Goal: Task Accomplishment & Management: Manage account settings

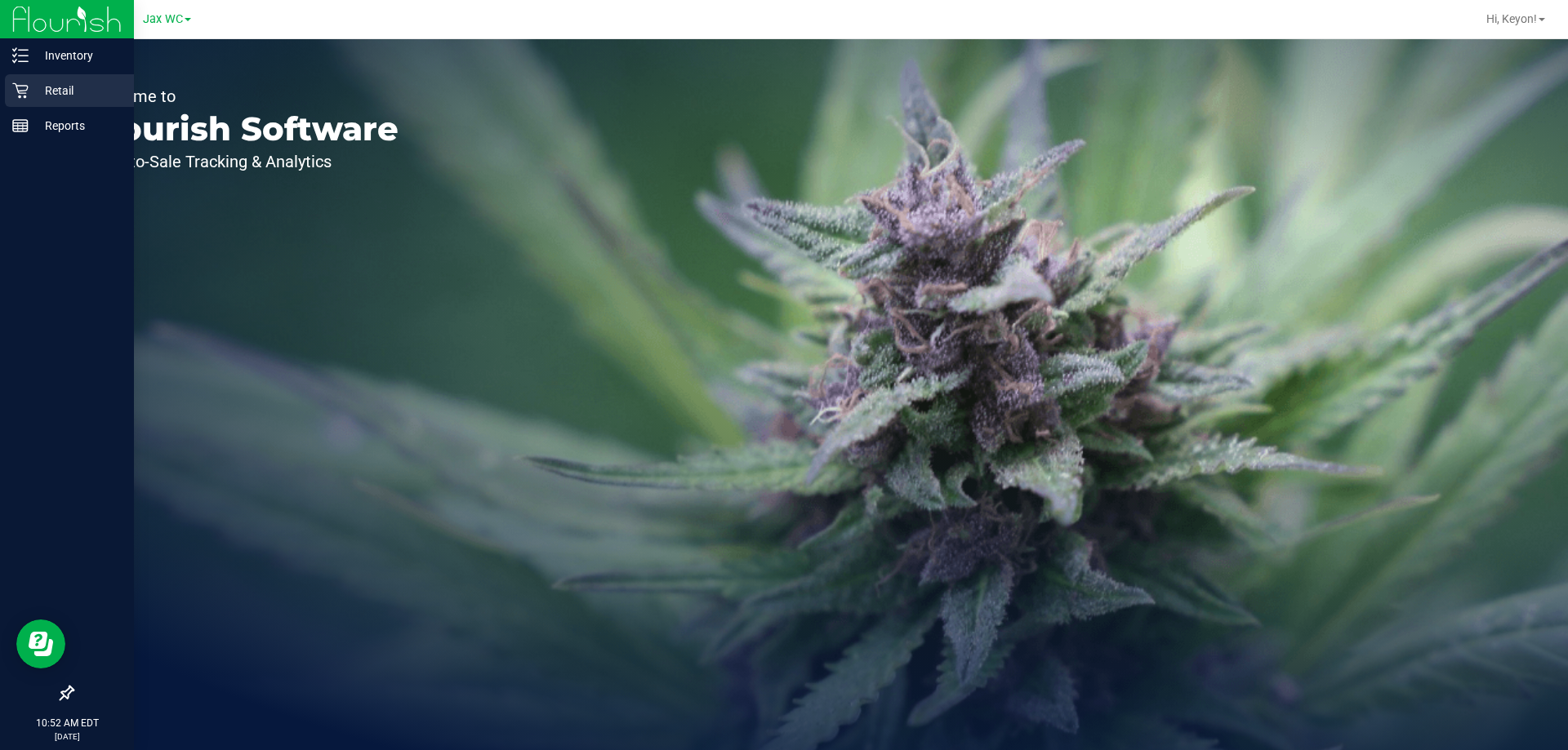
click at [24, 76] on div "Retail" at bounding box center [70, 91] width 129 height 33
click at [23, 88] on icon at bounding box center [20, 91] width 16 height 16
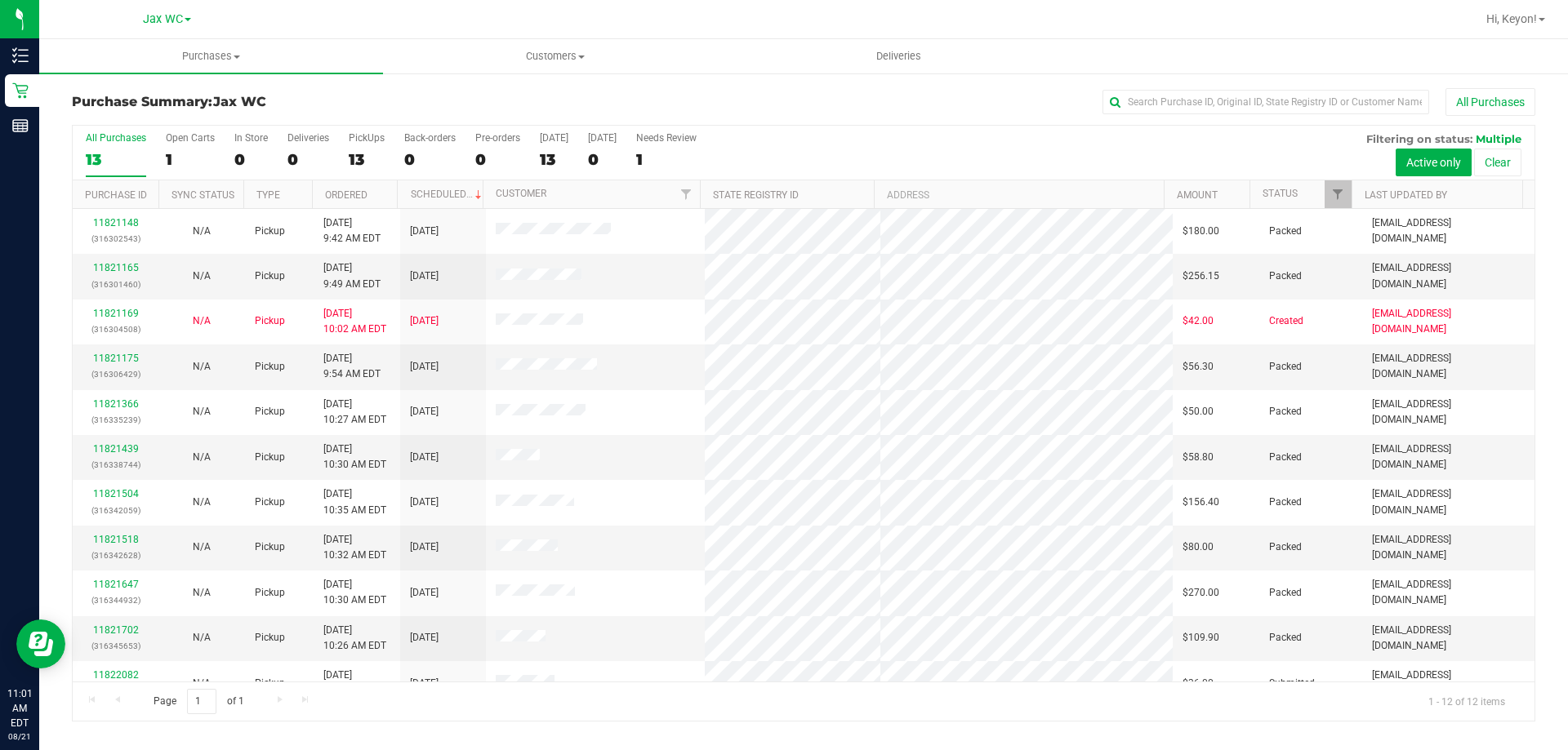
scroll to position [69, 0]
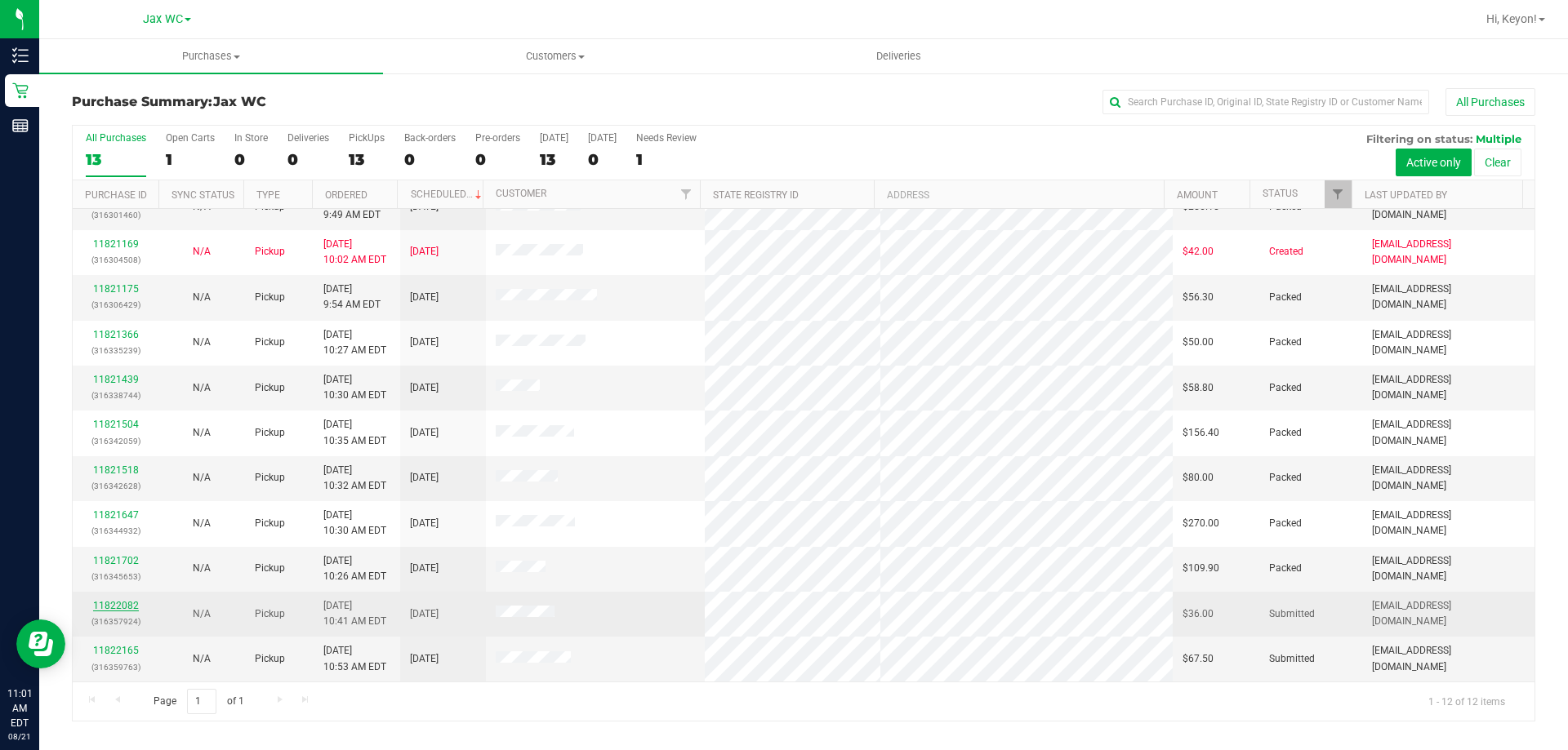
click at [121, 609] on link "11822082" at bounding box center [116, 605] width 46 height 11
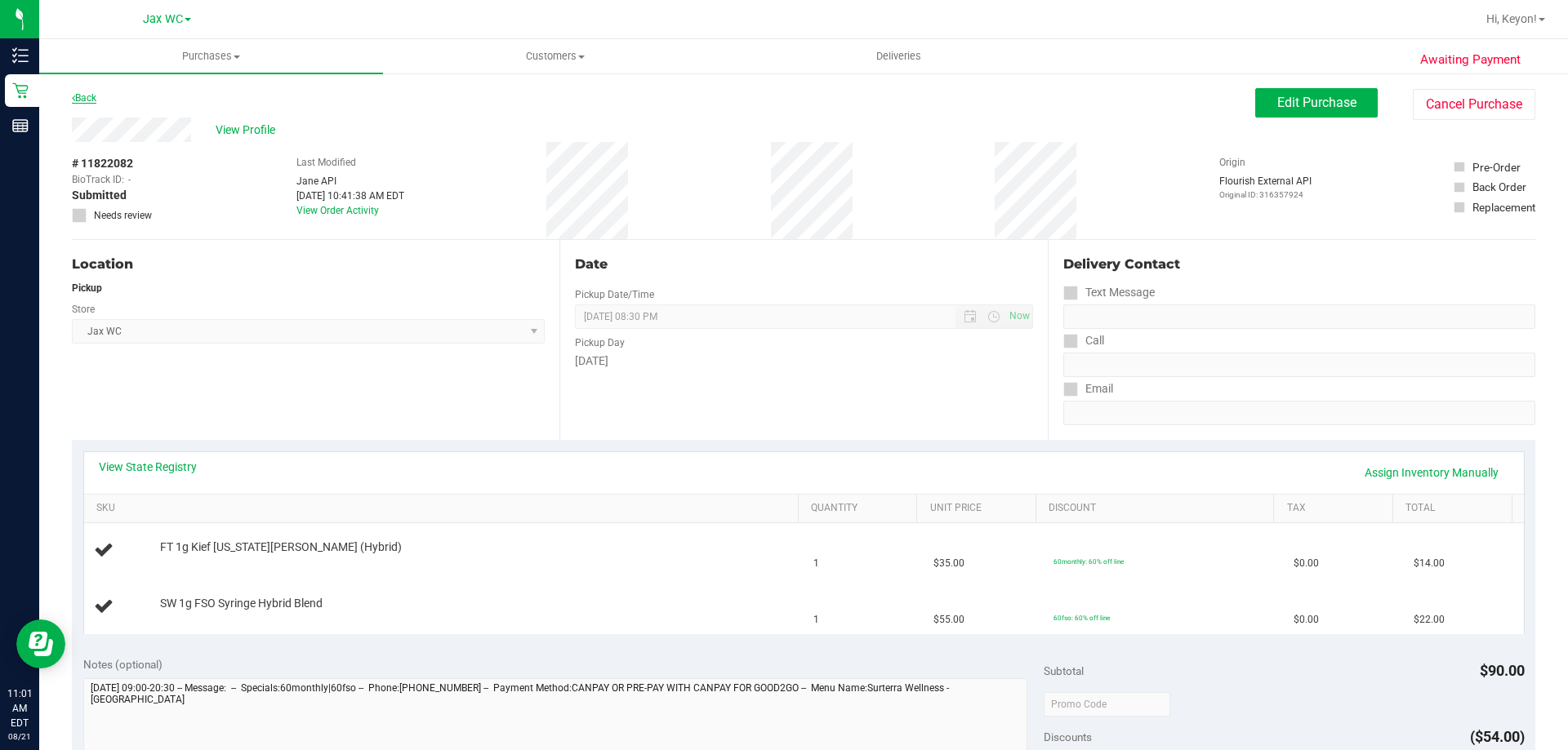
click at [82, 98] on link "Back" at bounding box center [84, 97] width 24 height 11
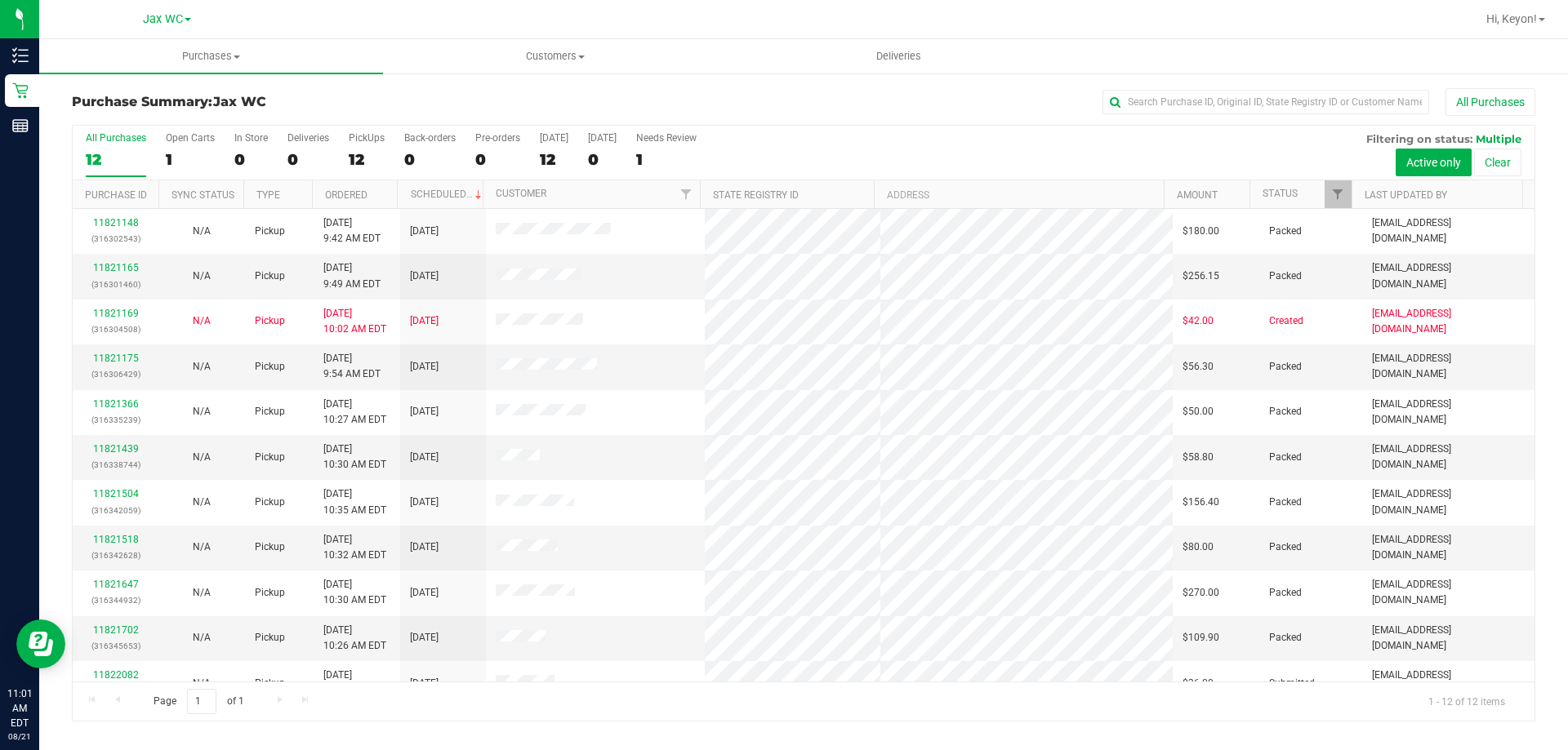
scroll to position [69, 0]
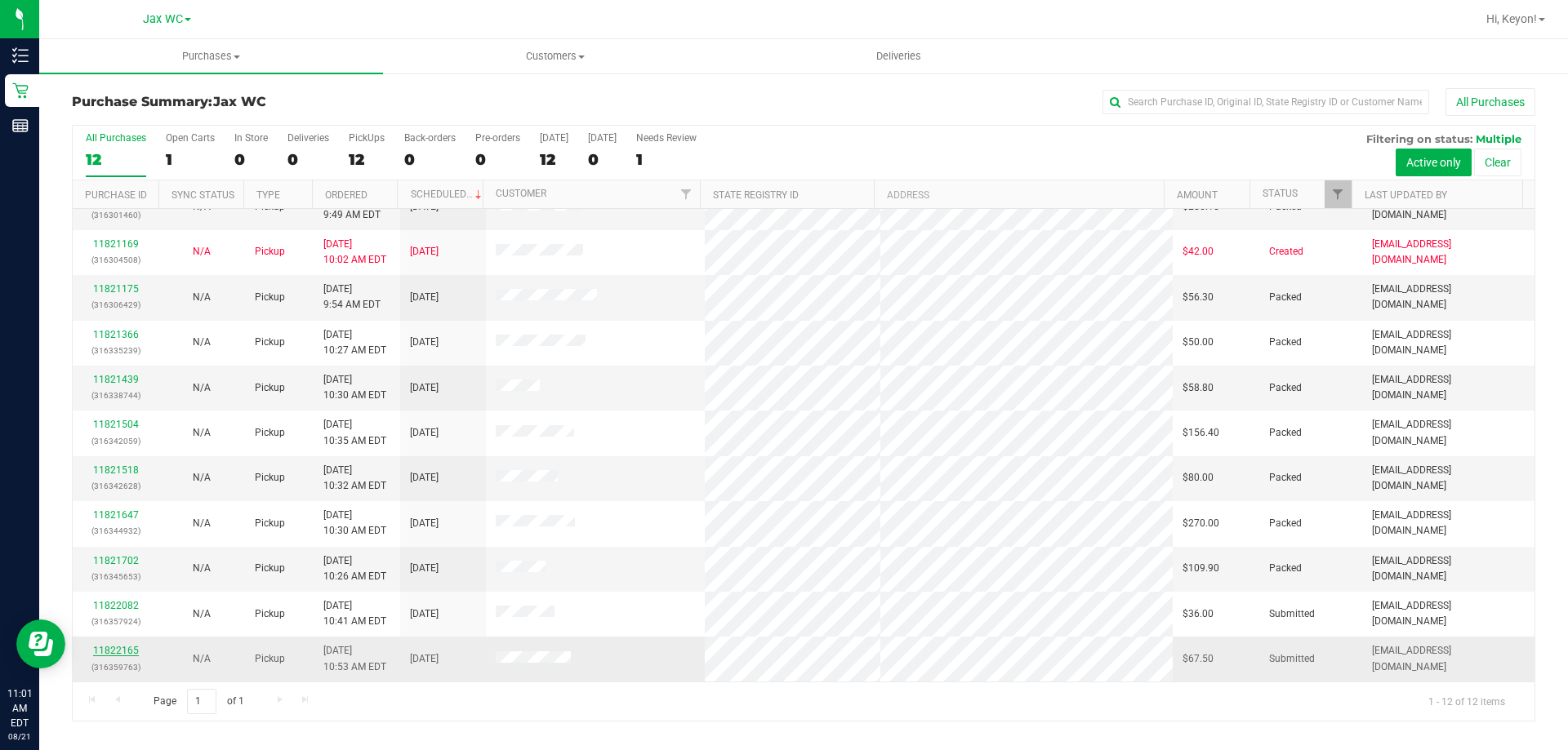
click at [103, 647] on link "11822165" at bounding box center [116, 650] width 46 height 11
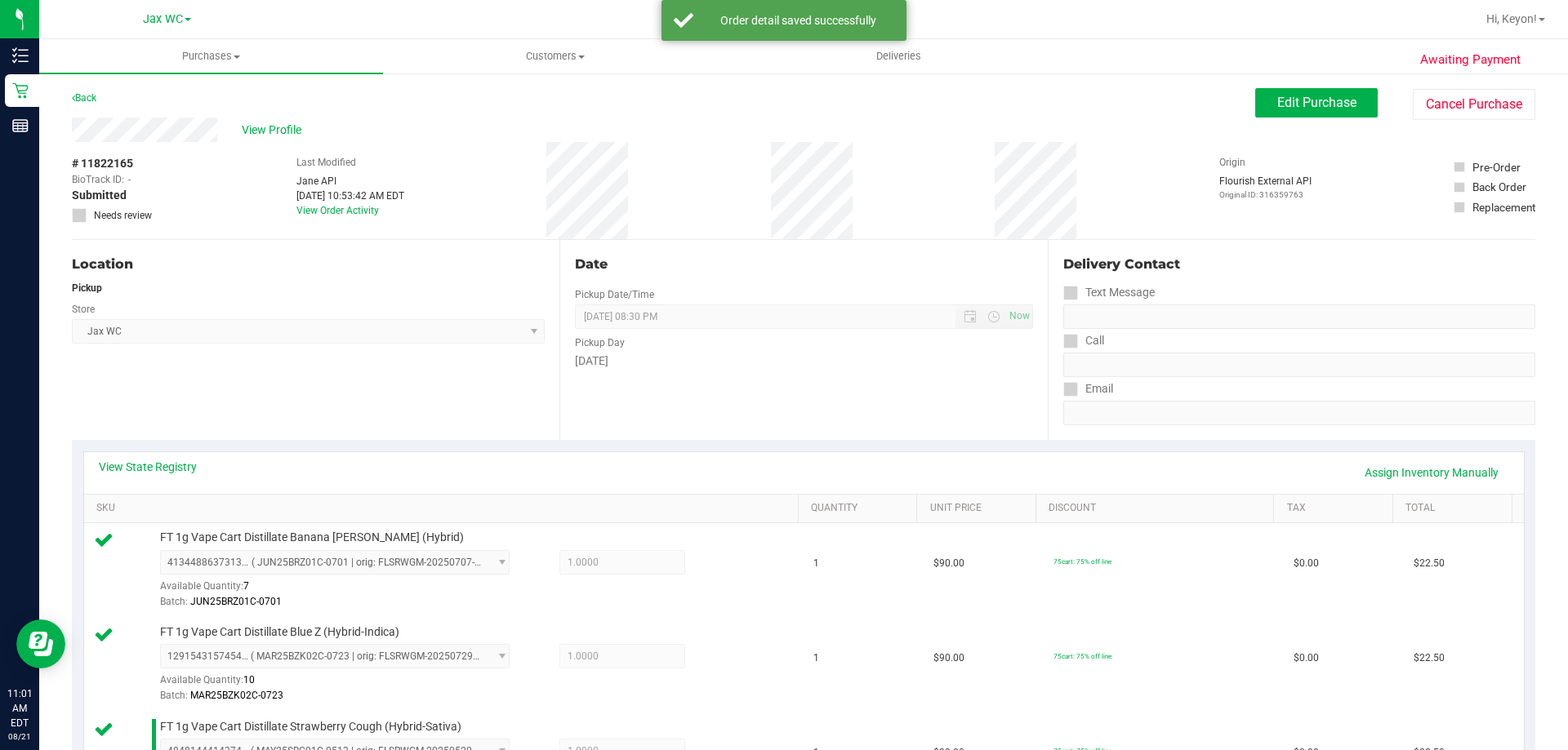
scroll to position [495, 0]
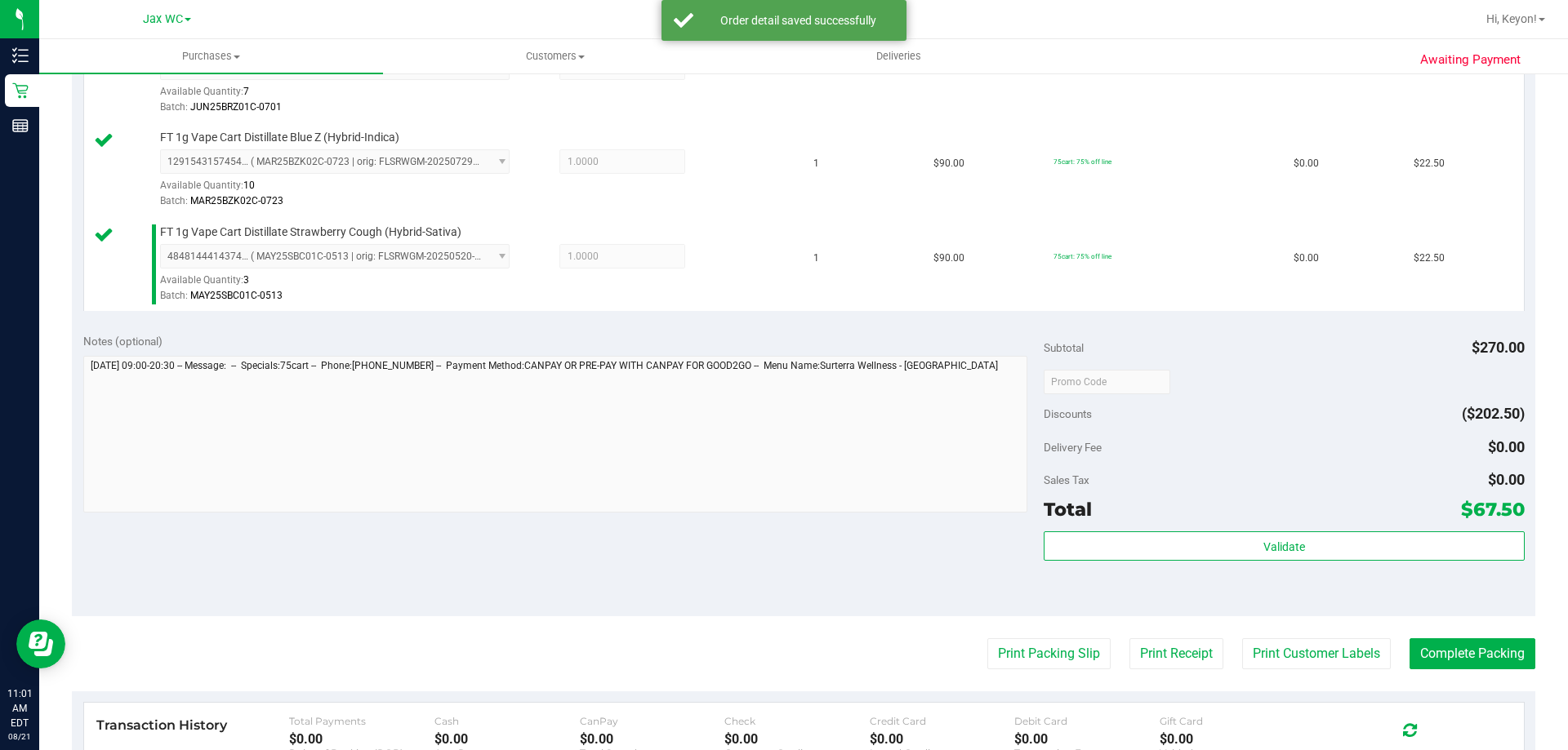
drag, startPoint x: 1411, startPoint y: 512, endPoint x: 1407, endPoint y: 521, distance: 9.8
click at [1407, 521] on div "Total $67.50" at bounding box center [1283, 509] width 480 height 29
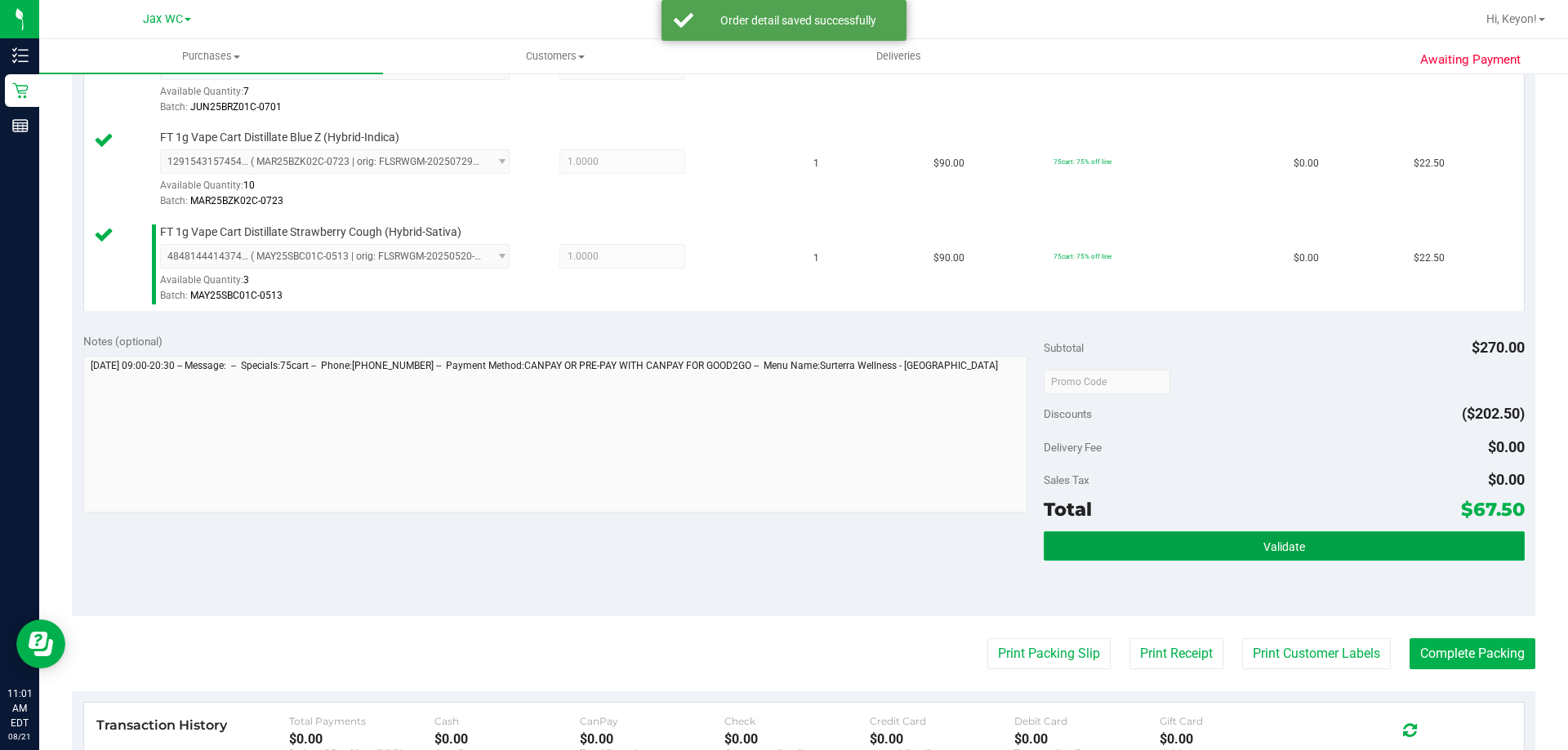
click at [1396, 544] on button "Validate" at bounding box center [1283, 546] width 480 height 29
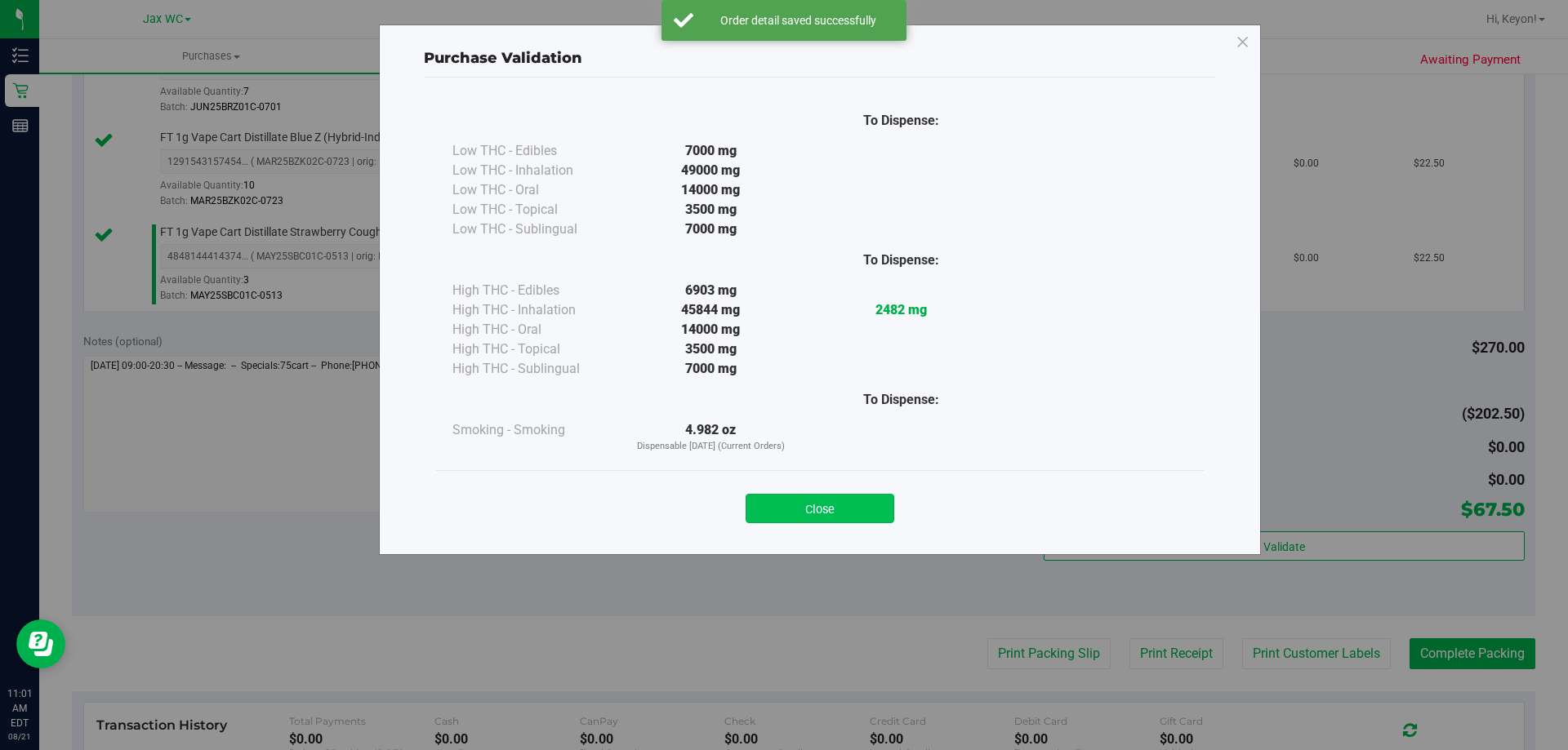
click at [829, 522] on button "Close" at bounding box center [819, 509] width 148 height 29
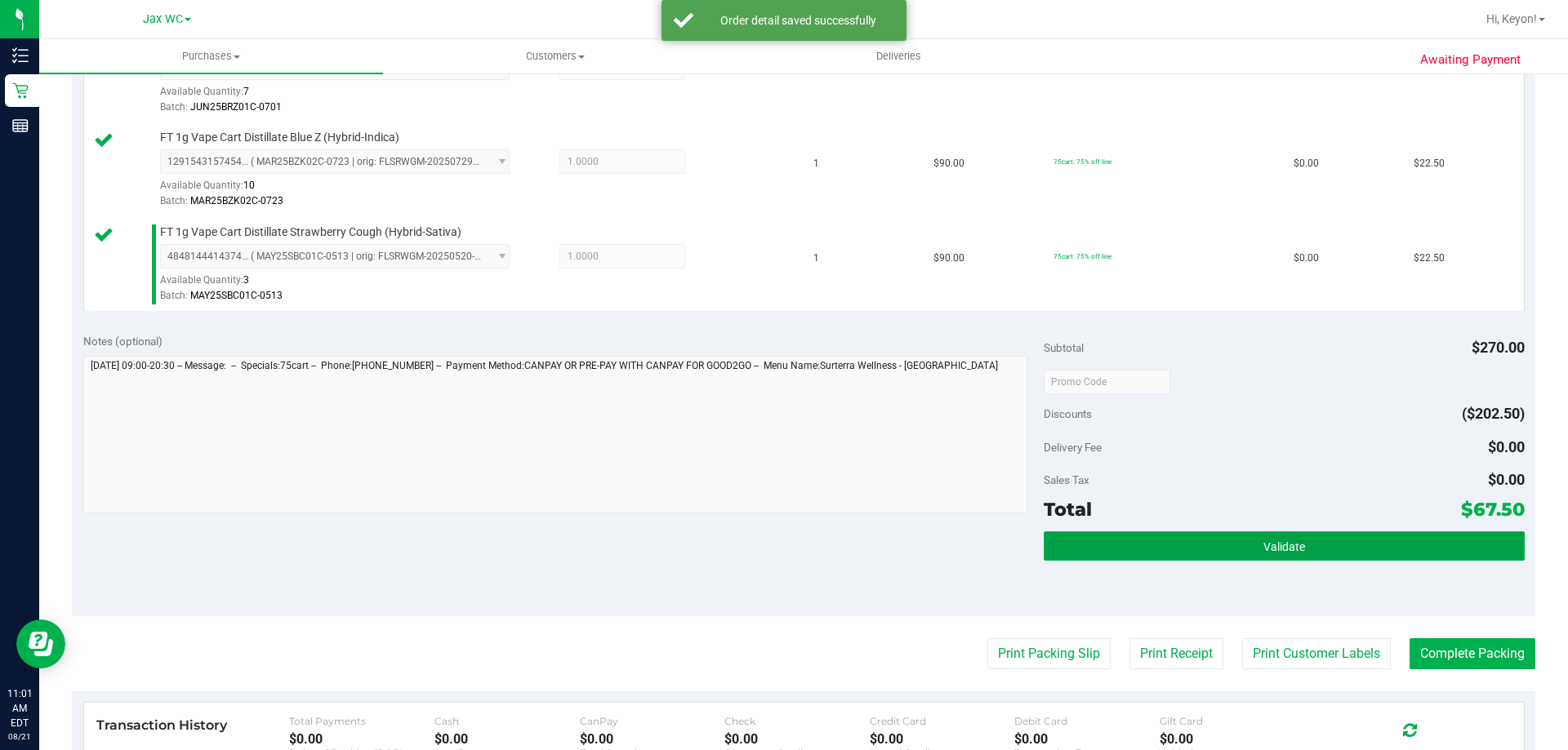
drag, startPoint x: 1310, startPoint y: 553, endPoint x: 1223, endPoint y: 549, distance: 87.1
click at [1311, 553] on button "Validate" at bounding box center [1283, 546] width 480 height 29
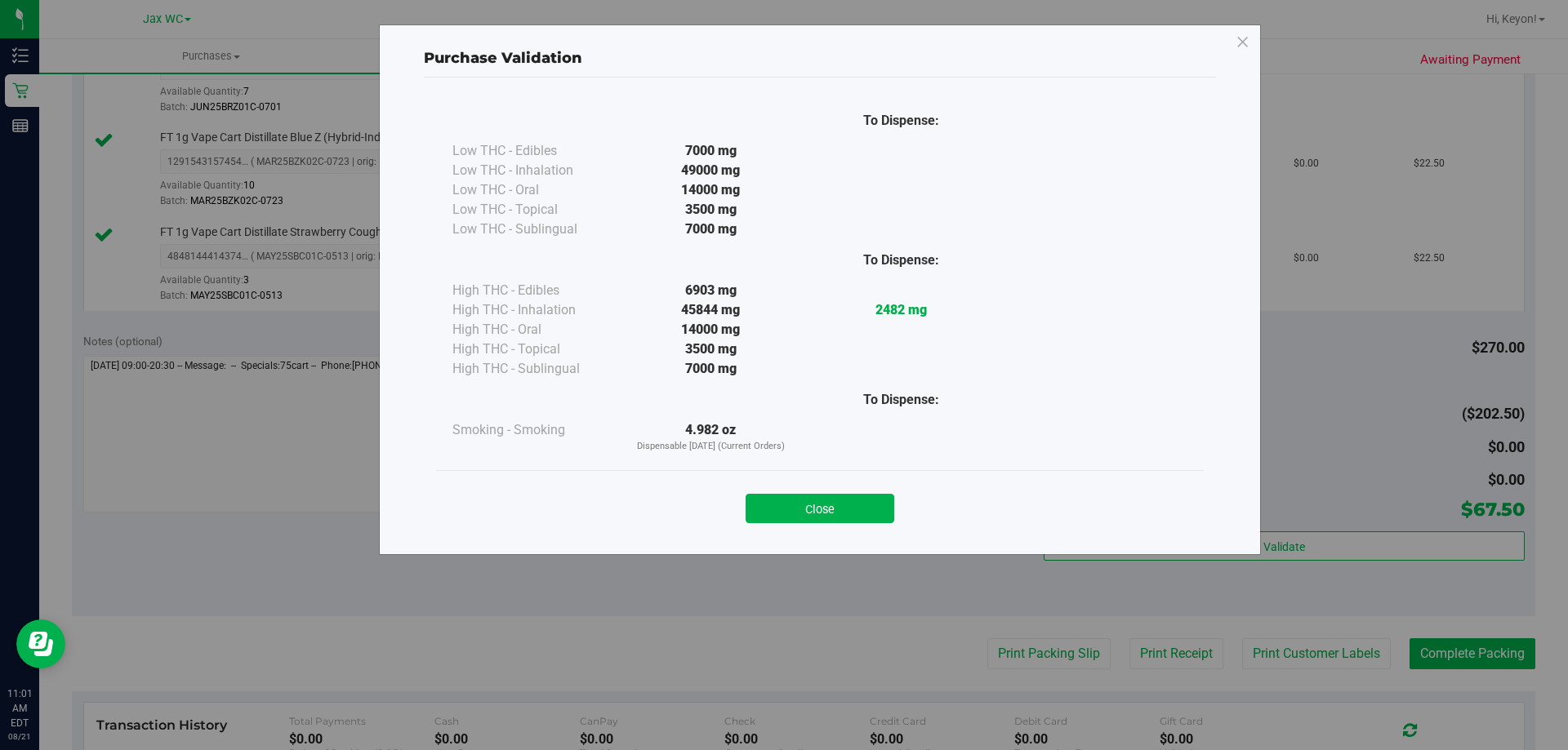
drag, startPoint x: 852, startPoint y: 512, endPoint x: 1494, endPoint y: 476, distance: 643.0
click at [852, 511] on button "Close" at bounding box center [819, 509] width 148 height 29
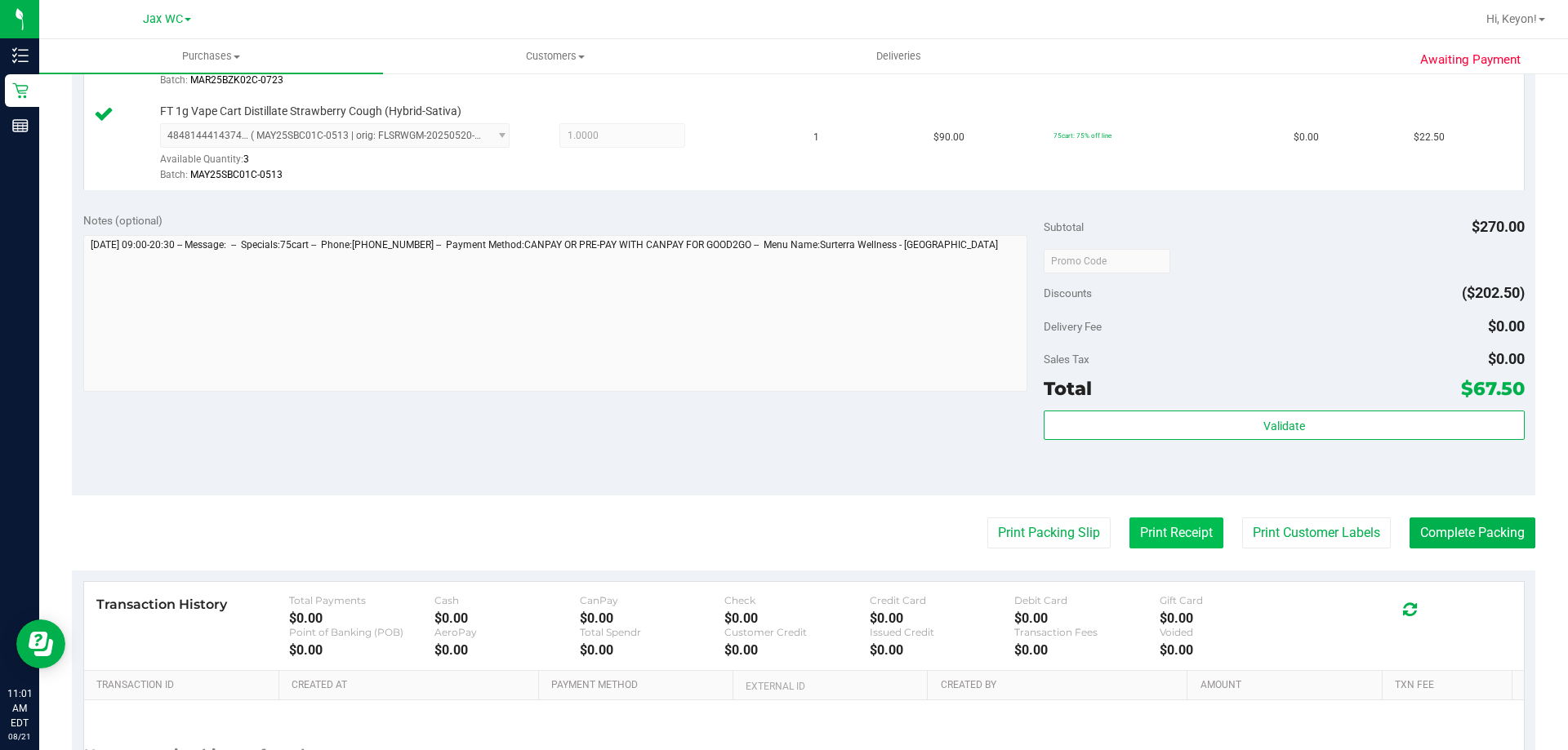
scroll to position [642, 0]
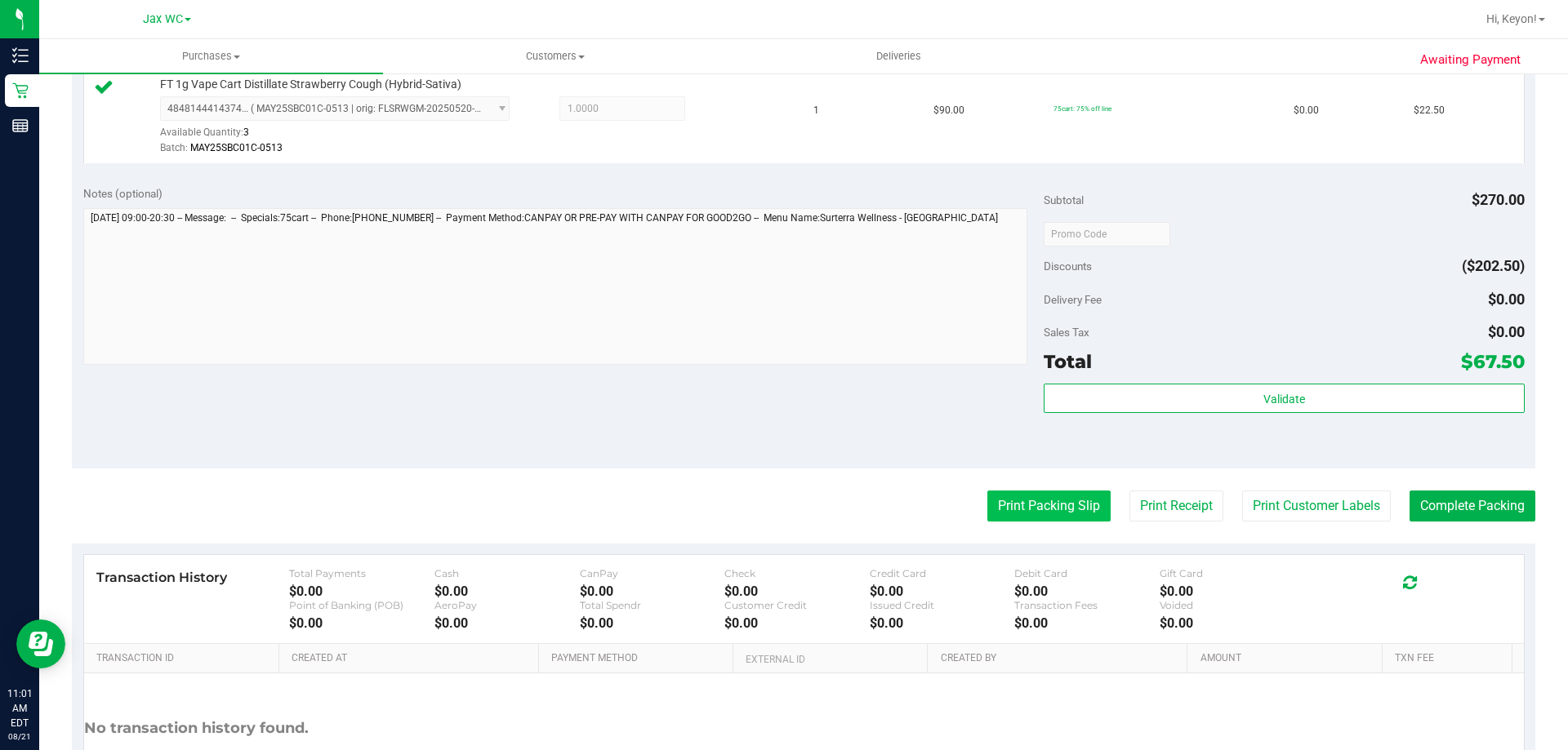
click at [1039, 507] on button "Print Packing Slip" at bounding box center [1049, 506] width 123 height 31
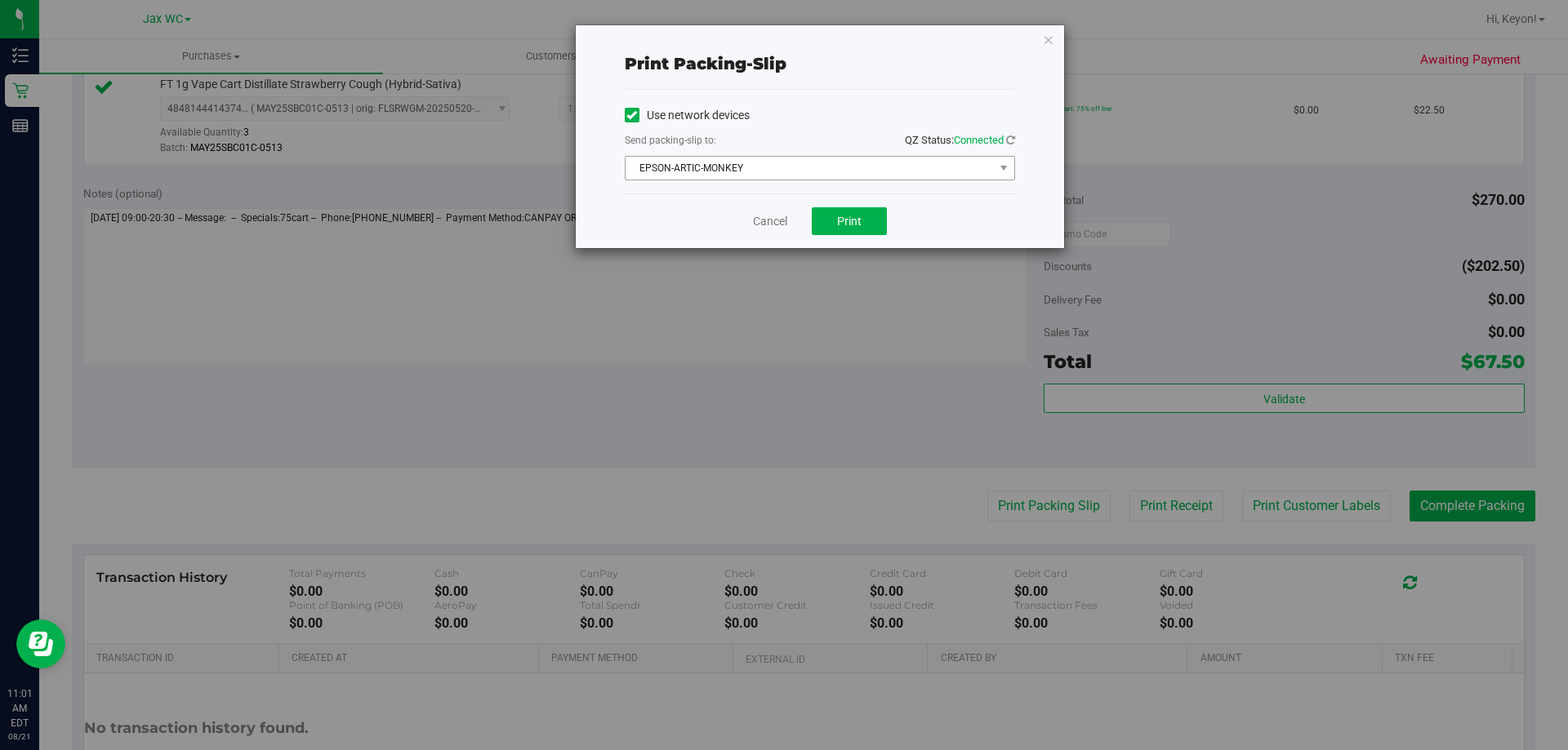
click at [807, 176] on span "EPSON-ARTIC-MONKEY" at bounding box center [809, 168] width 368 height 23
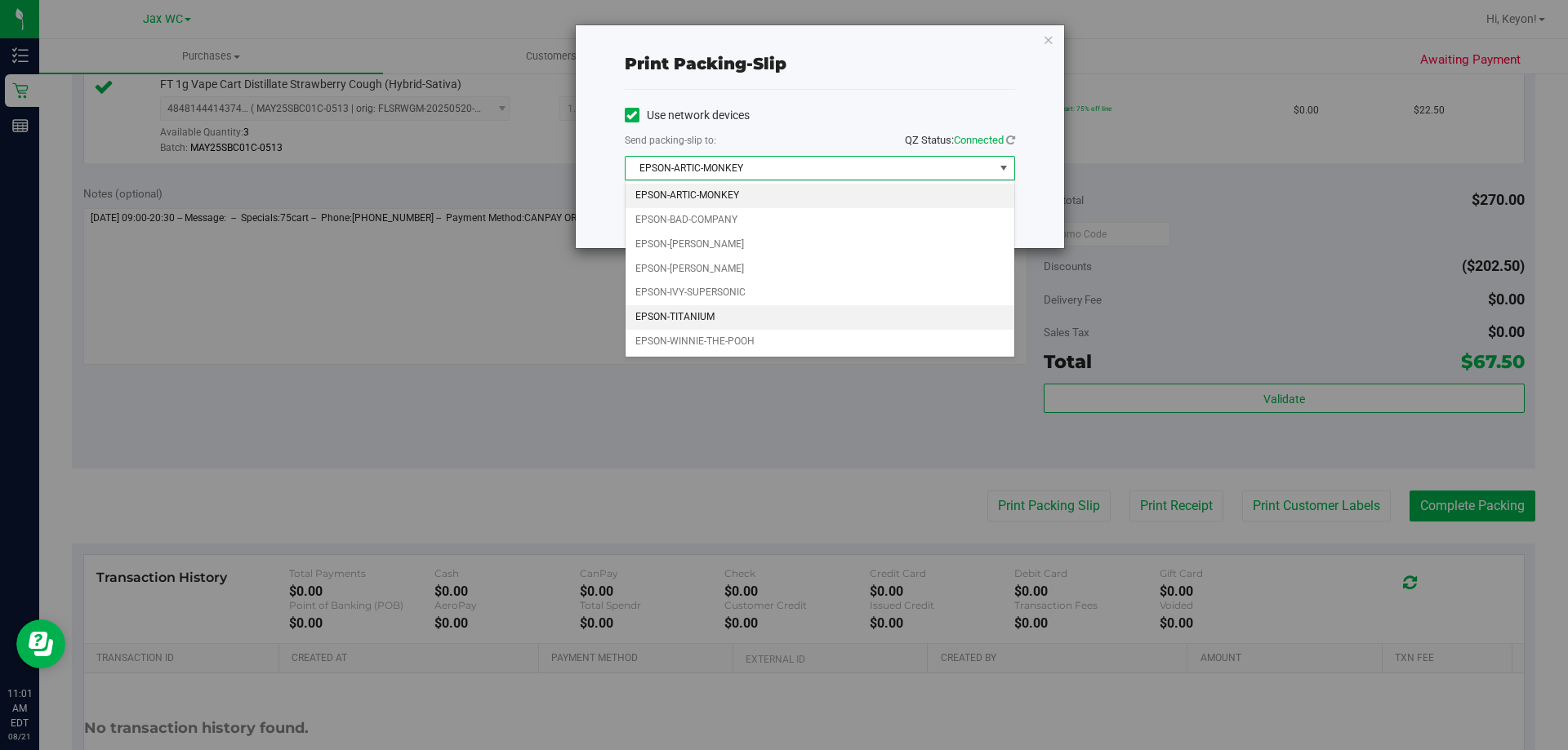
click at [736, 314] on li "EPSON-TITANIUM" at bounding box center [819, 317] width 389 height 24
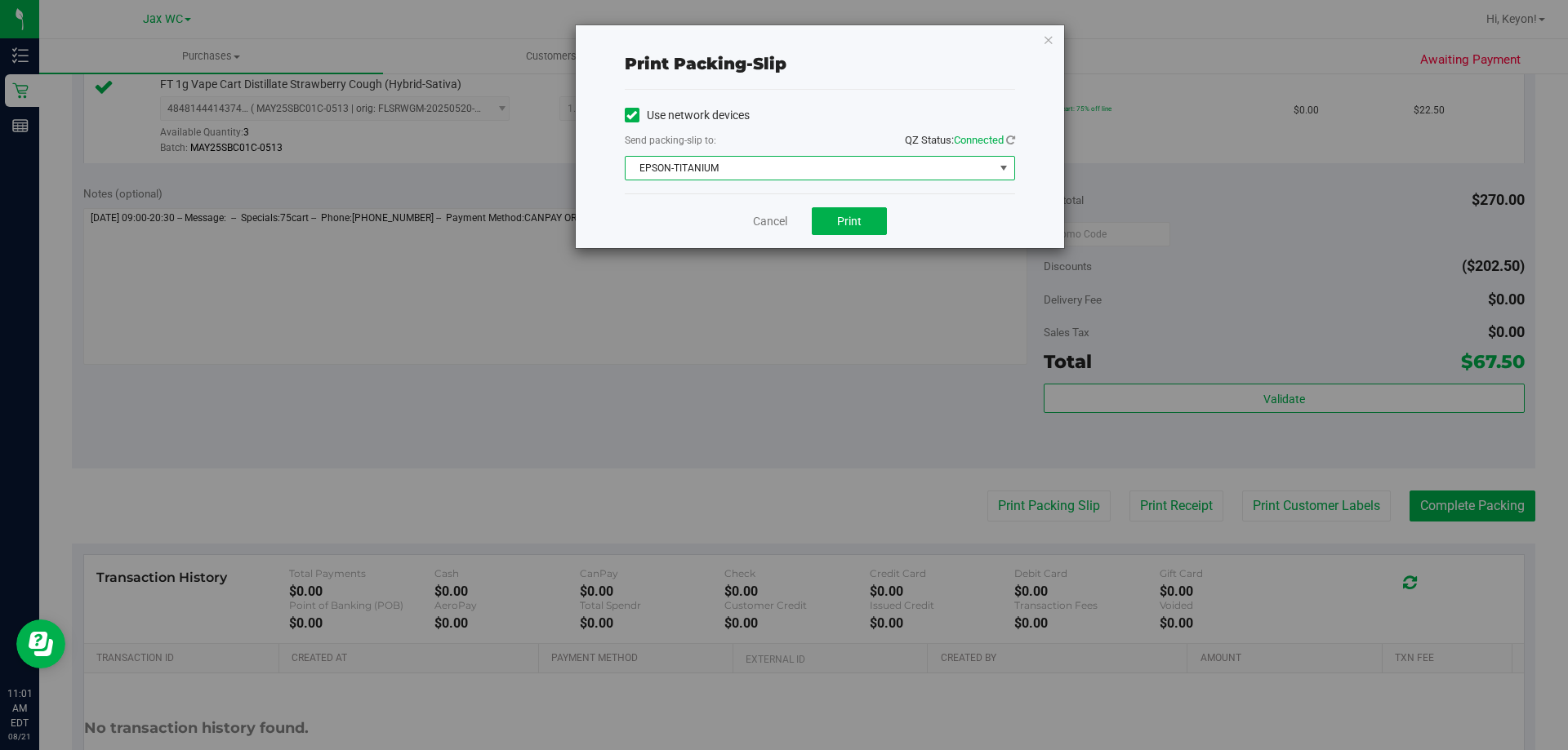
click at [756, 181] on div "Use network devices Send packing-slip to: QZ Status: Connected EPSON-TITANIUM C…" at bounding box center [819, 141] width 391 height 103
click at [832, 211] on button "Print" at bounding box center [849, 222] width 75 height 28
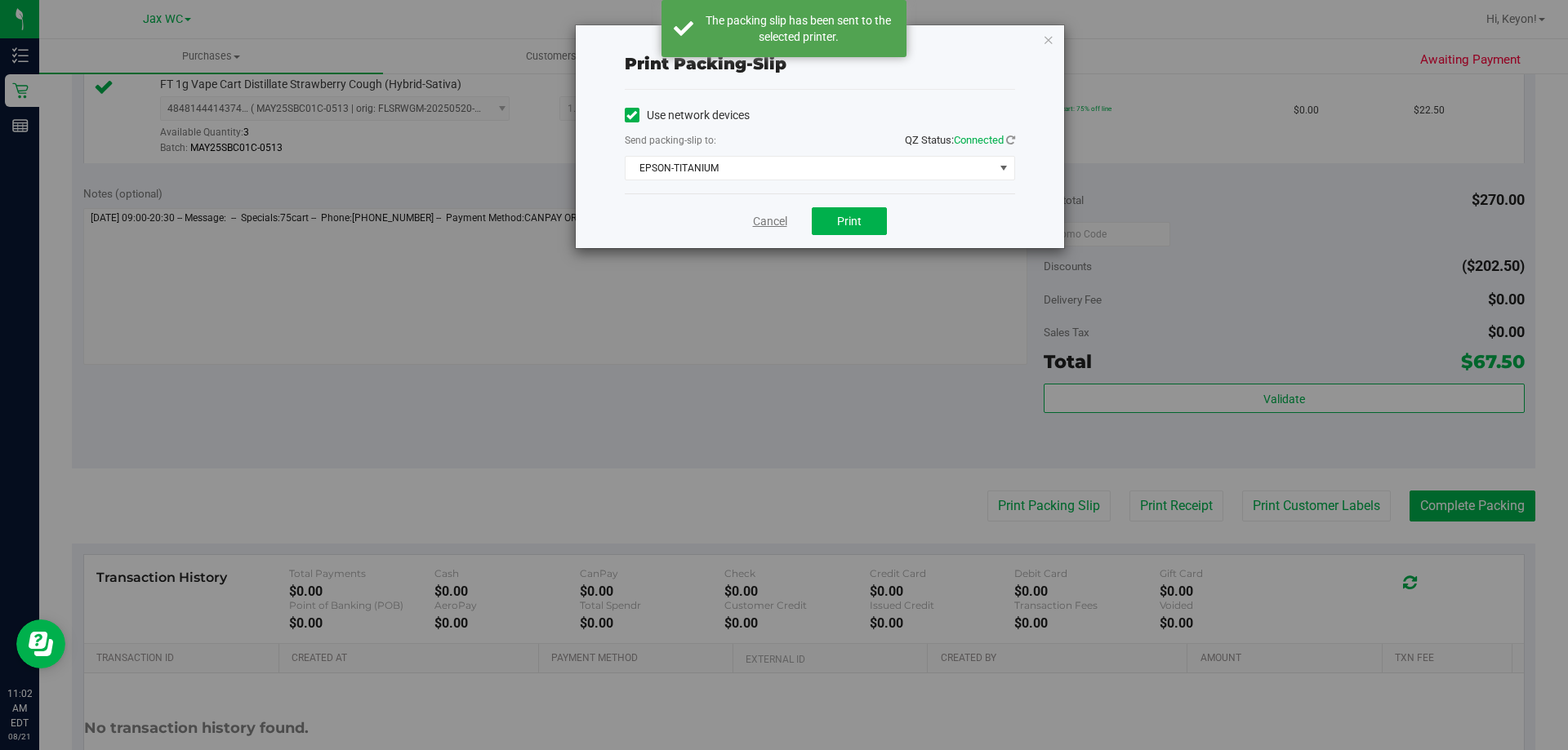
click at [776, 221] on link "Cancel" at bounding box center [770, 222] width 34 height 17
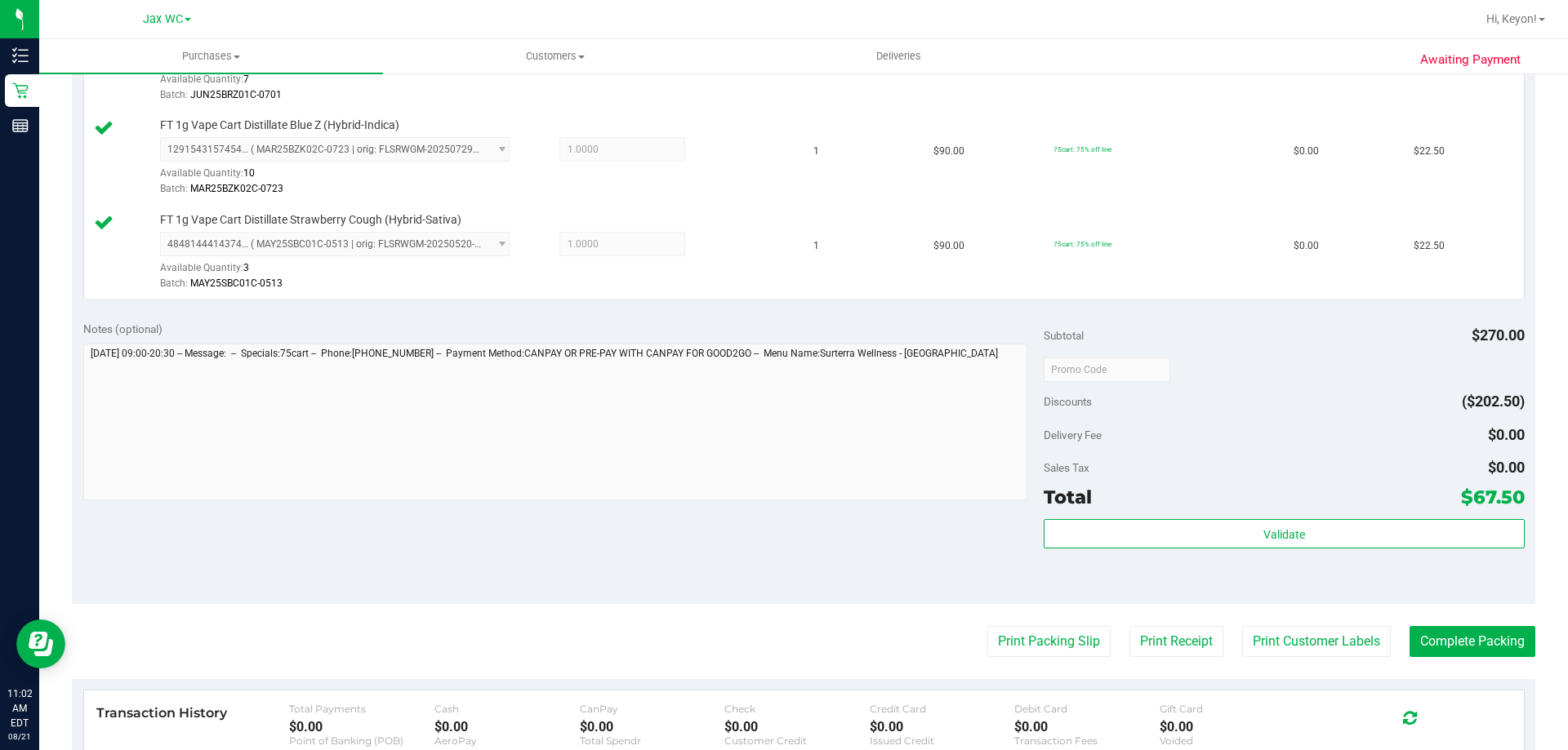
scroll to position [498, 0]
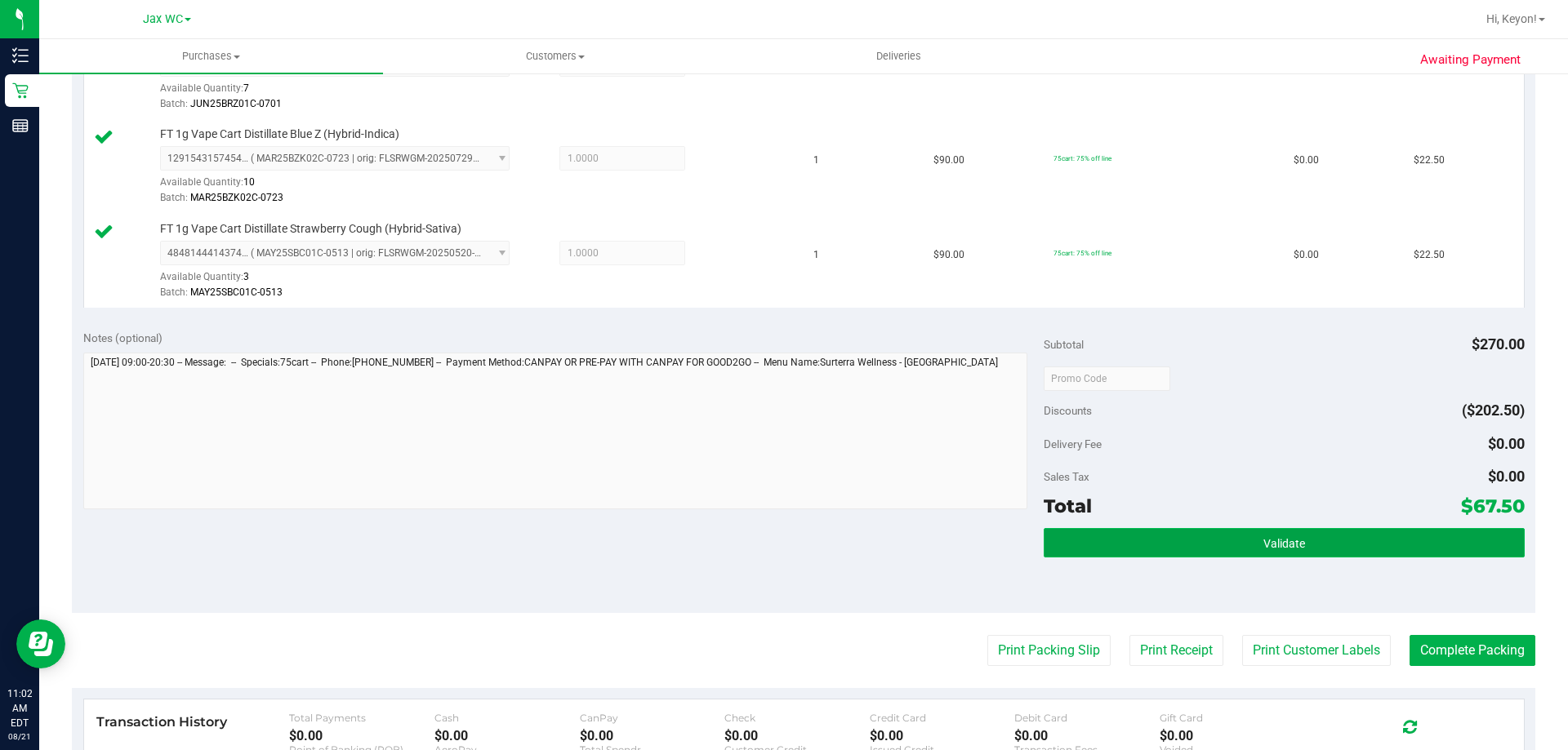
click at [1376, 539] on button "Validate" at bounding box center [1283, 543] width 480 height 29
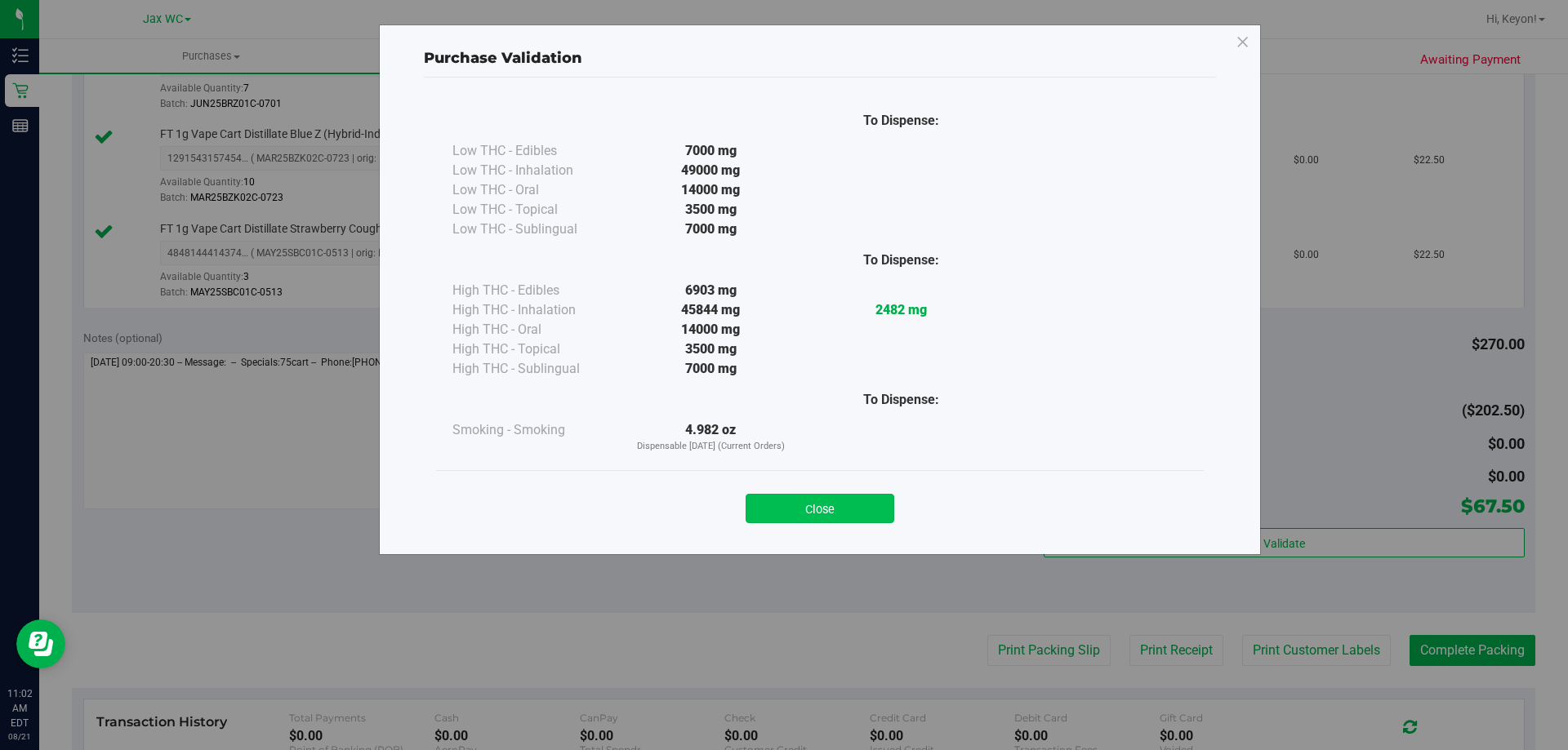
click at [849, 502] on button "Close" at bounding box center [819, 509] width 148 height 29
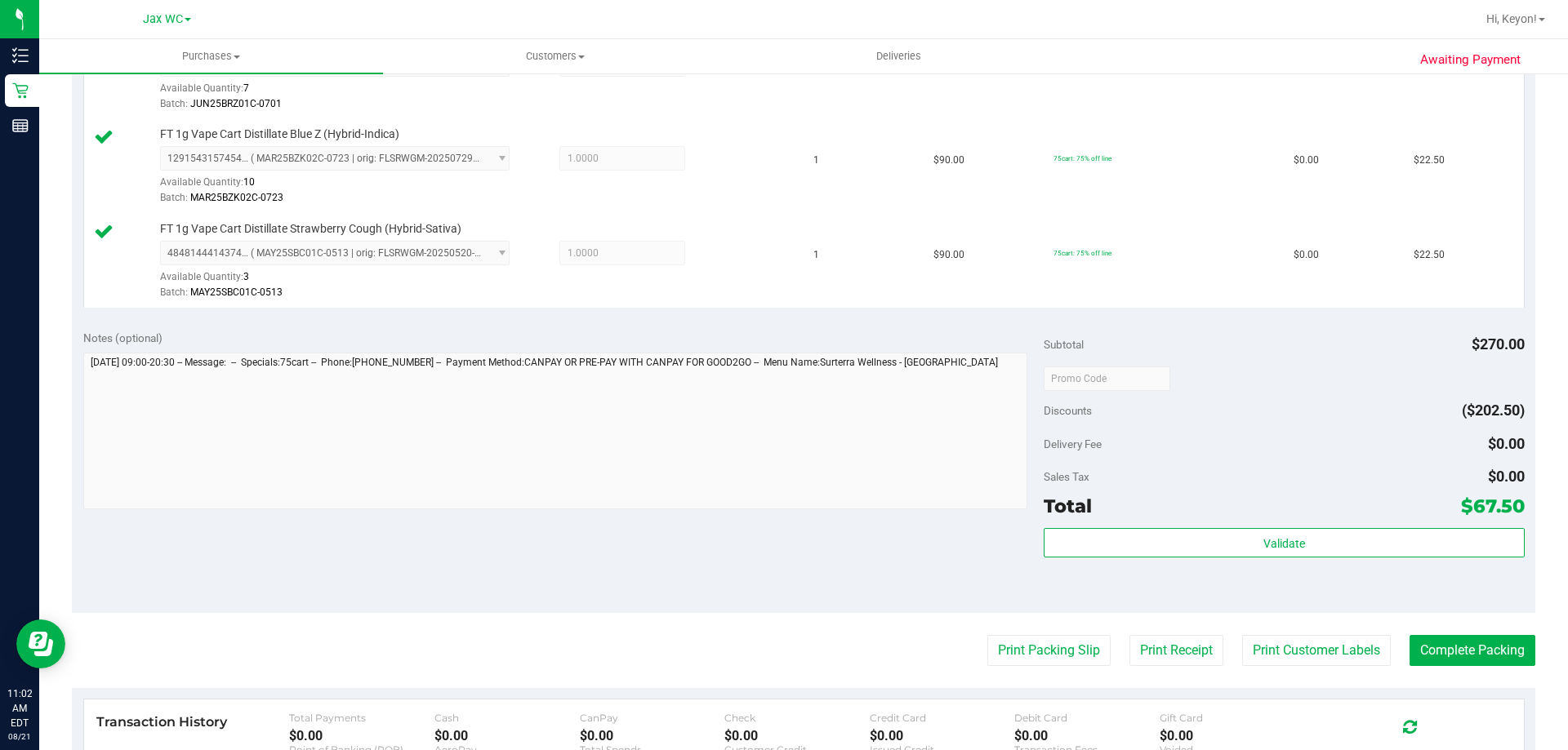
scroll to position [555, 0]
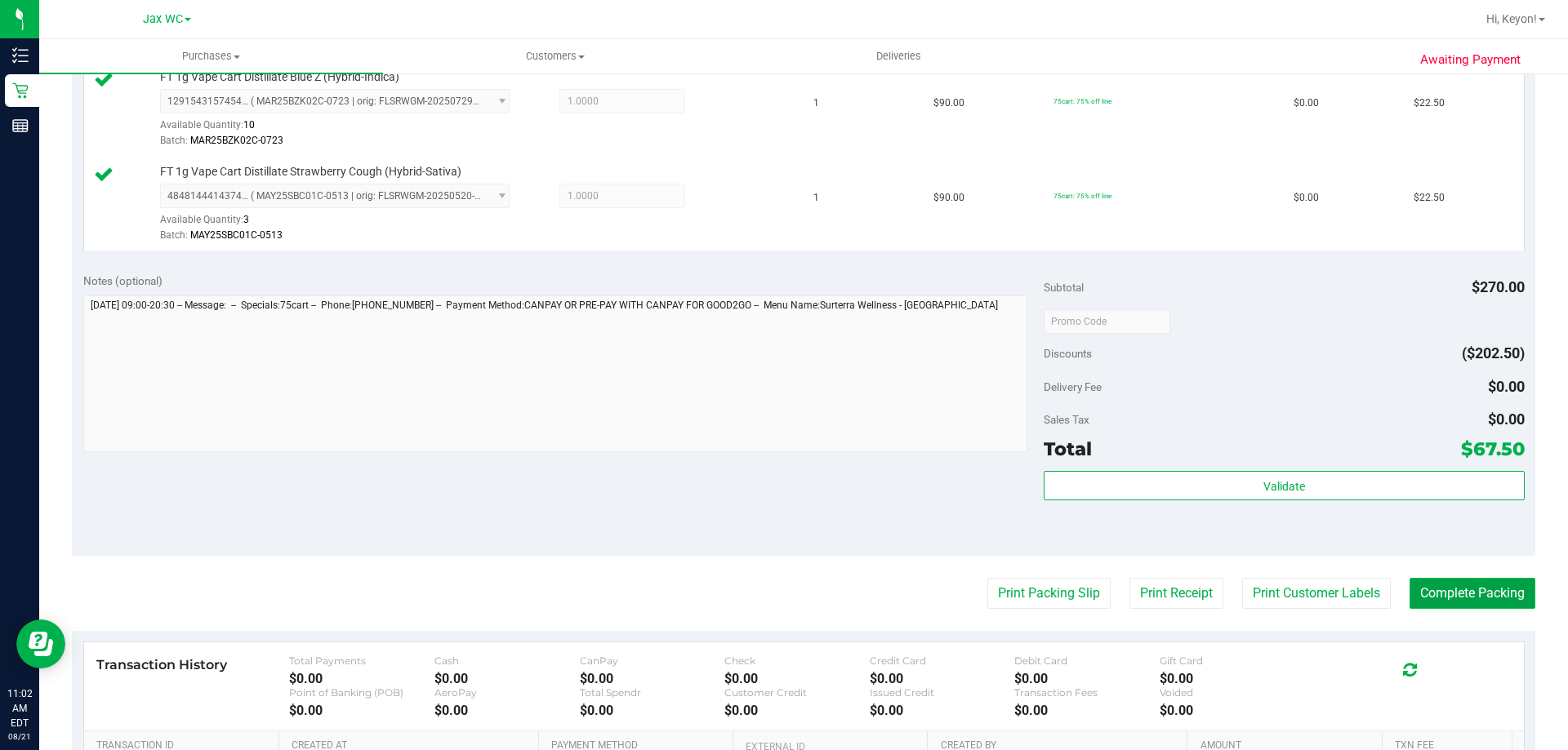
drag, startPoint x: 1465, startPoint y: 601, endPoint x: 1469, endPoint y: 591, distance: 10.8
click at [1468, 601] on button "Complete Packing" at bounding box center [1472, 593] width 126 height 31
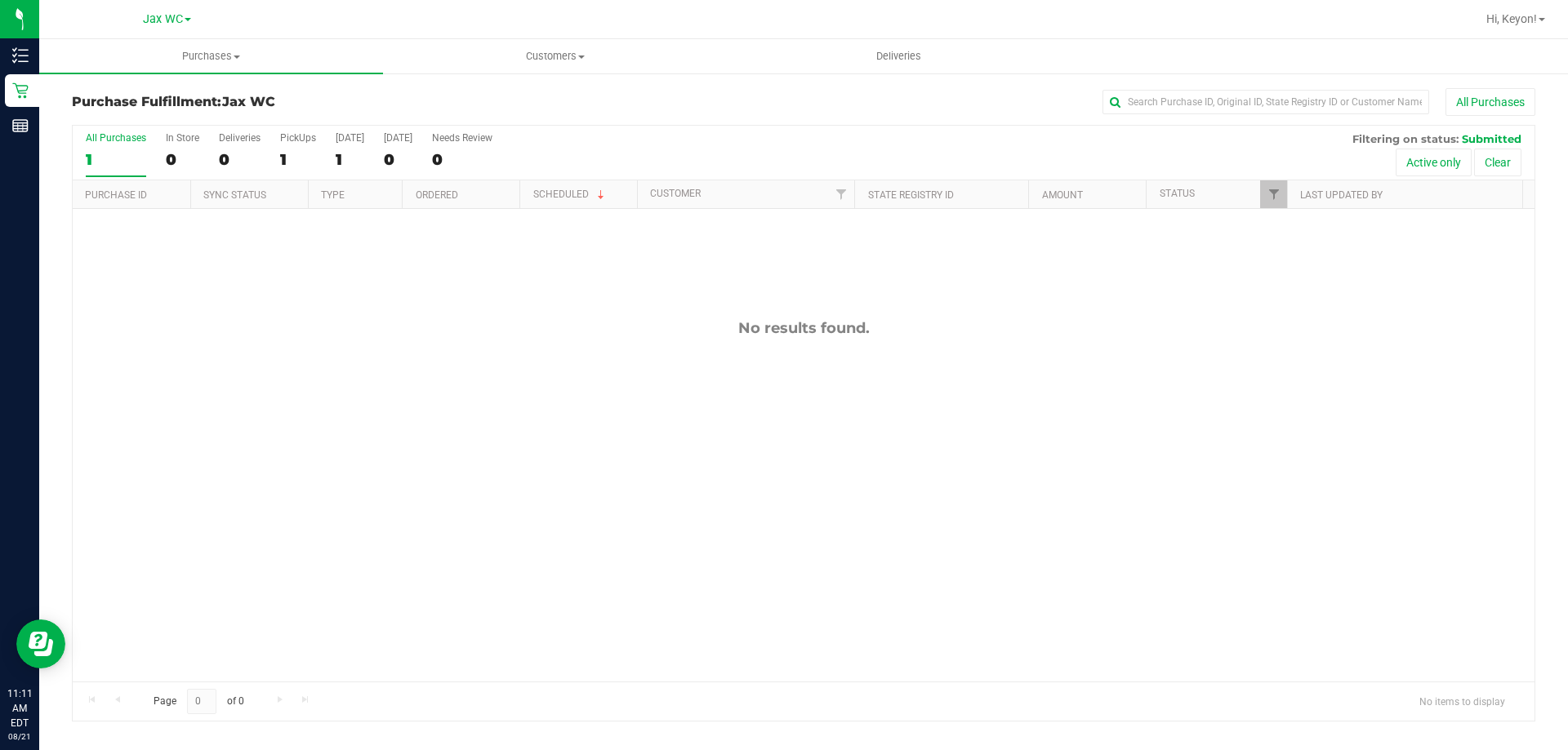
click at [89, 165] on div "1" at bounding box center [116, 159] width 60 height 19
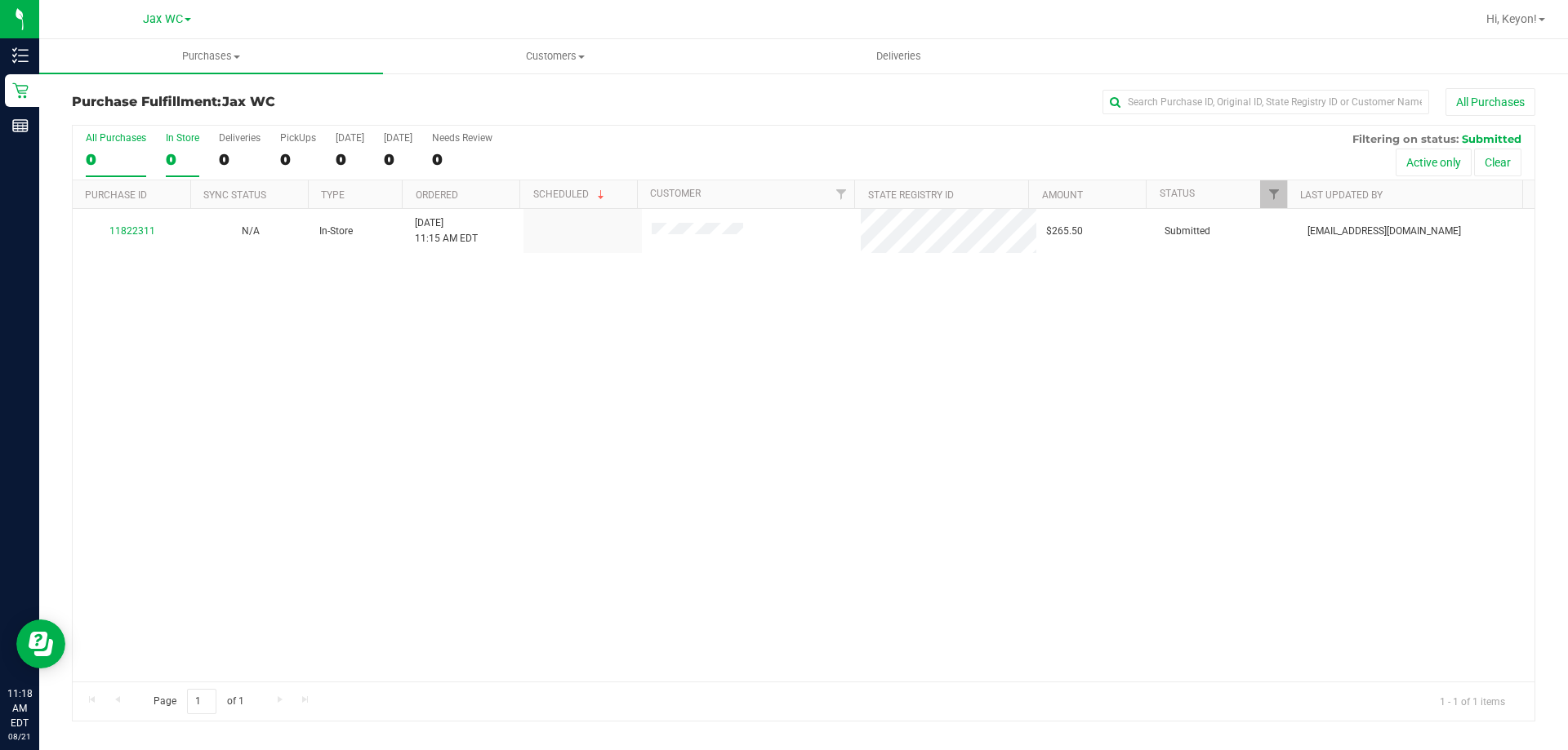
click at [176, 158] on div "0" at bounding box center [182, 159] width 34 height 19
click at [0, 0] on input "In Store 0" at bounding box center [0, 0] width 0 height 0
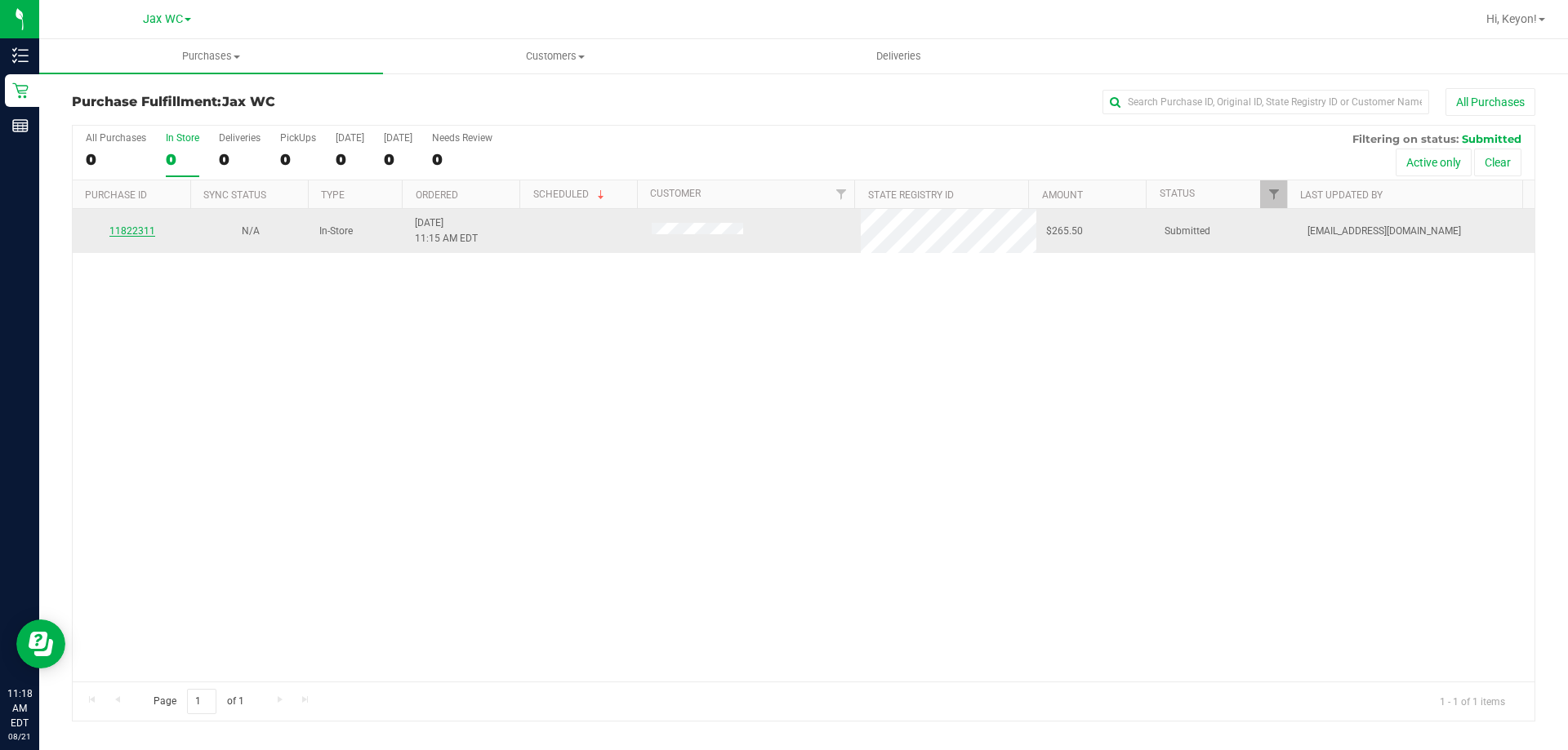
click at [131, 236] on link "11822311" at bounding box center [132, 230] width 46 height 11
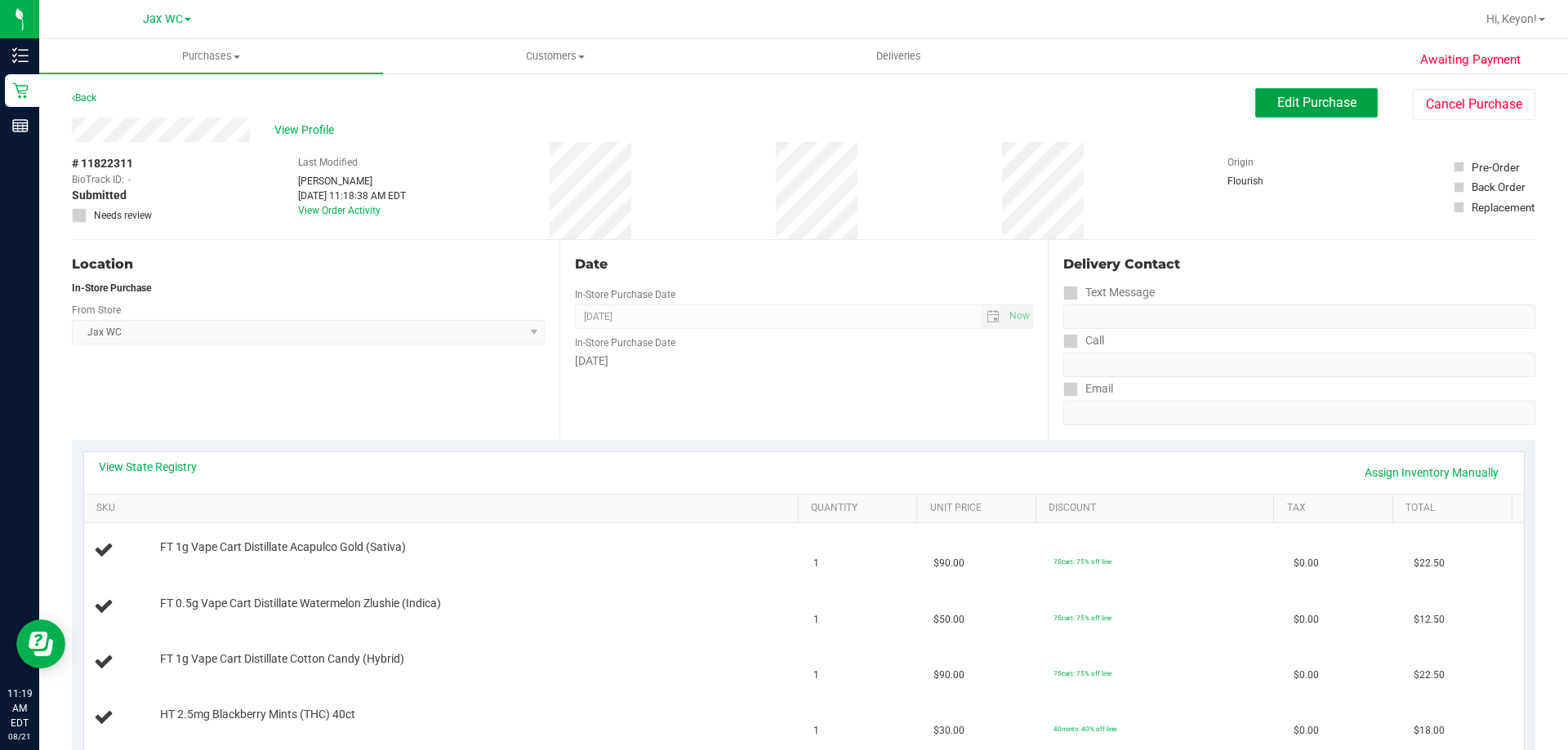
click at [1288, 96] on button "Edit Purchase" at bounding box center [1316, 103] width 122 height 29
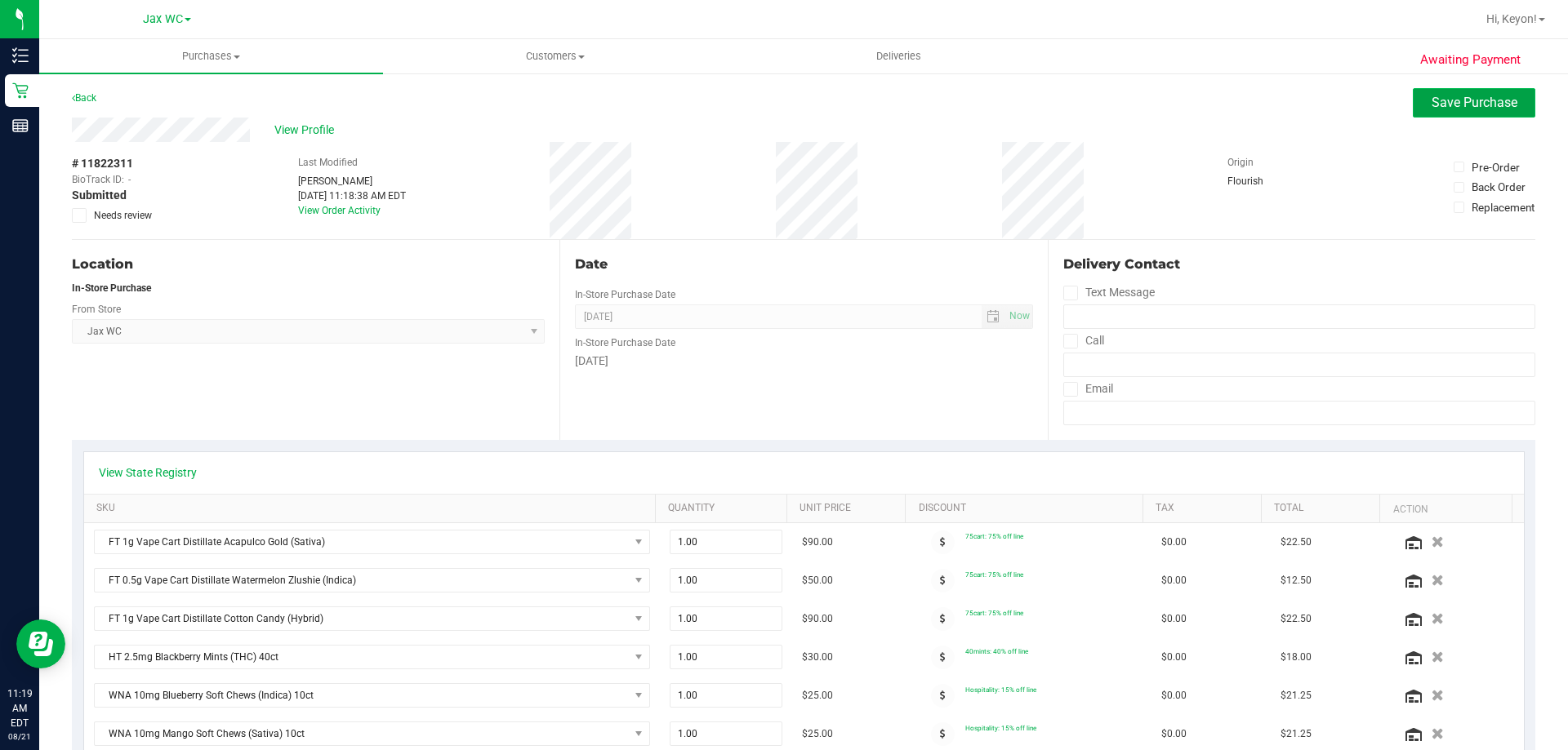
click at [1452, 103] on span "Save Purchase" at bounding box center [1474, 103] width 85 height 16
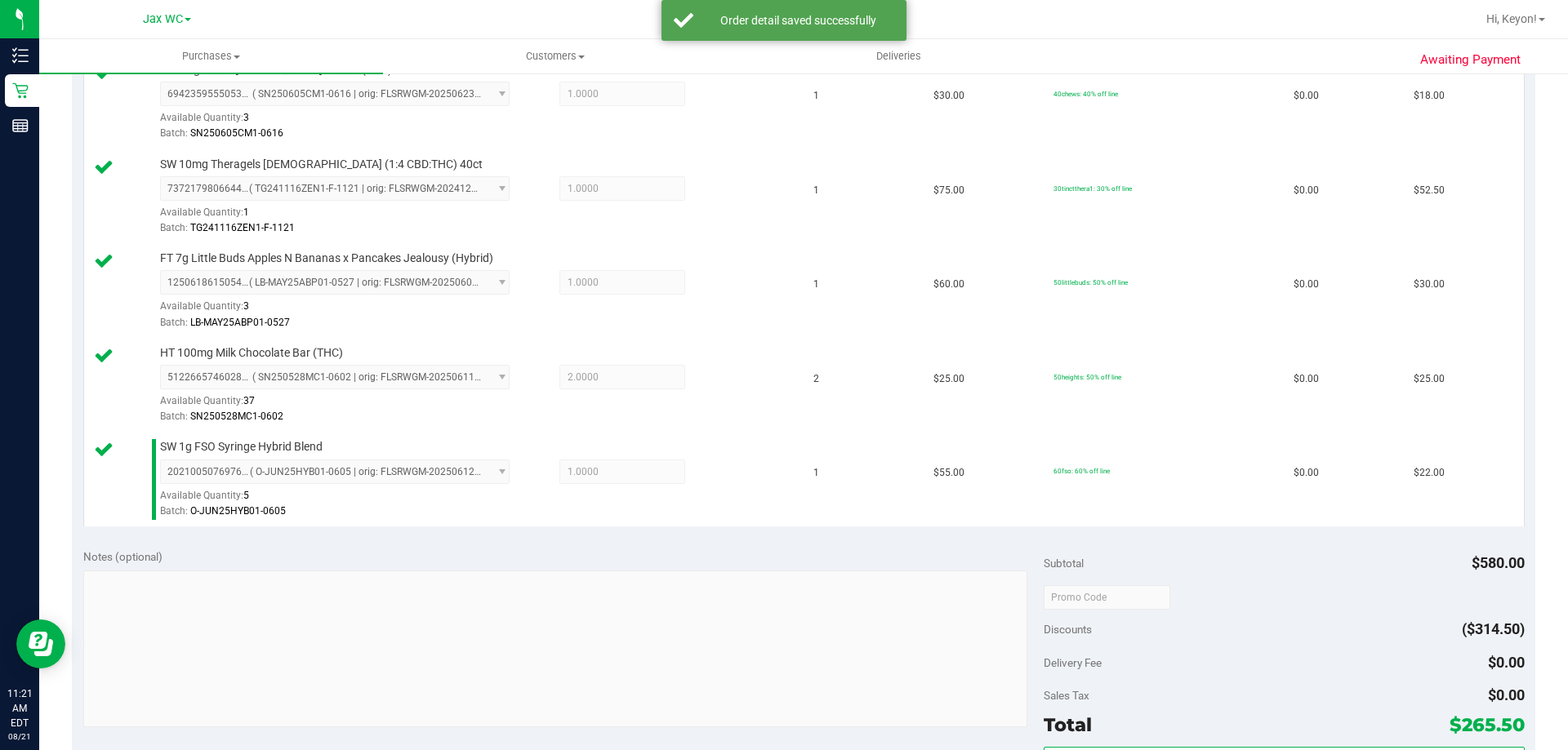
scroll to position [1519, 0]
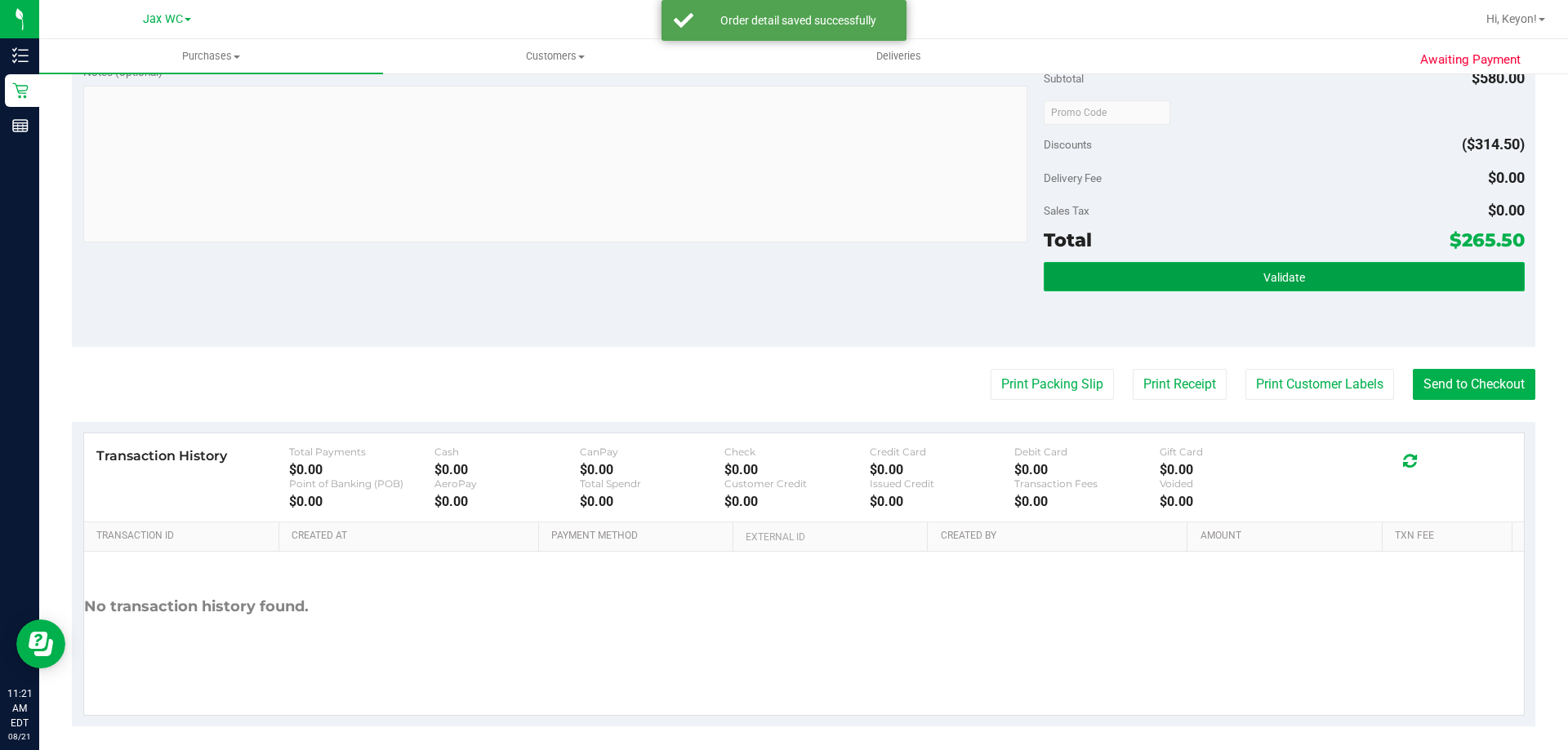
click at [1301, 281] on button "Validate" at bounding box center [1283, 277] width 480 height 29
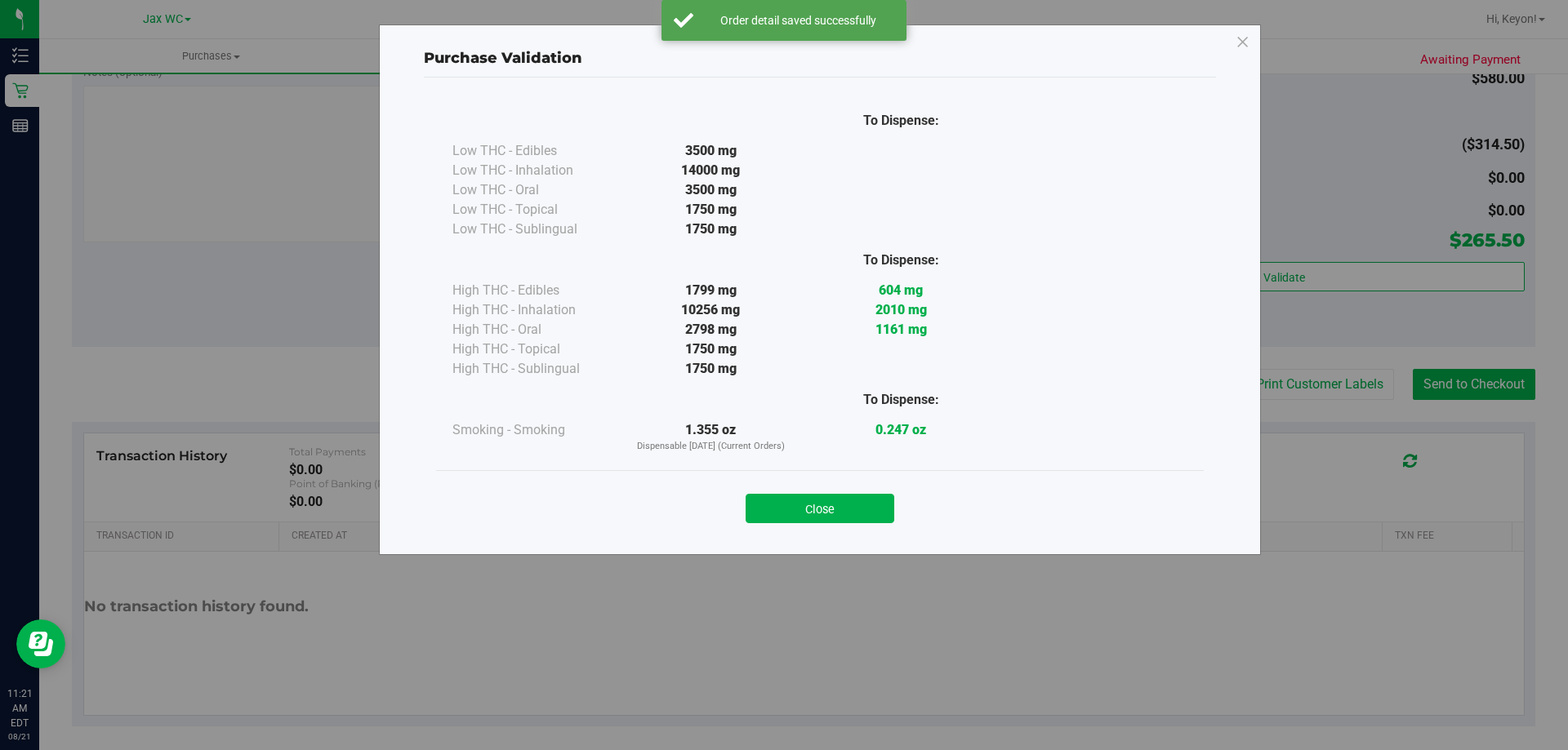
drag, startPoint x: 865, startPoint y: 514, endPoint x: 878, endPoint y: 495, distance: 23.0
click at [868, 510] on button "Close" at bounding box center [819, 509] width 148 height 29
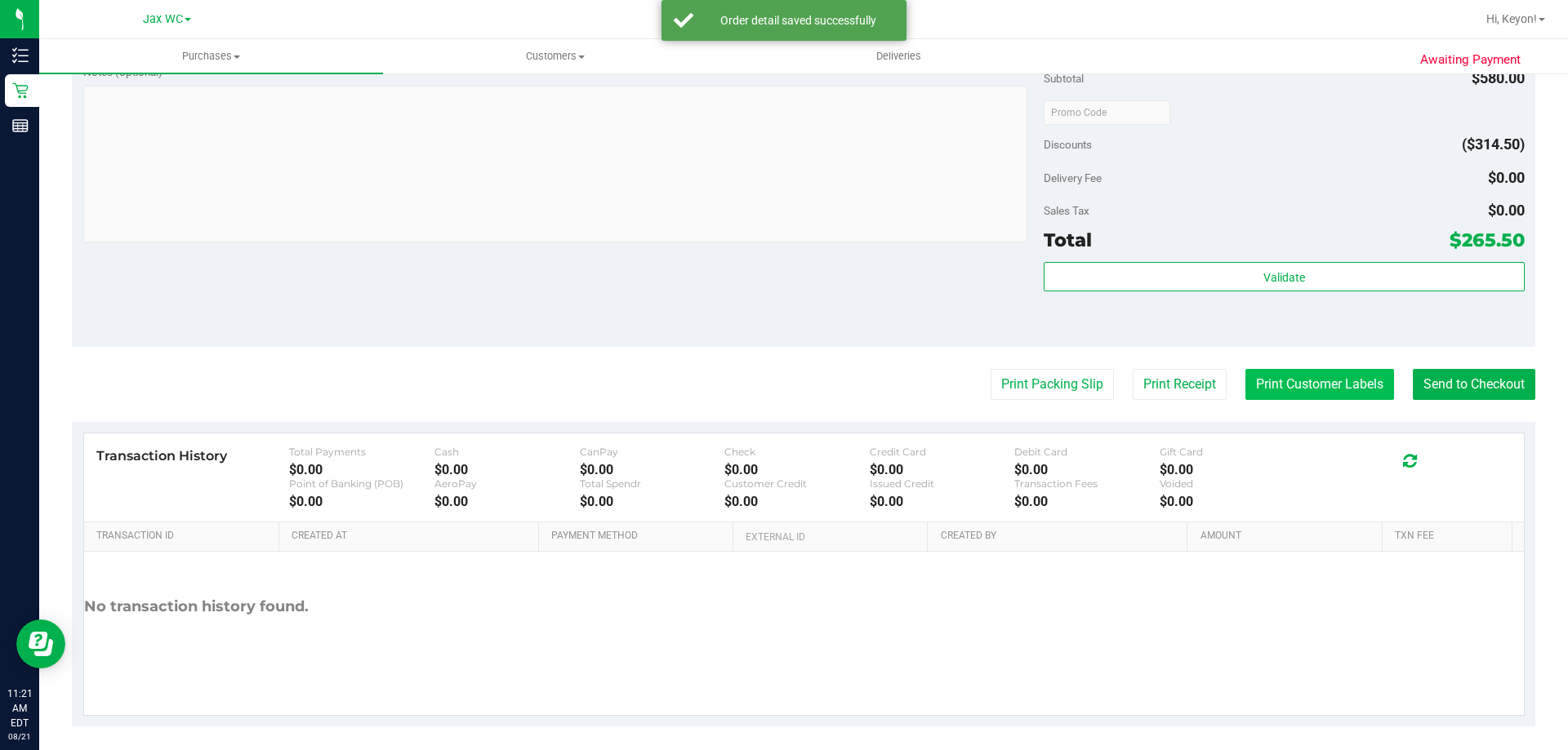
click at [1314, 380] on button "Print Customer Labels" at bounding box center [1320, 384] width 148 height 31
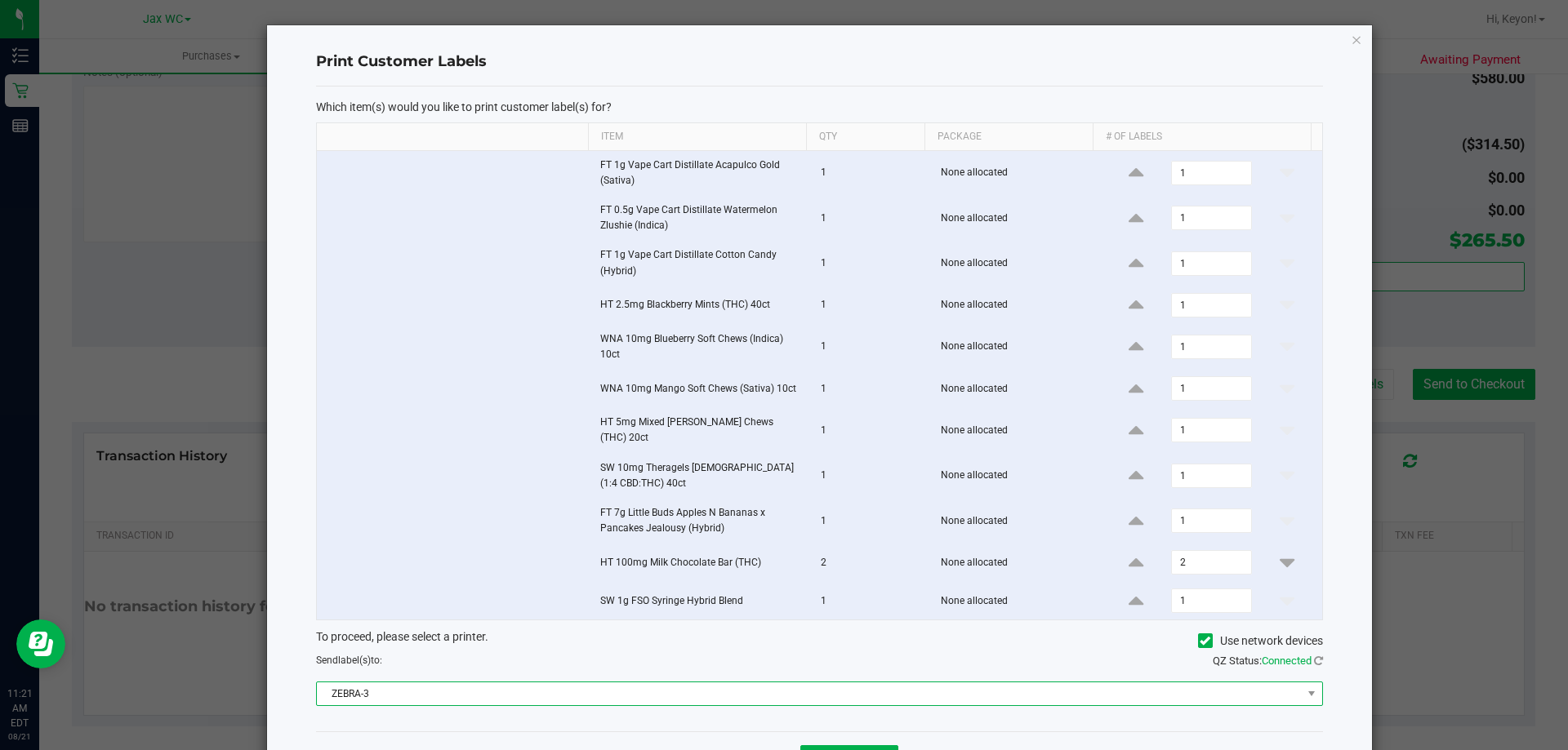
drag, startPoint x: 787, startPoint y: 683, endPoint x: 779, endPoint y: 668, distance: 17.0
click at [789, 683] on span "ZEBRA-3" at bounding box center [809, 694] width 985 height 23
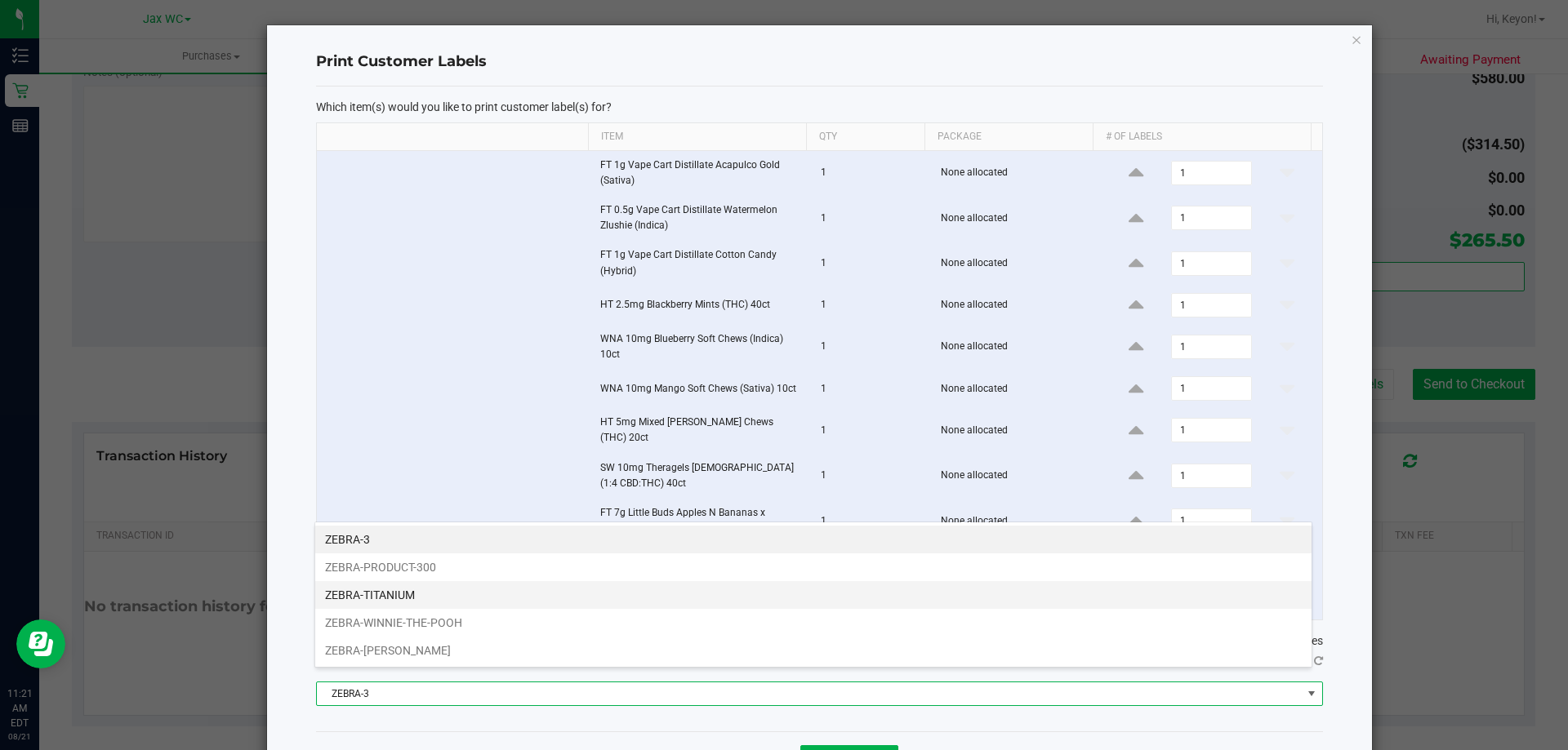
scroll to position [24, 998]
drag, startPoint x: 574, startPoint y: 597, endPoint x: 570, endPoint y: 590, distance: 8.1
click at [574, 596] on li "ZEBRA-TITANIUM" at bounding box center [812, 595] width 996 height 28
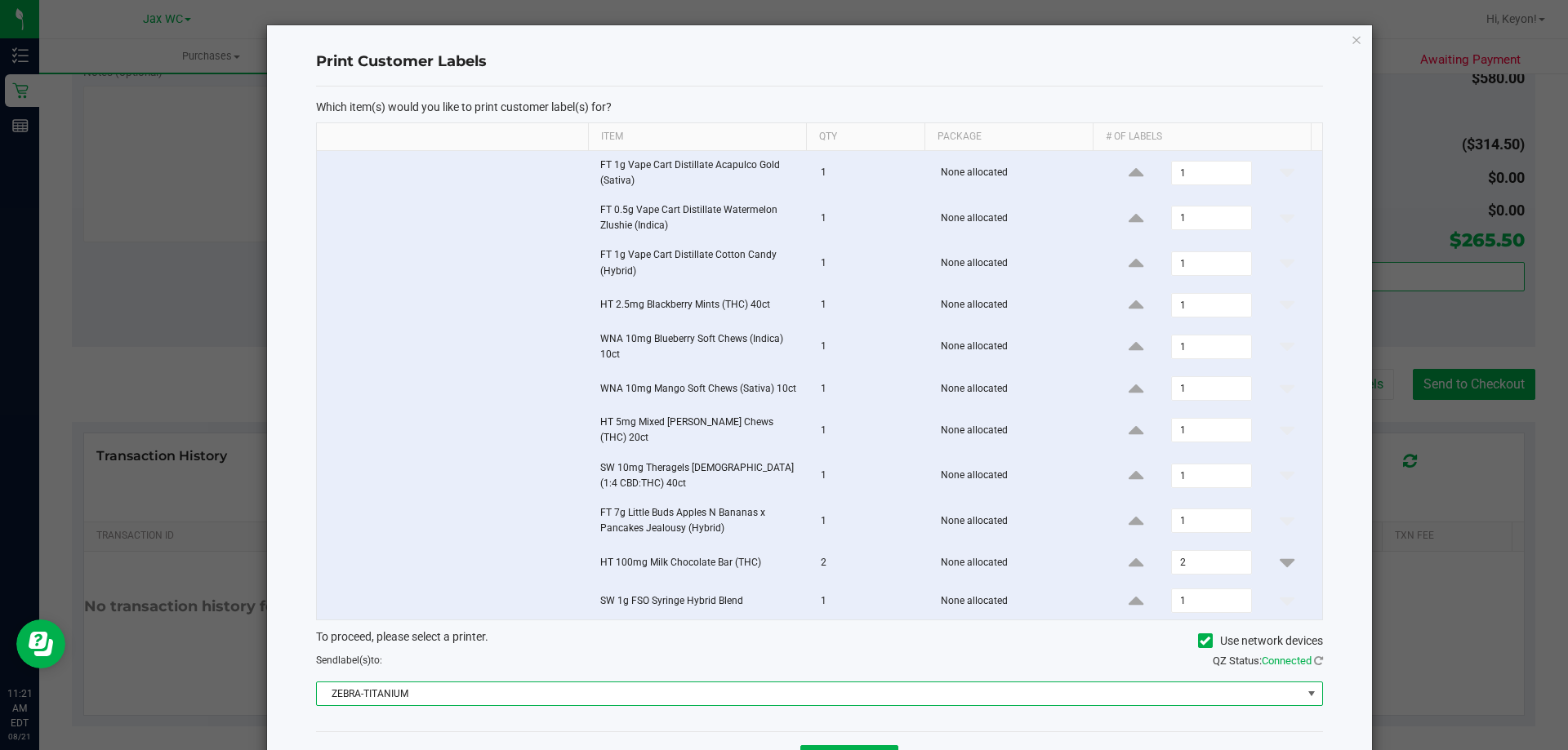
drag, startPoint x: 555, startPoint y: 649, endPoint x: 776, endPoint y: 726, distance: 234.0
click at [557, 653] on div "Send label(s) to:" at bounding box center [561, 660] width 515 height 15
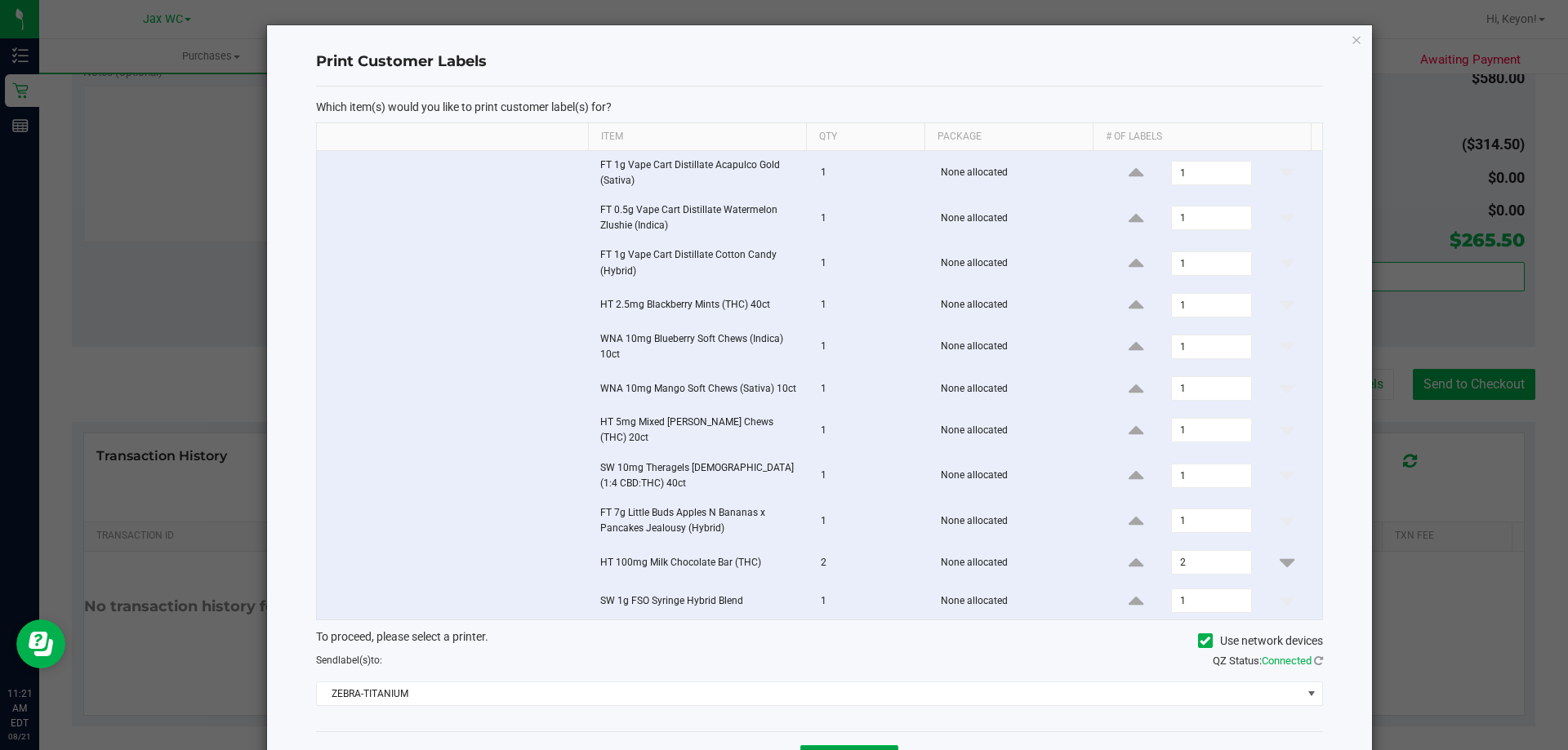
click at [851, 749] on span "Print" at bounding box center [850, 759] width 24 height 13
click at [758, 749] on link "Dismiss" at bounding box center [758, 760] width 35 height 14
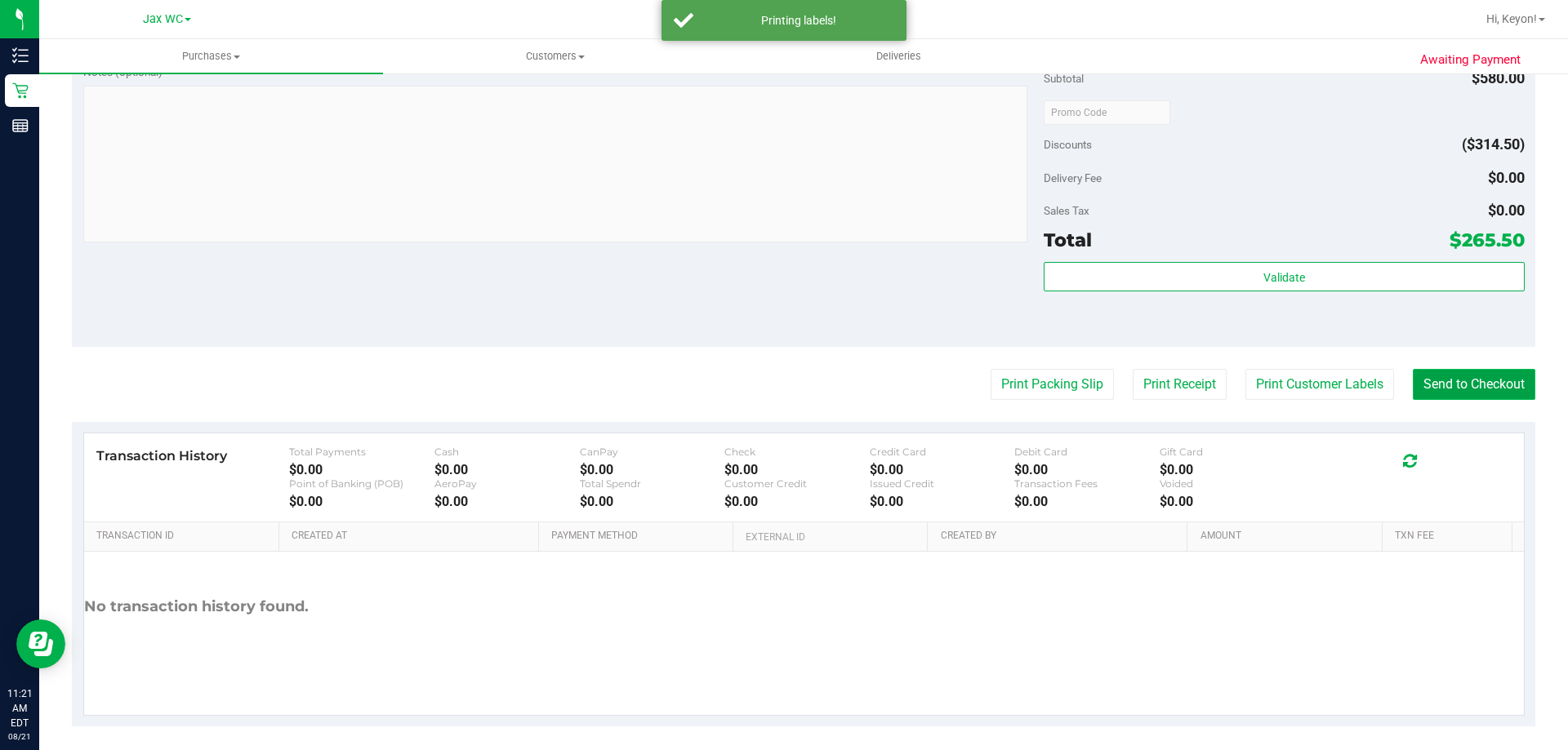
click at [1452, 389] on button "Send to Checkout" at bounding box center [1474, 384] width 122 height 31
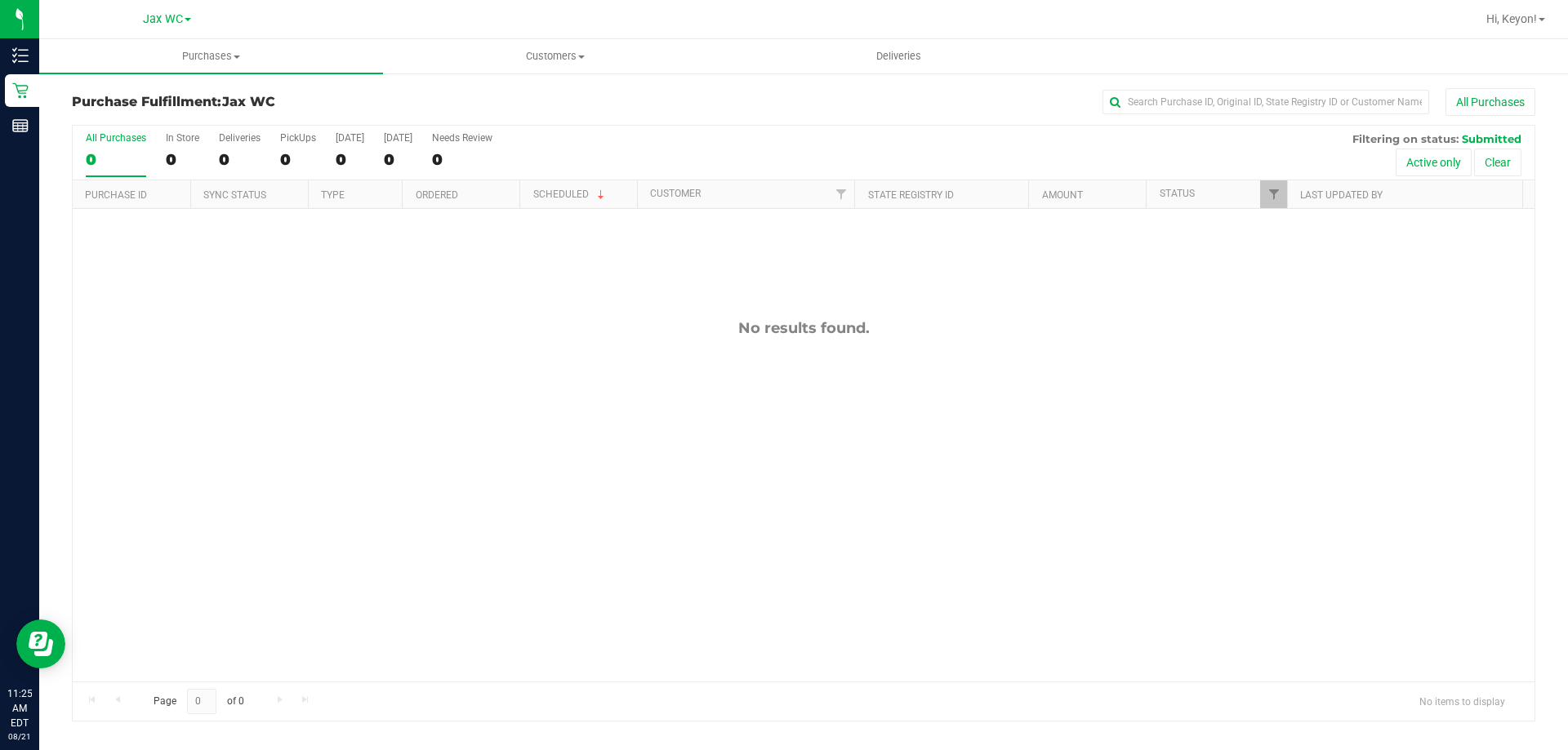
click at [113, 153] on div "0" at bounding box center [116, 159] width 60 height 19
click at [0, 0] on input "All Purchases 0" at bounding box center [0, 0] width 0 height 0
click at [189, 152] on div "0" at bounding box center [182, 159] width 34 height 19
click at [0, 0] on input "In Store 0" at bounding box center [0, 0] width 0 height 0
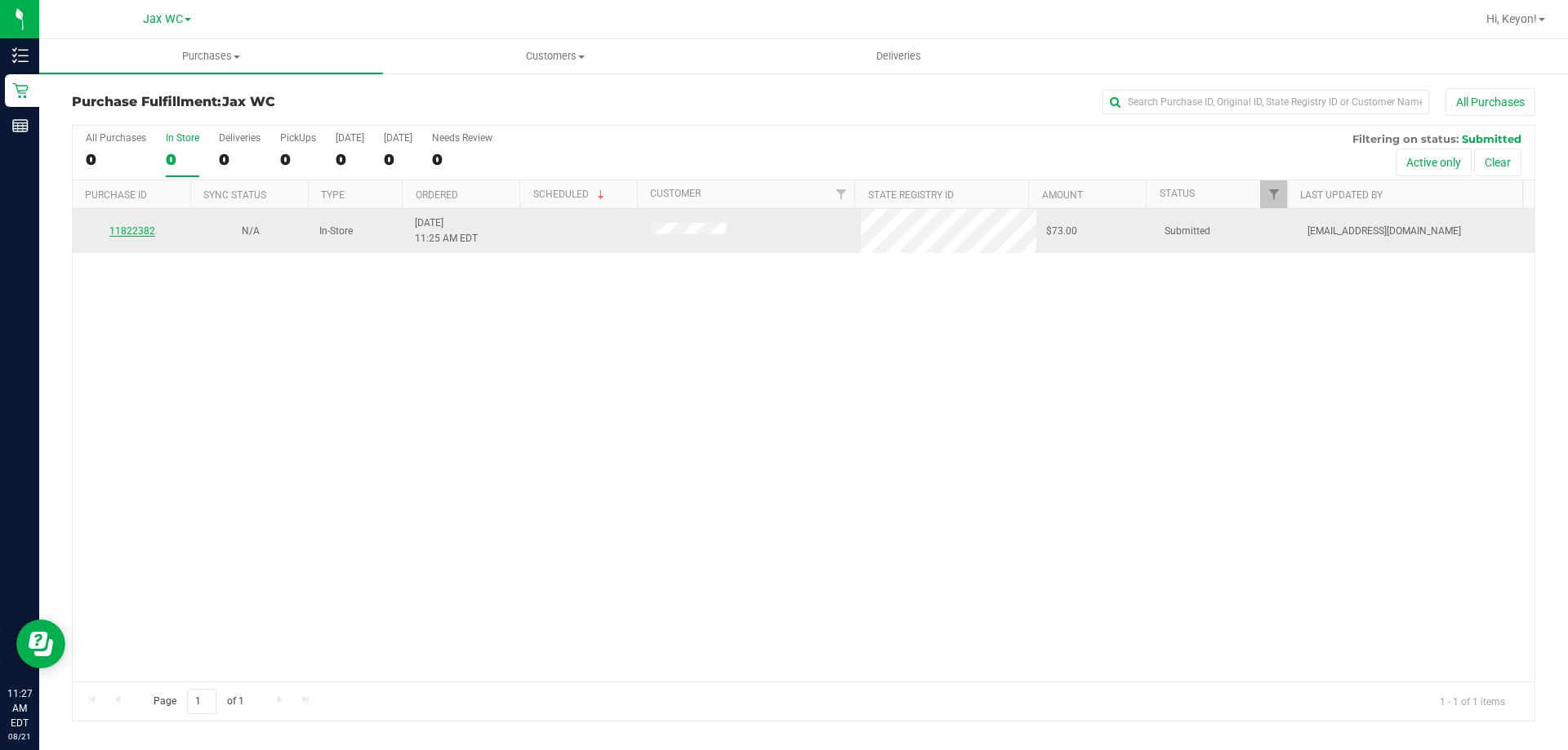
click at [133, 233] on link "11822382" at bounding box center [132, 230] width 46 height 11
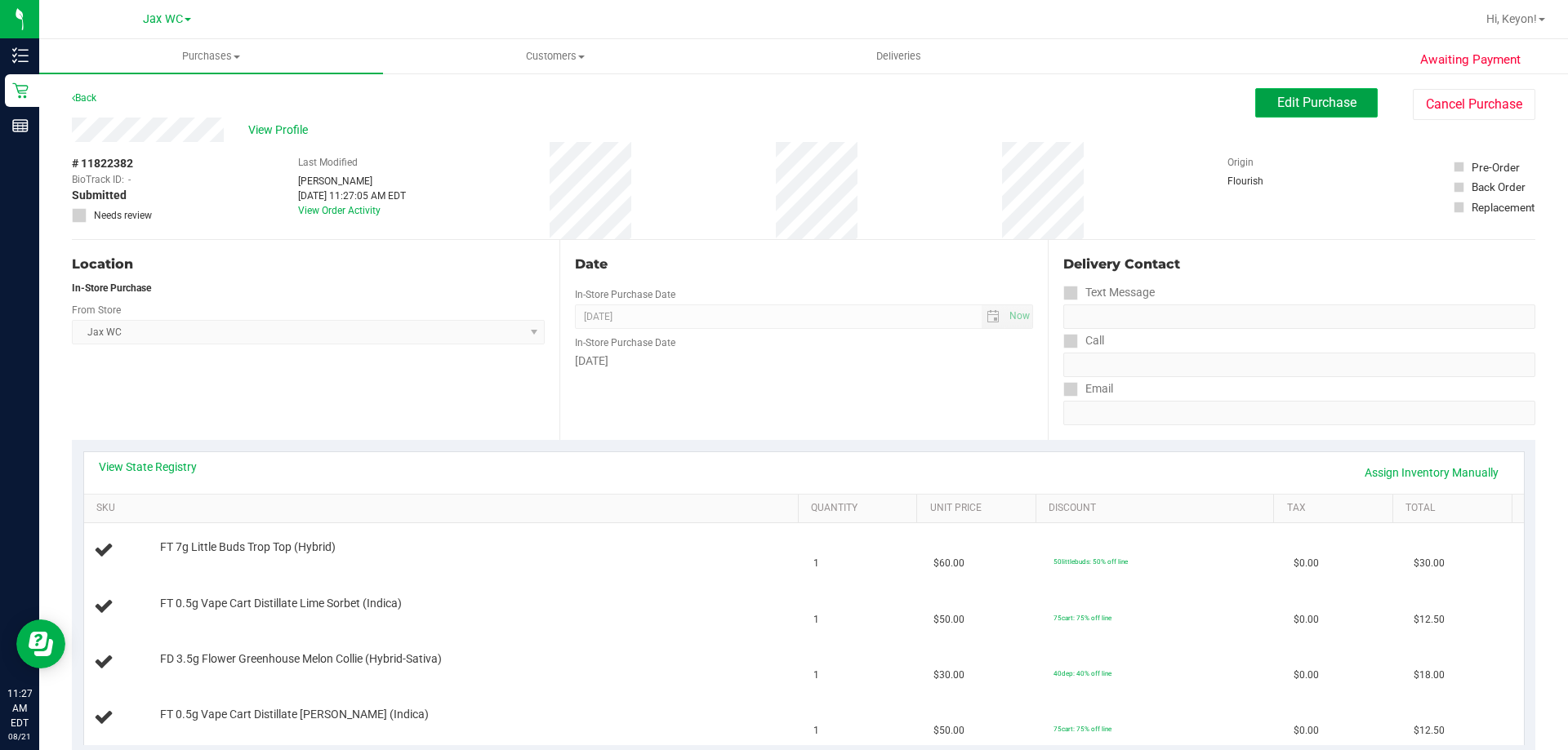
click at [1258, 109] on button "Edit Purchase" at bounding box center [1316, 103] width 122 height 29
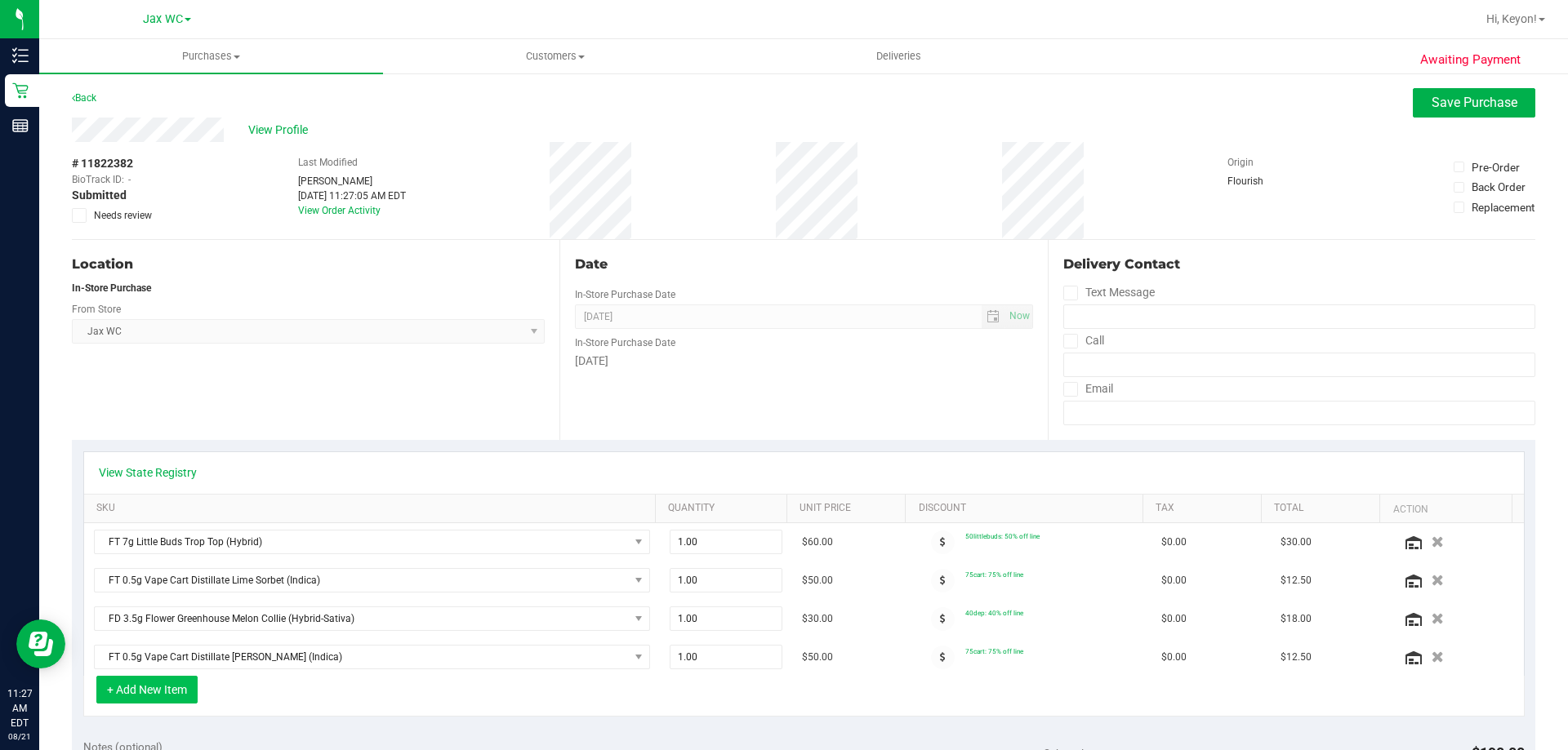
click at [177, 687] on button "+ Add New Item" at bounding box center [147, 690] width 101 height 28
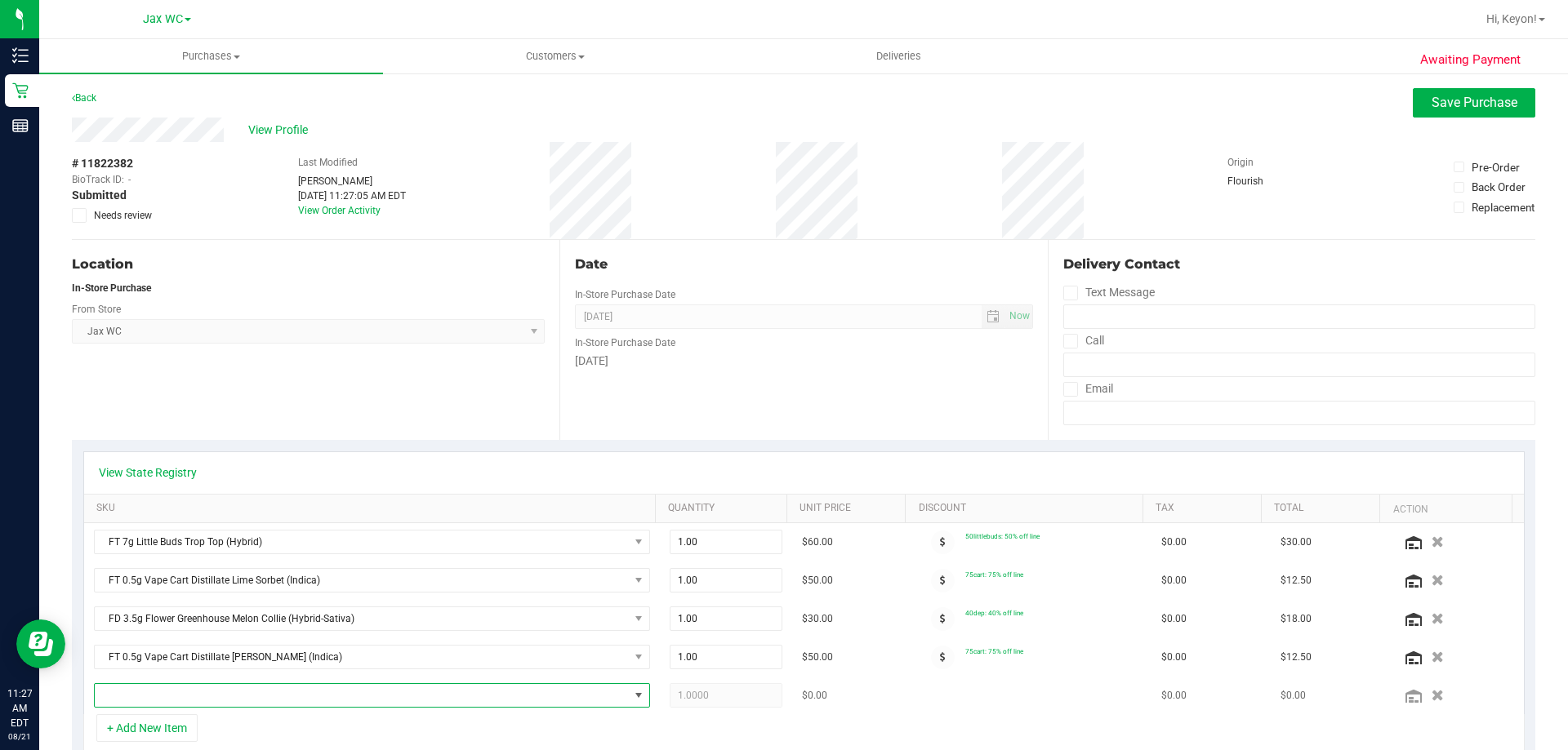
click at [275, 697] on span "NO DATA FOUND" at bounding box center [361, 695] width 534 height 23
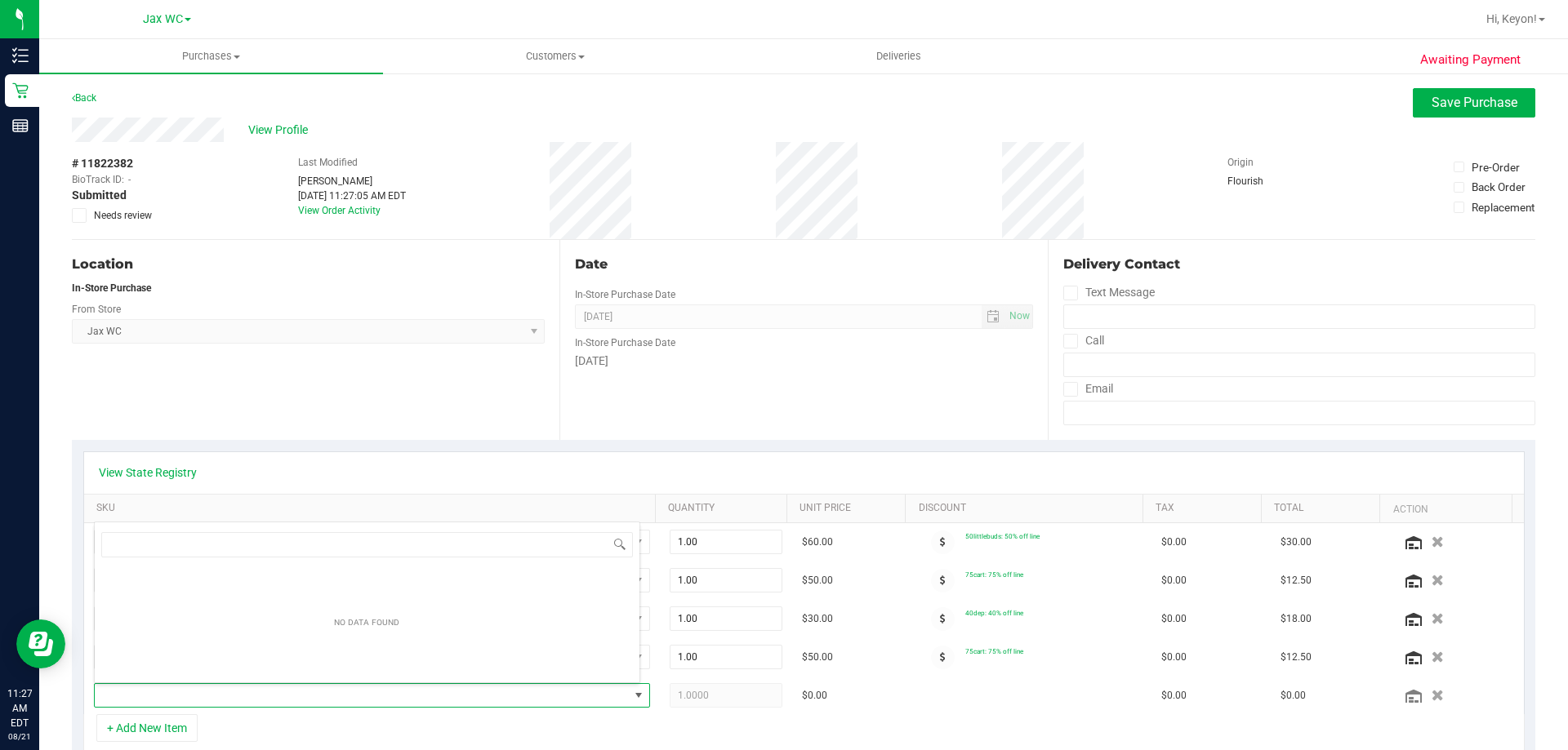
scroll to position [24, 542]
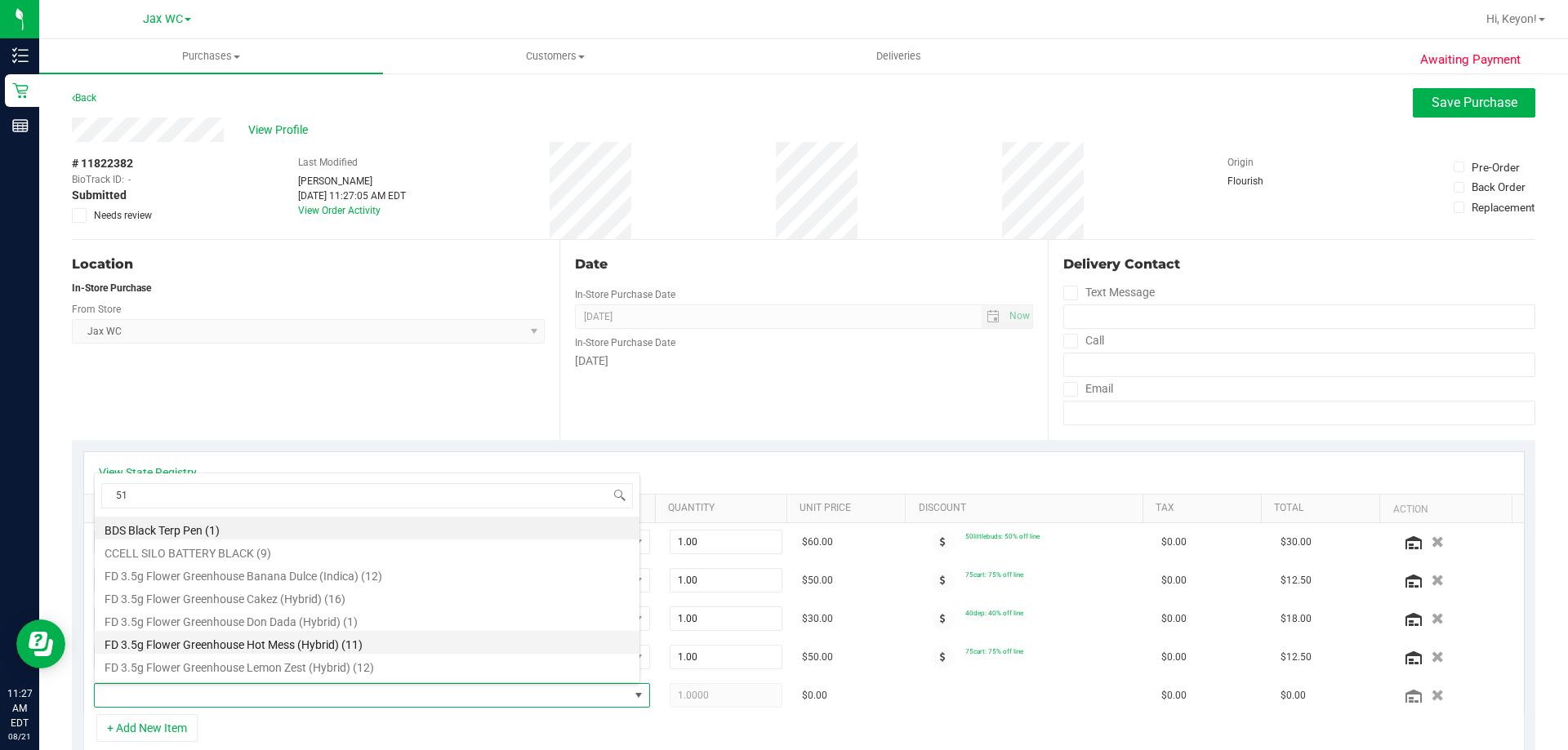
type input "510"
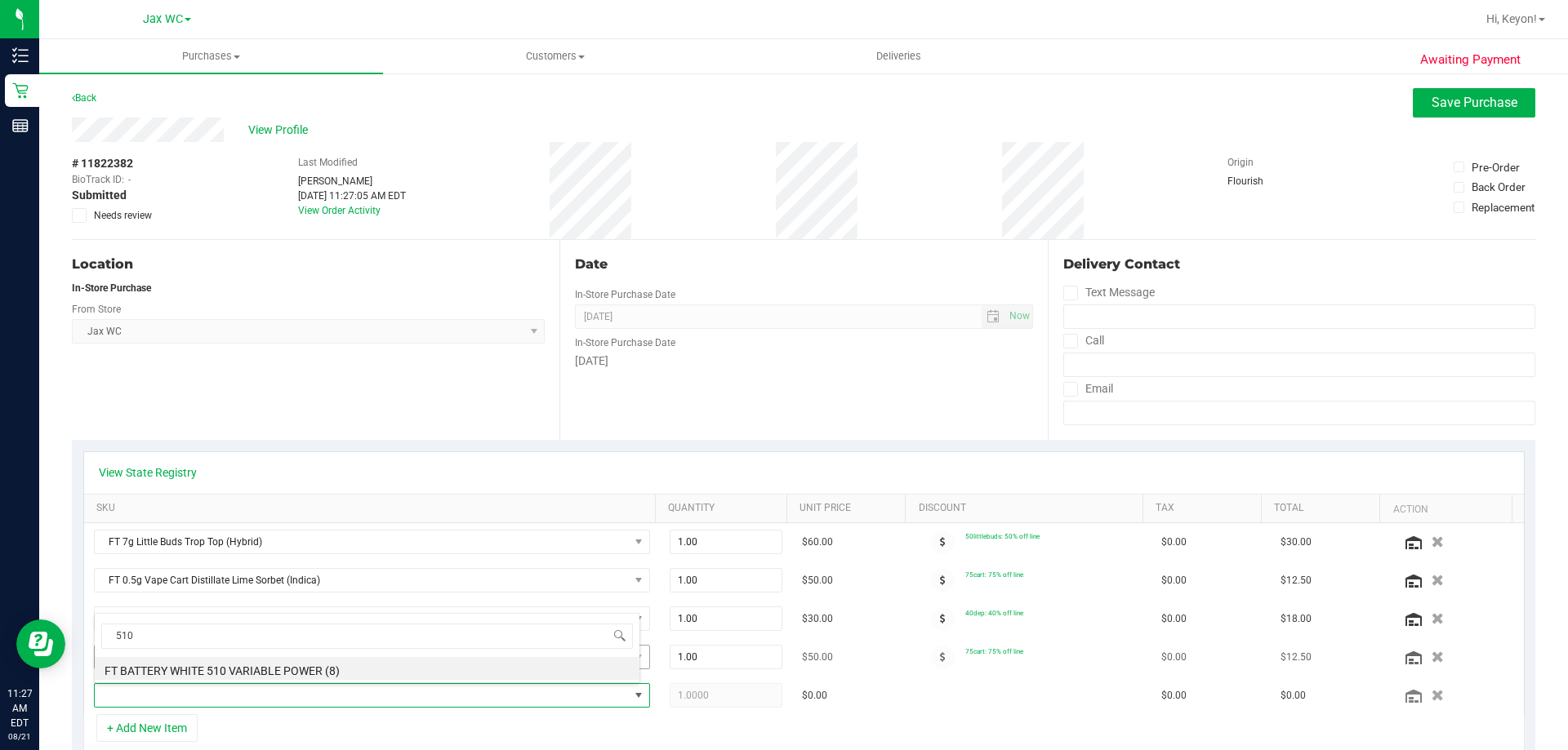
drag, startPoint x: 354, startPoint y: 676, endPoint x: 382, endPoint y: 666, distance: 29.7
click at [358, 674] on li "FT BATTERY WHITE 510 VARIABLE POWER (8)" at bounding box center [367, 668] width 545 height 23
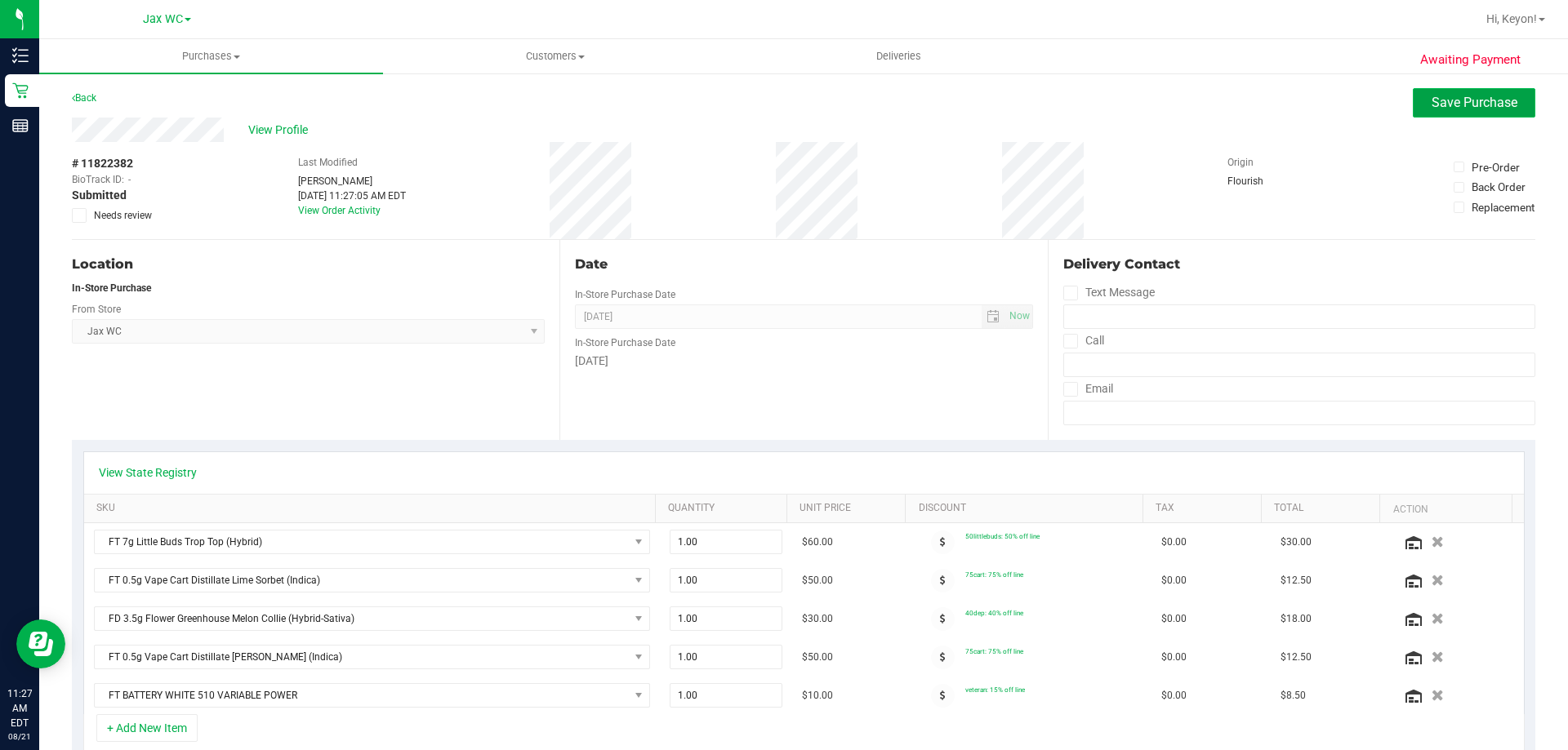
click at [1458, 103] on span "Save Purchase" at bounding box center [1474, 103] width 85 height 16
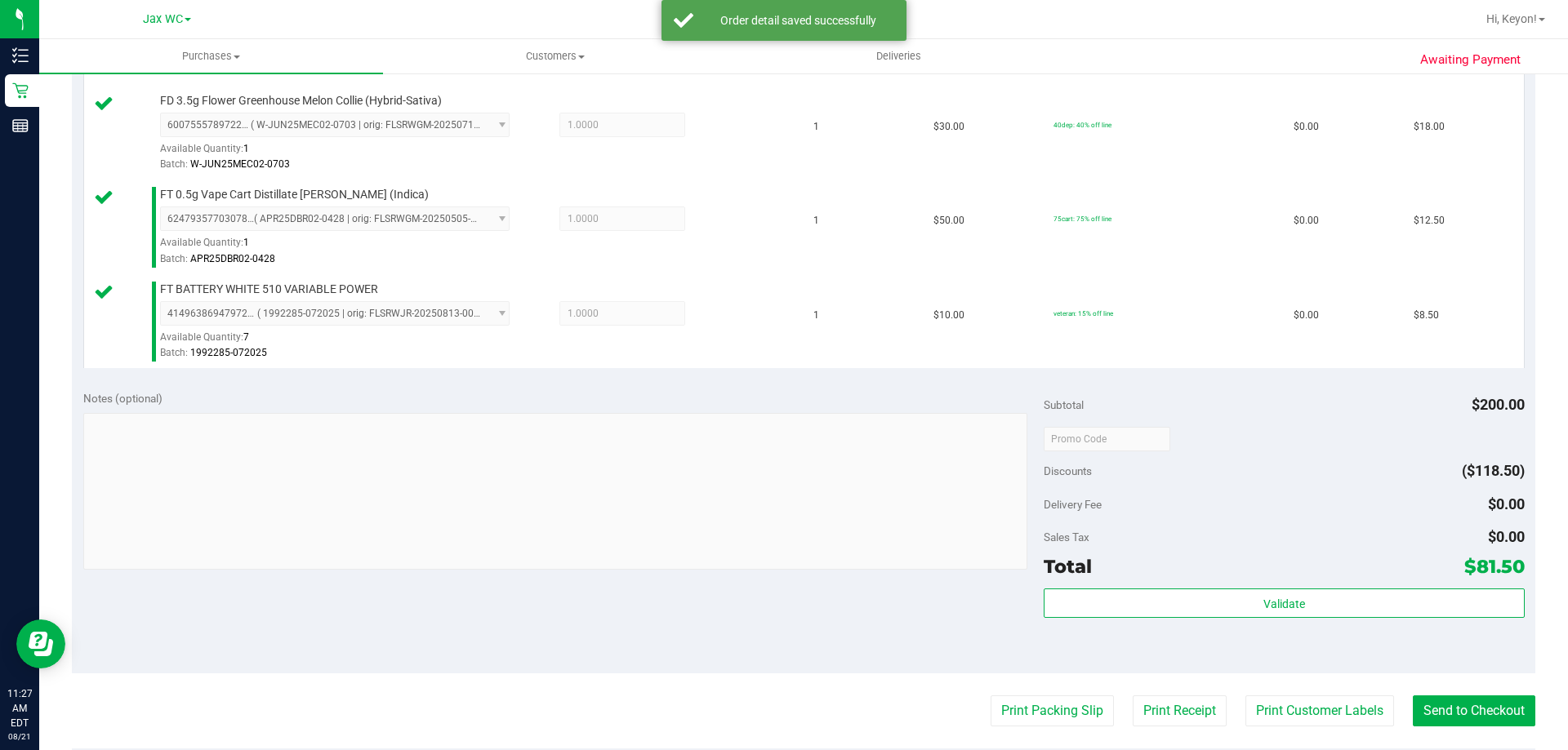
scroll to position [656, 0]
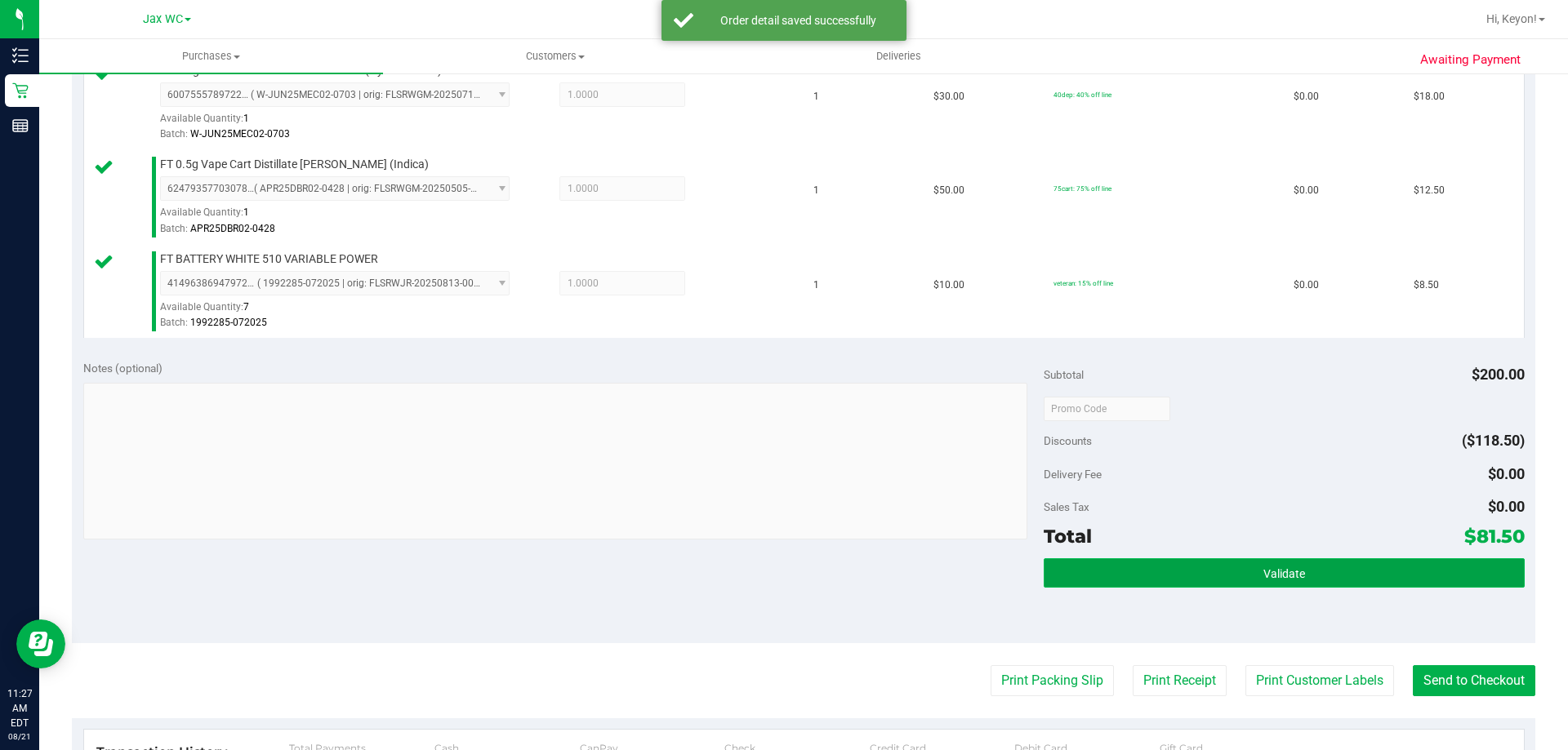
click at [1283, 567] on span "Validate" at bounding box center [1284, 573] width 41 height 13
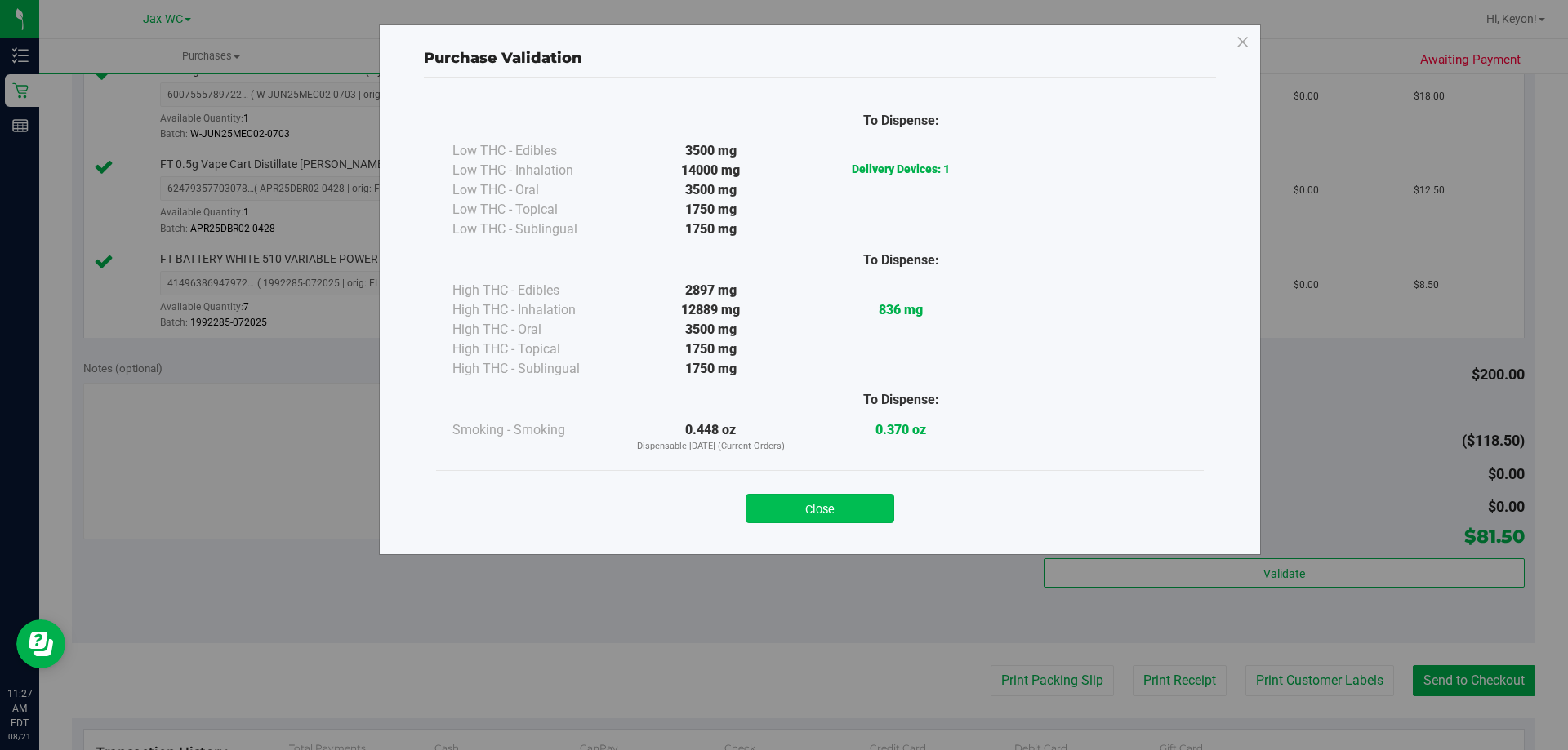
click at [845, 509] on button "Close" at bounding box center [819, 509] width 148 height 29
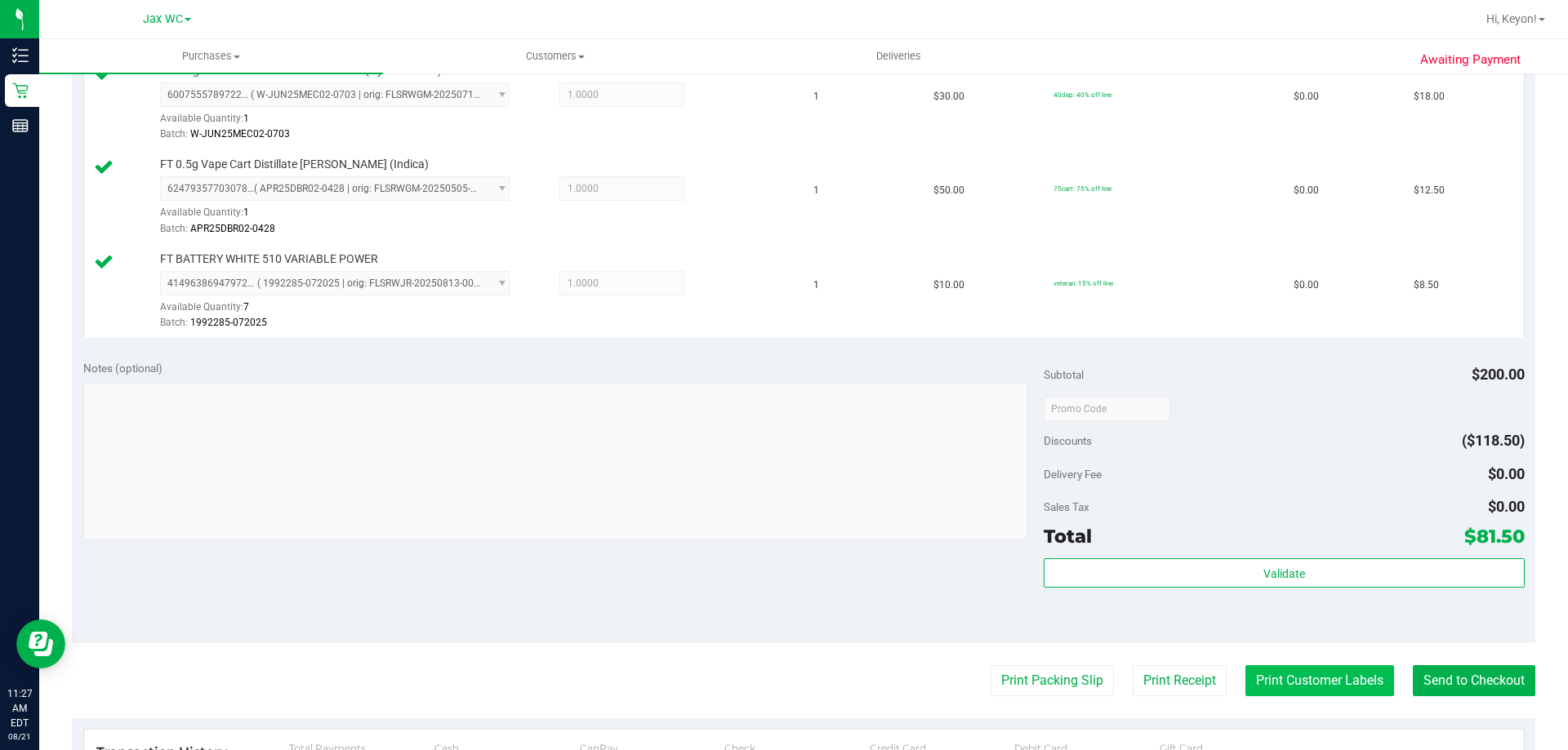
click at [1308, 684] on button "Print Customer Labels" at bounding box center [1320, 681] width 148 height 31
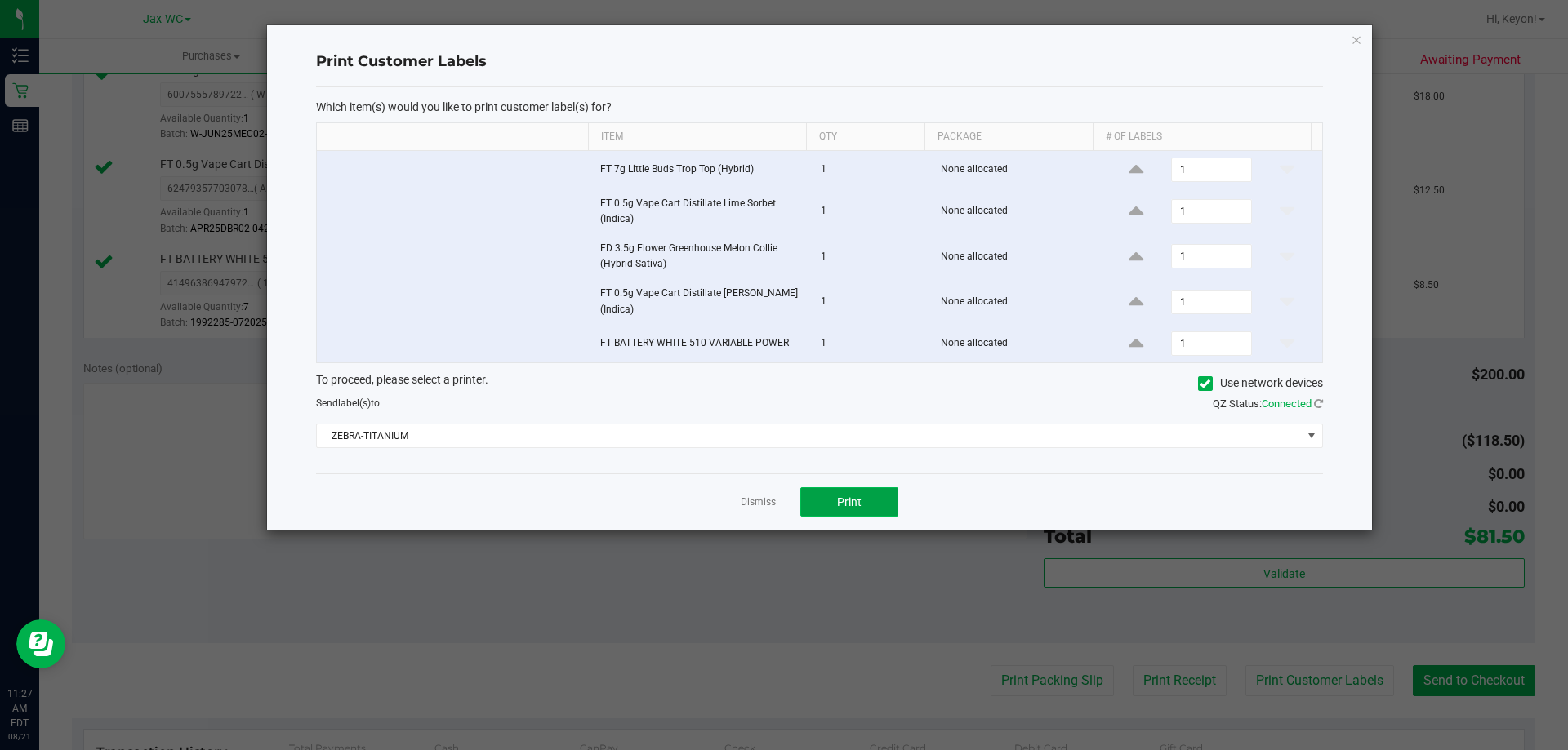
click at [887, 505] on button "Print" at bounding box center [850, 502] width 98 height 29
drag, startPoint x: 750, startPoint y: 503, endPoint x: 760, endPoint y: 504, distance: 10.0
click at [751, 503] on link "Dismiss" at bounding box center [758, 503] width 35 height 14
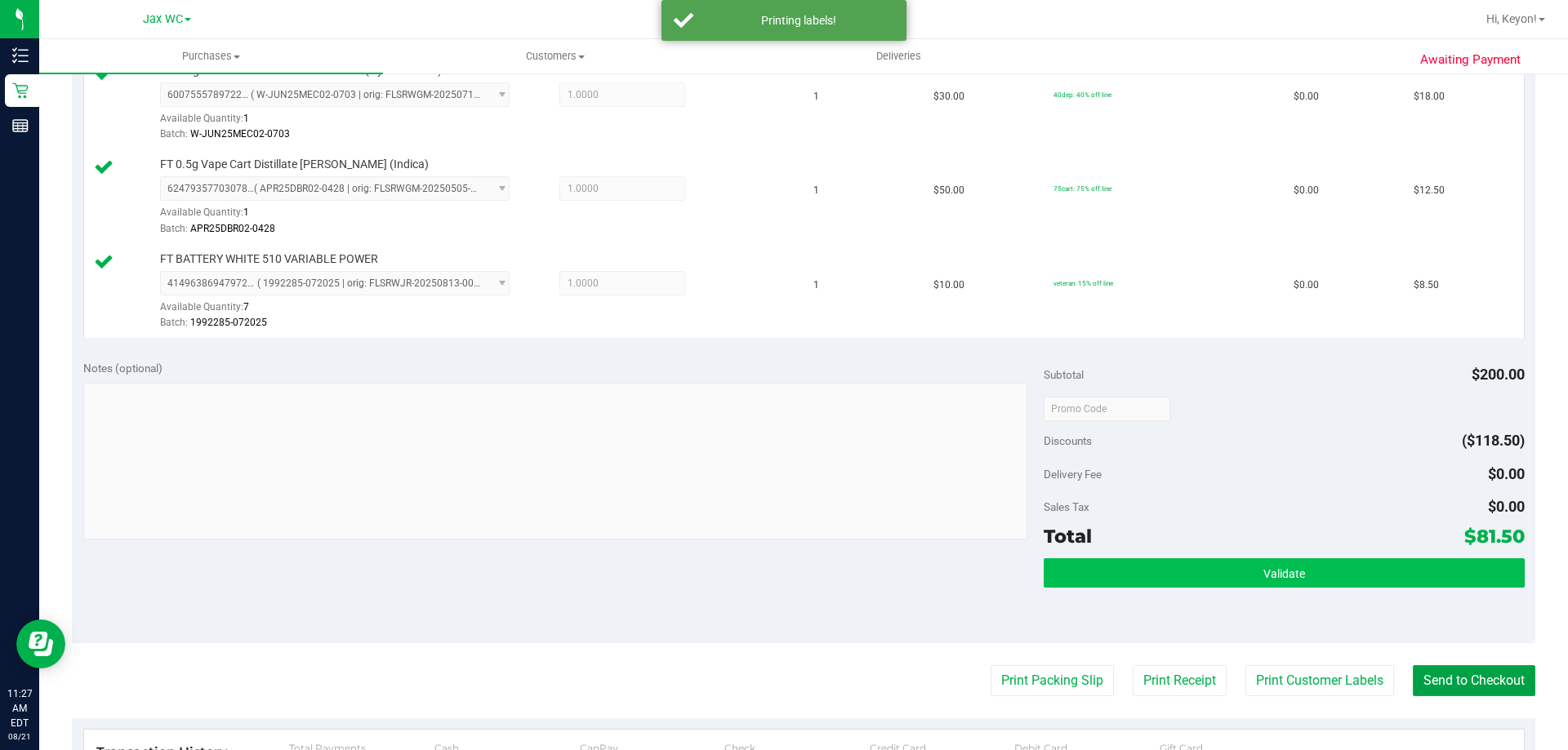
drag, startPoint x: 1485, startPoint y: 687, endPoint x: 1339, endPoint y: 585, distance: 178.1
click at [1483, 685] on button "Send to Checkout" at bounding box center [1474, 681] width 122 height 31
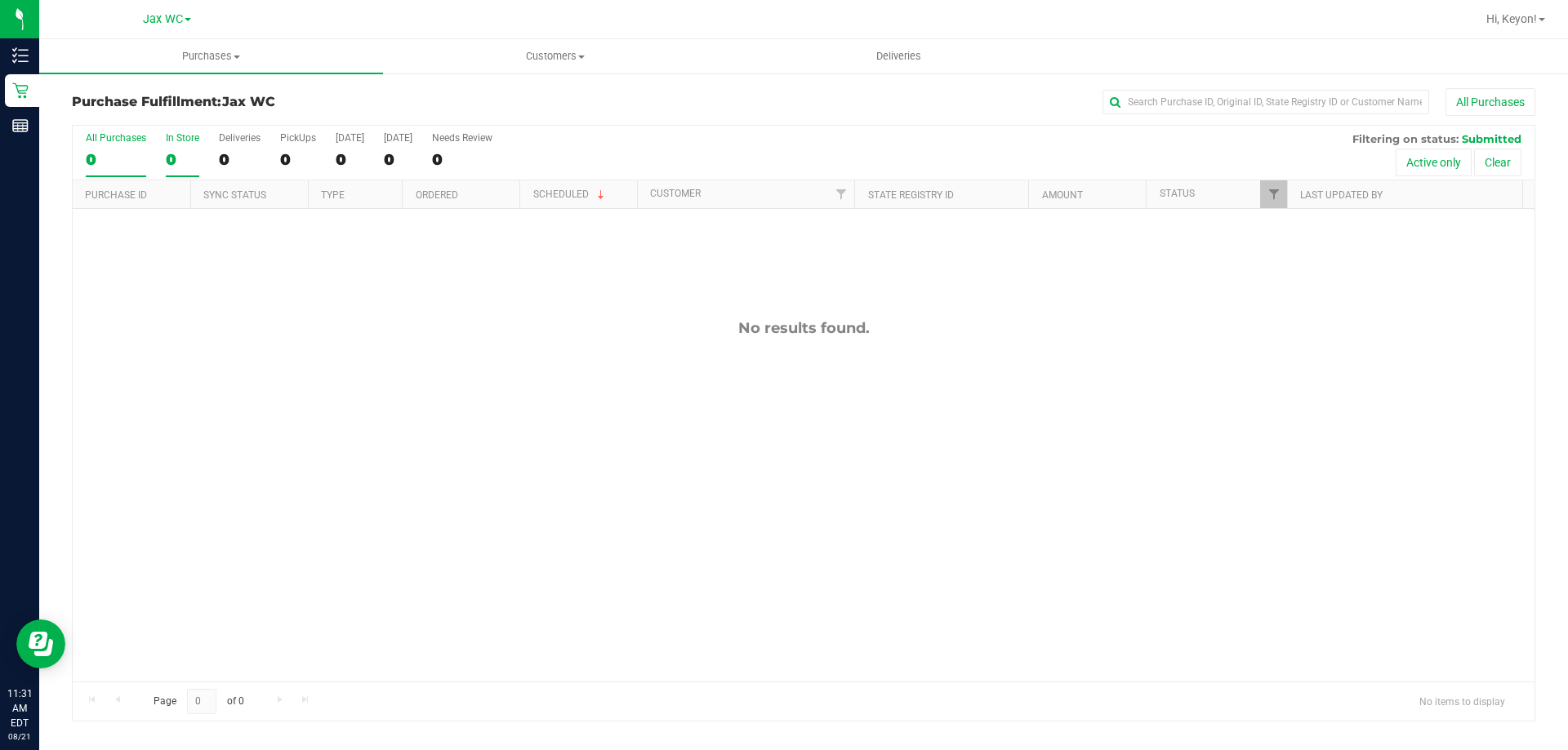
click at [171, 153] on div "0" at bounding box center [182, 159] width 34 height 19
click at [0, 0] on input "In Store 0" at bounding box center [0, 0] width 0 height 0
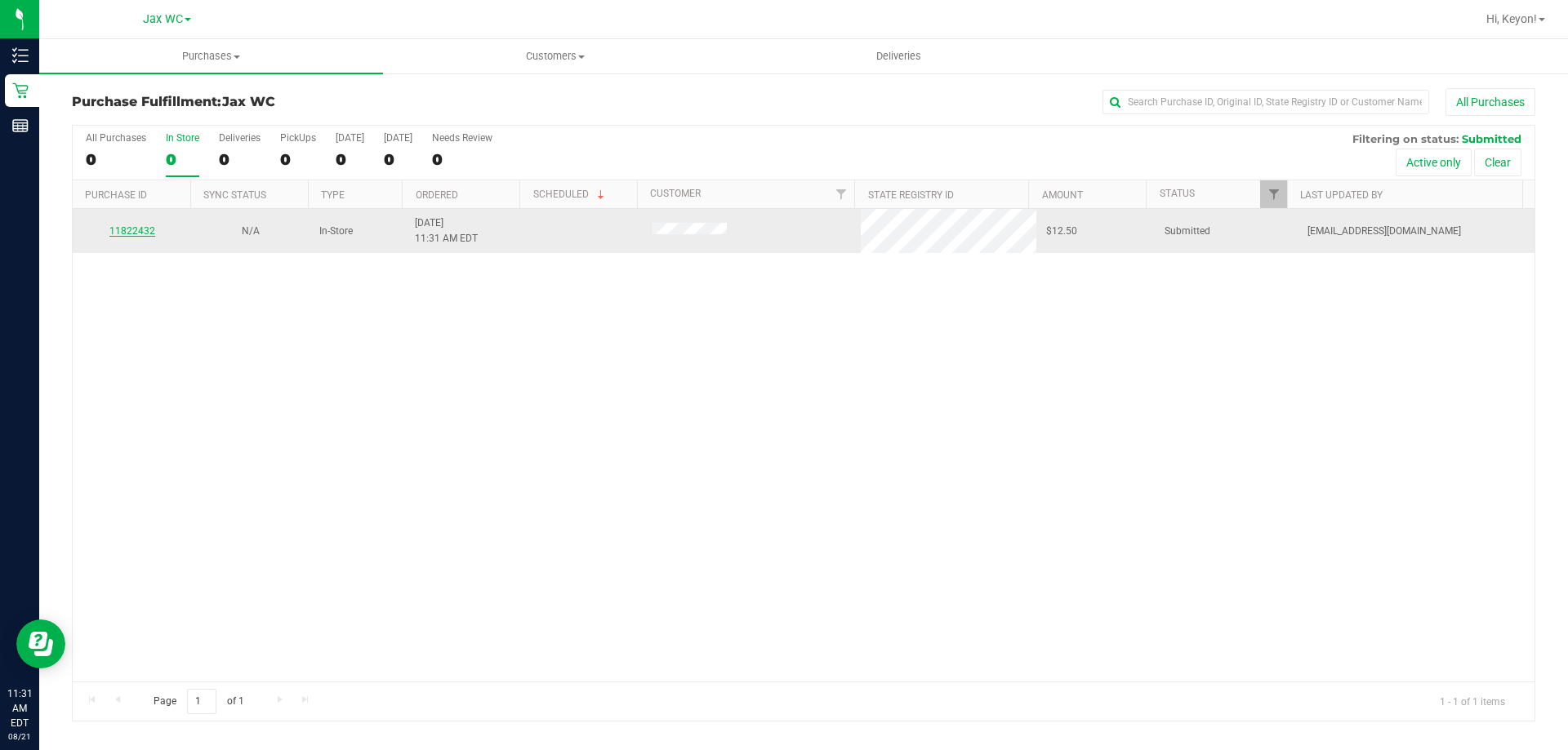
click at [135, 229] on link "11822432" at bounding box center [132, 230] width 46 height 11
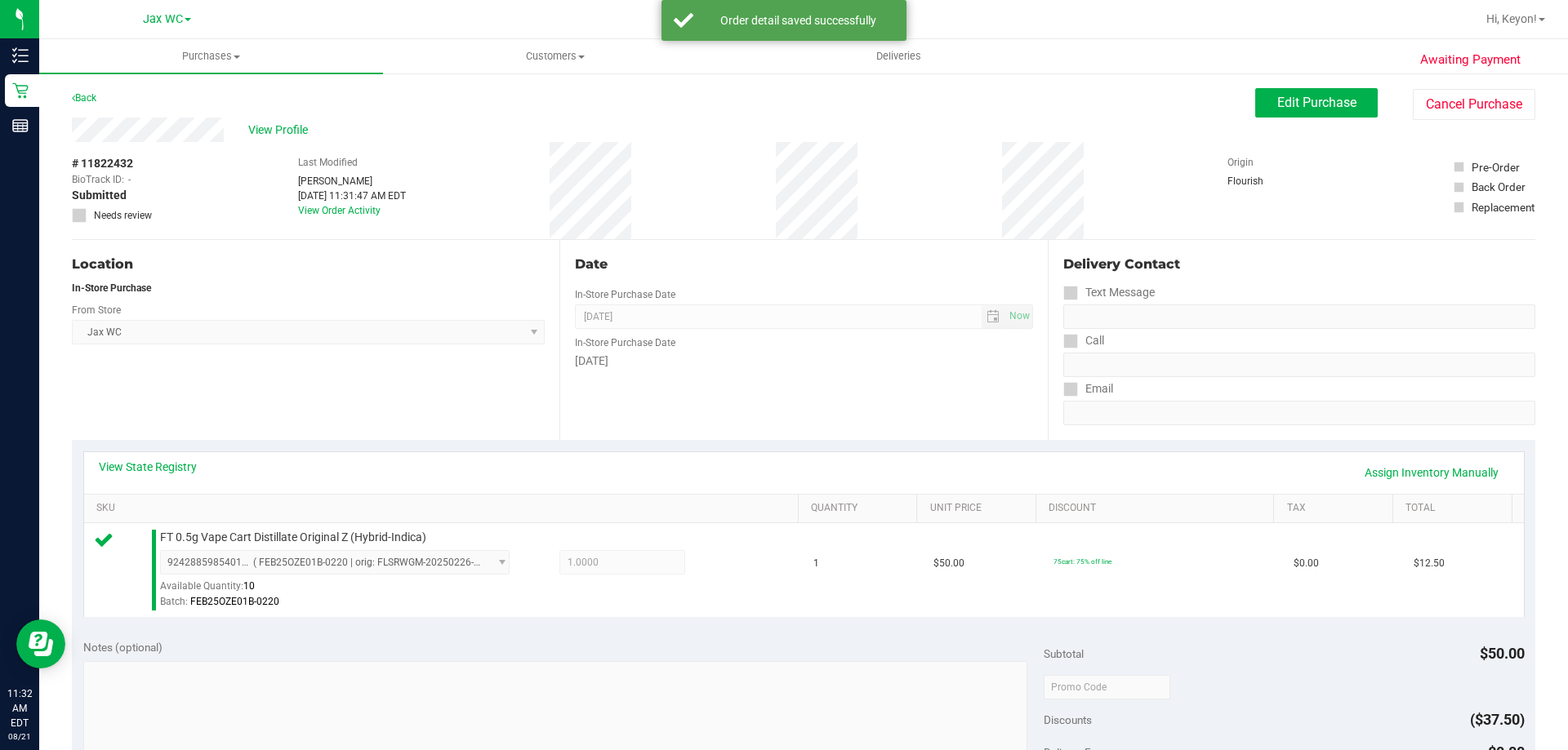
scroll to position [484, 0]
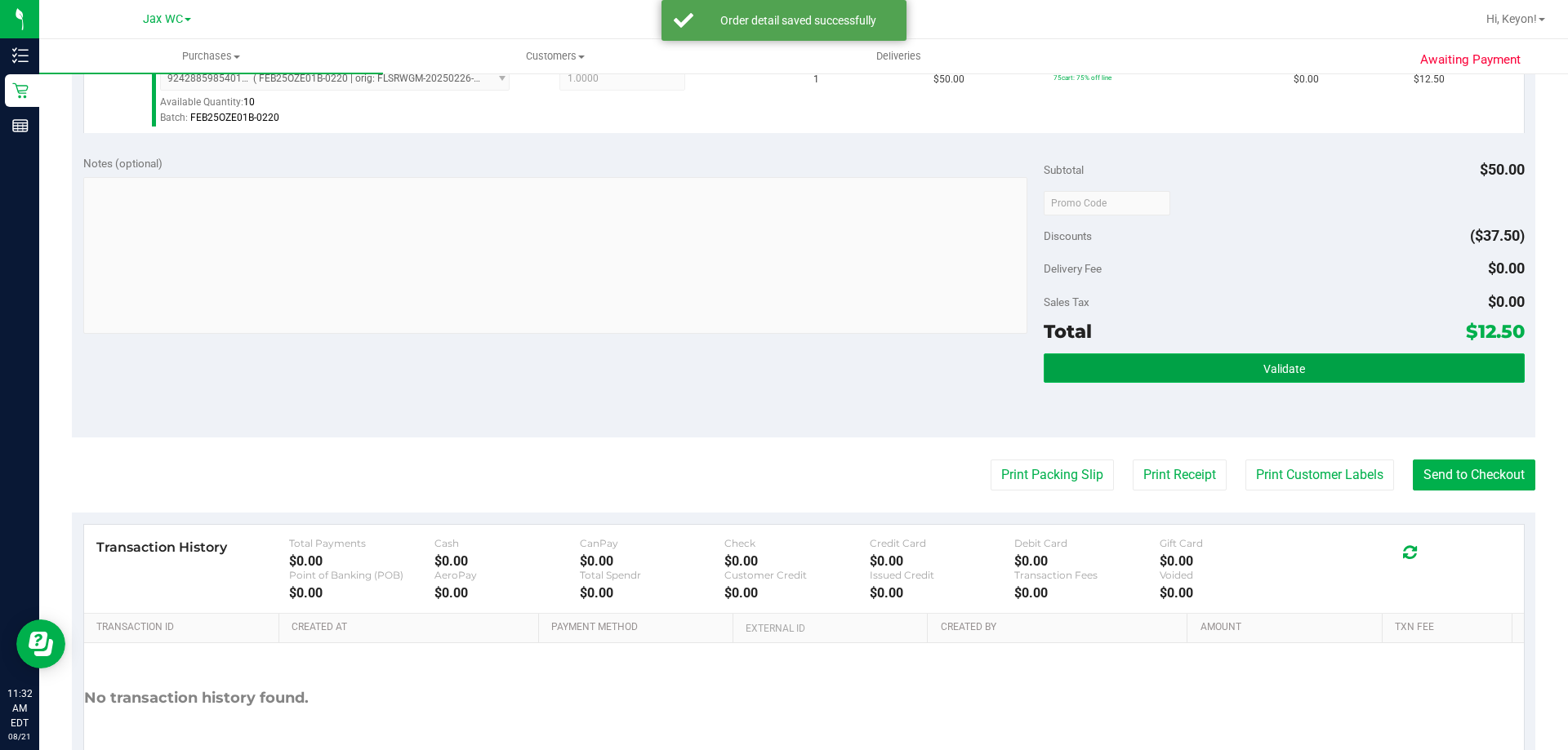
click at [1299, 381] on button "Validate" at bounding box center [1283, 368] width 480 height 29
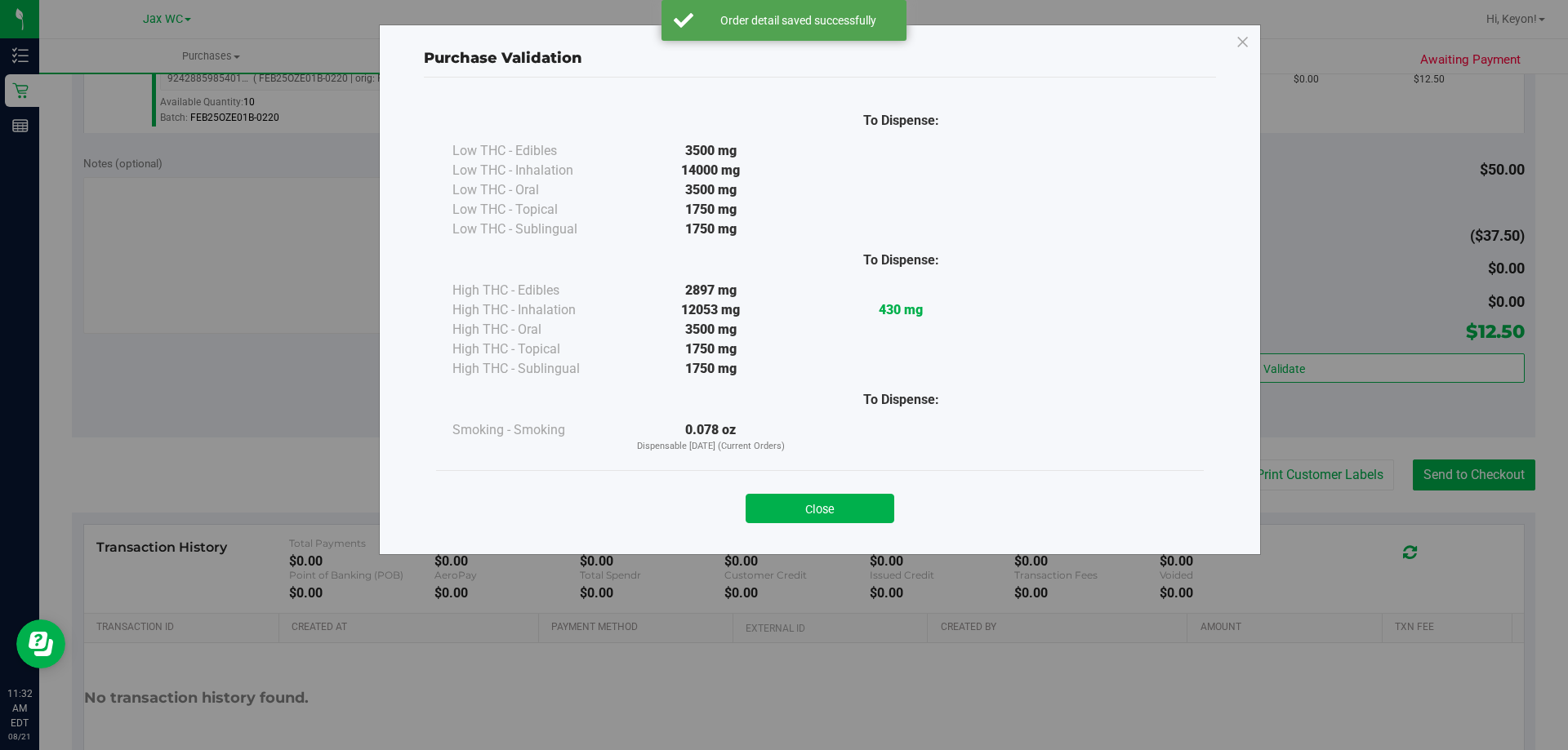
drag, startPoint x: 886, startPoint y: 503, endPoint x: 903, endPoint y: 506, distance: 17.3
click at [884, 508] on button "Close" at bounding box center [819, 509] width 148 height 29
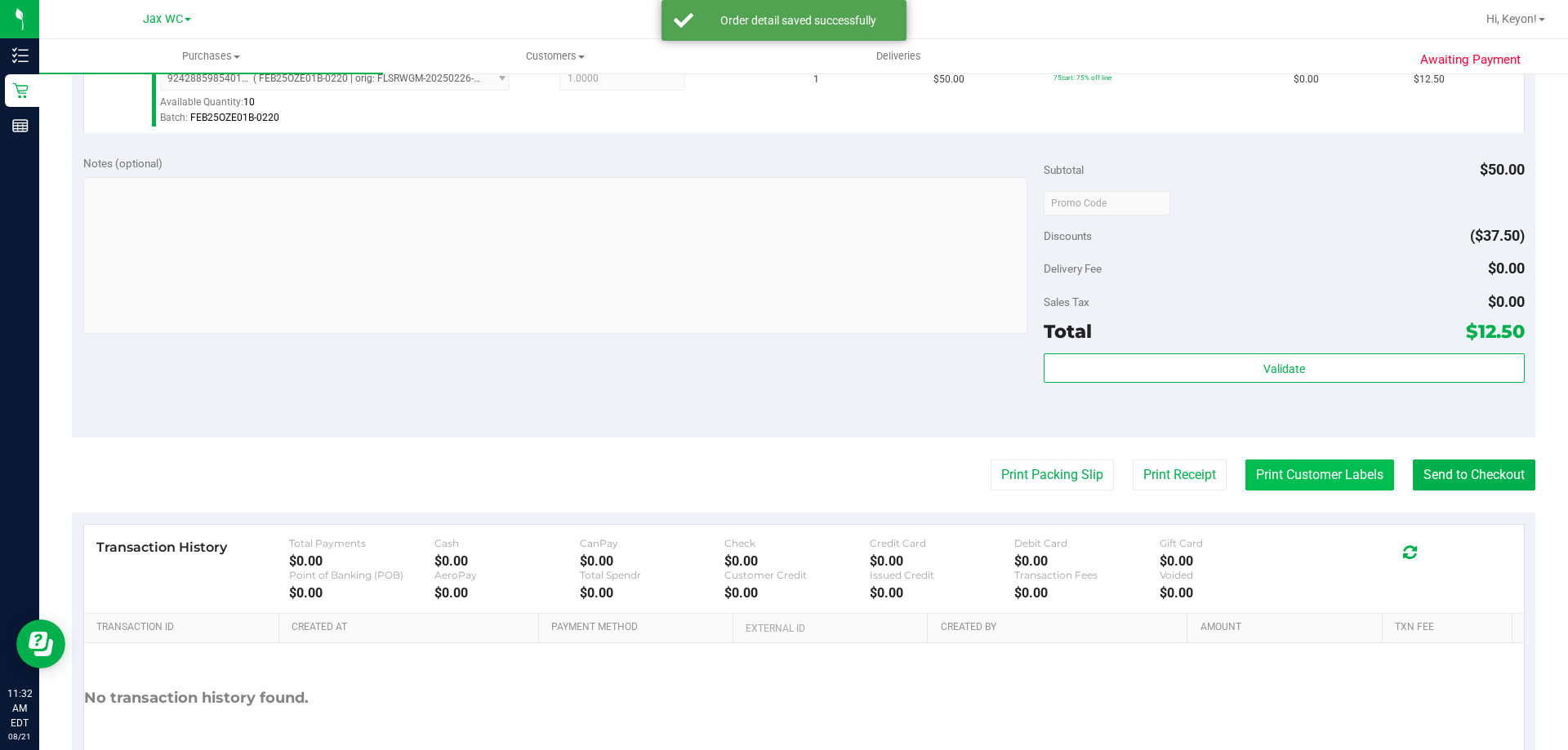
click at [1279, 466] on button "Print Customer Labels" at bounding box center [1320, 475] width 148 height 31
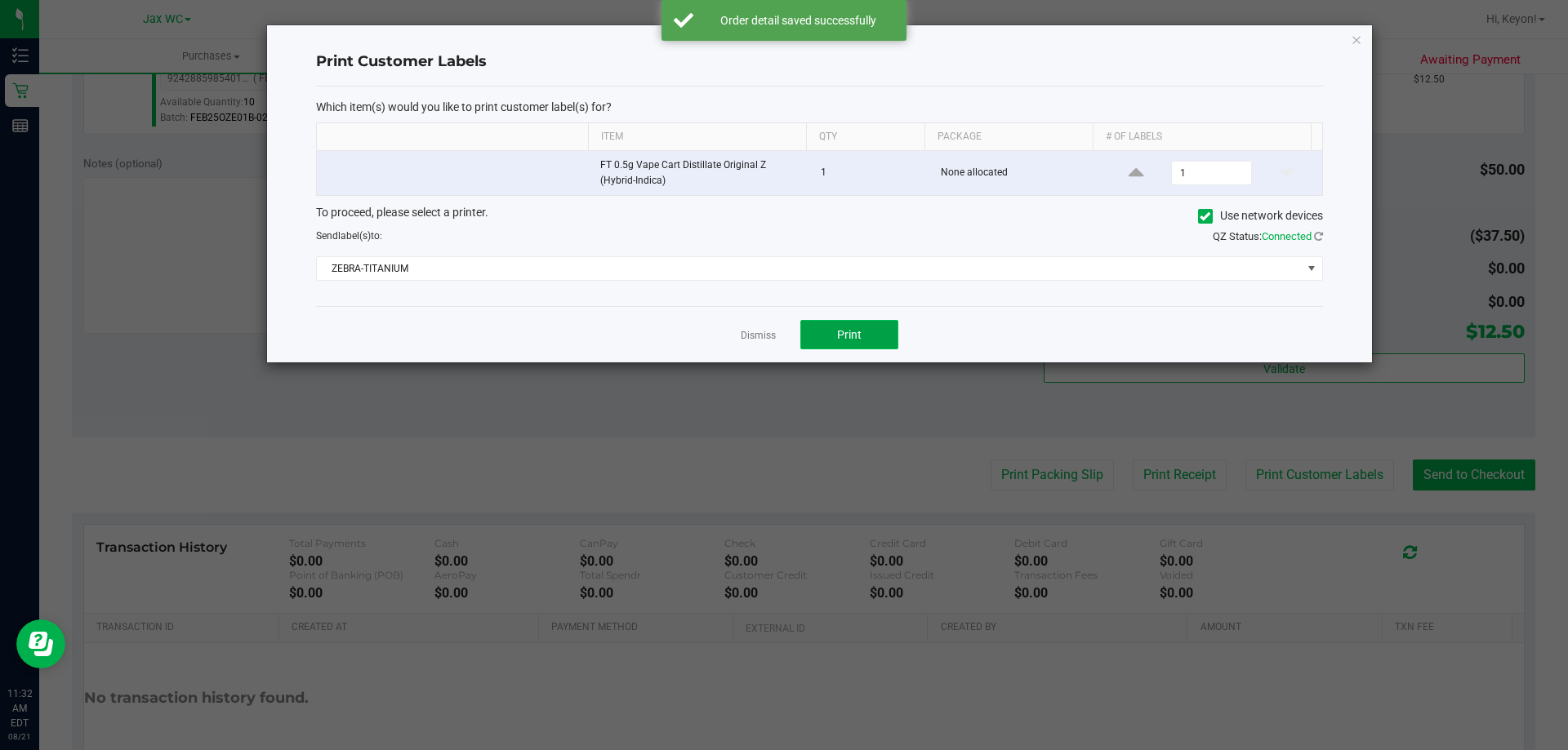
click at [887, 335] on button "Print" at bounding box center [850, 334] width 98 height 29
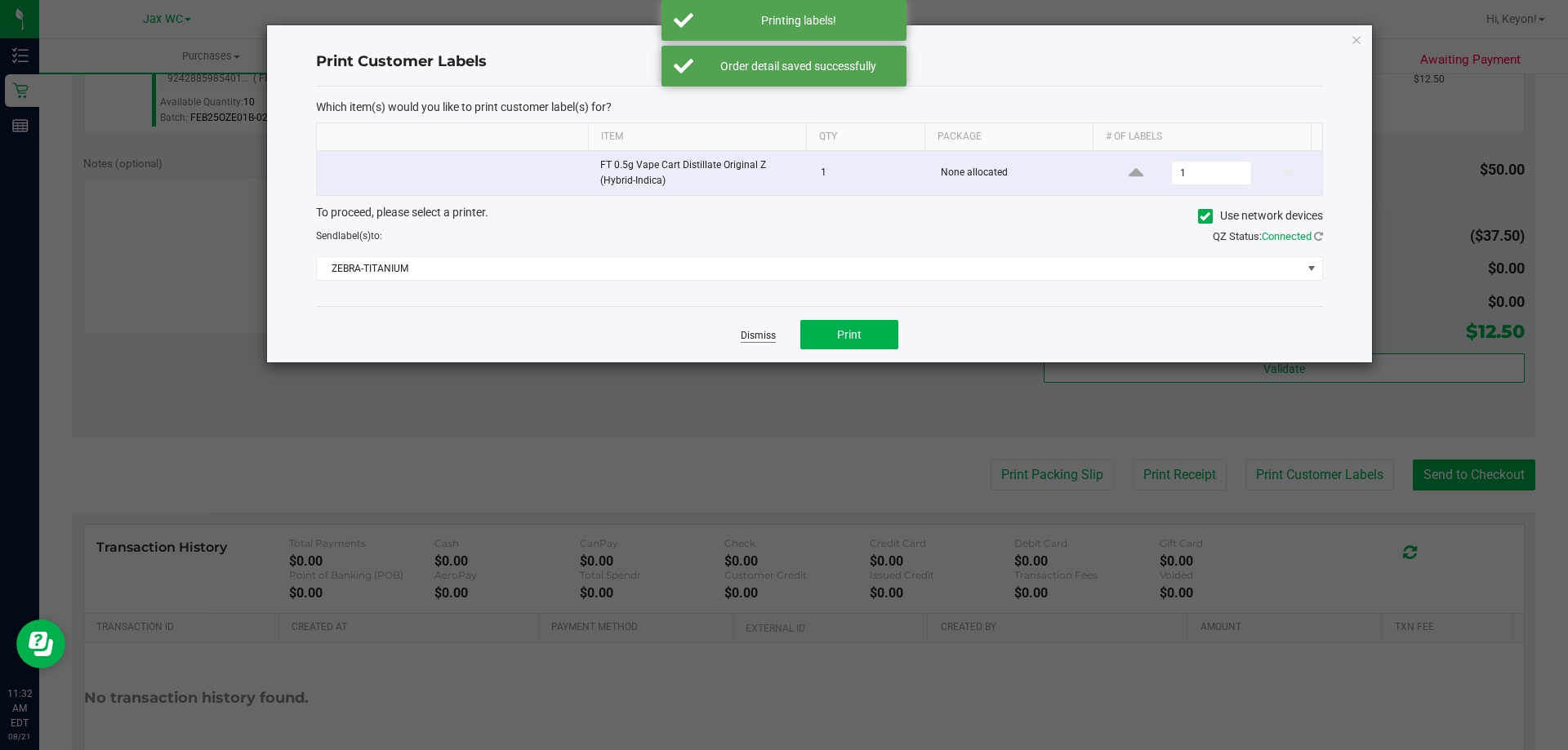
click at [758, 337] on link "Dismiss" at bounding box center [758, 336] width 35 height 14
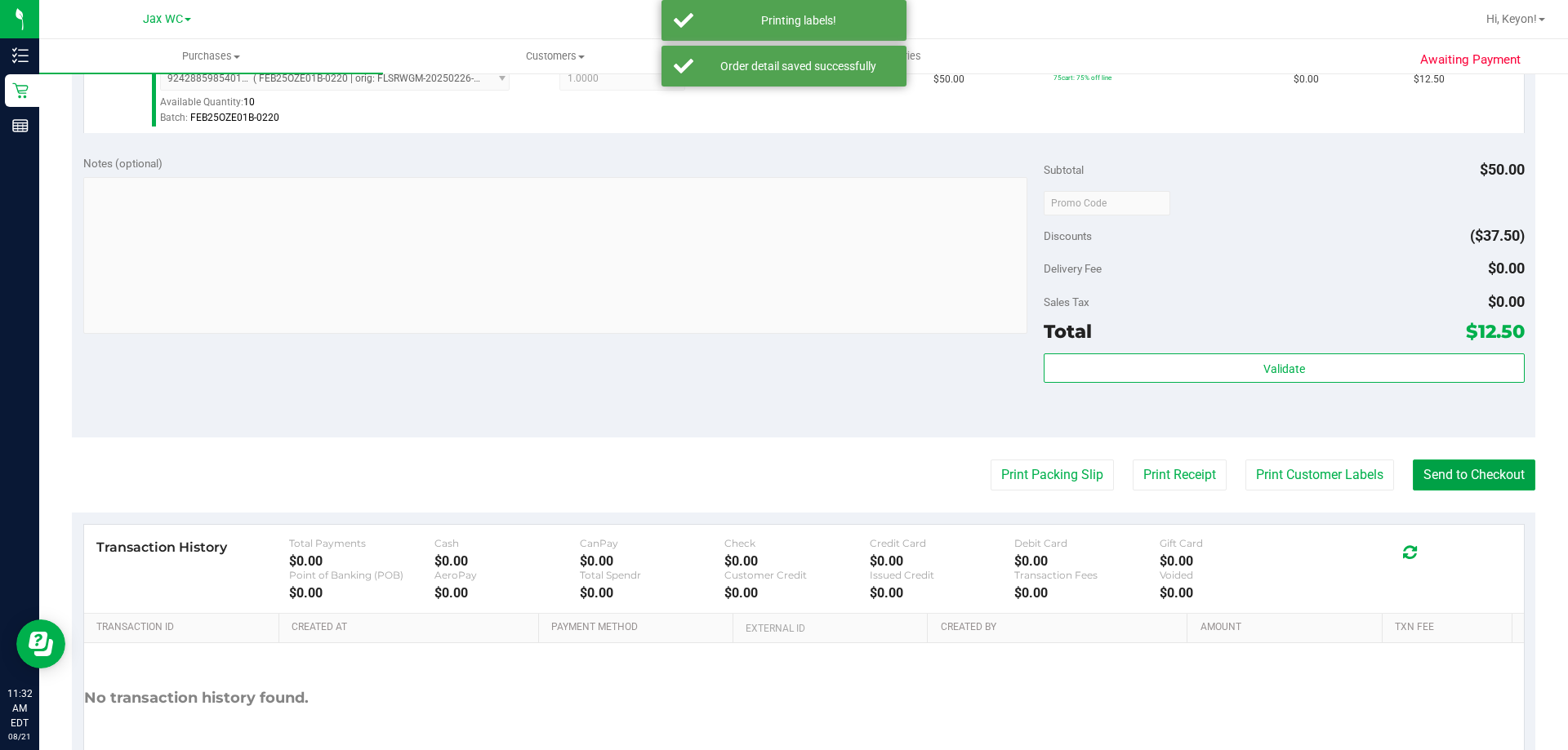
drag, startPoint x: 1472, startPoint y: 472, endPoint x: 1210, endPoint y: 333, distance: 296.6
click at [1472, 473] on button "Send to Checkout" at bounding box center [1474, 475] width 122 height 31
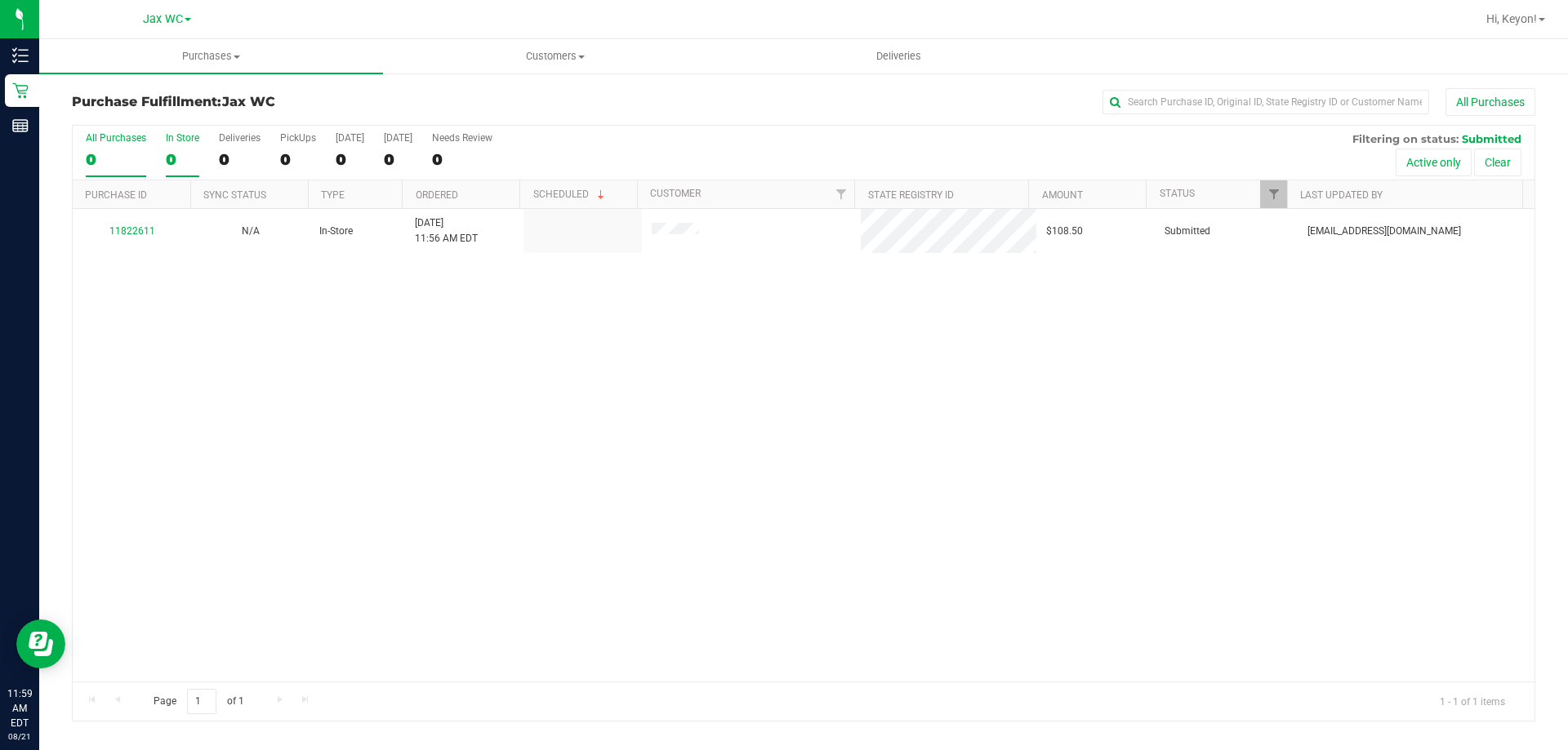
click at [169, 151] on div "0" at bounding box center [182, 159] width 34 height 19
click at [0, 0] on input "In Store 0" at bounding box center [0, 0] width 0 height 0
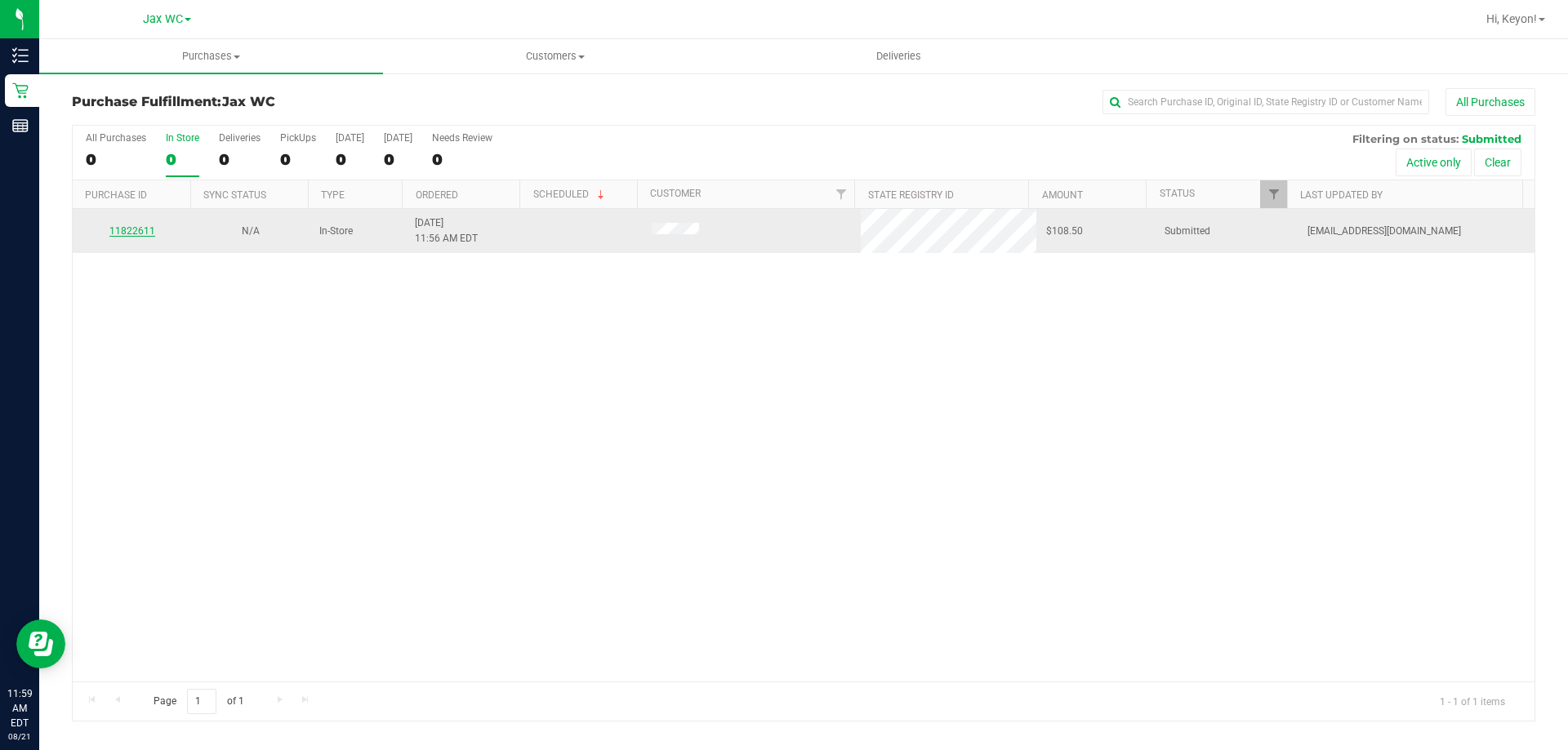
click at [141, 229] on link "11822611" at bounding box center [132, 230] width 46 height 11
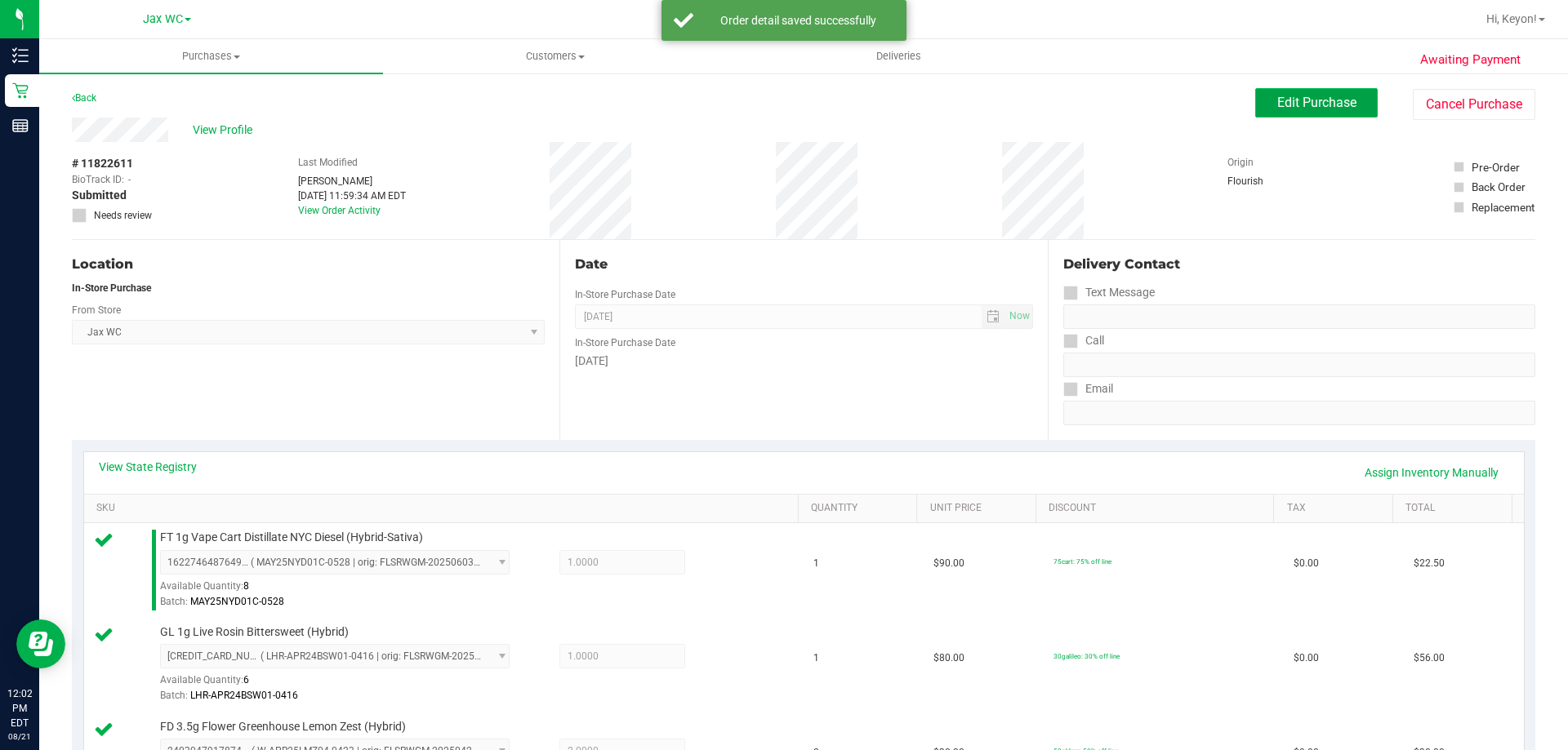
click at [1301, 103] on span "Edit Purchase" at bounding box center [1317, 103] width 79 height 16
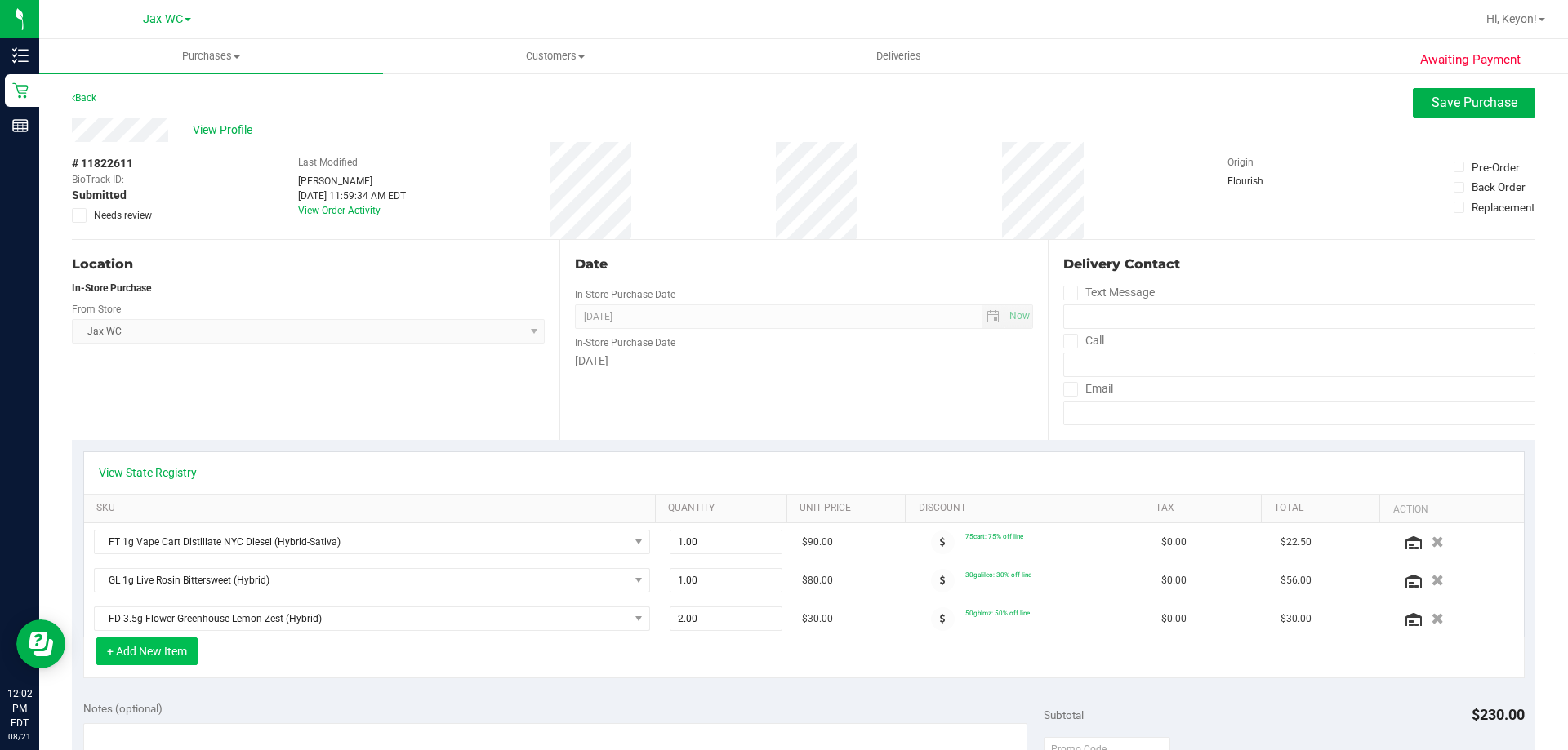
click at [179, 649] on button "+ Add New Item" at bounding box center [147, 652] width 101 height 28
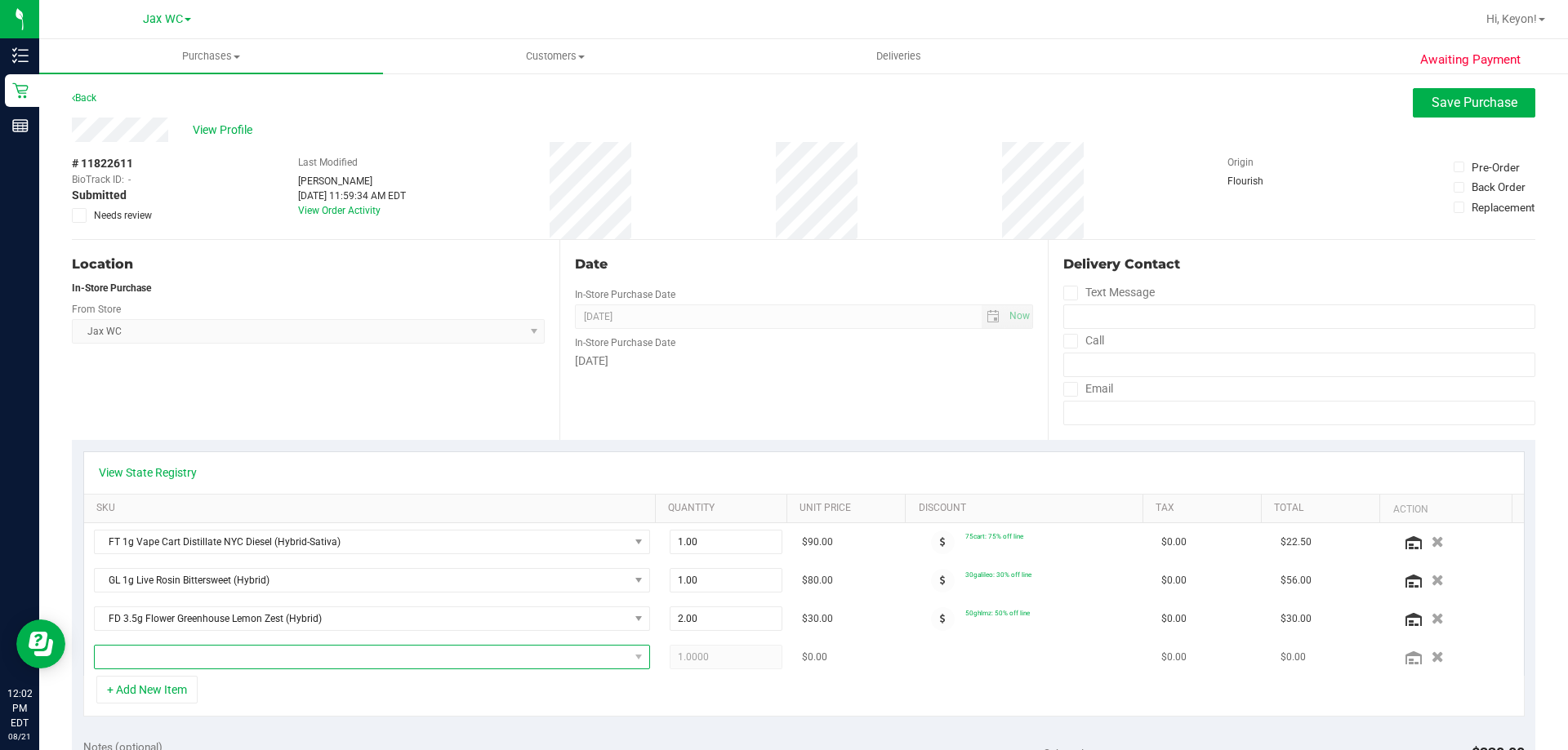
click at [452, 654] on span "NO DATA FOUND" at bounding box center [361, 657] width 534 height 23
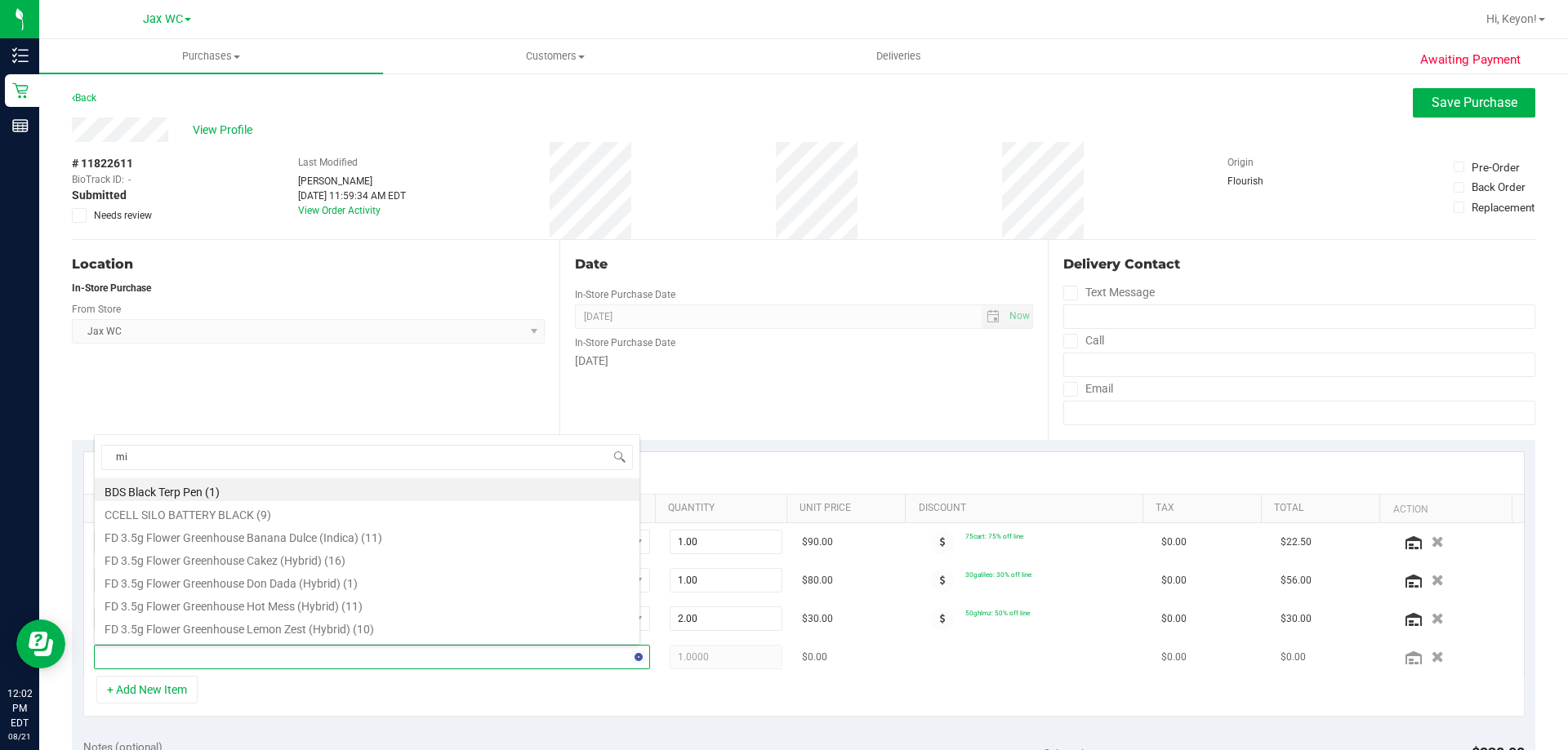
type input "mix"
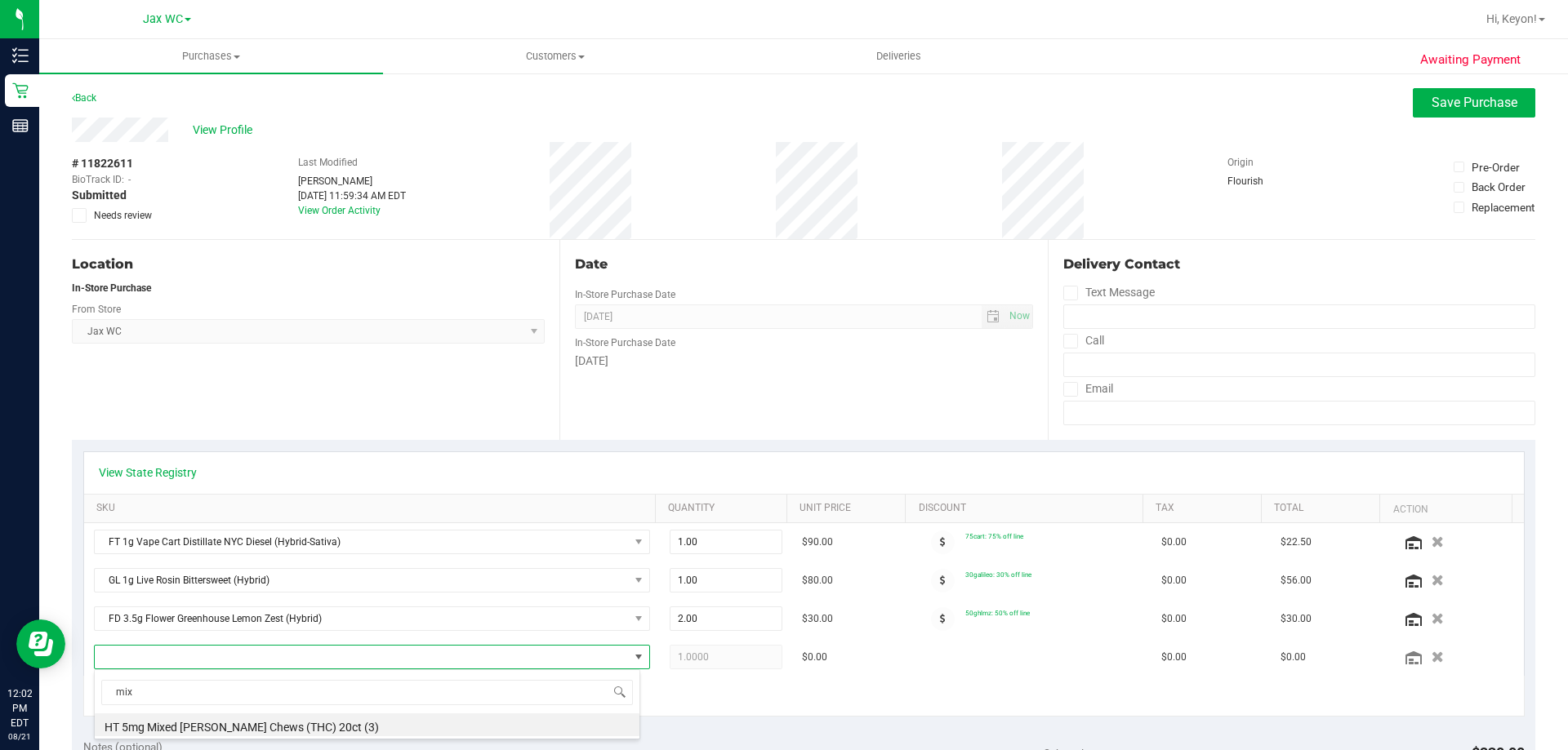
click at [392, 722] on li "HT 5mg Mixed Berry Chews (THC) 20ct (3)" at bounding box center [367, 725] width 545 height 23
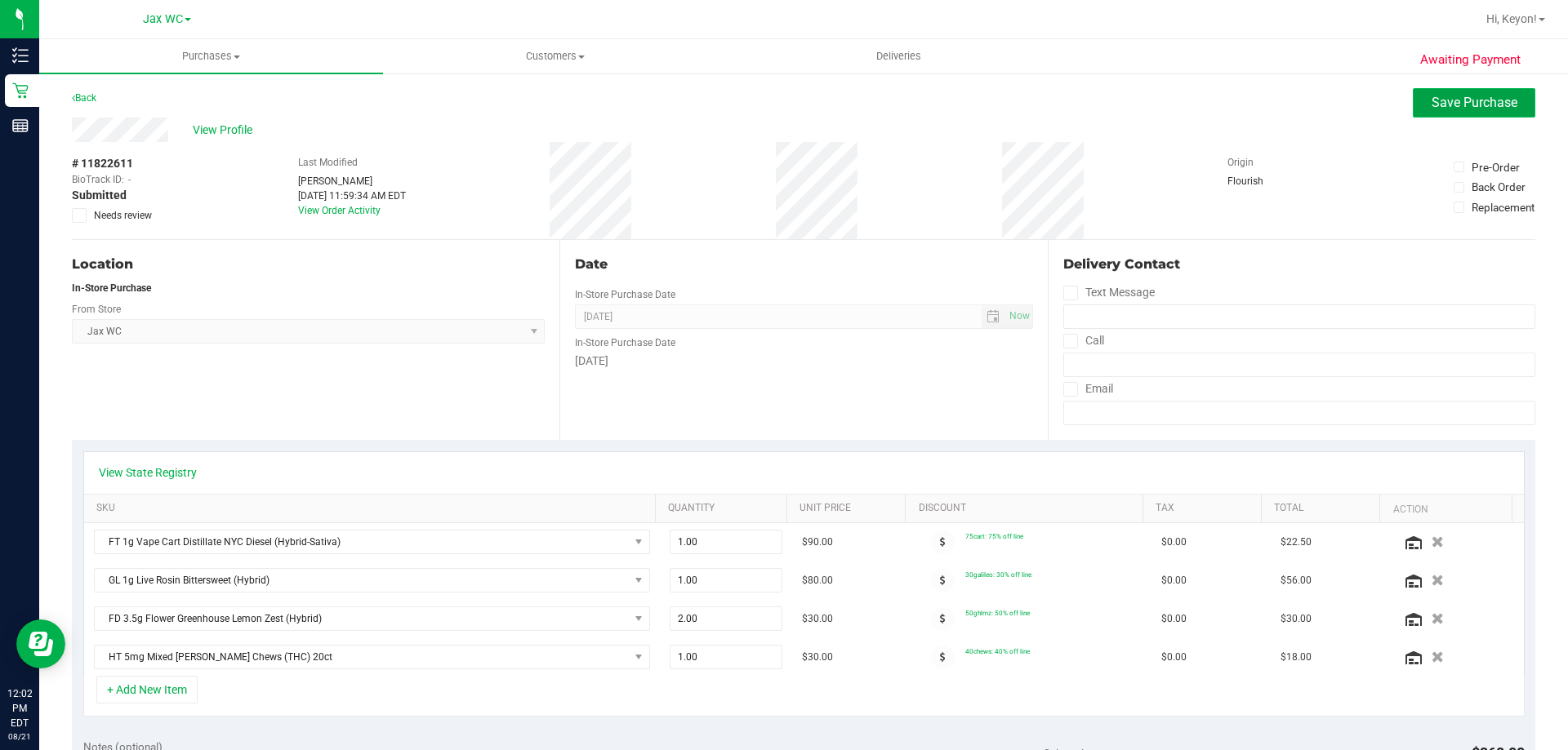
click at [1441, 102] on span "Save Purchase" at bounding box center [1474, 103] width 85 height 16
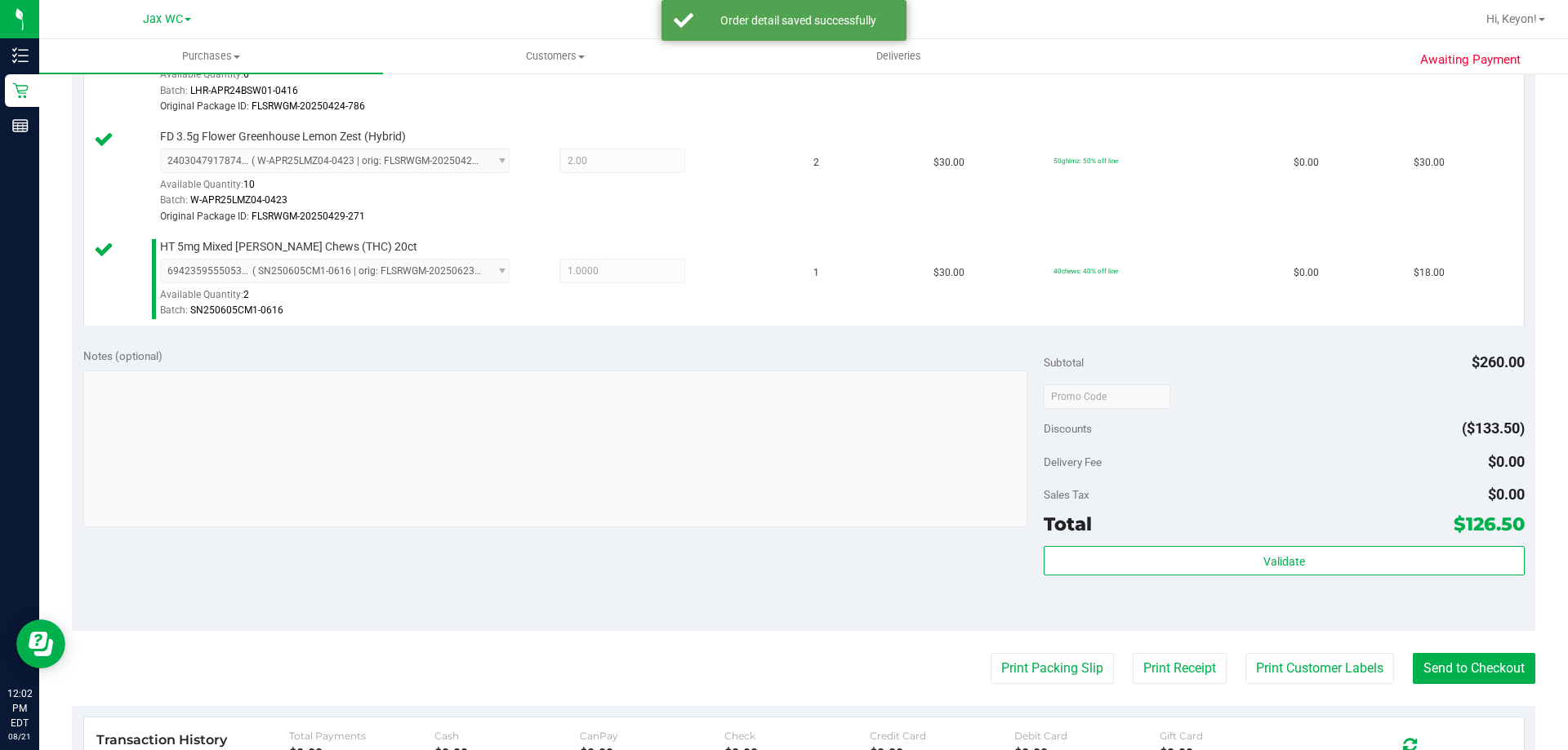
scroll to position [654, 0]
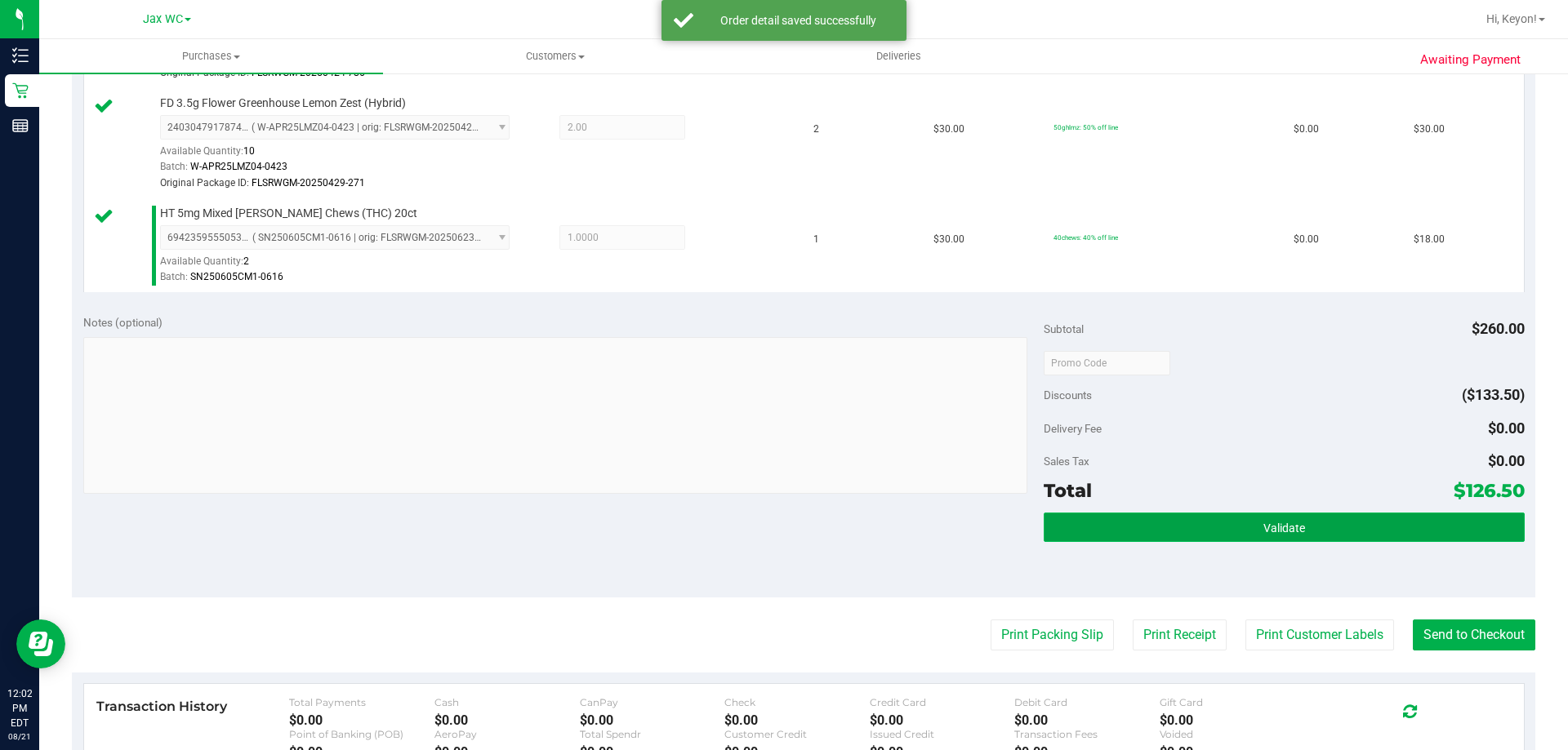
click at [1214, 519] on button "Validate" at bounding box center [1283, 528] width 480 height 29
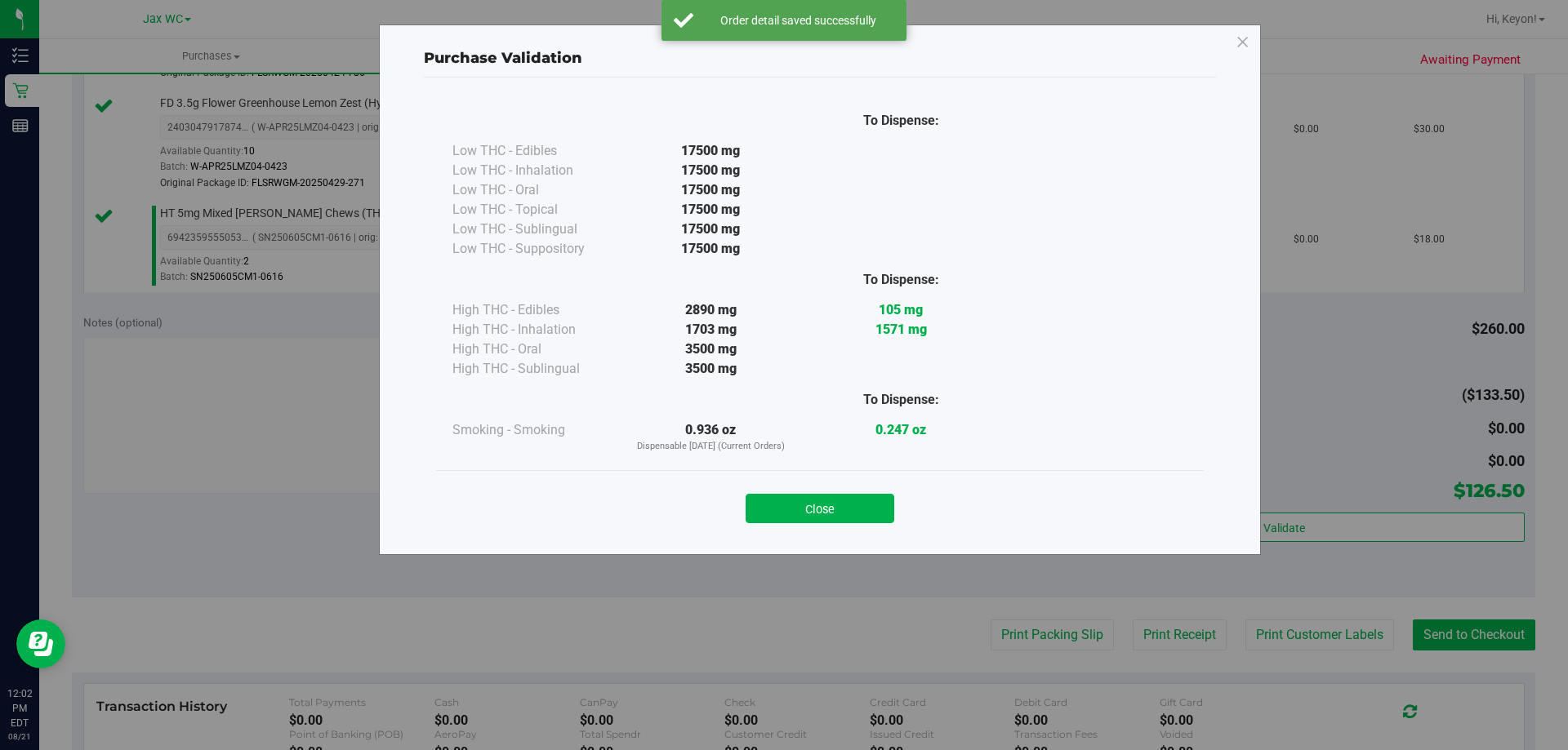
drag, startPoint x: 867, startPoint y: 509, endPoint x: 994, endPoint y: 531, distance: 128.9
click at [872, 510] on button "Close" at bounding box center [819, 509] width 148 height 29
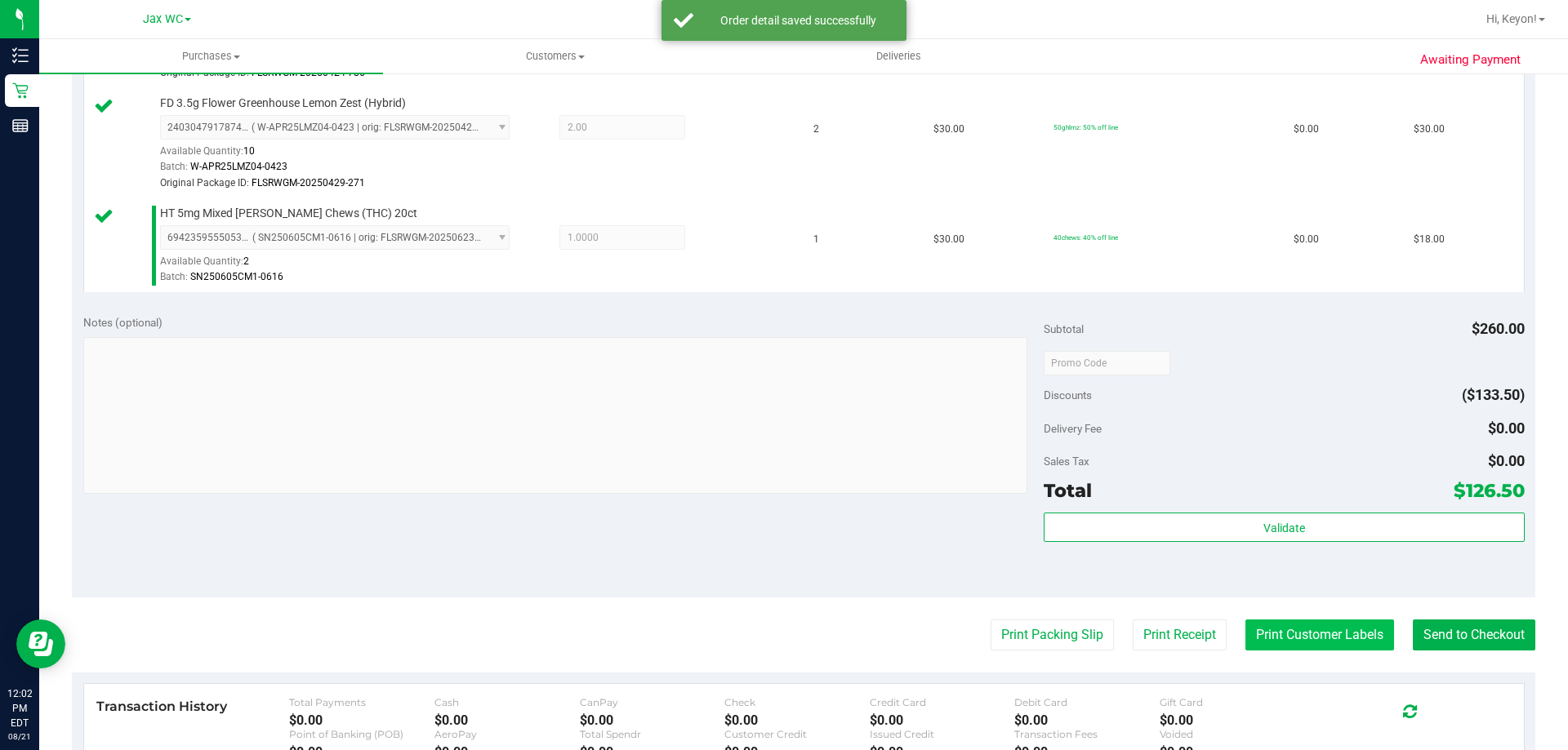
click at [1320, 631] on button "Print Customer Labels" at bounding box center [1320, 635] width 148 height 31
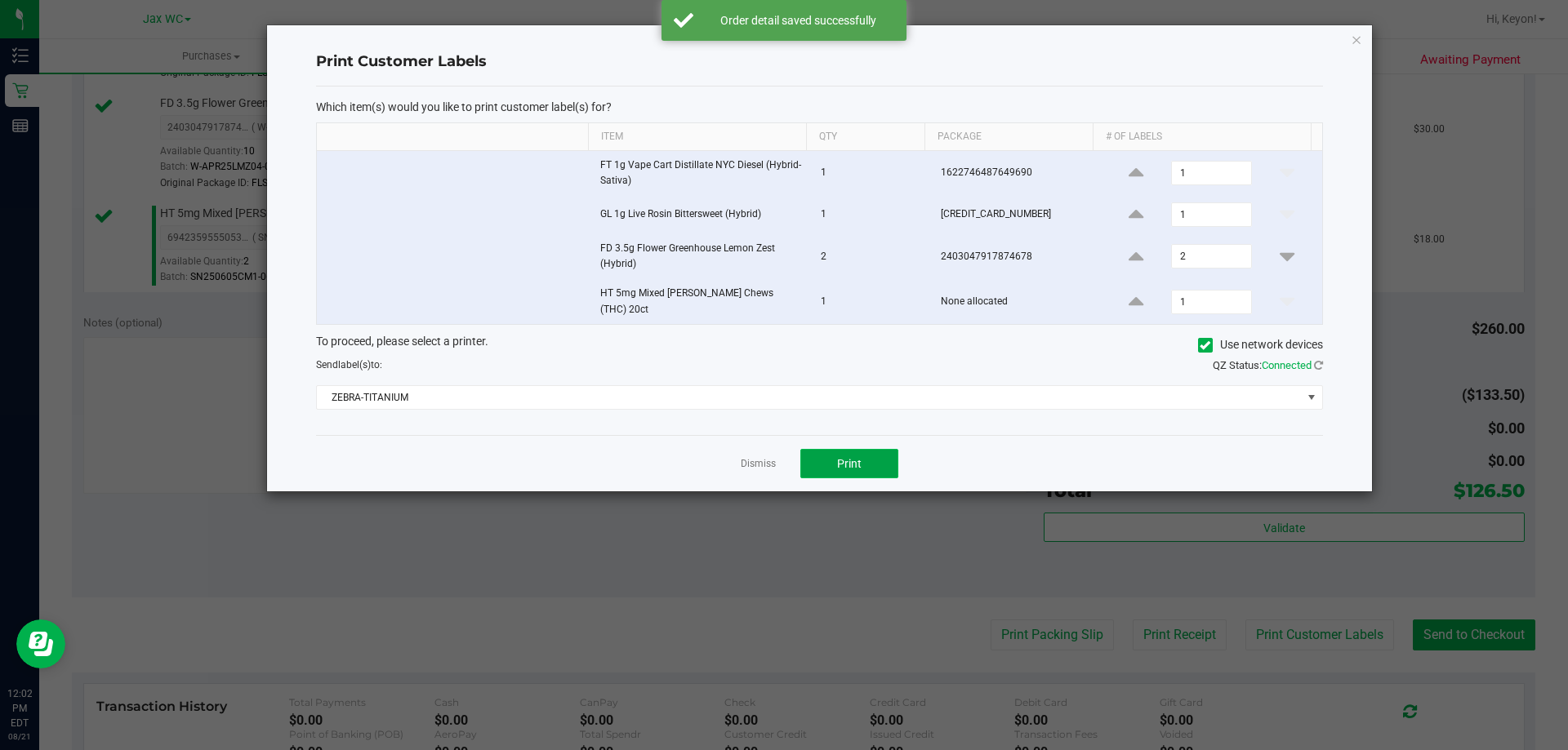
click at [856, 460] on span "Print" at bounding box center [850, 463] width 24 height 13
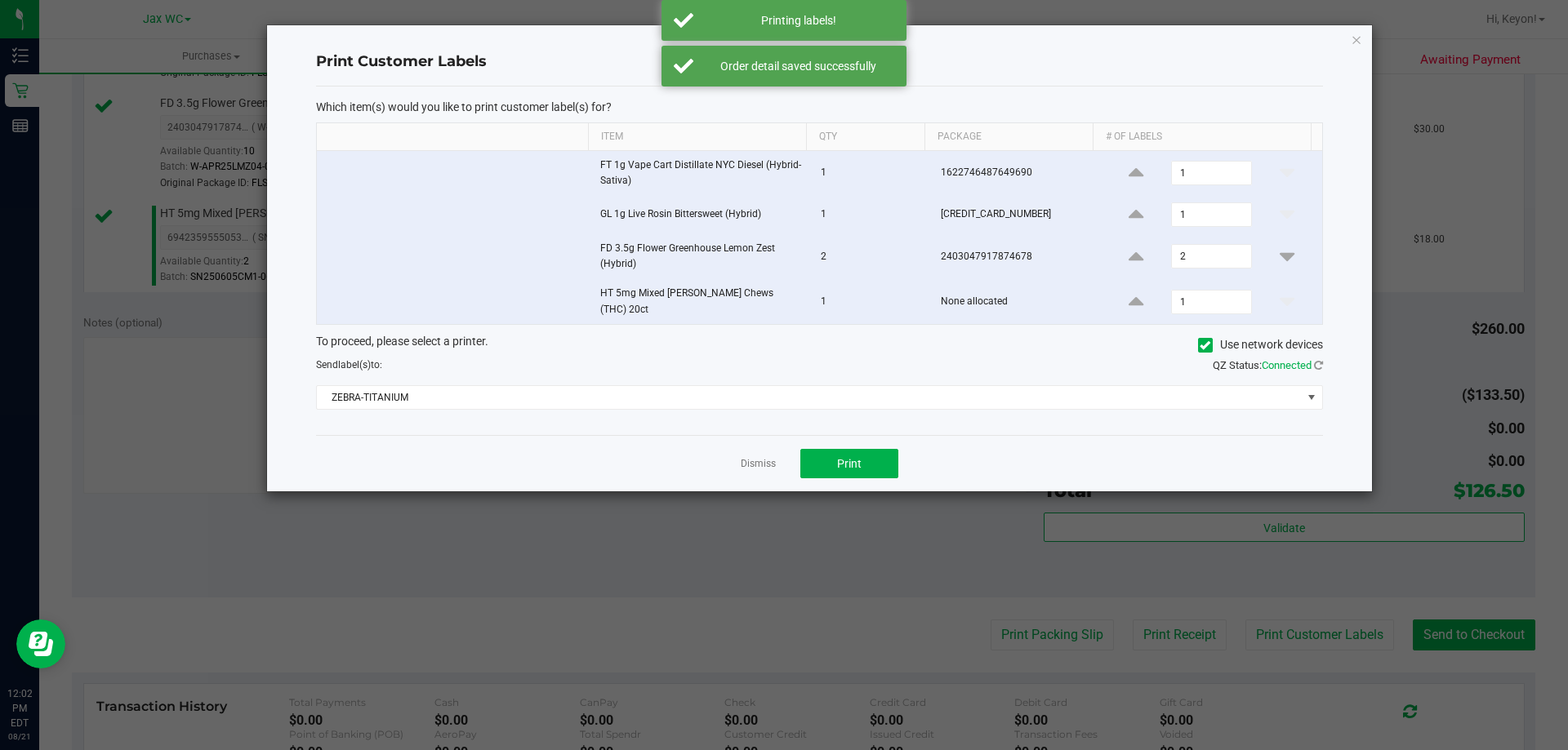
drag, startPoint x: 764, startPoint y: 454, endPoint x: 1365, endPoint y: 569, distance: 611.9
click at [767, 457] on link "Dismiss" at bounding box center [758, 464] width 35 height 14
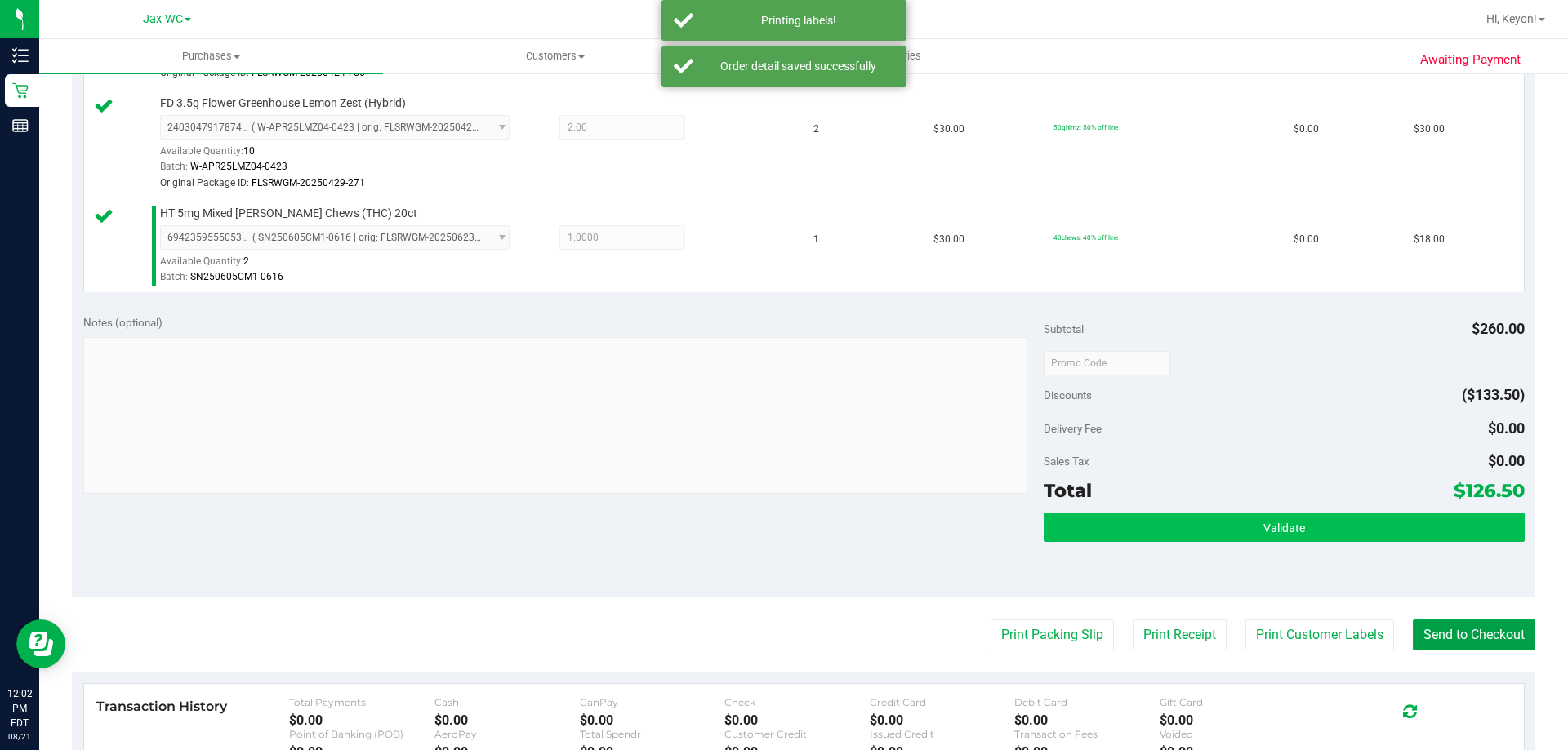
drag, startPoint x: 1468, startPoint y: 627, endPoint x: 1320, endPoint y: 523, distance: 180.9
click at [1469, 629] on button "Send to Checkout" at bounding box center [1474, 635] width 122 height 31
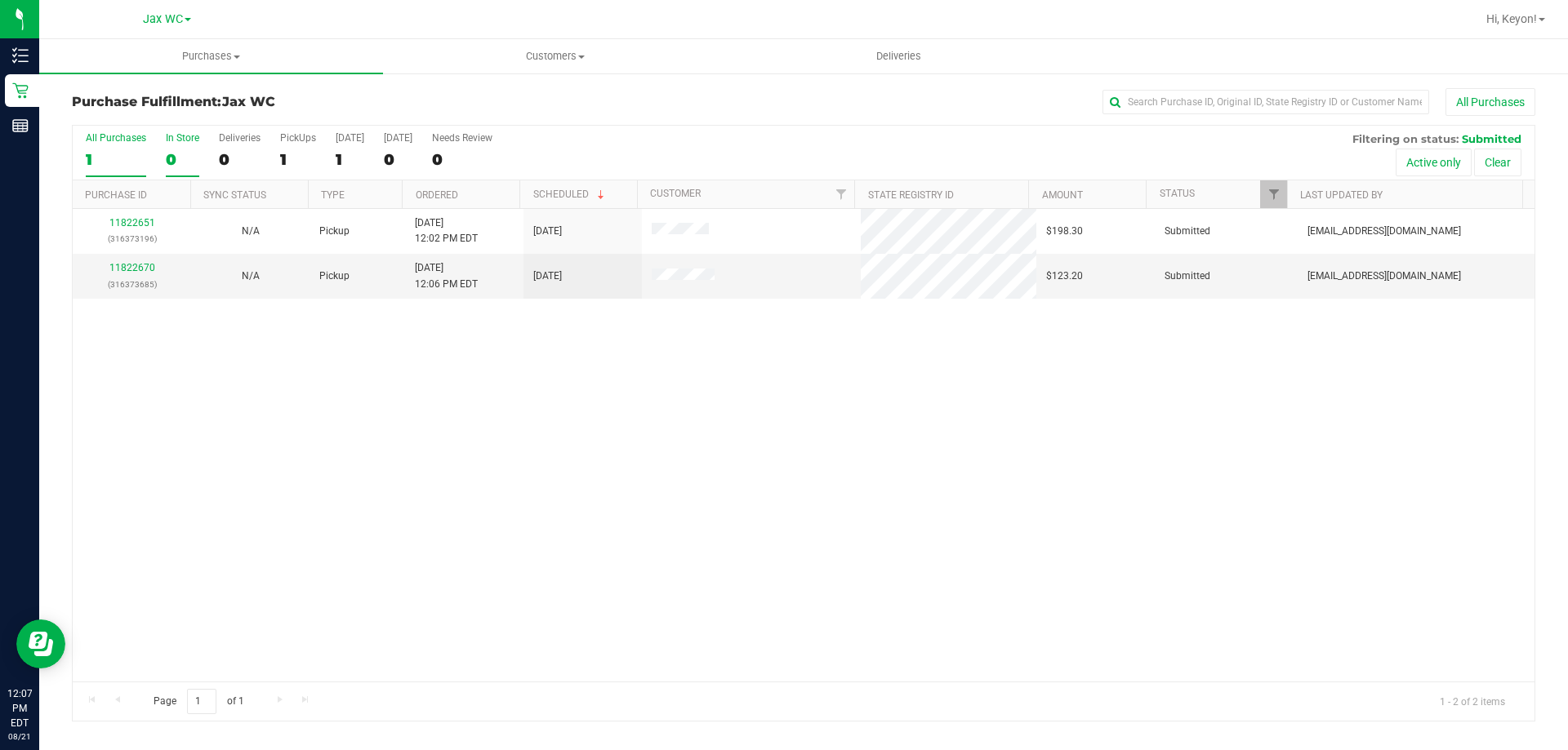
click at [179, 150] on div "0" at bounding box center [182, 159] width 34 height 19
click at [0, 0] on input "In Store 0" at bounding box center [0, 0] width 0 height 0
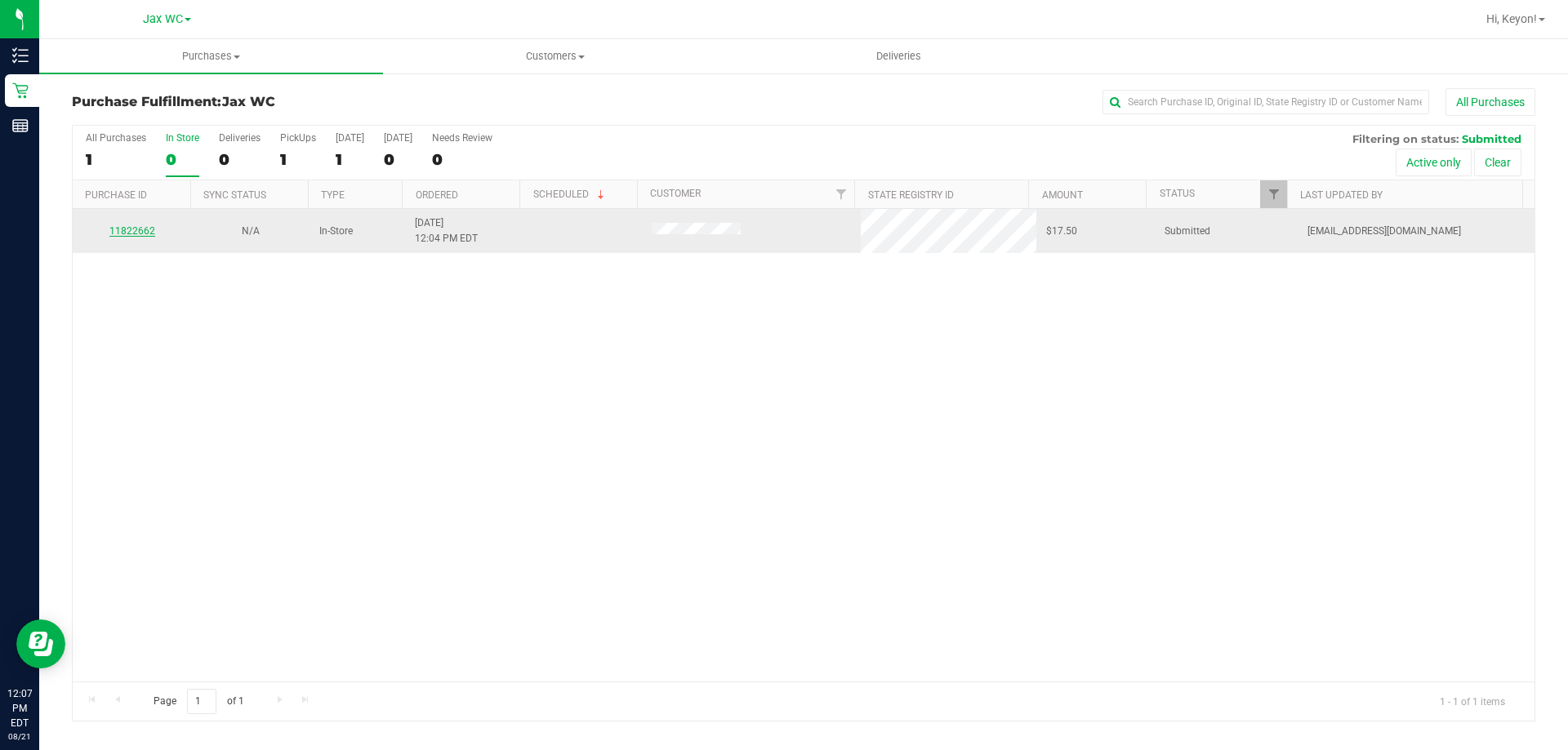
click at [135, 231] on link "11822662" at bounding box center [132, 230] width 46 height 11
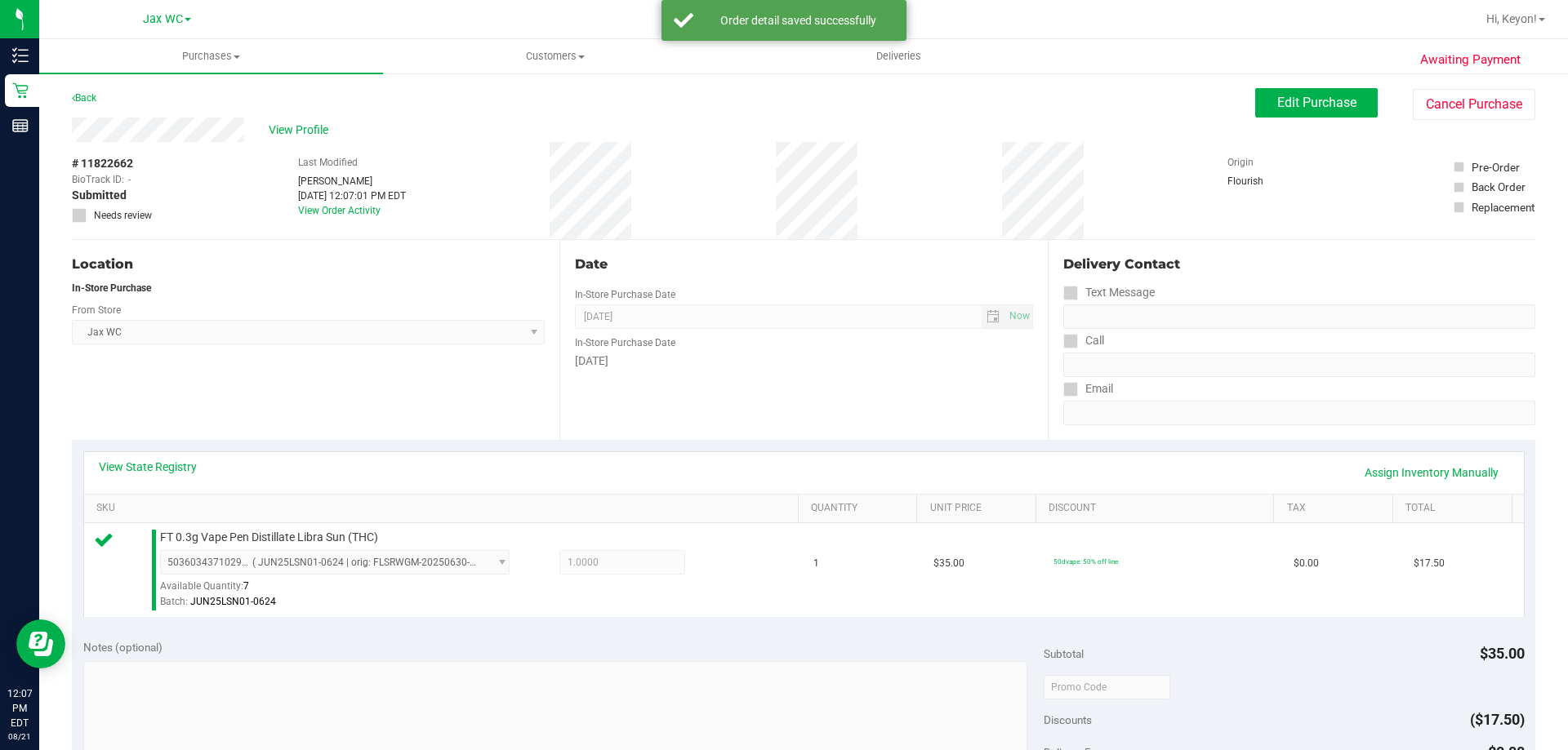
scroll to position [345, 0]
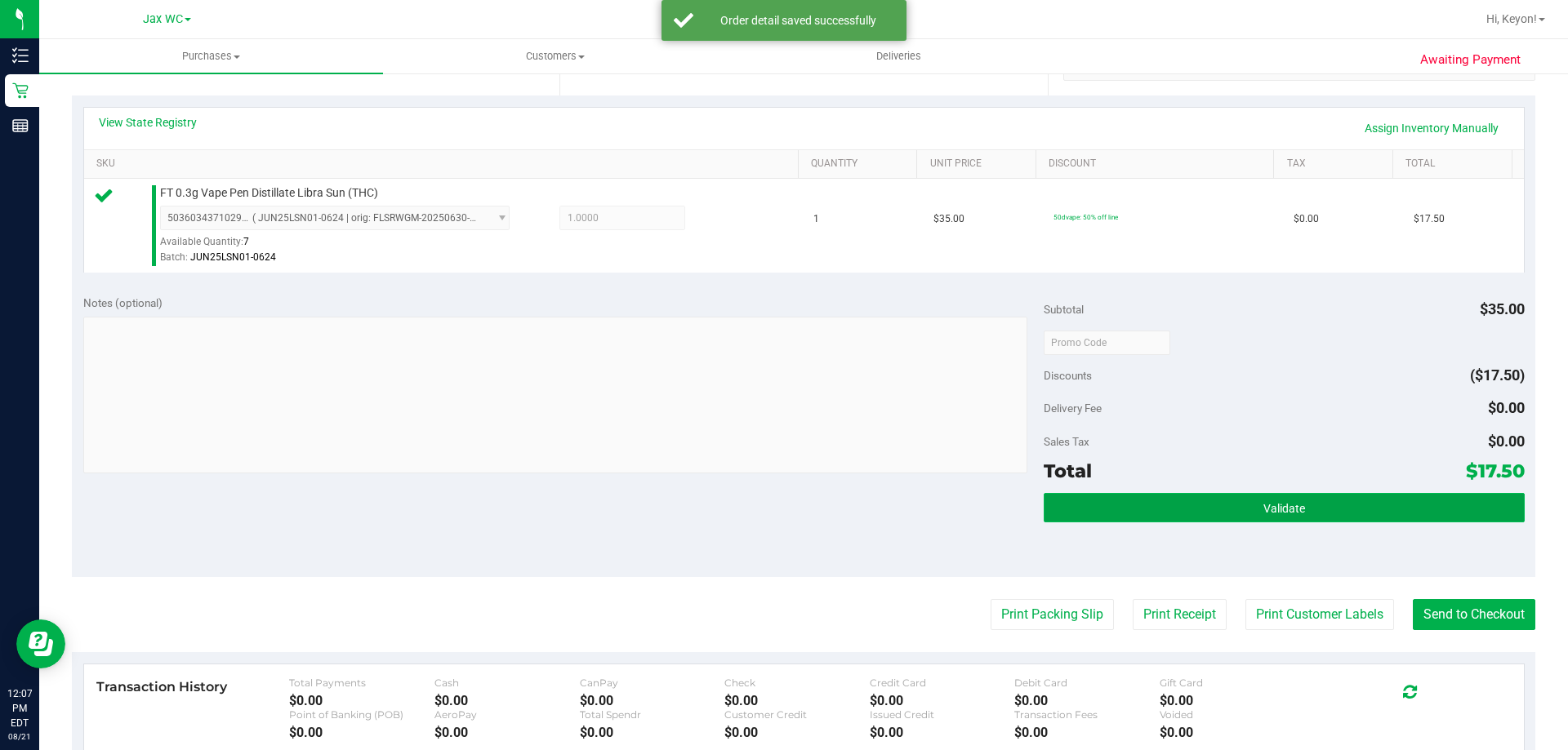
click at [1264, 509] on span "Validate" at bounding box center [1284, 508] width 41 height 13
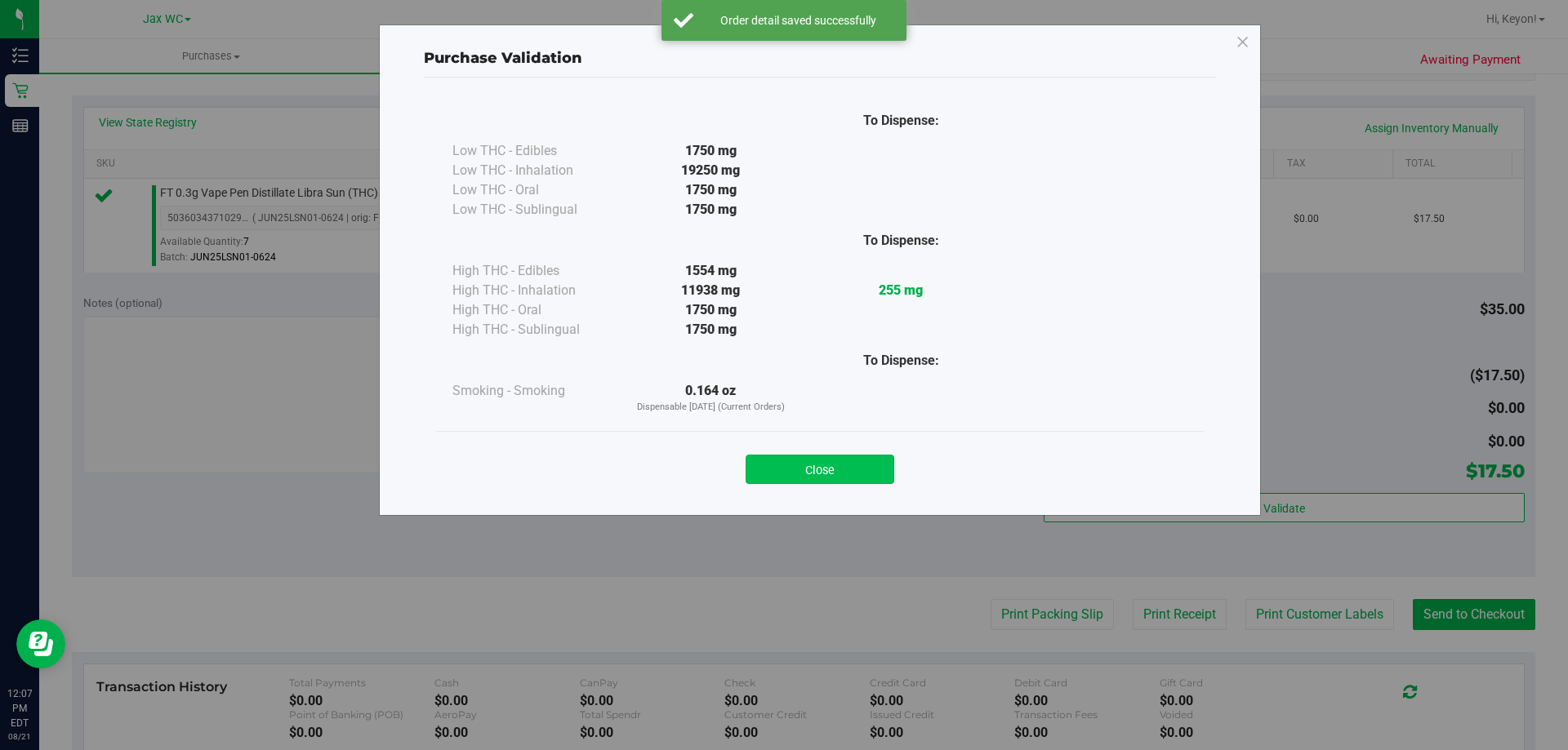
click at [849, 474] on button "Close" at bounding box center [819, 469] width 148 height 29
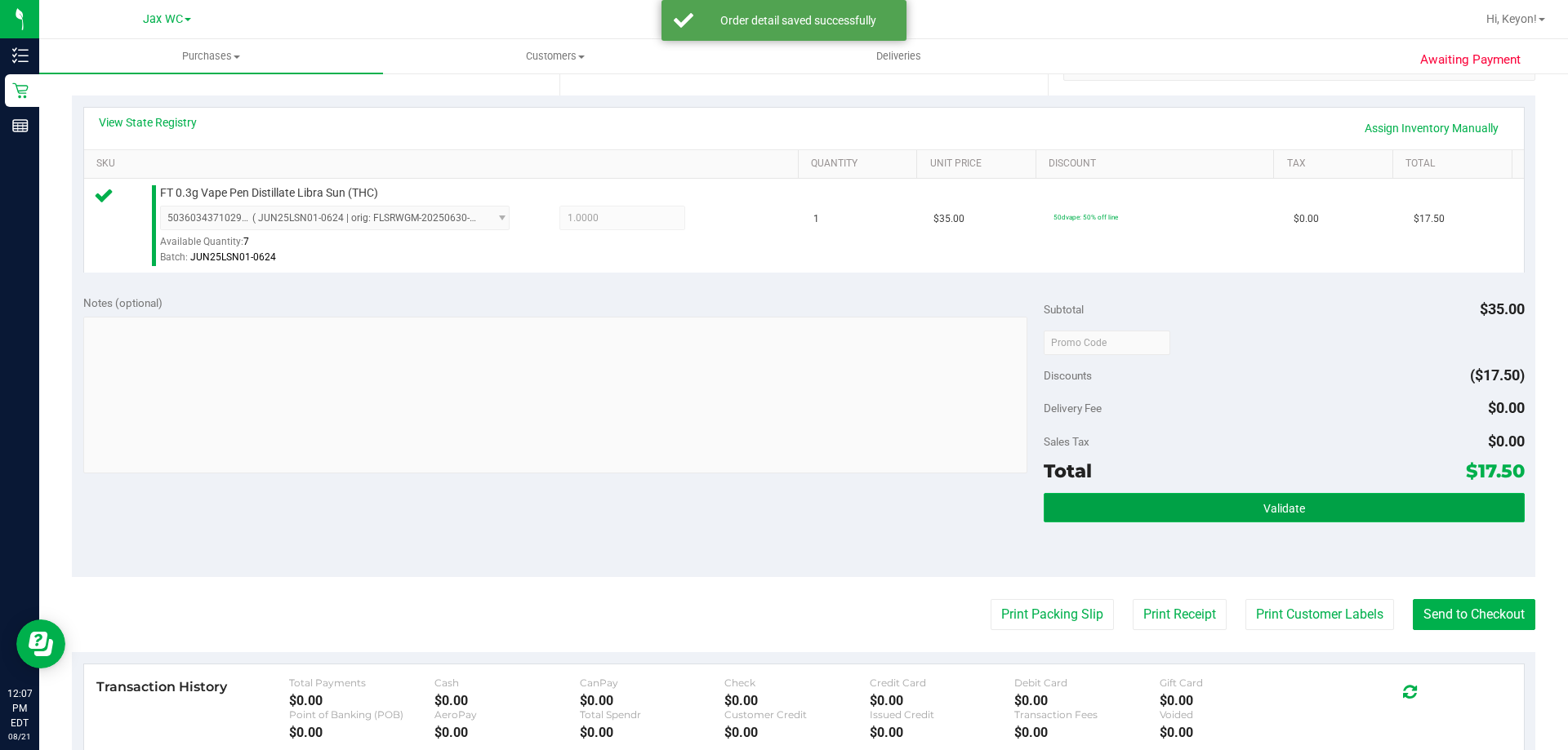
click at [1256, 500] on button "Validate" at bounding box center [1283, 508] width 480 height 29
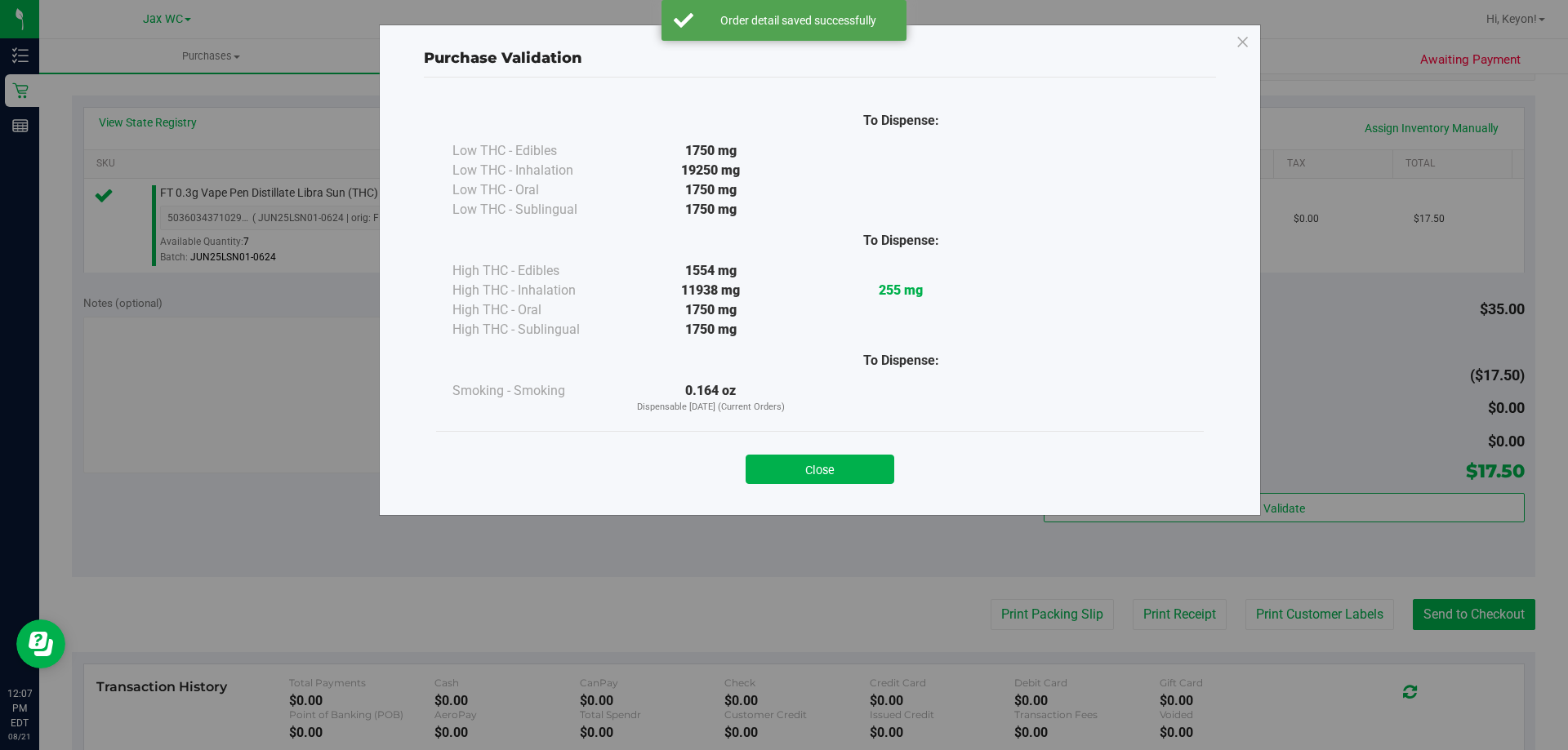
drag, startPoint x: 831, startPoint y: 459, endPoint x: 1567, endPoint y: 410, distance: 737.6
click at [850, 463] on button "Close" at bounding box center [819, 469] width 148 height 29
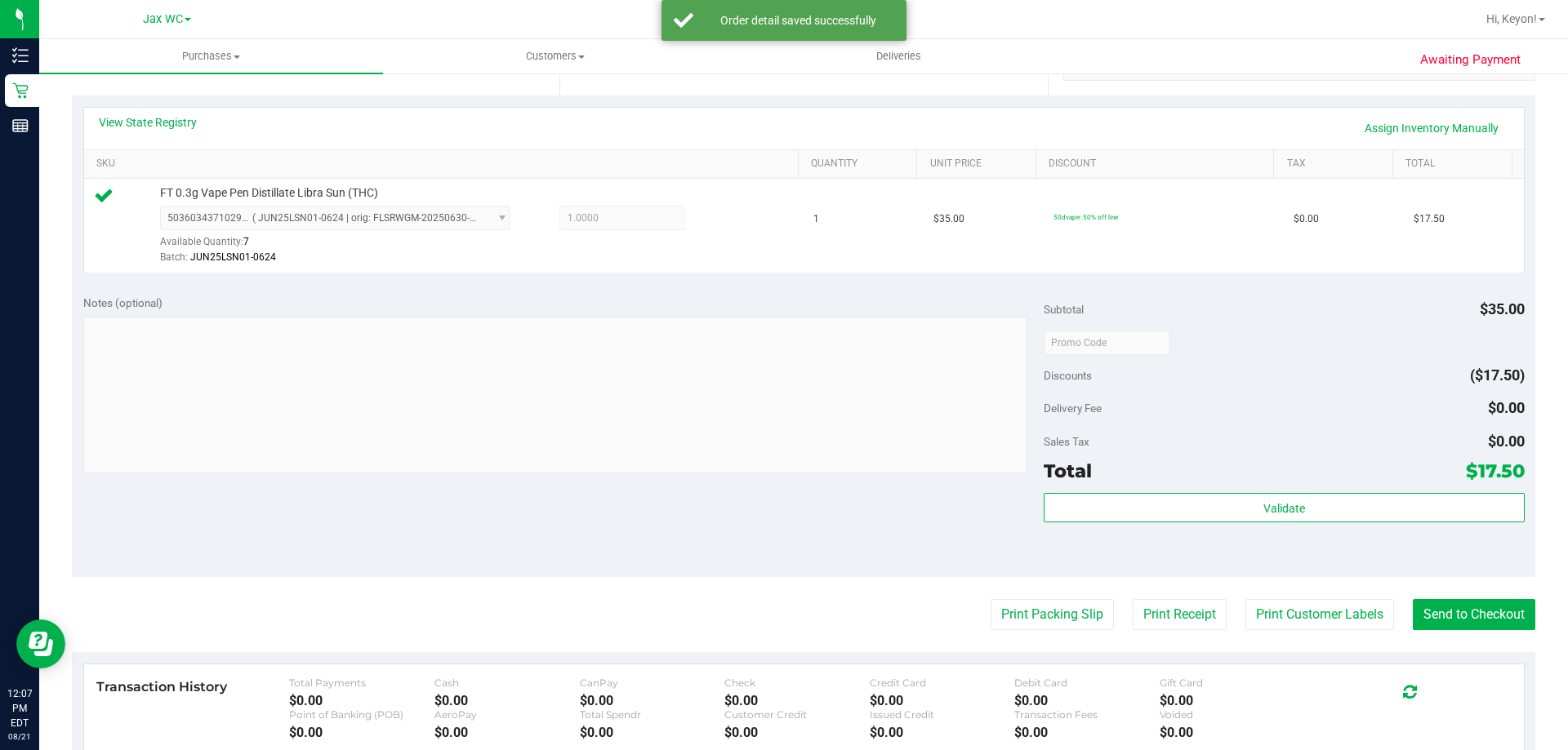
scroll to position [479, 0]
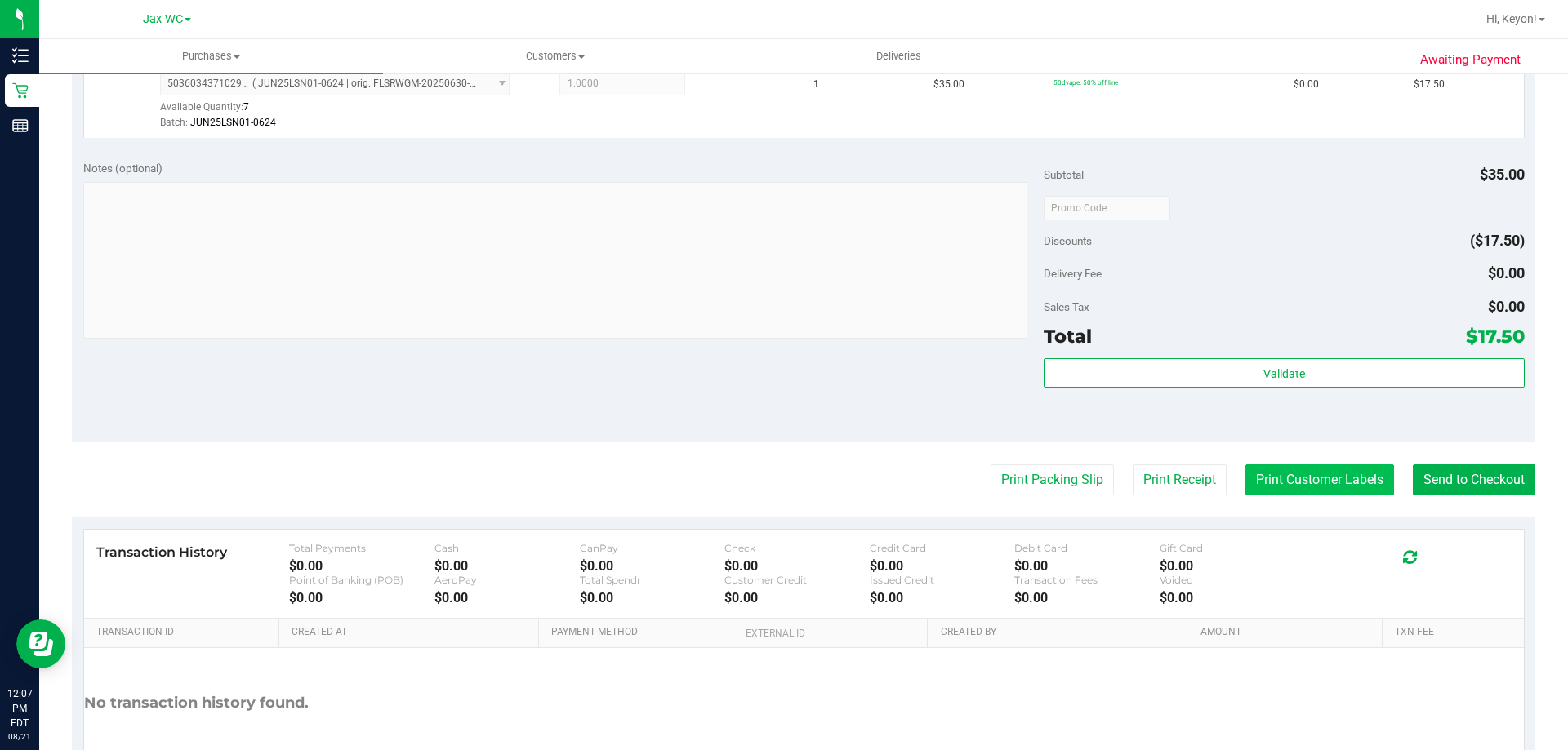
click at [1327, 473] on button "Print Customer Labels" at bounding box center [1320, 480] width 148 height 31
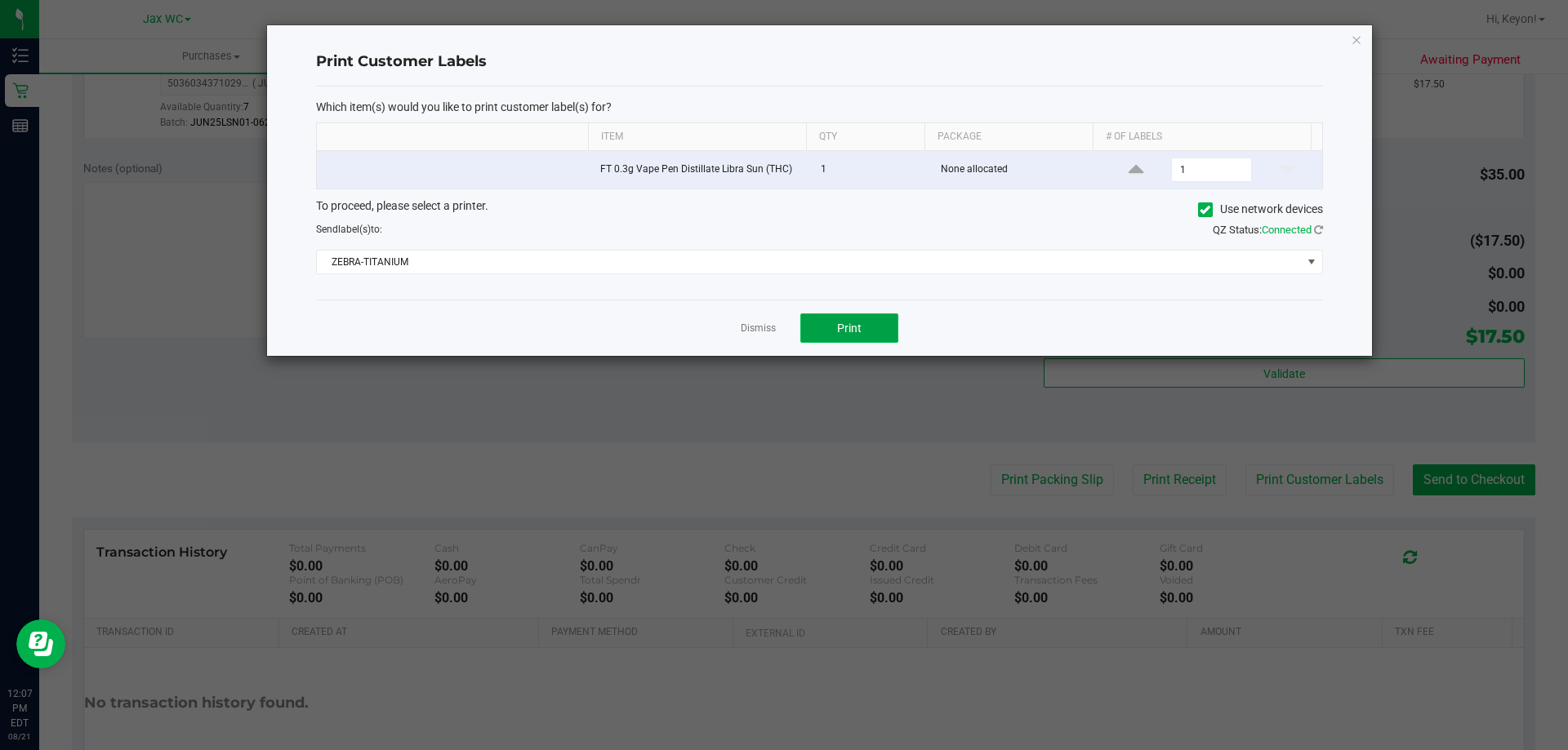
click at [884, 337] on button "Print" at bounding box center [850, 328] width 98 height 29
drag, startPoint x: 757, startPoint y: 325, endPoint x: 1347, endPoint y: 453, distance: 603.7
click at [767, 330] on link "Dismiss" at bounding box center [758, 328] width 35 height 14
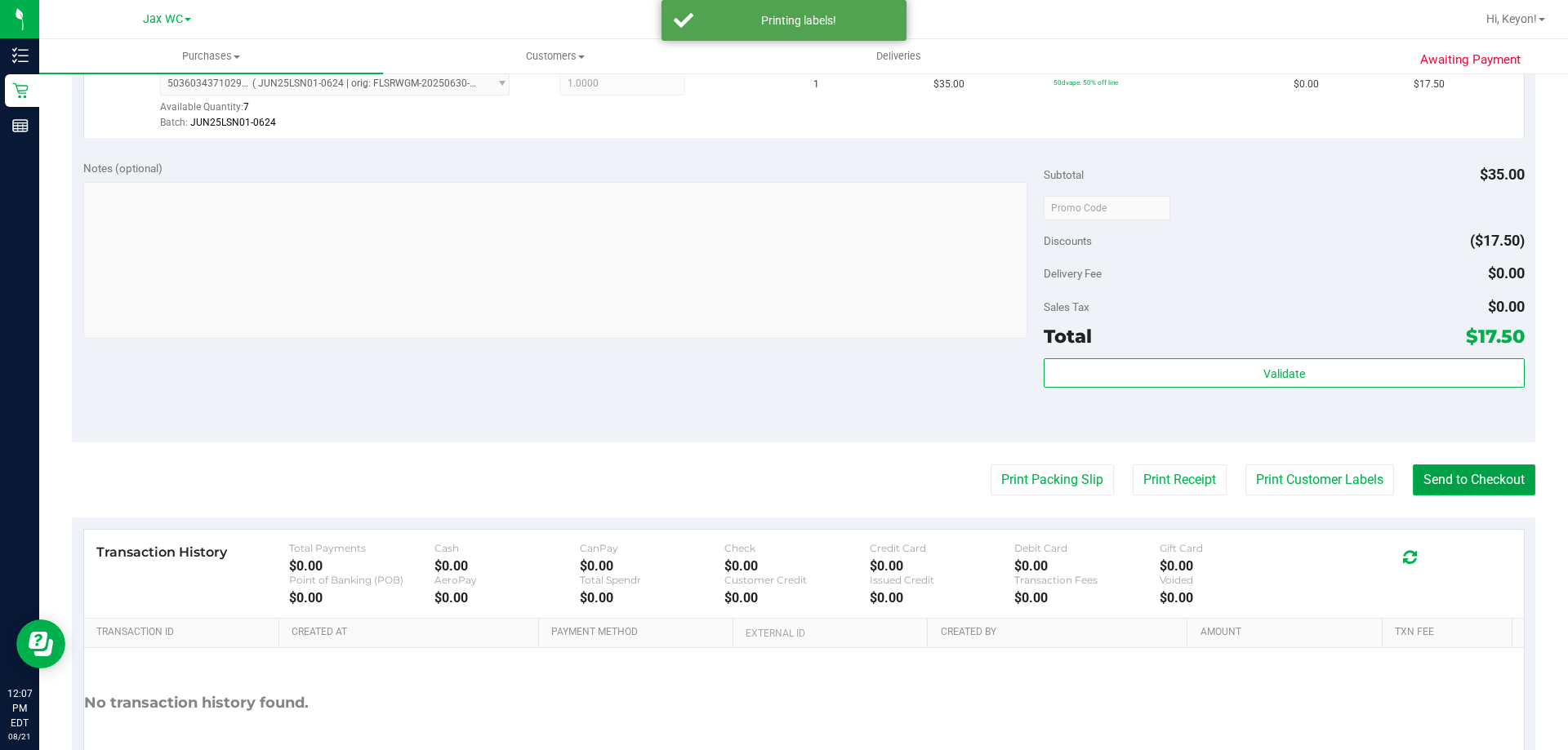
click at [1452, 479] on button "Send to Checkout" at bounding box center [1474, 480] width 122 height 31
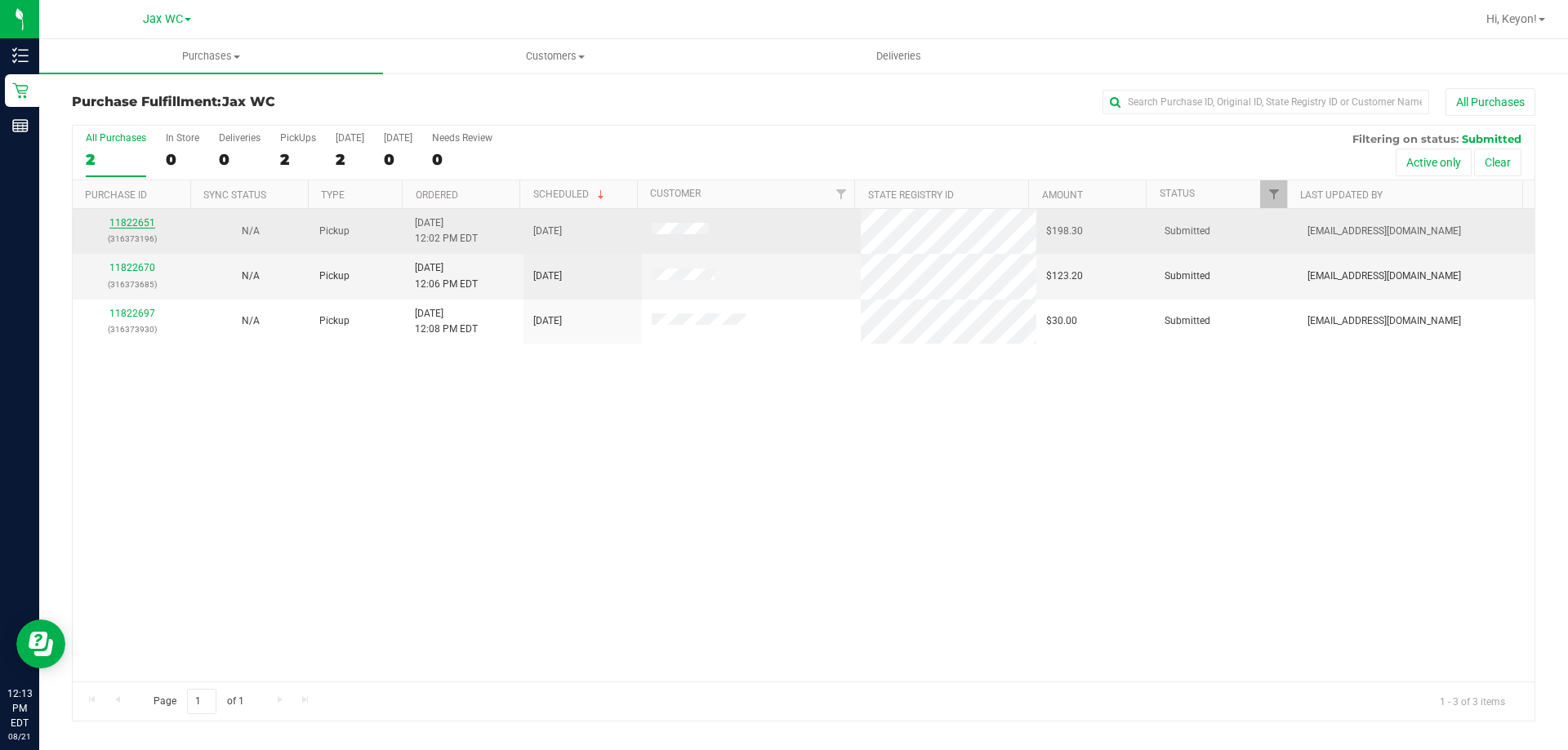
click at [131, 227] on link "11822651" at bounding box center [132, 222] width 46 height 11
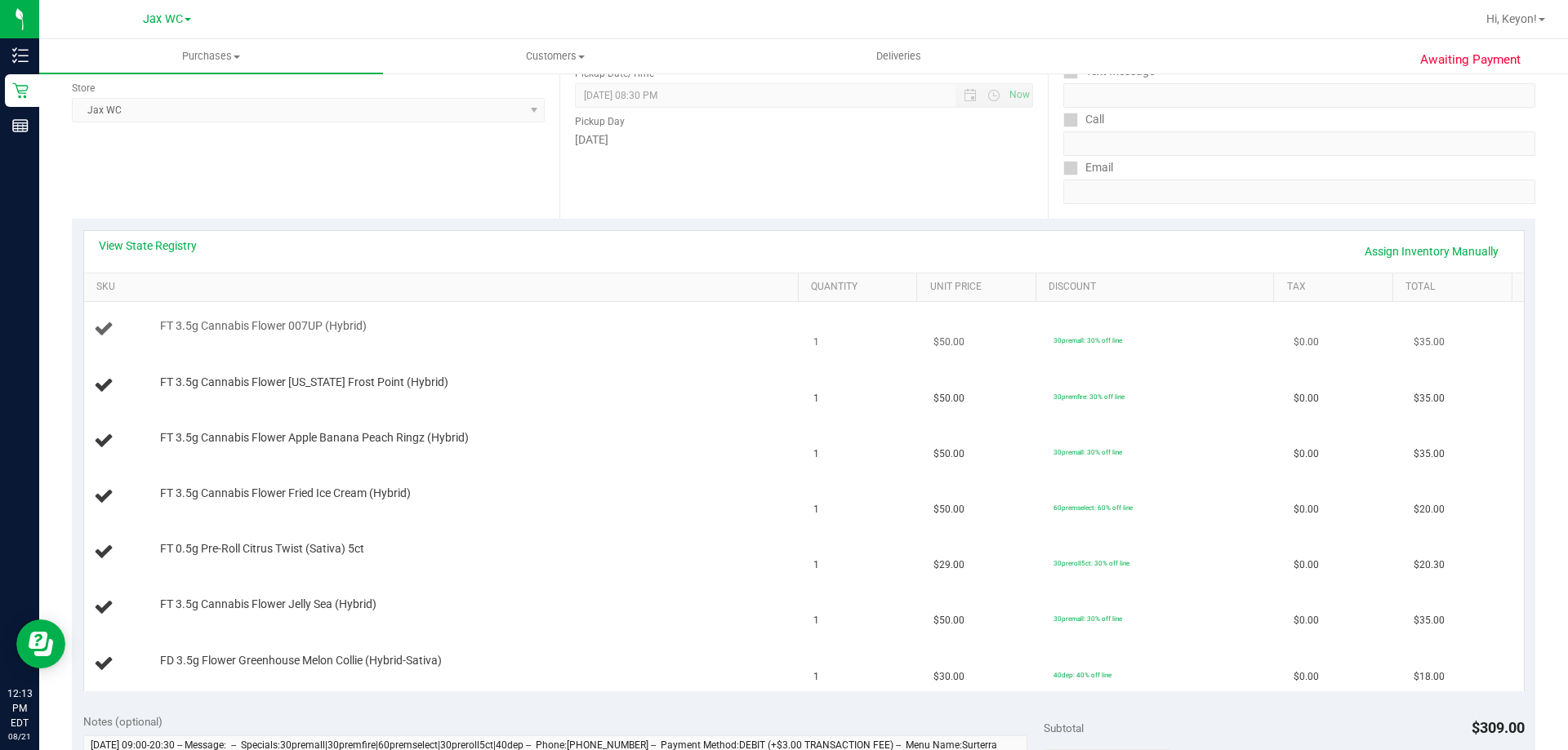
scroll to position [222, 0]
click at [161, 249] on link "View State Registry" at bounding box center [148, 244] width 98 height 16
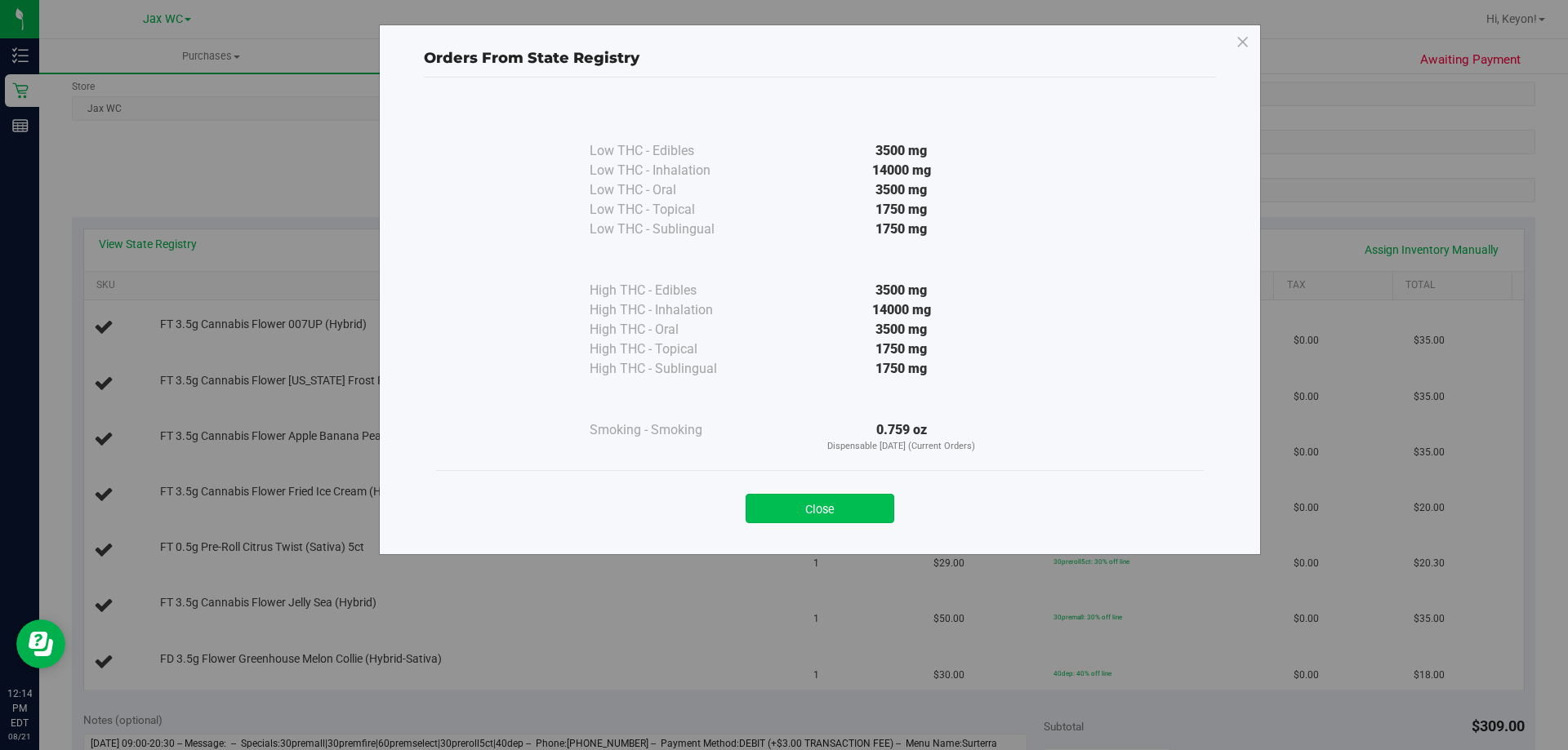
click at [844, 514] on button "Close" at bounding box center [819, 509] width 148 height 29
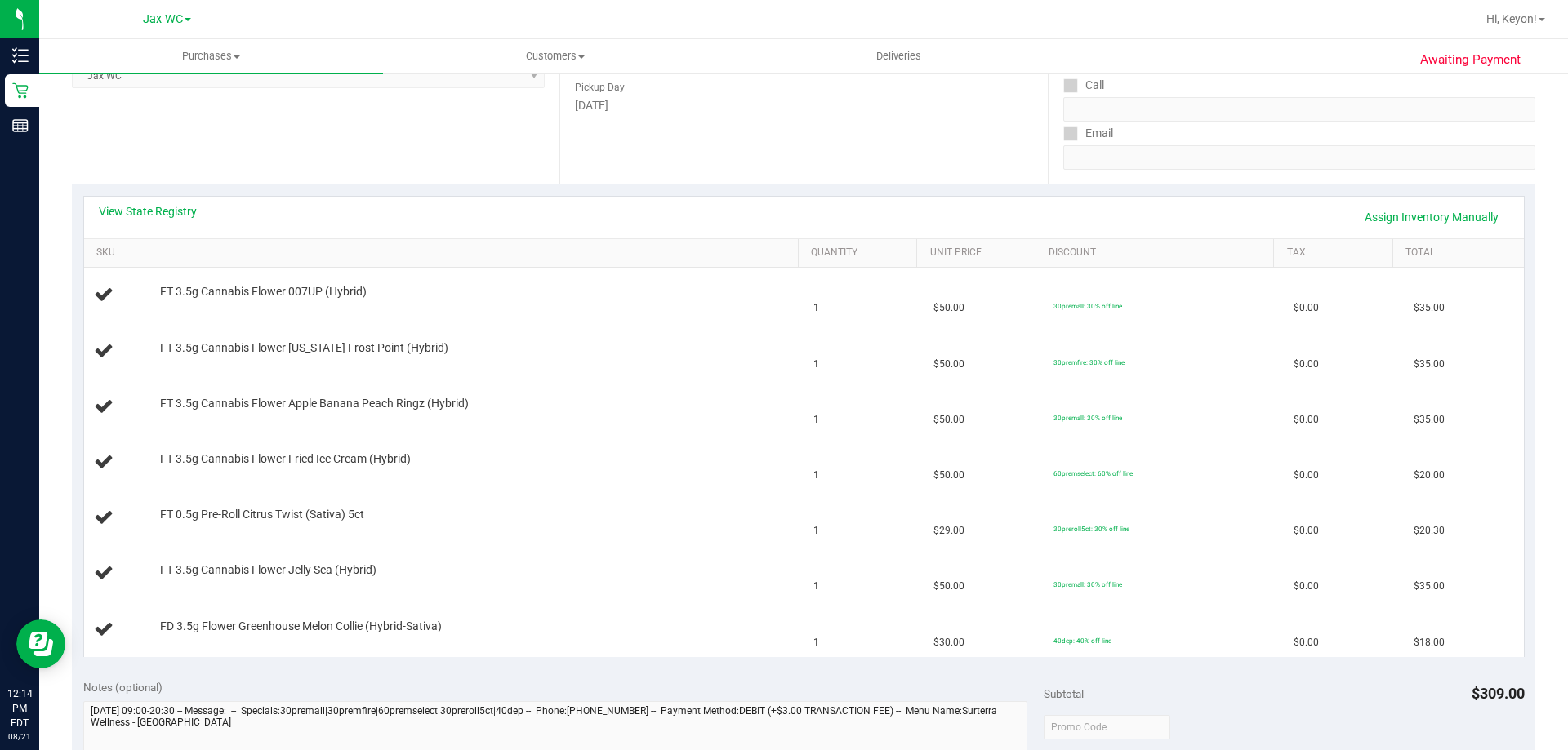
scroll to position [259, 0]
click at [172, 210] on link "View State Registry" at bounding box center [148, 208] width 98 height 16
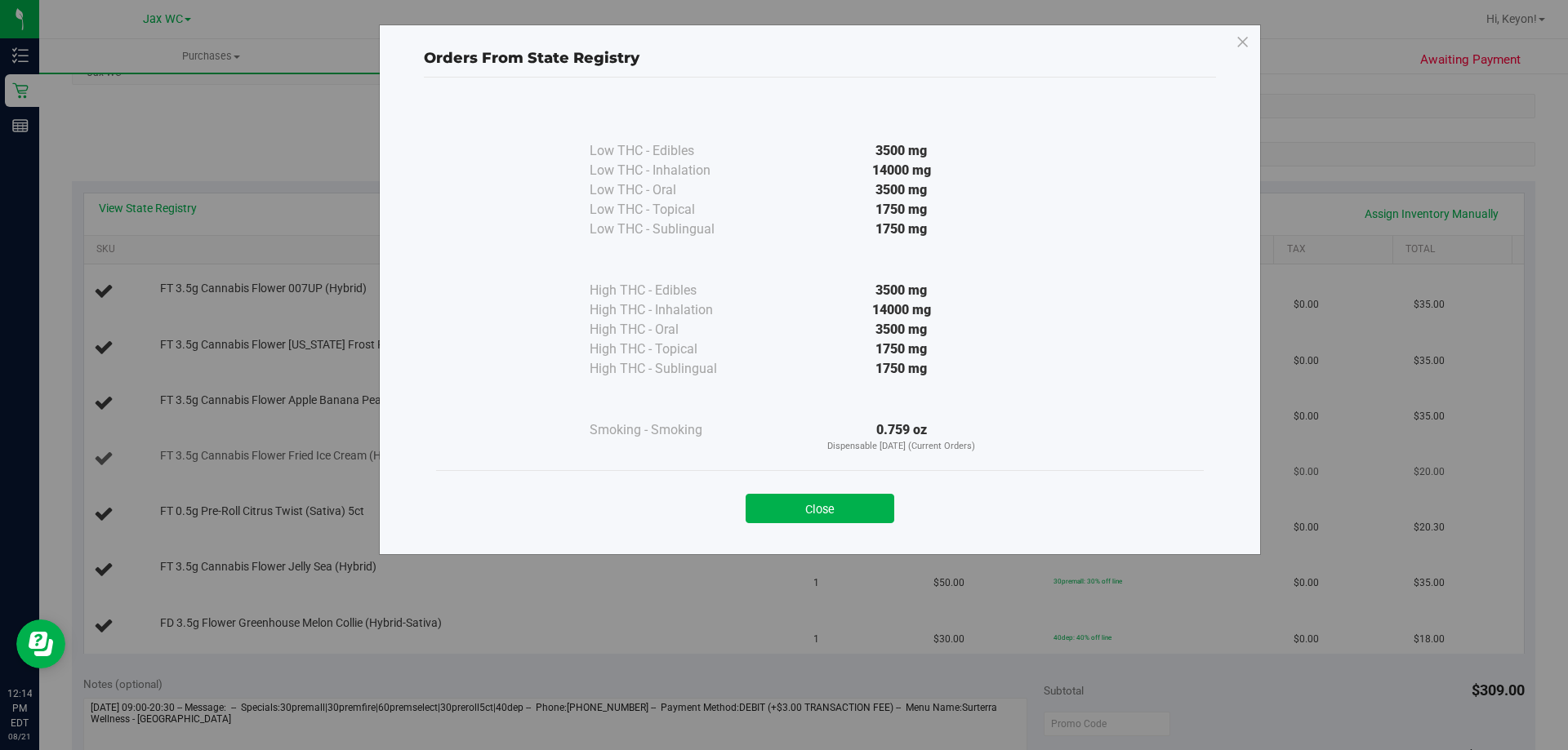
drag, startPoint x: 793, startPoint y: 512, endPoint x: 1099, endPoint y: 469, distance: 309.0
click at [797, 513] on button "Close" at bounding box center [819, 509] width 148 height 29
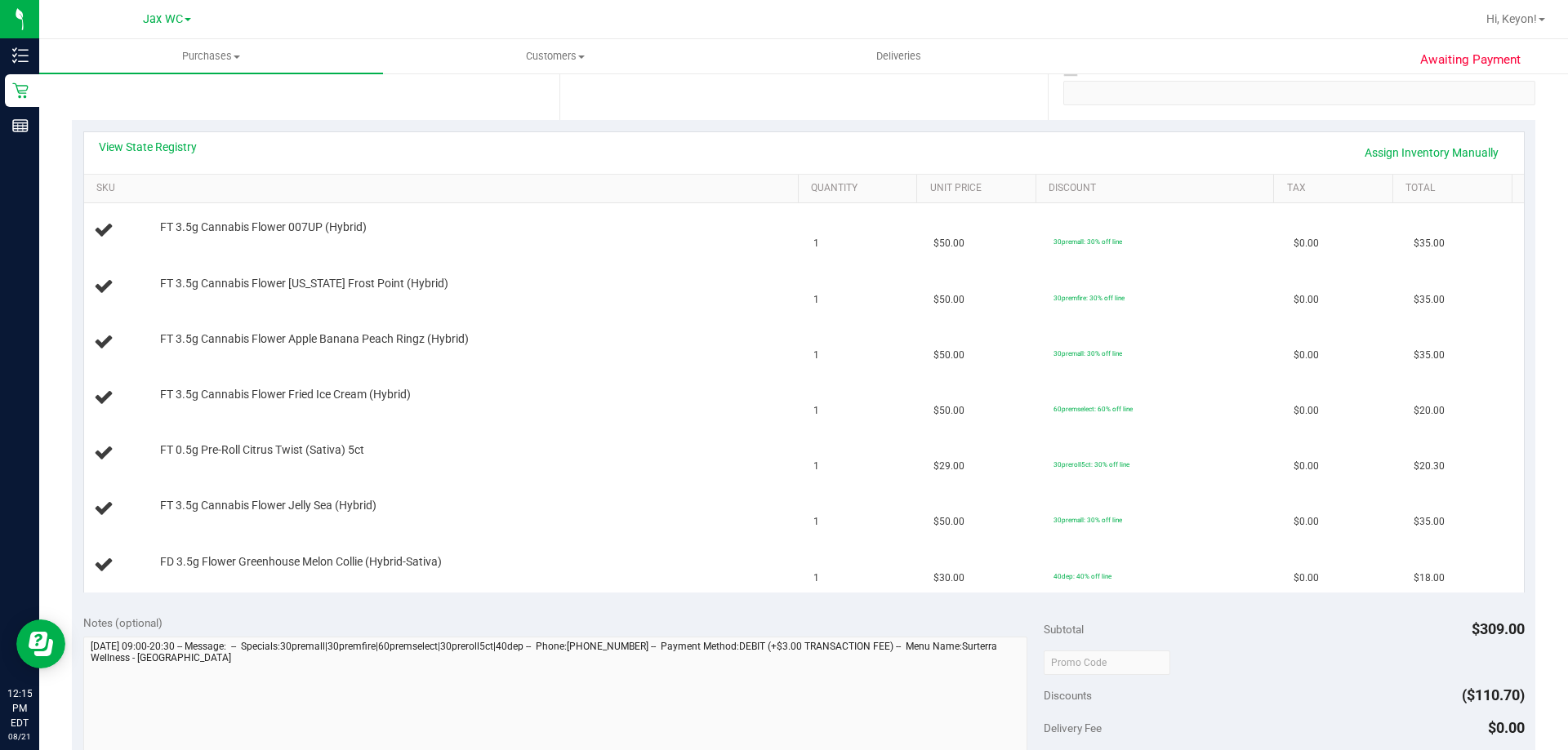
scroll to position [0, 0]
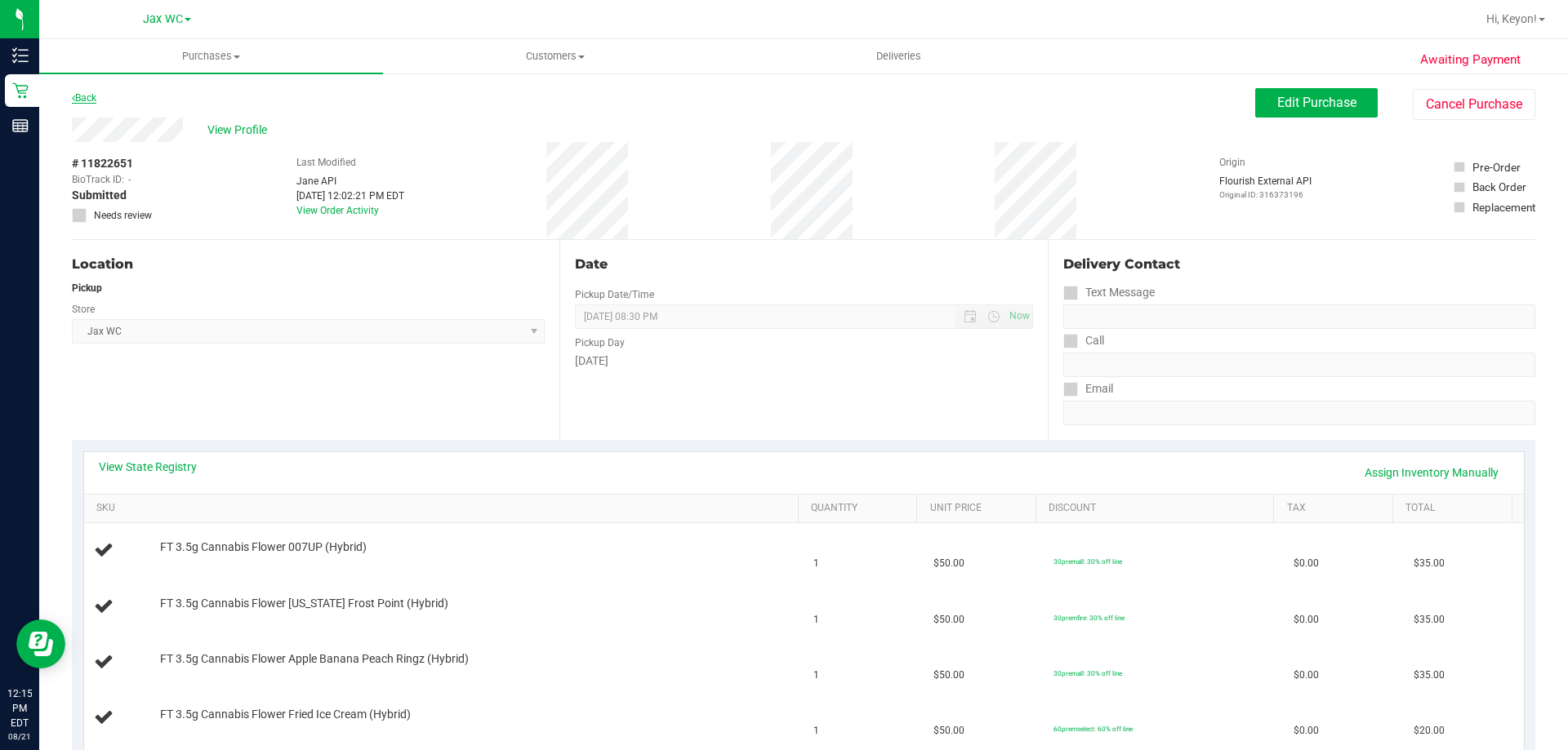
click at [90, 97] on link "Back" at bounding box center [84, 97] width 24 height 11
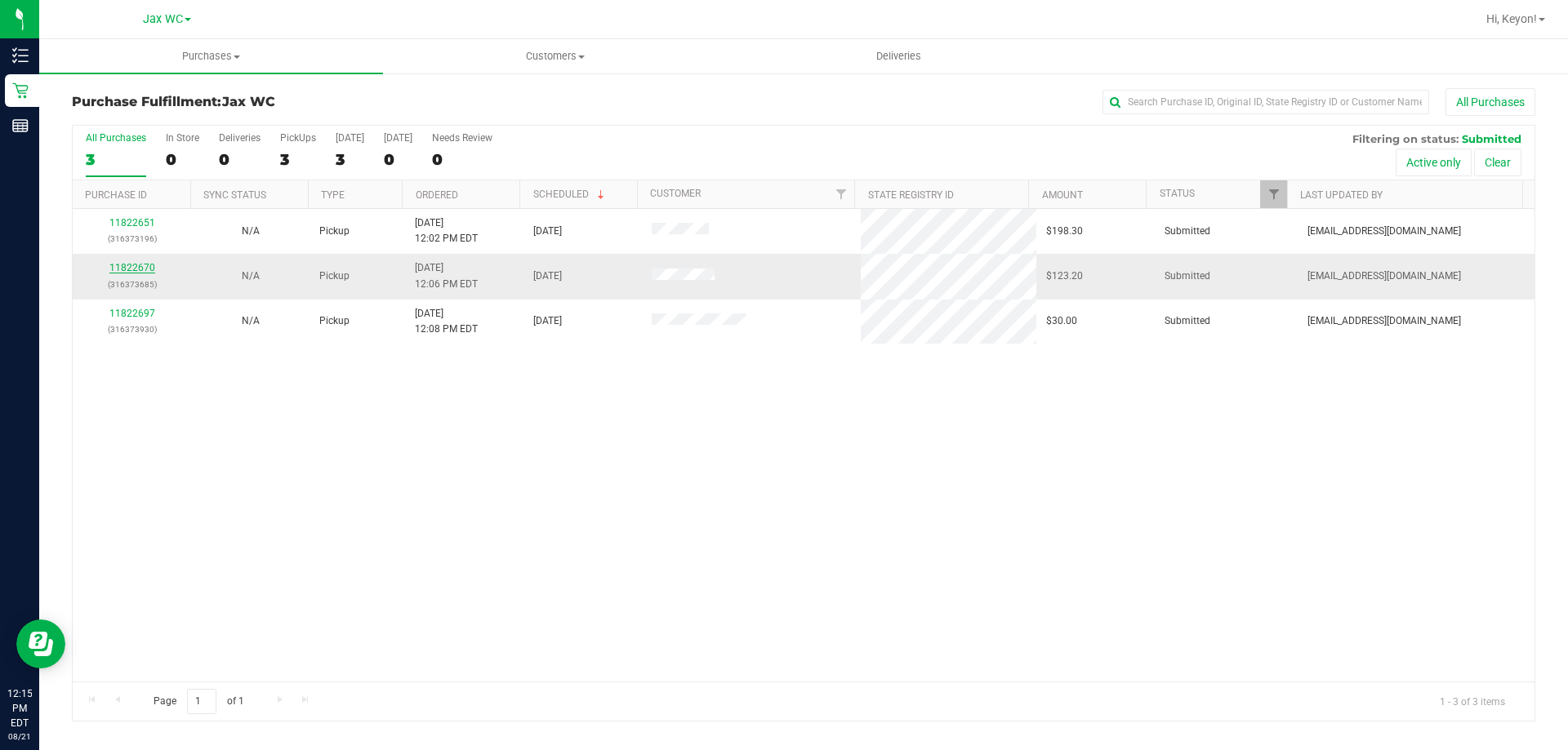
click at [131, 266] on link "11822670" at bounding box center [132, 267] width 46 height 11
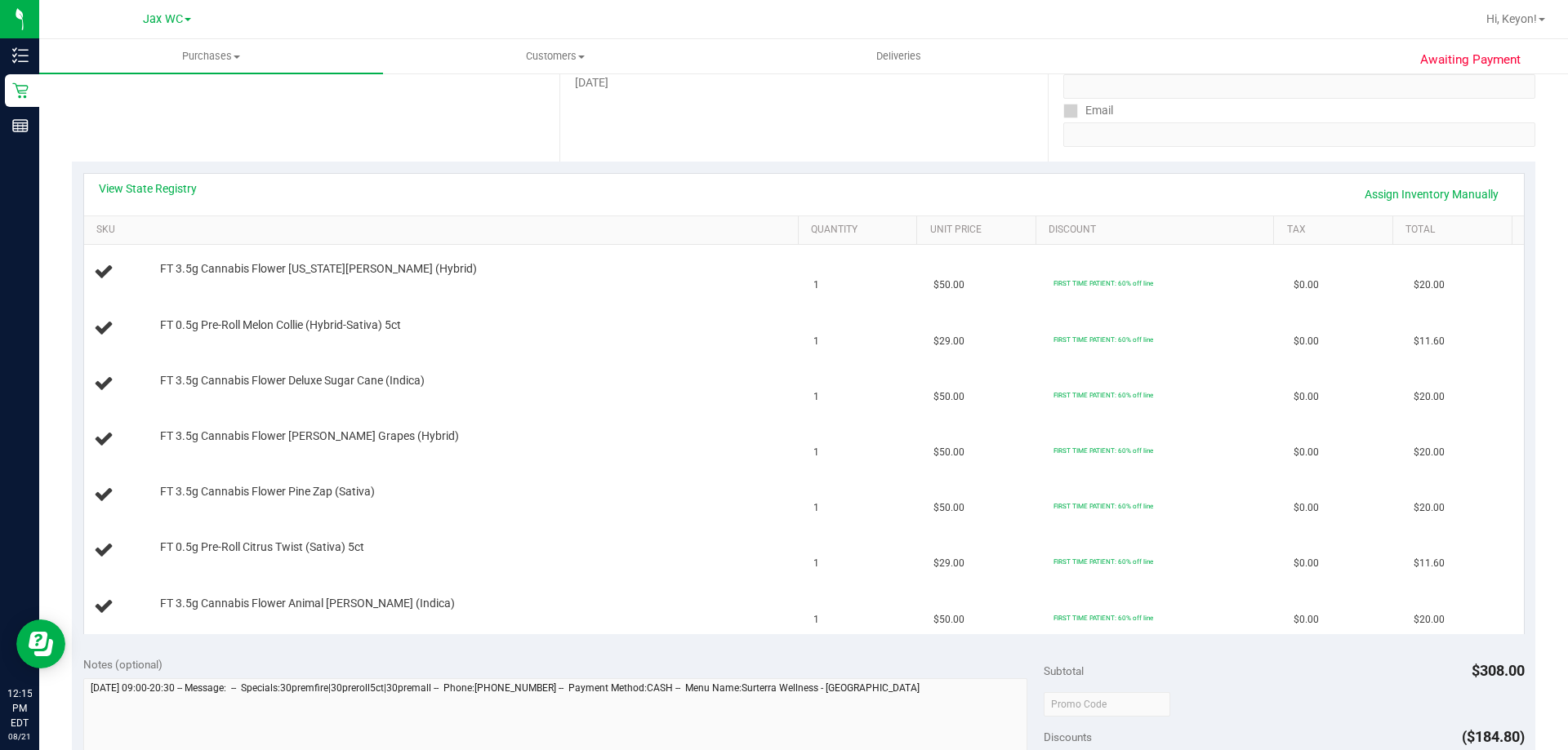
scroll to position [296, 0]
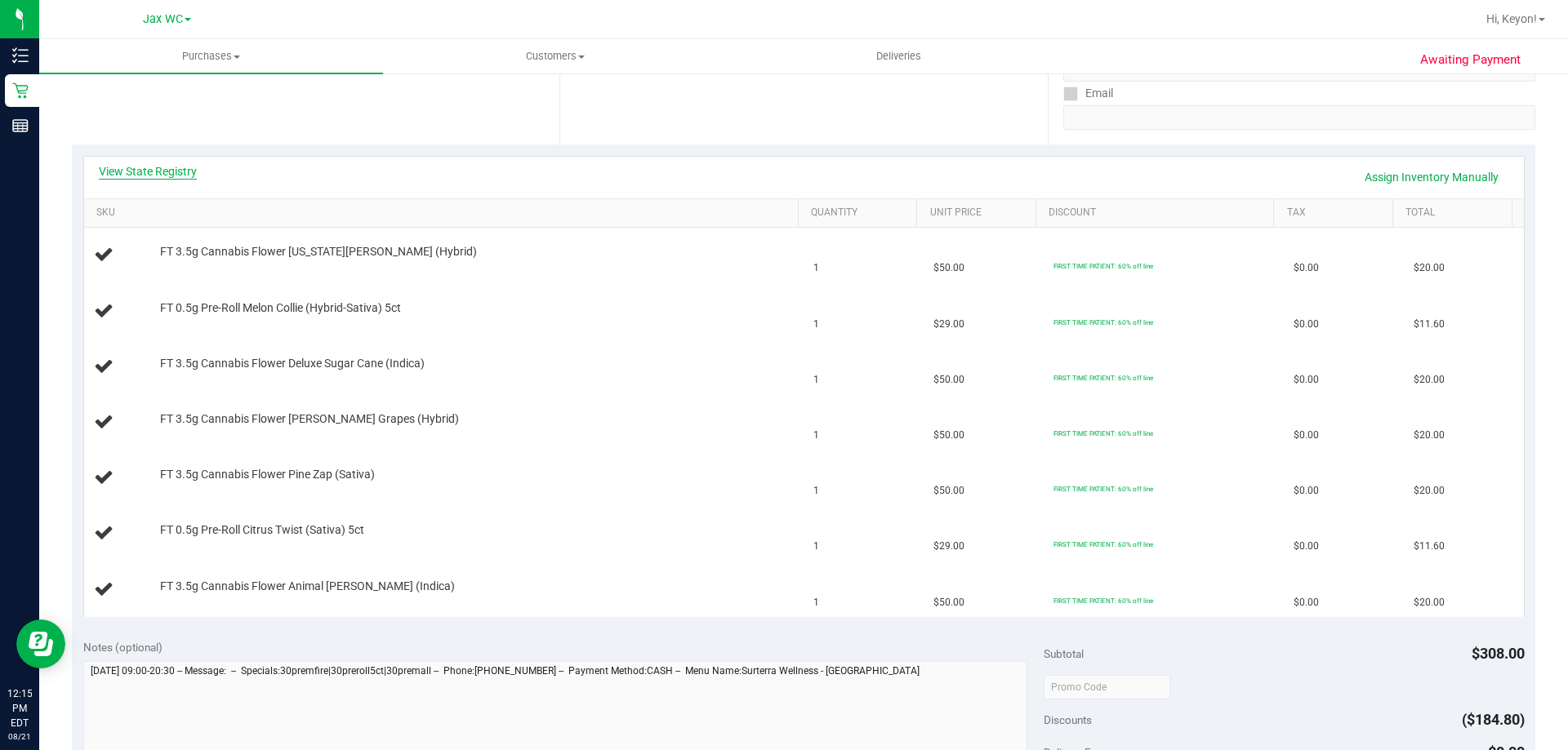
click at [175, 174] on link "View State Registry" at bounding box center [148, 171] width 98 height 16
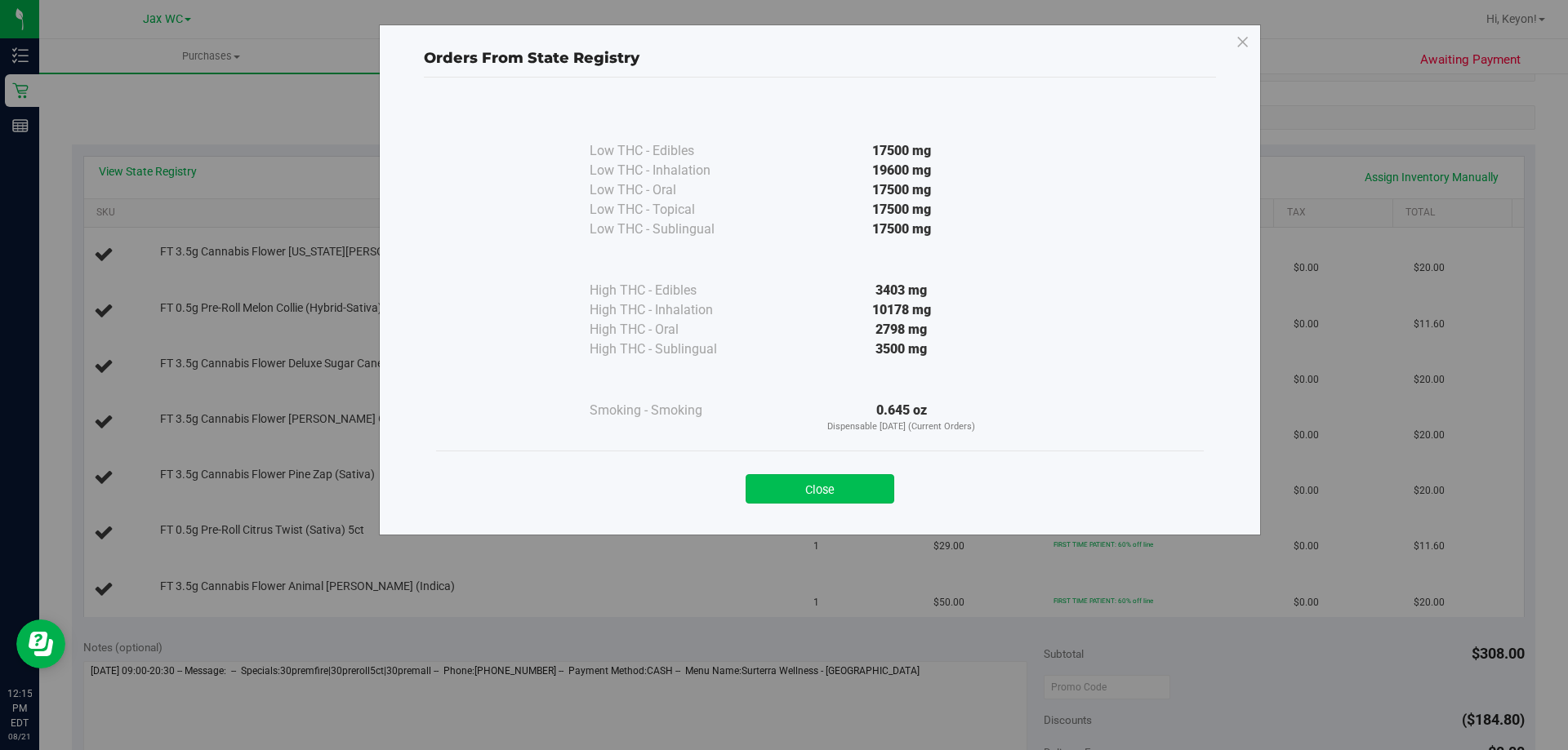
click at [847, 486] on button "Close" at bounding box center [819, 489] width 148 height 29
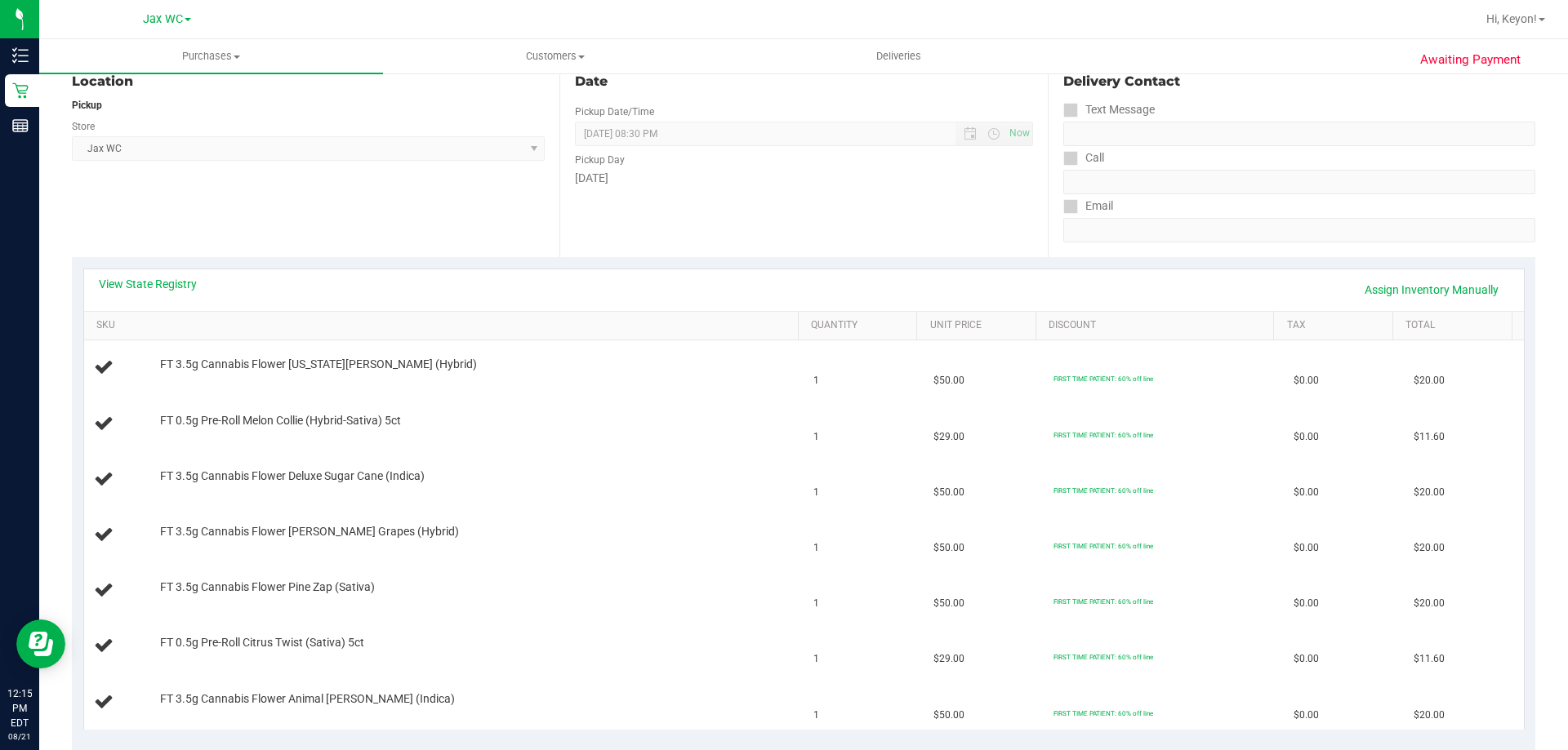
scroll to position [173, 0]
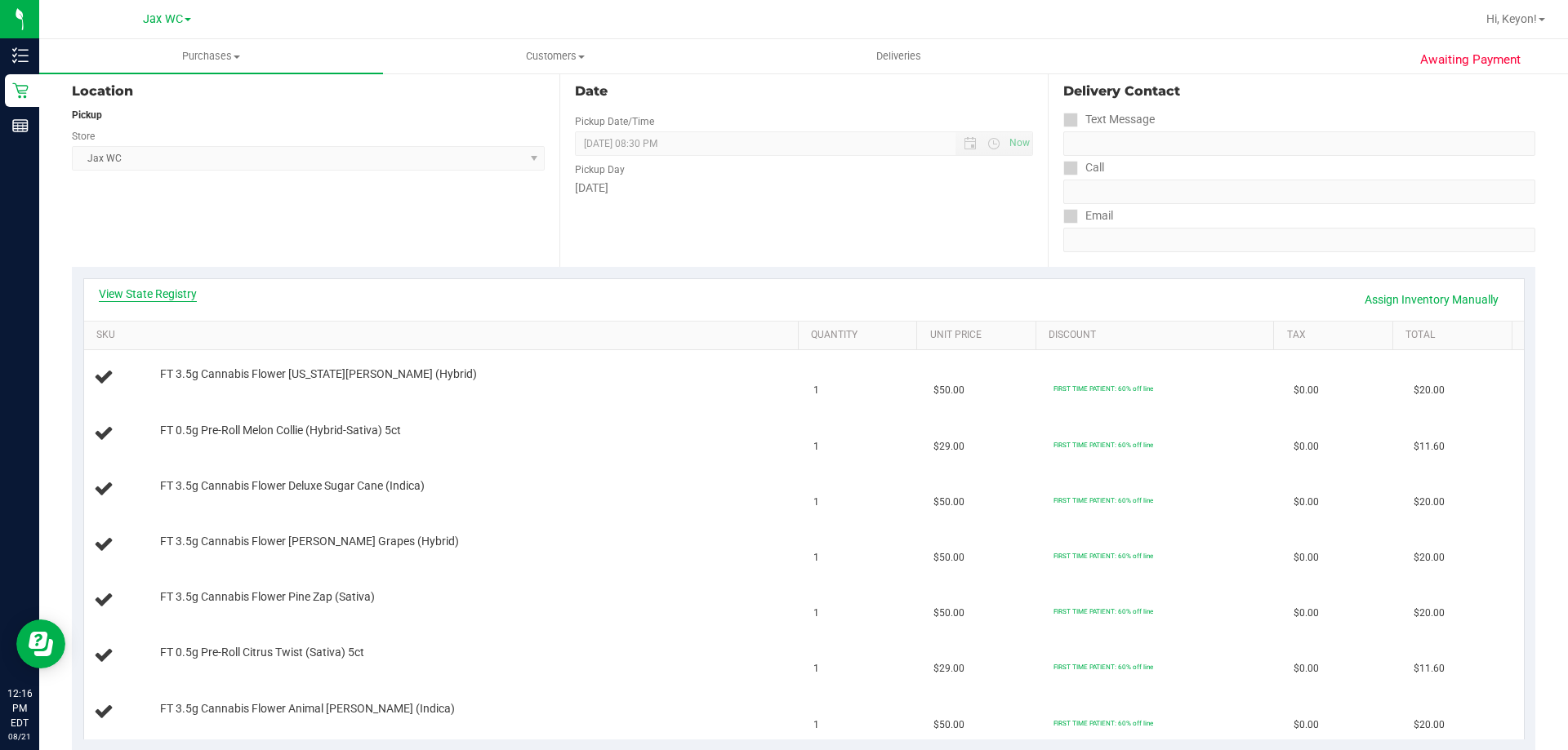
click at [146, 300] on link "View State Registry" at bounding box center [148, 293] width 98 height 16
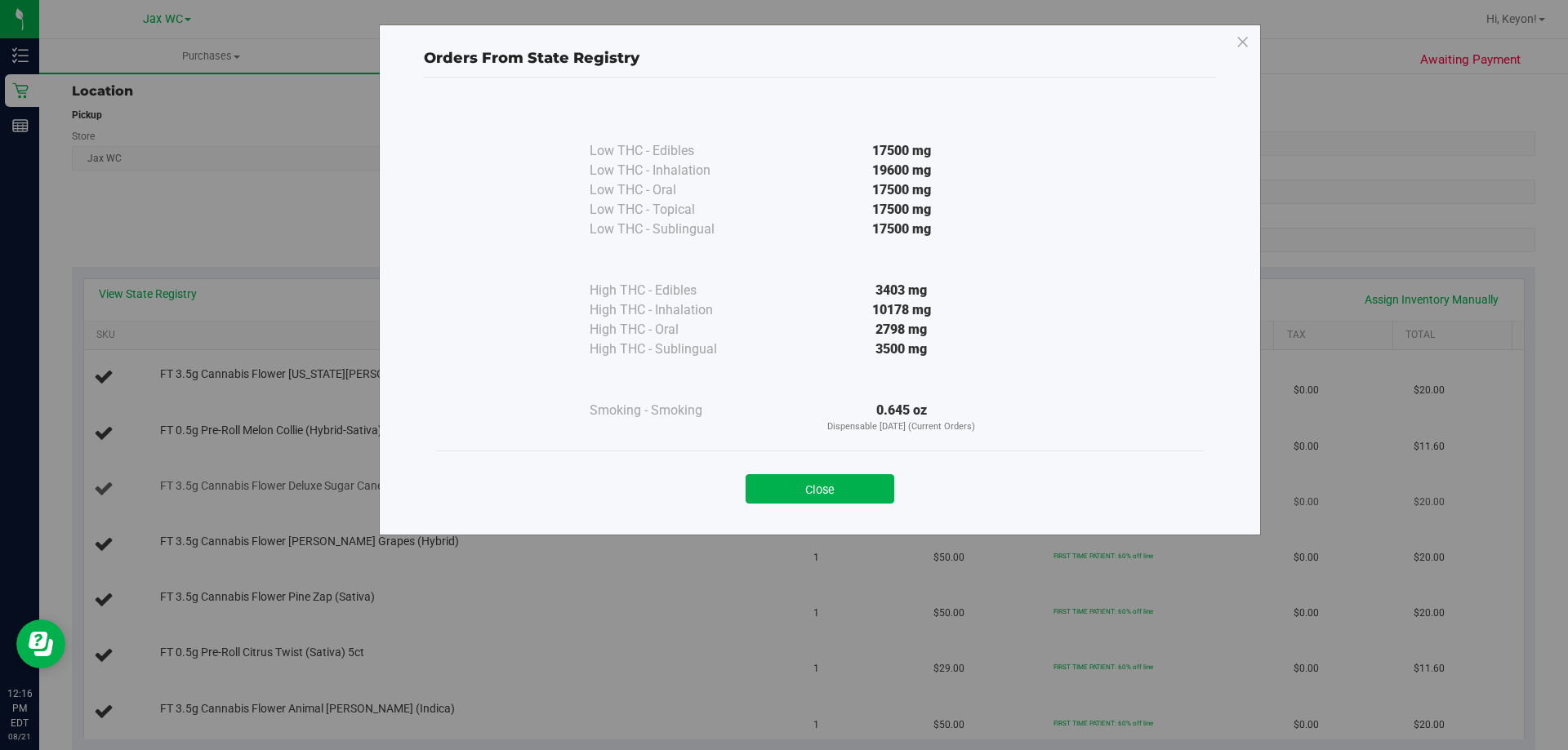
click at [825, 492] on button "Close" at bounding box center [819, 489] width 148 height 29
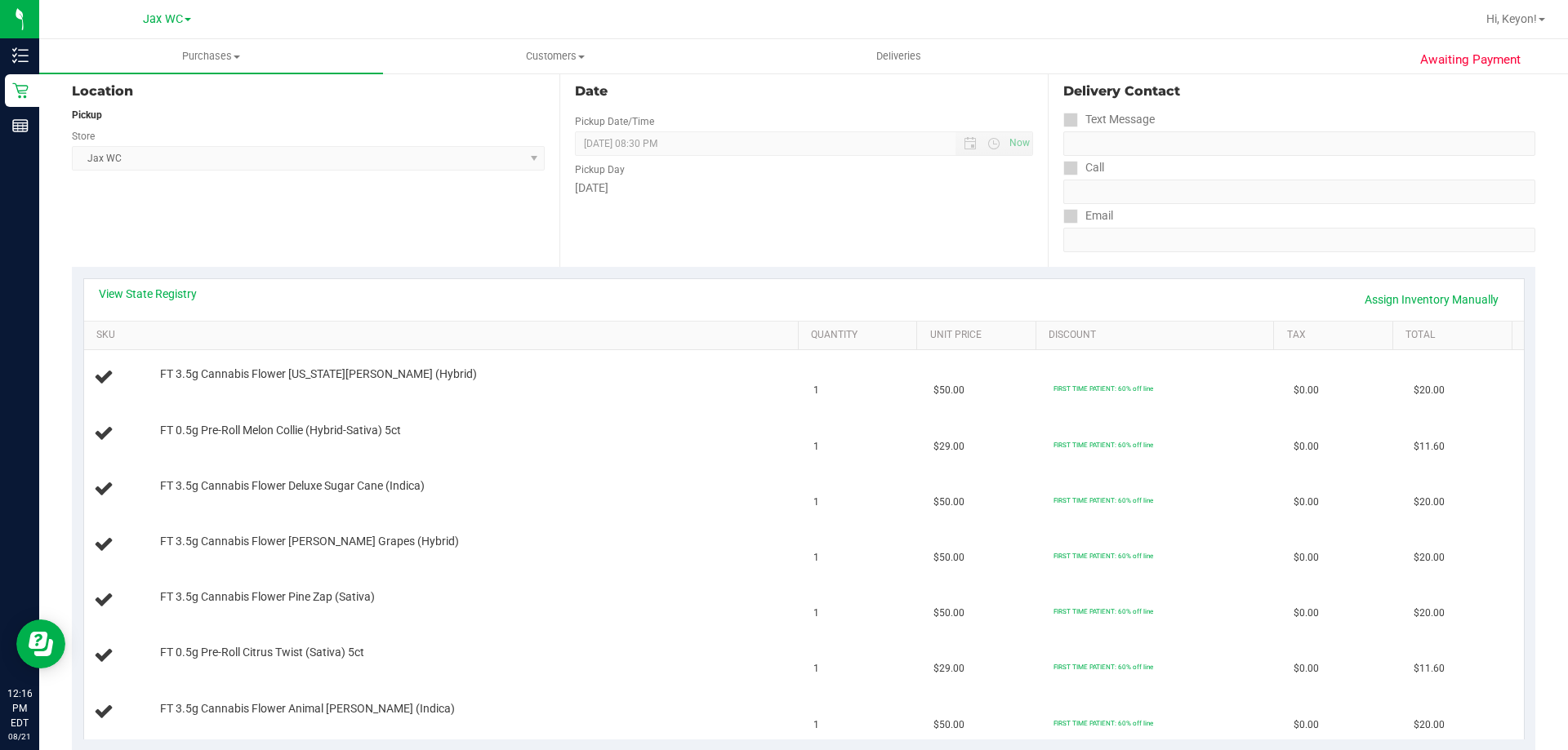
scroll to position [0, 0]
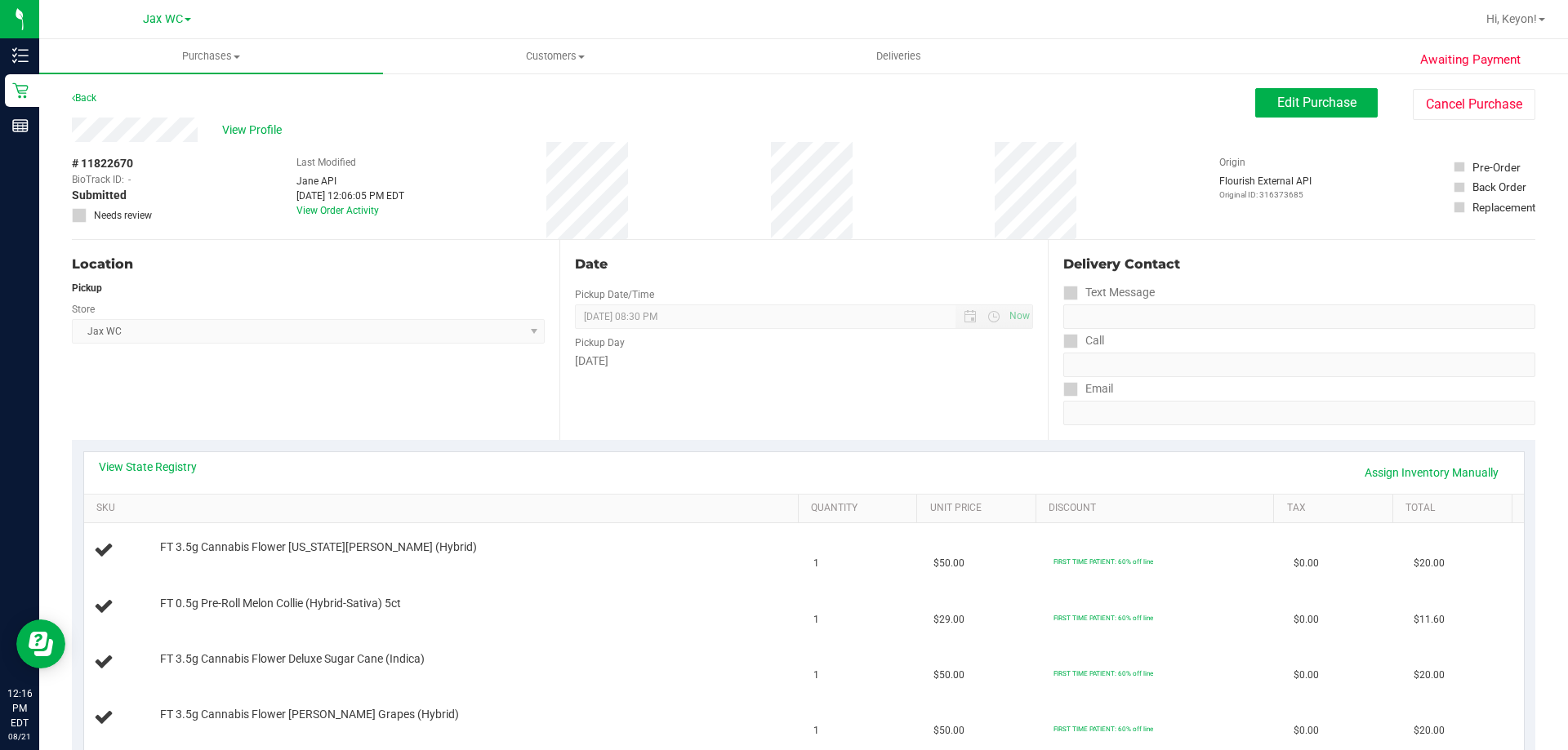
click at [85, 97] on link "Back" at bounding box center [84, 97] width 24 height 11
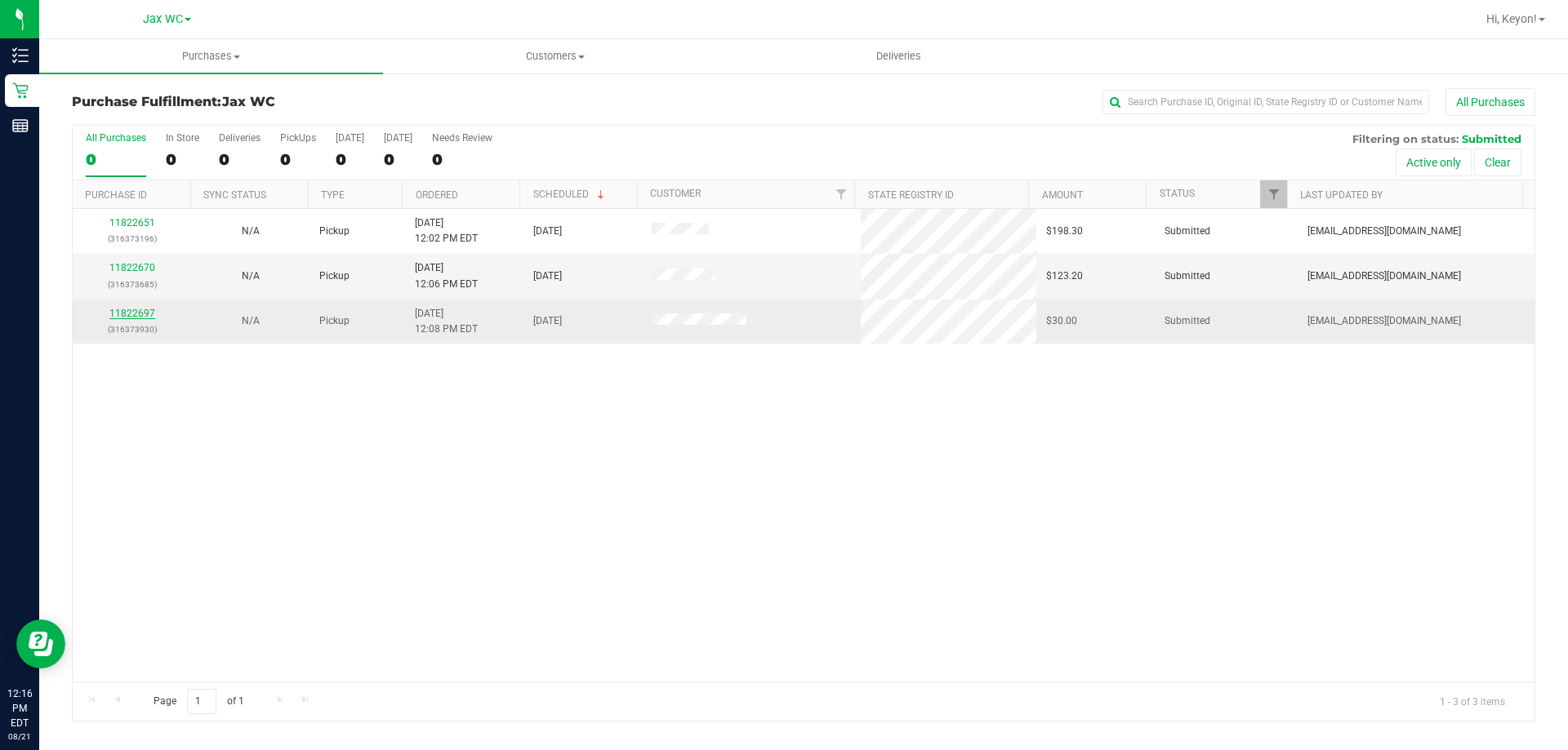
click at [140, 311] on link "11822697" at bounding box center [132, 313] width 46 height 11
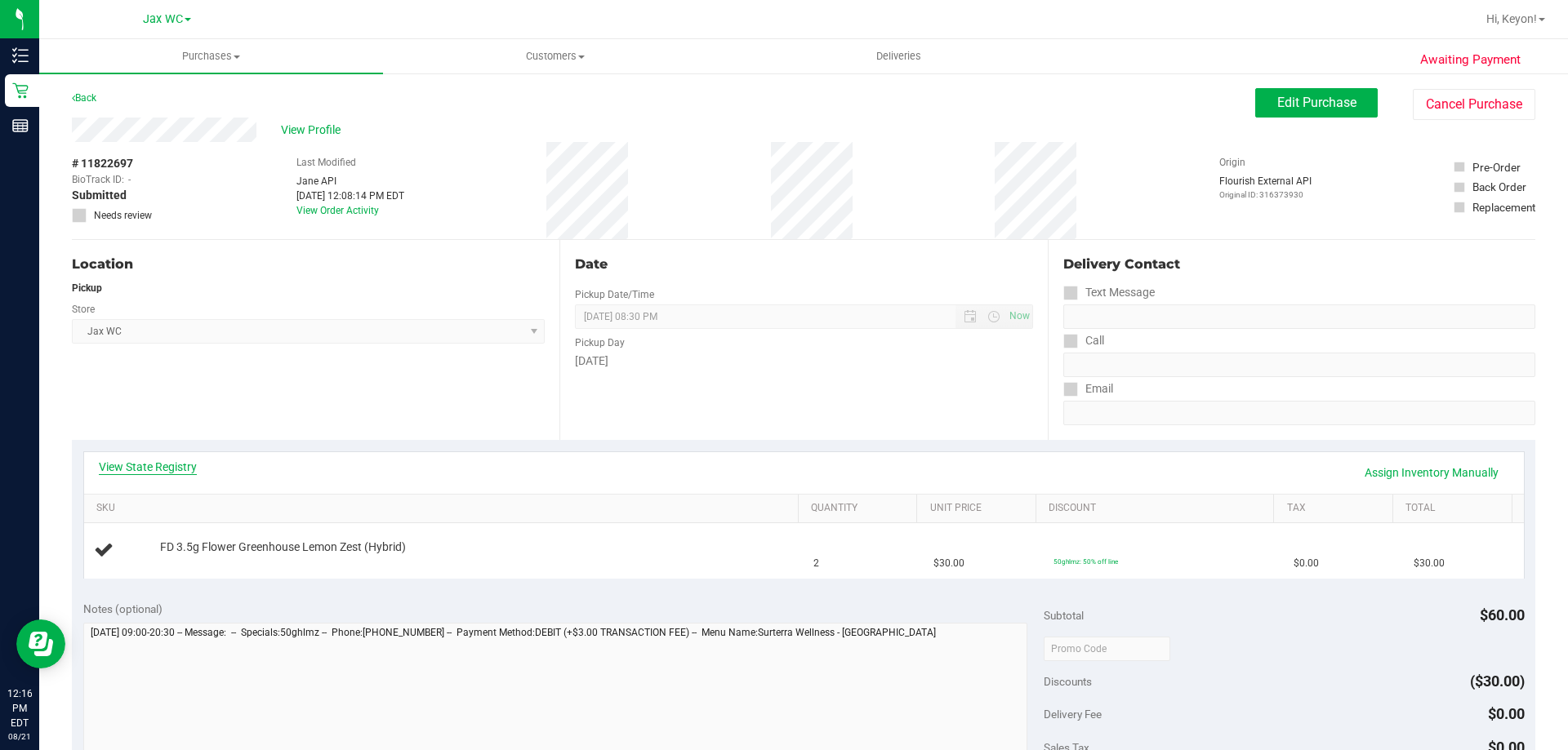
click at [185, 461] on link "View State Registry" at bounding box center [148, 466] width 98 height 16
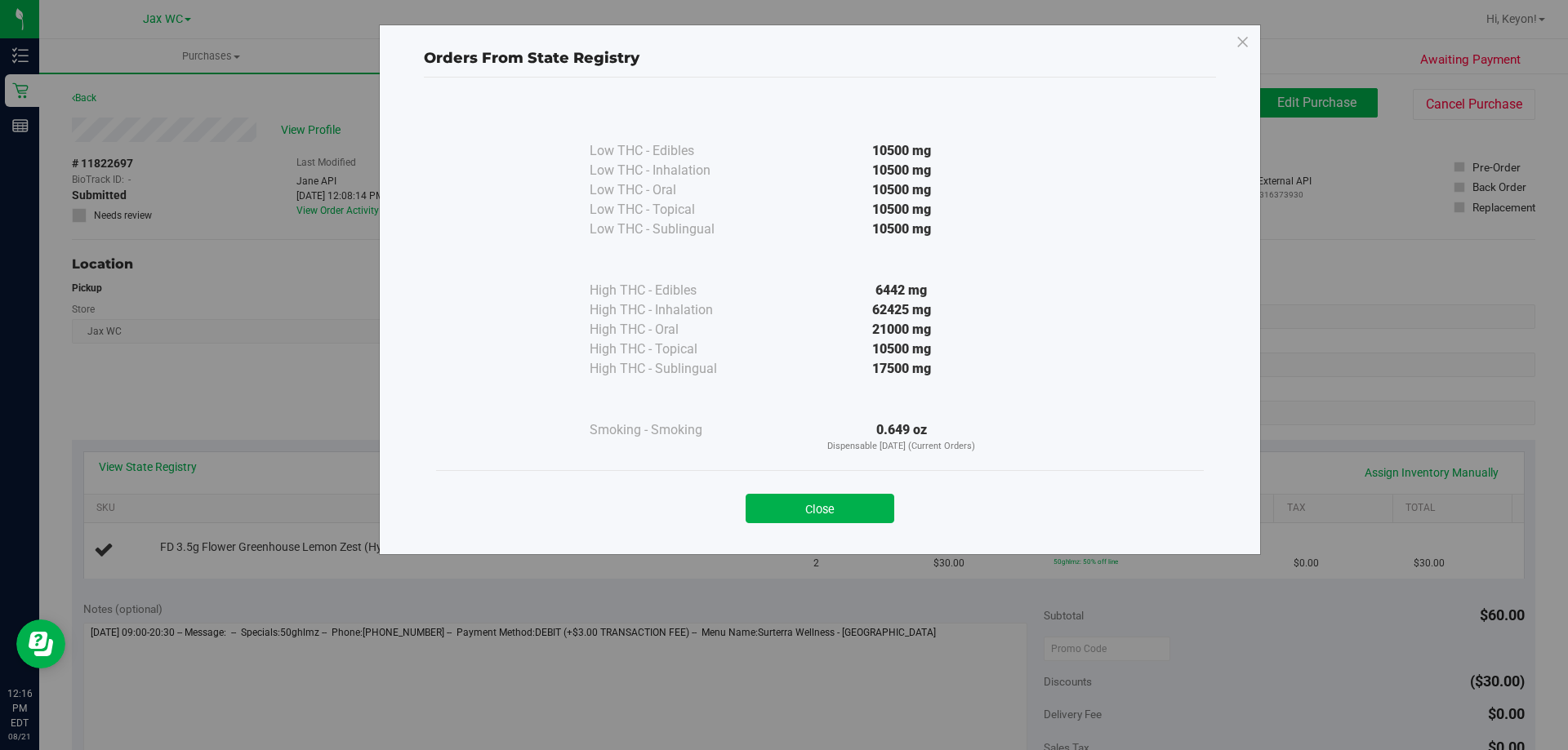
click at [872, 507] on button "Close" at bounding box center [819, 509] width 148 height 29
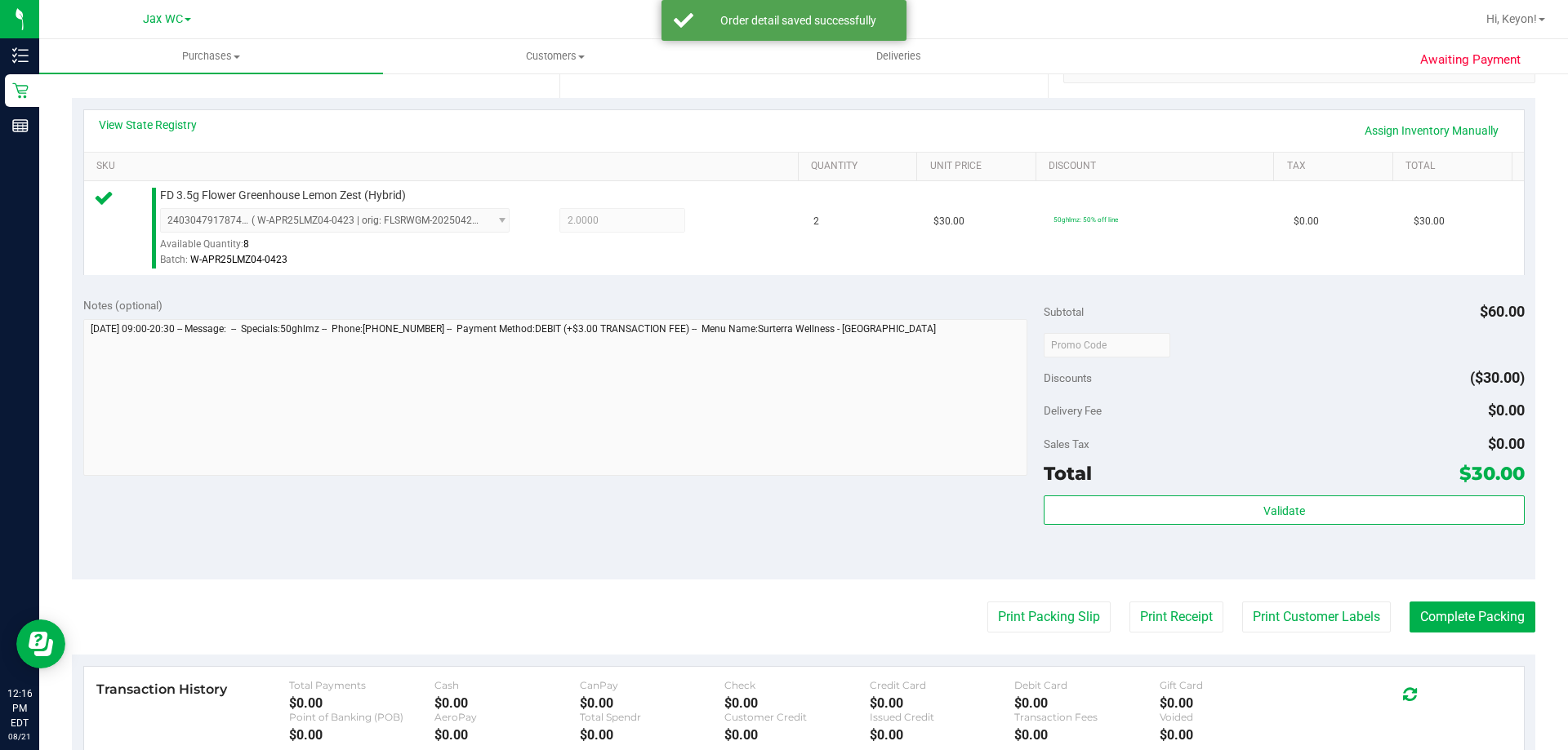
scroll to position [422, 0]
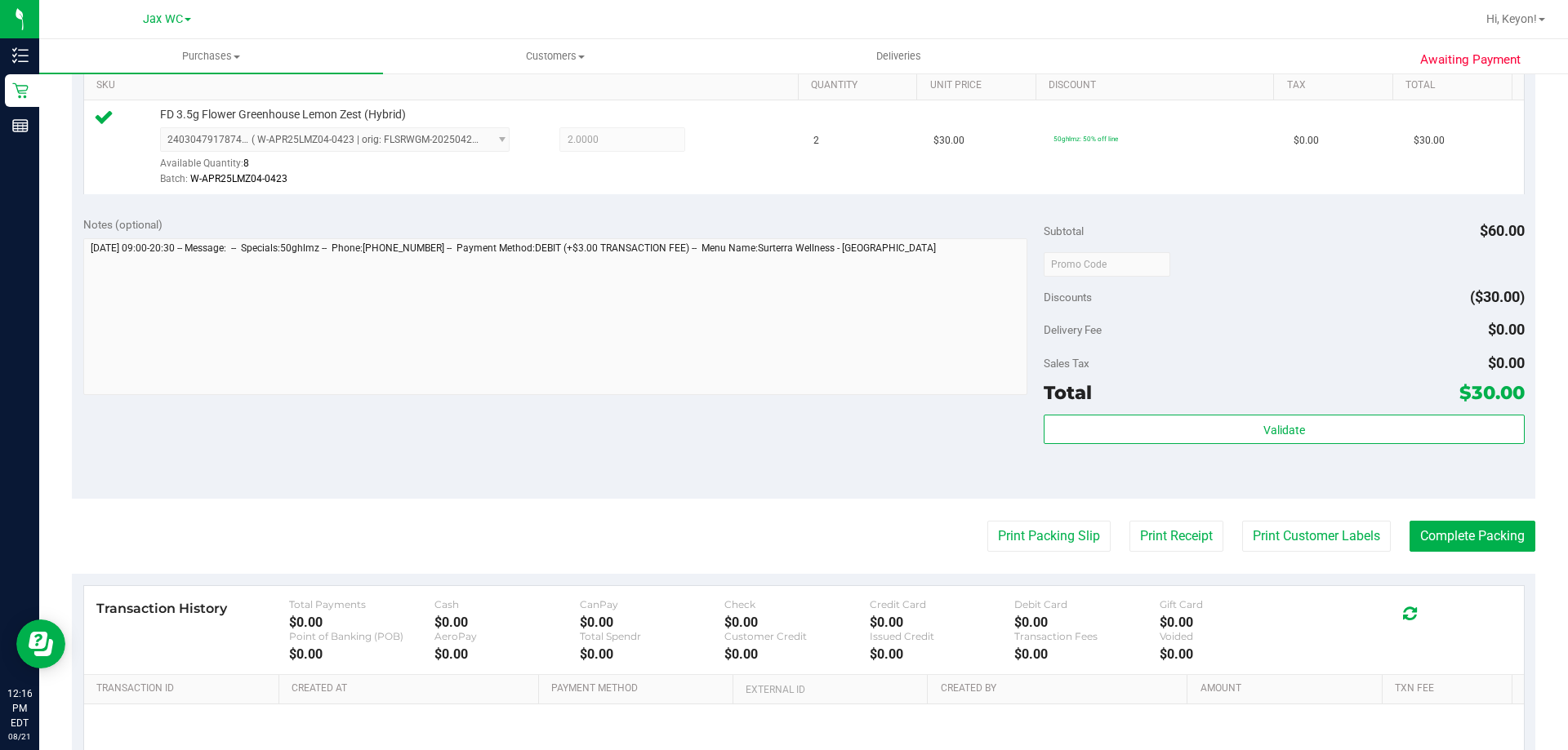
click at [1304, 447] on div "Validate" at bounding box center [1283, 451] width 480 height 73
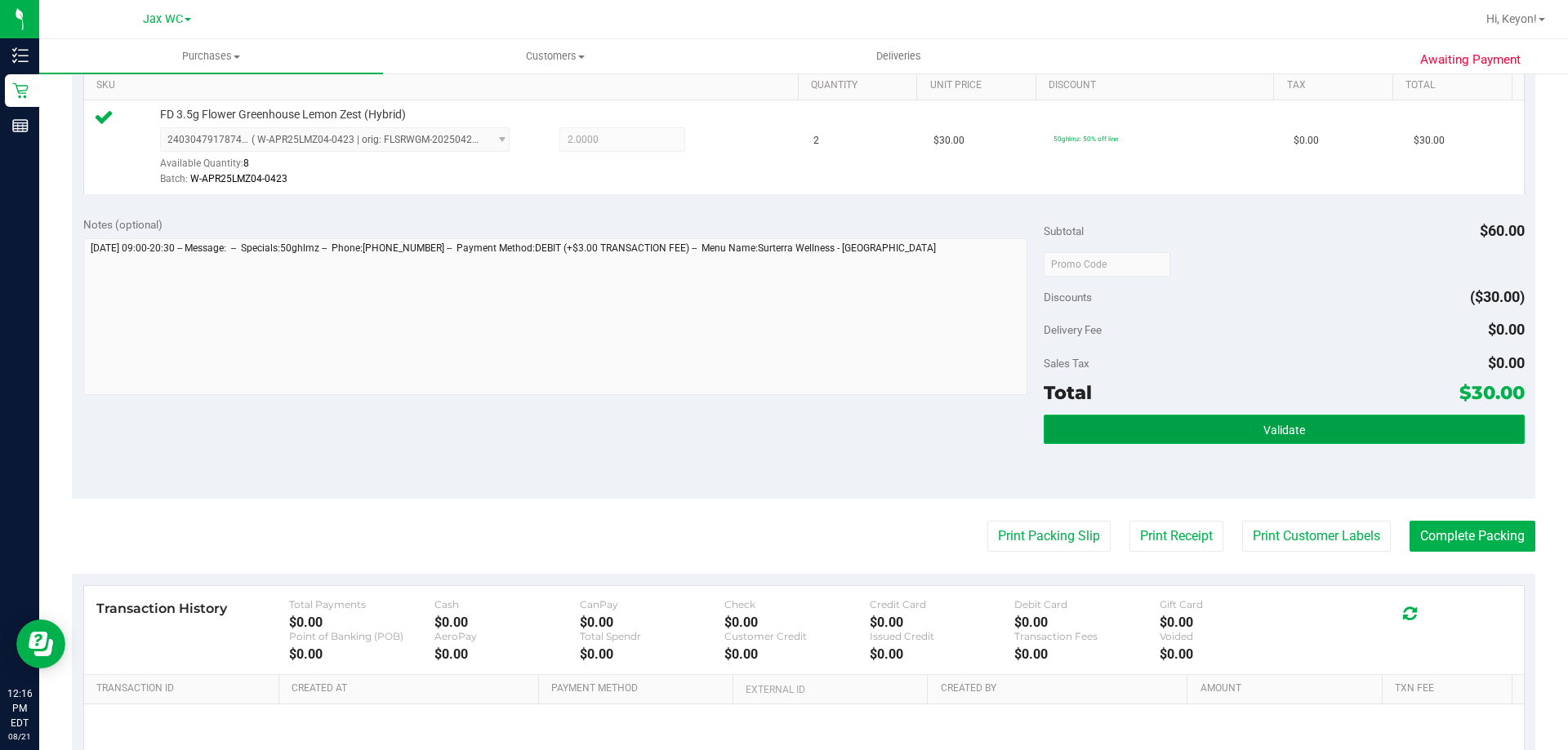
click at [1306, 425] on button "Validate" at bounding box center [1283, 429] width 480 height 29
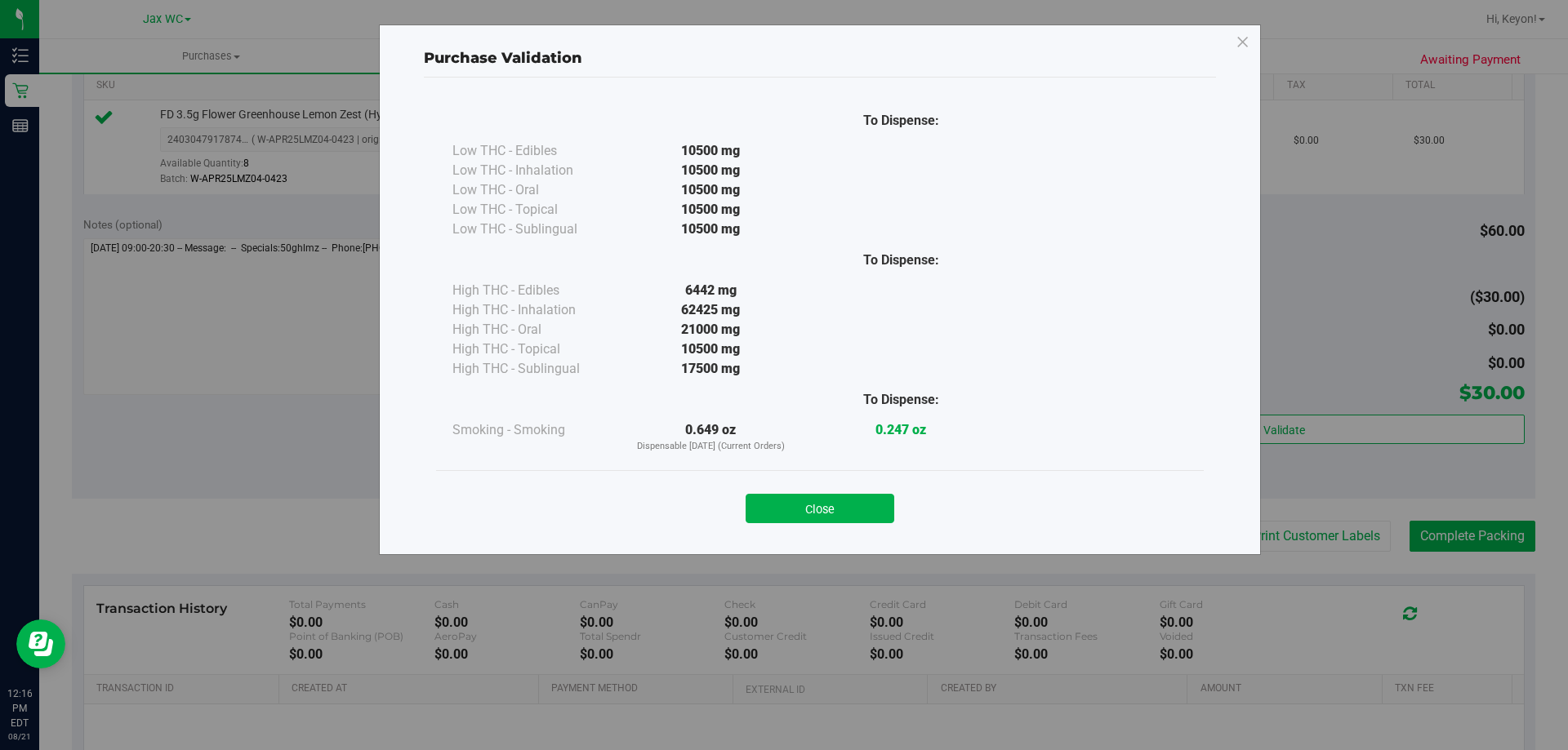
drag, startPoint x: 850, startPoint y: 506, endPoint x: 1005, endPoint y: 523, distance: 155.9
click at [853, 507] on button "Close" at bounding box center [819, 509] width 148 height 29
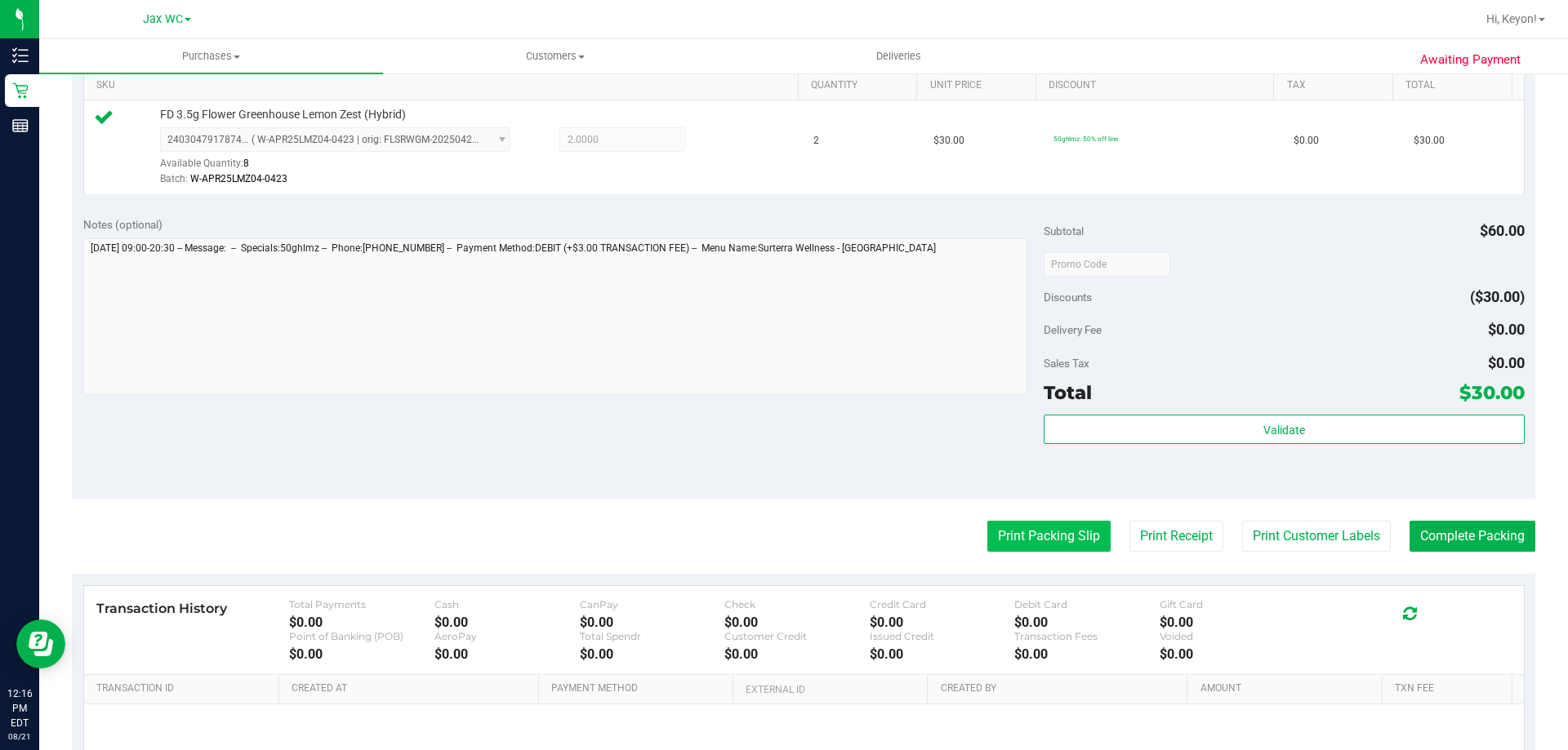
click at [1044, 533] on button "Print Packing Slip" at bounding box center [1049, 536] width 123 height 31
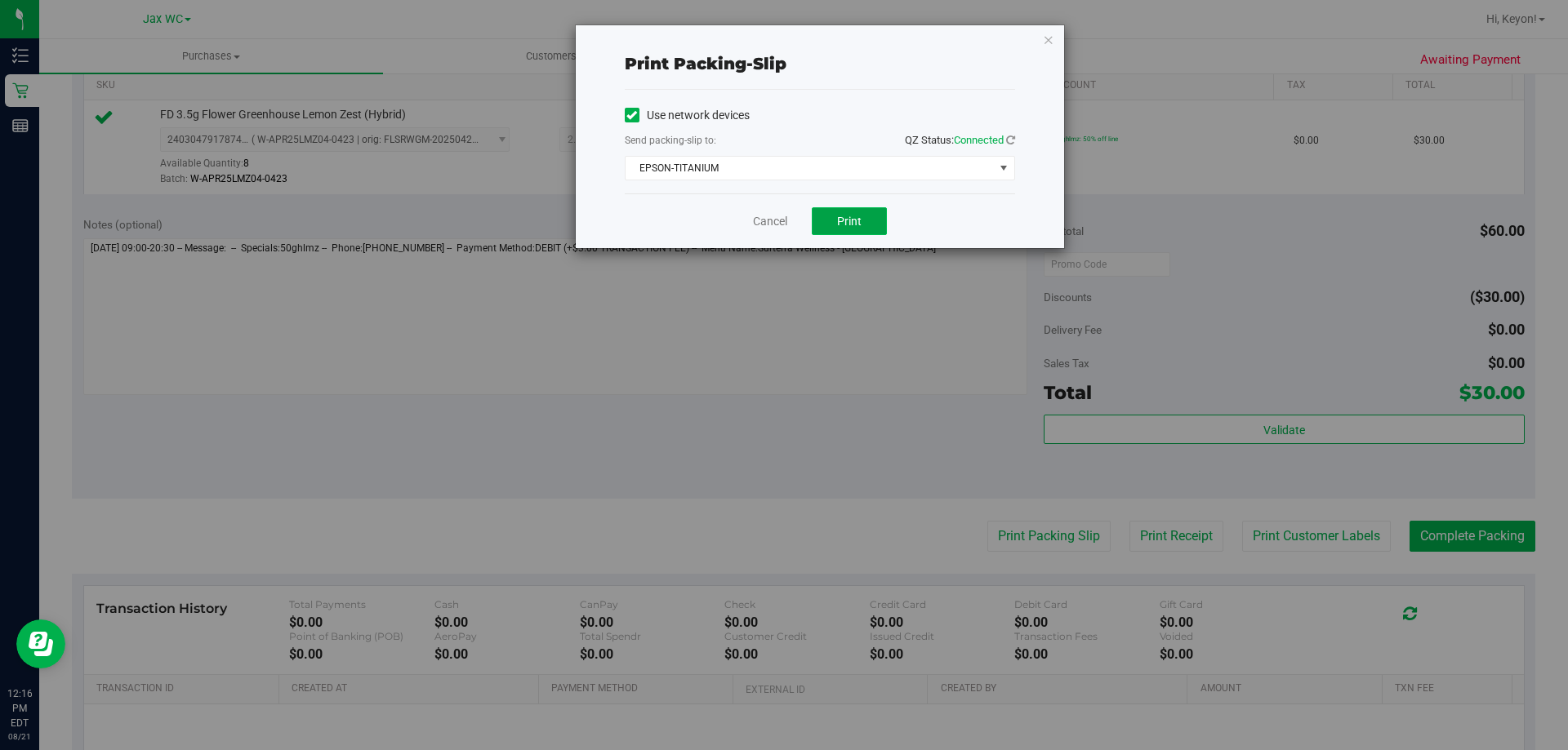
click at [858, 222] on span "Print" at bounding box center [850, 221] width 24 height 13
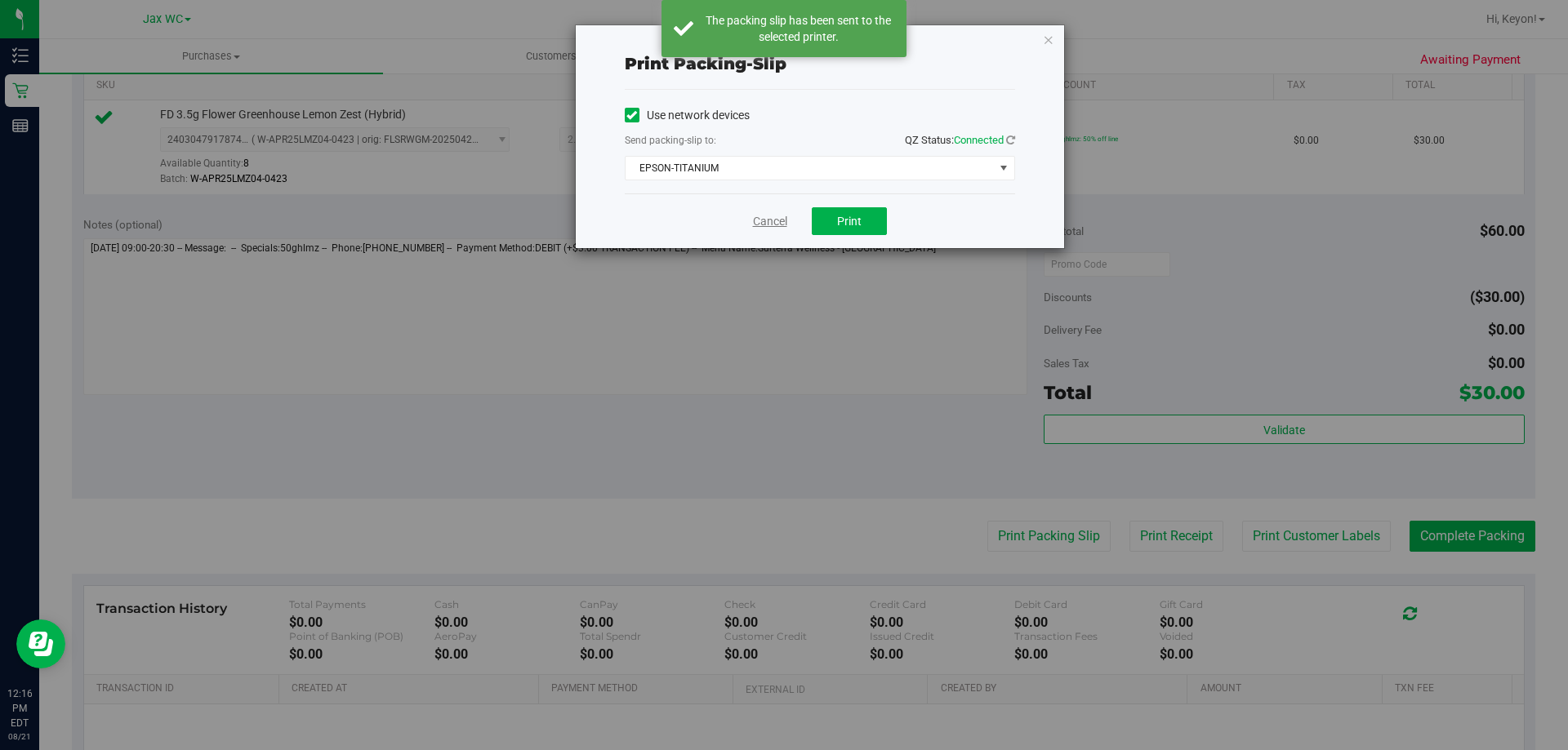
click at [776, 217] on link "Cancel" at bounding box center [770, 222] width 34 height 17
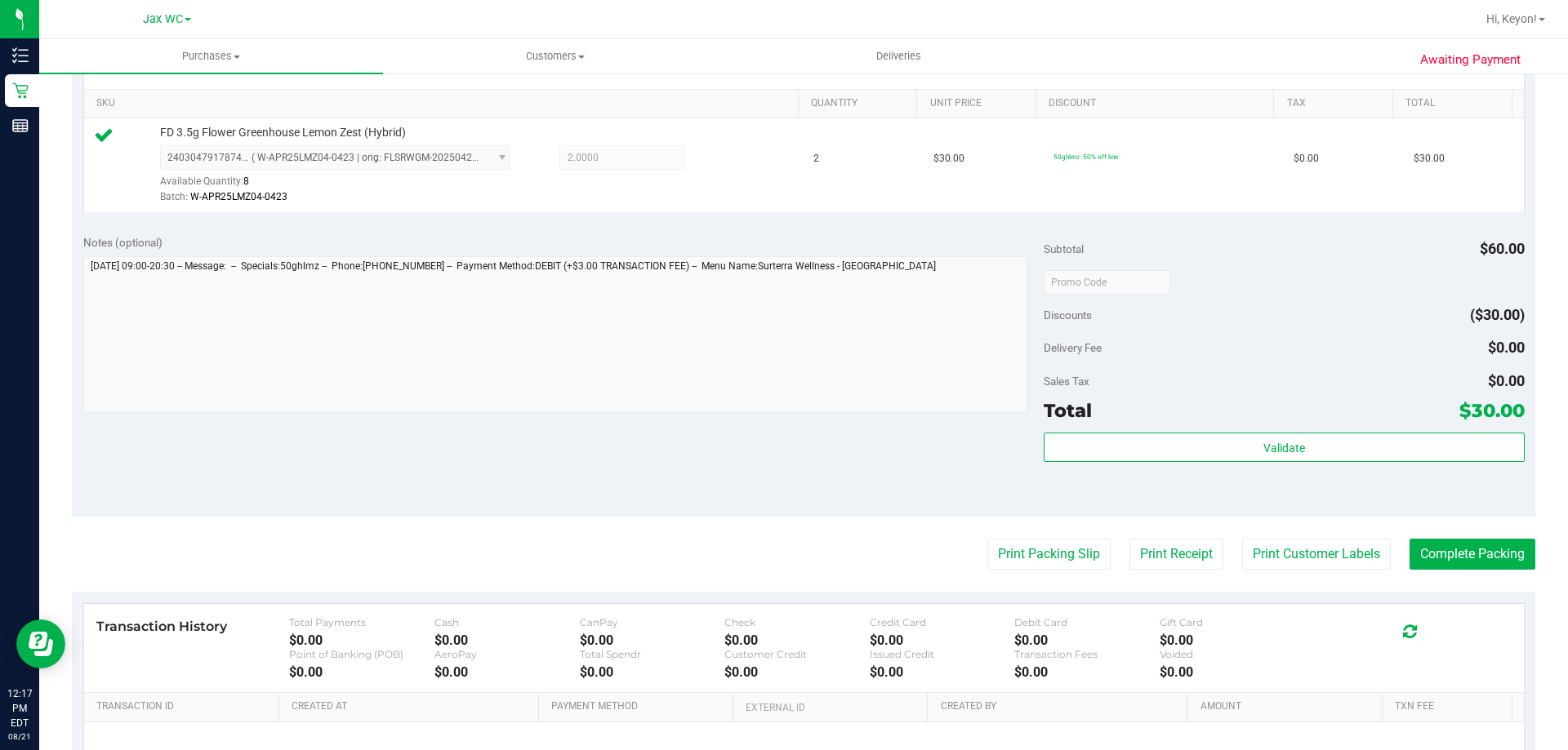
scroll to position [481, 0]
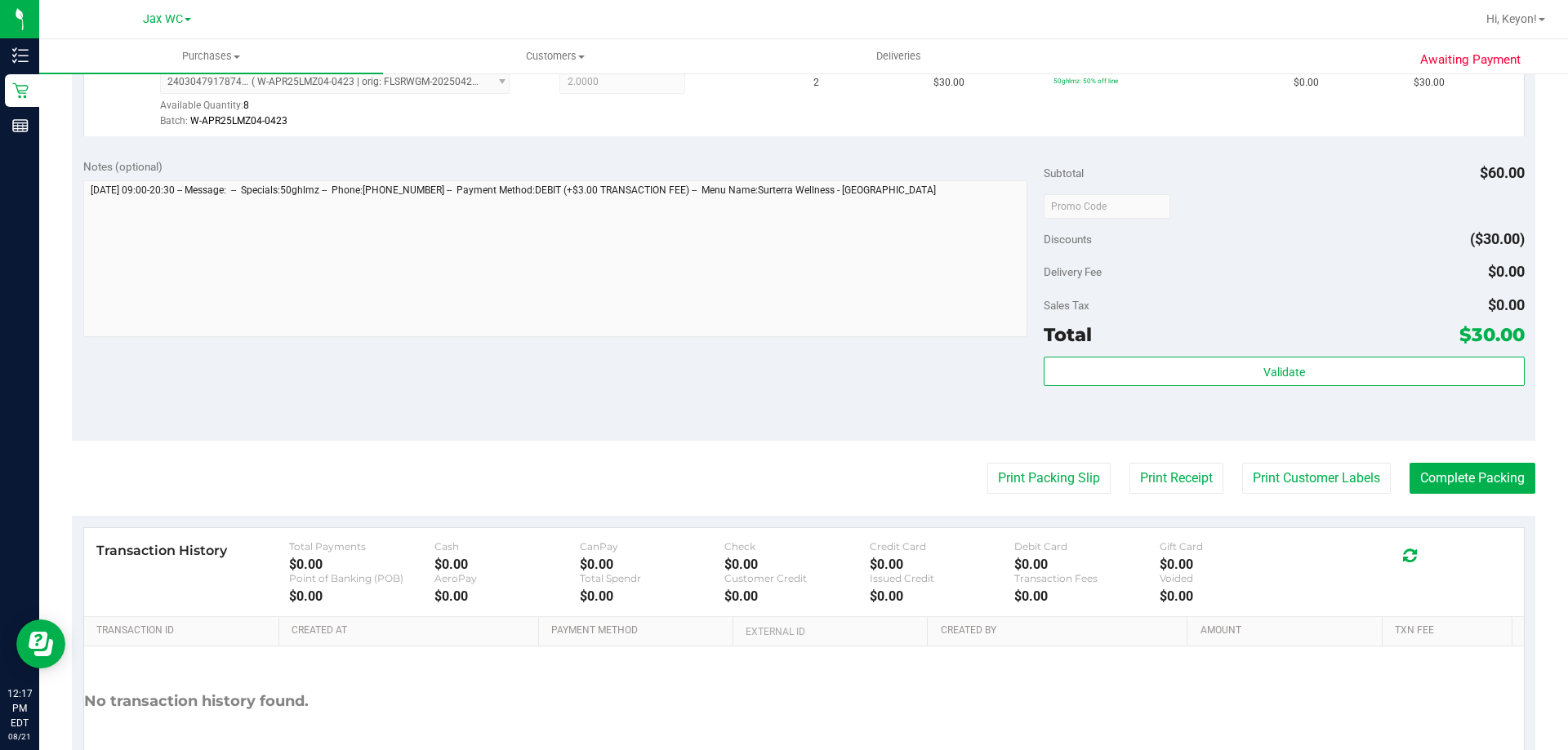
click at [1345, 346] on div "Total $30.00" at bounding box center [1283, 334] width 480 height 29
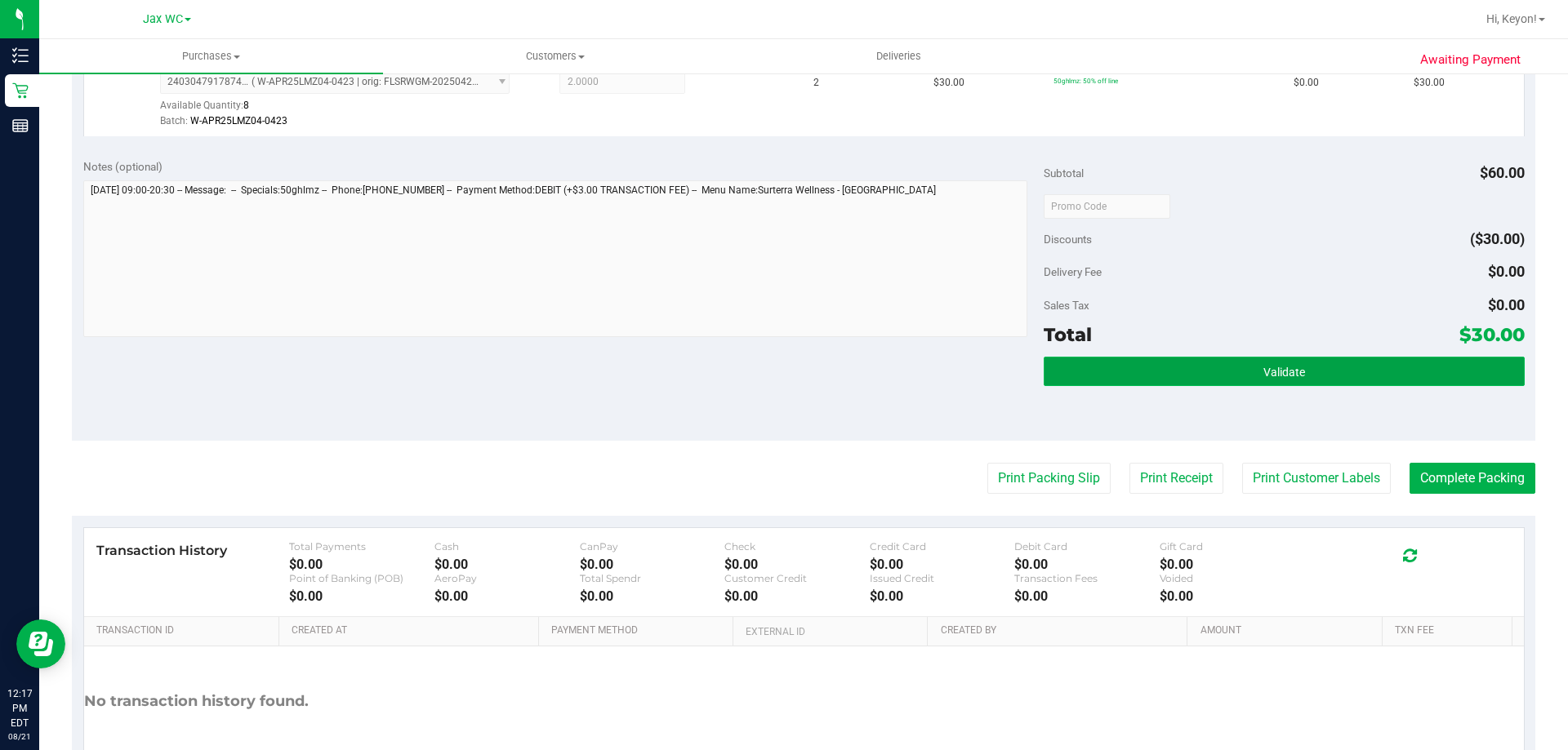
click at [1339, 365] on button "Validate" at bounding box center [1283, 372] width 480 height 29
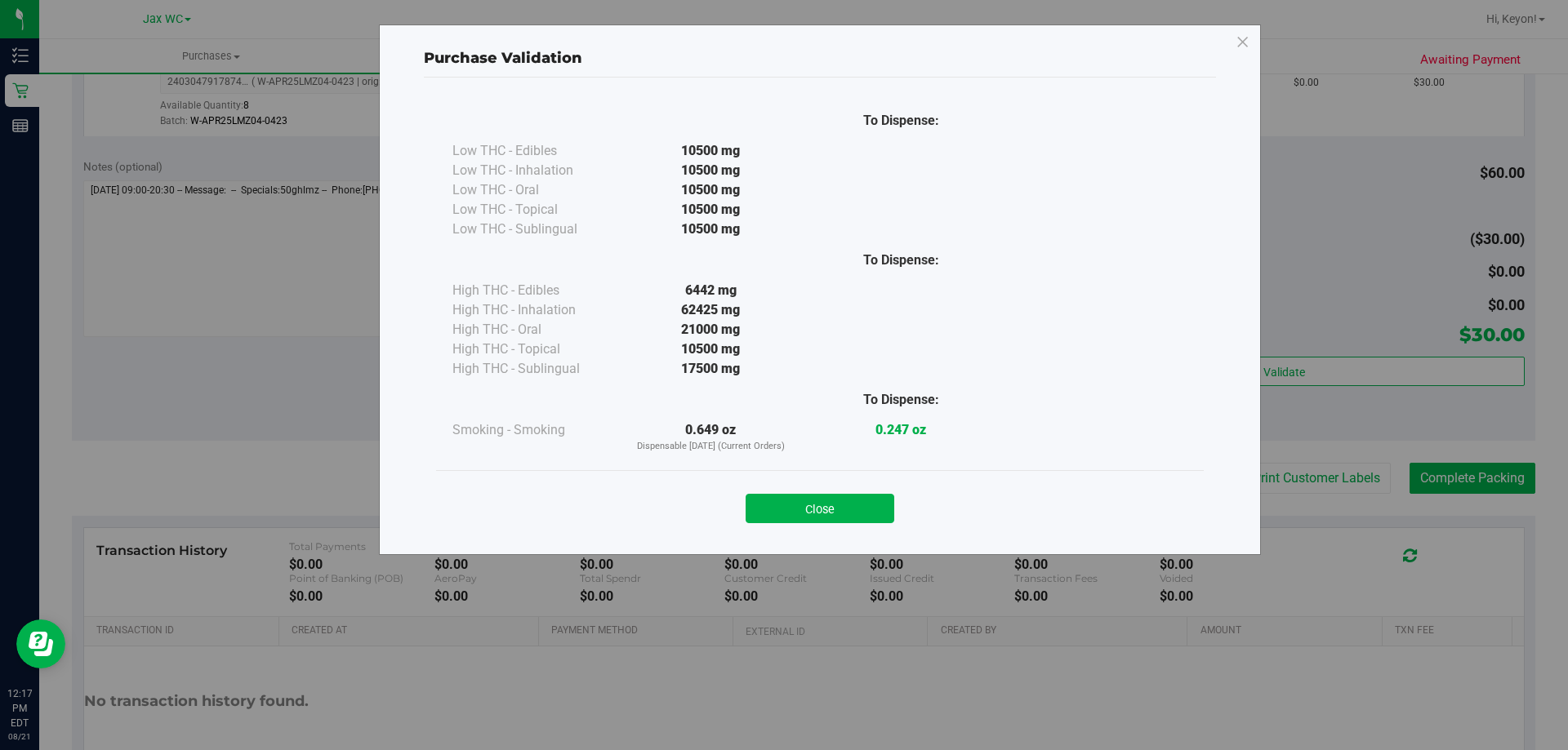
drag, startPoint x: 825, startPoint y: 509, endPoint x: 1567, endPoint y: 453, distance: 744.1
click at [831, 509] on button "Close" at bounding box center [819, 509] width 148 height 29
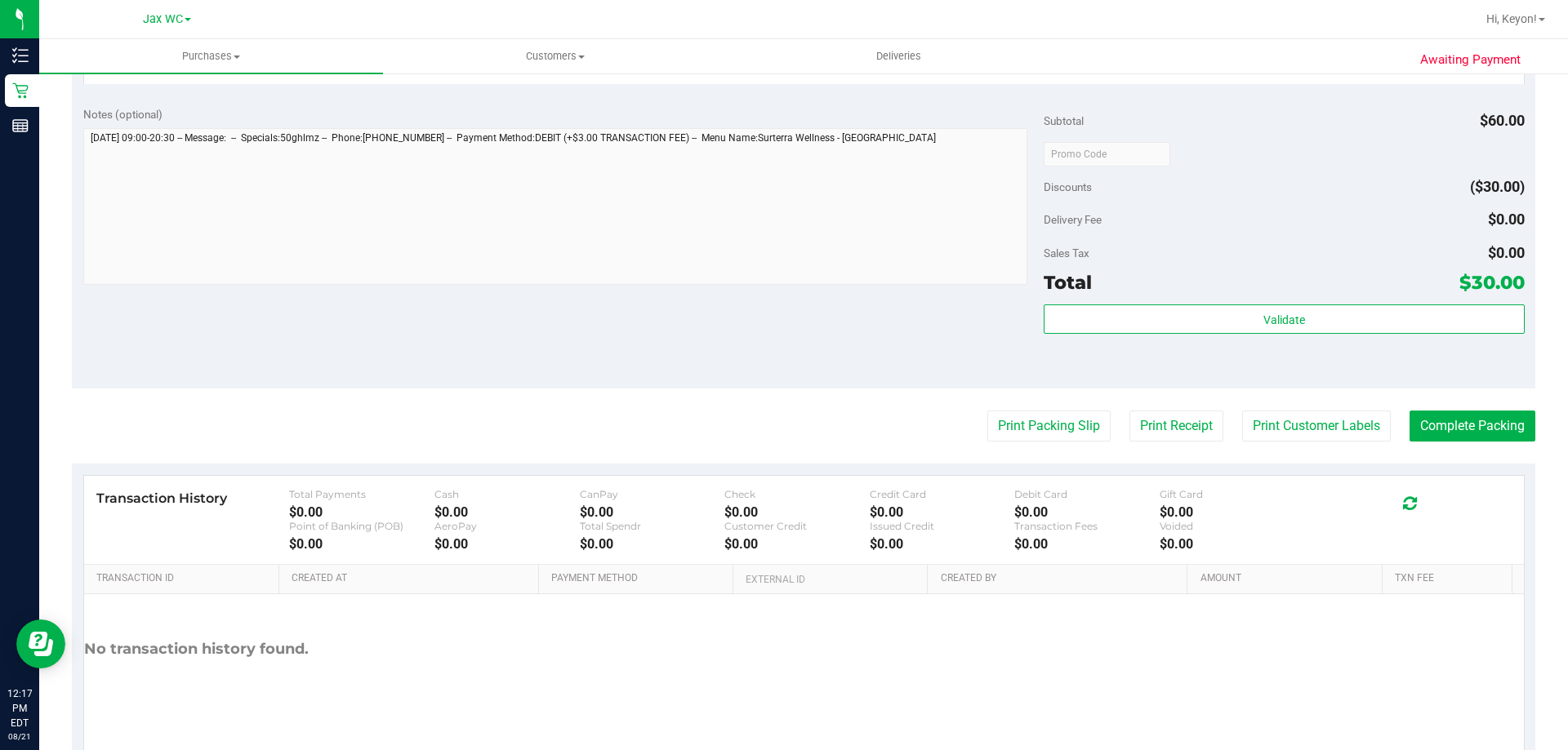
scroll to position [543, 0]
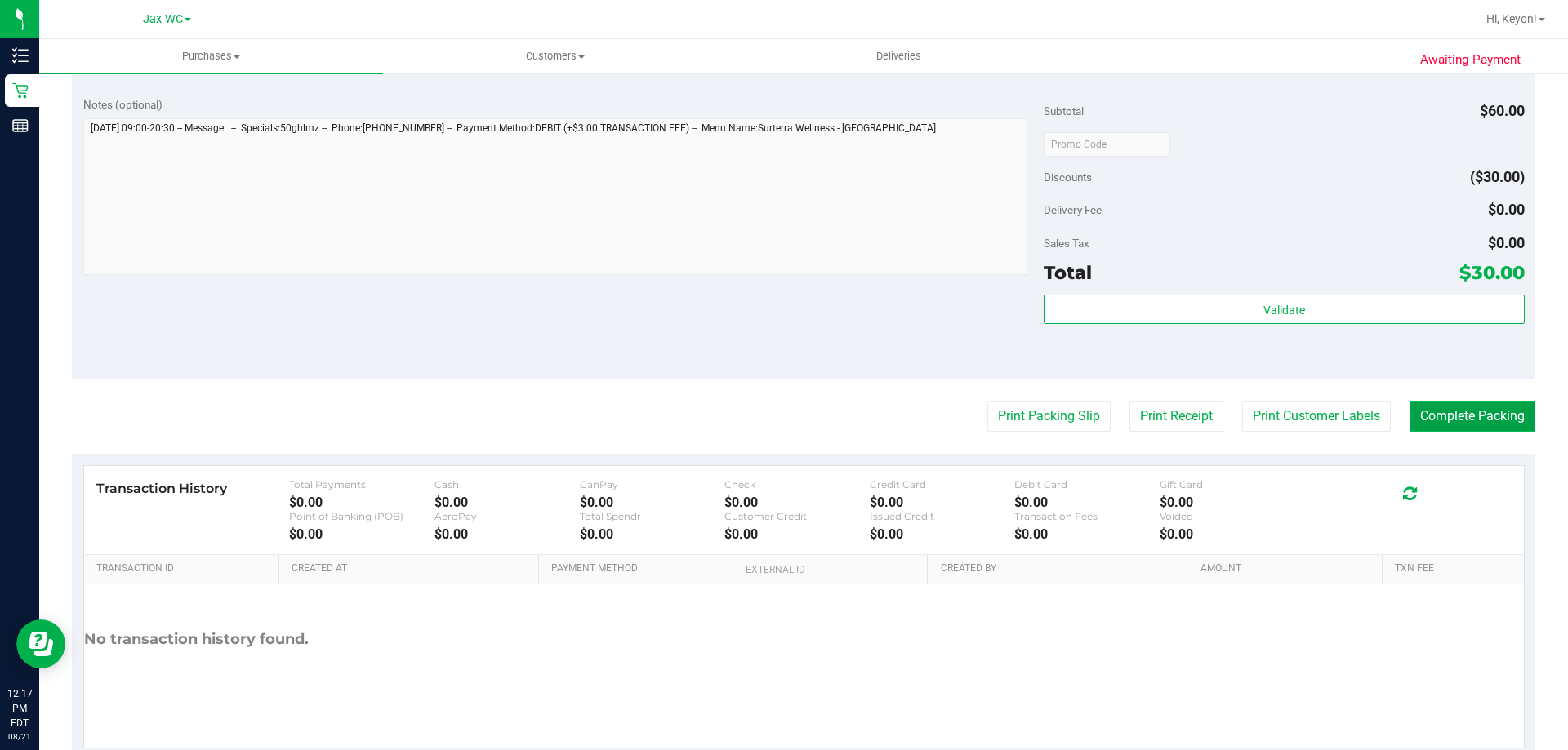
click at [1471, 416] on button "Complete Packing" at bounding box center [1472, 416] width 126 height 31
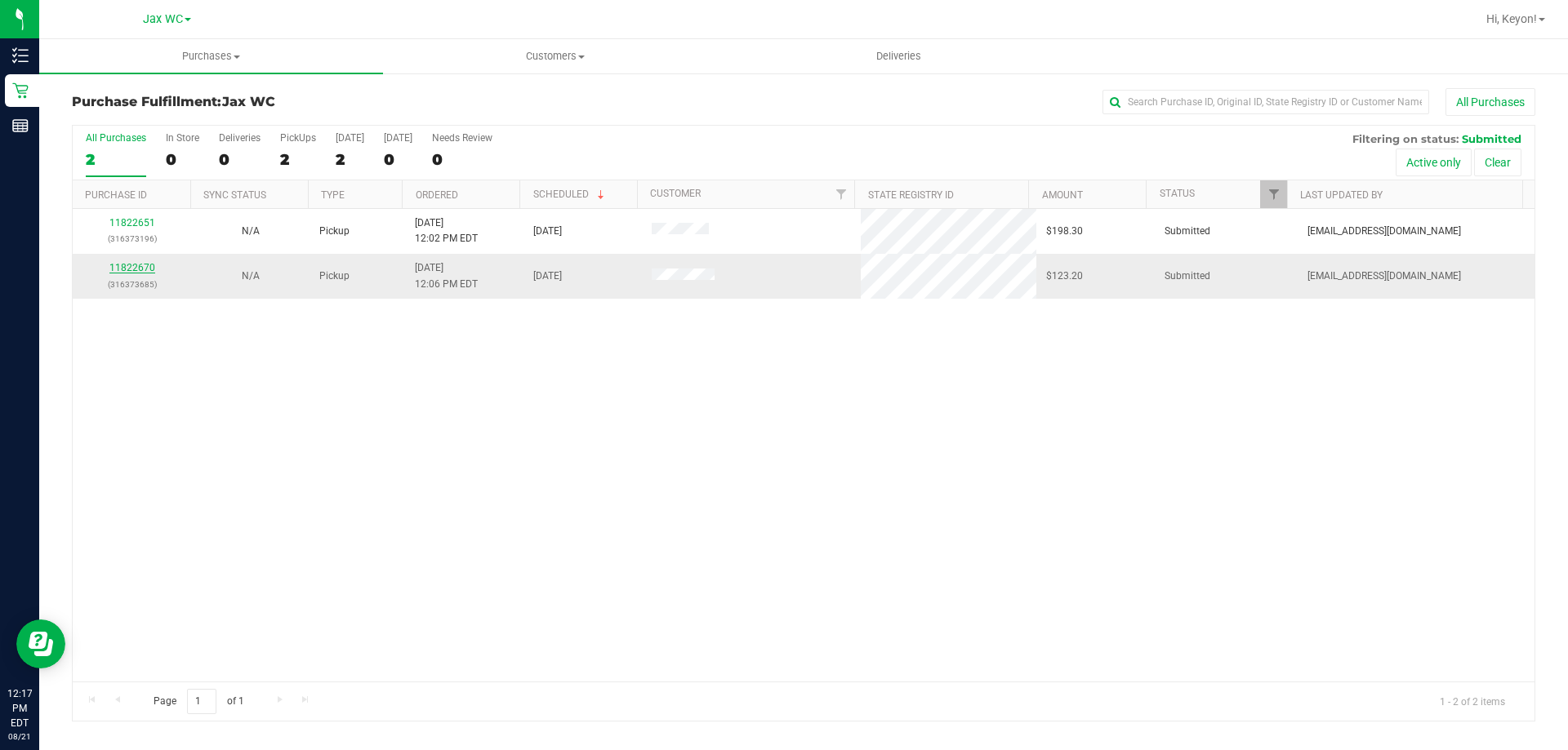
click at [134, 271] on link "11822670" at bounding box center [132, 267] width 46 height 11
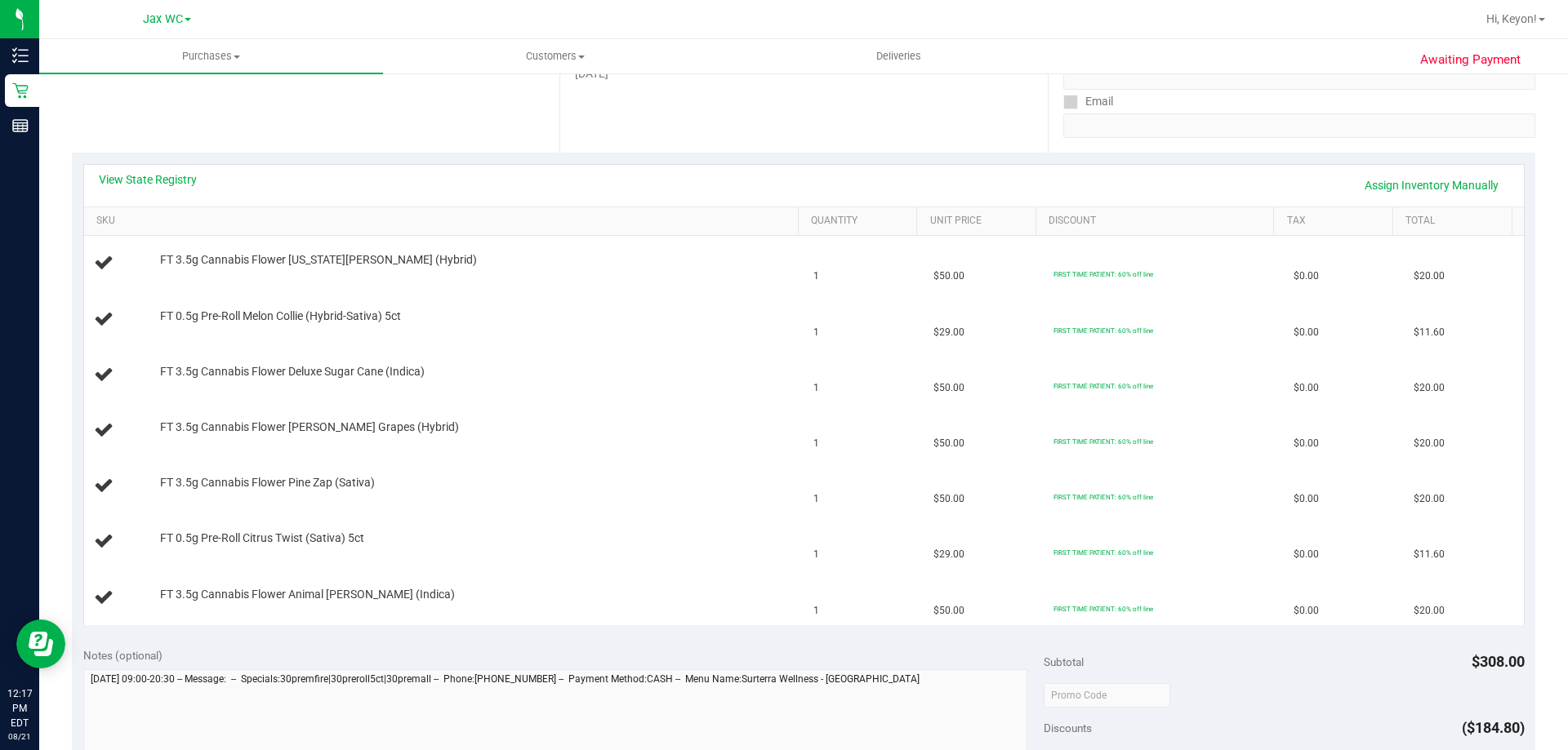
scroll to position [296, 0]
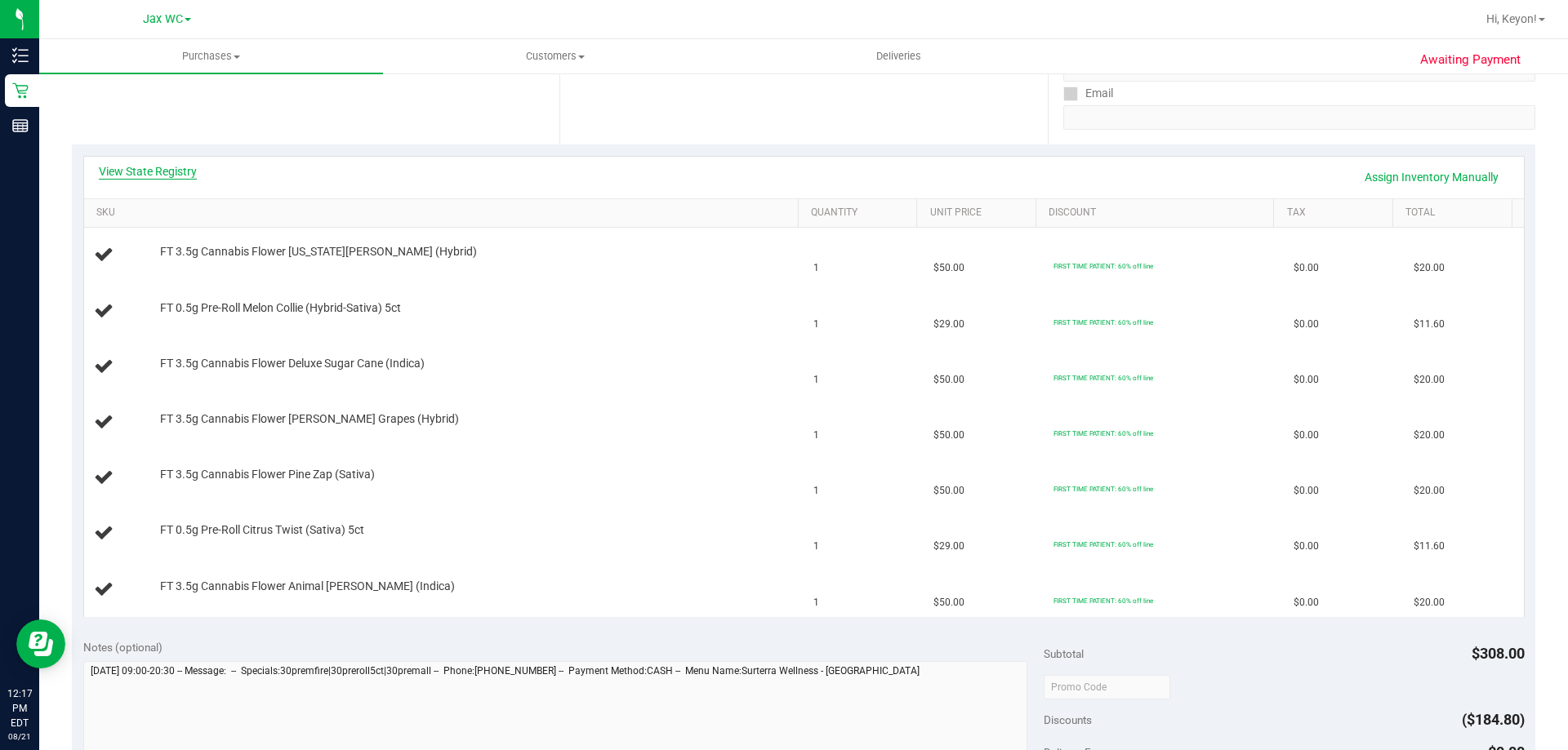
click at [166, 172] on link "View State Registry" at bounding box center [148, 171] width 98 height 16
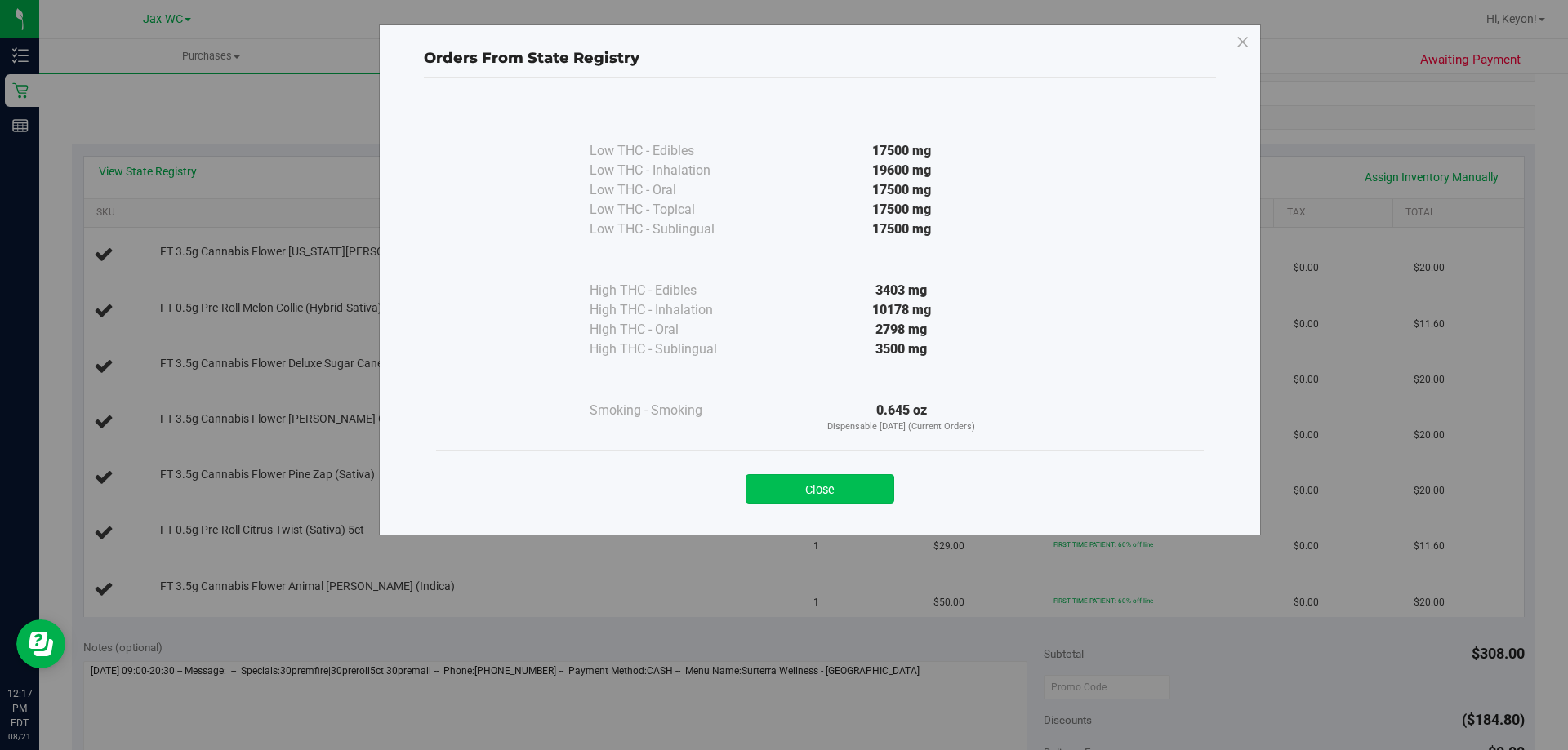
click at [850, 492] on button "Close" at bounding box center [819, 489] width 148 height 29
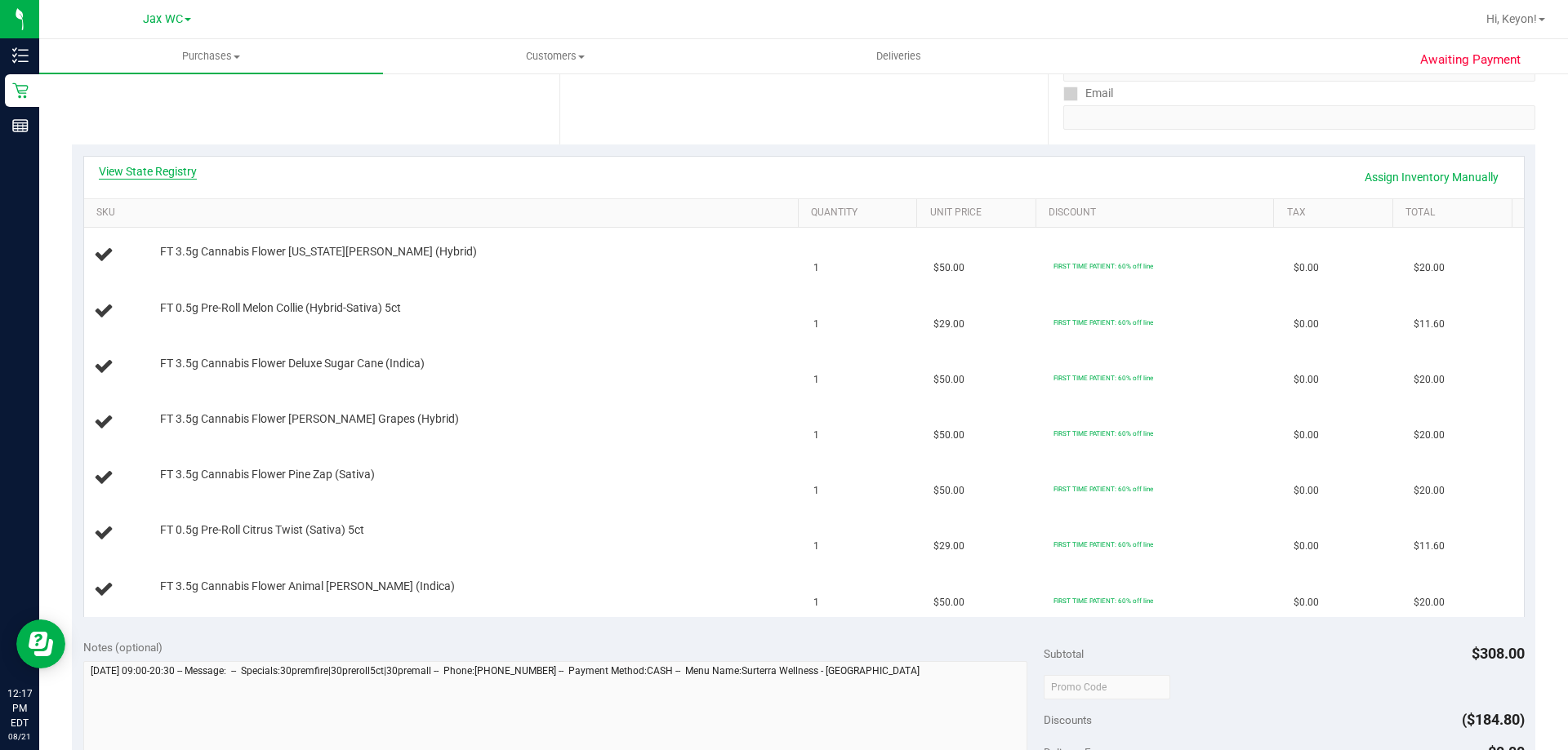
click at [176, 174] on link "View State Registry" at bounding box center [148, 171] width 98 height 16
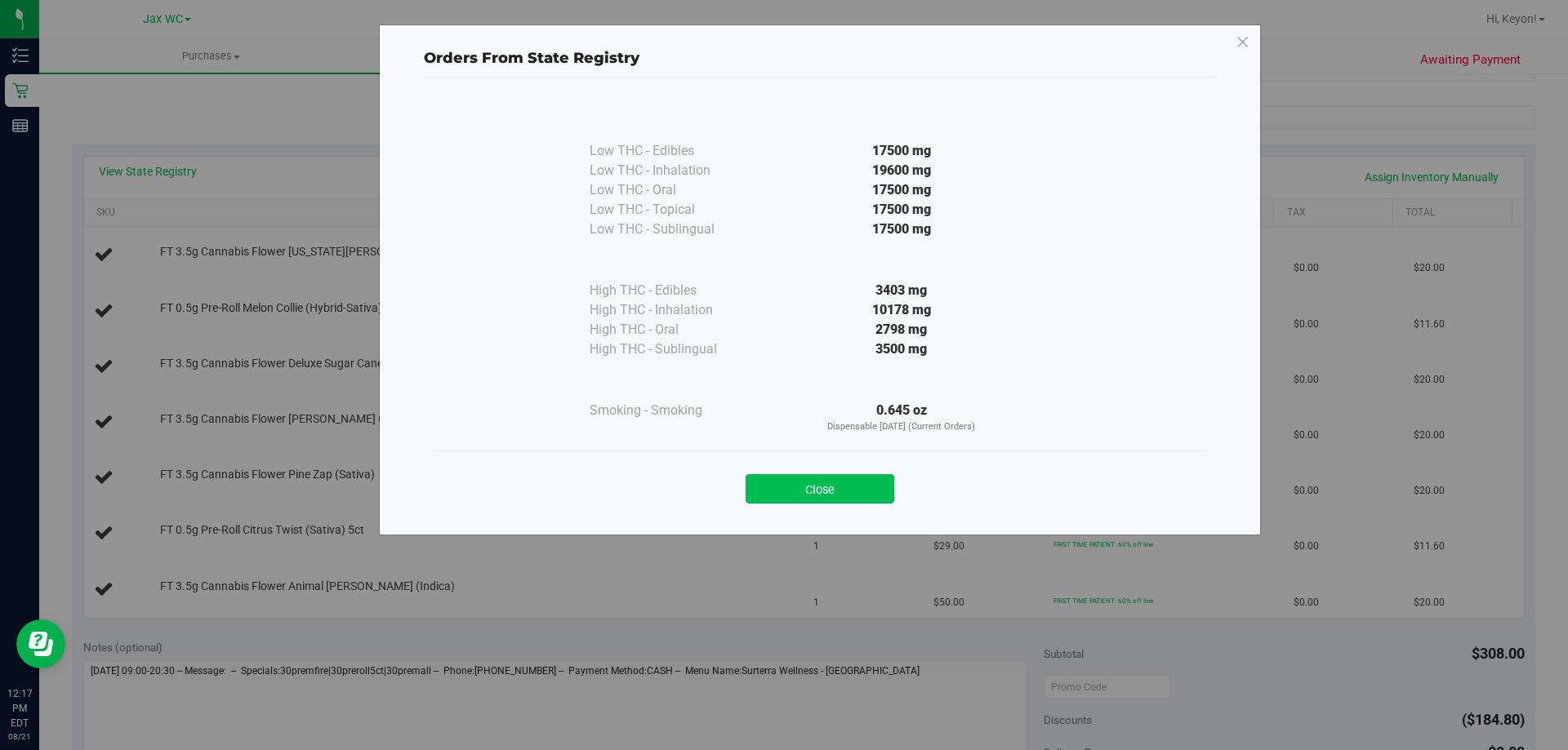
click at [859, 497] on button "Close" at bounding box center [819, 489] width 148 height 29
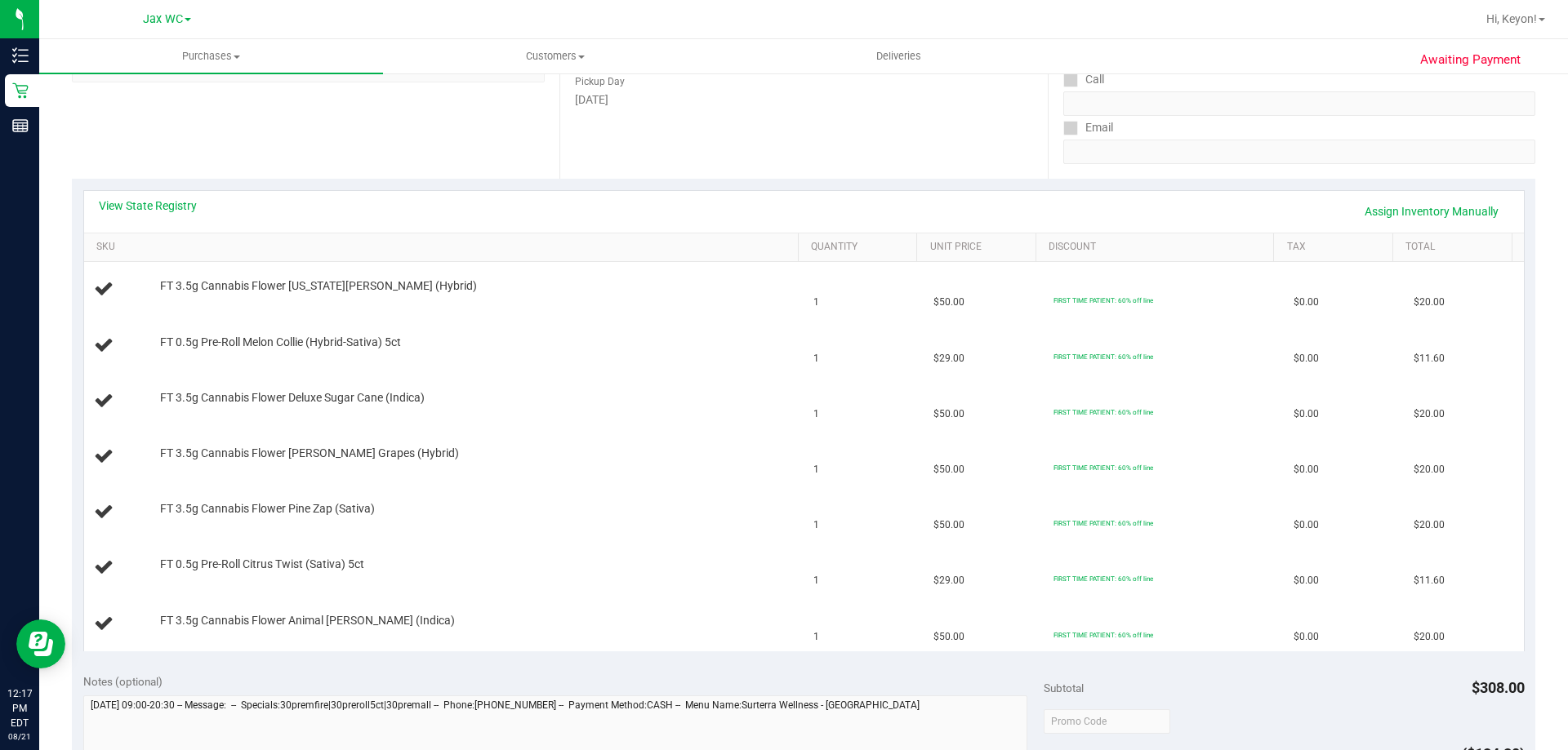
scroll to position [0, 0]
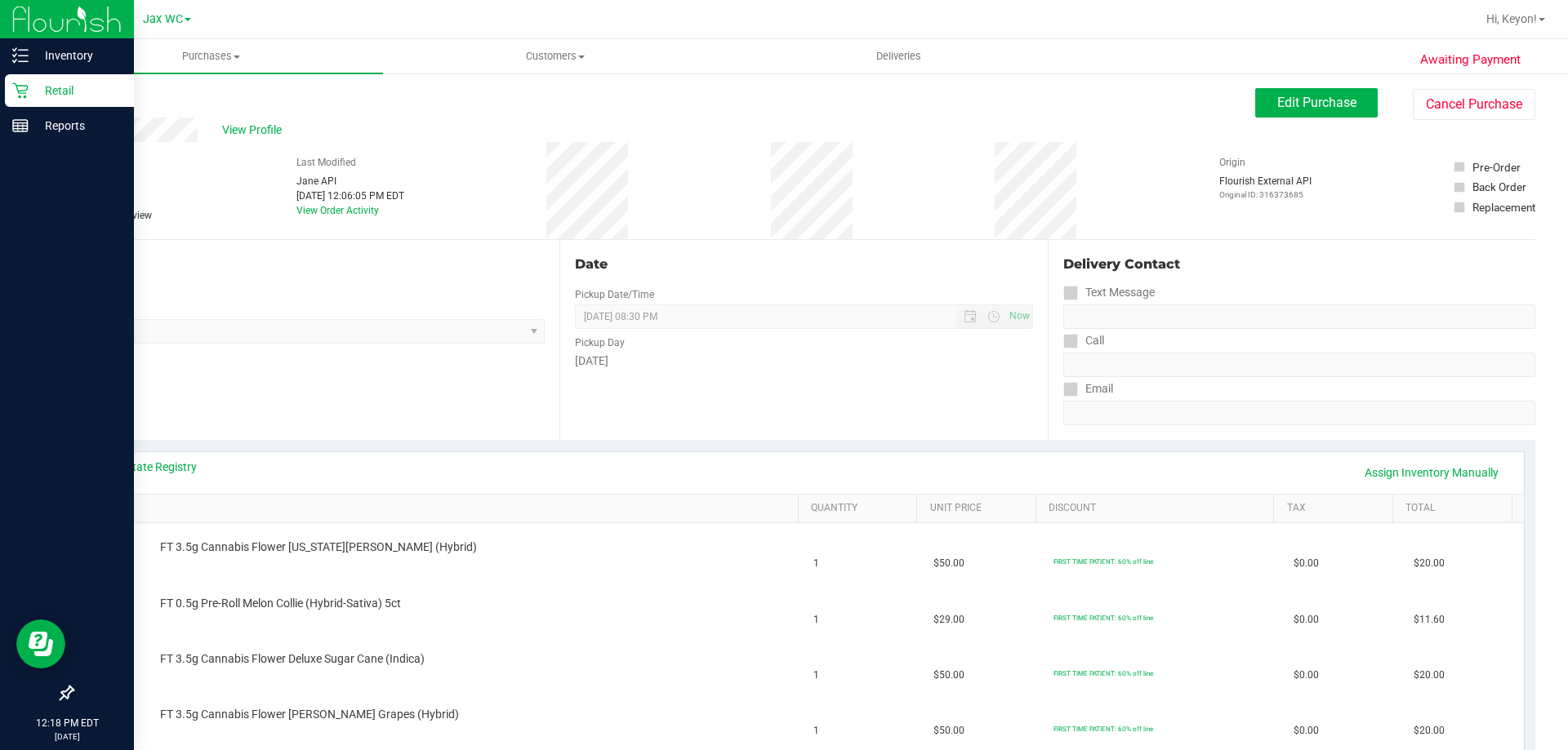
click at [19, 92] on icon at bounding box center [20, 91] width 16 height 16
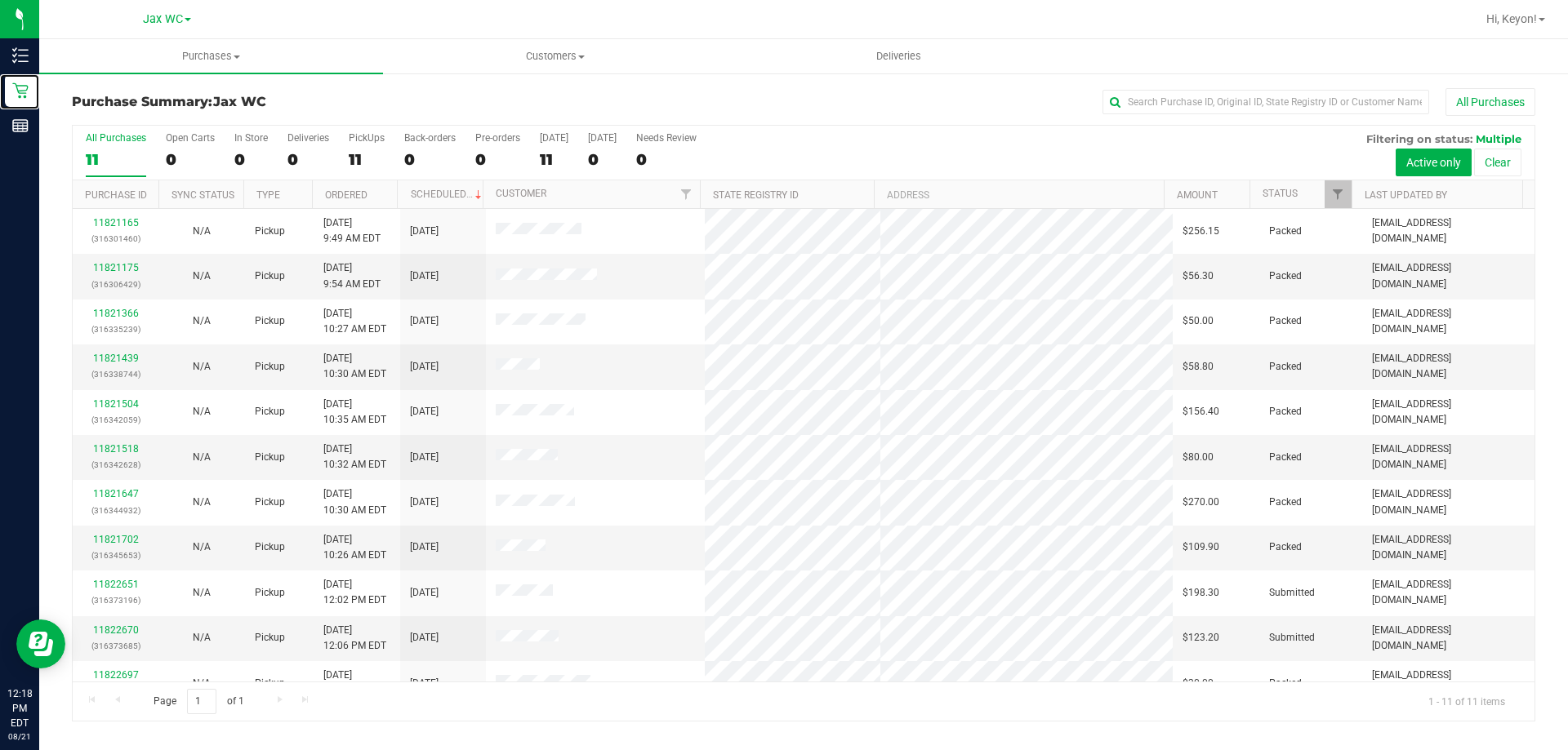
scroll to position [23, 0]
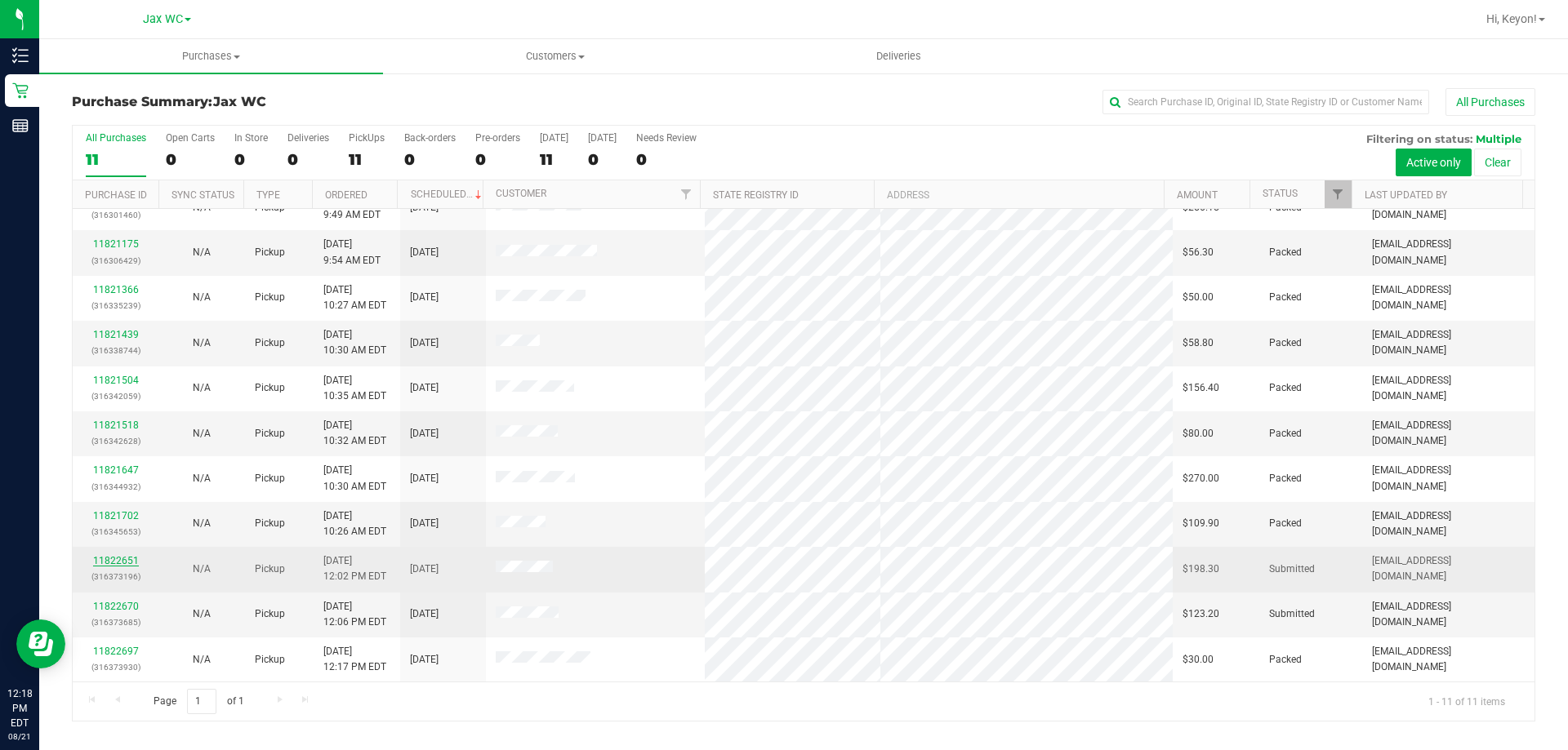
click at [116, 562] on link "11822651" at bounding box center [116, 560] width 46 height 11
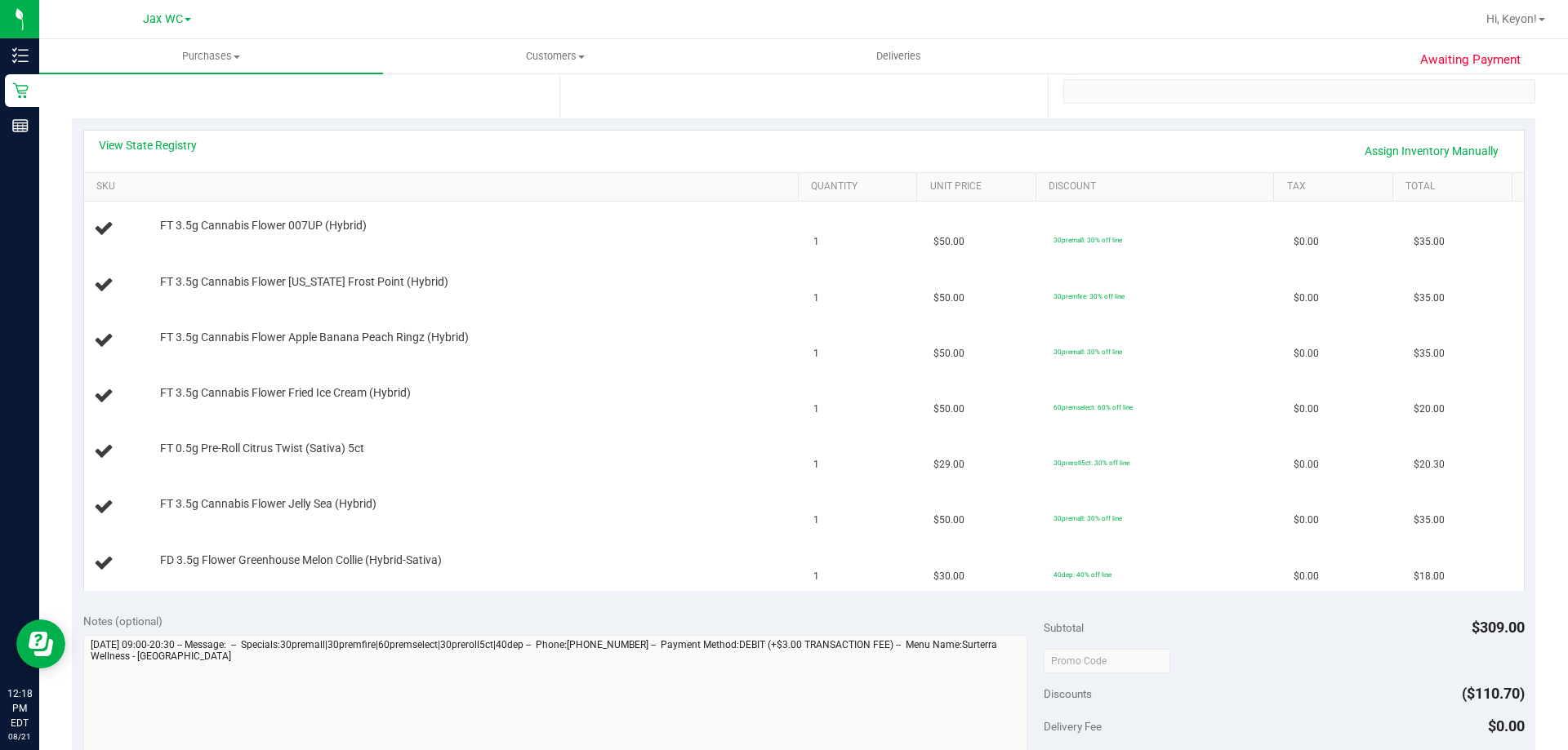
scroll to position [330, 0]
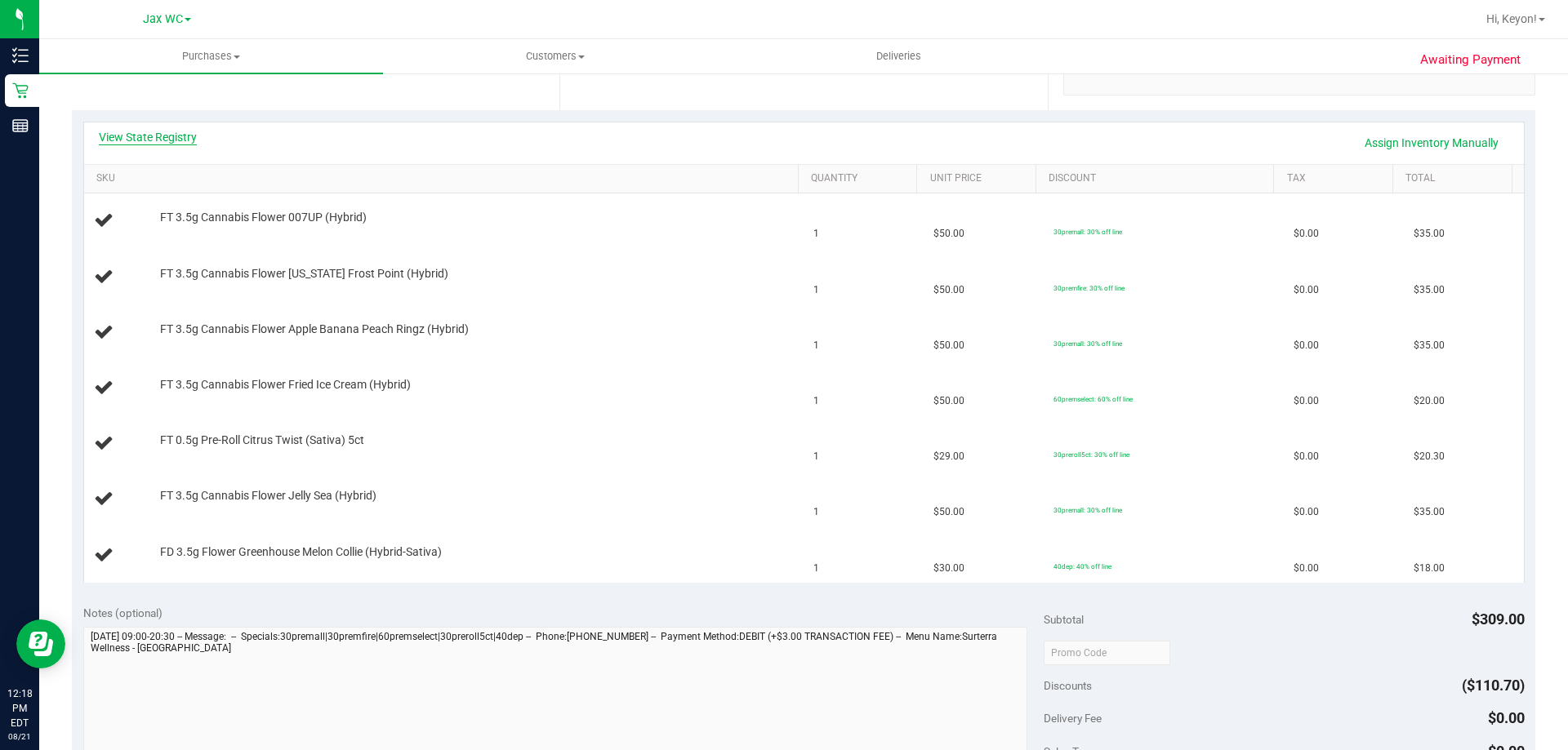
click at [177, 141] on link "View State Registry" at bounding box center [148, 137] width 98 height 16
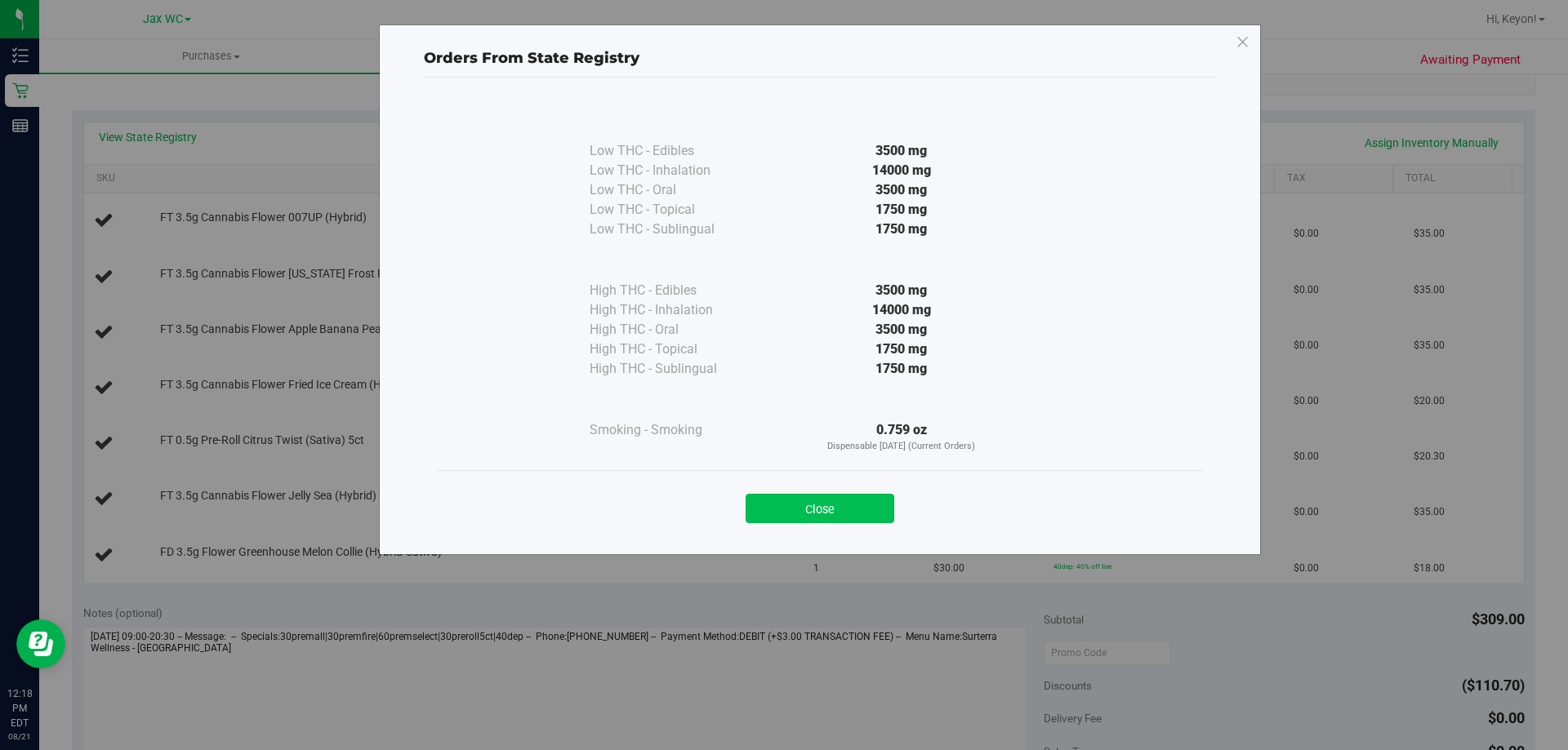
click at [802, 510] on button "Close" at bounding box center [819, 509] width 148 height 29
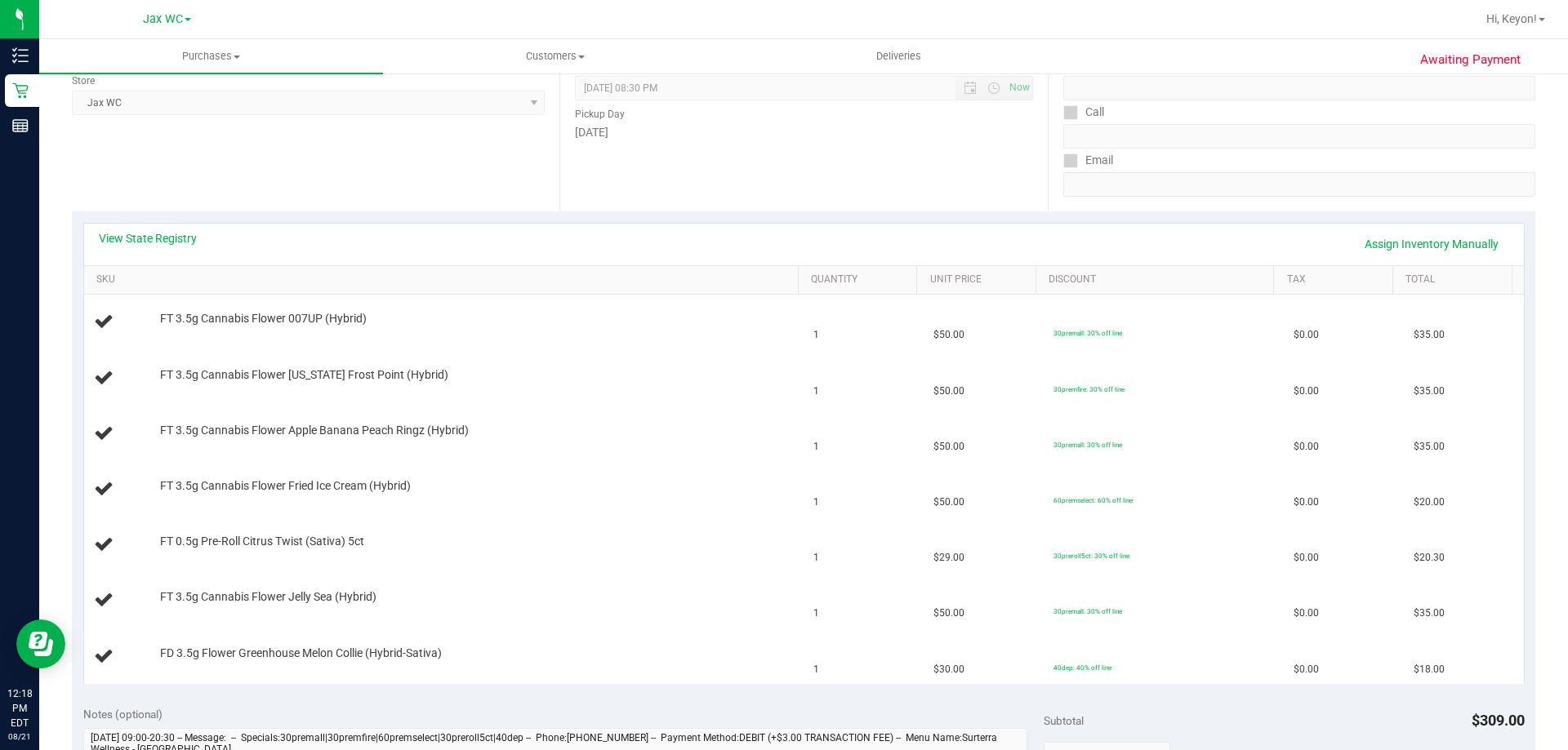
scroll to position [230, 0]
click at [150, 232] on link "View State Registry" at bounding box center [148, 236] width 98 height 16
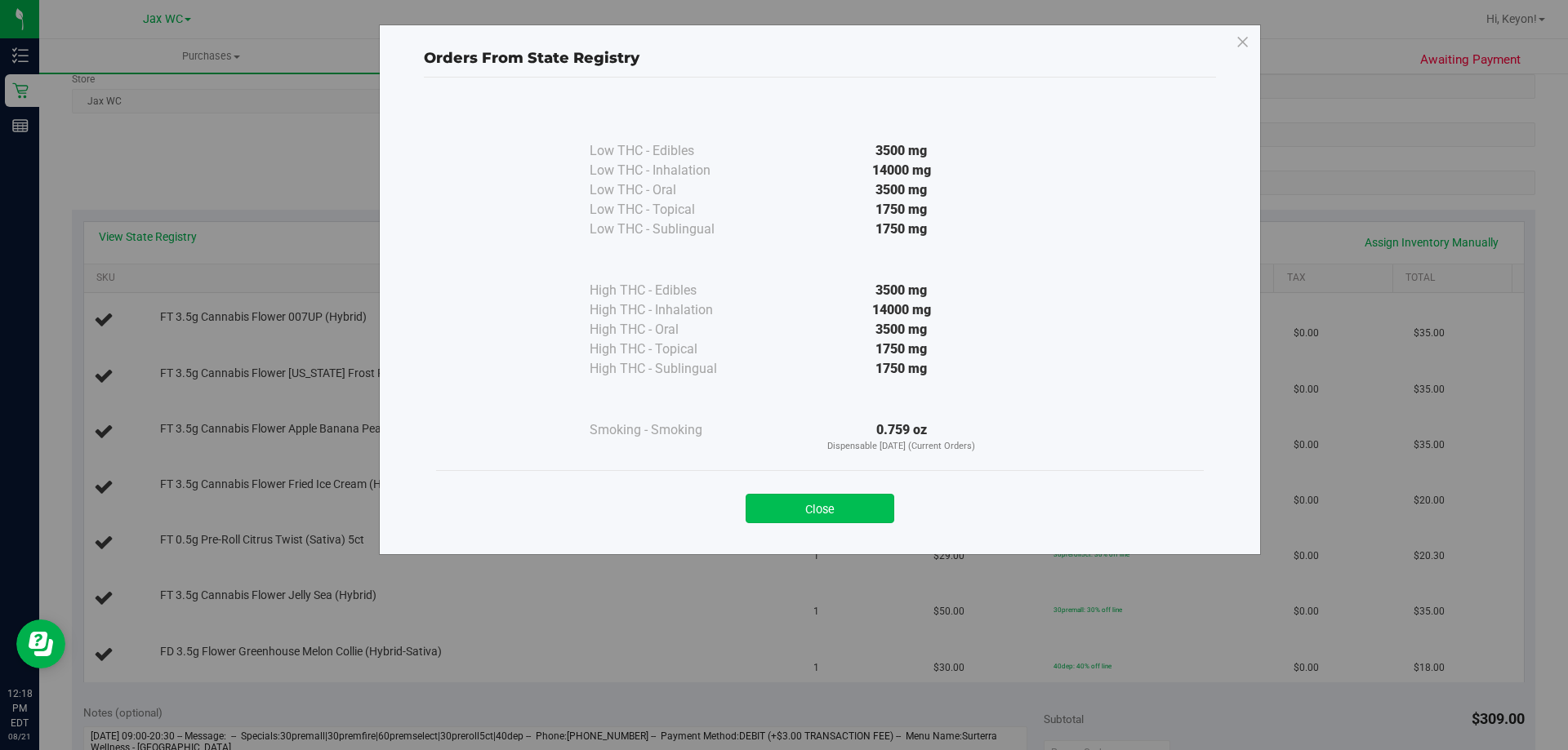
click at [826, 508] on button "Close" at bounding box center [819, 509] width 148 height 29
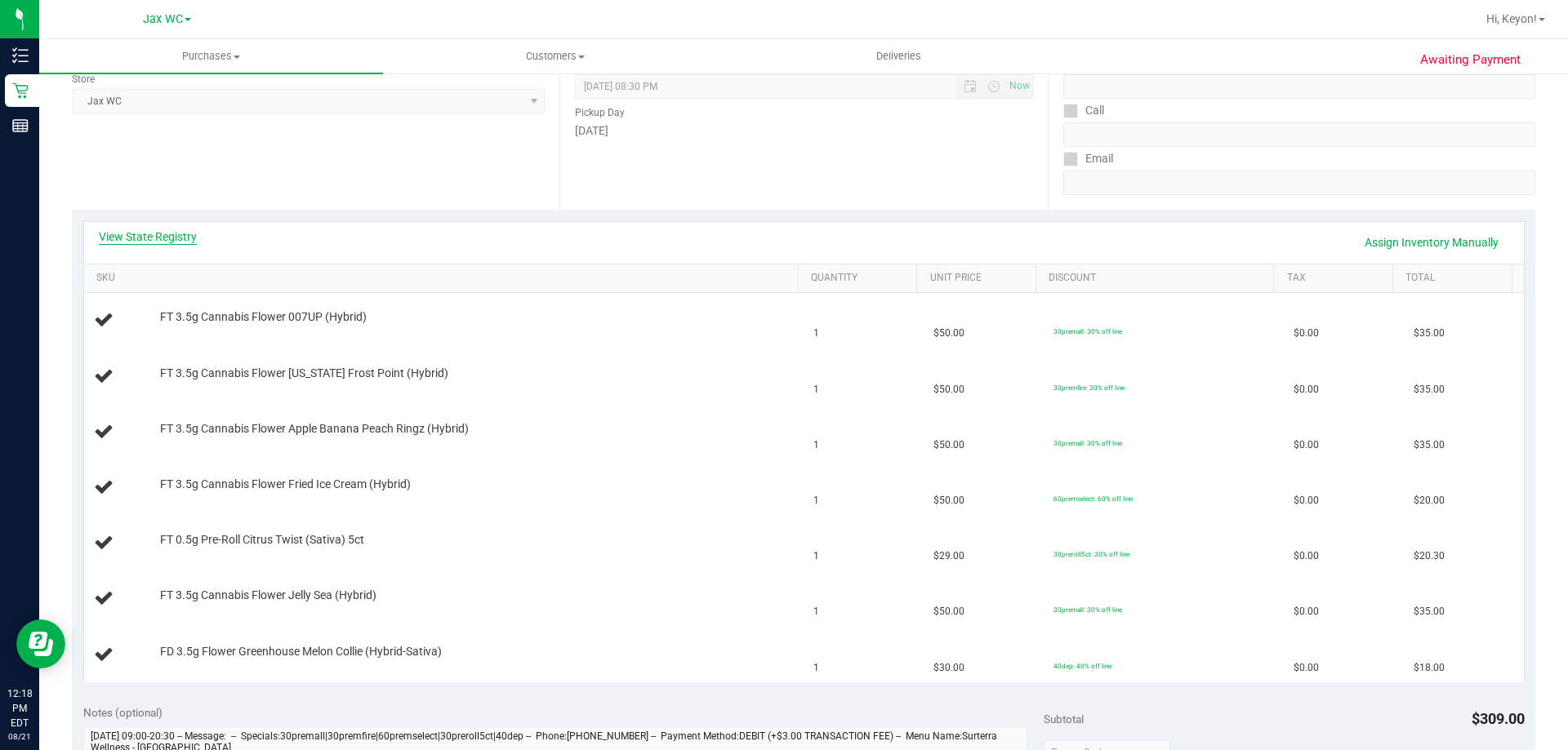
click at [186, 234] on link "View State Registry" at bounding box center [148, 236] width 98 height 16
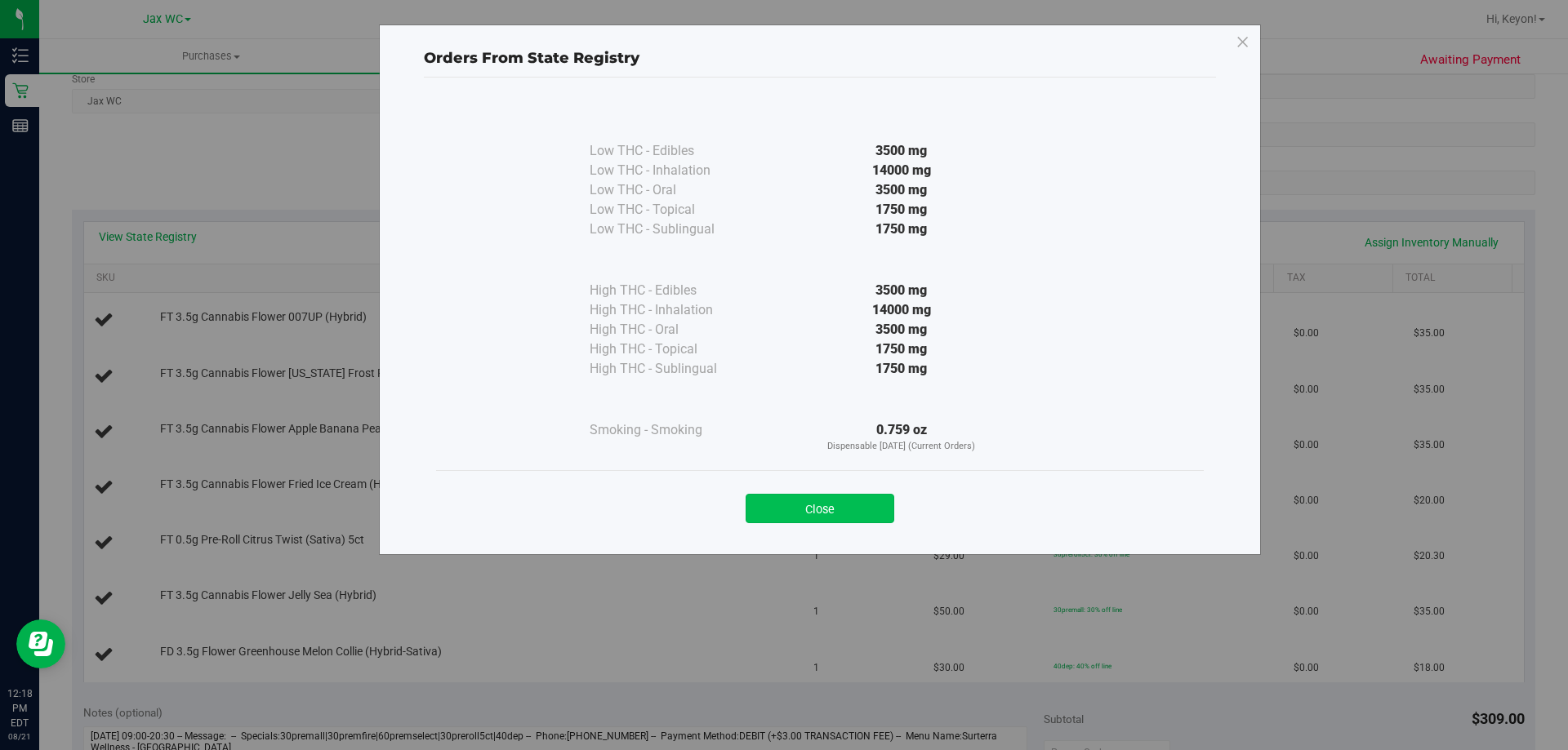
click at [814, 510] on button "Close" at bounding box center [819, 509] width 148 height 29
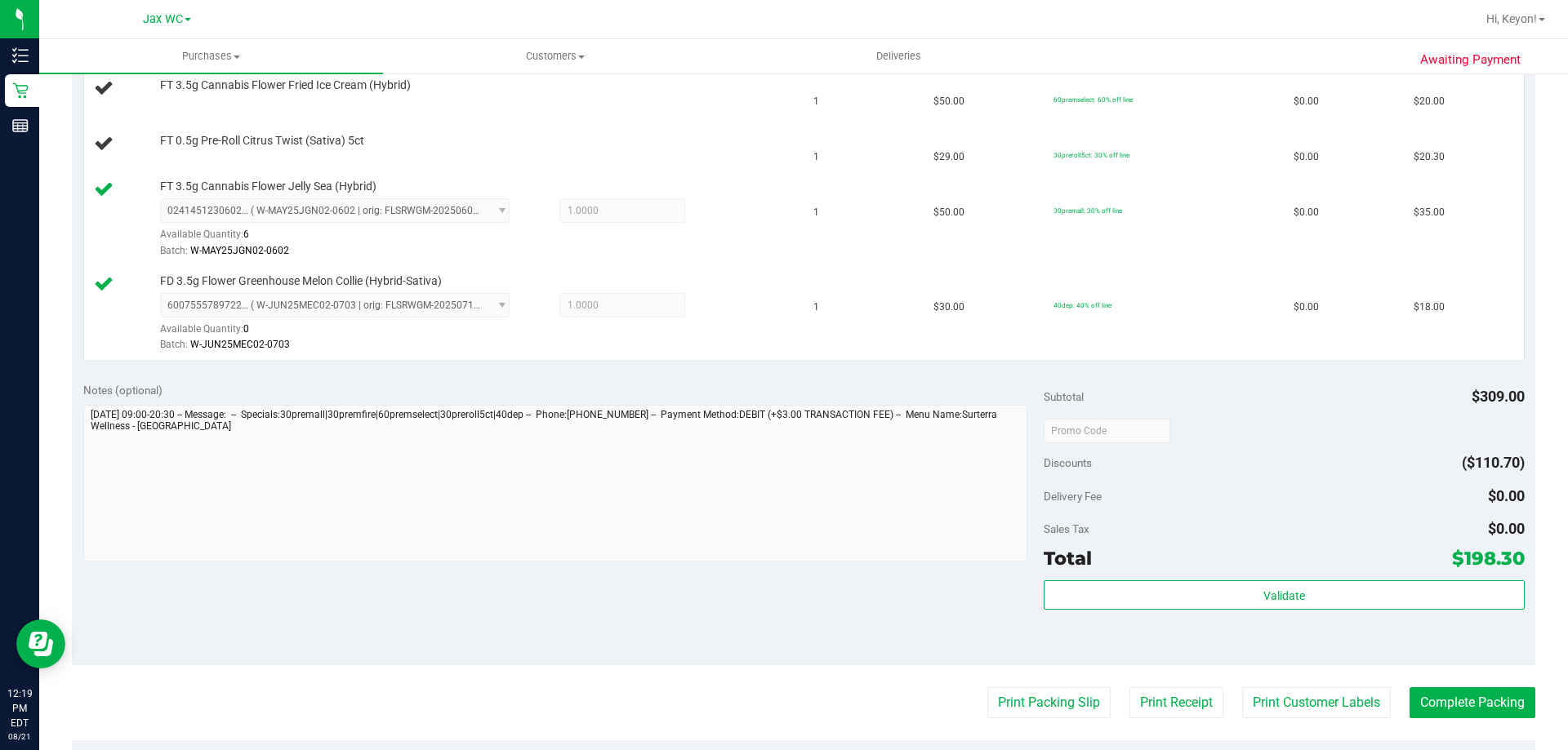
scroll to position [714, 0]
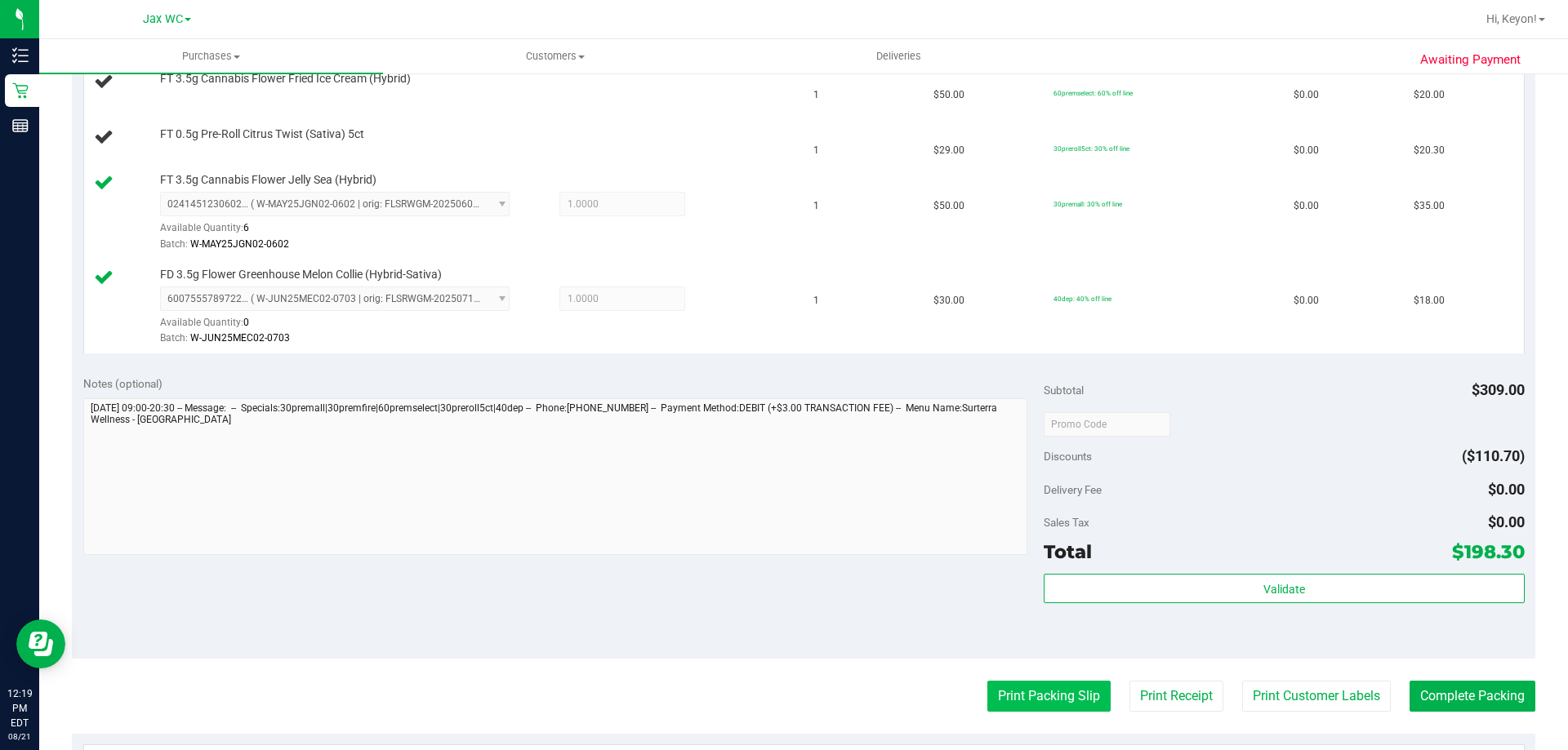
click at [1033, 699] on button "Print Packing Slip" at bounding box center [1049, 697] width 123 height 31
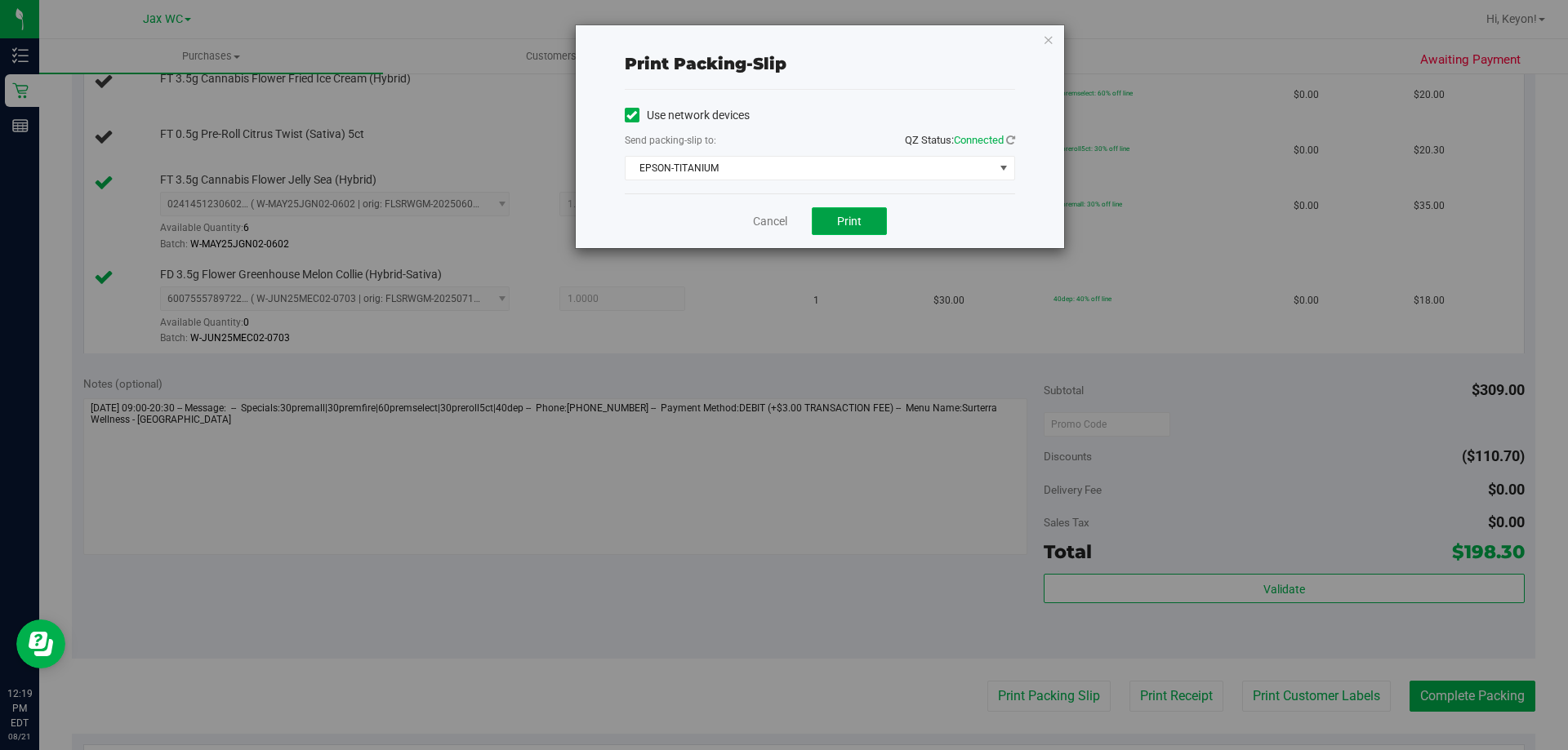
click at [837, 222] on span "Print" at bounding box center [850, 221] width 24 height 13
click at [758, 217] on link "Cancel" at bounding box center [770, 222] width 34 height 17
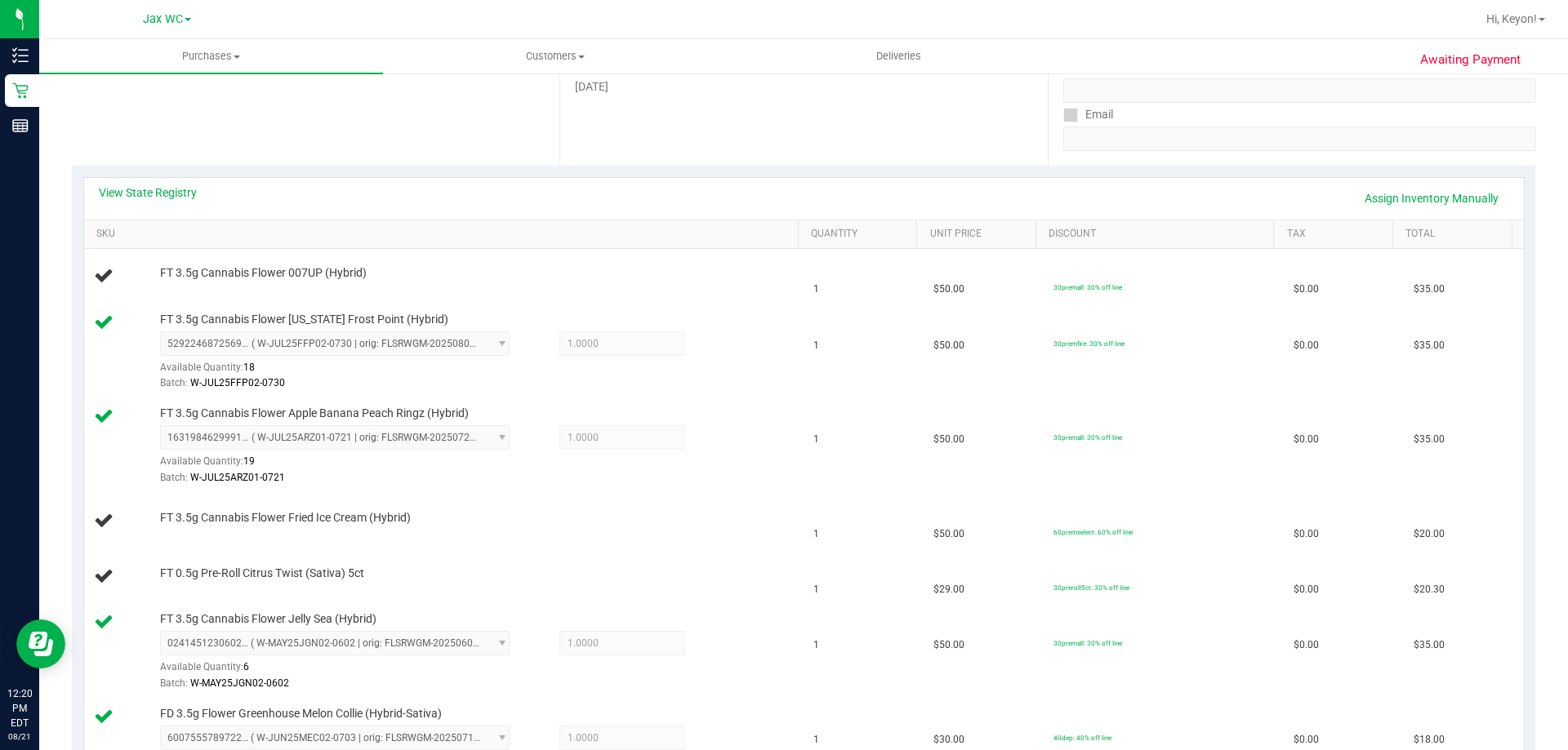
scroll to position [268, 0]
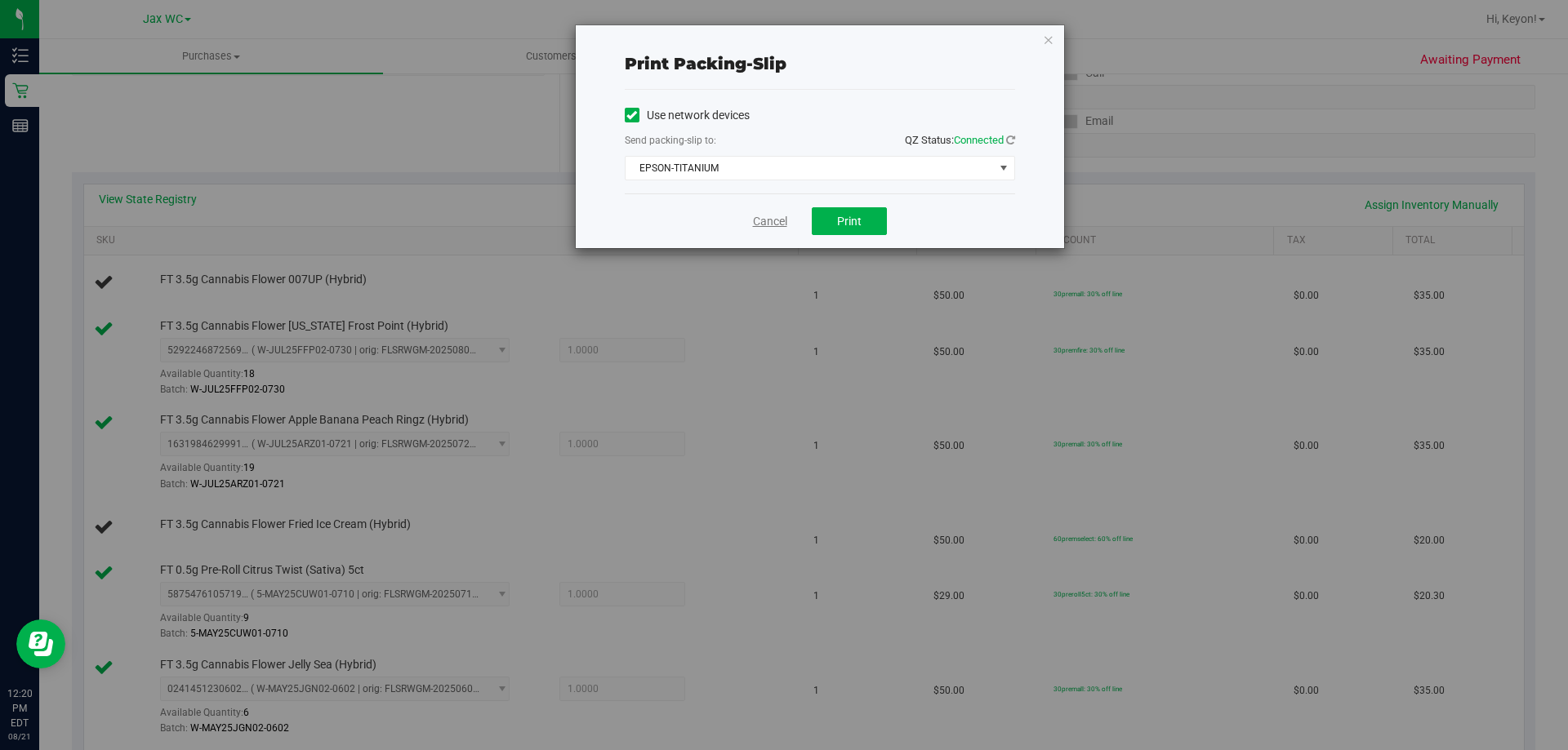
click at [786, 221] on link "Cancel" at bounding box center [770, 222] width 34 height 17
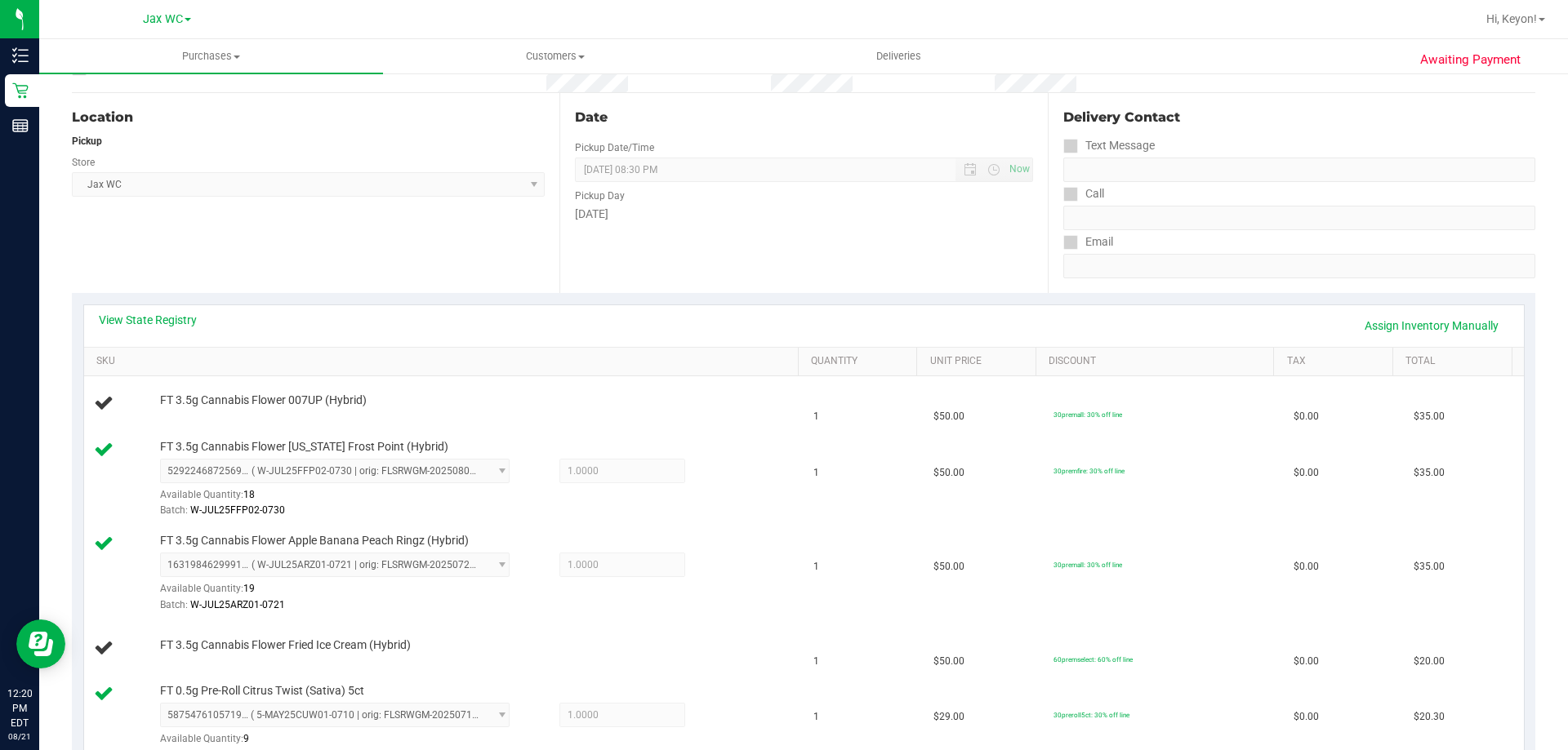
scroll to position [16, 0]
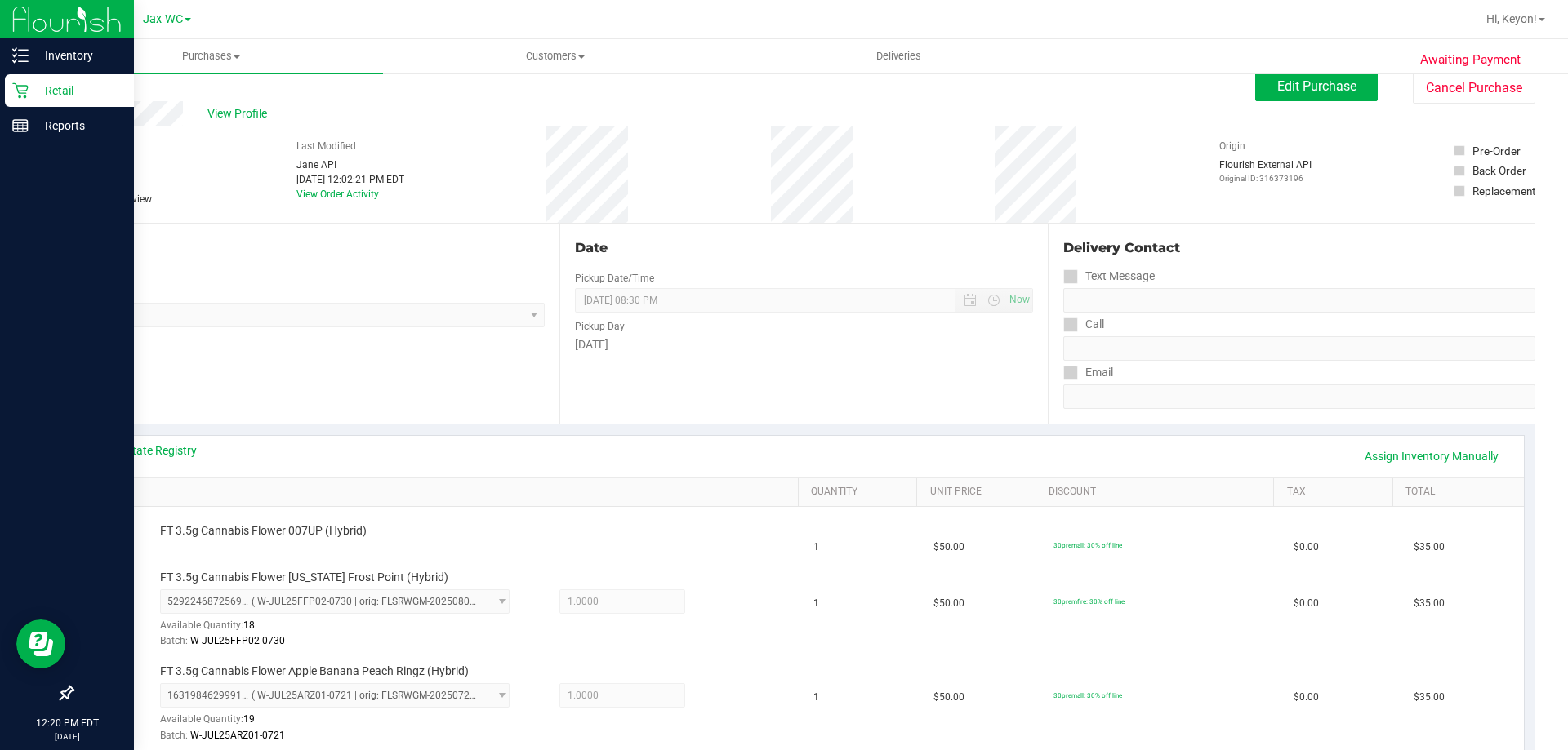
click at [10, 92] on div "Retail" at bounding box center [70, 91] width 129 height 33
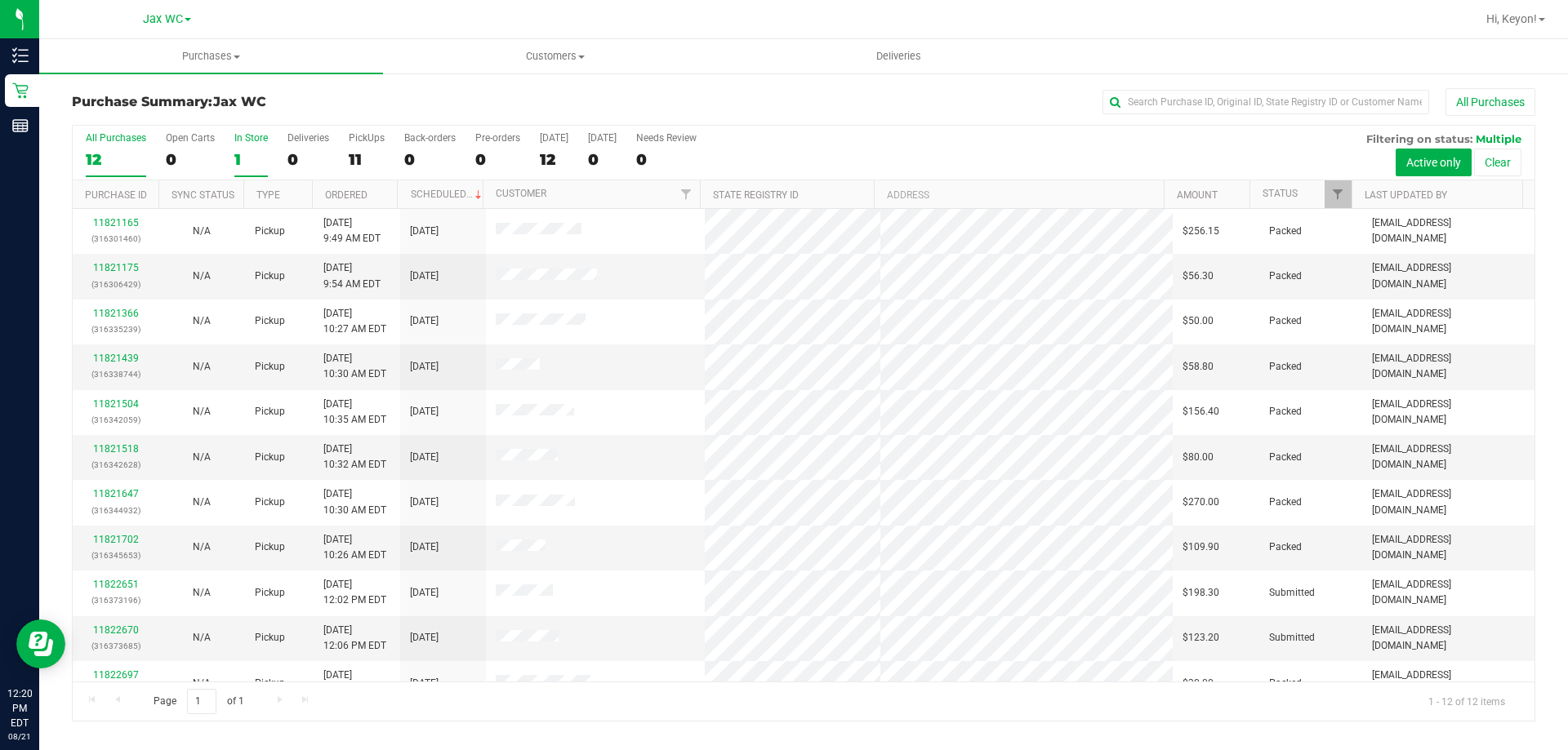
click at [244, 156] on div "1" at bounding box center [251, 159] width 34 height 19
click at [0, 0] on input "In Store 1" at bounding box center [0, 0] width 0 height 0
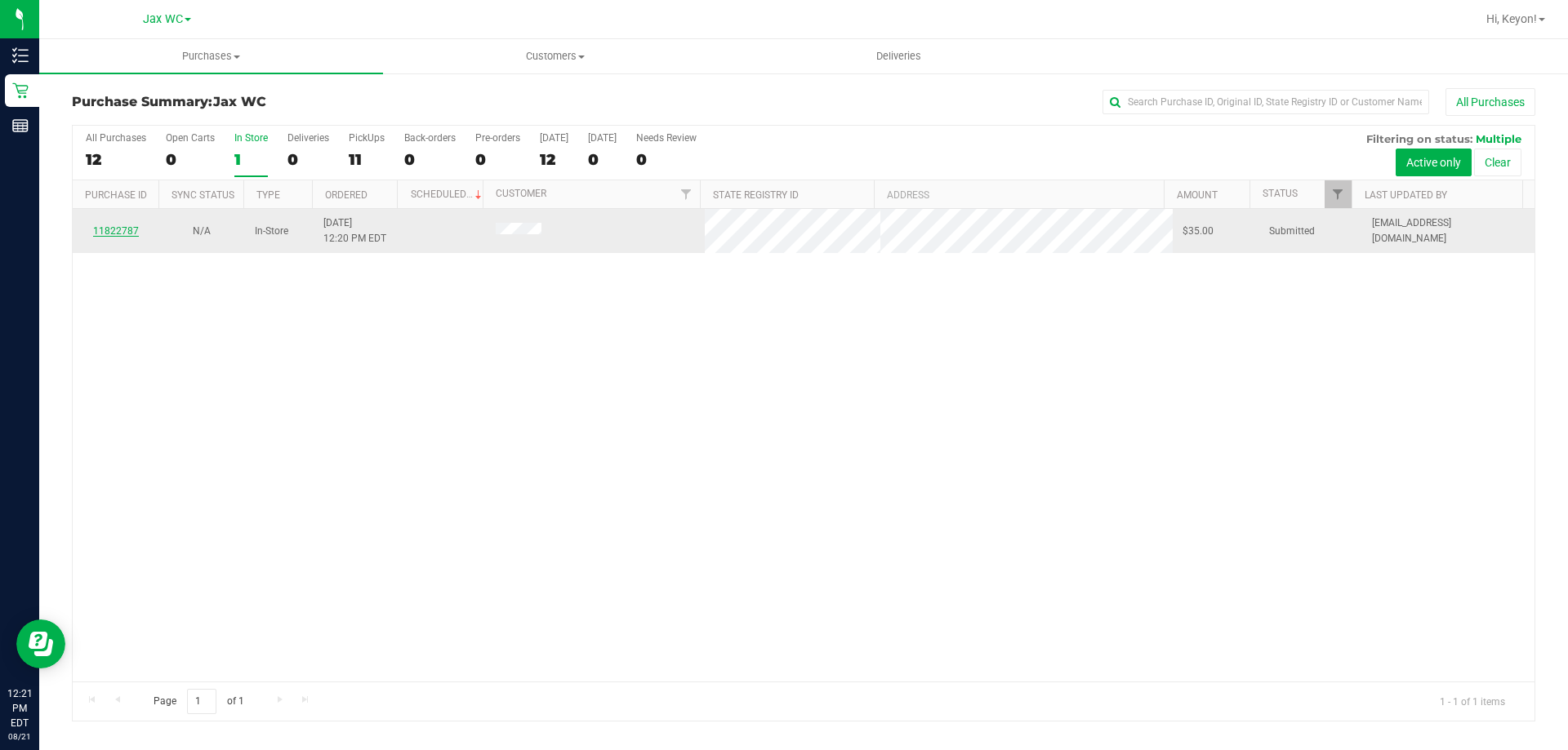
click at [122, 229] on link "11822787" at bounding box center [116, 230] width 46 height 11
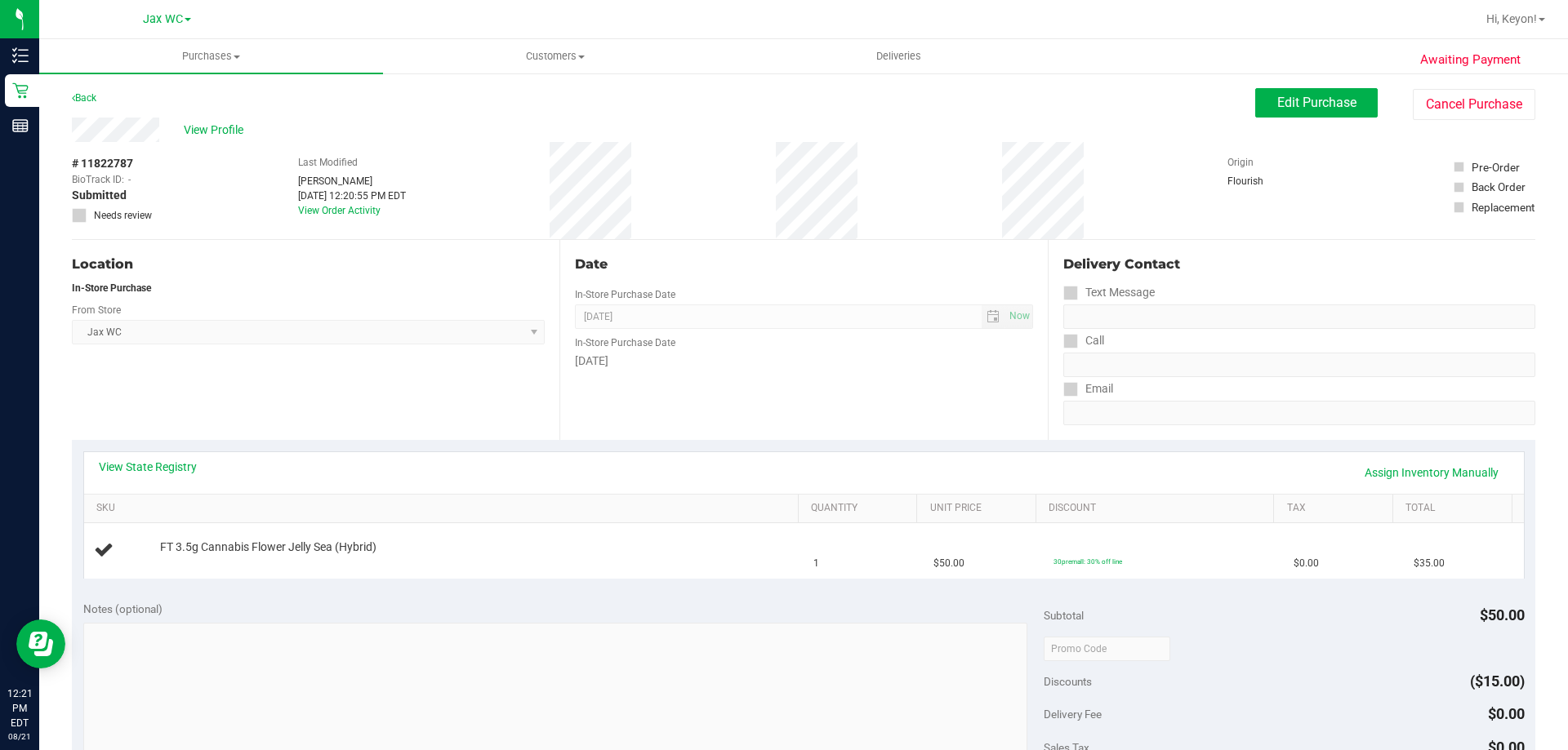
scroll to position [87, 0]
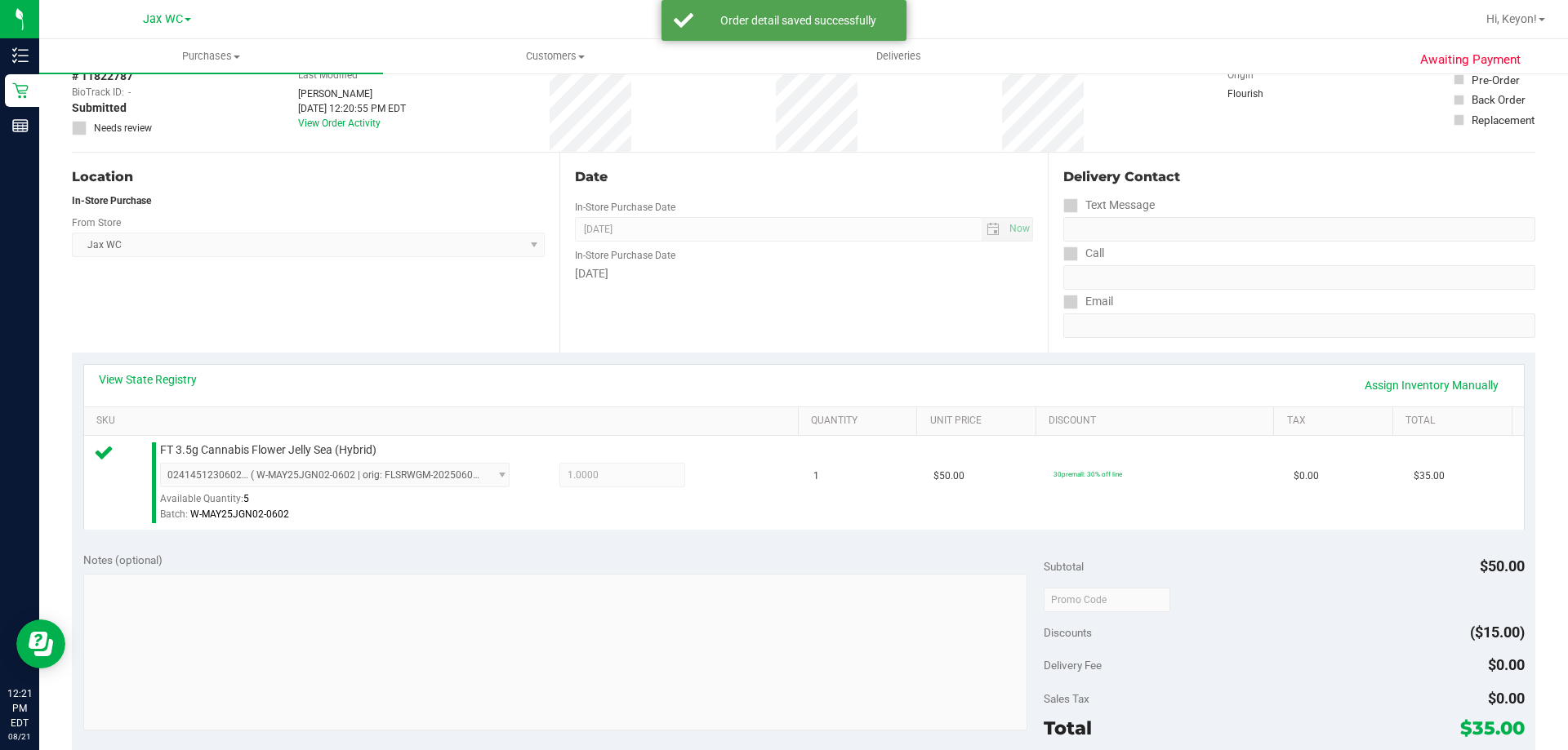
drag, startPoint x: 1307, startPoint y: 265, endPoint x: 1268, endPoint y: 300, distance: 52.4
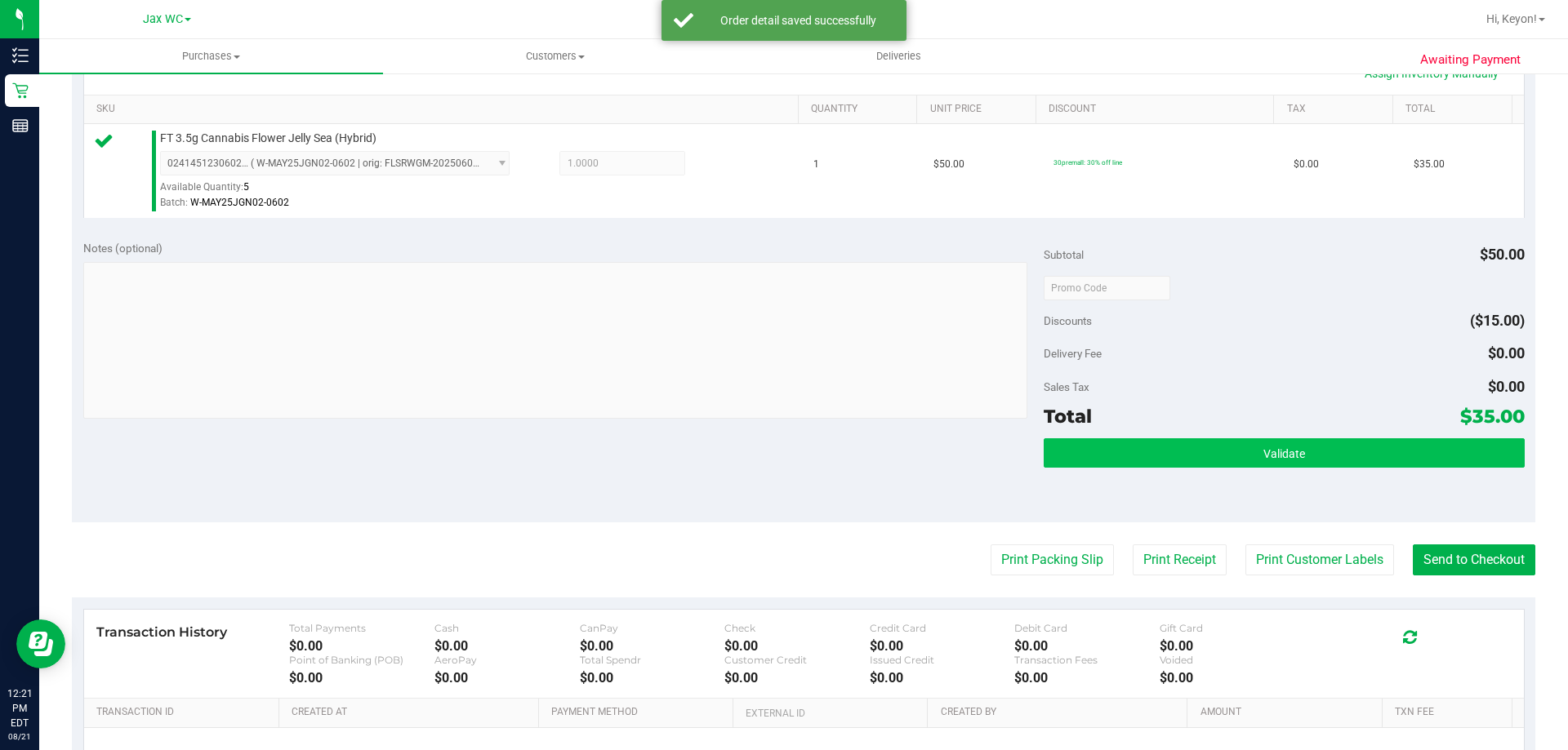
scroll to position [428, 0]
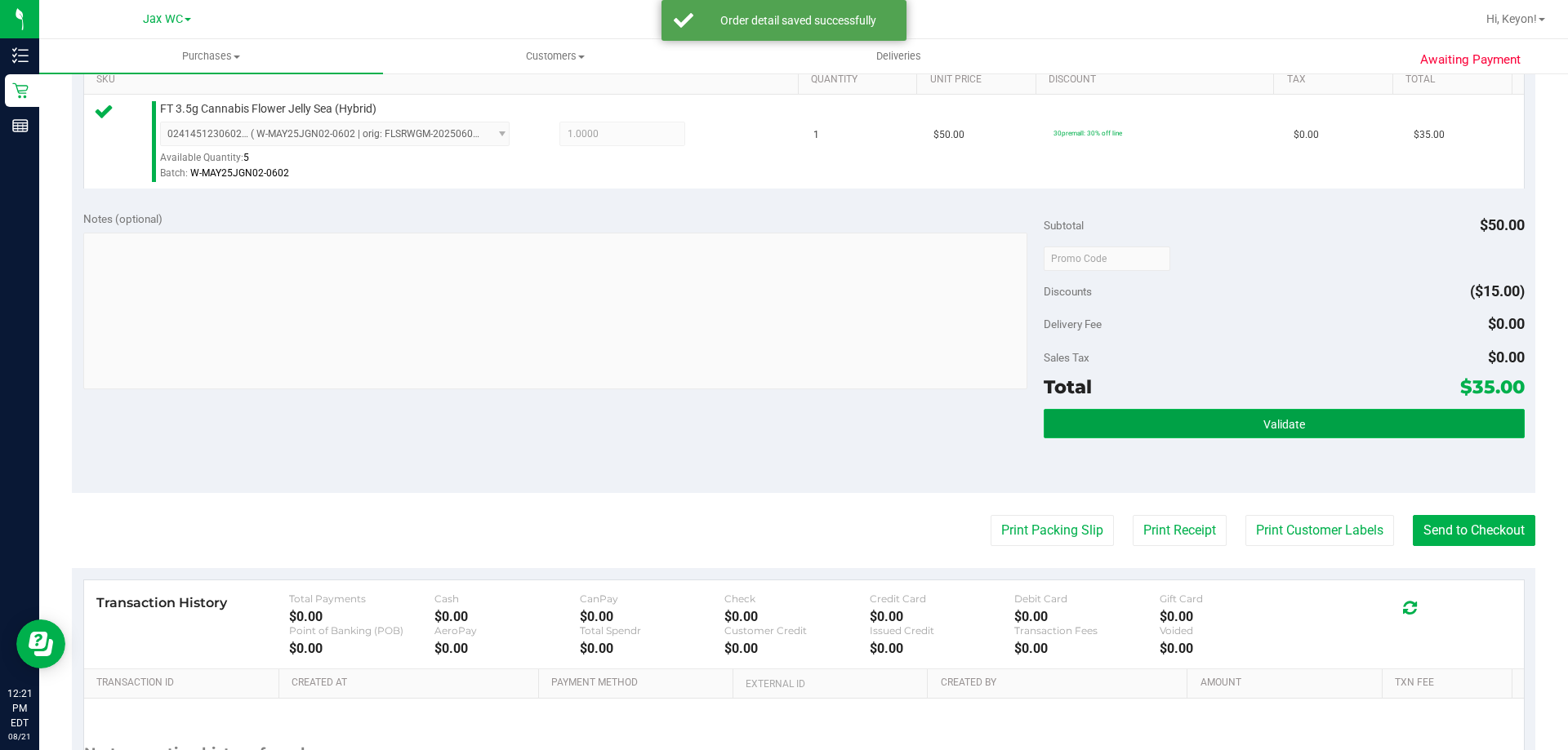
click at [1372, 423] on button "Validate" at bounding box center [1283, 423] width 480 height 29
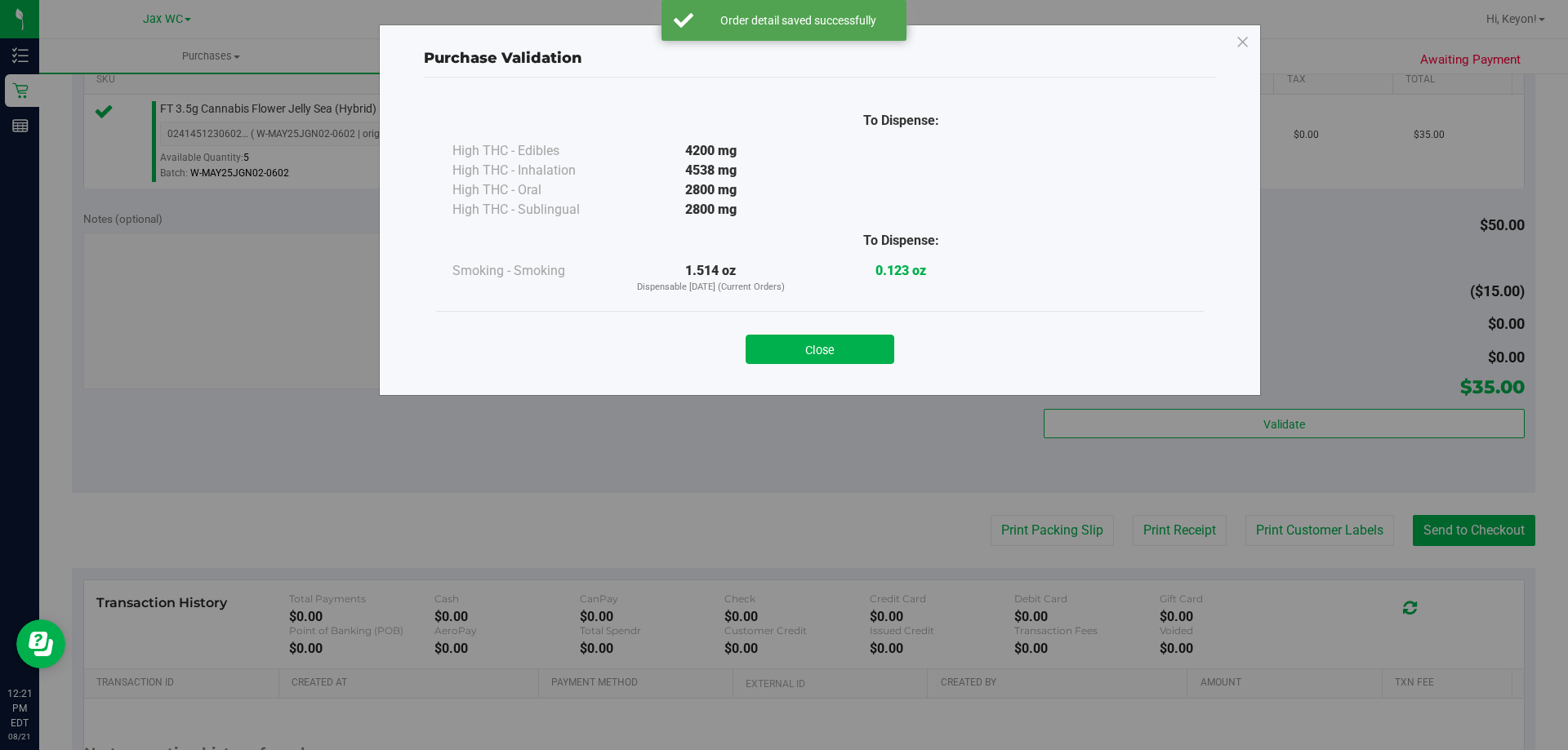
click at [860, 347] on button "Close" at bounding box center [819, 349] width 148 height 29
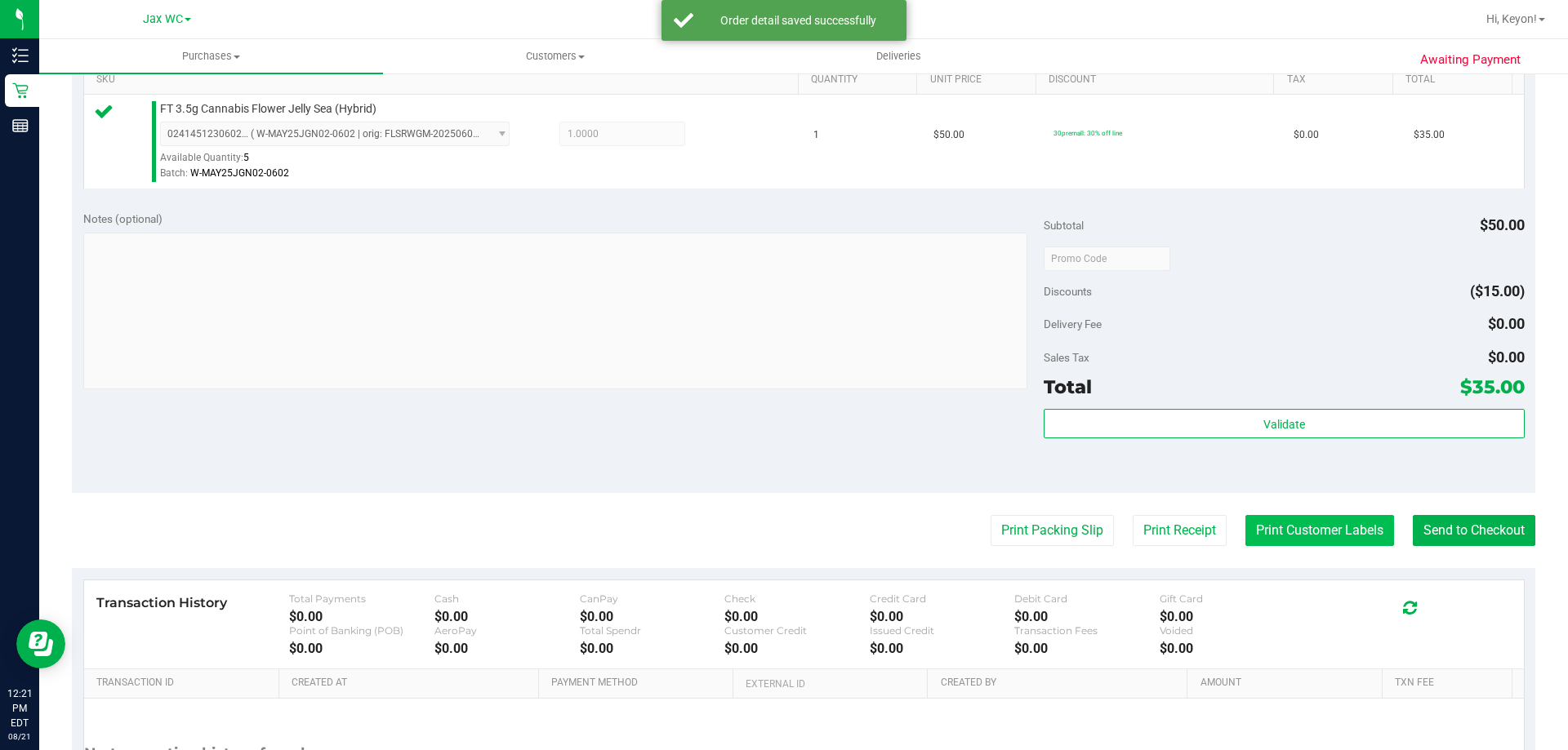
click at [1299, 530] on button "Print Customer Labels" at bounding box center [1320, 530] width 148 height 31
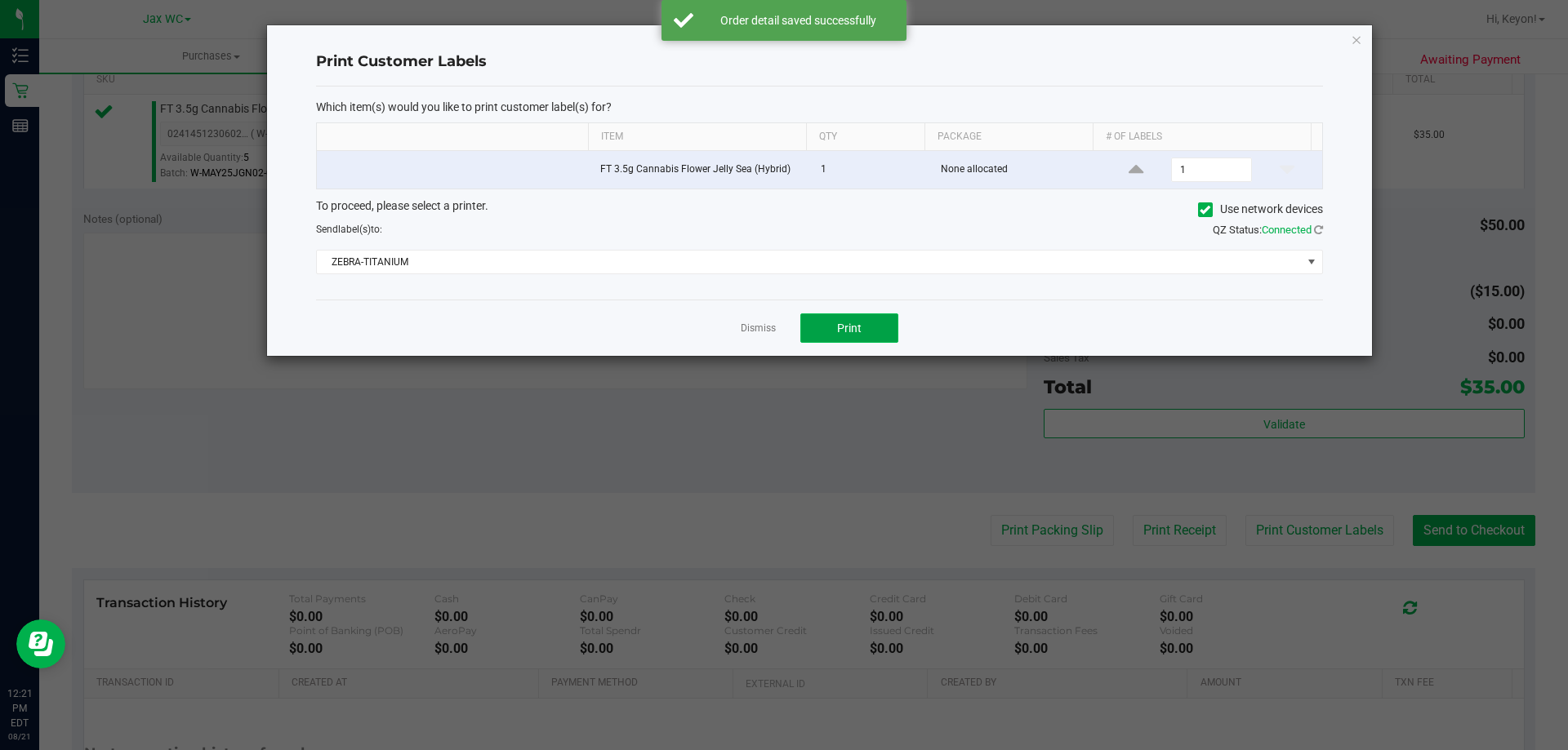
click at [850, 337] on button "Print" at bounding box center [850, 328] width 98 height 29
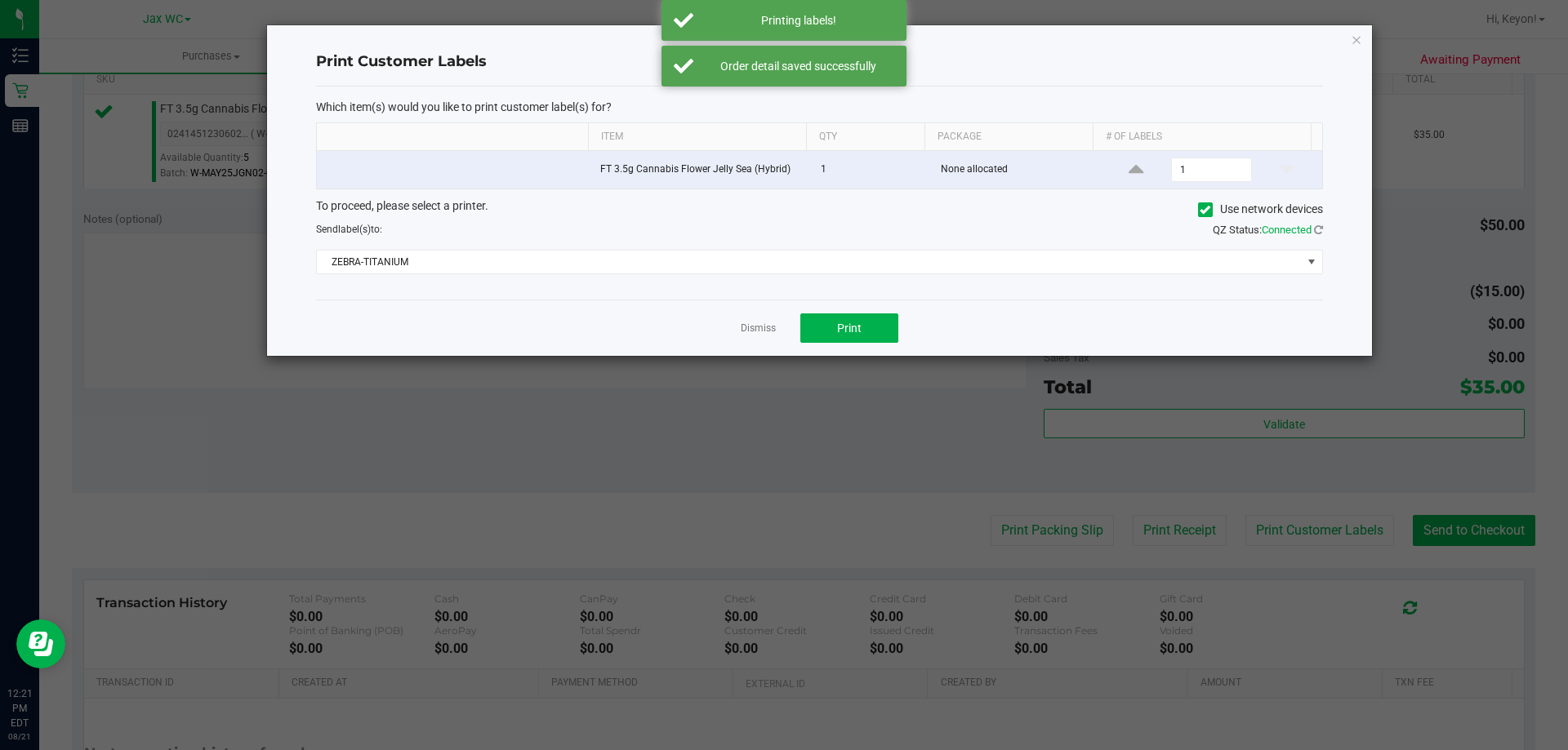
click at [766, 331] on link "Dismiss" at bounding box center [758, 328] width 35 height 14
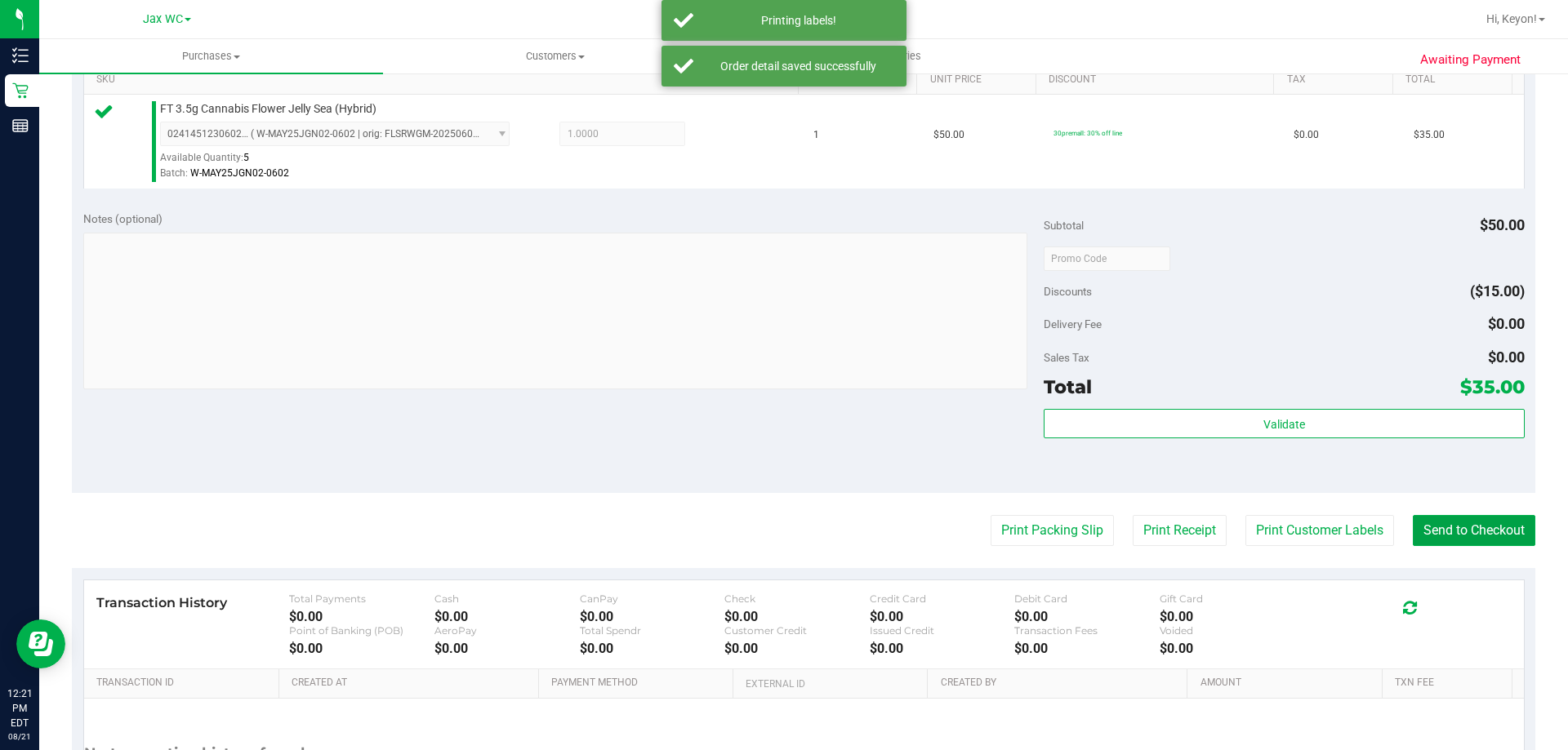
drag, startPoint x: 1458, startPoint y: 523, endPoint x: 1389, endPoint y: 484, distance: 79.3
click at [1458, 523] on button "Send to Checkout" at bounding box center [1474, 530] width 122 height 31
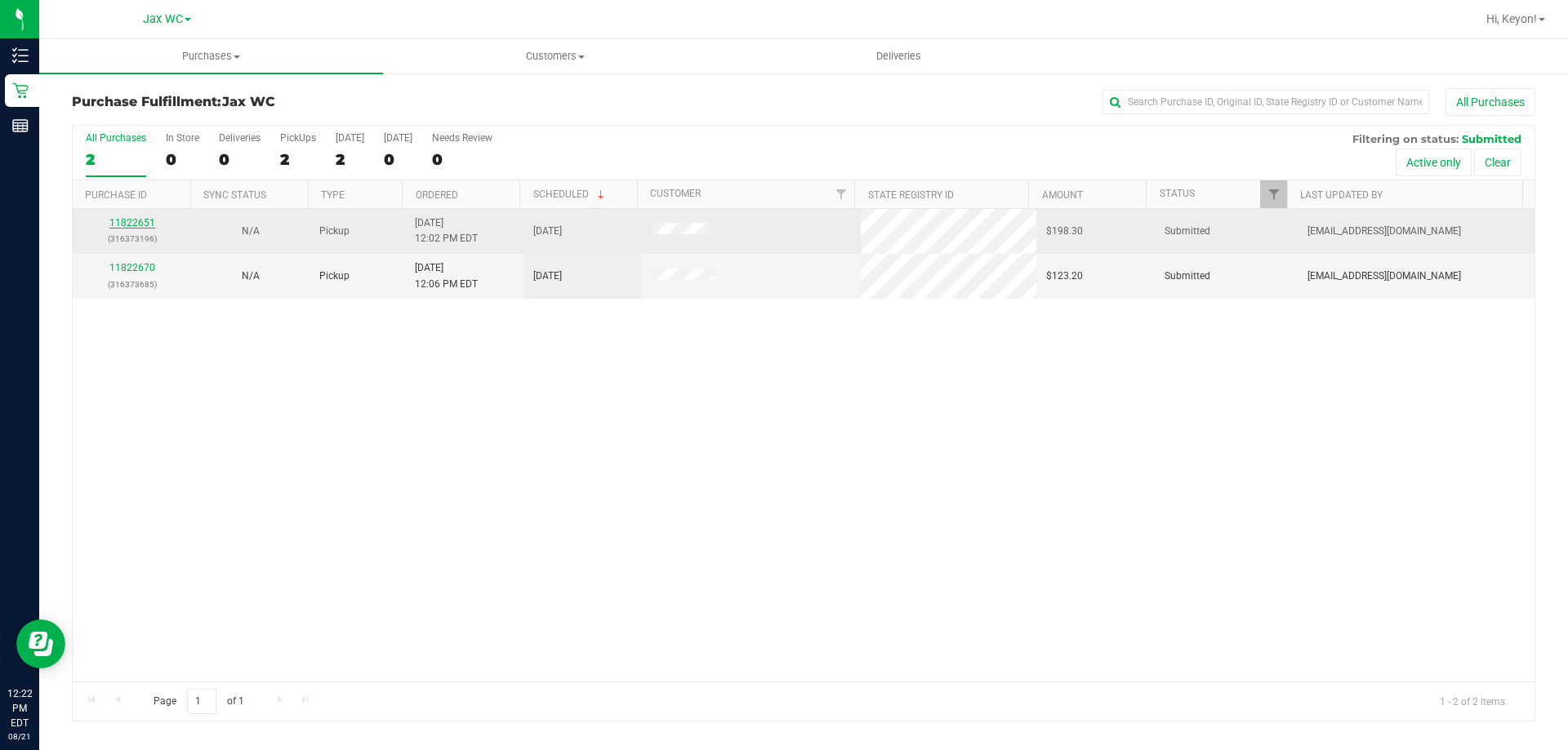
click at [143, 218] on link "11822651" at bounding box center [132, 222] width 46 height 11
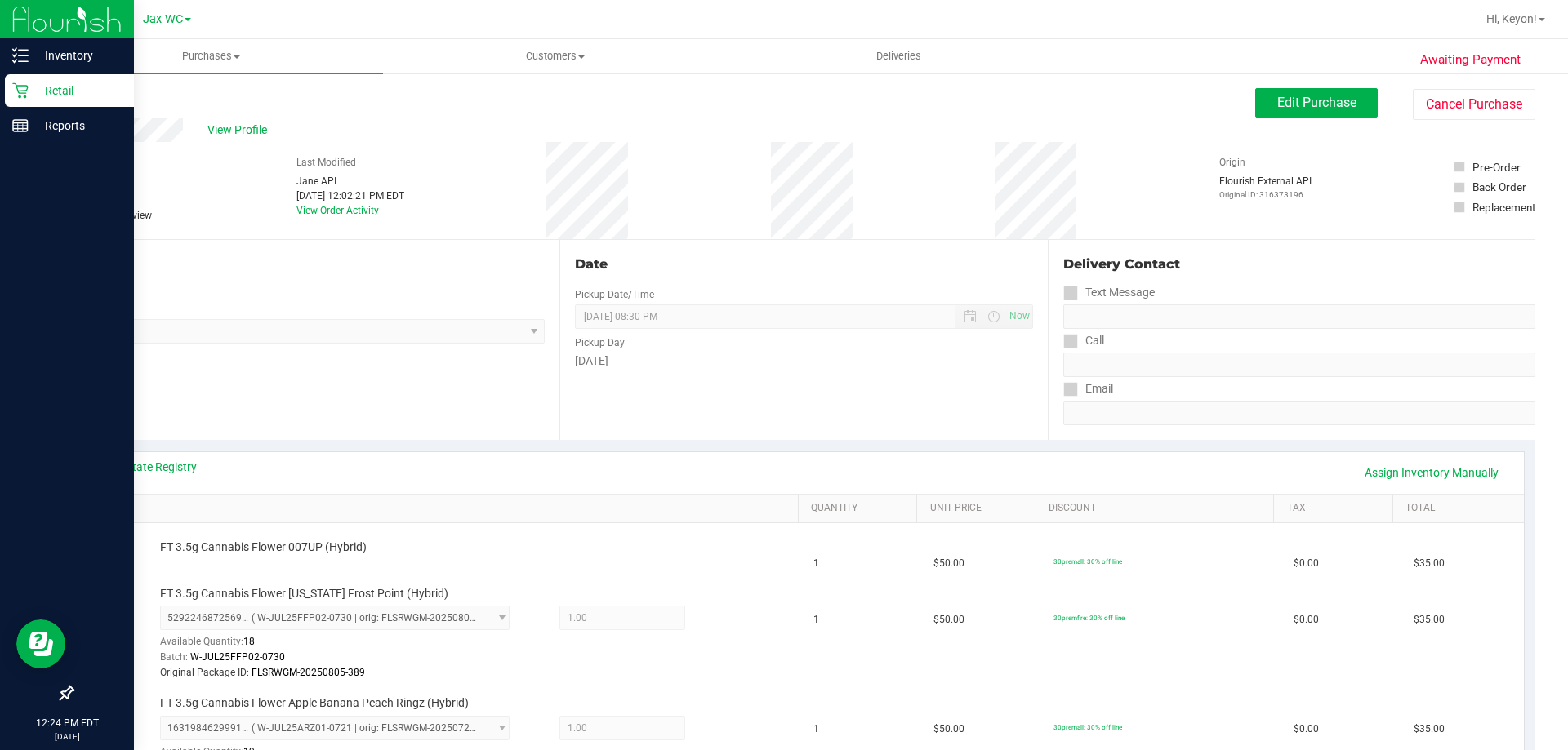
click at [20, 84] on icon at bounding box center [20, 91] width 16 height 16
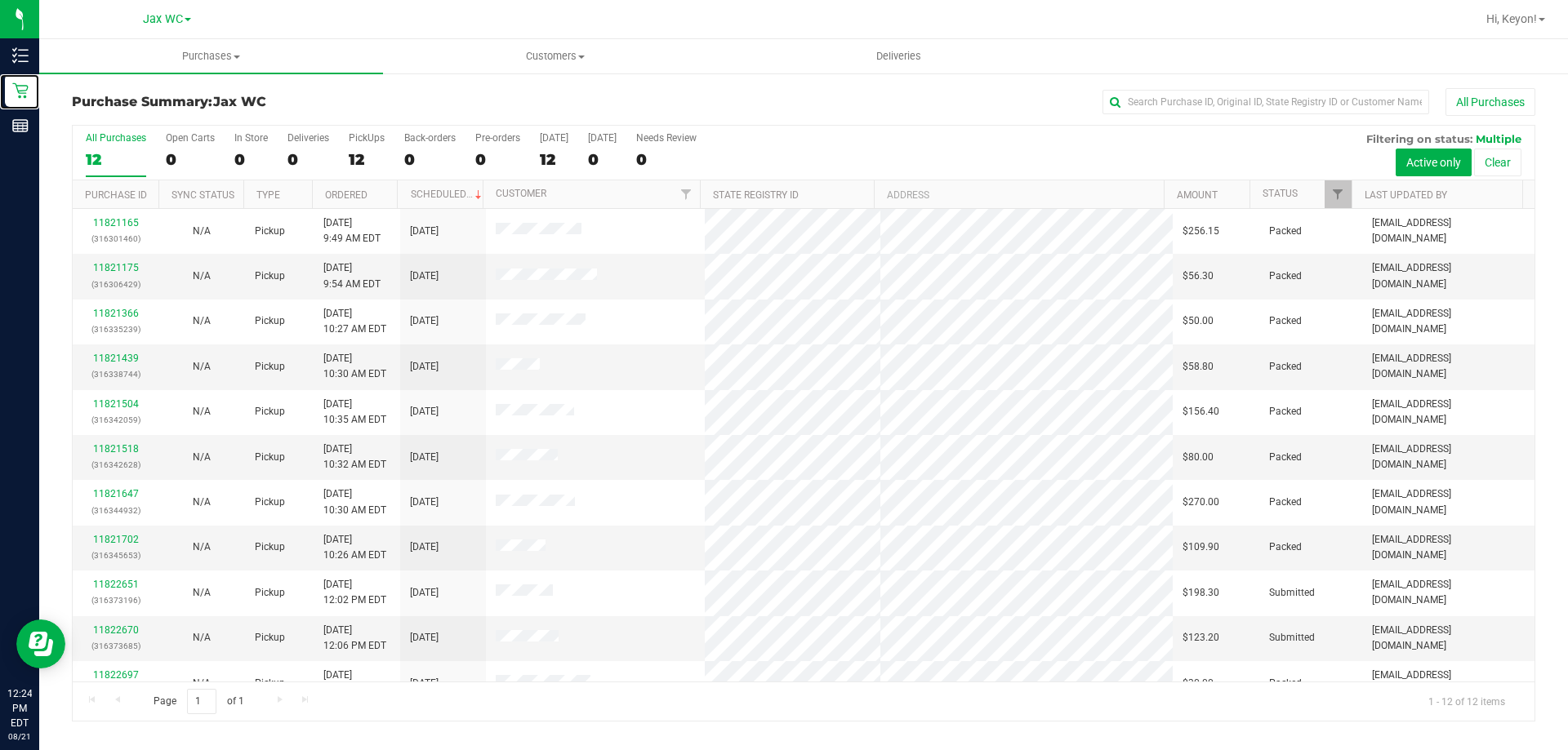
scroll to position [69, 0]
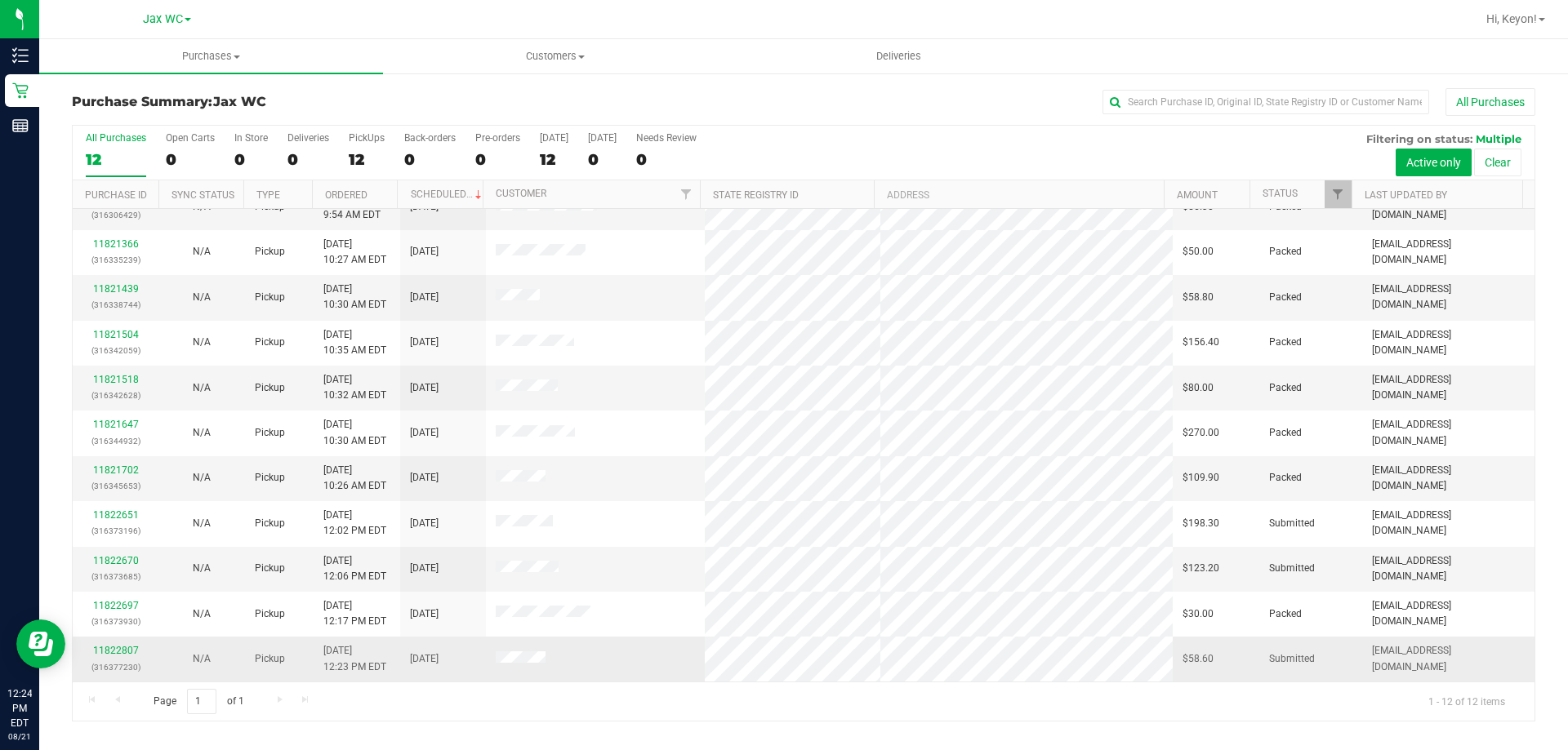
click at [82, 650] on td "11822807 (316377230)" at bounding box center [115, 659] width 85 height 44
click at [127, 650] on link "11822807" at bounding box center [116, 650] width 46 height 11
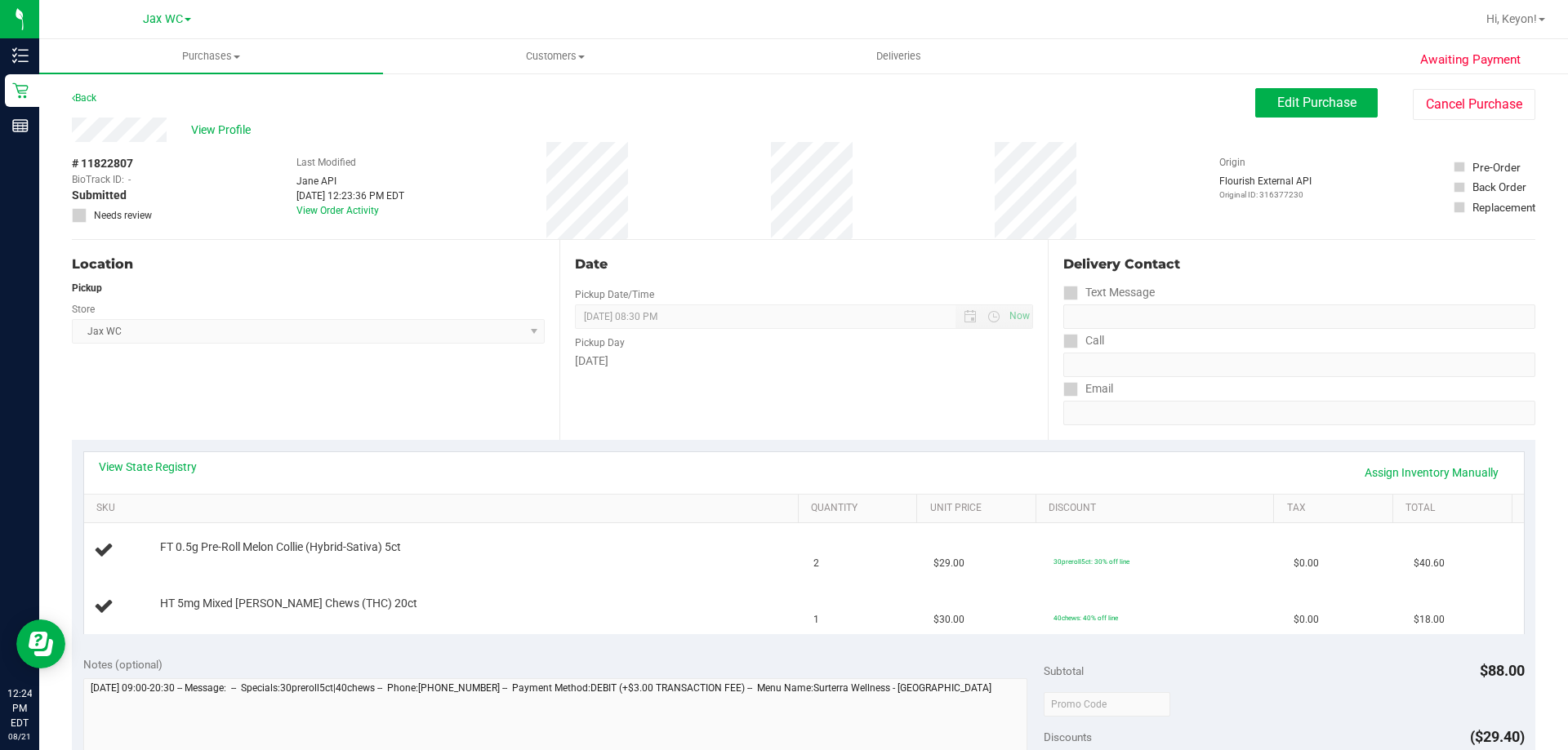
click at [158, 453] on div "View State Registry Assign Inventory Manually" at bounding box center [804, 473] width 1439 height 41
click at [169, 463] on link "View State Registry" at bounding box center [148, 466] width 98 height 16
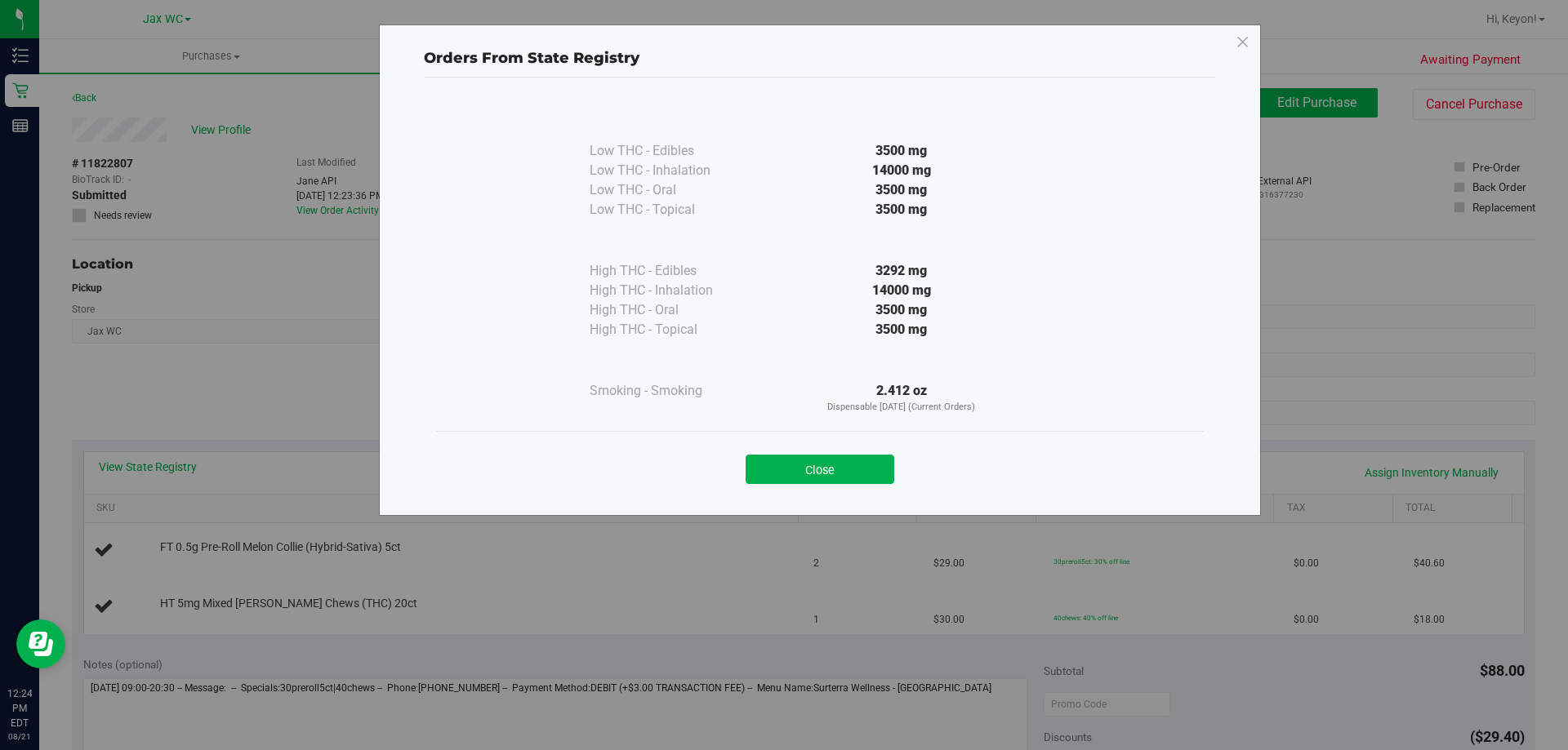
click at [818, 468] on button "Close" at bounding box center [819, 469] width 148 height 29
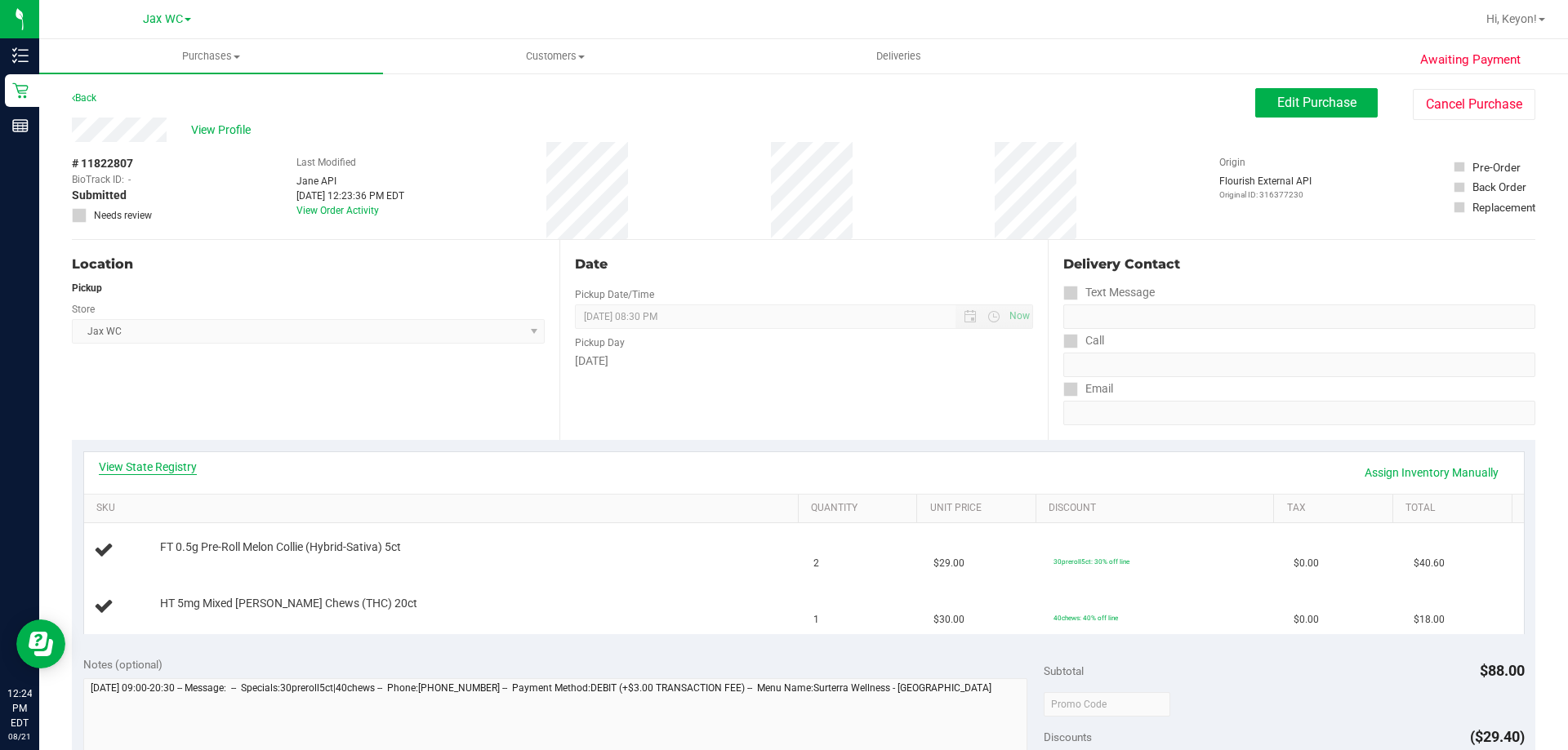
click at [147, 465] on link "View State Registry" at bounding box center [148, 466] width 98 height 16
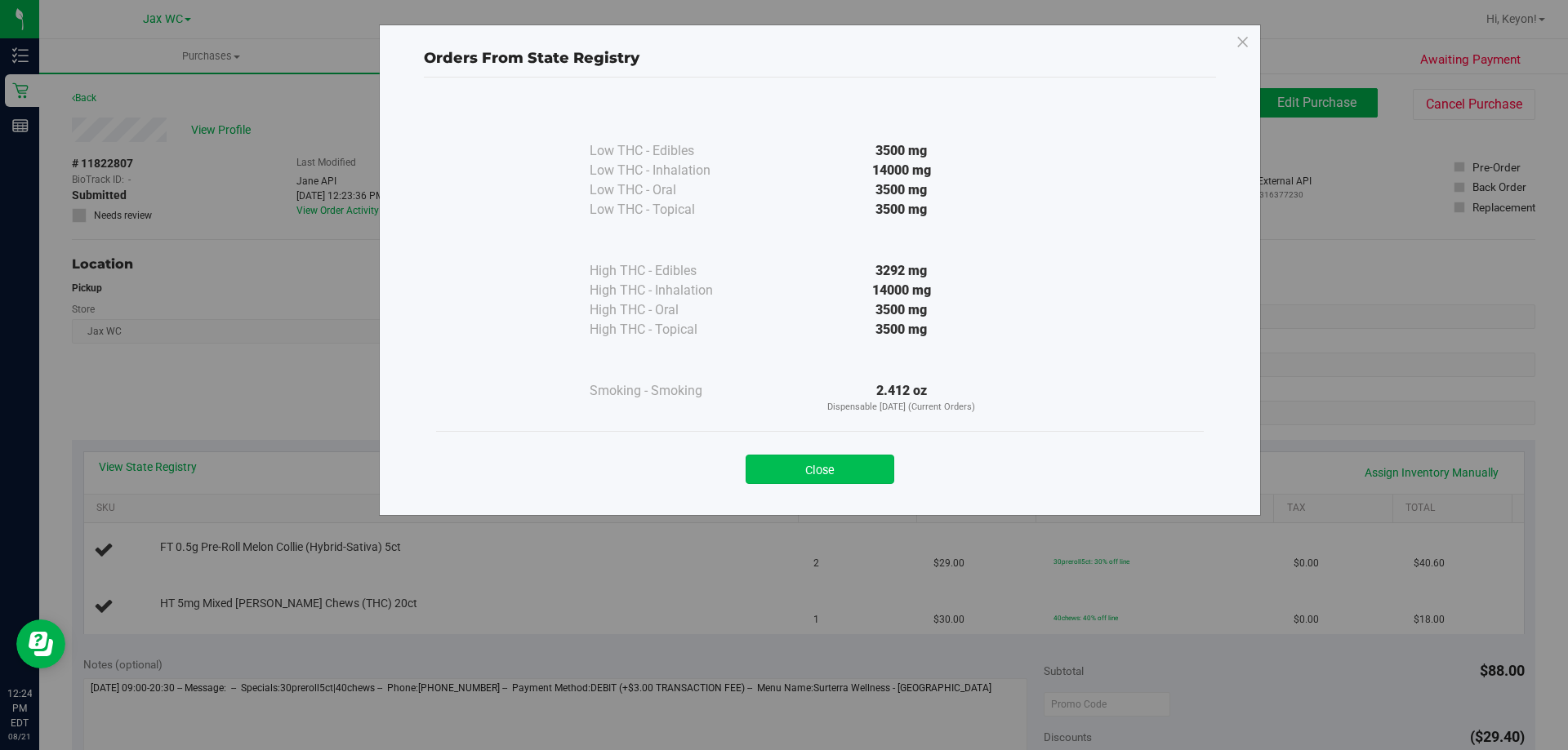
click at [851, 469] on button "Close" at bounding box center [819, 469] width 148 height 29
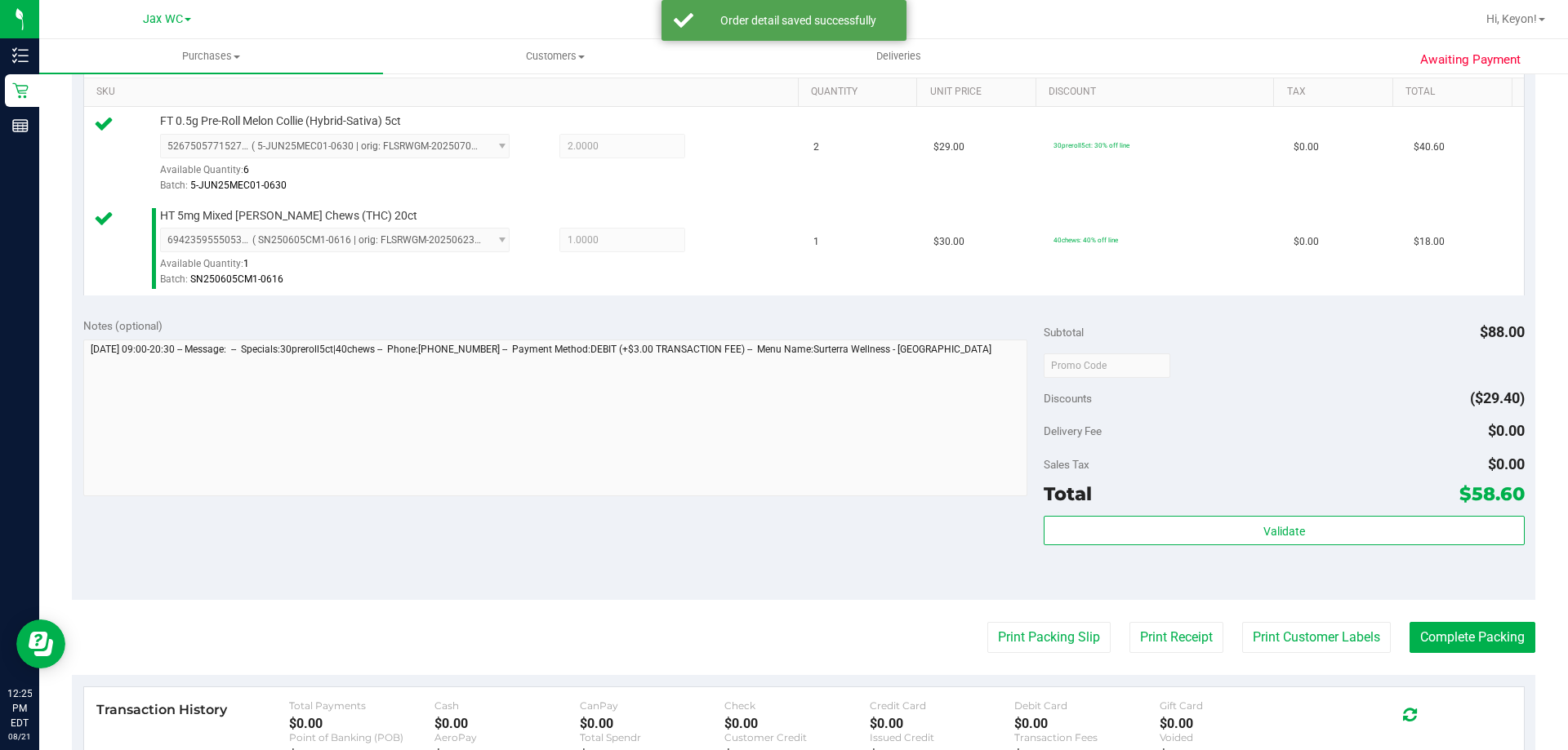
scroll to position [465, 0]
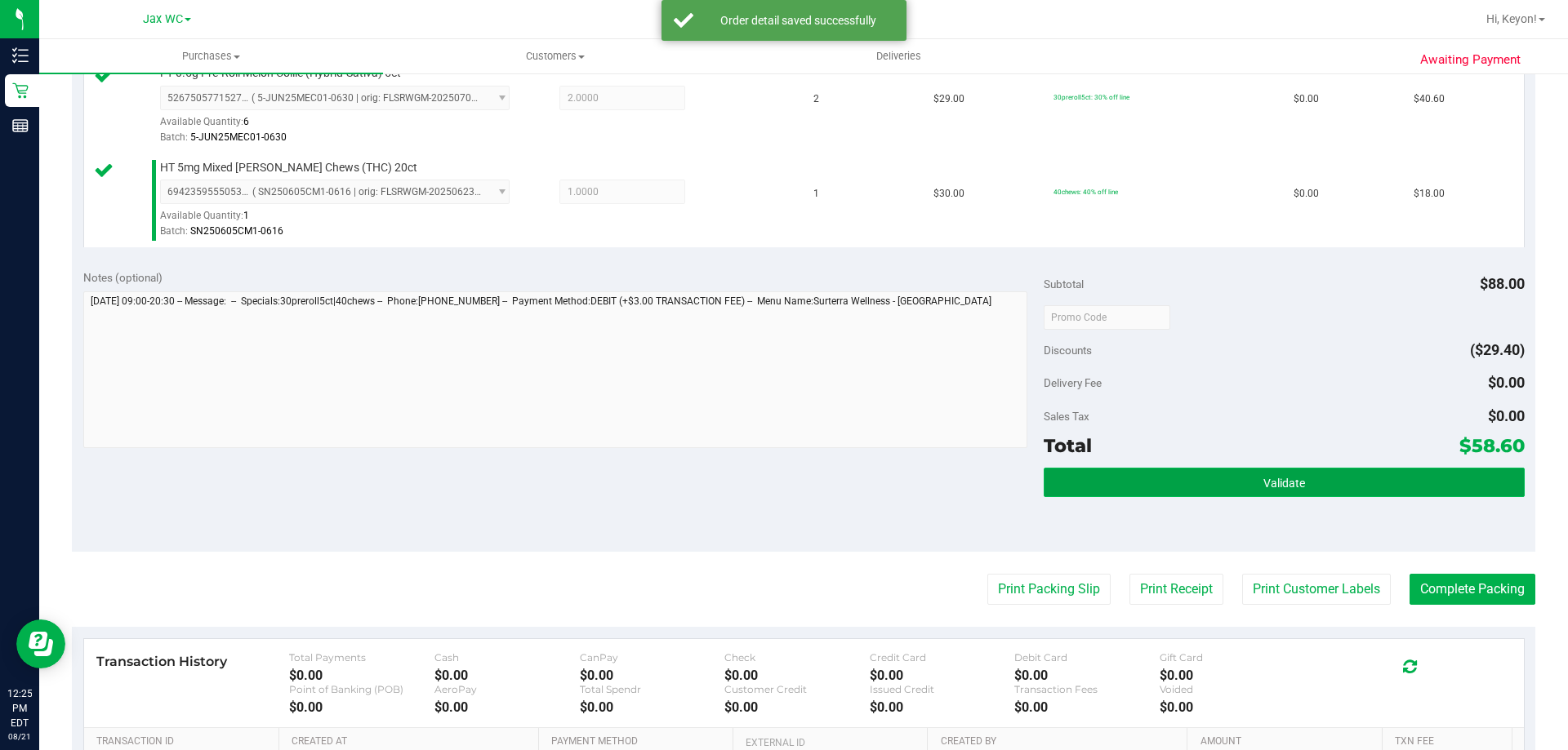
click at [1296, 484] on button "Validate" at bounding box center [1283, 483] width 480 height 29
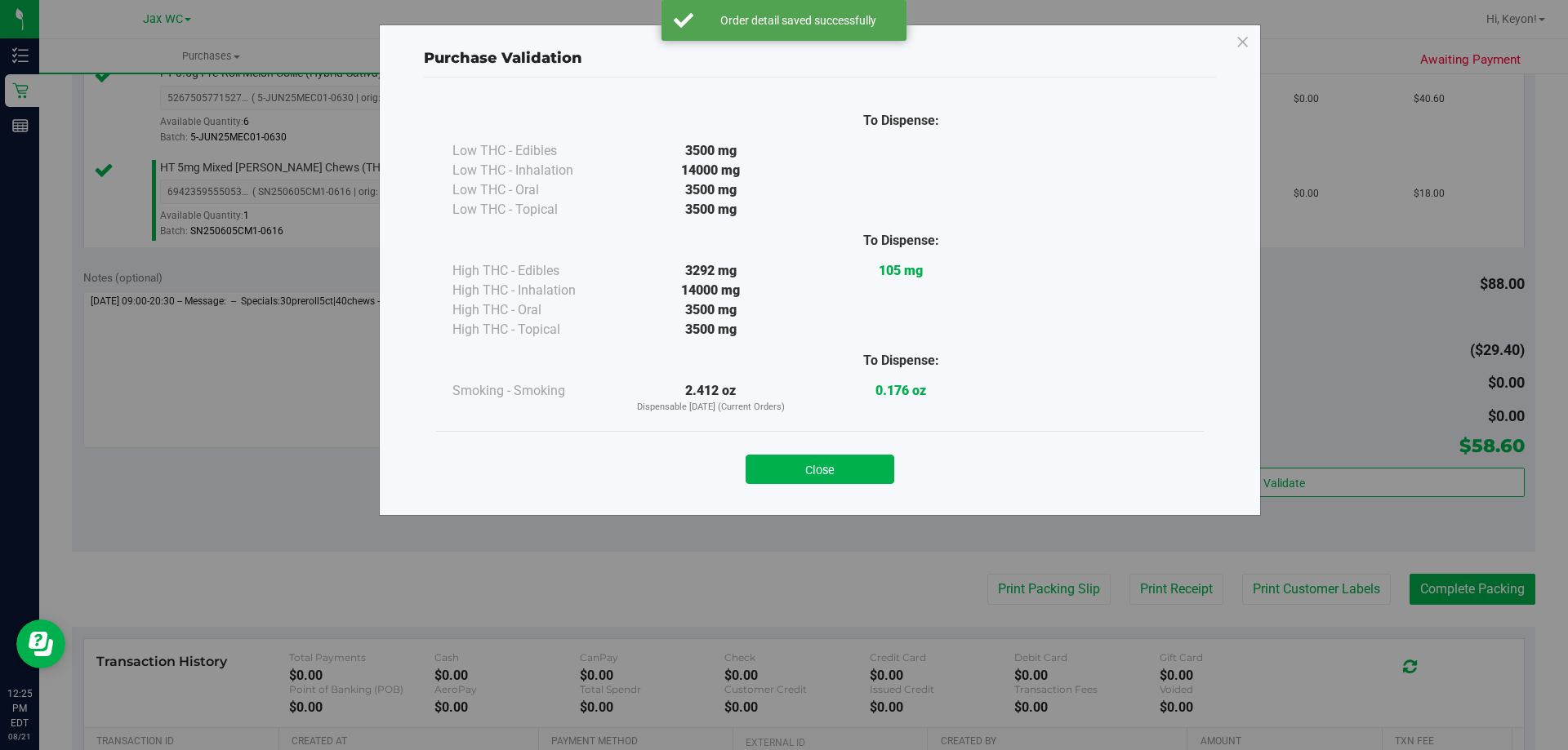
drag, startPoint x: 865, startPoint y: 472, endPoint x: 899, endPoint y: 478, distance: 34.5
click at [867, 471] on button "Close" at bounding box center [819, 469] width 148 height 29
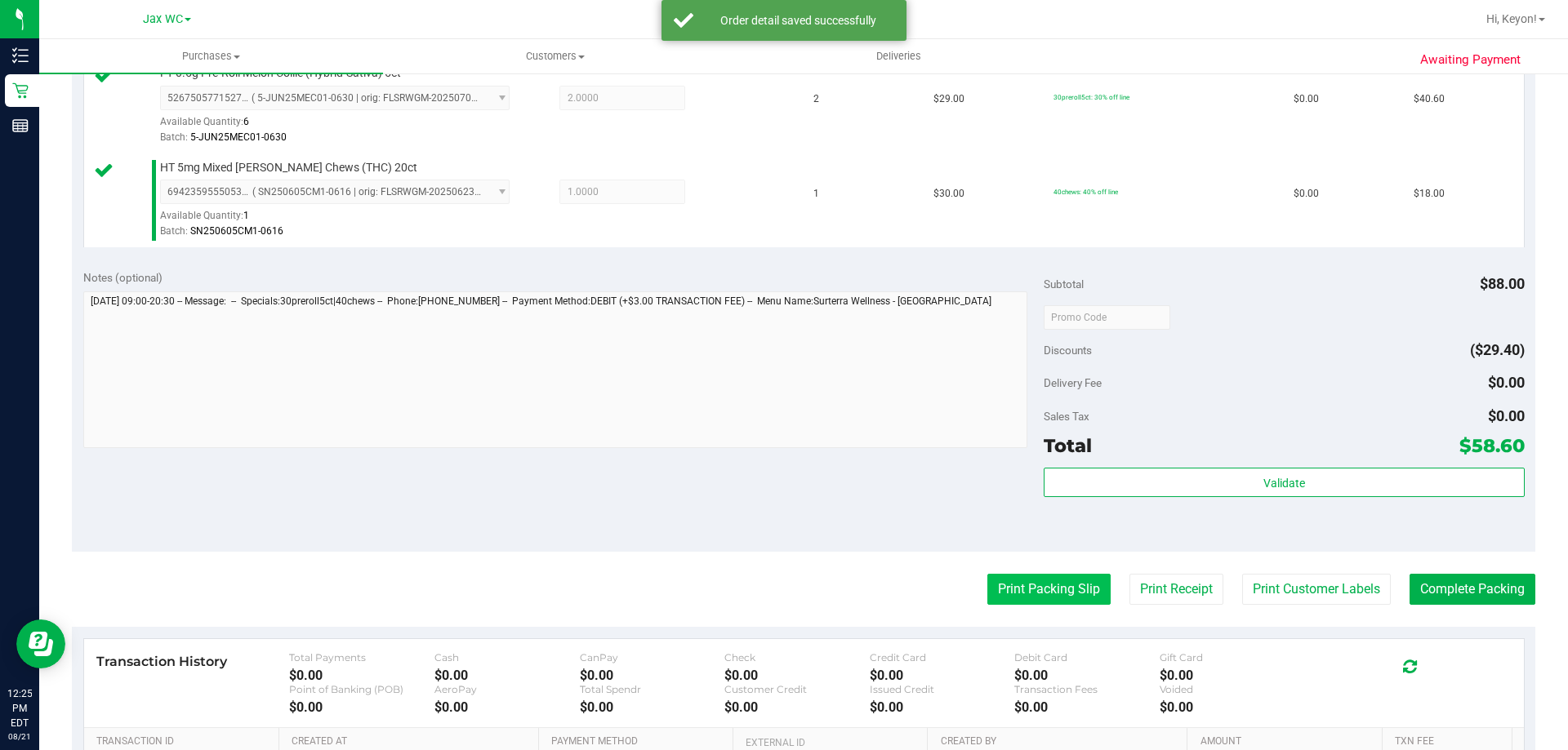
click at [1043, 586] on button "Print Packing Slip" at bounding box center [1049, 590] width 123 height 31
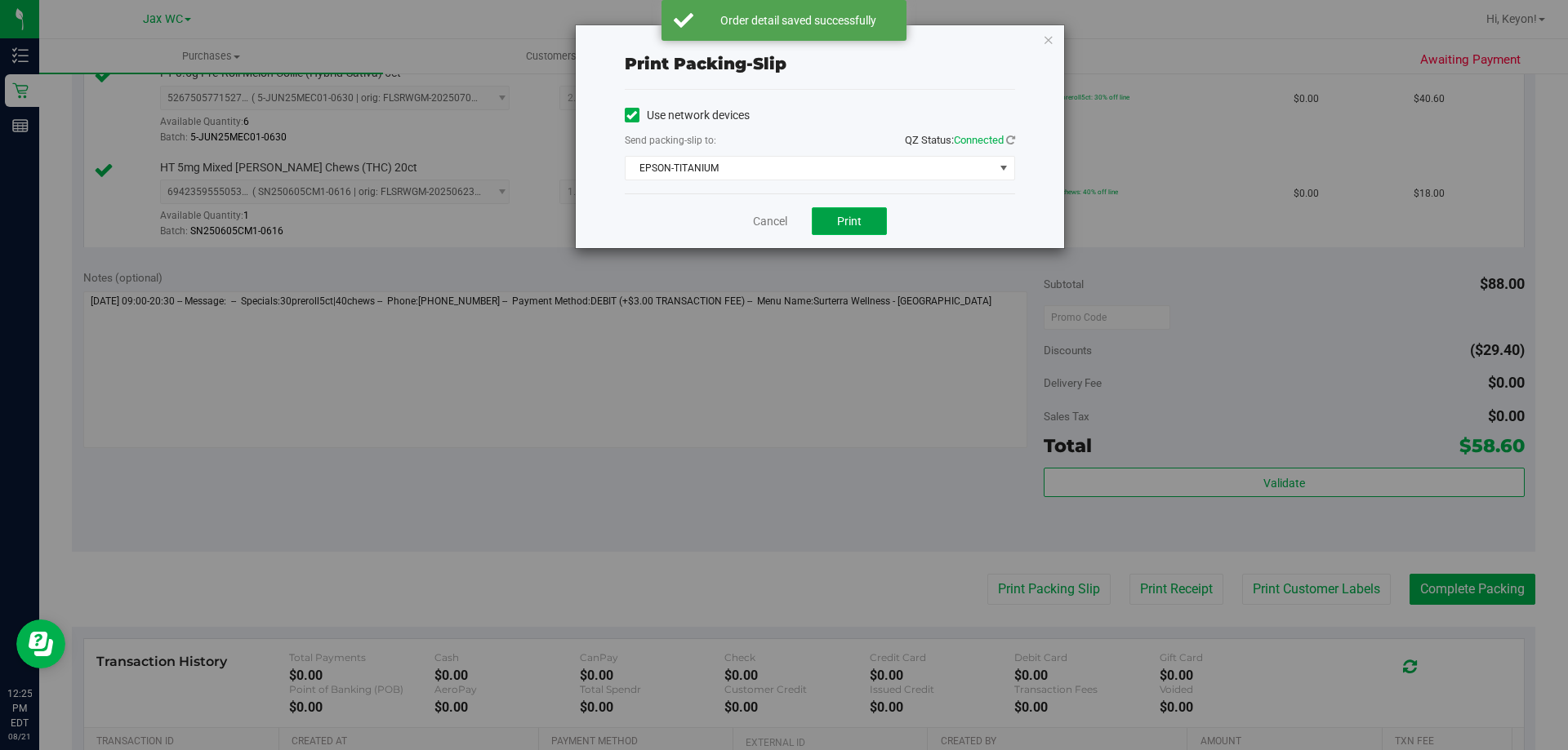
click at [853, 216] on span "Print" at bounding box center [850, 221] width 24 height 13
click at [783, 228] on link "Cancel" at bounding box center [770, 222] width 34 height 17
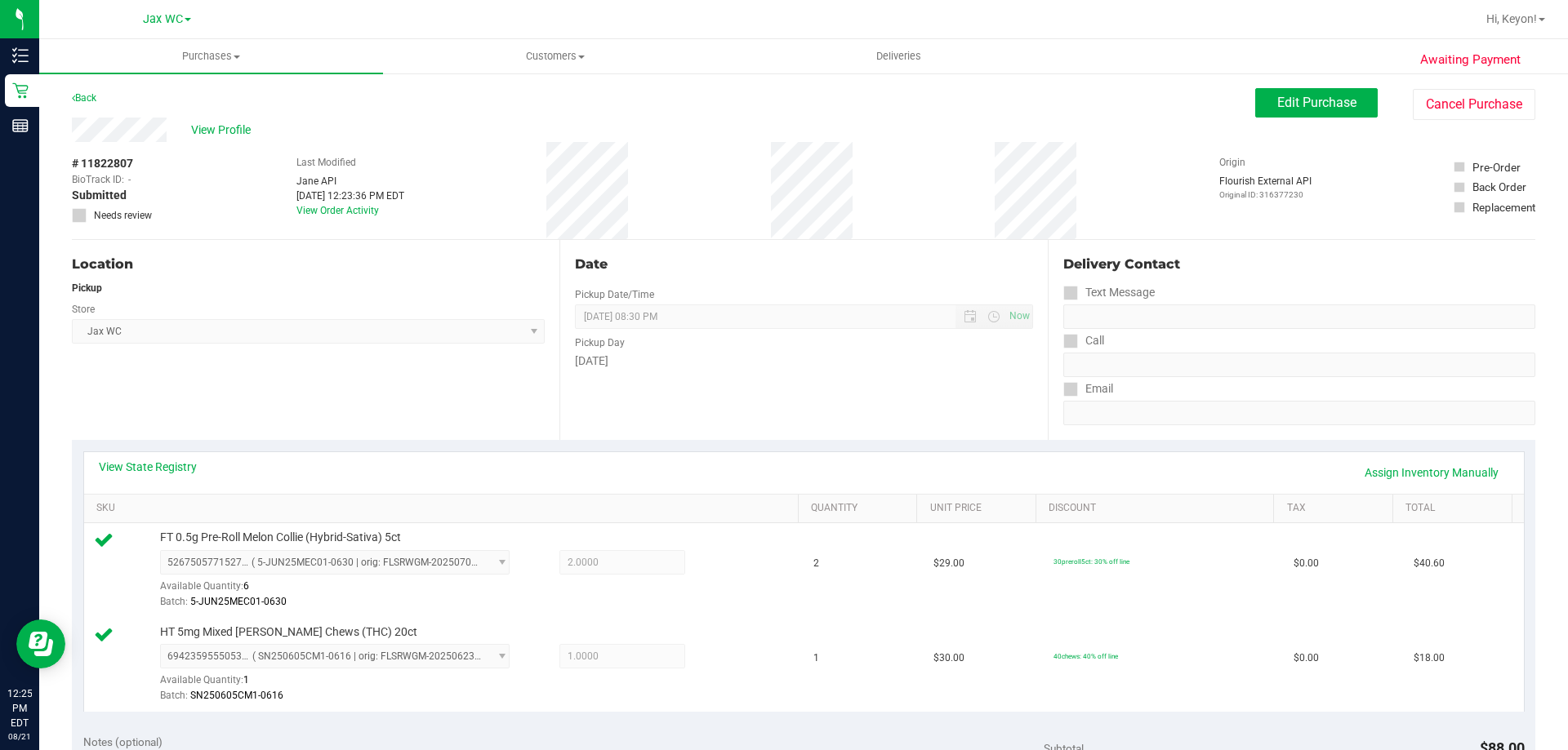
scroll to position [583, 0]
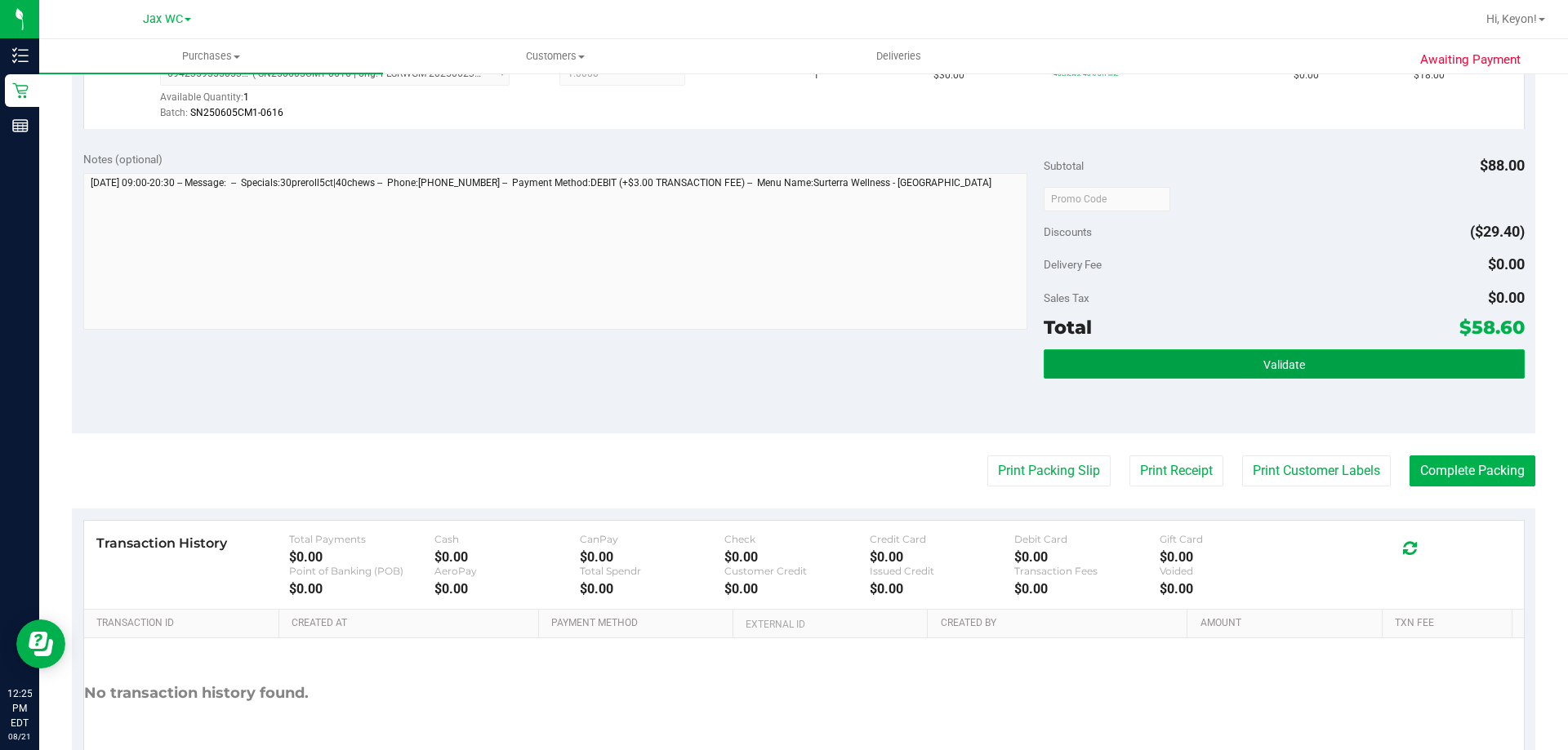
drag, startPoint x: 1364, startPoint y: 370, endPoint x: 1355, endPoint y: 359, distance: 14.2
click at [1364, 376] on button "Validate" at bounding box center [1283, 364] width 480 height 29
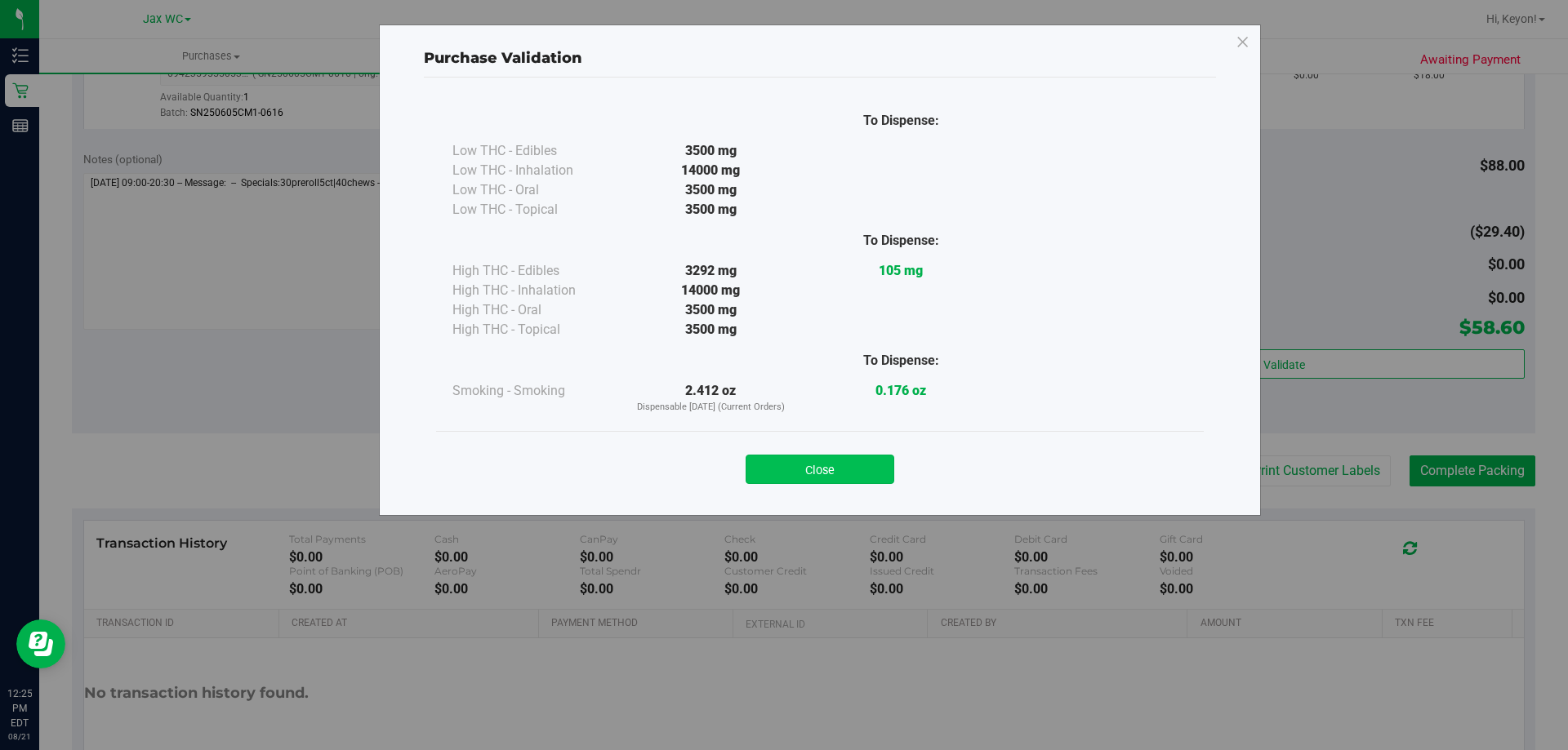
click at [836, 470] on button "Close" at bounding box center [819, 469] width 148 height 29
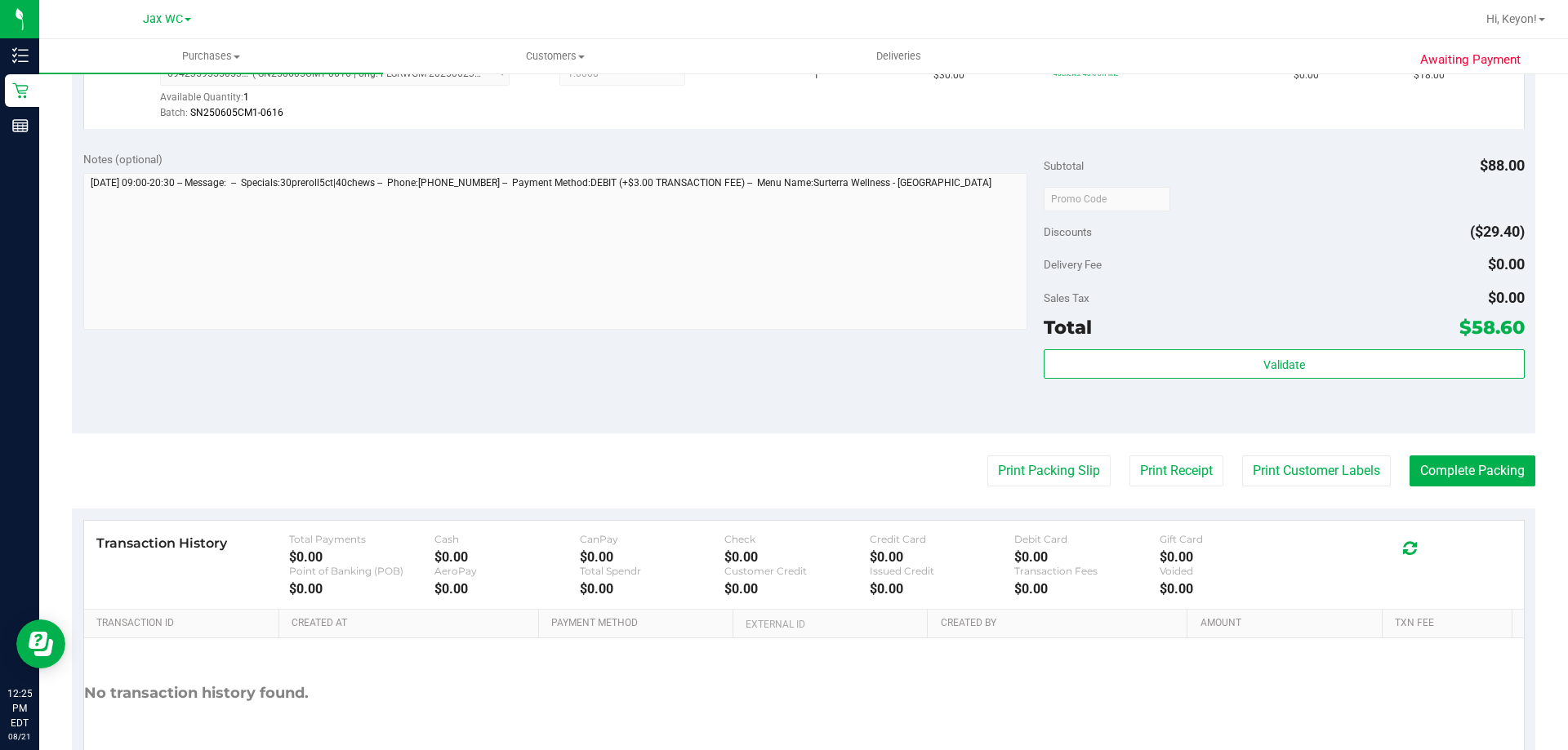
scroll to position [674, 0]
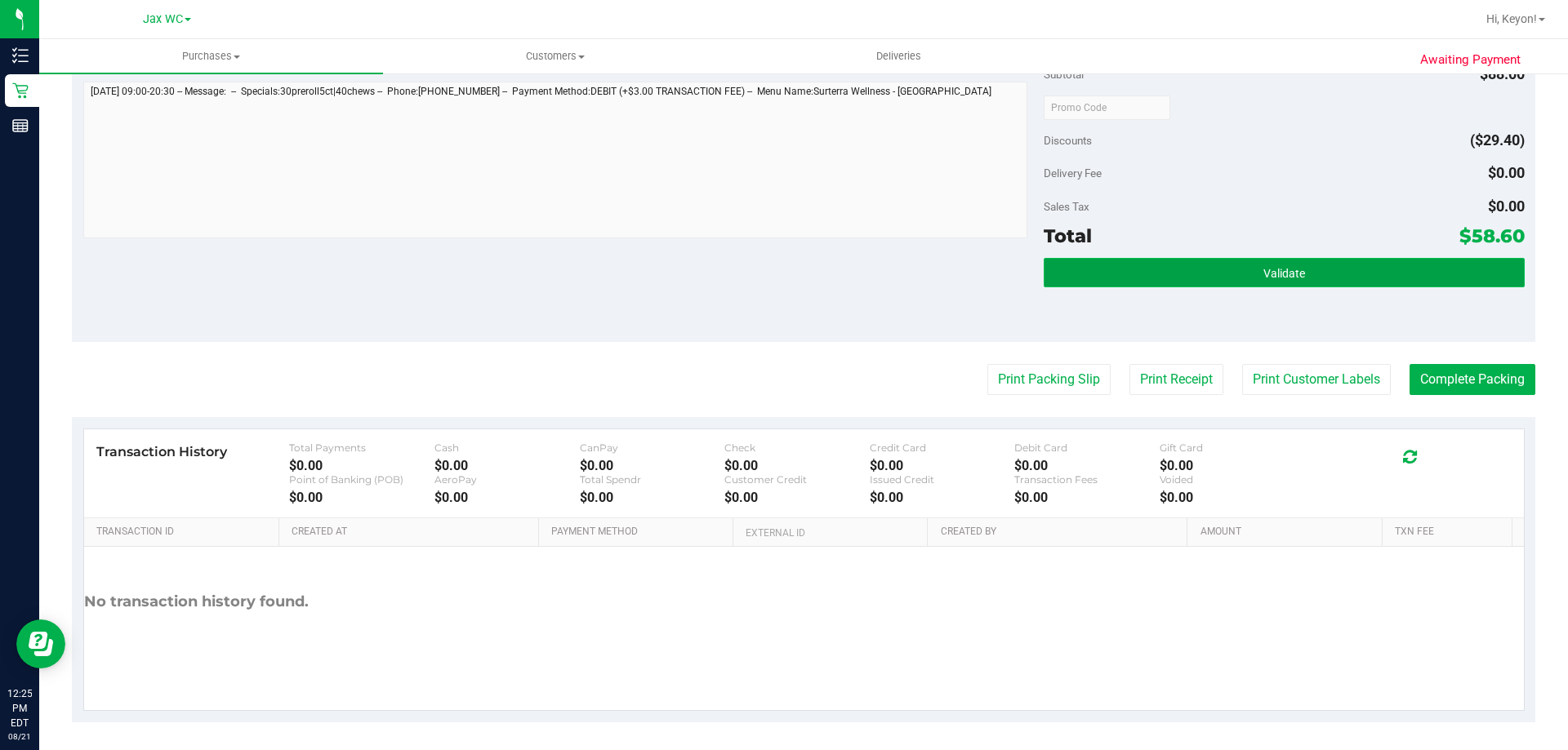
click at [1273, 271] on span "Validate" at bounding box center [1284, 273] width 41 height 13
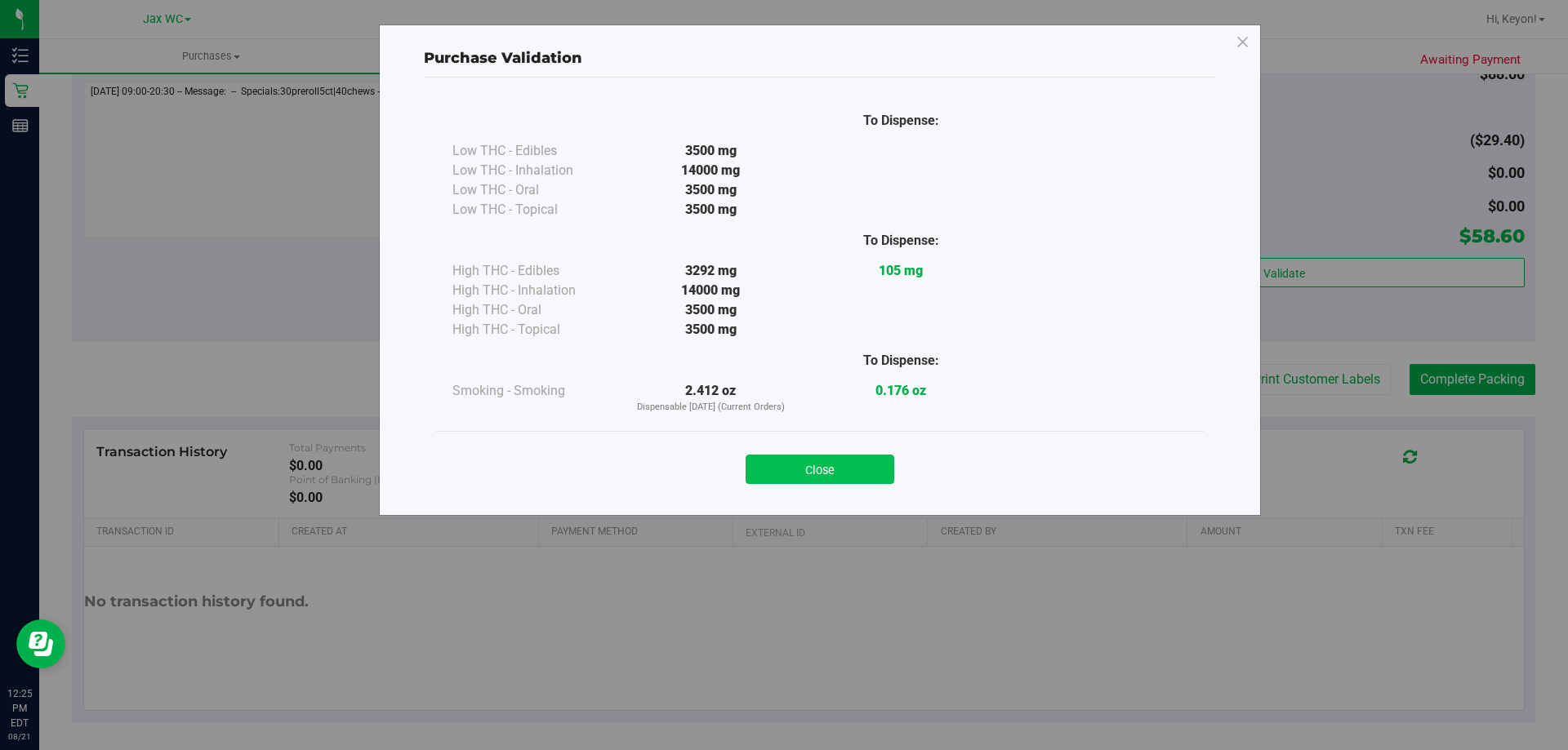
drag, startPoint x: 857, startPoint y: 471, endPoint x: 1298, endPoint y: 447, distance: 441.7
click at [858, 471] on button "Close" at bounding box center [819, 469] width 148 height 29
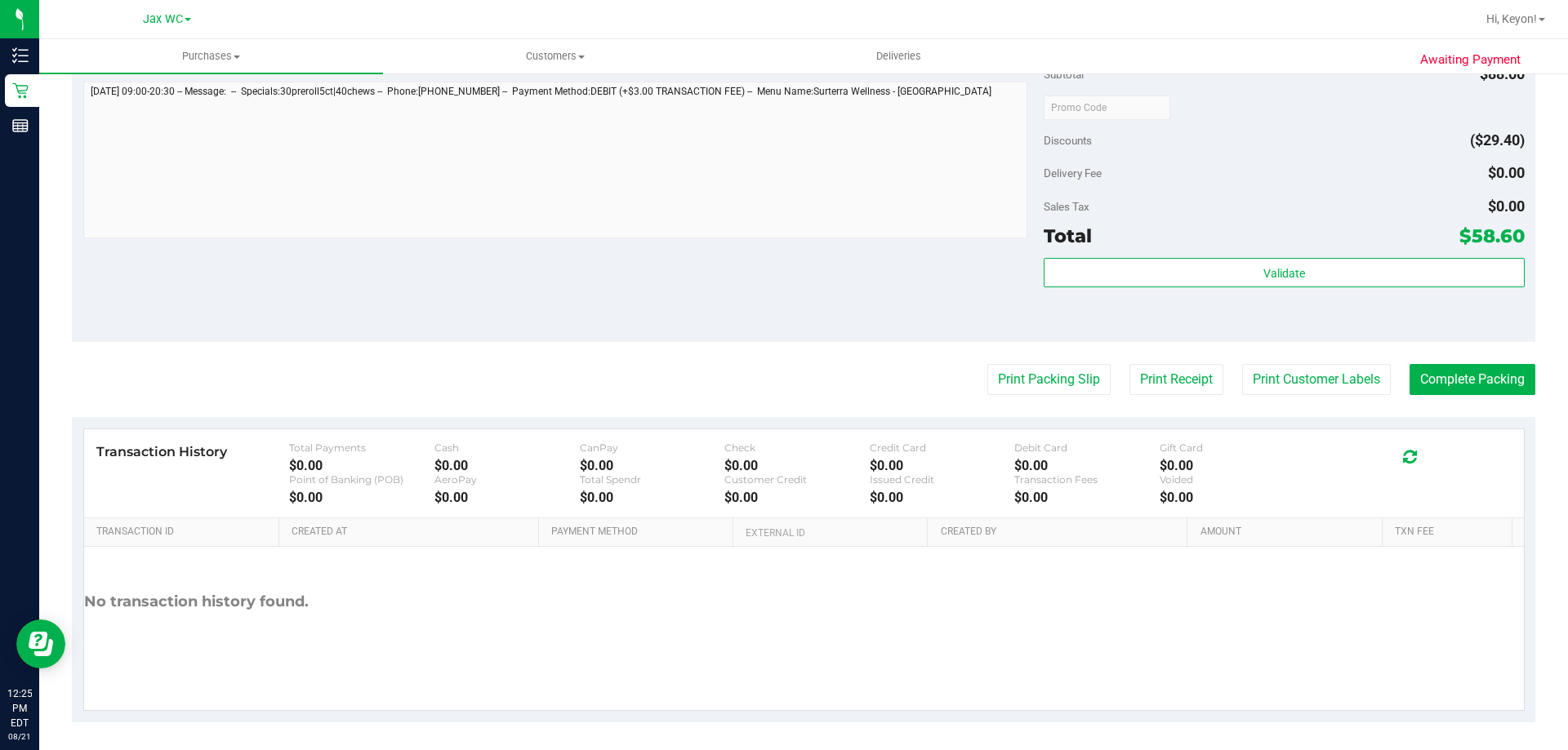
scroll to position [679, 0]
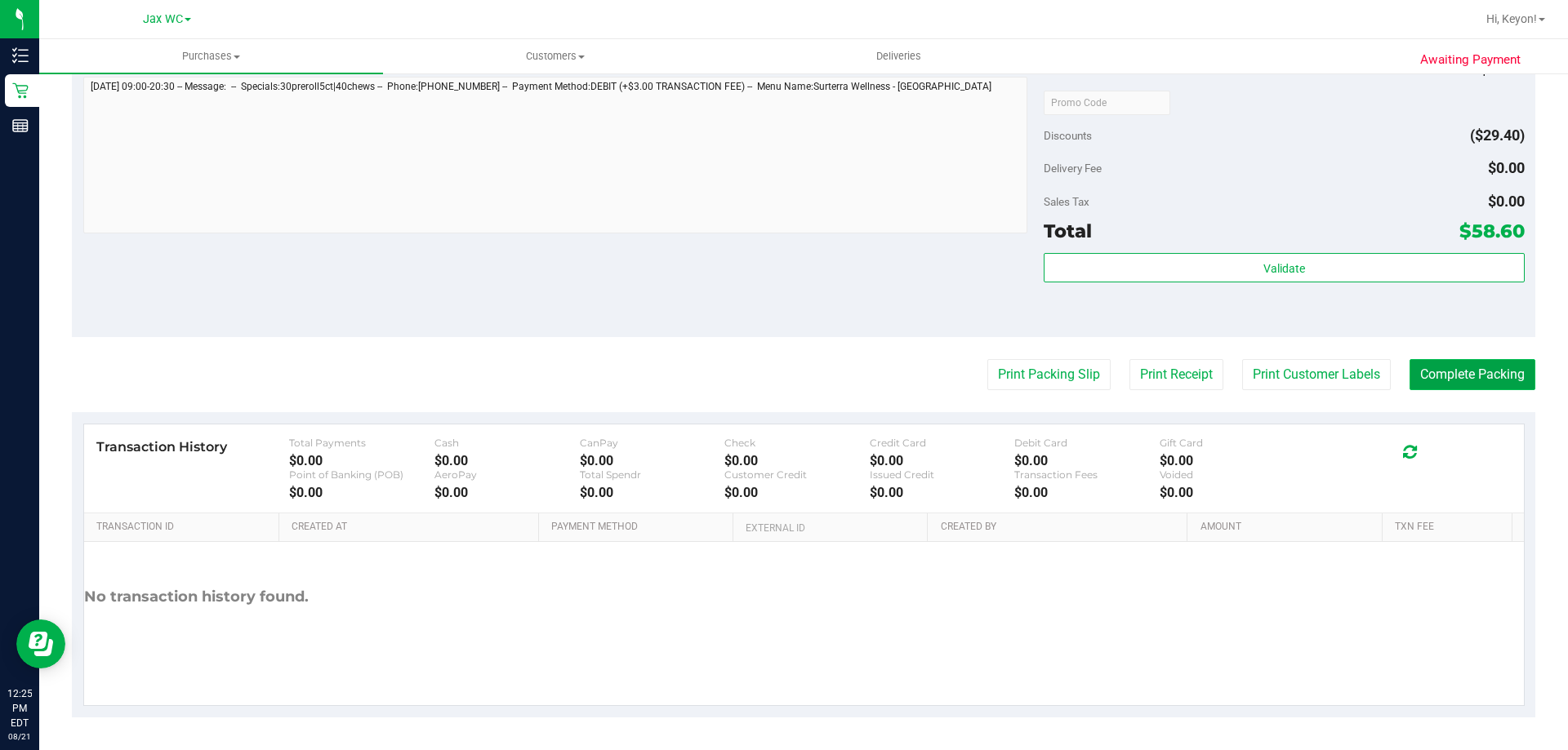
click at [1458, 381] on button "Complete Packing" at bounding box center [1472, 375] width 126 height 31
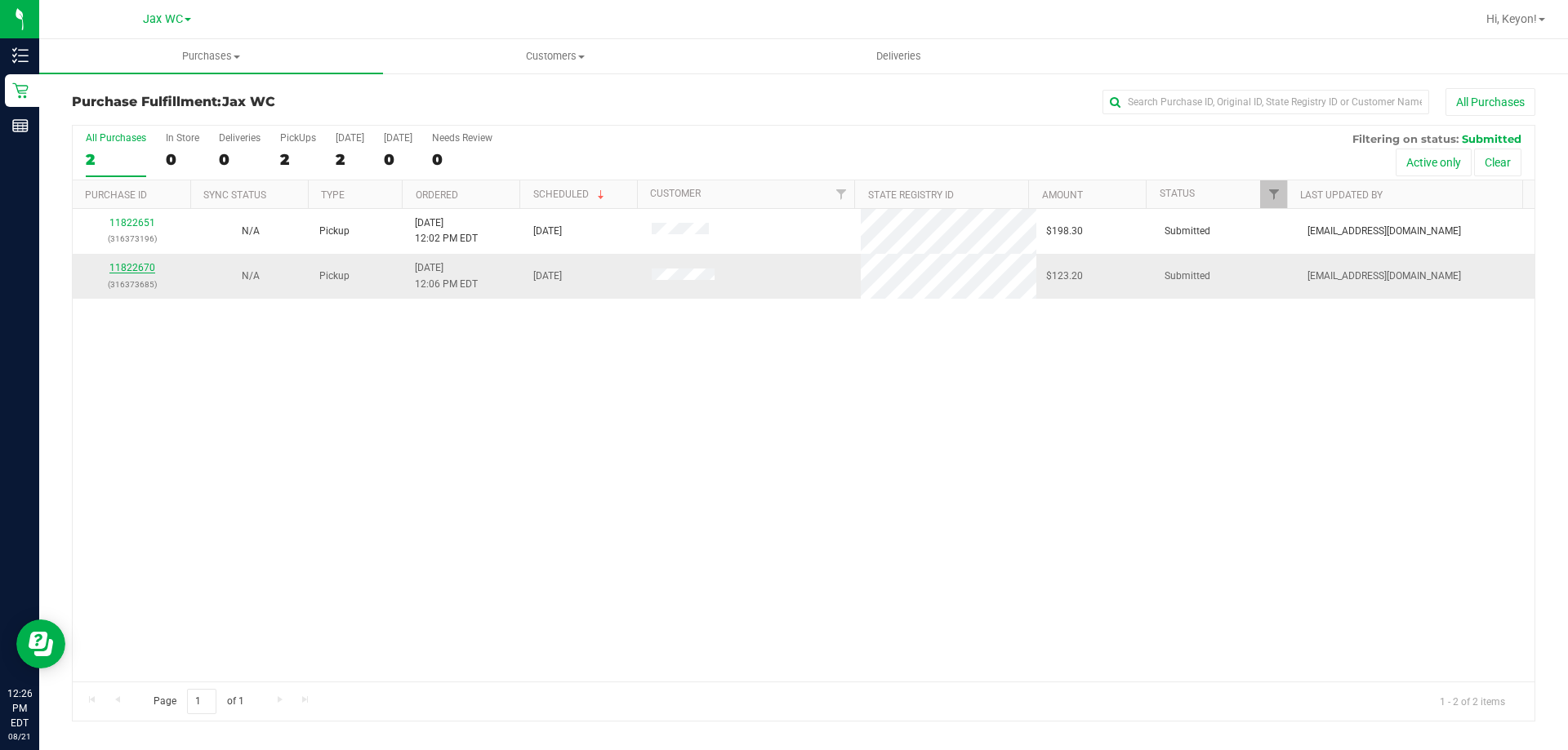
click at [135, 271] on link "11822670" at bounding box center [132, 267] width 46 height 11
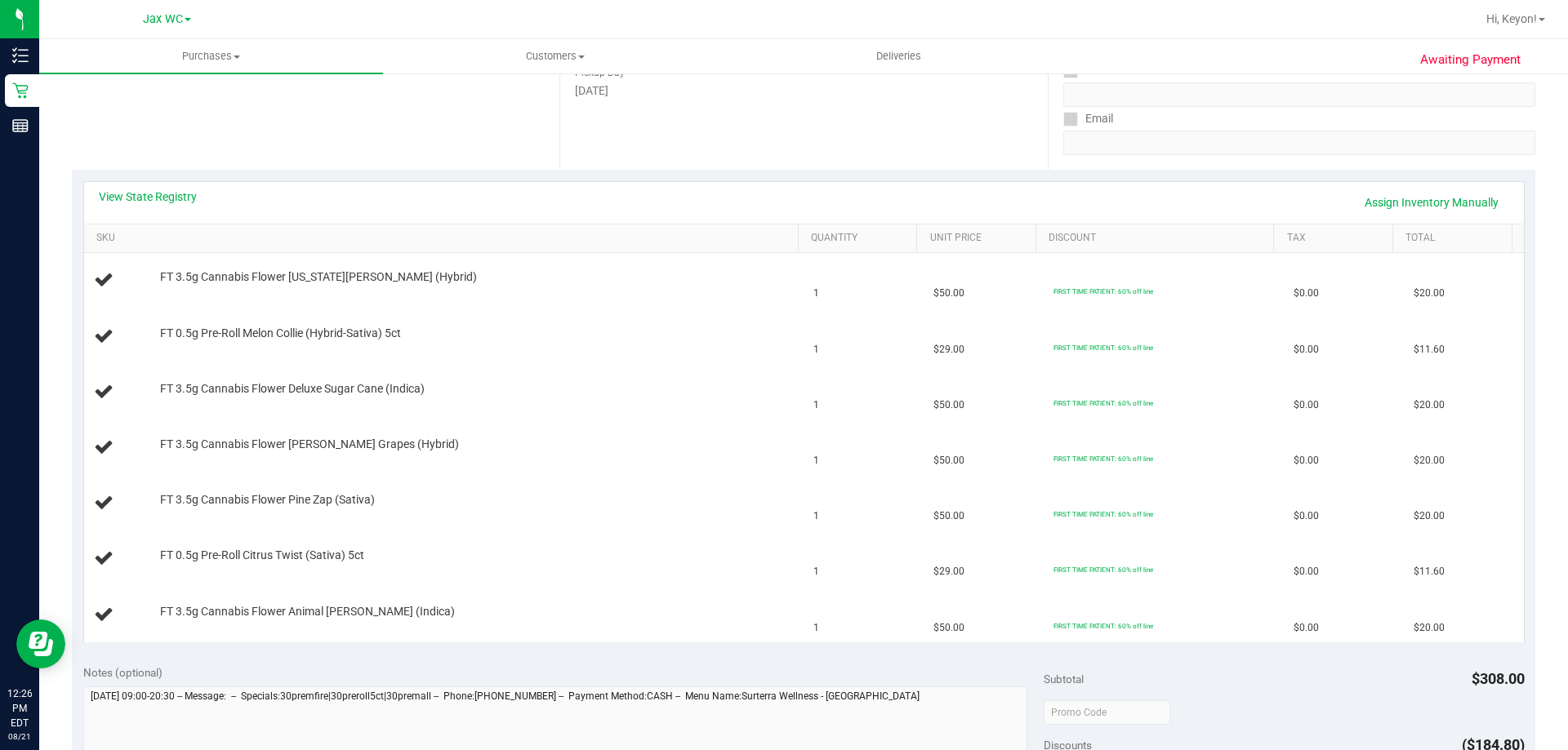
scroll to position [280, 0]
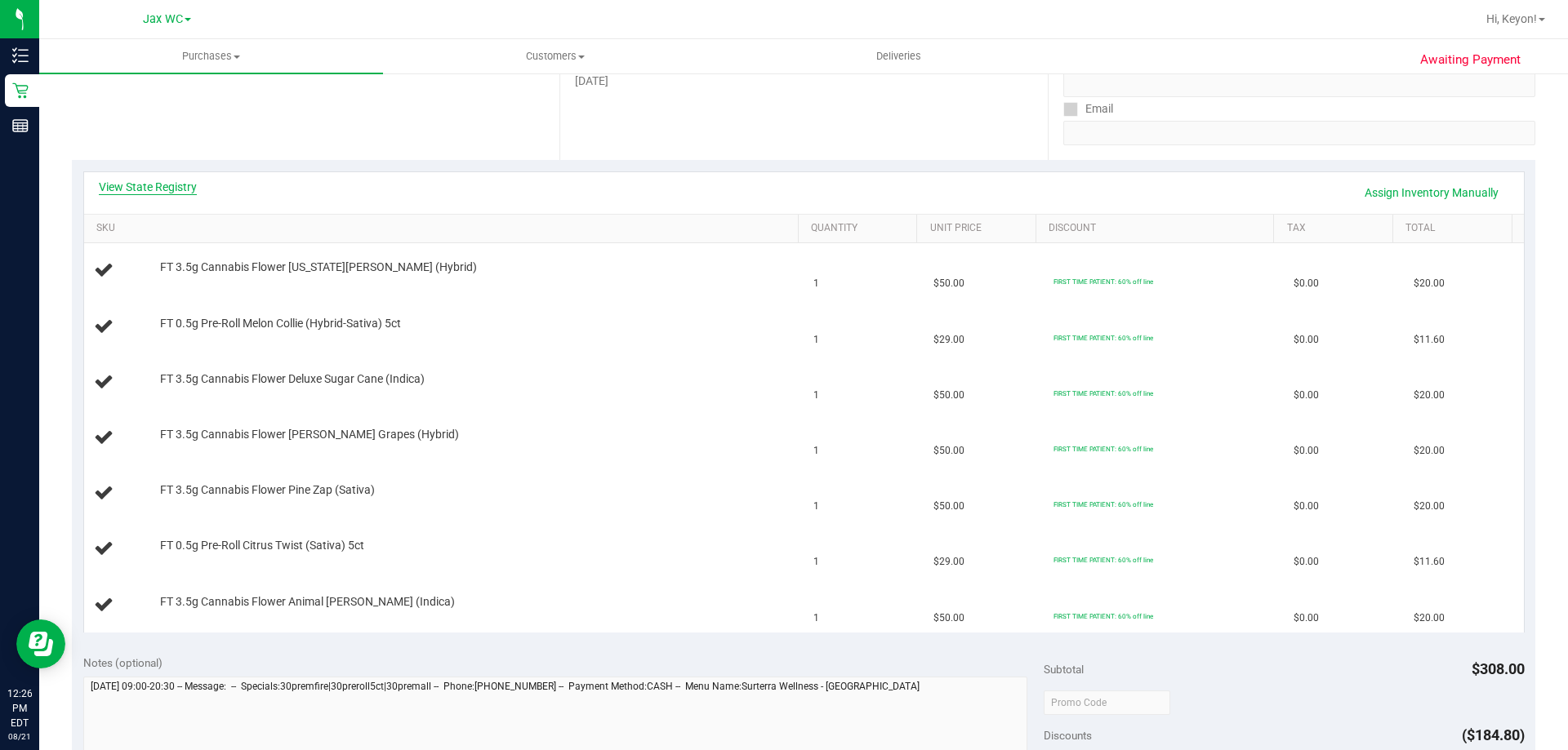
click at [169, 191] on link "View State Registry" at bounding box center [148, 186] width 98 height 16
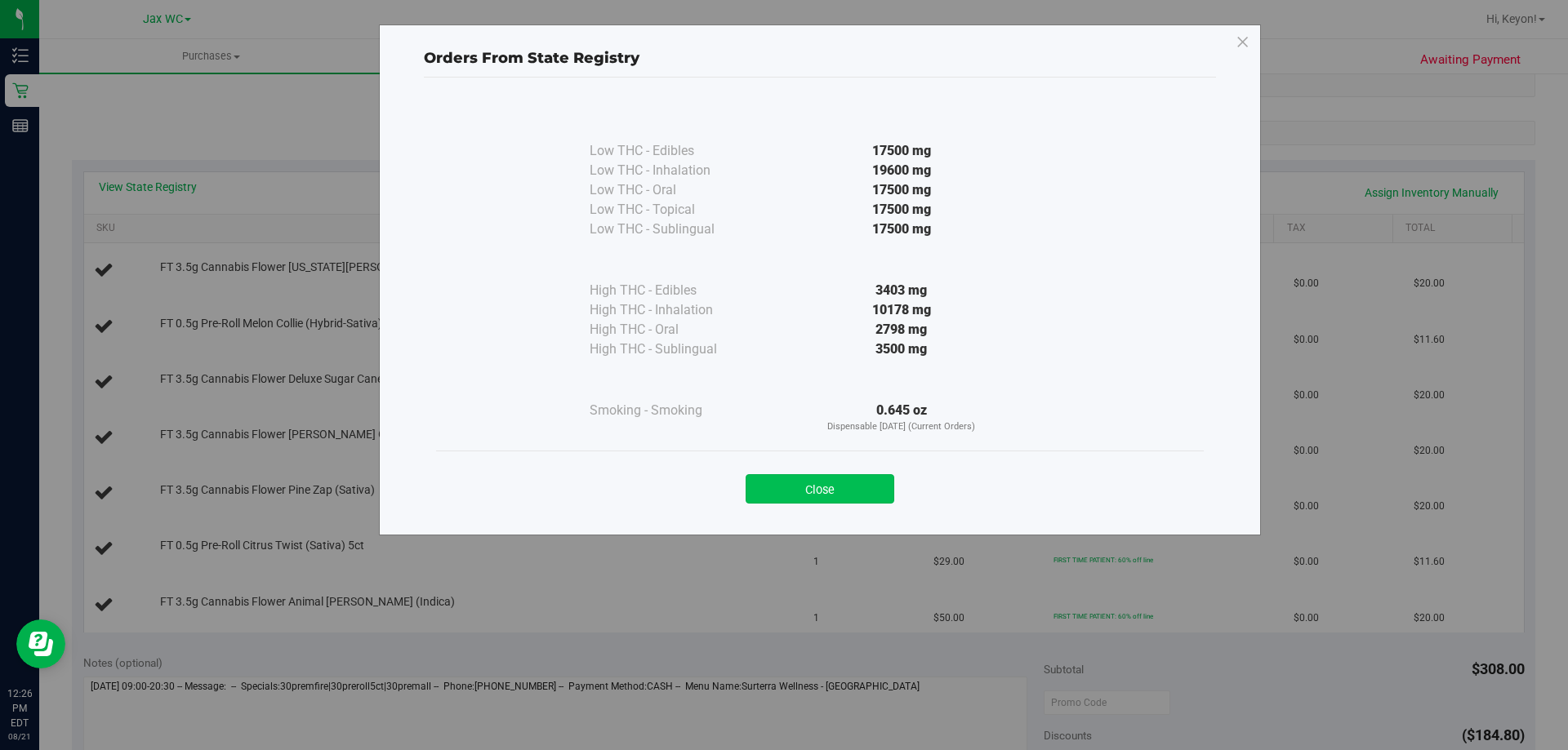
click at [834, 485] on button "Close" at bounding box center [819, 489] width 148 height 29
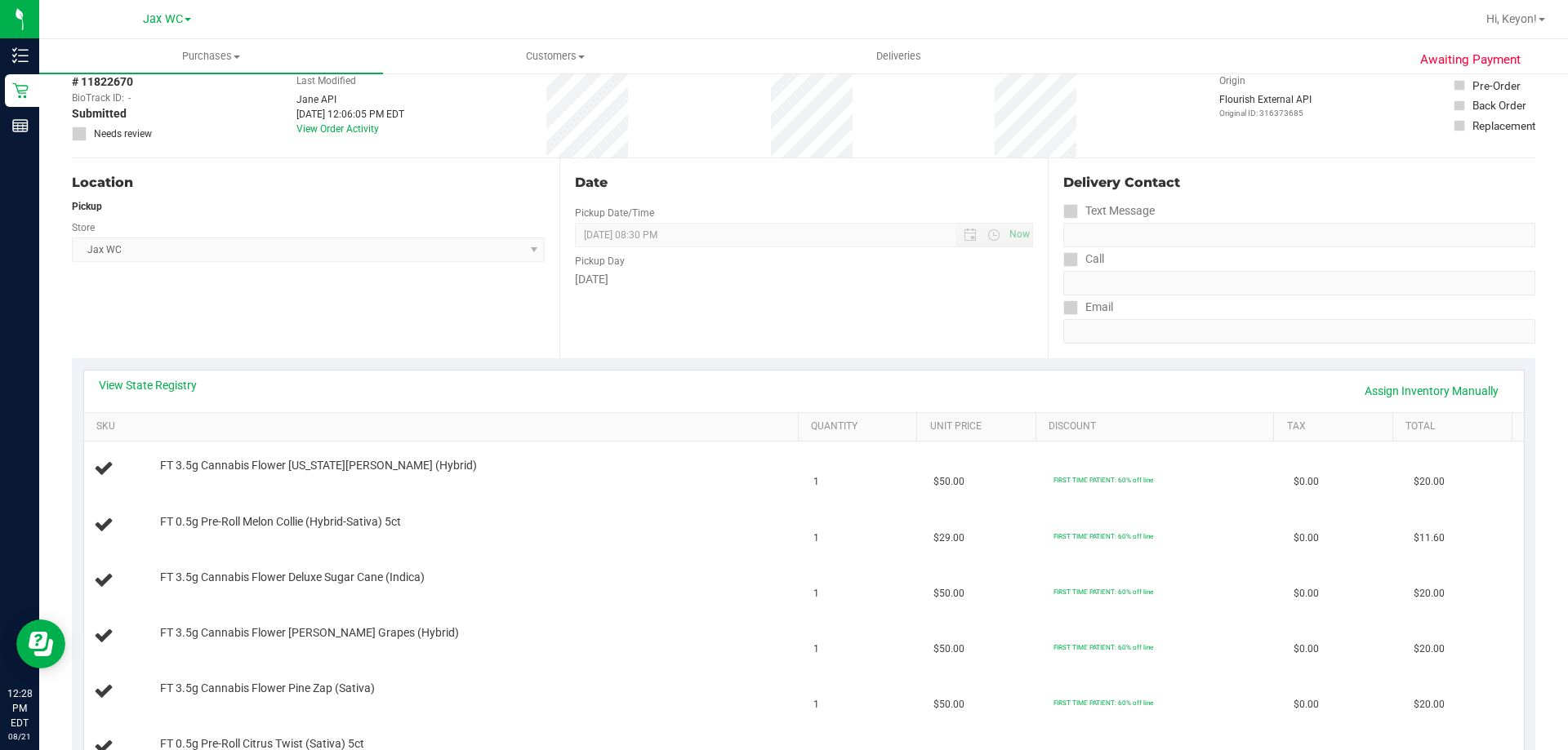
scroll to position [0, 0]
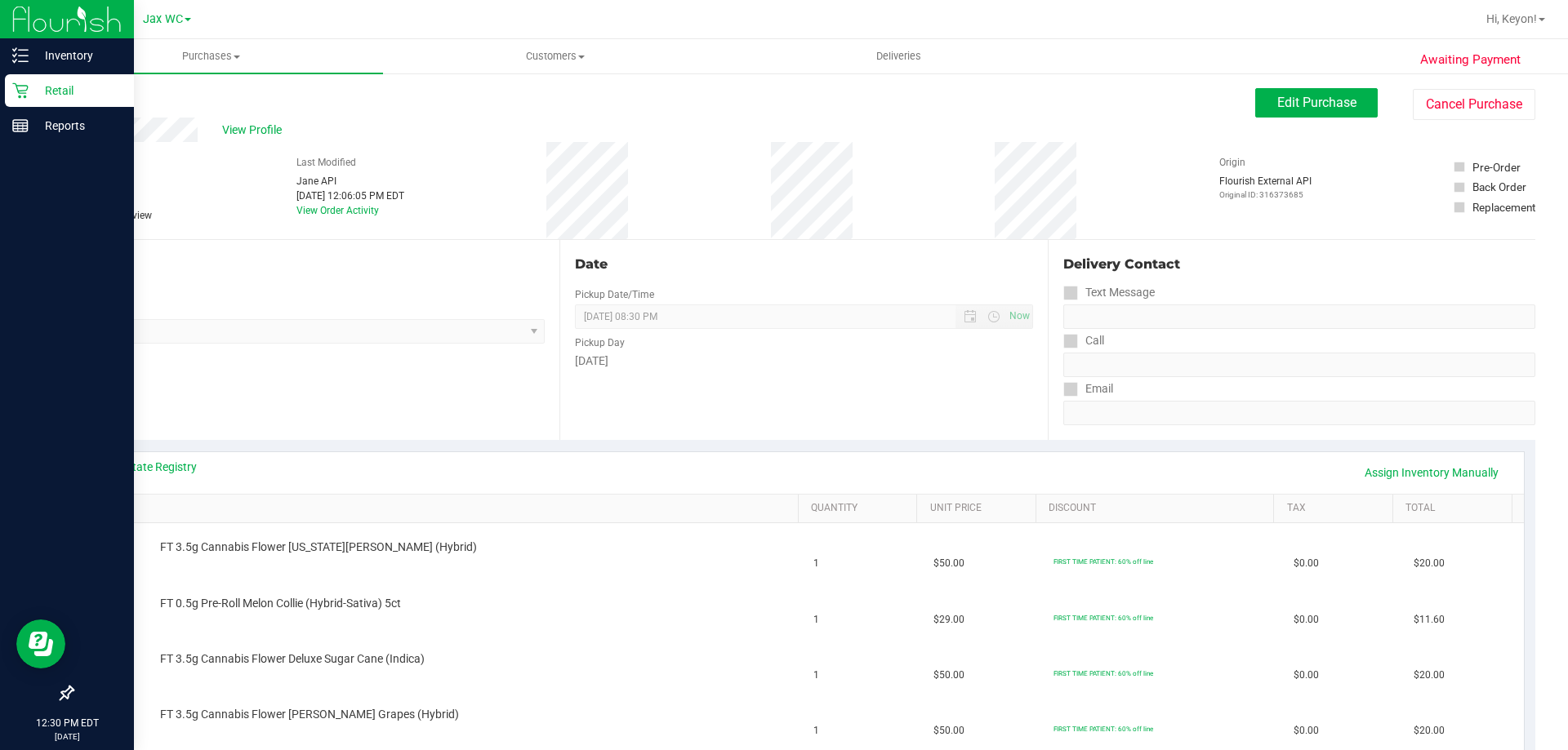
click at [26, 91] on icon at bounding box center [20, 91] width 16 height 16
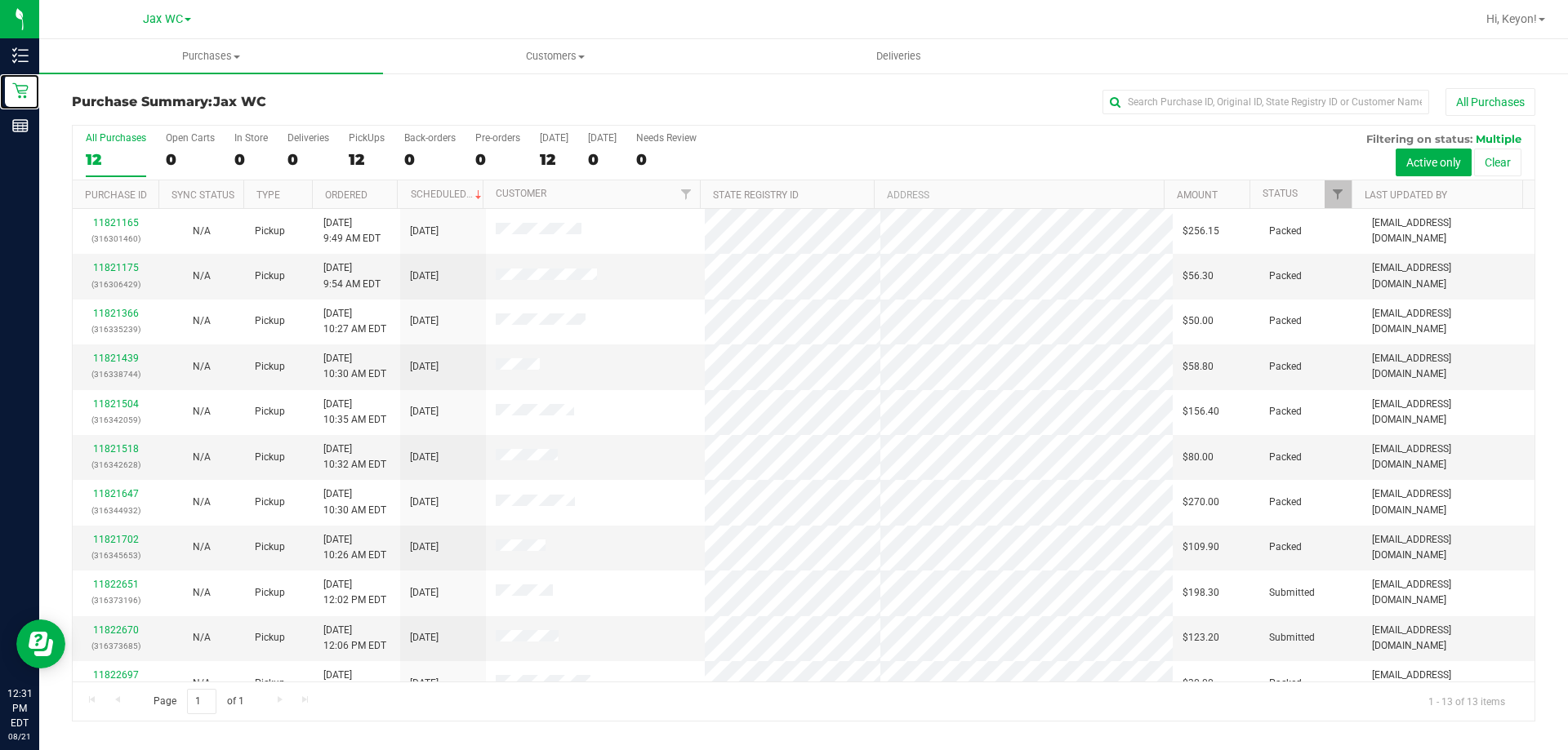
scroll to position [115, 0]
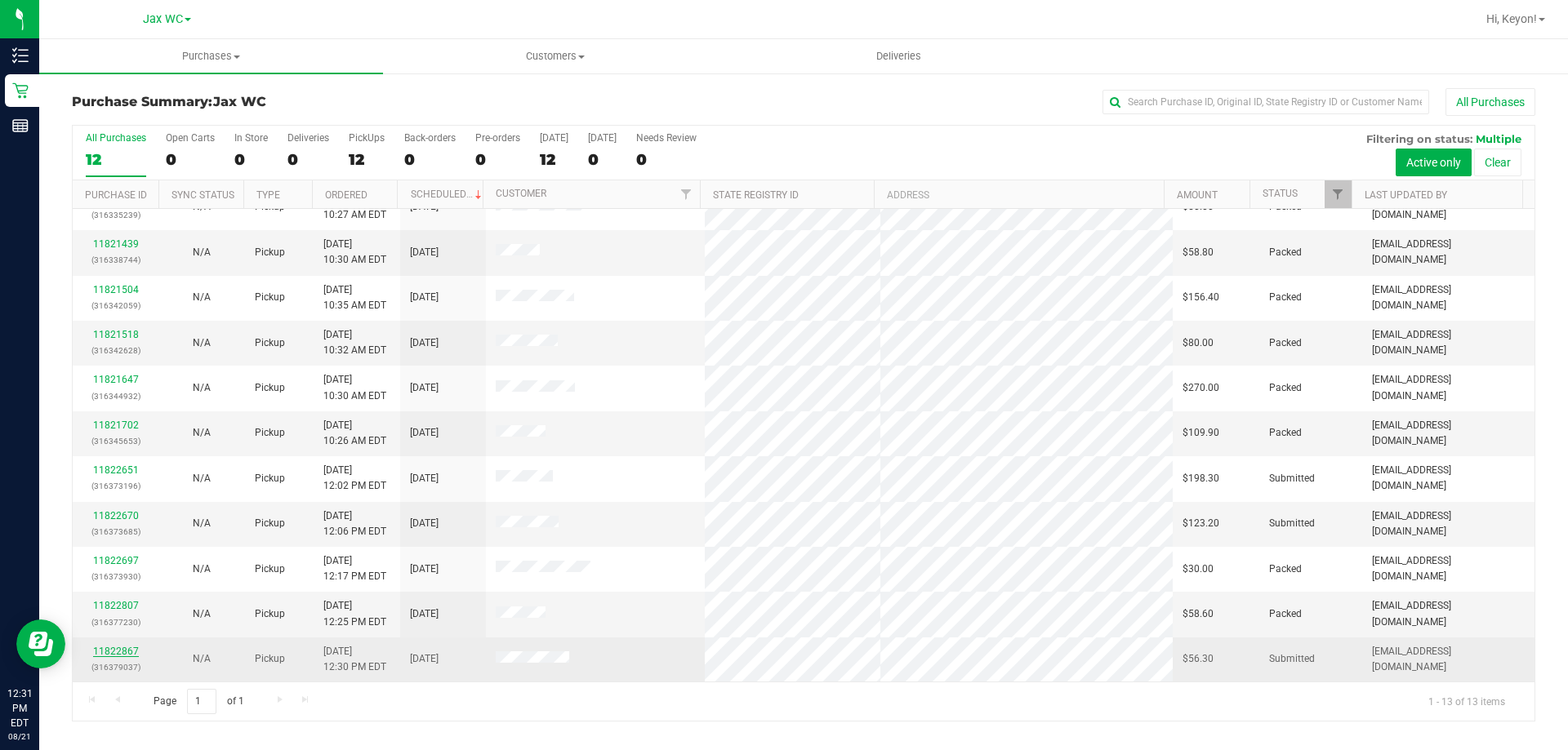
click at [111, 653] on link "11822867" at bounding box center [116, 651] width 46 height 11
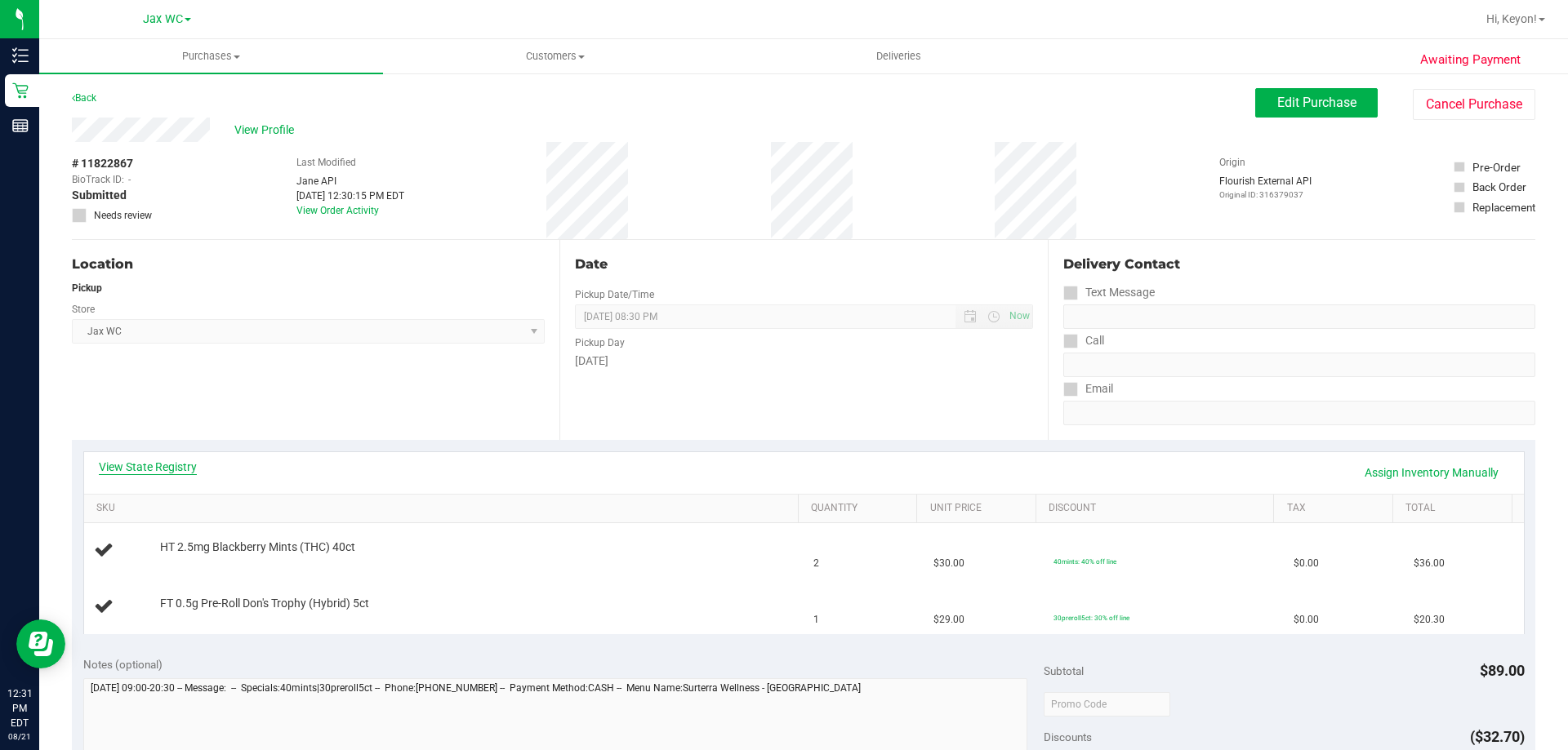
click at [179, 464] on link "View State Registry" at bounding box center [148, 466] width 98 height 16
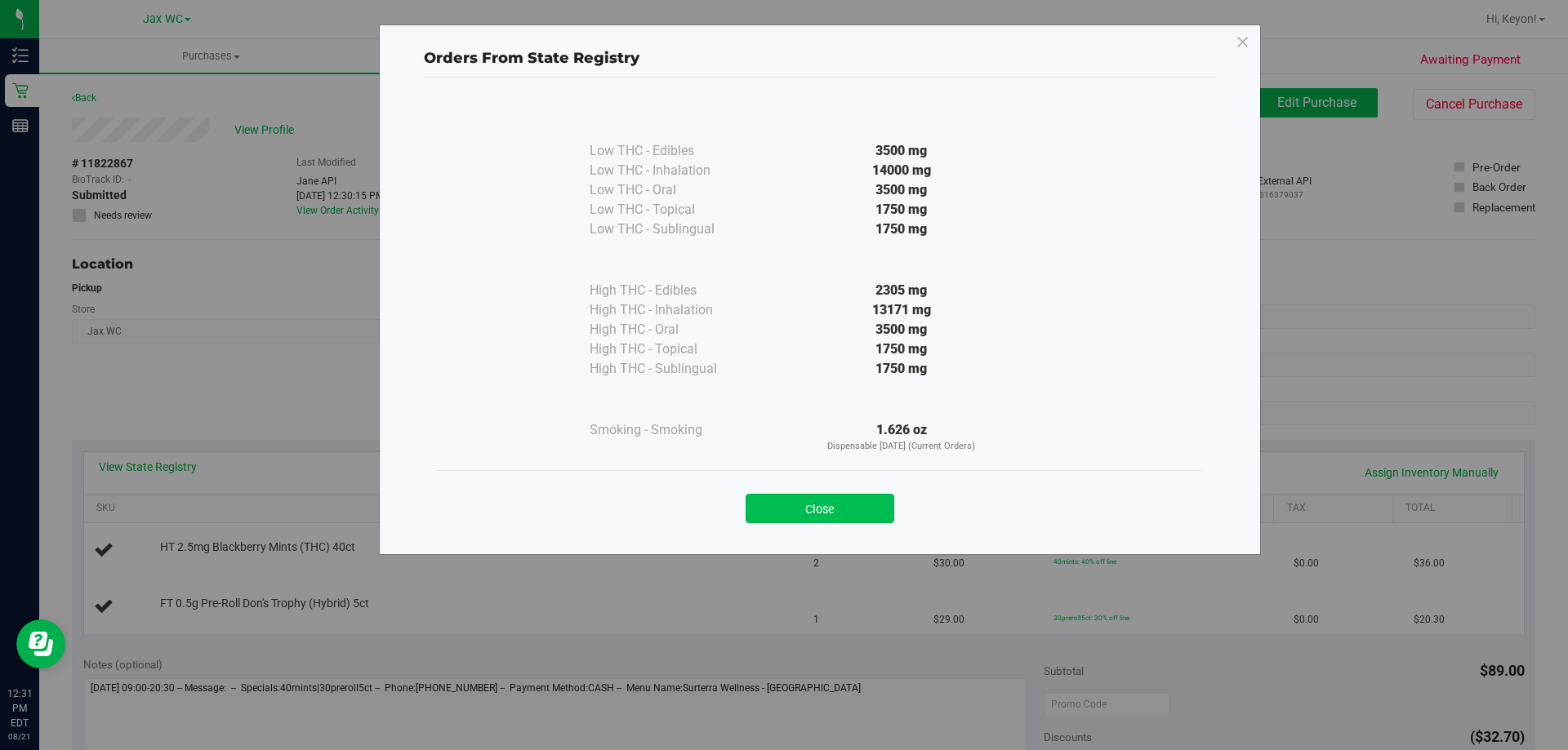
click at [857, 508] on button "Close" at bounding box center [819, 509] width 148 height 29
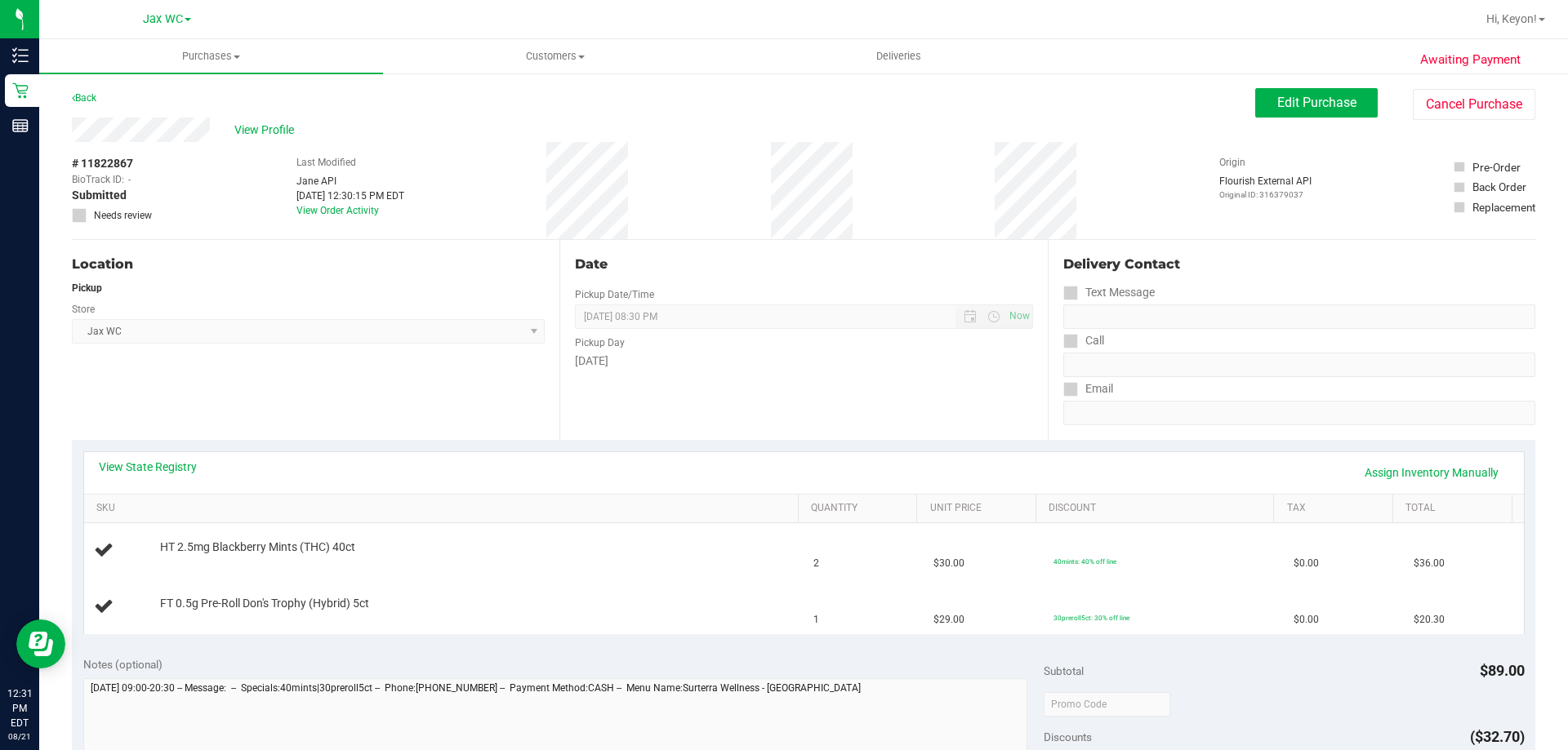
scroll to position [73, 0]
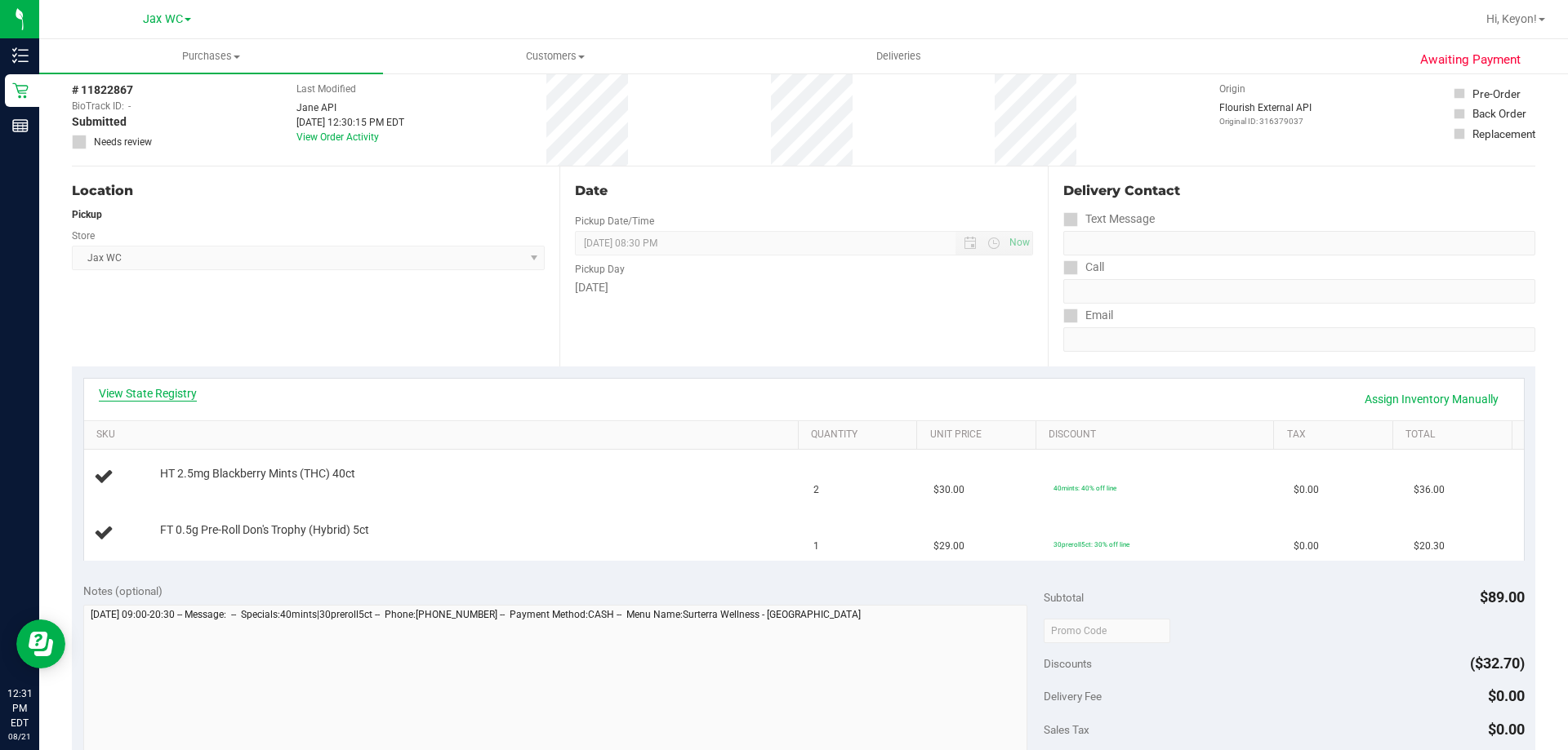
click at [185, 391] on link "View State Registry" at bounding box center [148, 393] width 98 height 16
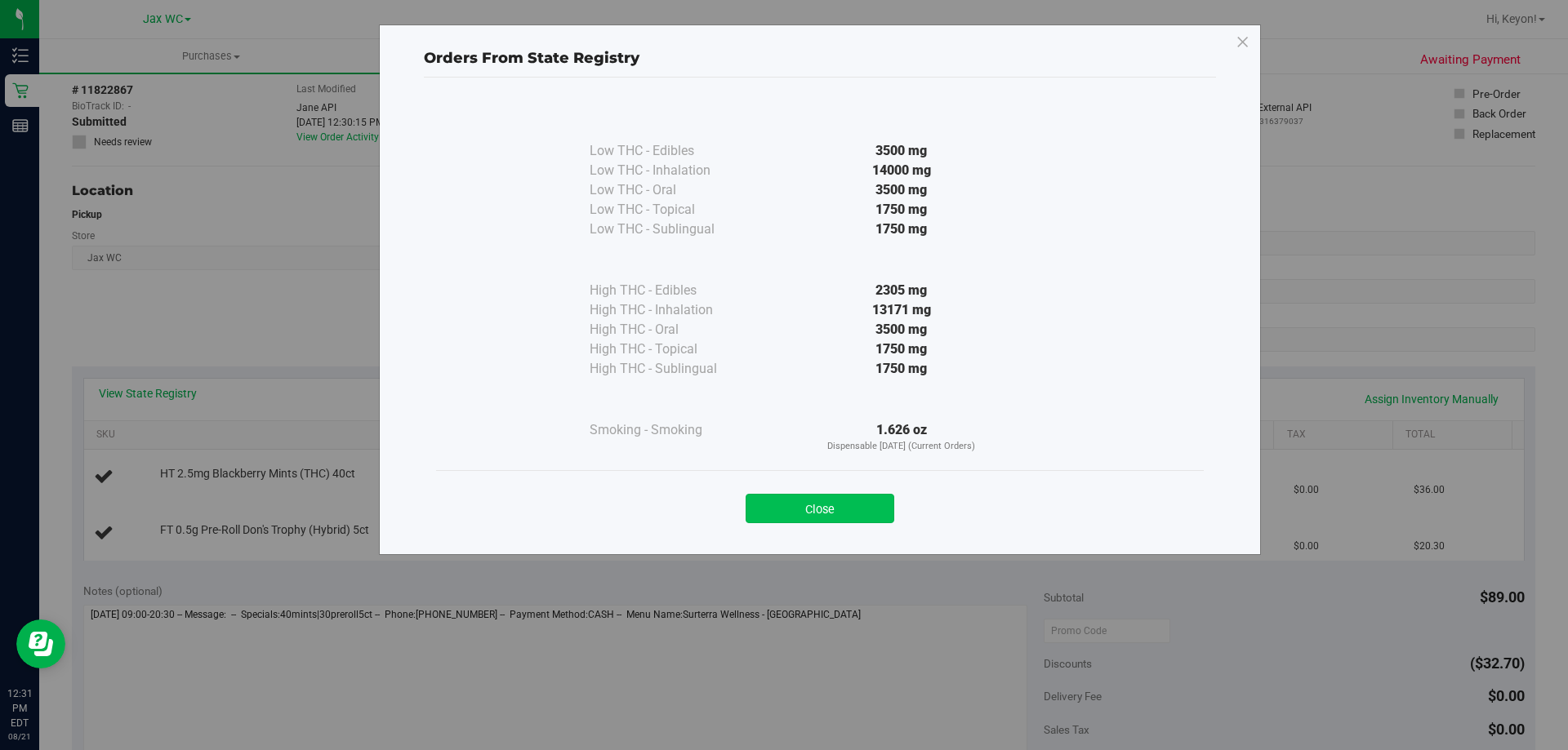
click at [852, 503] on button "Close" at bounding box center [819, 509] width 148 height 29
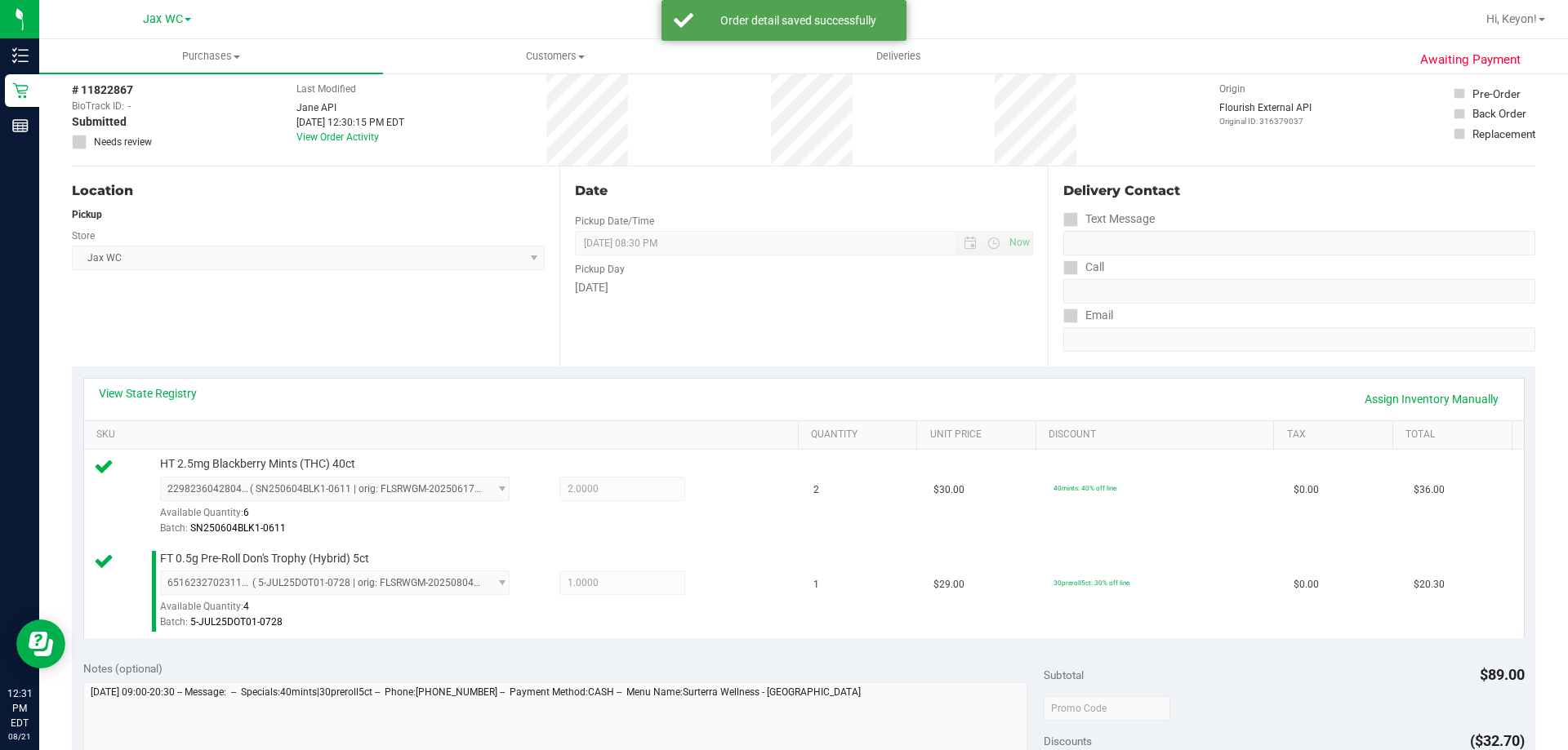
scroll to position [679, 0]
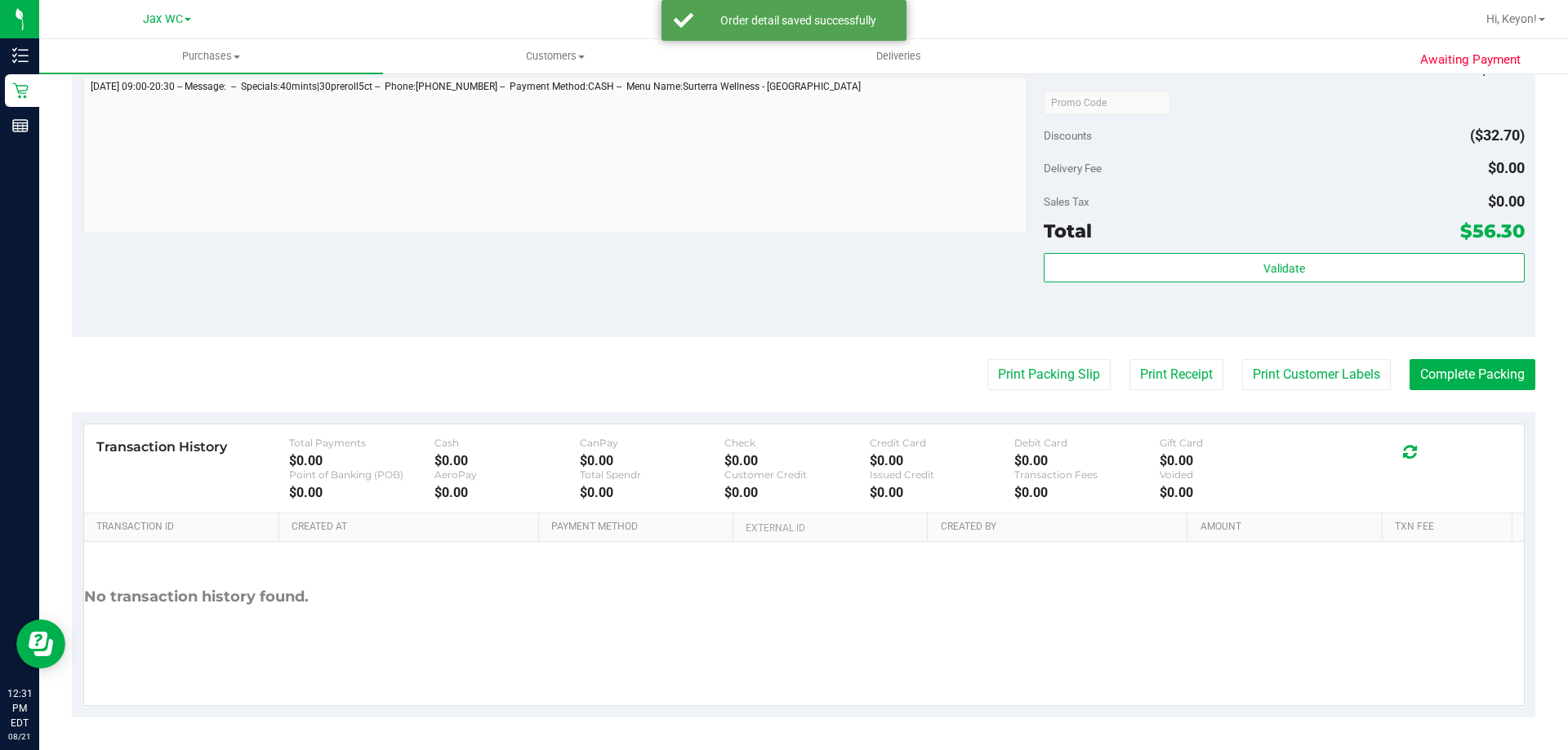
click at [1312, 283] on div "Validate" at bounding box center [1283, 269] width 480 height 31
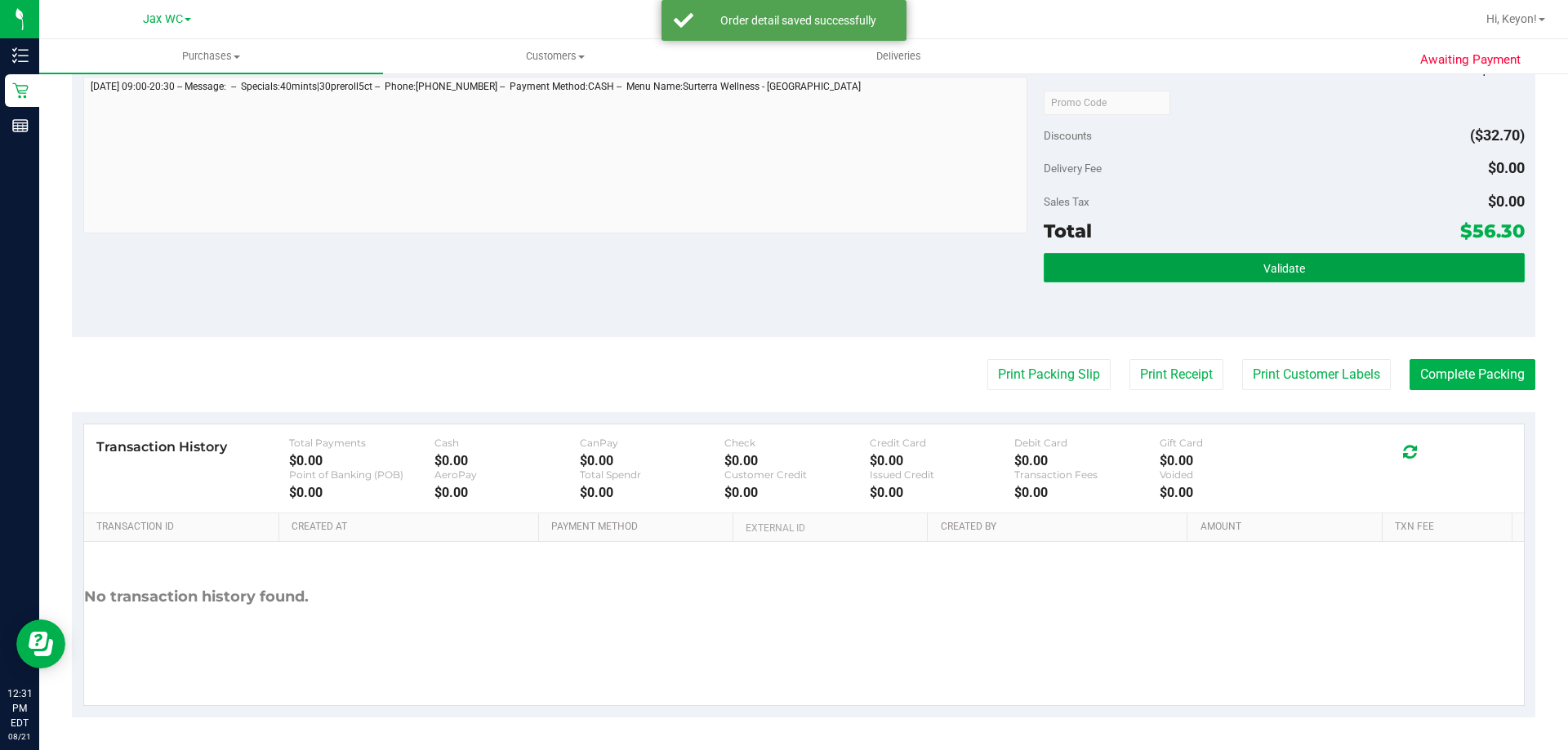
click at [1310, 276] on button "Validate" at bounding box center [1283, 268] width 480 height 29
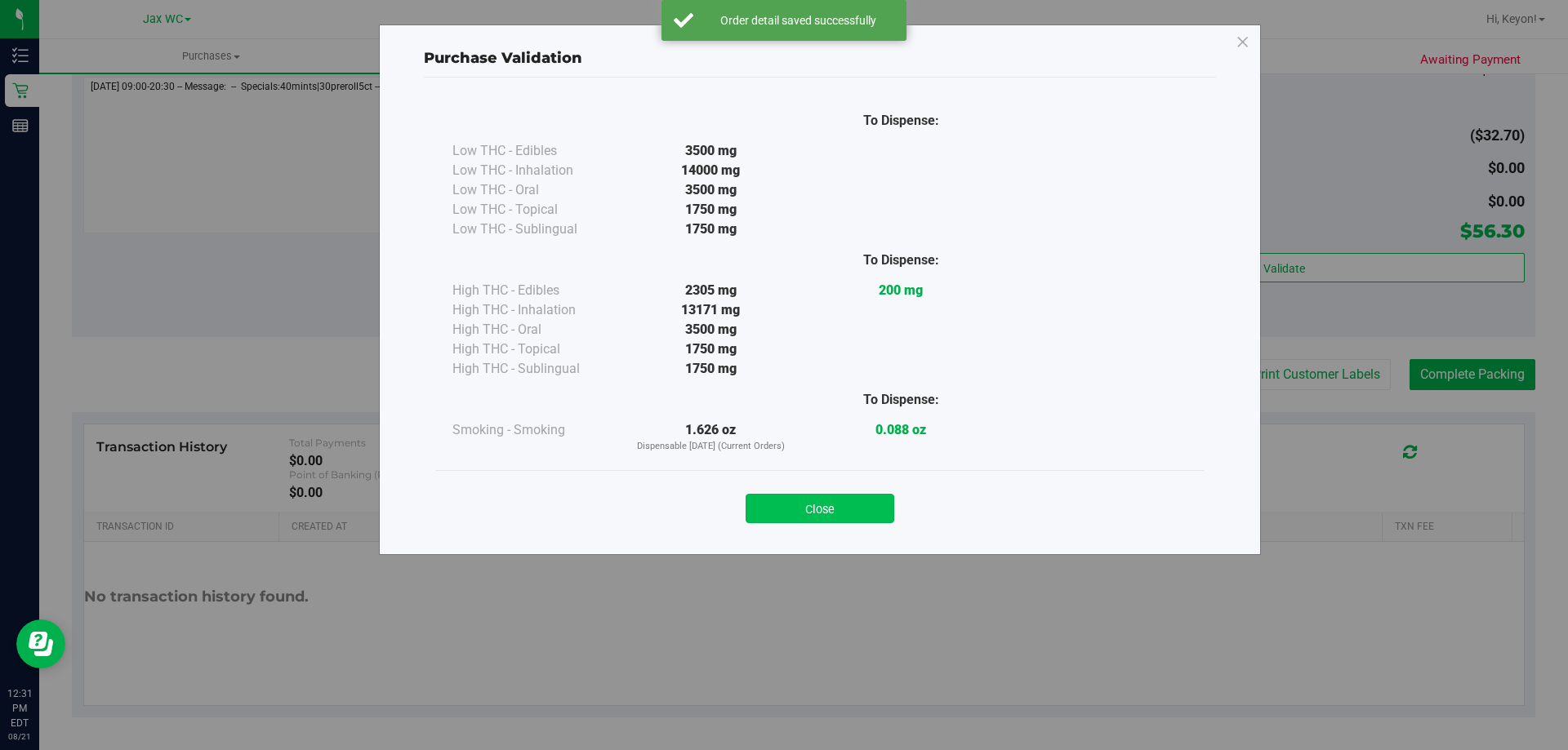
click at [862, 511] on button "Close" at bounding box center [819, 509] width 148 height 29
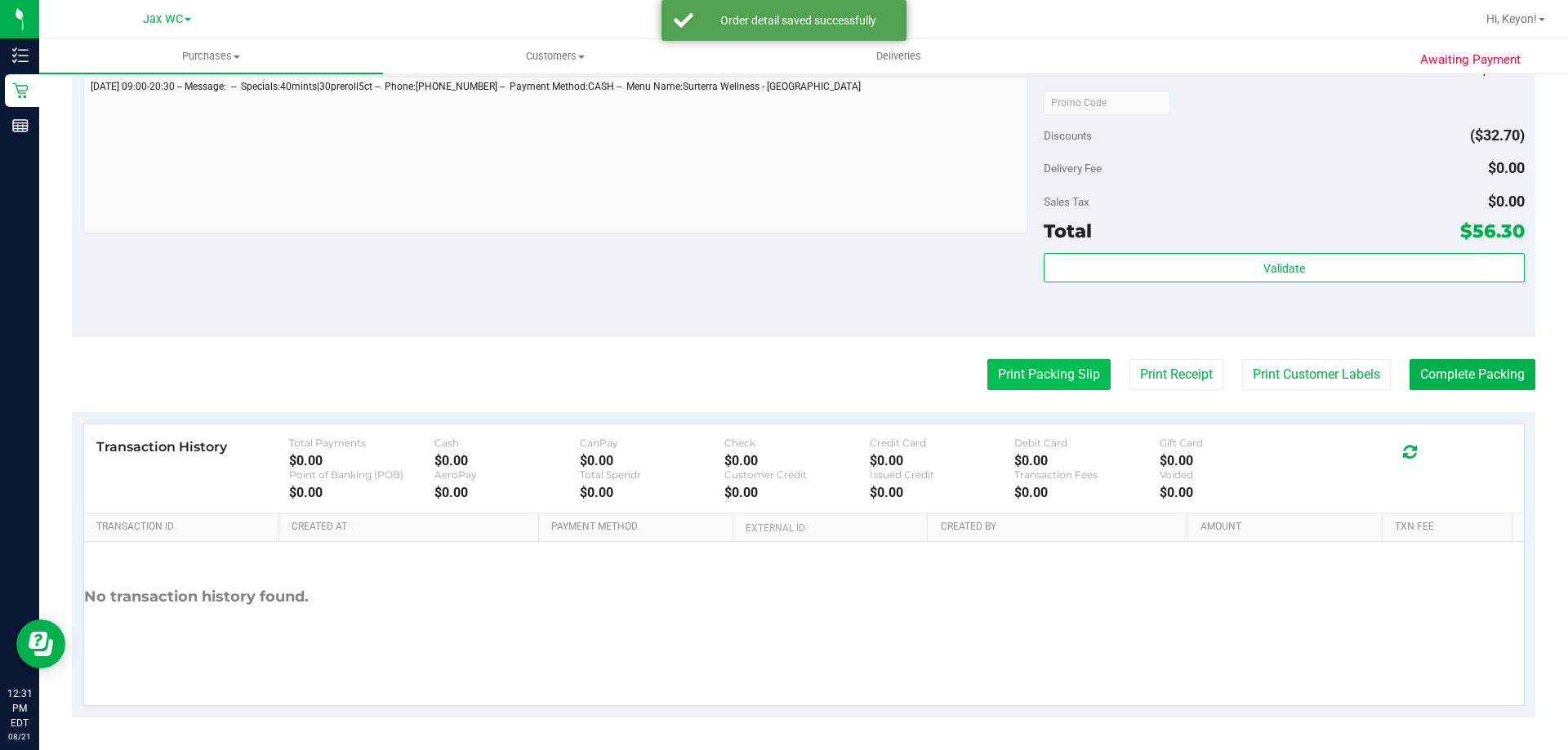
click at [1014, 366] on button "Print Packing Slip" at bounding box center [1049, 375] width 123 height 31
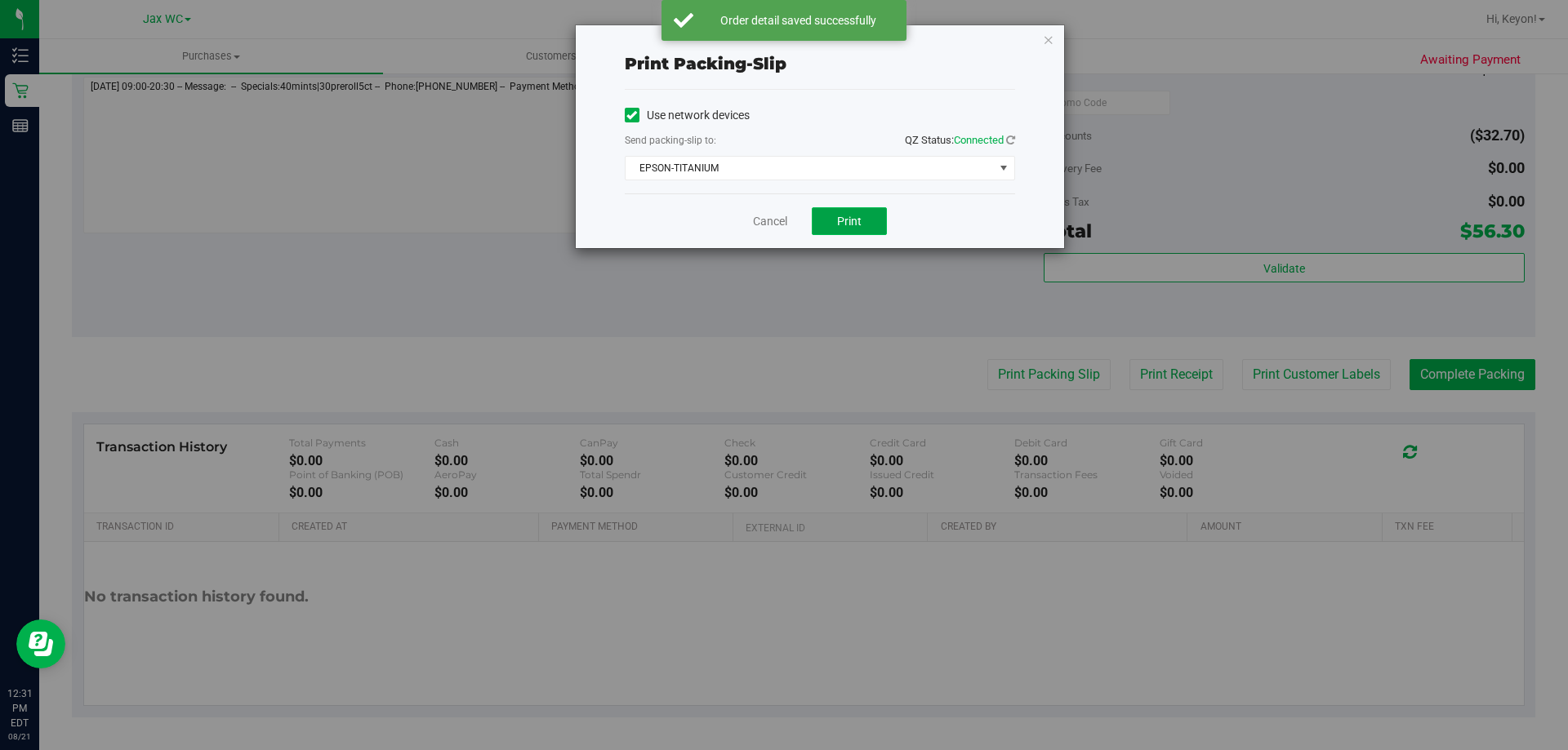
click at [850, 221] on span "Print" at bounding box center [850, 221] width 24 height 13
click at [776, 222] on link "Cancel" at bounding box center [770, 222] width 34 height 17
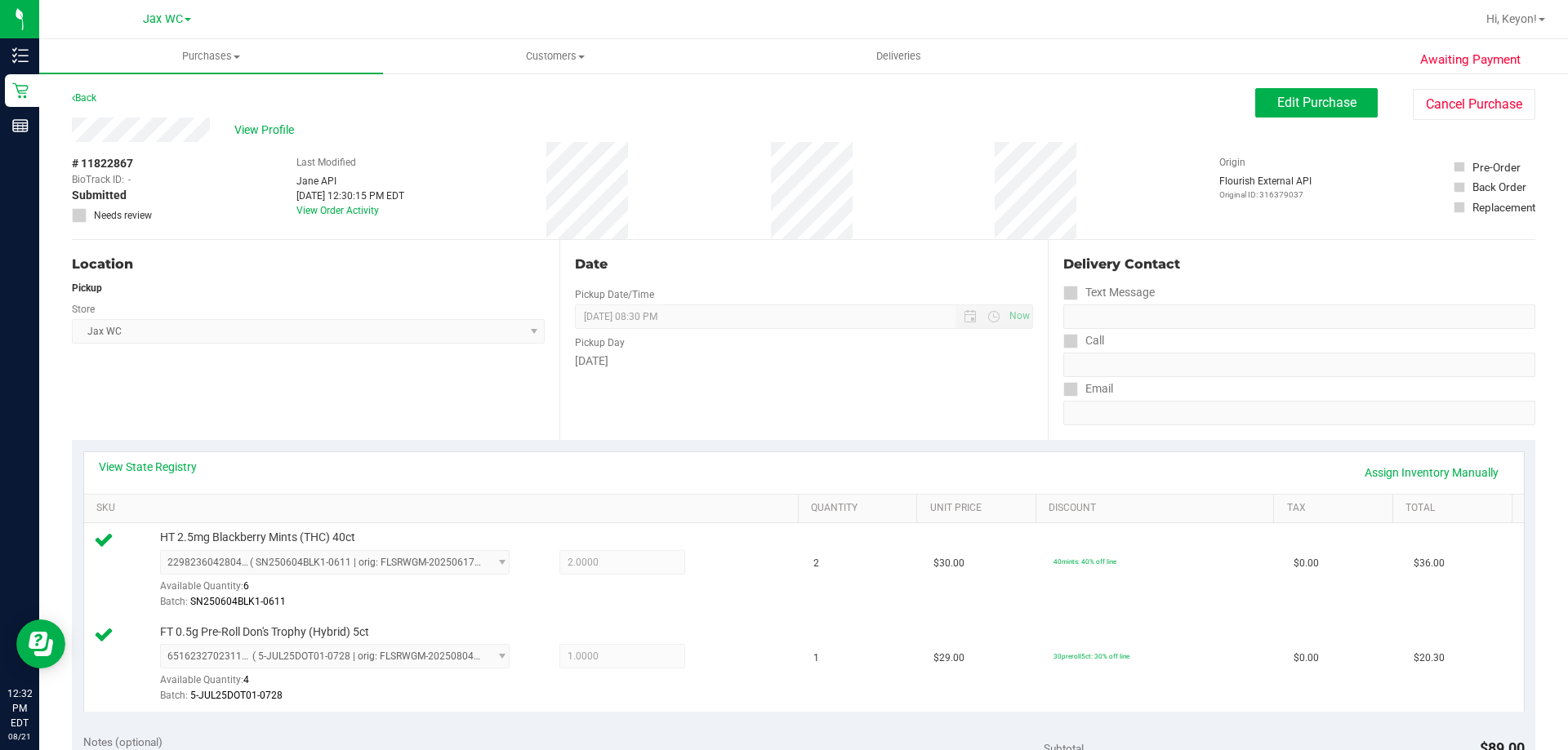
scroll to position [624, 0]
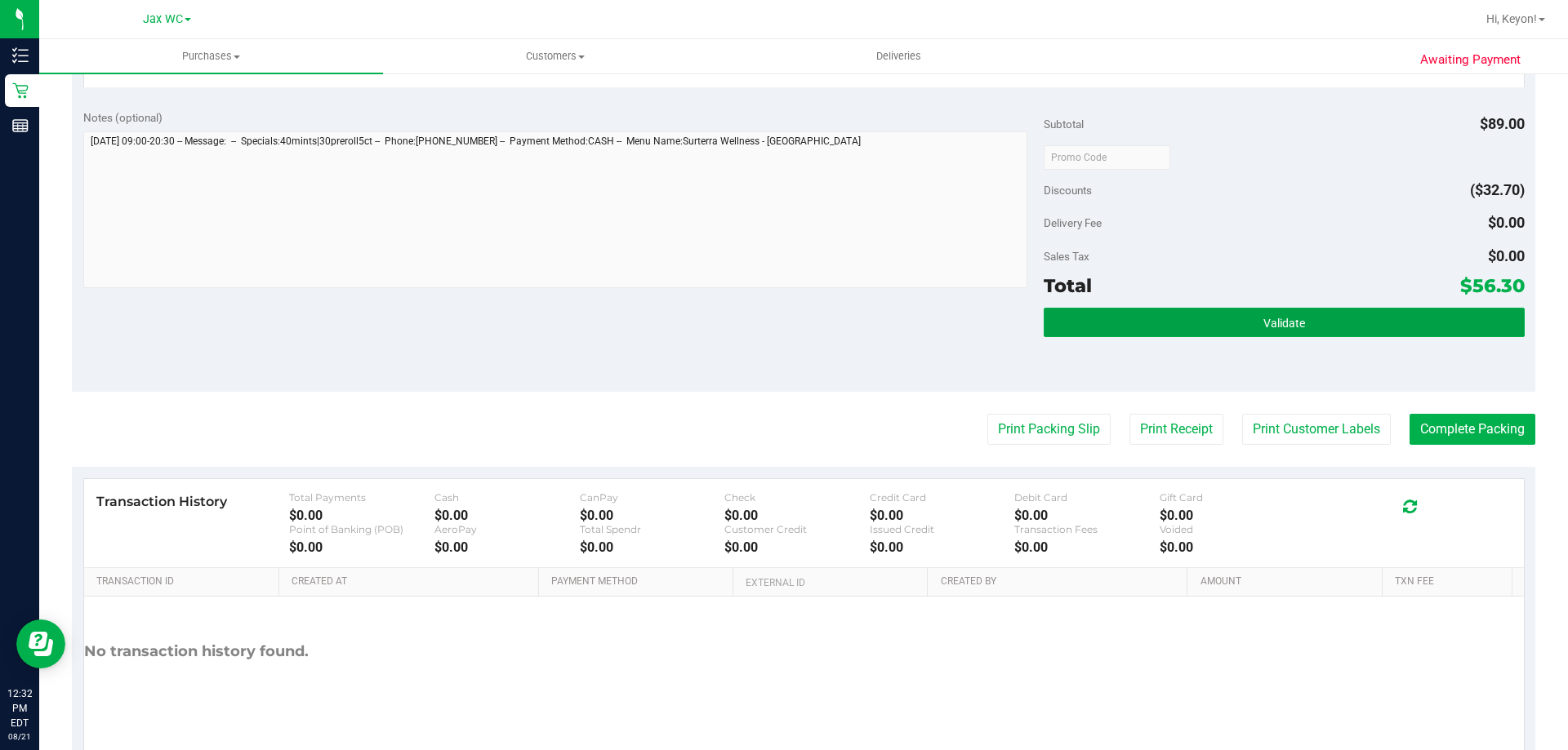
drag, startPoint x: 1342, startPoint y: 328, endPoint x: 1329, endPoint y: 347, distance: 23.0
click at [1338, 339] on div "Validate" at bounding box center [1283, 344] width 480 height 73
click at [1170, 310] on button "Validate" at bounding box center [1283, 322] width 480 height 29
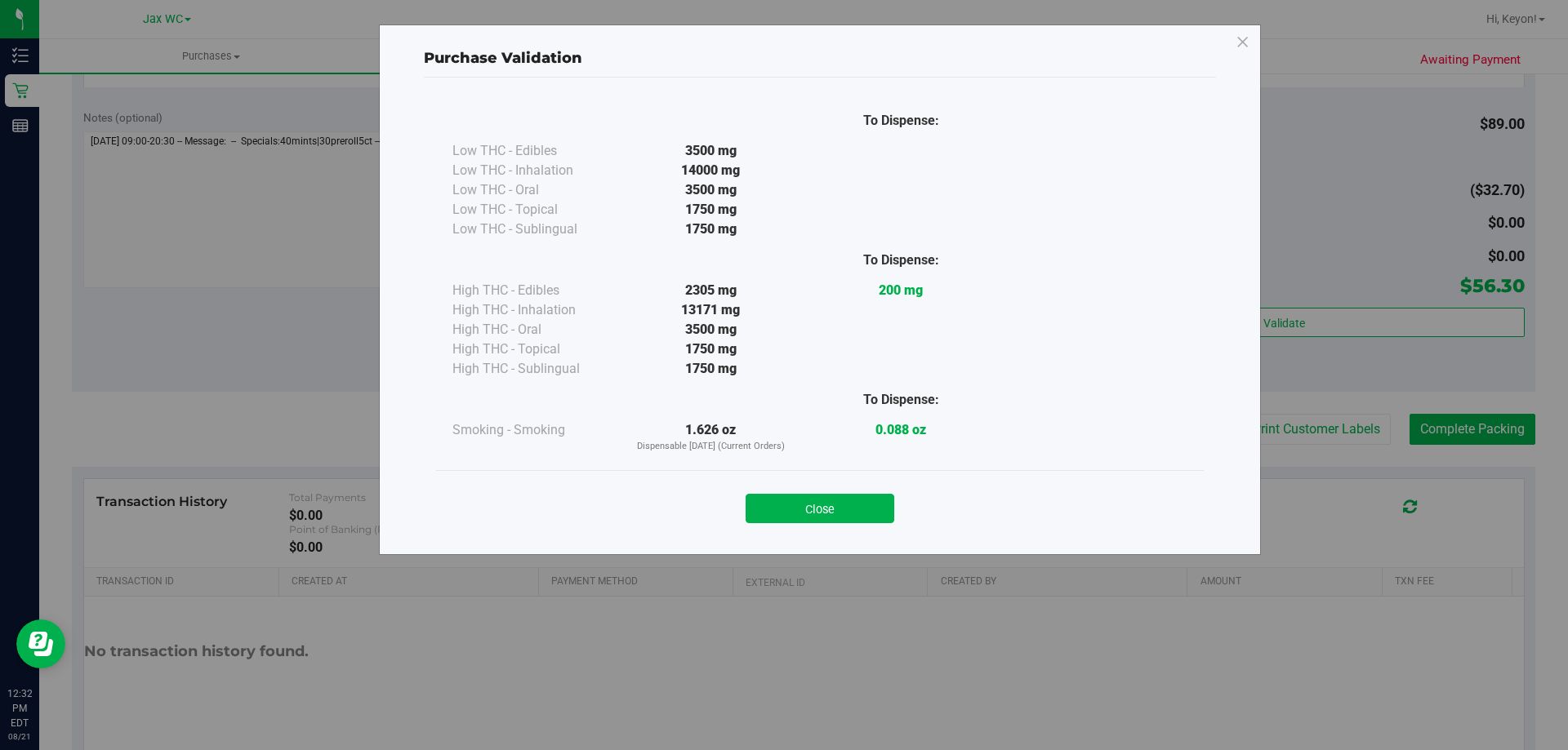
drag, startPoint x: 851, startPoint y: 512, endPoint x: 1567, endPoint y: 419, distance: 722.0
click at [856, 512] on button "Close" at bounding box center [819, 509] width 148 height 29
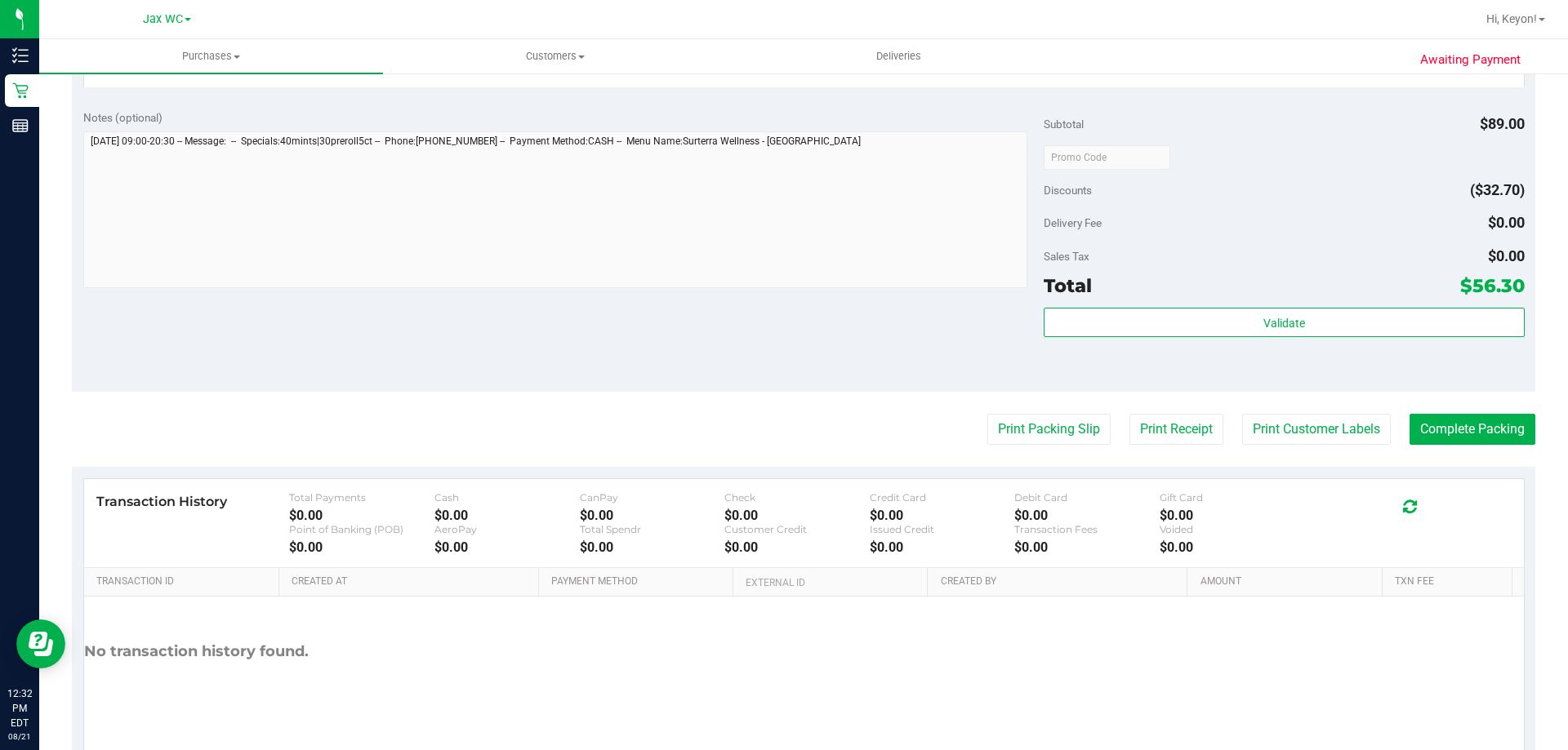
scroll to position [646, 0]
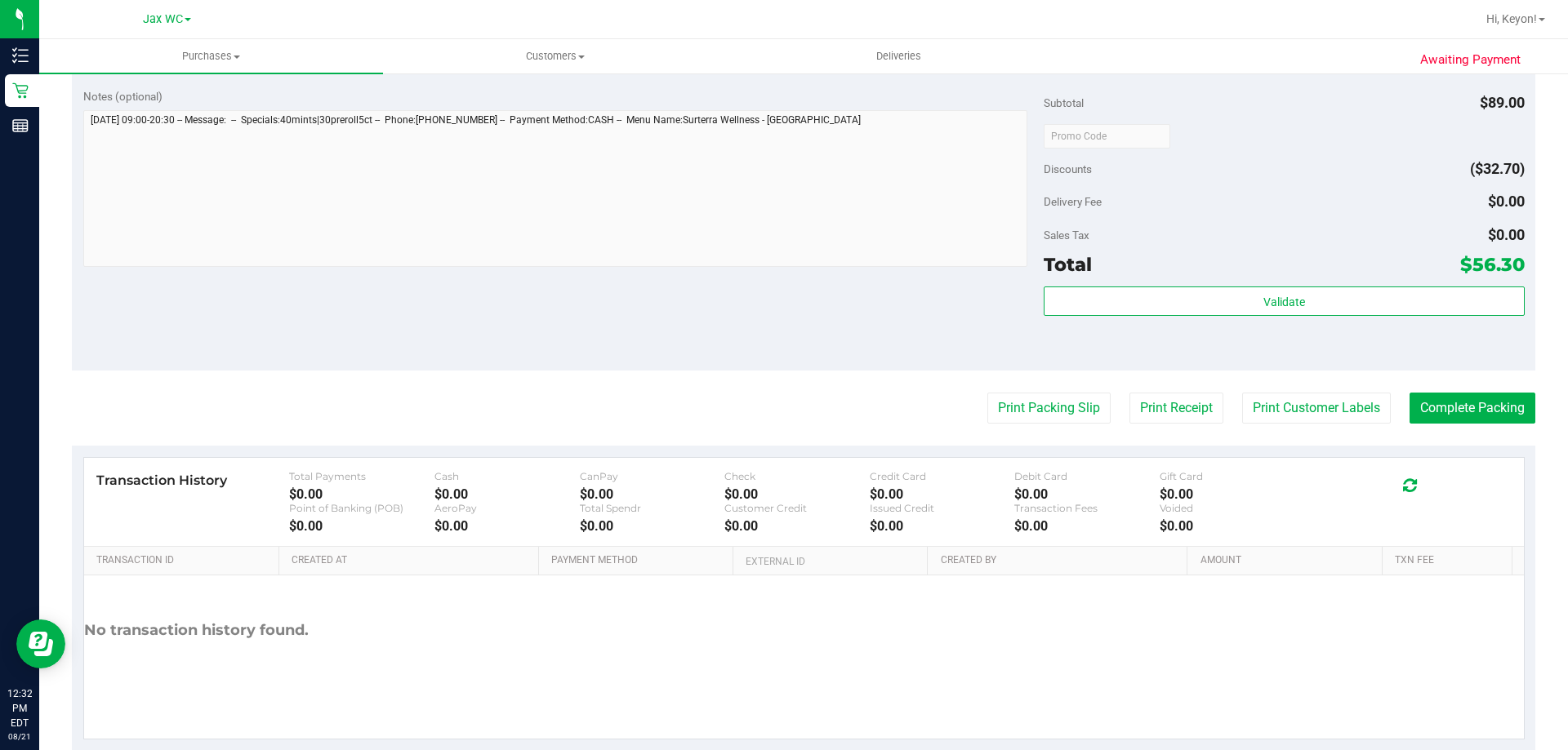
click at [1458, 391] on purchase-details "Back Edit Purchase Cancel Purchase View Profile # 11822867 BioTrack ID: - Submi…" at bounding box center [803, 97] width 1464 height 1309
click at [1457, 412] on button "Complete Packing" at bounding box center [1472, 408] width 126 height 31
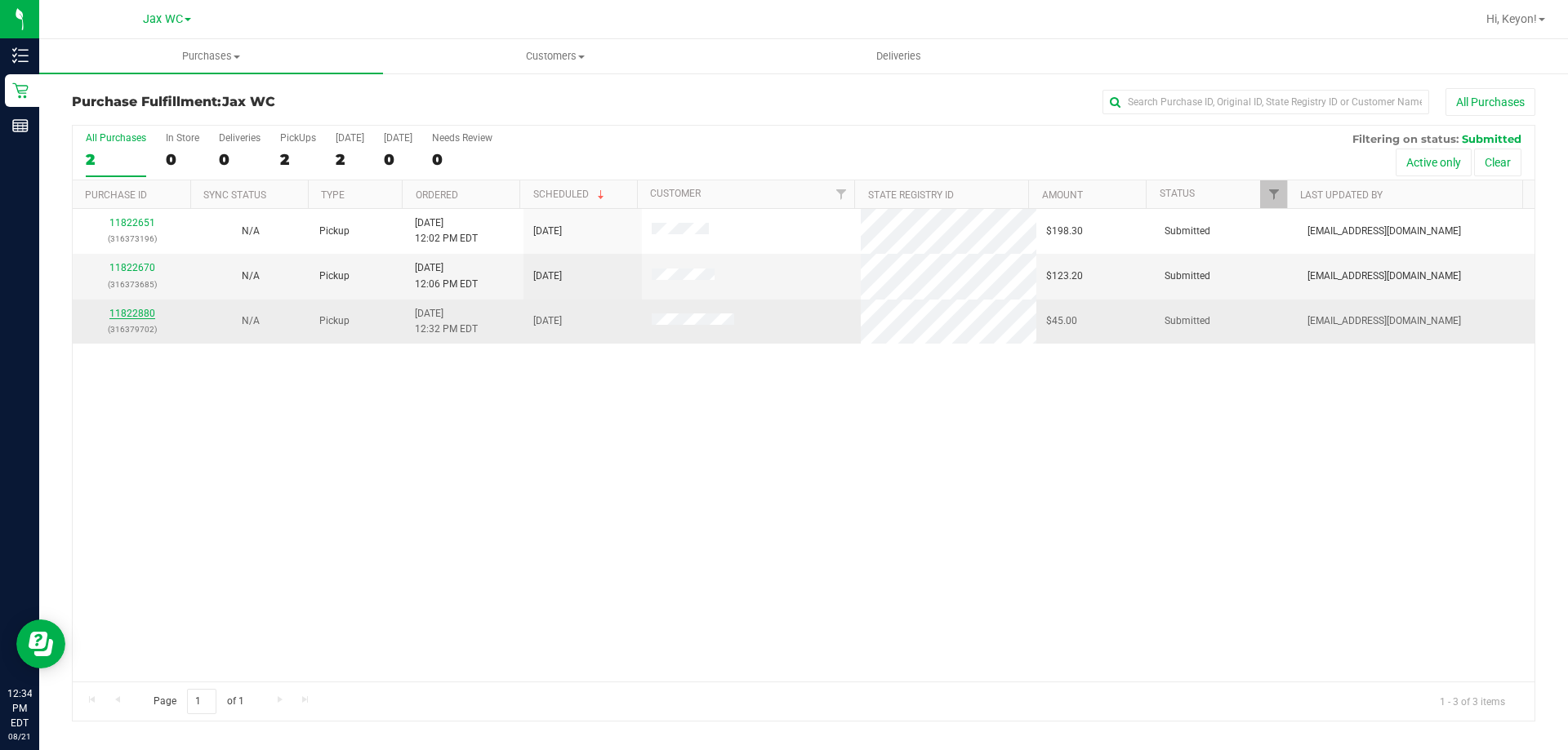
click at [139, 315] on link "11822880" at bounding box center [132, 313] width 46 height 11
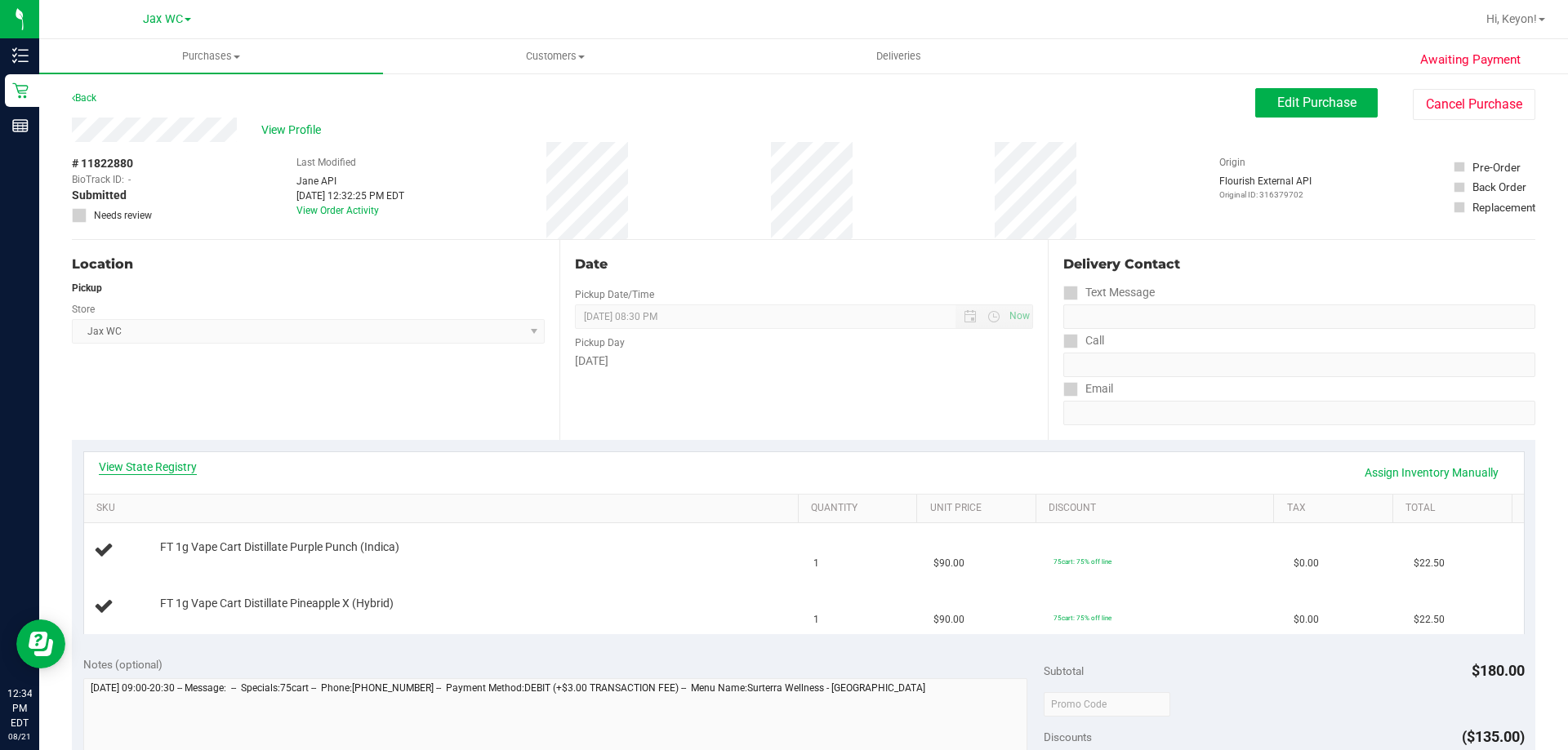
click at [154, 466] on link "View State Registry" at bounding box center [148, 466] width 98 height 16
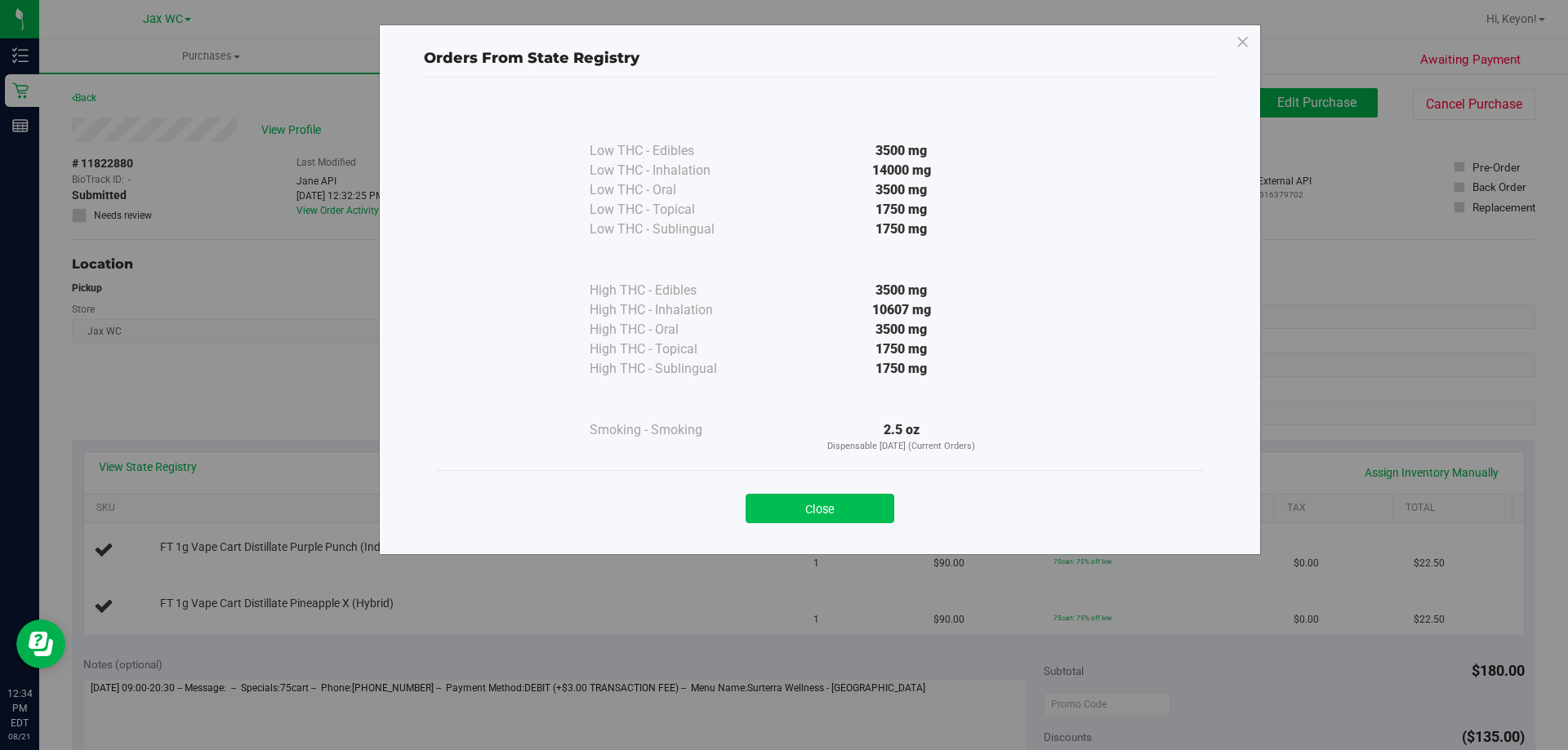
click at [837, 514] on button "Close" at bounding box center [819, 509] width 148 height 29
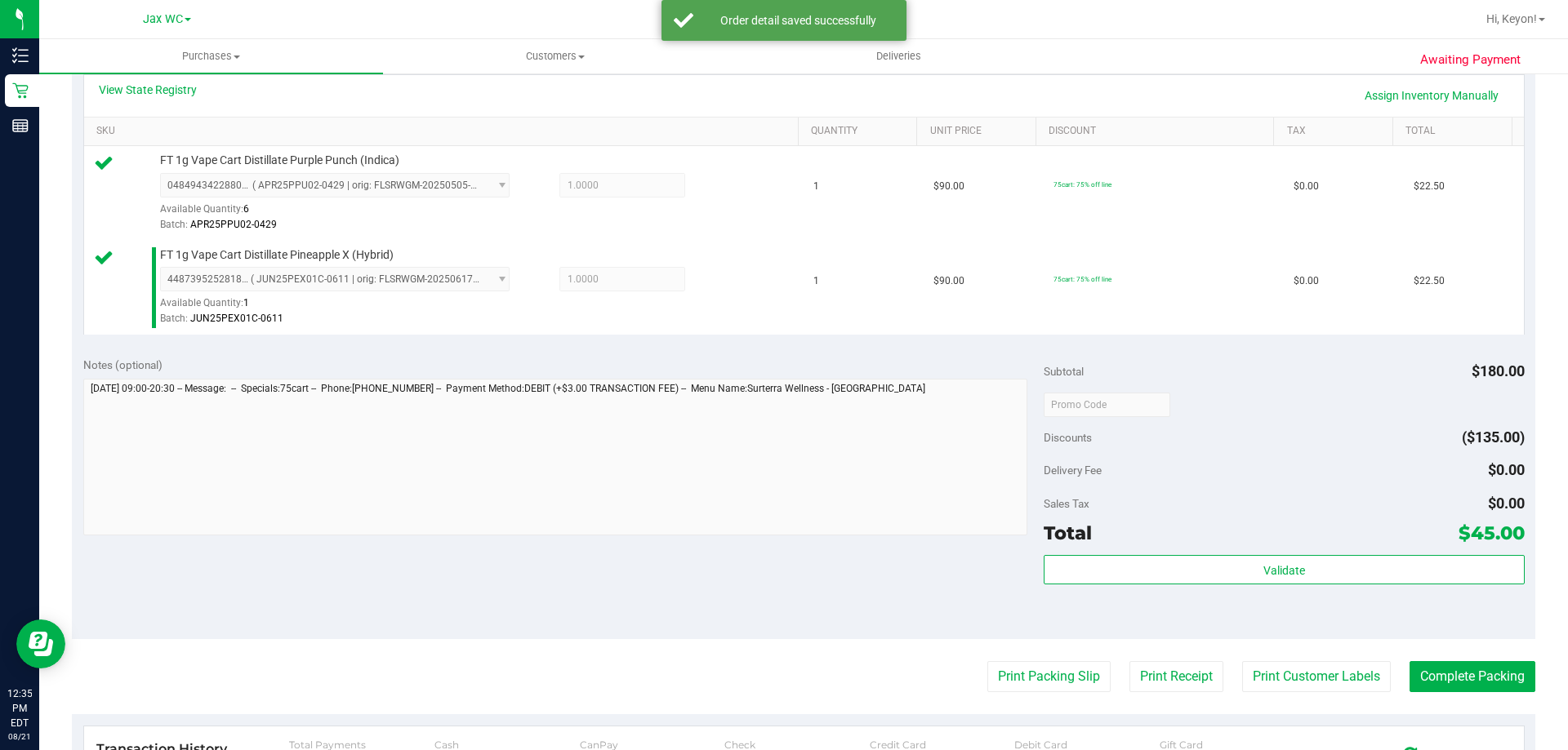
scroll to position [416, 0]
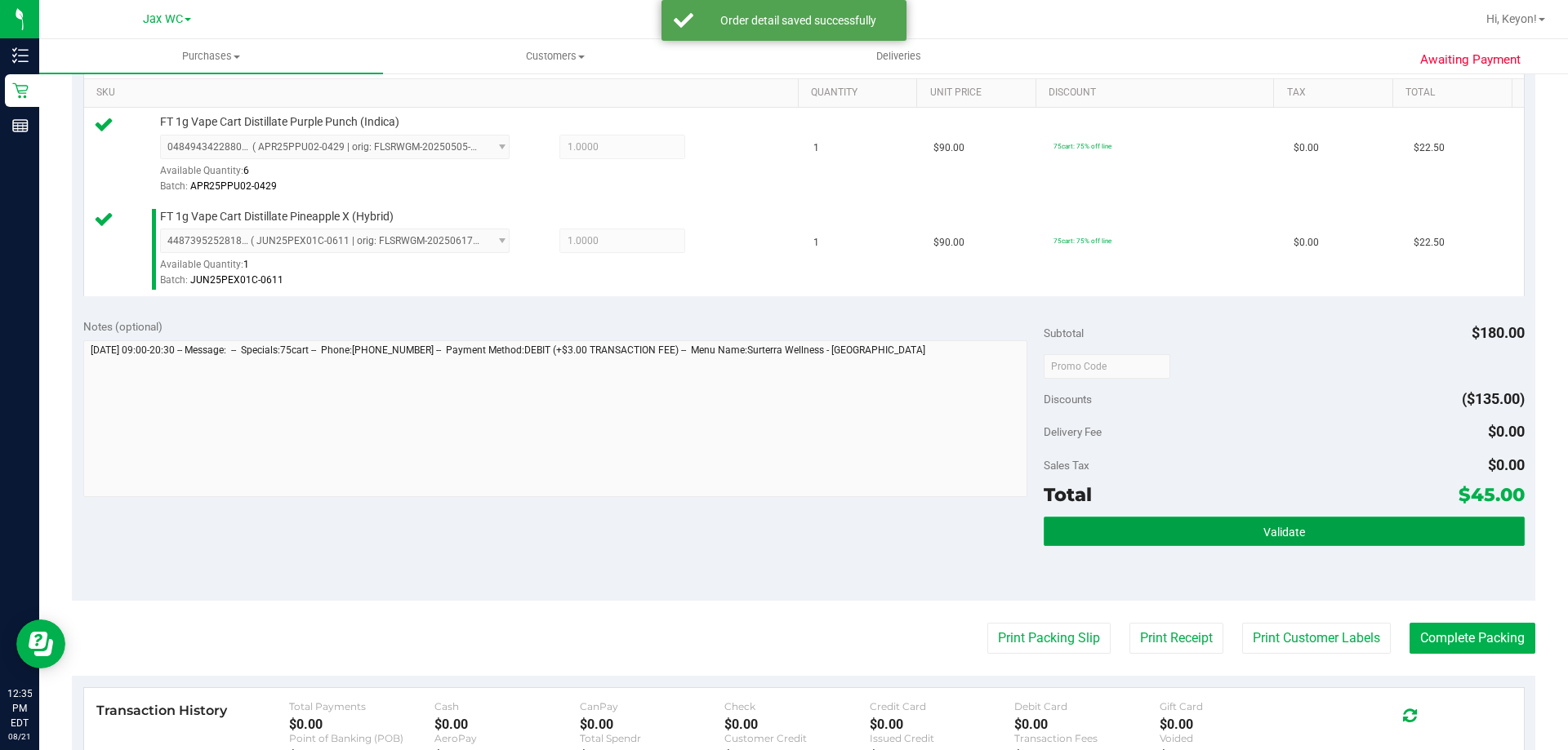
click at [1307, 530] on button "Validate" at bounding box center [1283, 531] width 480 height 29
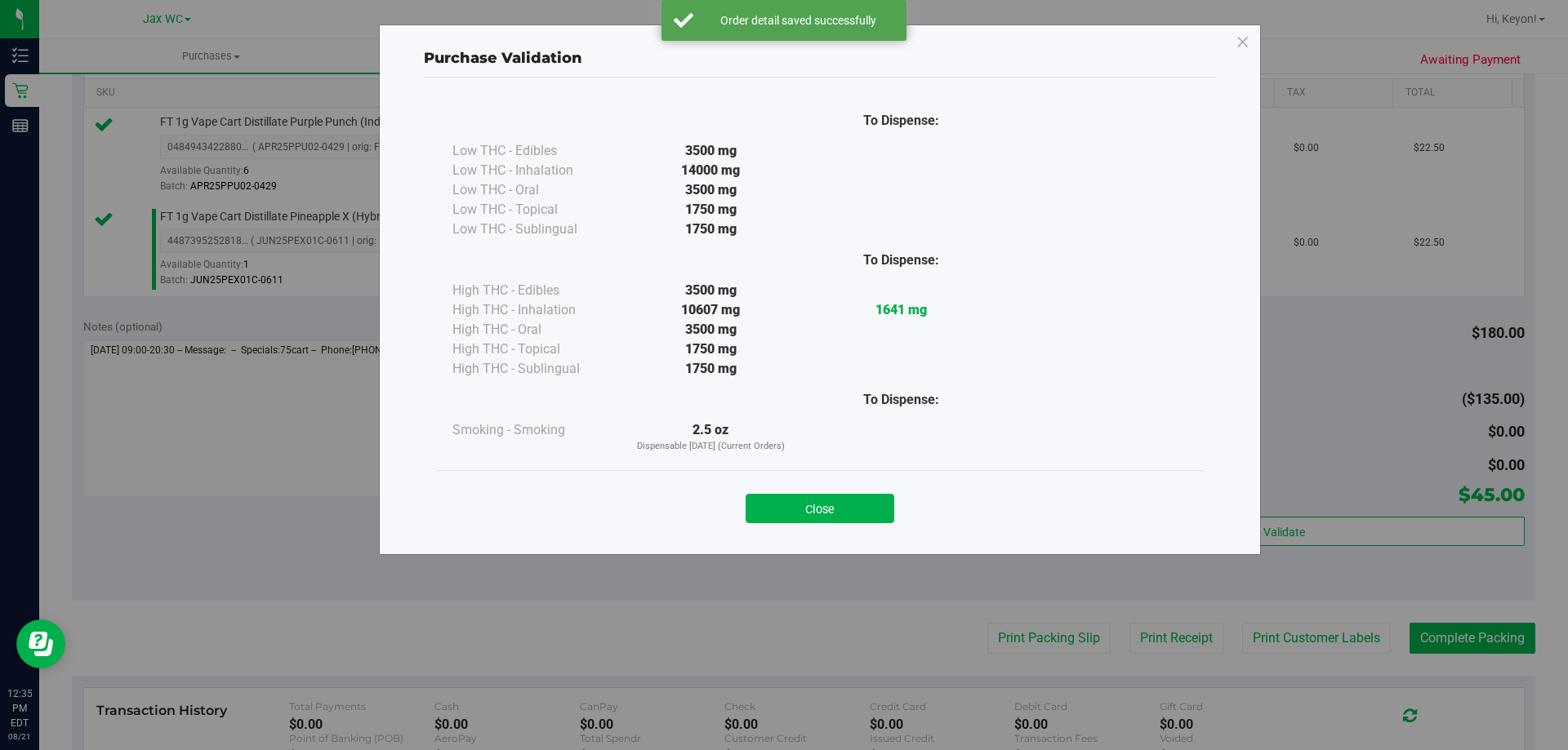
drag, startPoint x: 845, startPoint y: 516, endPoint x: 944, endPoint y: 506, distance: 99.5
click at [853, 514] on button "Close" at bounding box center [819, 509] width 148 height 29
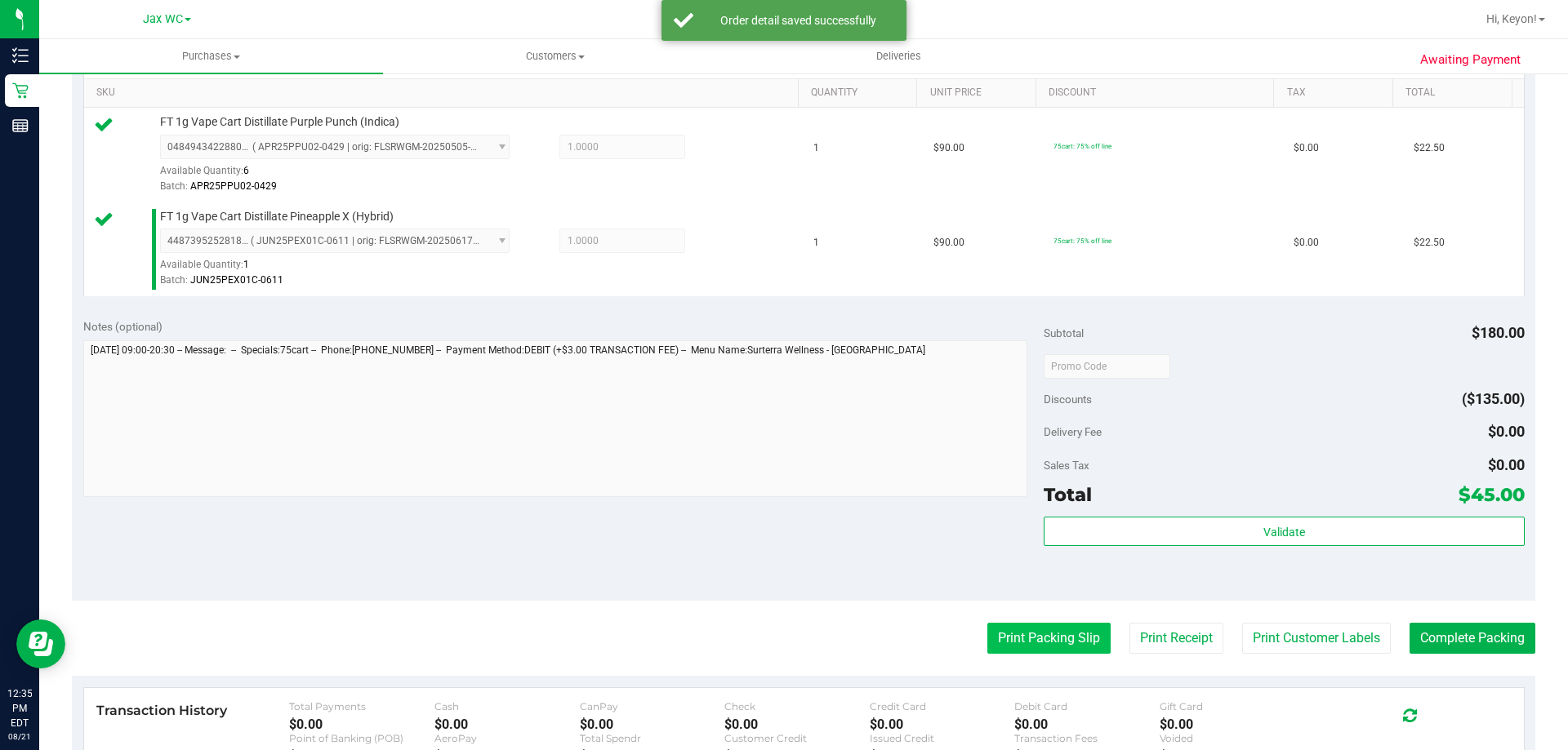
click at [1069, 638] on button "Print Packing Slip" at bounding box center [1049, 638] width 123 height 31
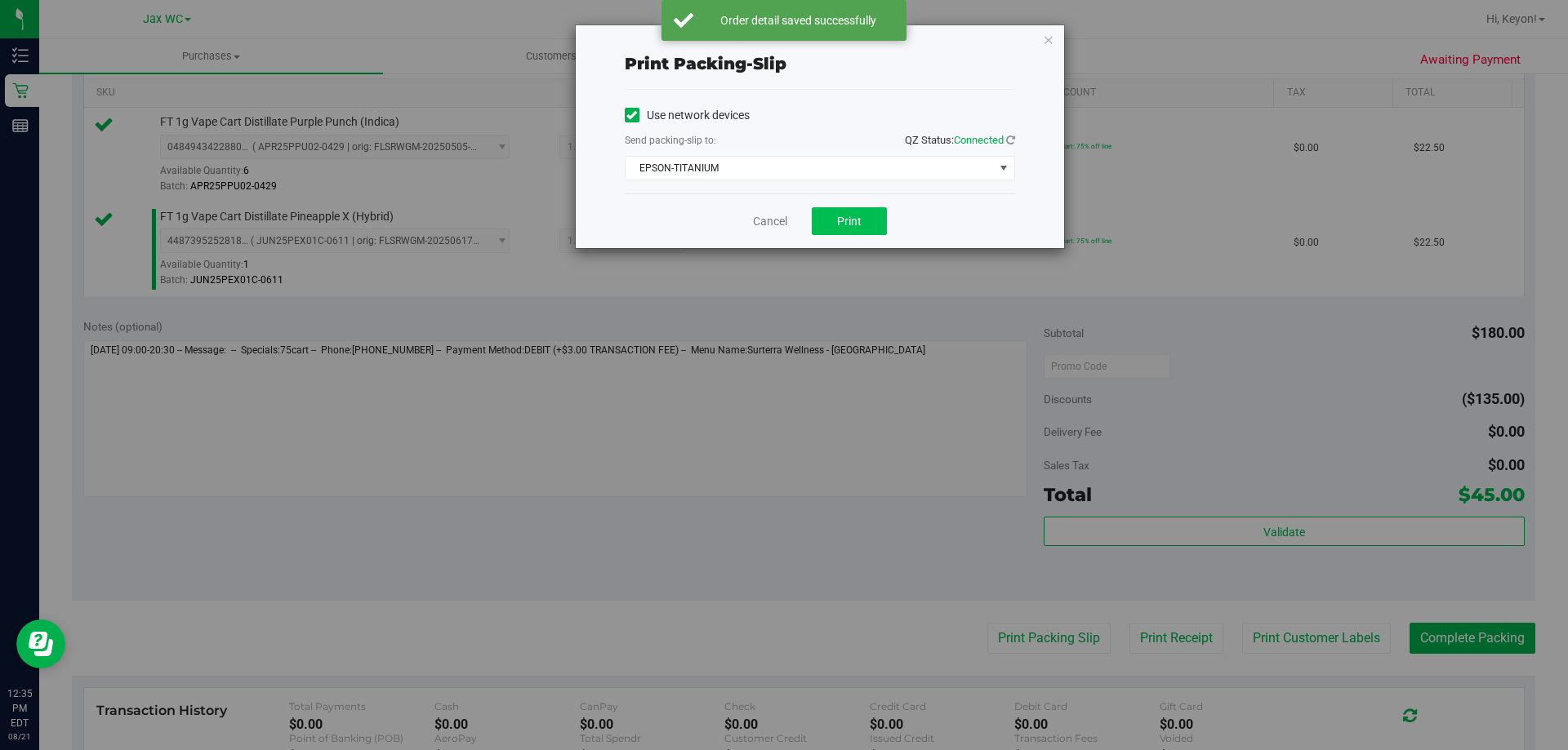
click at [843, 209] on div "Cancel Print" at bounding box center [819, 220] width 391 height 54
click at [843, 209] on button "Print" at bounding box center [849, 222] width 75 height 28
click at [780, 217] on link "Cancel" at bounding box center [770, 222] width 34 height 17
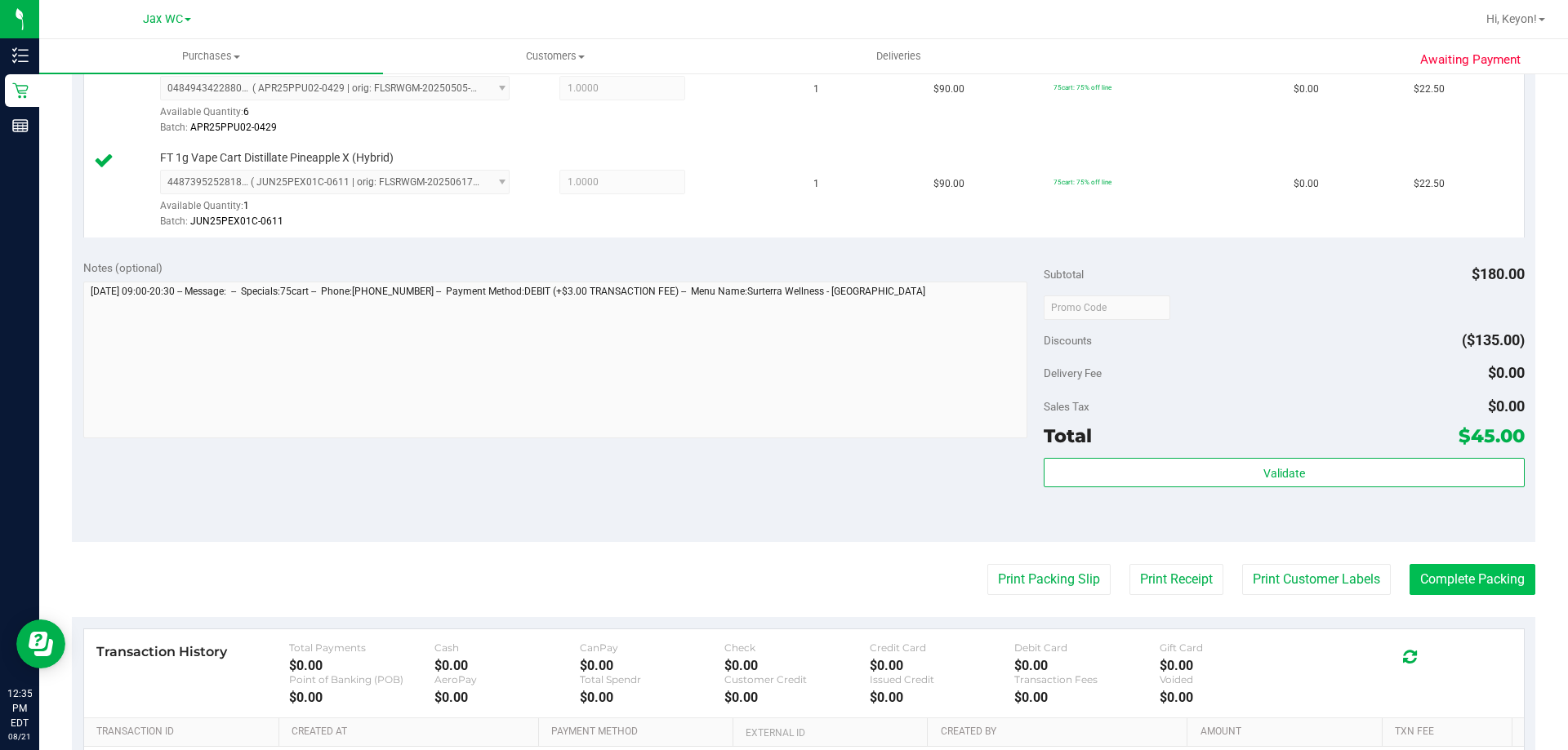
scroll to position [584, 0]
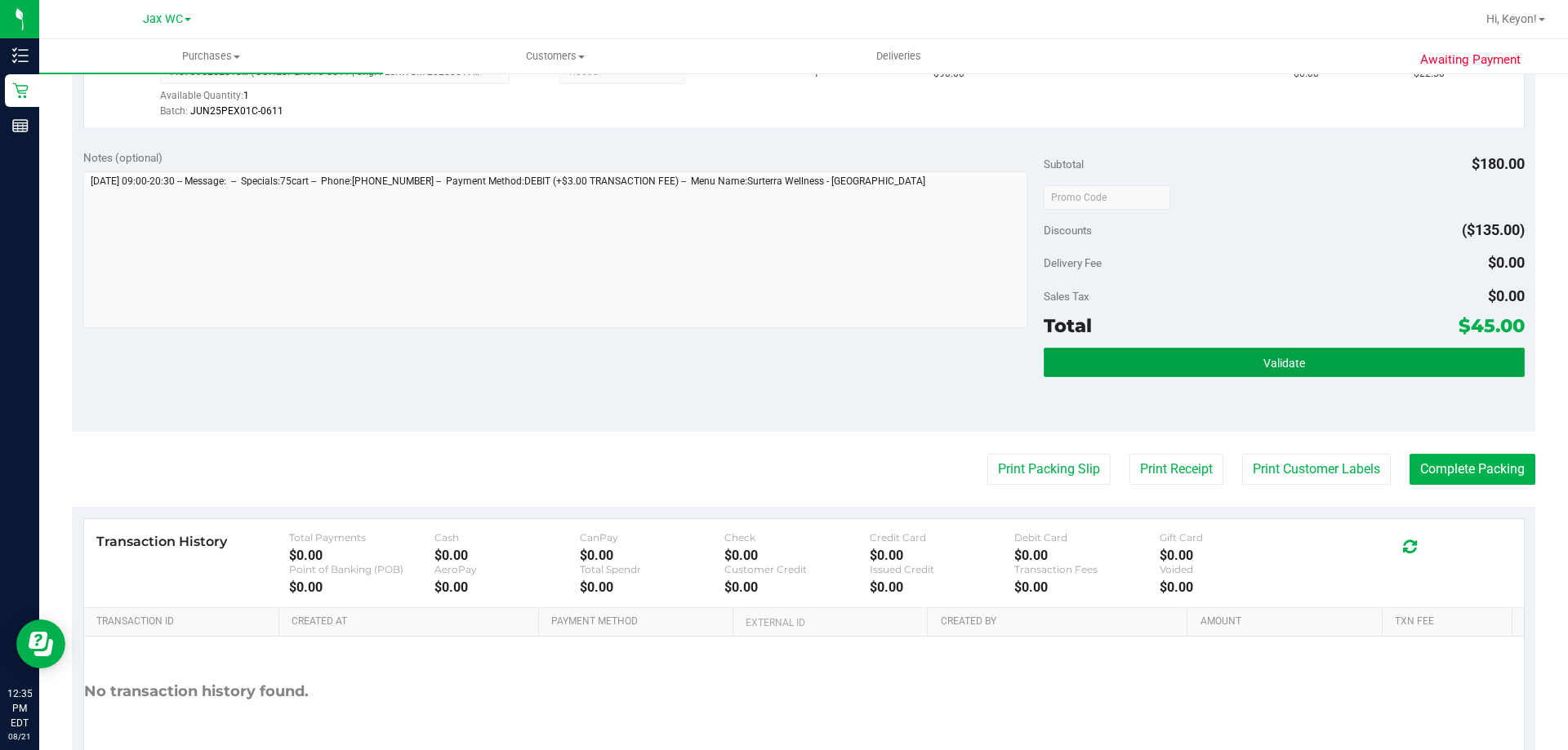
click at [1365, 366] on button "Validate" at bounding box center [1283, 362] width 480 height 29
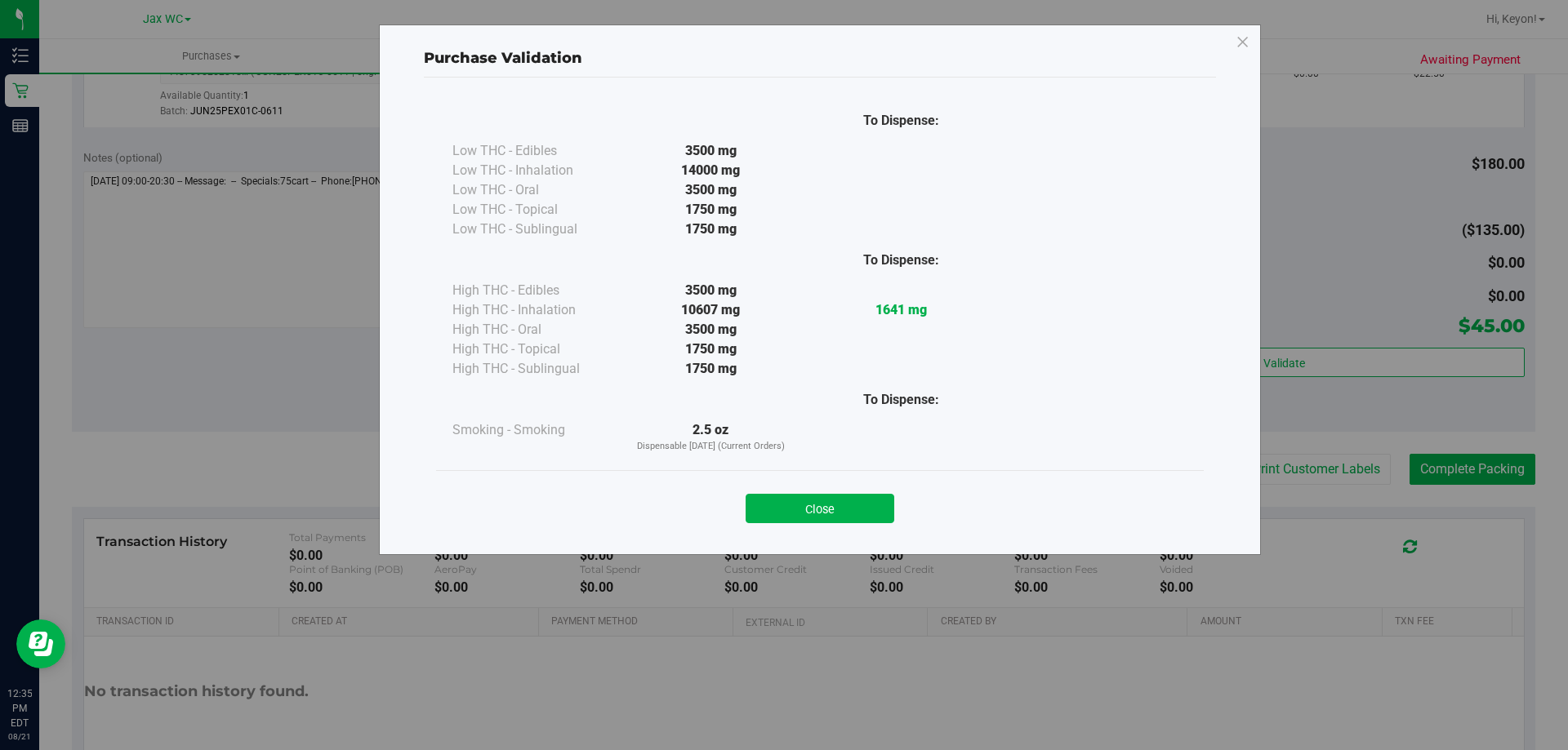
drag, startPoint x: 845, startPoint y: 512, endPoint x: 1055, endPoint y: 499, distance: 210.4
click at [850, 509] on button "Close" at bounding box center [819, 509] width 148 height 29
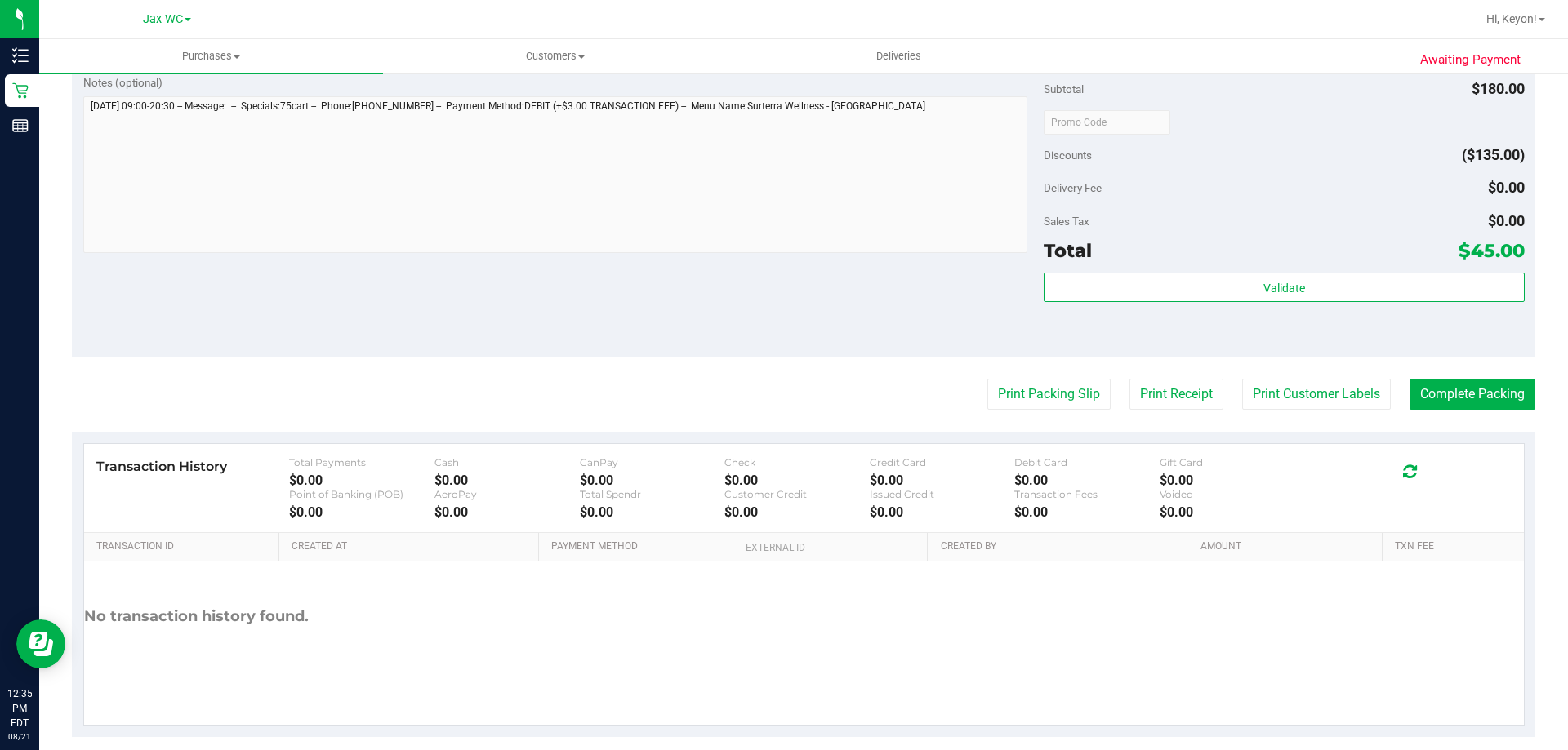
scroll to position [663, 0]
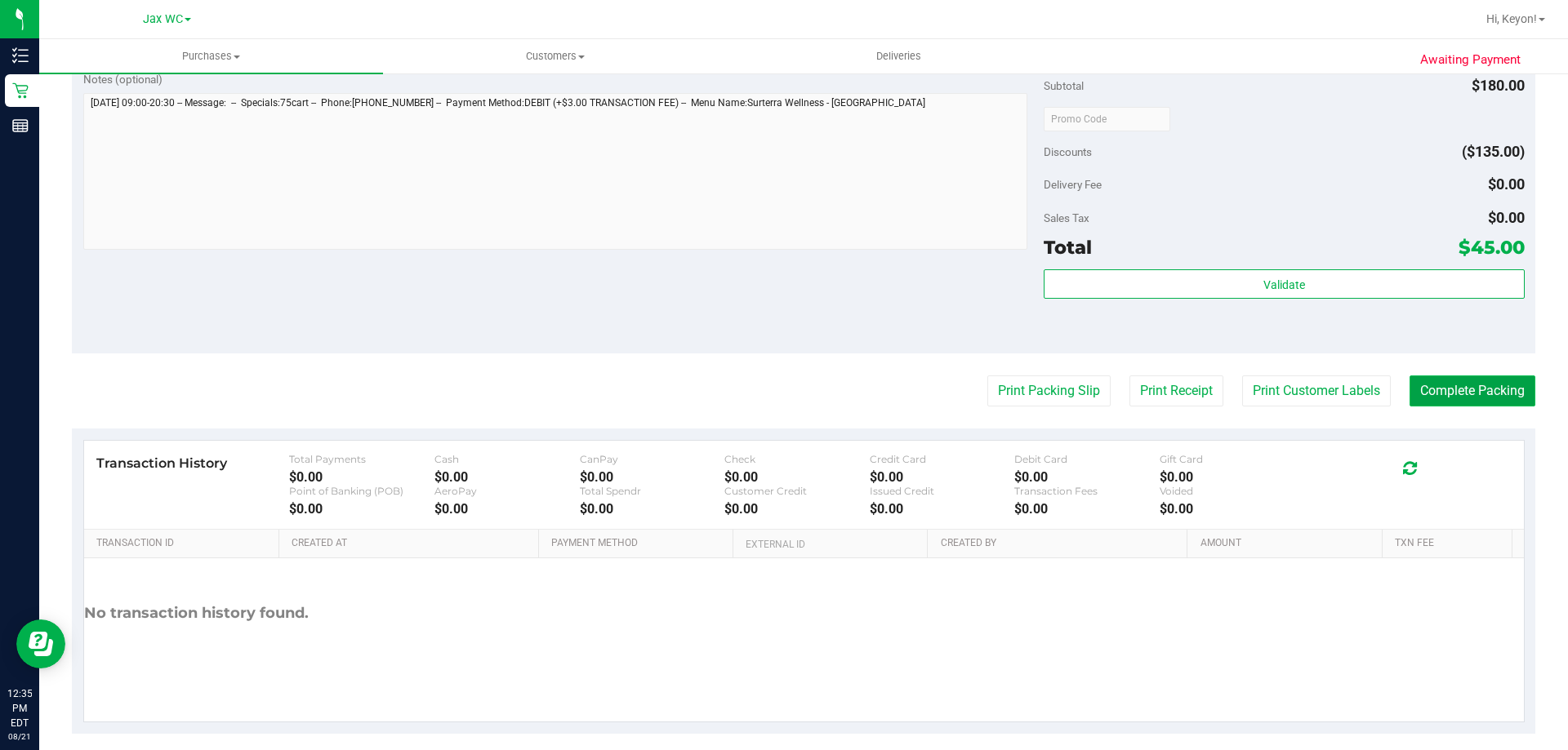
click at [1494, 393] on button "Complete Packing" at bounding box center [1472, 391] width 126 height 31
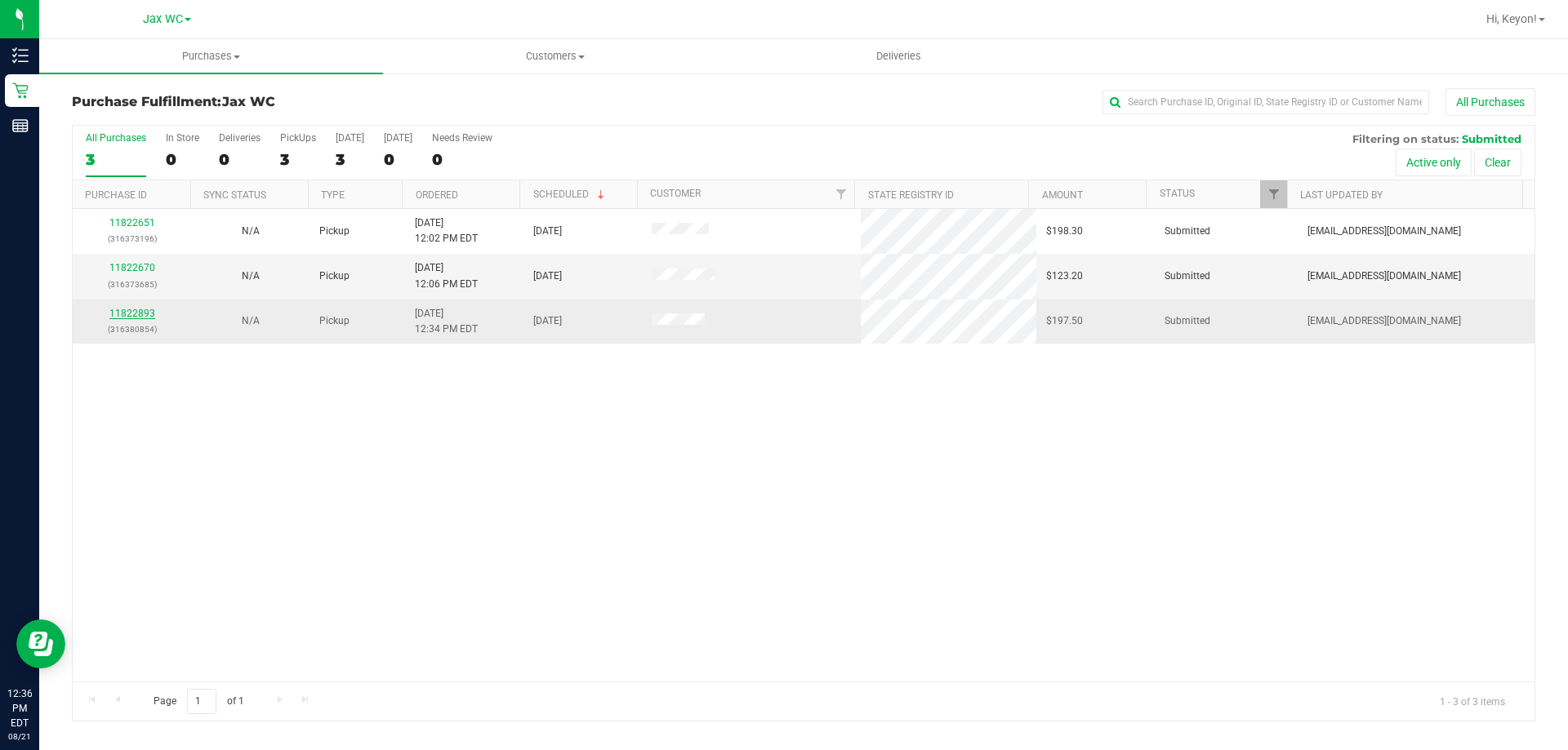
click at [124, 315] on link "11822893" at bounding box center [132, 313] width 46 height 11
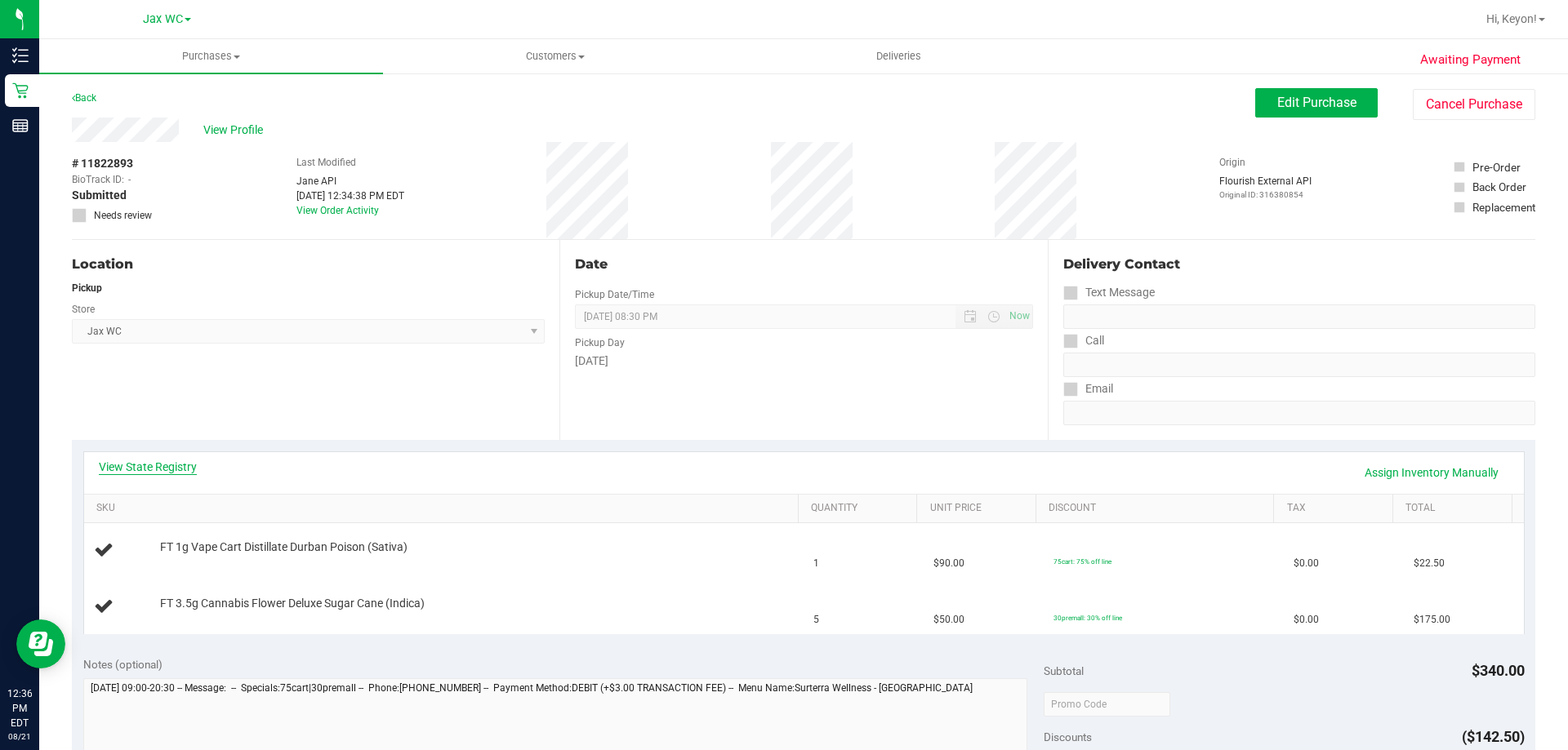
click at [173, 457] on div "View State Registry Assign Inventory Manually" at bounding box center [804, 473] width 1439 height 41
click at [172, 469] on link "View State Registry" at bounding box center [148, 466] width 98 height 16
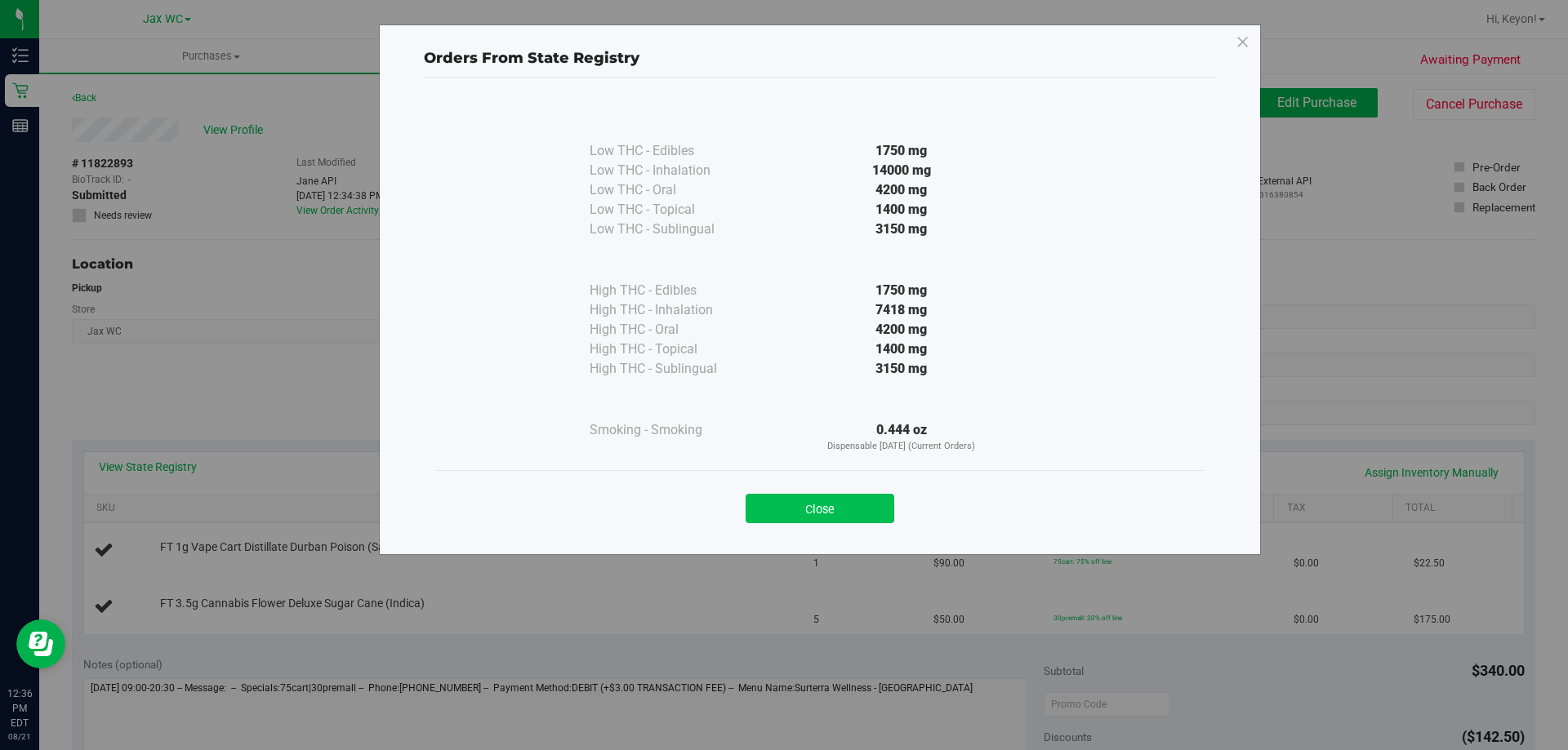
click at [845, 513] on button "Close" at bounding box center [819, 509] width 148 height 29
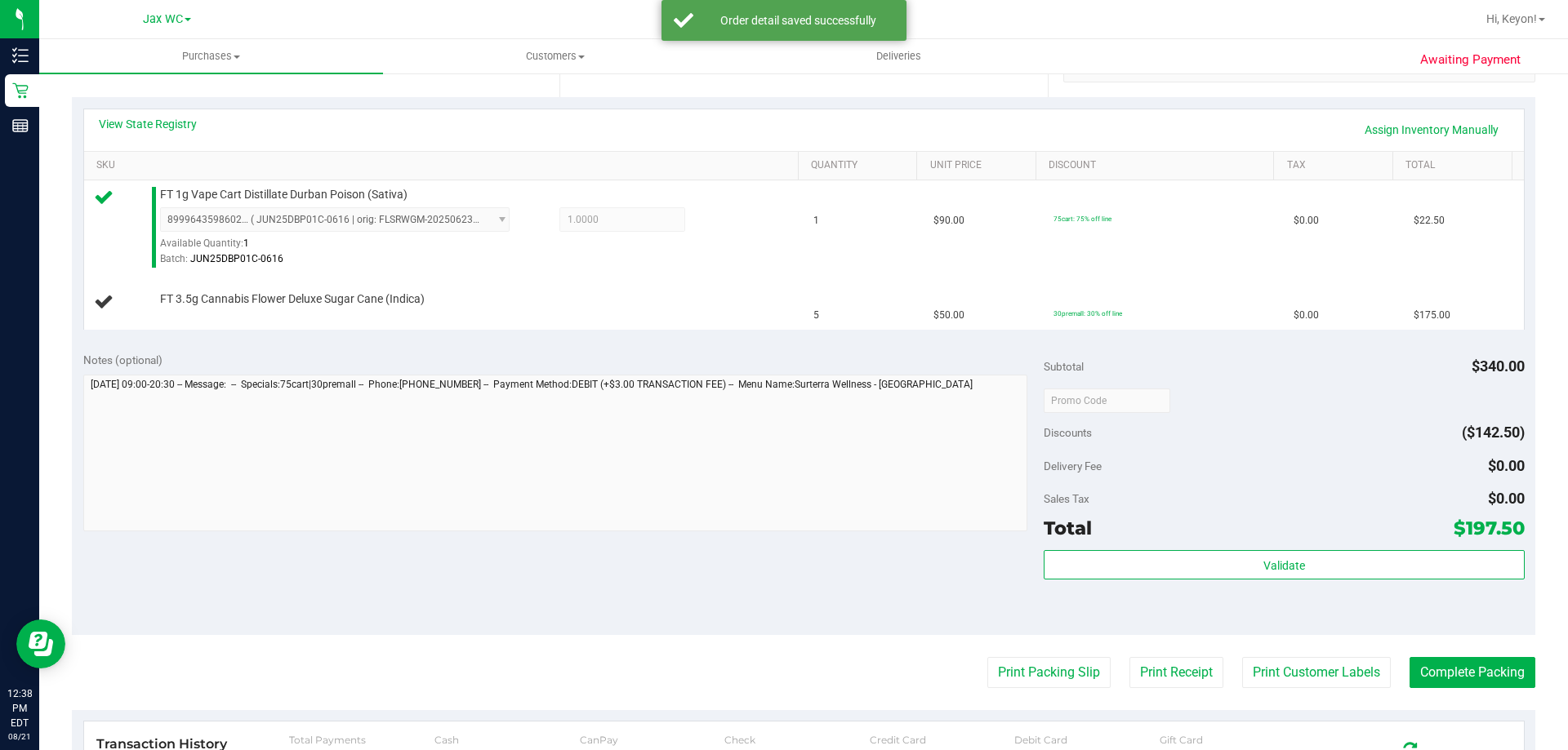
scroll to position [458, 0]
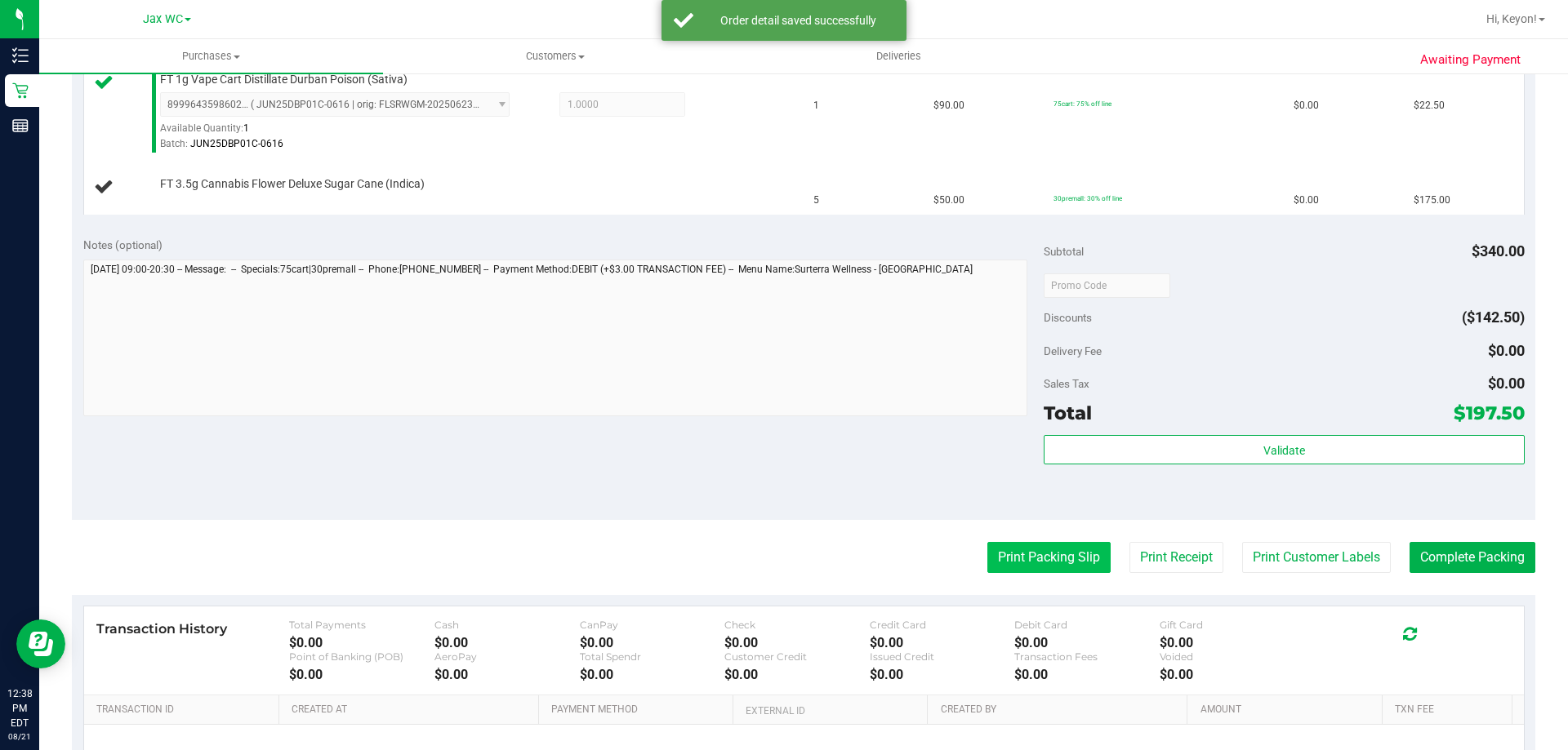
click at [1065, 553] on button "Print Packing Slip" at bounding box center [1049, 558] width 123 height 31
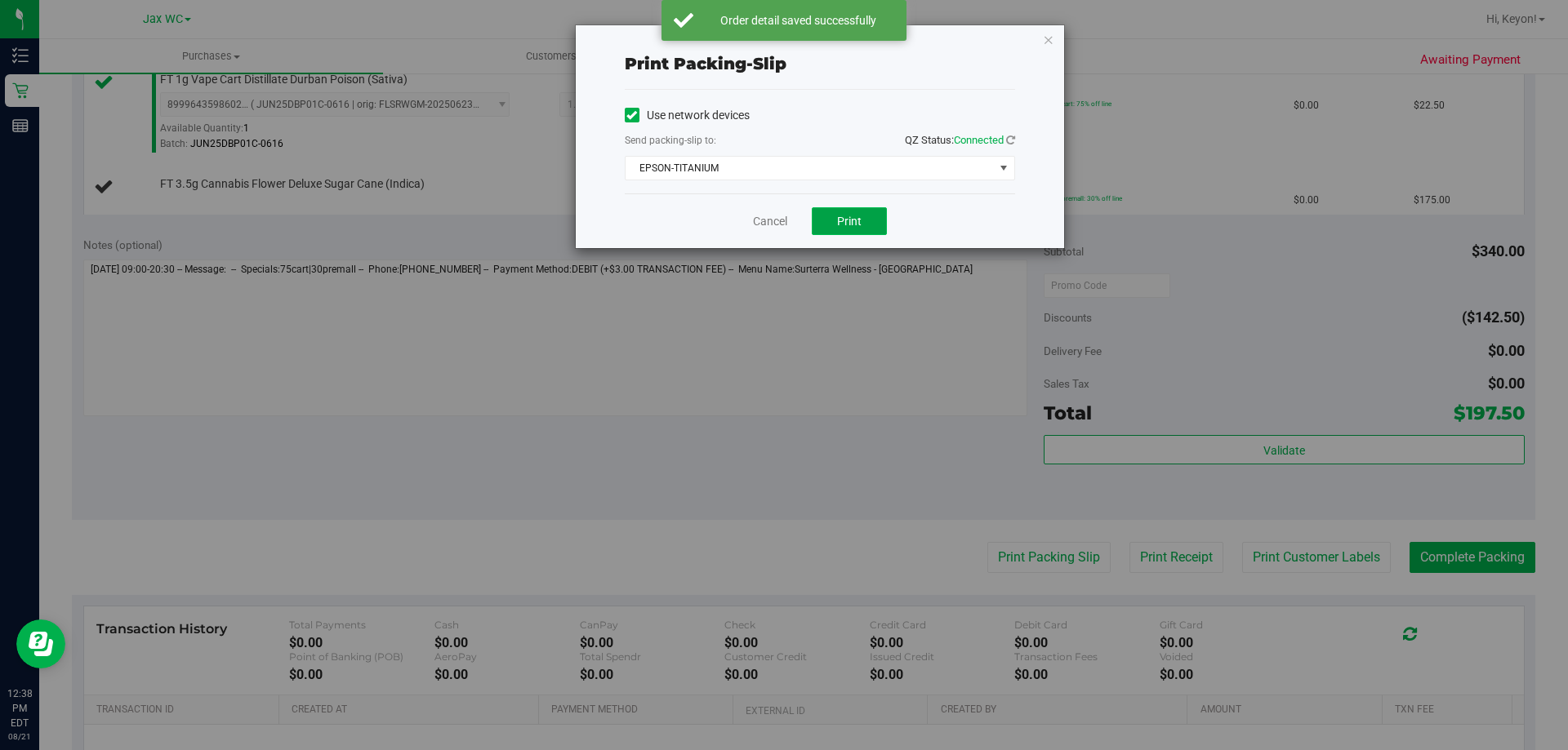
click at [852, 212] on button "Print" at bounding box center [849, 222] width 75 height 28
click at [773, 224] on link "Cancel" at bounding box center [770, 222] width 34 height 17
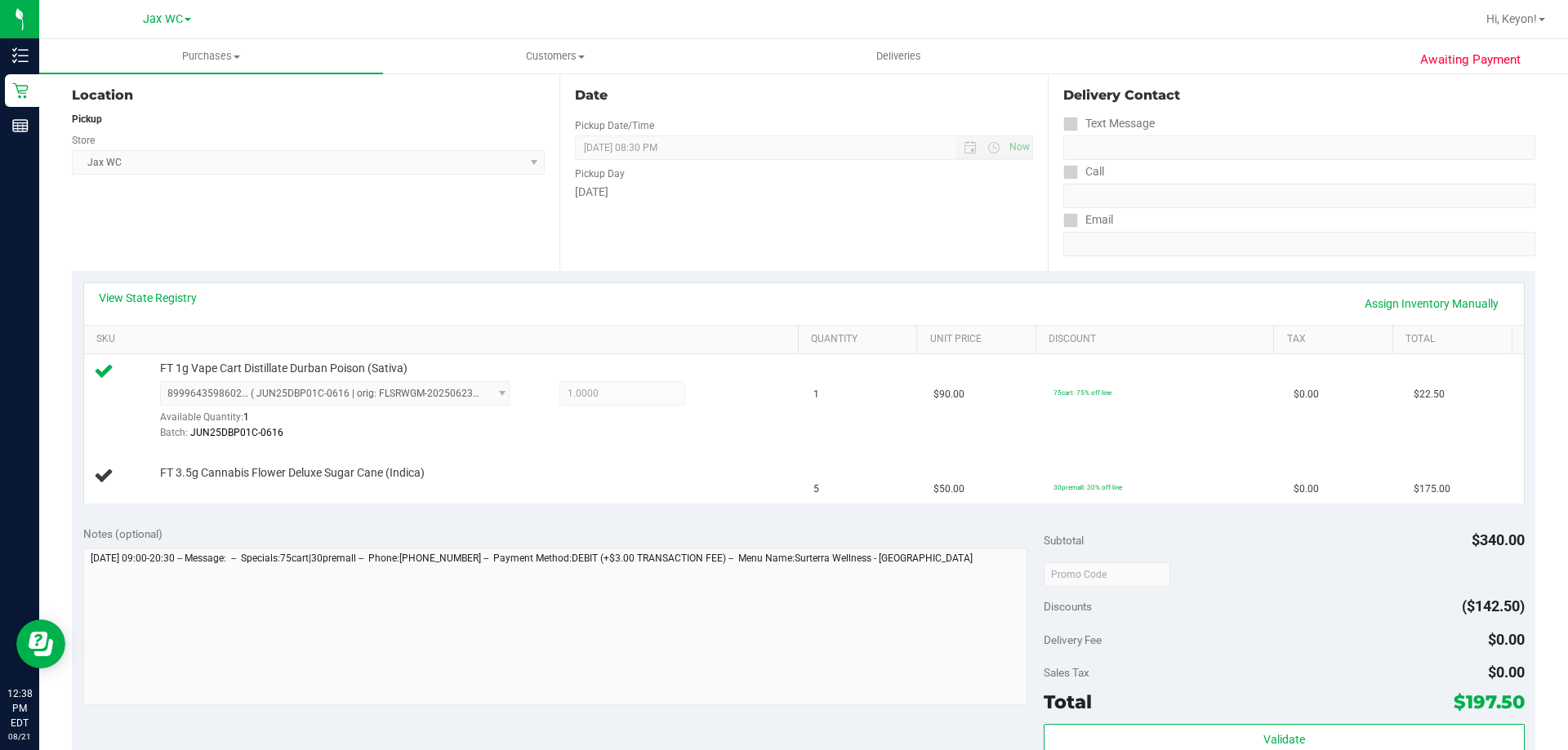
scroll to position [0, 0]
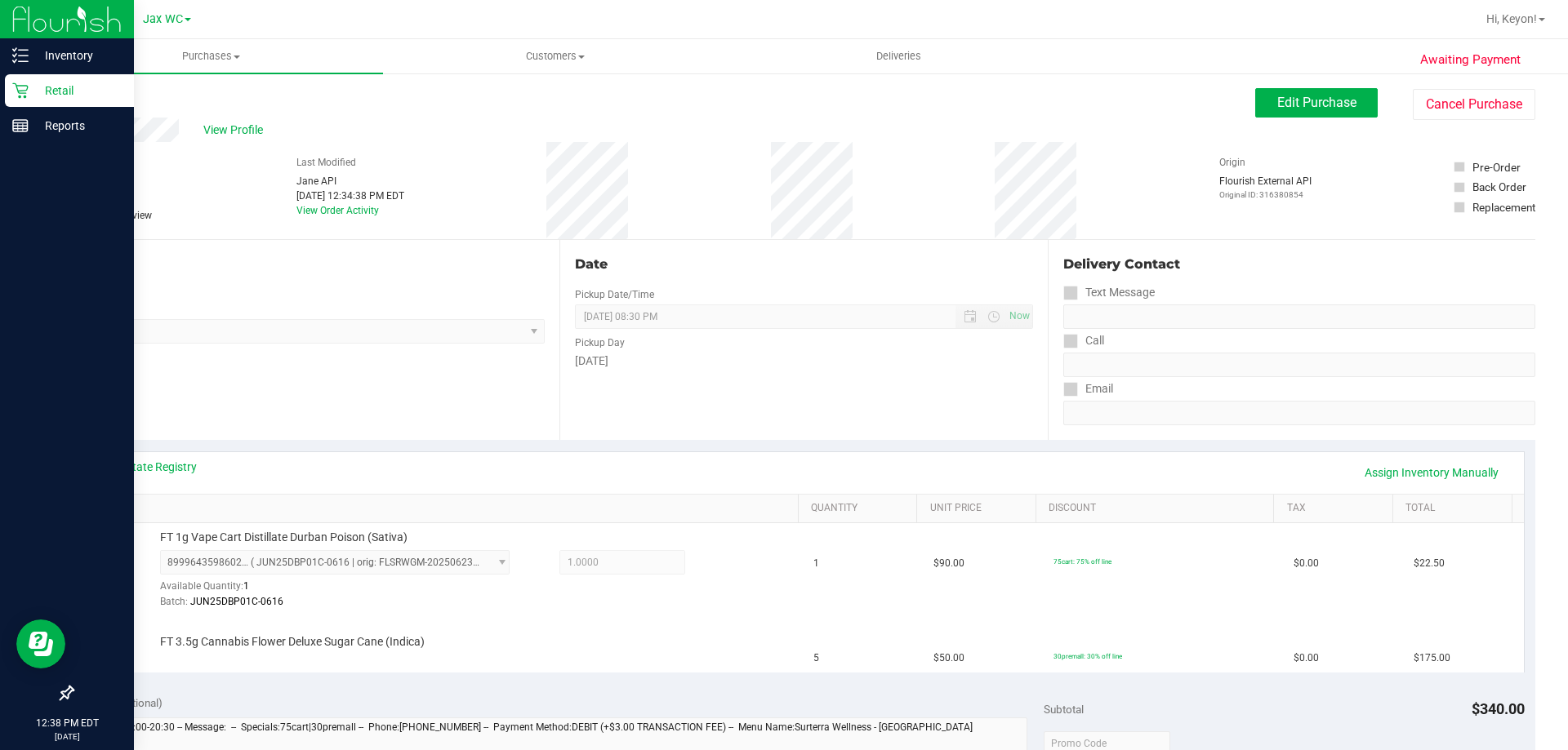
click at [16, 88] on icon at bounding box center [20, 91] width 16 height 16
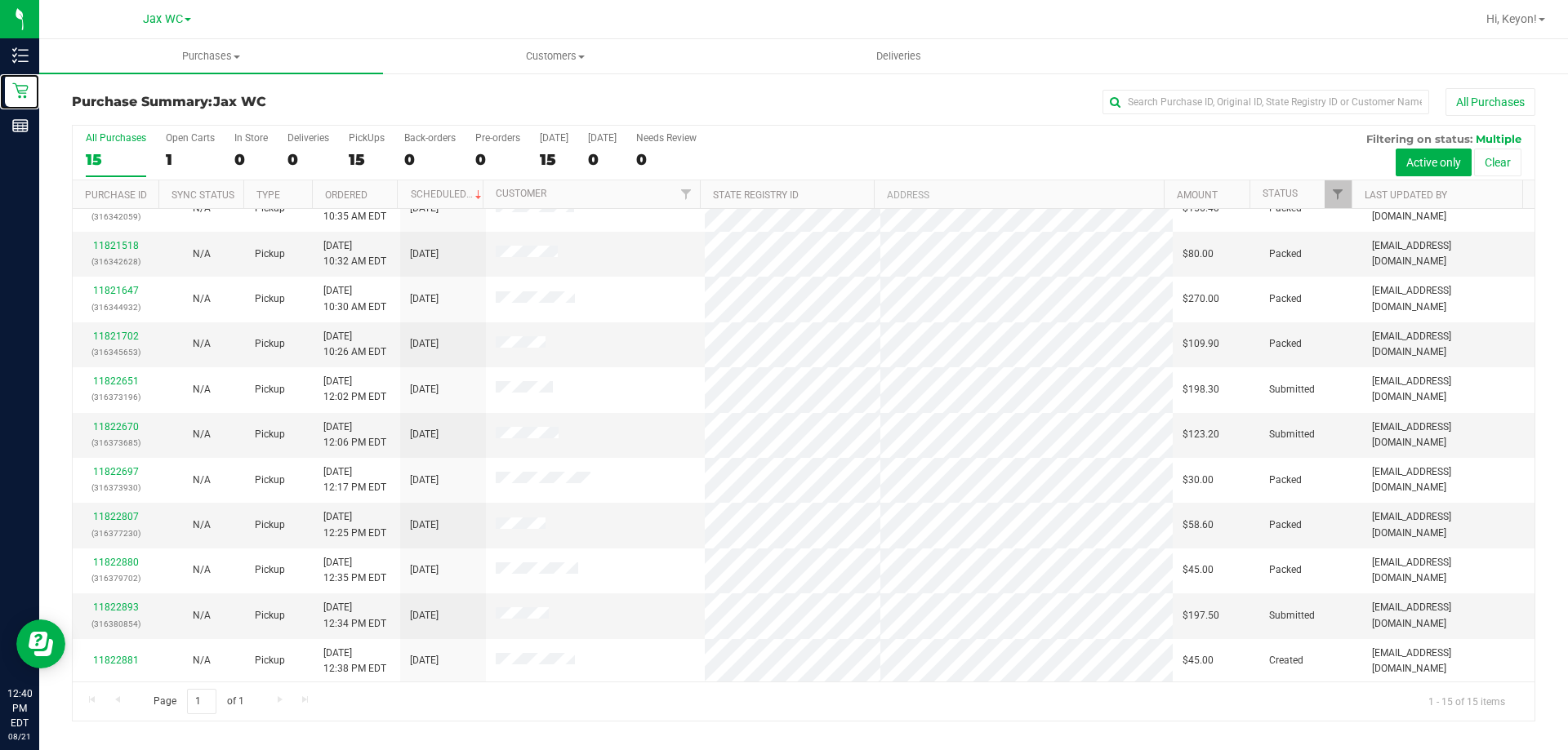
scroll to position [205, 0]
click at [122, 604] on link "11822893" at bounding box center [116, 605] width 46 height 11
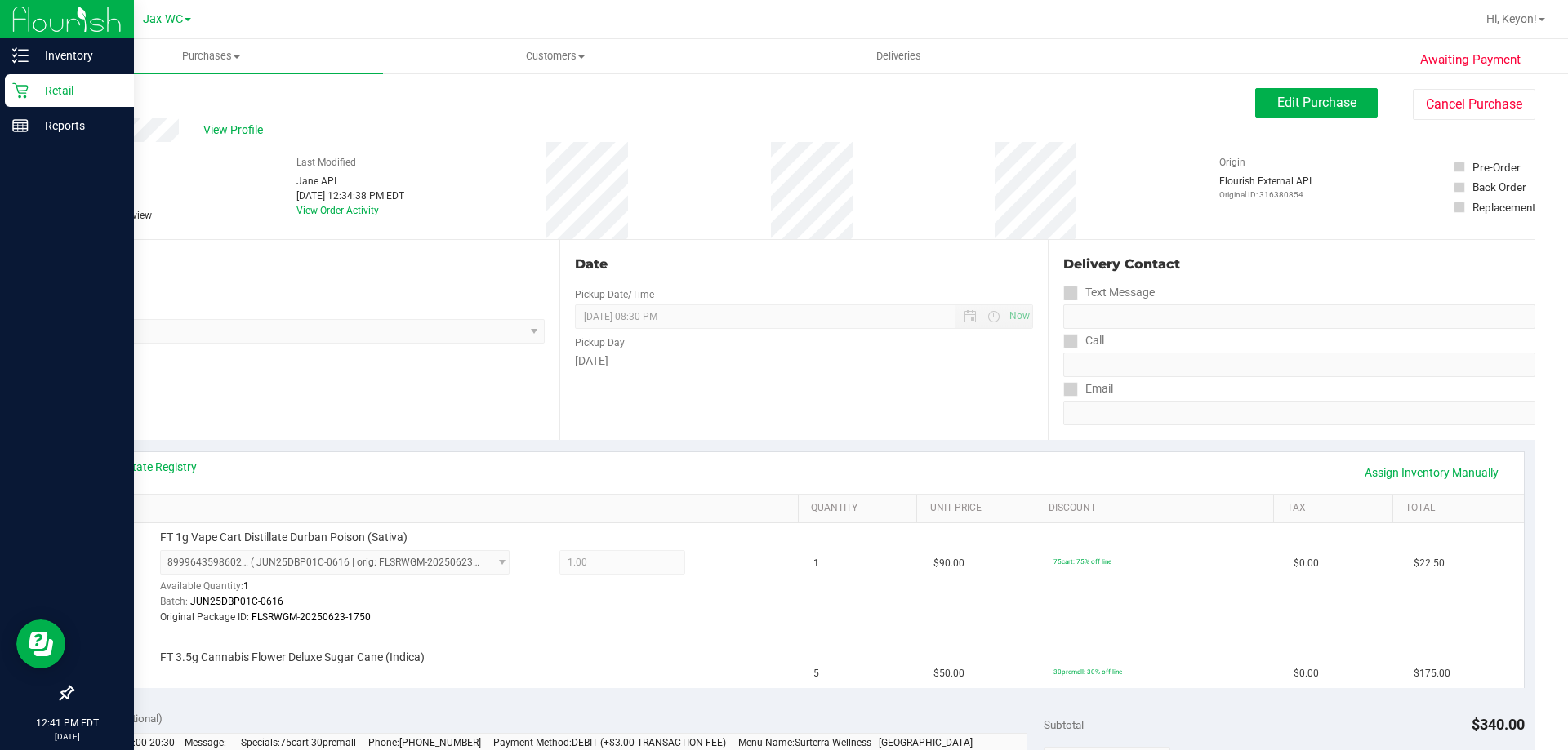
click at [21, 86] on icon at bounding box center [20, 91] width 16 height 16
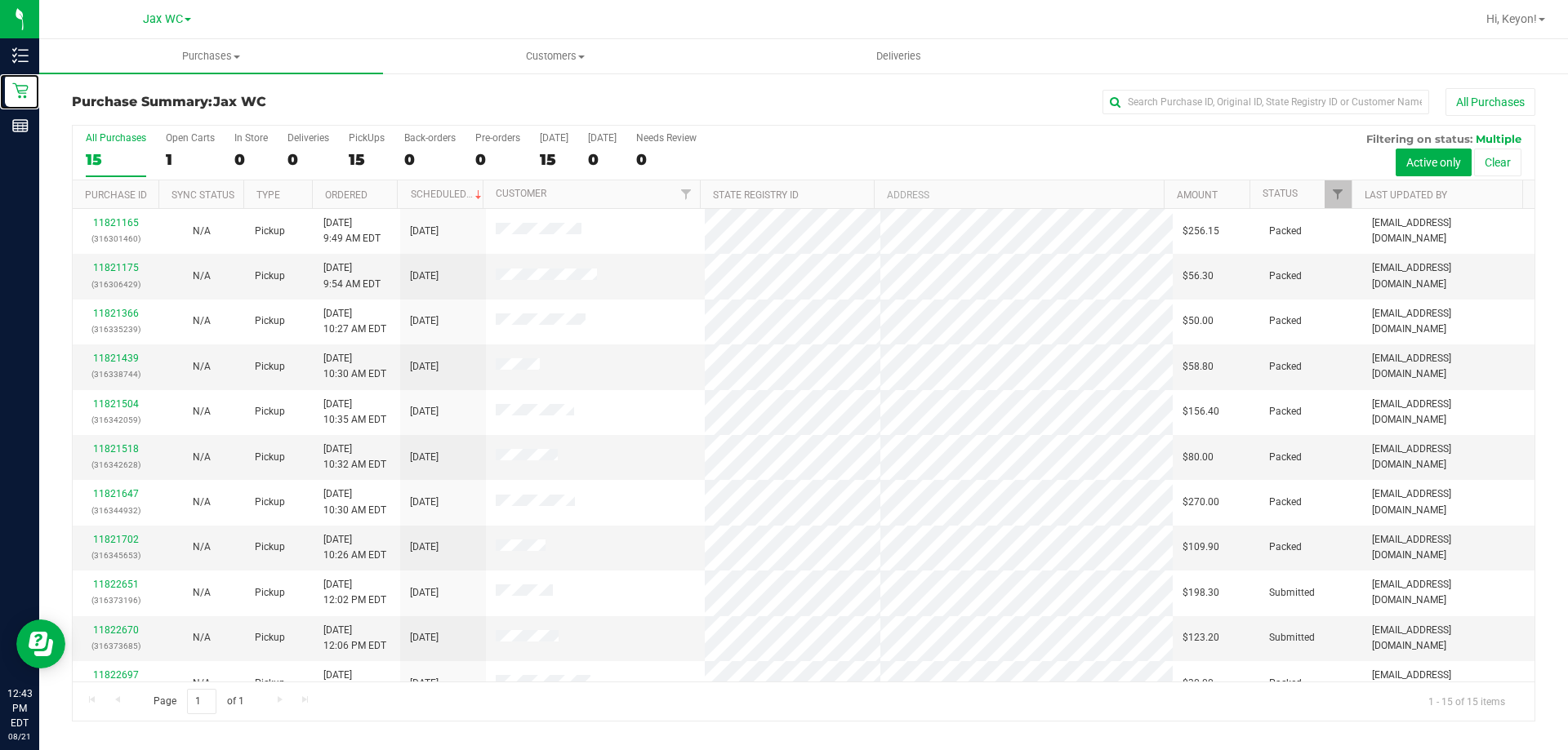
scroll to position [205, 0]
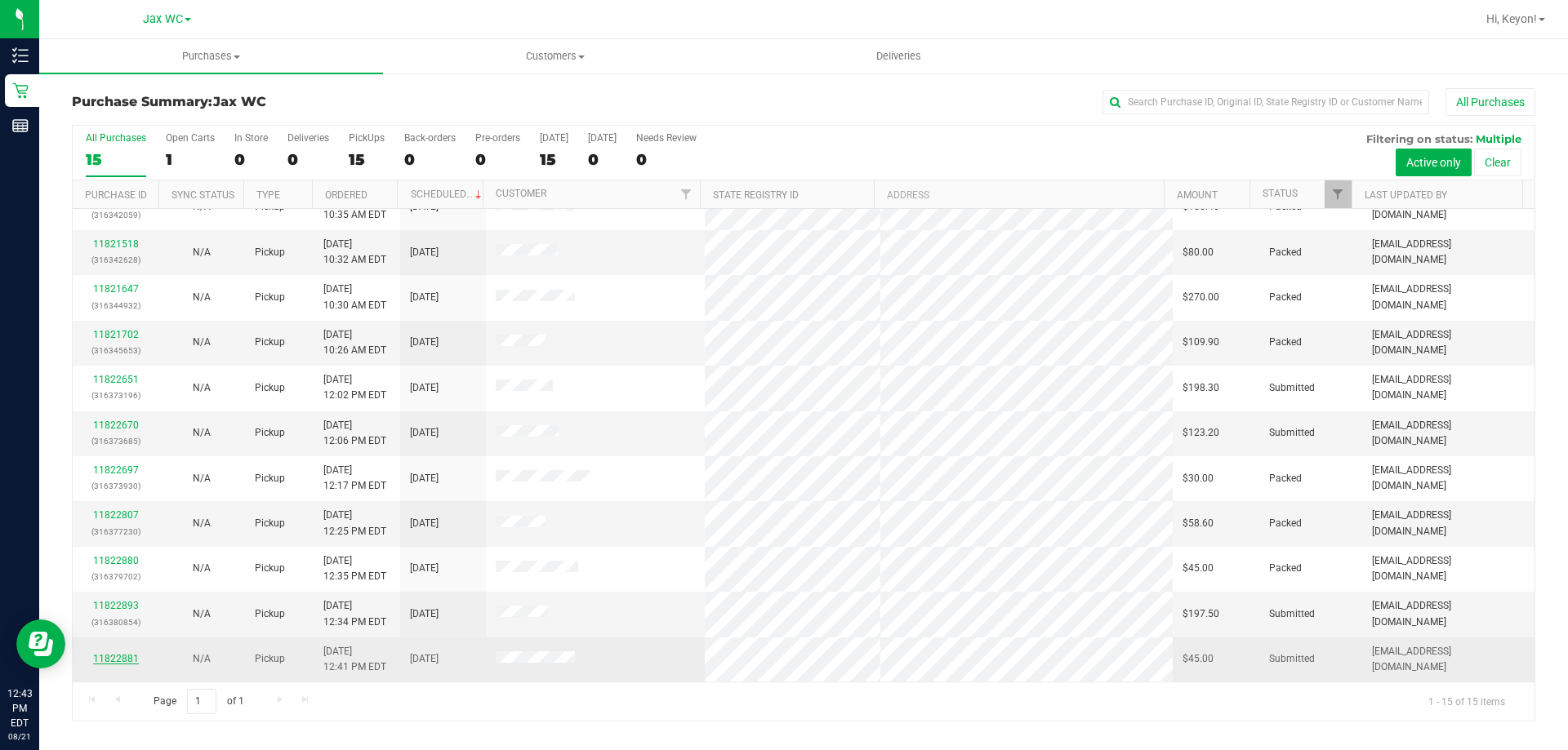
click at [100, 660] on link "11822881" at bounding box center [116, 659] width 46 height 11
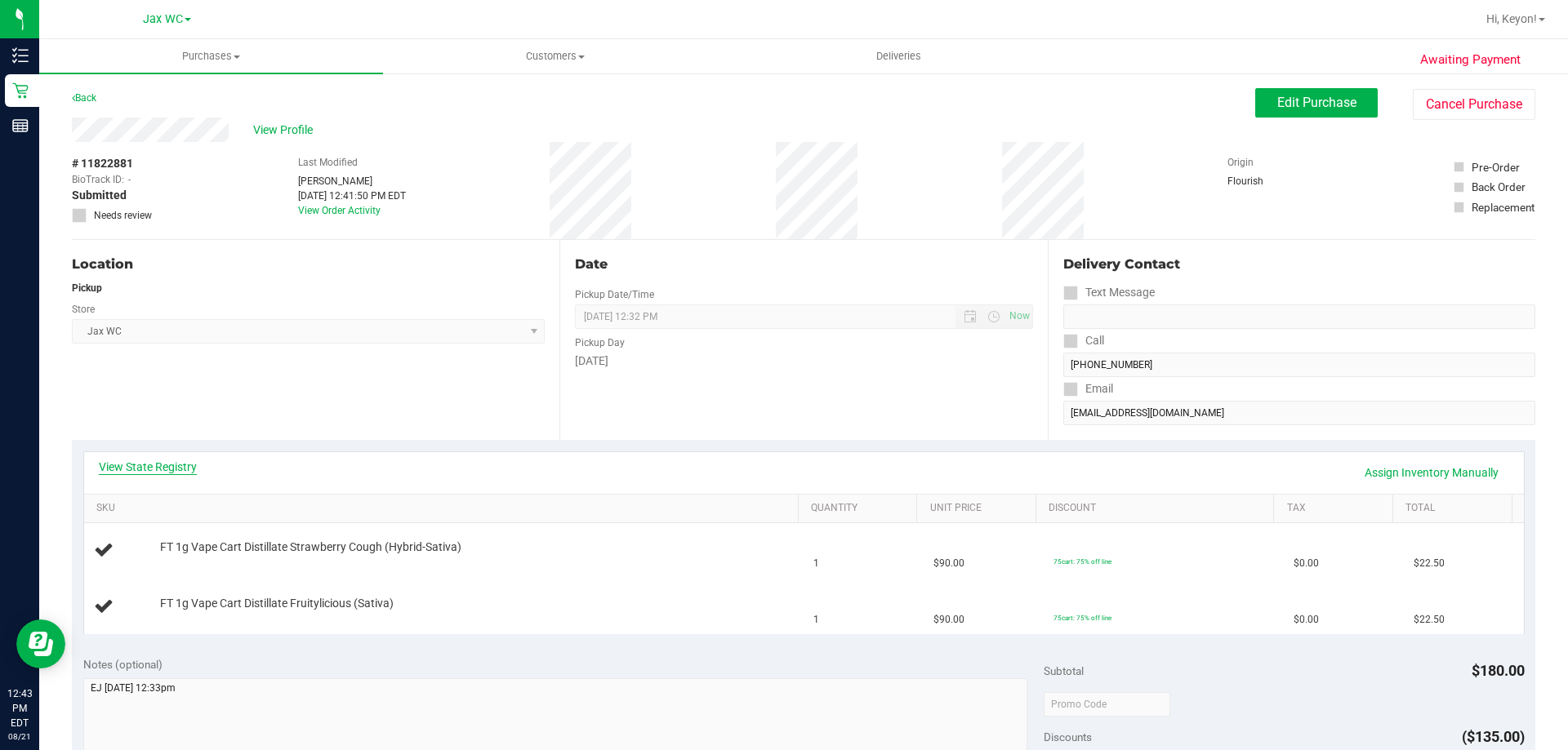
click at [163, 466] on link "View State Registry" at bounding box center [148, 466] width 98 height 16
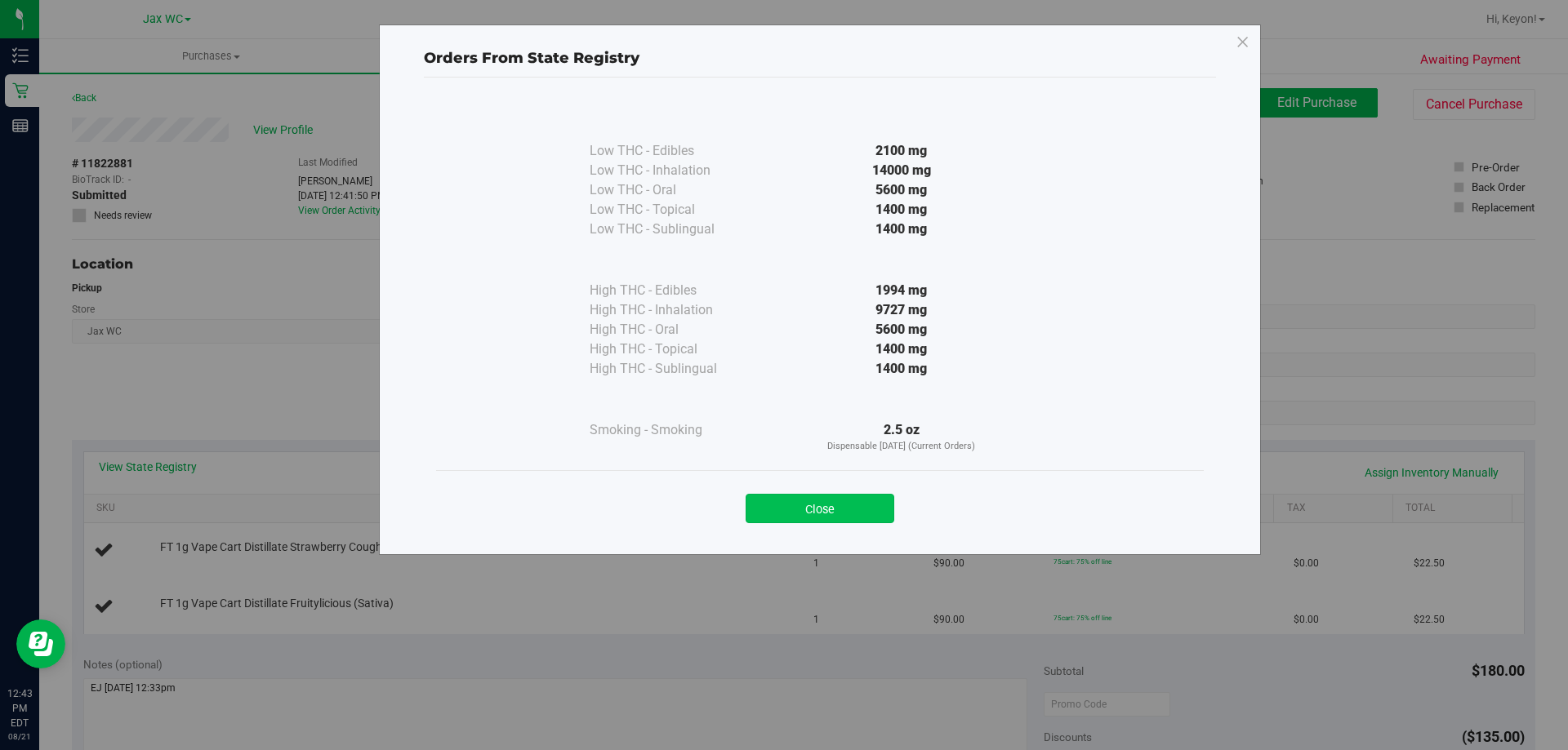
click at [843, 522] on button "Close" at bounding box center [819, 509] width 148 height 29
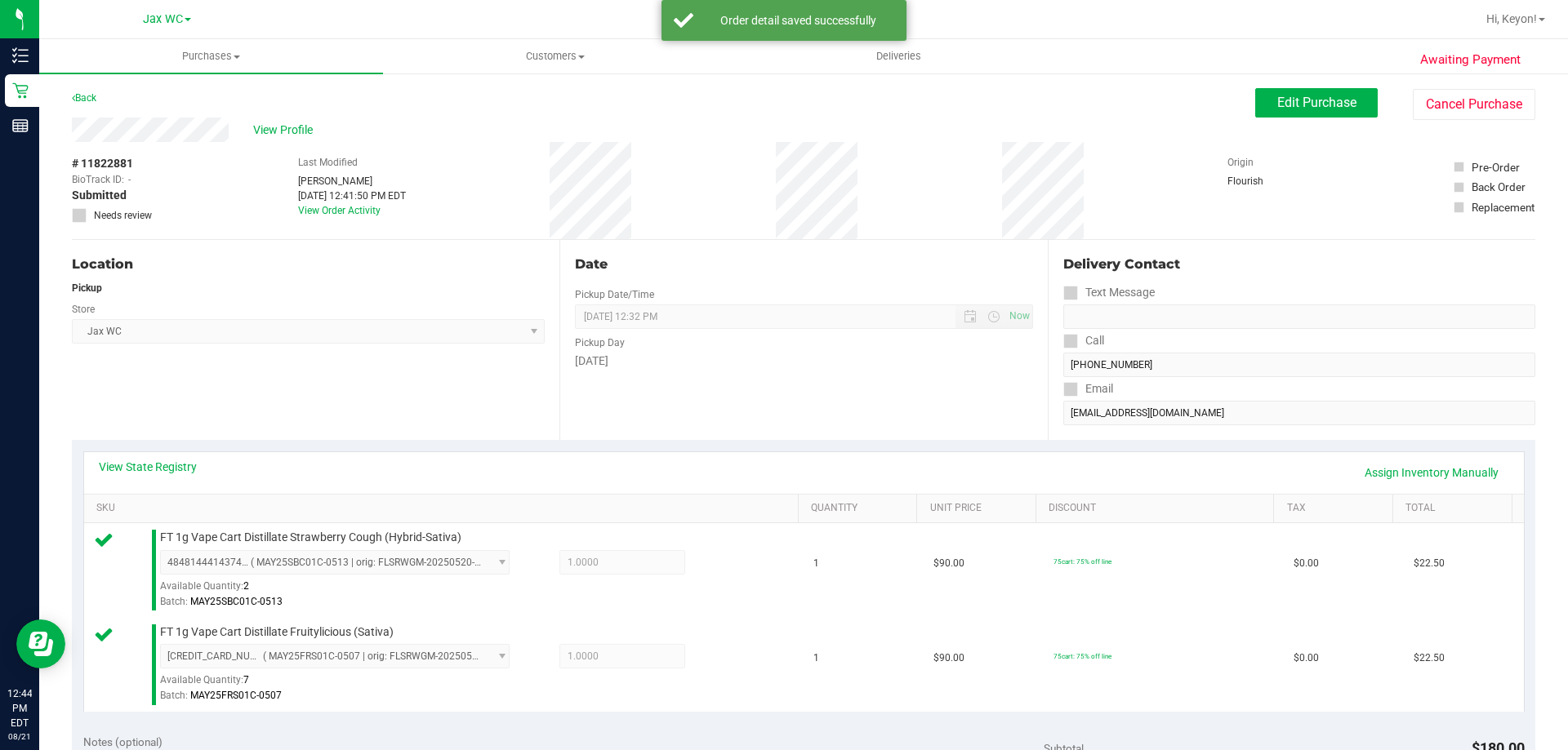
scroll to position [564, 0]
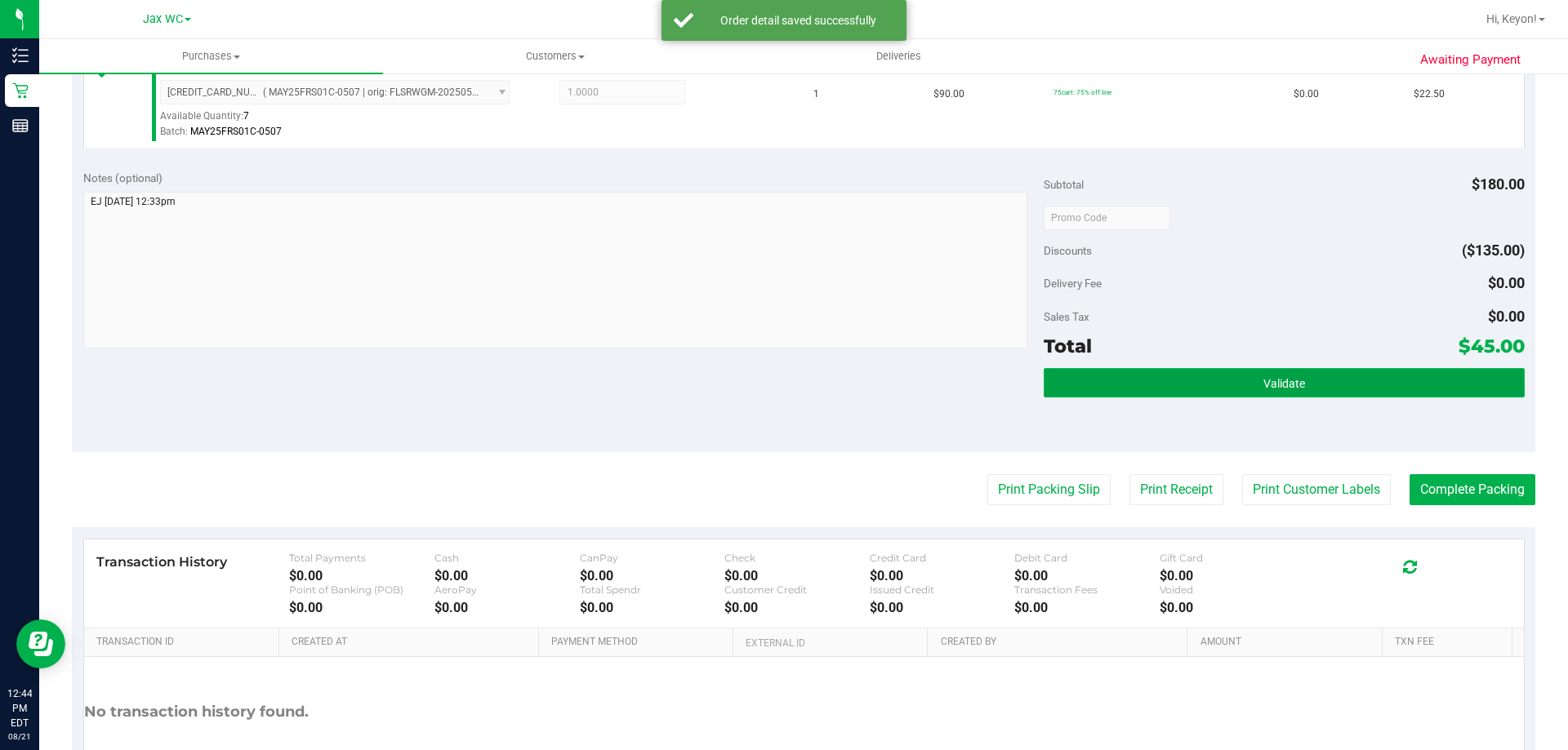
click at [1364, 378] on button "Validate" at bounding box center [1283, 383] width 480 height 29
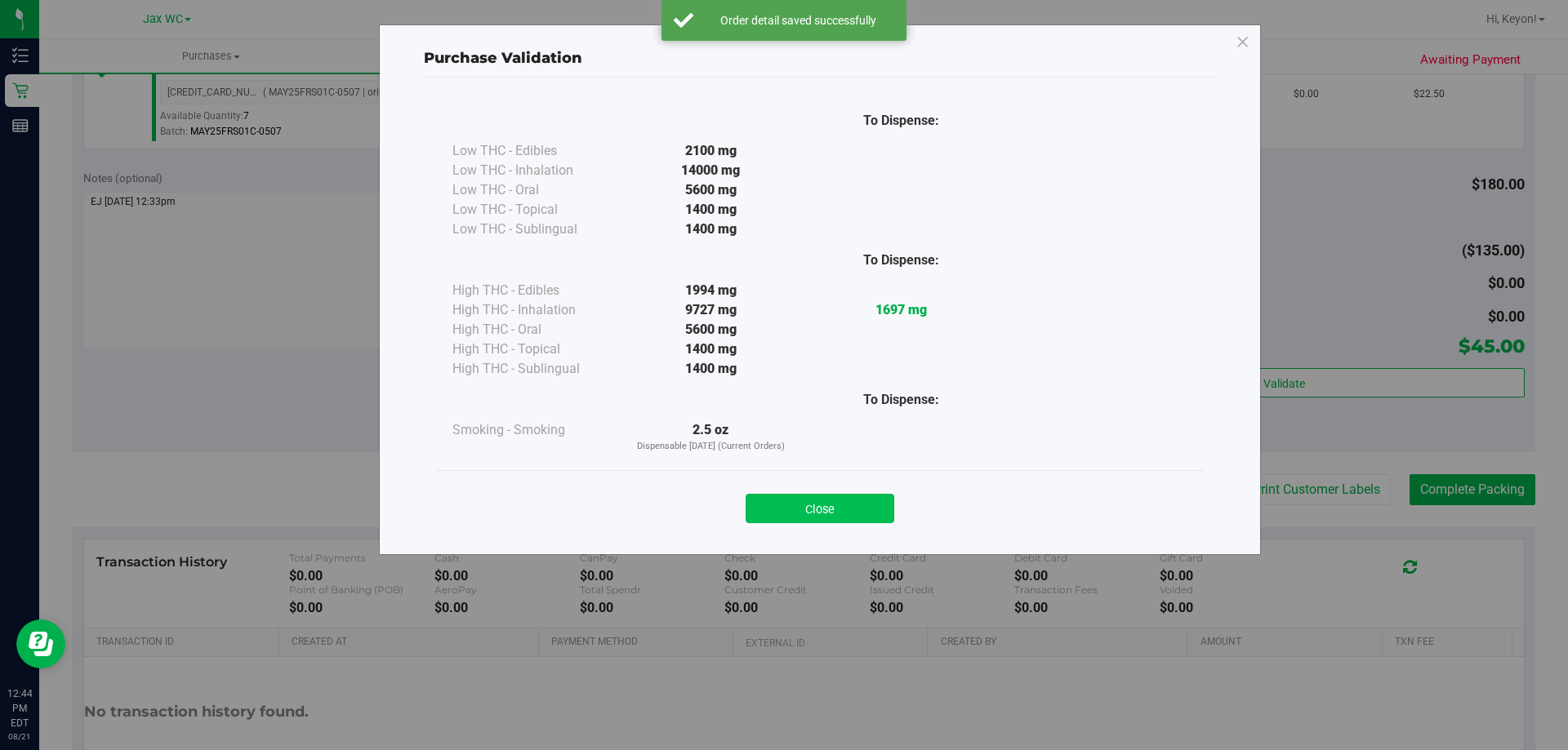
click at [874, 516] on button "Close" at bounding box center [819, 509] width 148 height 29
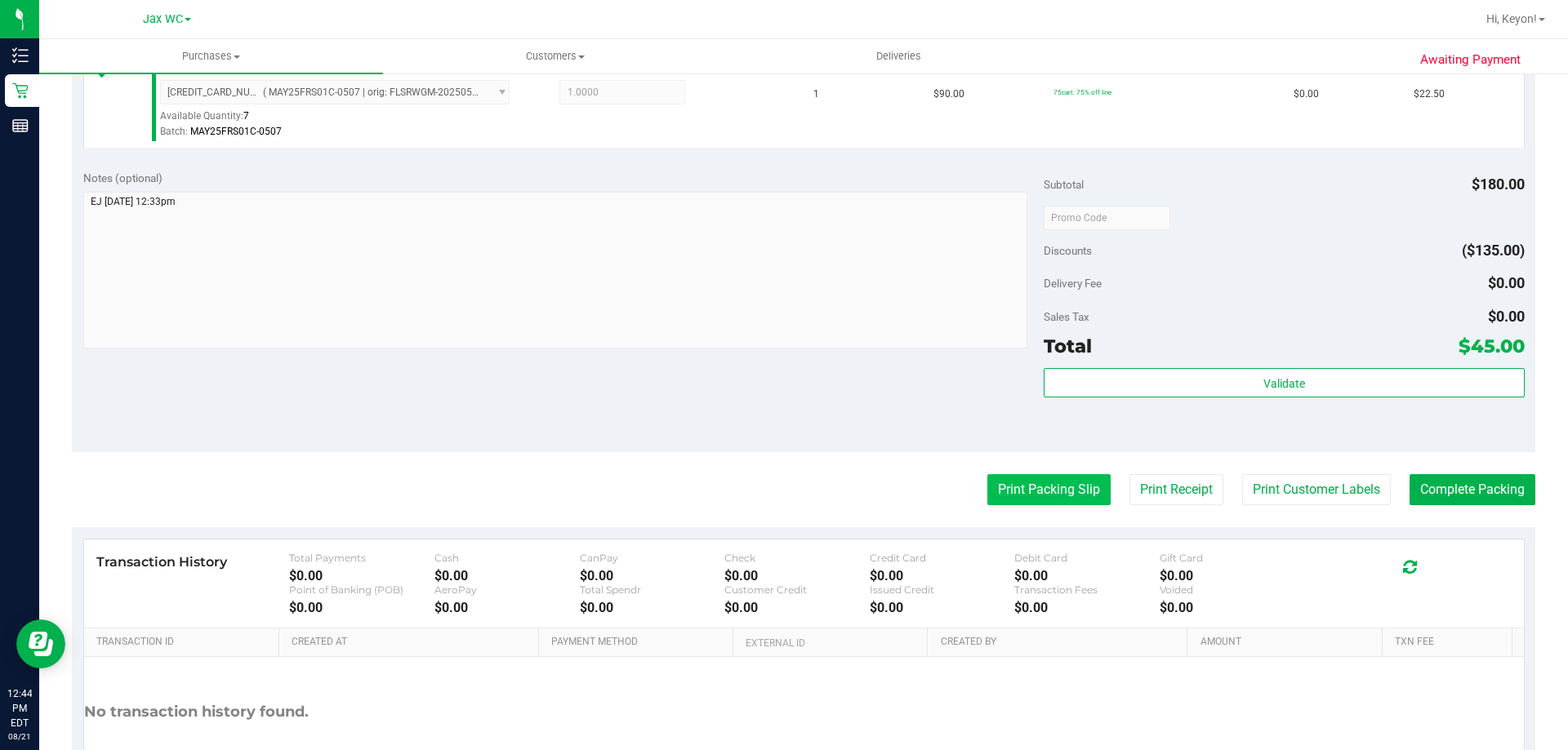
click at [1022, 494] on button "Print Packing Slip" at bounding box center [1049, 490] width 123 height 31
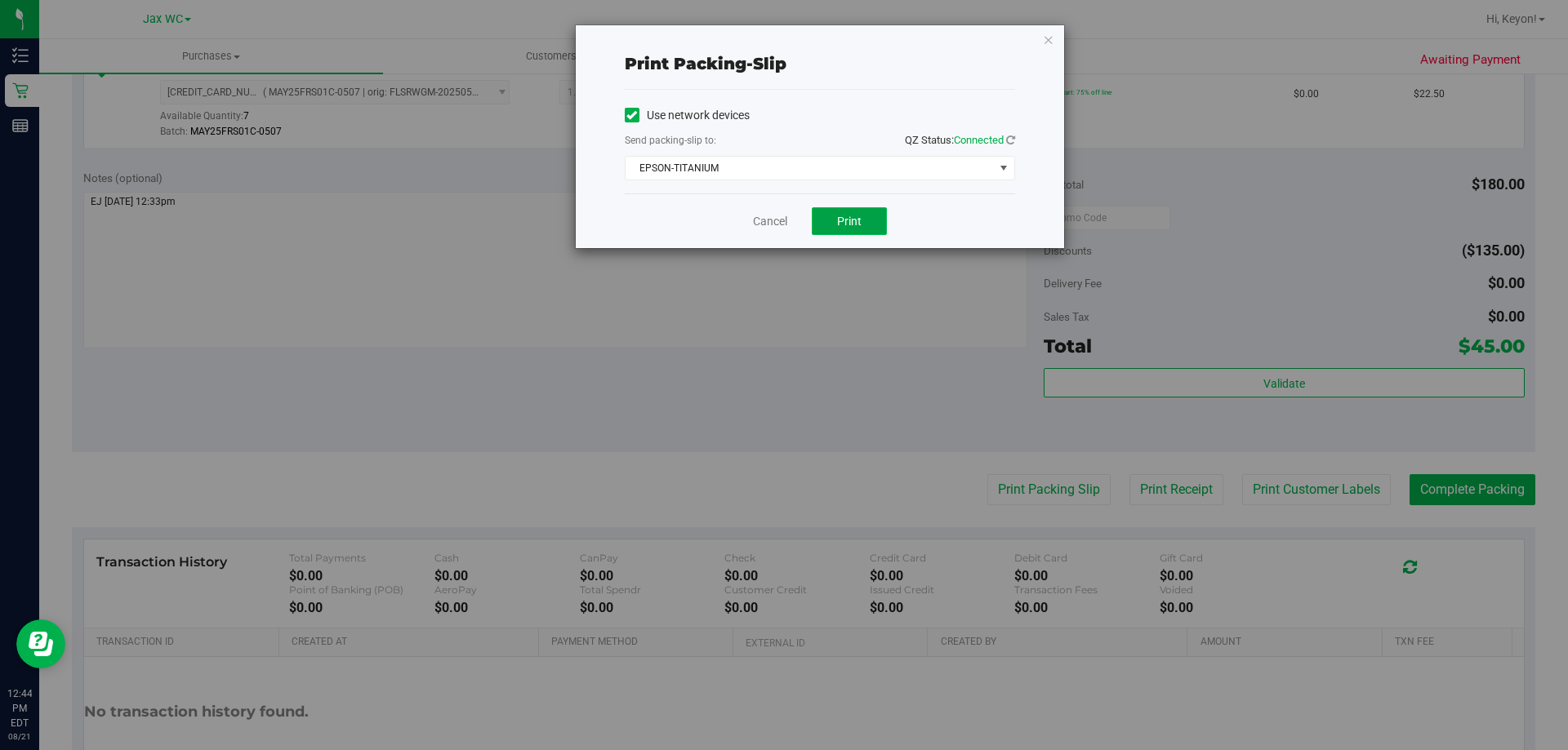
click at [854, 217] on span "Print" at bounding box center [850, 221] width 24 height 13
click at [770, 213] on link "Cancel" at bounding box center [770, 222] width 34 height 17
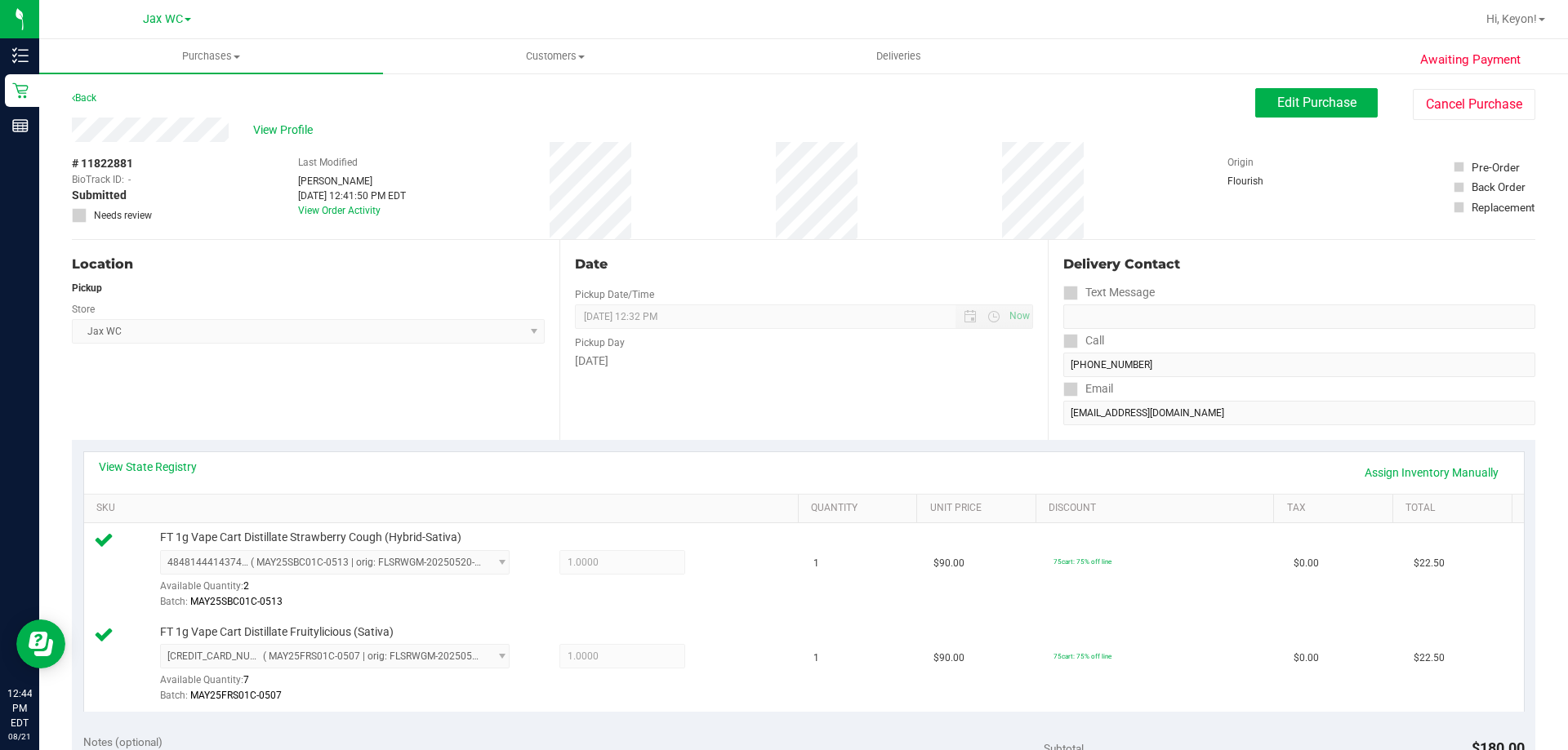
scroll to position [578, 0]
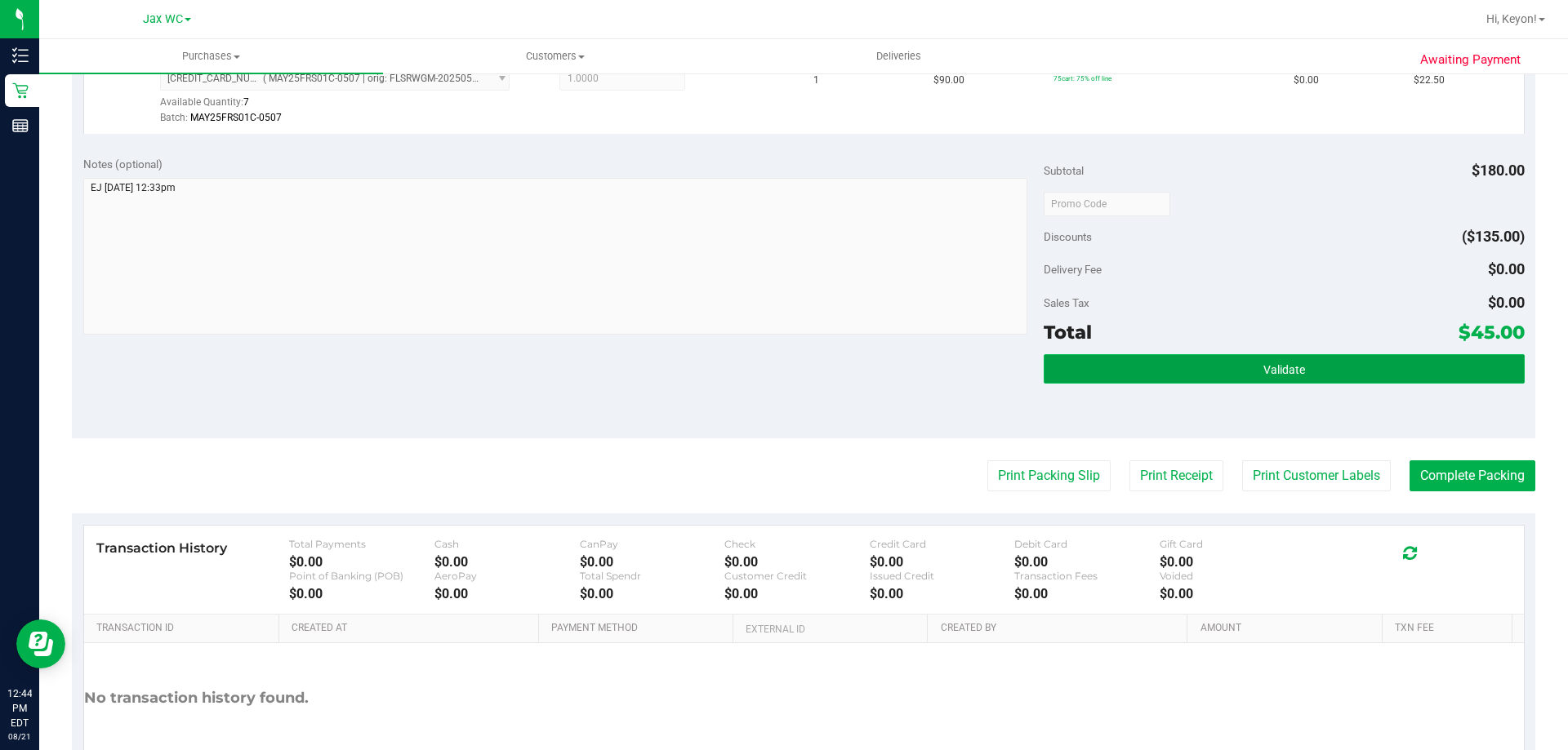
click at [1310, 376] on button "Validate" at bounding box center [1283, 369] width 480 height 29
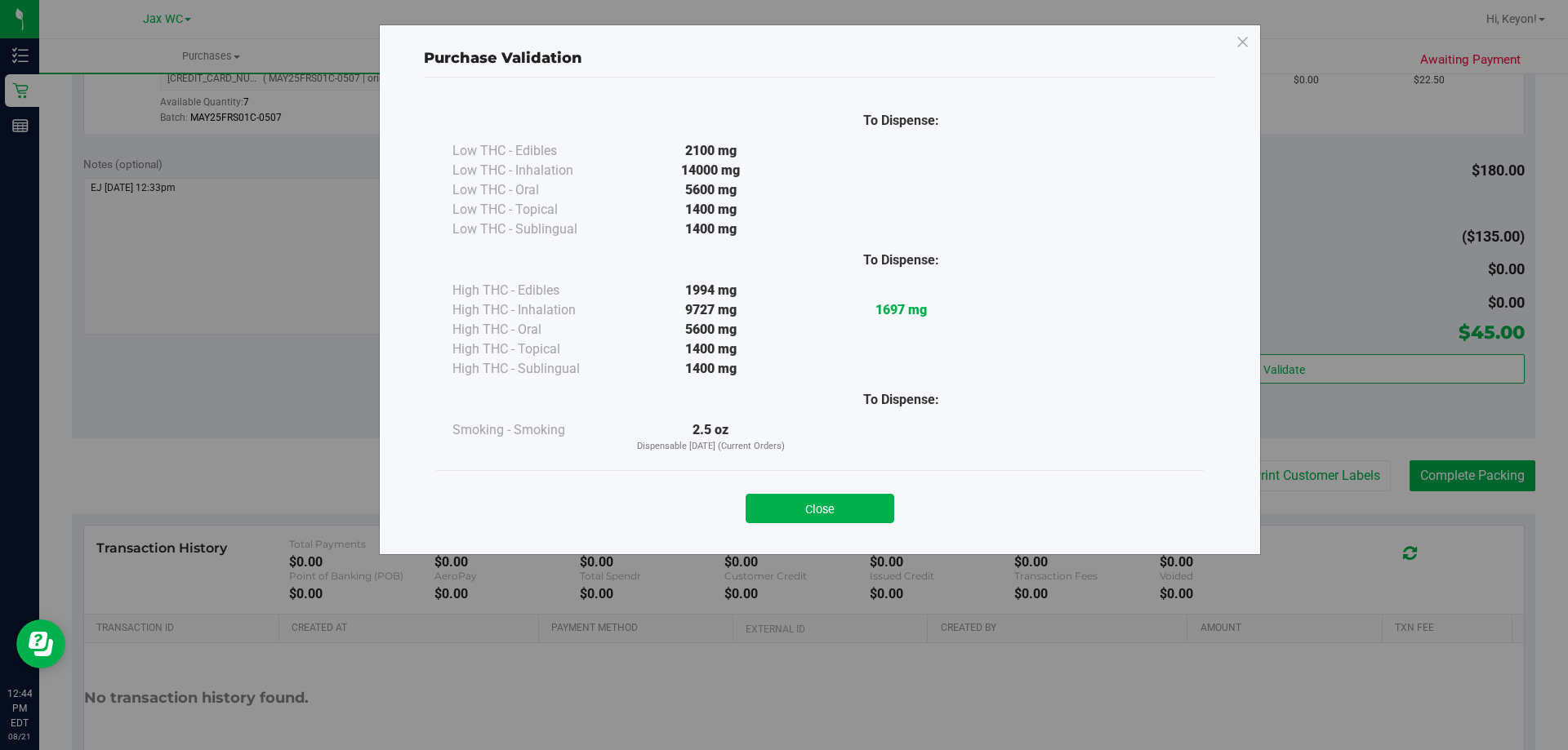
drag, startPoint x: 841, startPoint y: 497, endPoint x: 906, endPoint y: 488, distance: 65.6
click at [842, 497] on button "Close" at bounding box center [819, 509] width 148 height 29
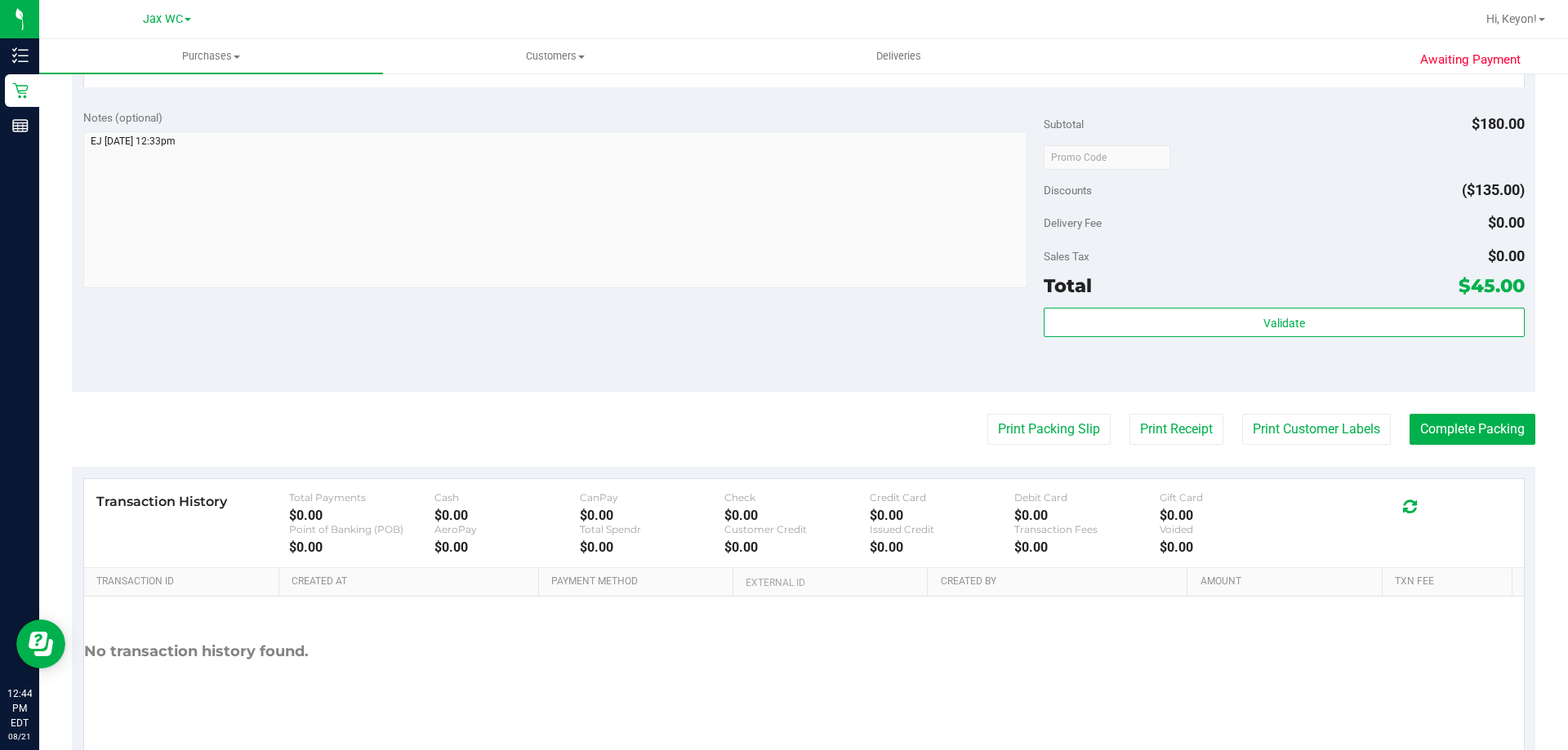
scroll to position [629, 0]
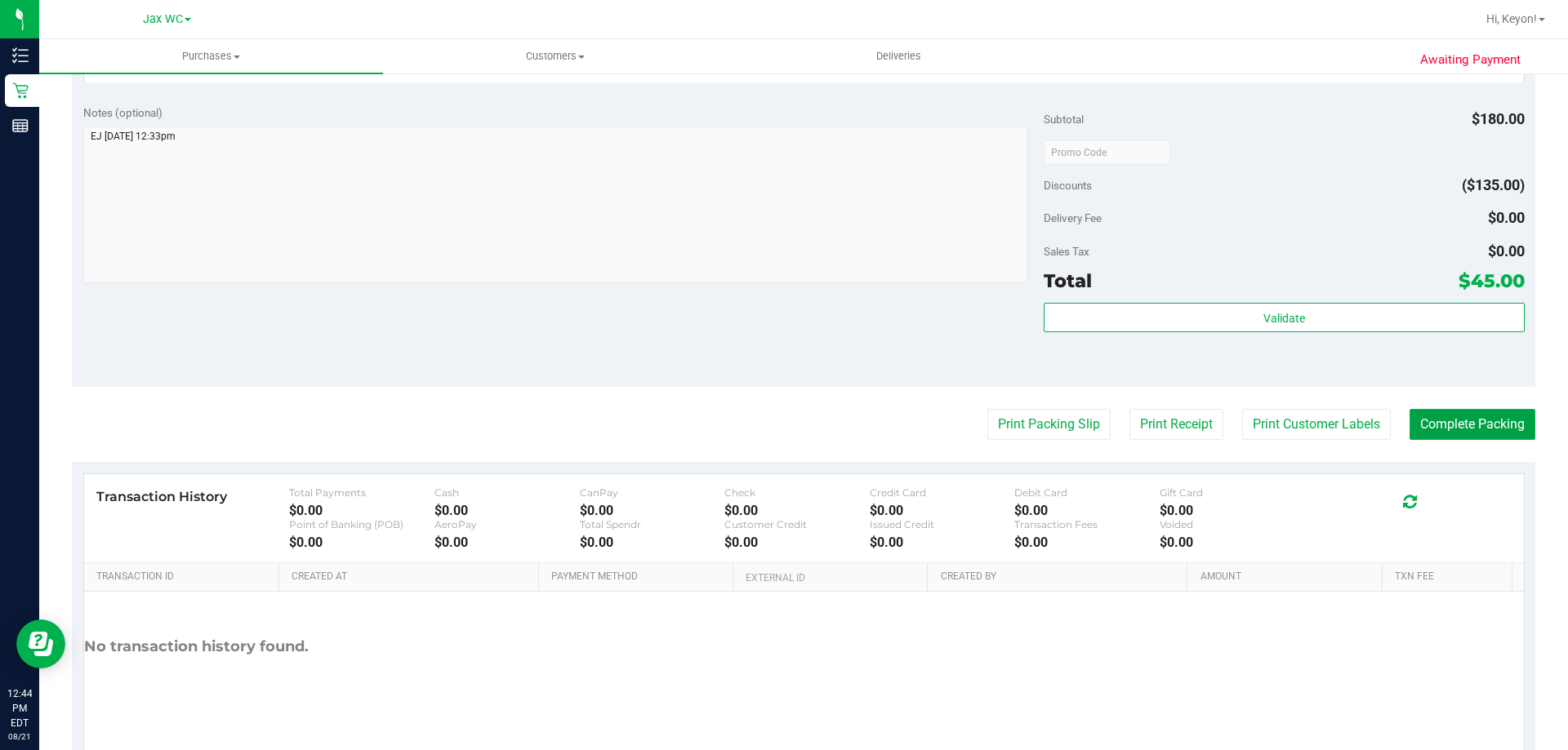
click at [1479, 419] on button "Complete Packing" at bounding box center [1472, 424] width 126 height 31
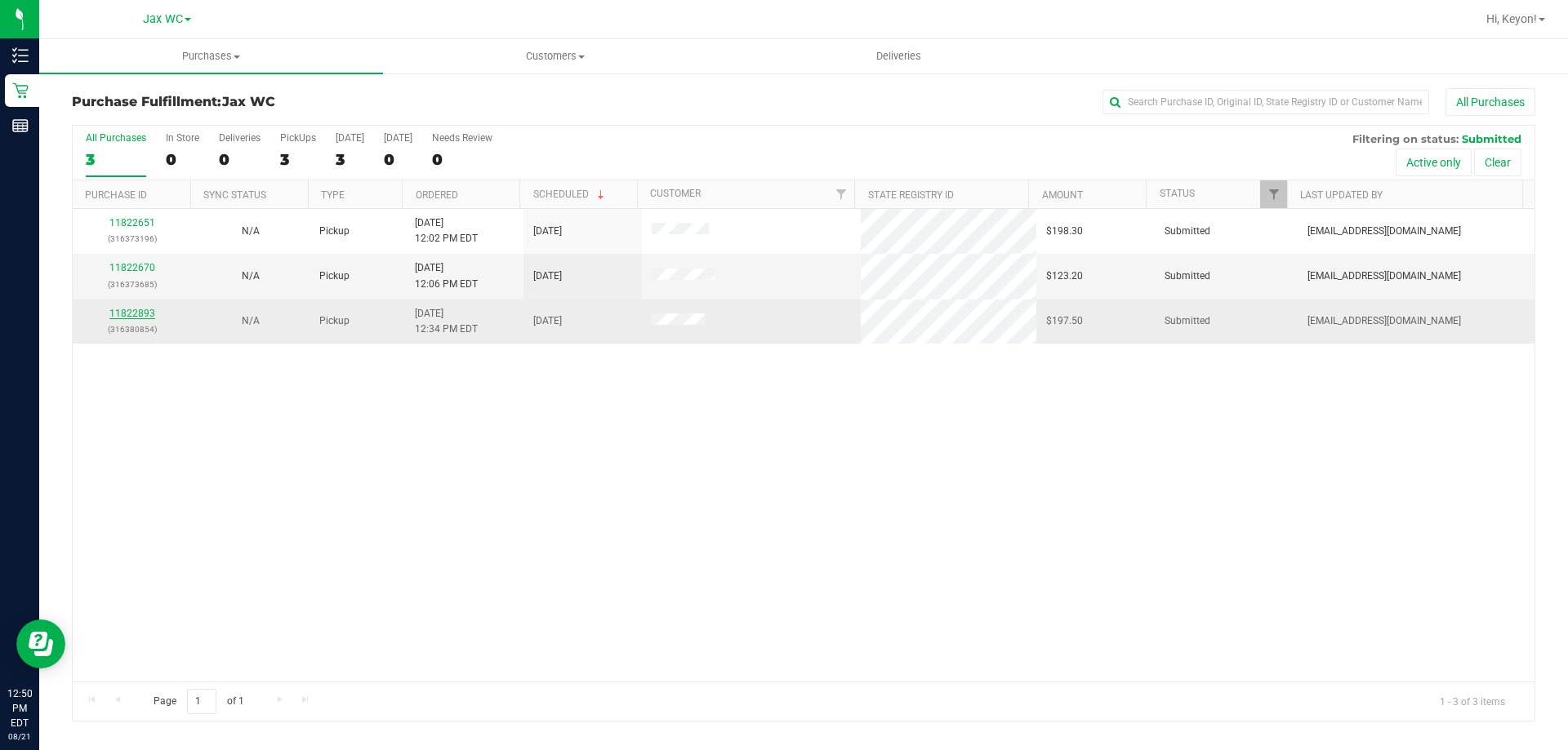
click at [129, 317] on link "11822893" at bounding box center [132, 313] width 46 height 11
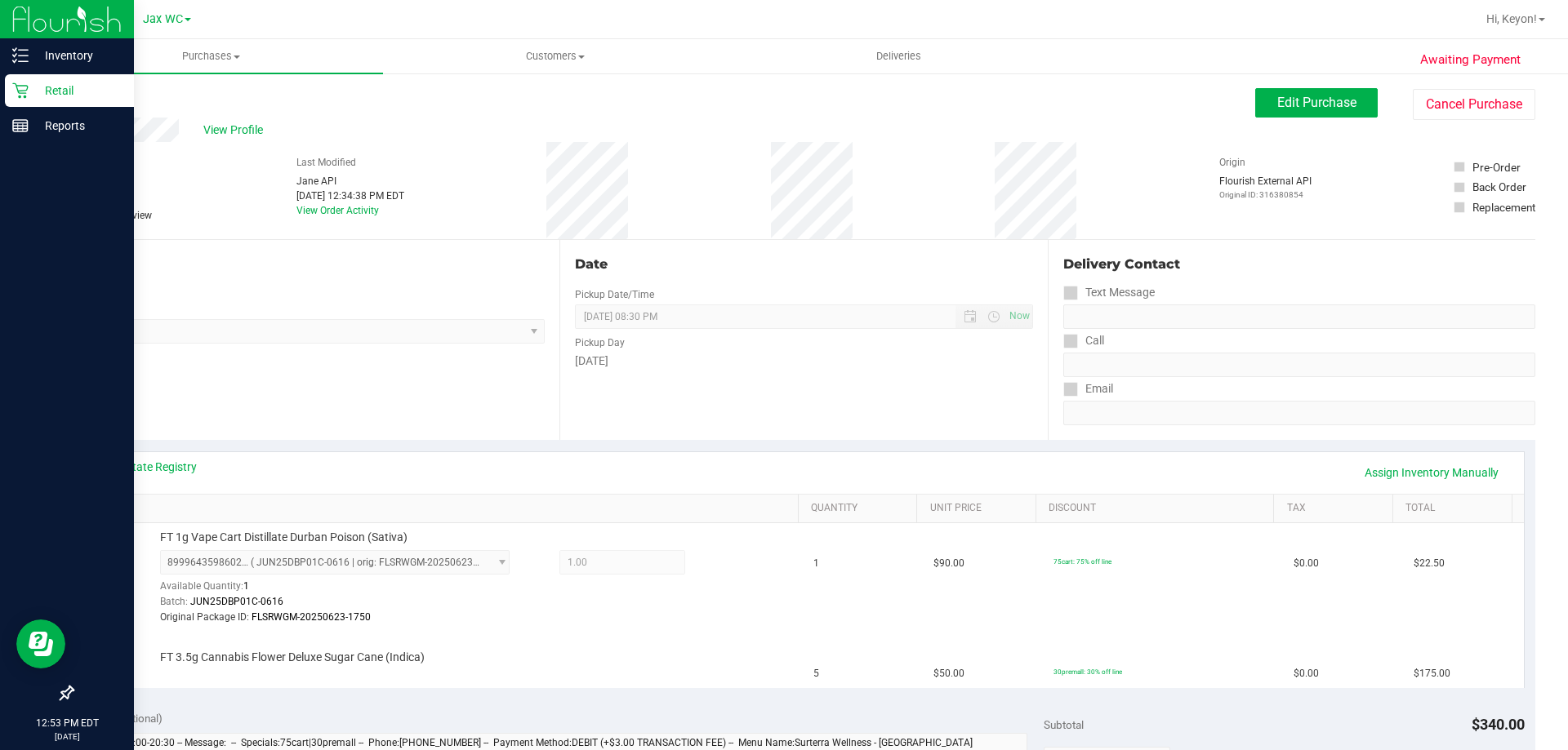
click at [26, 95] on icon at bounding box center [20, 91] width 16 height 16
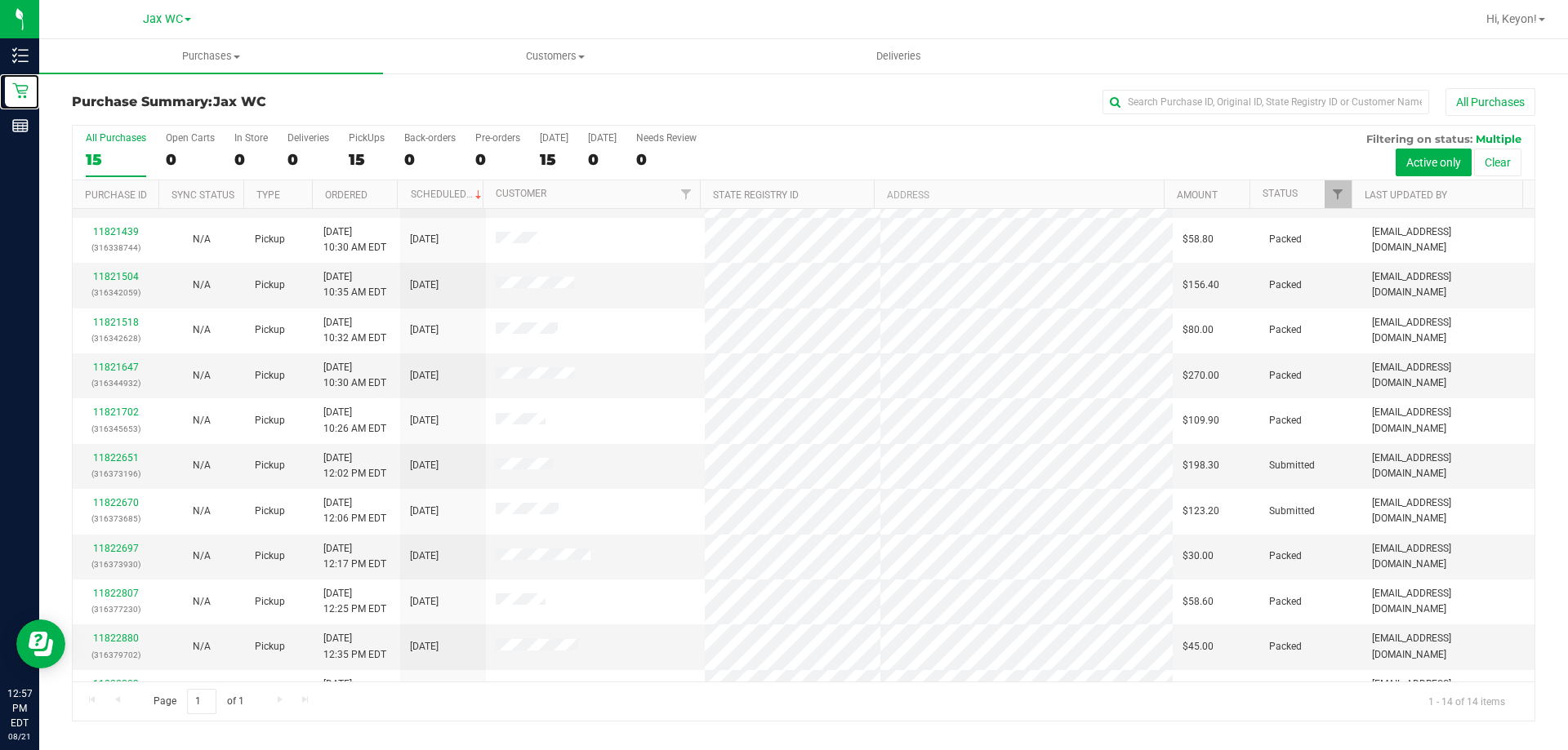
scroll to position [160, 0]
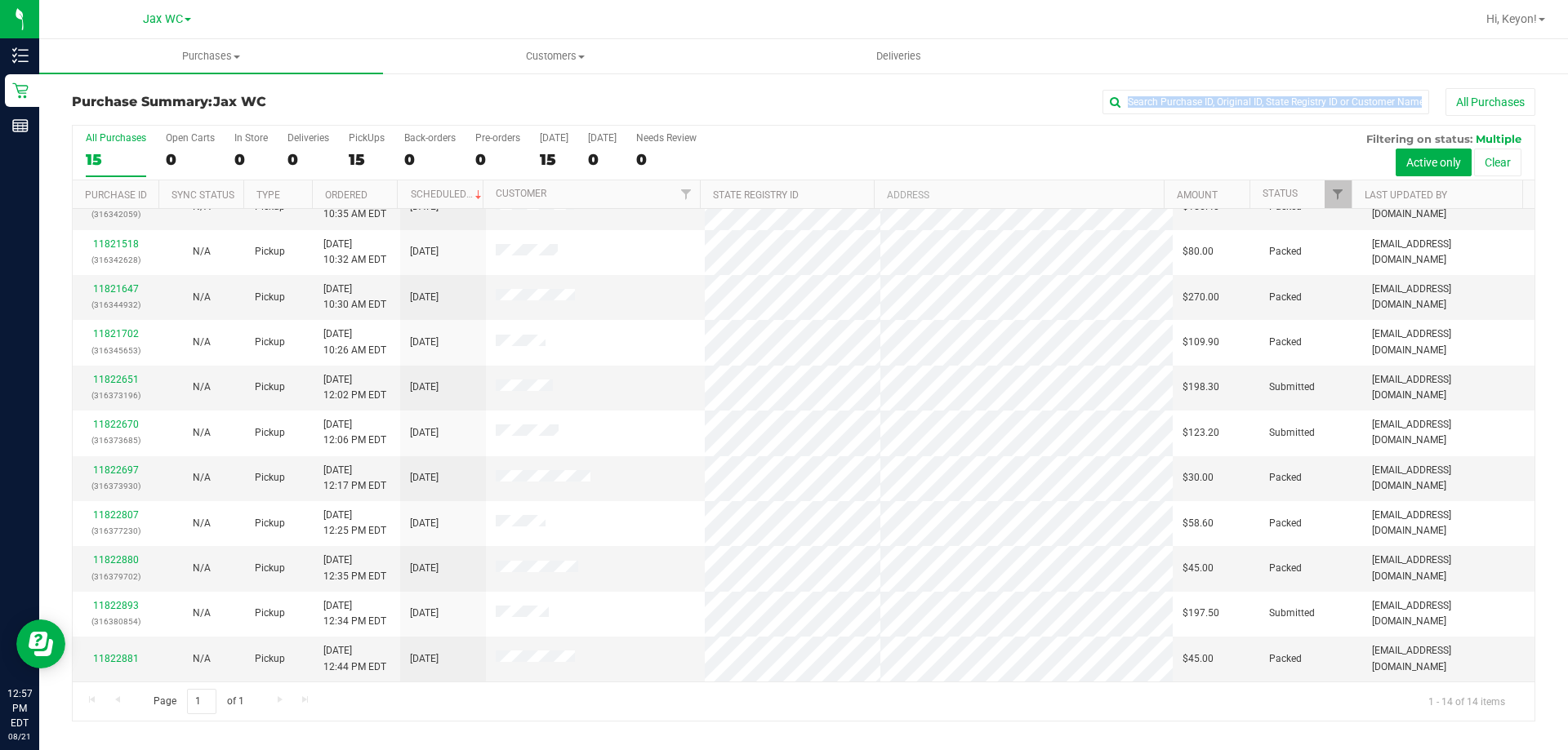
drag, startPoint x: 731, startPoint y: 124, endPoint x: 546, endPoint y: -16, distance: 232.0
click at [546, 0] on html "Inventory Retail Reports 12:57 PM EDT 08/21/2025 08/21 Jax WC Hi, Keyon! Purcha…" at bounding box center [784, 375] width 1568 height 750
click at [798, 107] on div "All Purchases" at bounding box center [1048, 102] width 976 height 28
click at [781, 116] on div "All Purchases" at bounding box center [1048, 102] width 976 height 28
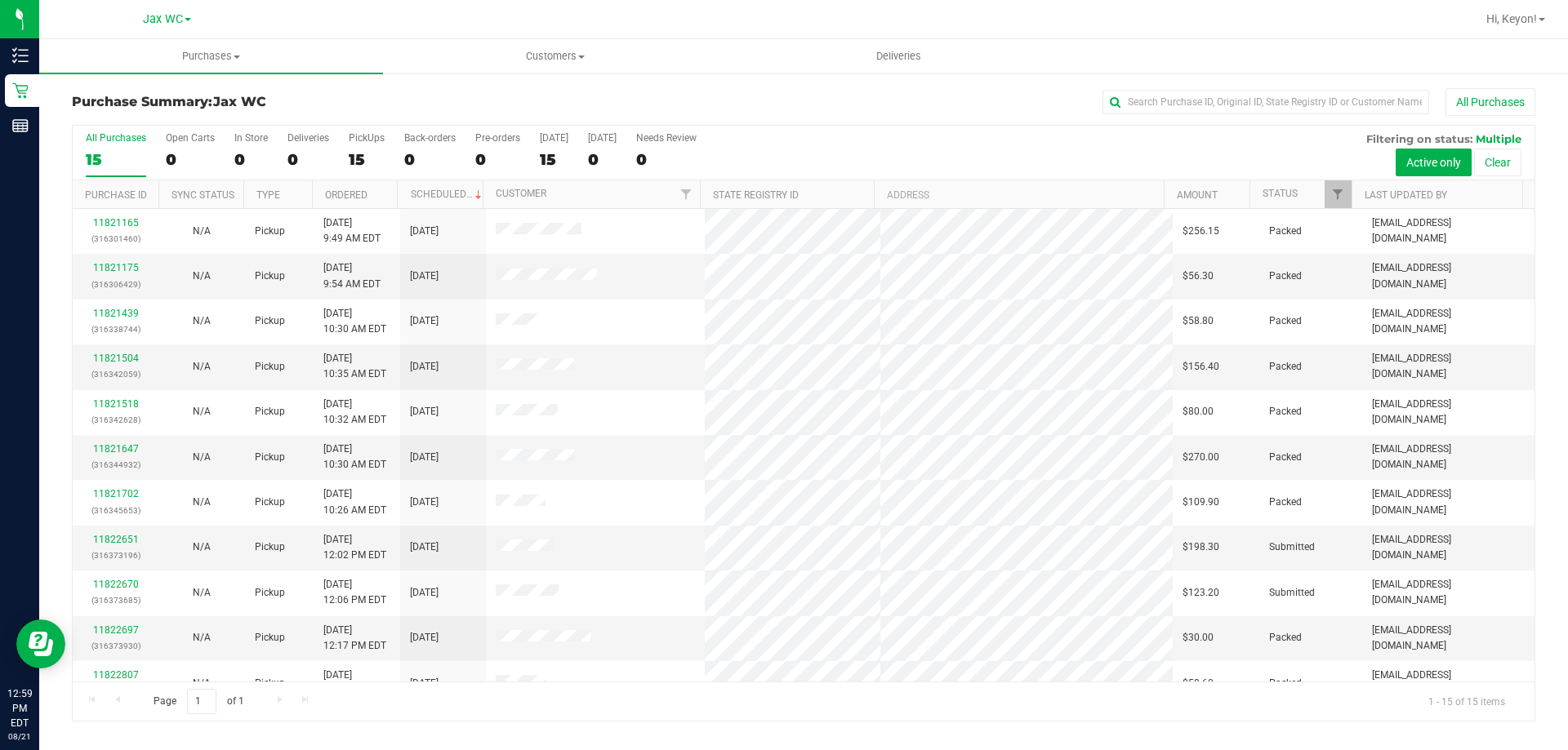
scroll to position [205, 0]
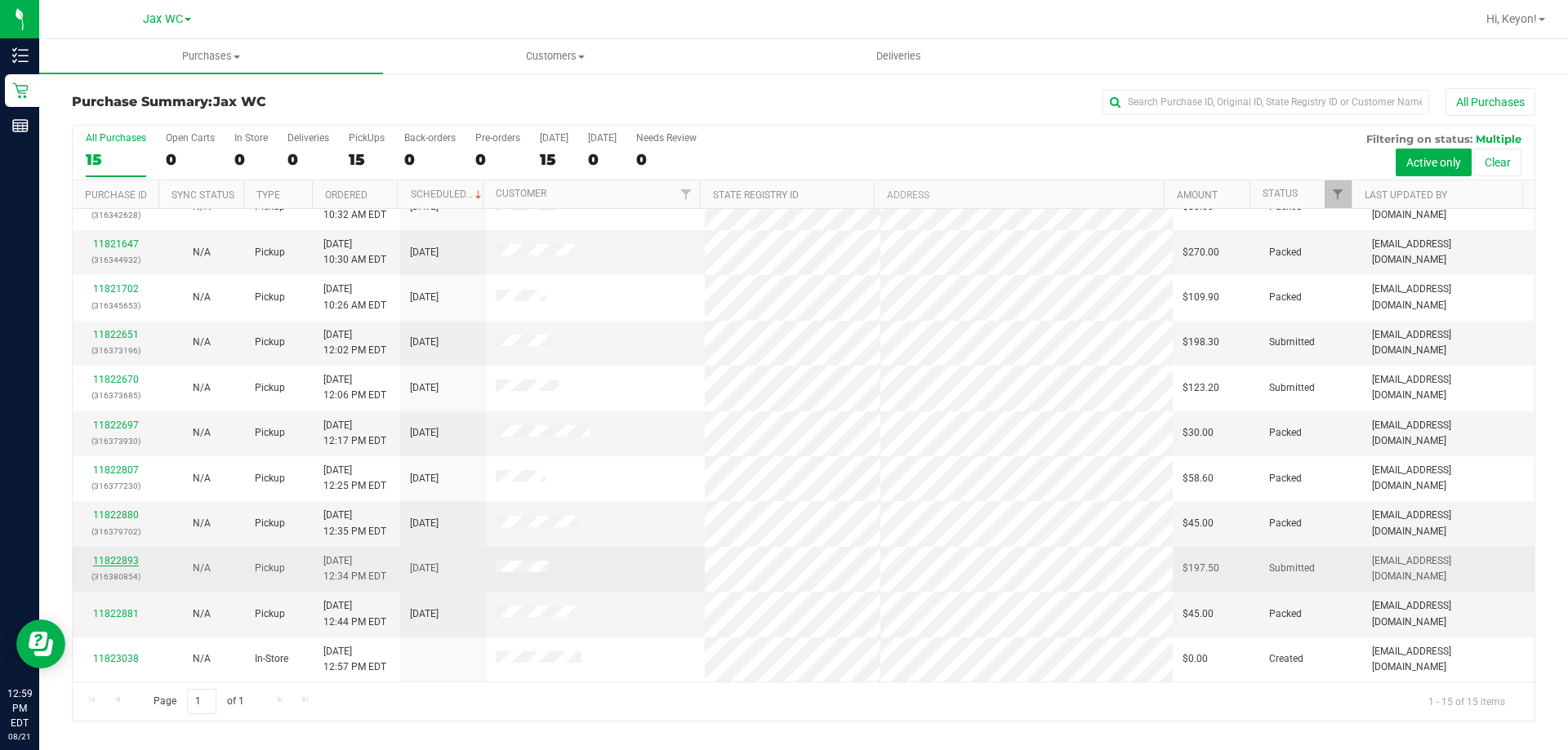
click at [117, 560] on link "11822893" at bounding box center [116, 560] width 46 height 11
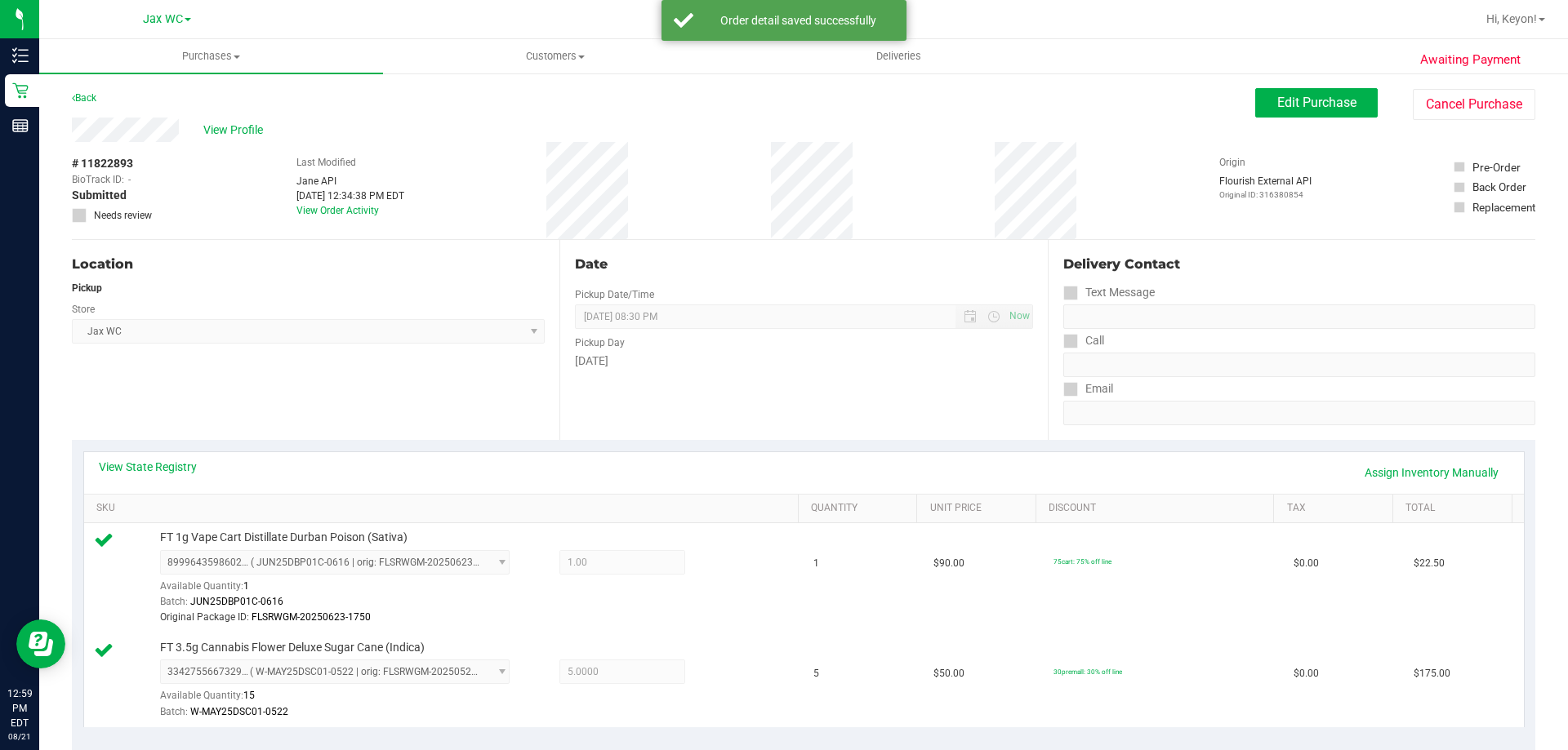
scroll to position [479, 0]
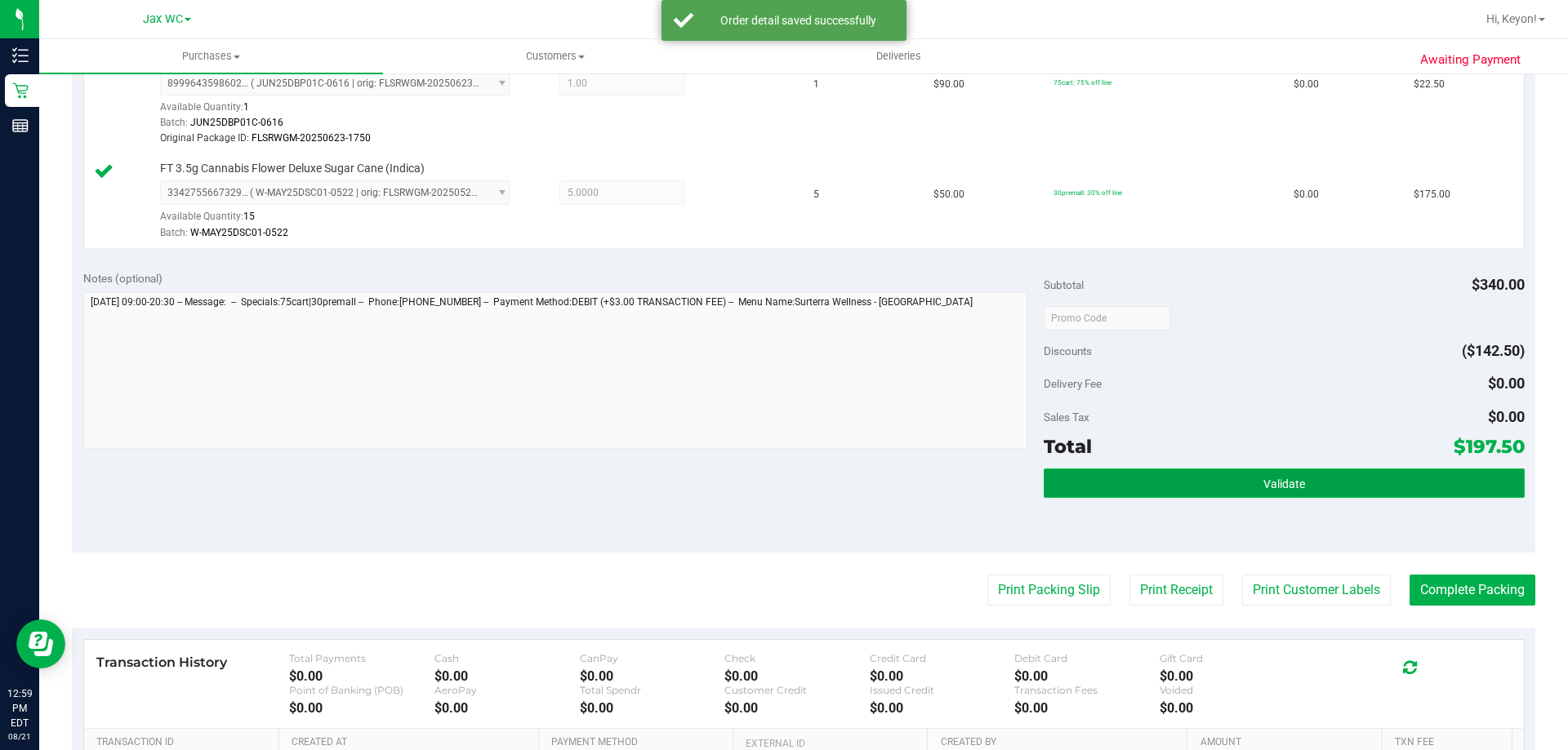
click at [1309, 472] on button "Validate" at bounding box center [1283, 484] width 480 height 29
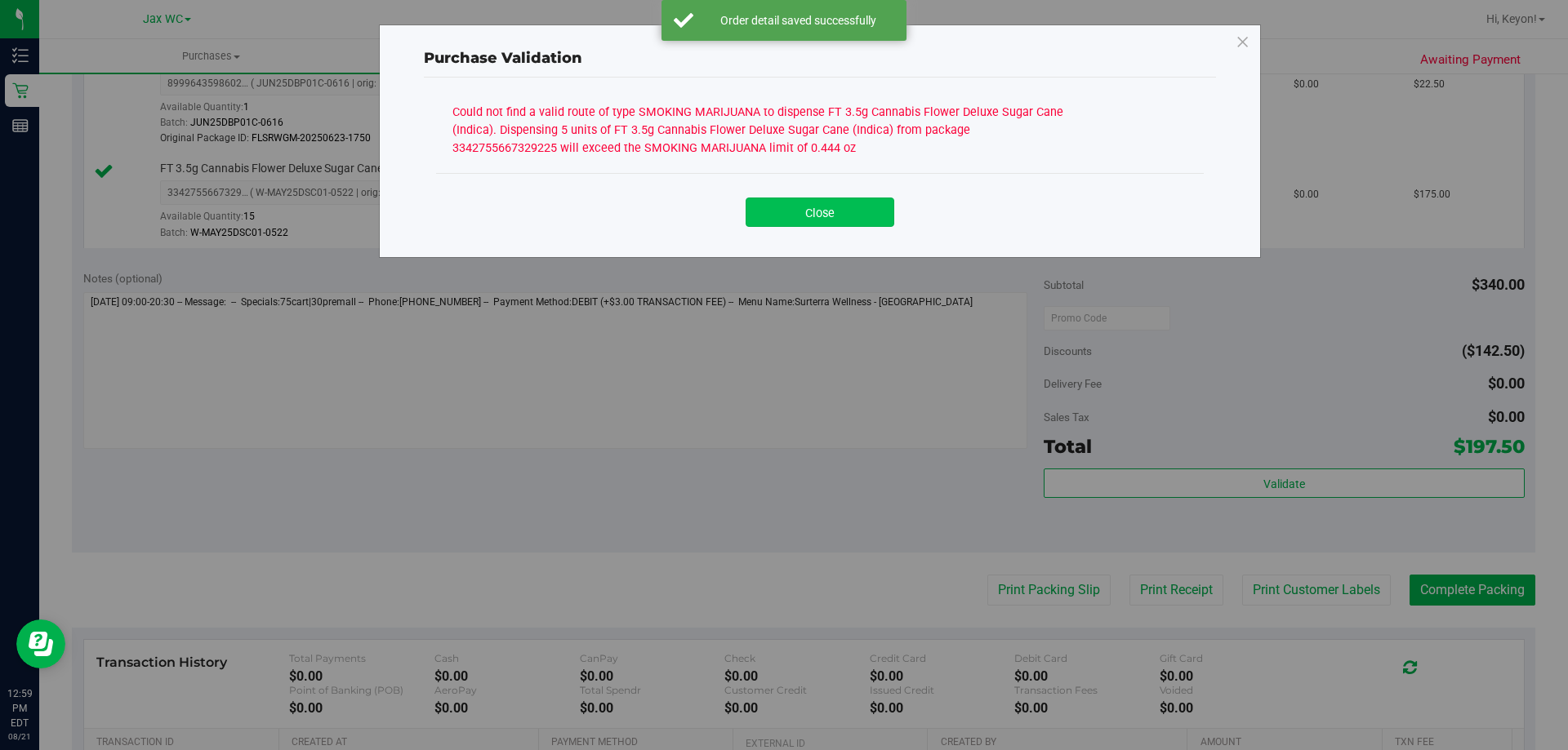
click at [845, 213] on button "Close" at bounding box center [819, 212] width 148 height 29
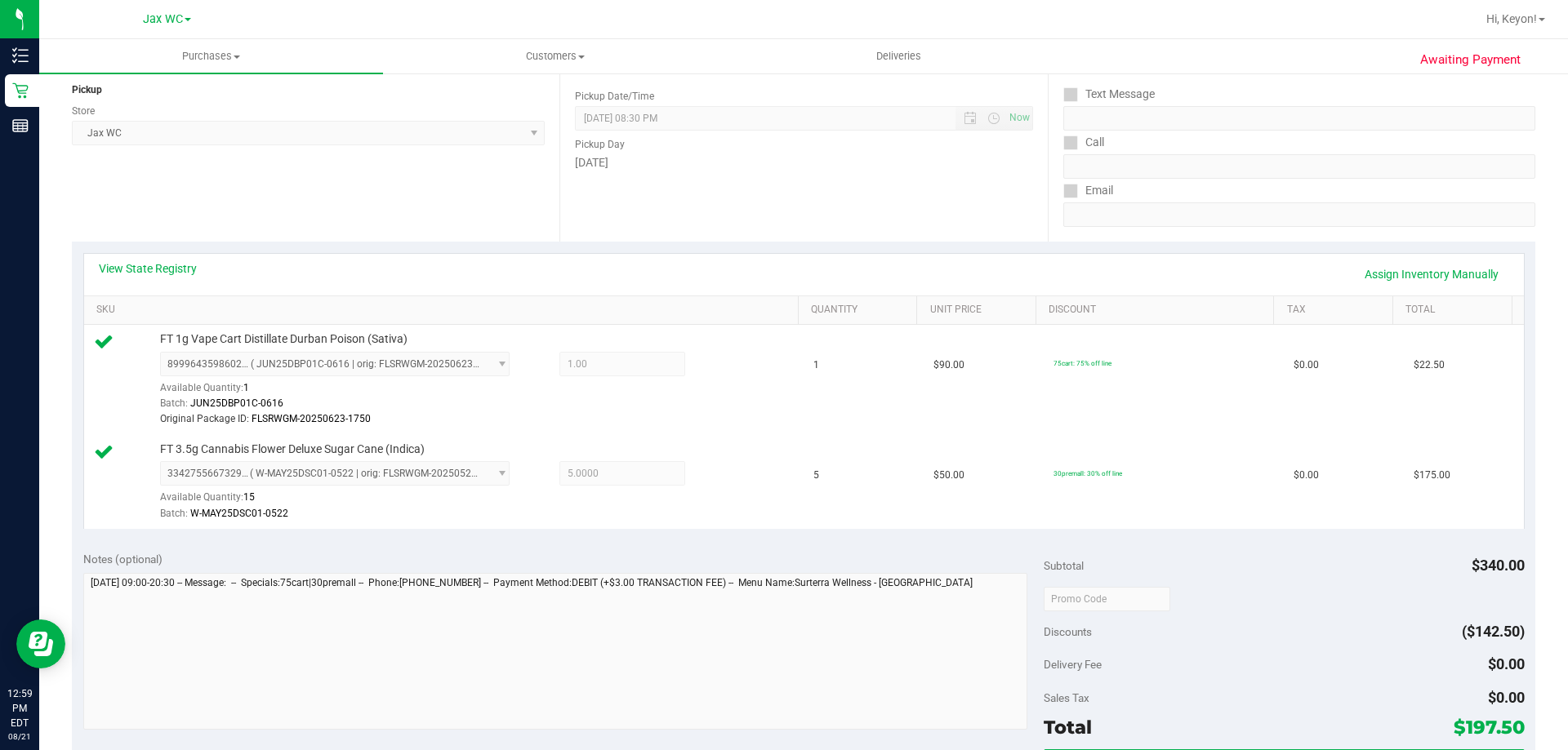
scroll to position [197, 0]
click at [177, 272] on link "View State Registry" at bounding box center [148, 270] width 98 height 16
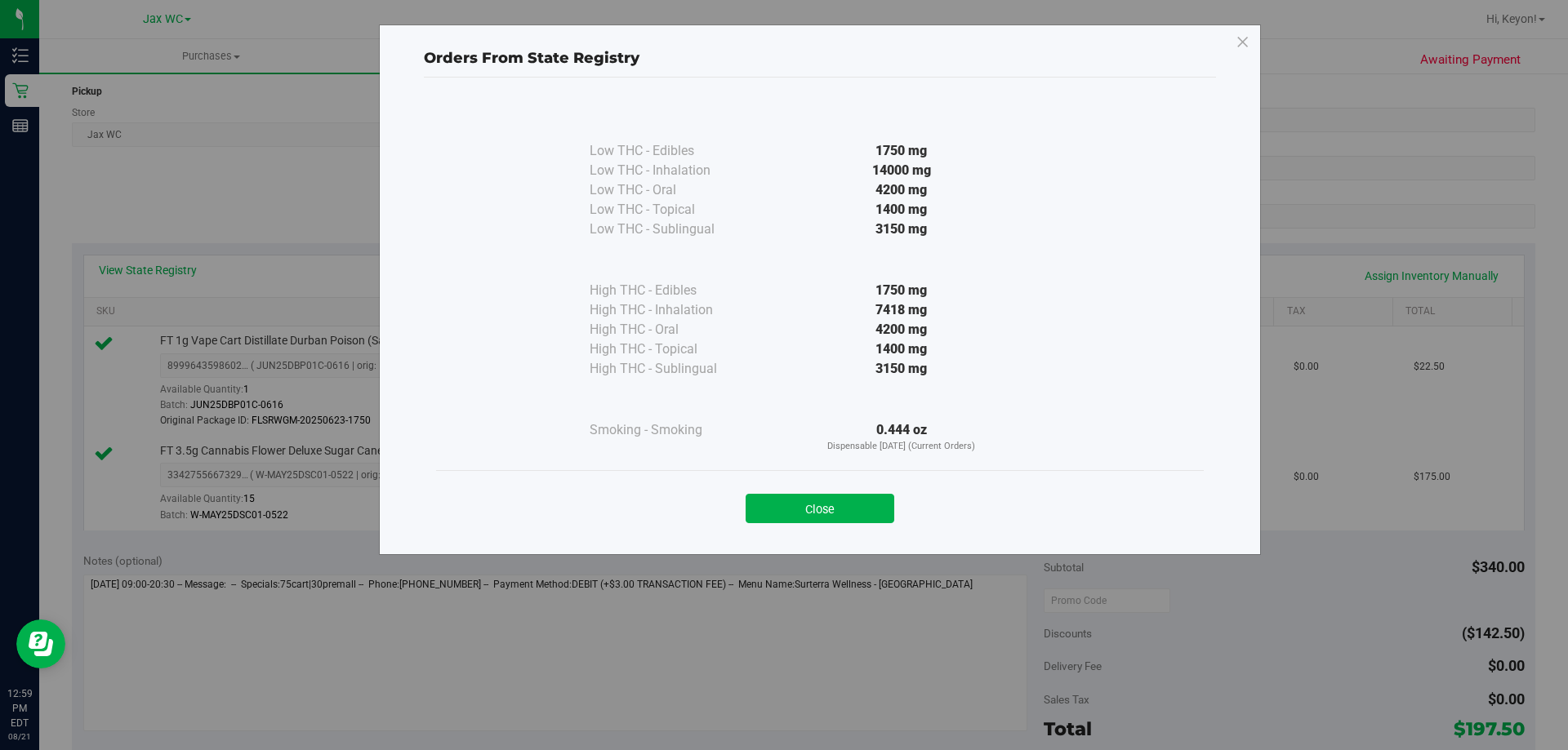
click at [856, 491] on div "Close" at bounding box center [820, 503] width 743 height 41
click at [864, 503] on button "Close" at bounding box center [819, 509] width 148 height 29
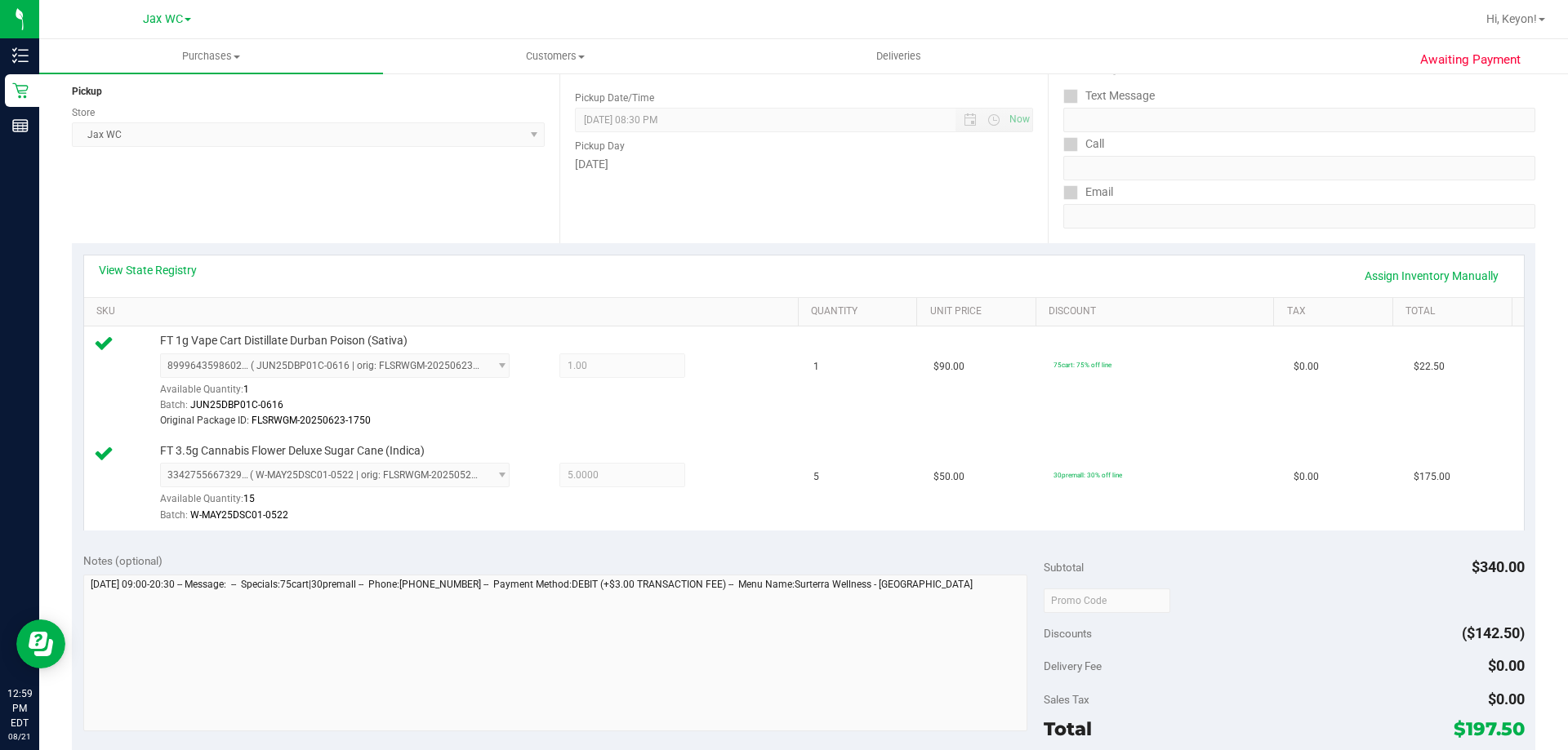
scroll to position [0, 0]
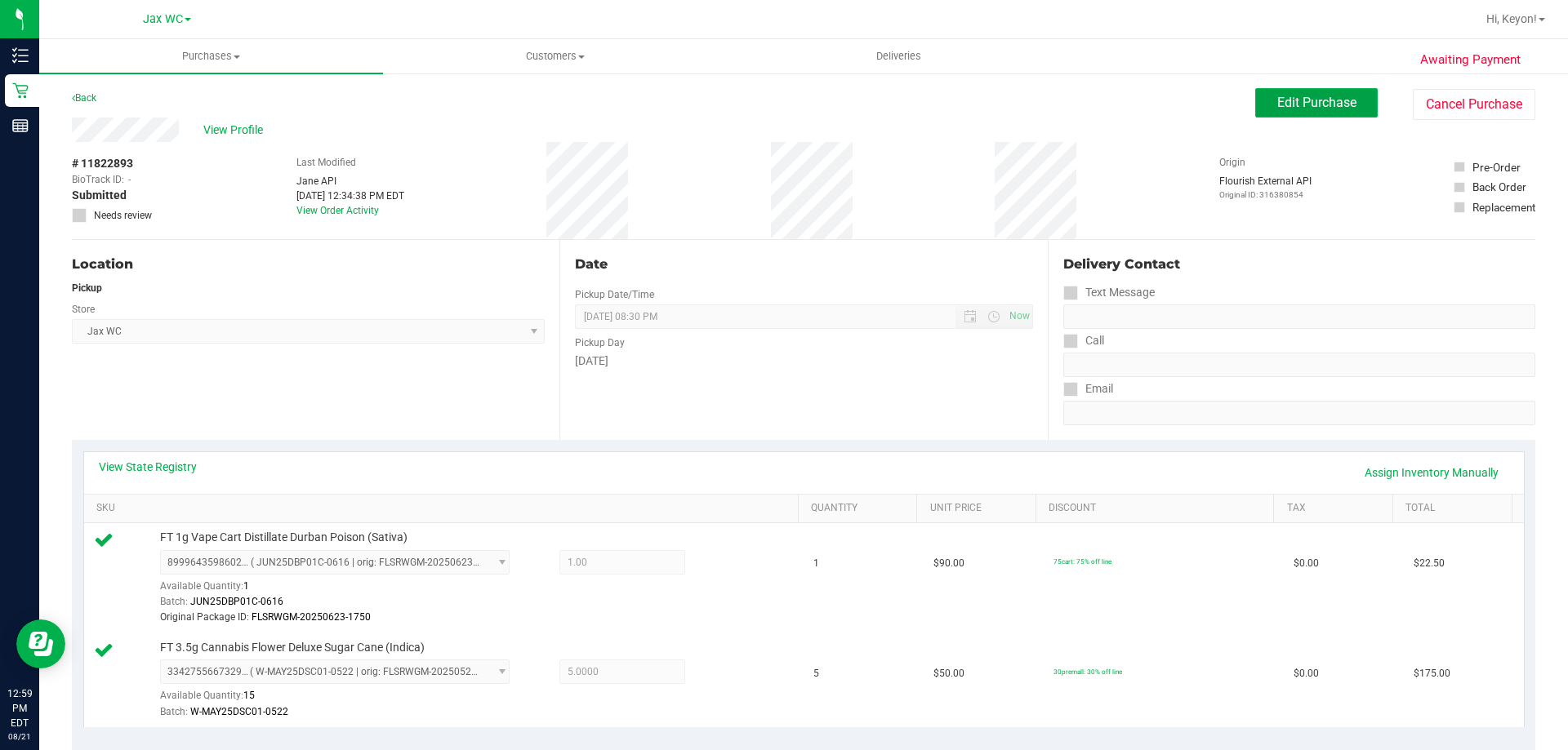
click at [1270, 112] on button "Edit Purchase" at bounding box center [1316, 103] width 122 height 29
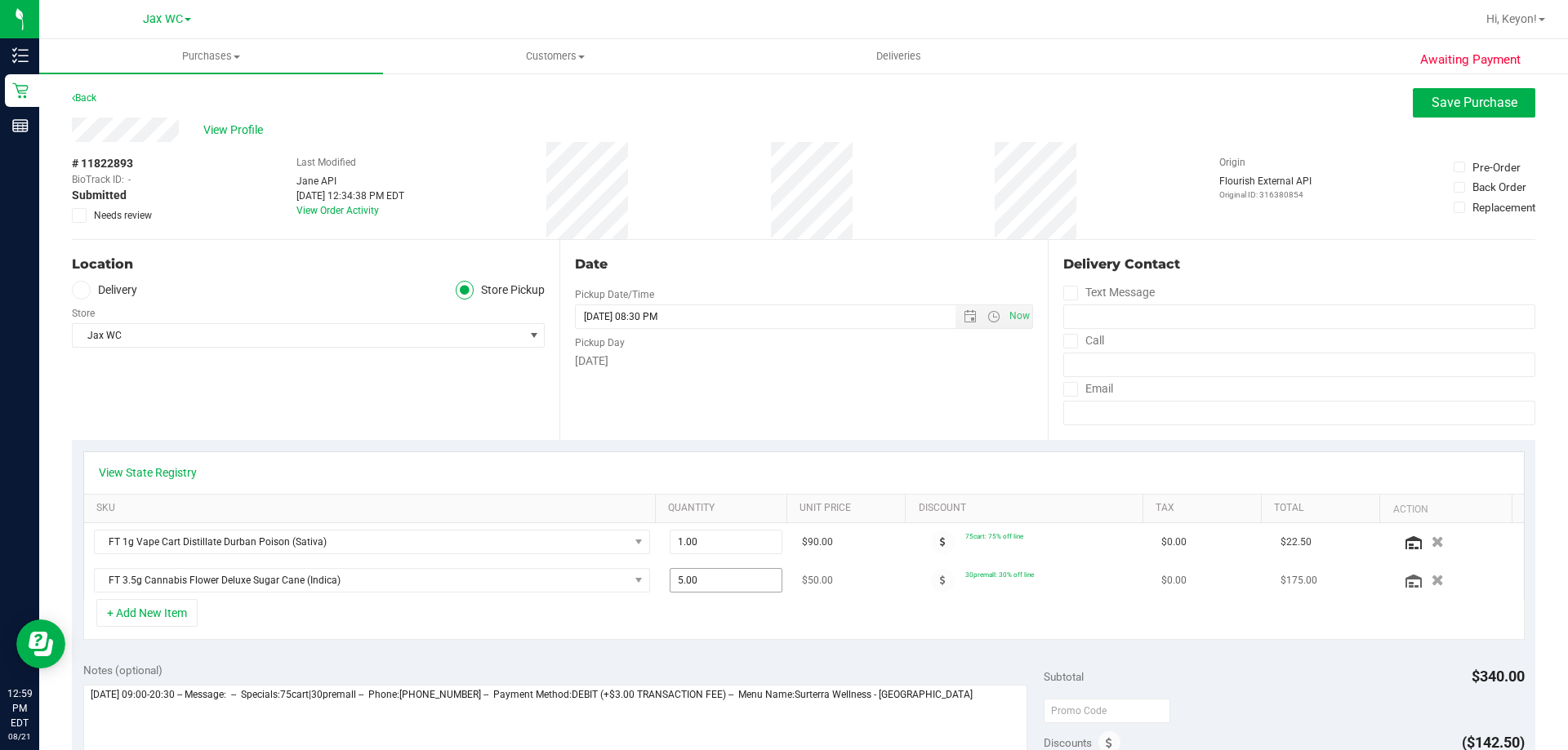
click at [689, 584] on span "5.00 5" at bounding box center [726, 580] width 114 height 24
type input "4"
type input "5.00"
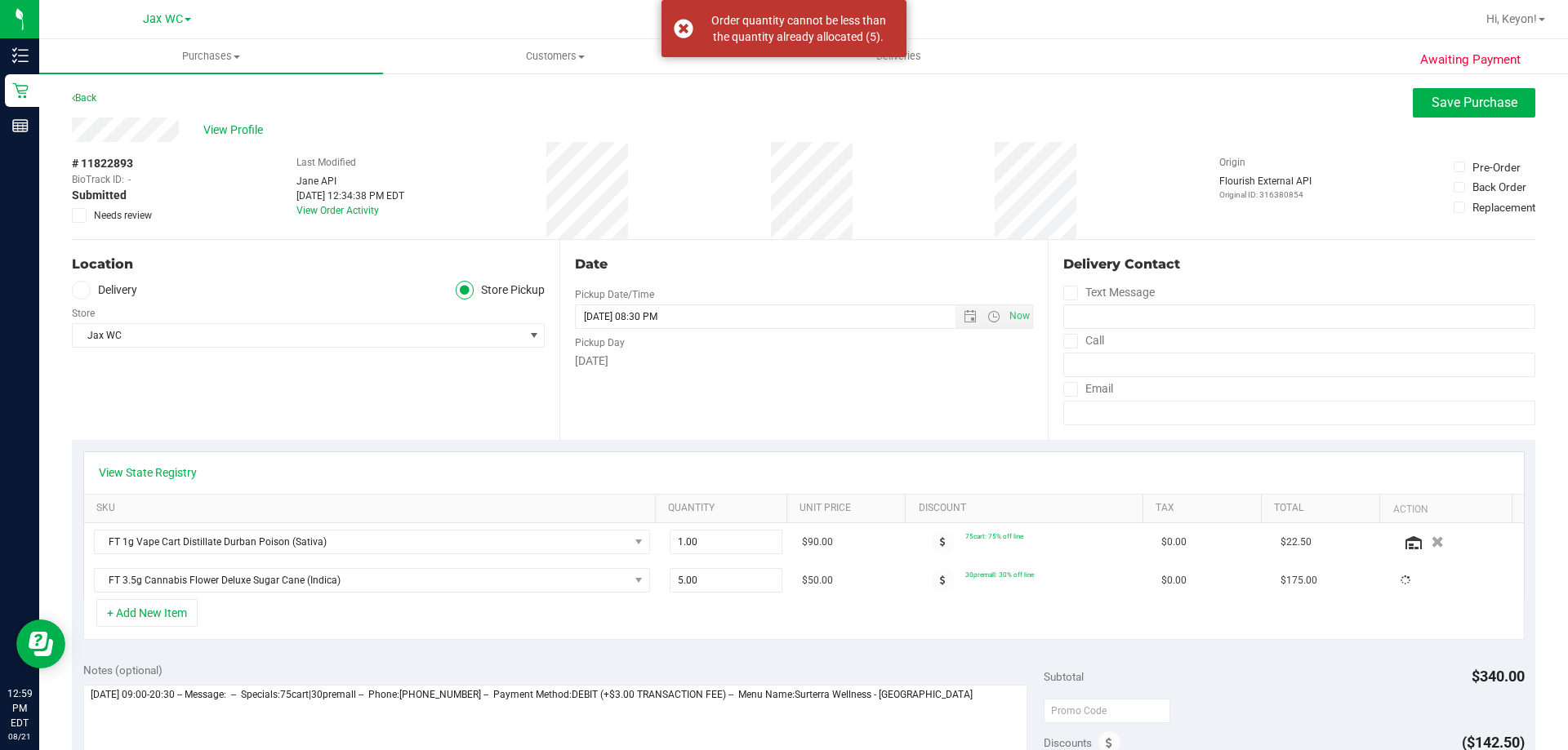
click at [861, 622] on div "+ Add New Item" at bounding box center [804, 619] width 1441 height 41
click at [727, 579] on span "5.00 5" at bounding box center [726, 580] width 114 height 24
type input "4"
type input "5.00"
click at [829, 634] on div "+ Add New Item" at bounding box center [804, 619] width 1441 height 41
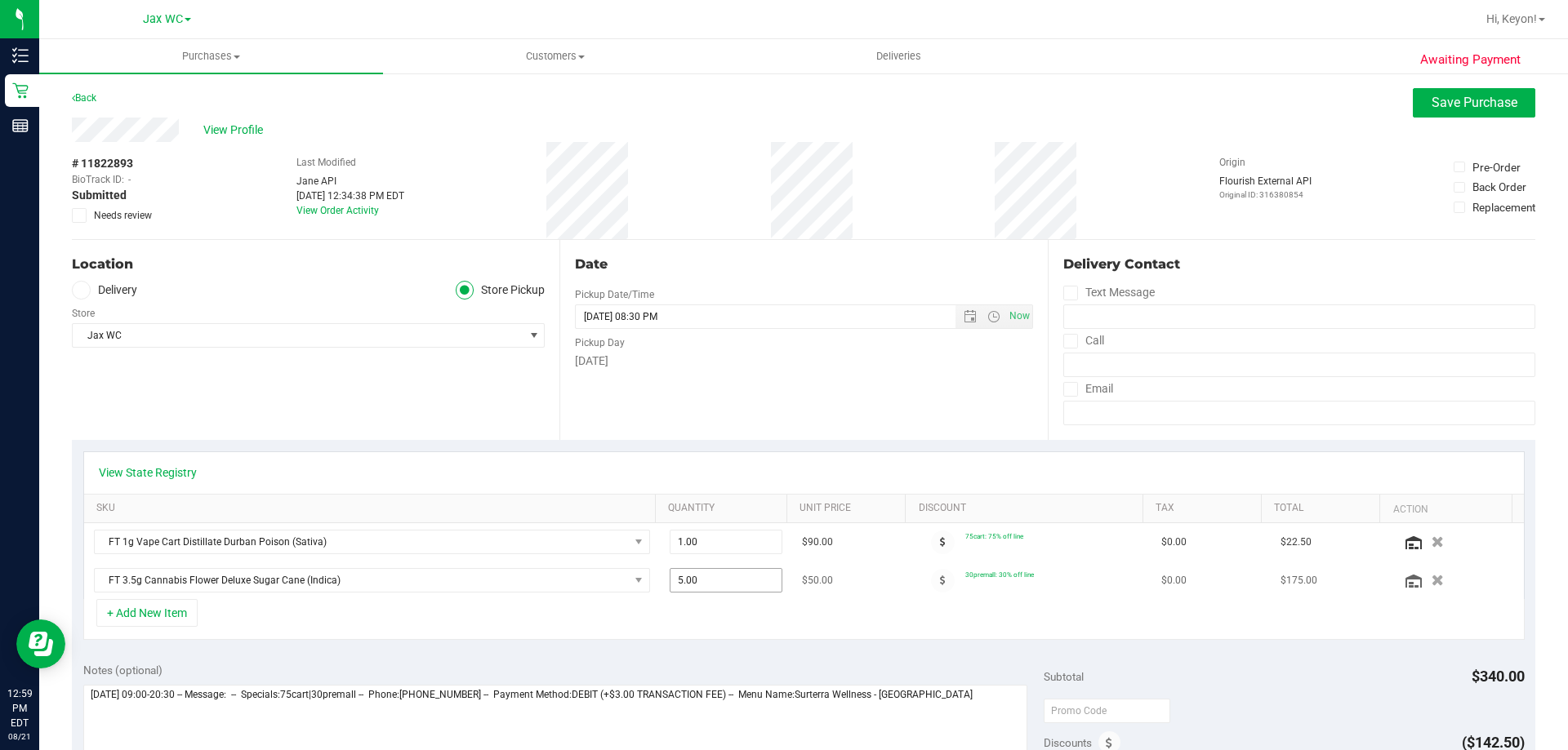
click at [731, 582] on span "5.00 5" at bounding box center [726, 580] width 114 height 24
type input "4"
type input "5.00"
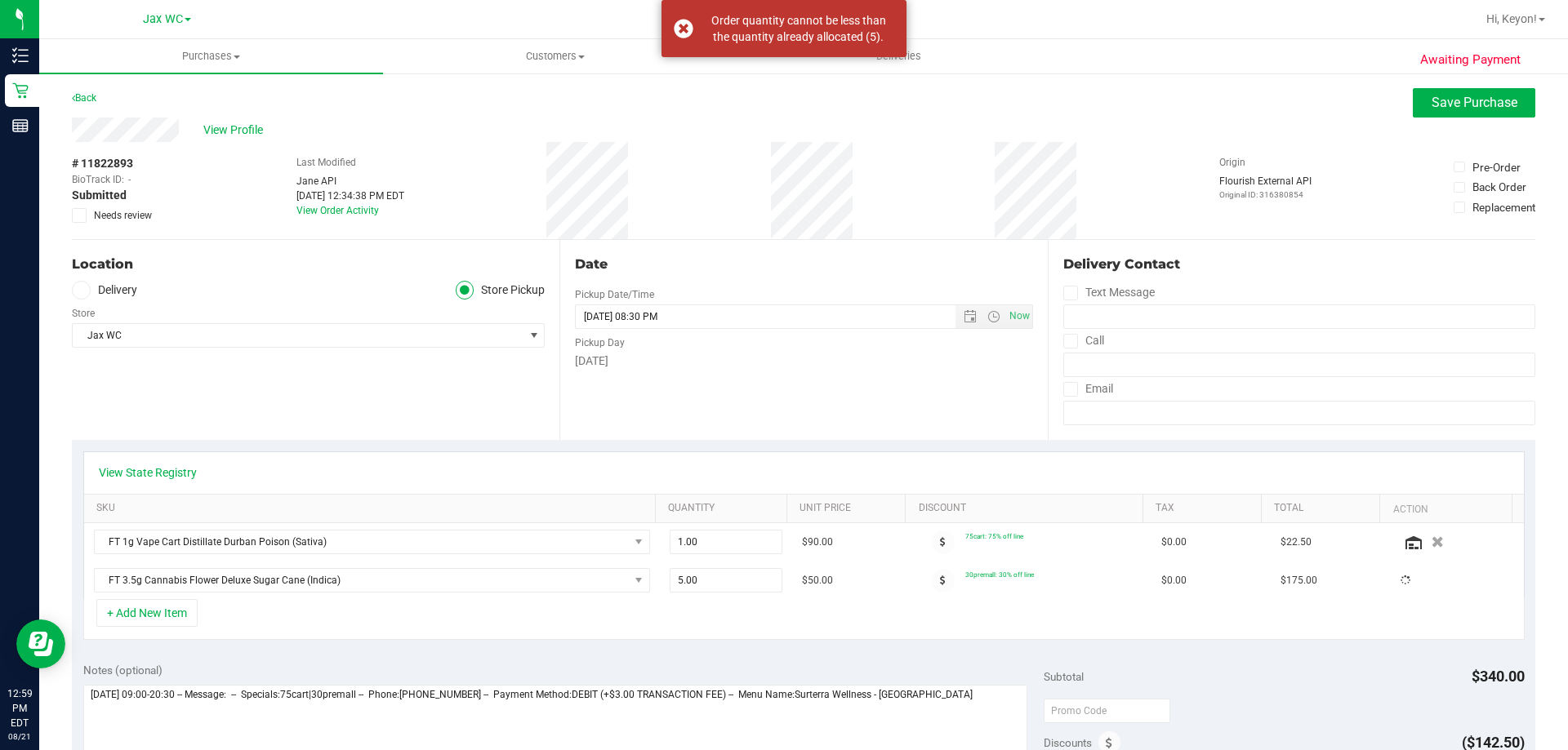
click at [768, 611] on div "+ Add New Item" at bounding box center [804, 619] width 1441 height 41
click at [1432, 582] on icon "button" at bounding box center [1438, 580] width 12 height 11
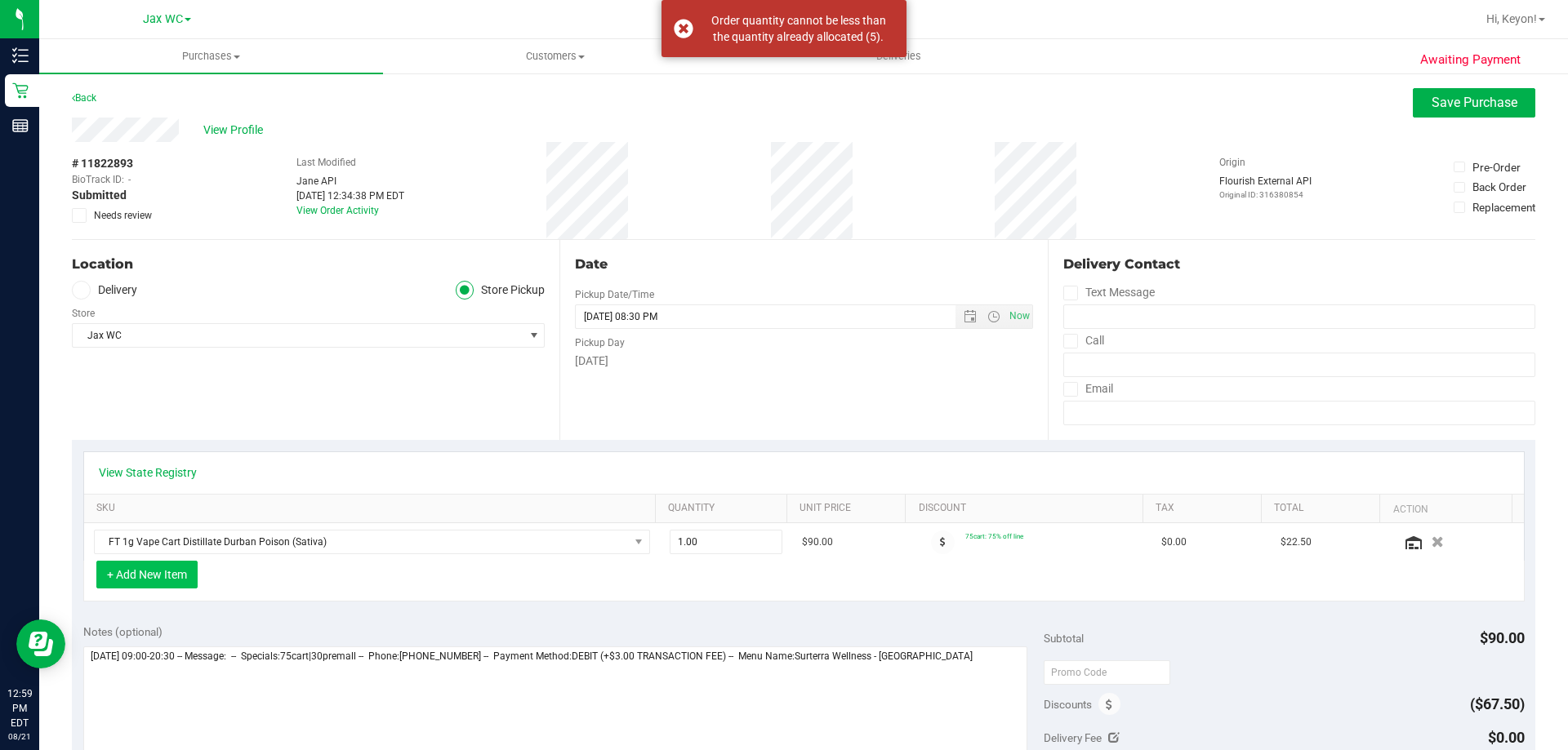
click at [171, 578] on button "+ Add New Item" at bounding box center [147, 575] width 101 height 28
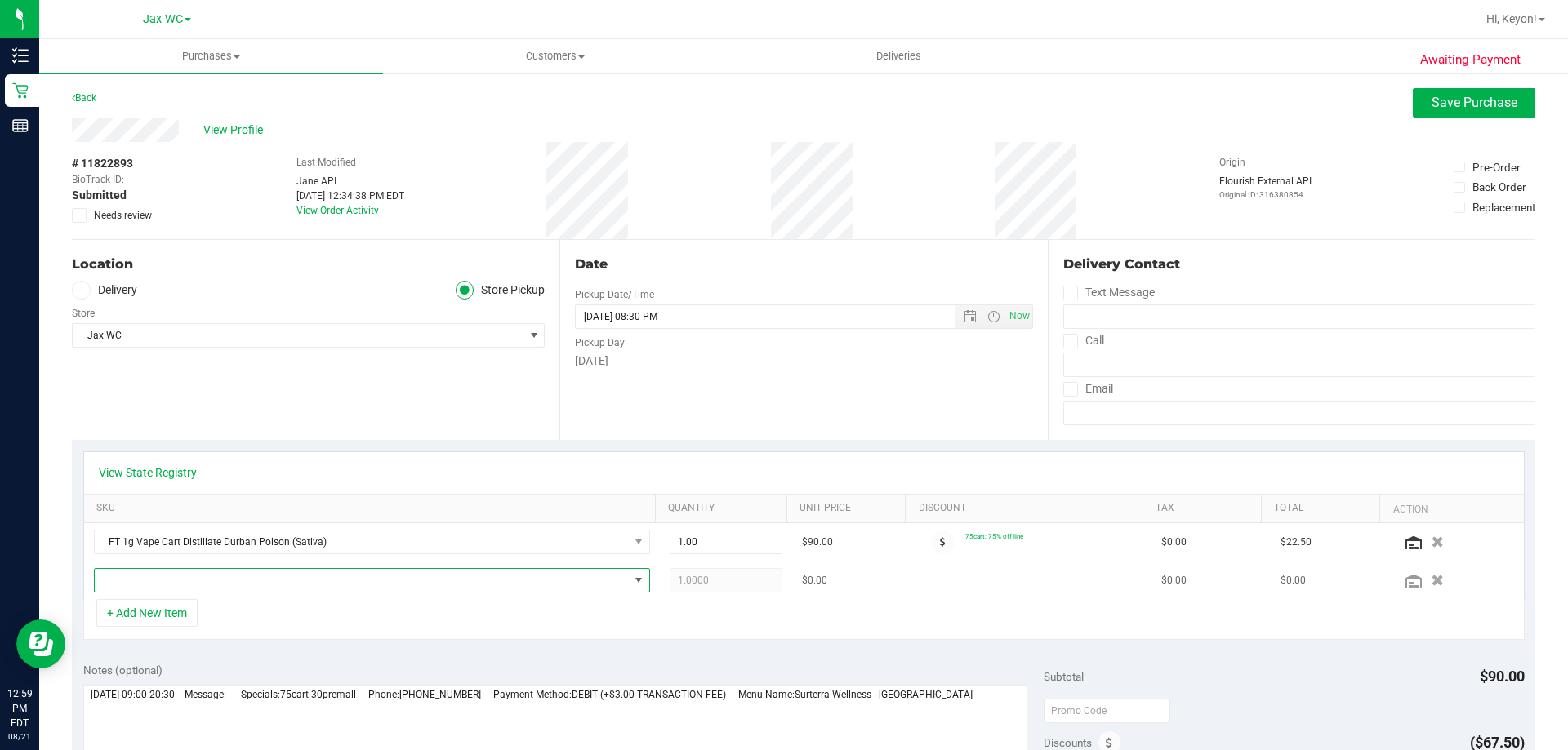
click at [288, 581] on span "NO DATA FOUND" at bounding box center [361, 580] width 534 height 23
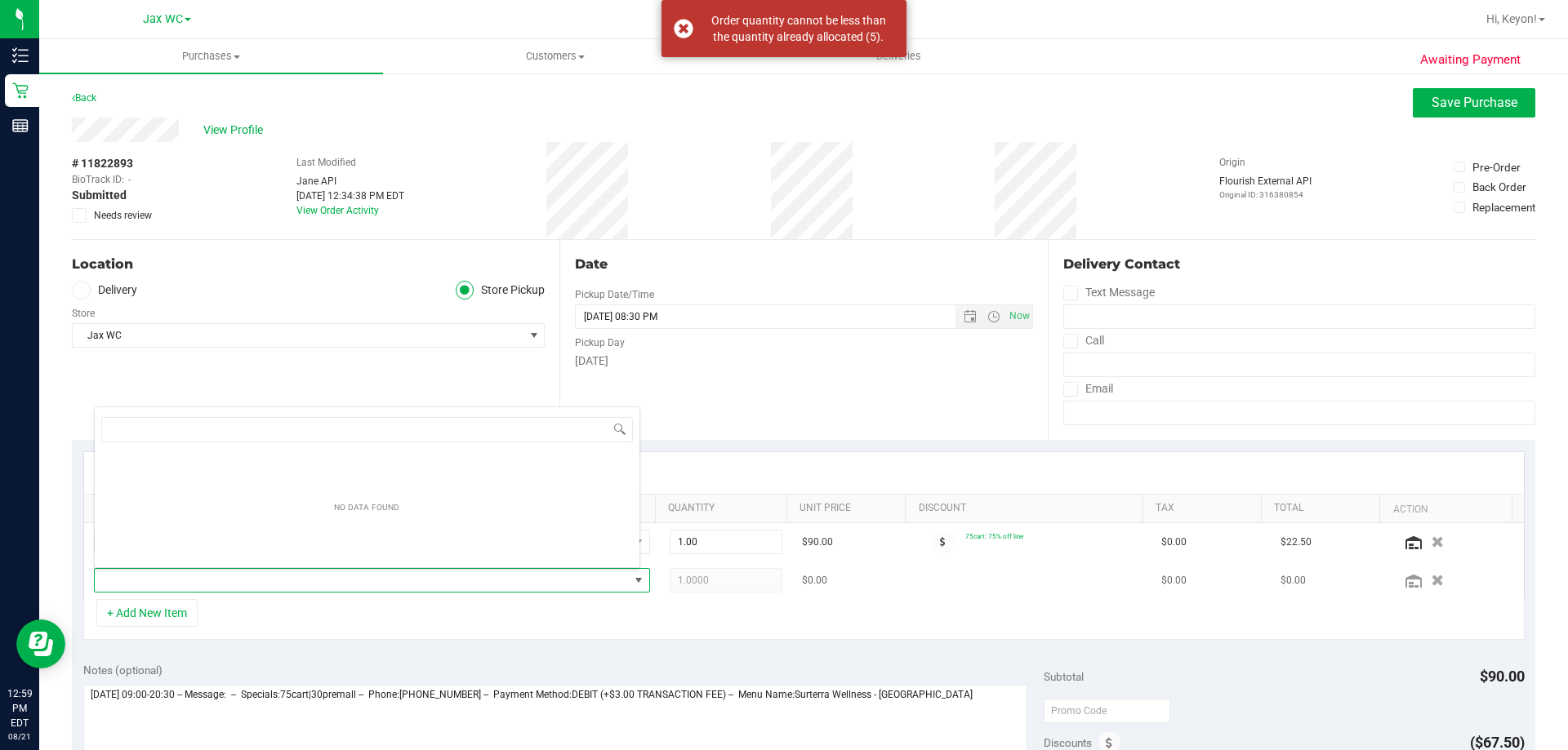
scroll to position [24, 542]
type input "del"
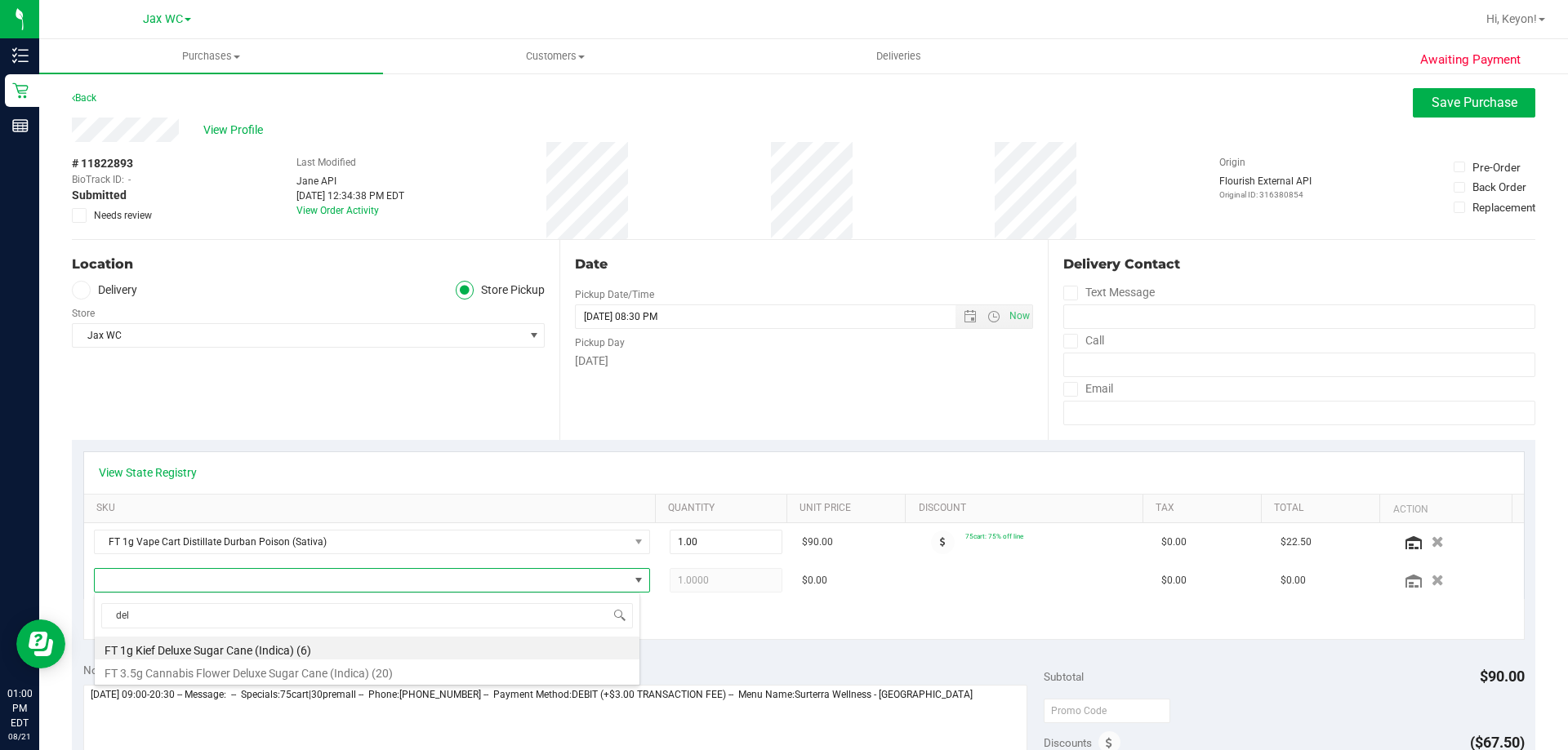
drag, startPoint x: 371, startPoint y: 673, endPoint x: 396, endPoint y: 664, distance: 26.6
click at [374, 675] on li "FT 3.5g Cannabis Flower Deluxe Sugar Cane (Indica) (20)" at bounding box center [367, 671] width 545 height 23
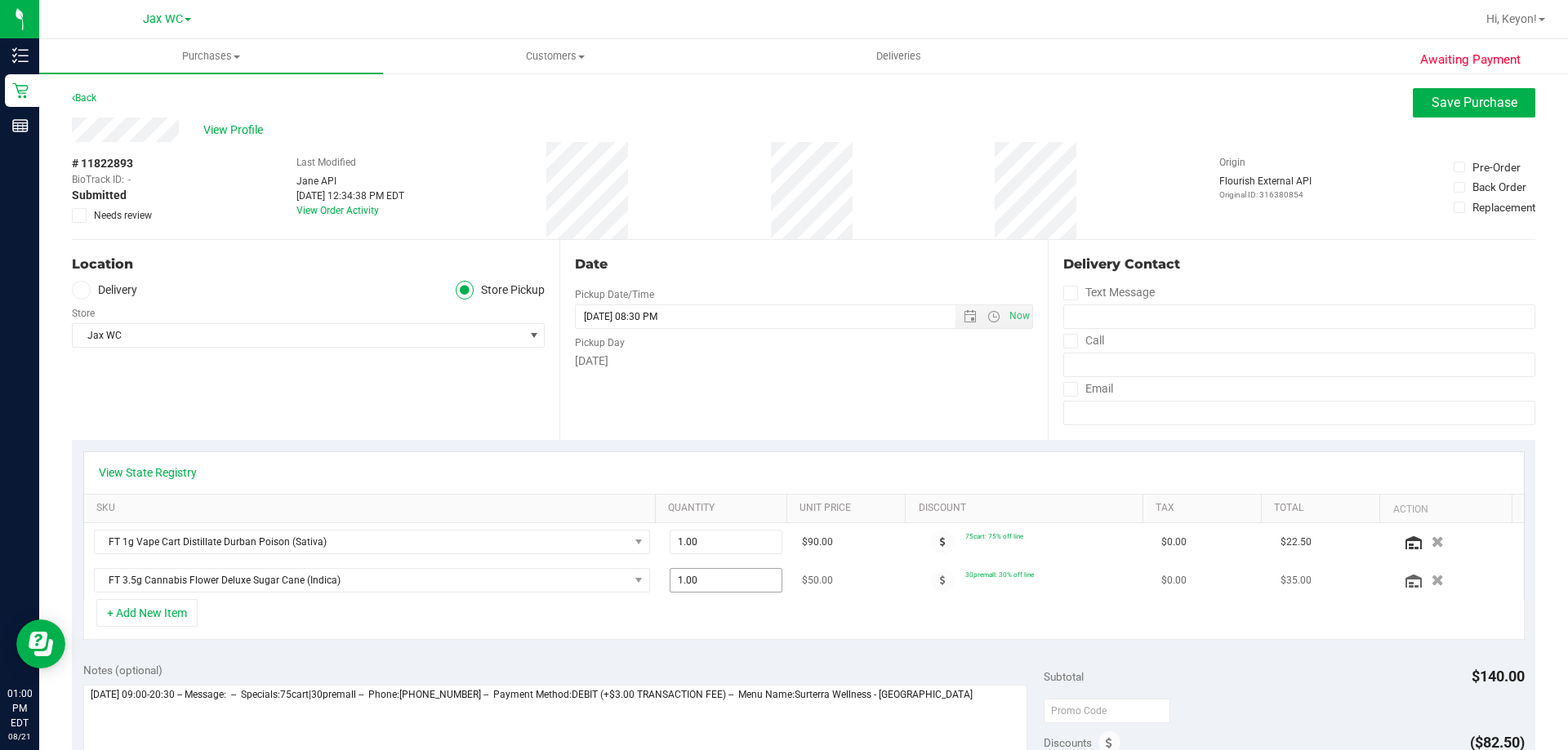
click at [716, 579] on span "1.00 1" at bounding box center [726, 580] width 114 height 24
type input "4"
type input "4.00"
drag, startPoint x: 769, startPoint y: 623, endPoint x: 800, endPoint y: 617, distance: 31.6
click at [775, 623] on div "+ Add New Item" at bounding box center [804, 619] width 1441 height 41
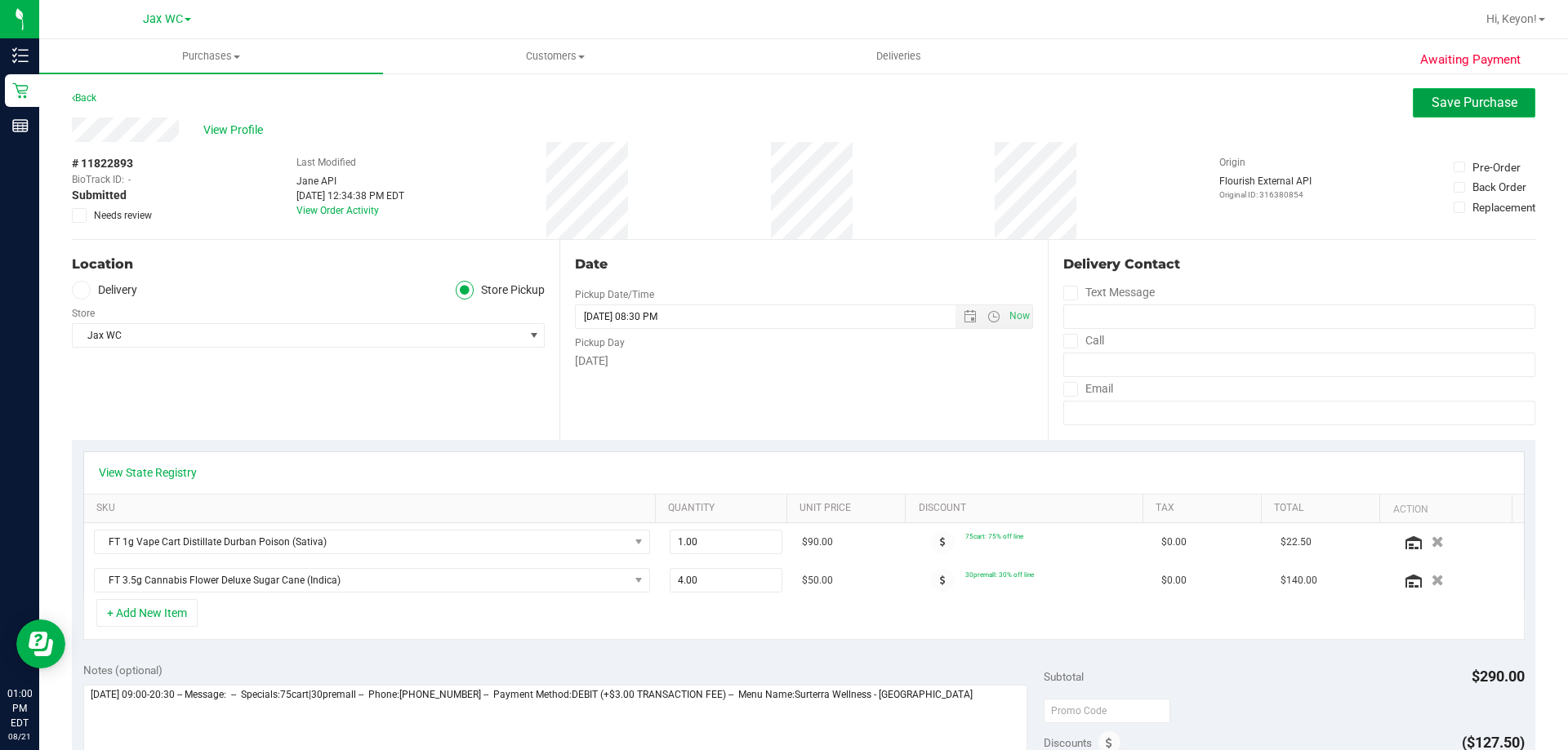
click at [1449, 111] on button "Save Purchase" at bounding box center [1474, 103] width 122 height 29
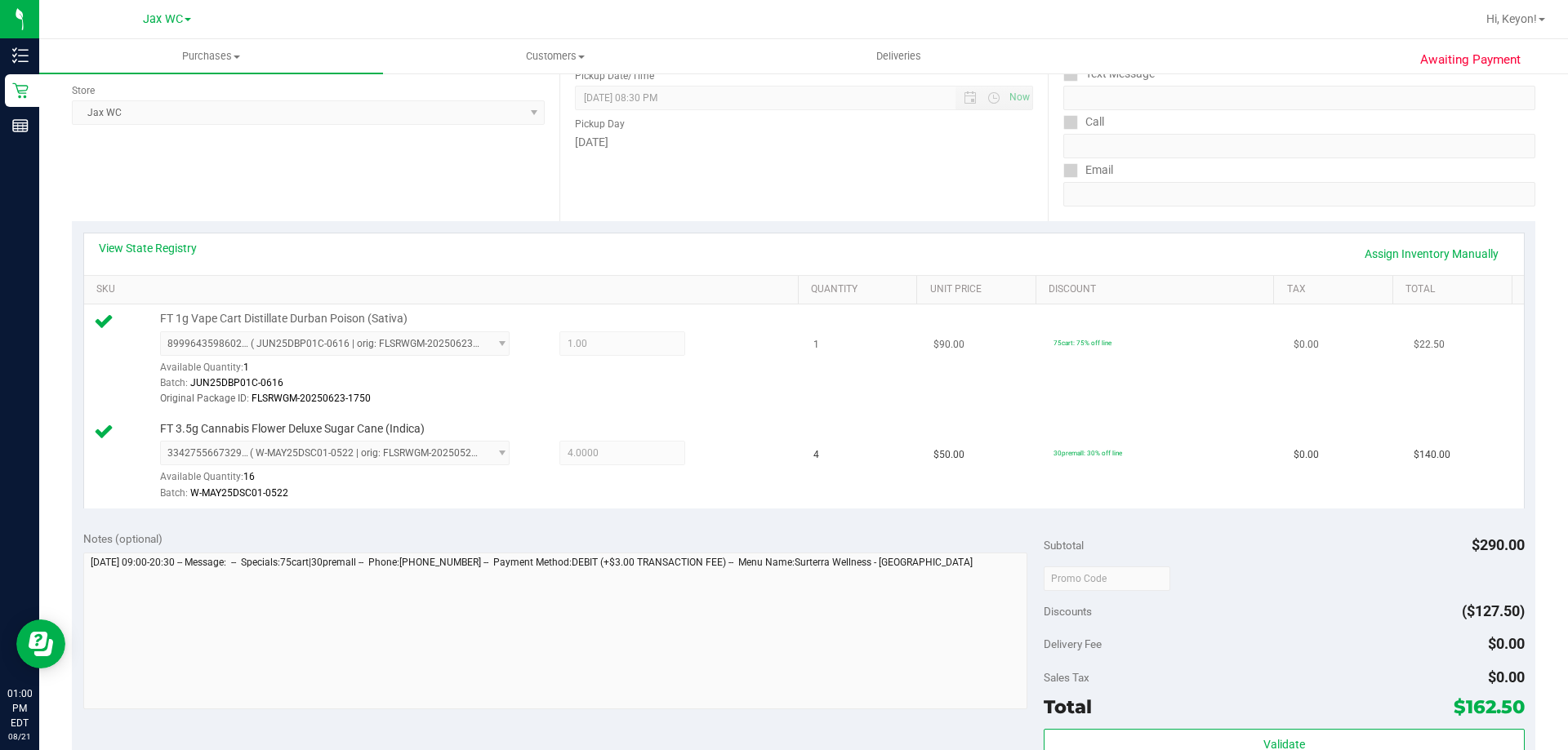
scroll to position [269, 0]
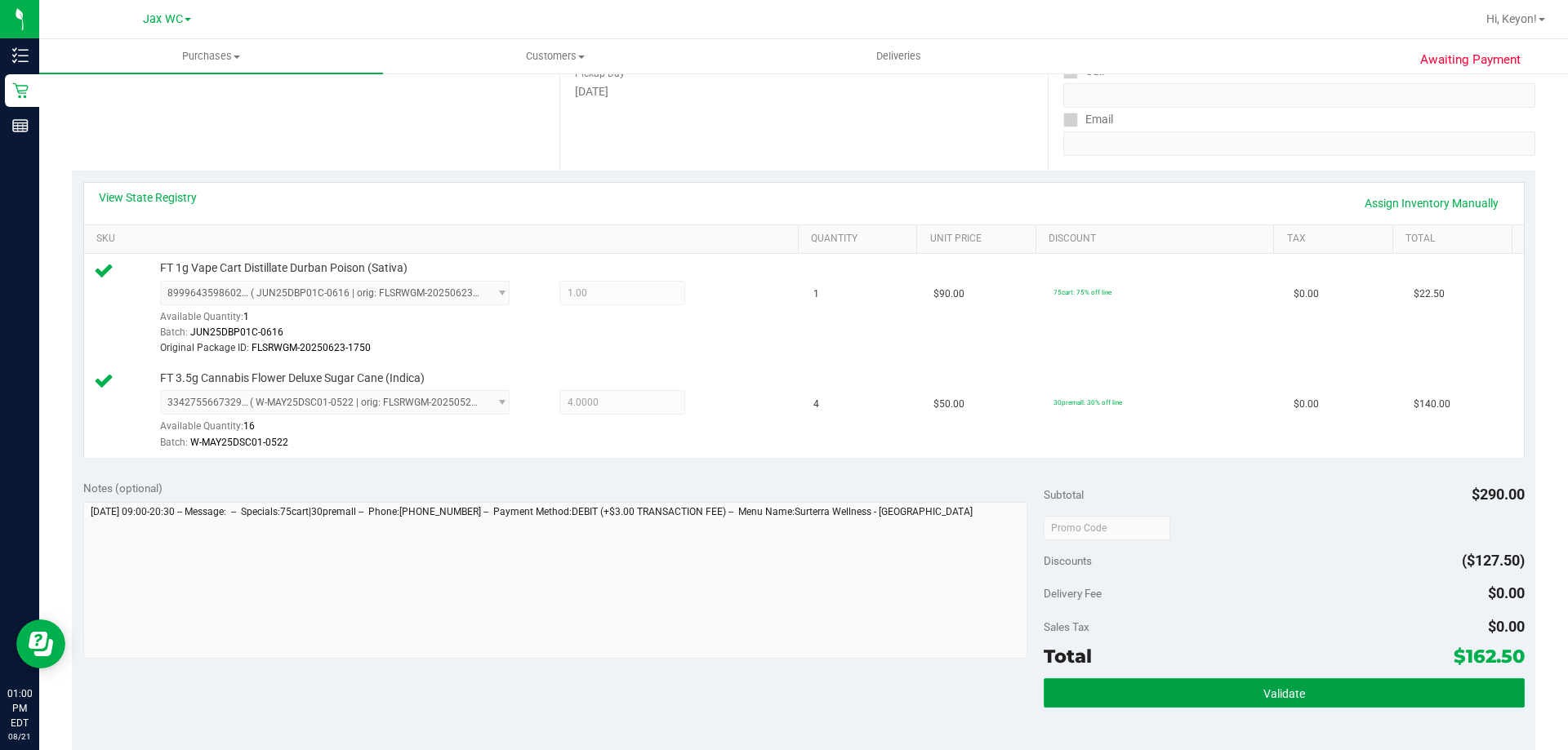
click at [1207, 690] on button "Validate" at bounding box center [1283, 693] width 480 height 29
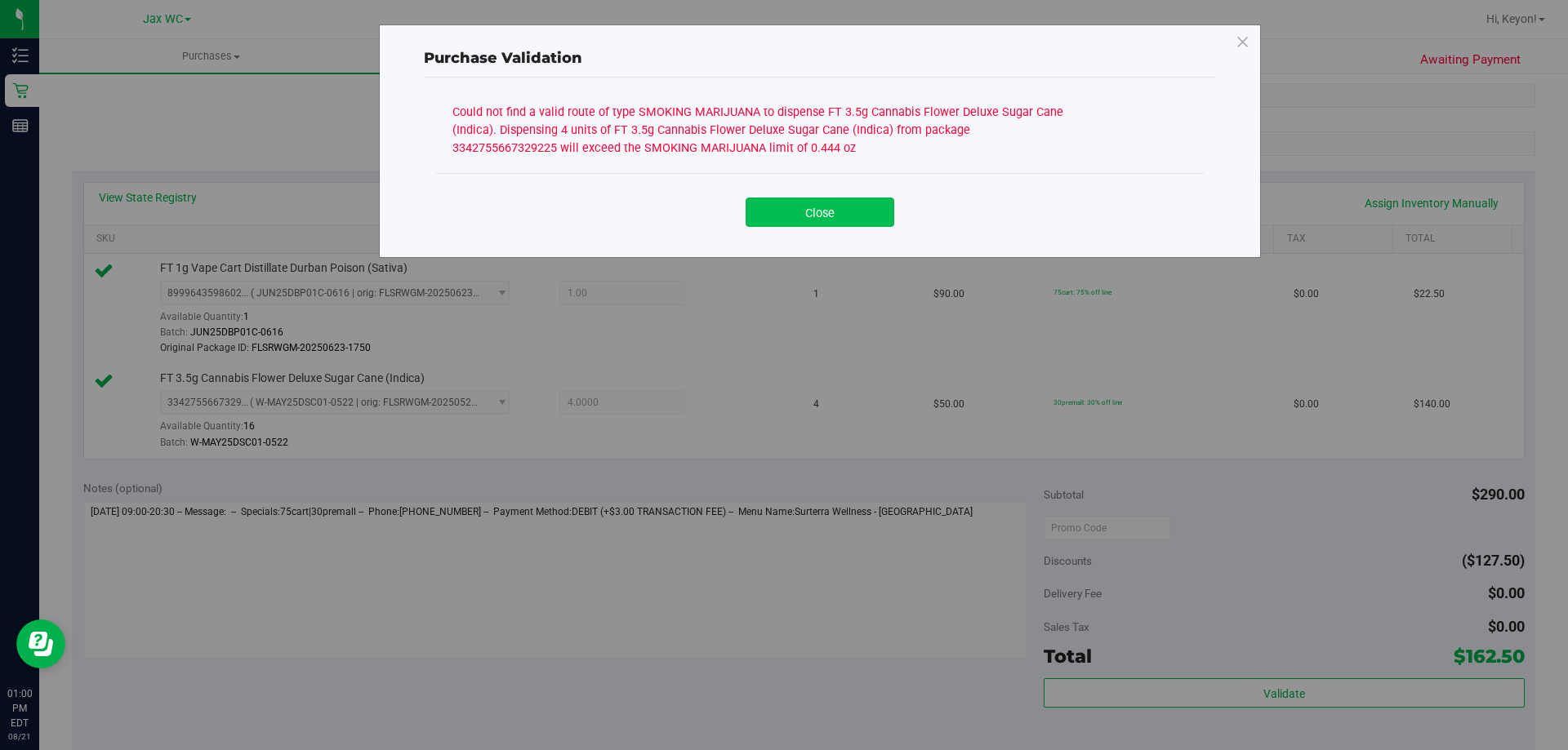
click at [823, 223] on button "Close" at bounding box center [819, 212] width 148 height 29
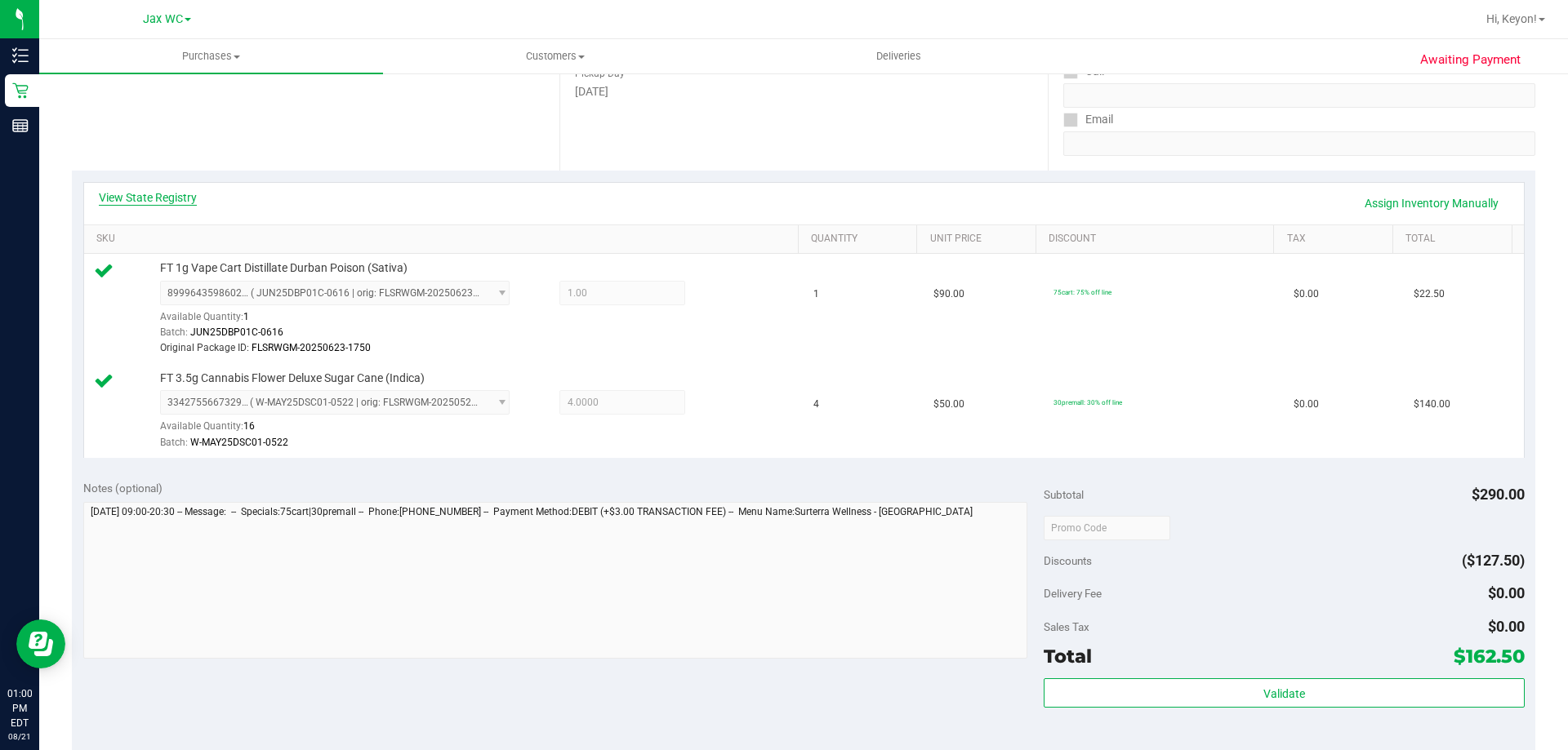
click at [172, 191] on link "View State Registry" at bounding box center [148, 197] width 98 height 16
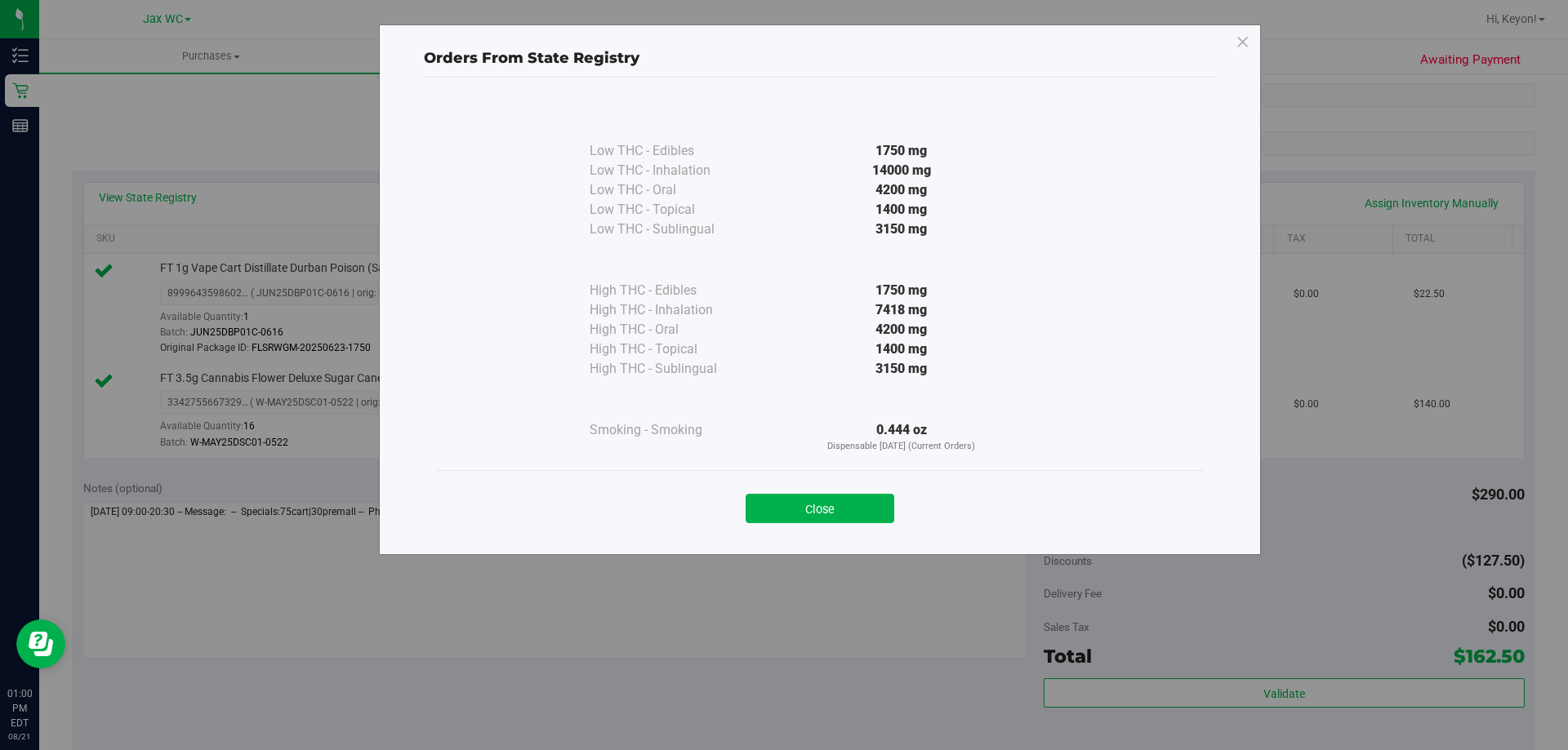
click at [839, 510] on button "Close" at bounding box center [819, 509] width 148 height 29
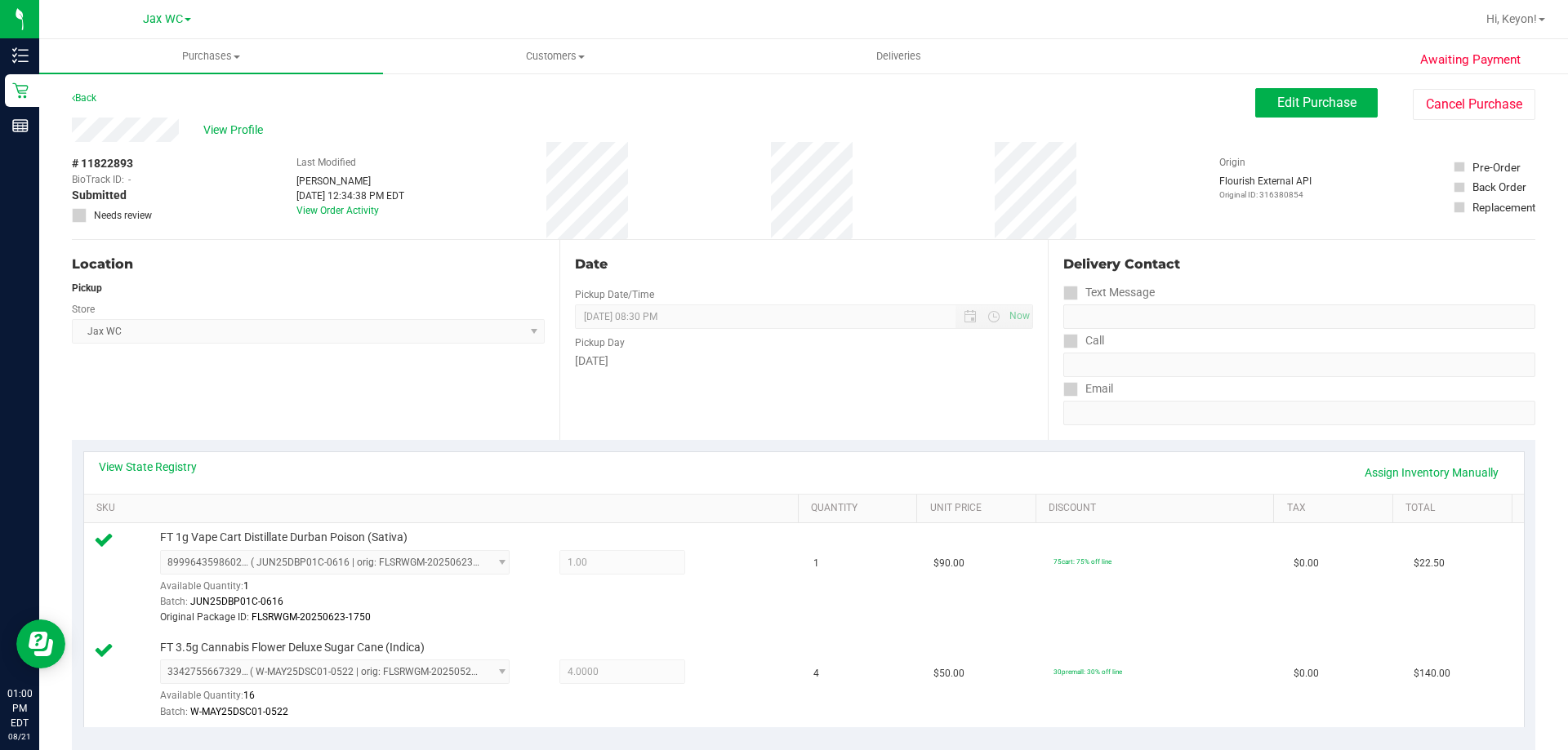
scroll to position [108, 0]
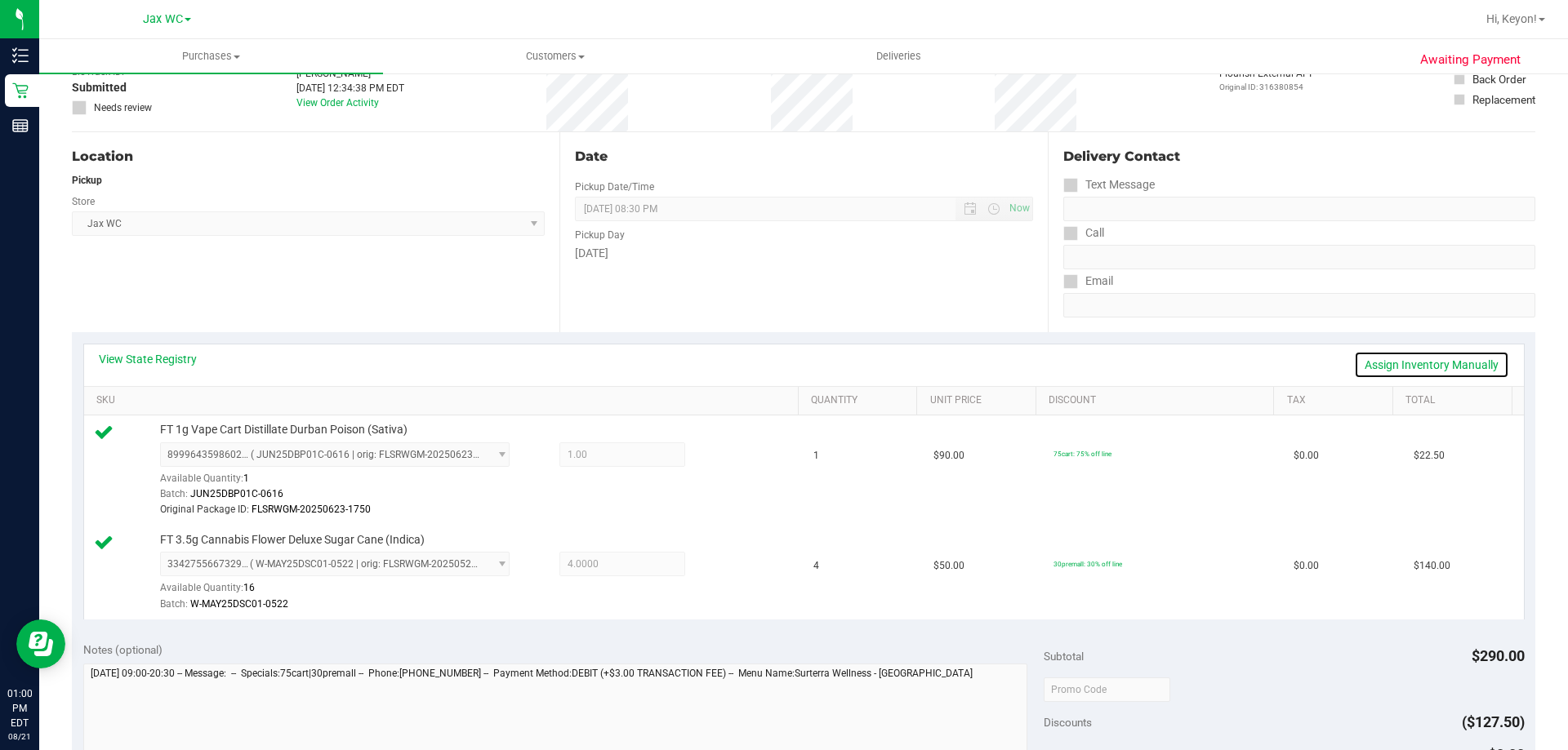
click at [1412, 358] on link "Assign Inventory Manually" at bounding box center [1432, 365] width 155 height 28
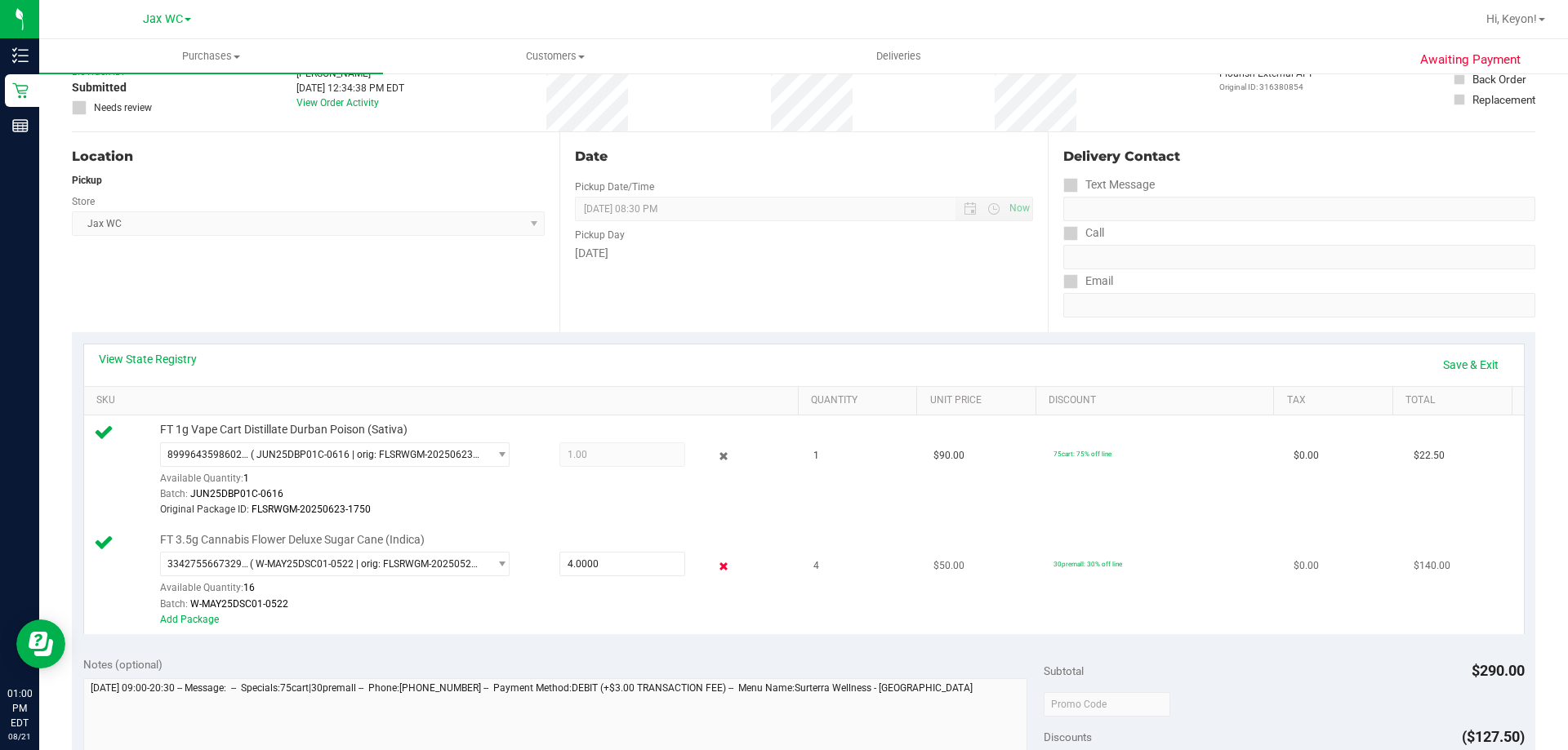
click at [717, 561] on icon at bounding box center [724, 566] width 17 height 19
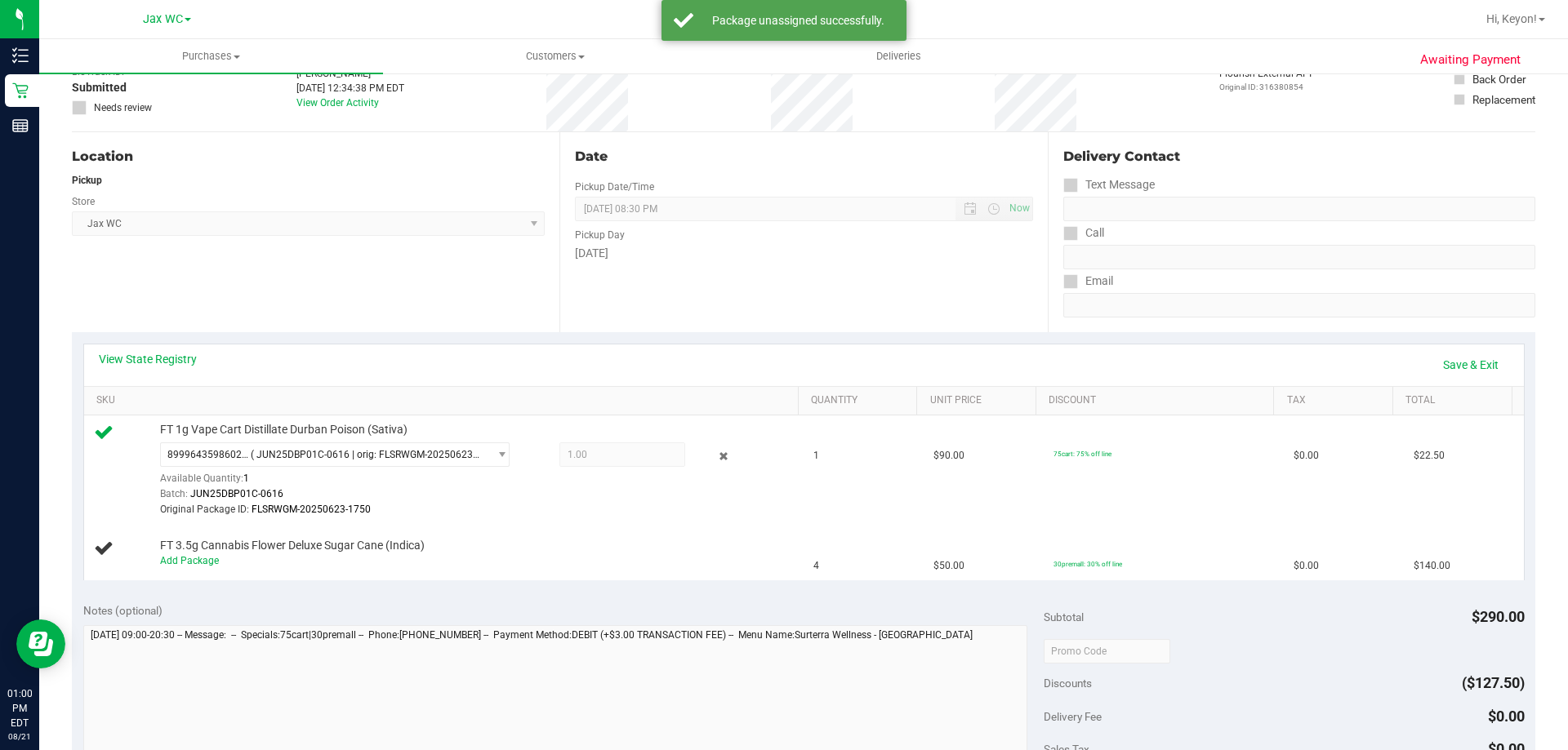
scroll to position [0, 0]
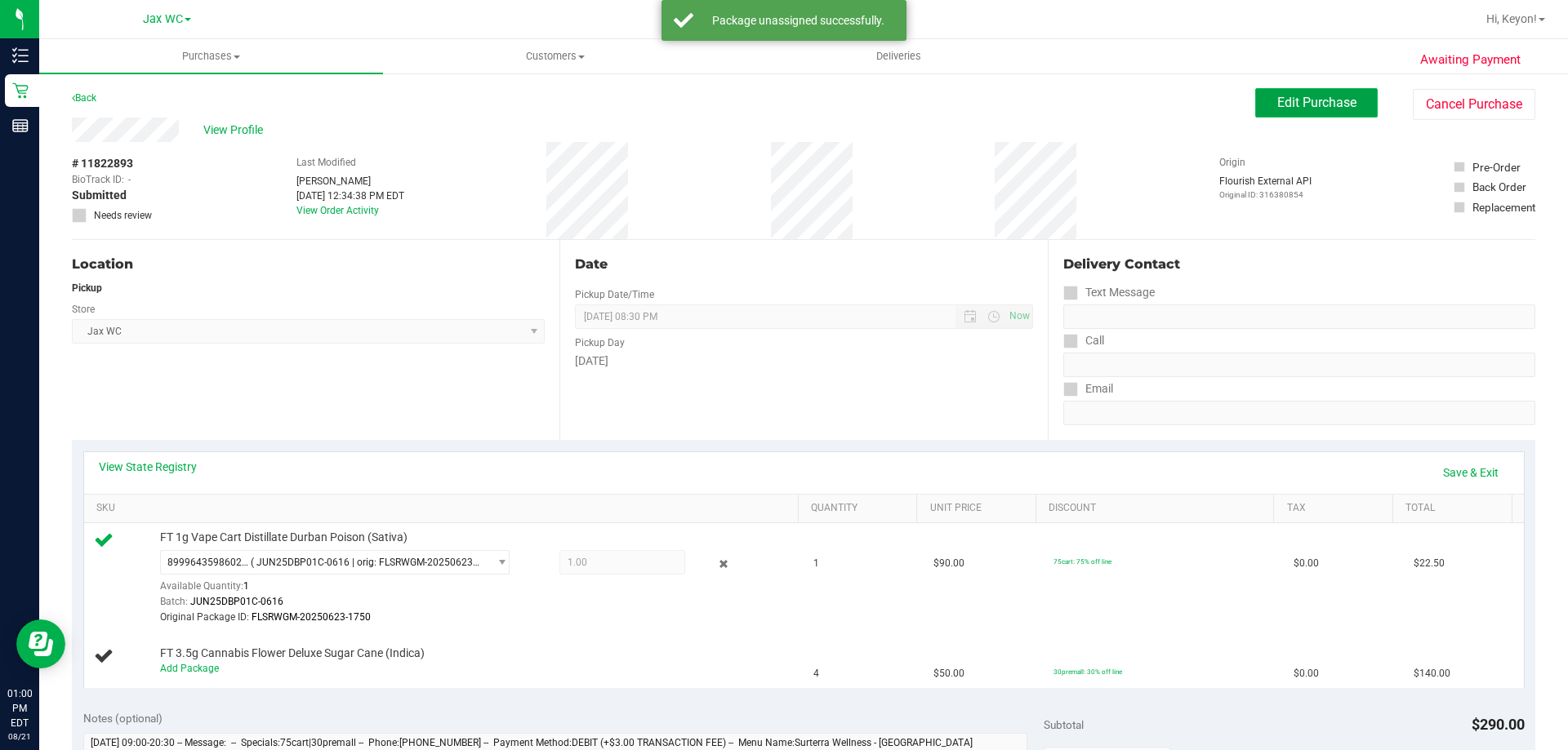
click at [1298, 100] on span "Edit Purchase" at bounding box center [1317, 103] width 79 height 16
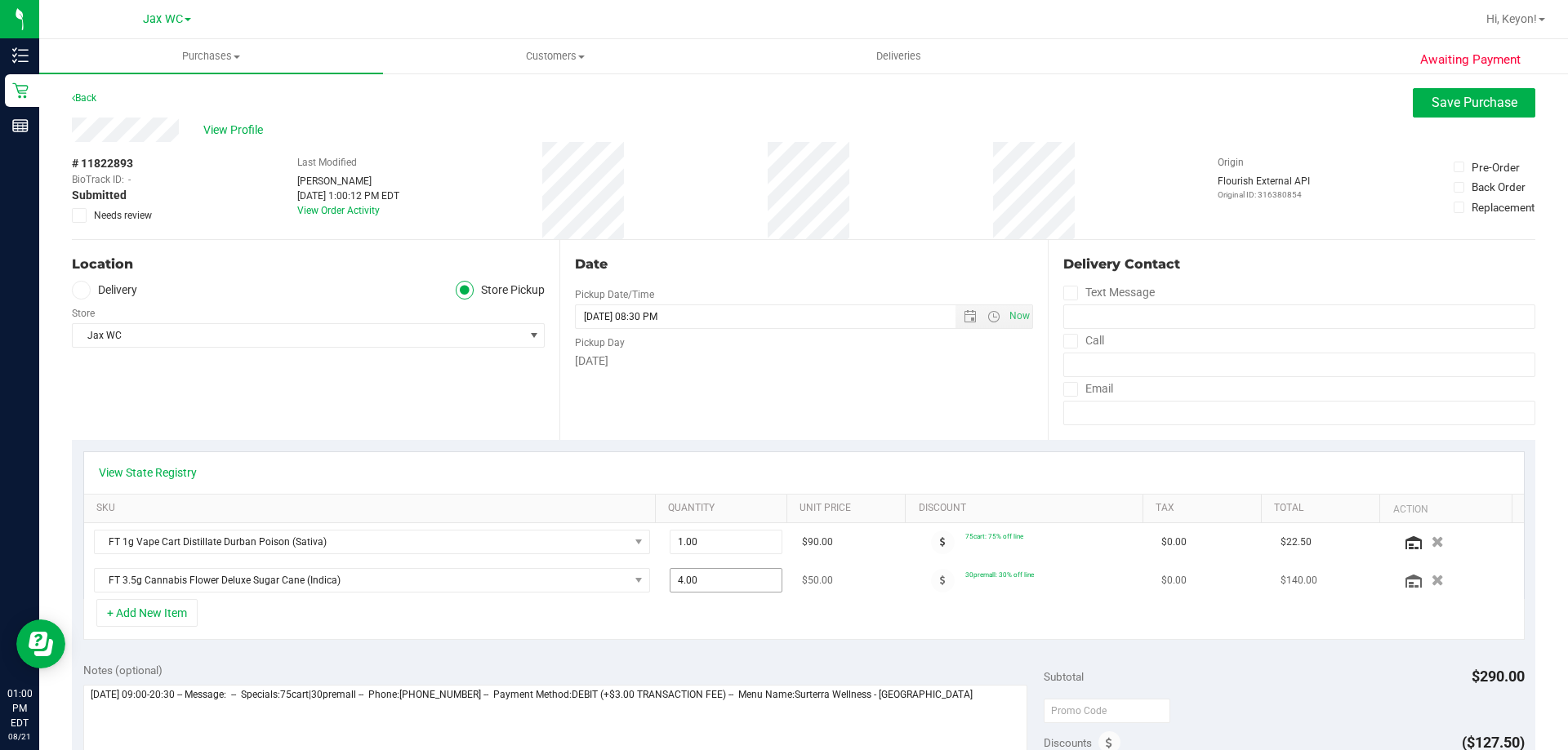
click at [736, 590] on td "4.00 4" at bounding box center [726, 580] width 133 height 38
click at [736, 586] on span "4.00 4" at bounding box center [726, 580] width 114 height 24
type input "3"
type input "3.00"
click at [757, 613] on div "+ Add New Item" at bounding box center [804, 619] width 1441 height 41
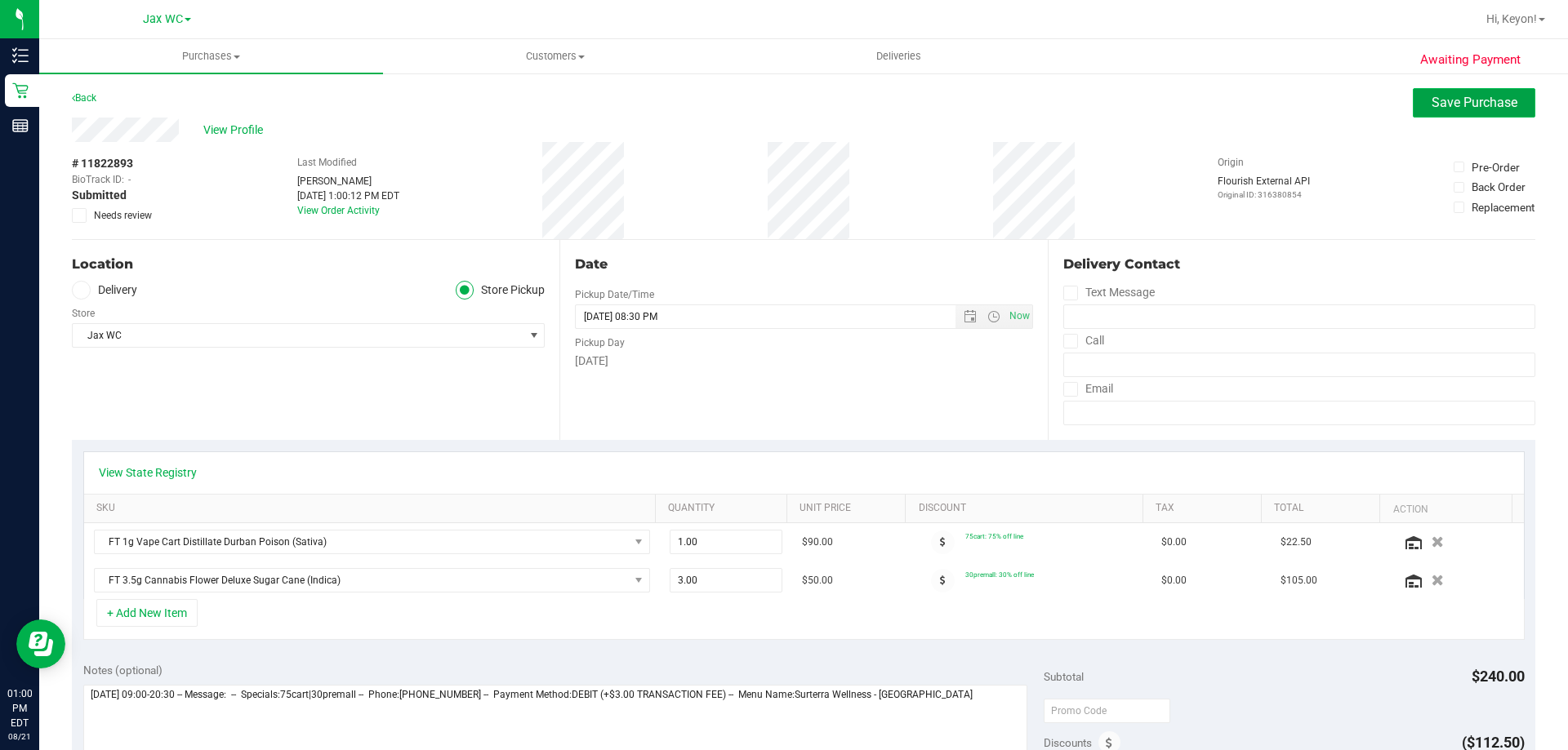
click at [1463, 89] on button "Save Purchase" at bounding box center [1474, 103] width 122 height 29
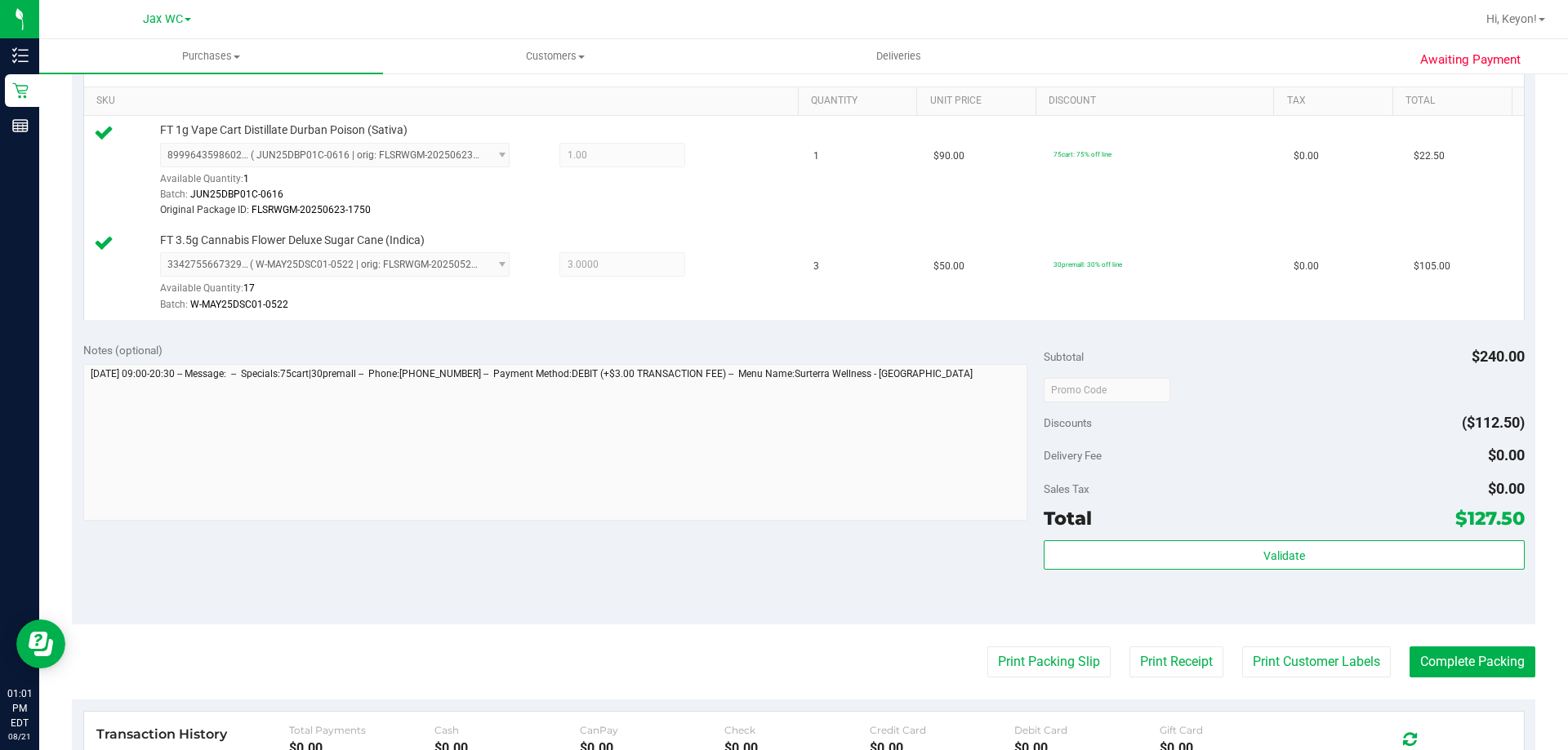
scroll to position [548, 0]
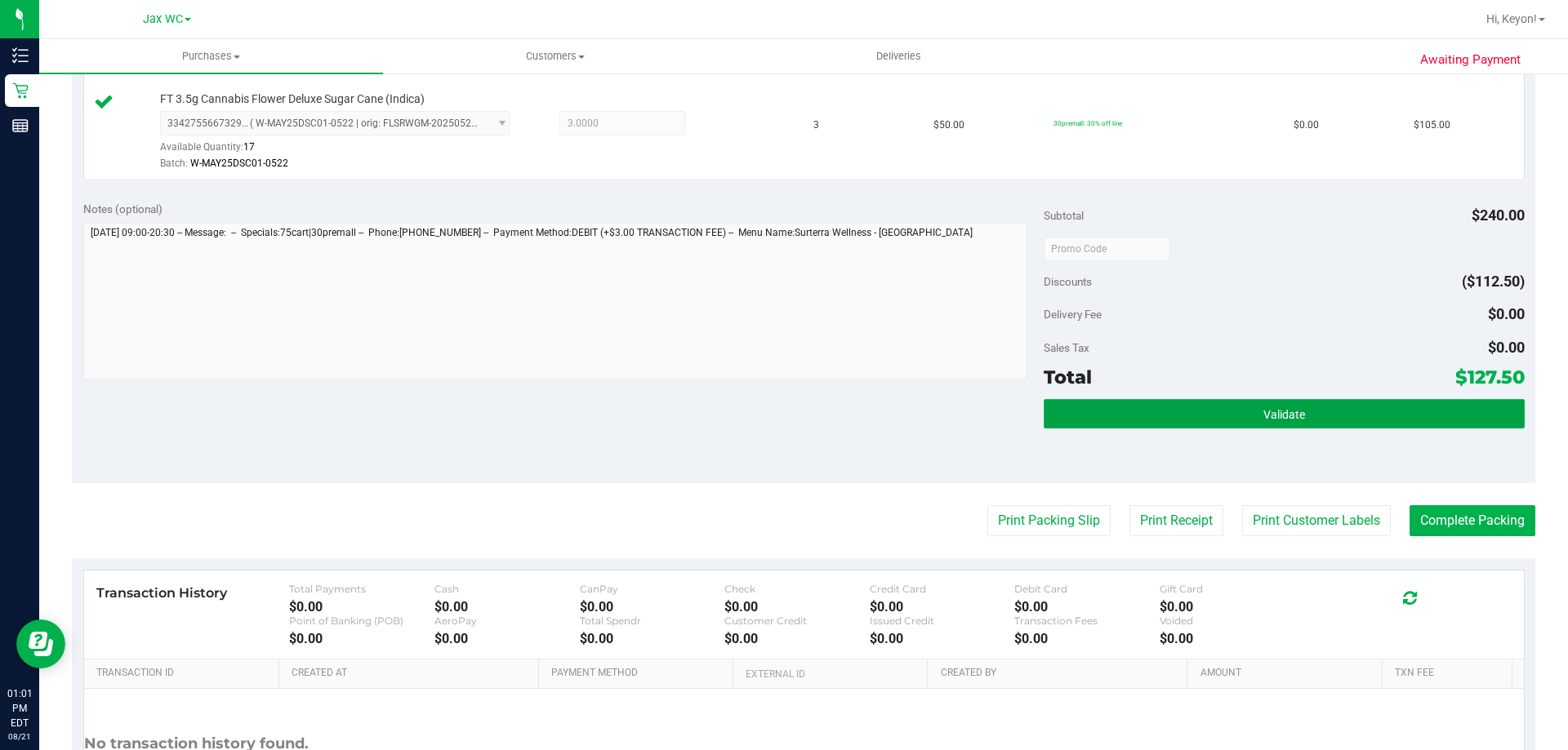
click at [1296, 424] on button "Validate" at bounding box center [1283, 414] width 480 height 29
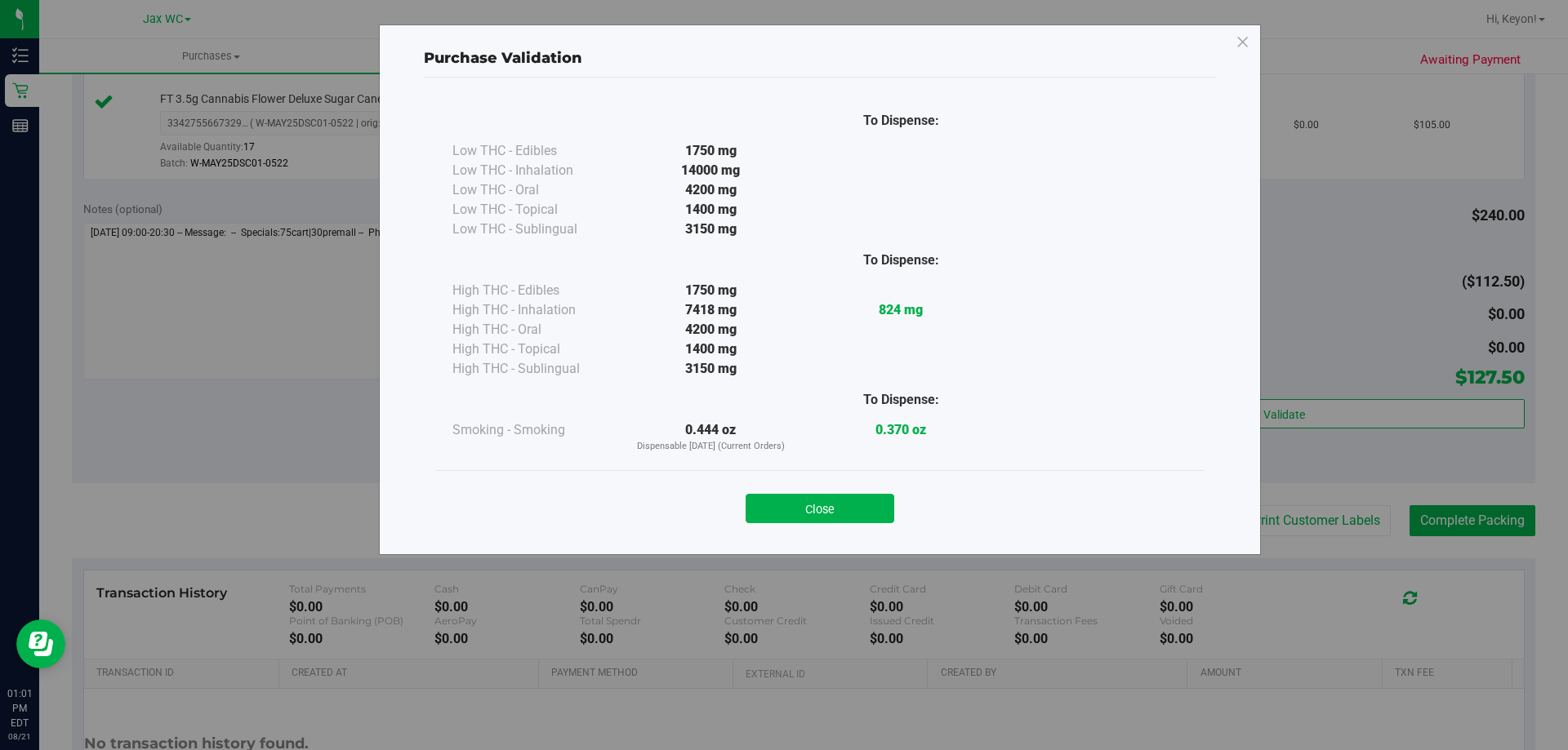
drag, startPoint x: 831, startPoint y: 515, endPoint x: 1567, endPoint y: 513, distance: 736.0
click at [847, 515] on button "Close" at bounding box center [819, 509] width 148 height 29
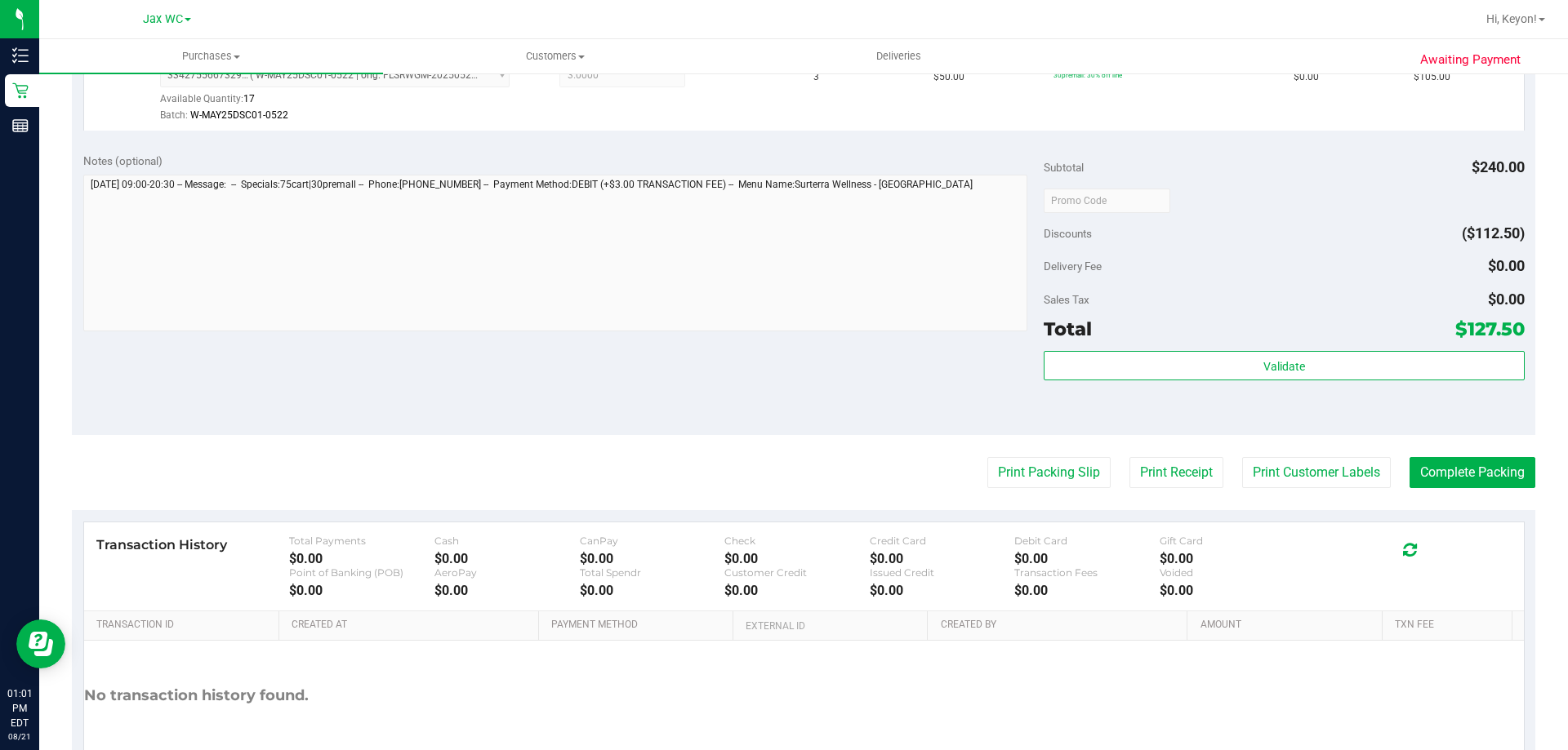
scroll to position [604, 0]
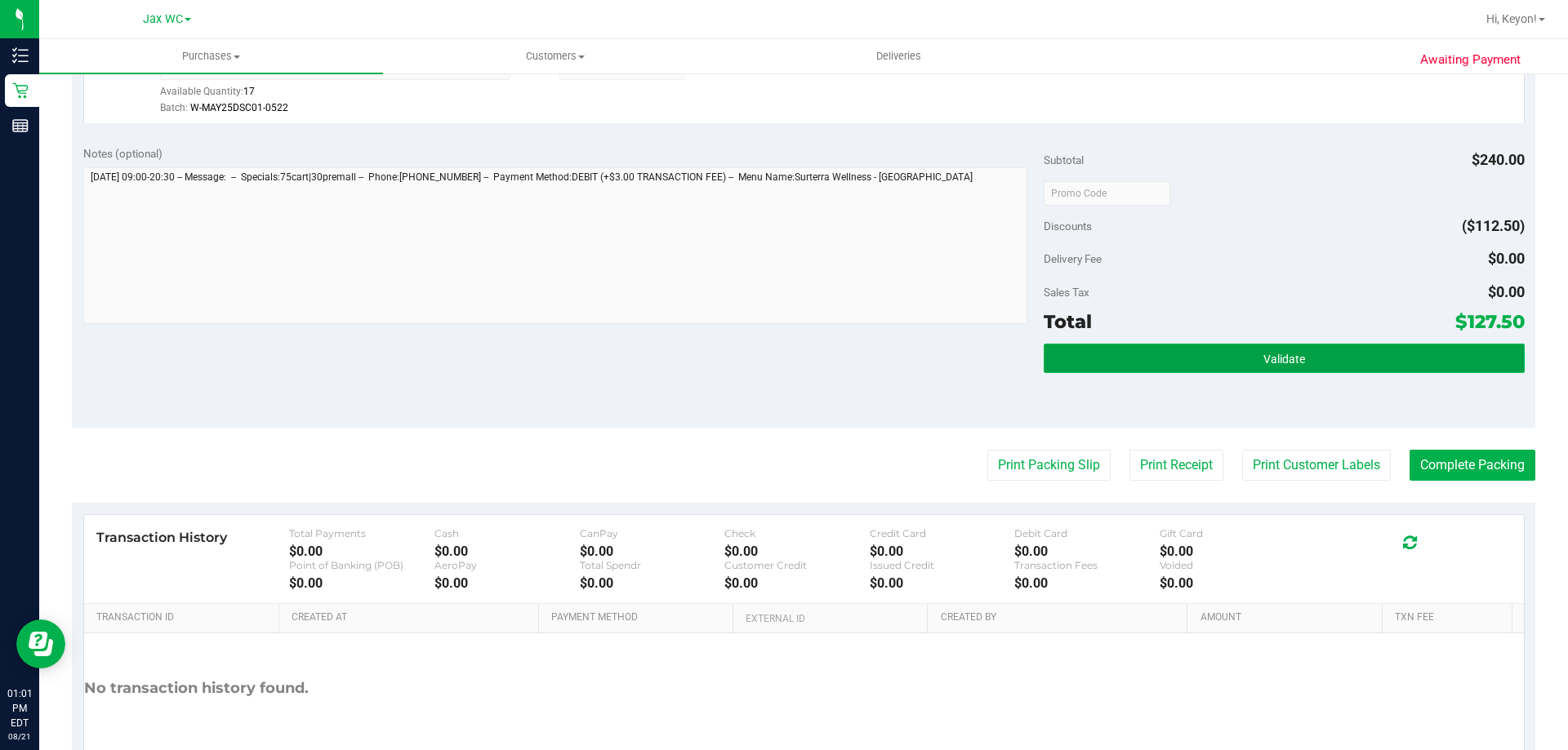
click at [1204, 370] on button "Validate" at bounding box center [1283, 359] width 480 height 29
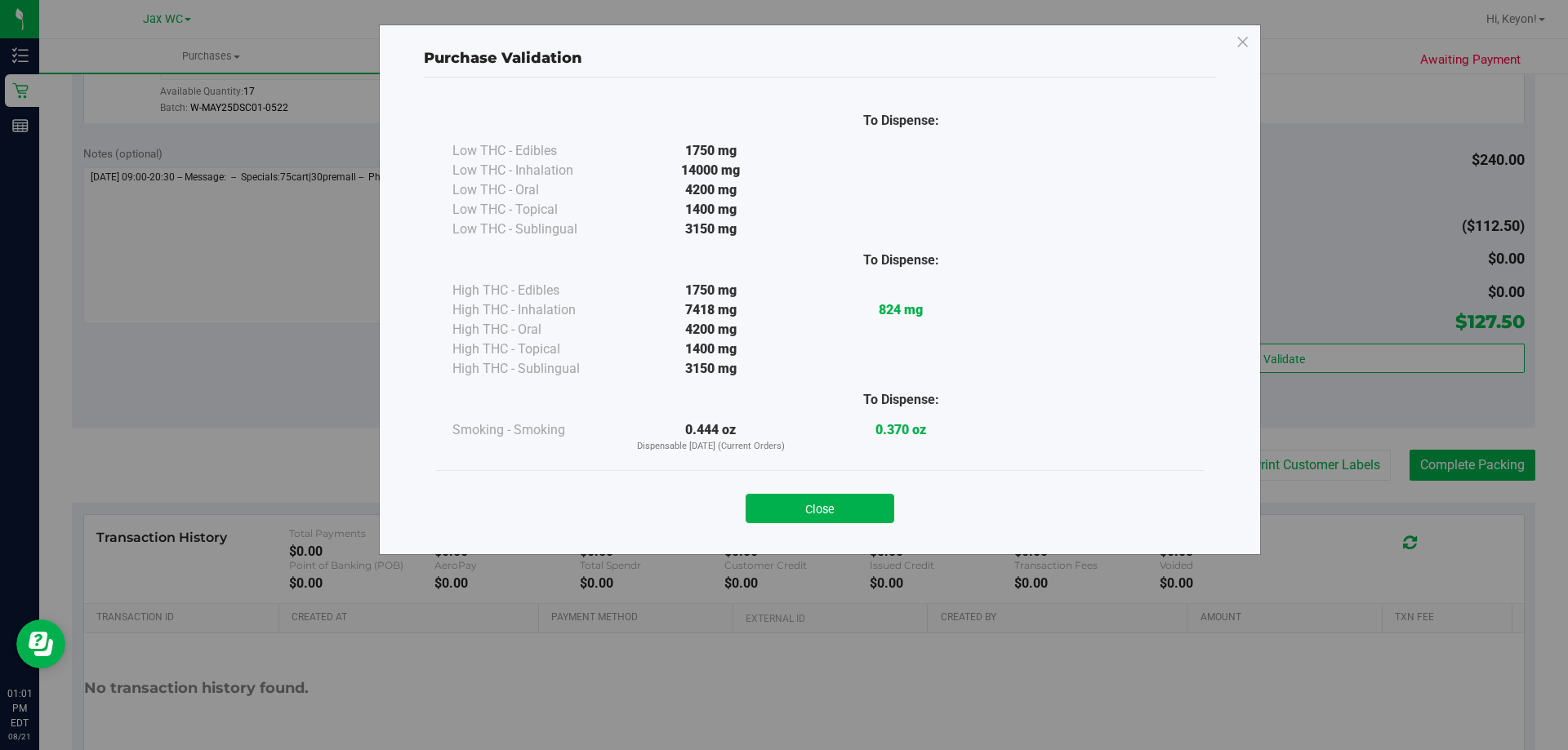
drag, startPoint x: 823, startPoint y: 509, endPoint x: 1037, endPoint y: 505, distance: 214.0
click at [836, 509] on button "Close" at bounding box center [819, 509] width 148 height 29
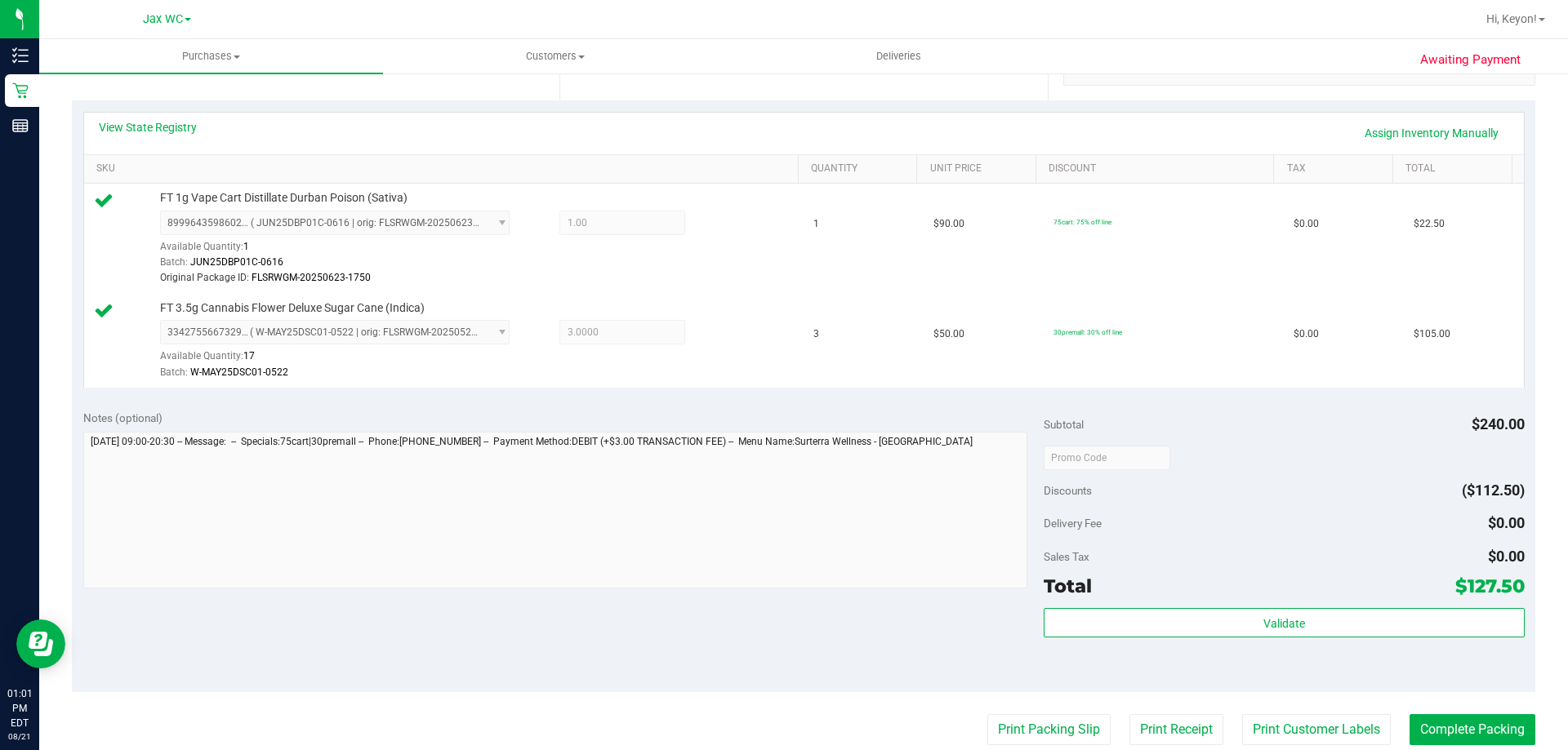
scroll to position [352, 0]
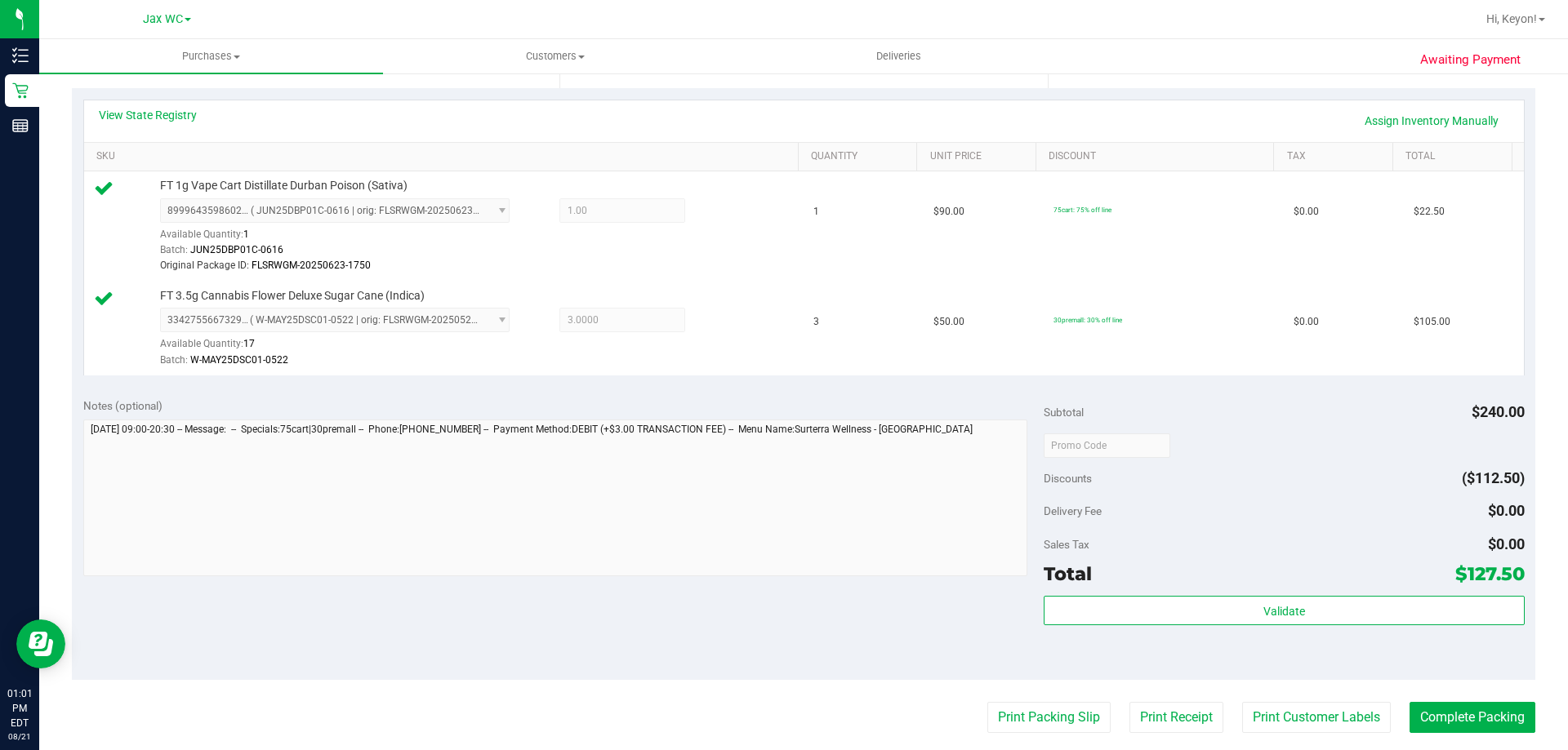
click at [1277, 628] on div "Validate" at bounding box center [1283, 632] width 480 height 73
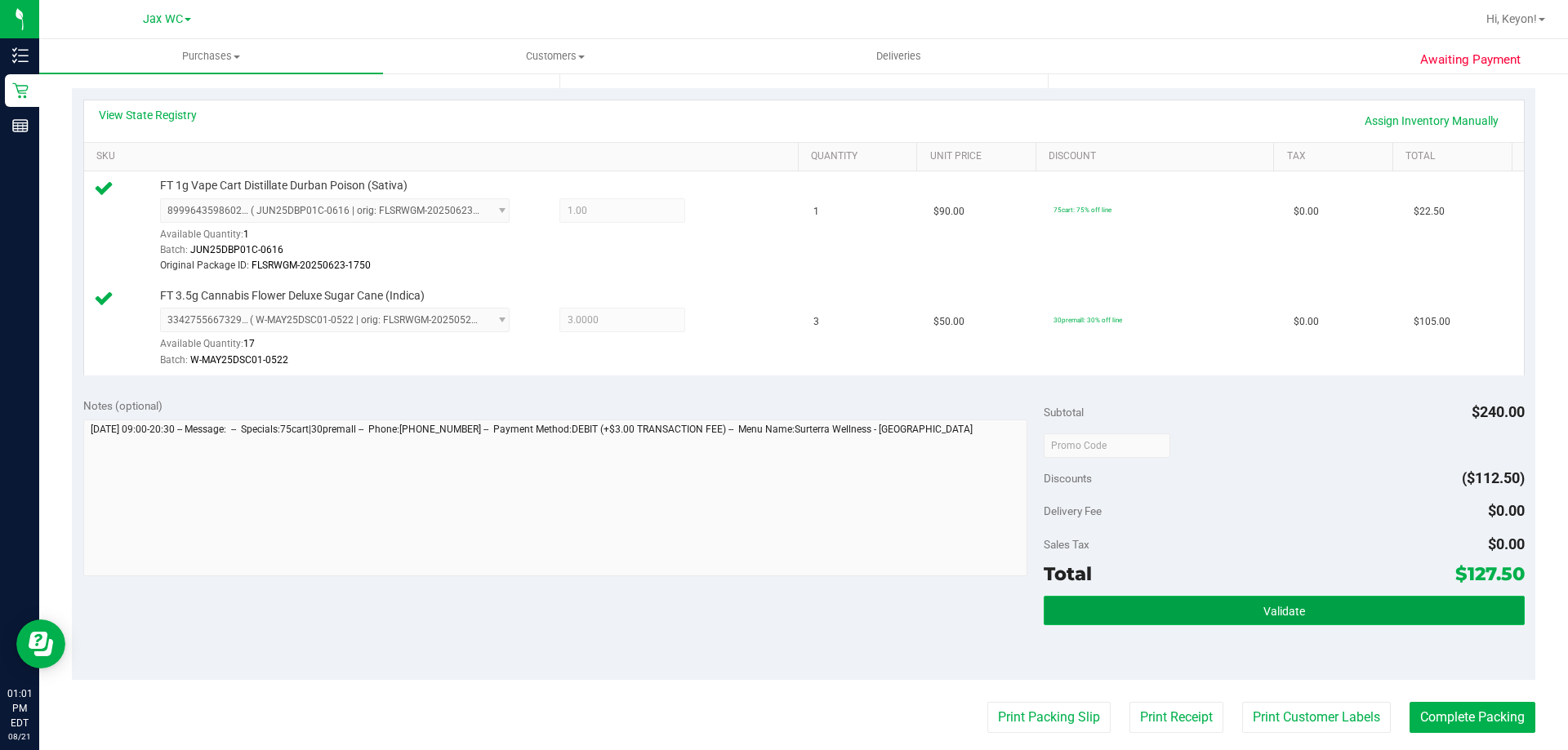
click at [1276, 619] on button "Validate" at bounding box center [1283, 610] width 480 height 29
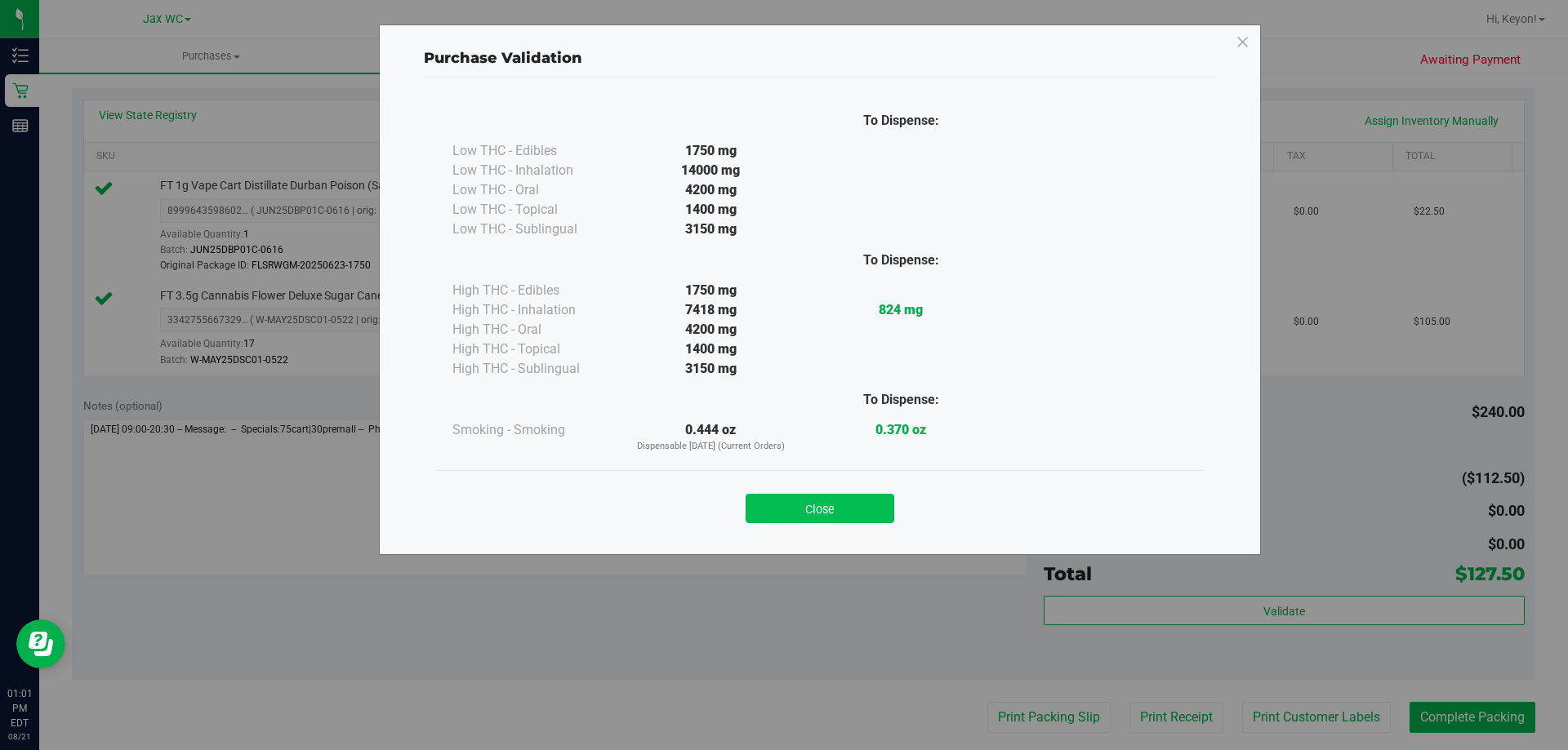
click at [838, 506] on button "Close" at bounding box center [819, 509] width 148 height 29
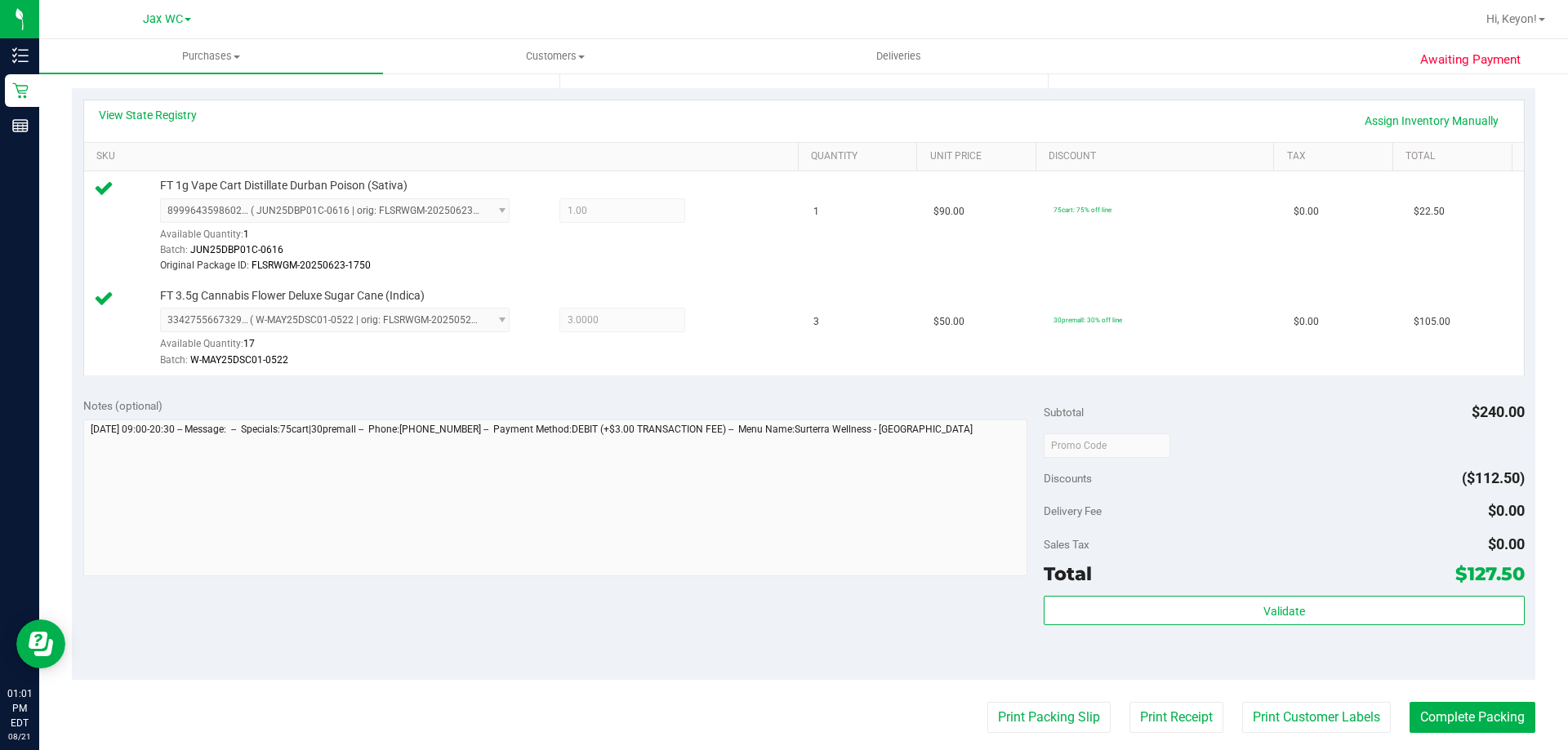
scroll to position [485, 0]
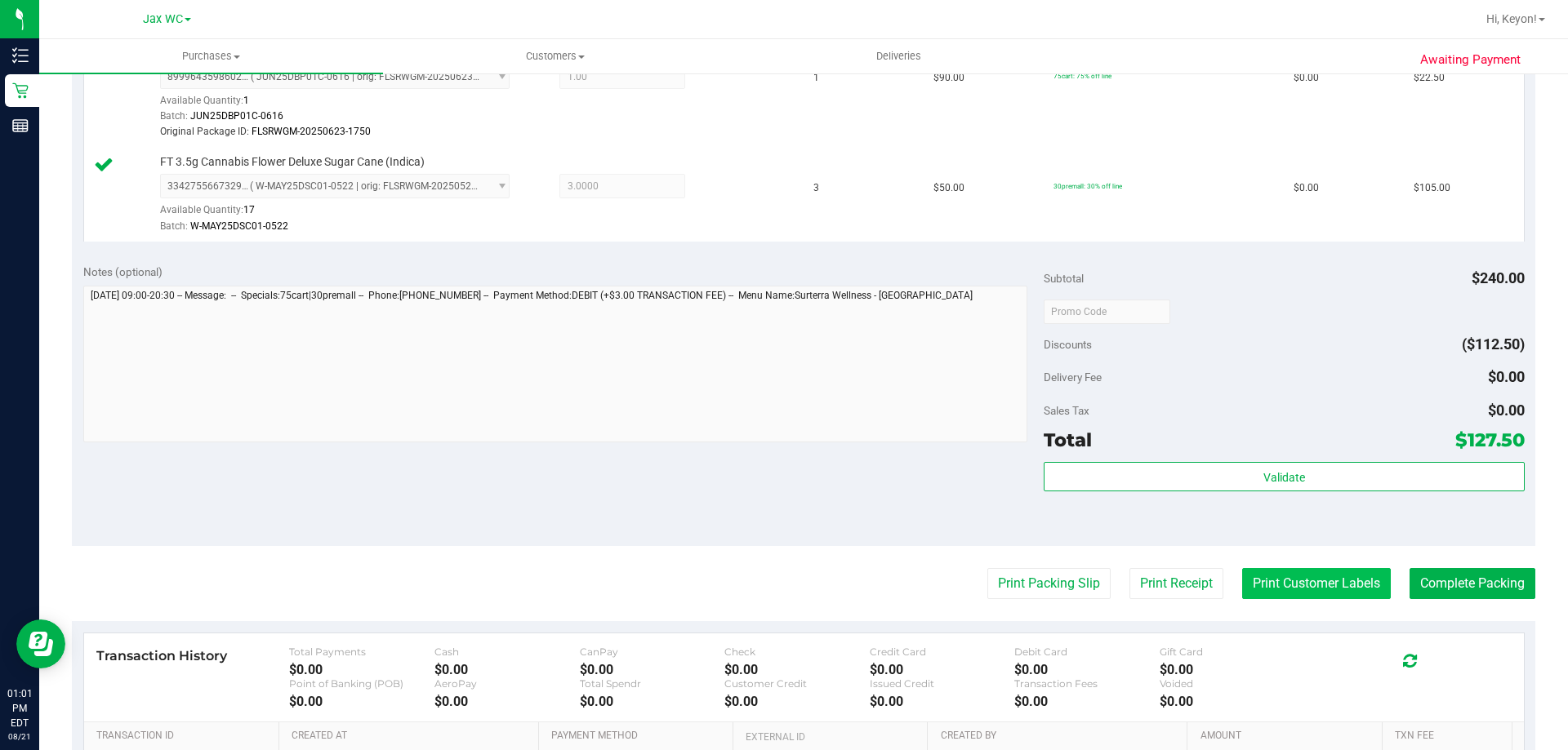
click at [1334, 581] on button "Print Customer Labels" at bounding box center [1316, 584] width 148 height 31
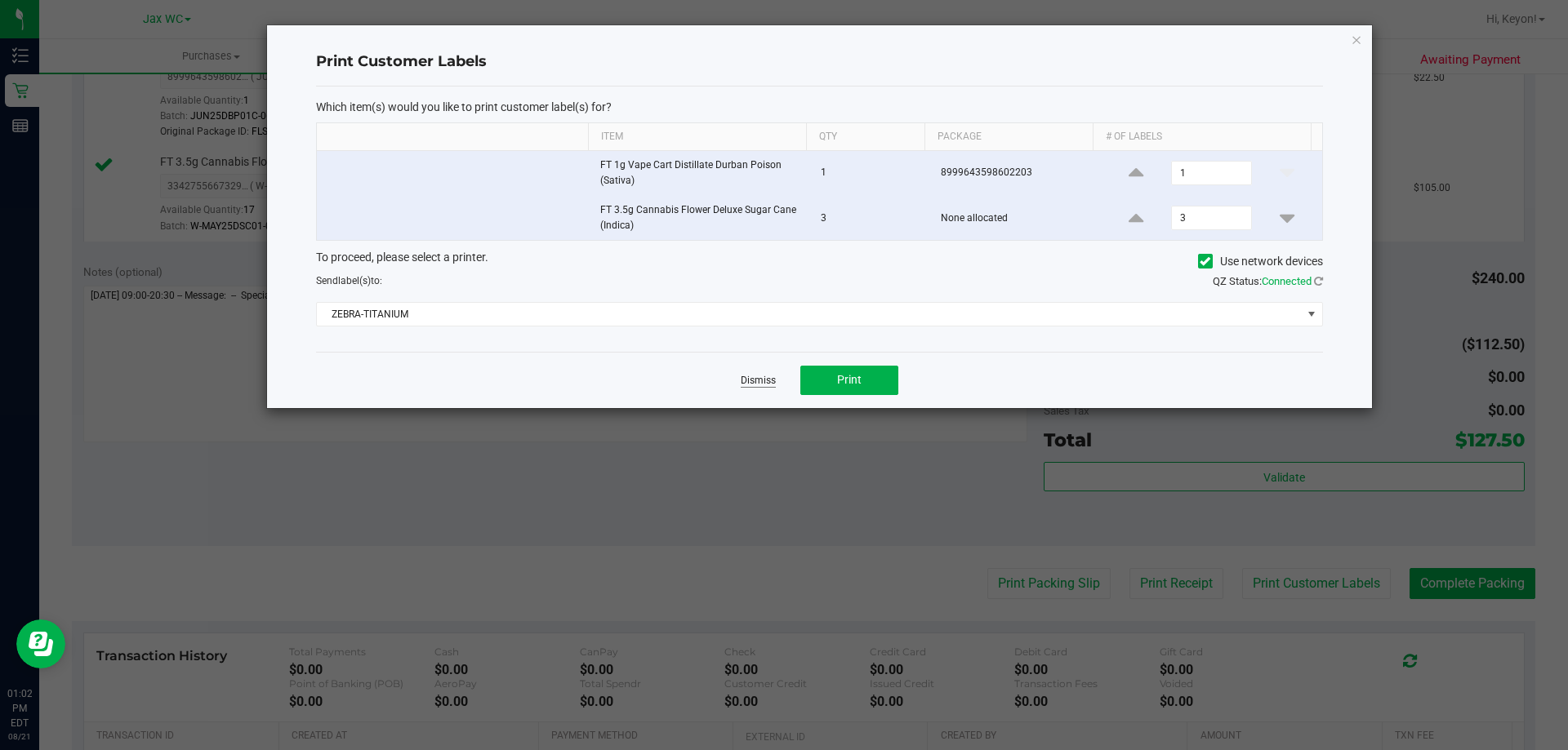
drag, startPoint x: 731, startPoint y: 381, endPoint x: 749, endPoint y: 377, distance: 18.4
click at [731, 381] on div "Dismiss Print" at bounding box center [819, 379] width 1007 height 56
click at [761, 376] on link "Dismiss" at bounding box center [758, 381] width 35 height 14
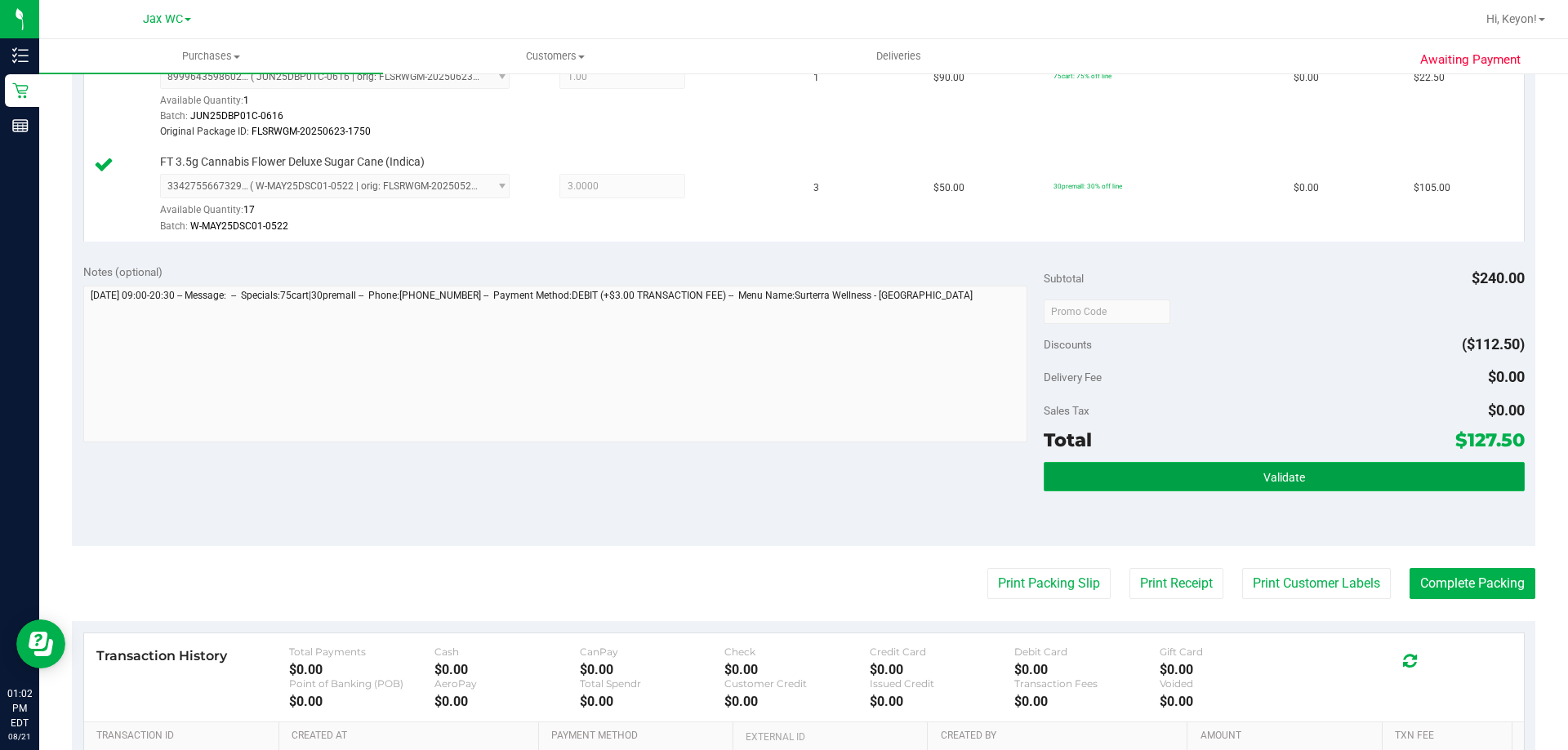
click at [1264, 474] on span "Validate" at bounding box center [1284, 477] width 41 height 13
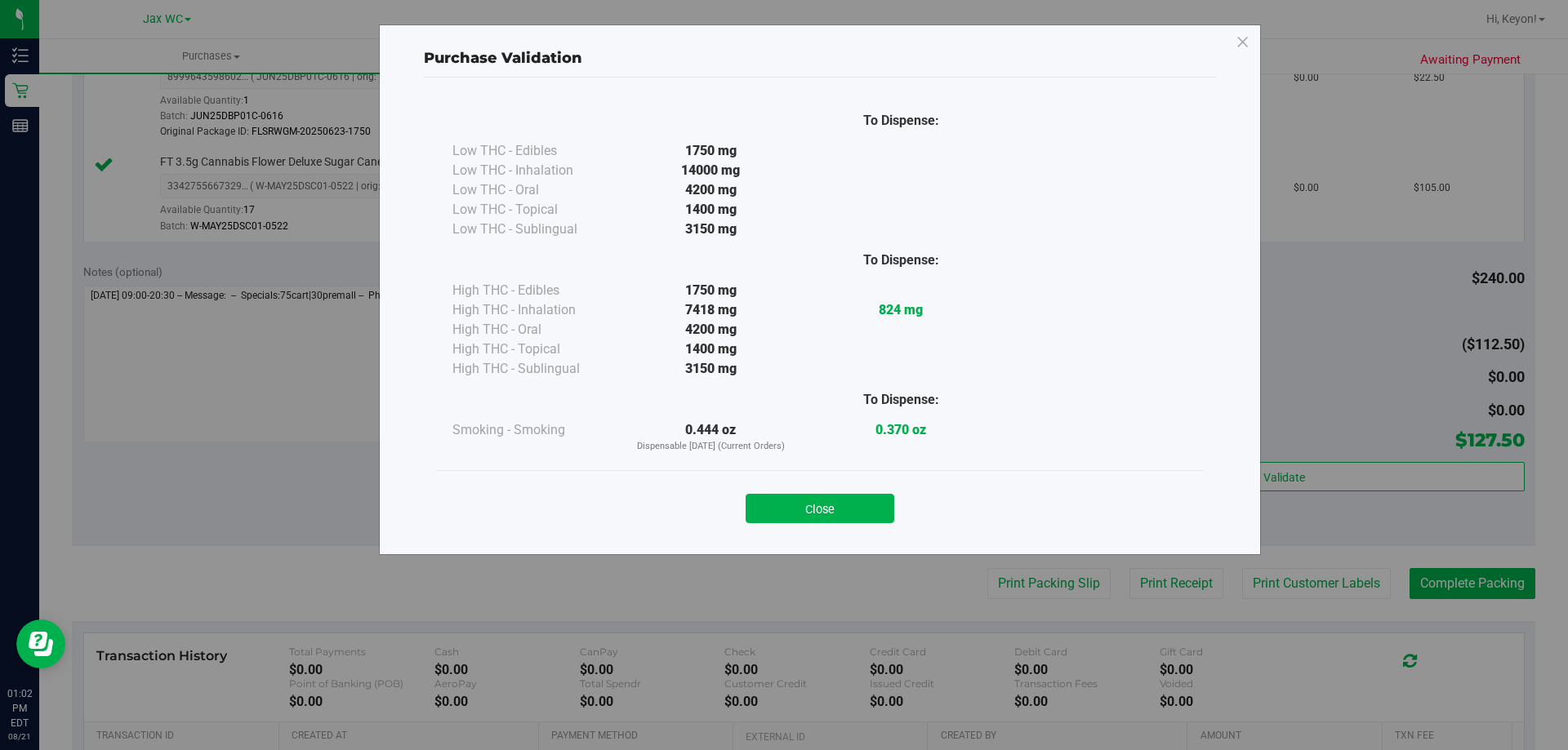
drag, startPoint x: 844, startPoint y: 512, endPoint x: 1138, endPoint y: 515, distance: 294.0
click at [846, 512] on button "Close" at bounding box center [819, 509] width 148 height 29
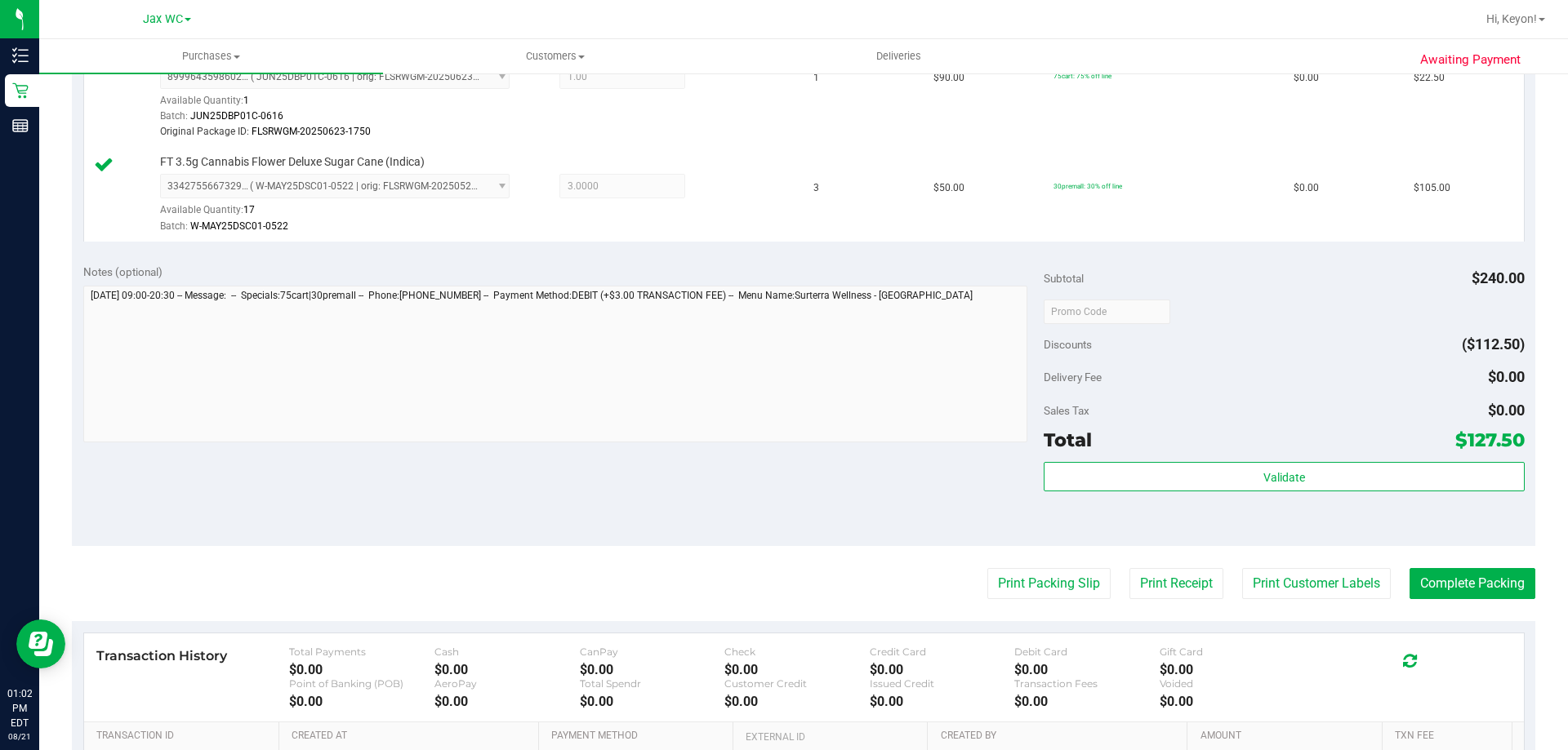
scroll to position [591, 0]
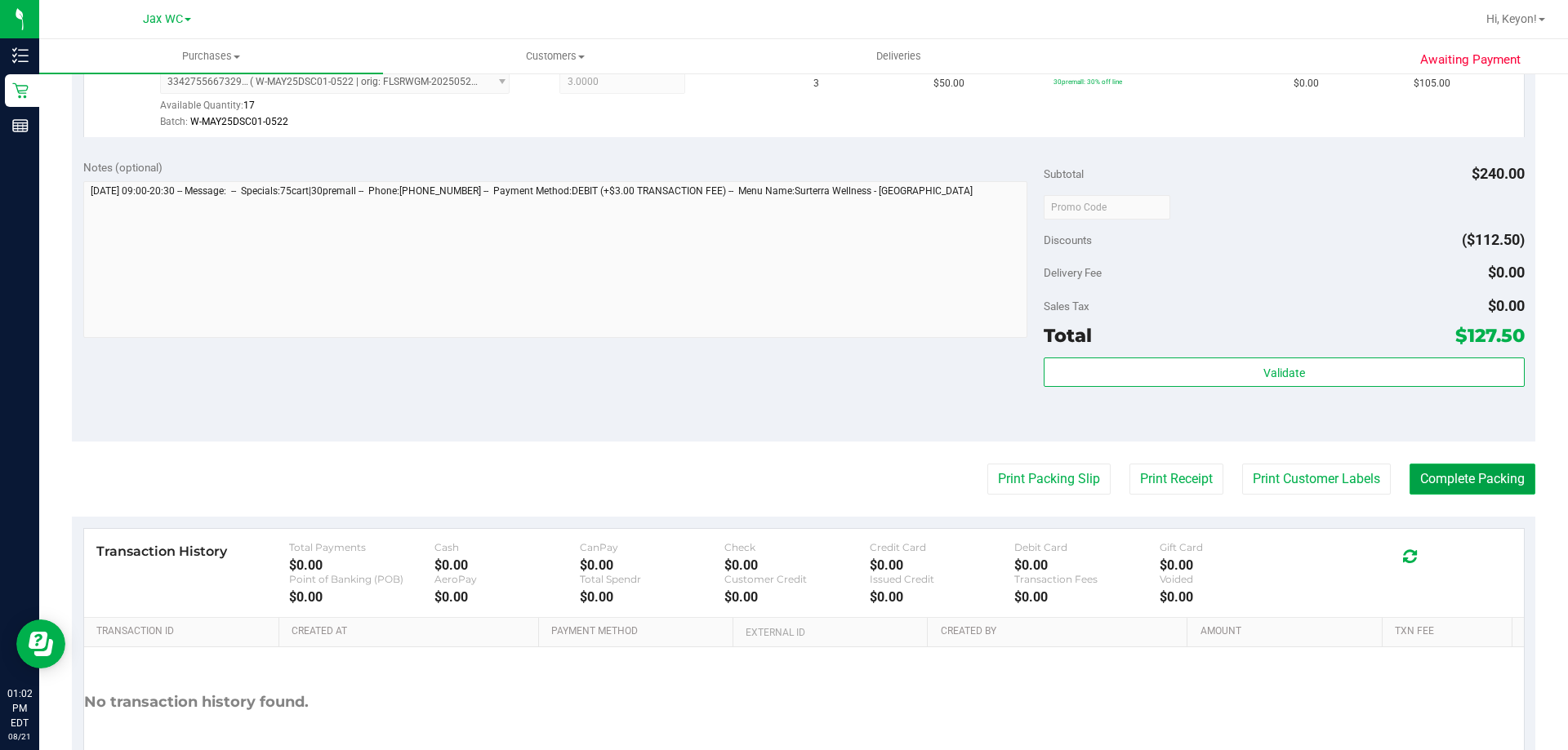
click at [1457, 479] on button "Complete Packing" at bounding box center [1472, 479] width 126 height 31
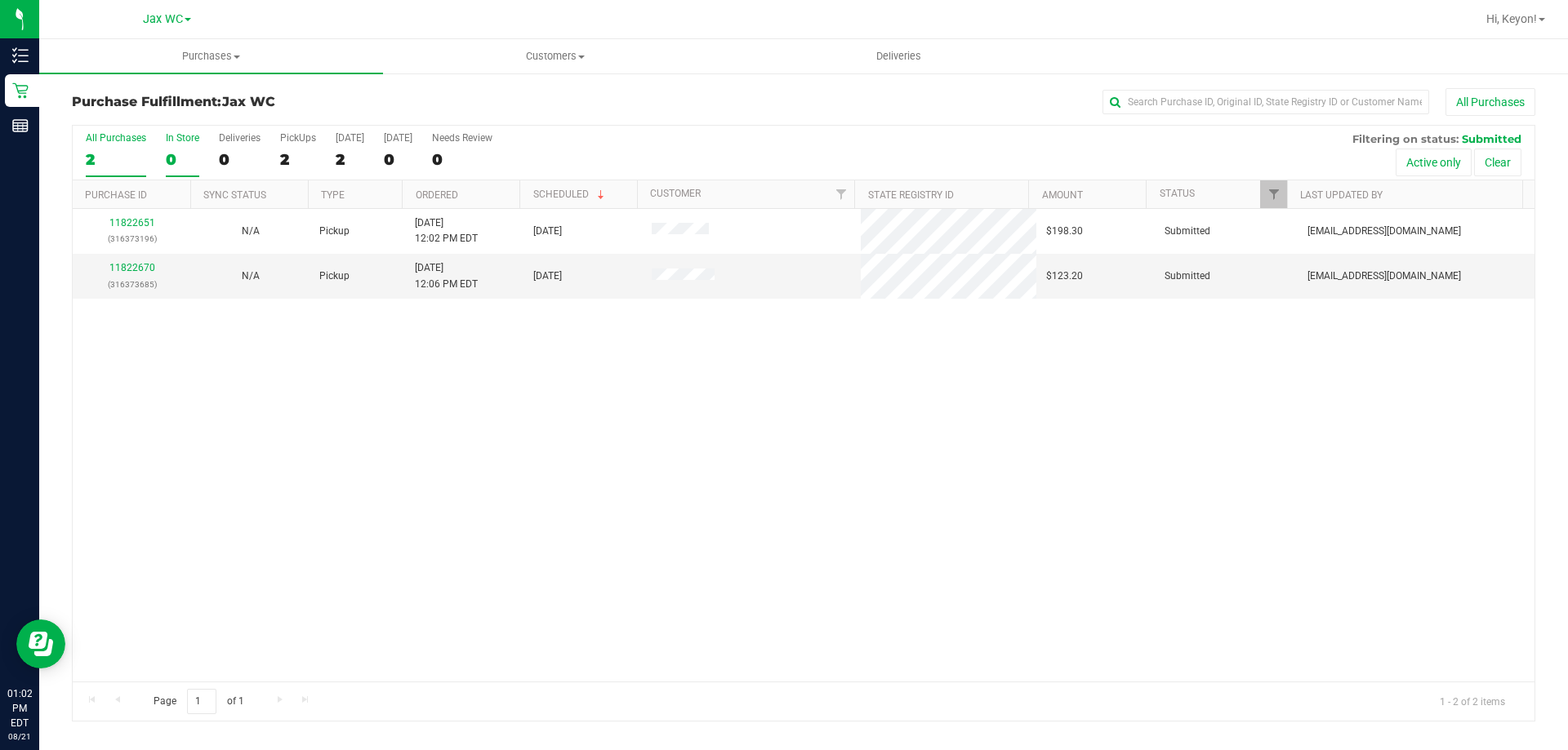
click at [167, 166] on div "0" at bounding box center [182, 159] width 34 height 19
click at [0, 0] on input "In Store 0" at bounding box center [0, 0] width 0 height 0
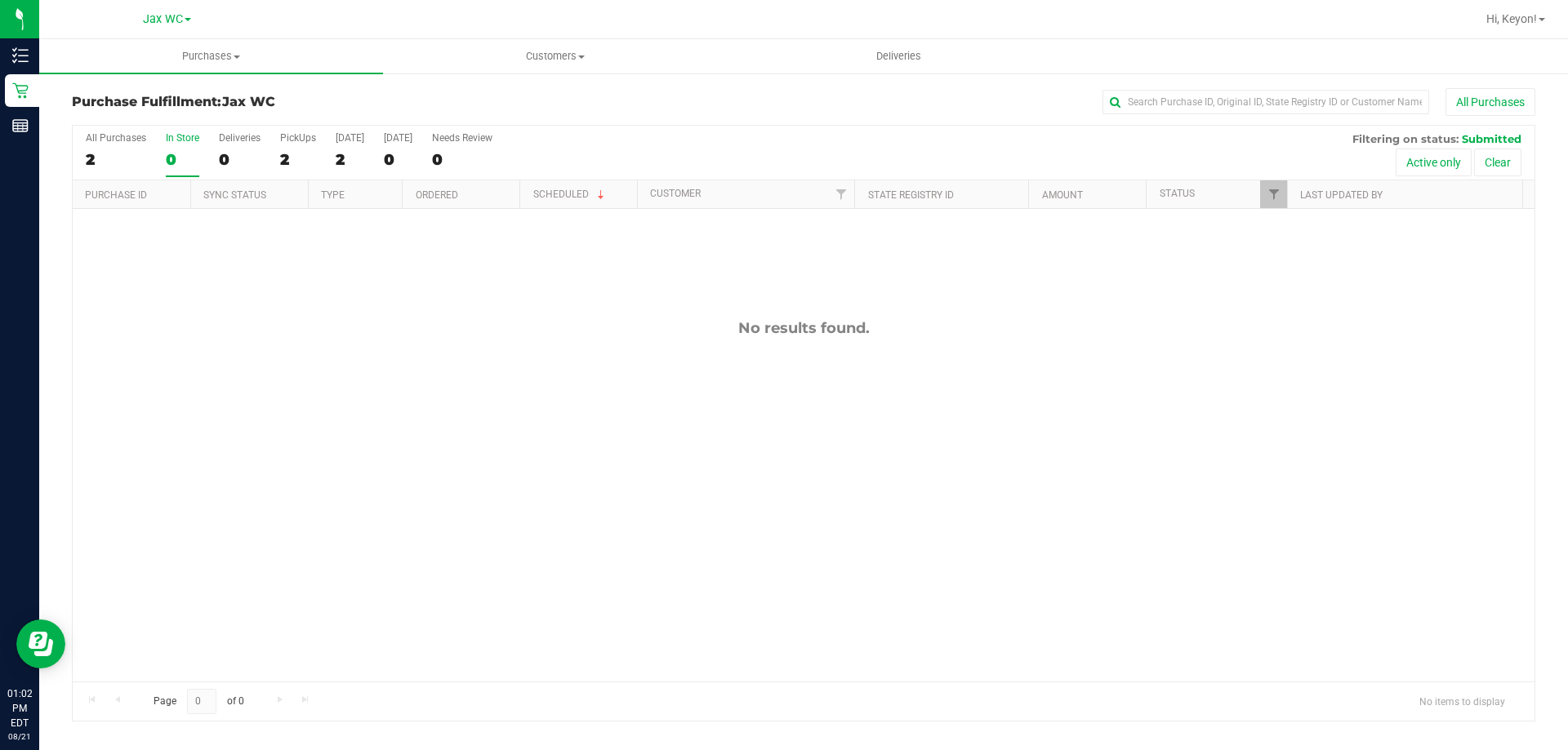
click at [184, 151] on div "0" at bounding box center [182, 159] width 34 height 19
click at [0, 0] on input "In Store 0" at bounding box center [0, 0] width 0 height 0
click at [99, 150] on div "2" at bounding box center [116, 159] width 60 height 19
click at [0, 0] on input "All Purchases 2" at bounding box center [0, 0] width 0 height 0
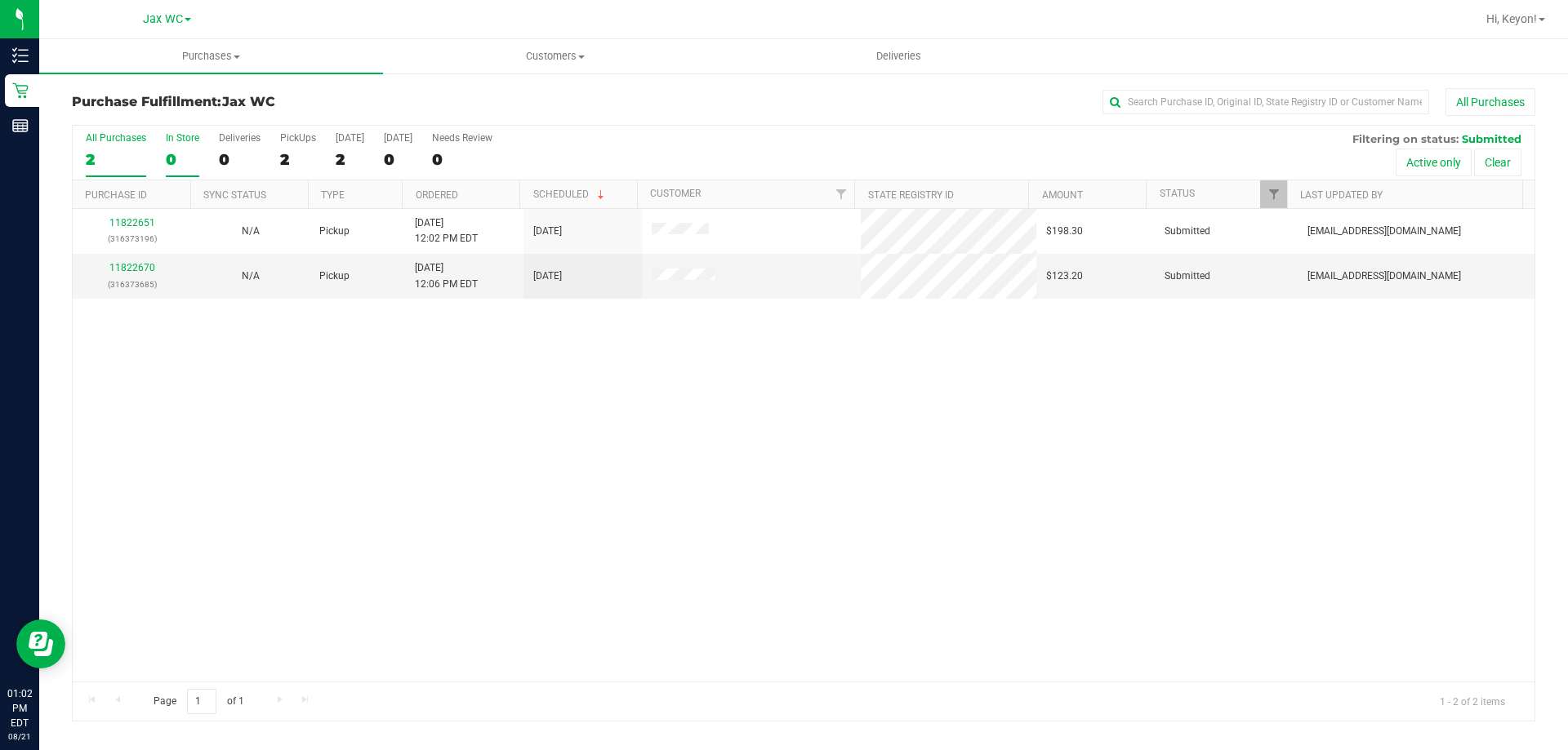
click at [191, 163] on div "0" at bounding box center [182, 159] width 34 height 19
click at [0, 0] on input "In Store 0" at bounding box center [0, 0] width 0 height 0
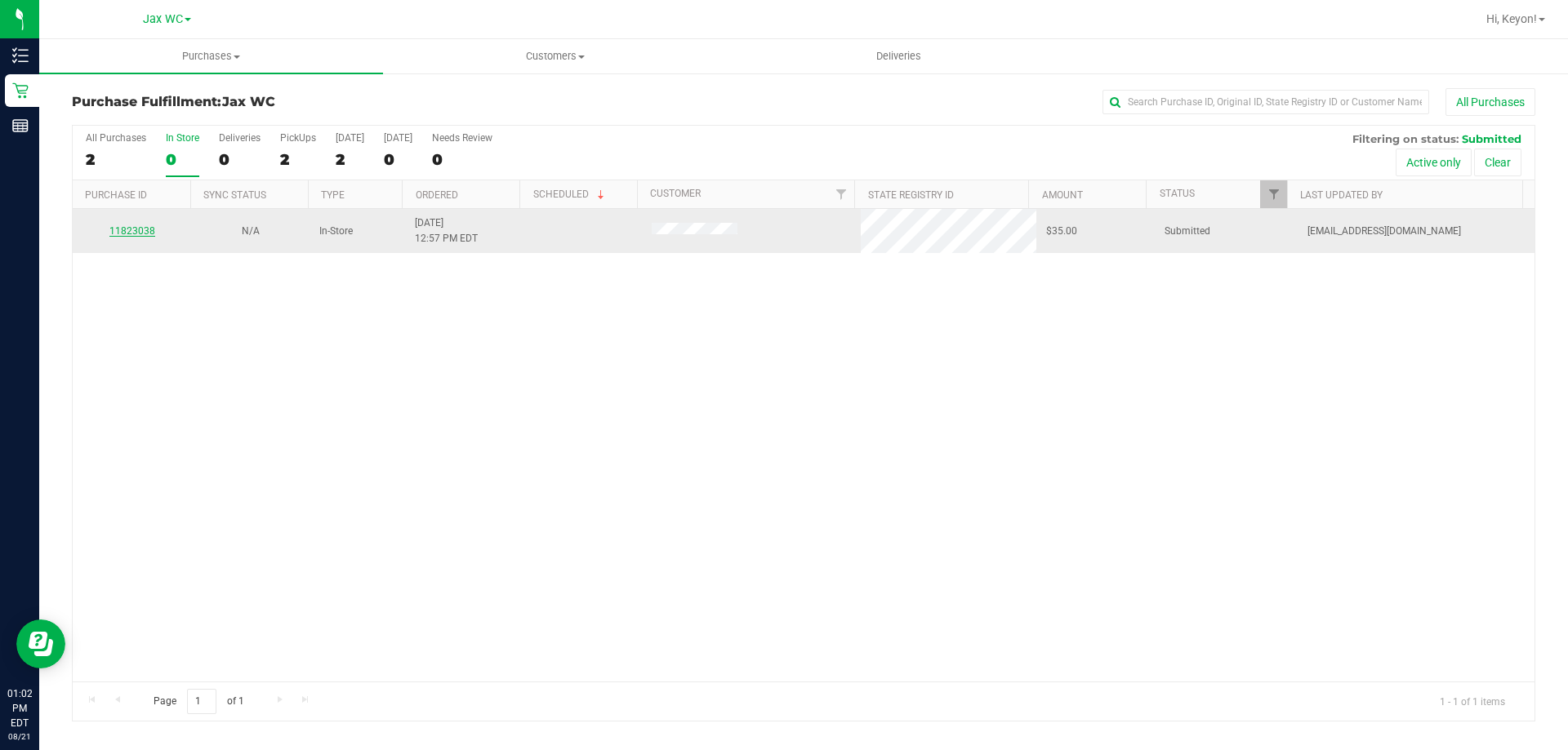
click at [139, 231] on link "11823038" at bounding box center [132, 230] width 46 height 11
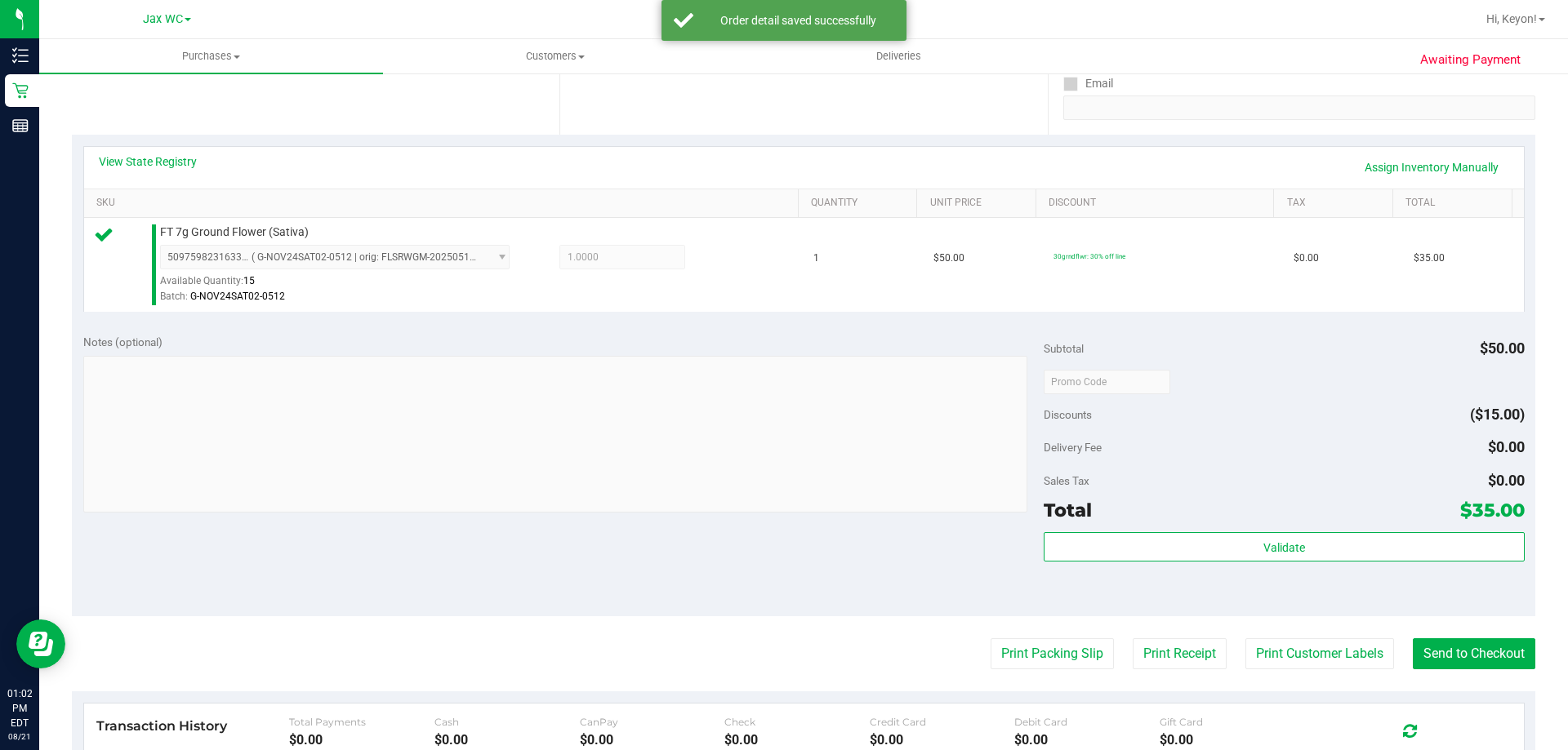
scroll to position [346, 0]
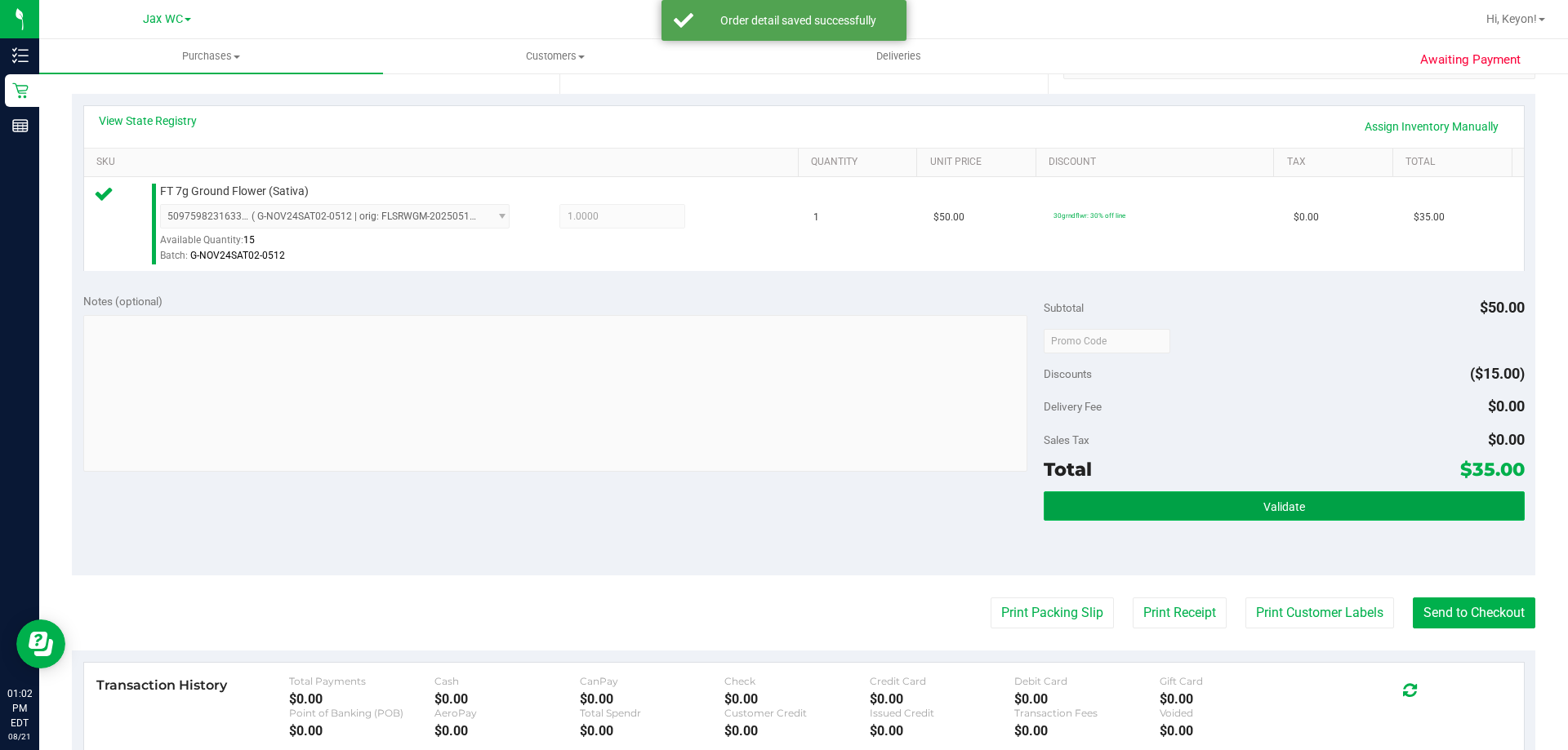
click at [1245, 510] on button "Validate" at bounding box center [1283, 506] width 480 height 29
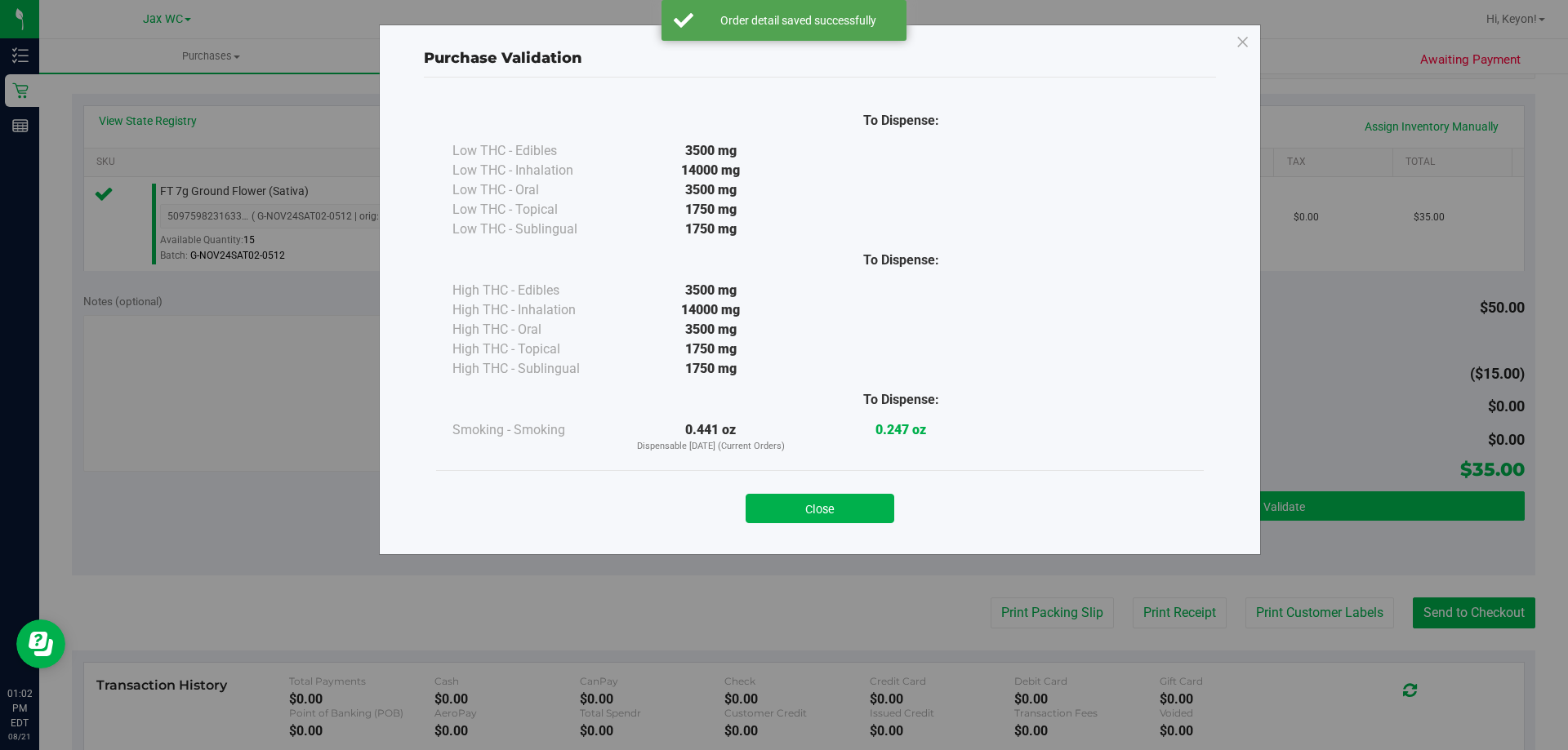
drag, startPoint x: 832, startPoint y: 520, endPoint x: 1062, endPoint y: 517, distance: 230.0
click at [847, 517] on button "Close" at bounding box center [819, 509] width 148 height 29
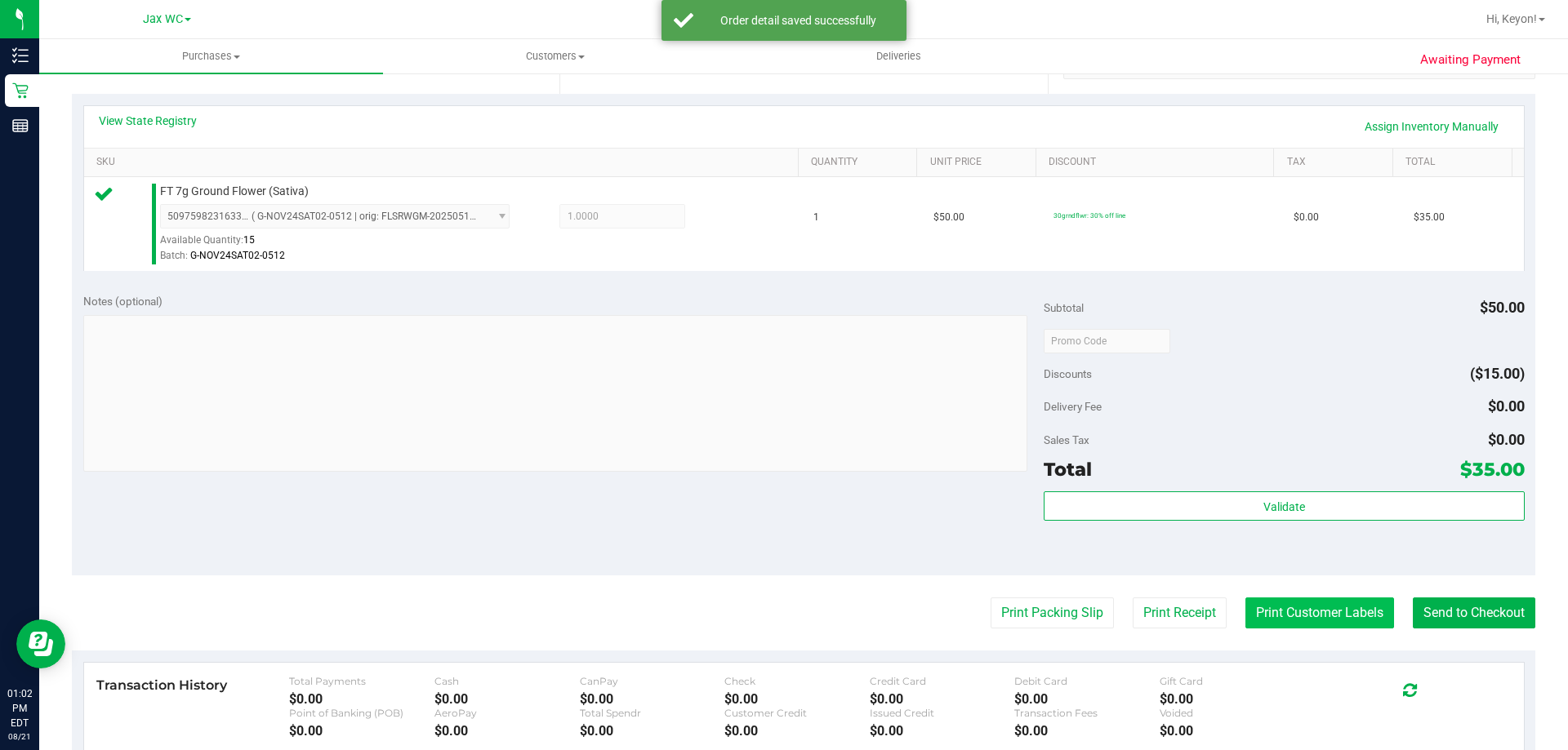
click at [1352, 608] on button "Print Customer Labels" at bounding box center [1320, 613] width 148 height 31
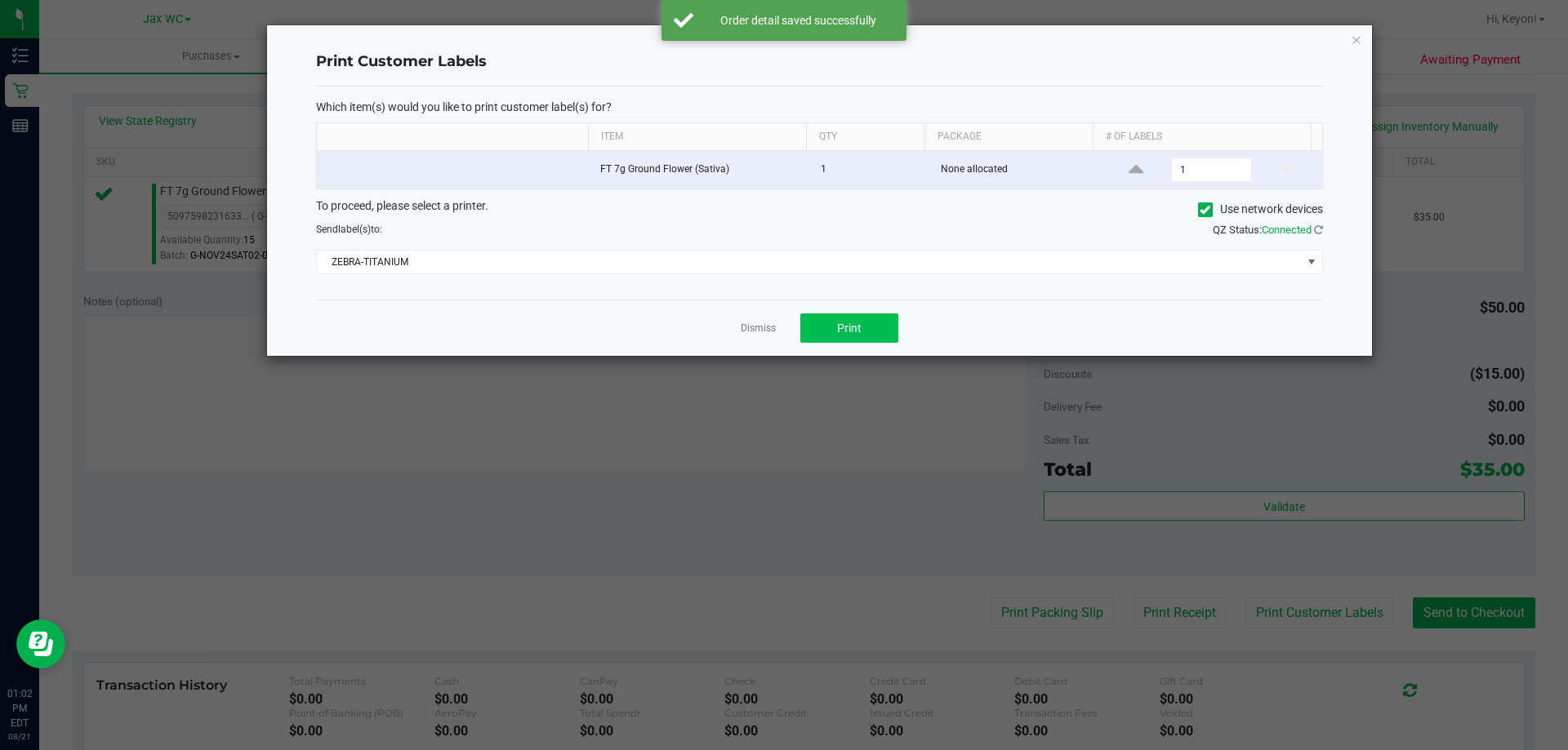
click at [803, 314] on div "Dismiss Print" at bounding box center [819, 328] width 1007 height 56
click at [851, 326] on span "Print" at bounding box center [850, 328] width 24 height 13
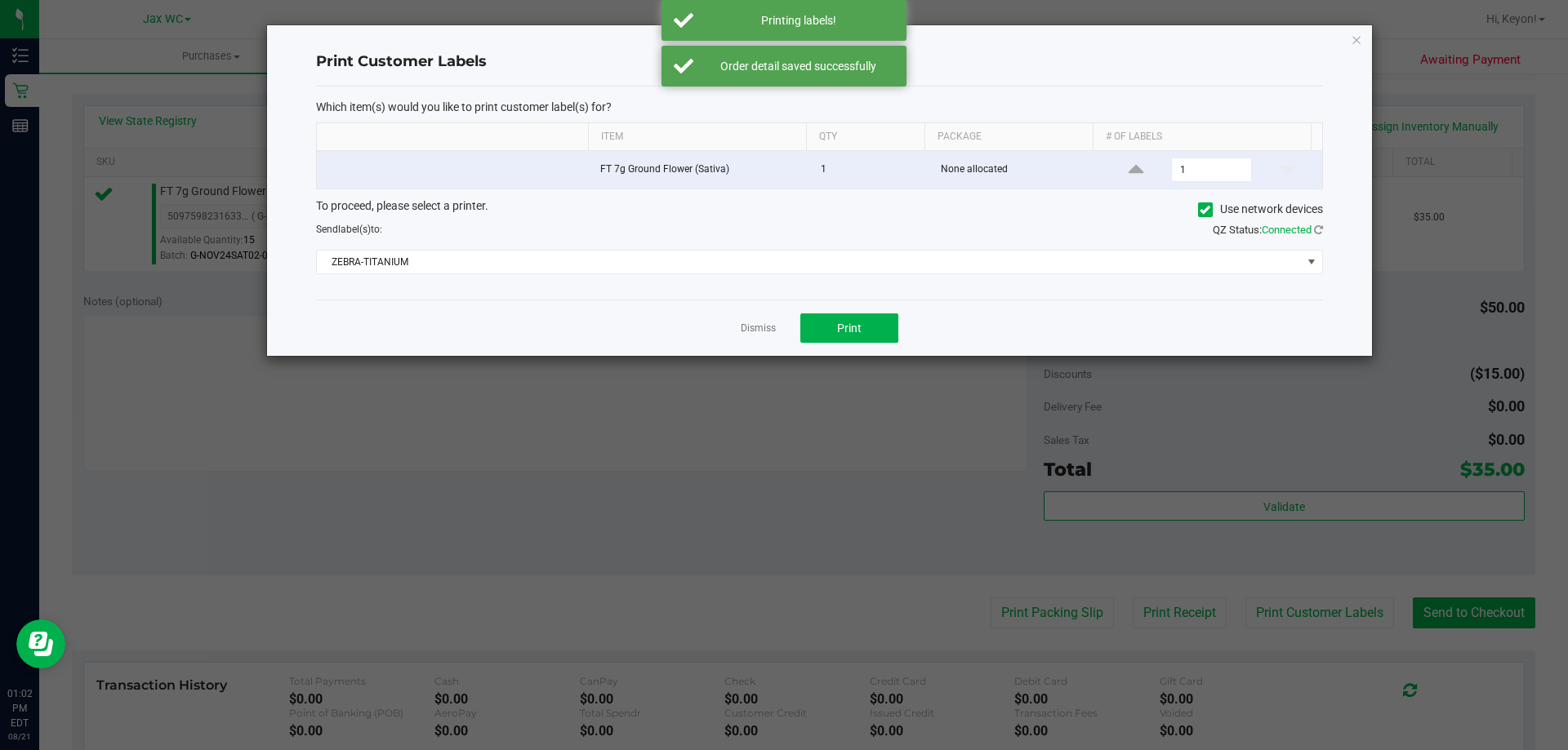
drag, startPoint x: 763, startPoint y: 328, endPoint x: 1067, endPoint y: 397, distance: 311.7
click at [769, 329] on link "Dismiss" at bounding box center [758, 328] width 35 height 14
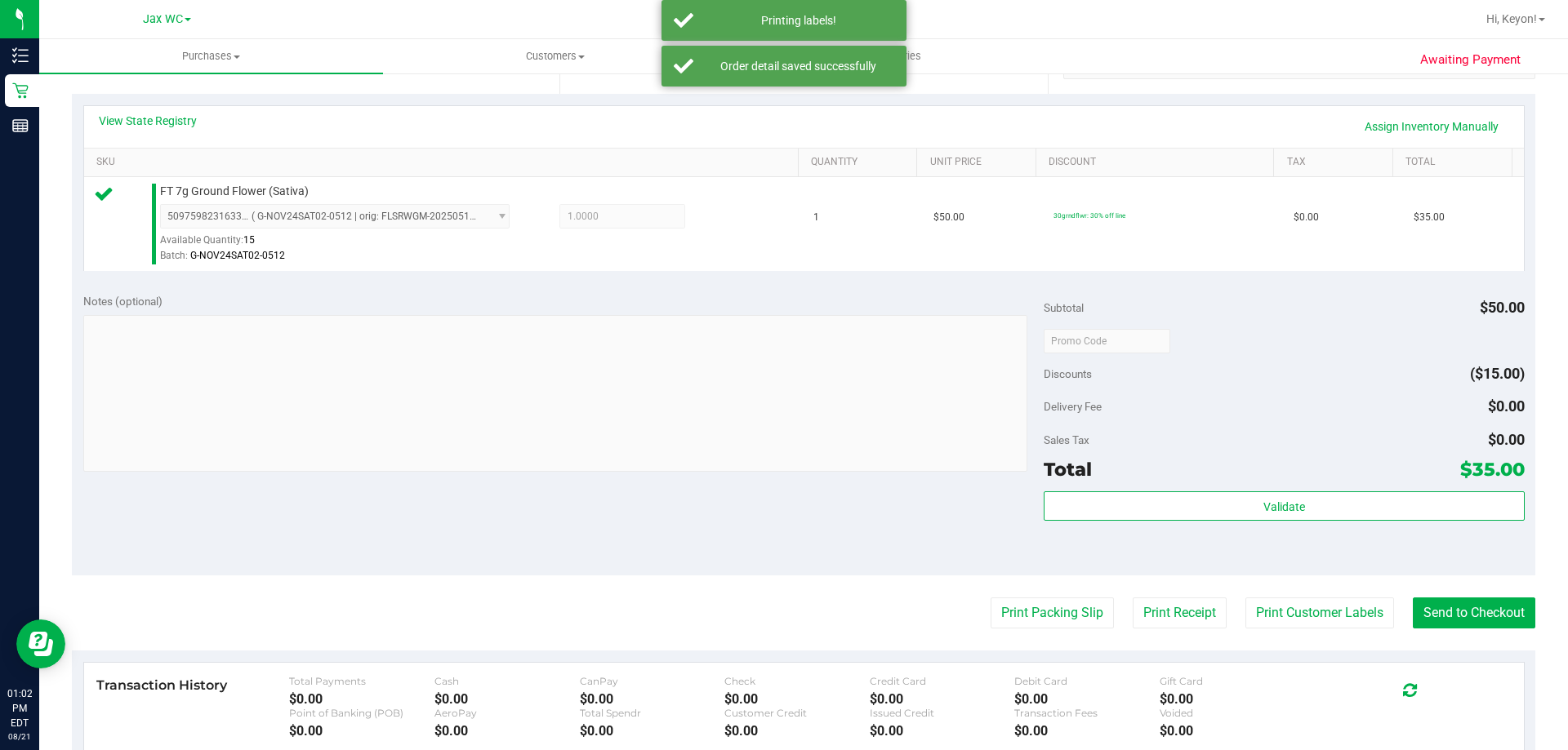
drag, startPoint x: 1473, startPoint y: 597, endPoint x: 1452, endPoint y: 588, distance: 22.8
click at [1476, 603] on purchase-details "Back Edit Purchase Cancel Purchase View Profile # 11823038 BioTrack ID: - Submi…" at bounding box center [803, 349] width 1464 height 1214
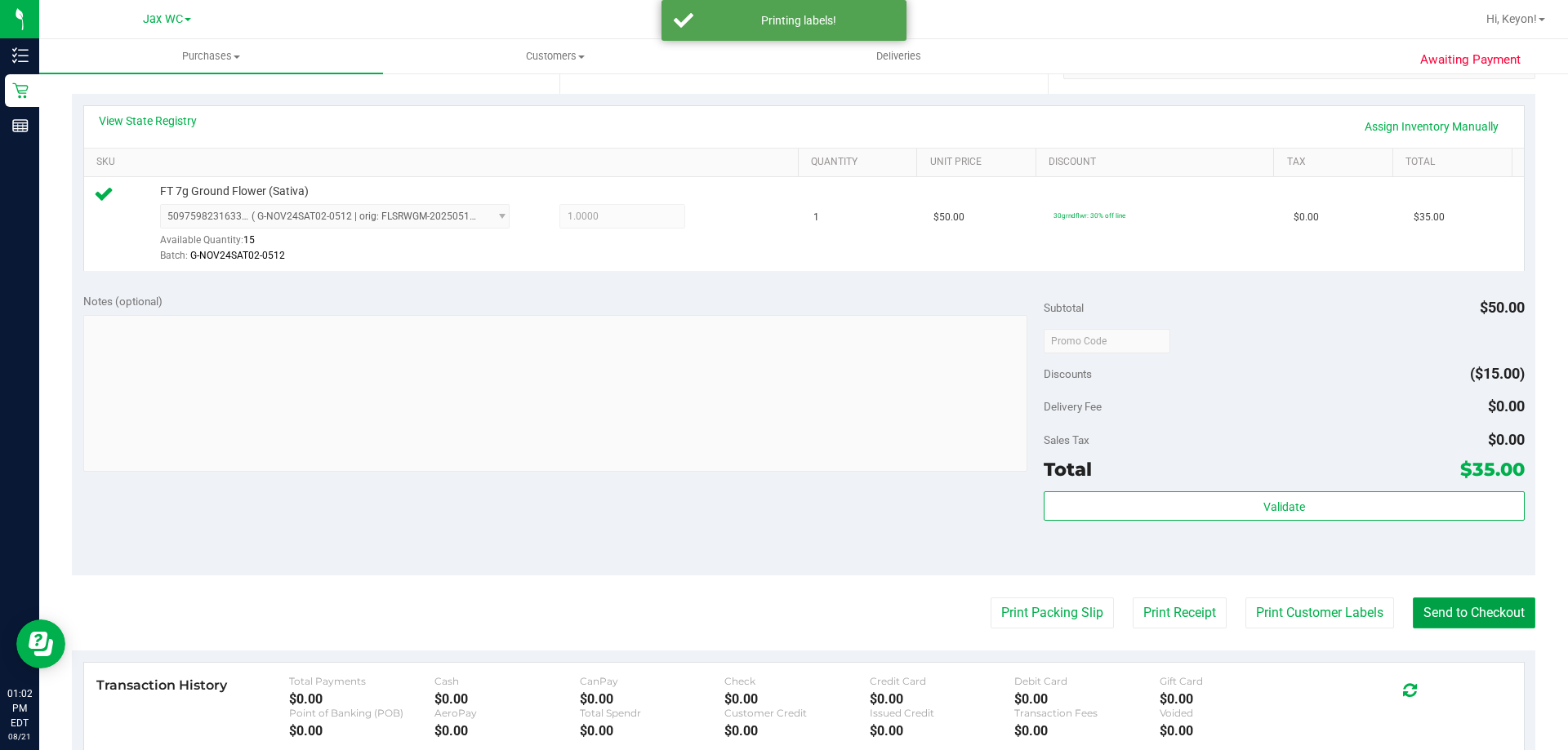
click at [1487, 614] on button "Send to Checkout" at bounding box center [1474, 613] width 122 height 31
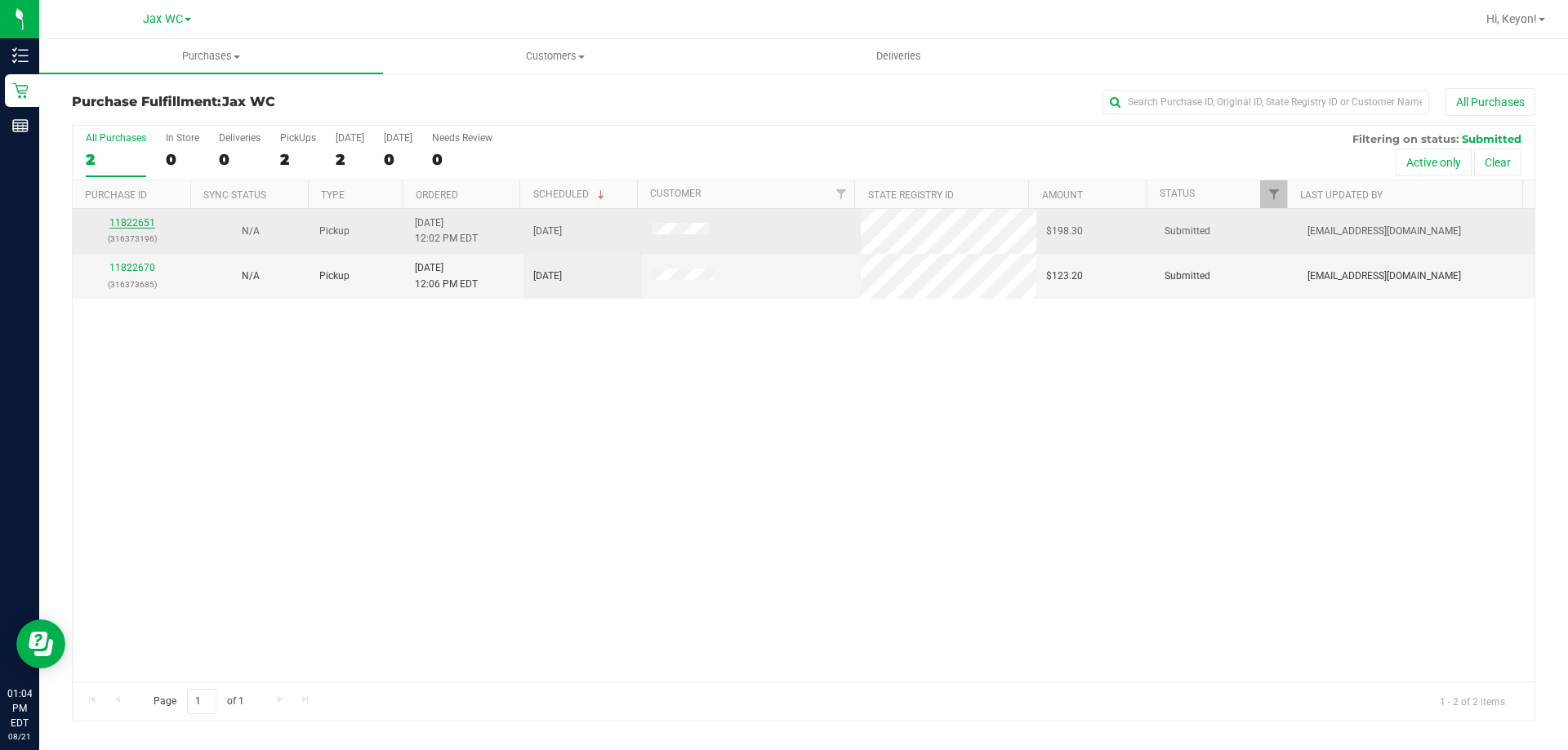
click at [141, 224] on link "11822651" at bounding box center [132, 222] width 46 height 11
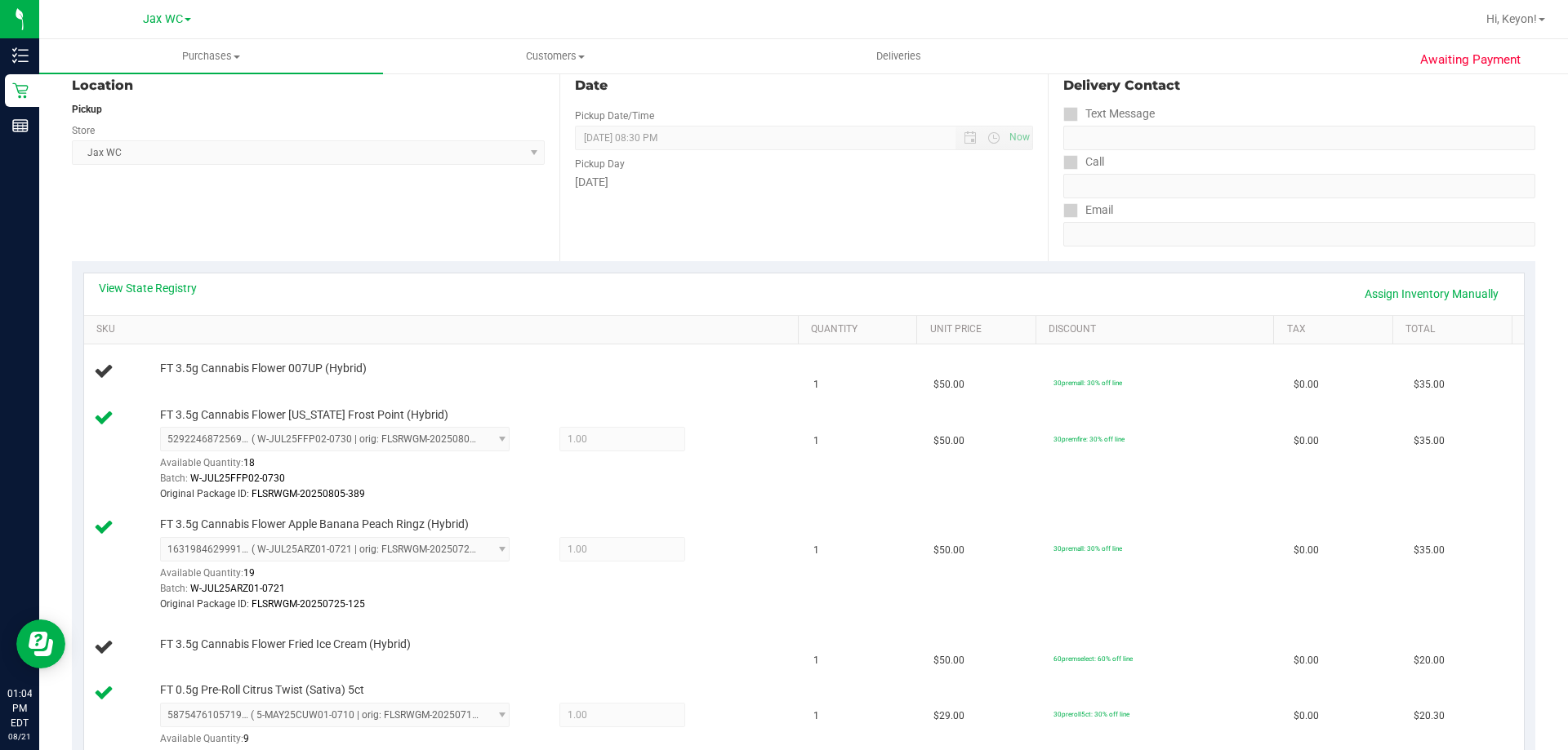
scroll to position [174, 0]
click at [160, 296] on link "View State Registry" at bounding box center [148, 292] width 98 height 16
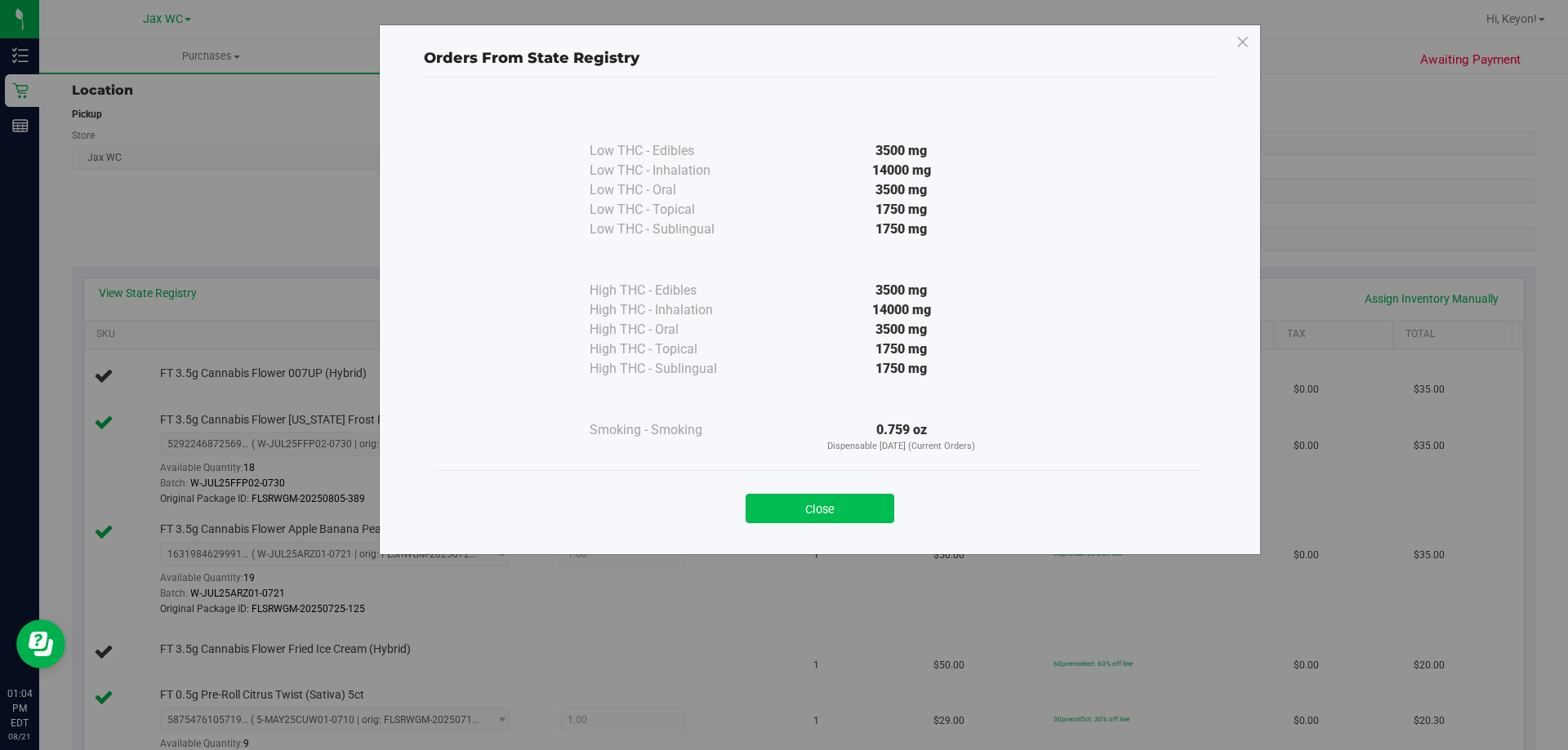
click at [853, 510] on button "Close" at bounding box center [819, 509] width 148 height 29
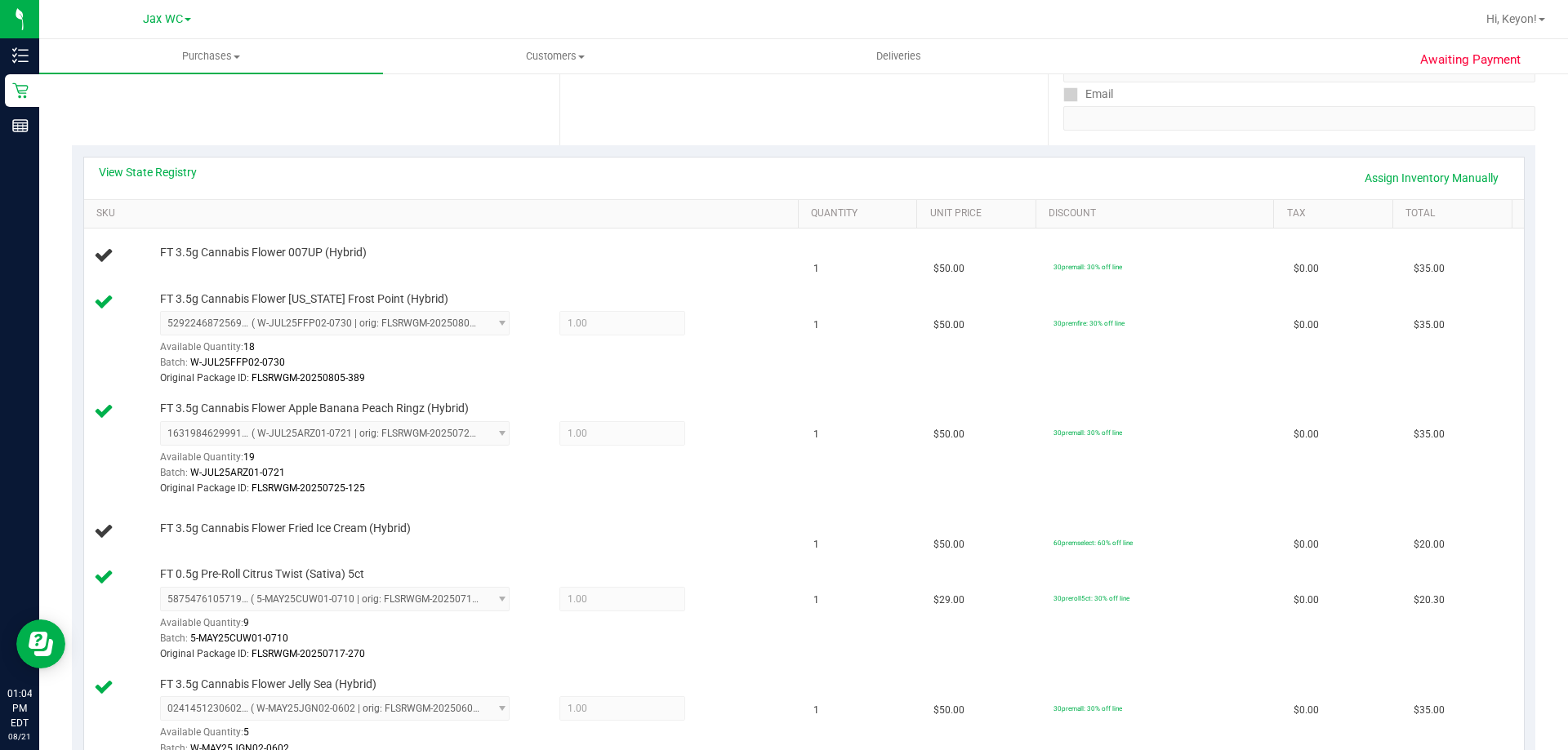
scroll to position [282, 0]
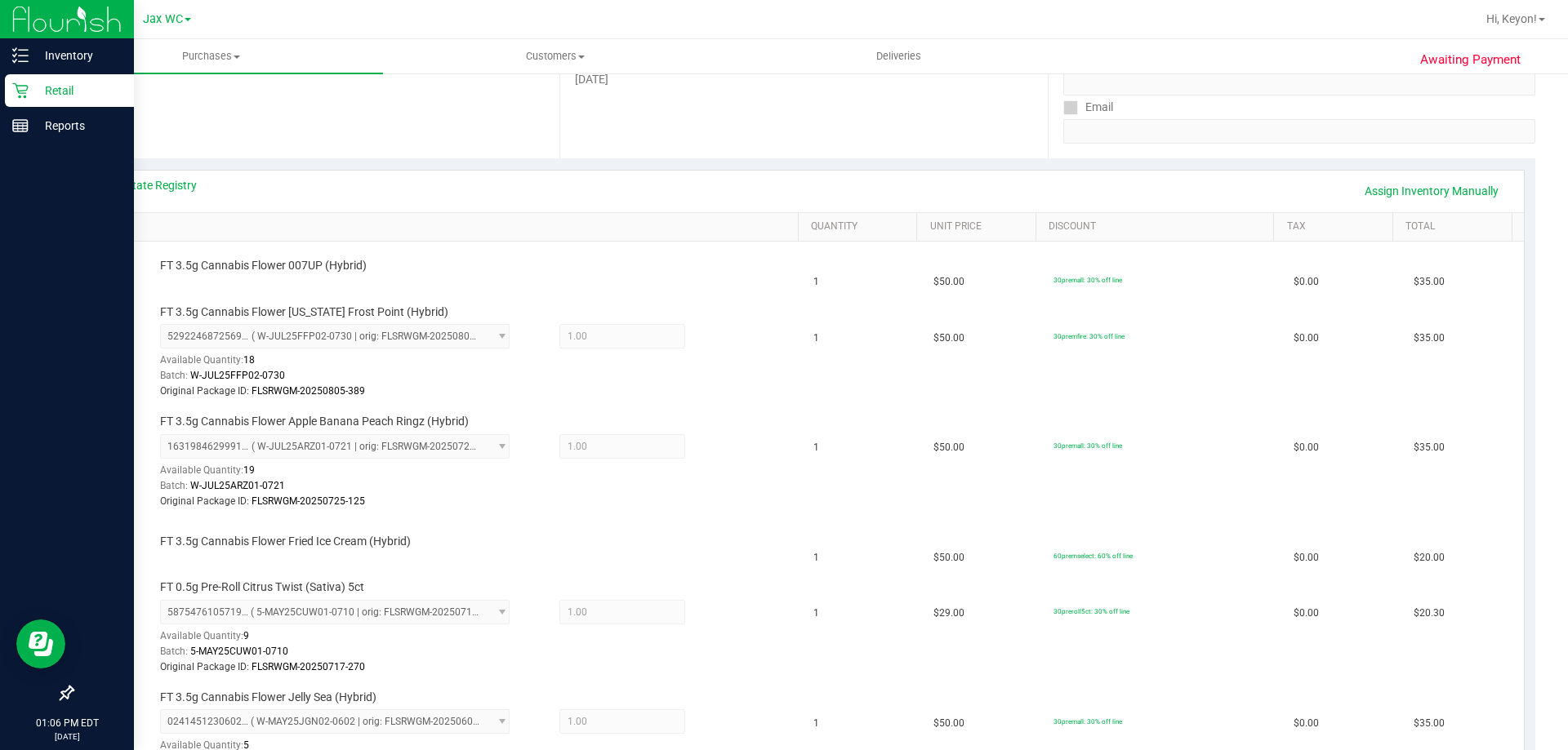
click at [22, 85] on icon at bounding box center [20, 91] width 16 height 16
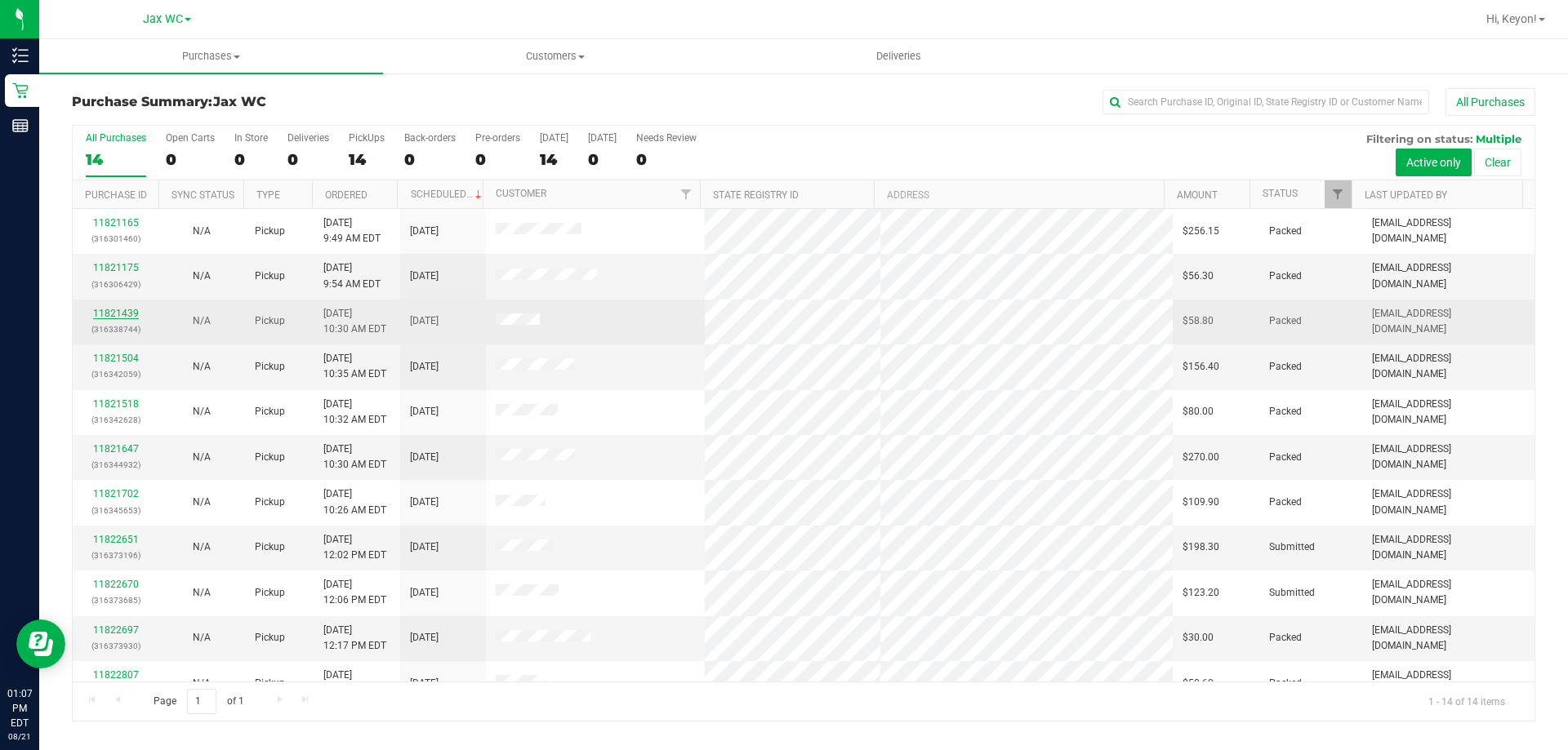
click at [120, 316] on link "11821439" at bounding box center [116, 313] width 46 height 11
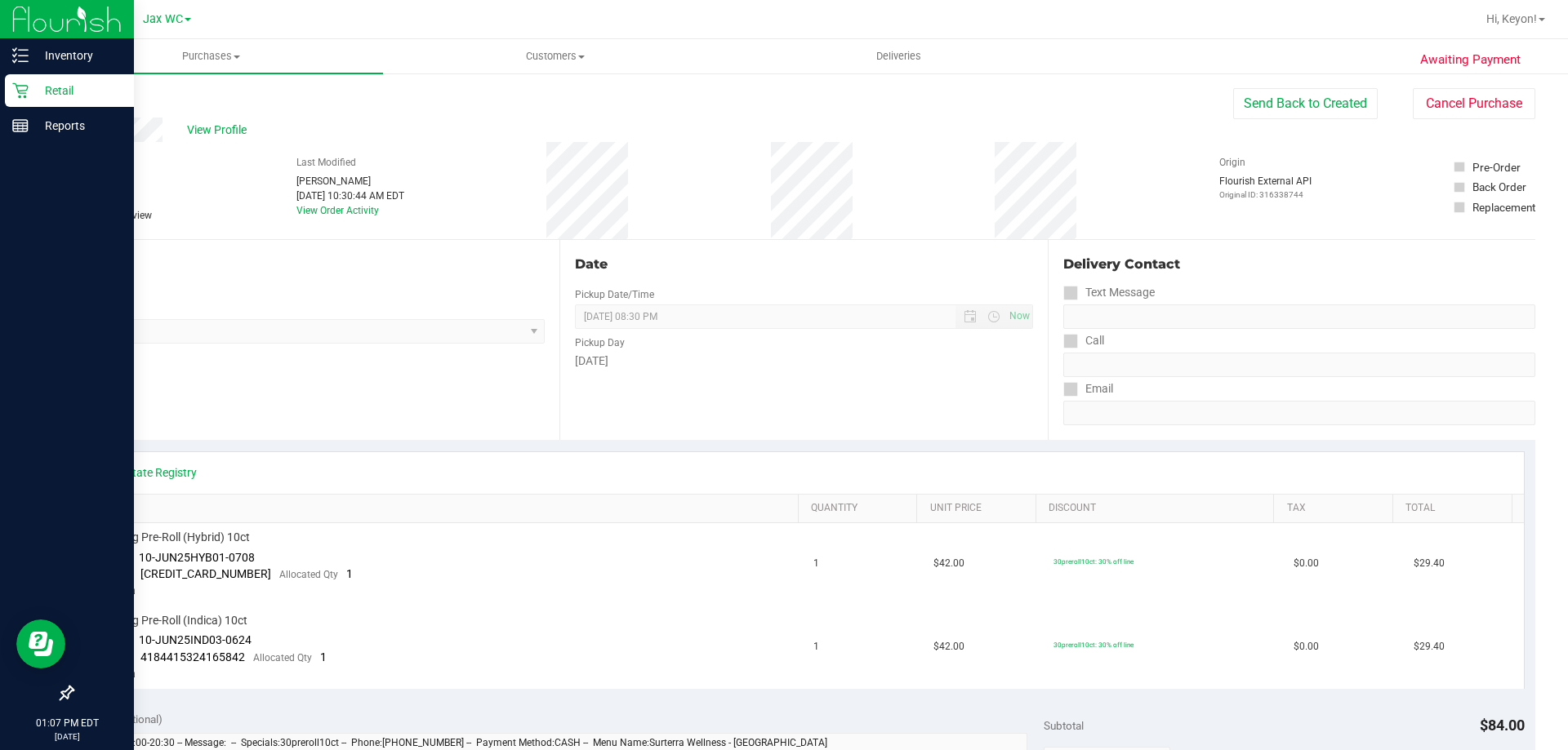
click at [27, 90] on icon at bounding box center [20, 91] width 16 height 16
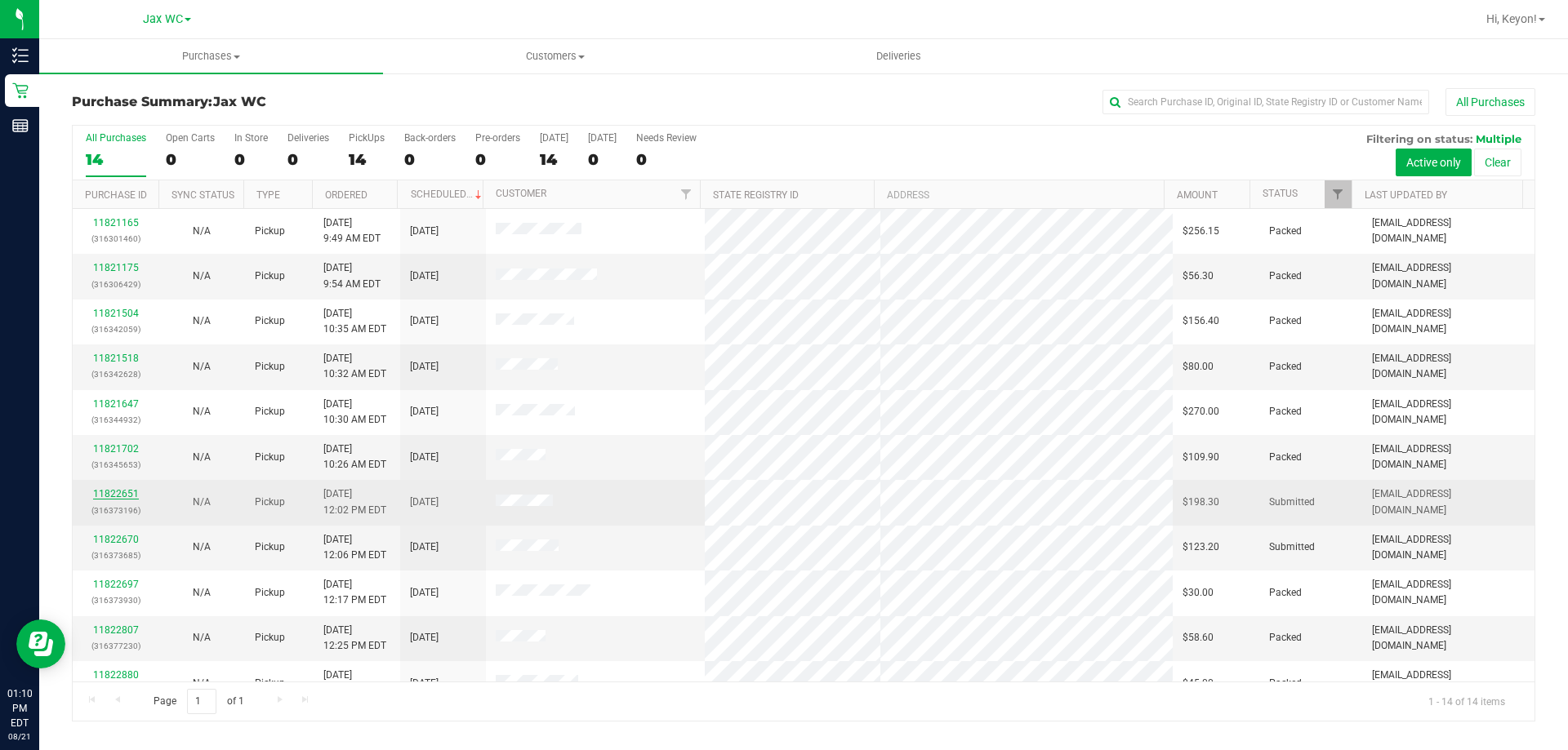
click at [129, 495] on link "11822651" at bounding box center [116, 493] width 46 height 11
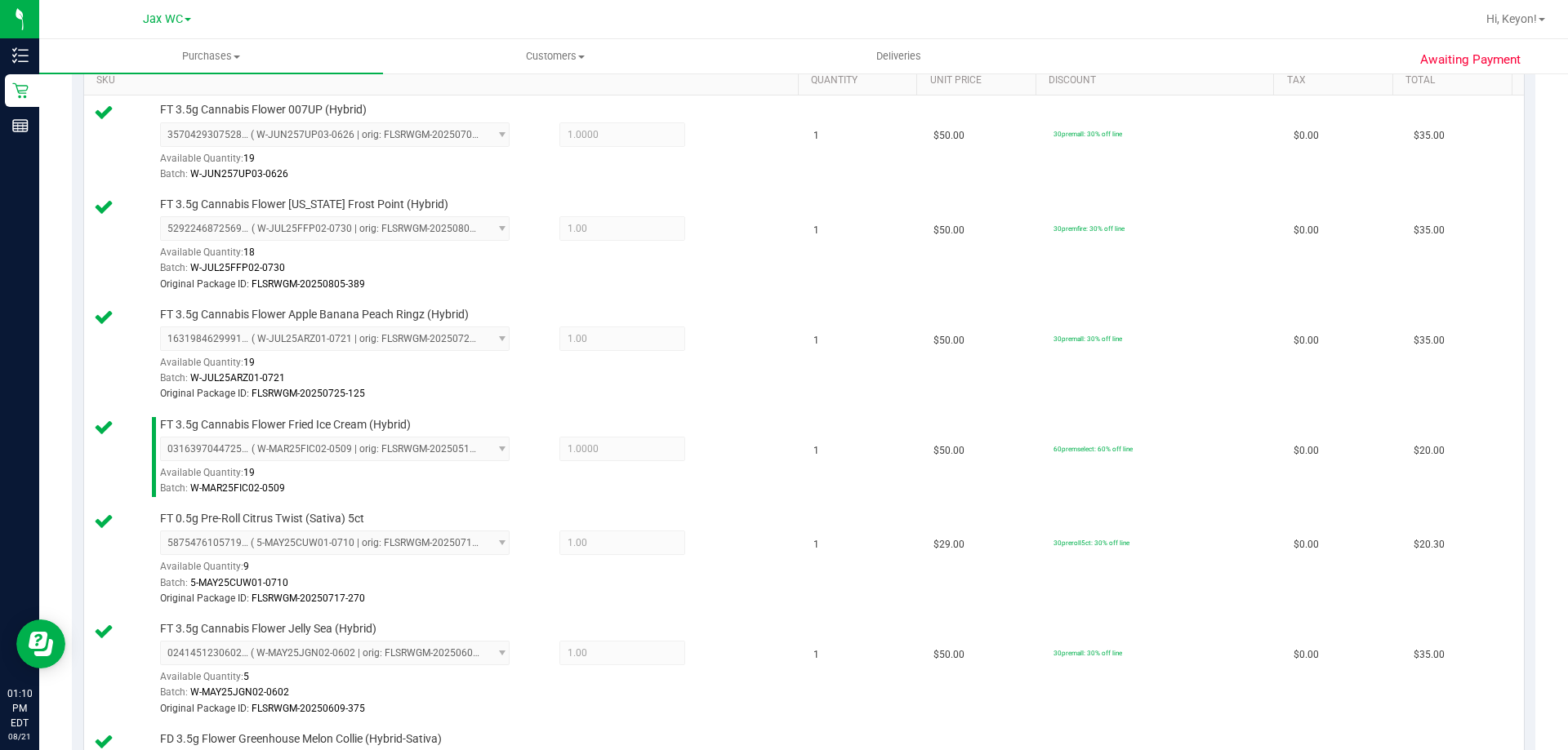
scroll to position [853, 0]
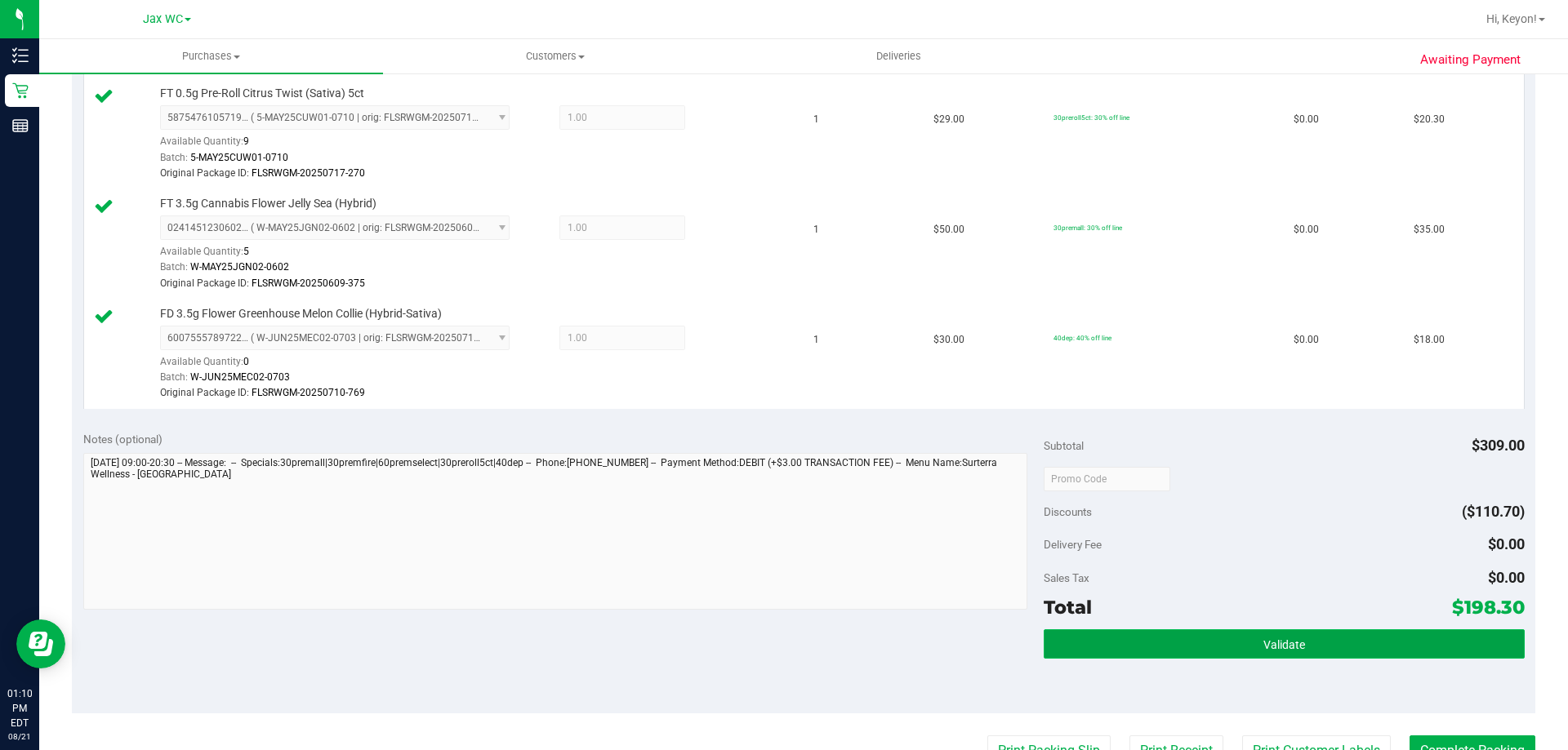
click at [1239, 644] on button "Validate" at bounding box center [1283, 644] width 480 height 29
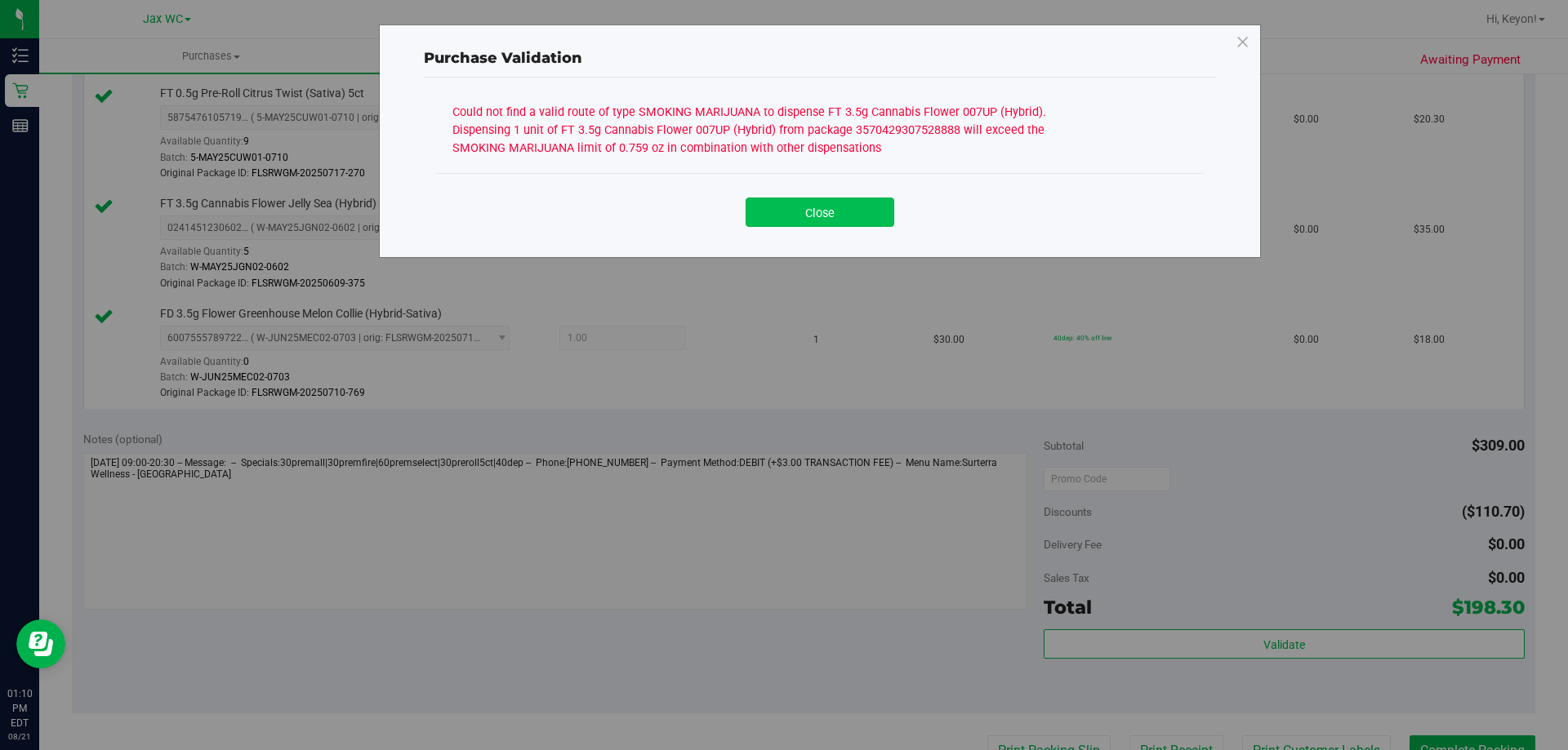
click at [833, 210] on button "Close" at bounding box center [819, 212] width 148 height 29
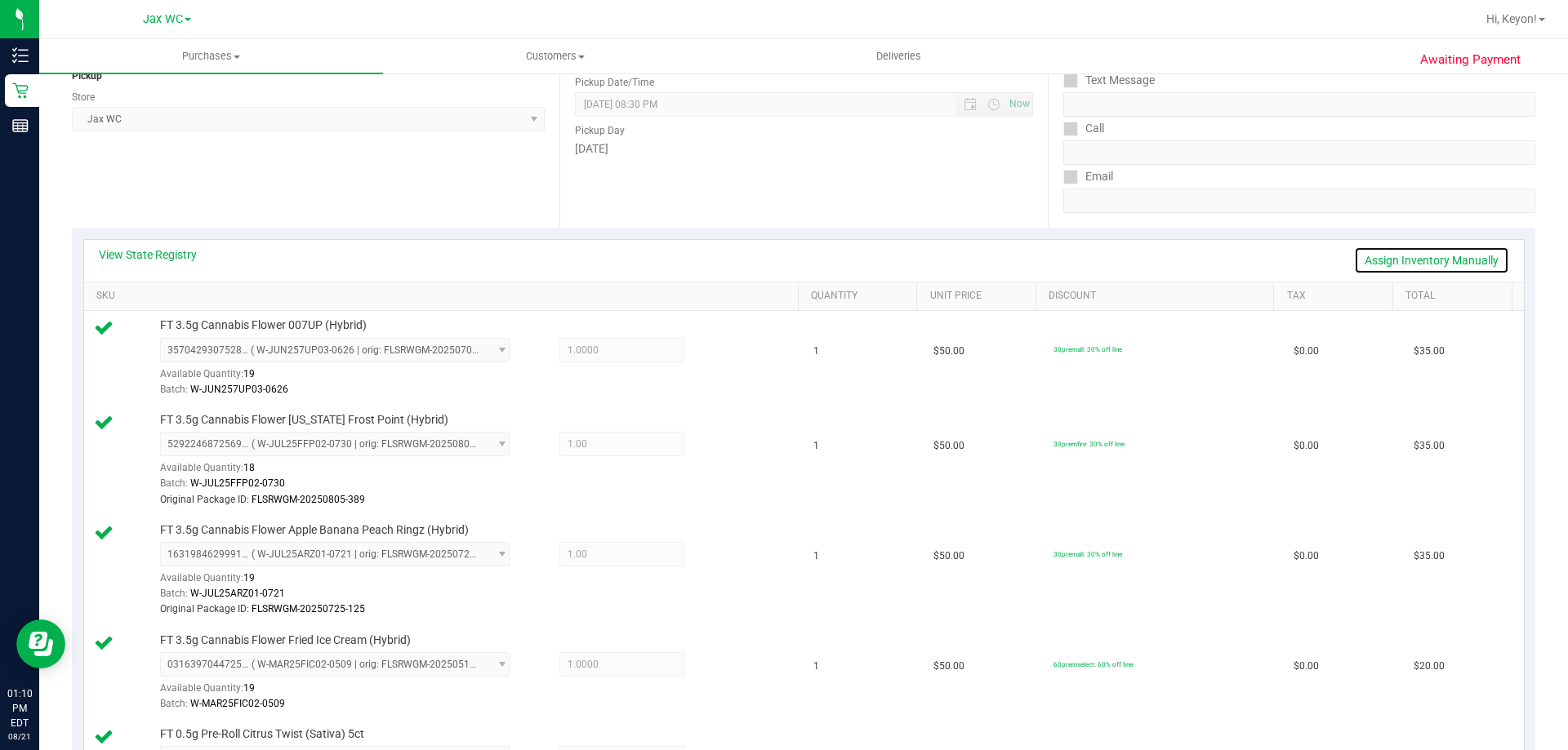
click at [1464, 254] on link "Assign Inventory Manually" at bounding box center [1432, 260] width 155 height 28
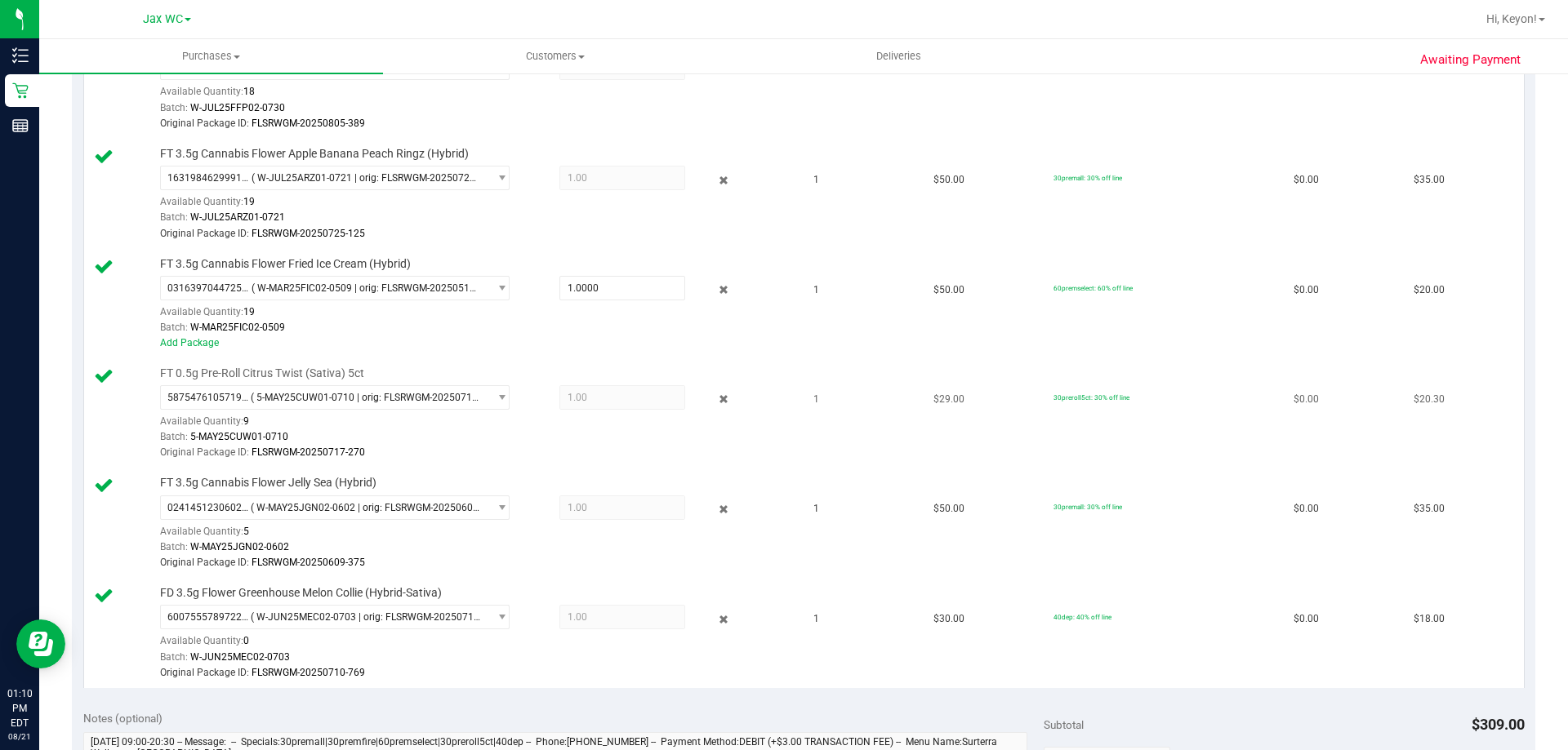
scroll to position [608, 0]
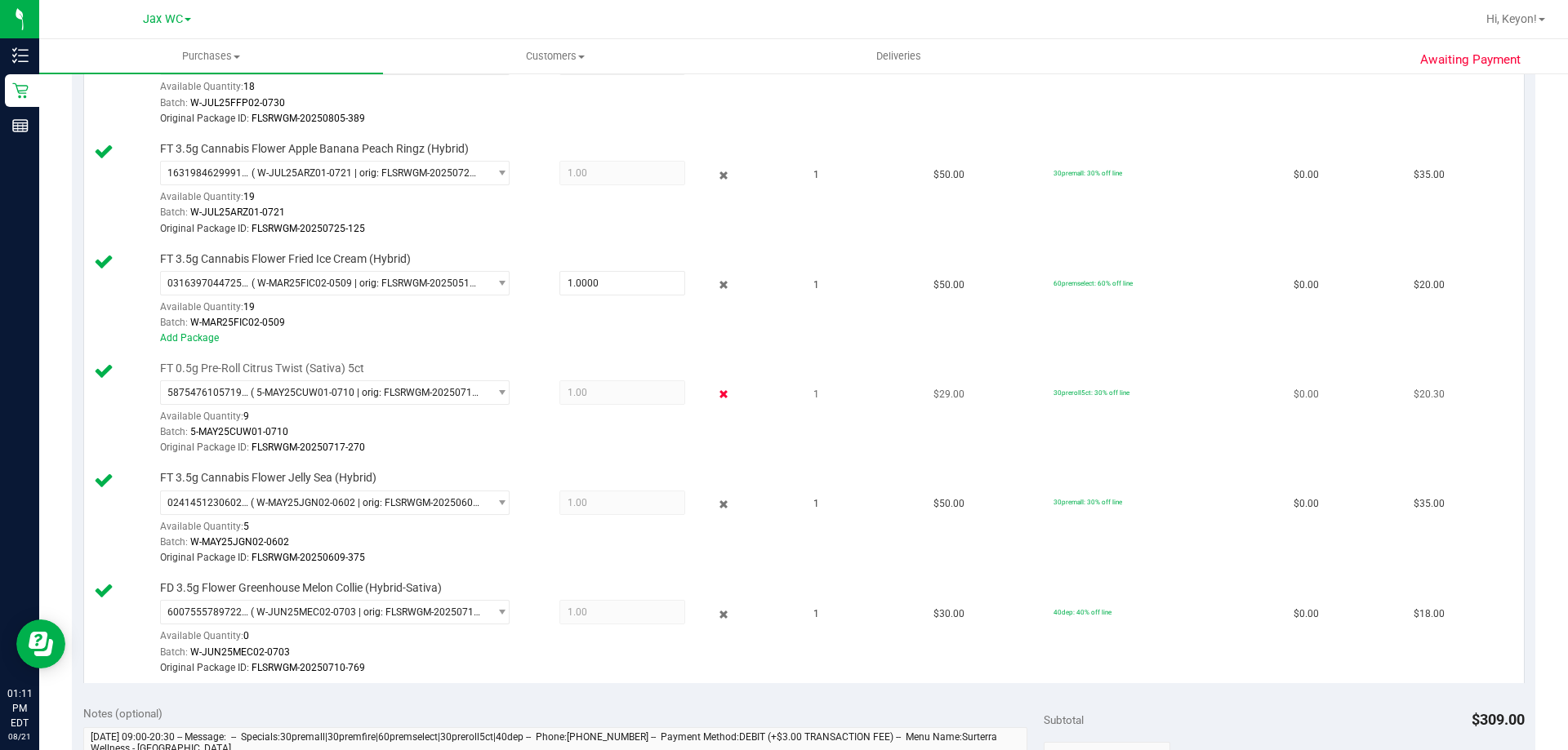
click at [715, 390] on icon at bounding box center [724, 395] width 17 height 19
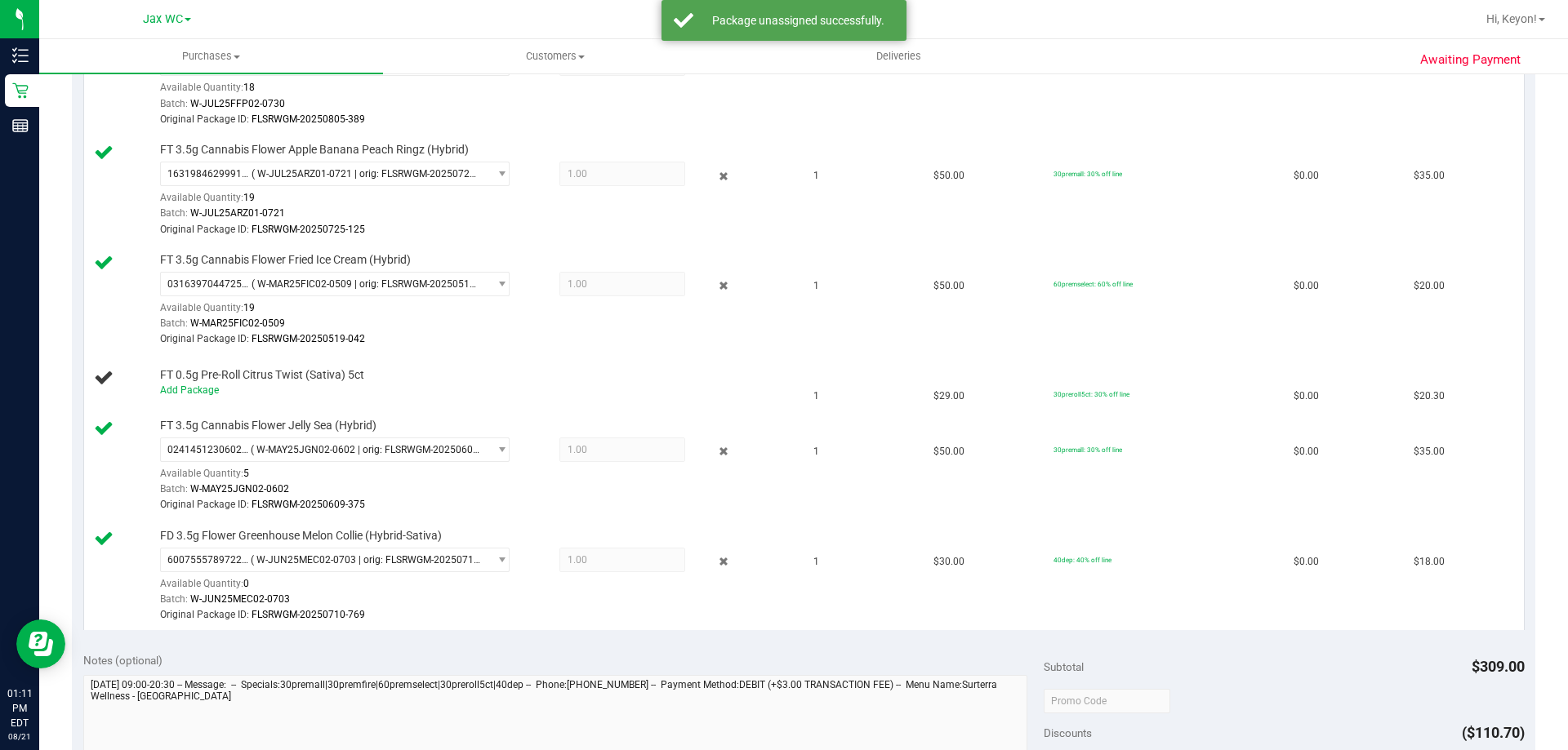
scroll to position [0, 0]
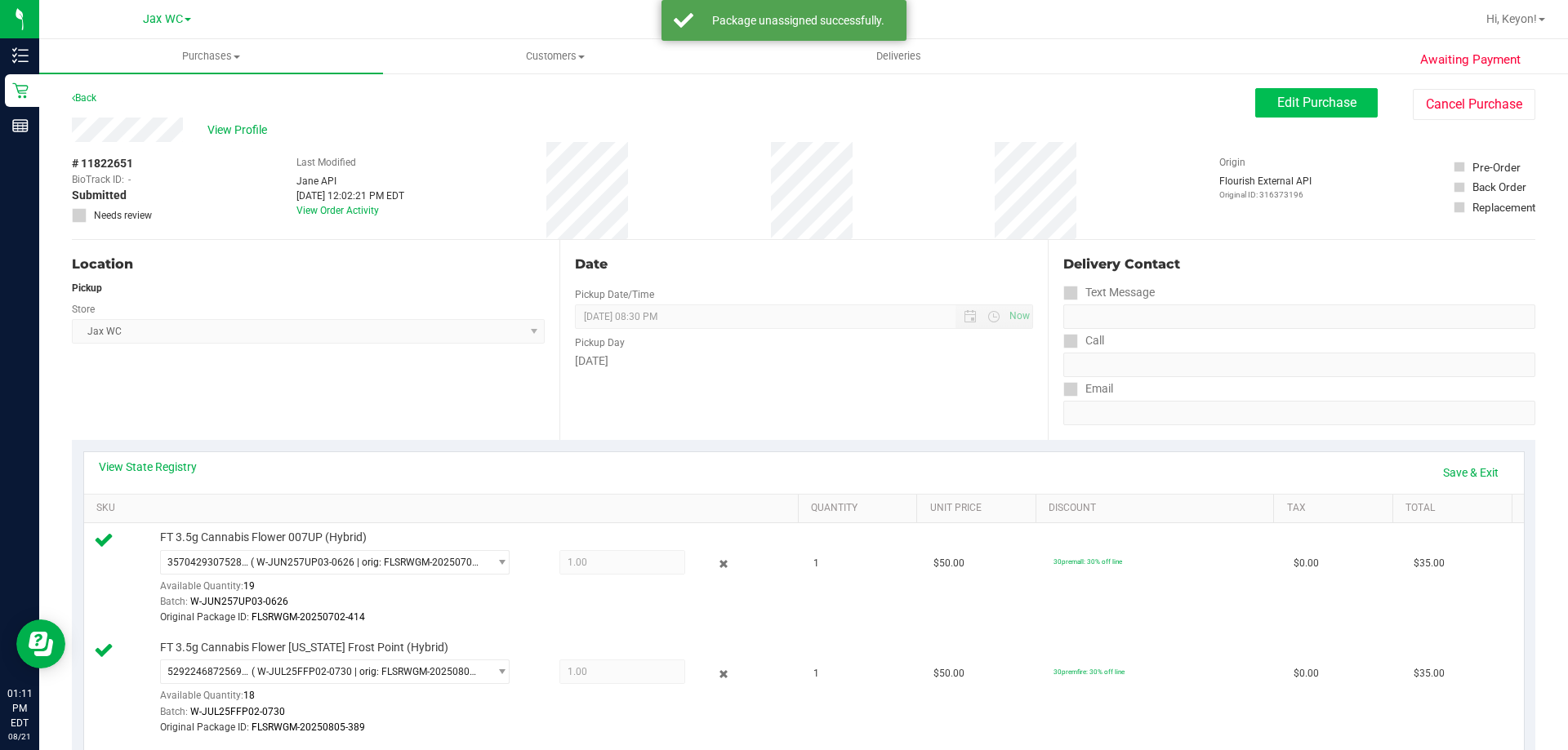
click at [1306, 118] on div "Edit Purchase Cancel Purchase" at bounding box center [1395, 103] width 280 height 32
click at [1309, 112] on button "Edit Purchase" at bounding box center [1316, 103] width 122 height 29
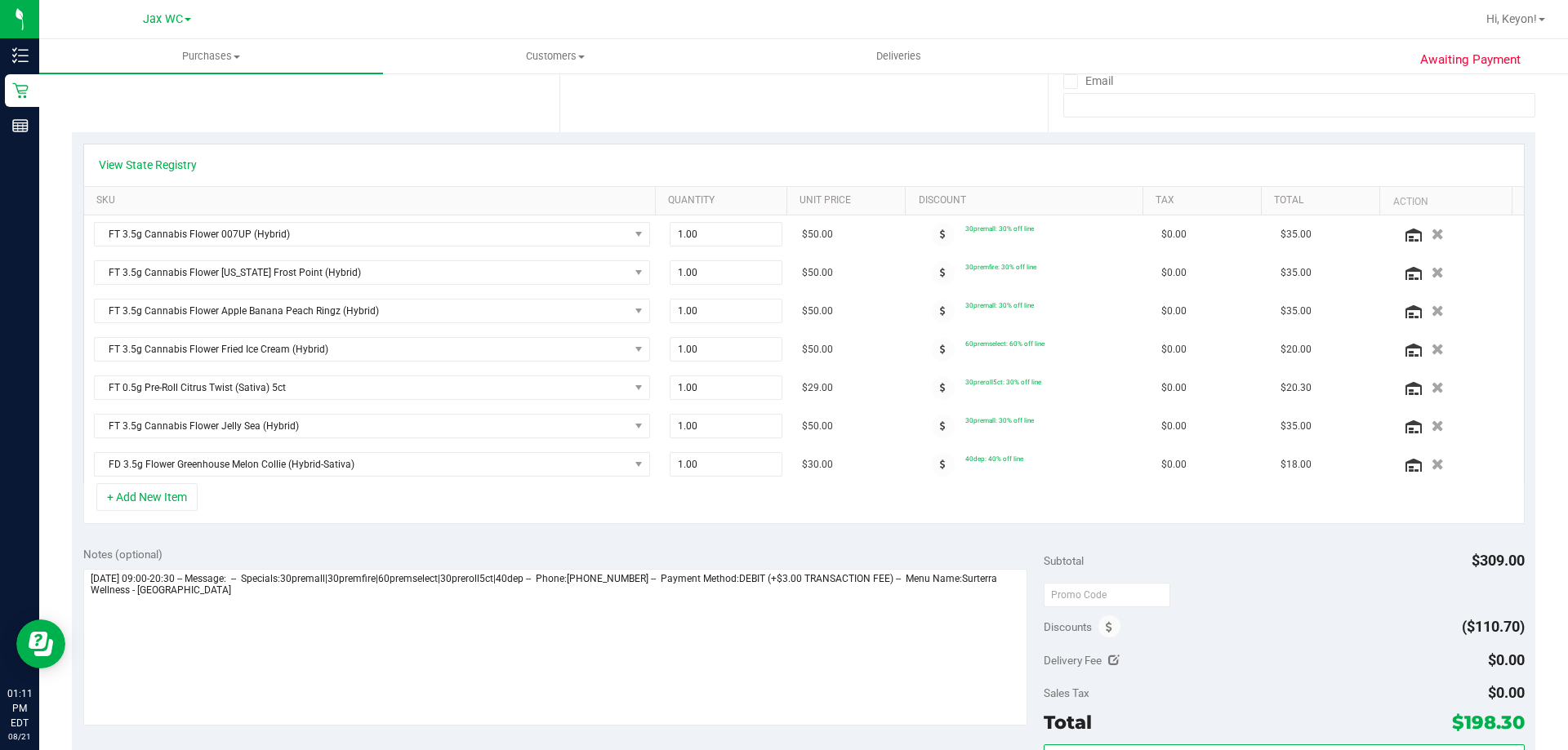
scroll to position [320, 0]
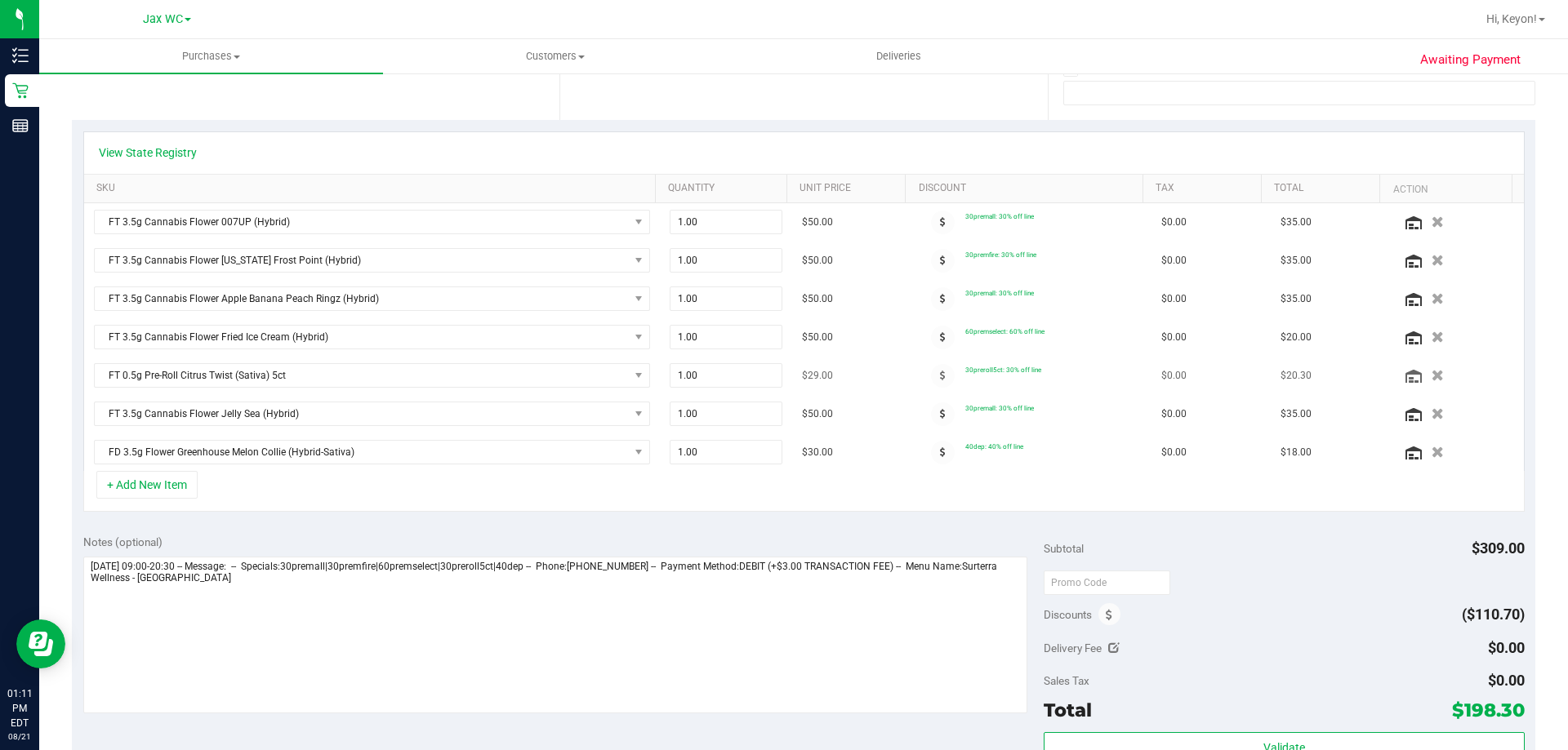
click at [1425, 375] on button "button" at bounding box center [1437, 375] width 25 height 16
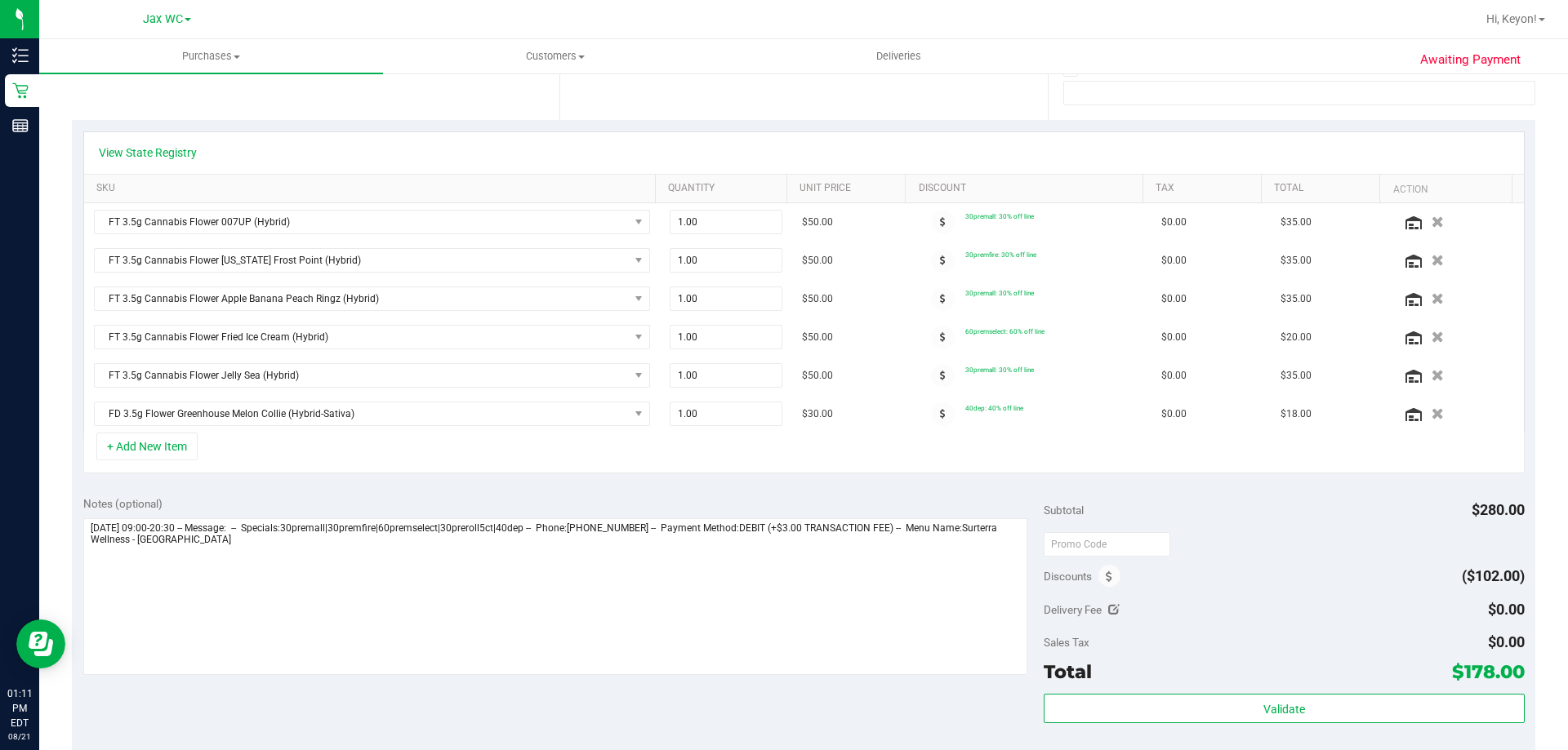
scroll to position [0, 0]
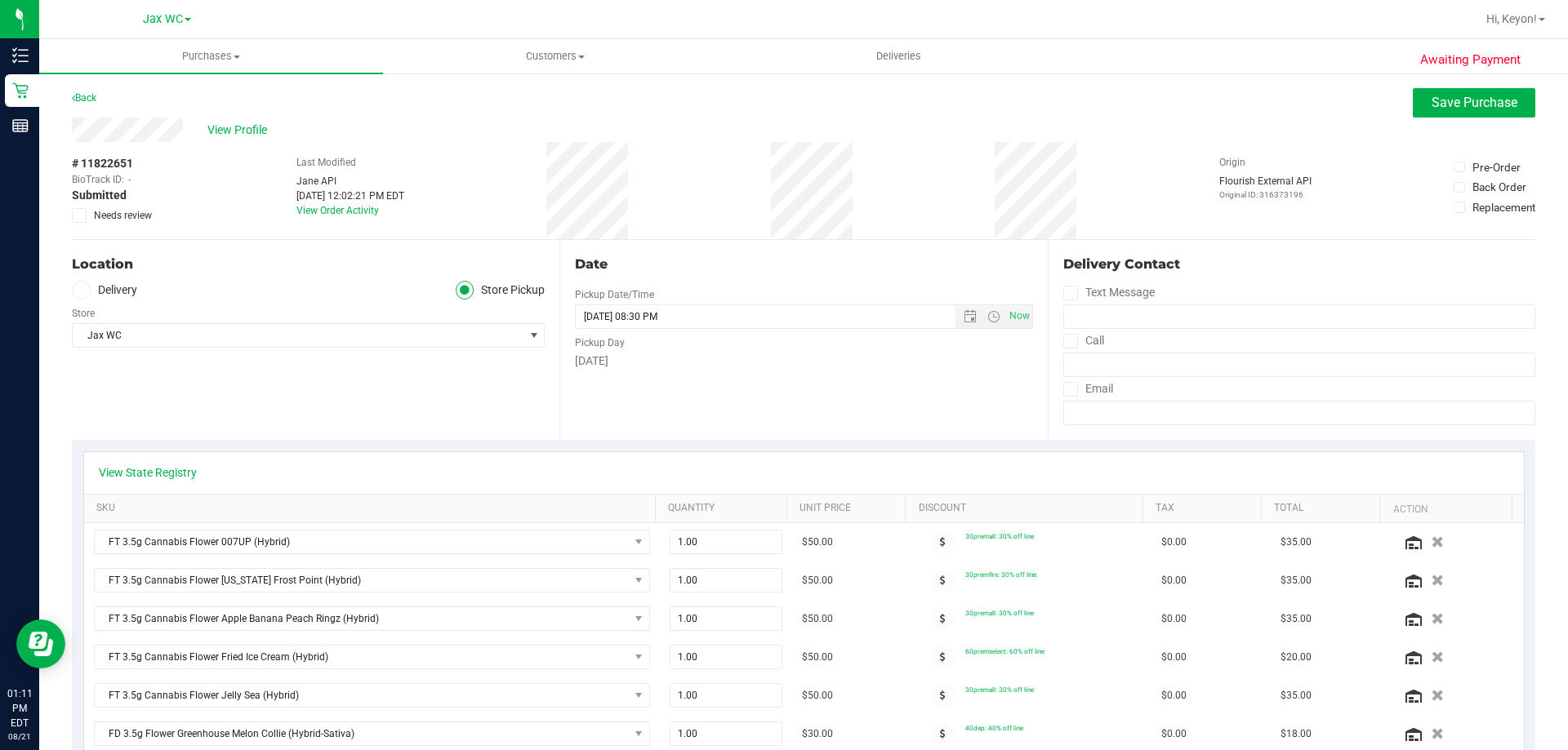
click at [1492, 105] on span "Save Purchase" at bounding box center [1474, 103] width 85 height 16
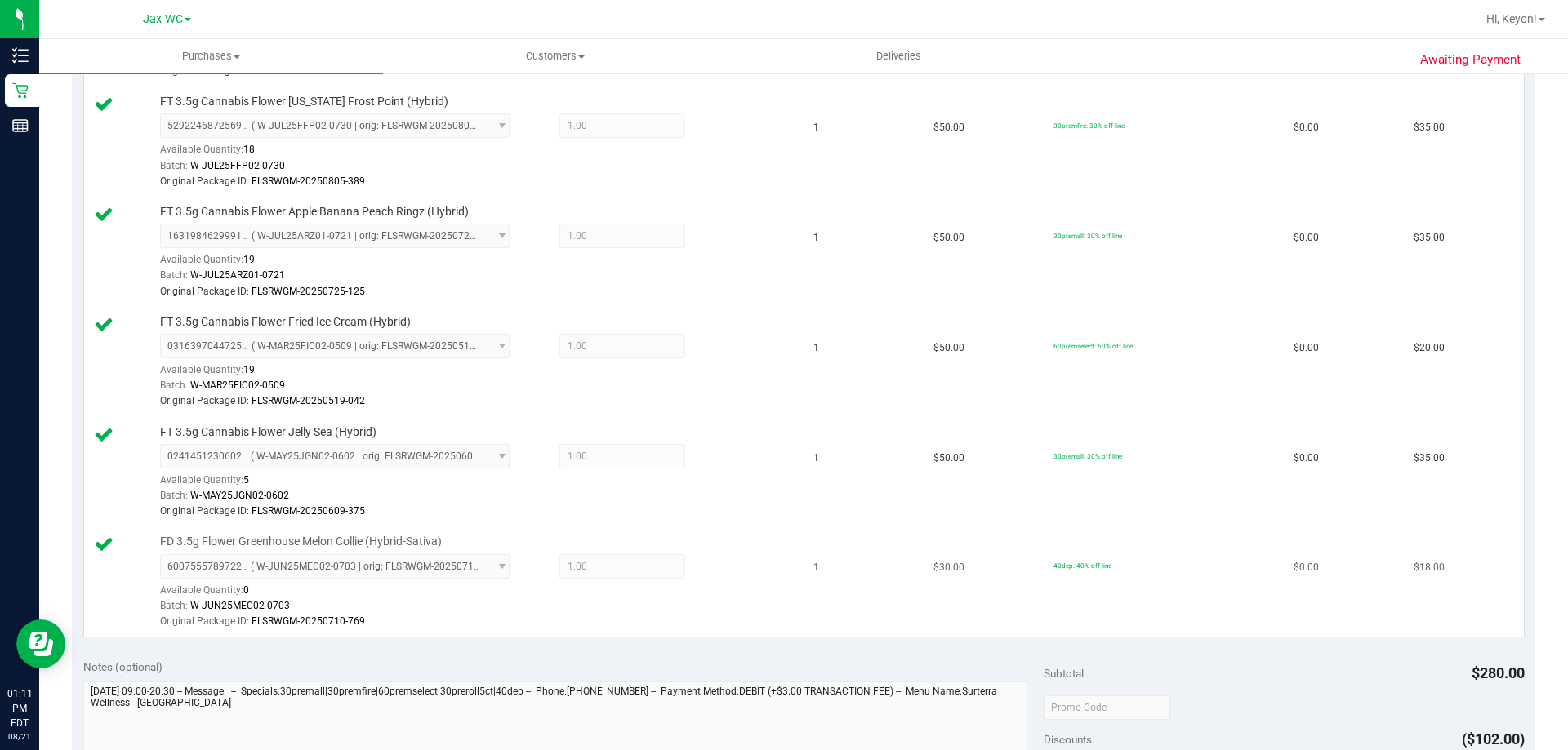
scroll to position [730, 0]
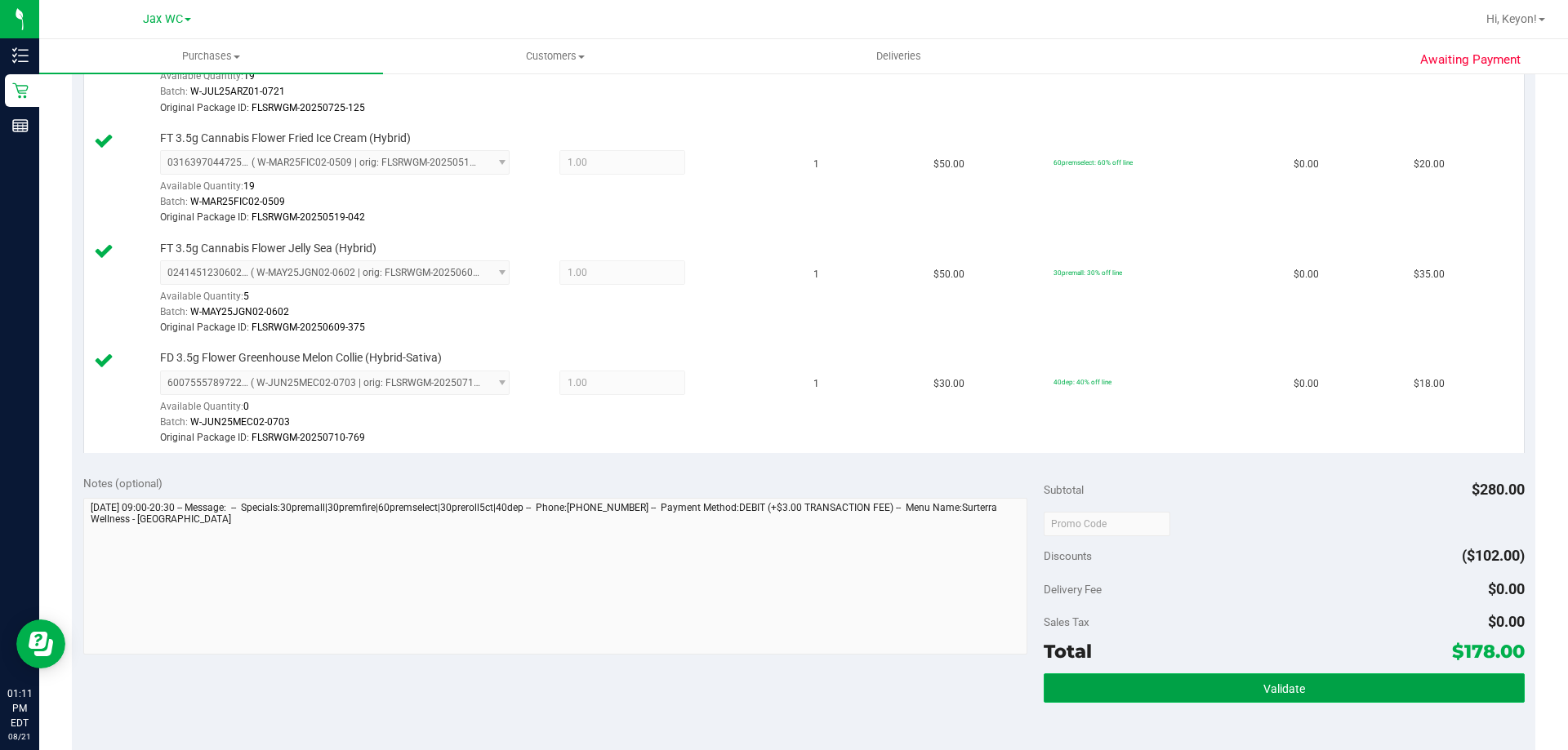
click at [1274, 703] on button "Validate" at bounding box center [1283, 688] width 480 height 29
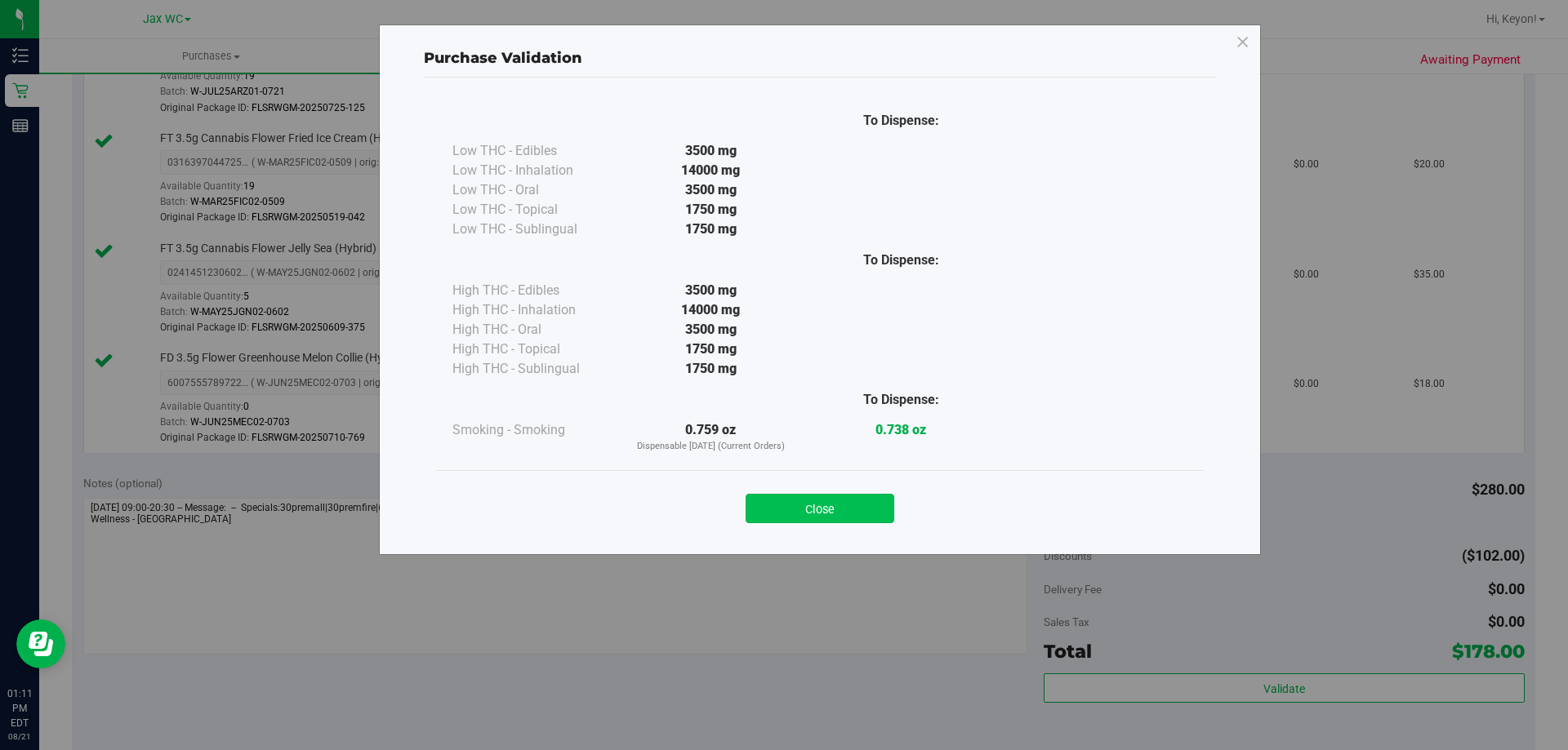
click at [851, 500] on button "Close" at bounding box center [819, 509] width 148 height 29
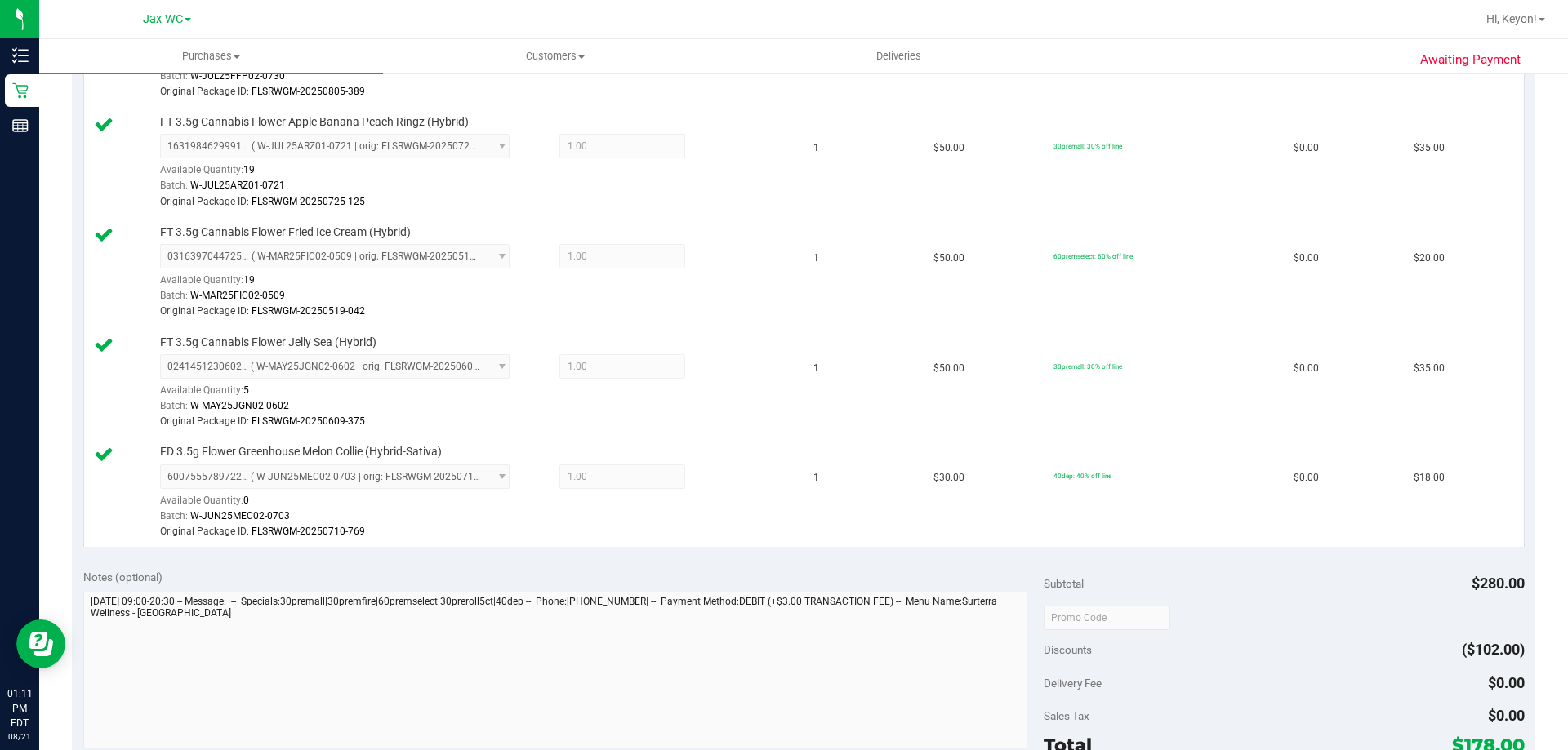
scroll to position [734, 0]
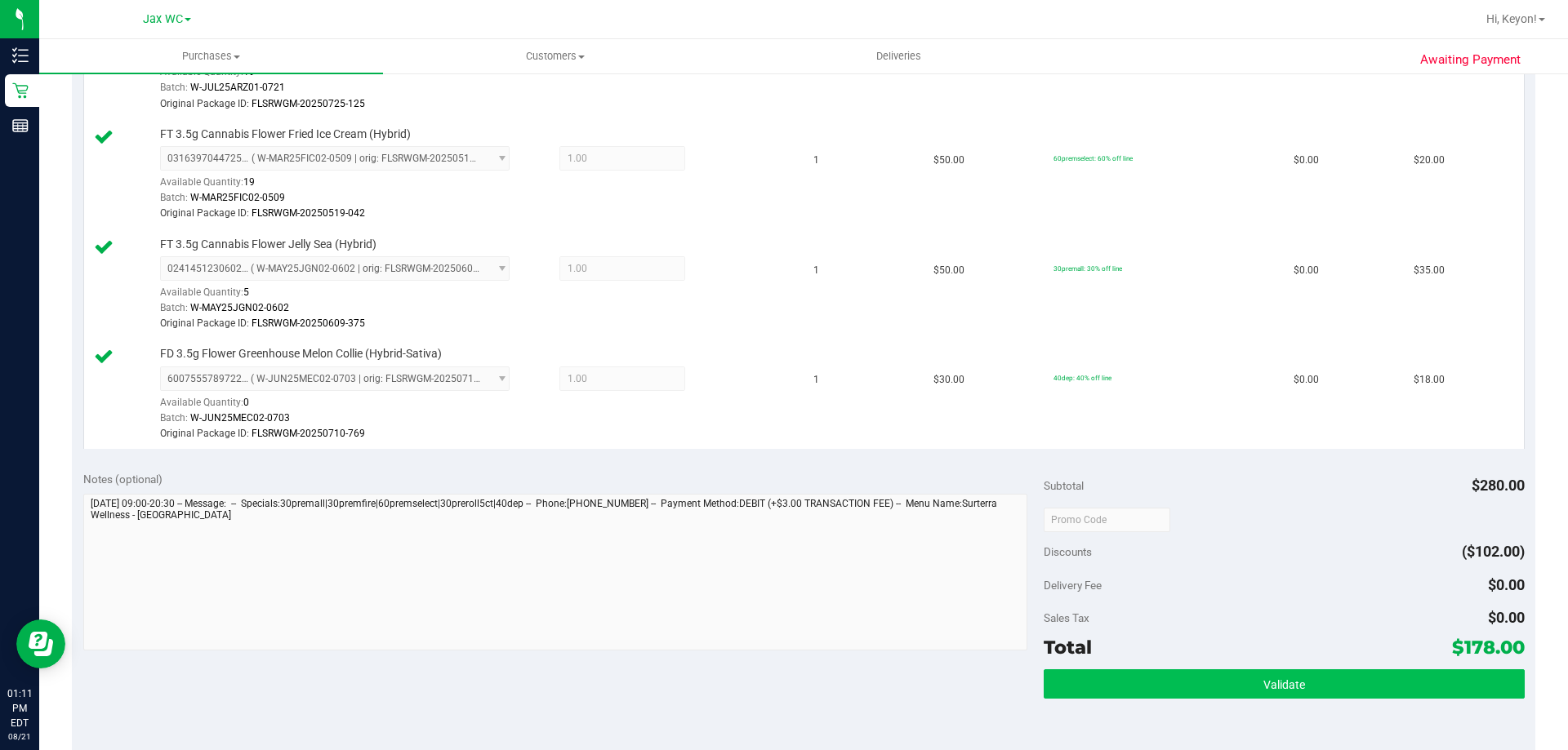
drag, startPoint x: 1278, startPoint y: 702, endPoint x: 1285, endPoint y: 698, distance: 8.1
click at [1280, 703] on div "Validate" at bounding box center [1283, 705] width 480 height 73
drag, startPoint x: 1289, startPoint y: 693, endPoint x: 1291, endPoint y: 680, distance: 13.2
click at [1290, 693] on button "Validate" at bounding box center [1283, 684] width 480 height 29
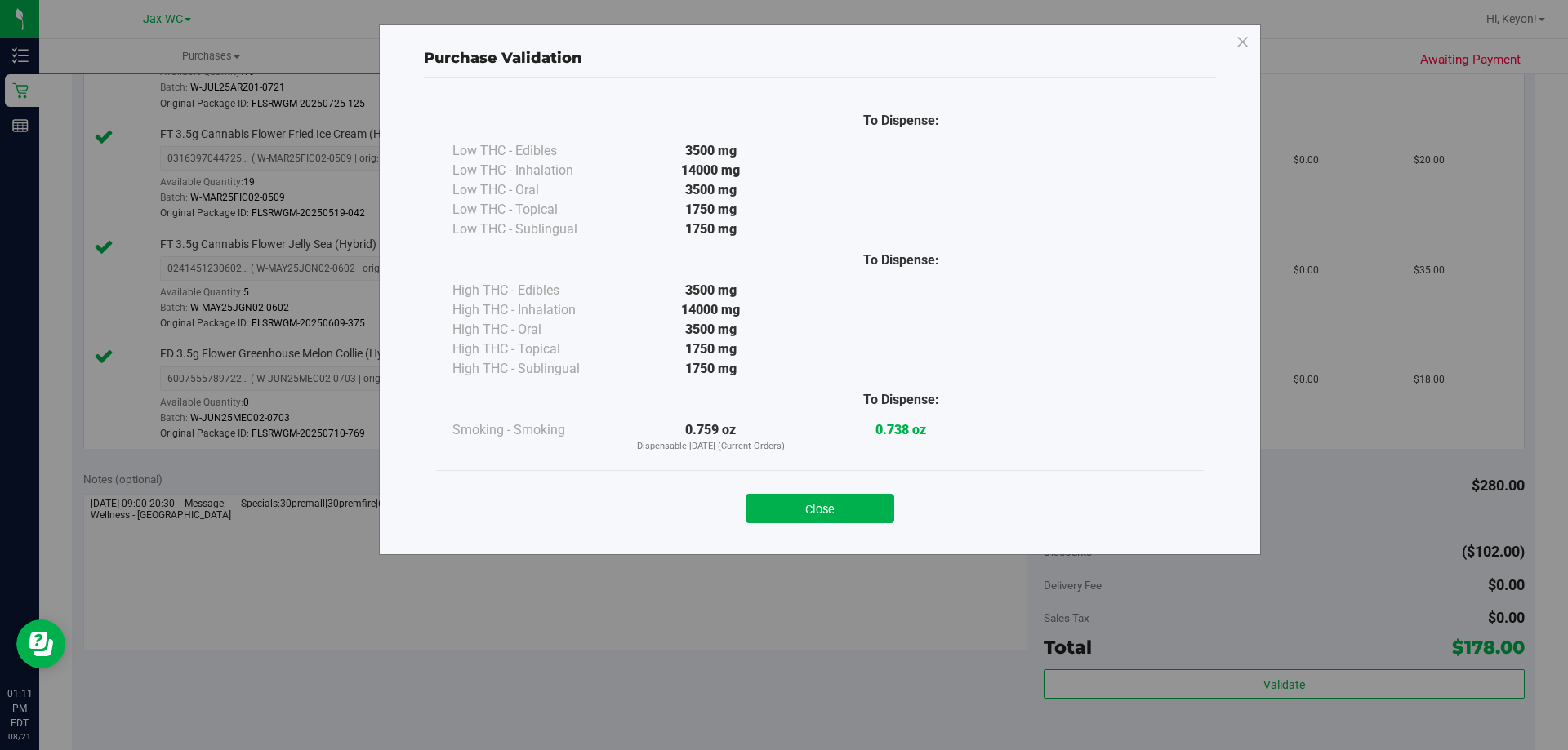
drag, startPoint x: 787, startPoint y: 503, endPoint x: 1148, endPoint y: 546, distance: 363.6
click at [797, 503] on button "Close" at bounding box center [819, 509] width 148 height 29
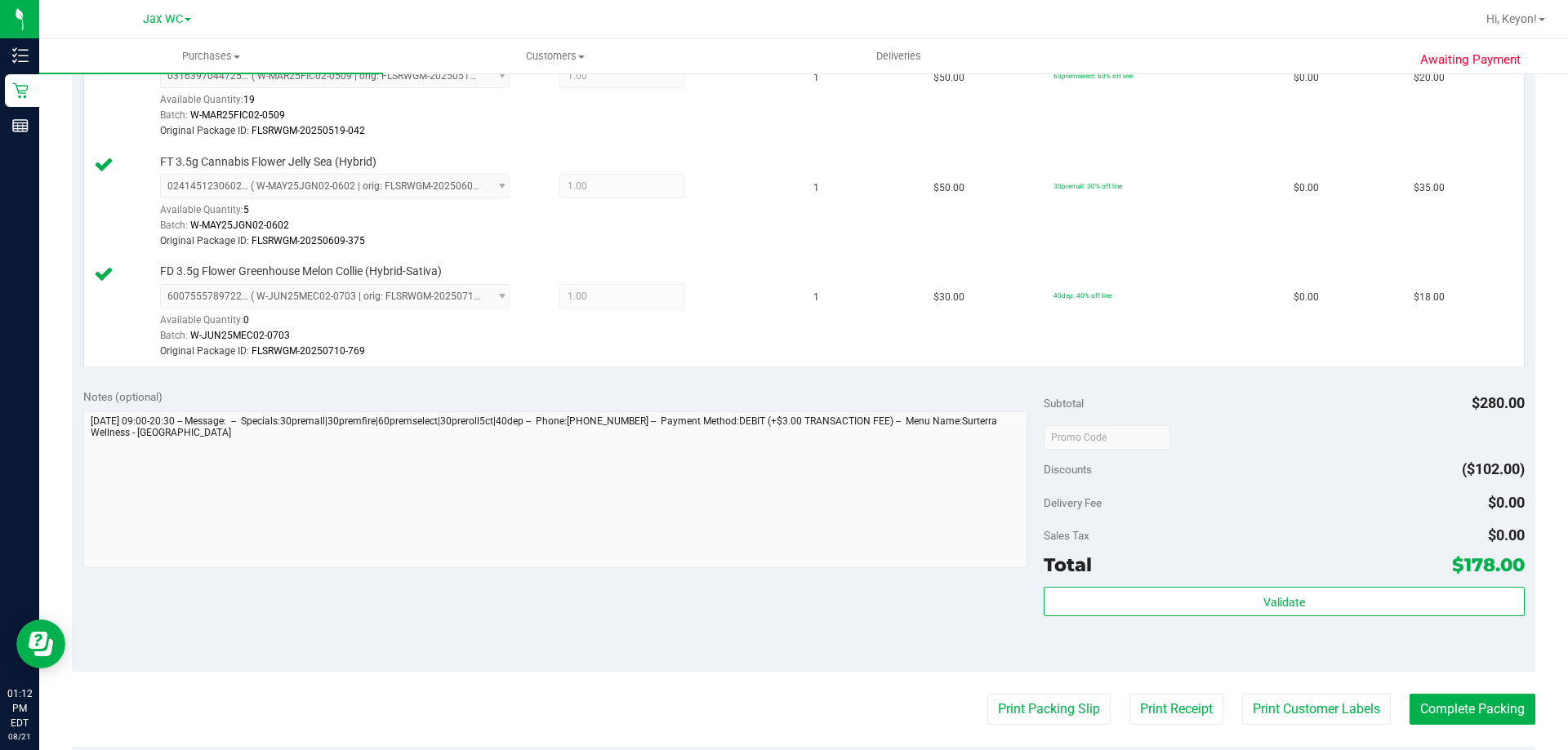
scroll to position [853, 0]
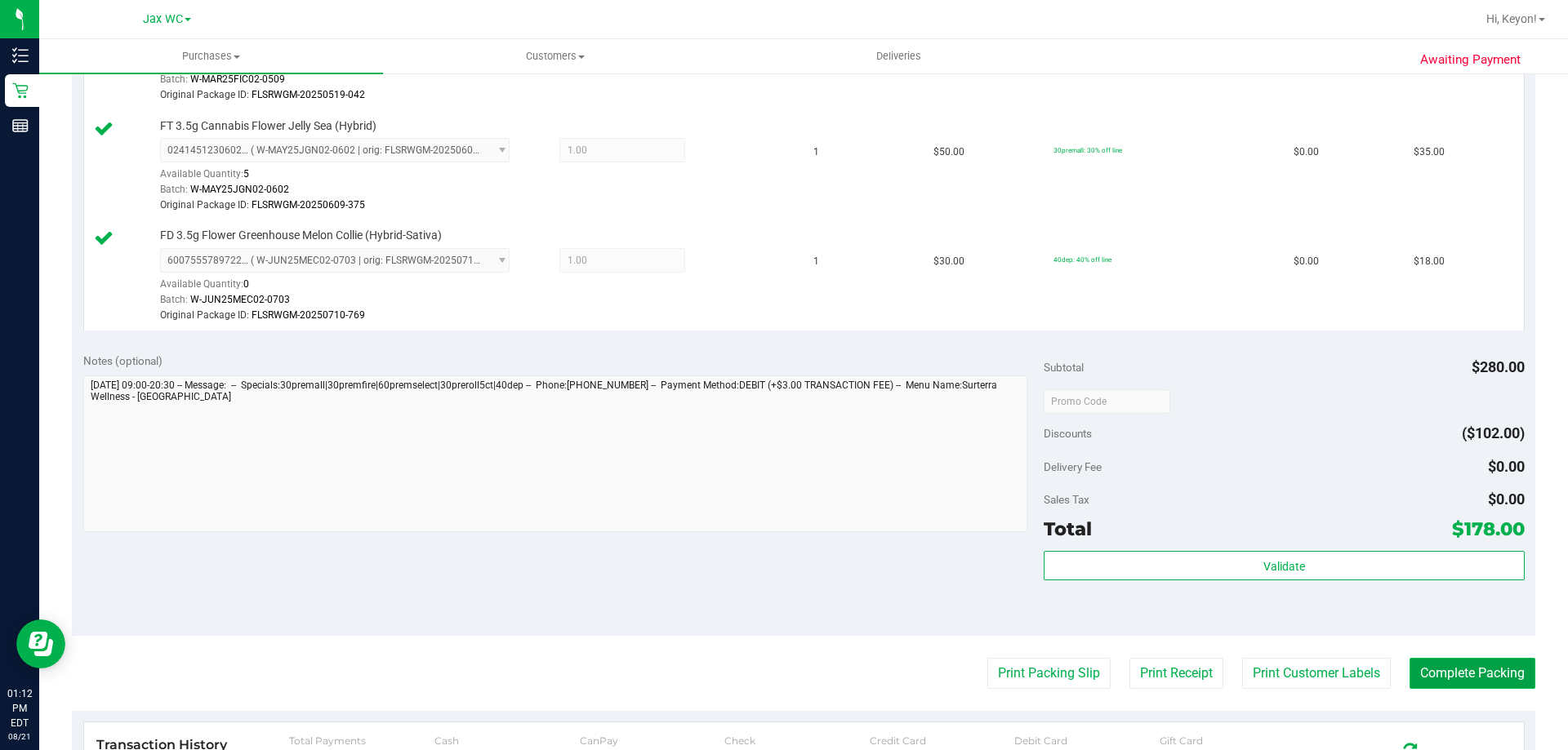
click at [1432, 673] on button "Complete Packing" at bounding box center [1472, 673] width 126 height 31
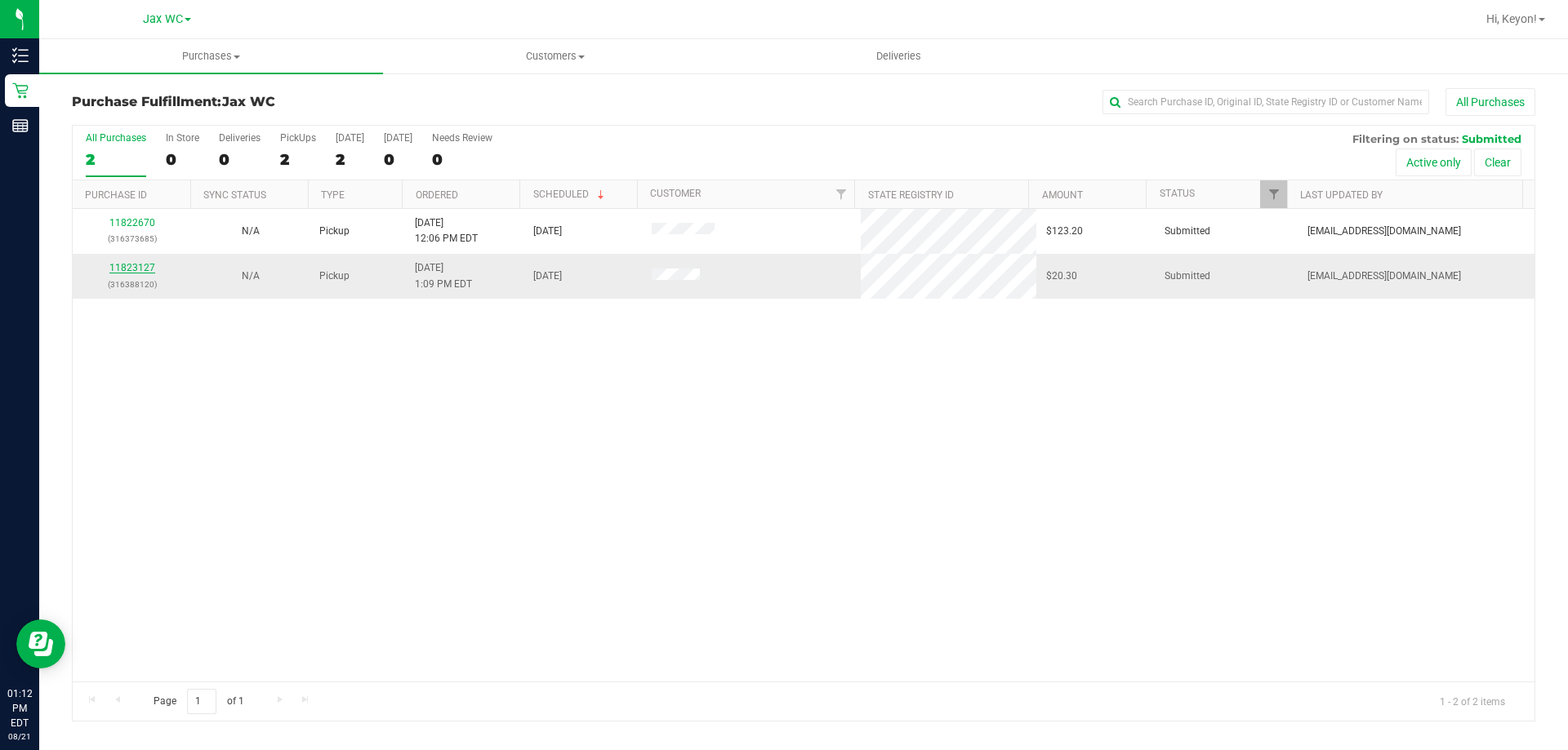
click at [146, 265] on link "11823127" at bounding box center [132, 267] width 46 height 11
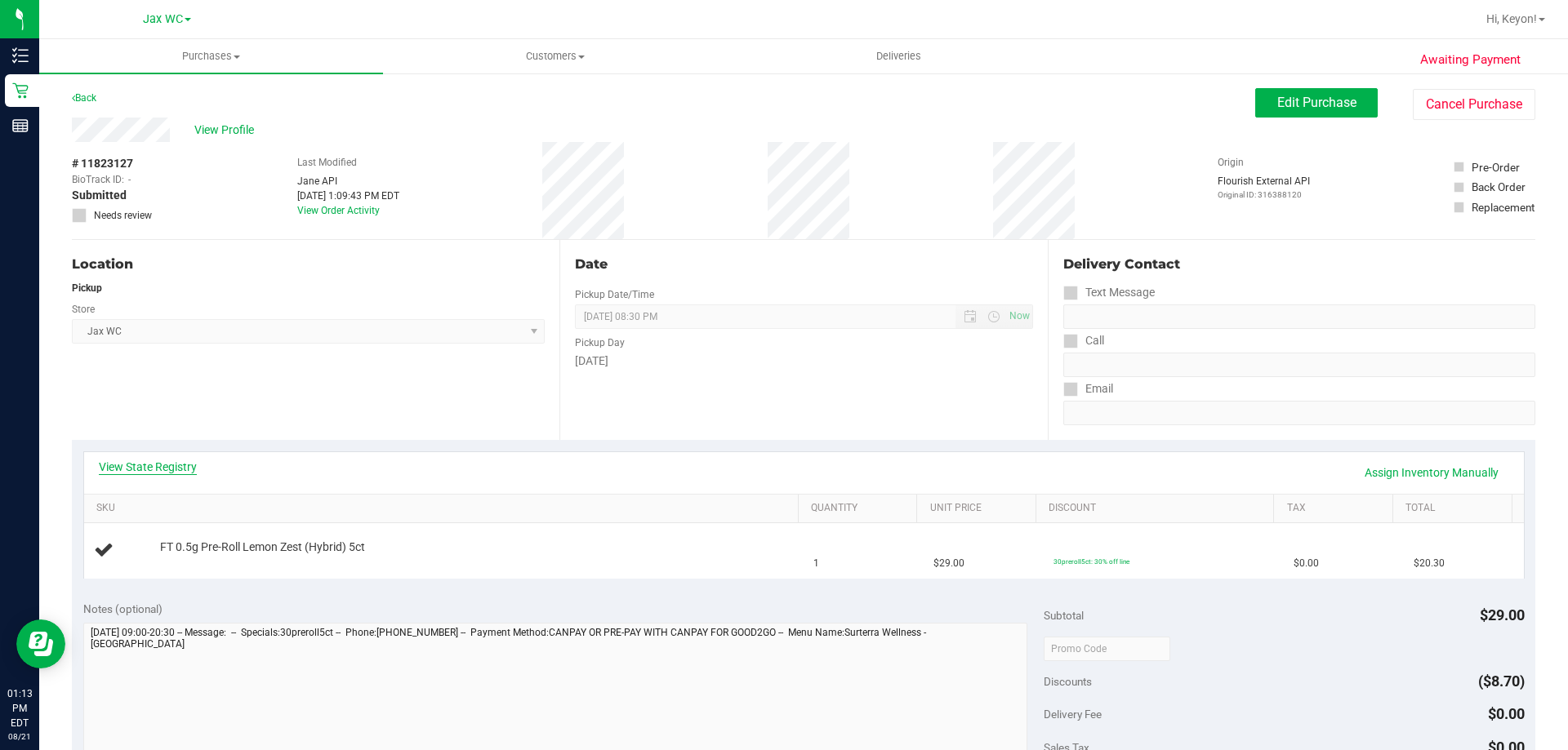
click at [166, 469] on link "View State Registry" at bounding box center [148, 466] width 98 height 16
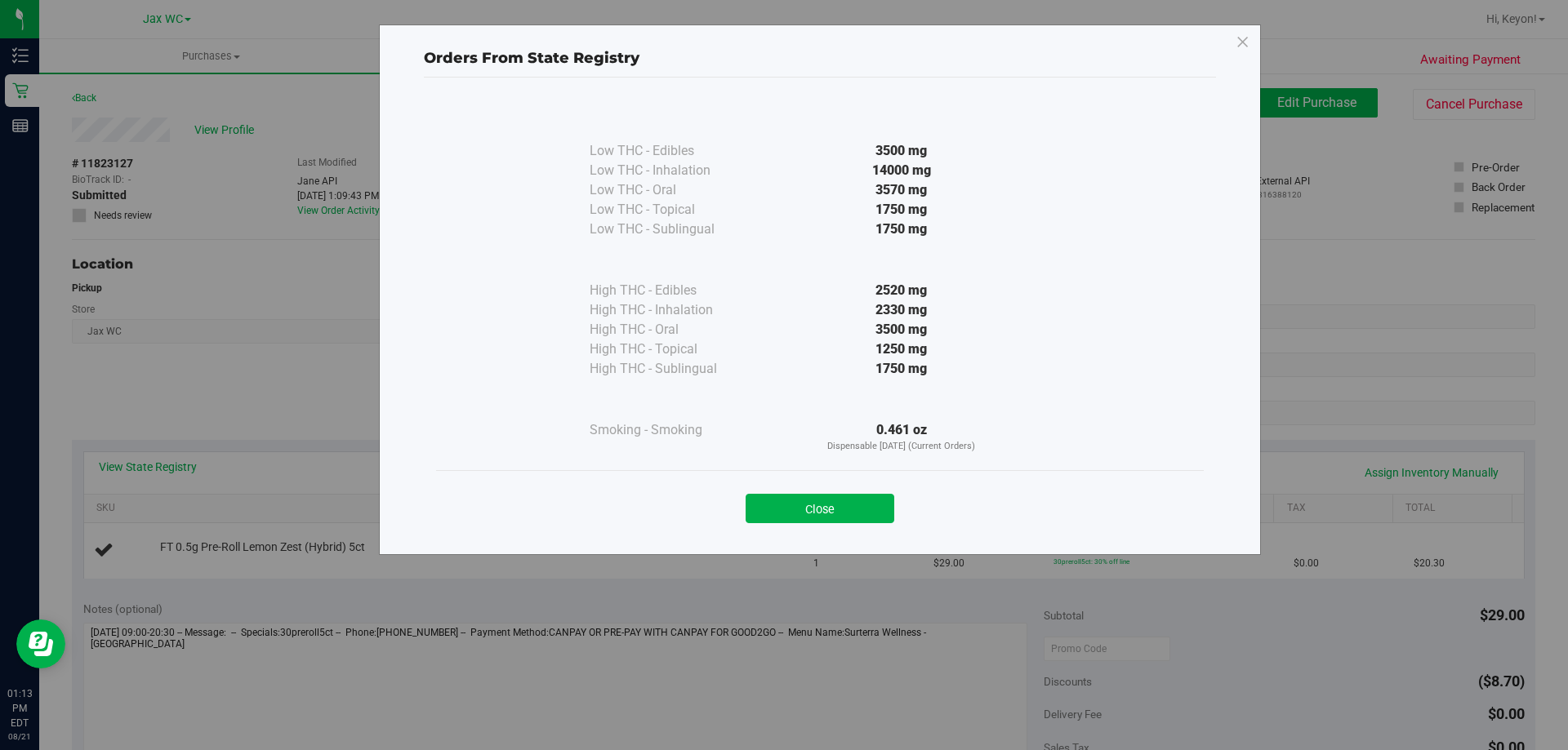
click at [856, 500] on button "Close" at bounding box center [819, 509] width 148 height 29
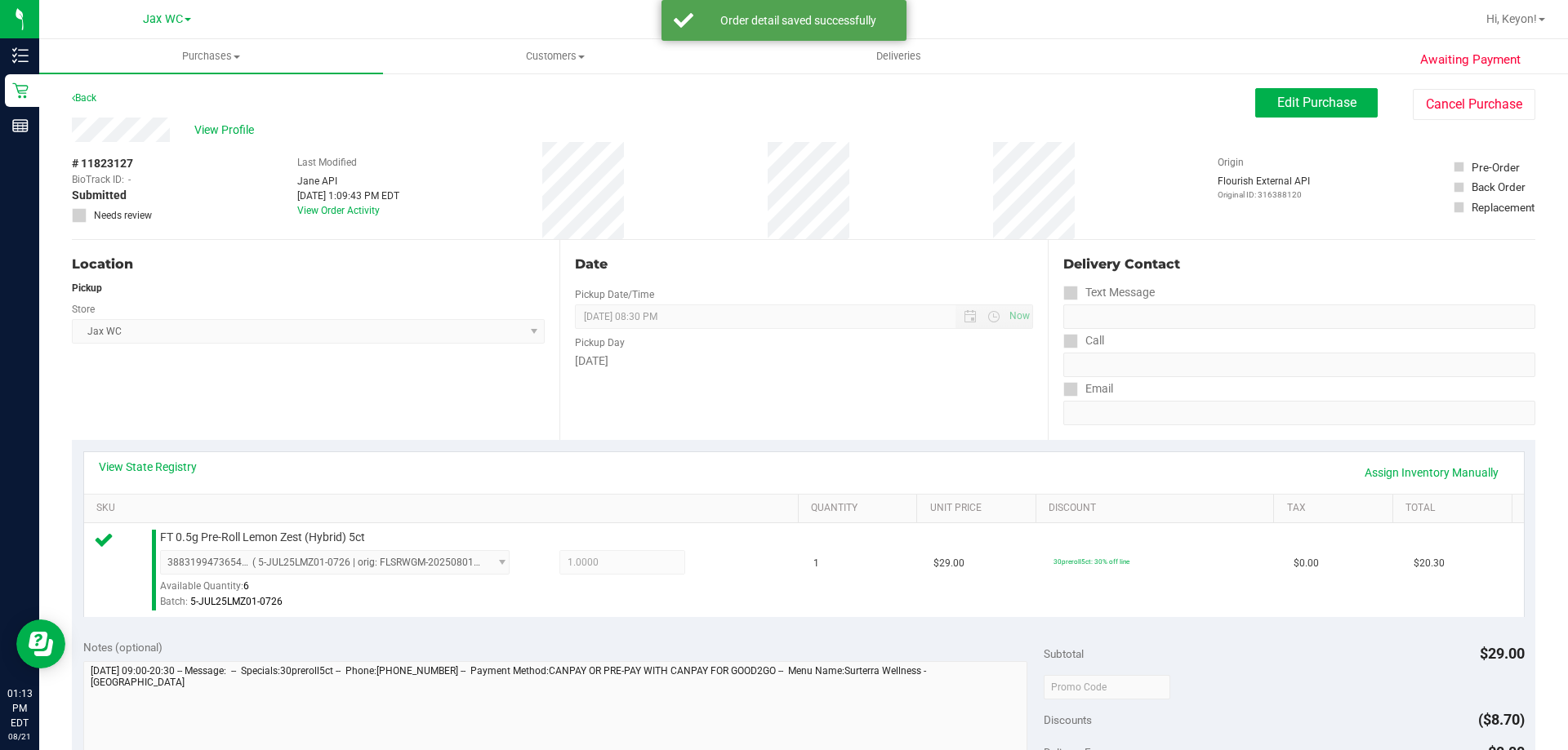
click at [1566, 655] on div "Purchases Summary of purchases Fulfillment All purchases Customers All customer…" at bounding box center [803, 394] width 1529 height 711
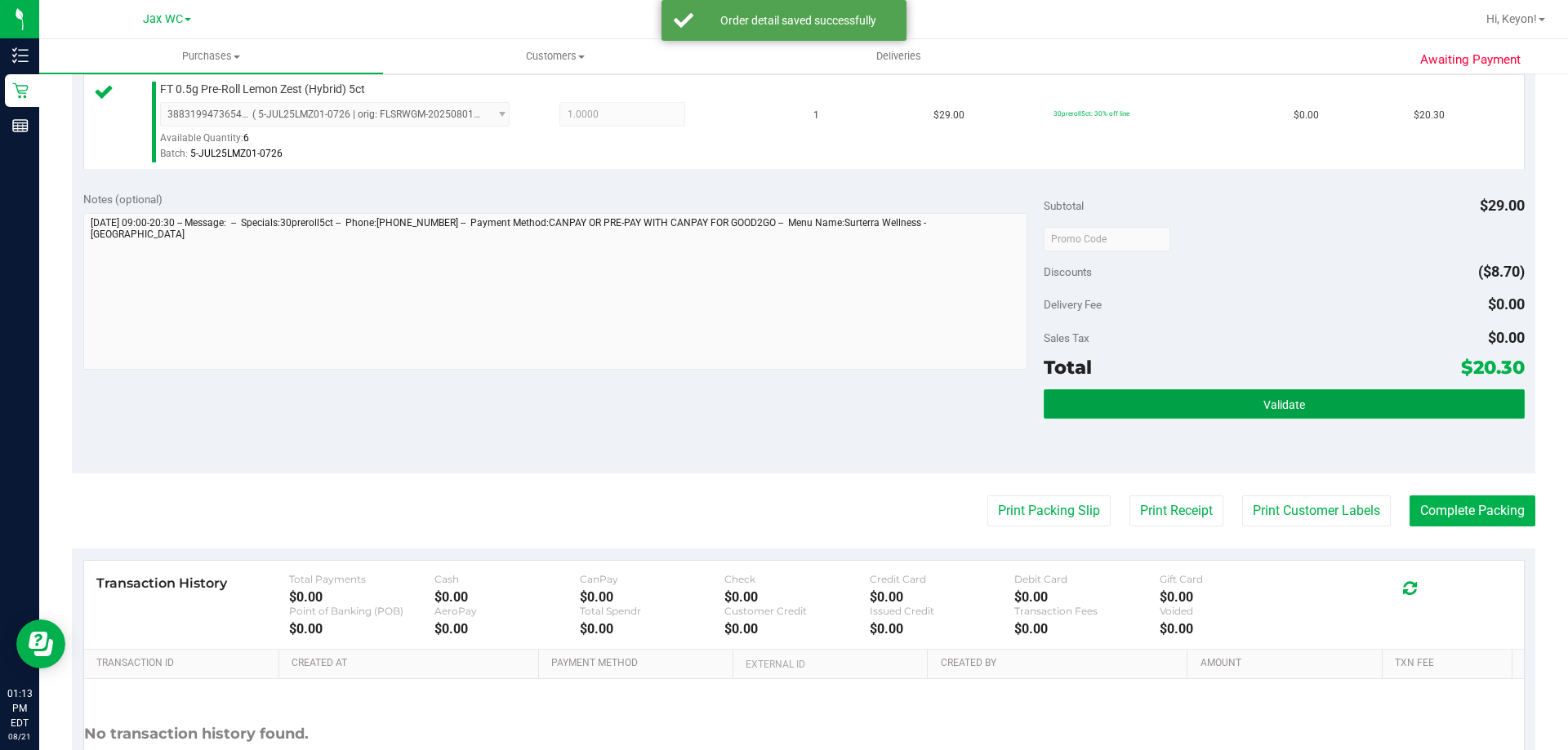
click at [1345, 402] on button "Validate" at bounding box center [1283, 404] width 480 height 29
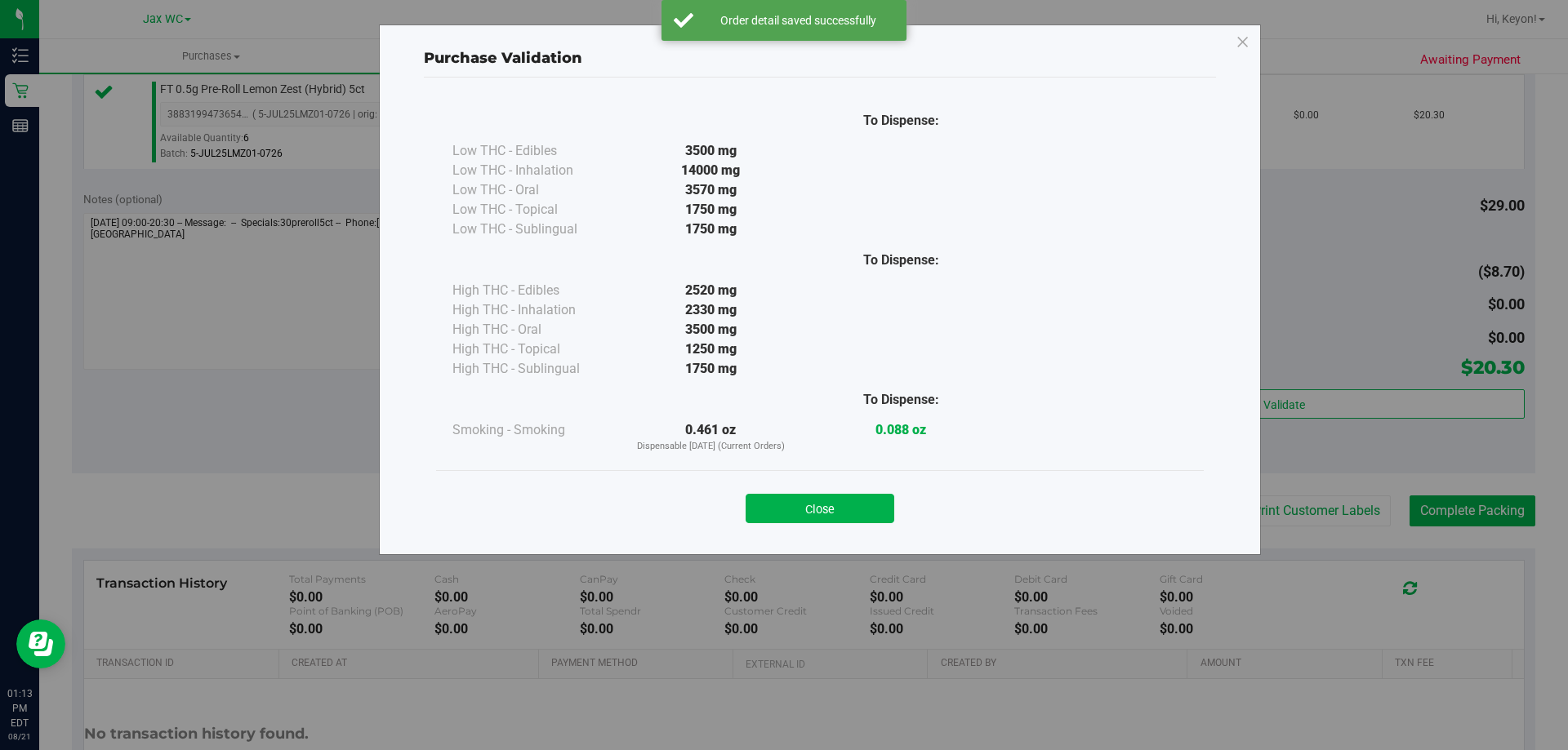
drag, startPoint x: 837, startPoint y: 511, endPoint x: 1161, endPoint y: 507, distance: 324.0
click at [844, 511] on button "Close" at bounding box center [819, 509] width 148 height 29
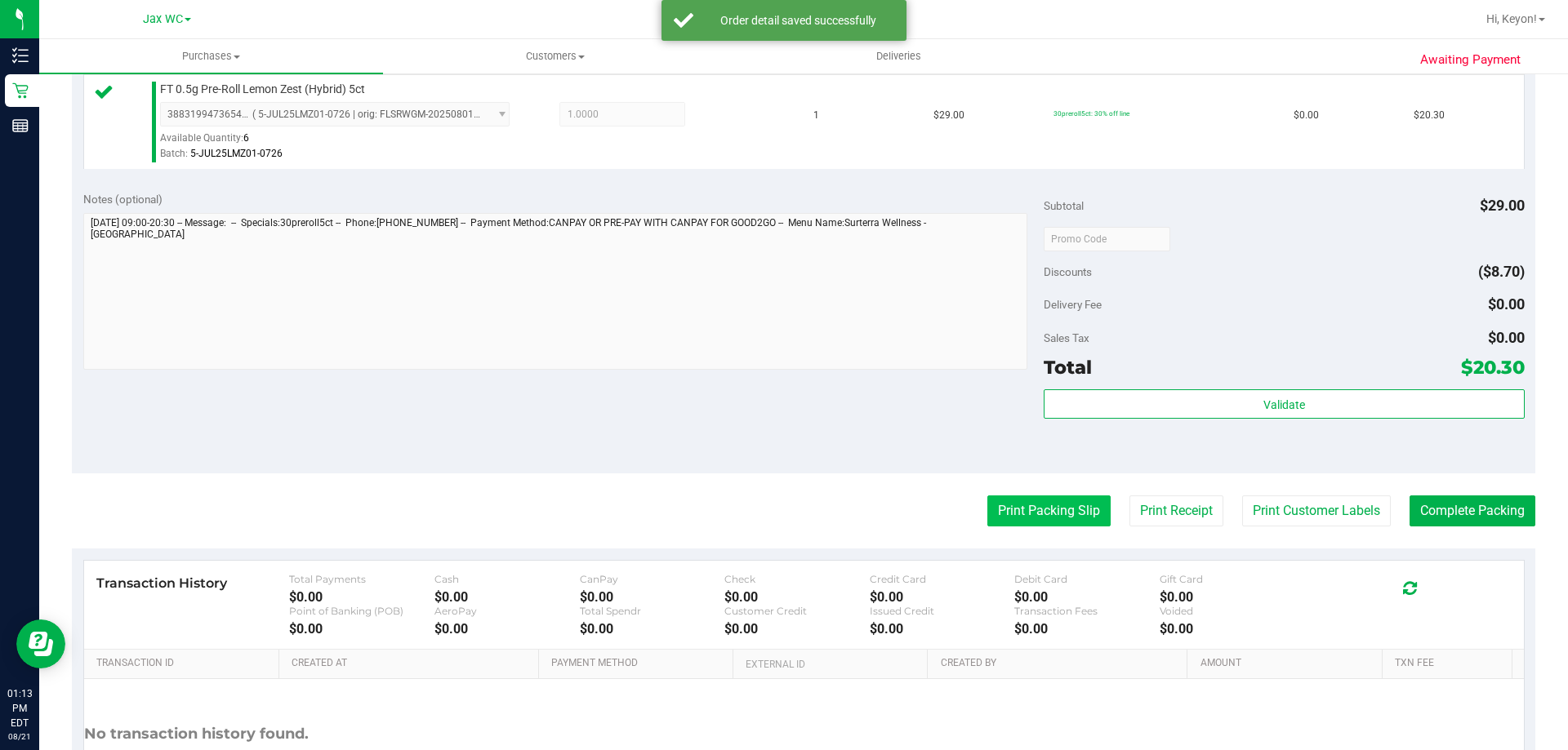
click at [1046, 515] on button "Print Packing Slip" at bounding box center [1049, 511] width 123 height 31
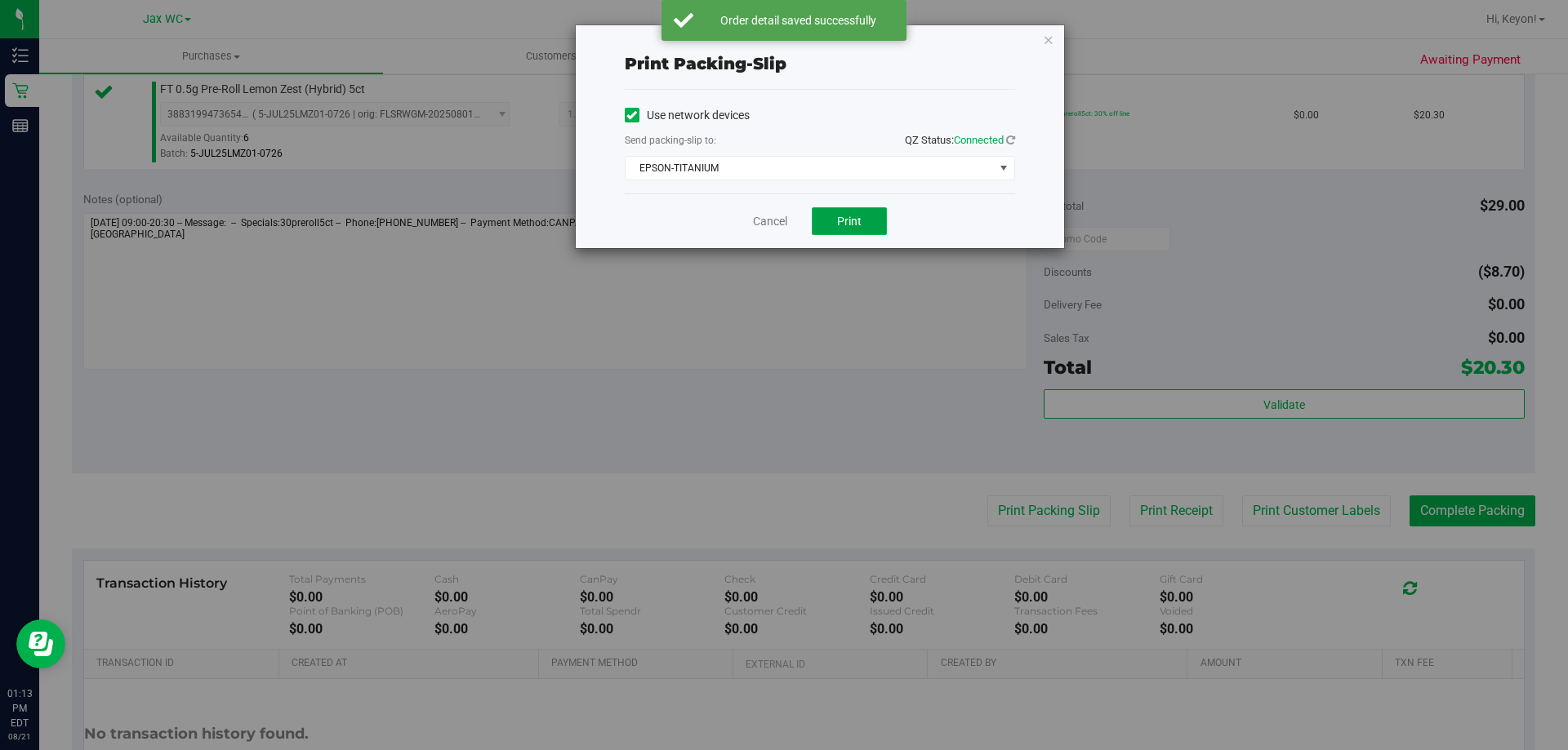
drag, startPoint x: 872, startPoint y: 217, endPoint x: 864, endPoint y: 214, distance: 8.5
click at [872, 216] on button "Print" at bounding box center [849, 222] width 75 height 28
click at [762, 216] on link "Cancel" at bounding box center [770, 222] width 34 height 17
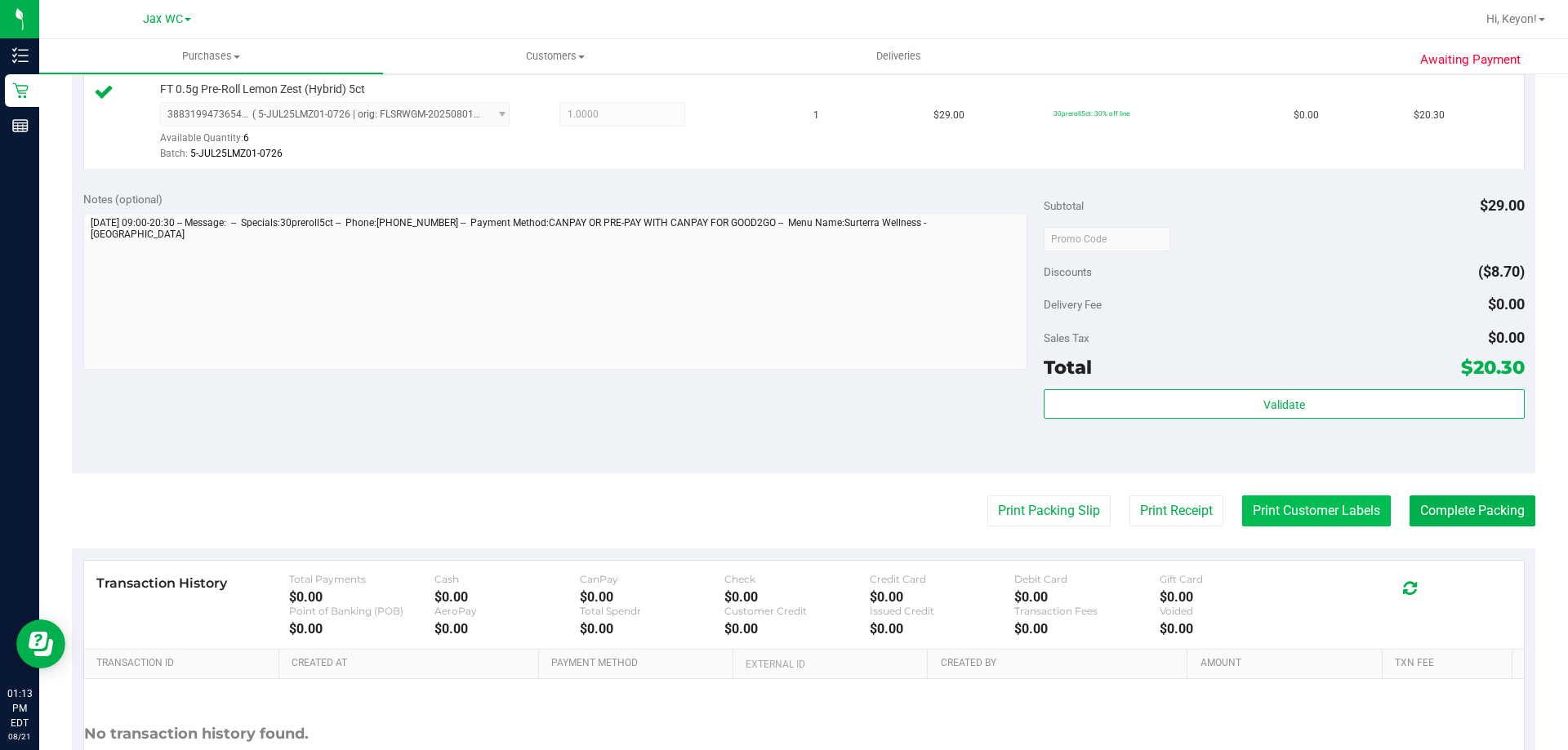
drag, startPoint x: 1381, startPoint y: 505, endPoint x: 1370, endPoint y: 510, distance: 12.1
click at [1376, 509] on div "Print Packing Slip Print Receipt Print Customer Labels Complete Packing" at bounding box center [803, 511] width 1464 height 31
click at [1314, 518] on button "Print Customer Labels" at bounding box center [1316, 511] width 148 height 31
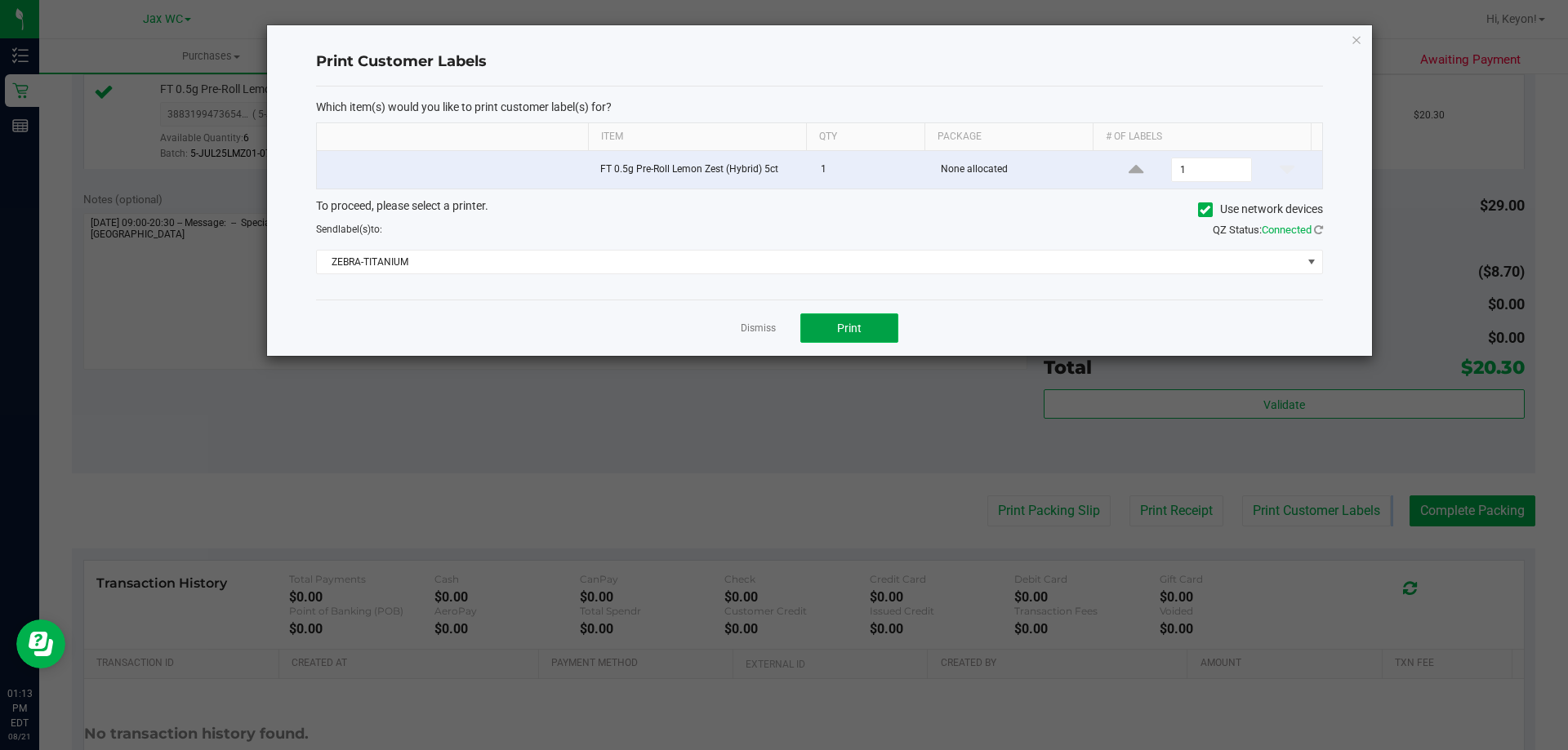
click at [875, 325] on button "Print" at bounding box center [850, 328] width 98 height 29
click at [751, 325] on link "Dismiss" at bounding box center [758, 328] width 35 height 14
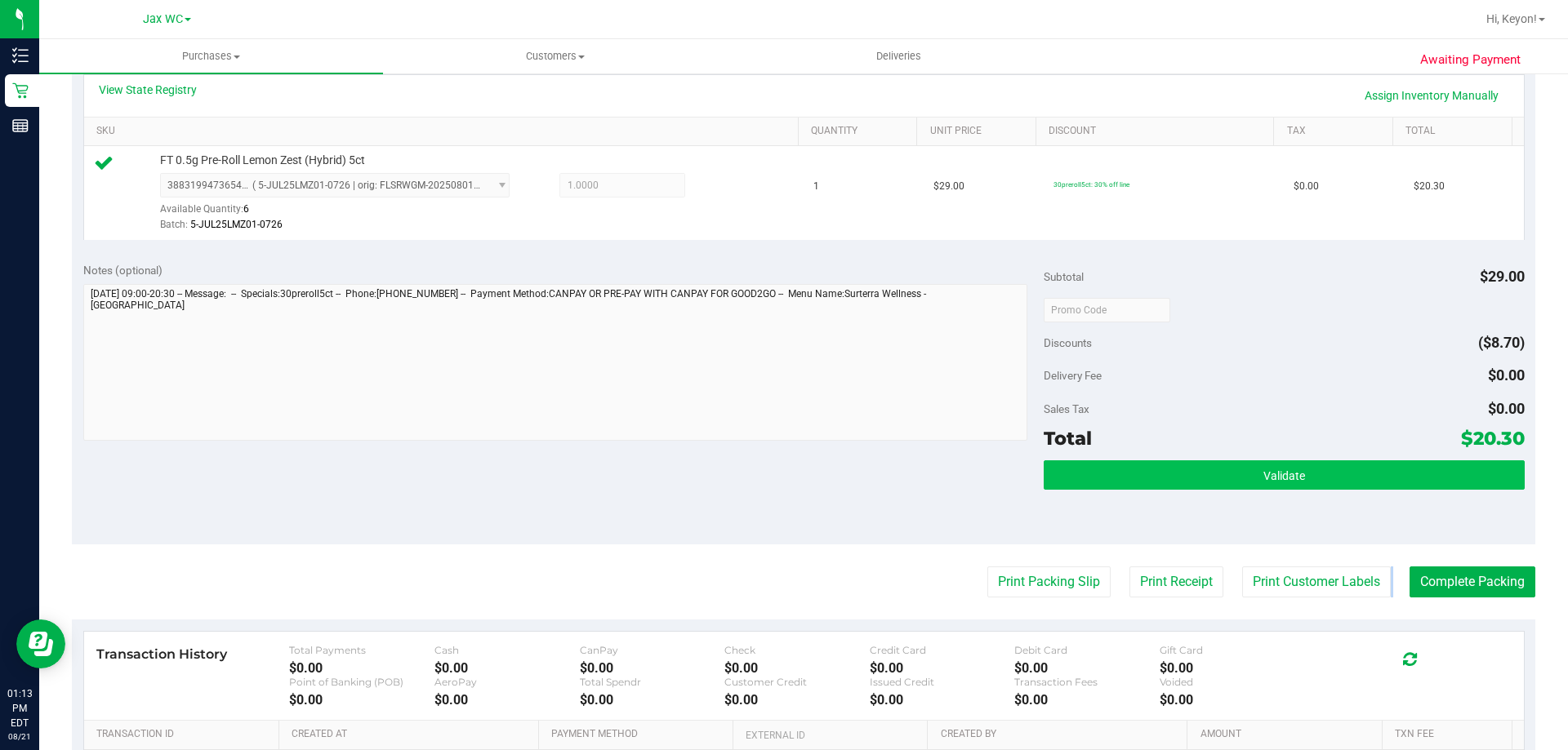
scroll to position [393, 0]
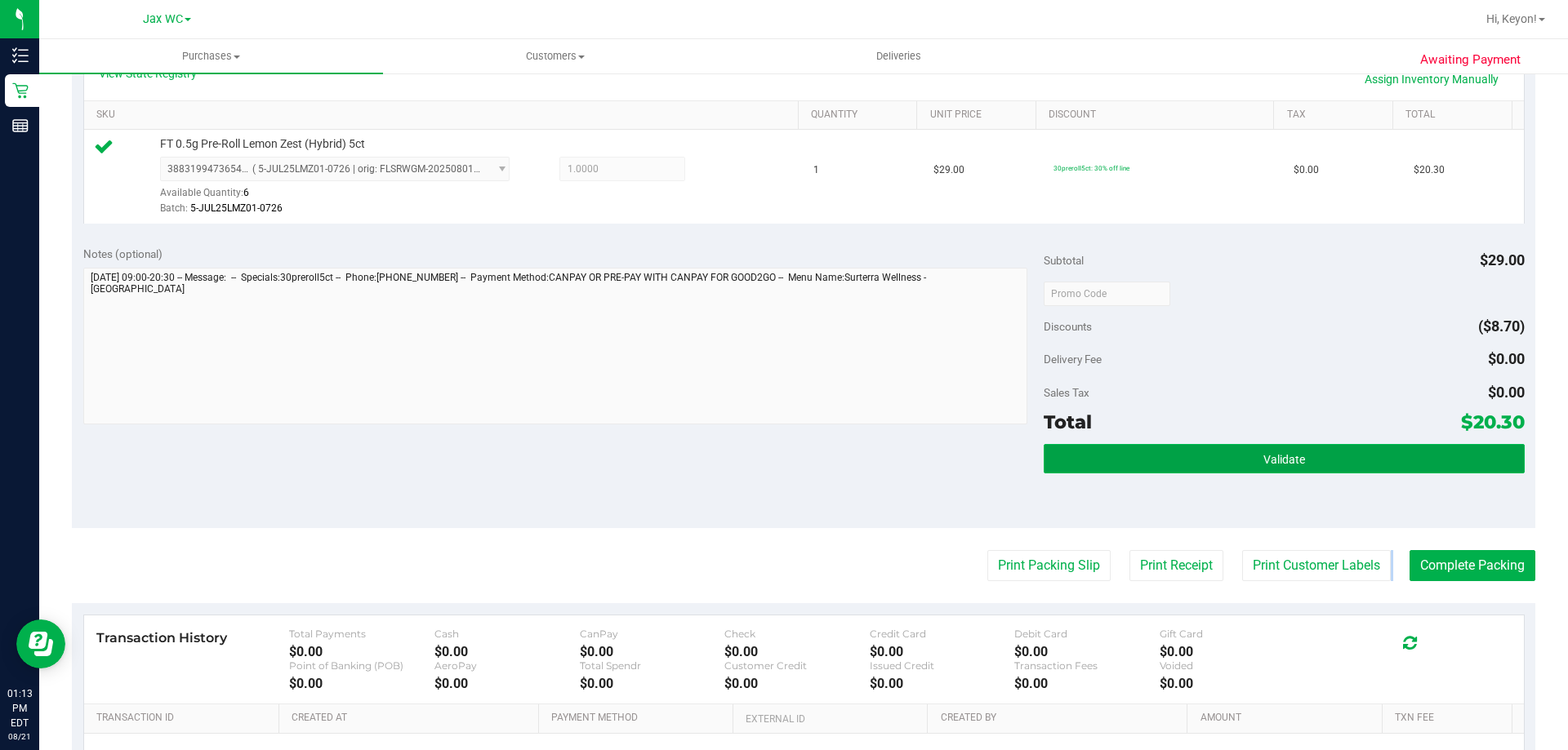
click at [1365, 453] on button "Validate" at bounding box center [1283, 459] width 480 height 29
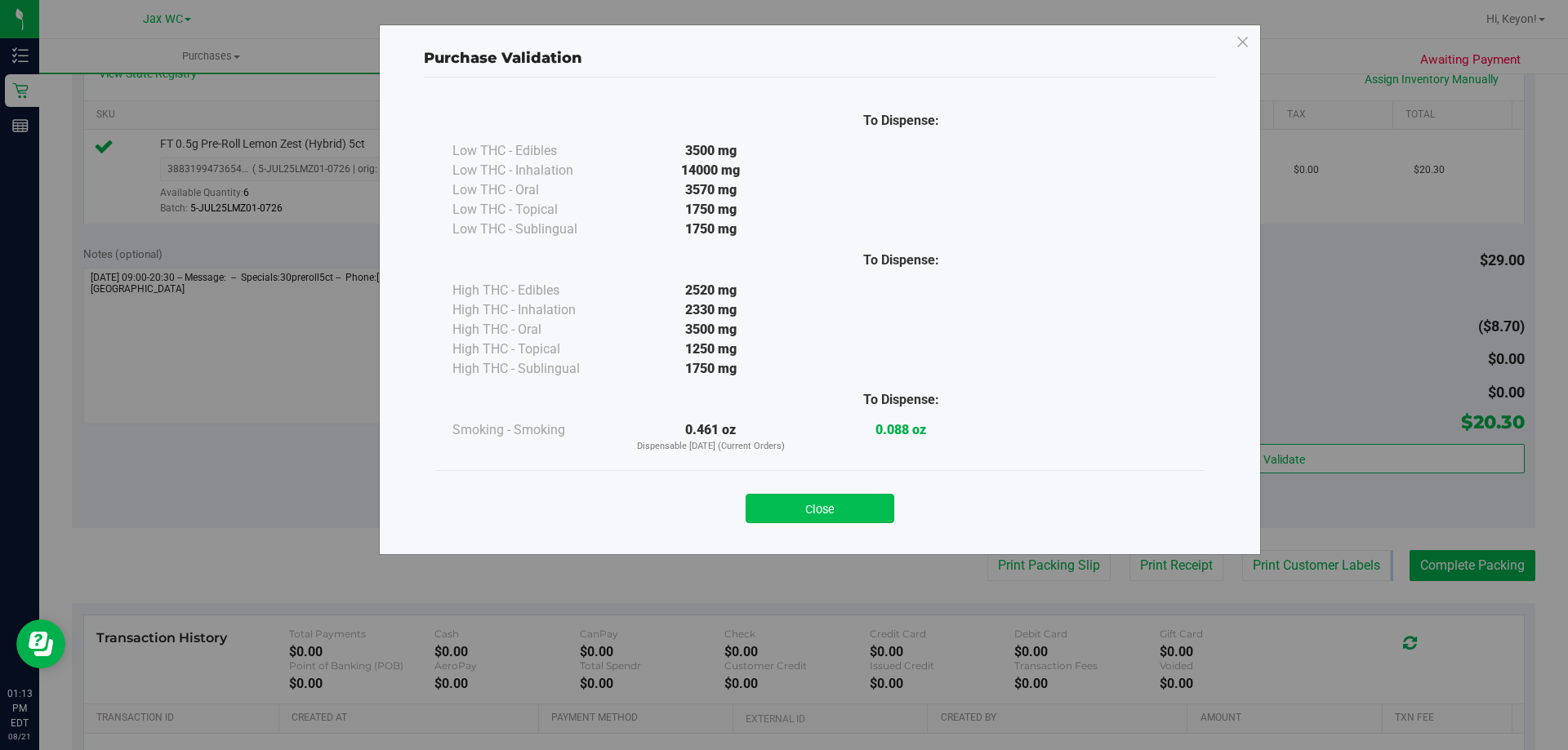
click at [847, 503] on button "Close" at bounding box center [819, 509] width 148 height 29
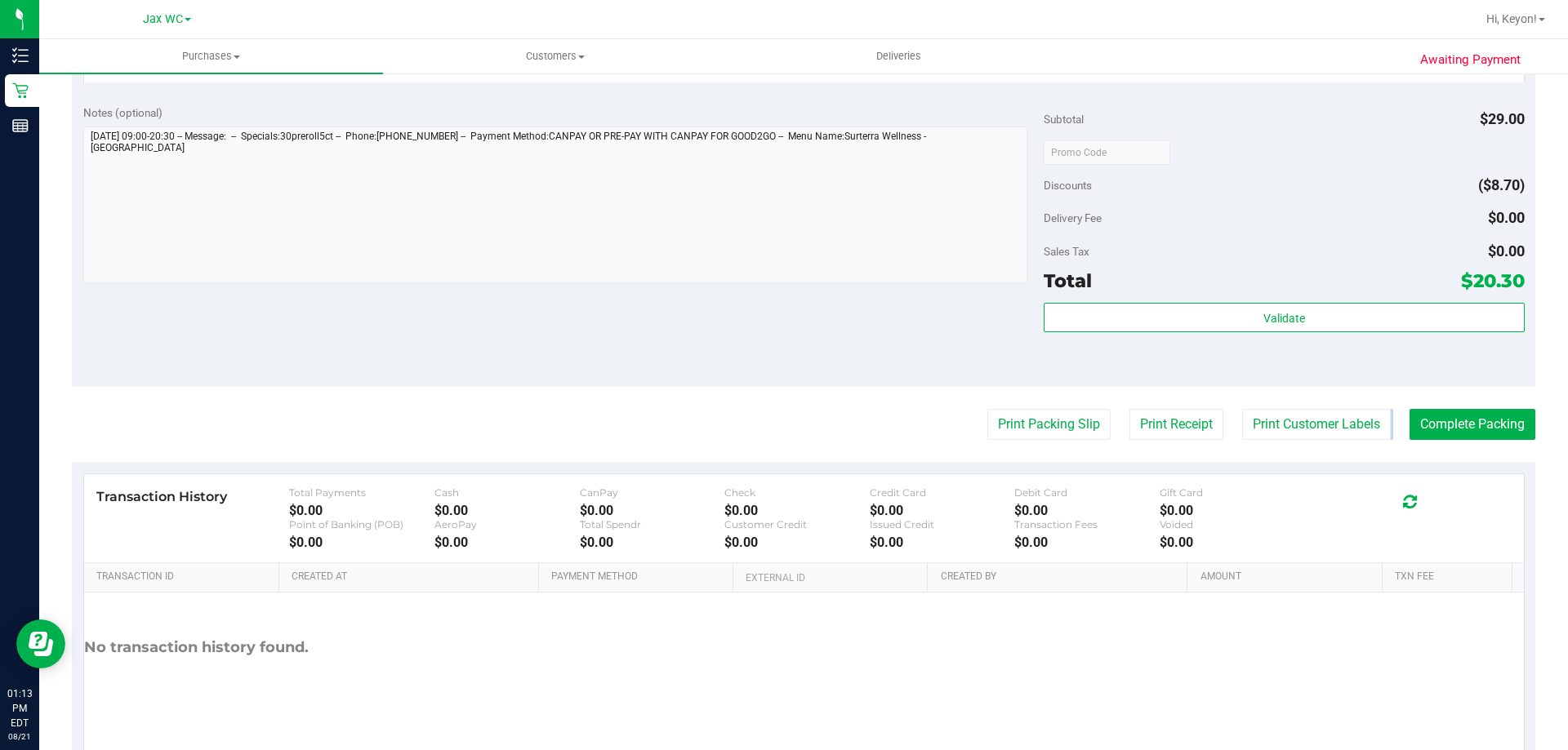
scroll to position [540, 0]
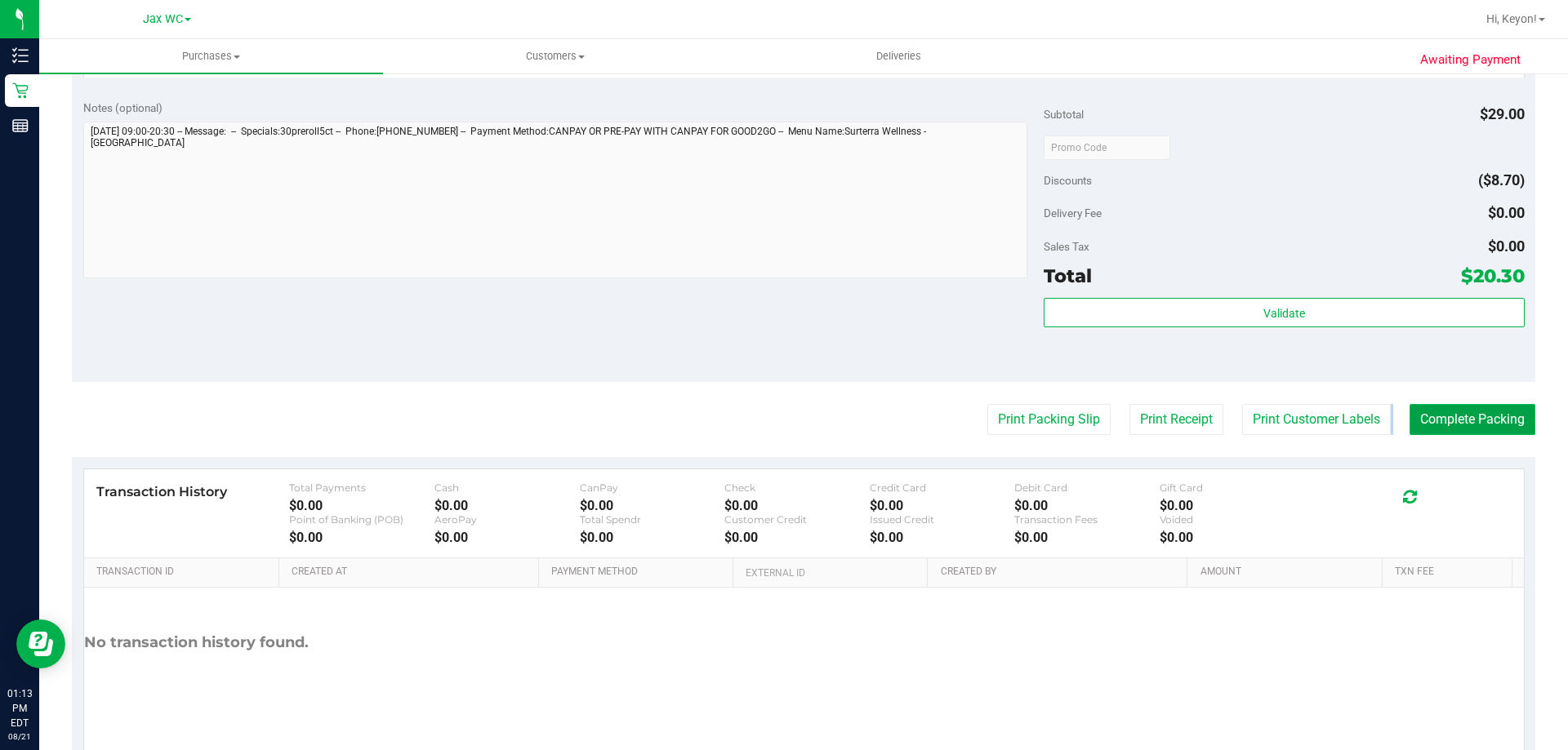
click at [1475, 425] on button "Complete Packing" at bounding box center [1472, 420] width 126 height 31
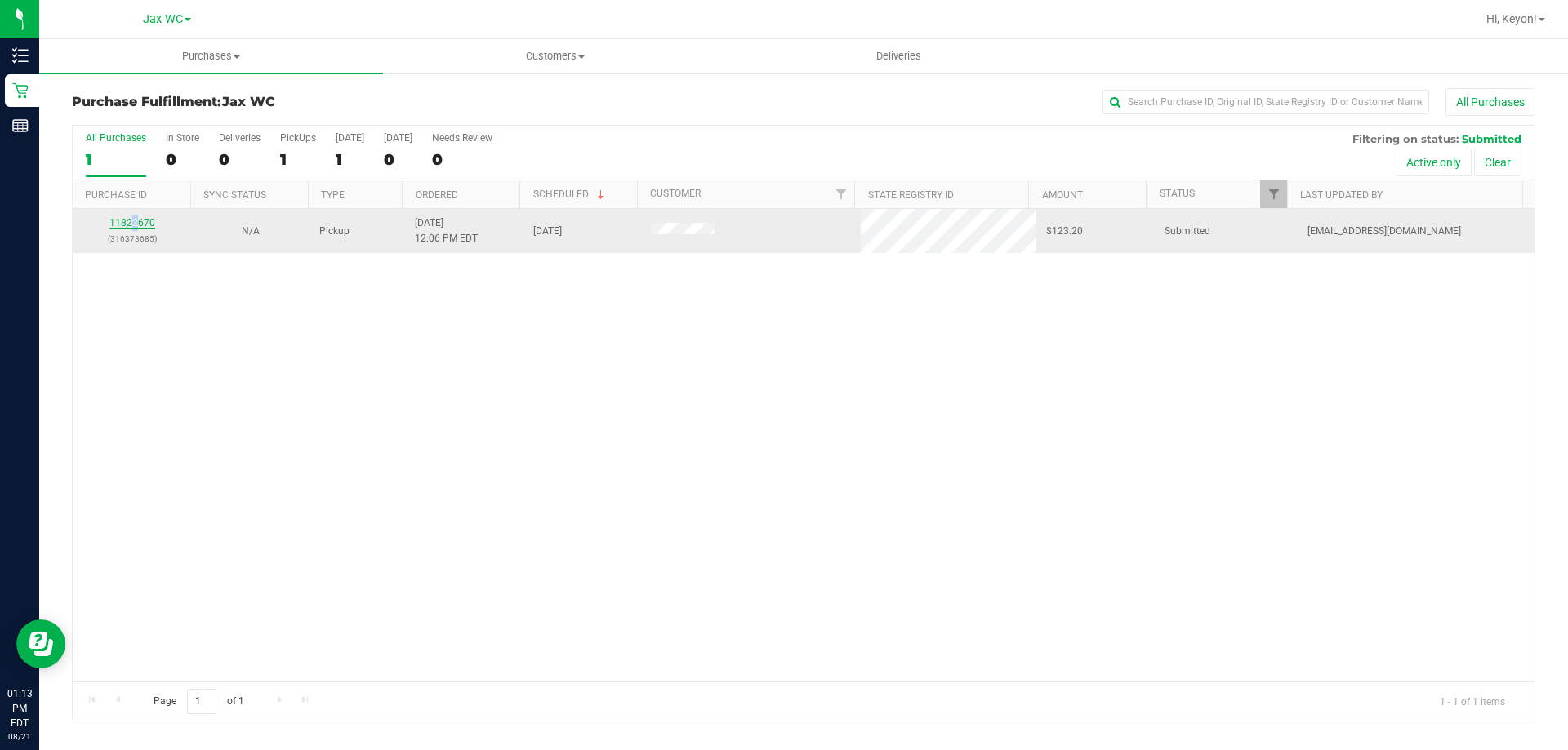
click at [138, 217] on td "11822670 (316373685)" at bounding box center [131, 230] width 118 height 44
click at [140, 221] on link "11822670" at bounding box center [132, 222] width 46 height 11
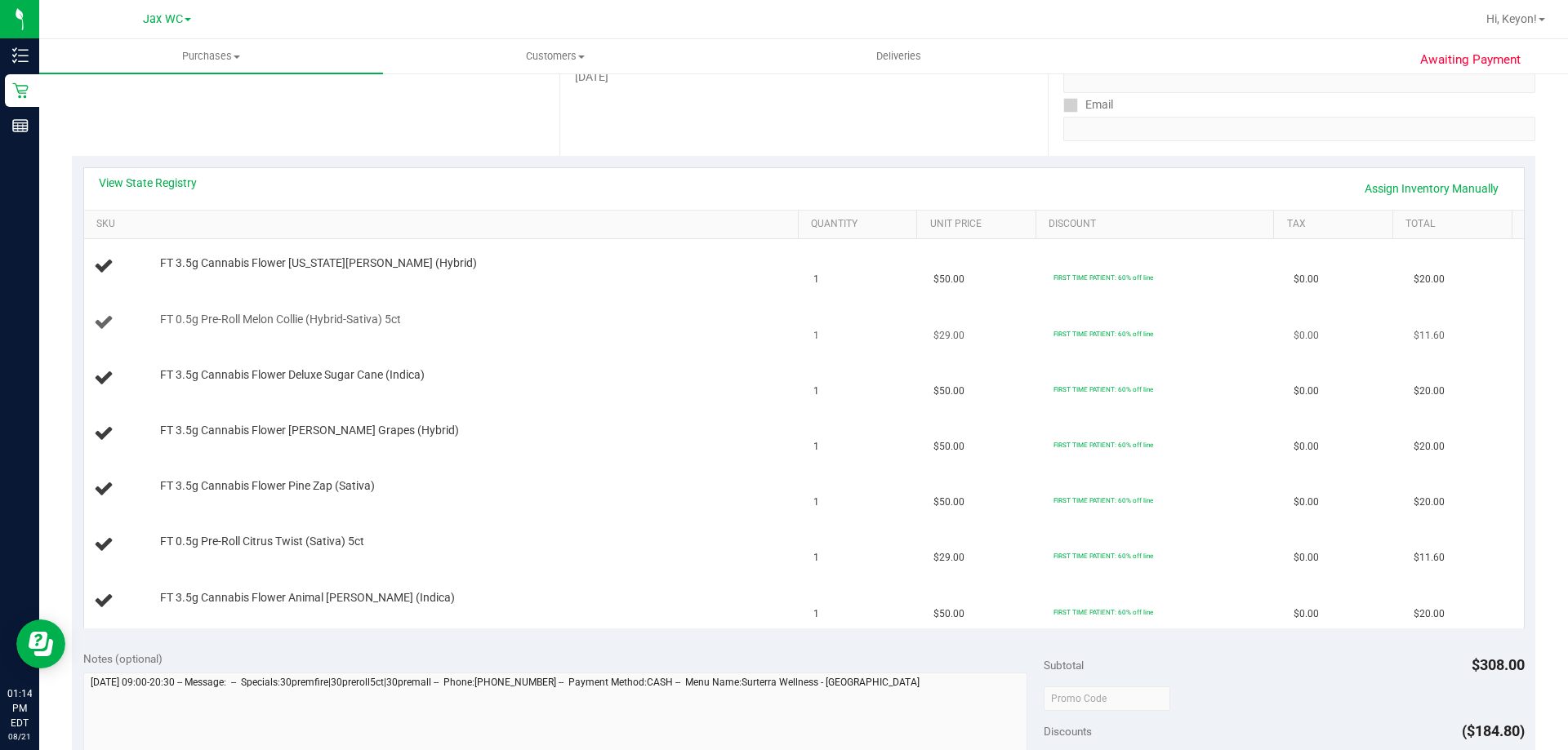
scroll to position [290, 0]
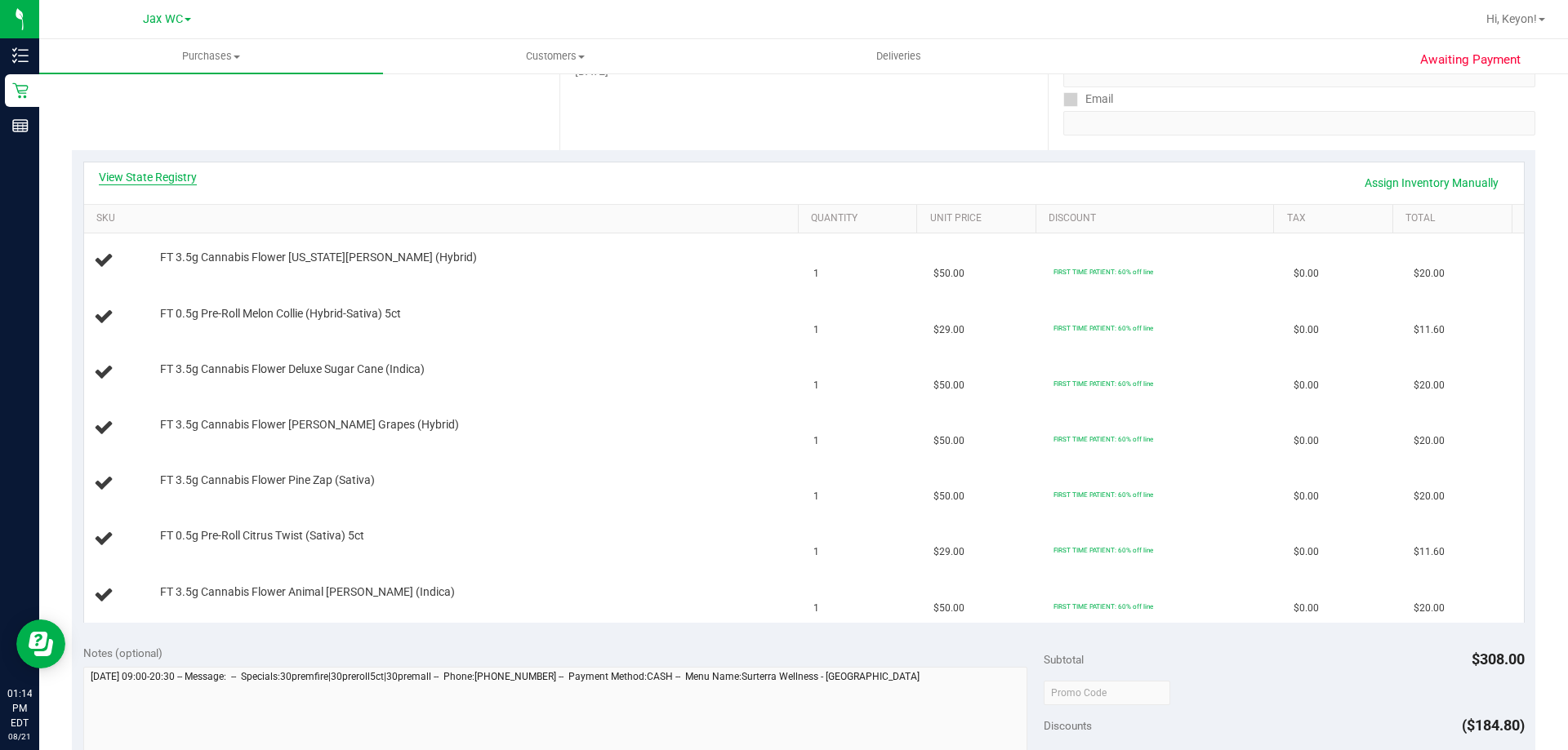
click at [191, 173] on div "View State Registry Assign Inventory Manually" at bounding box center [804, 183] width 1410 height 28
click at [181, 173] on link "View State Registry" at bounding box center [148, 177] width 98 height 16
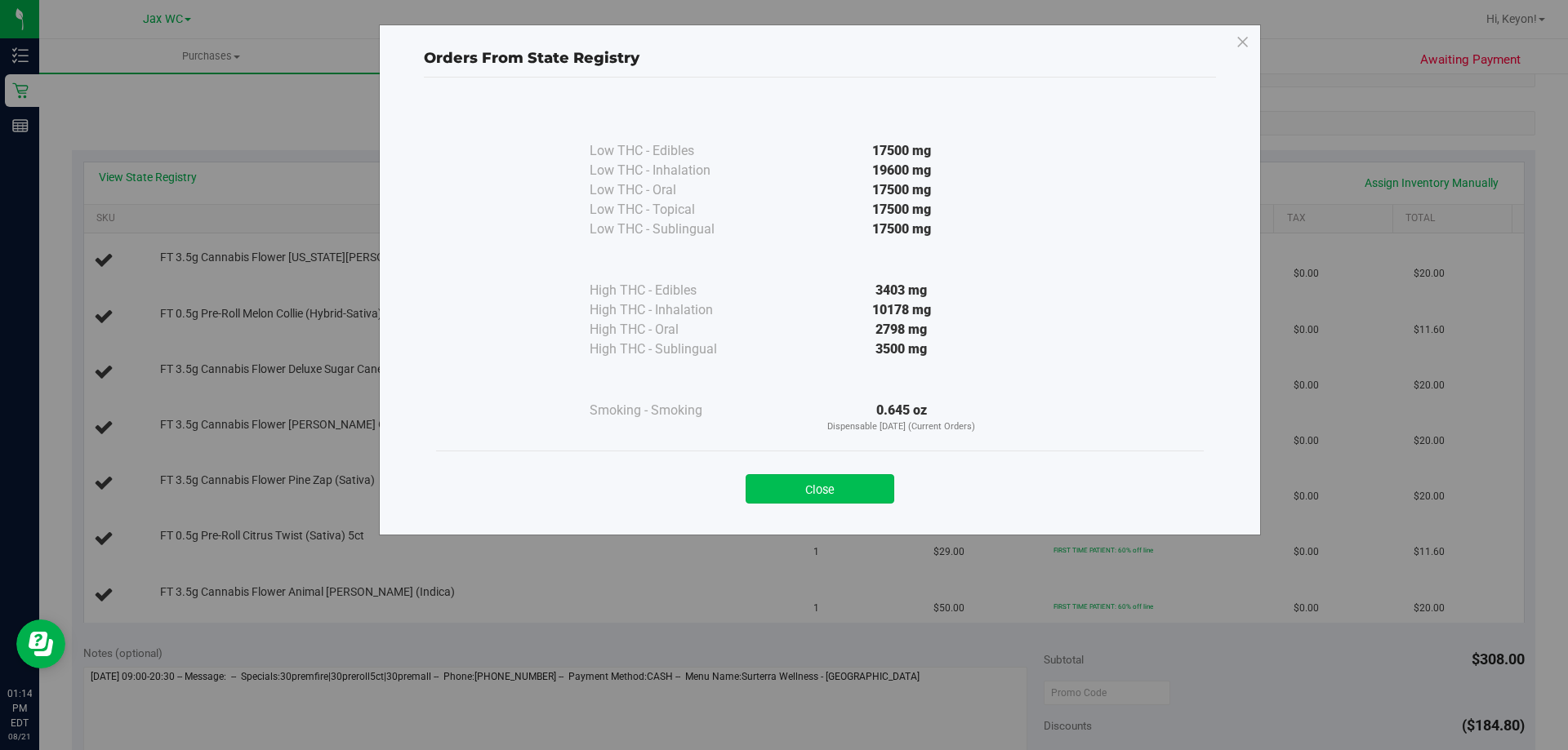
click at [806, 499] on button "Close" at bounding box center [819, 489] width 148 height 29
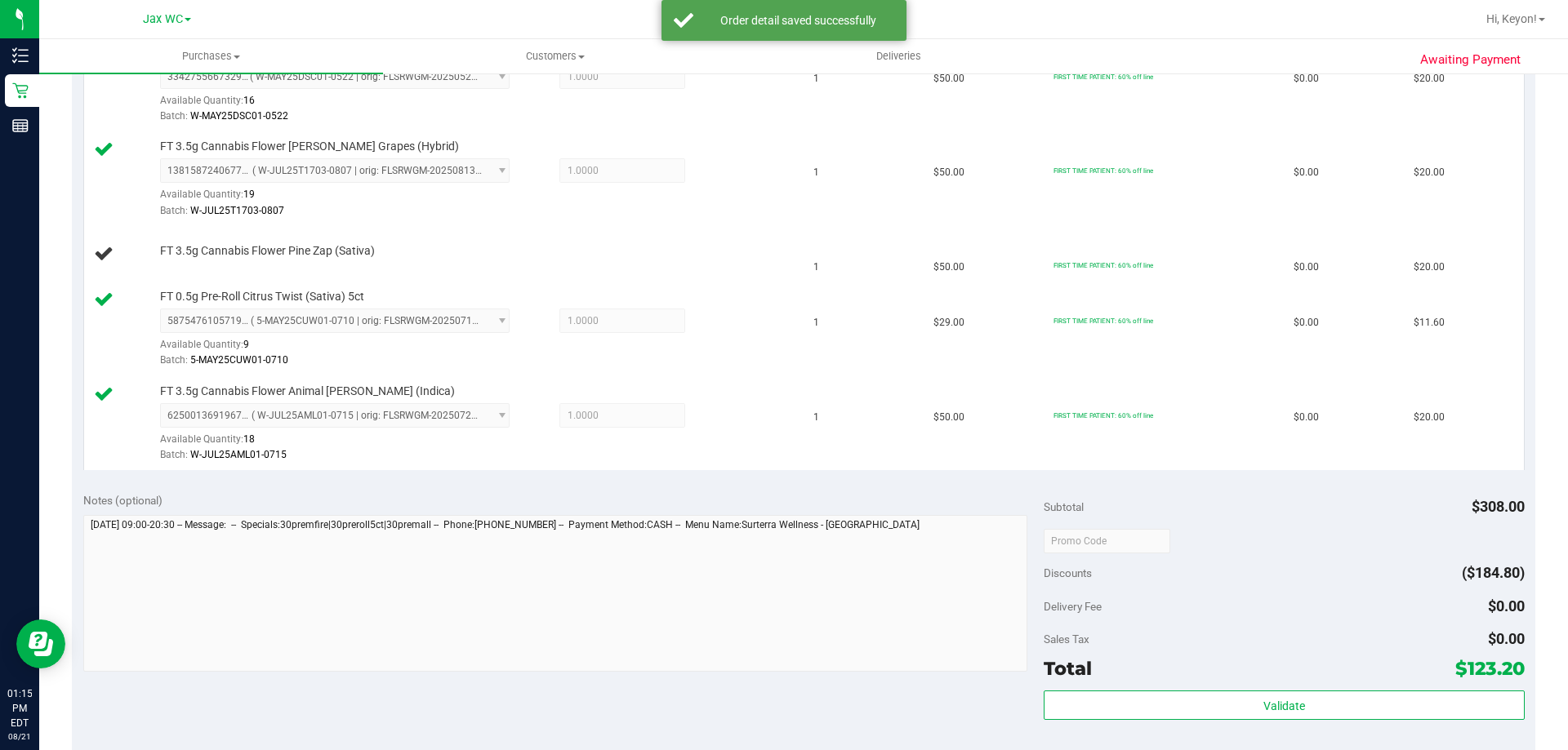
scroll to position [766, 0]
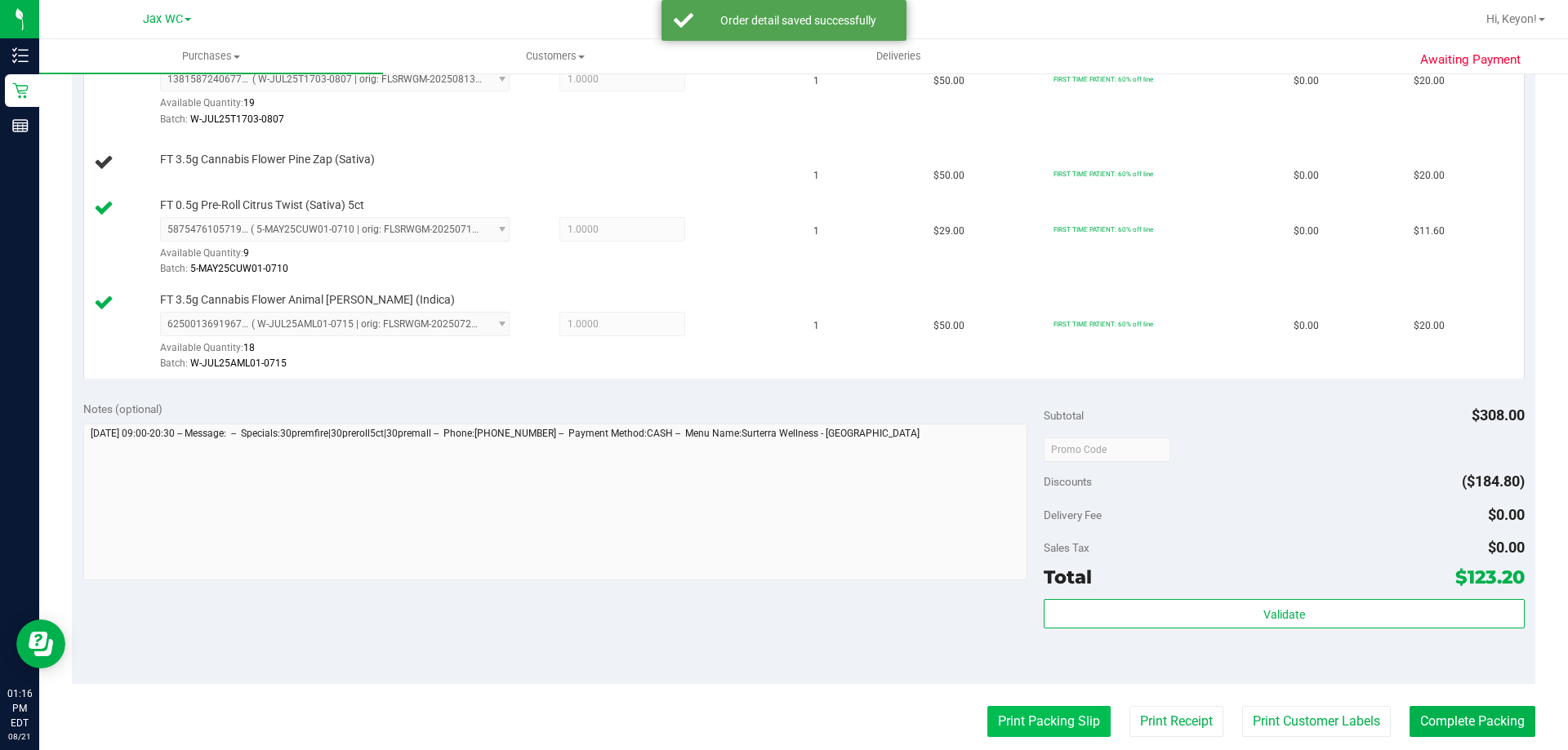
click at [1016, 723] on button "Print Packing Slip" at bounding box center [1049, 722] width 123 height 31
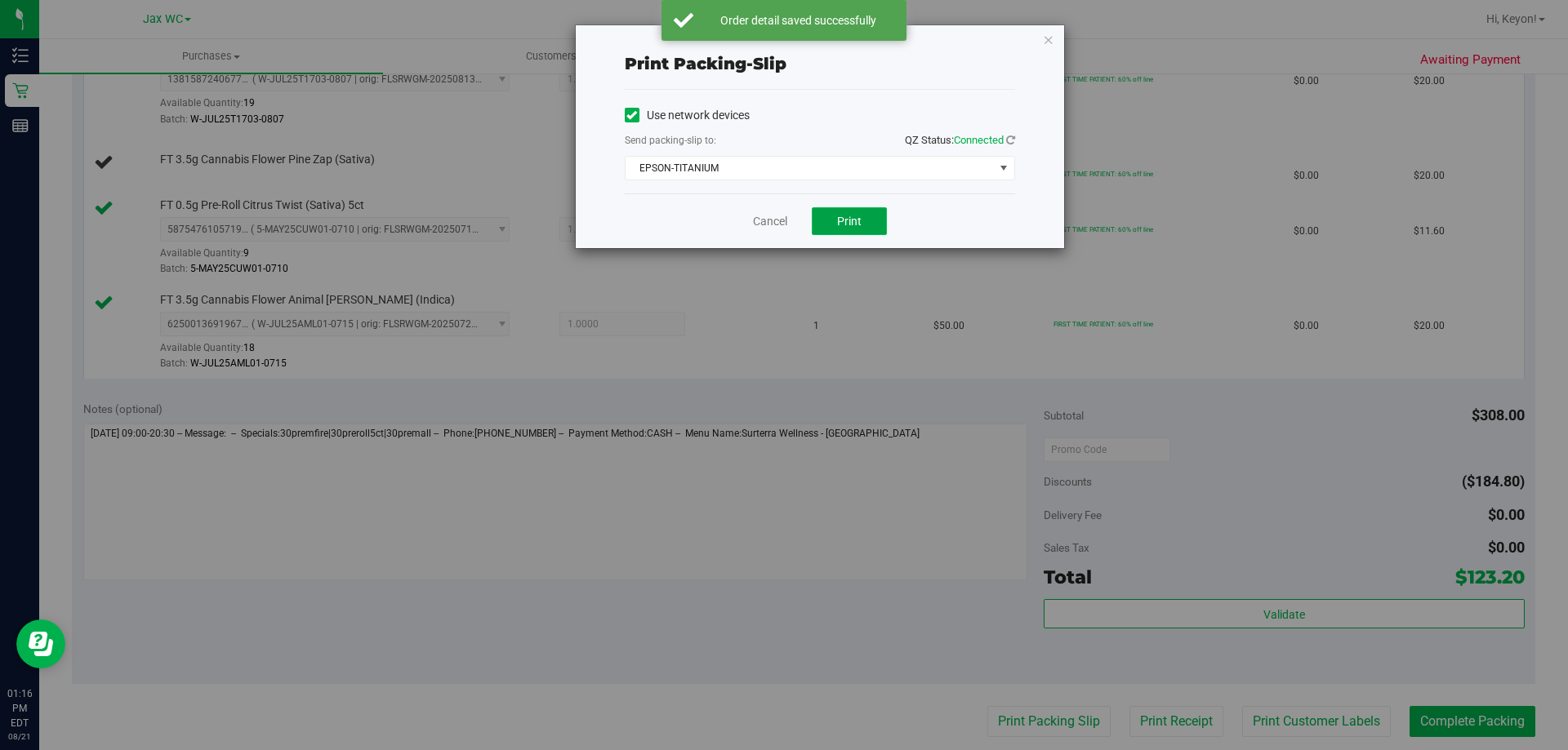
click at [840, 225] on span "Print" at bounding box center [850, 221] width 24 height 13
click at [772, 217] on link "Cancel" at bounding box center [770, 222] width 34 height 17
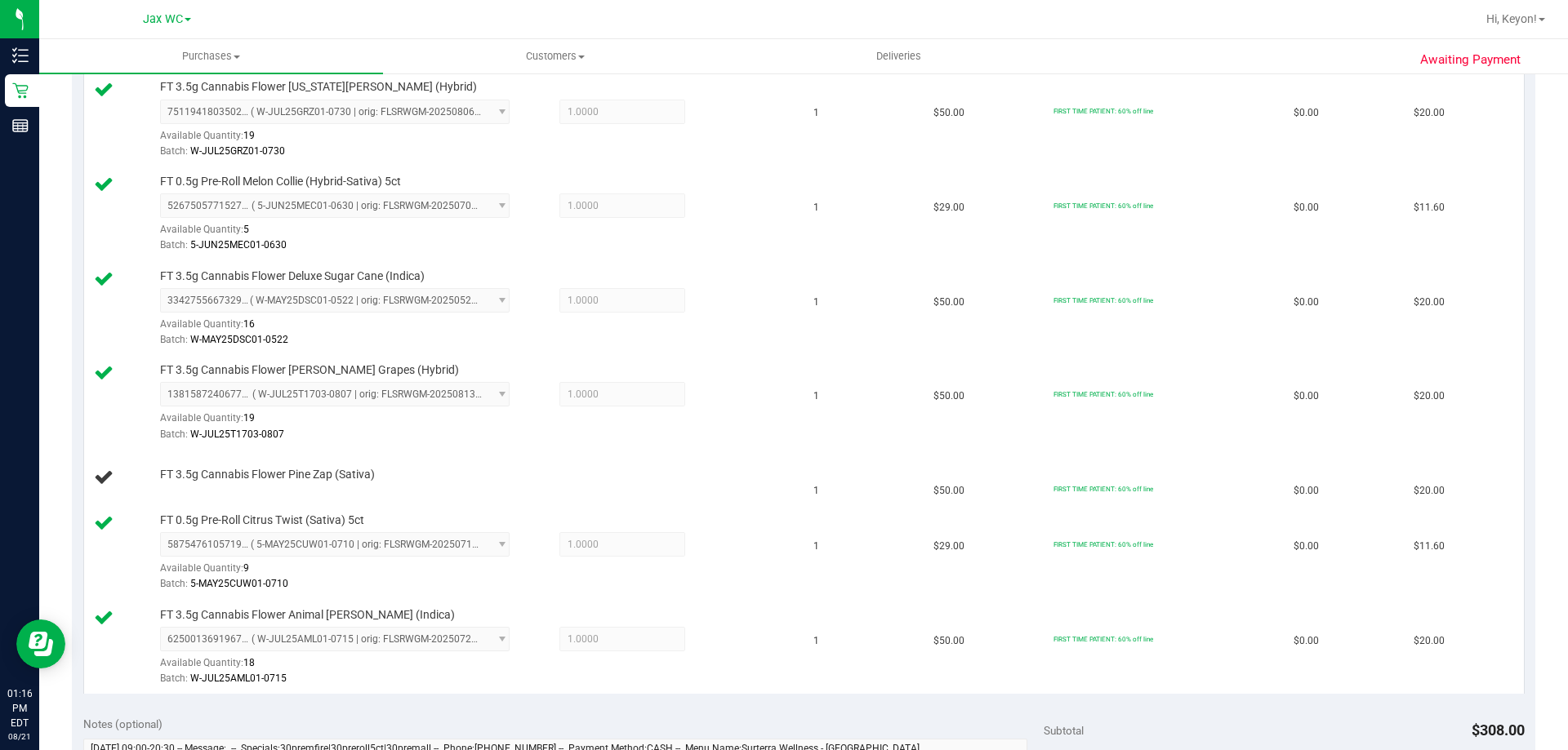
scroll to position [474, 0]
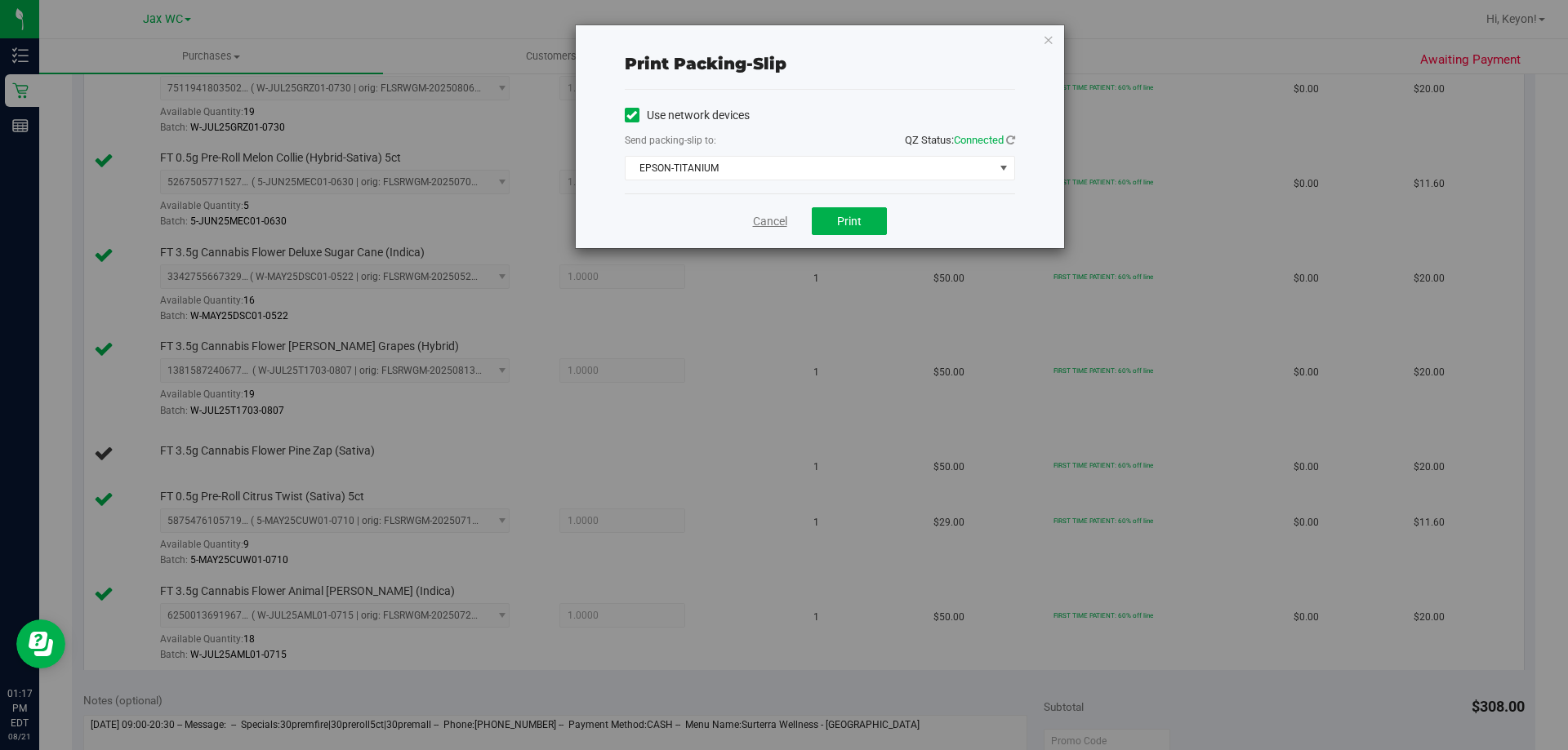
click at [781, 222] on link "Cancel" at bounding box center [770, 222] width 34 height 17
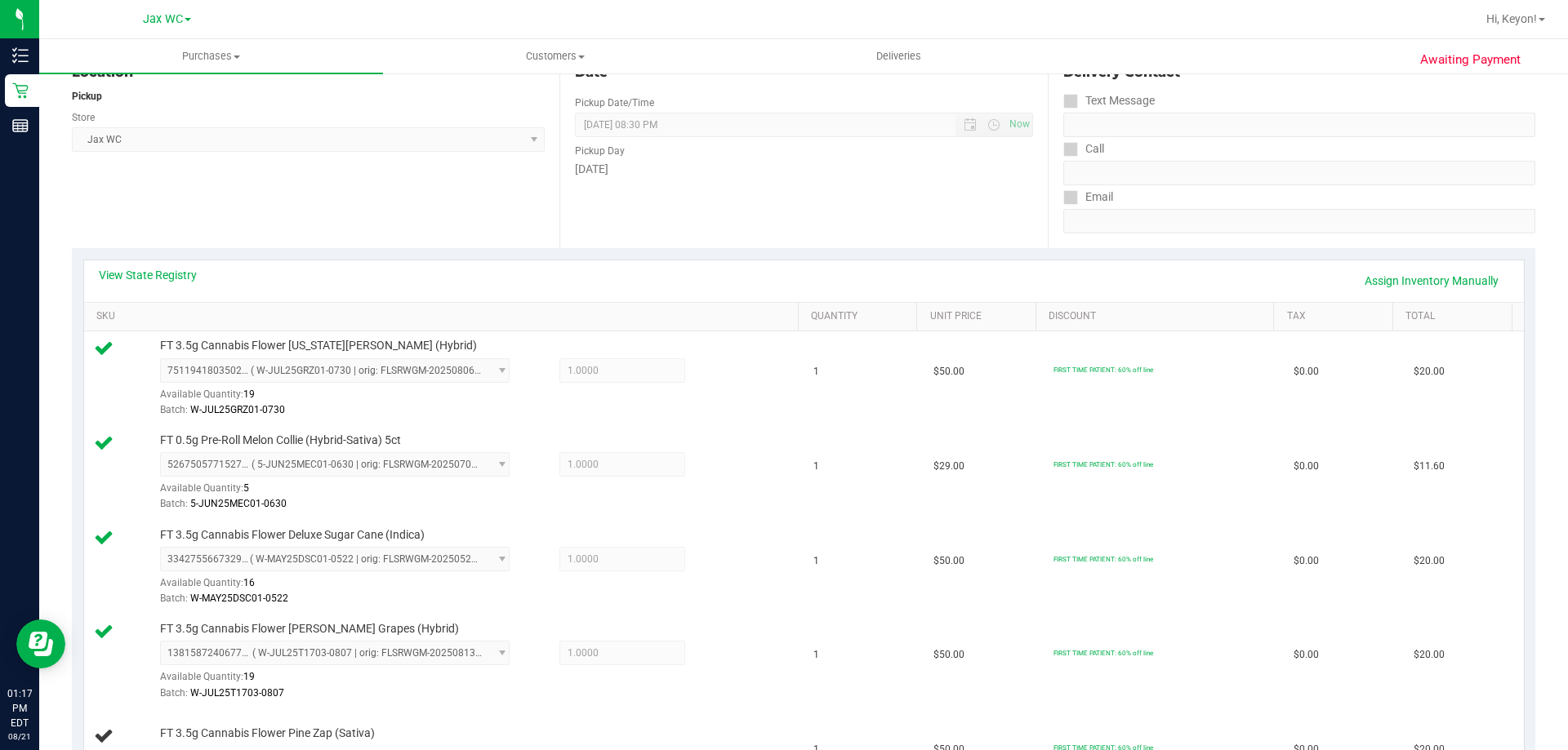
scroll to position [154, 0]
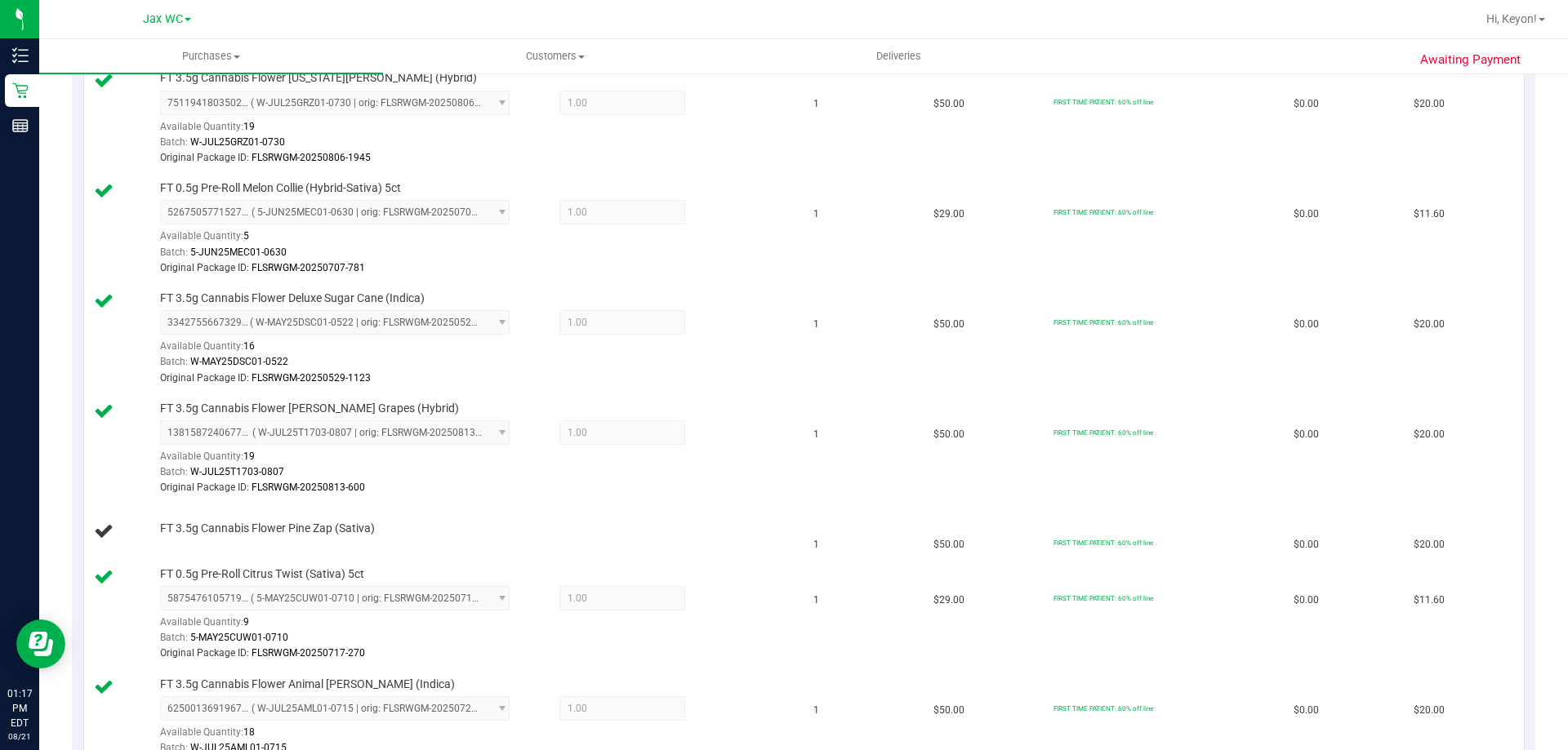
scroll to position [294, 0]
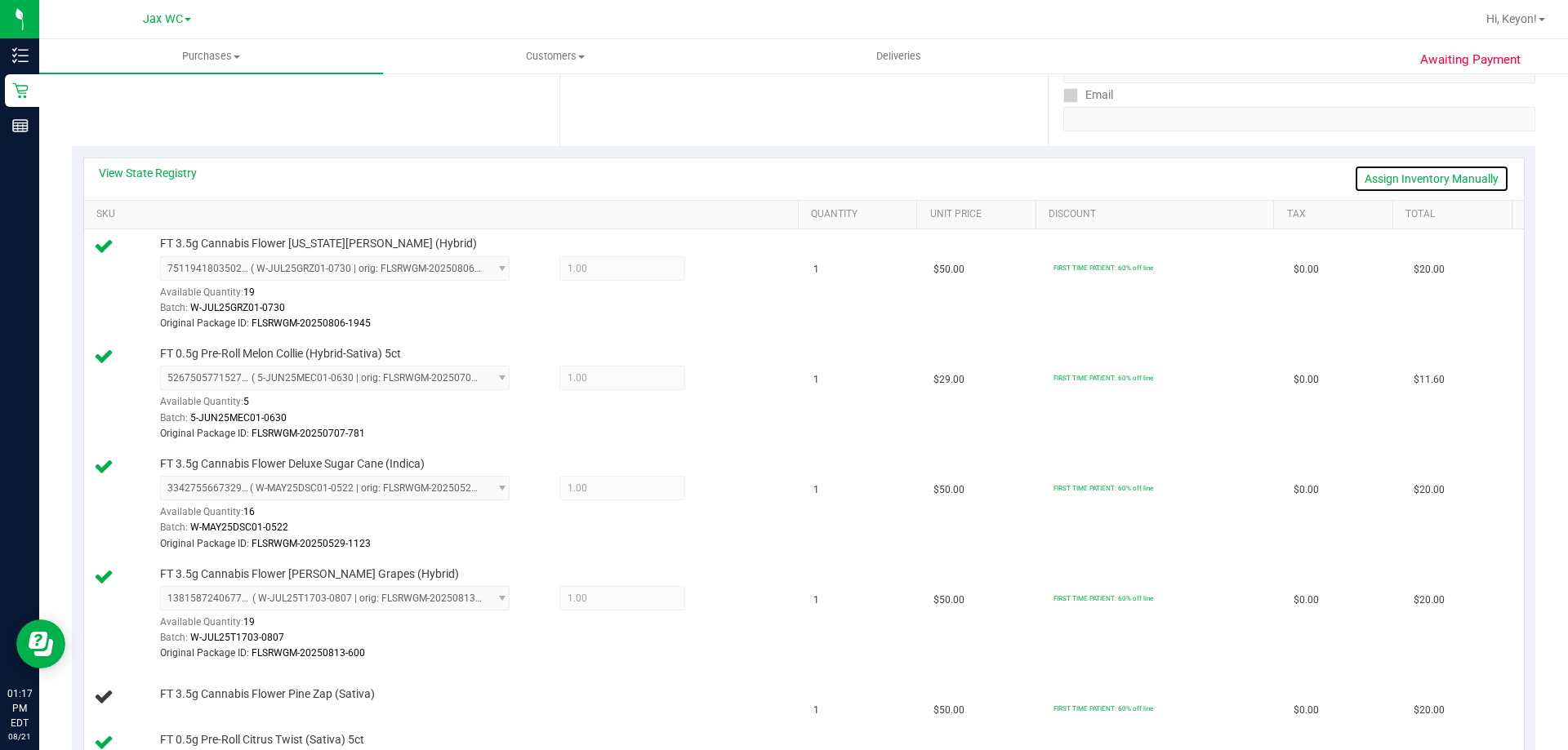
click at [1431, 181] on link "Assign Inventory Manually" at bounding box center [1432, 178] width 155 height 28
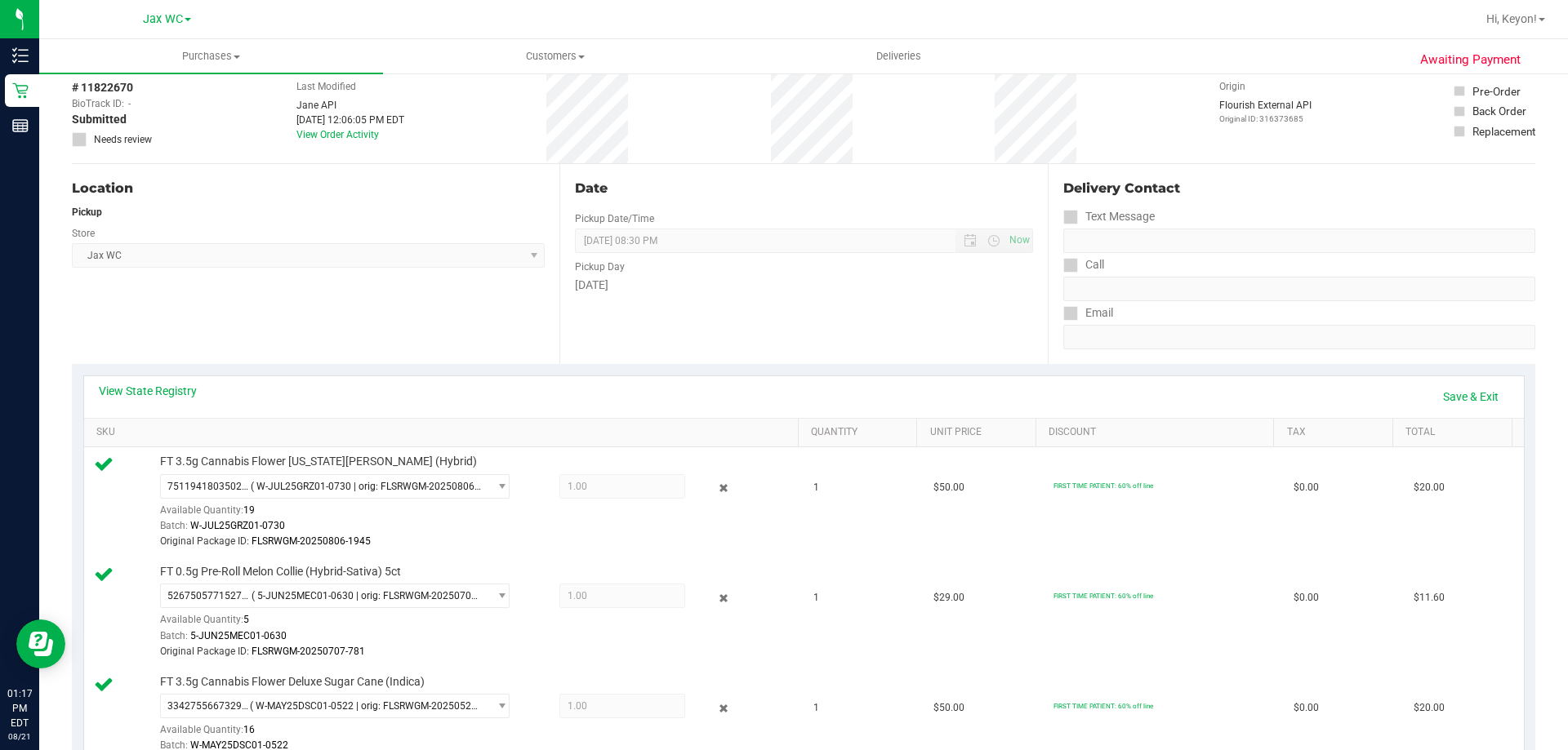
scroll to position [0, 0]
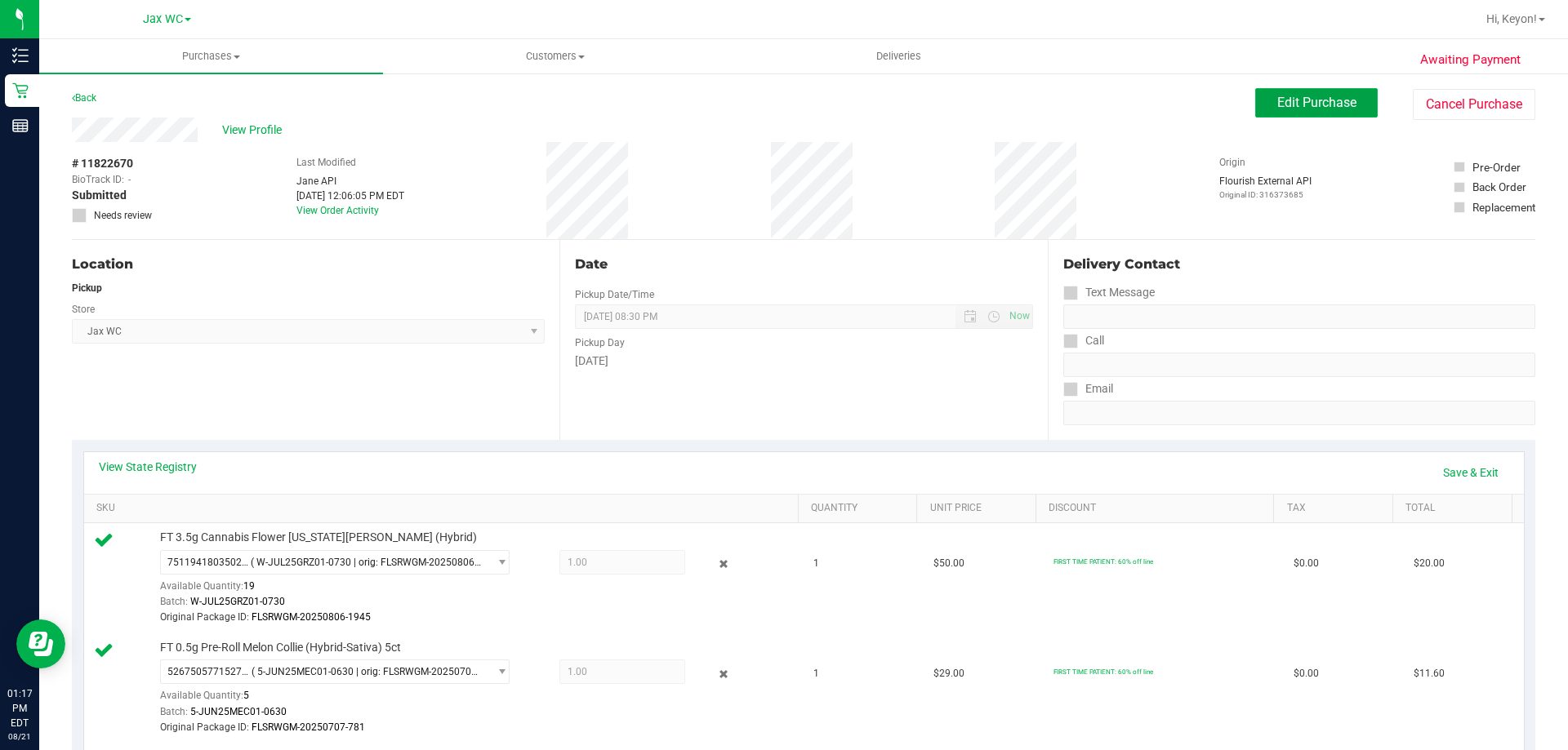
click at [1298, 100] on span "Edit Purchase" at bounding box center [1317, 103] width 79 height 16
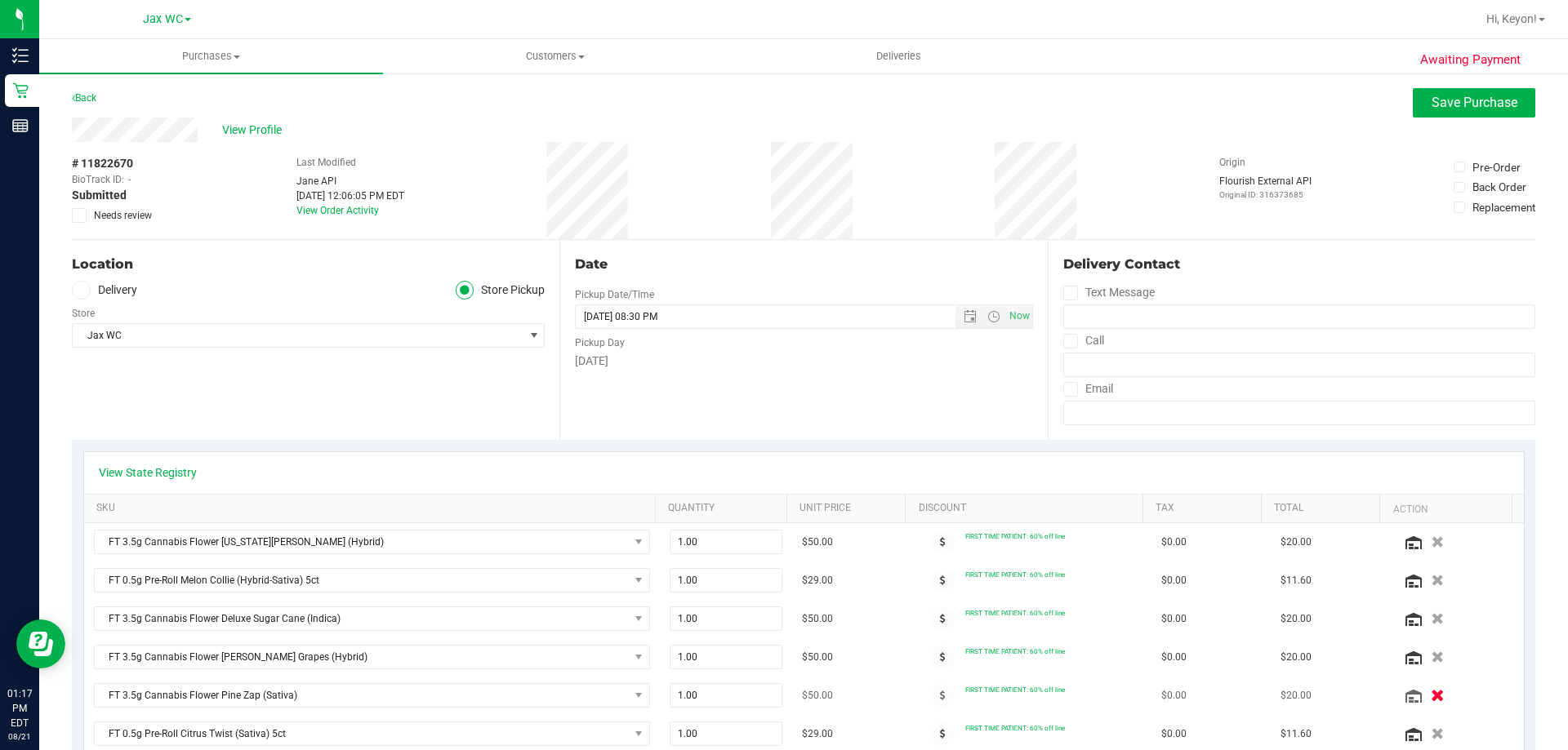
click at [1431, 695] on icon "button" at bounding box center [1438, 696] width 14 height 12
click at [1472, 103] on span "Save Purchase" at bounding box center [1474, 103] width 85 height 16
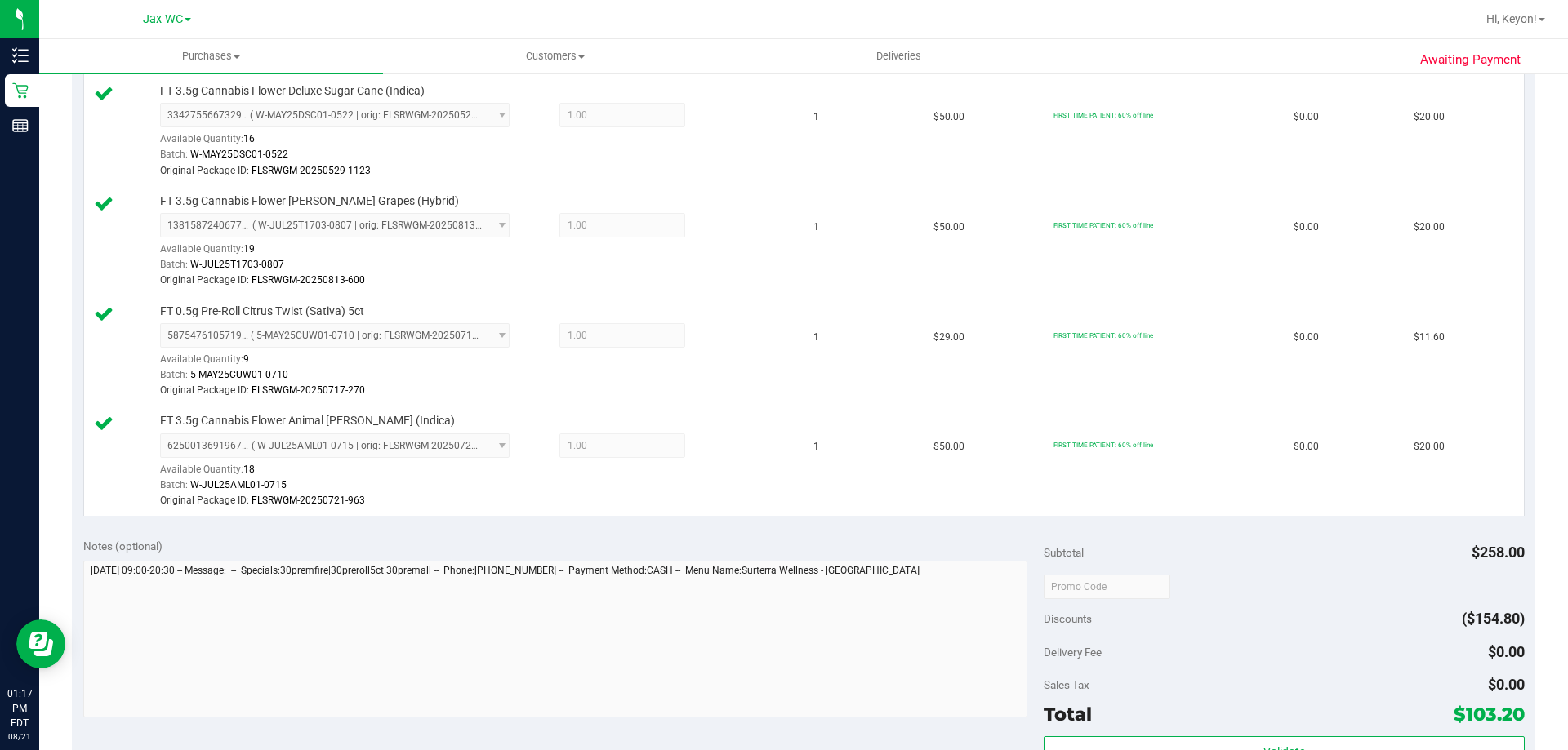
scroll to position [975, 0]
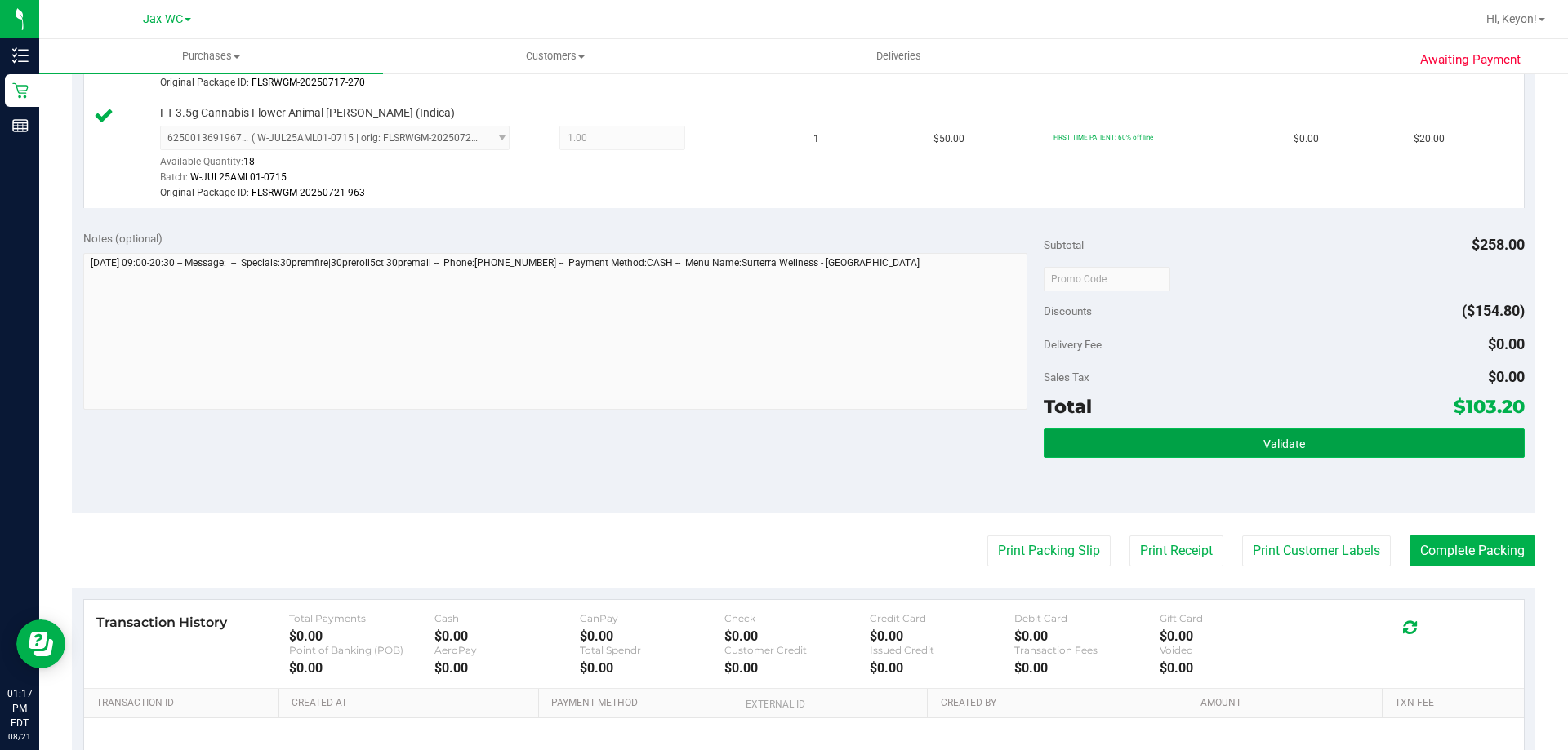
drag, startPoint x: 1267, startPoint y: 431, endPoint x: 1267, endPoint y: 442, distance: 11.0
click at [1267, 441] on button "Validate" at bounding box center [1283, 443] width 480 height 29
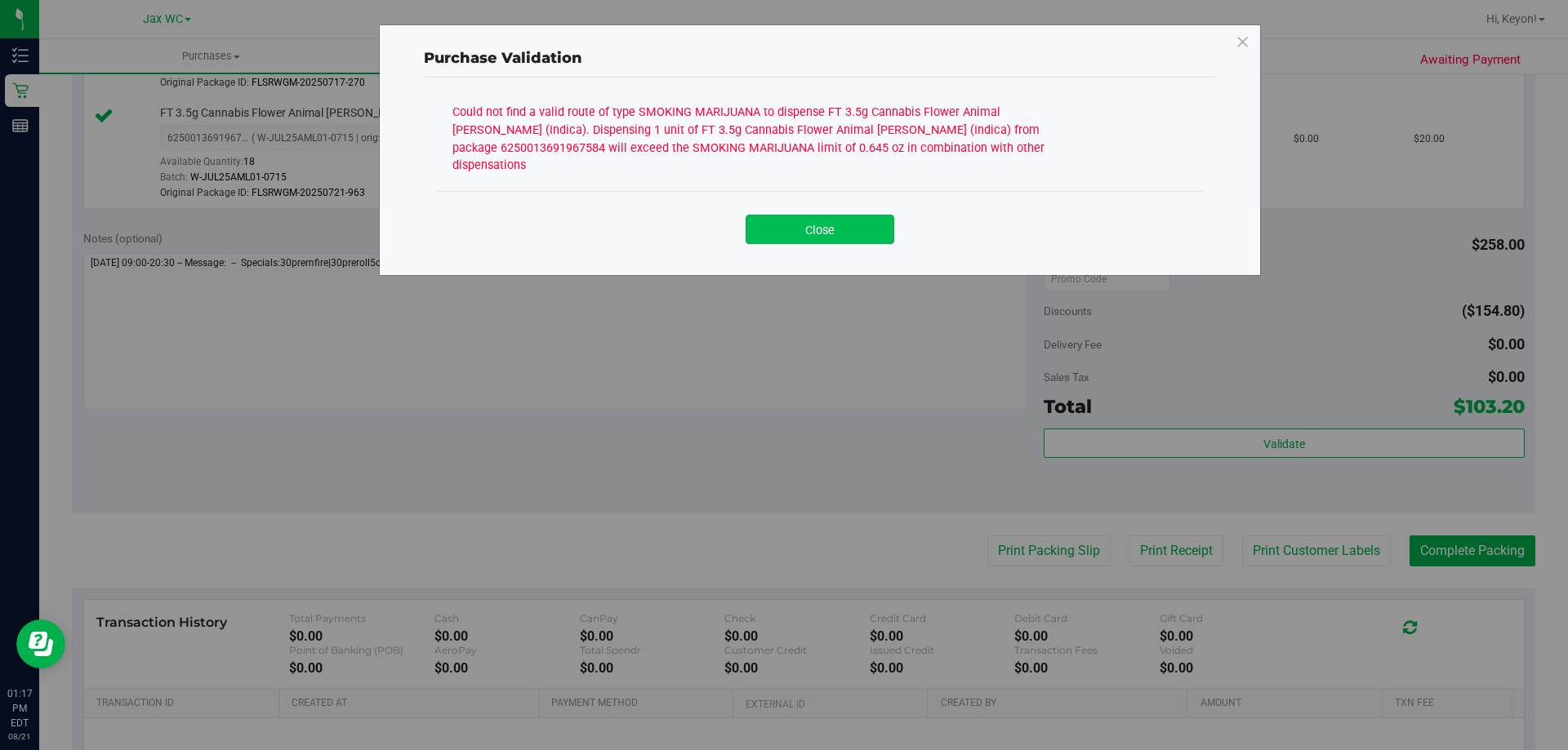
click at [837, 215] on button "Close" at bounding box center [819, 229] width 148 height 29
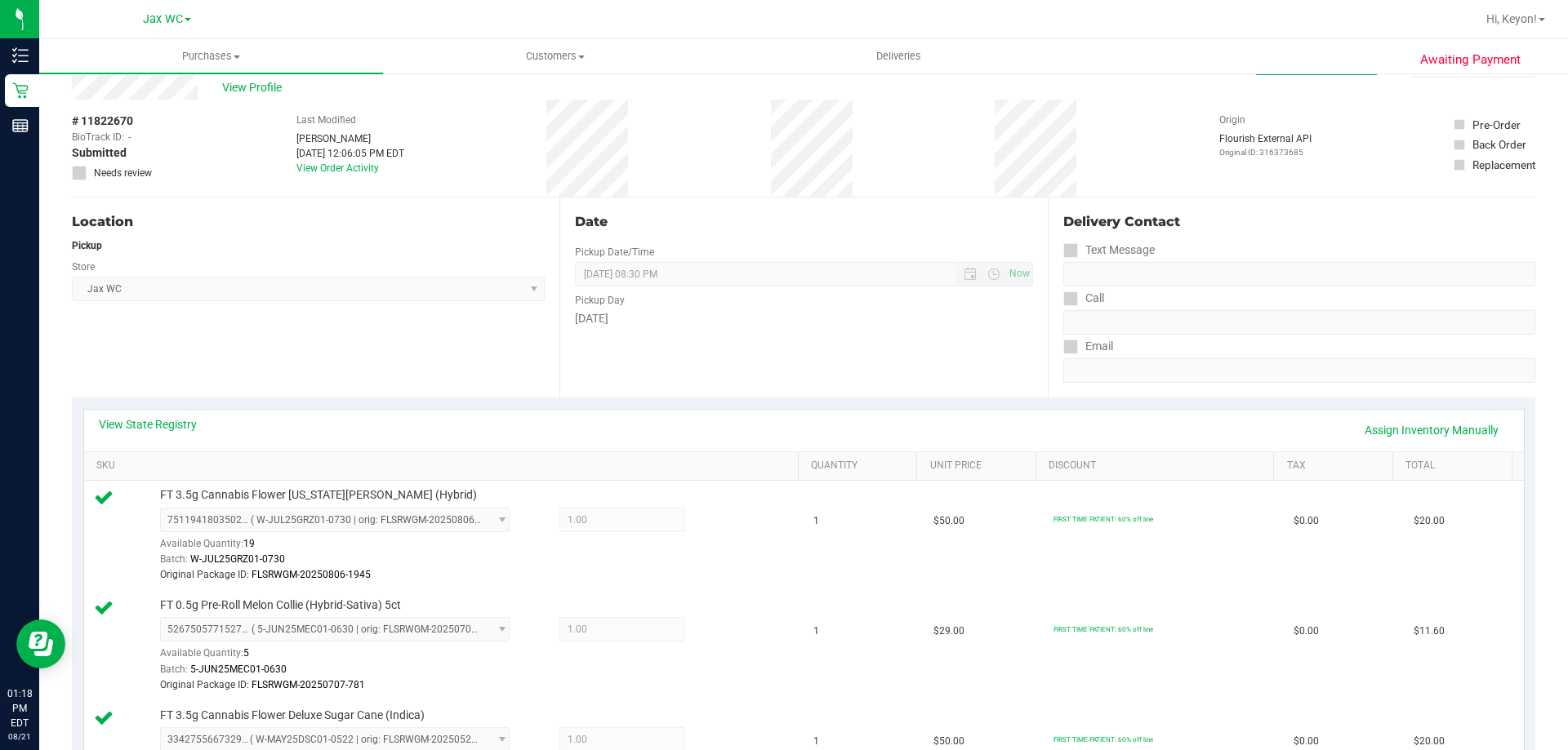
scroll to position [0, 0]
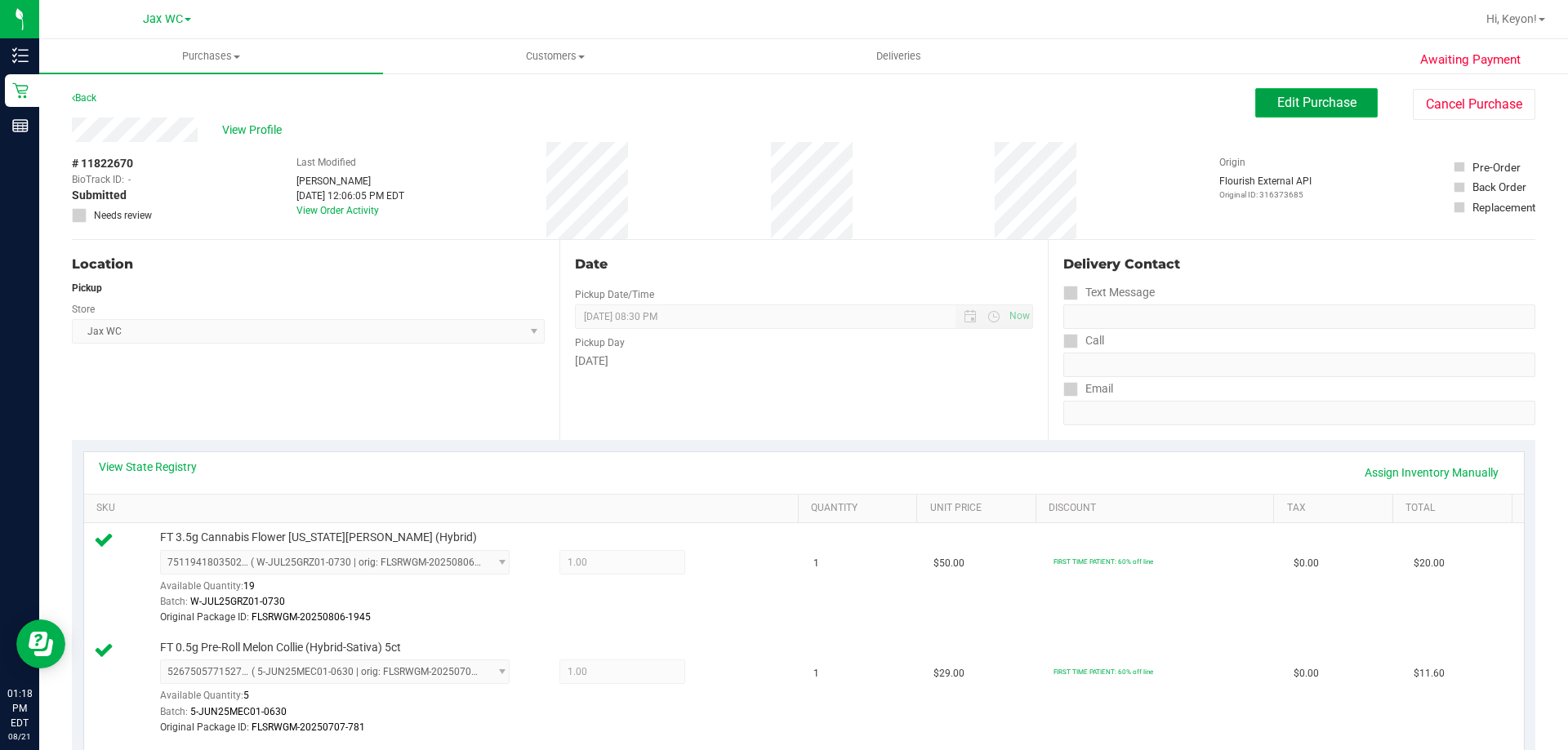
click at [1295, 105] on span "Edit Purchase" at bounding box center [1317, 103] width 79 height 16
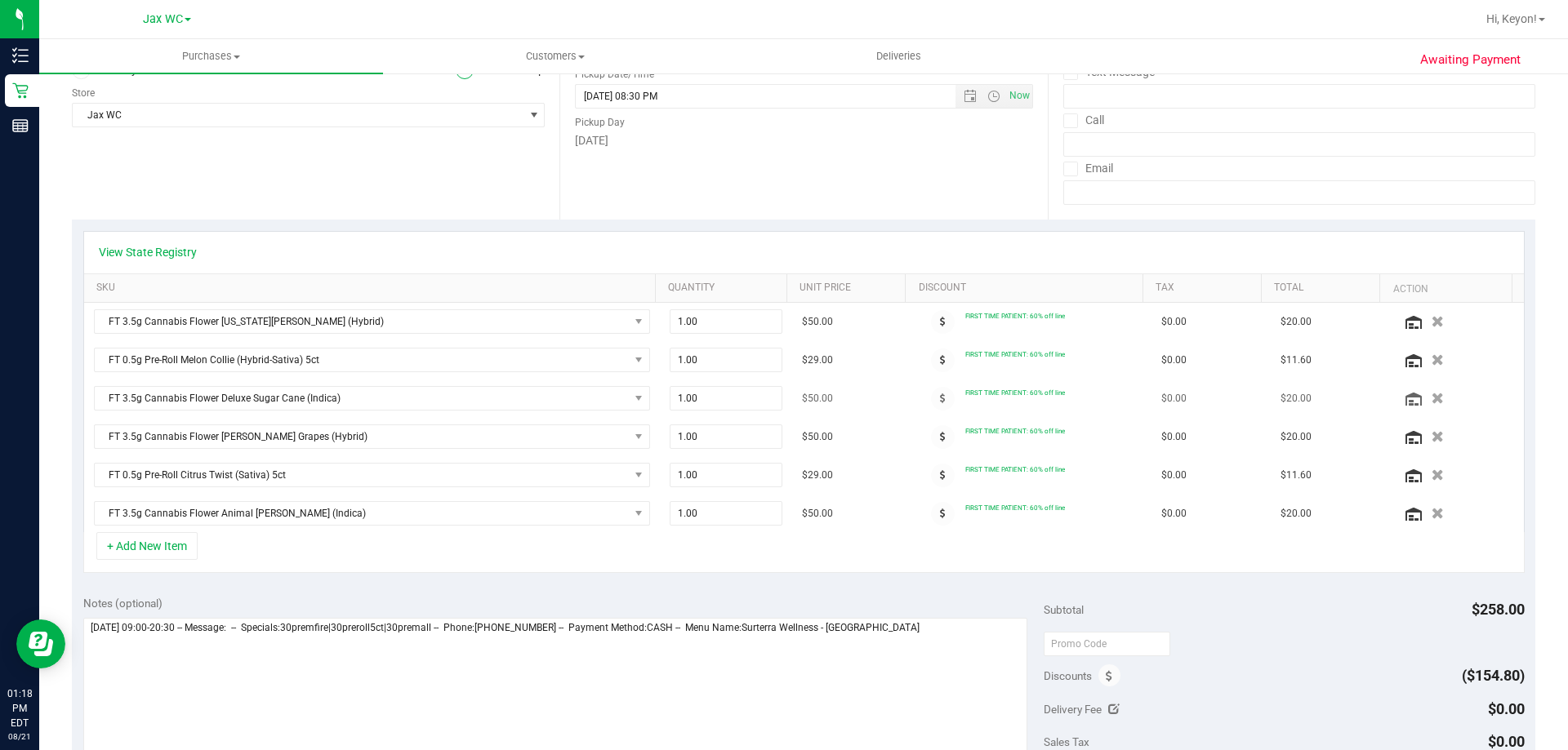
scroll to position [225, 0]
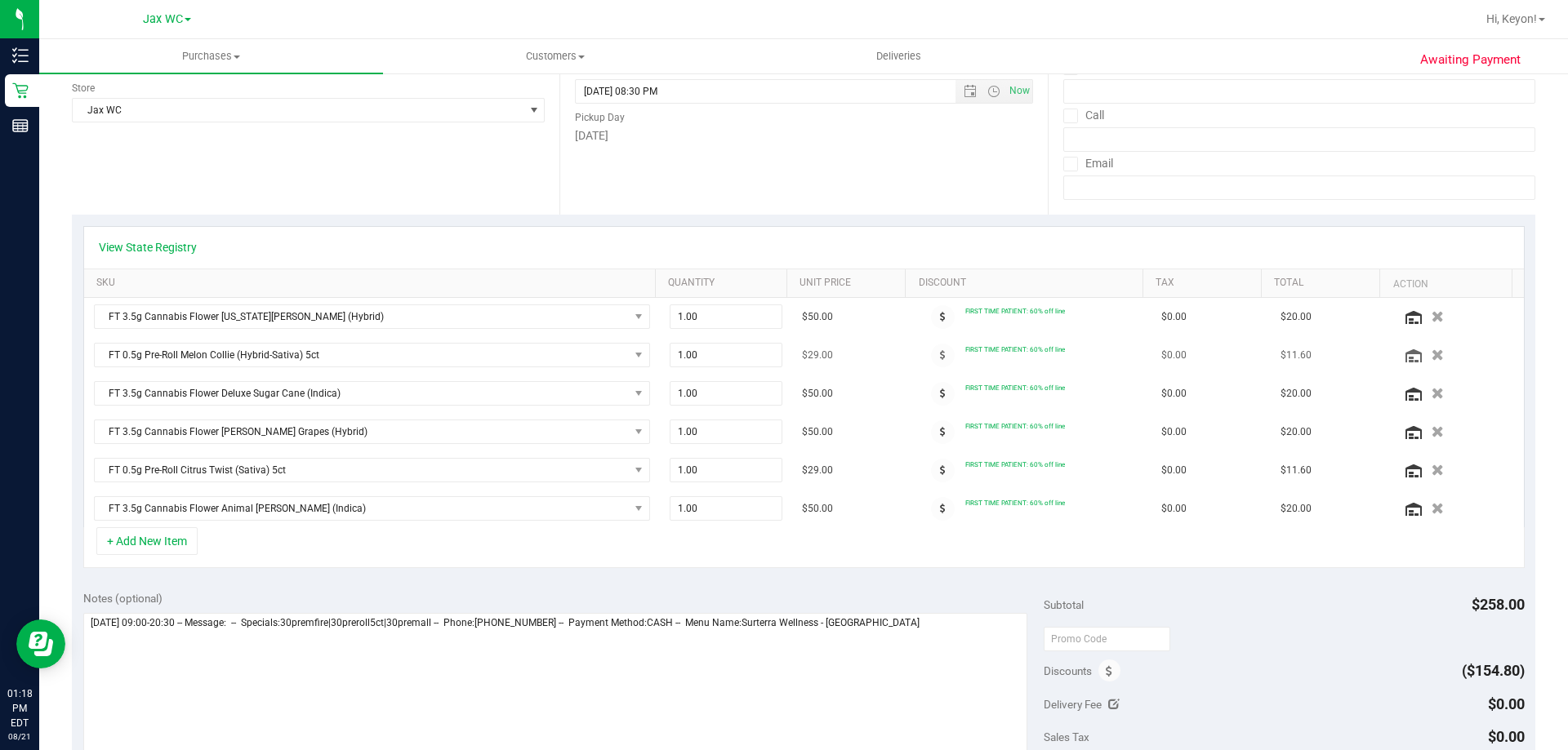
click at [1432, 353] on icon "button" at bounding box center [1438, 354] width 12 height 11
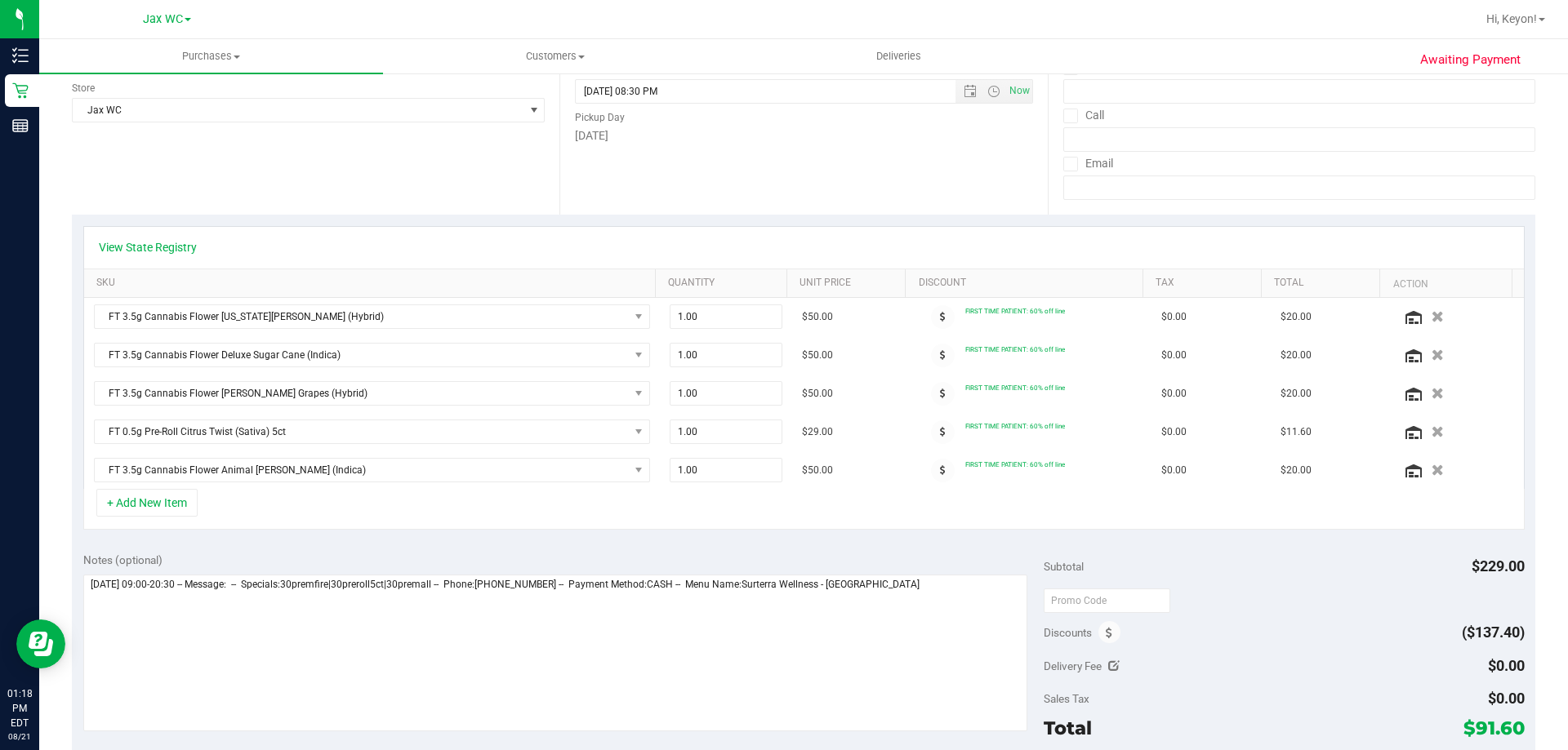
scroll to position [0, 0]
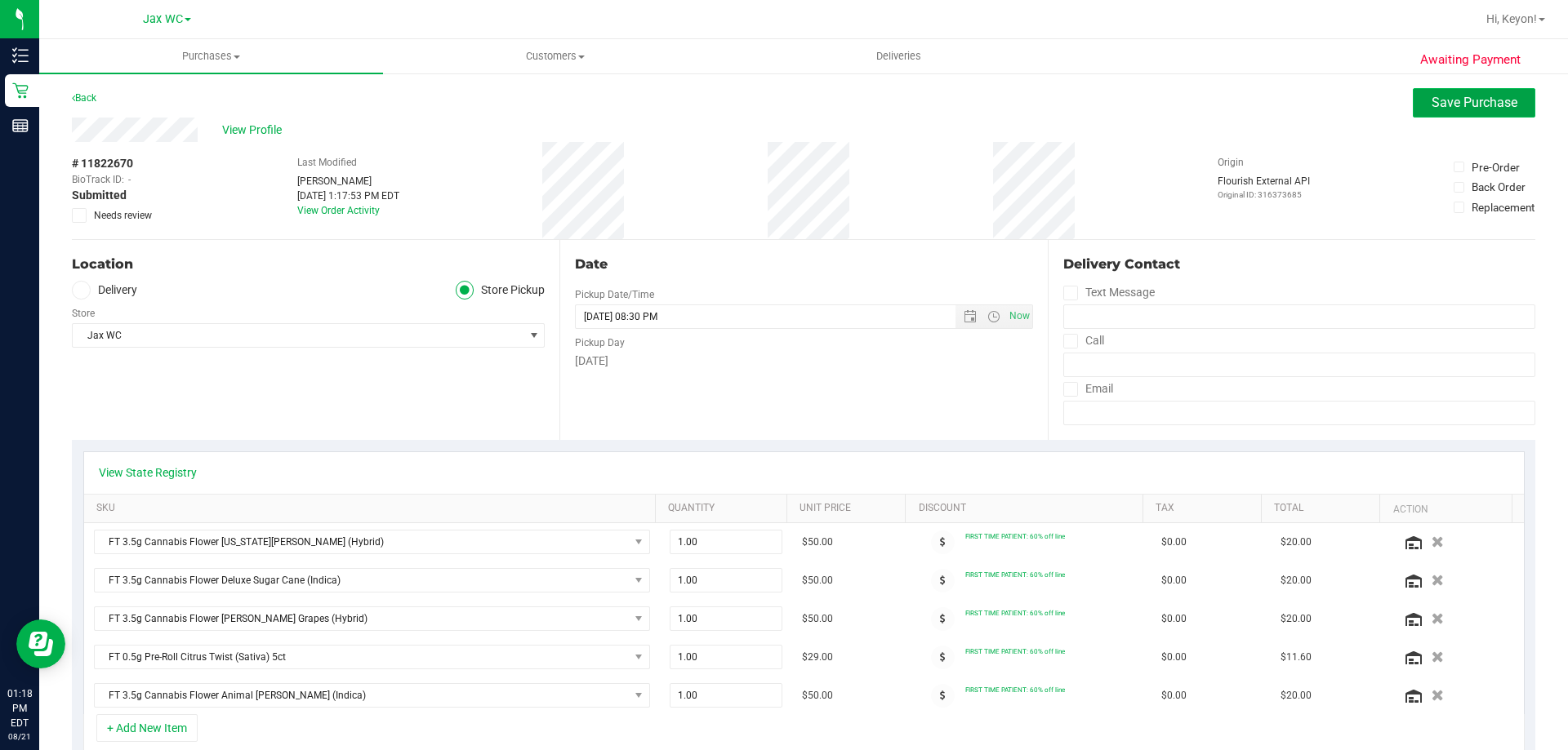
click at [1467, 109] on span "Save Purchase" at bounding box center [1474, 103] width 85 height 16
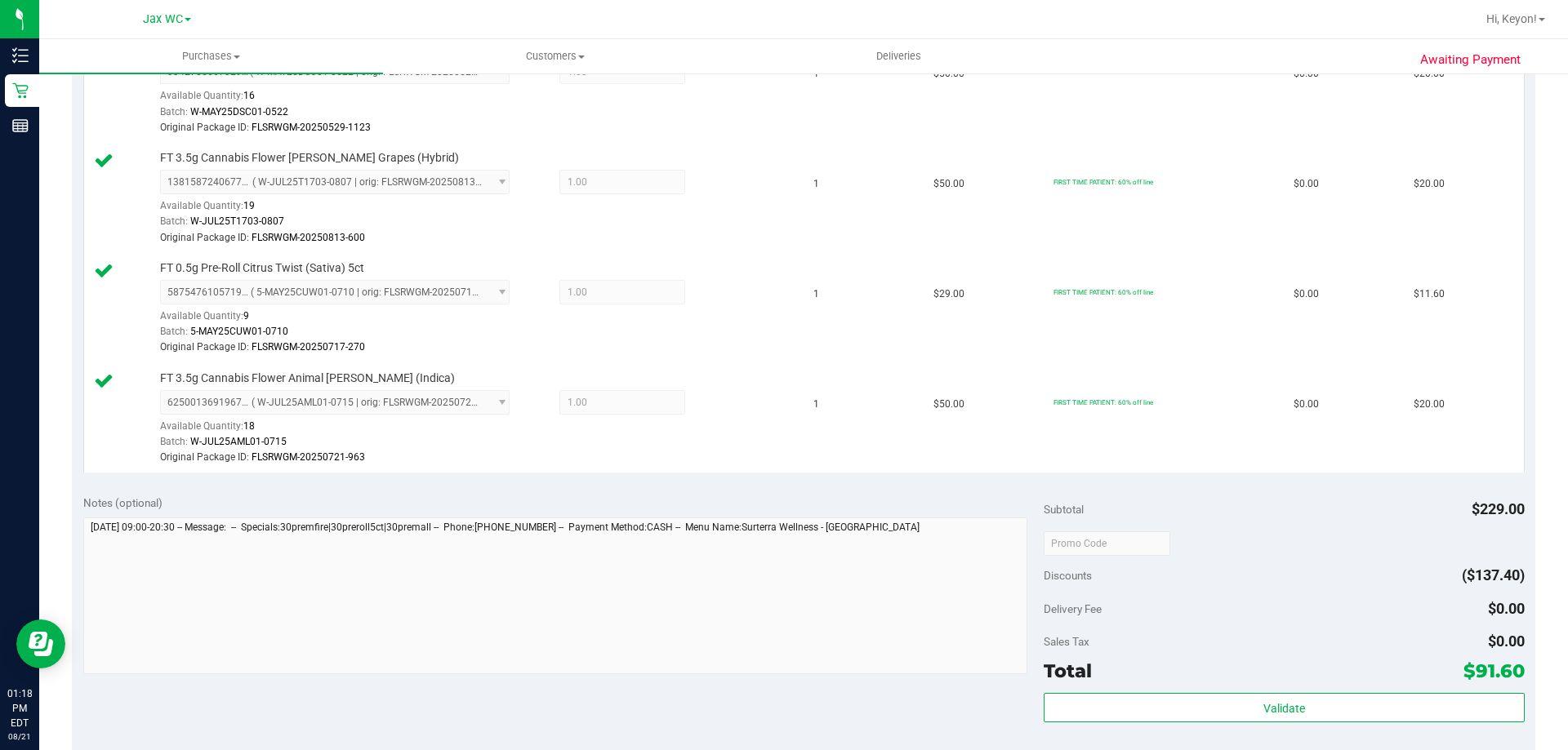
scroll to position [640, 0]
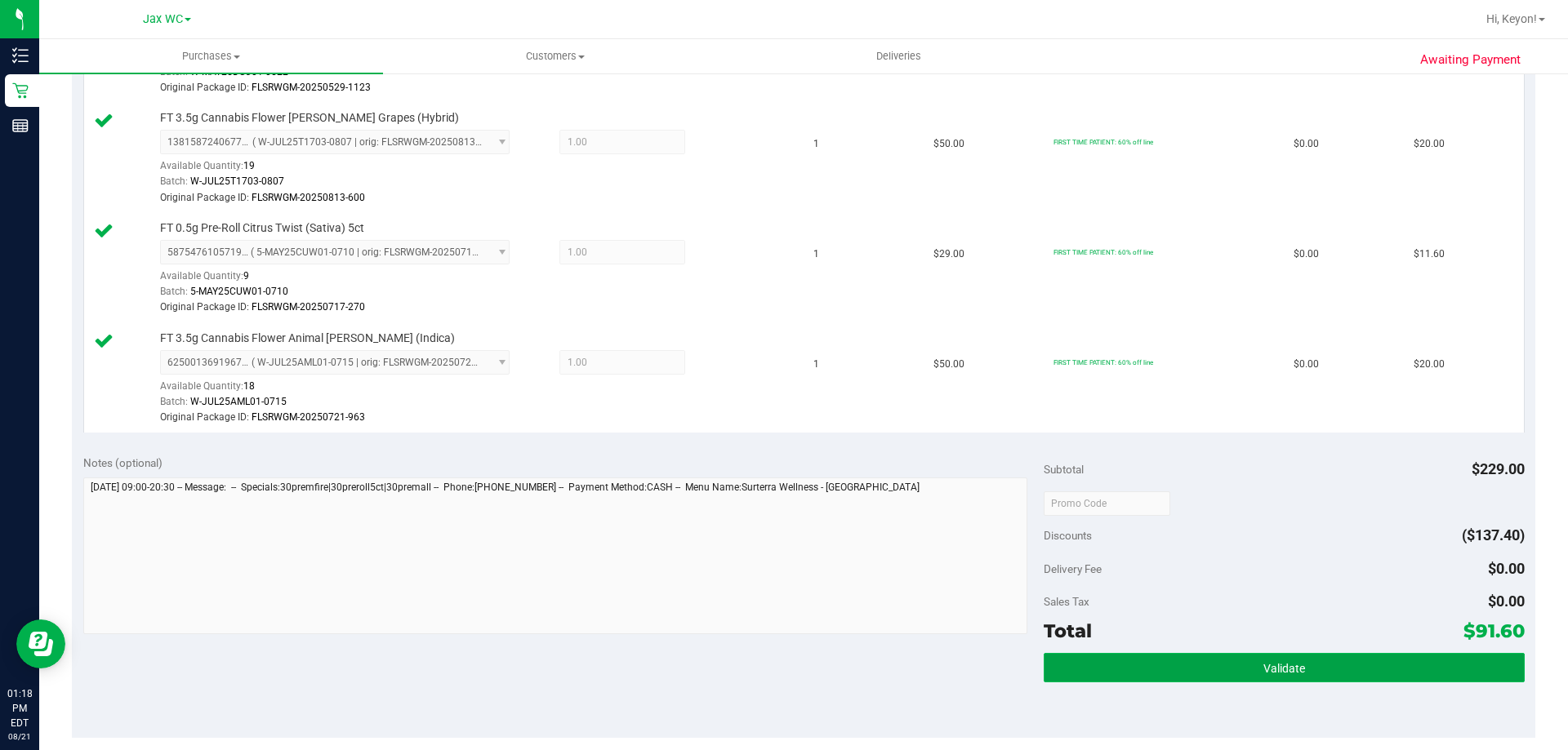
click at [1317, 668] on button "Validate" at bounding box center [1283, 668] width 480 height 29
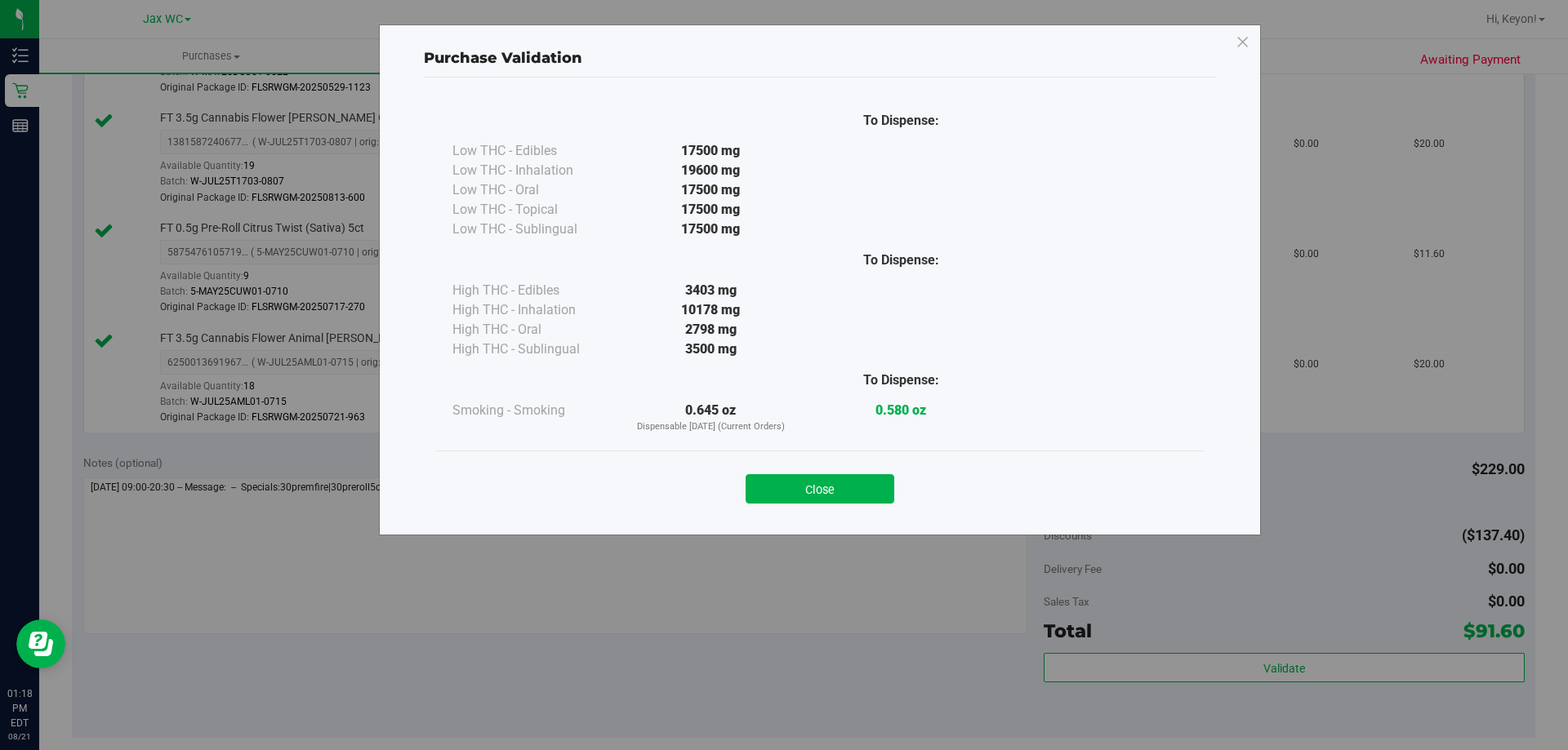
drag, startPoint x: 811, startPoint y: 491, endPoint x: 1567, endPoint y: 484, distance: 756.0
click at [821, 491] on button "Close" at bounding box center [819, 489] width 148 height 29
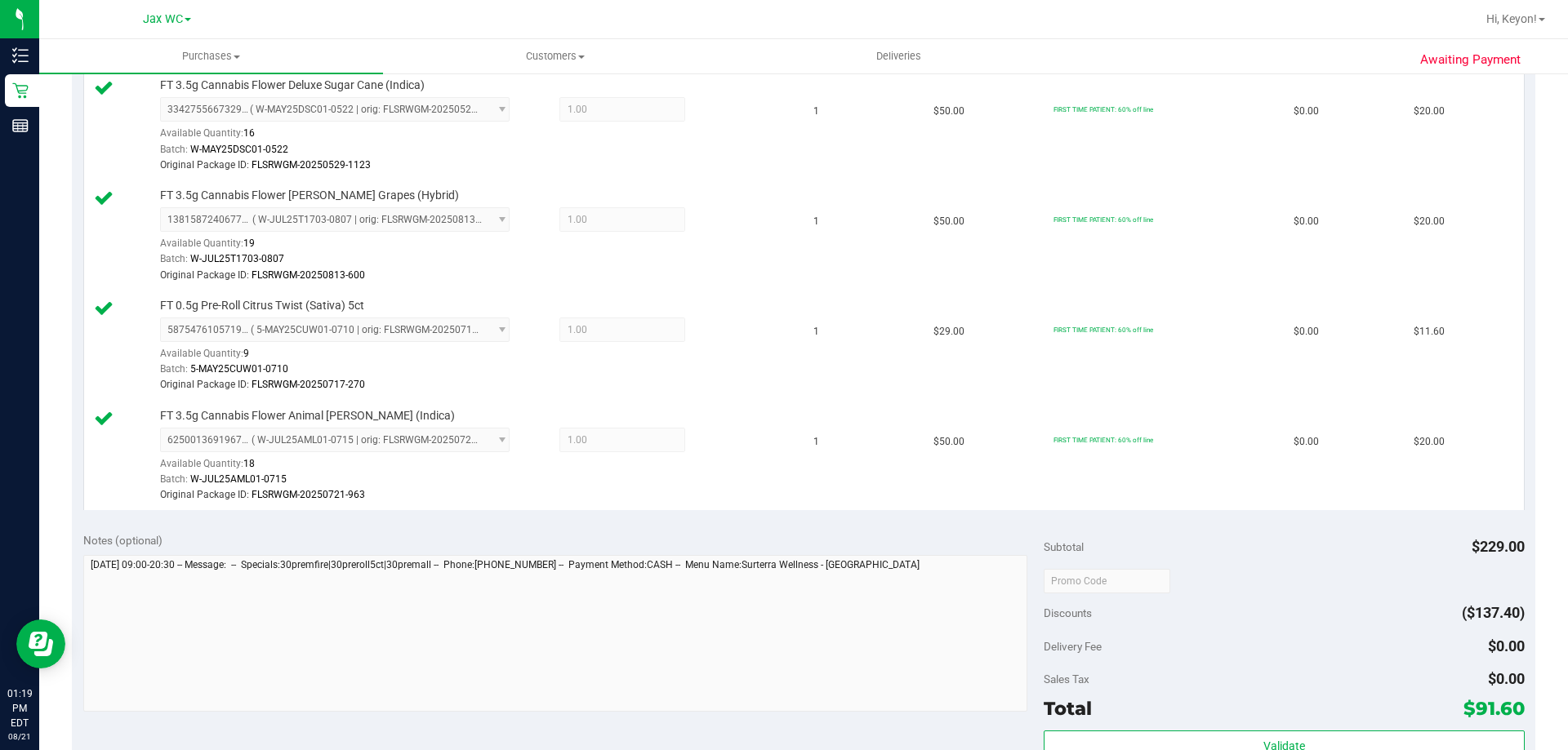
scroll to position [741, 0]
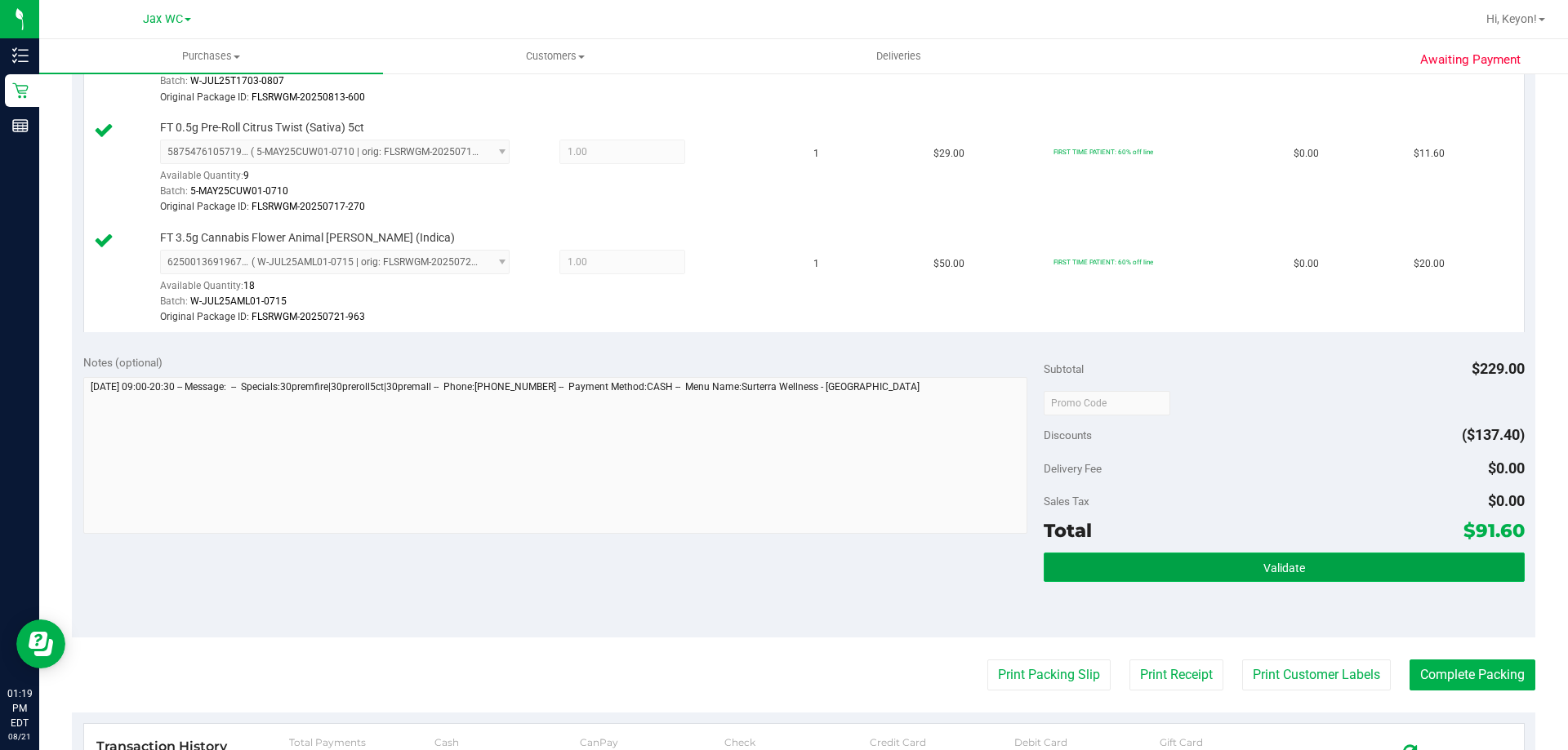
drag, startPoint x: 1218, startPoint y: 577, endPoint x: 1209, endPoint y: 571, distance: 10.8
click at [1218, 578] on button "Validate" at bounding box center [1283, 567] width 480 height 29
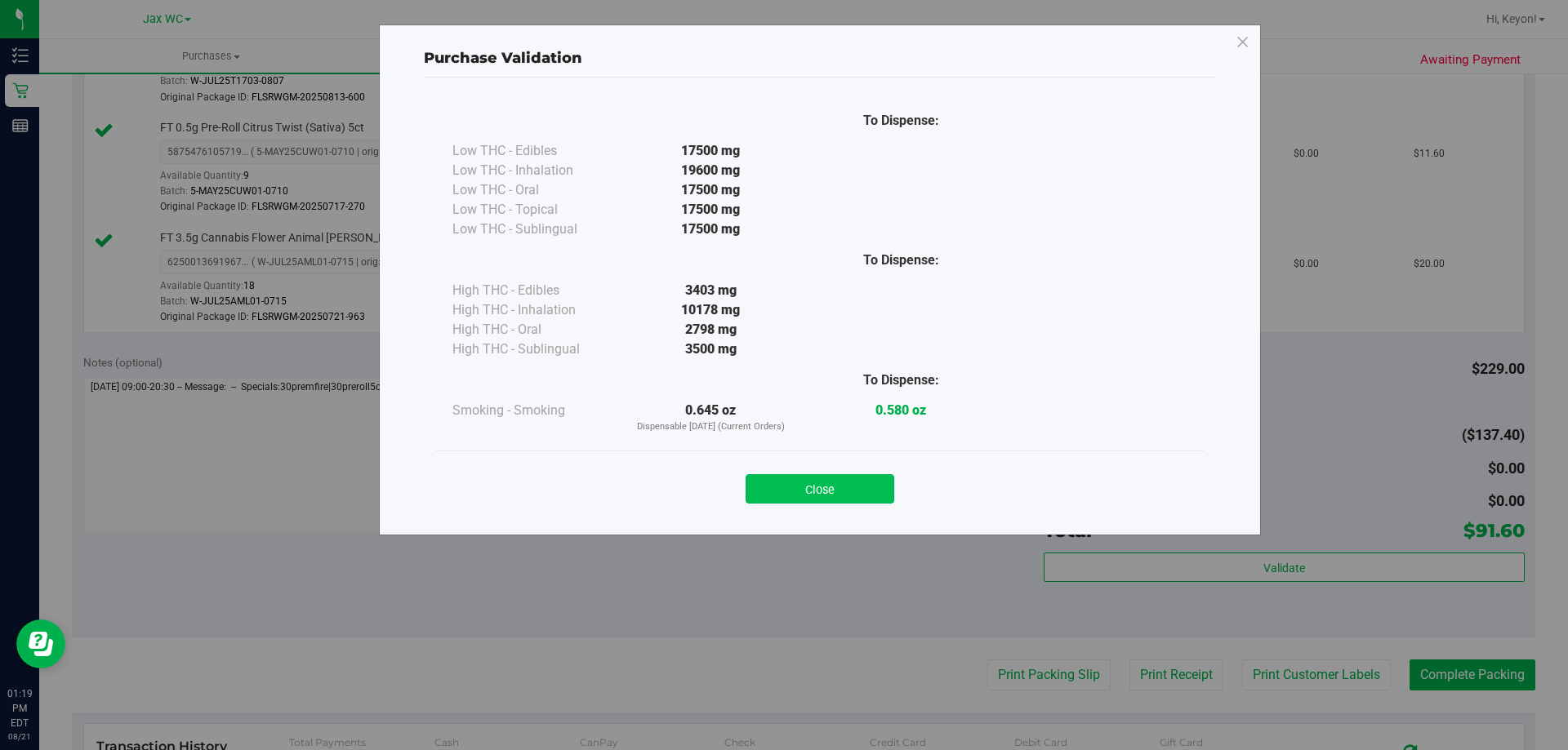
click at [853, 490] on button "Close" at bounding box center [819, 489] width 148 height 29
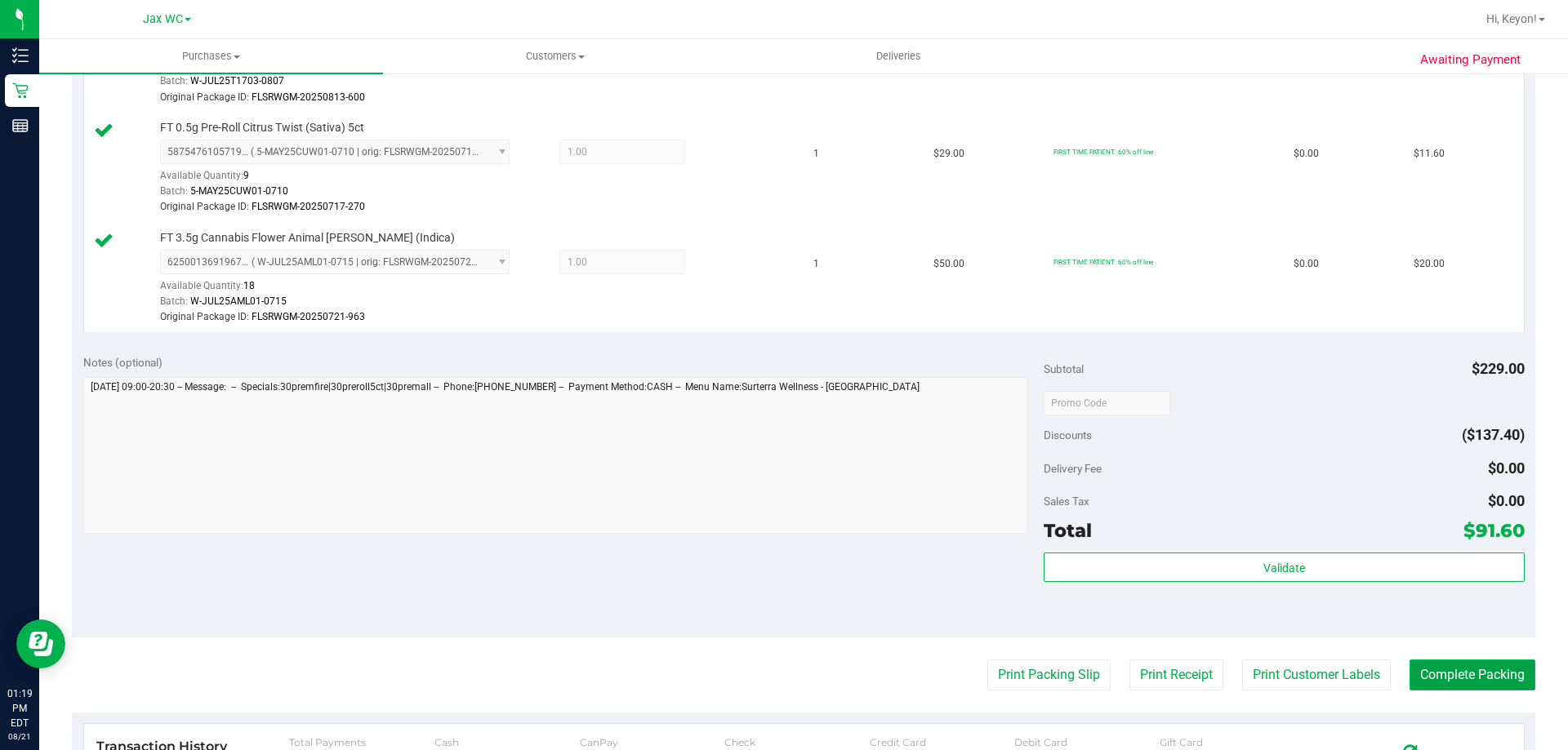
click at [1496, 671] on button "Complete Packing" at bounding box center [1472, 675] width 126 height 31
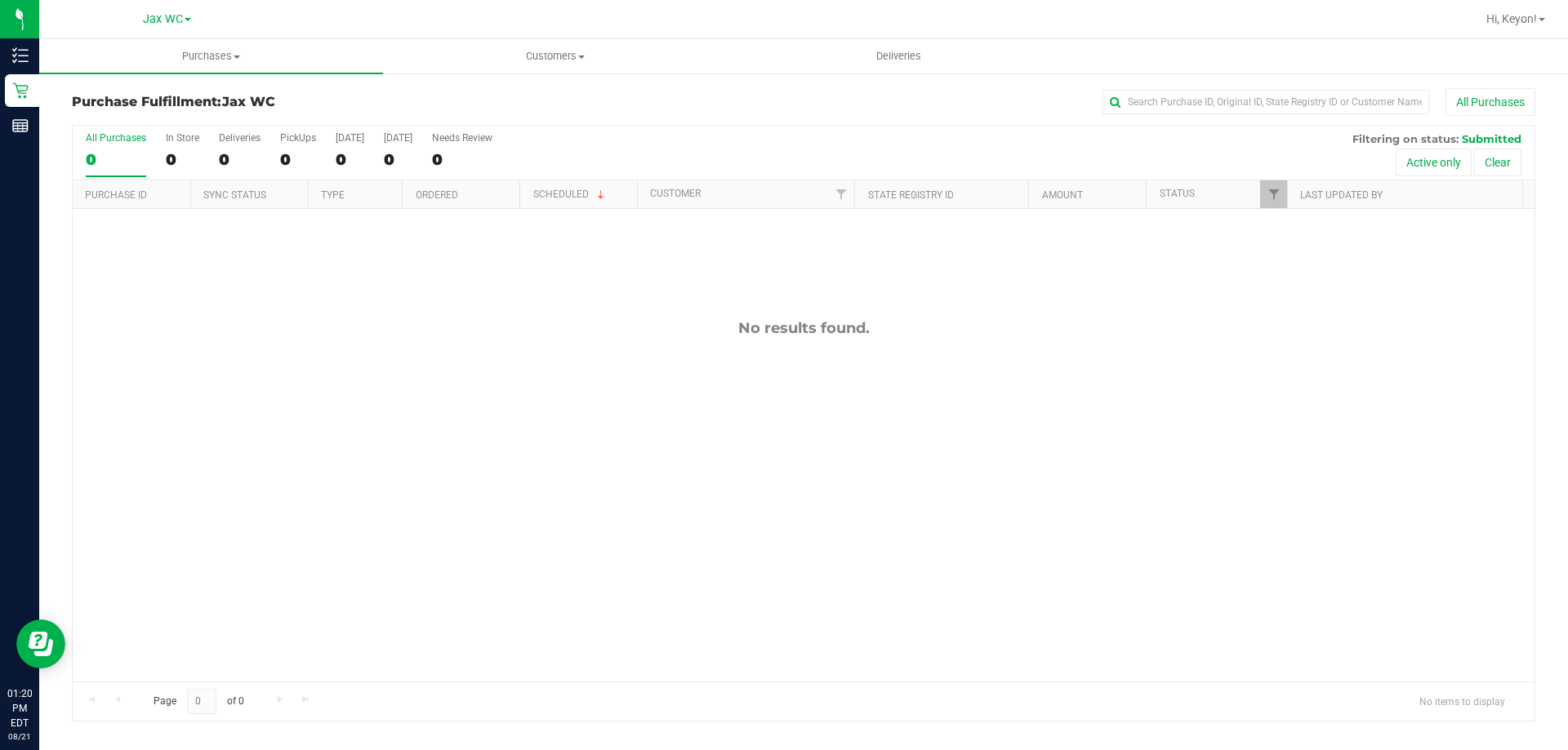
click at [106, 147] on label "All Purchases 0" at bounding box center [116, 154] width 60 height 45
click at [0, 0] on input "All Purchases 0" at bounding box center [0, 0] width 0 height 0
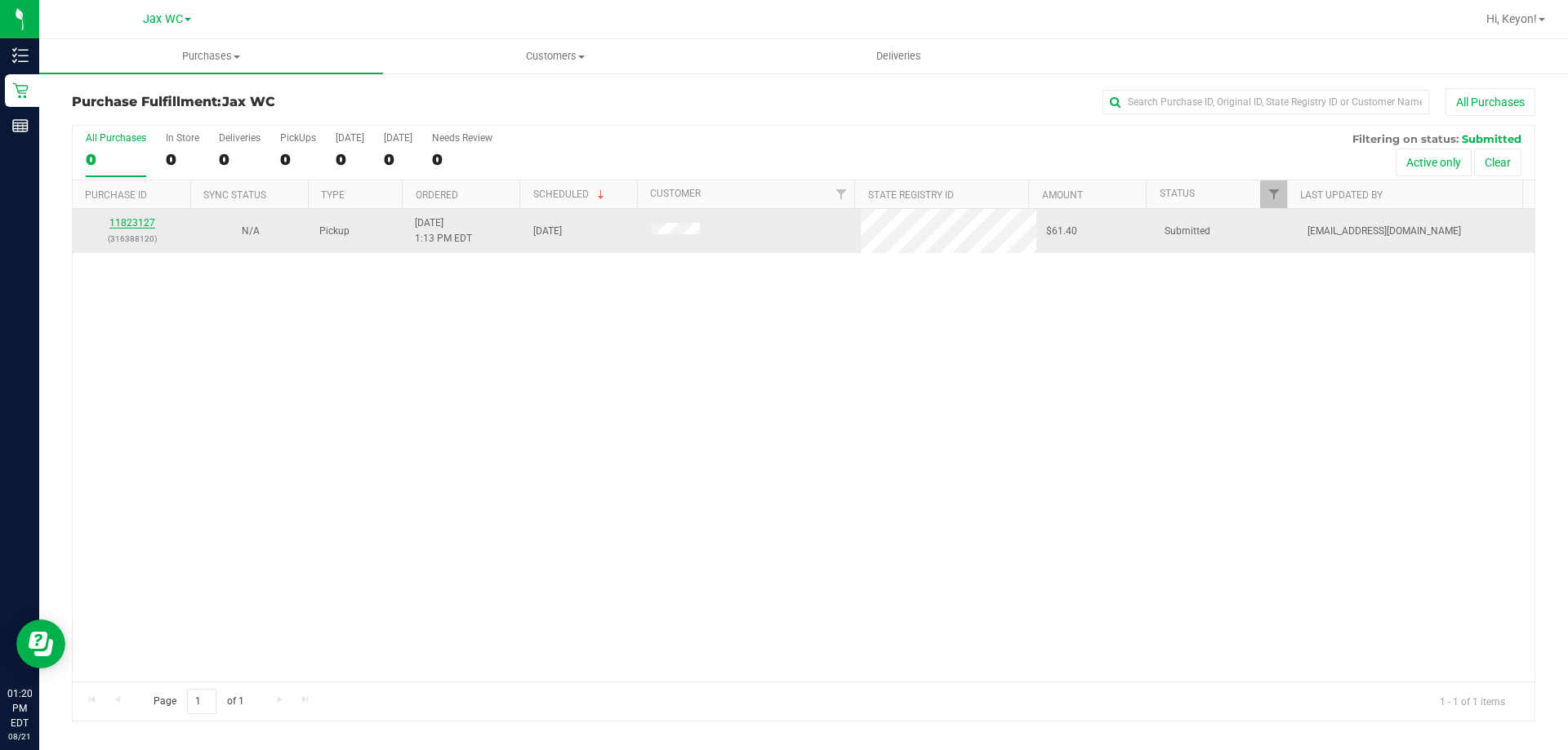
click at [143, 226] on link "11823127" at bounding box center [132, 222] width 46 height 11
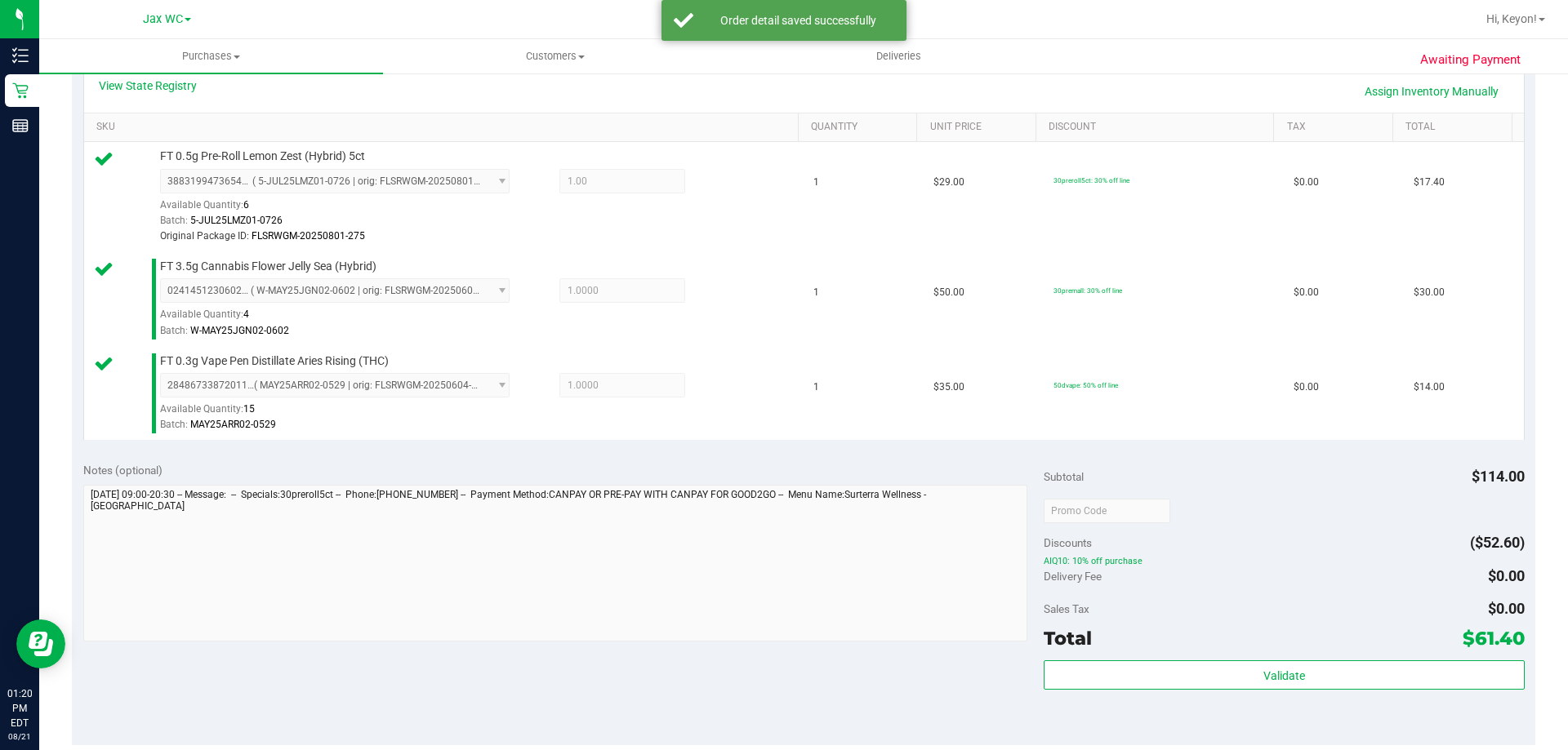
scroll to position [442, 0]
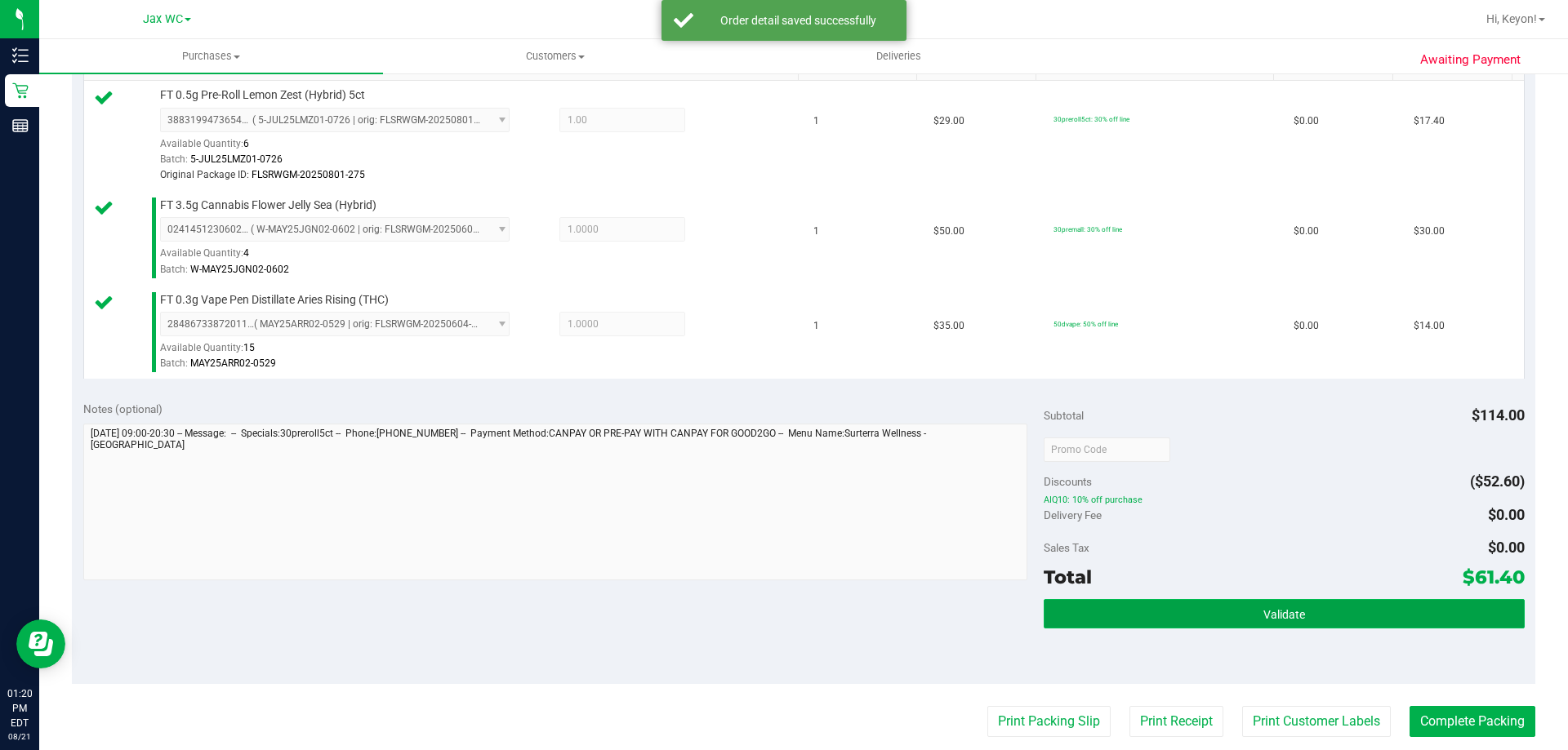
click at [1266, 610] on span "Validate" at bounding box center [1284, 614] width 41 height 13
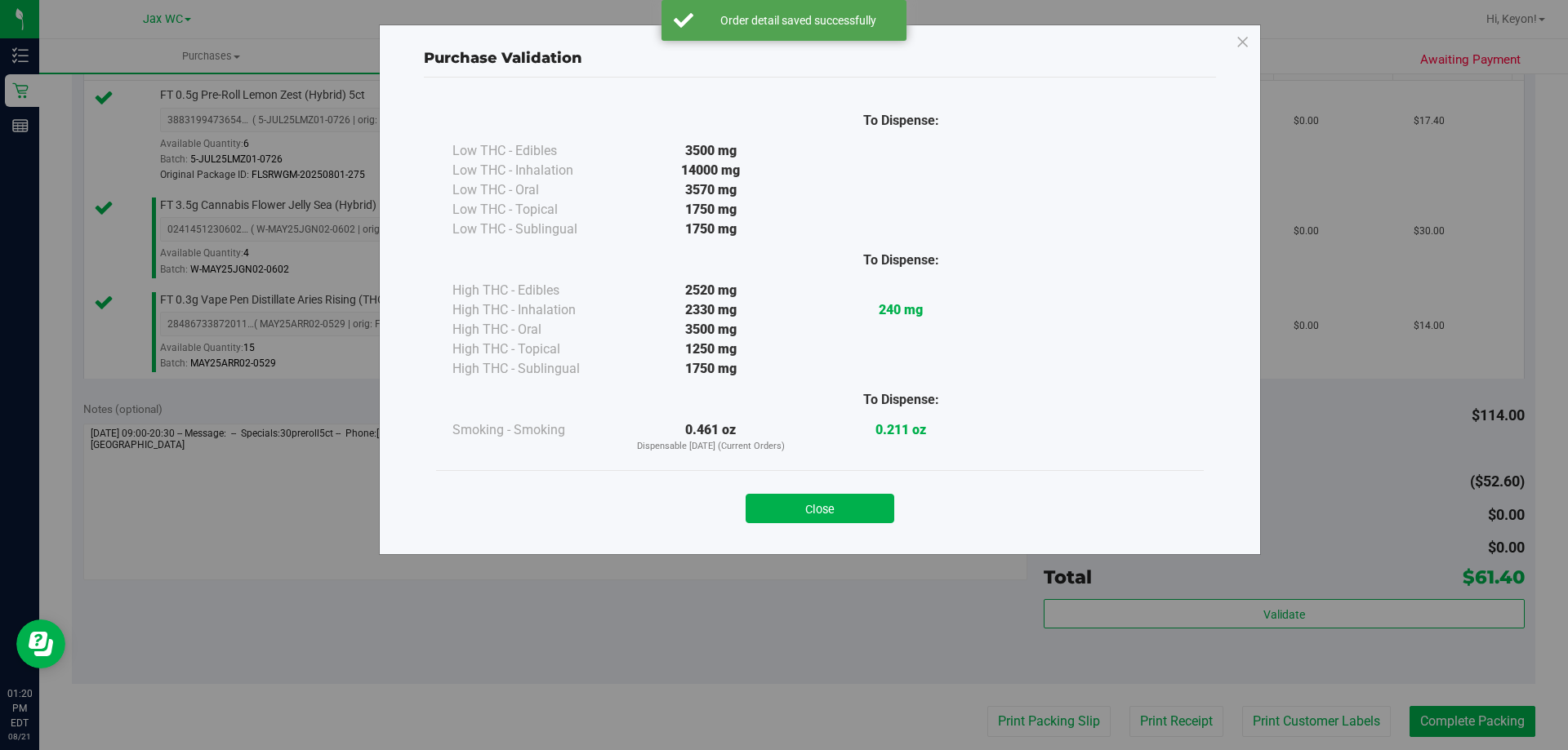
click at [828, 513] on button "Close" at bounding box center [819, 509] width 148 height 29
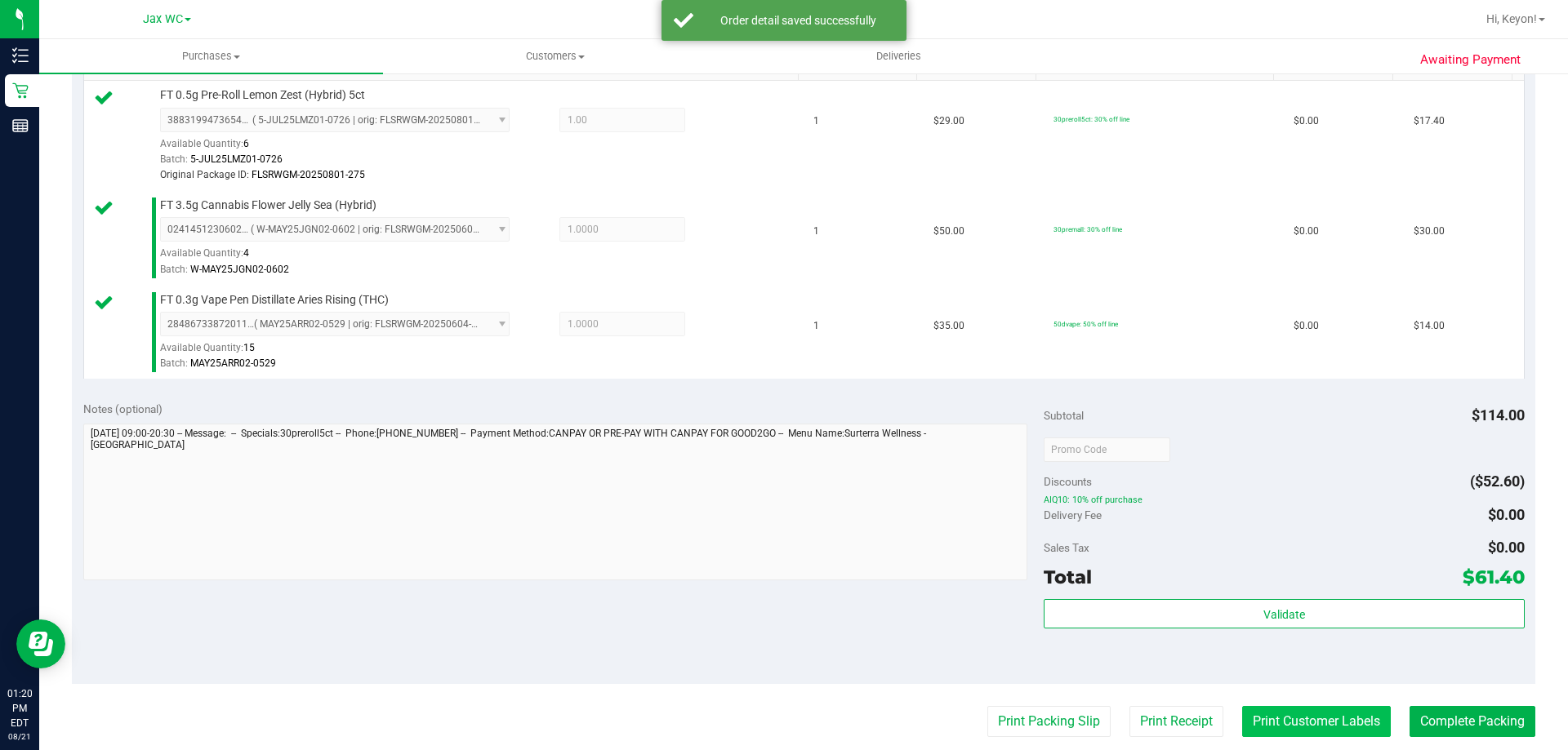
click at [1333, 722] on button "Print Customer Labels" at bounding box center [1316, 722] width 148 height 31
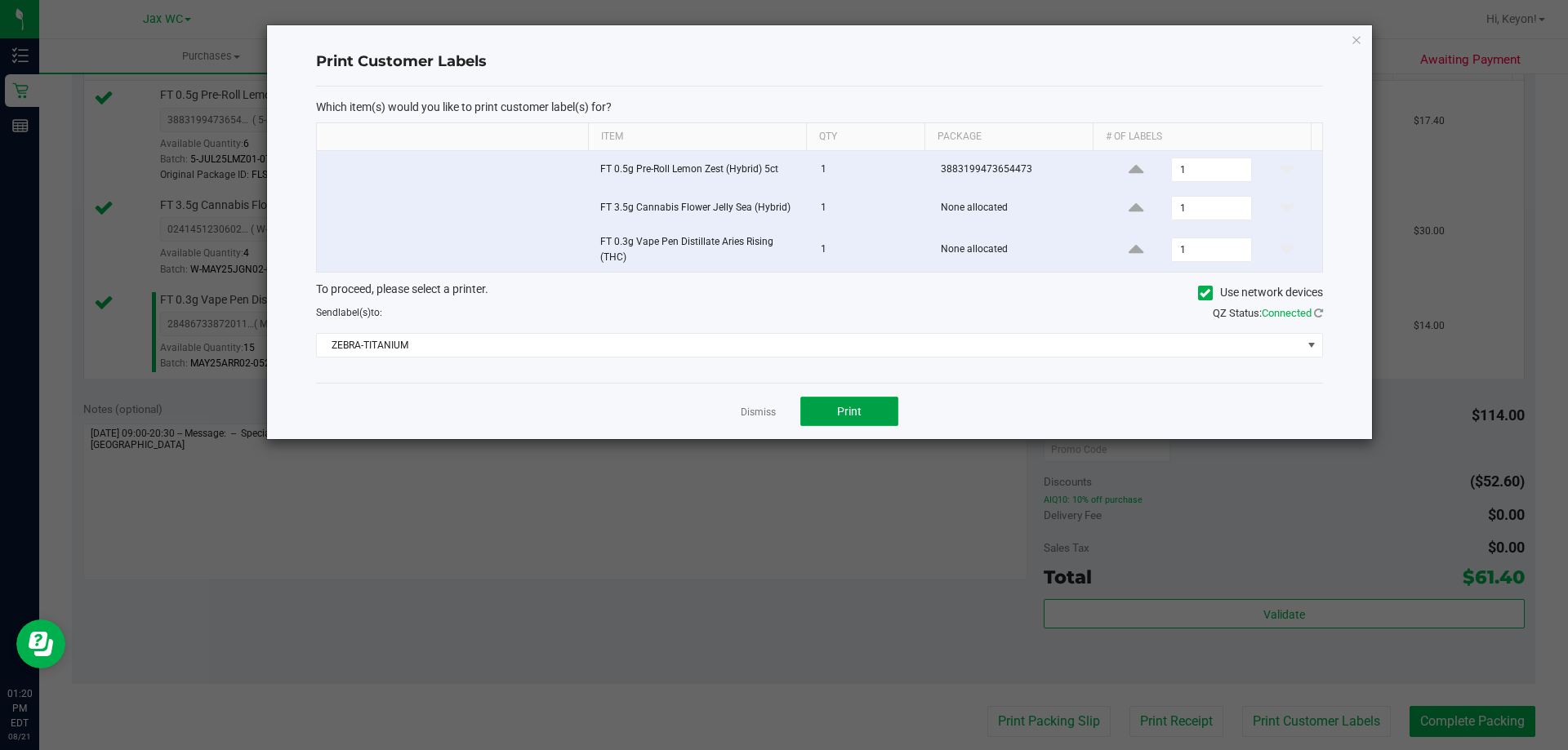
click at [864, 422] on button "Print" at bounding box center [850, 411] width 98 height 29
drag, startPoint x: 747, startPoint y: 412, endPoint x: 1088, endPoint y: 516, distance: 356.5
click at [750, 412] on link "Dismiss" at bounding box center [758, 413] width 35 height 14
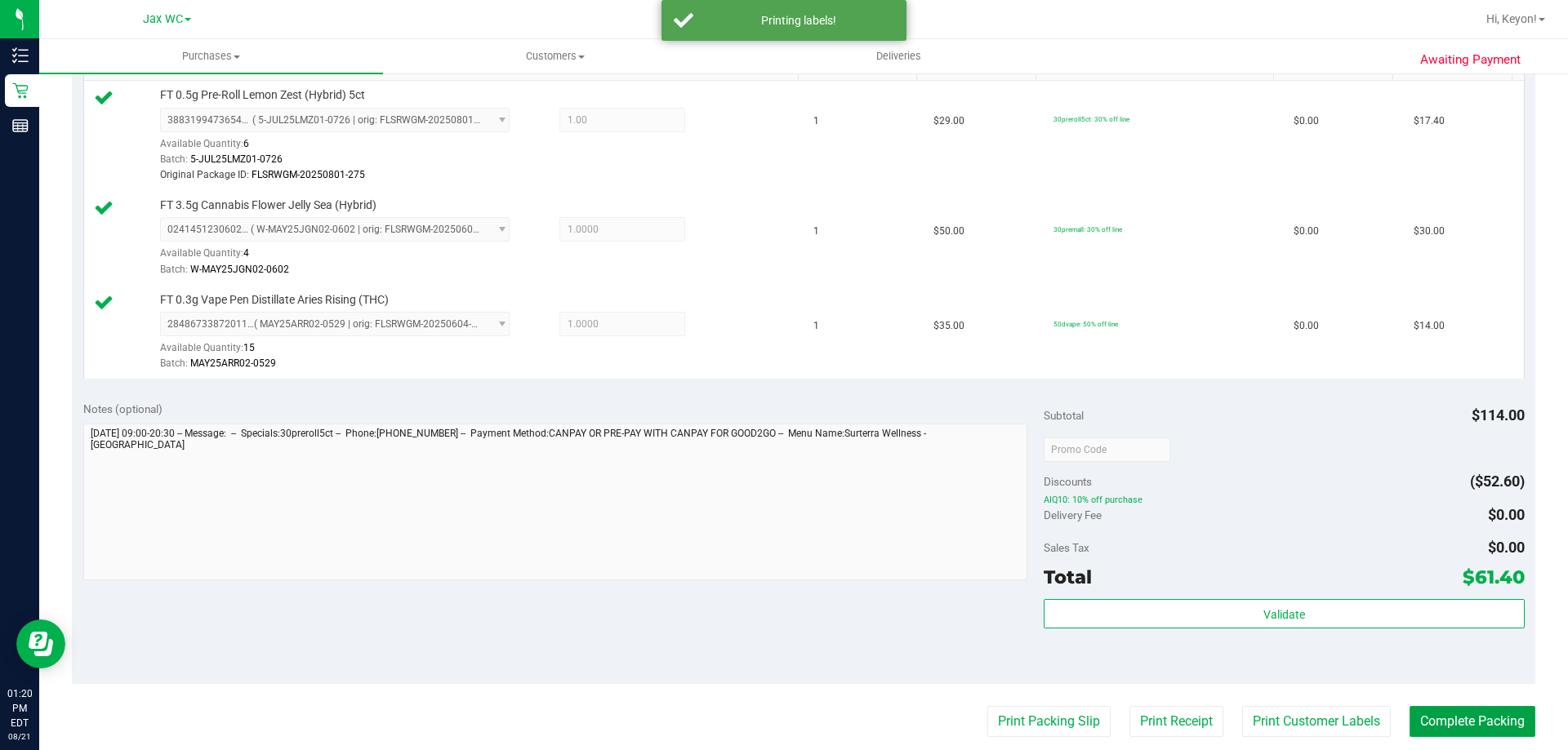
drag, startPoint x: 1483, startPoint y: 726, endPoint x: 1409, endPoint y: 647, distance: 108.2
click at [1483, 726] on button "Complete Packing" at bounding box center [1472, 722] width 126 height 31
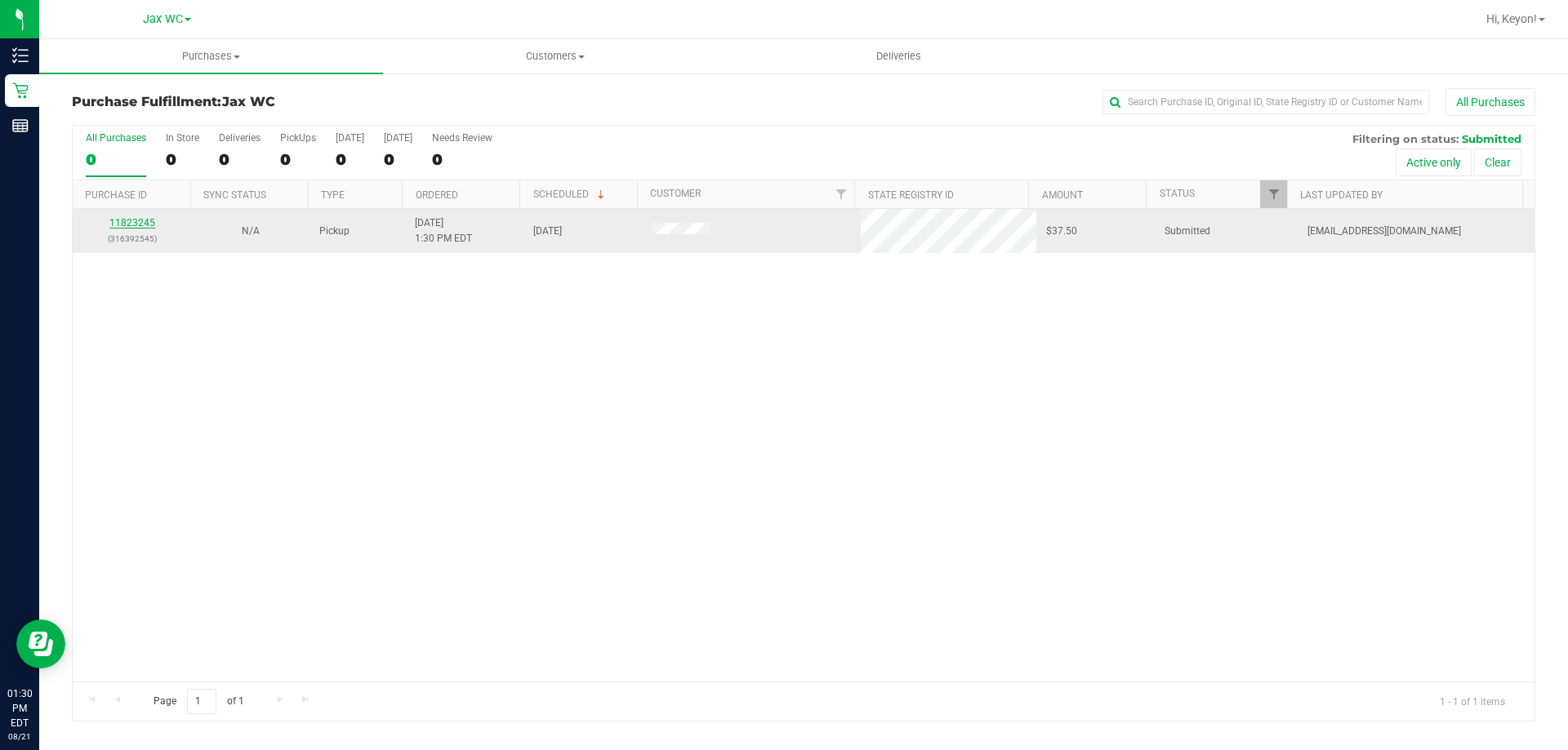
click at [123, 222] on link "11823245" at bounding box center [132, 222] width 46 height 11
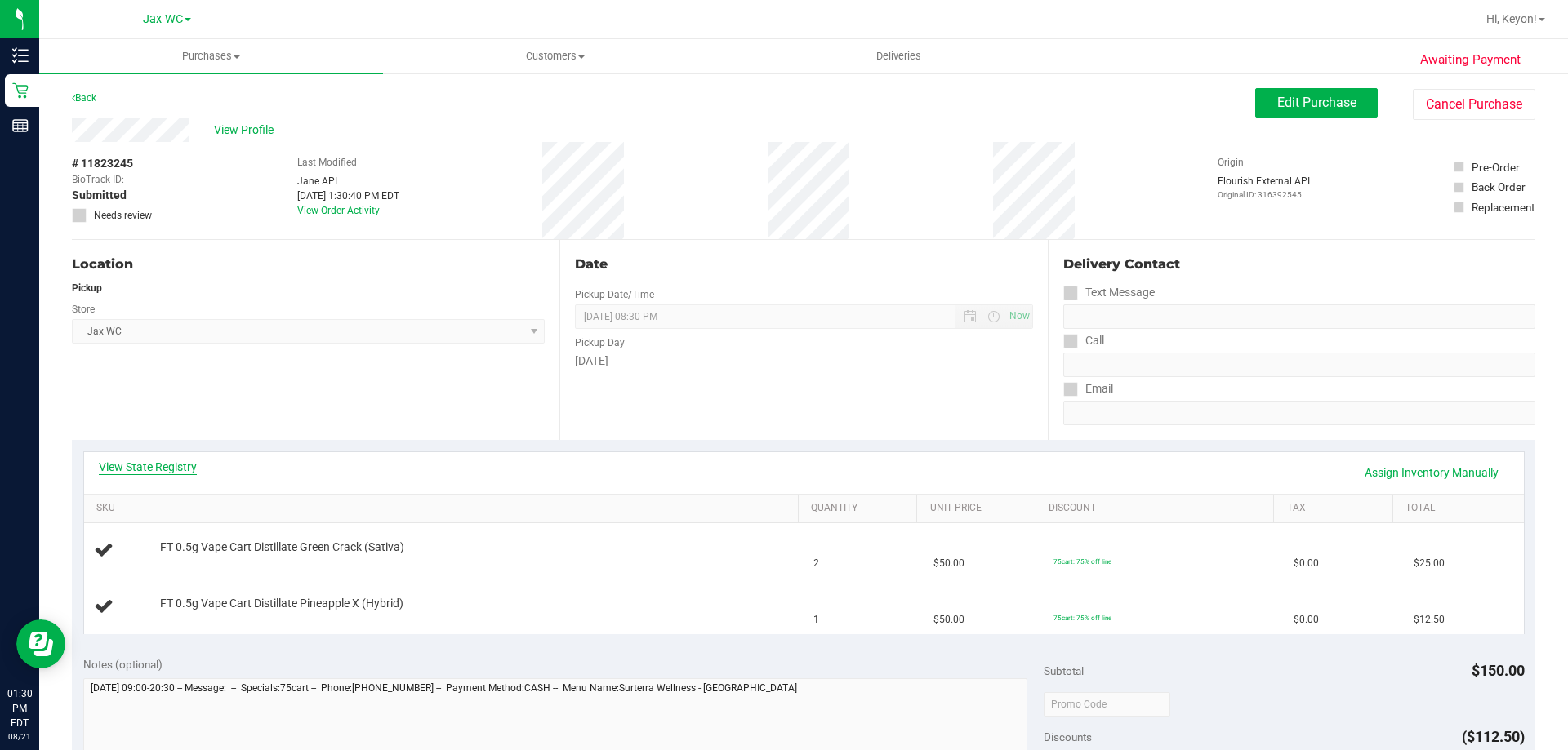
click at [141, 469] on link "View State Registry" at bounding box center [148, 466] width 98 height 16
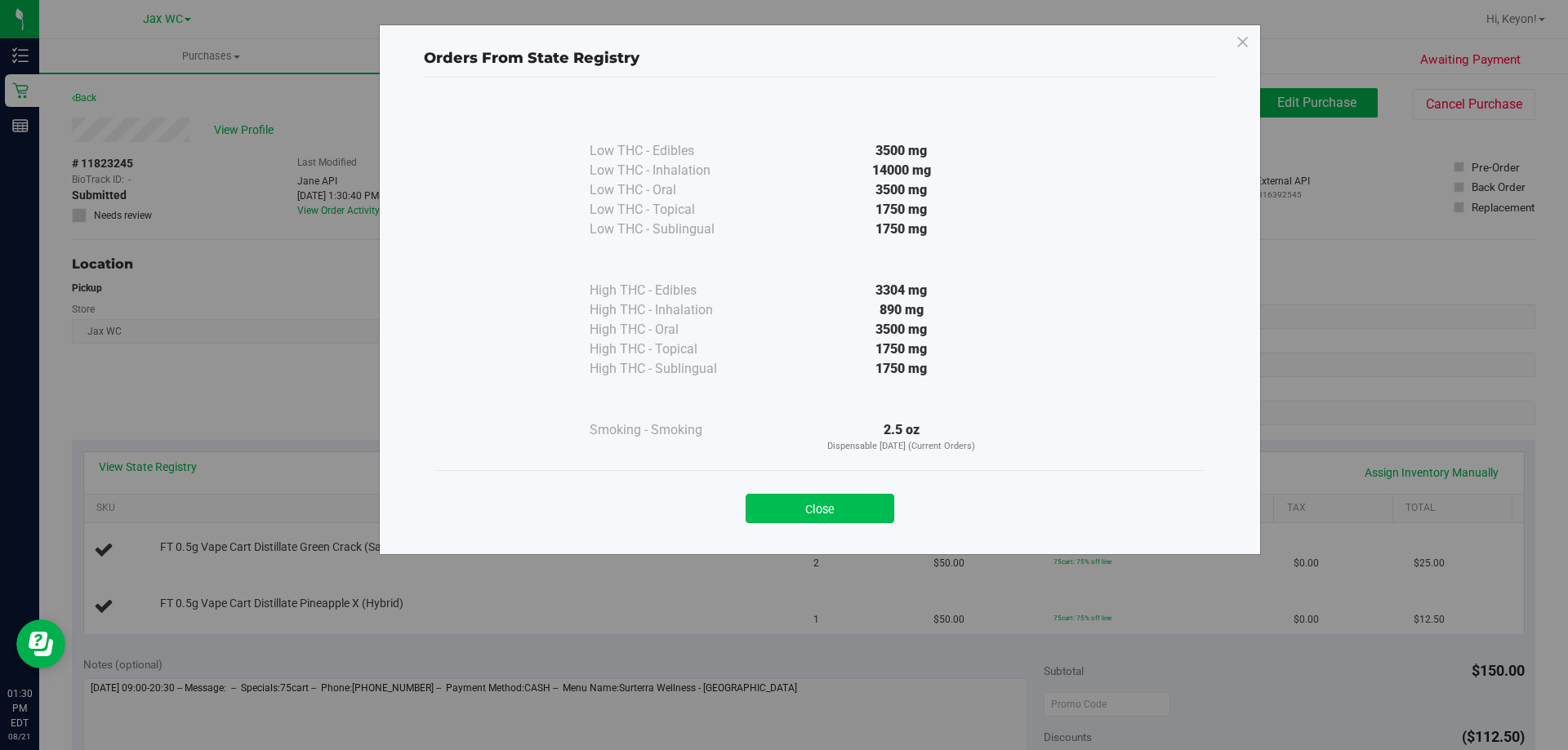
click at [800, 514] on button "Close" at bounding box center [819, 509] width 148 height 29
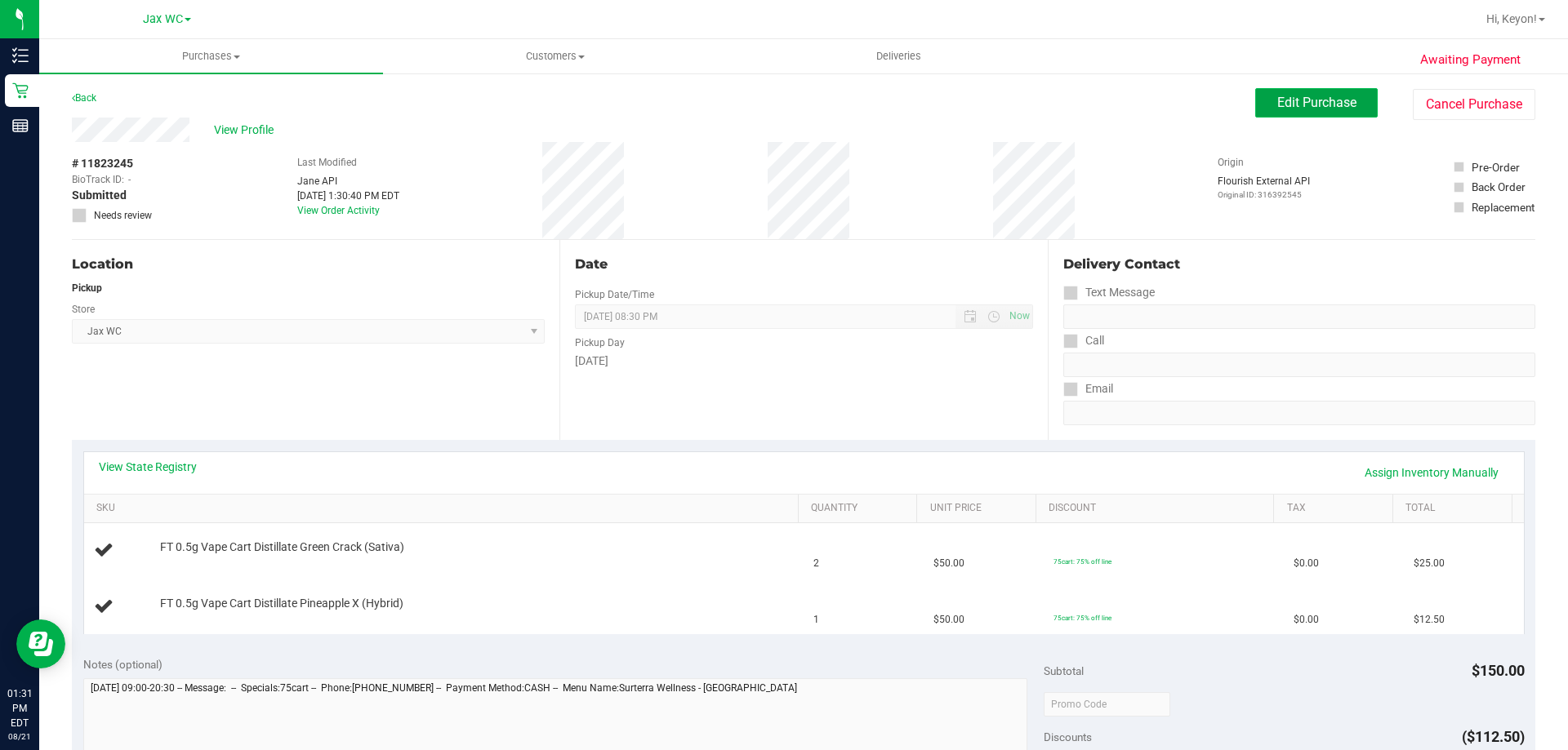
click at [1303, 101] on span "Edit Purchase" at bounding box center [1317, 103] width 79 height 16
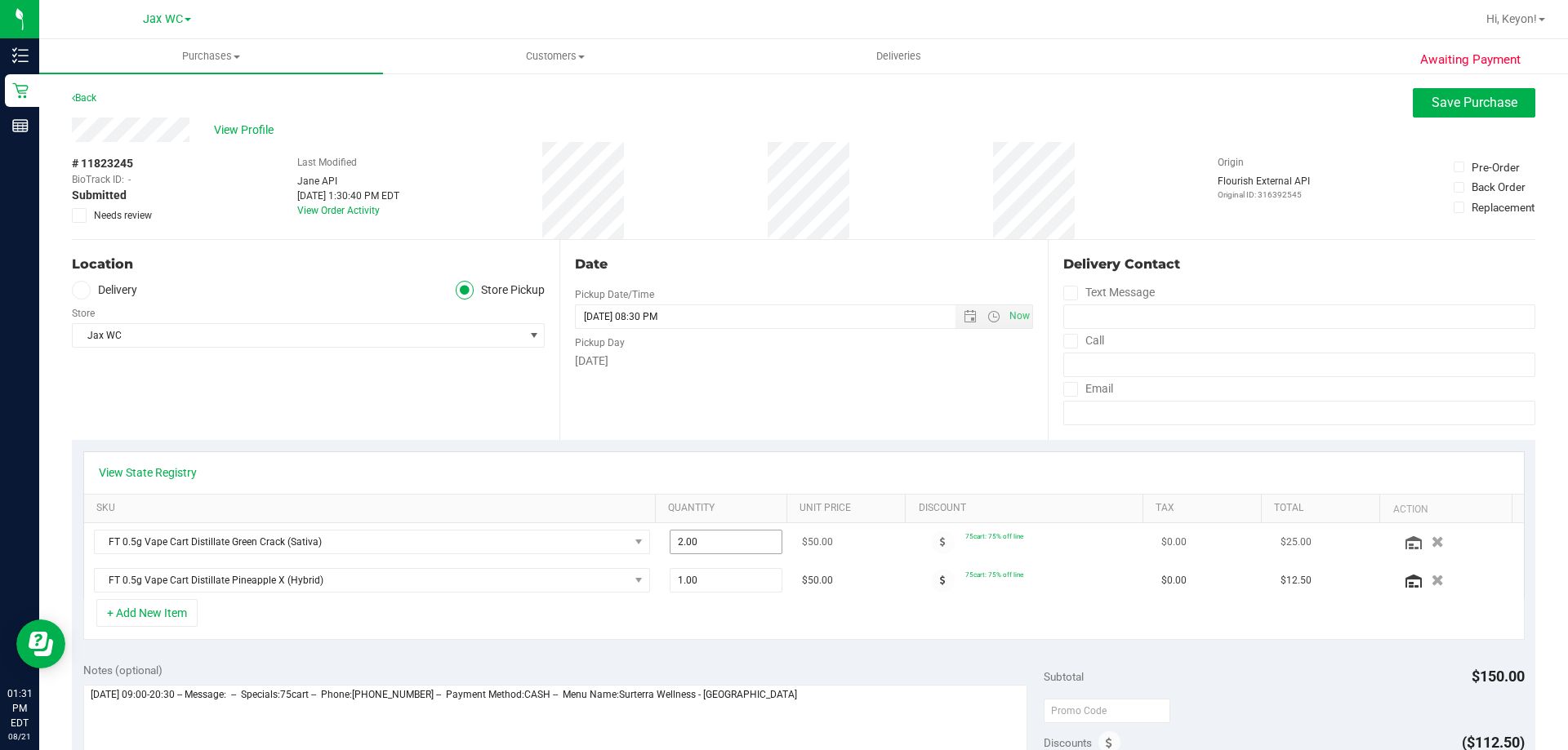
click at [721, 547] on span "2.00 2" at bounding box center [726, 542] width 114 height 24
type input "1"
type input "1.00"
click at [861, 620] on div "+ Add New Item" at bounding box center [804, 619] width 1441 height 41
click at [1418, 98] on button "Save Purchase" at bounding box center [1474, 103] width 122 height 29
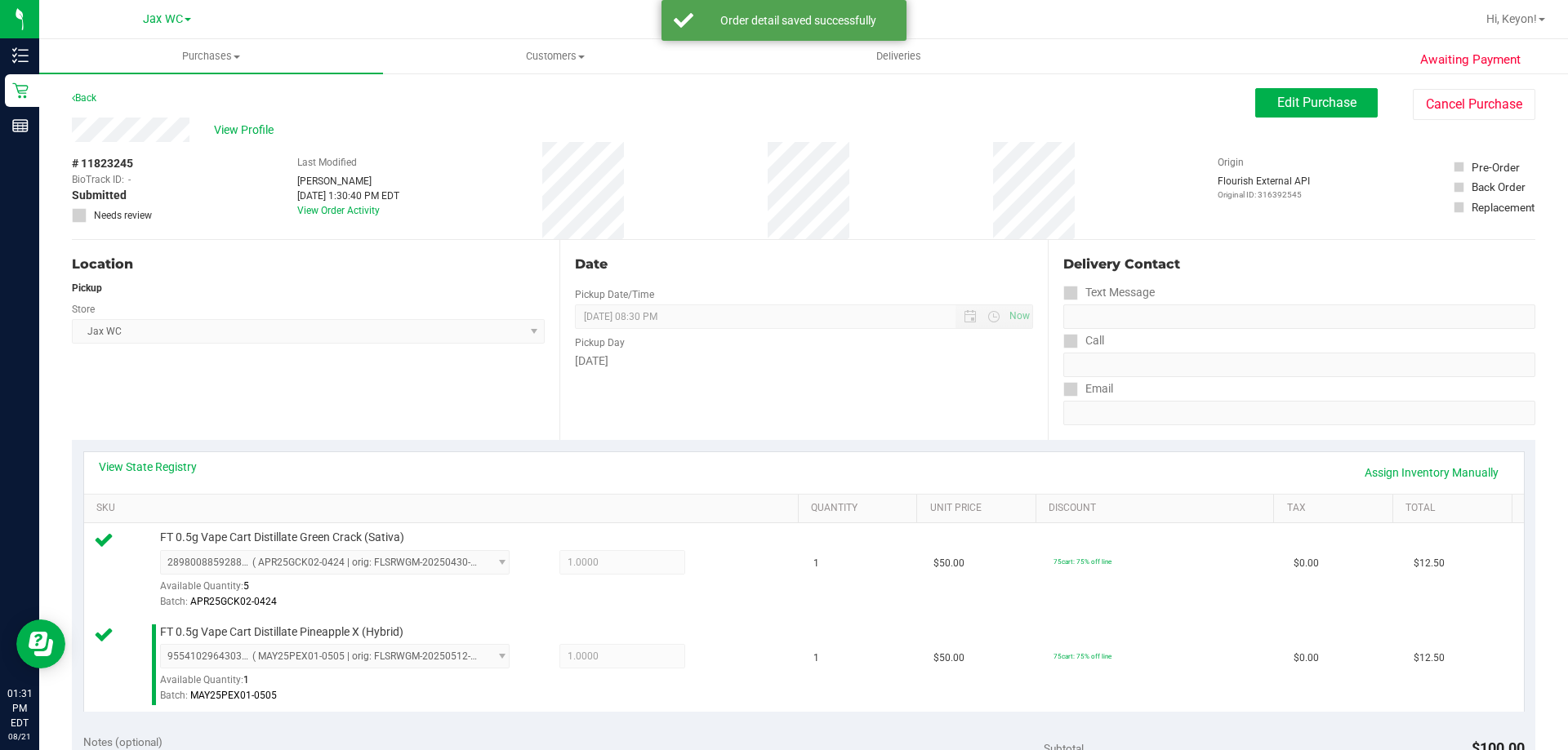
scroll to position [483, 0]
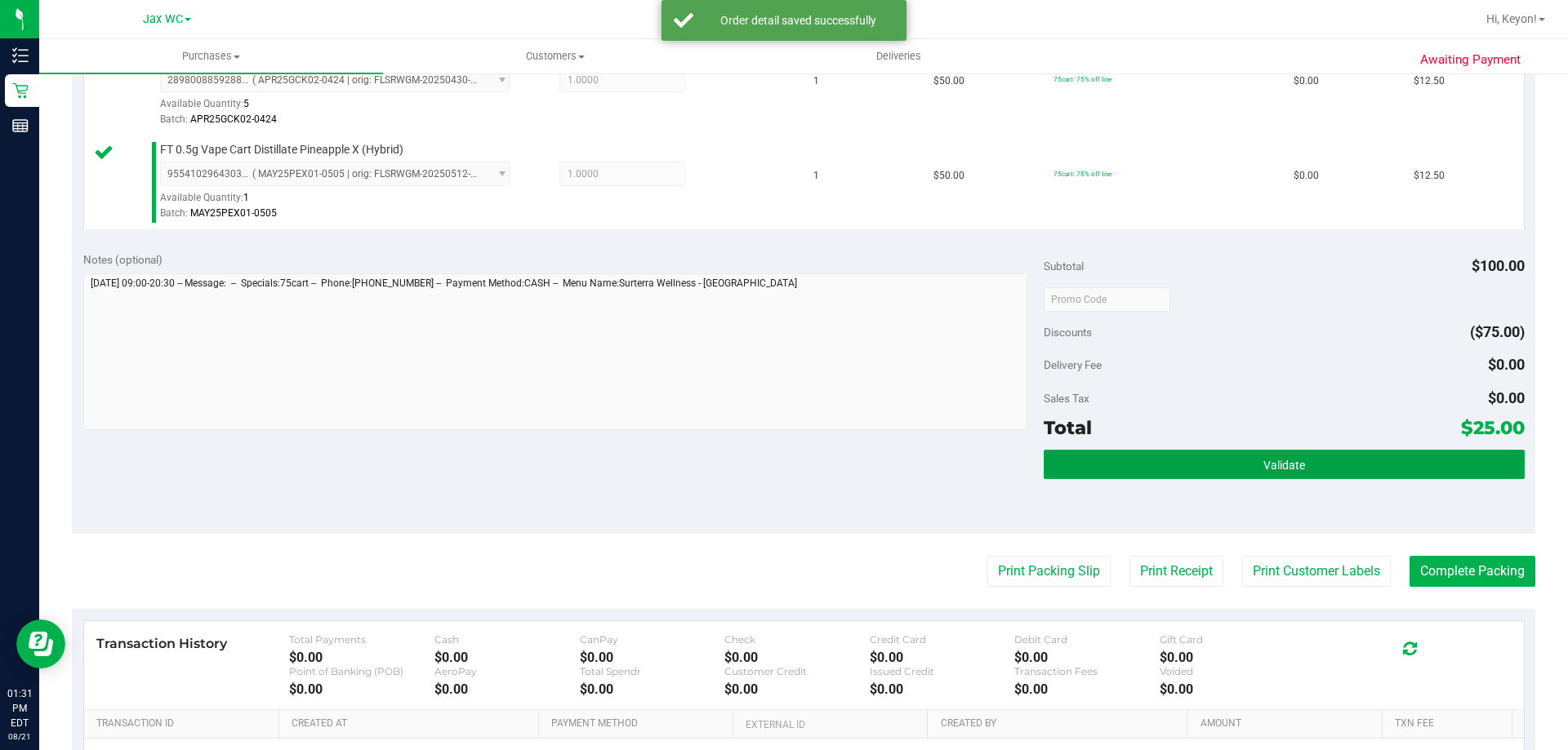
drag, startPoint x: 1336, startPoint y: 471, endPoint x: 1336, endPoint y: 483, distance: 12.0
click at [1336, 483] on div "Validate" at bounding box center [1283, 486] width 480 height 73
click at [1190, 467] on button "Validate" at bounding box center [1283, 465] width 480 height 29
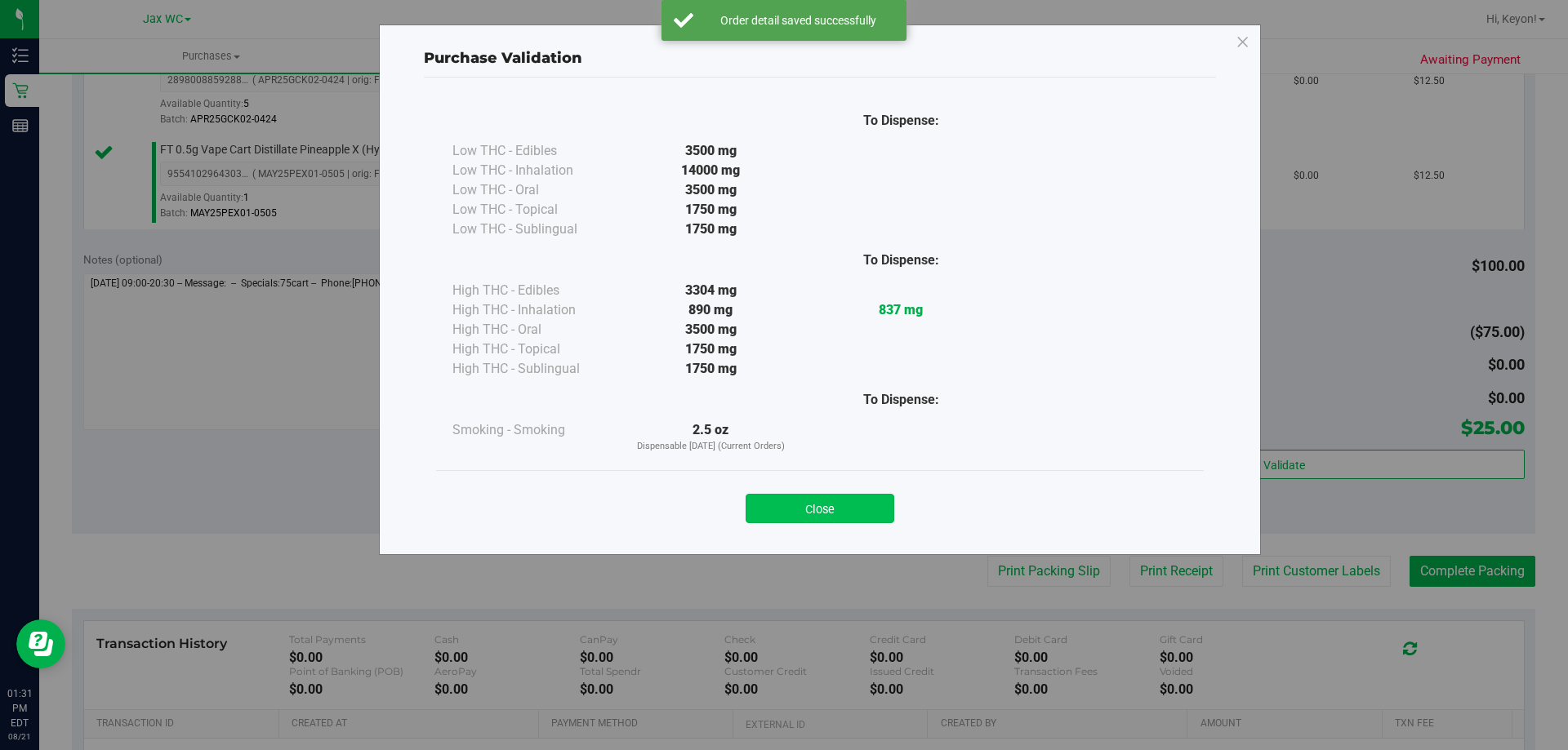
click at [859, 510] on button "Close" at bounding box center [819, 509] width 148 height 29
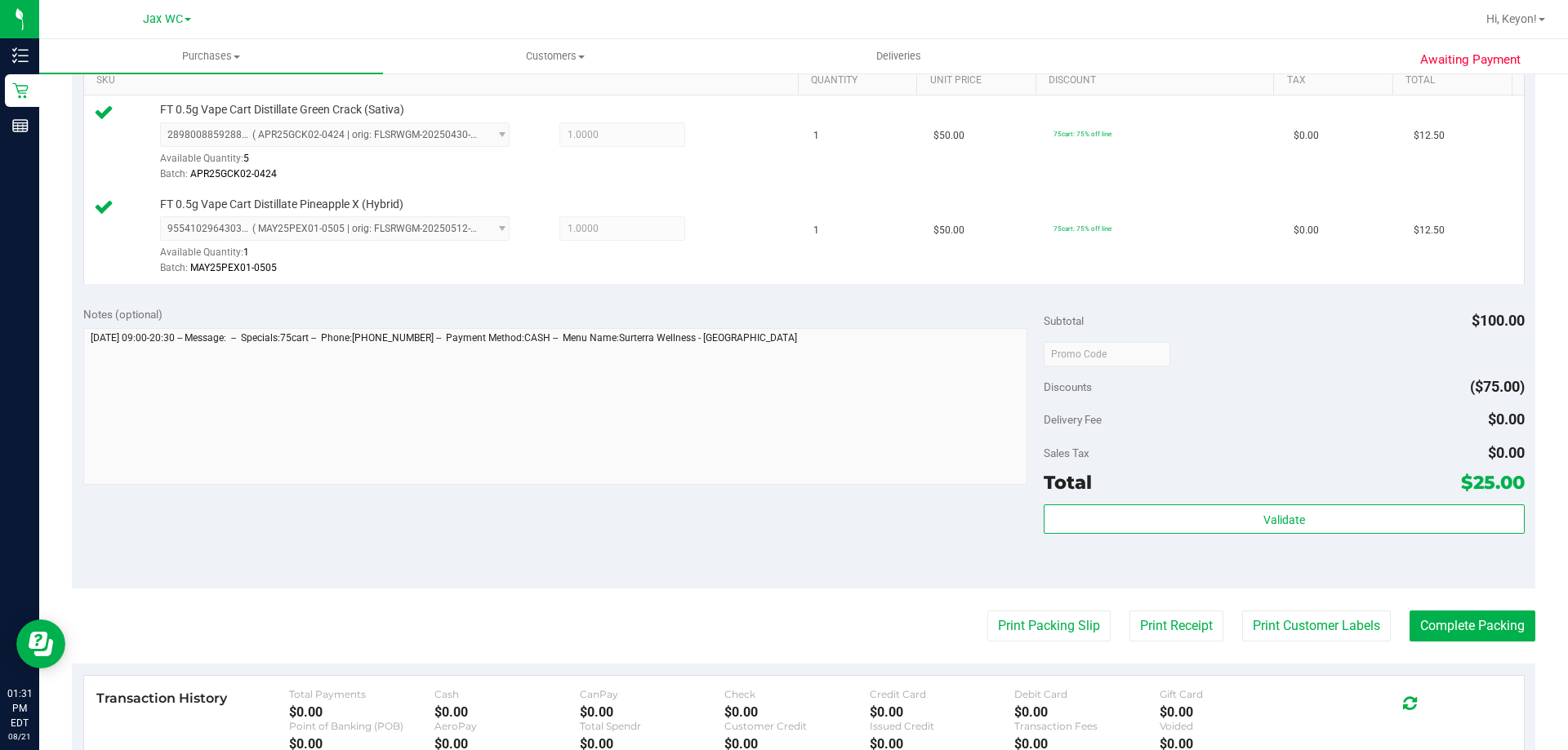
scroll to position [444, 0]
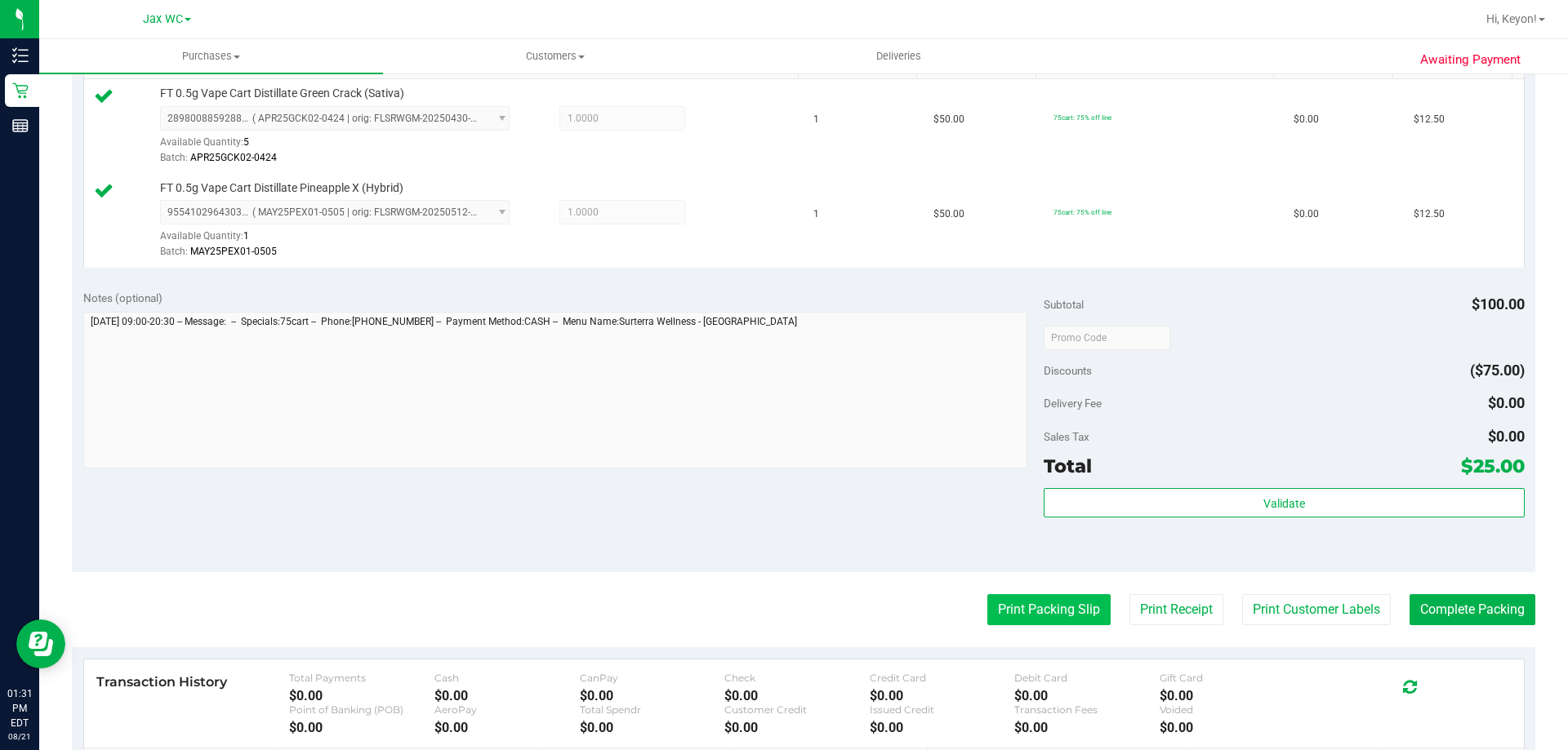
click at [1014, 616] on button "Print Packing Slip" at bounding box center [1049, 609] width 123 height 31
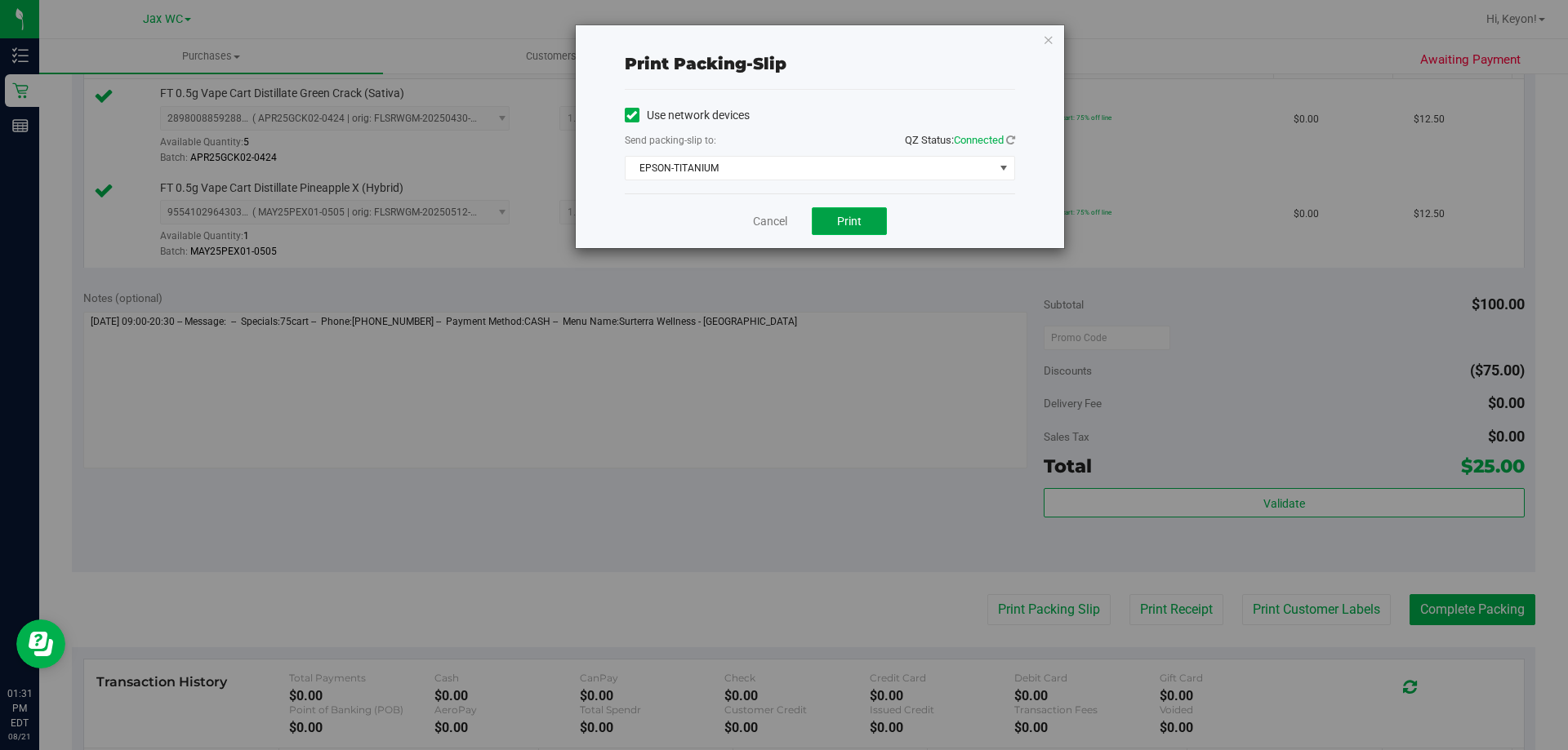
click at [852, 220] on span "Print" at bounding box center [850, 221] width 24 height 13
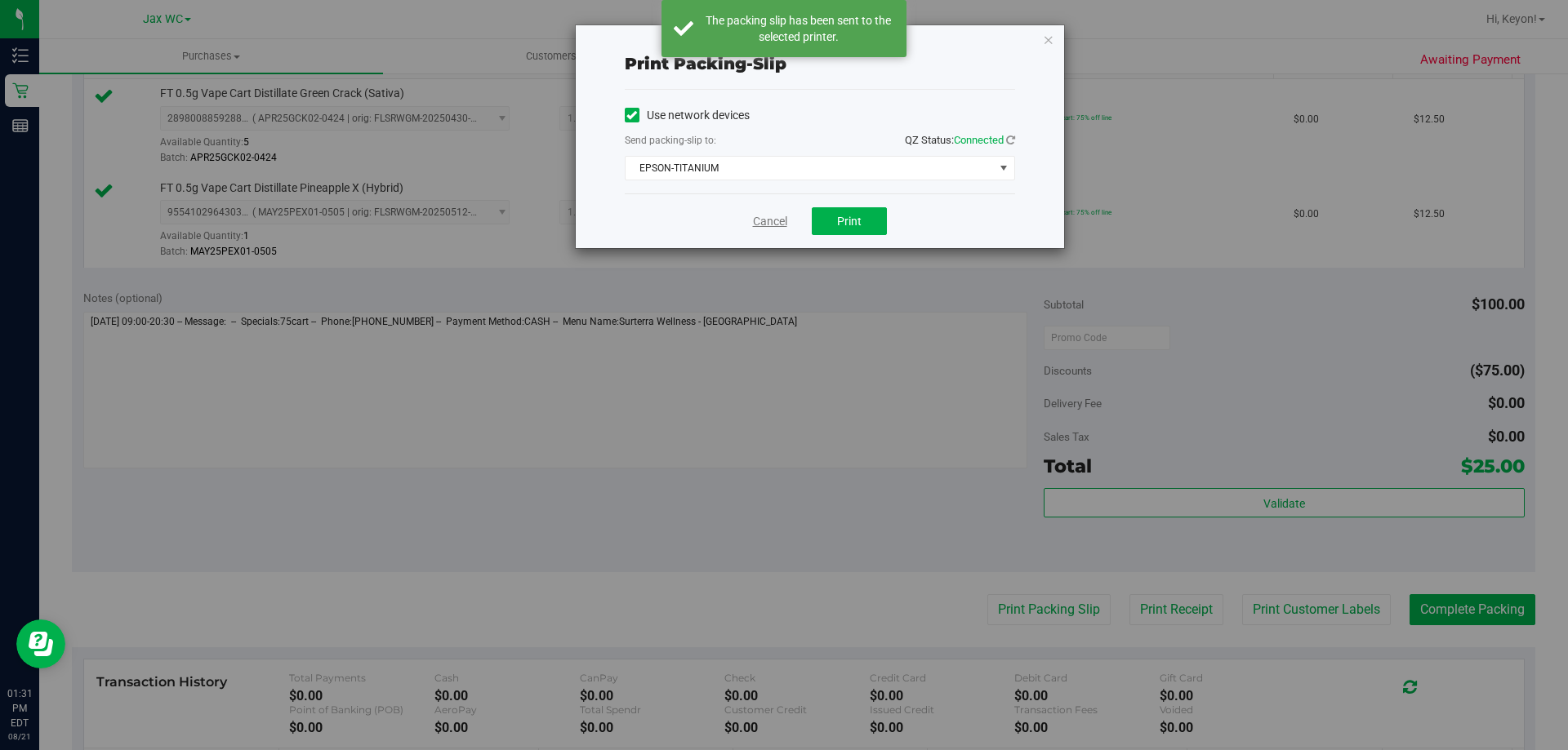
drag, startPoint x: 777, startPoint y: 227, endPoint x: 1567, endPoint y: 511, distance: 839.5
click at [778, 227] on link "Cancel" at bounding box center [770, 222] width 34 height 17
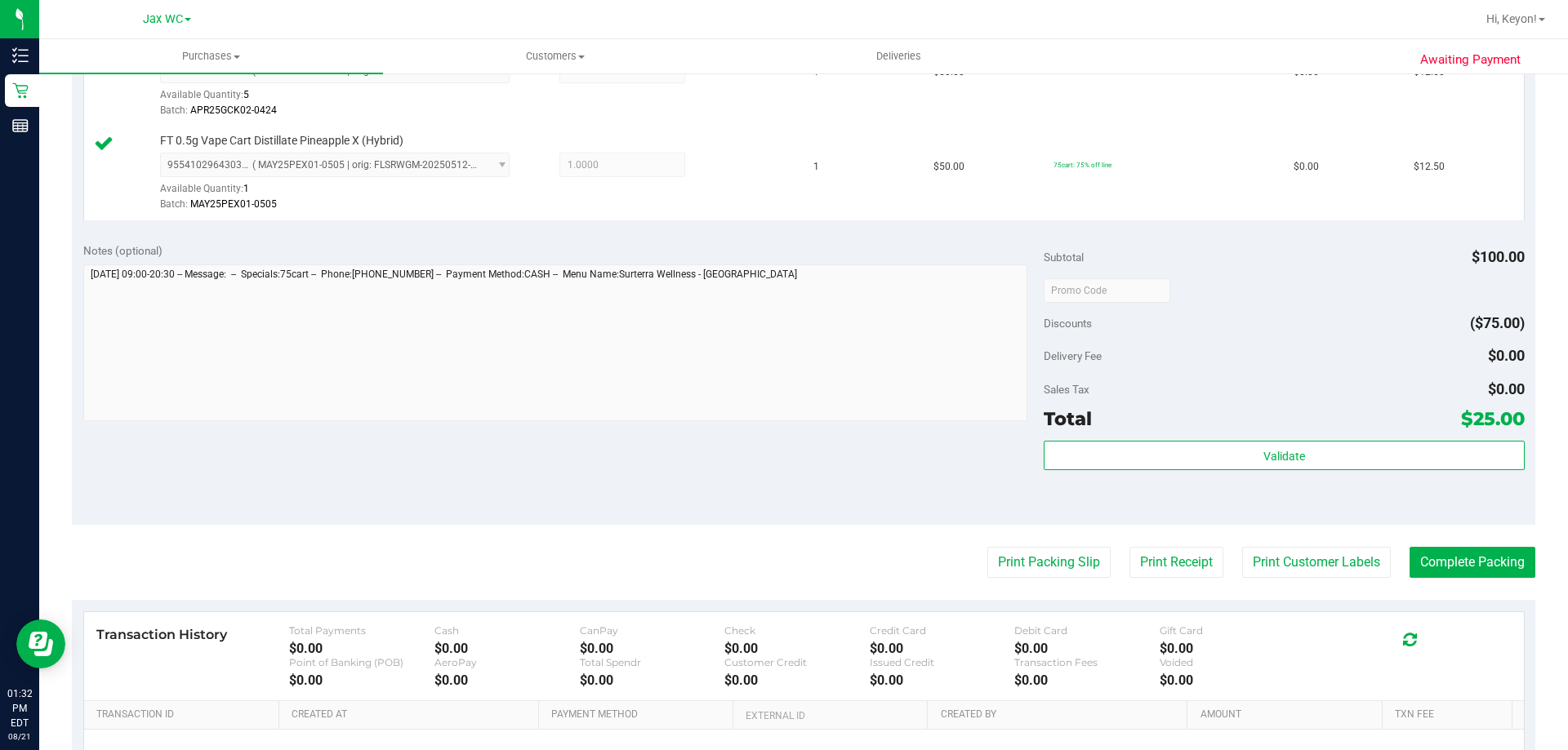
scroll to position [646, 0]
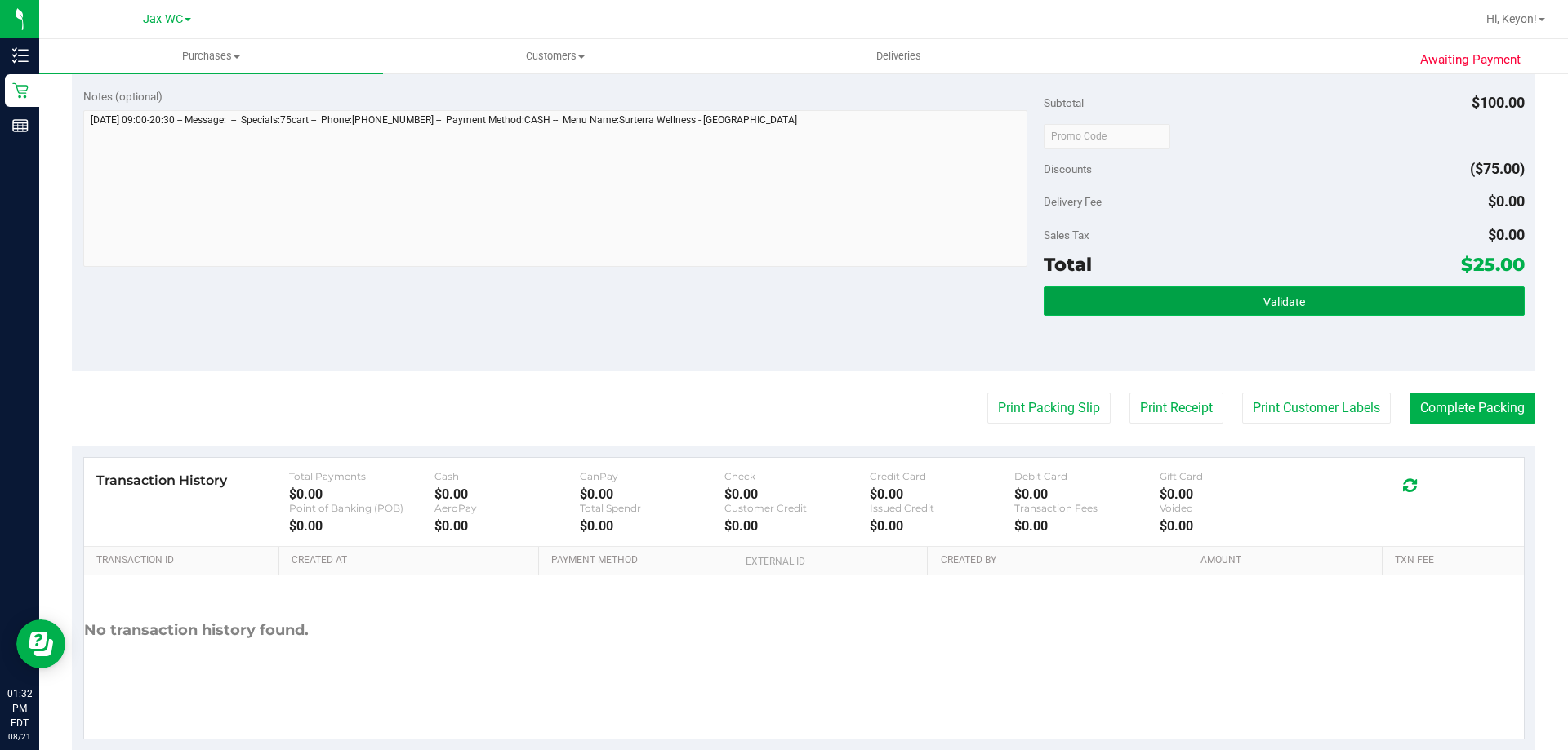
click at [1322, 298] on button "Validate" at bounding box center [1283, 301] width 480 height 29
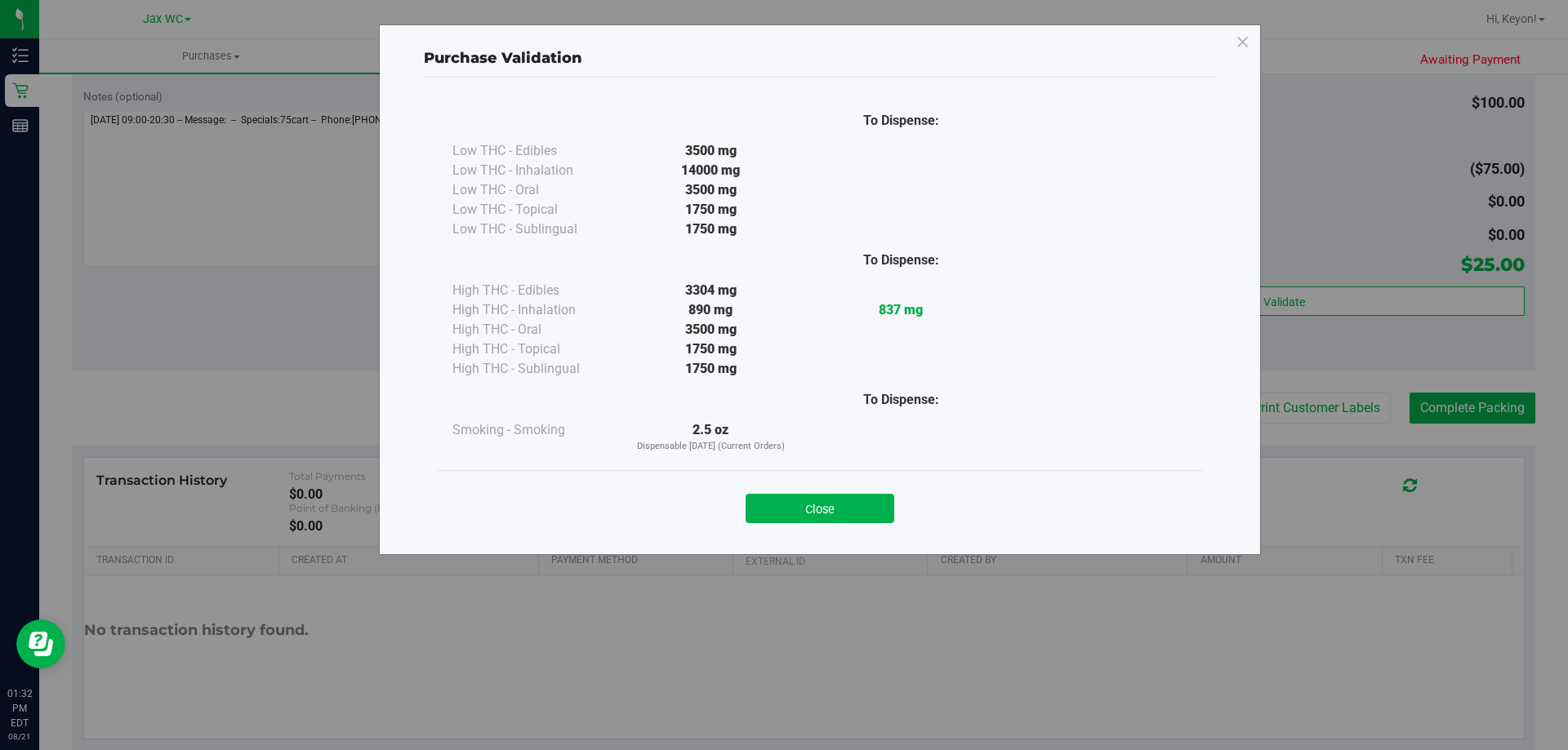
click at [825, 501] on button "Close" at bounding box center [819, 509] width 148 height 29
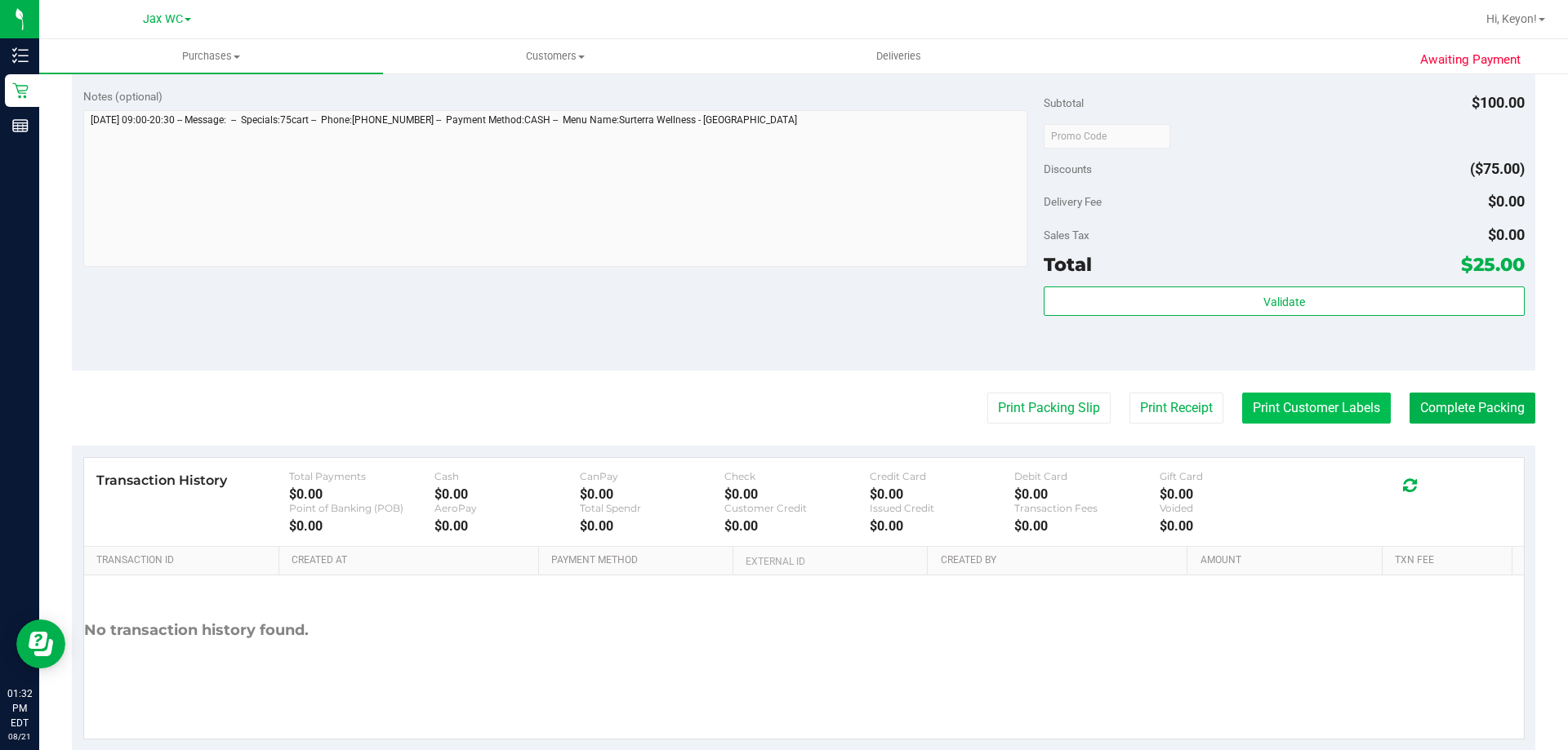
click at [1312, 421] on button "Print Customer Labels" at bounding box center [1316, 408] width 148 height 31
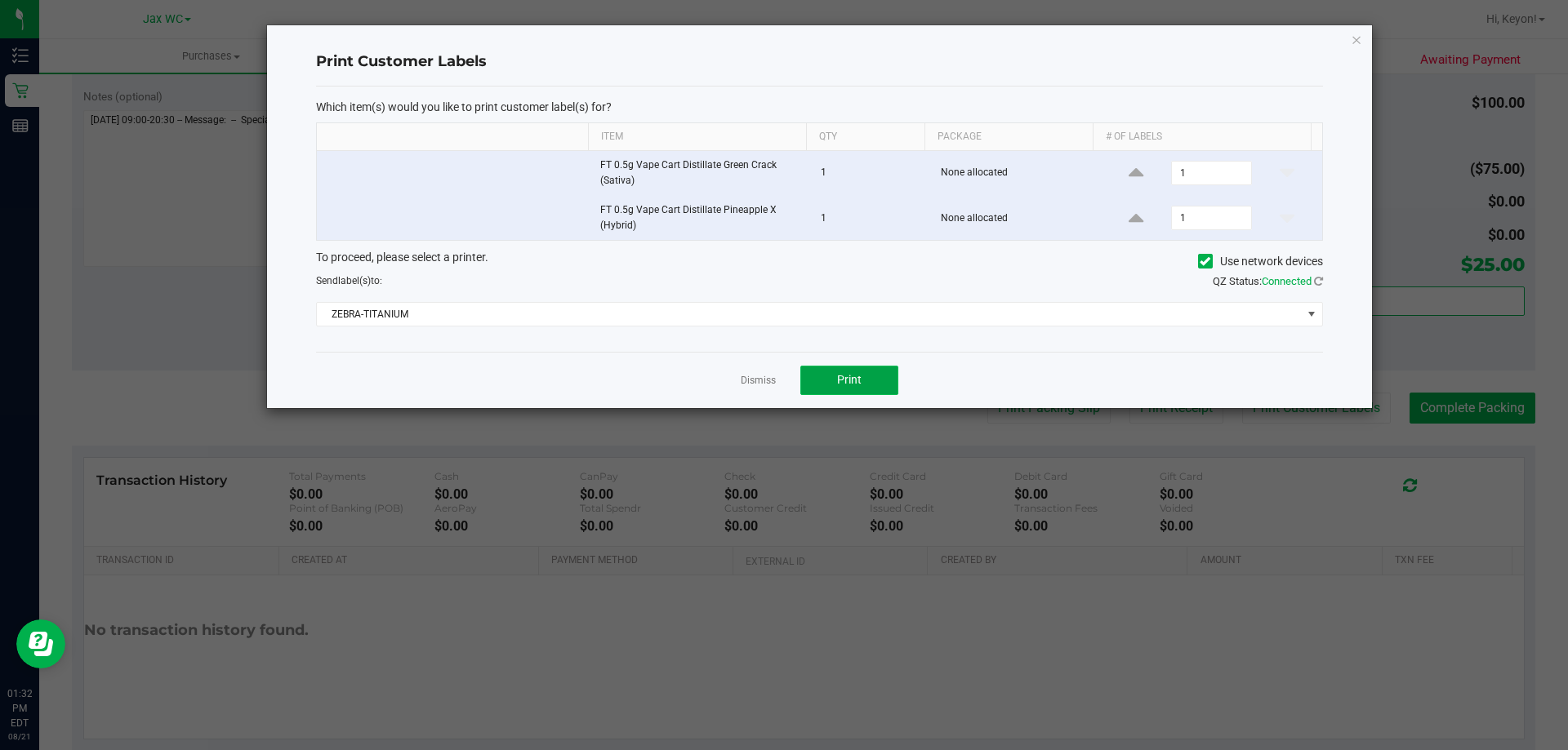
click at [886, 380] on button "Print" at bounding box center [850, 380] width 98 height 29
click at [761, 378] on link "Dismiss" at bounding box center [758, 381] width 35 height 14
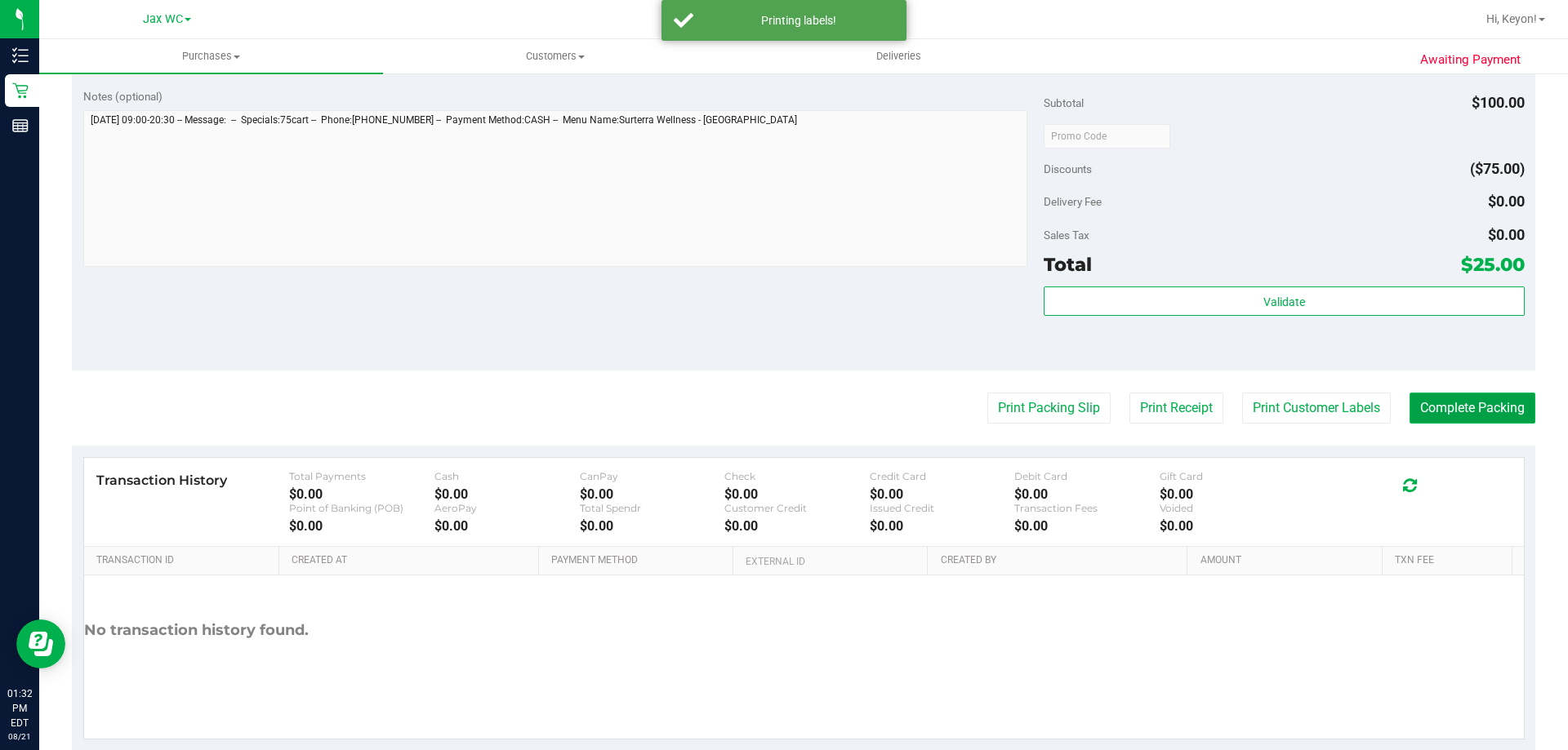
click at [1470, 412] on button "Complete Packing" at bounding box center [1472, 408] width 126 height 31
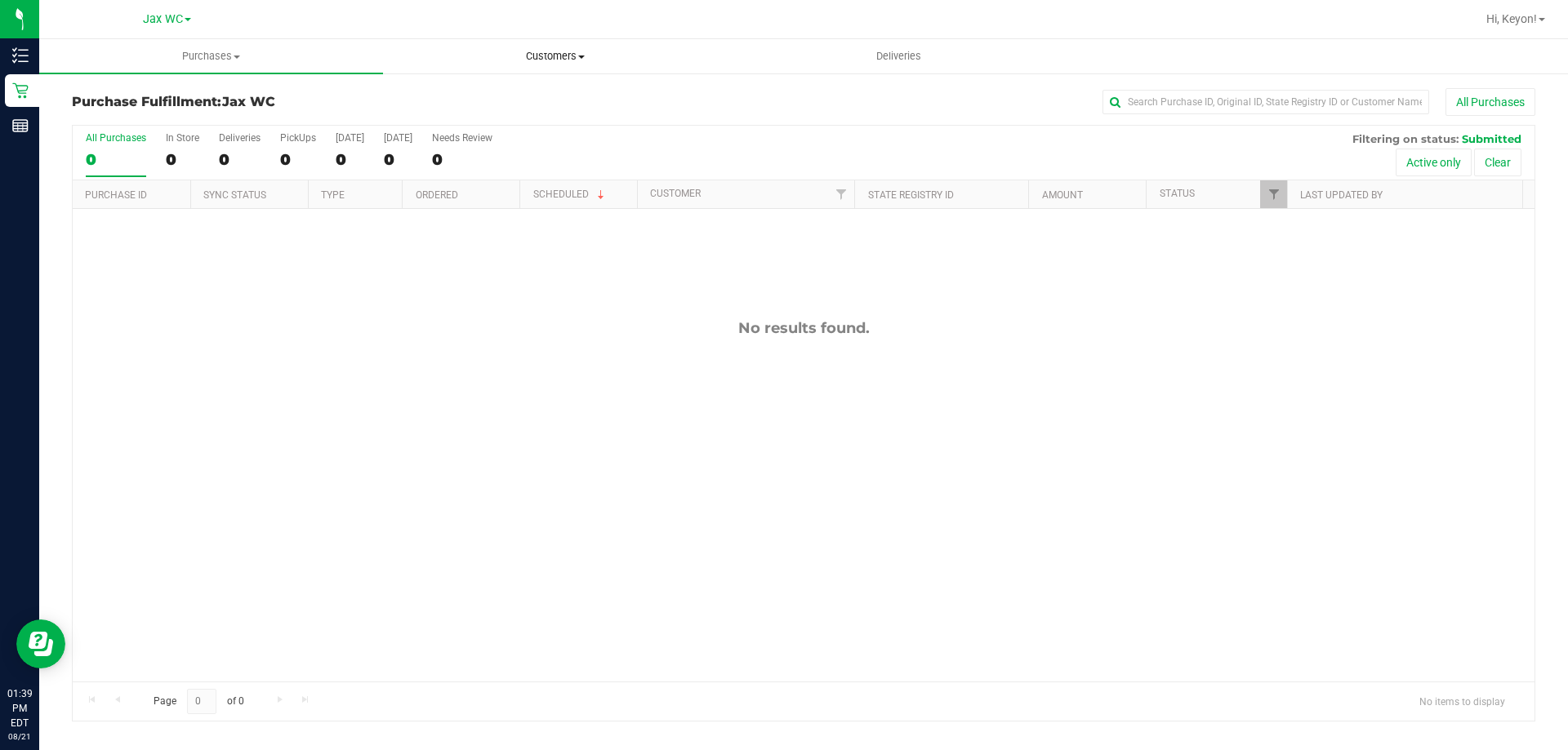
click at [573, 58] on span "Customers" at bounding box center [555, 56] width 342 height 15
click at [526, 124] on span "Add a new customer" at bounding box center [460, 118] width 154 height 14
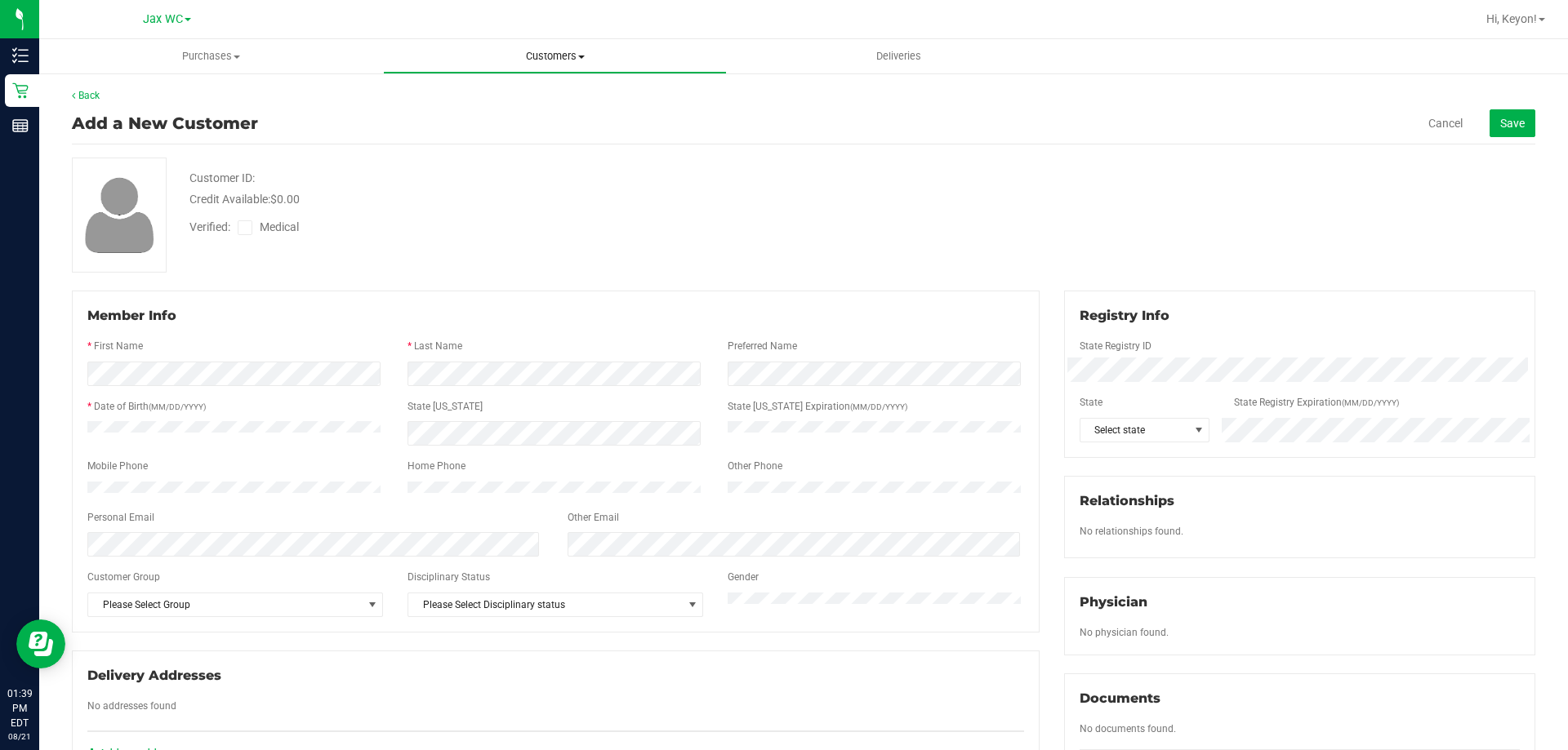
click at [561, 47] on uib-tab-heading "Customers All customers Add a new customer All physicians" at bounding box center [555, 56] width 342 height 33
click at [558, 97] on li "All customers" at bounding box center [555, 98] width 344 height 20
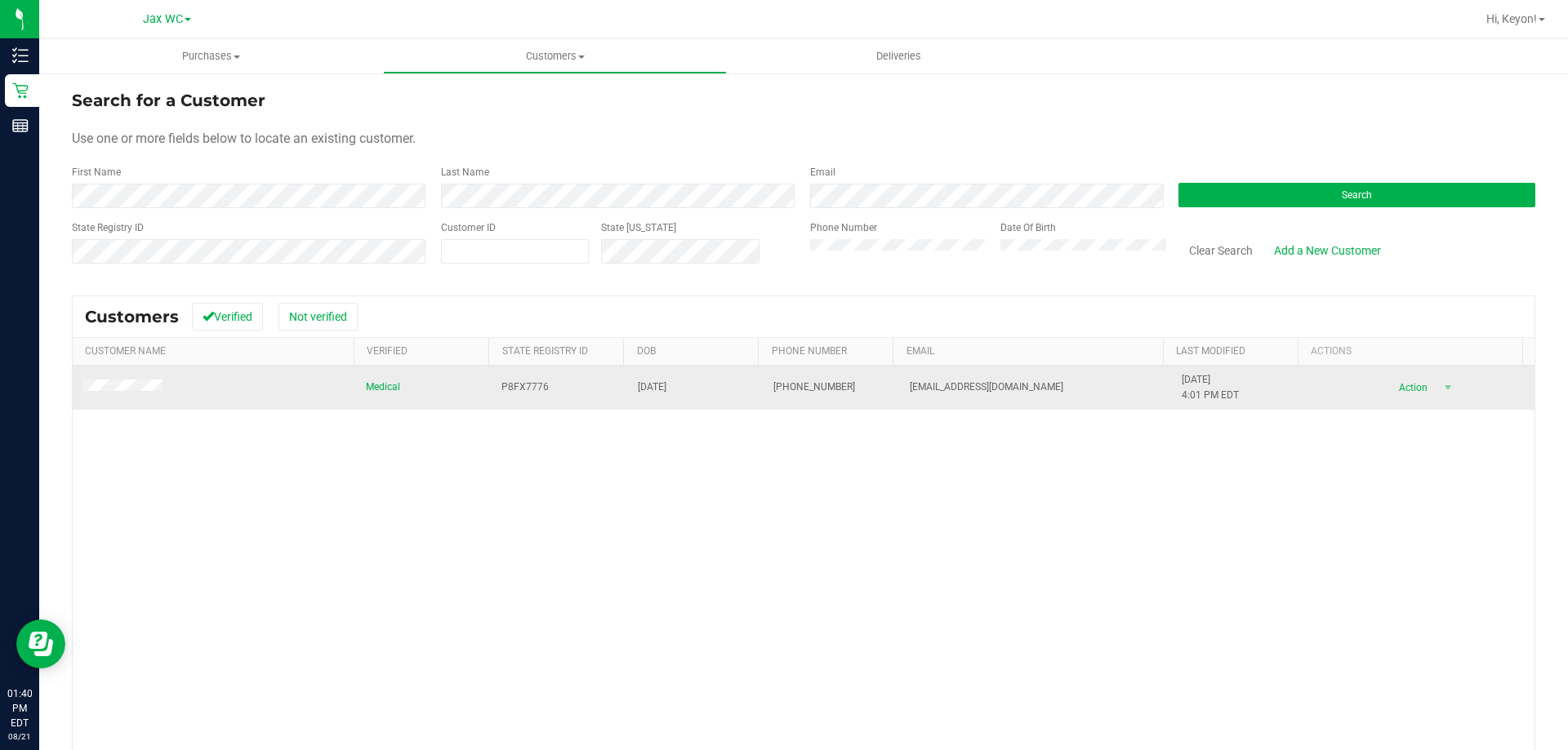
click at [1394, 394] on span "Action" at bounding box center [1411, 388] width 53 height 23
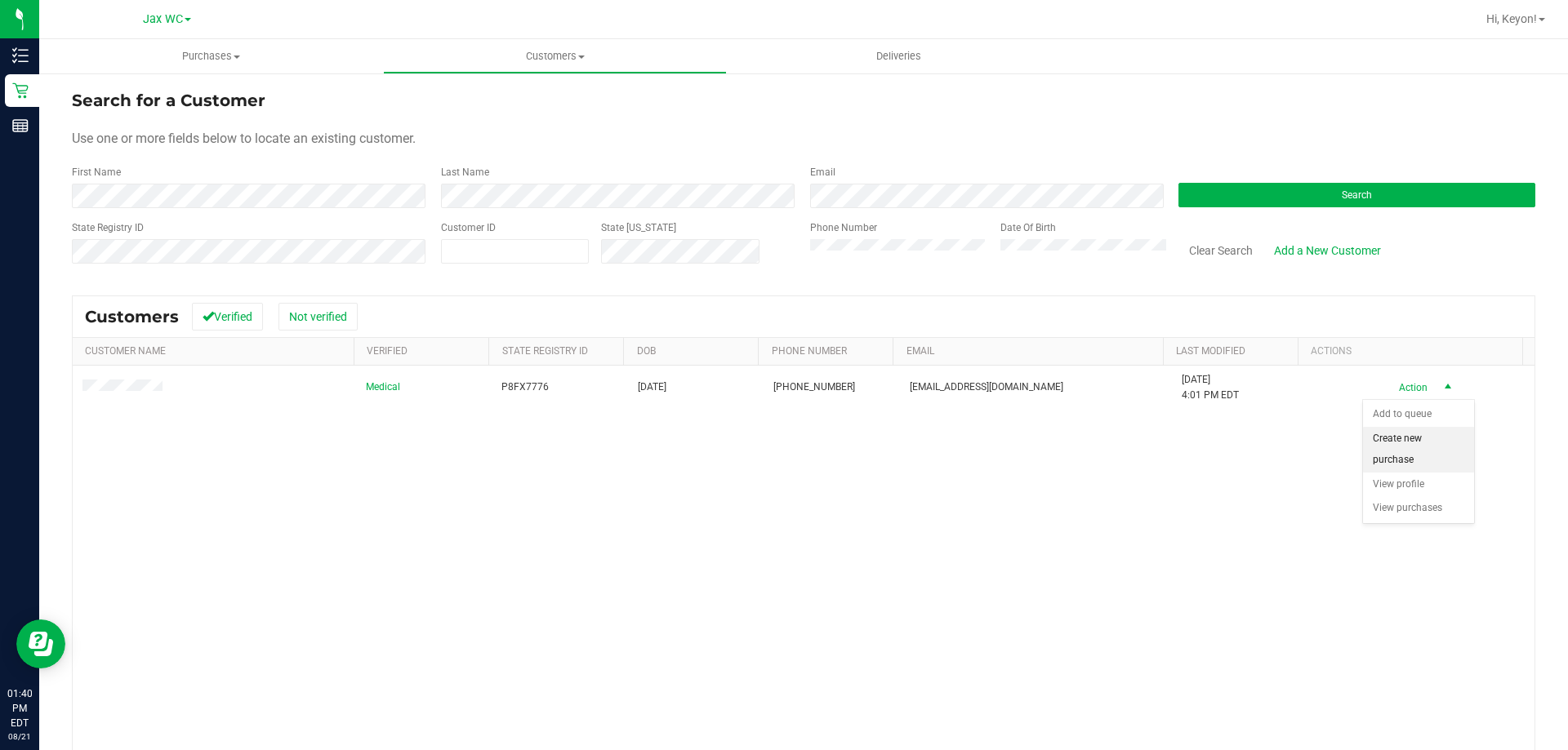
click at [1382, 453] on li "Create new purchase" at bounding box center [1418, 449] width 111 height 45
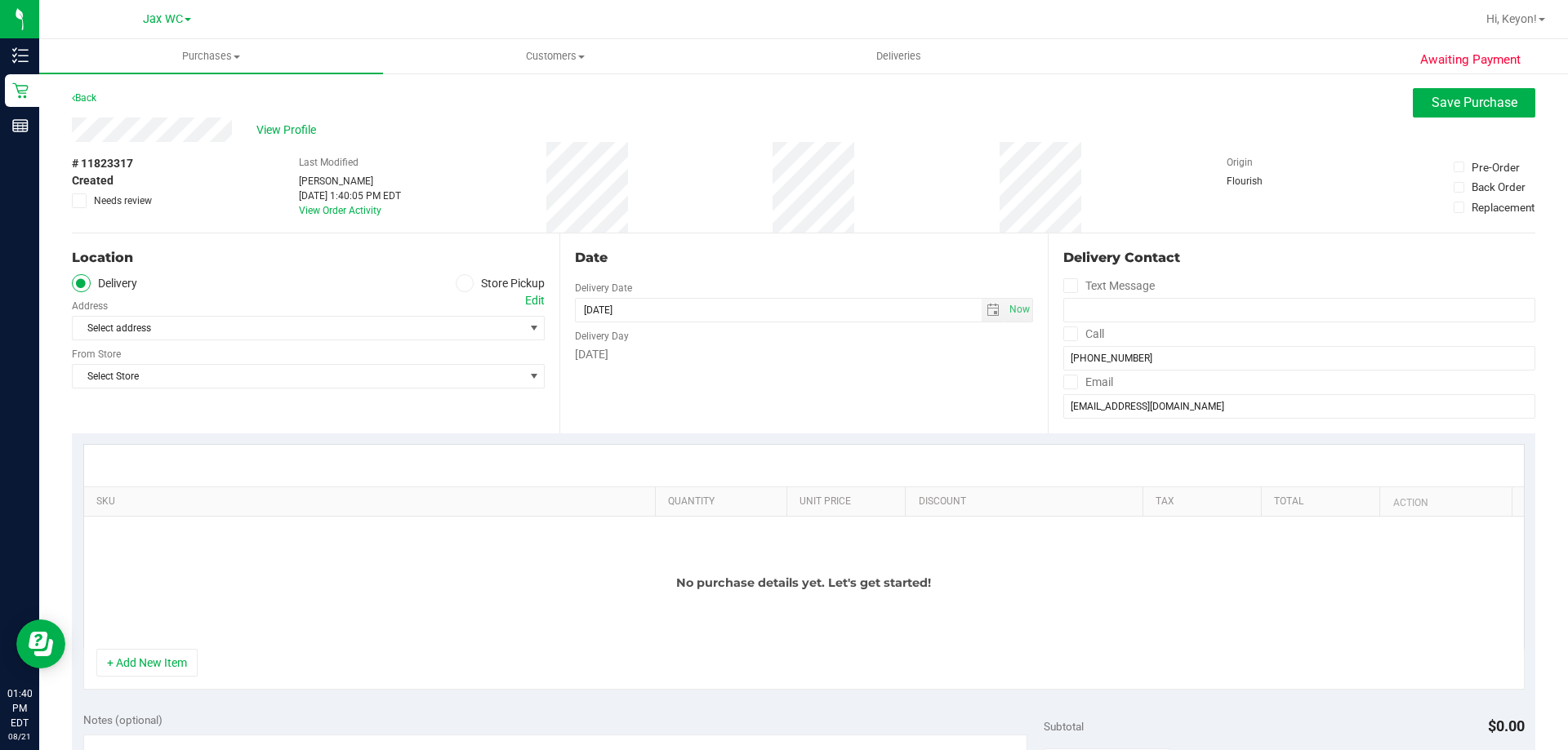
click at [446, 284] on ul "Delivery Store Pickup" at bounding box center [308, 284] width 473 height 19
click at [469, 286] on span at bounding box center [465, 284] width 19 height 19
click at [0, 0] on input "Store Pickup" at bounding box center [0, 0] width 0 height 0
click at [456, 330] on span "Select Store" at bounding box center [298, 328] width 451 height 23
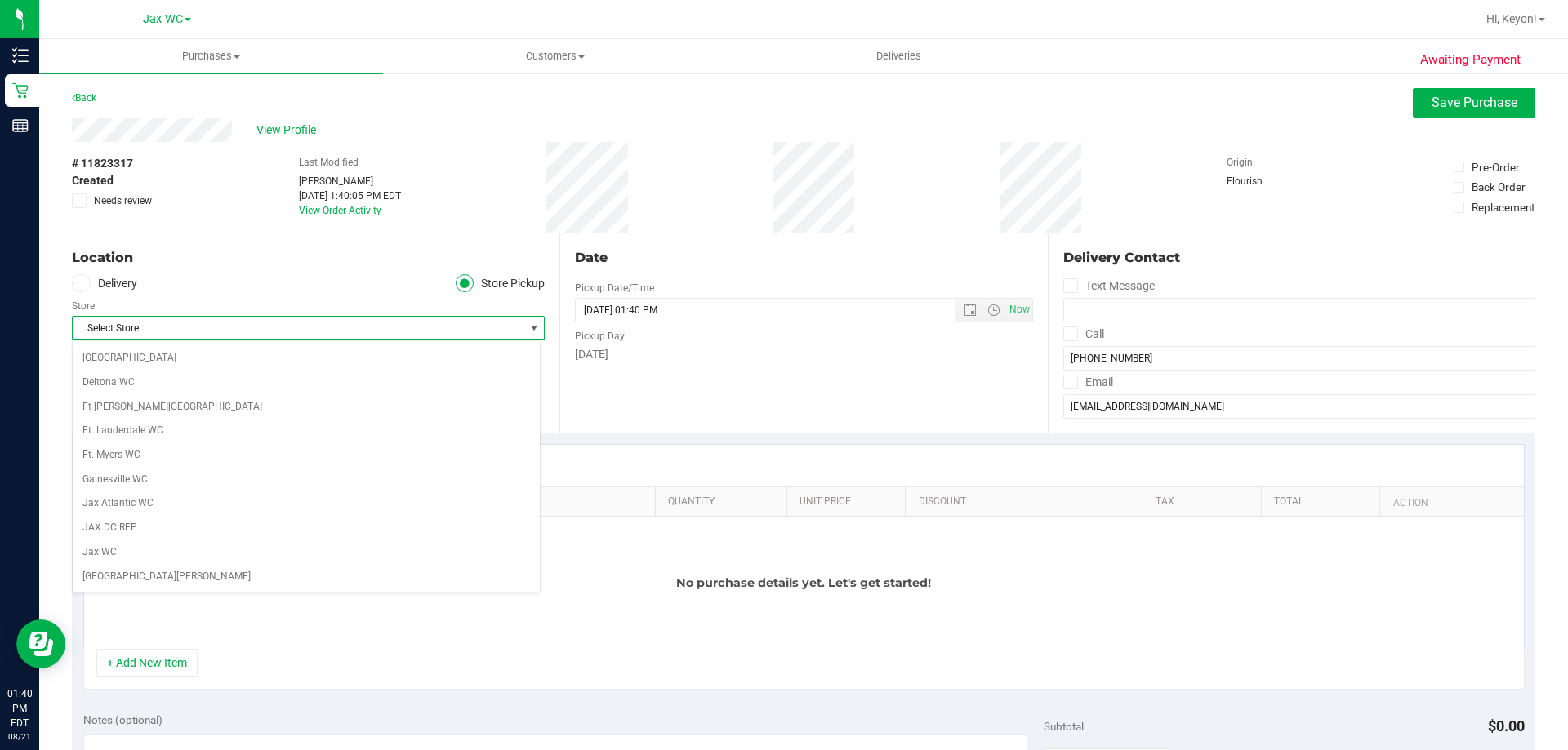
scroll to position [222, 0]
click at [419, 545] on li "Jax WC" at bounding box center [306, 547] width 467 height 24
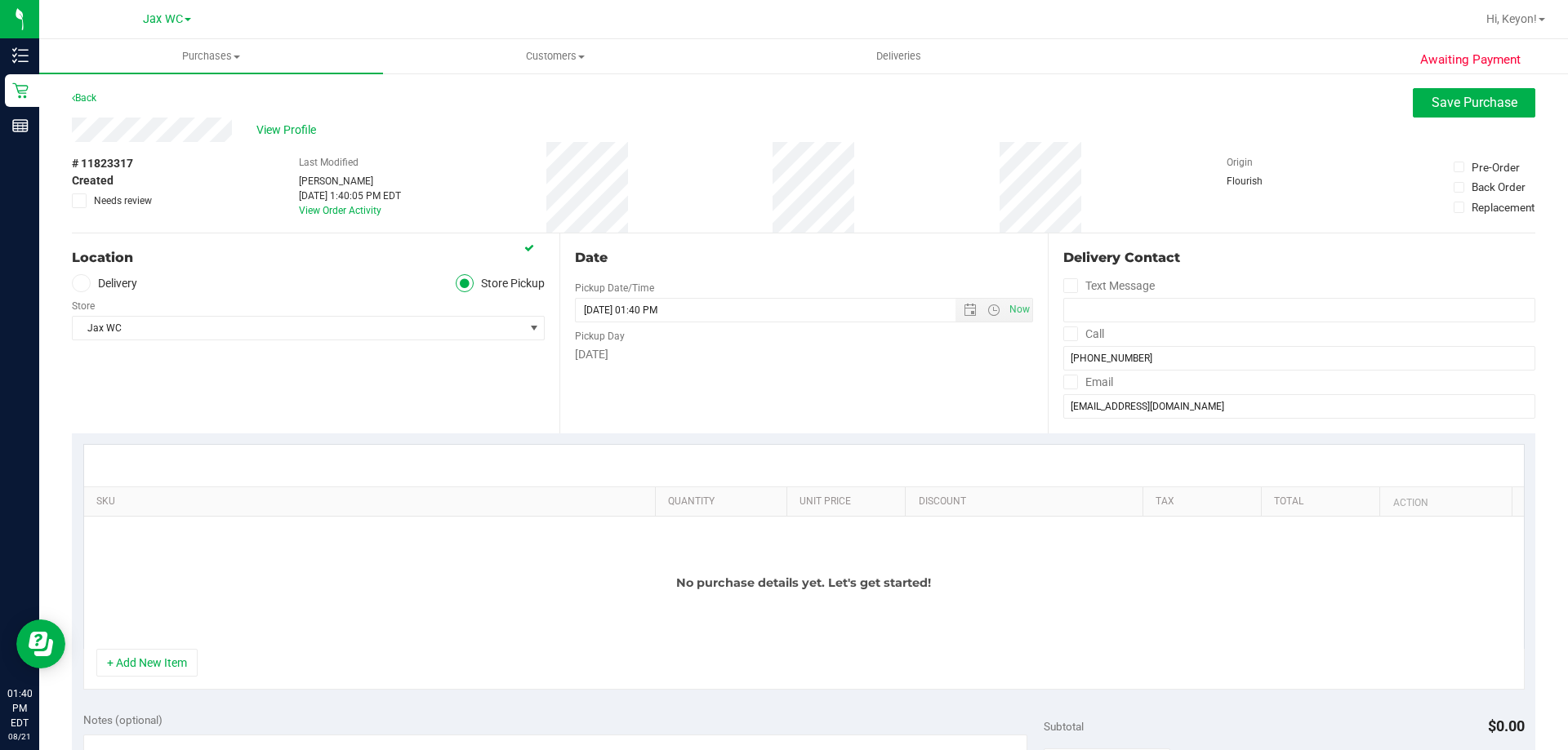
drag, startPoint x: 414, startPoint y: 395, endPoint x: 379, endPoint y: 474, distance: 86.4
click at [416, 395] on div "Location Delivery Store Pickup Store Jax WC Select Store Bonita Springs WC Boyn…" at bounding box center [315, 334] width 487 height 200
click at [176, 660] on button "+ Add New Item" at bounding box center [147, 663] width 101 height 28
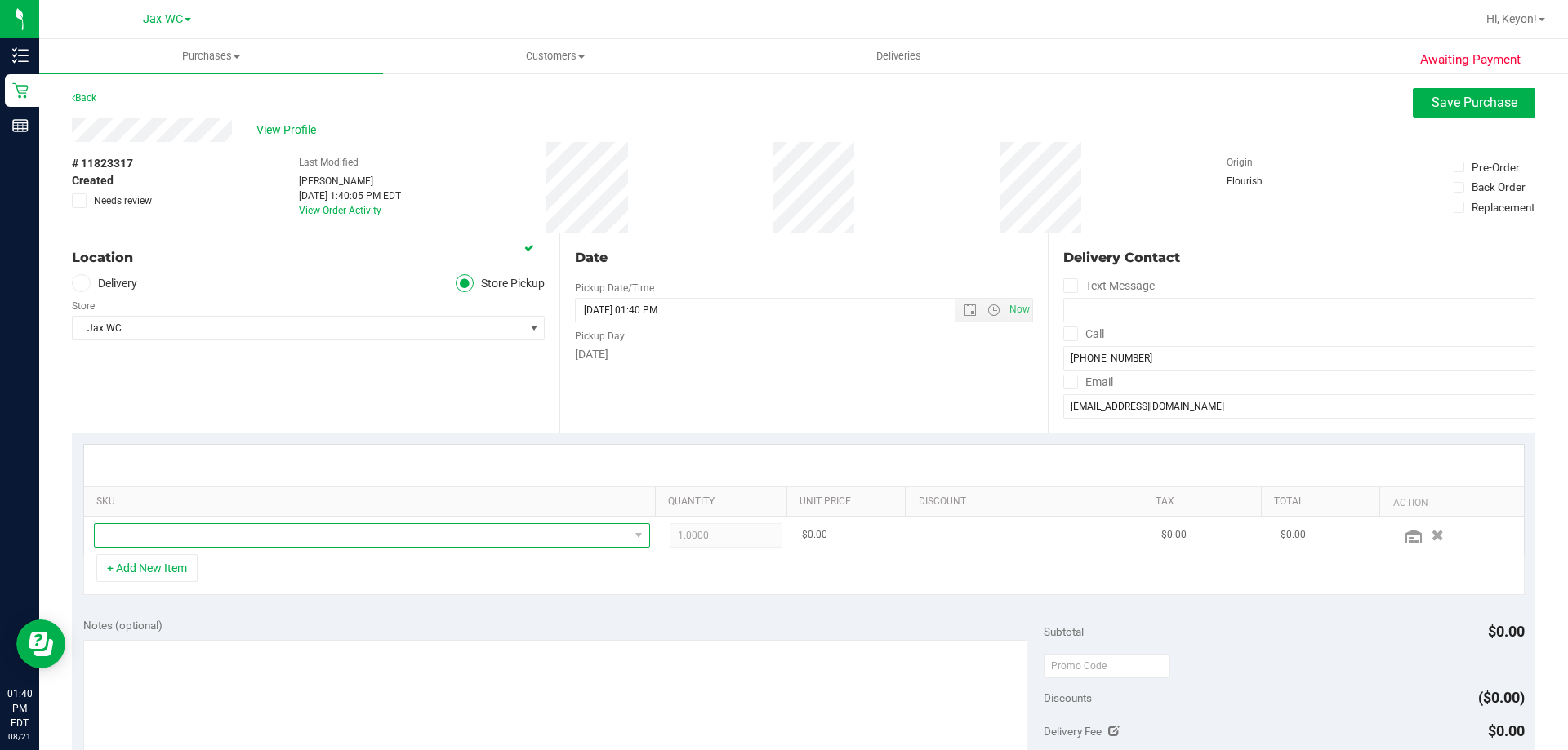
click at [279, 529] on span "NO DATA FOUND" at bounding box center [361, 535] width 534 height 23
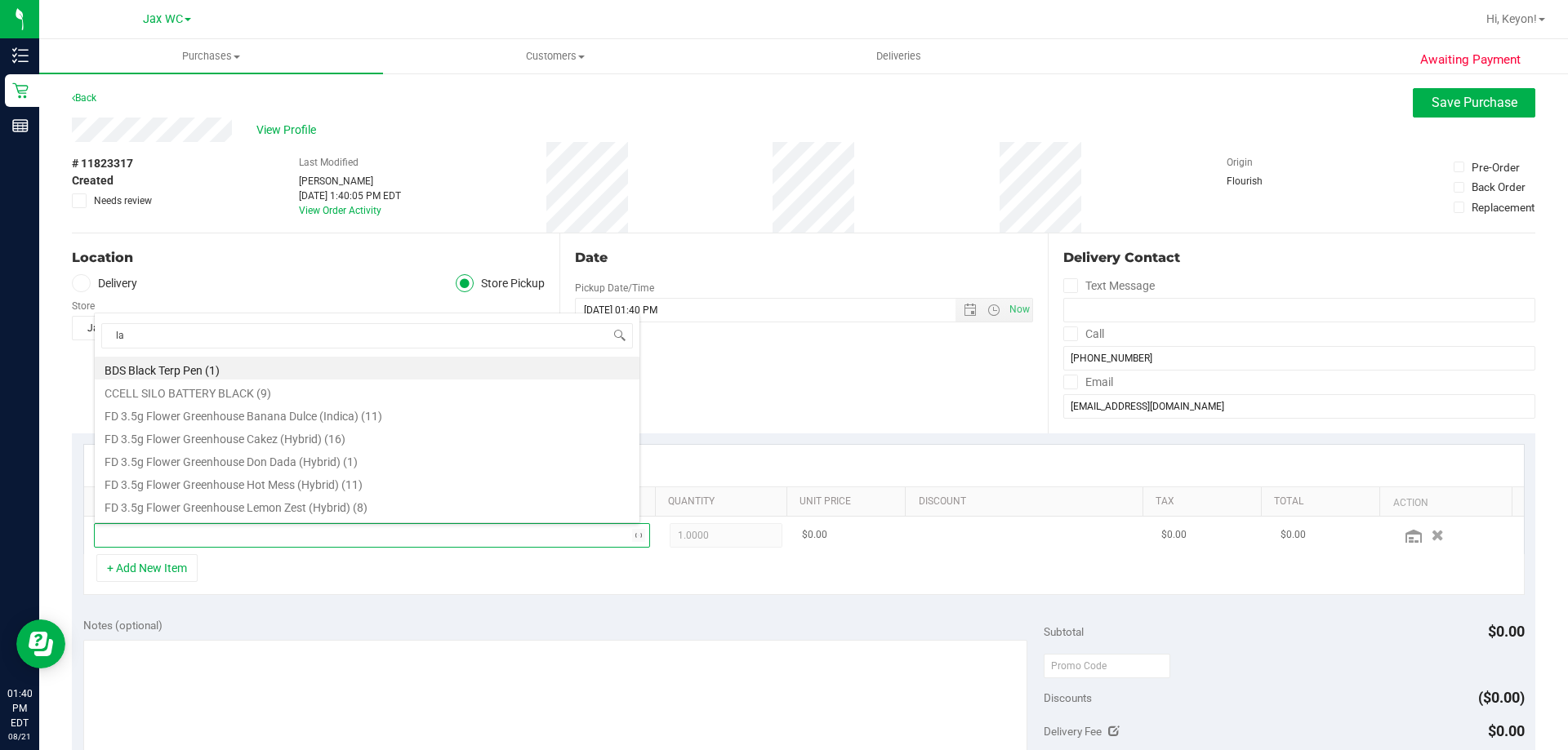
scroll to position [0, 0]
type input "larr"
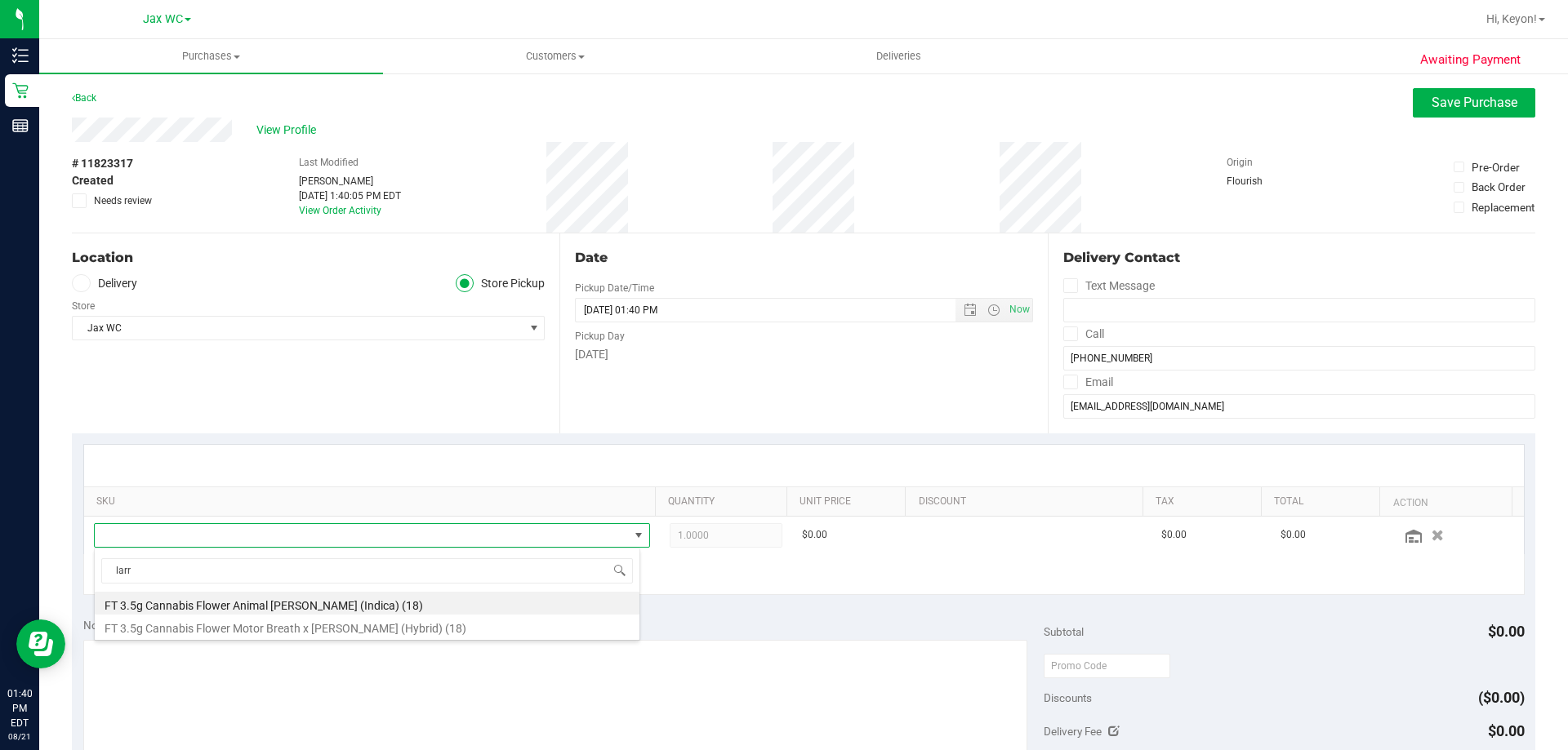
click at [378, 607] on li "FT 3.5g Cannabis Flower Animal Larry (Indica) (18)" at bounding box center [367, 603] width 545 height 23
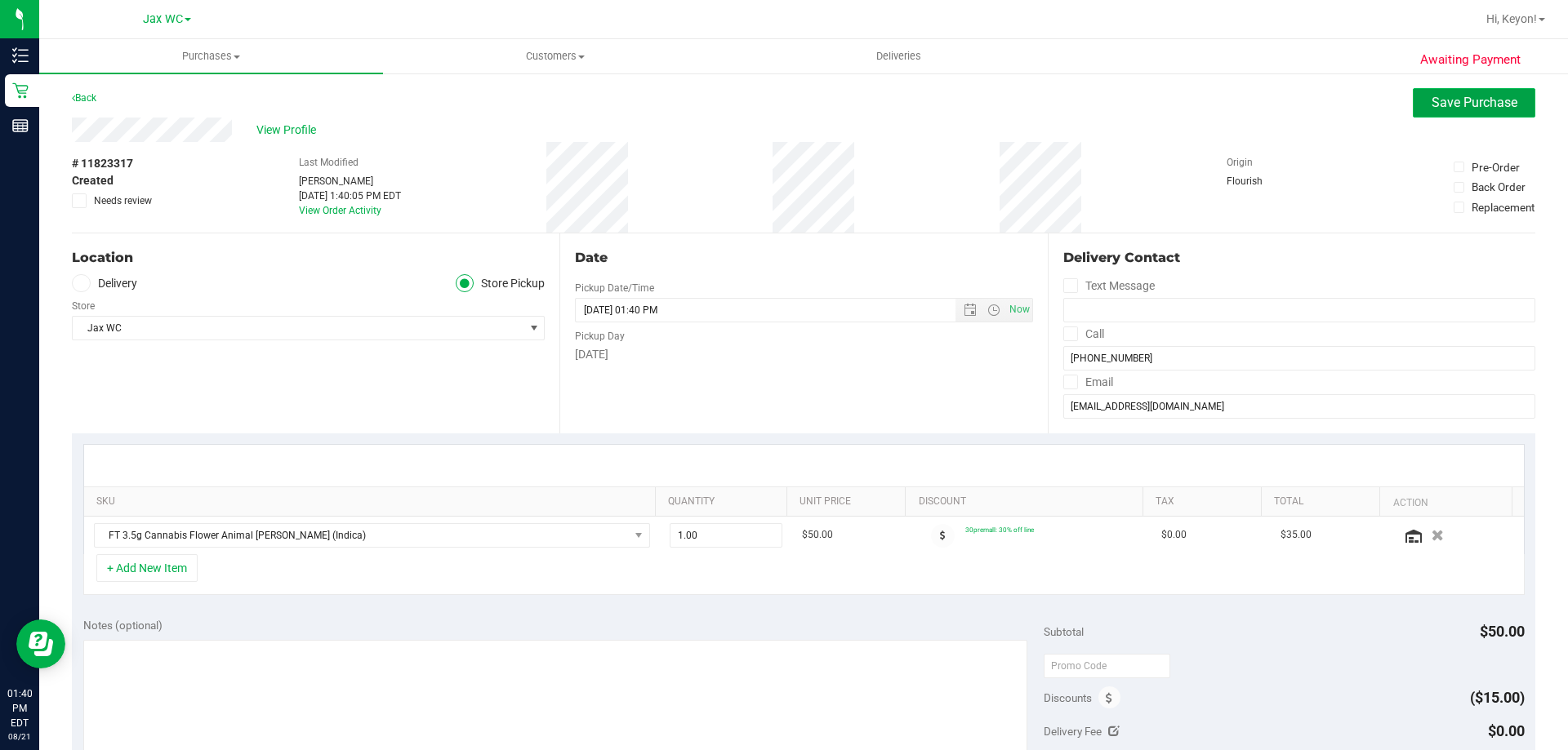
click at [1467, 108] on span "Save Purchase" at bounding box center [1474, 103] width 85 height 16
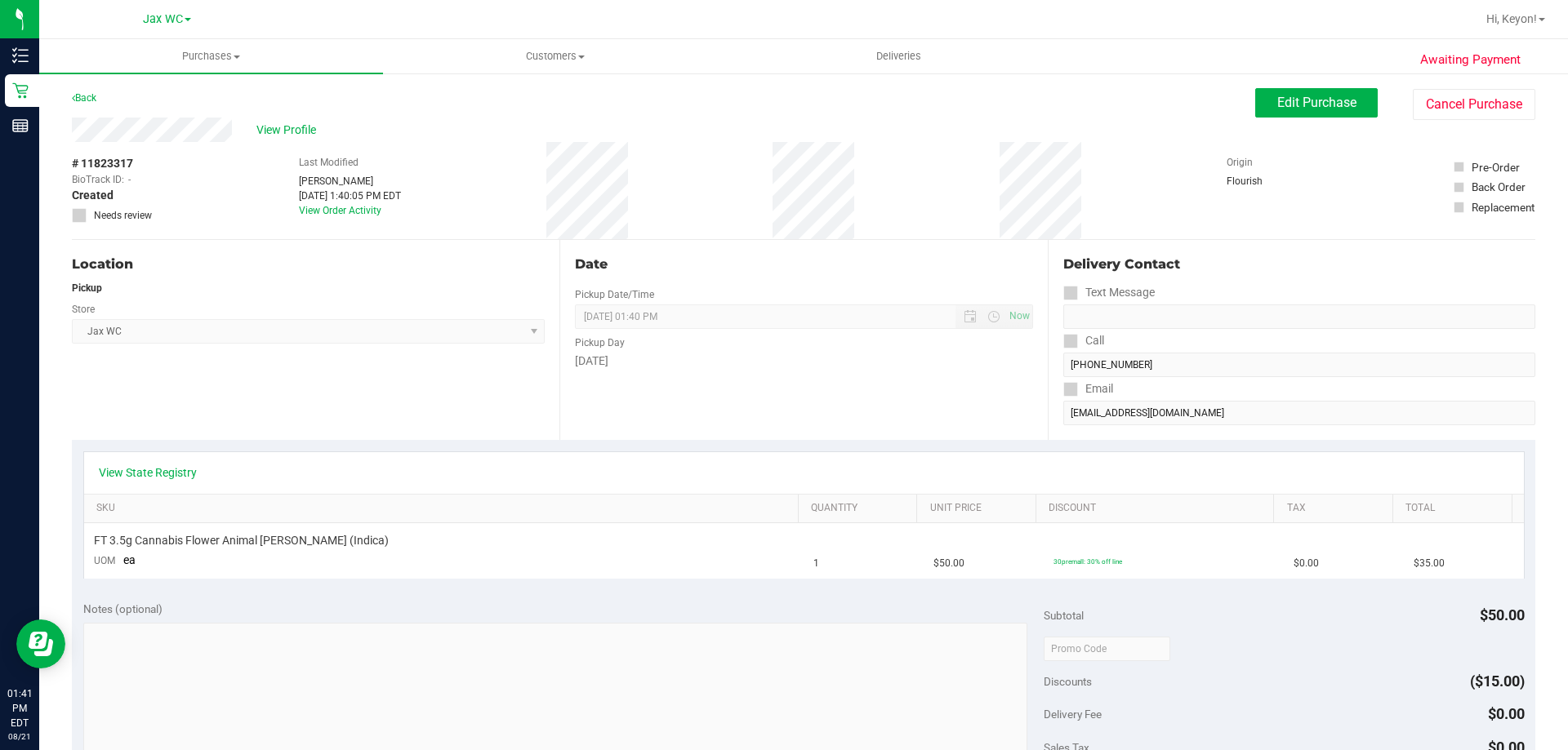
scroll to position [328, 0]
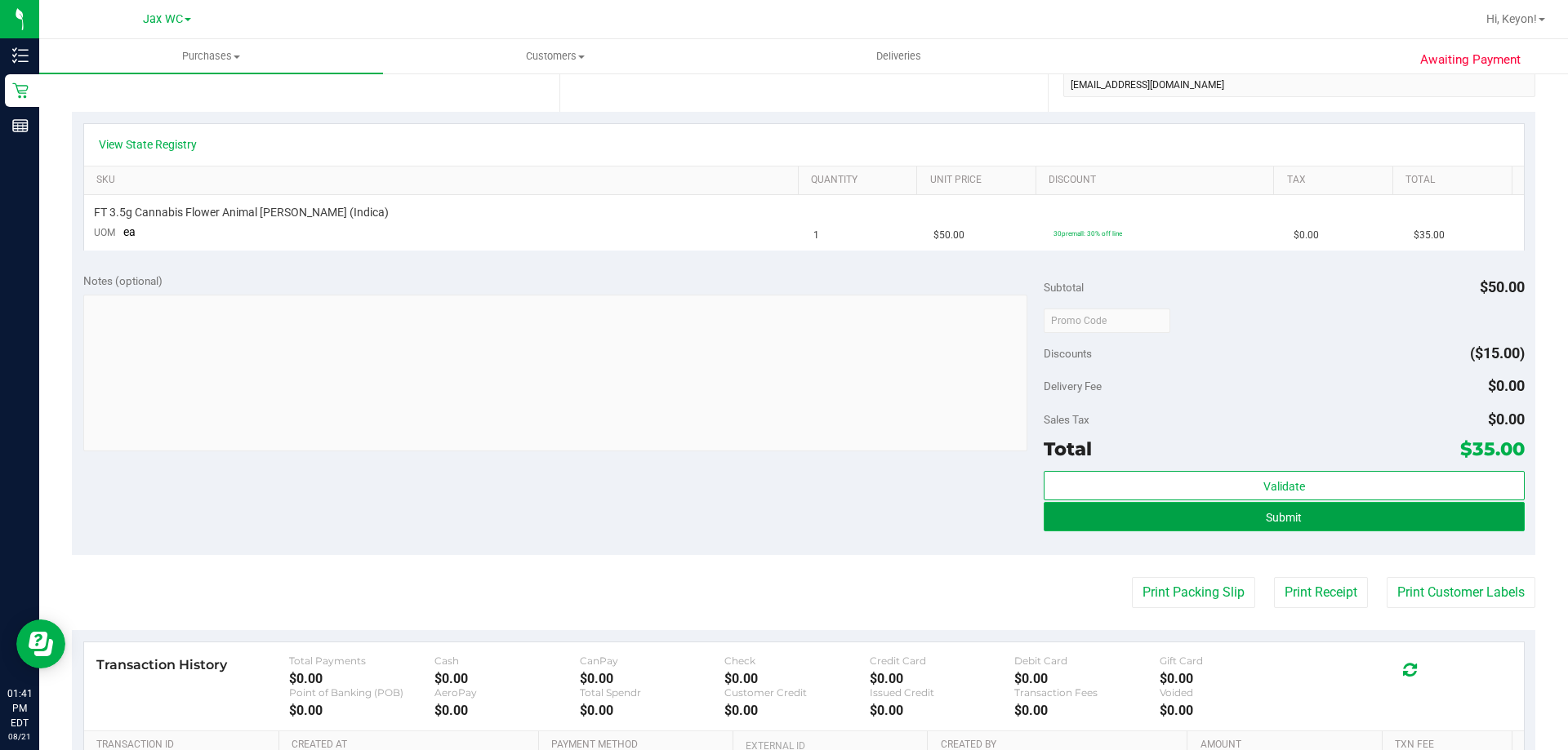
click at [1404, 517] on button "Submit" at bounding box center [1283, 516] width 480 height 29
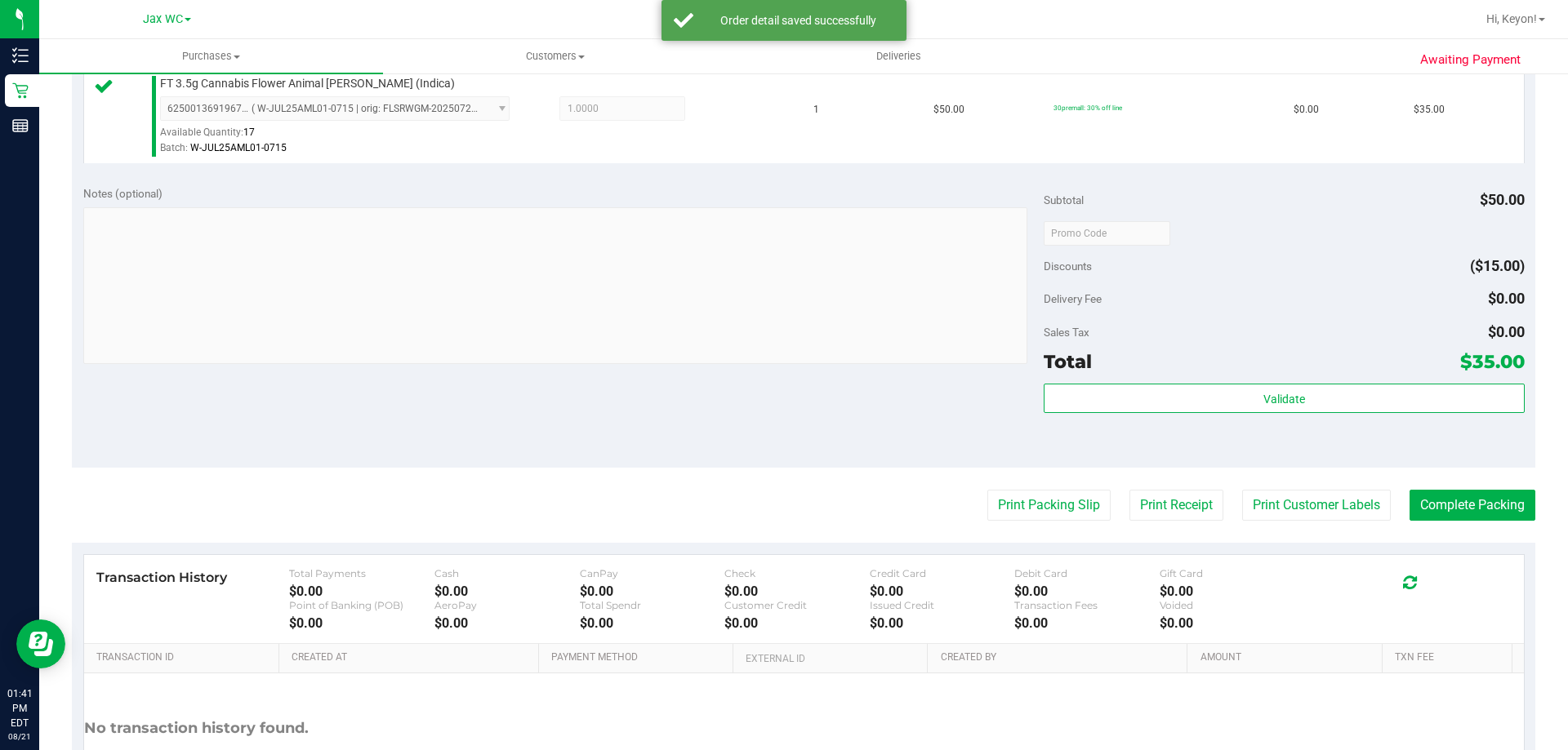
scroll to position [456, 0]
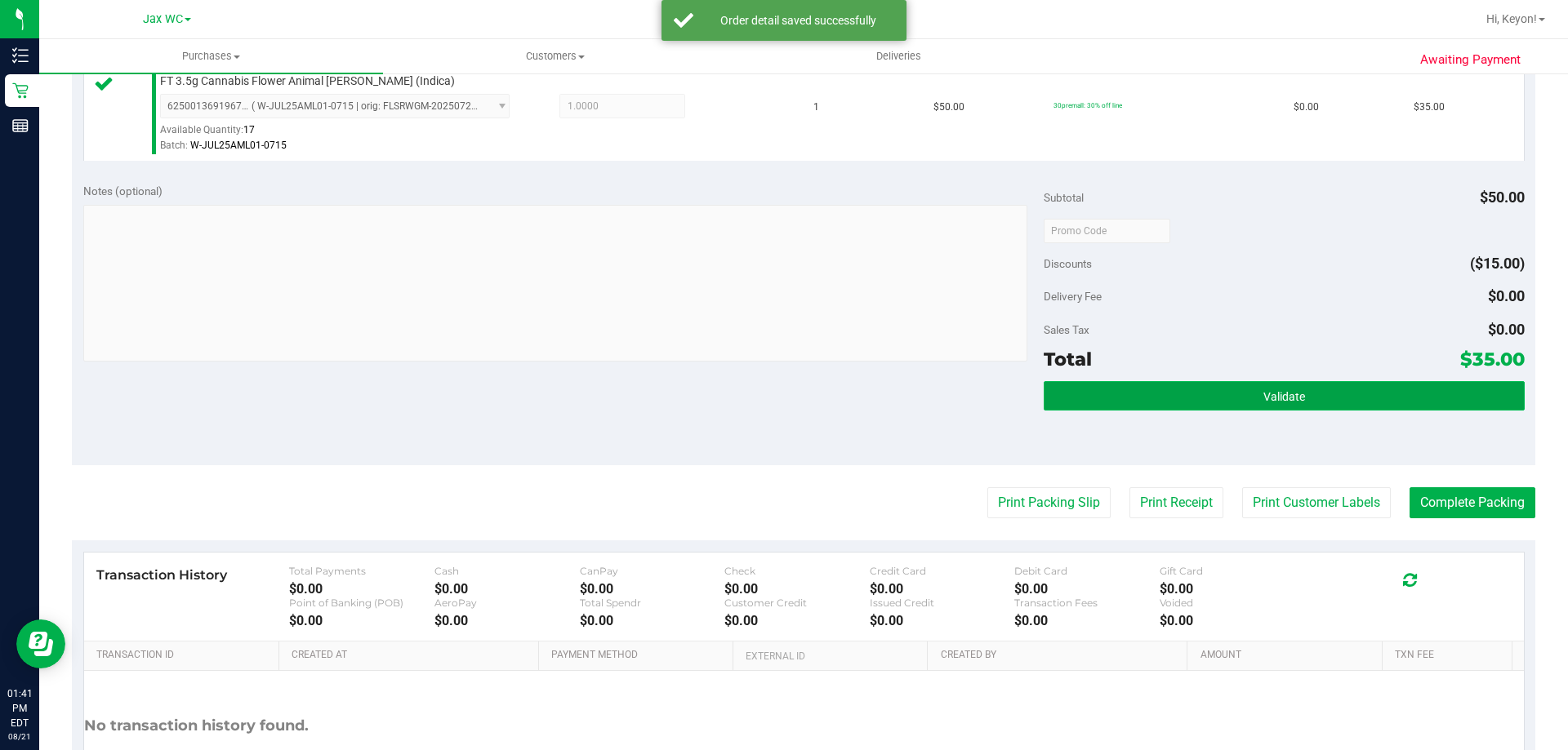
click at [1276, 407] on button "Validate" at bounding box center [1283, 396] width 480 height 29
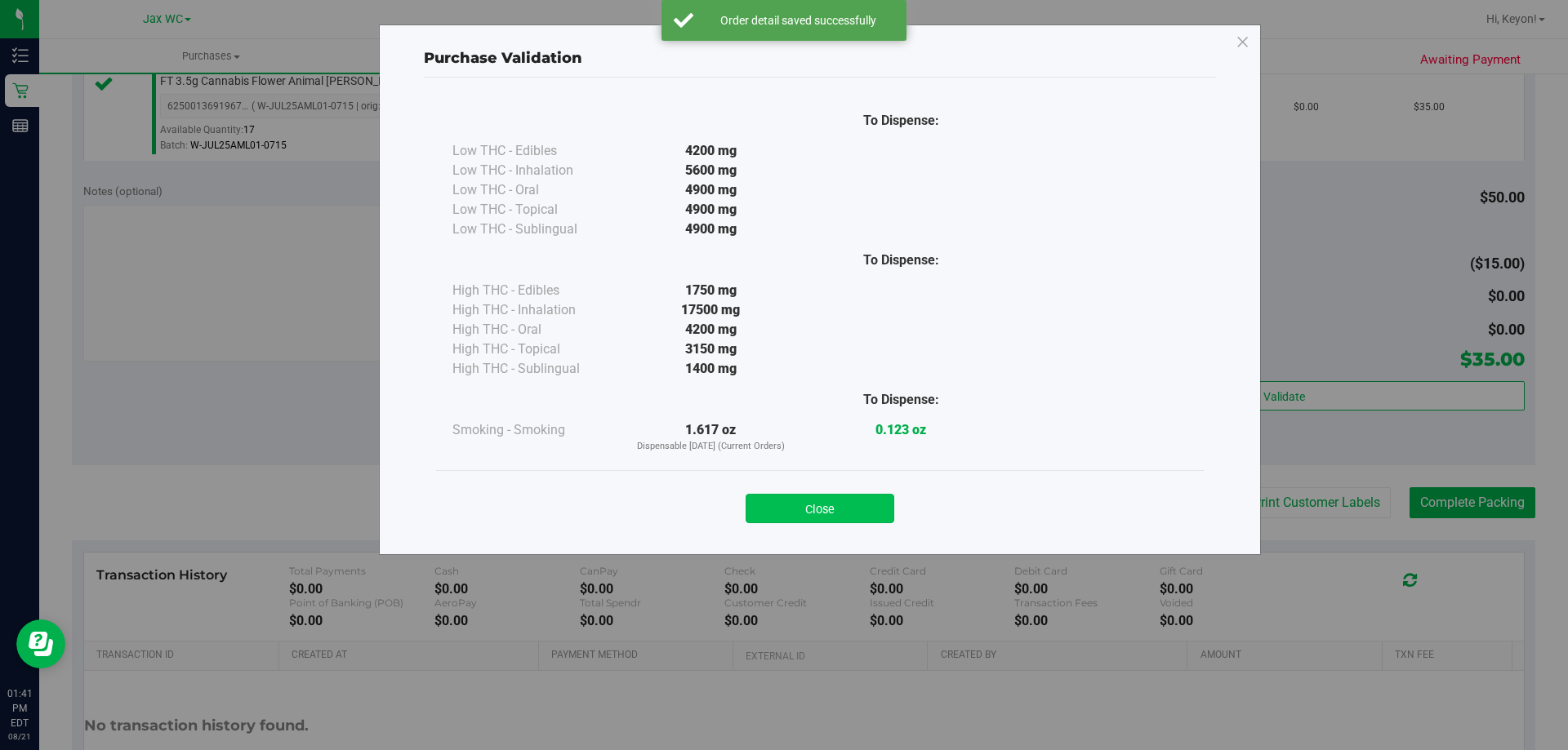
click at [855, 511] on button "Close" at bounding box center [819, 509] width 148 height 29
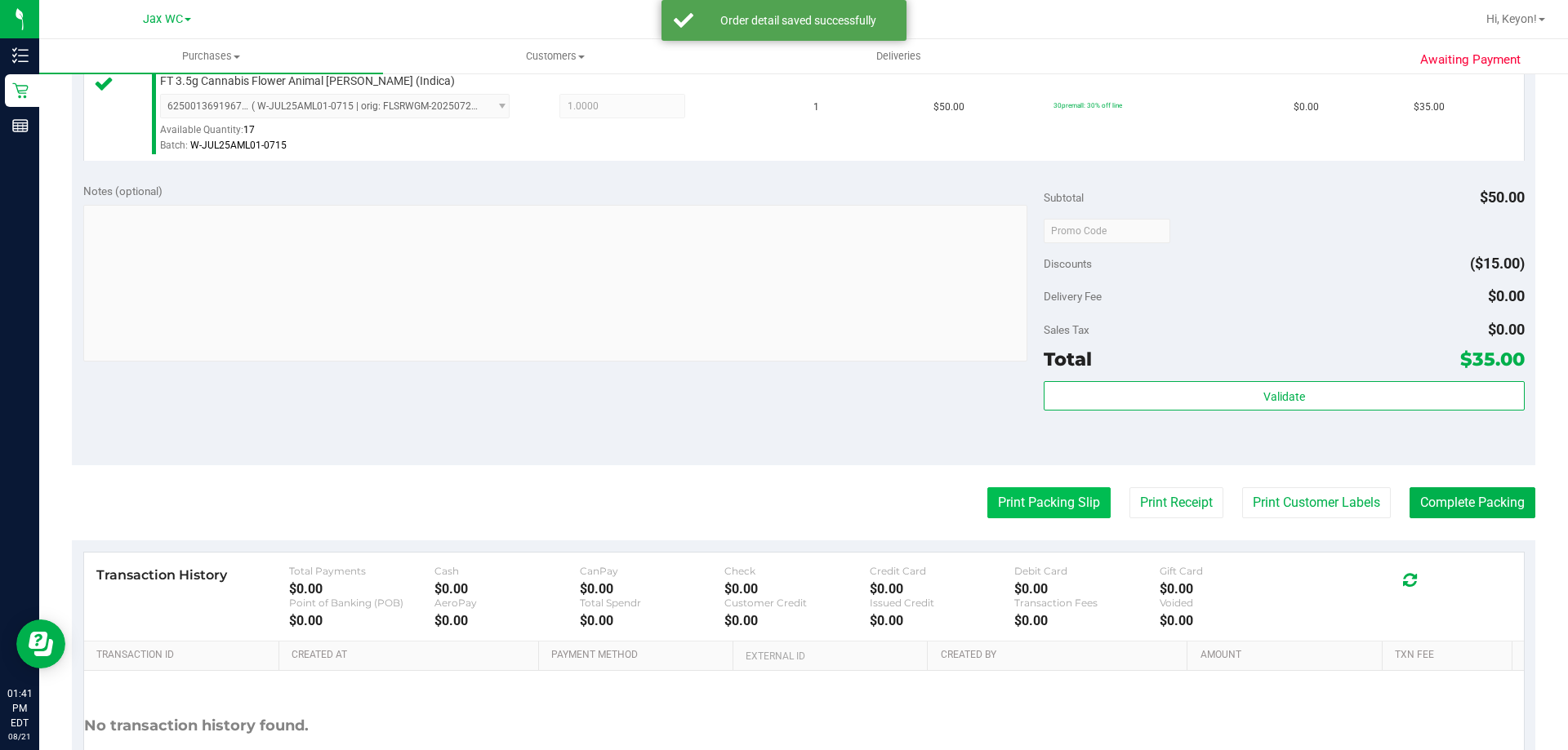
click at [1007, 497] on button "Print Packing Slip" at bounding box center [1049, 503] width 123 height 31
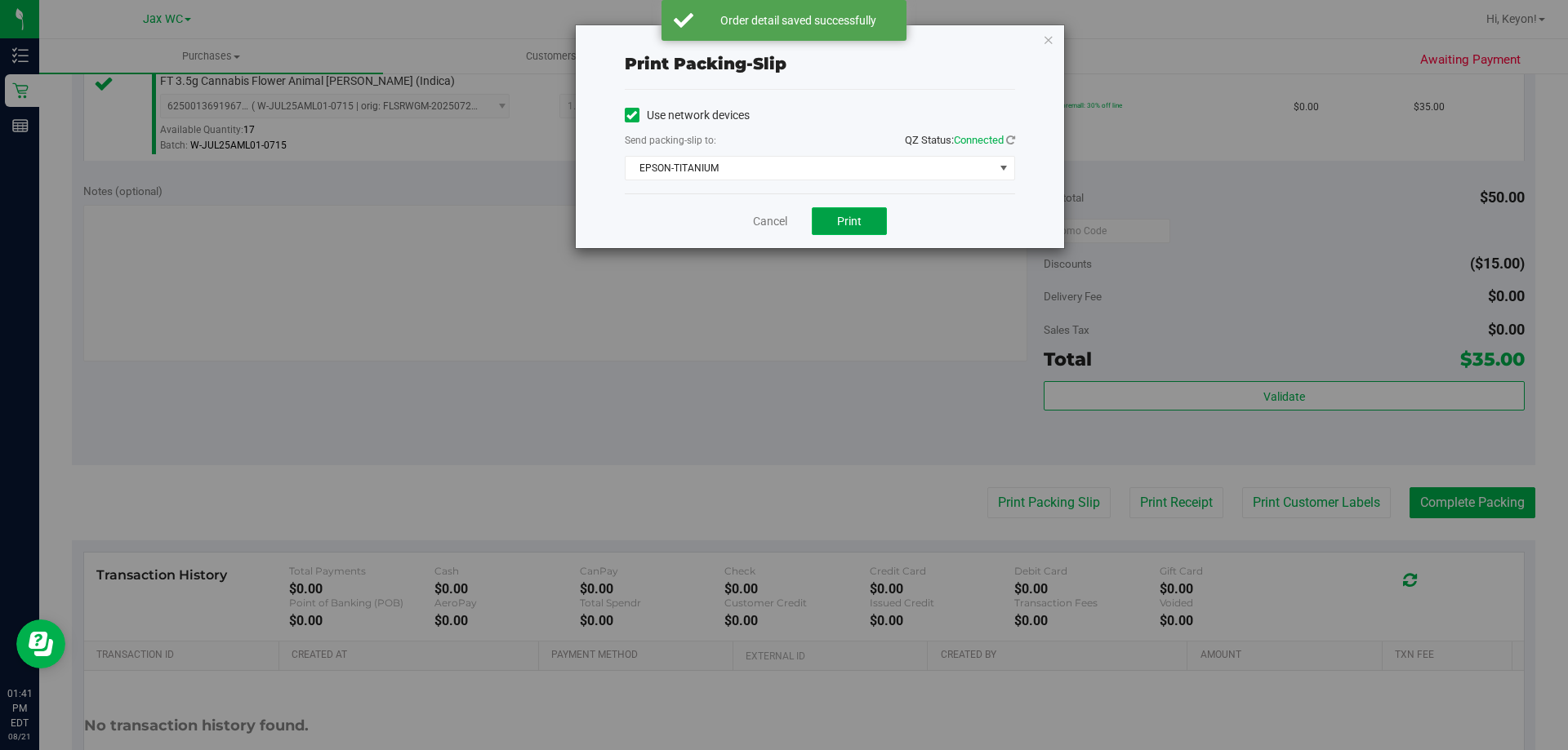
click at [855, 227] on span "Print" at bounding box center [850, 221] width 24 height 13
click at [773, 223] on link "Cancel" at bounding box center [770, 222] width 34 height 17
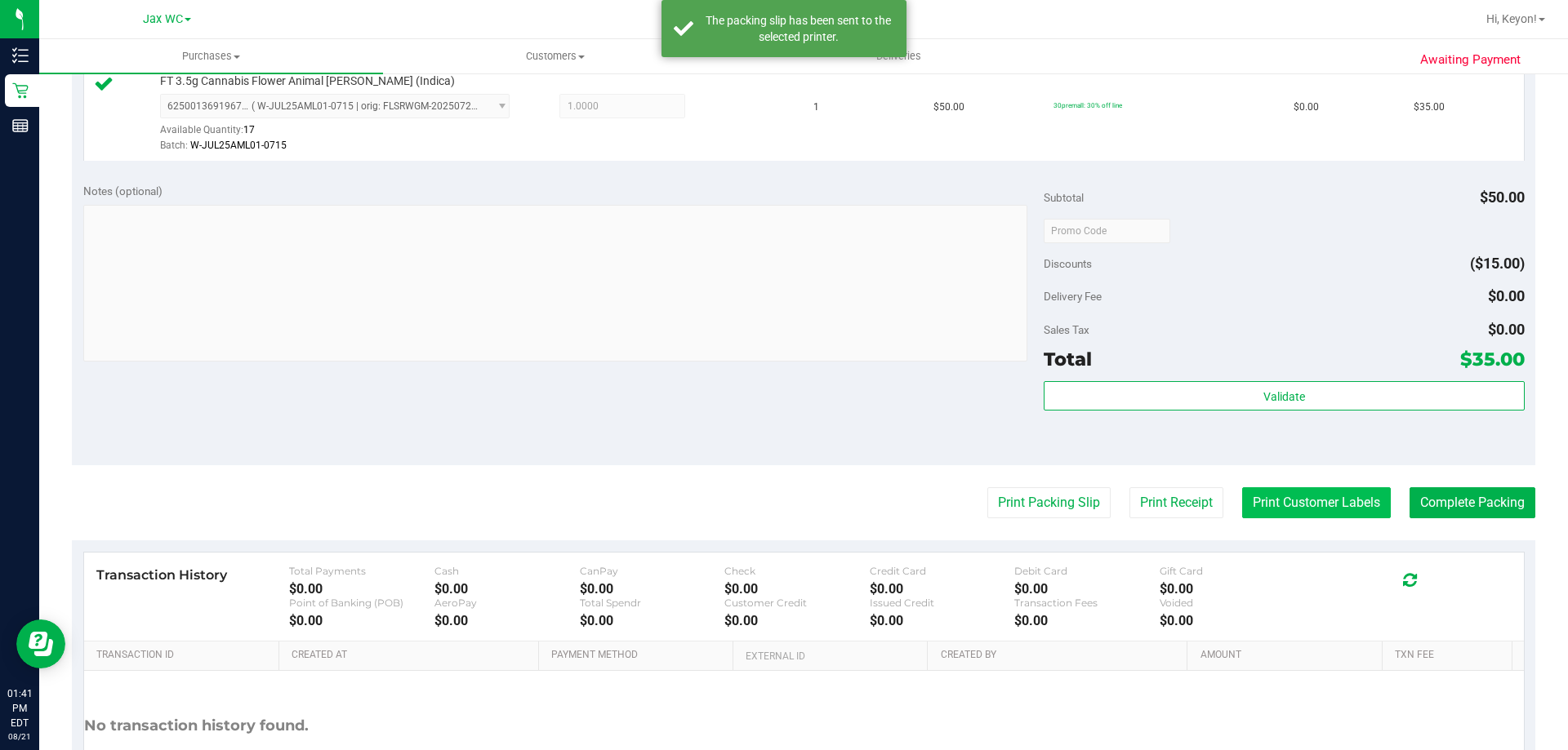
click at [1328, 503] on button "Print Customer Labels" at bounding box center [1316, 503] width 148 height 31
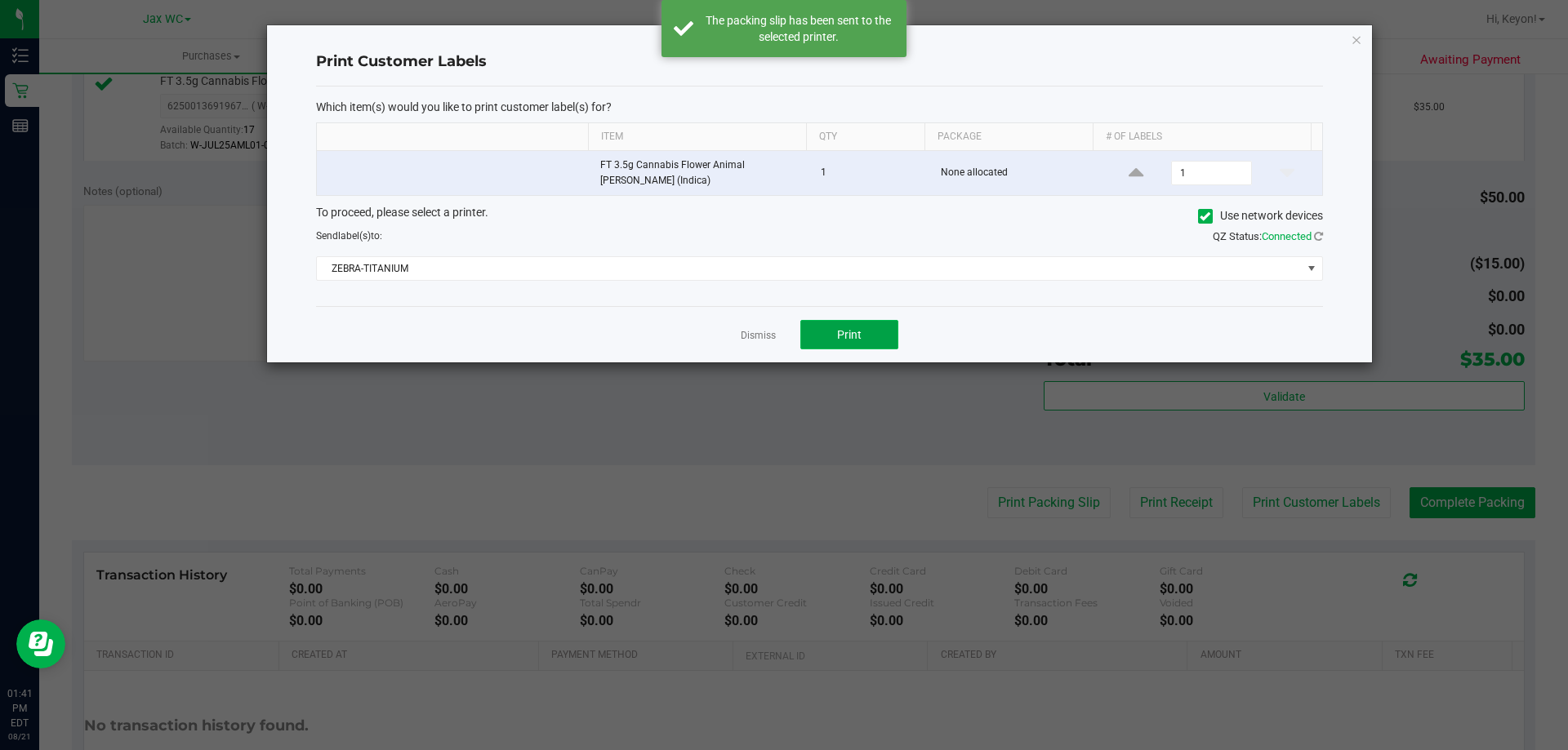
click at [861, 334] on span "Print" at bounding box center [850, 334] width 24 height 13
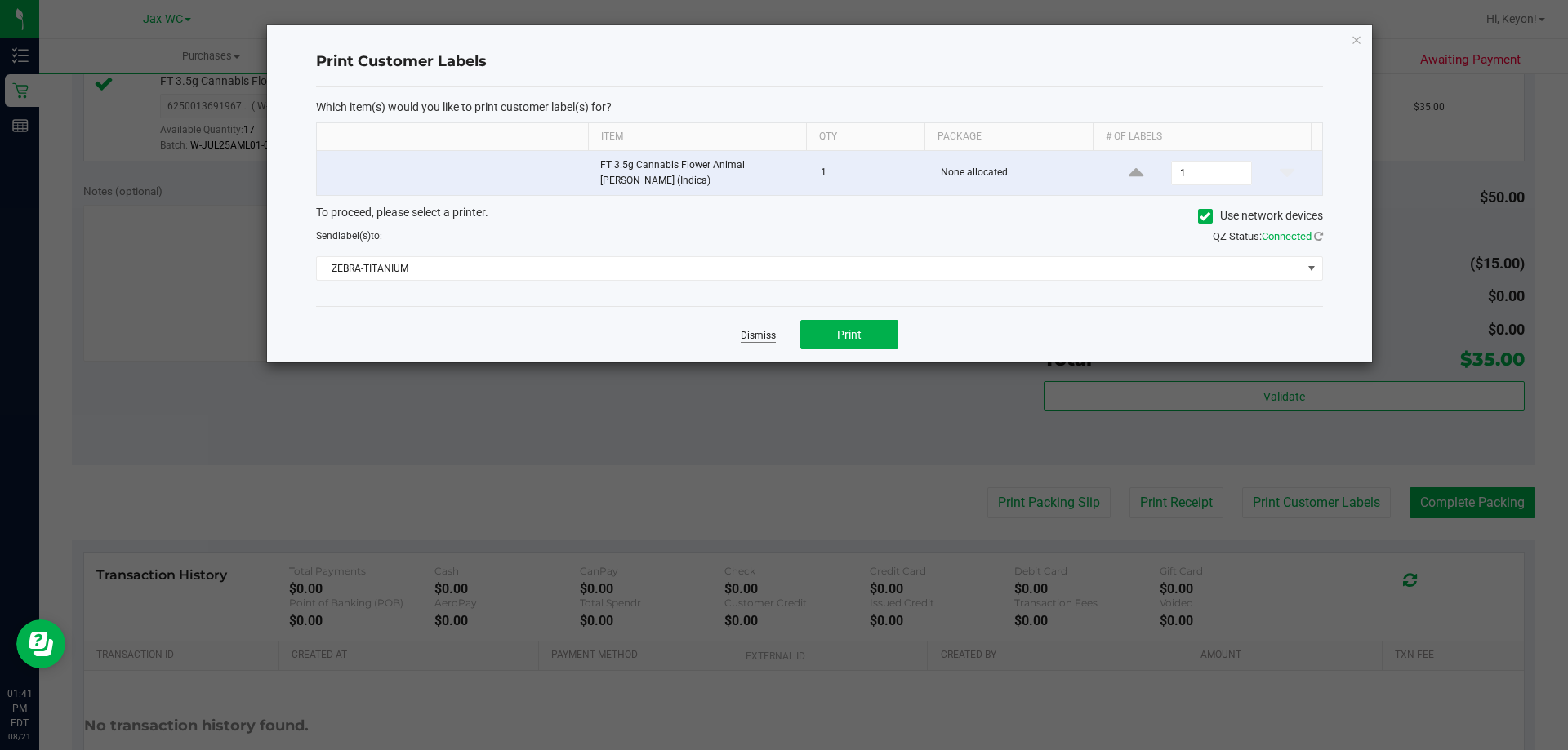
click at [762, 334] on link "Dismiss" at bounding box center [758, 336] width 35 height 14
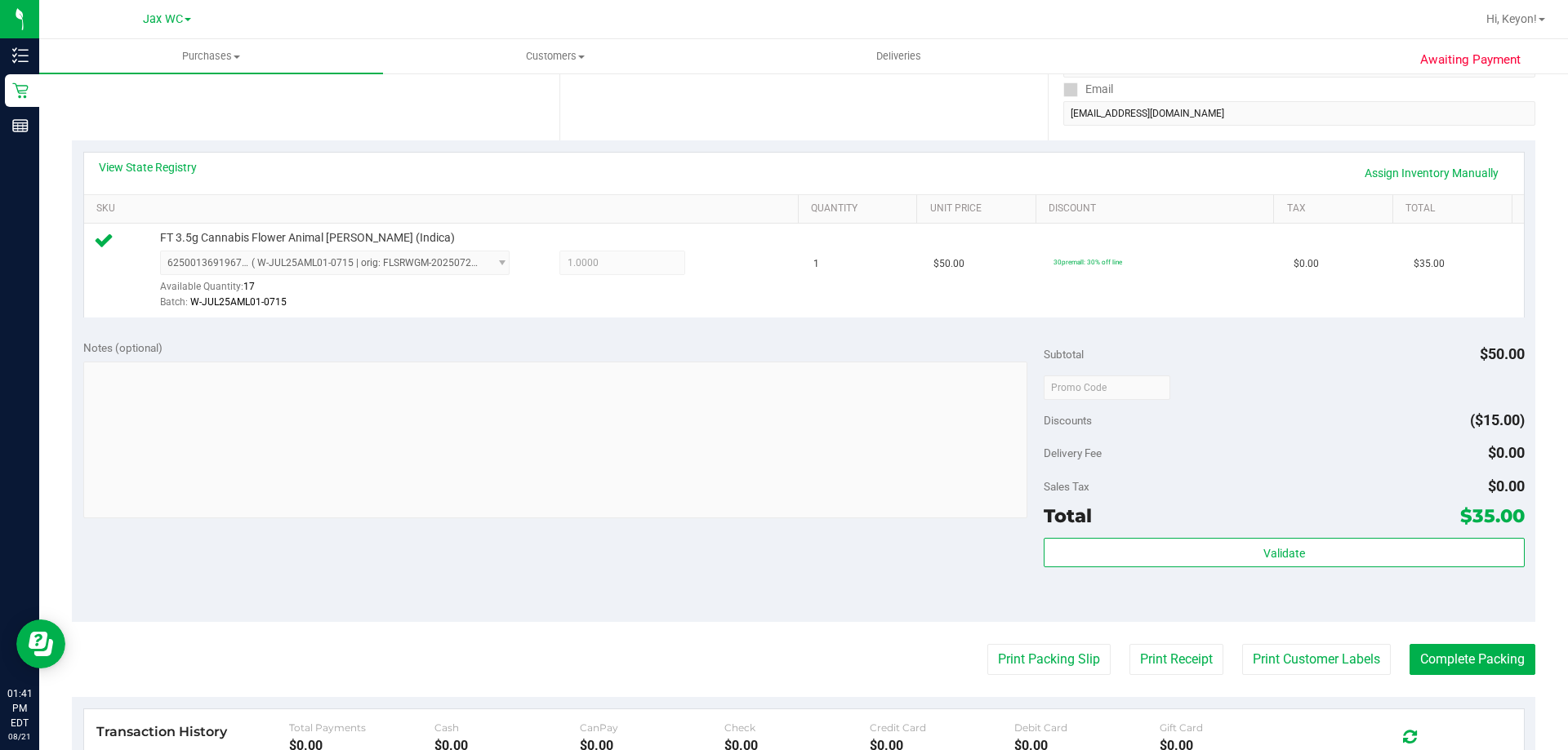
scroll to position [305, 0]
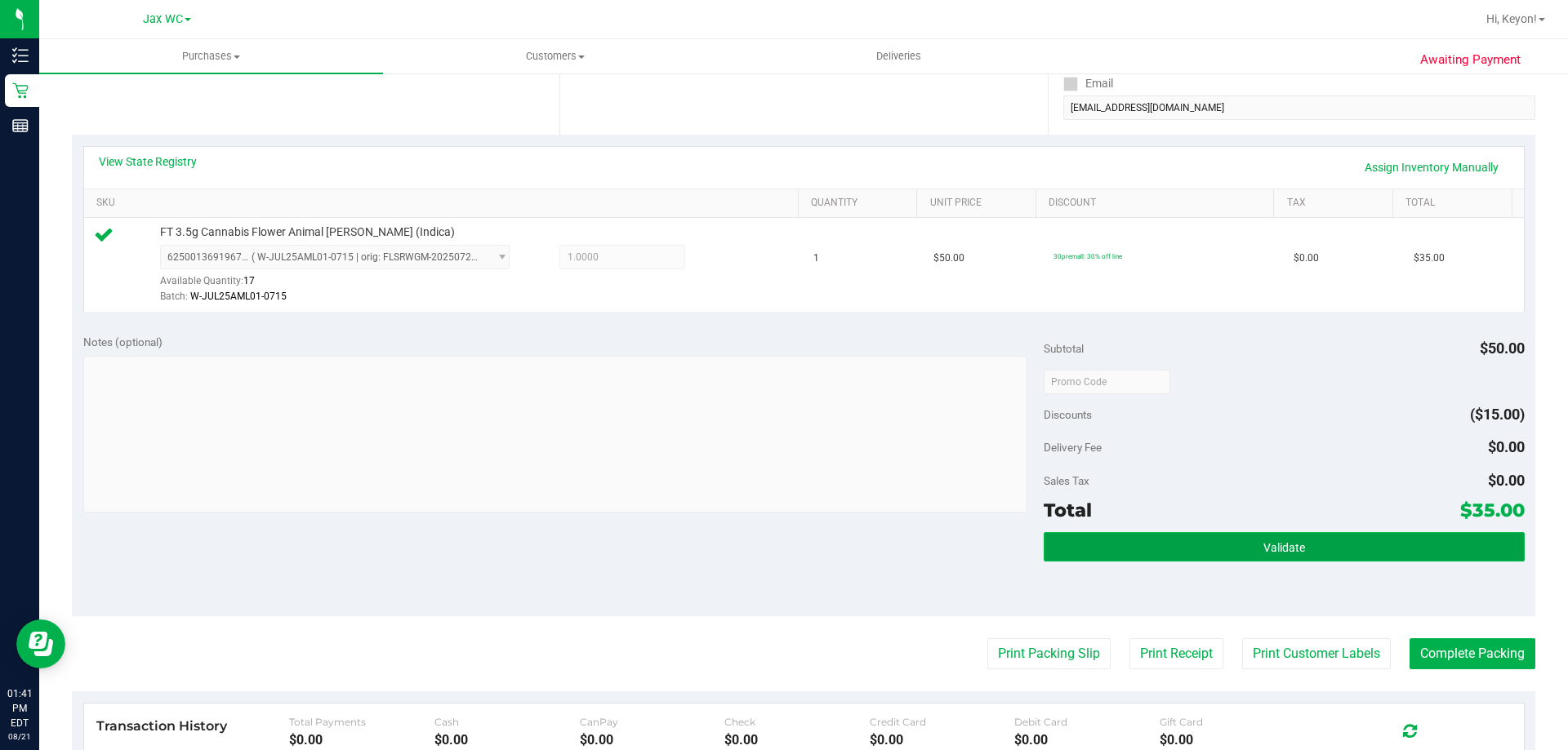
drag, startPoint x: 1376, startPoint y: 546, endPoint x: 1380, endPoint y: 557, distance: 11.7
click at [1383, 556] on button "Validate" at bounding box center [1283, 547] width 480 height 29
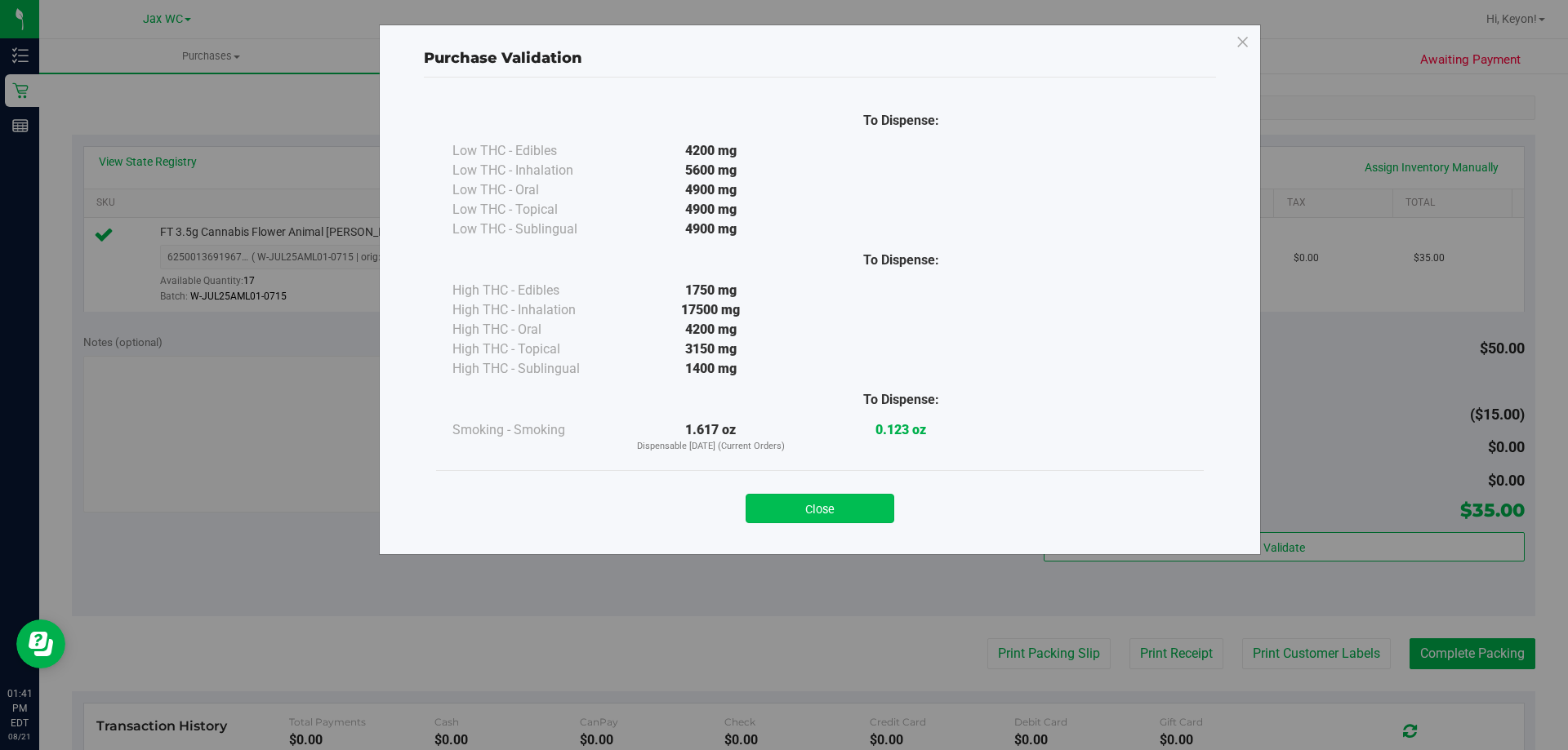
click at [862, 513] on button "Close" at bounding box center [819, 509] width 148 height 29
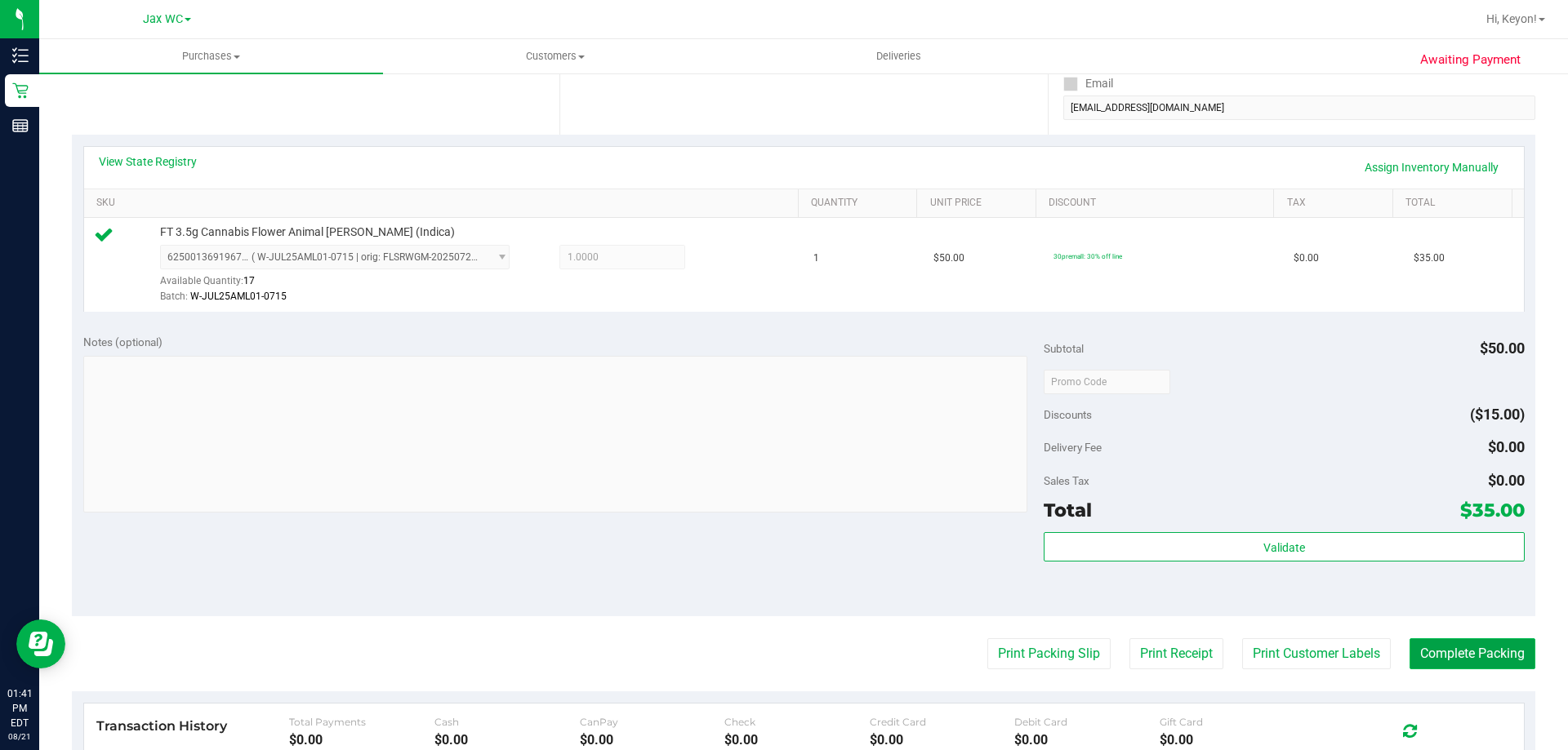
click at [1440, 666] on button "Complete Packing" at bounding box center [1472, 653] width 126 height 31
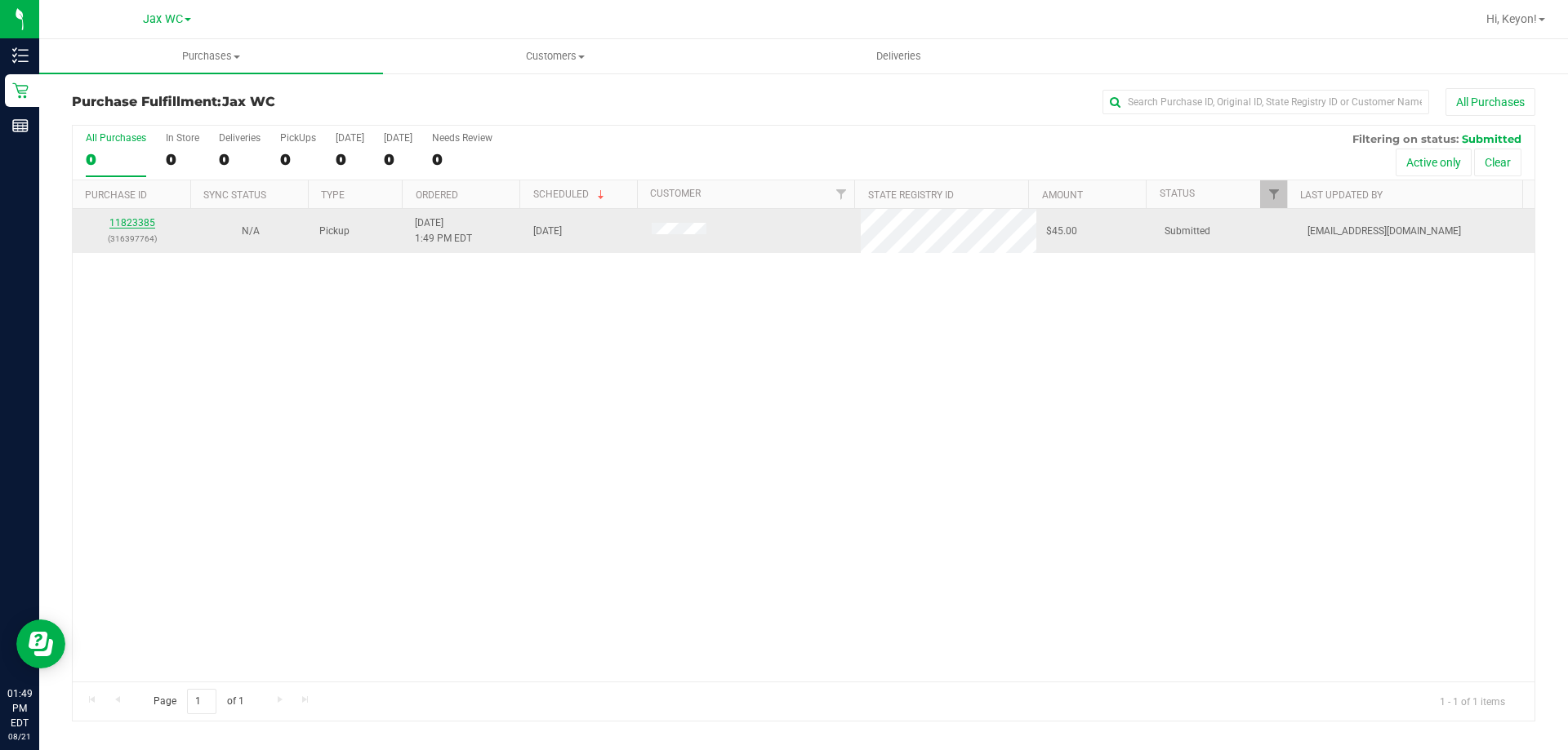
click at [138, 219] on link "11823385" at bounding box center [132, 222] width 46 height 11
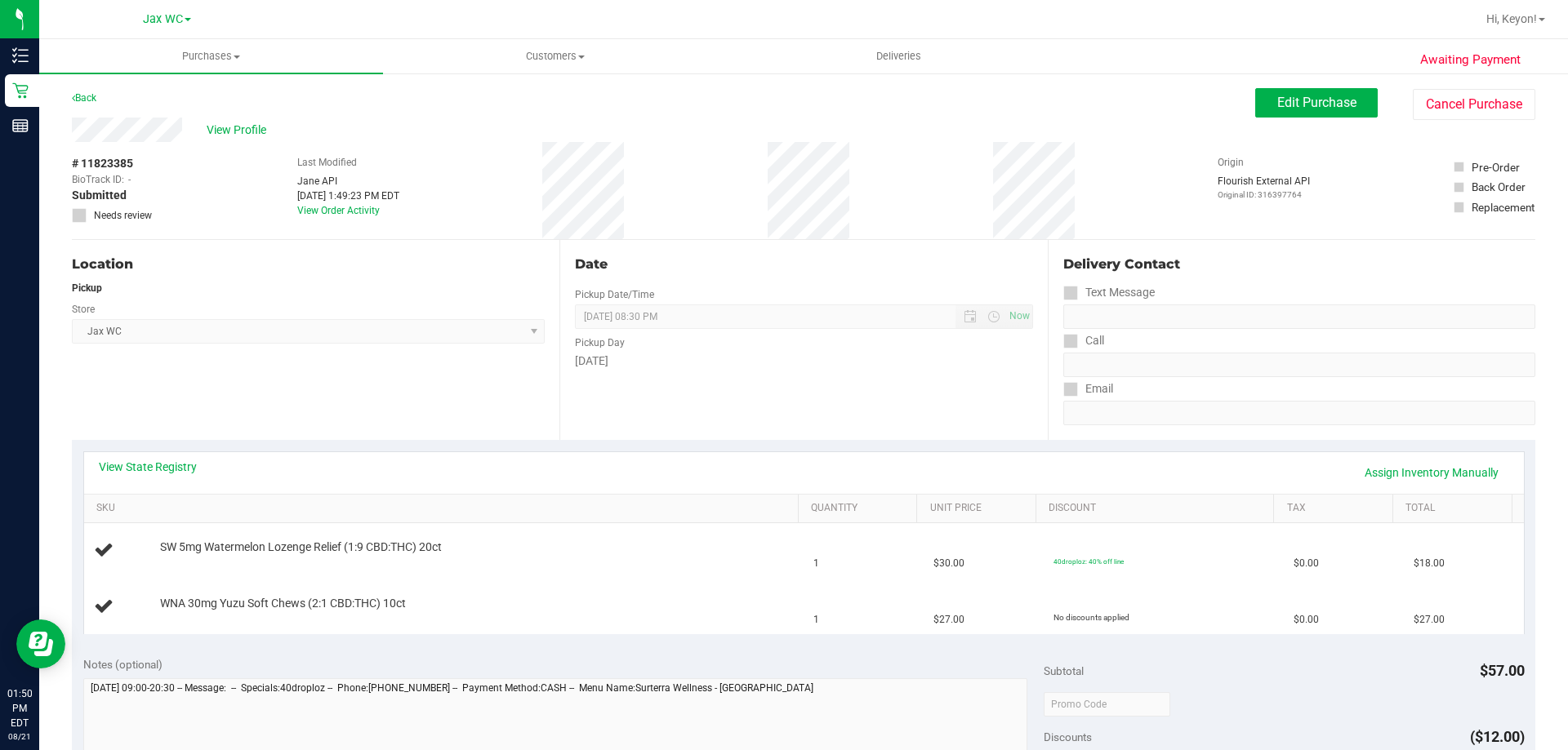
click at [179, 453] on div "View State Registry Assign Inventory Manually" at bounding box center [804, 473] width 1439 height 41
click at [179, 466] on link "View State Registry" at bounding box center [148, 466] width 98 height 16
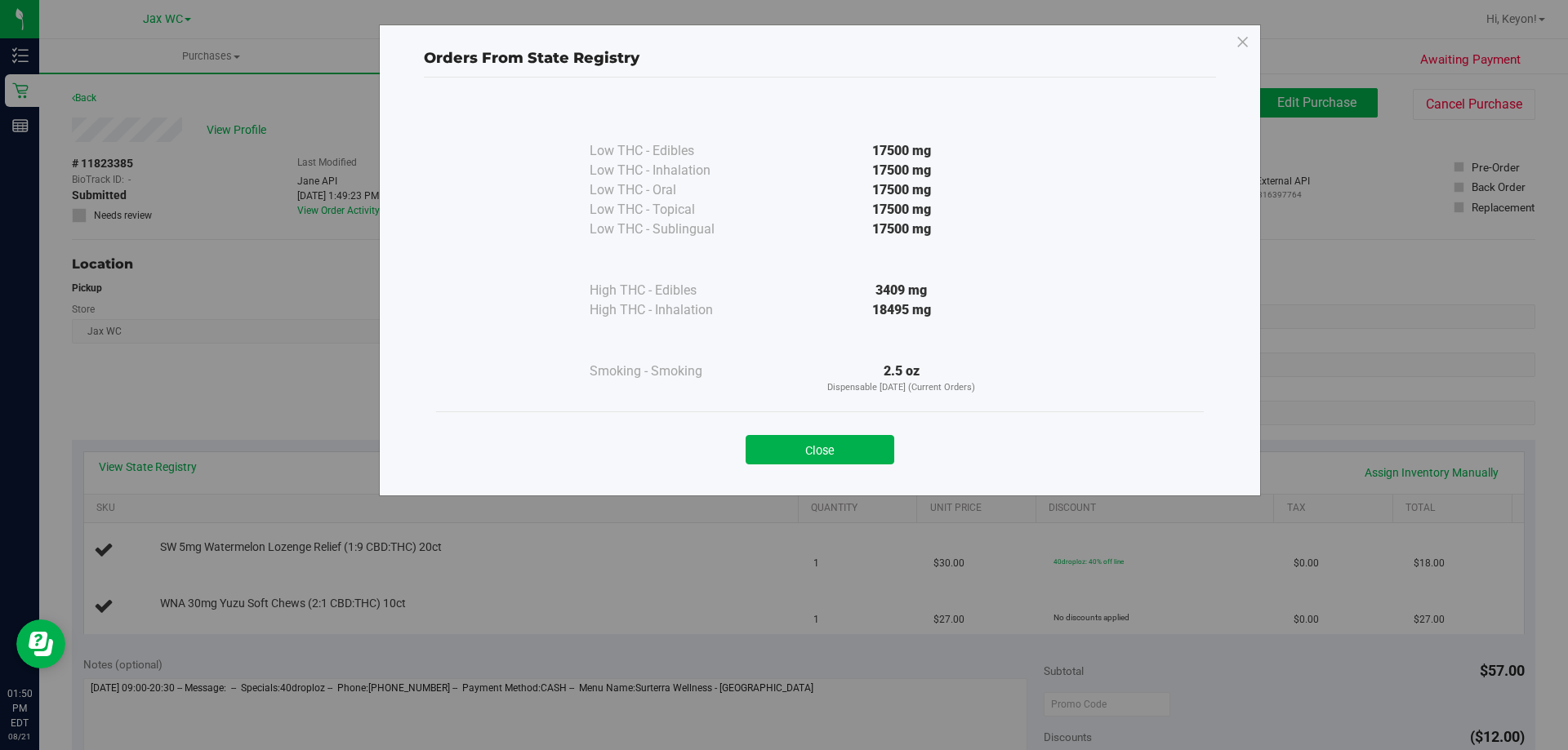
drag, startPoint x: 800, startPoint y: 452, endPoint x: 1346, endPoint y: 434, distance: 546.3
click at [801, 452] on button "Close" at bounding box center [819, 450] width 148 height 29
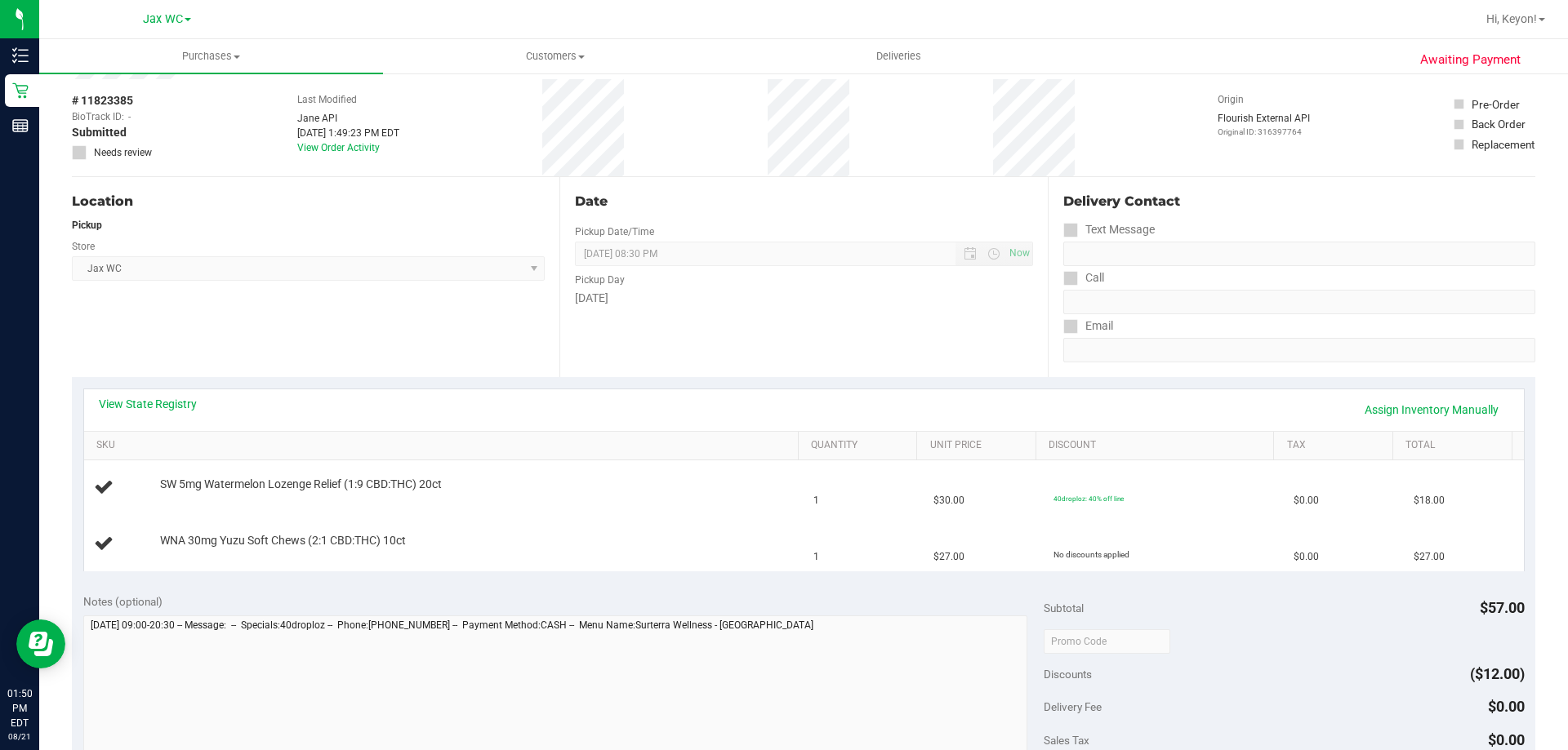
scroll to position [69, 0]
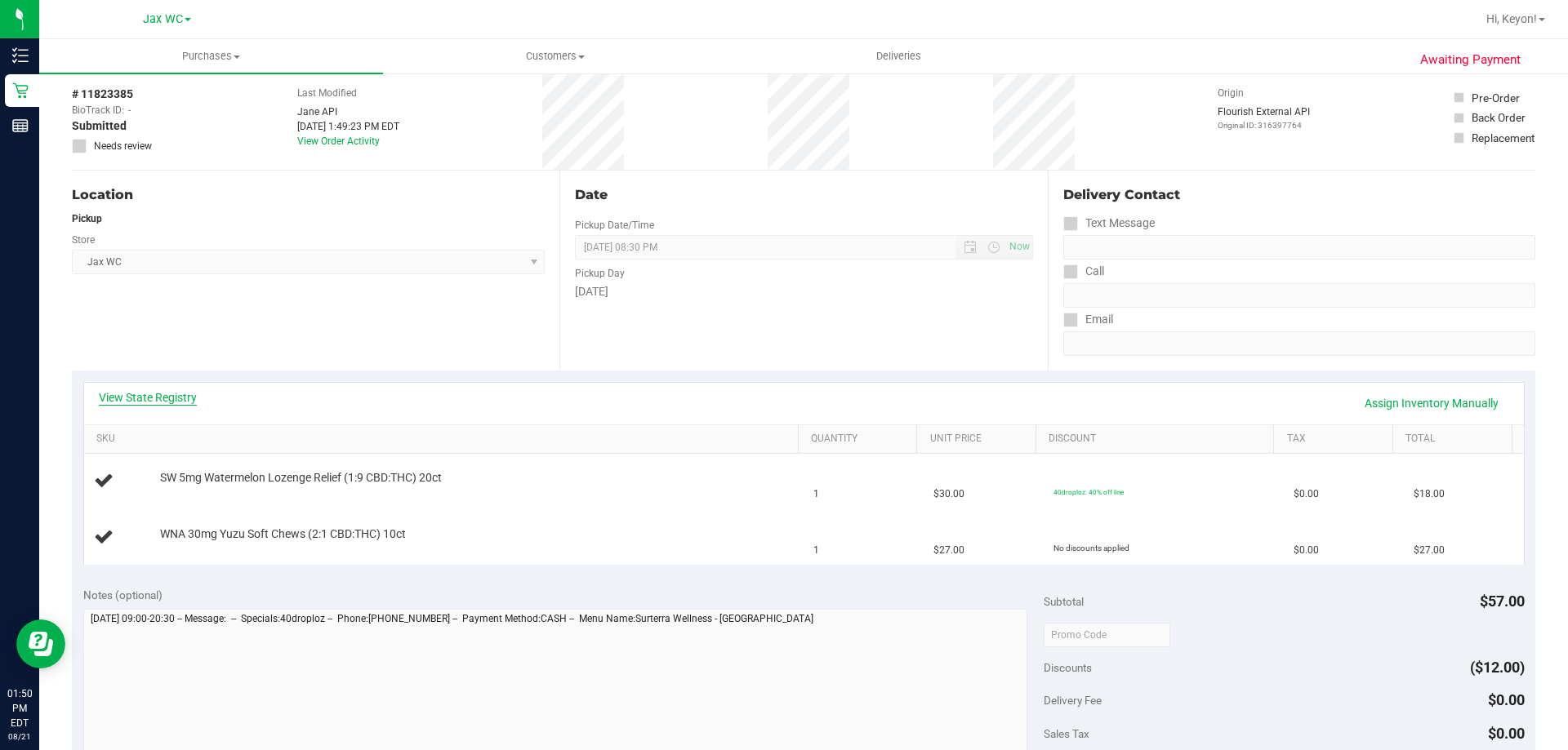
click at [187, 391] on link "View State Registry" at bounding box center [148, 397] width 98 height 16
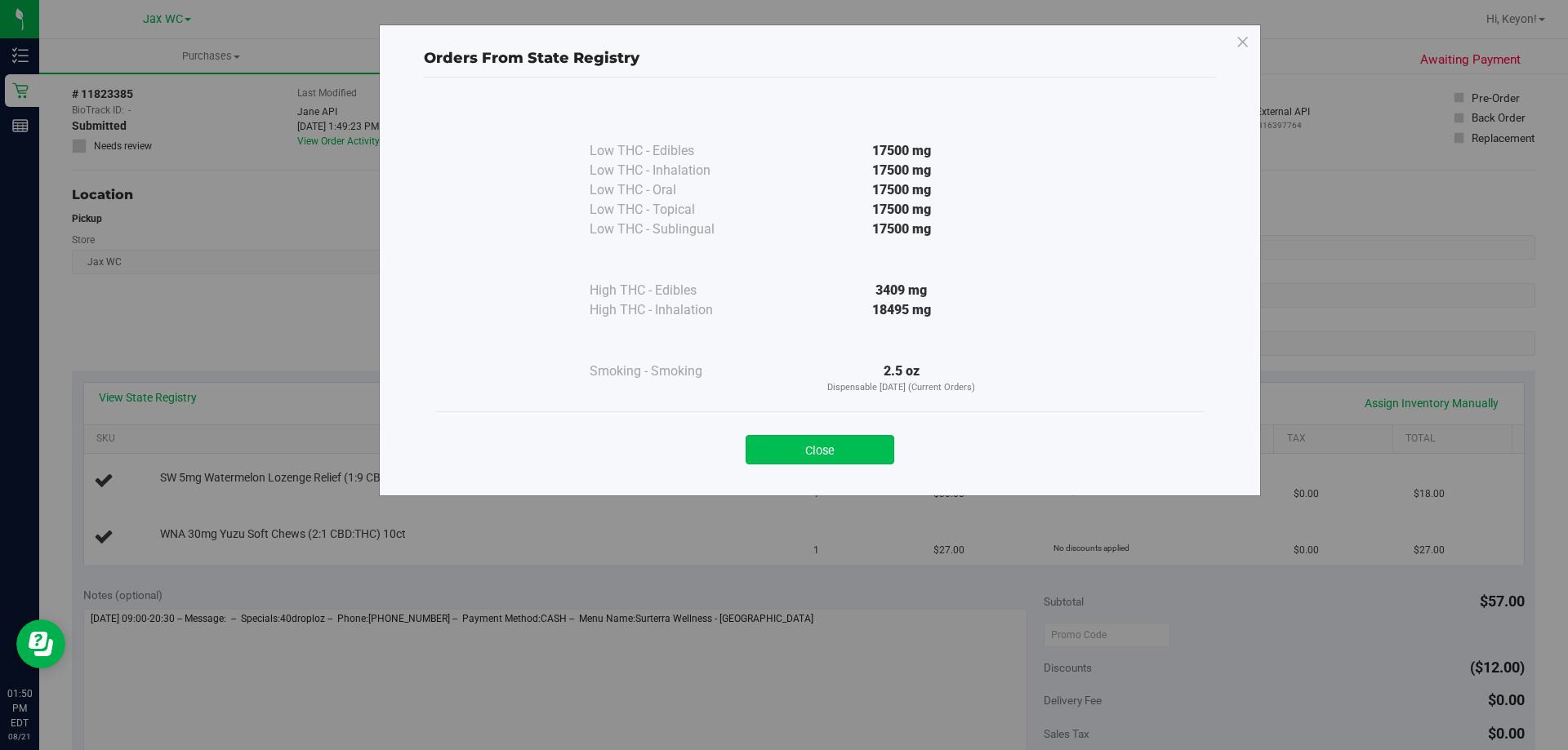
click at [861, 454] on button "Close" at bounding box center [819, 450] width 148 height 29
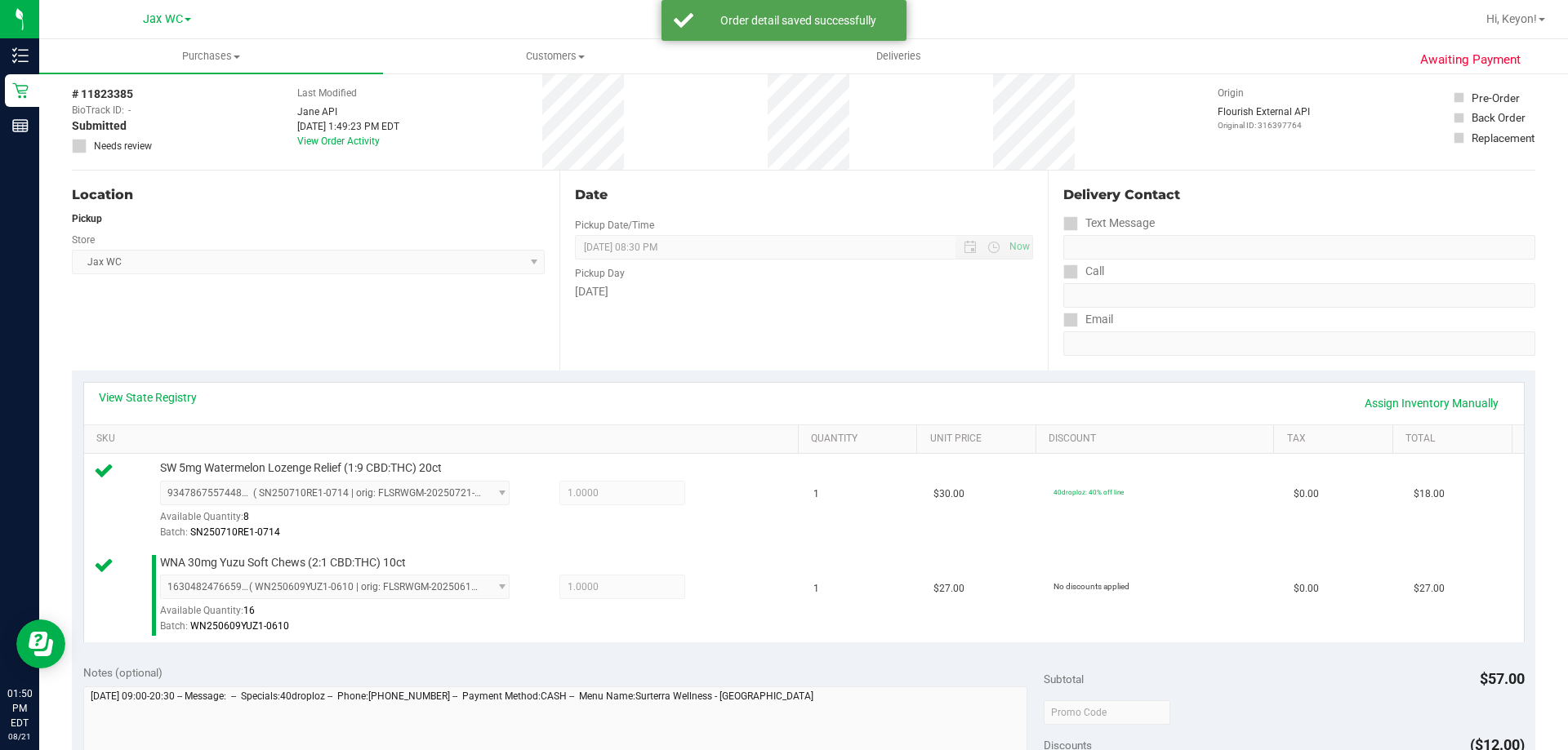
scroll to position [315, 0]
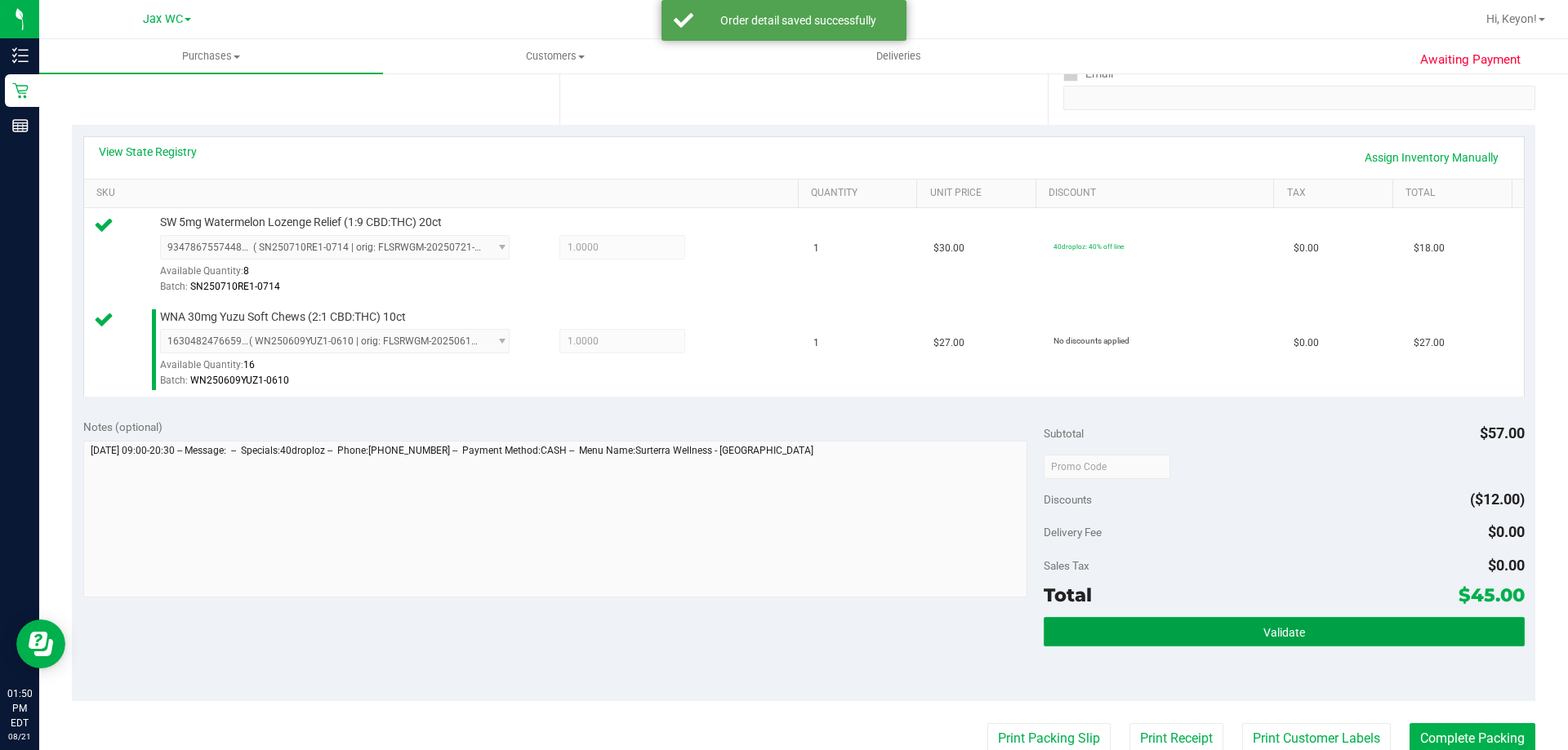
click at [1338, 620] on button "Validate" at bounding box center [1283, 632] width 480 height 29
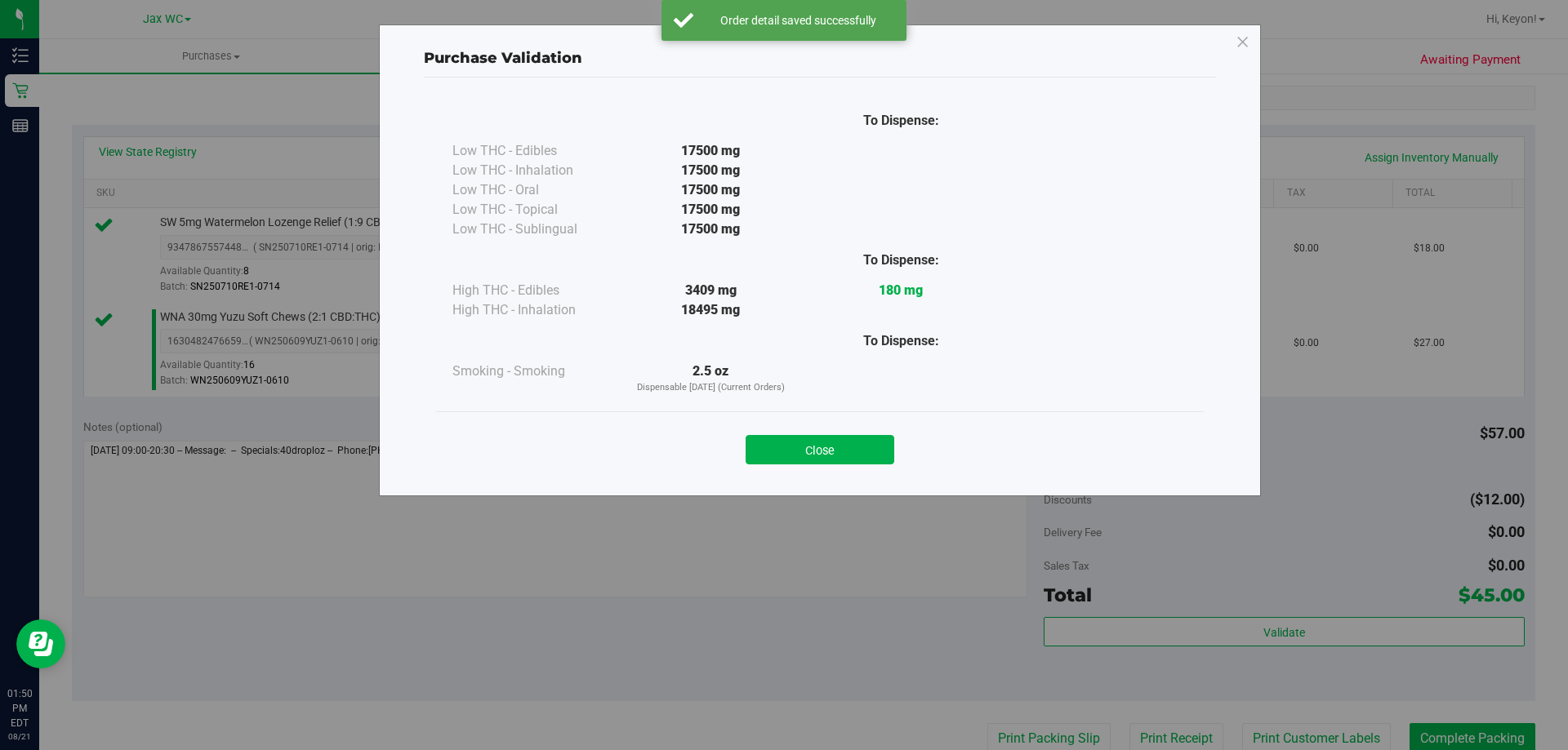
drag, startPoint x: 854, startPoint y: 454, endPoint x: 1567, endPoint y: 359, distance: 719.3
click at [856, 453] on button "Close" at bounding box center [819, 450] width 148 height 29
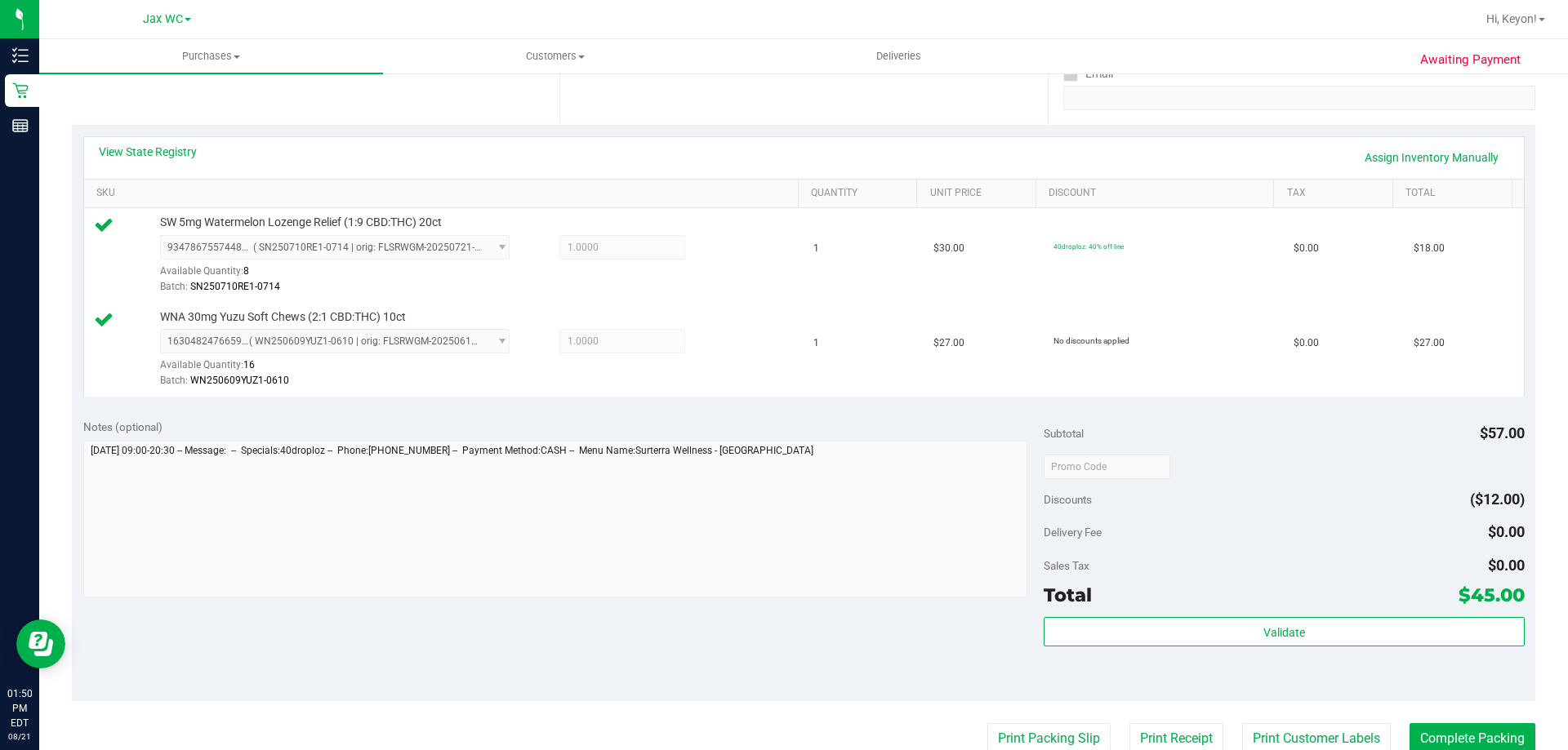
scroll to position [507, 0]
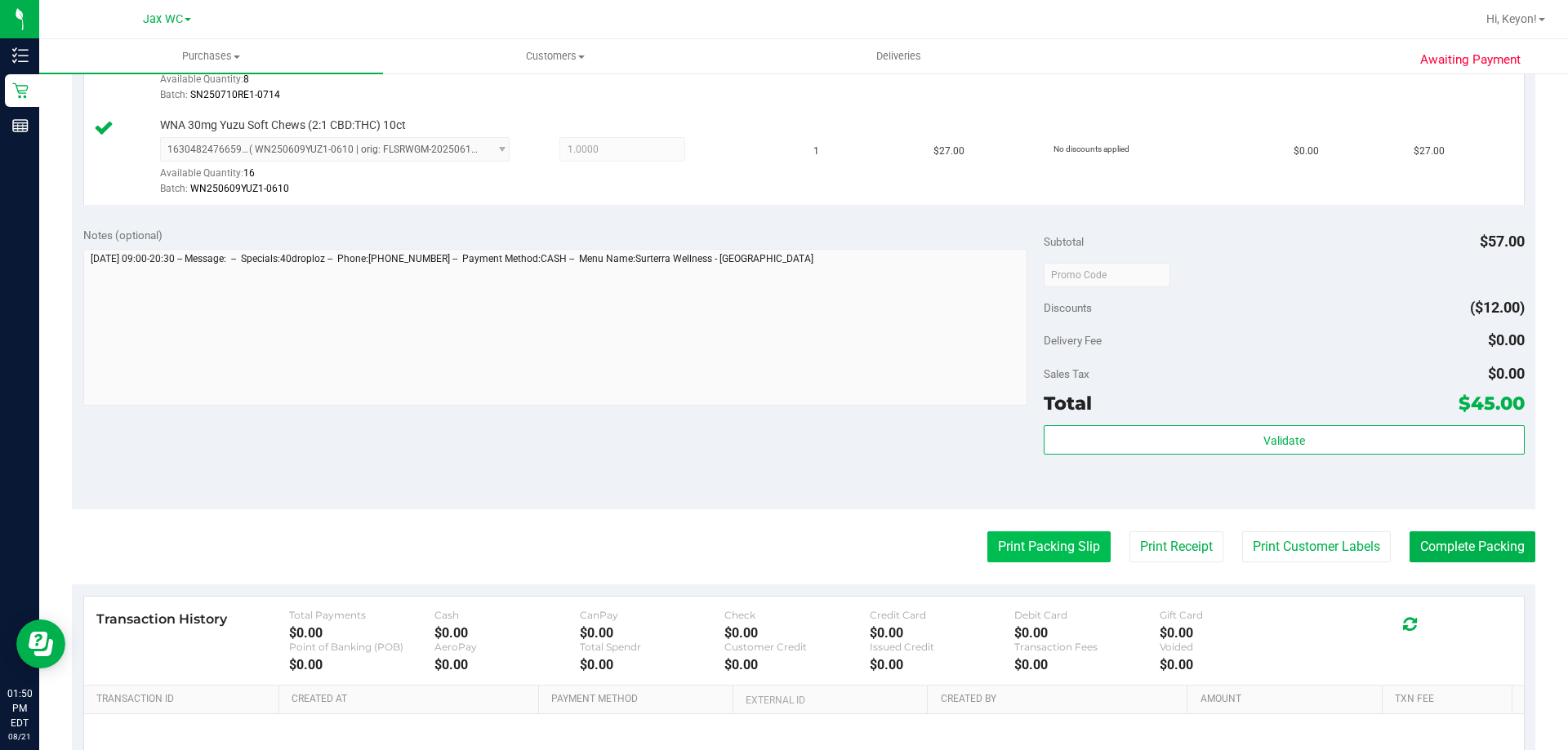
click at [1054, 554] on button "Print Packing Slip" at bounding box center [1049, 547] width 123 height 31
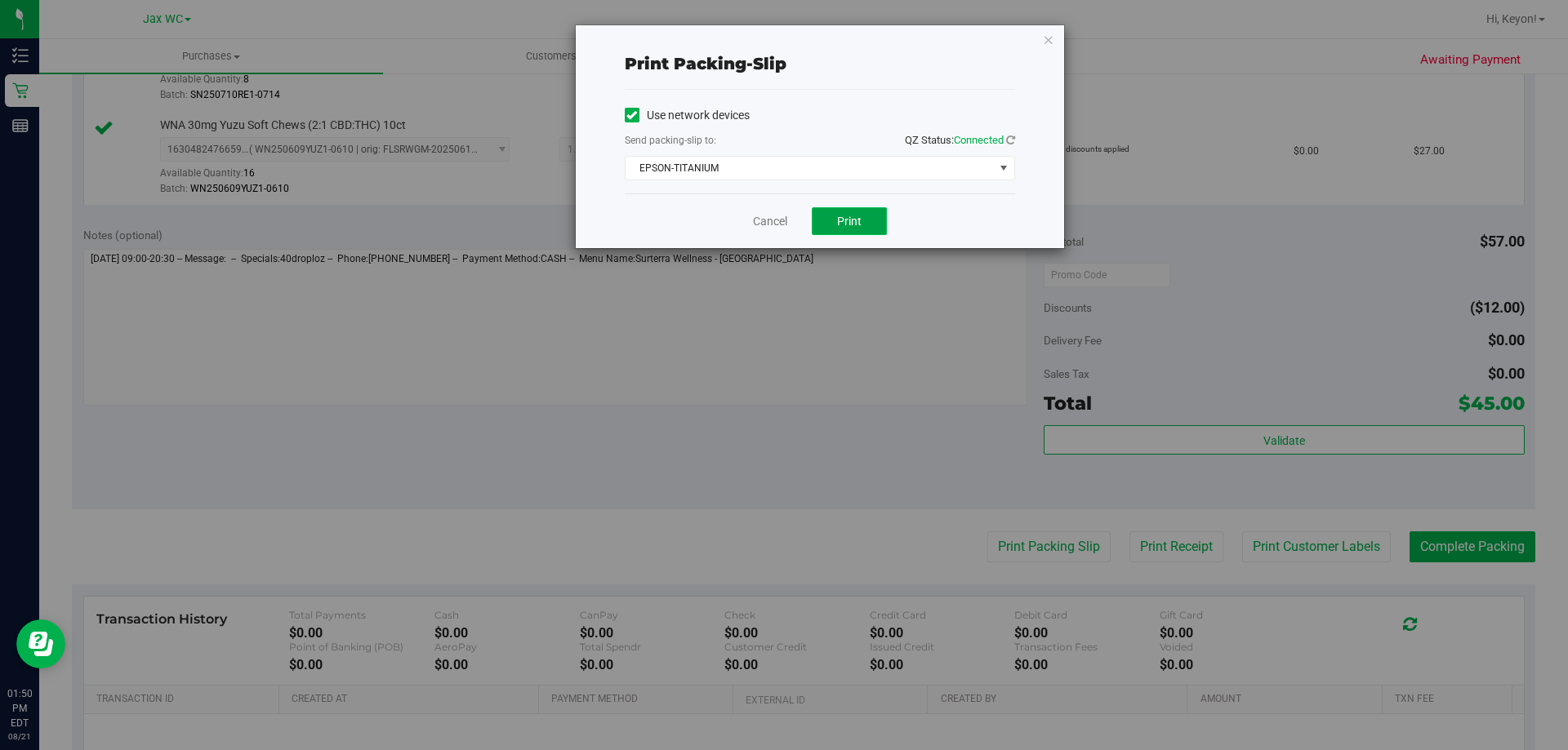
click at [854, 212] on button "Print" at bounding box center [849, 222] width 75 height 28
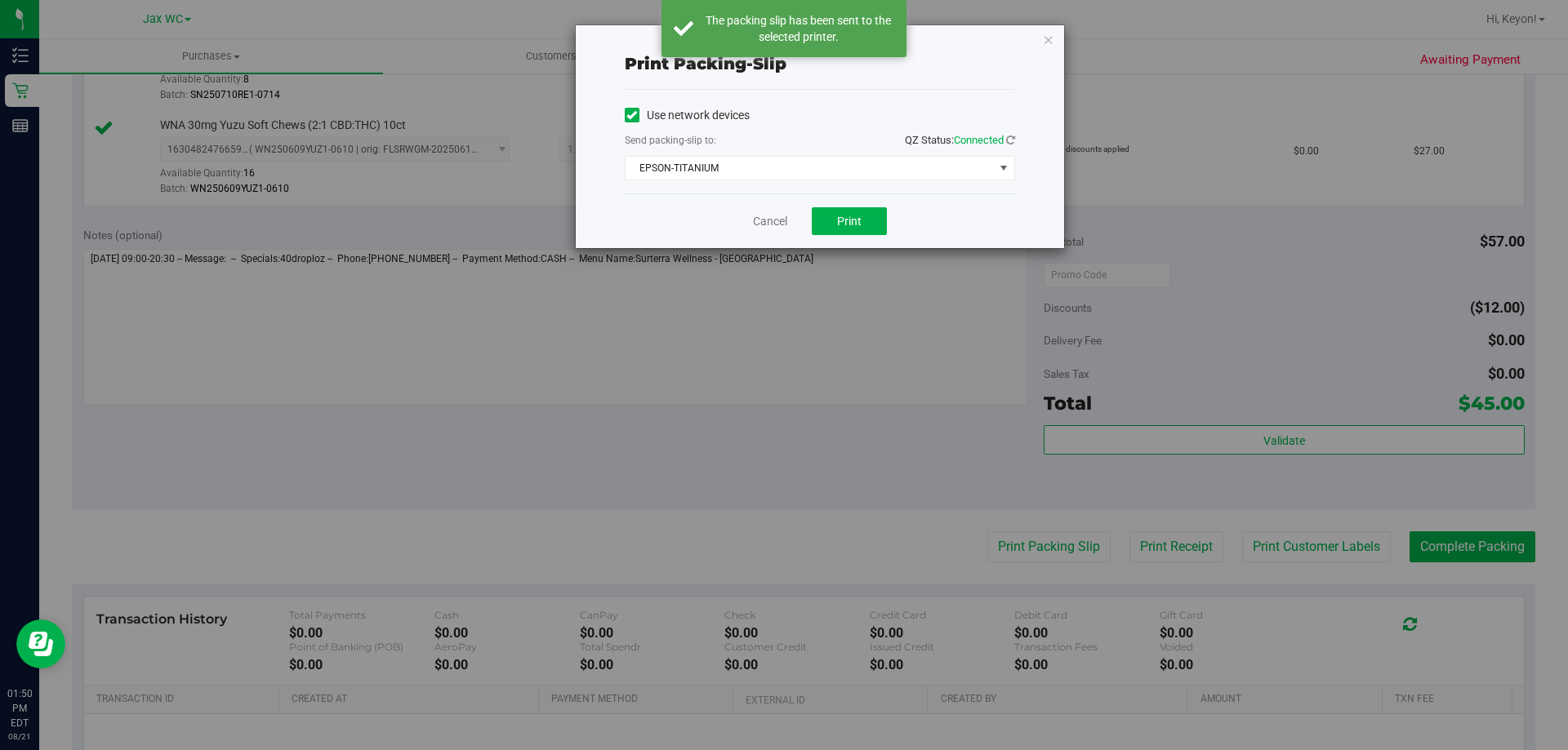
drag, startPoint x: 1567, startPoint y: 503, endPoint x: 1555, endPoint y: 457, distance: 47.5
click at [1564, 472] on div "Print packing-slip Use network devices Send packing-slip to: QZ Status: Connect…" at bounding box center [790, 375] width 1580 height 750
click at [770, 231] on div "Cancel Print" at bounding box center [819, 220] width 391 height 54
click at [774, 222] on link "Cancel" at bounding box center [770, 222] width 34 height 17
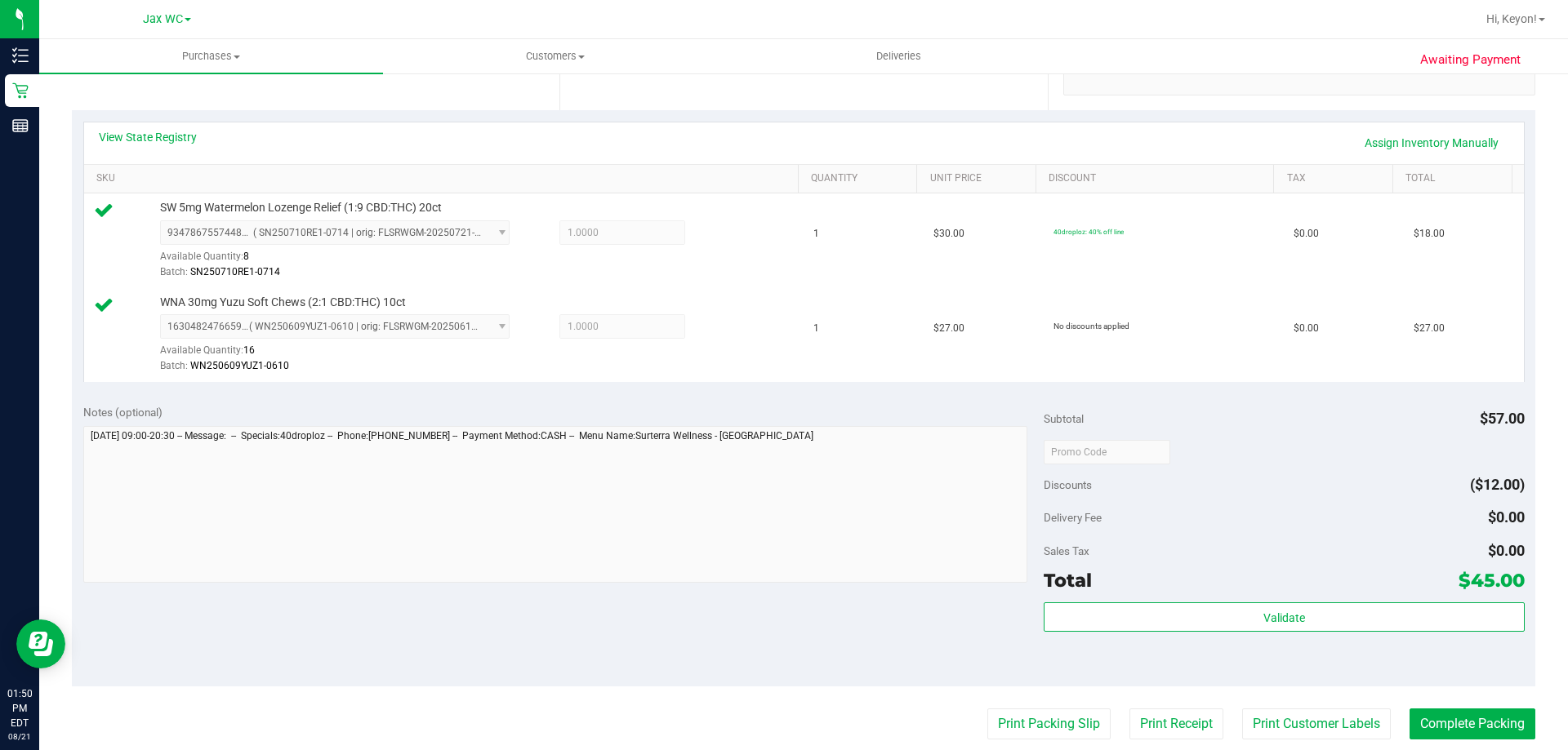
scroll to position [408, 0]
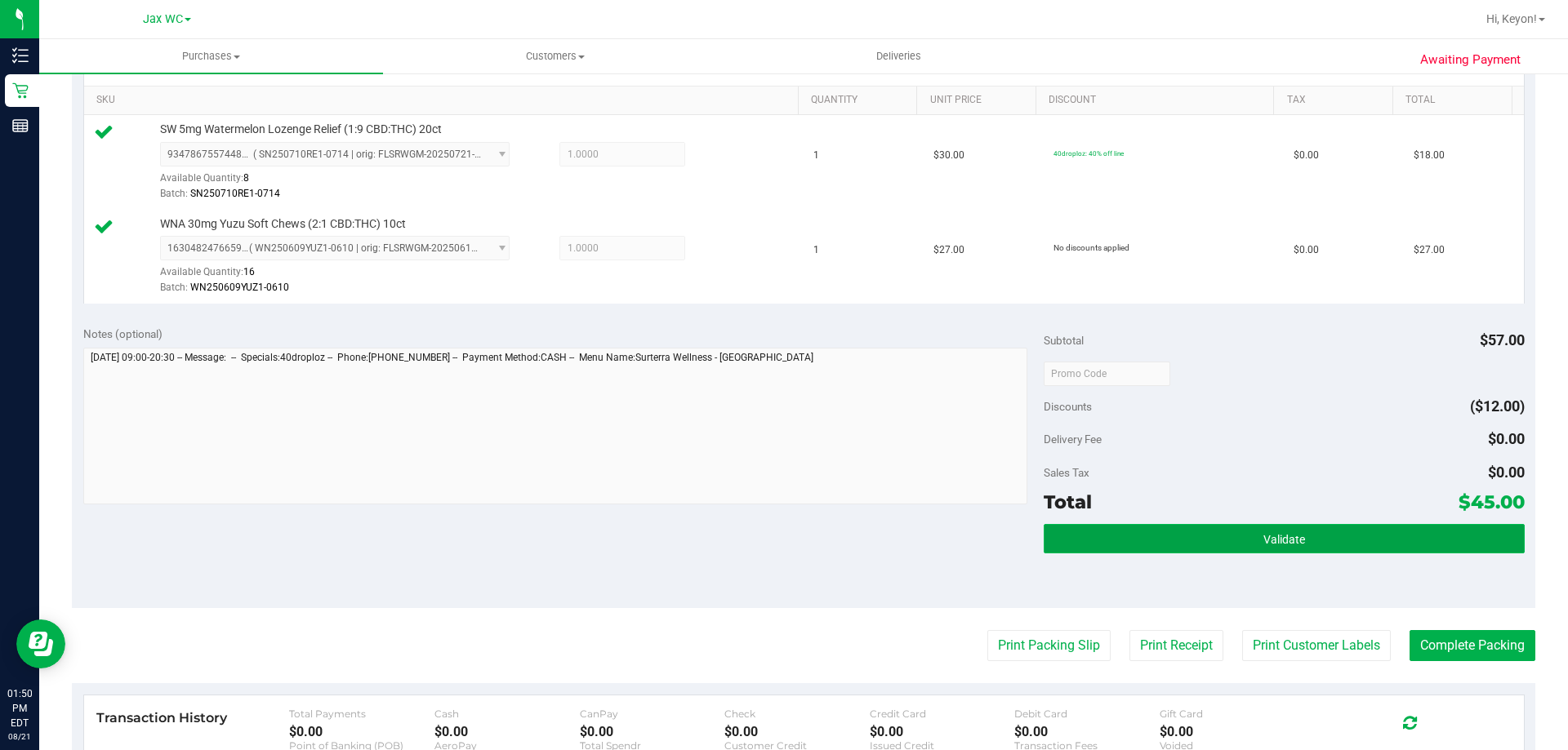
drag, startPoint x: 1323, startPoint y: 548, endPoint x: 1317, endPoint y: 535, distance: 14.3
click at [1328, 553] on div "Validate" at bounding box center [1283, 540] width 480 height 31
click at [1314, 530] on button "Validate" at bounding box center [1283, 539] width 480 height 29
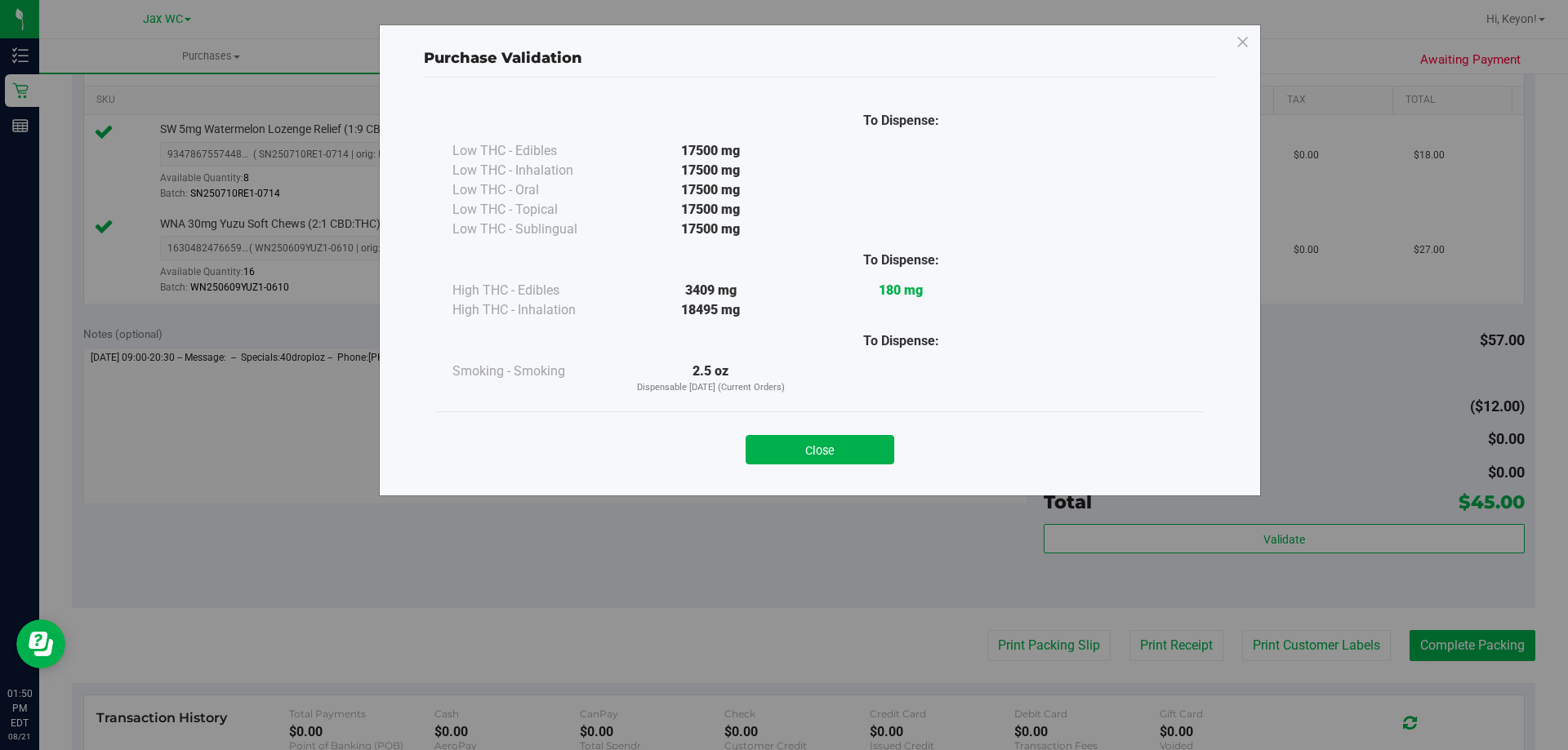
drag, startPoint x: 860, startPoint y: 457, endPoint x: 1399, endPoint y: 435, distance: 539.4
click at [861, 457] on button "Close" at bounding box center [819, 450] width 148 height 29
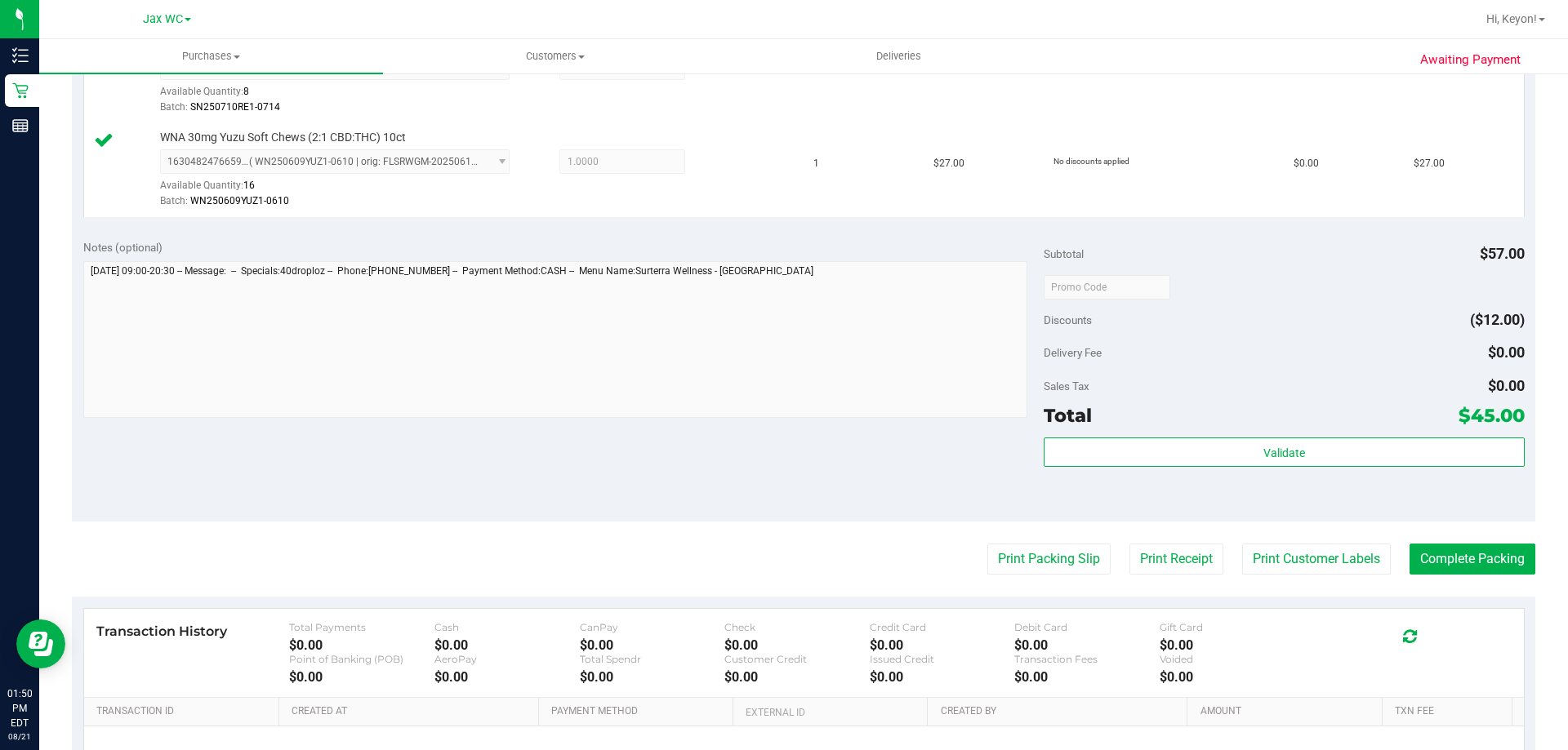
scroll to position [524, 0]
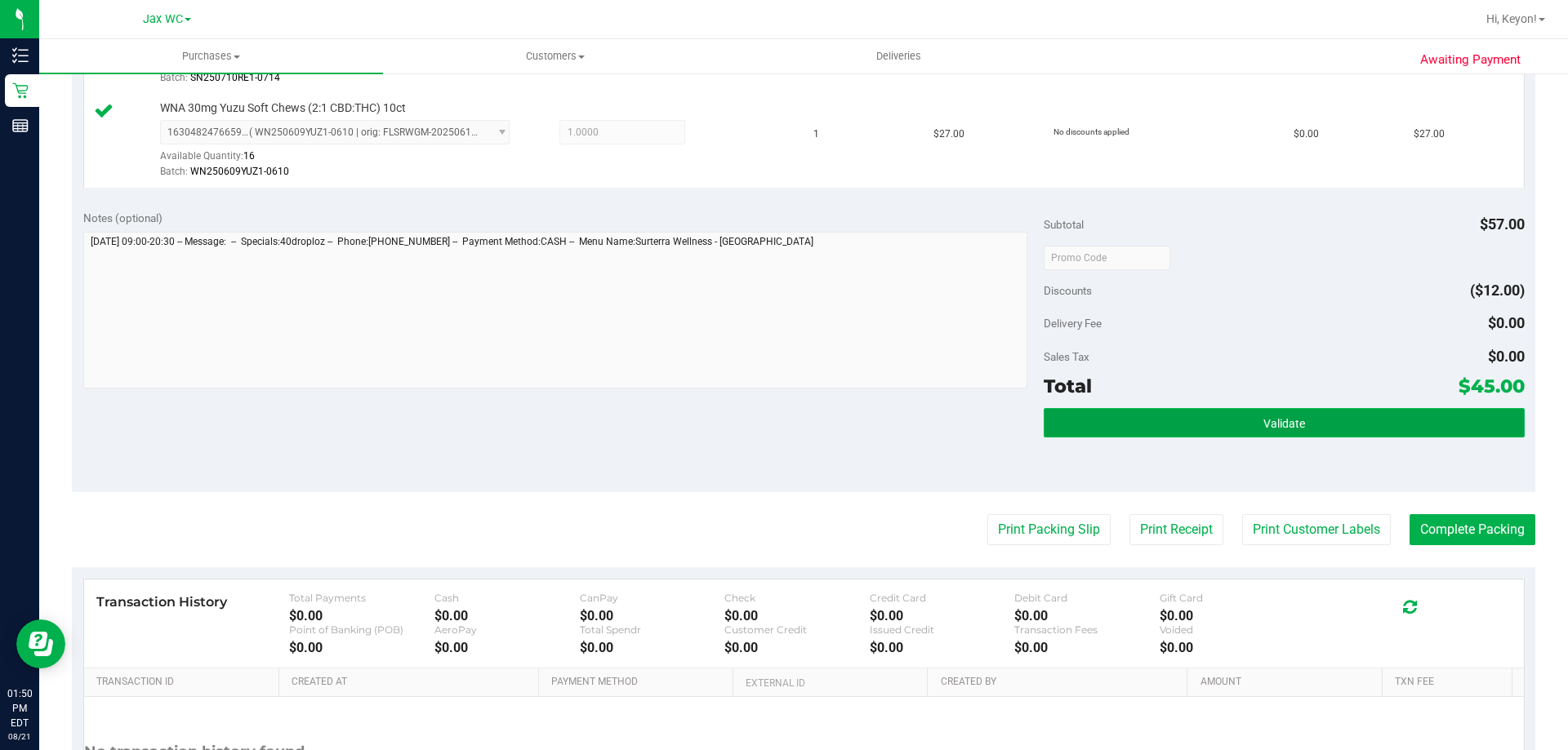
click at [1376, 430] on button "Validate" at bounding box center [1283, 422] width 480 height 29
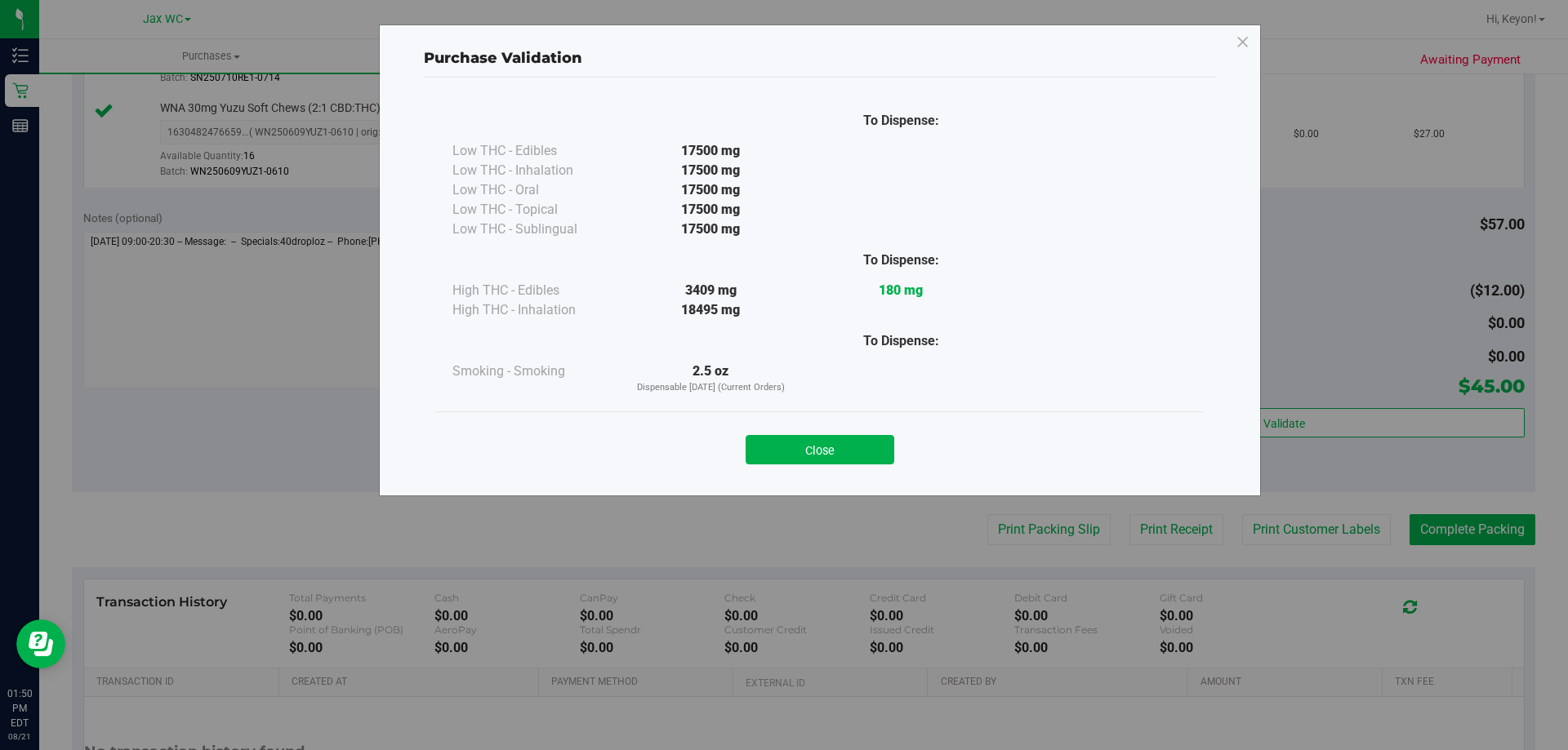
drag, startPoint x: 824, startPoint y: 444, endPoint x: 1567, endPoint y: 421, distance: 743.4
click at [825, 443] on button "Close" at bounding box center [819, 450] width 148 height 29
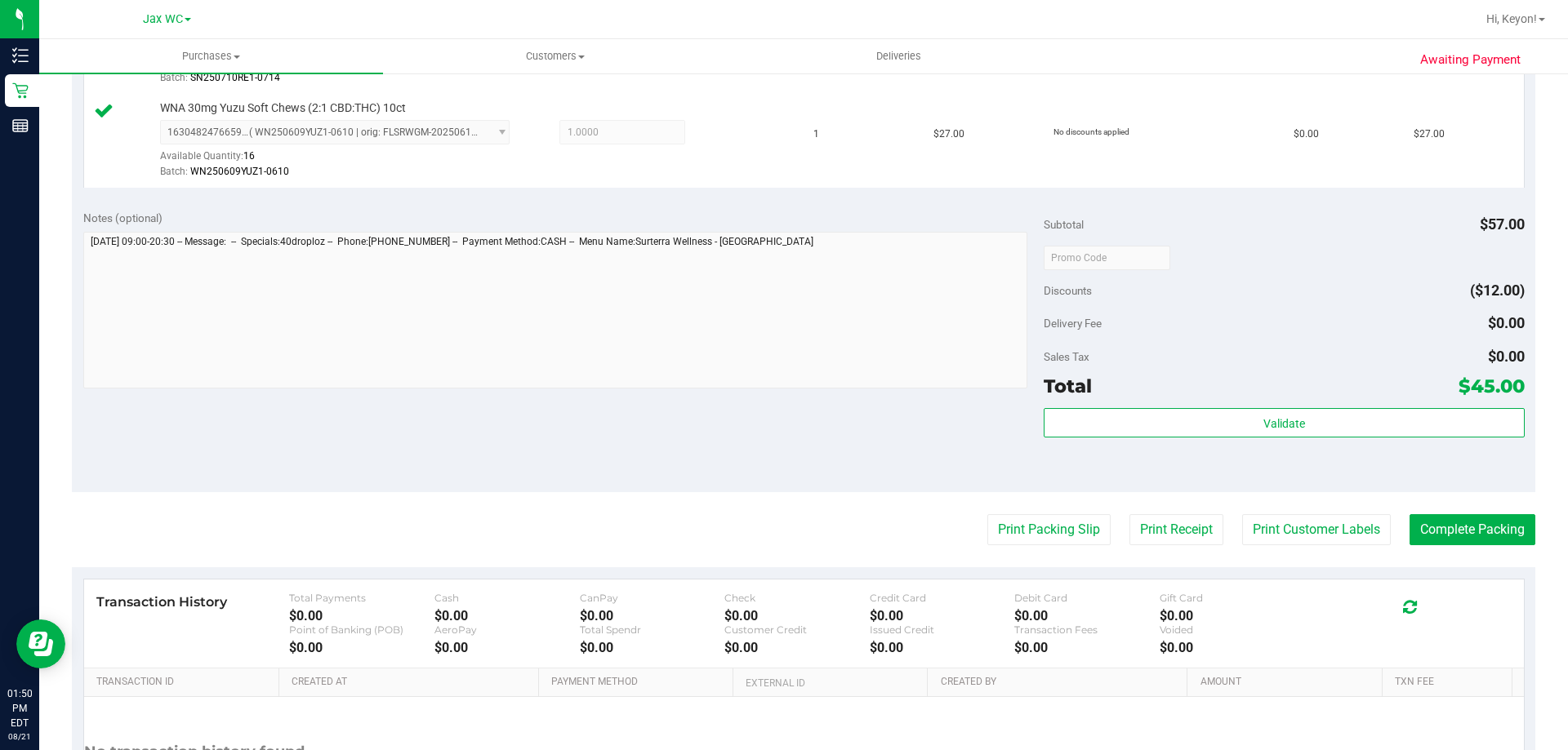
scroll to position [639, 0]
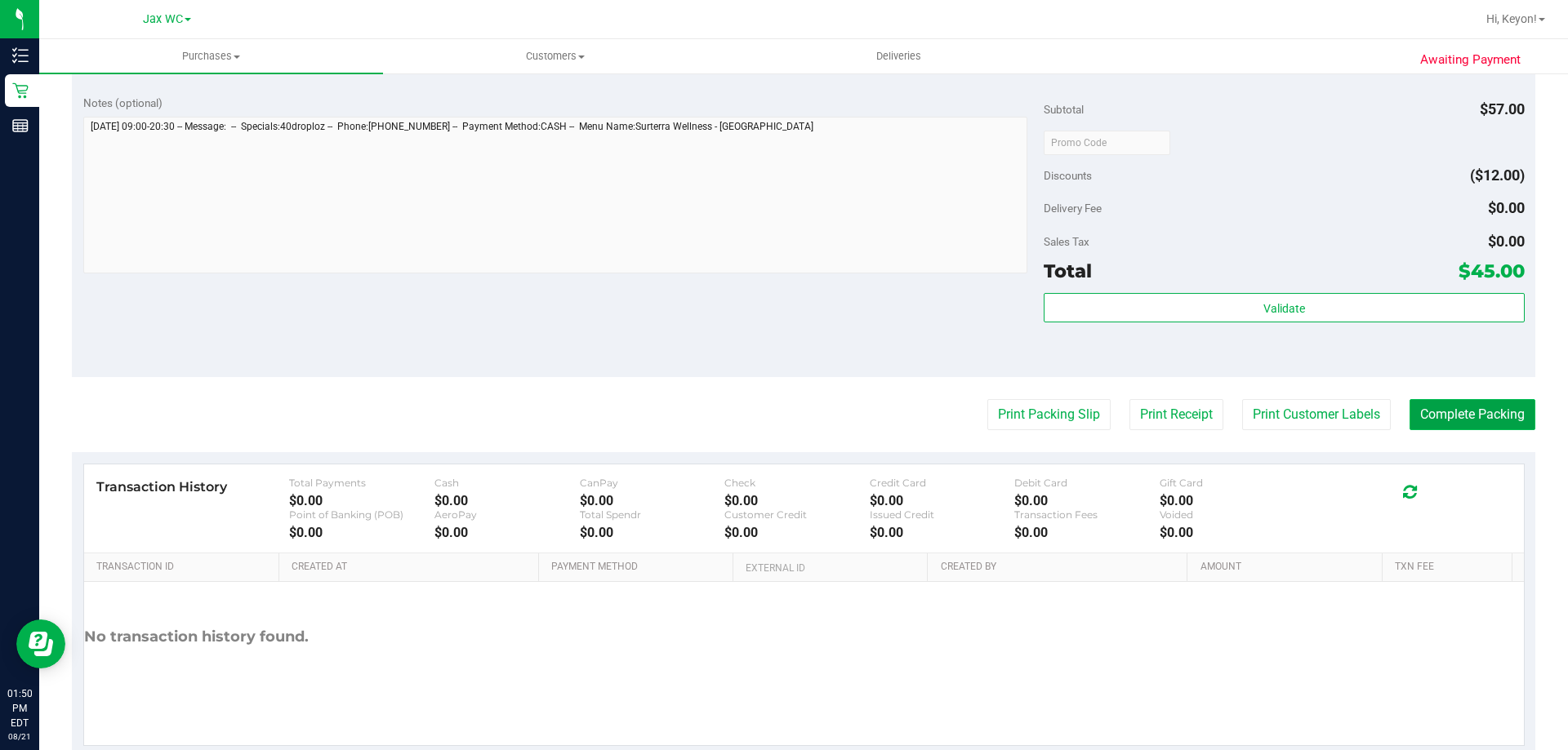
click at [1452, 405] on button "Complete Packing" at bounding box center [1472, 415] width 126 height 31
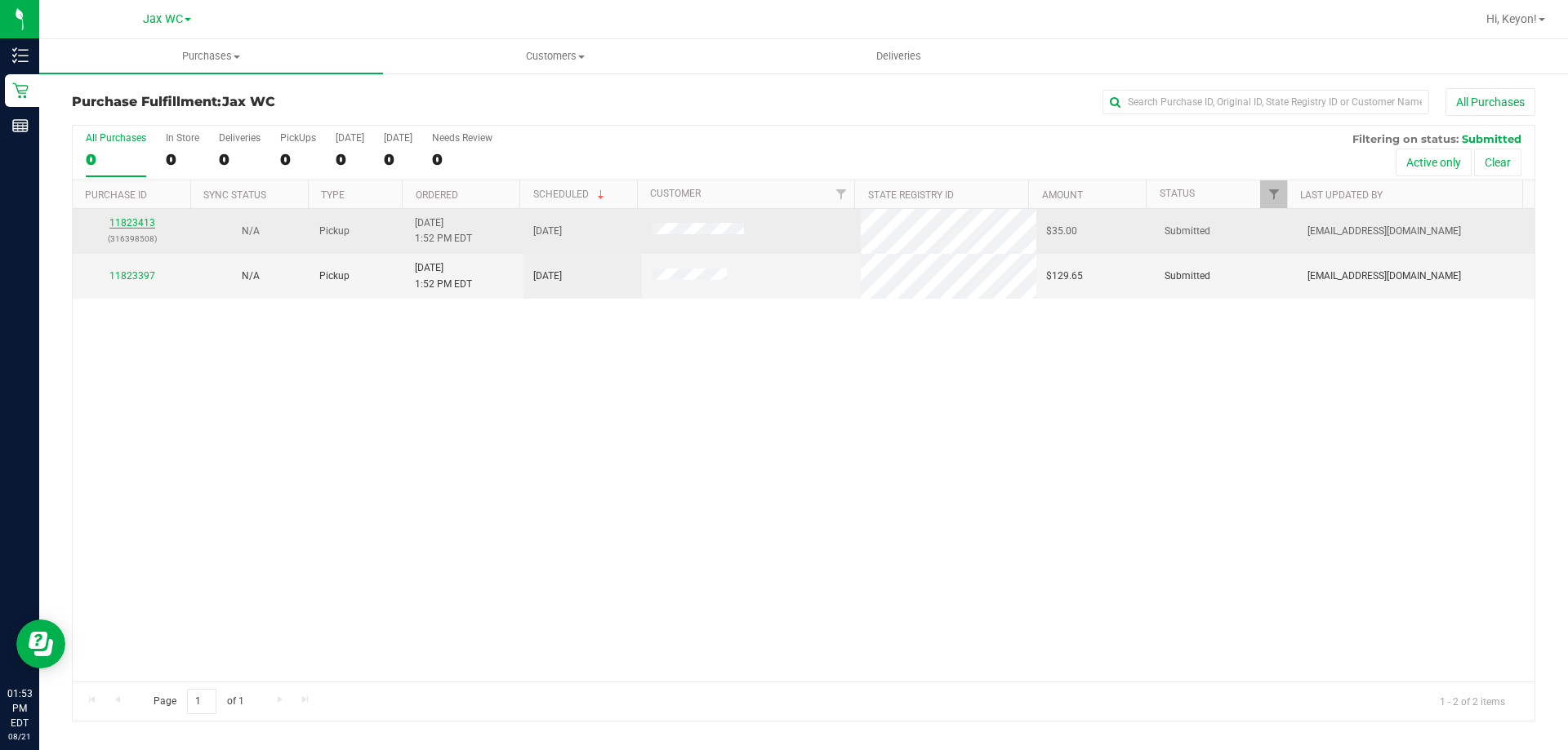
click at [115, 222] on link "11823413" at bounding box center [132, 222] width 46 height 11
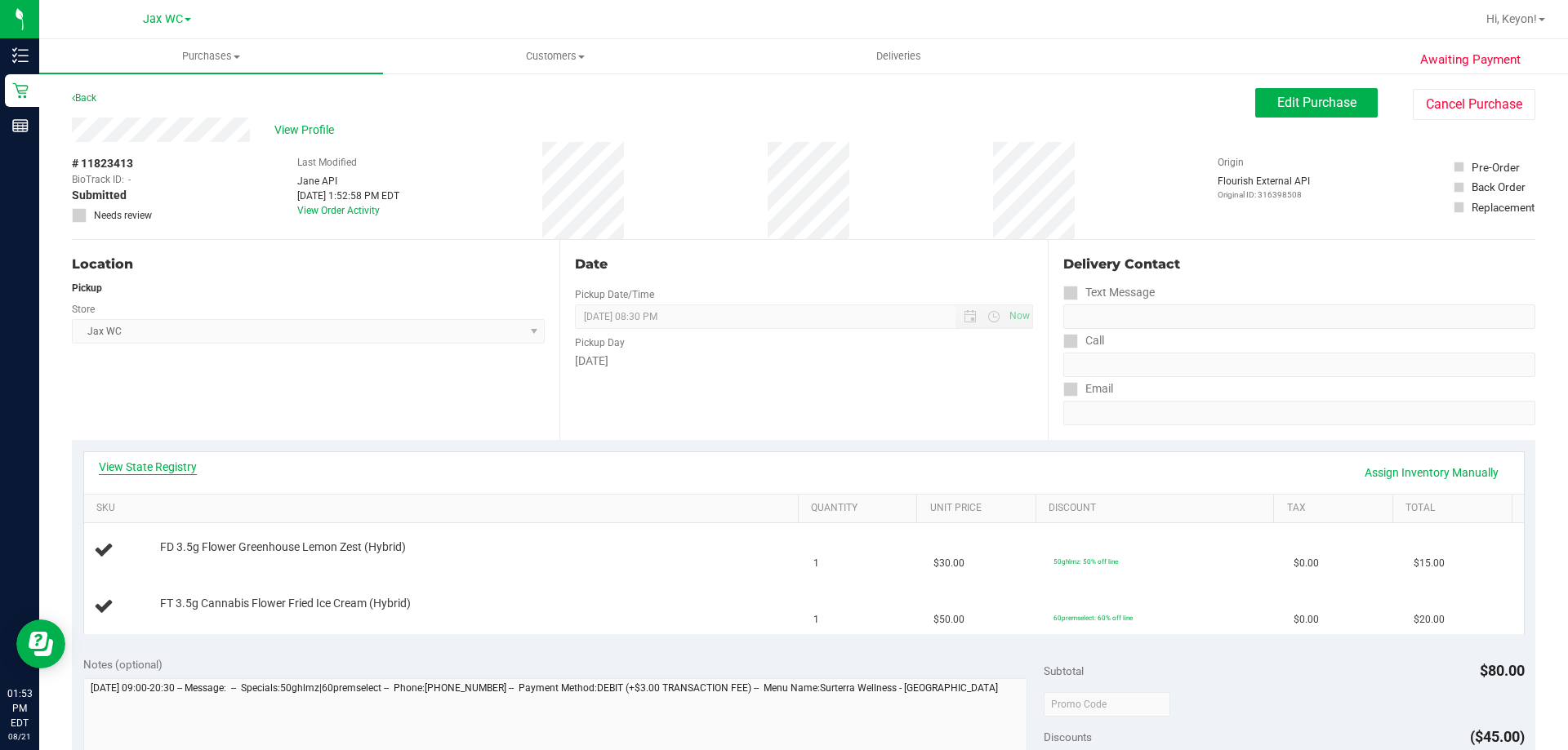
click at [180, 458] on div "View State Registry Assign Inventory Manually" at bounding box center [804, 473] width 1439 height 41
click at [161, 468] on link "View State Registry" at bounding box center [148, 466] width 98 height 16
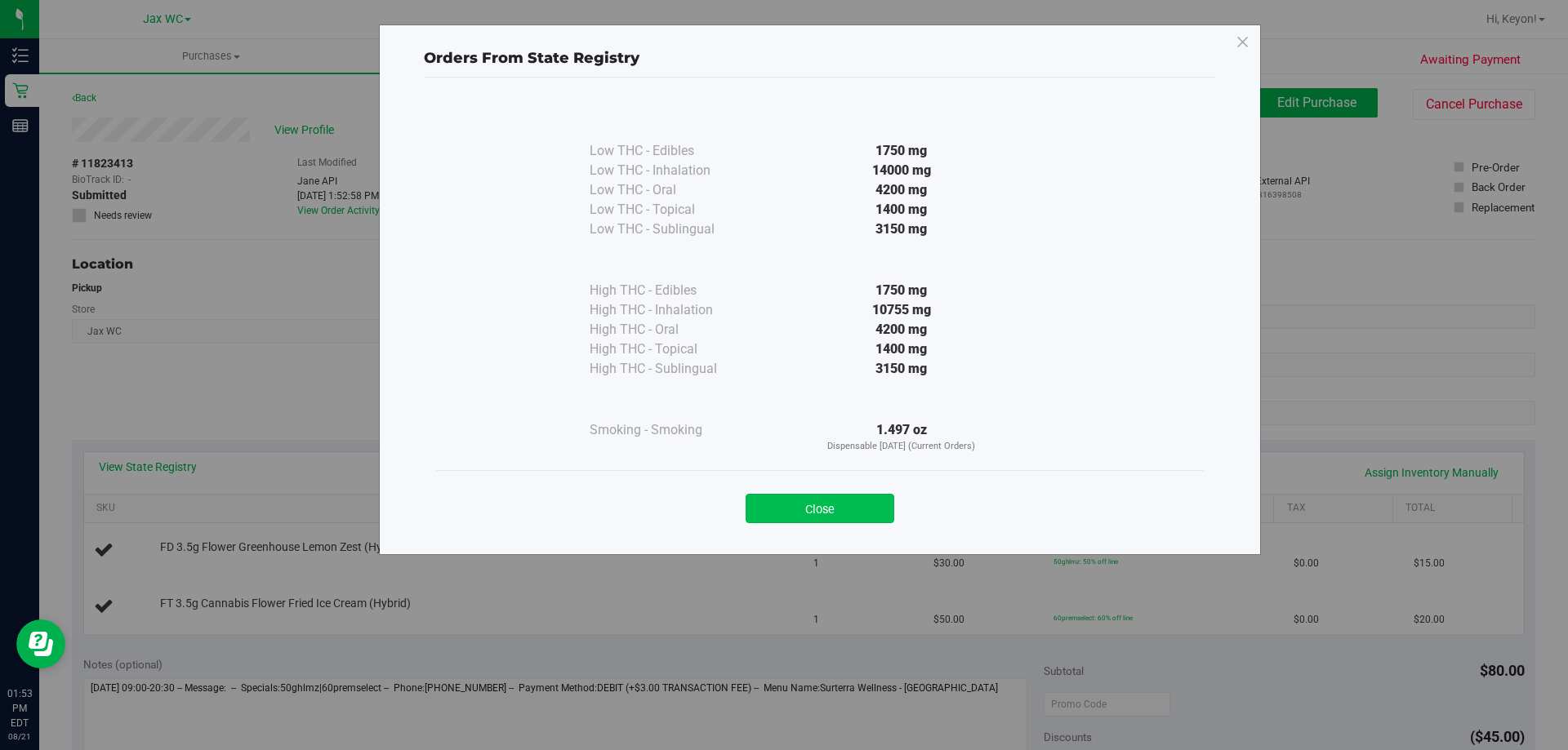
click at [769, 510] on button "Close" at bounding box center [819, 509] width 148 height 29
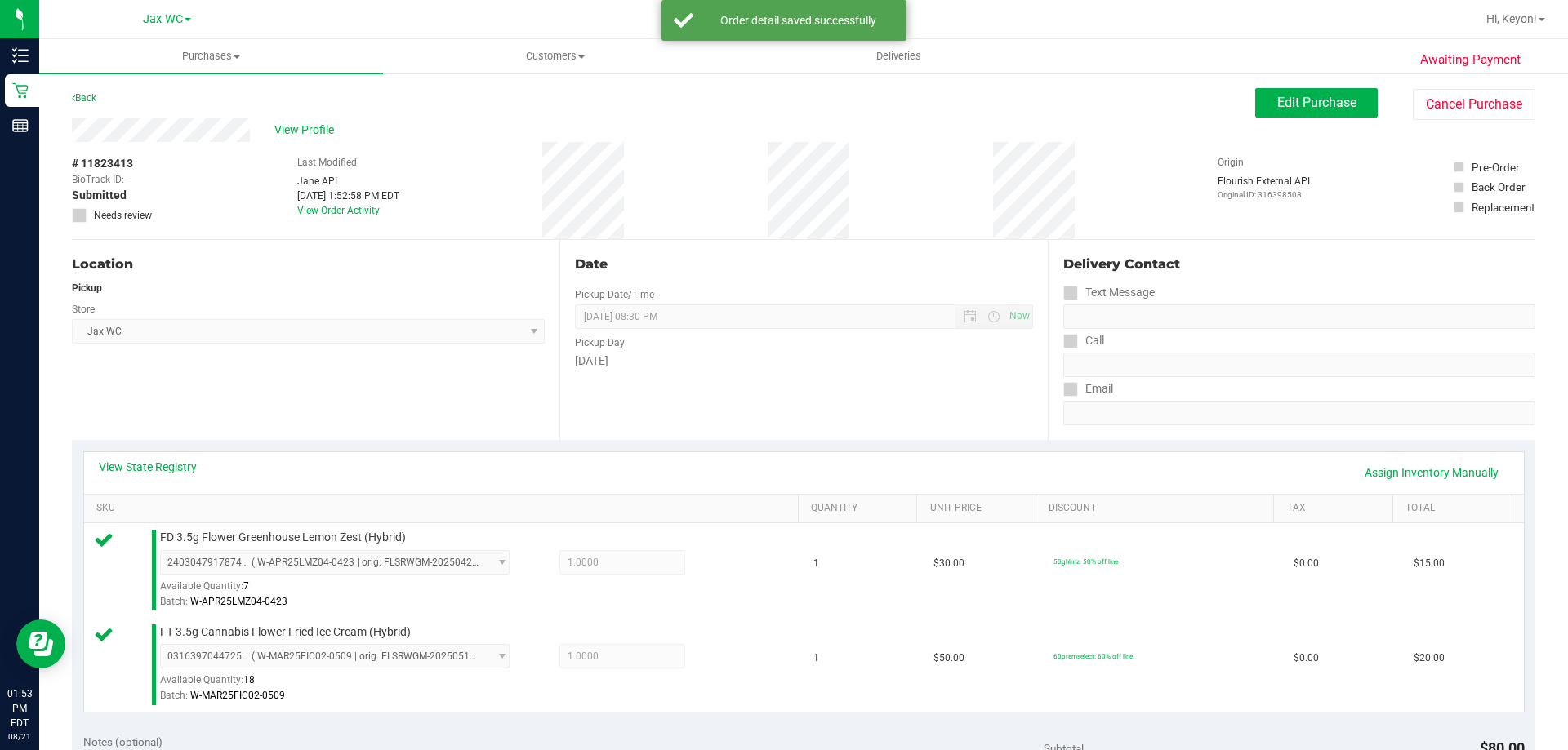
scroll to position [397, 0]
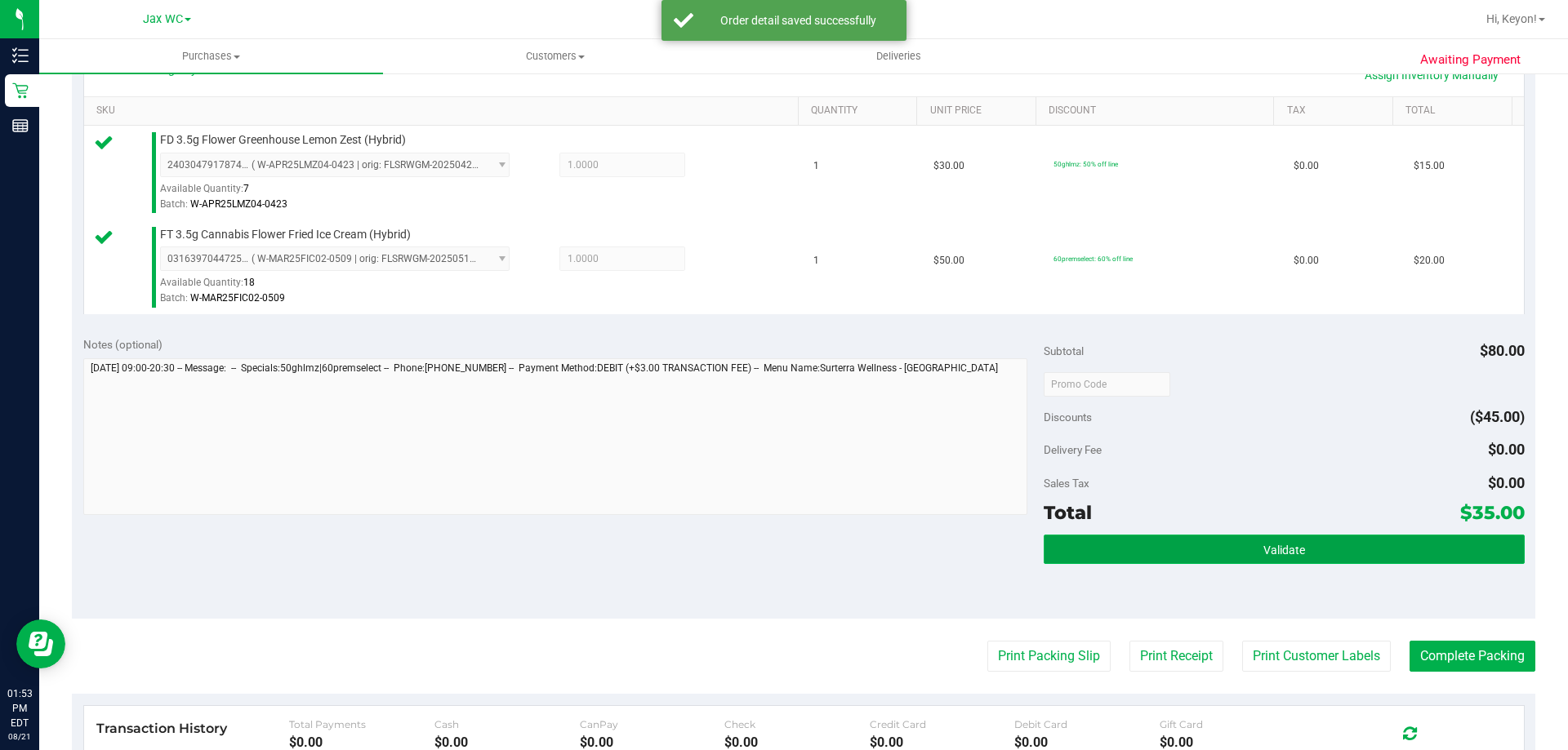
click at [1357, 546] on button "Validate" at bounding box center [1283, 549] width 480 height 29
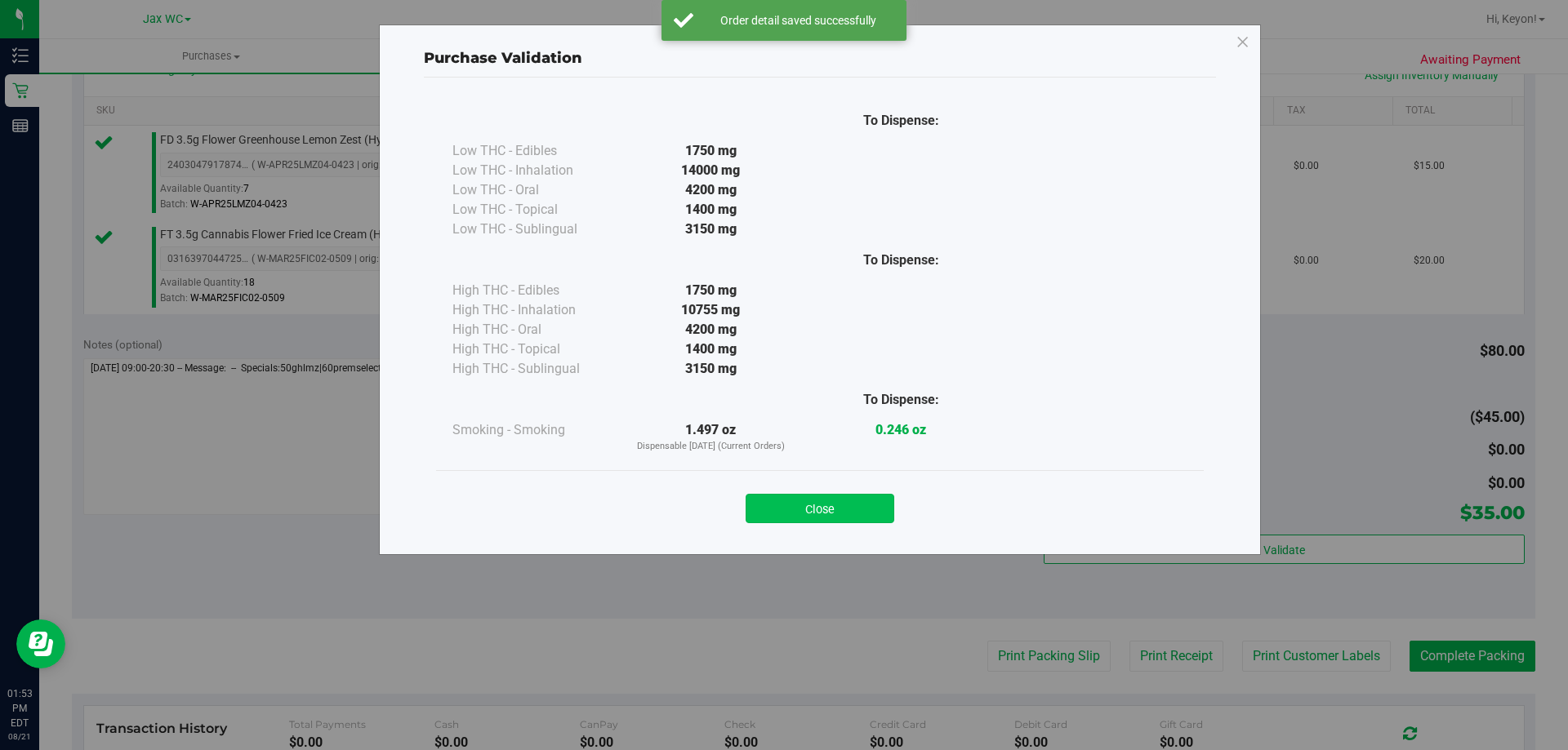
click at [859, 503] on button "Close" at bounding box center [819, 509] width 148 height 29
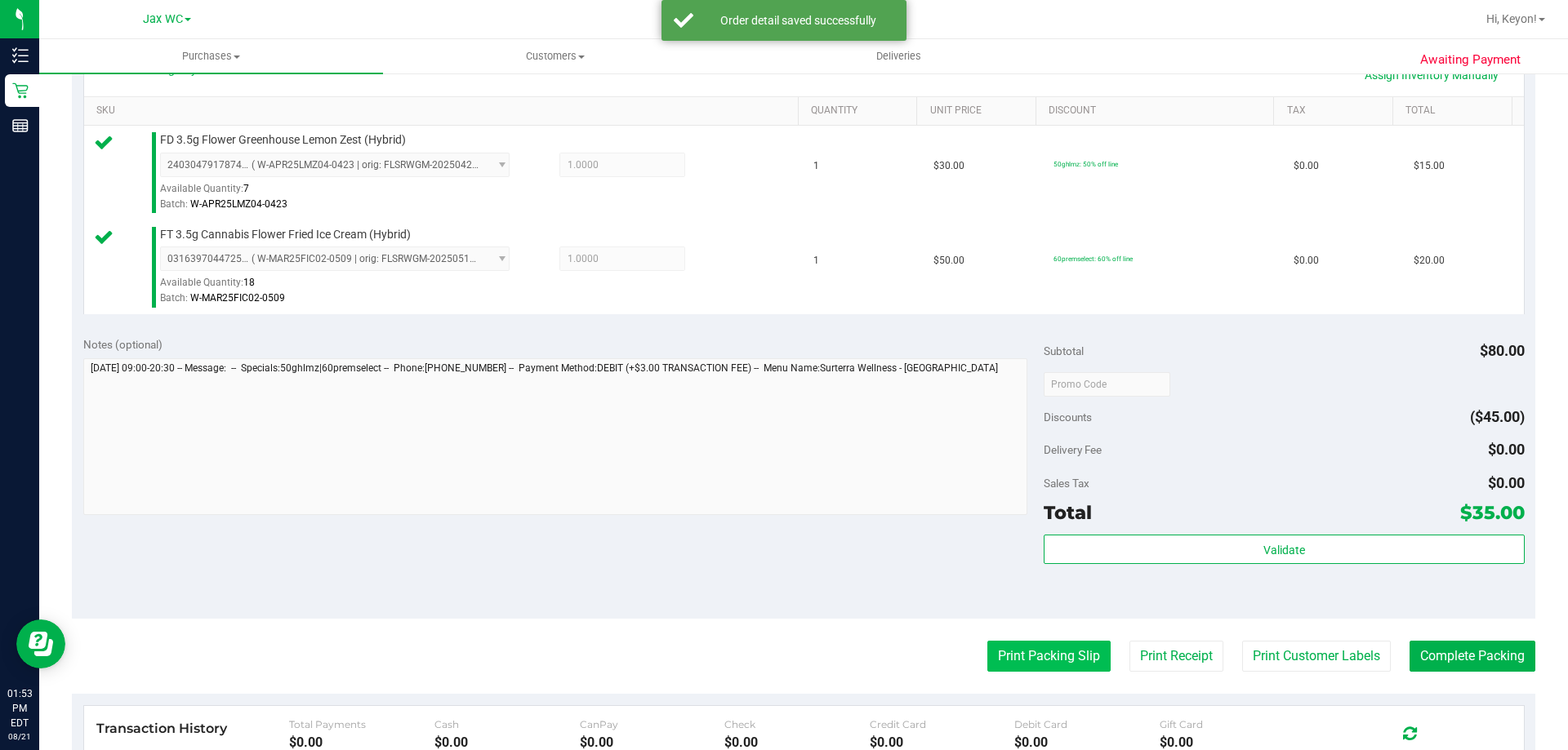
click at [1000, 643] on button "Print Packing Slip" at bounding box center [1049, 656] width 123 height 31
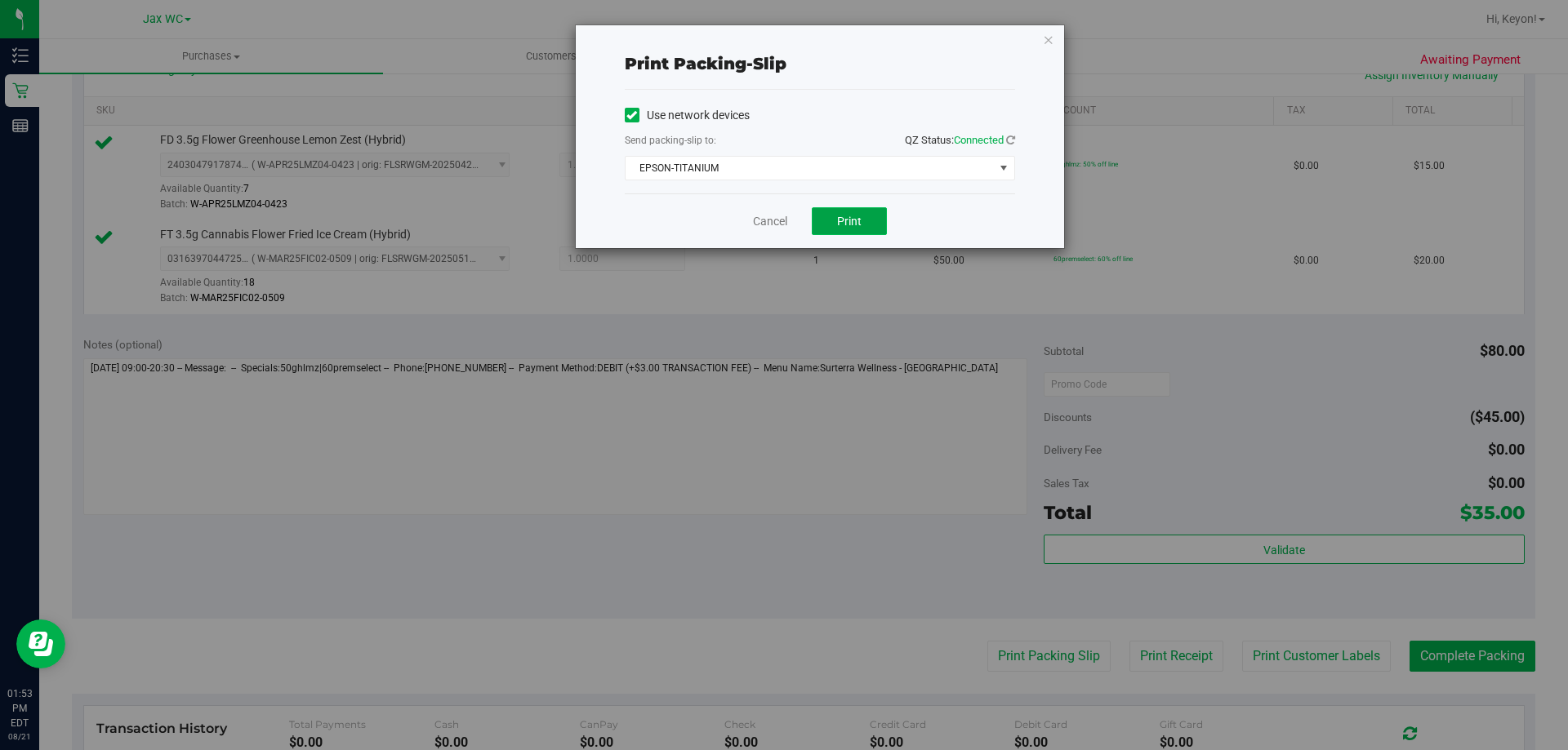
click at [873, 219] on button "Print" at bounding box center [849, 222] width 75 height 28
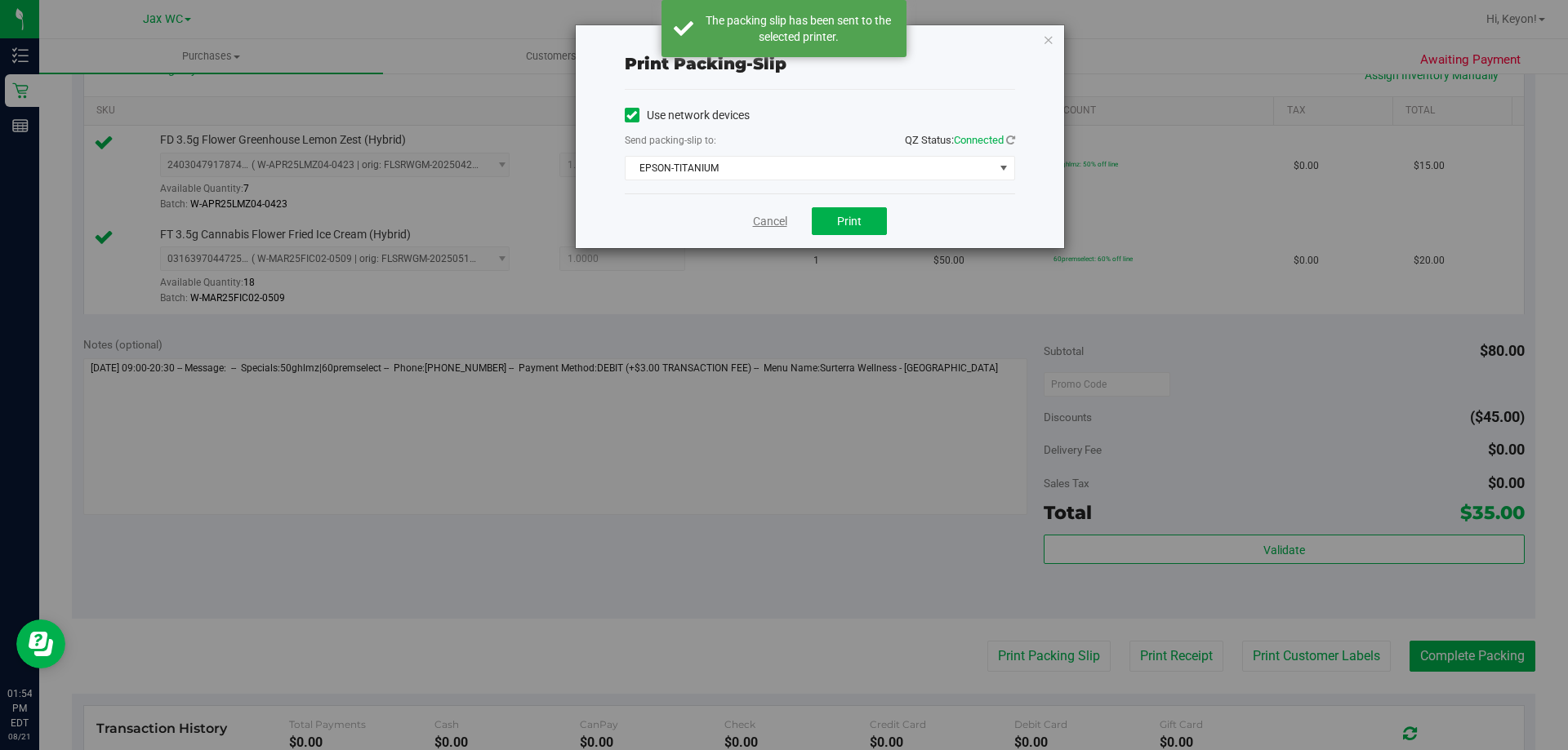
click at [786, 213] on link "Cancel" at bounding box center [770, 222] width 34 height 17
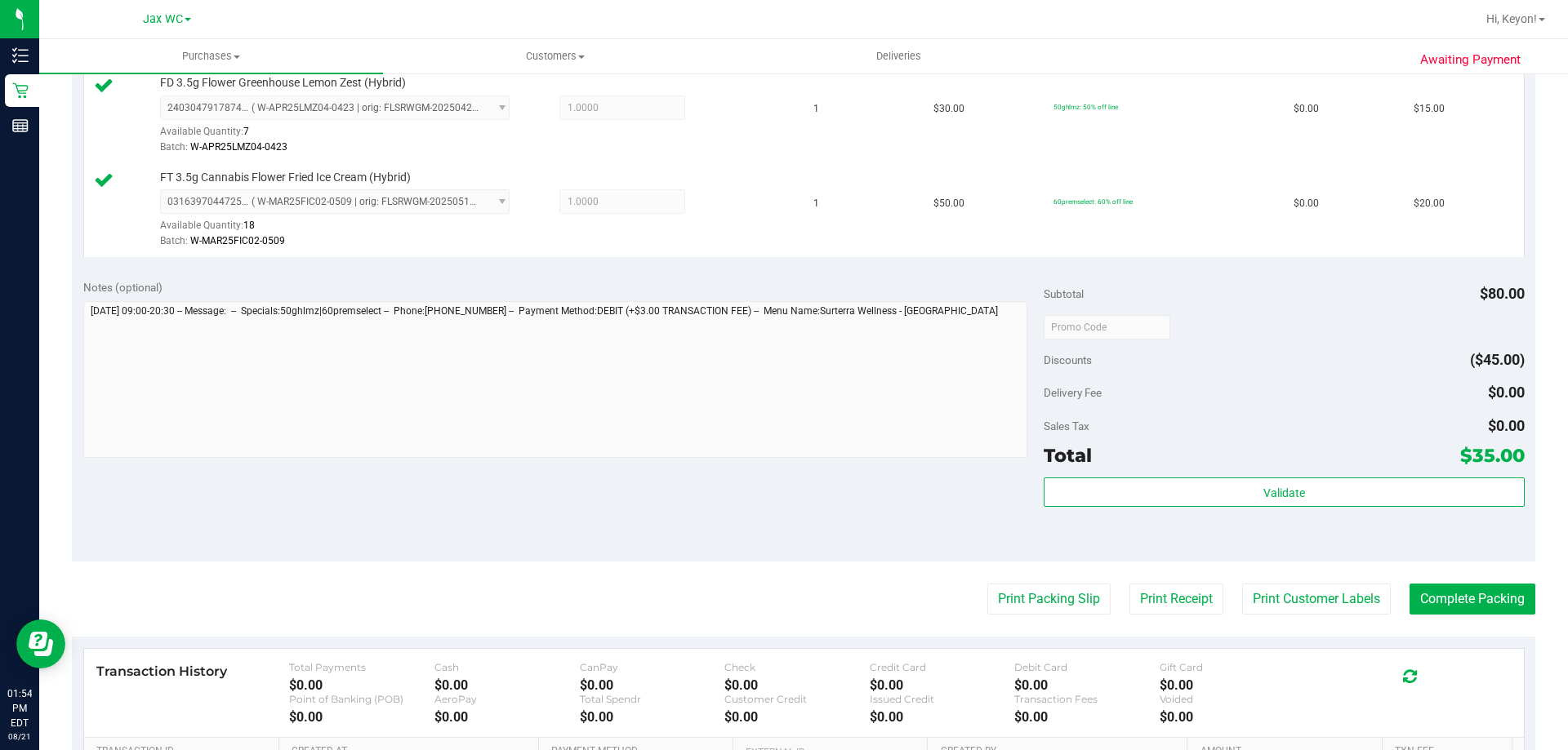
scroll to position [471, 0]
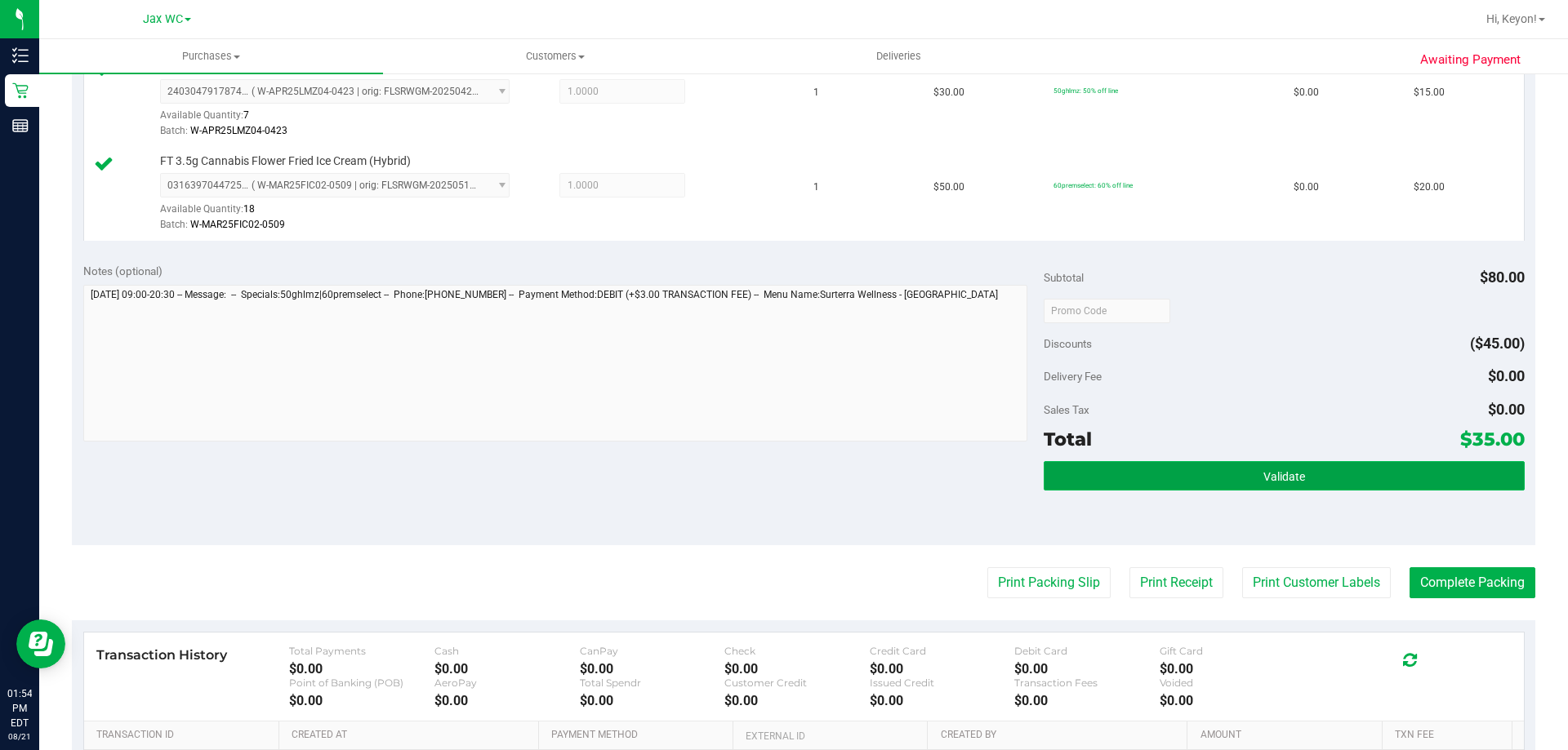
click at [1389, 480] on button "Validate" at bounding box center [1283, 476] width 480 height 29
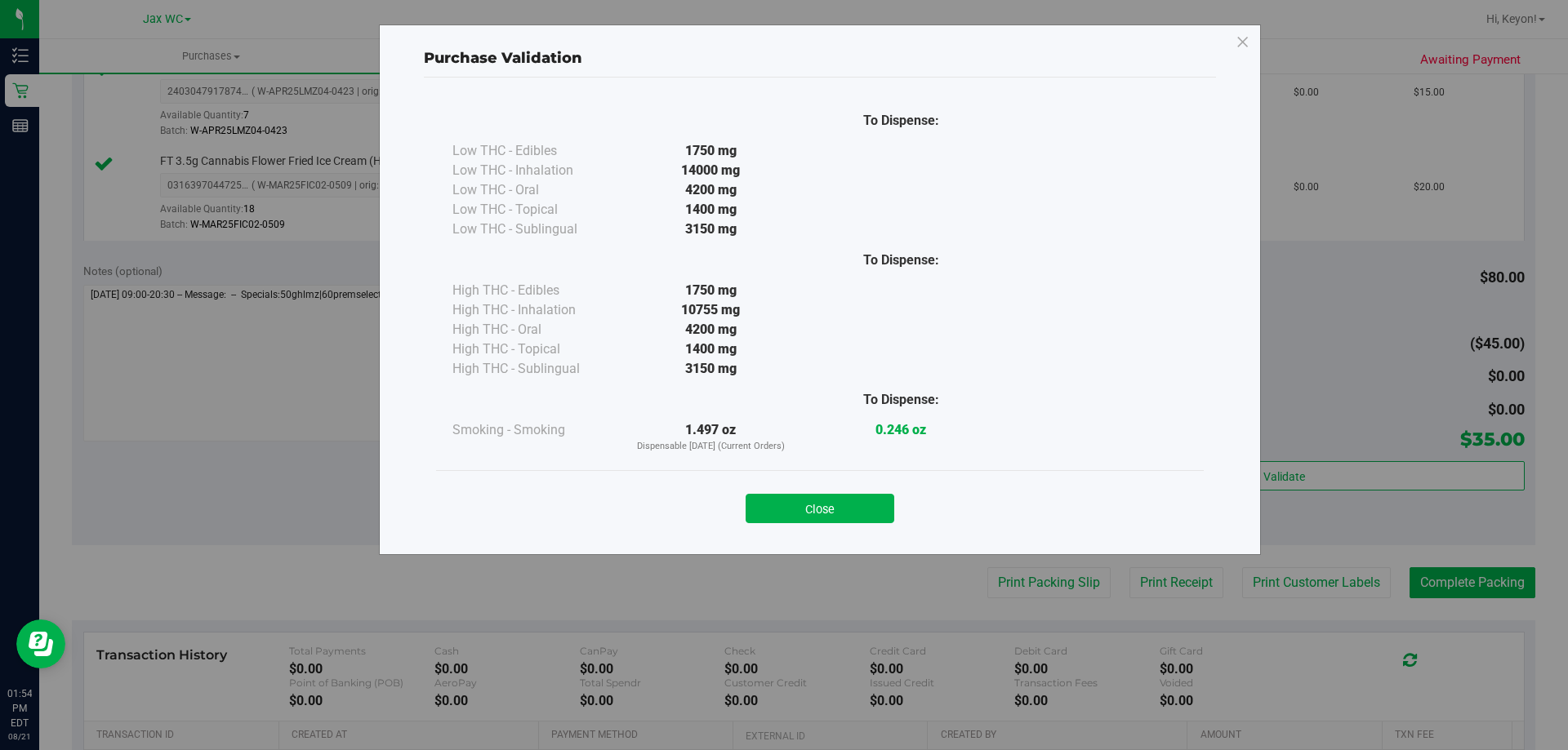
click at [789, 509] on button "Close" at bounding box center [819, 509] width 148 height 29
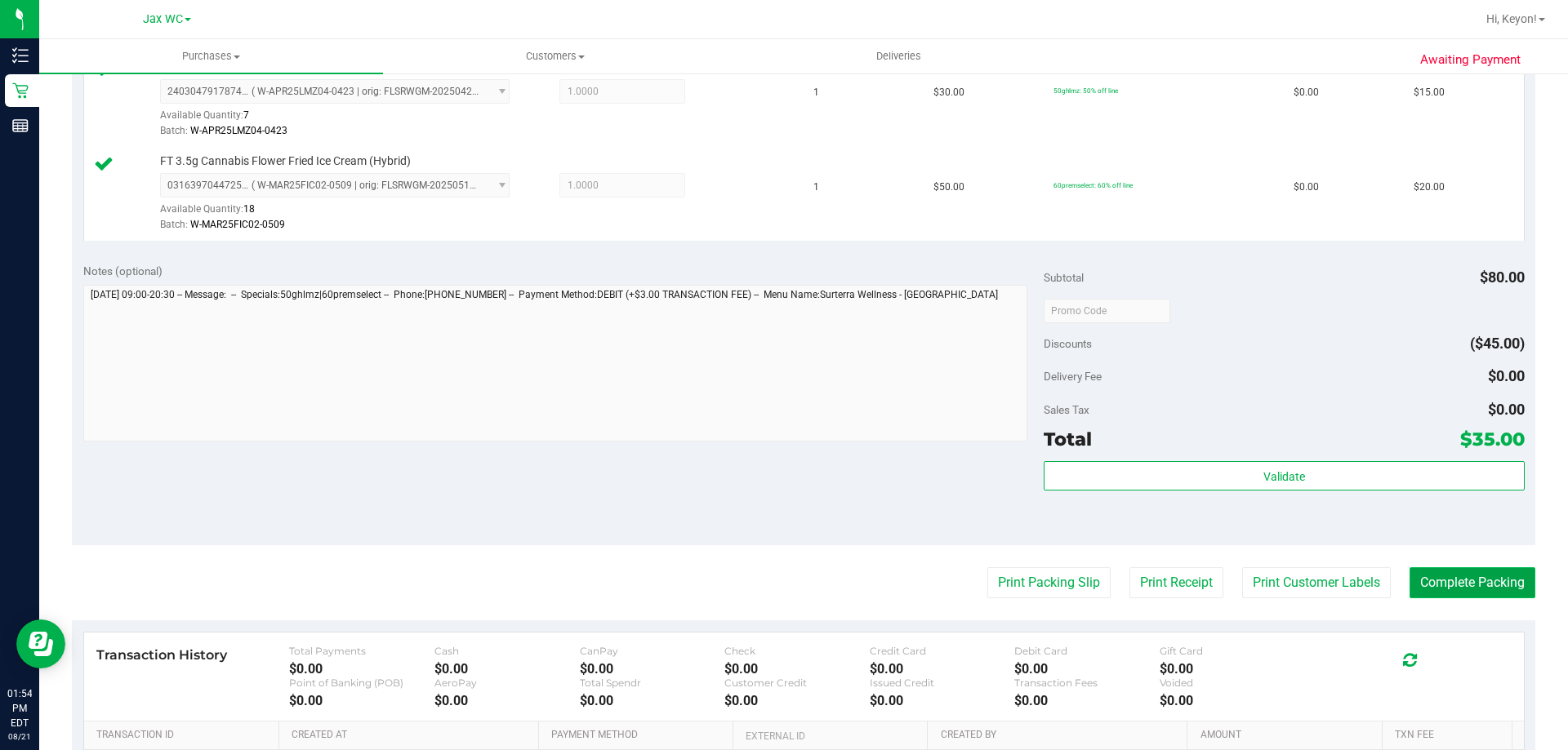
click at [1472, 578] on button "Complete Packing" at bounding box center [1472, 583] width 126 height 31
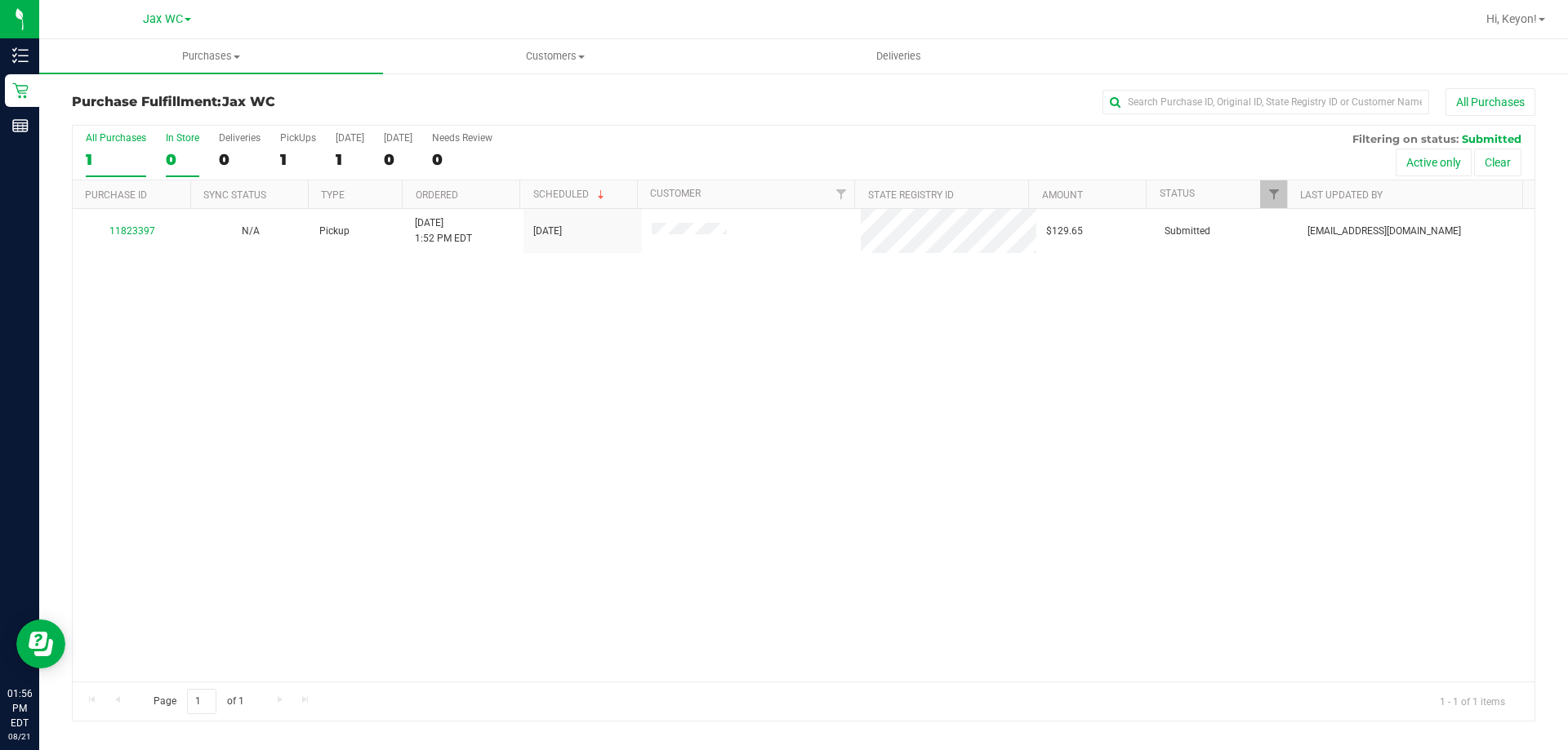
click at [185, 147] on label "In Store 0" at bounding box center [182, 154] width 34 height 45
click at [0, 0] on input "In Store 0" at bounding box center [0, 0] width 0 height 0
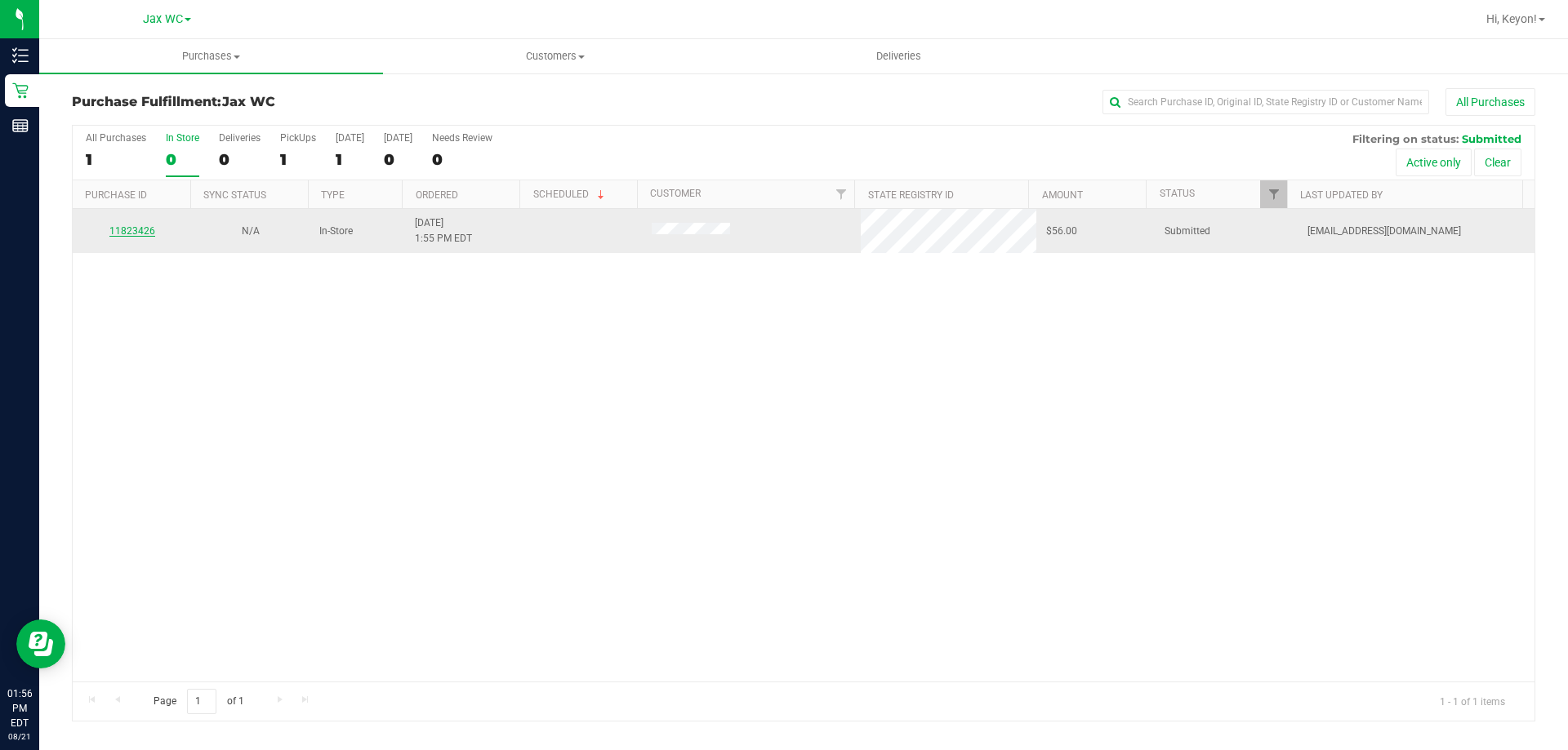
click at [137, 235] on link "11823426" at bounding box center [132, 230] width 46 height 11
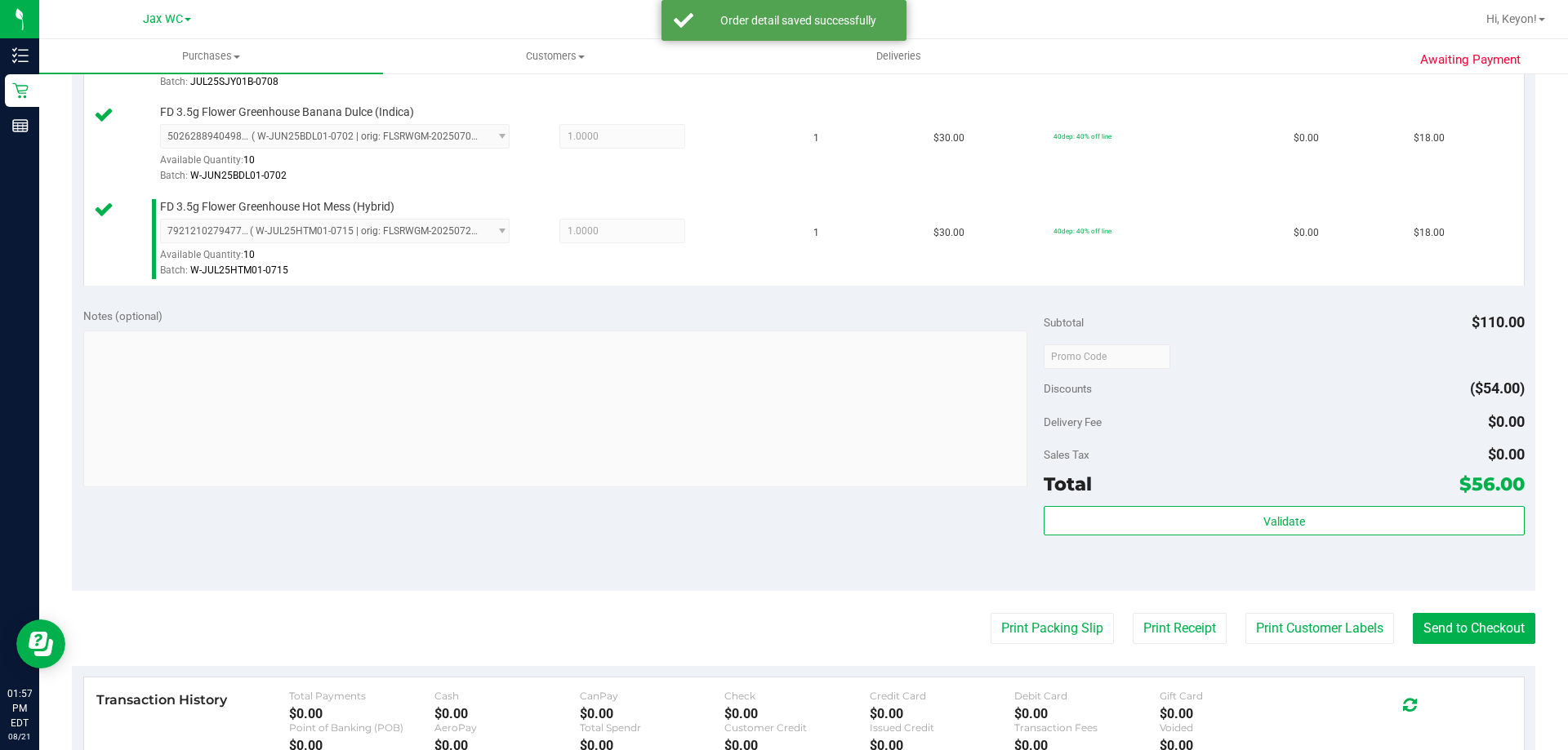
scroll to position [530, 0]
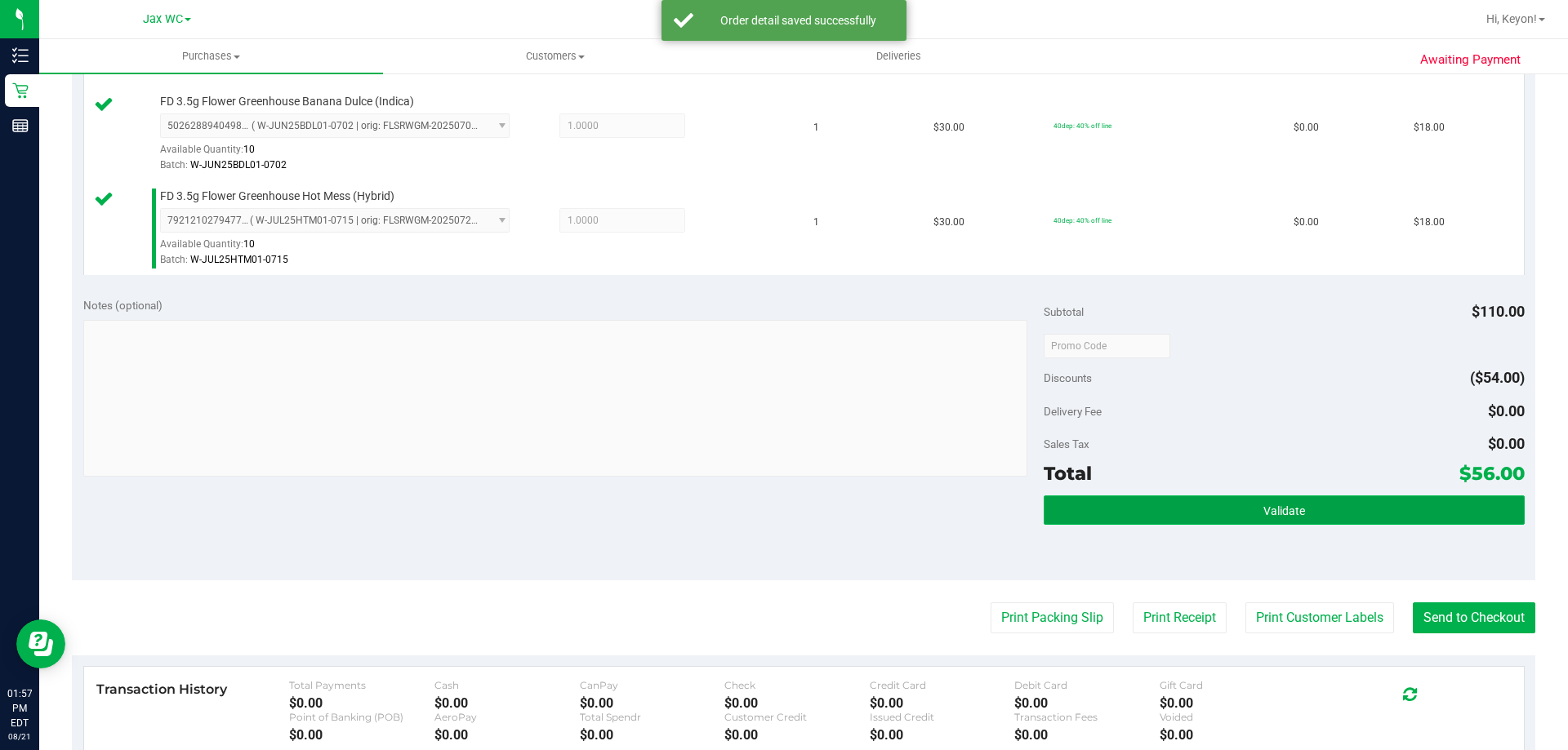
click at [1265, 509] on span "Validate" at bounding box center [1284, 510] width 41 height 13
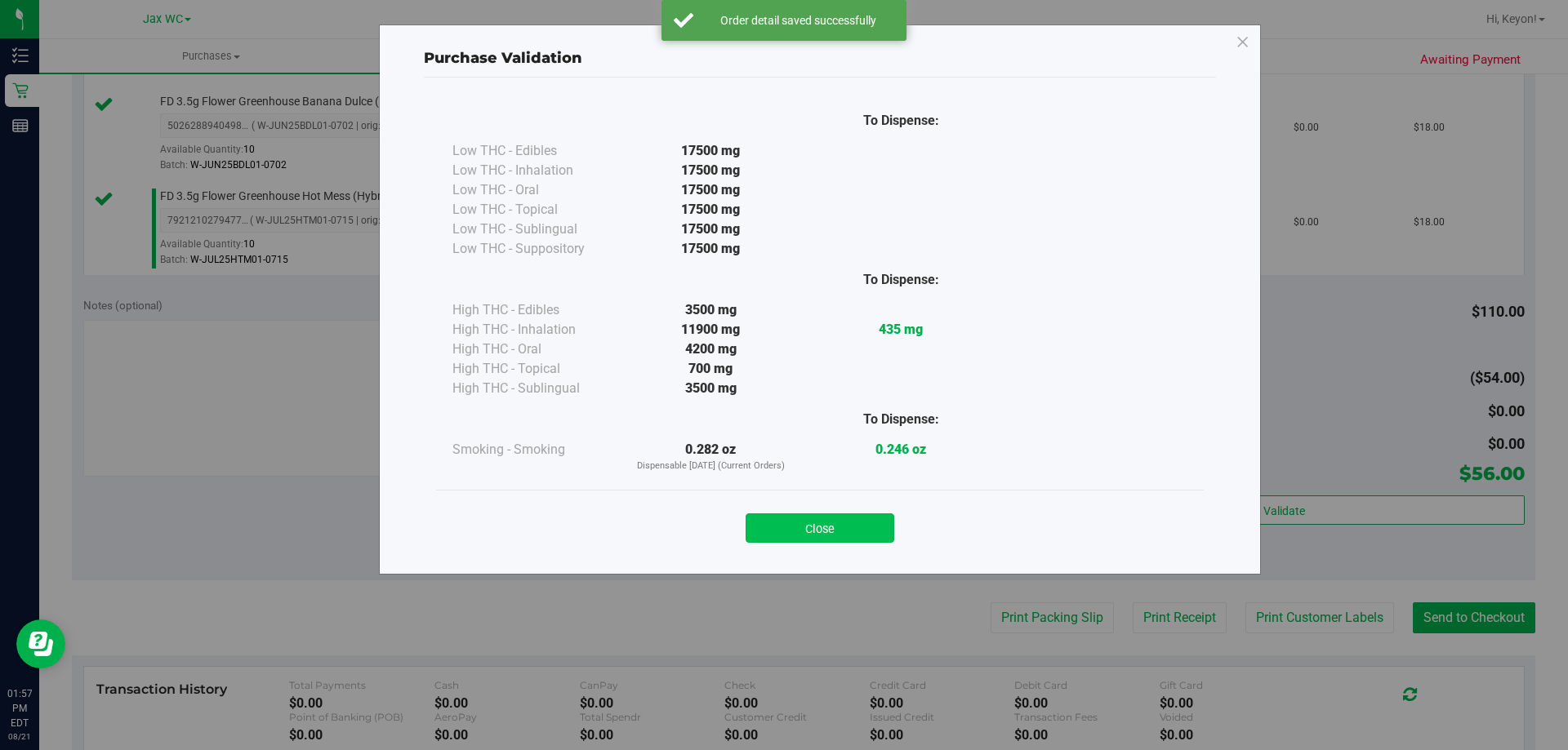
click at [867, 522] on button "Close" at bounding box center [819, 528] width 148 height 29
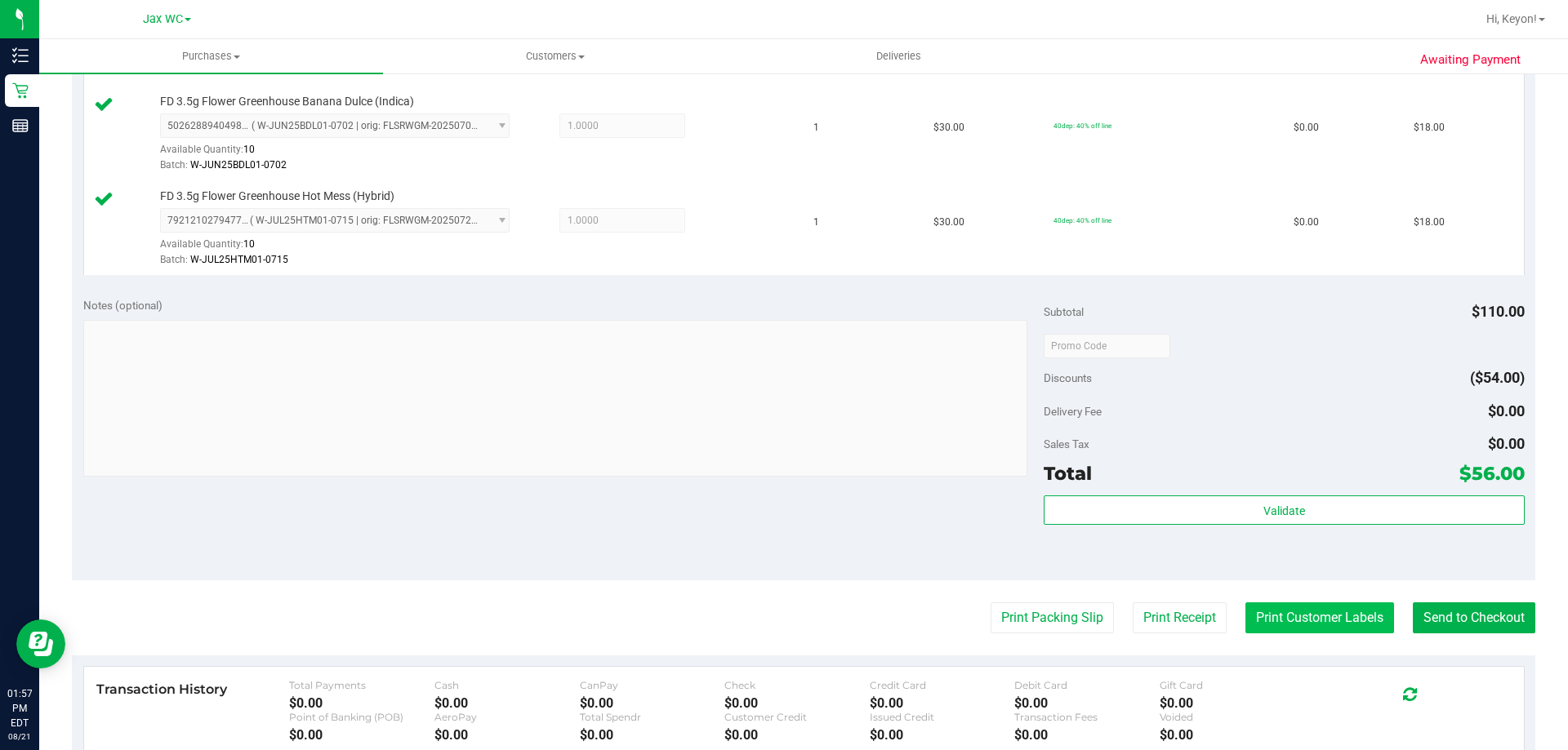
click at [1309, 625] on button "Print Customer Labels" at bounding box center [1320, 618] width 148 height 31
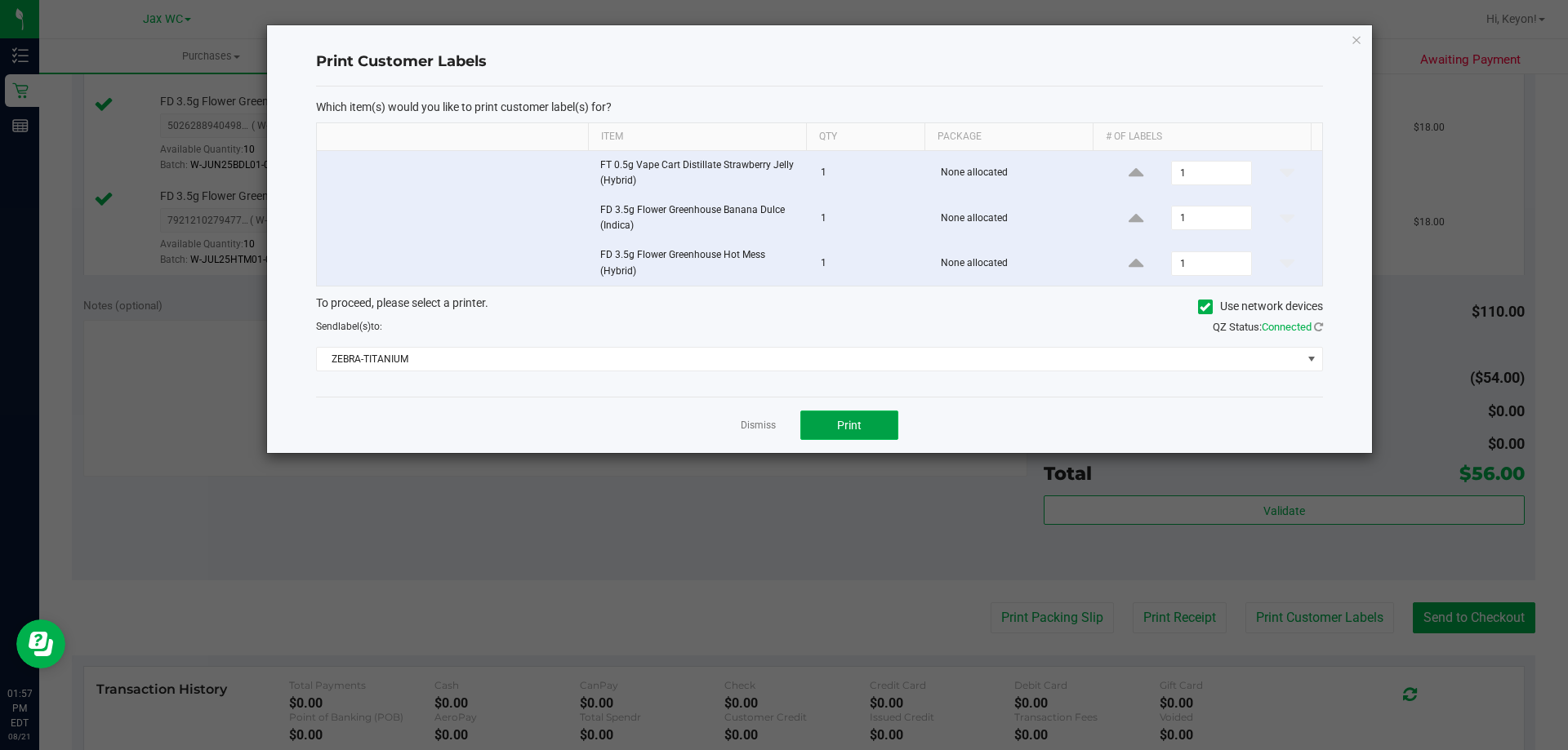
click at [863, 431] on button "Print" at bounding box center [850, 425] width 98 height 29
drag, startPoint x: 756, startPoint y: 418, endPoint x: 1134, endPoint y: 521, distance: 391.8
click at [756, 418] on app-cancel-button "Dismiss" at bounding box center [758, 426] width 35 height 17
click at [750, 432] on div "Dismiss Print" at bounding box center [819, 424] width 1007 height 56
click at [765, 425] on link "Dismiss" at bounding box center [758, 426] width 35 height 14
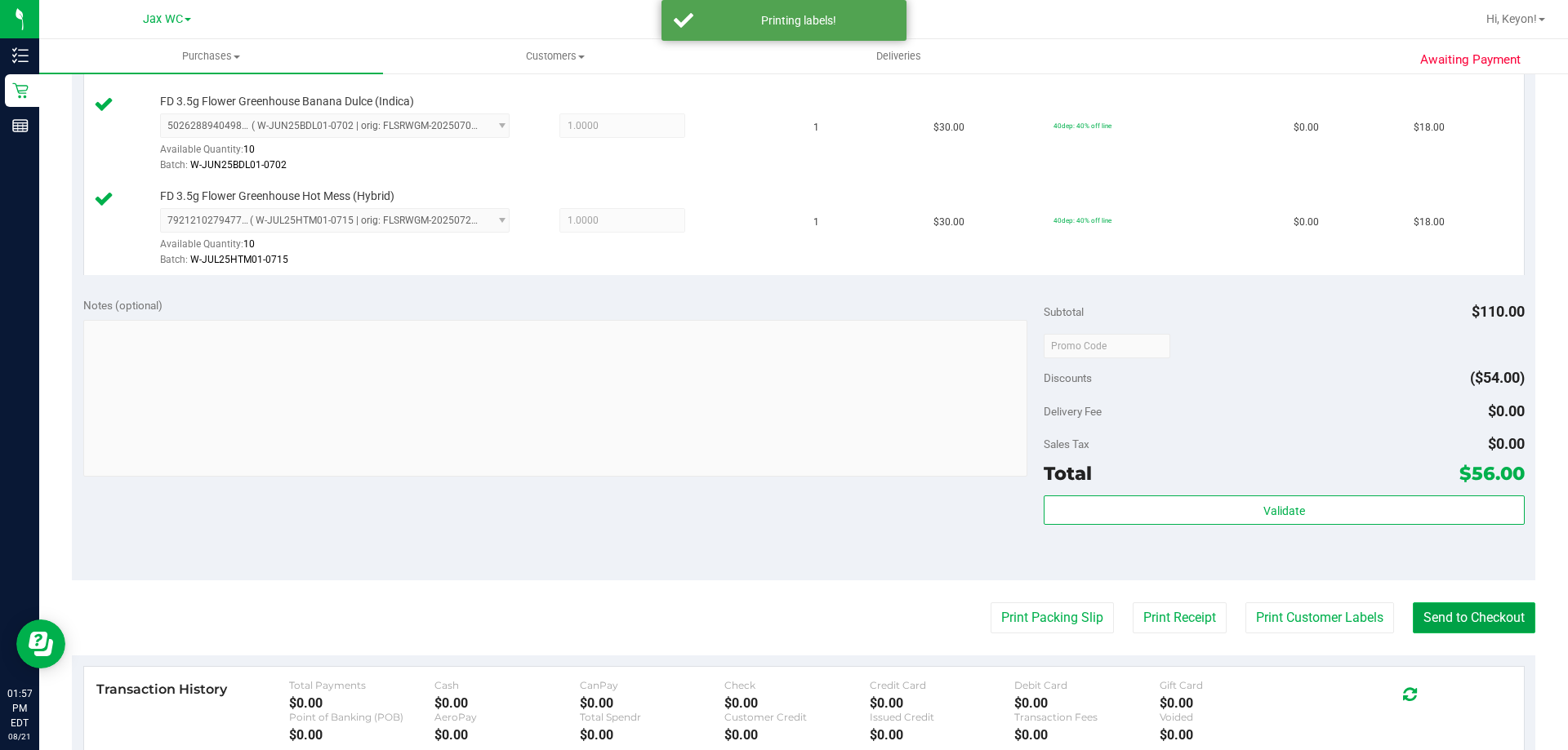
drag, startPoint x: 1473, startPoint y: 631, endPoint x: 1467, endPoint y: 620, distance: 12.5
click at [1474, 631] on button "Send to Checkout" at bounding box center [1474, 618] width 122 height 31
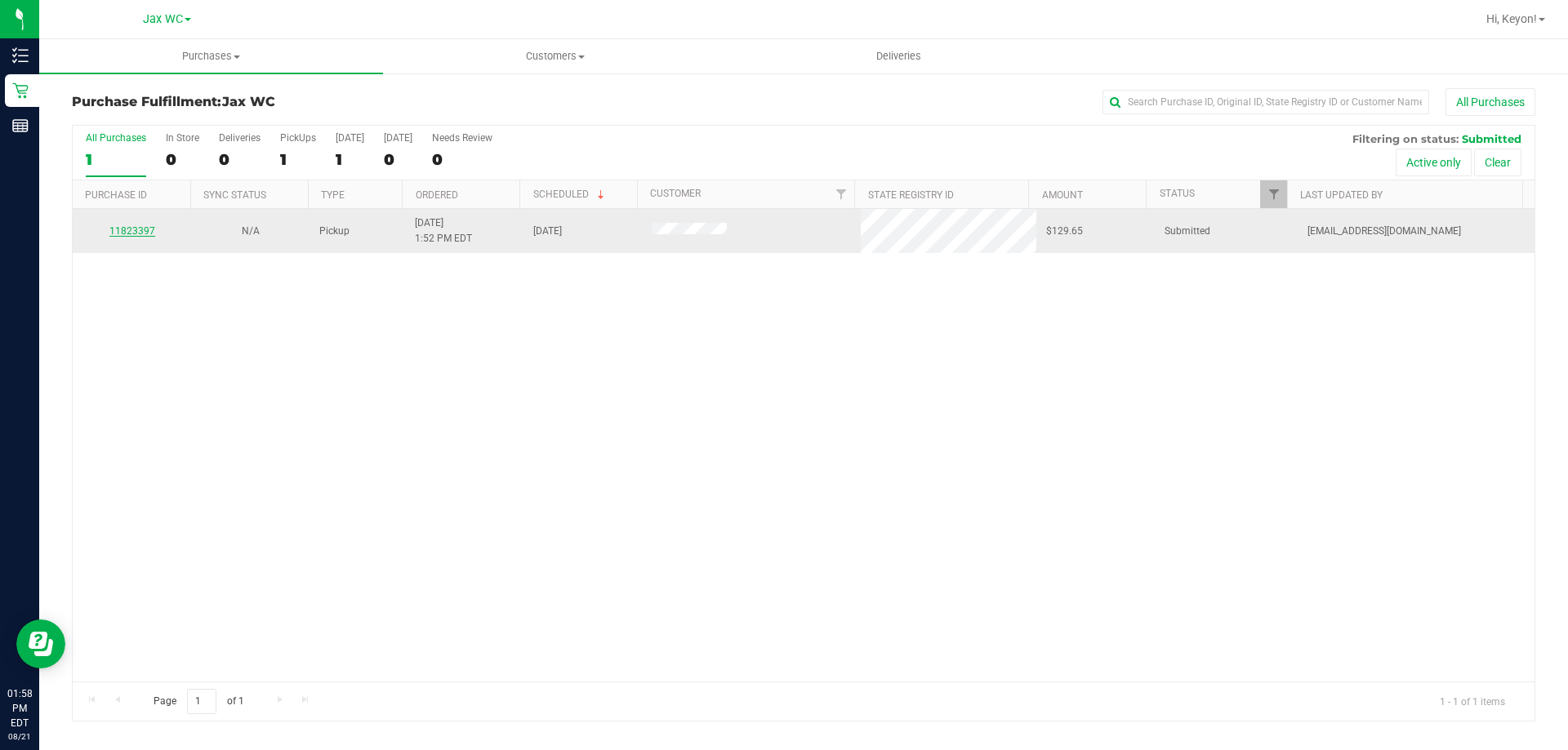
click at [121, 232] on link "11823397" at bounding box center [132, 230] width 46 height 11
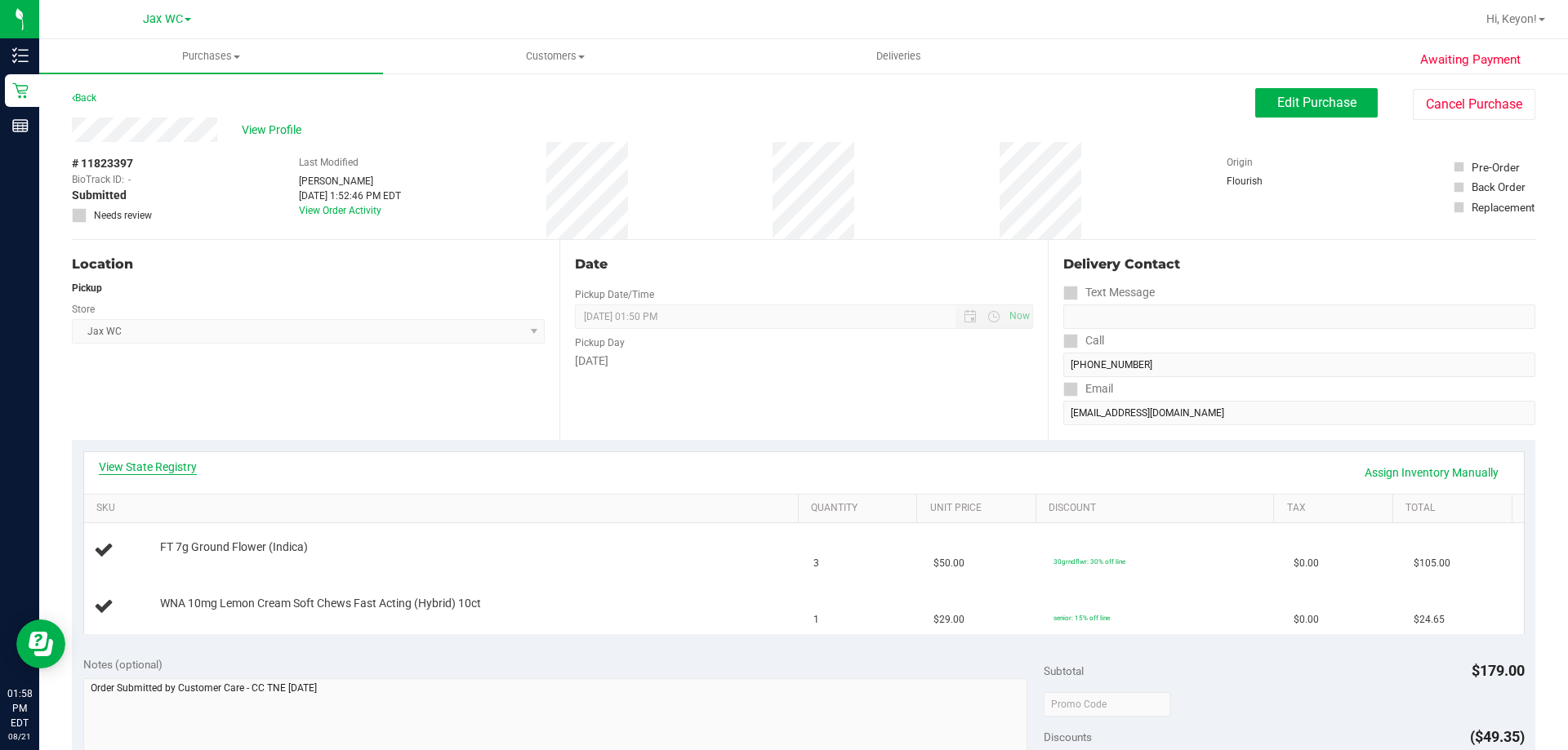
click at [165, 469] on link "View State Registry" at bounding box center [148, 466] width 98 height 16
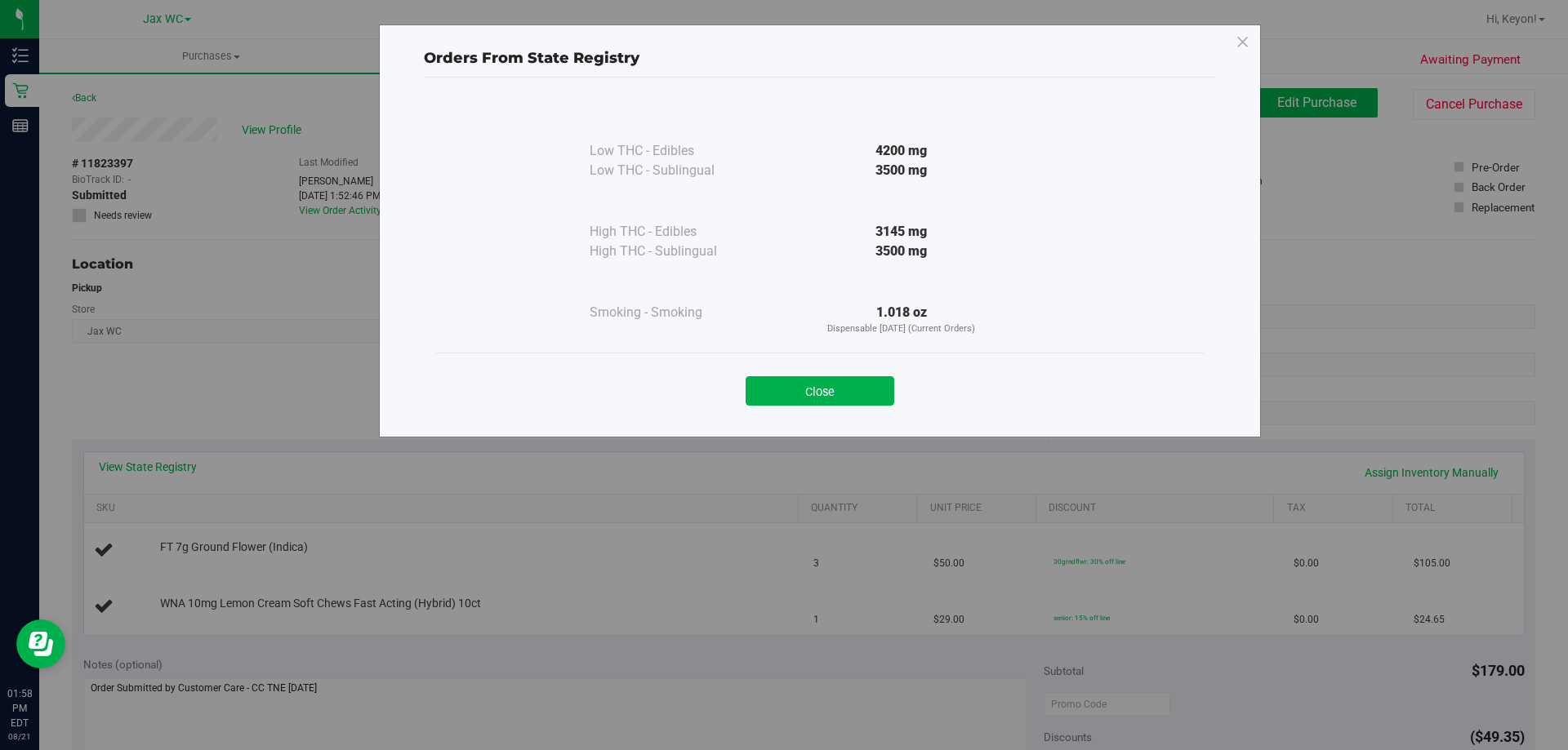
click at [853, 401] on button "Close" at bounding box center [819, 391] width 148 height 29
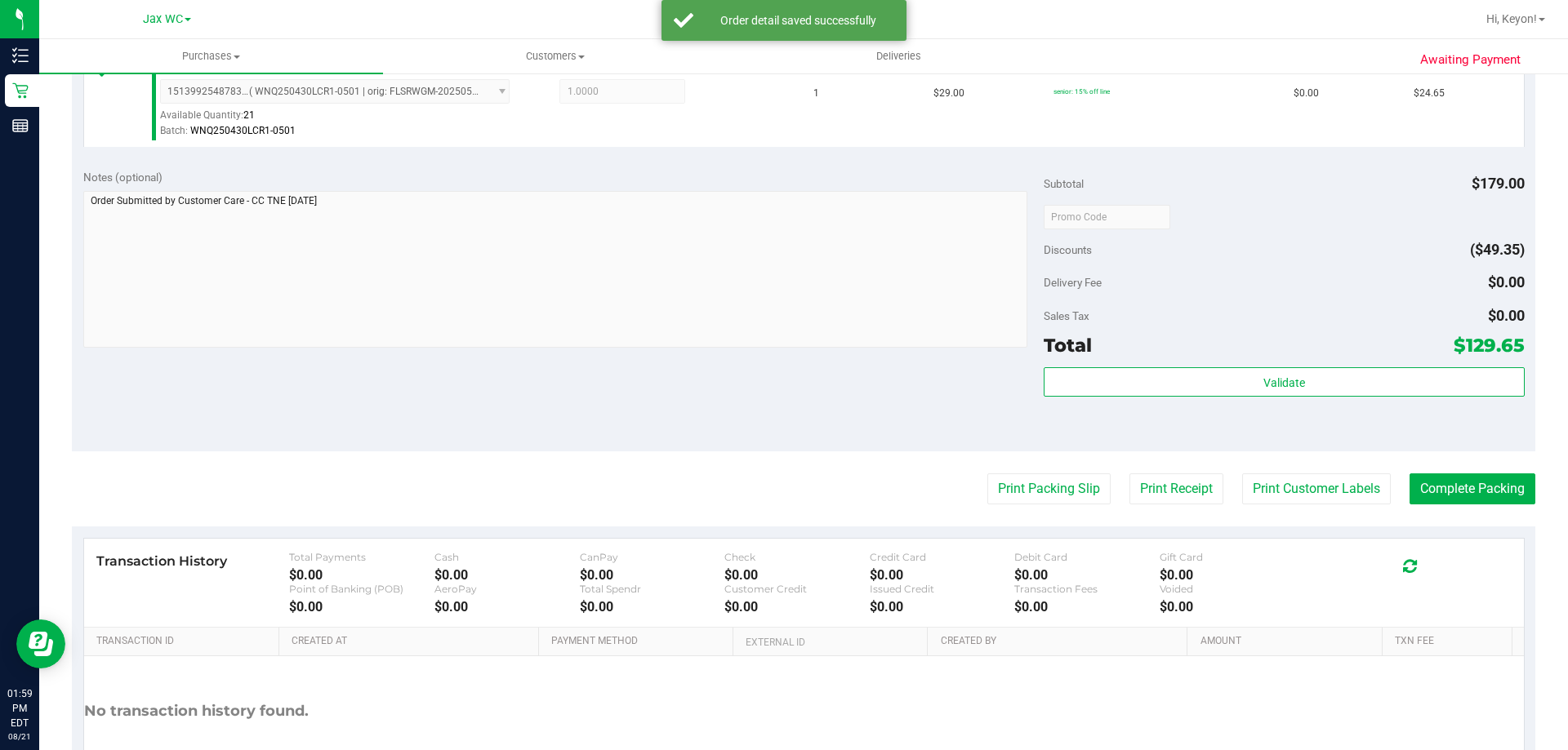
scroll to position [583, 0]
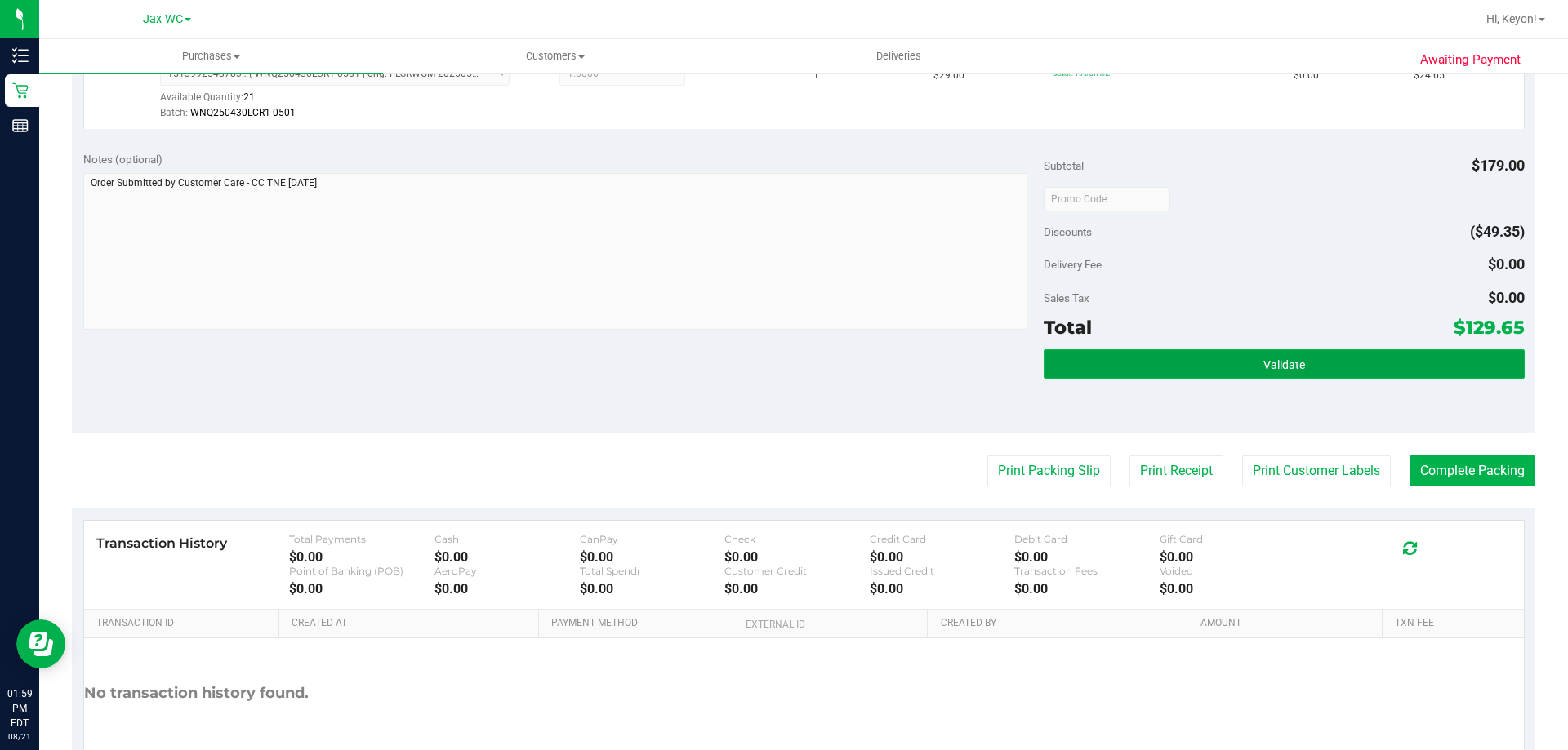
click at [1289, 377] on button "Validate" at bounding box center [1283, 364] width 480 height 29
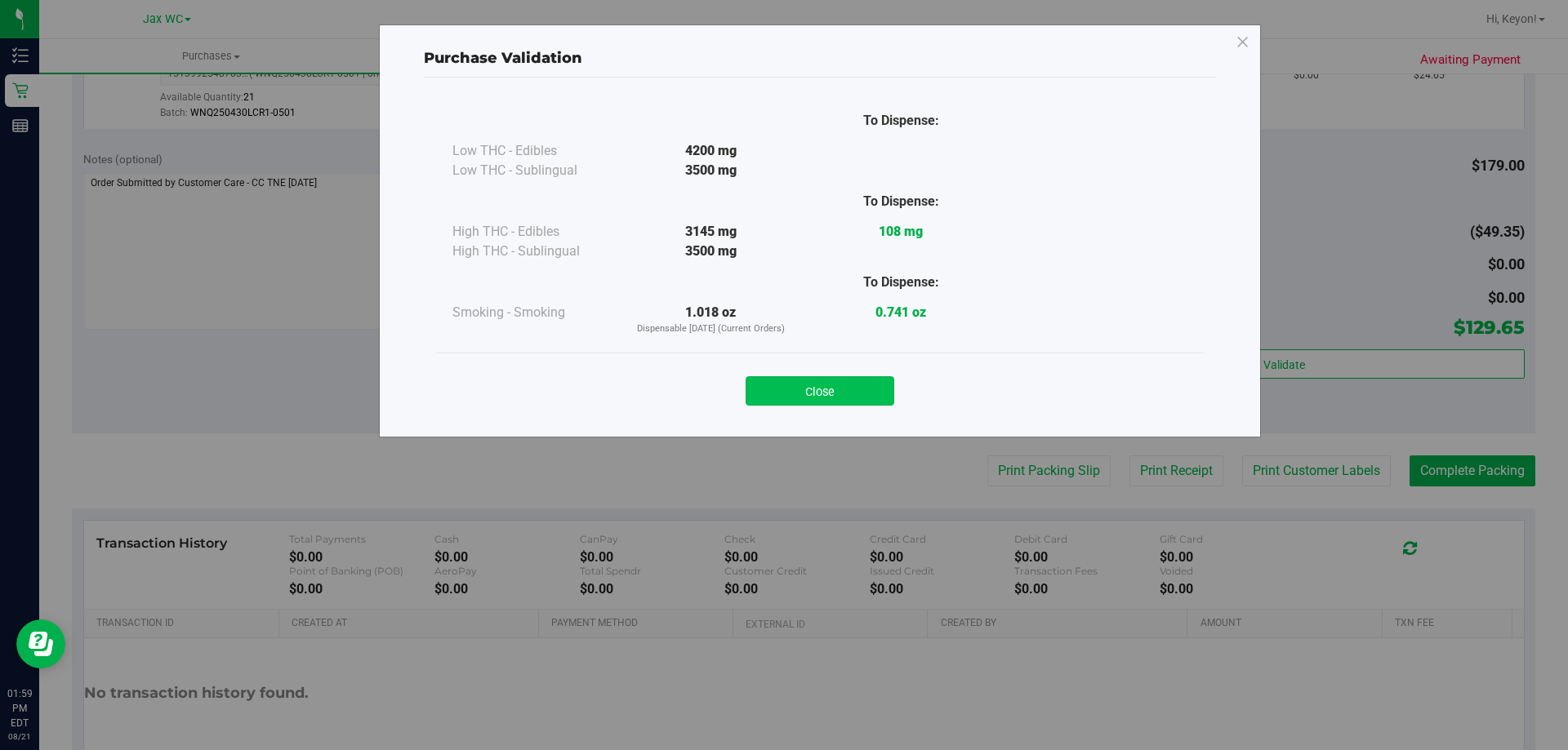
click at [827, 378] on button "Close" at bounding box center [819, 391] width 148 height 29
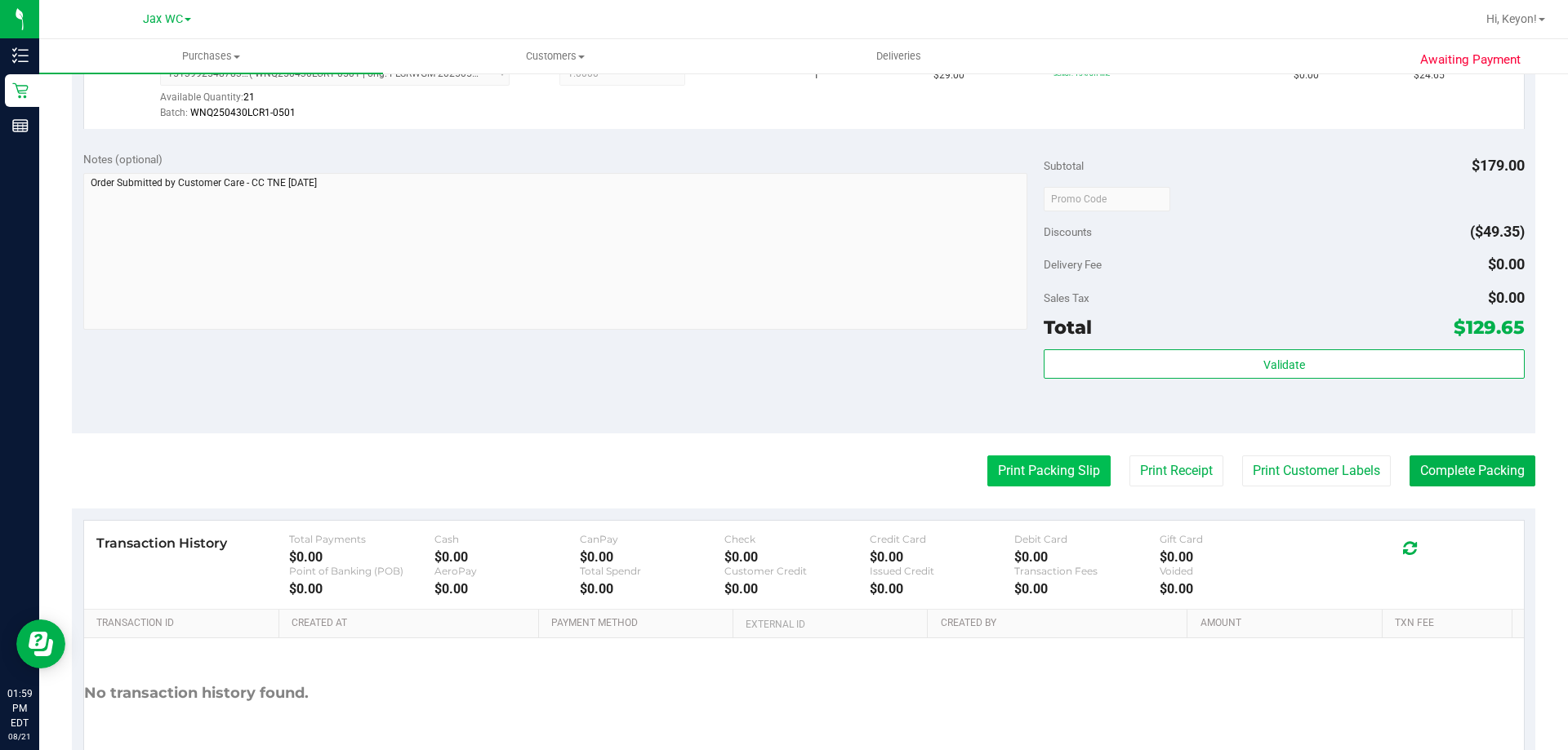
click at [1034, 470] on button "Print Packing Slip" at bounding box center [1049, 471] width 123 height 31
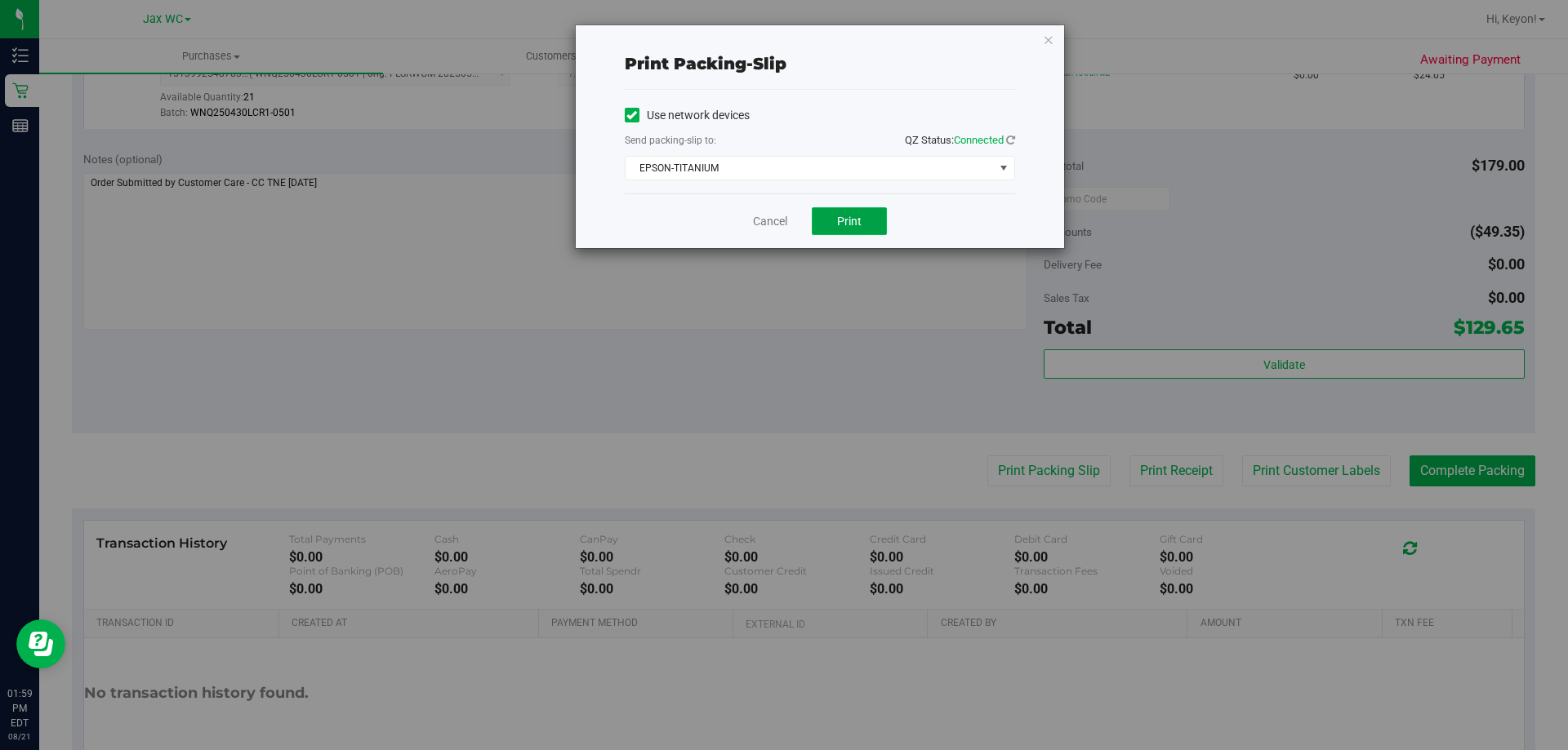
click at [850, 221] on span "Print" at bounding box center [850, 221] width 24 height 13
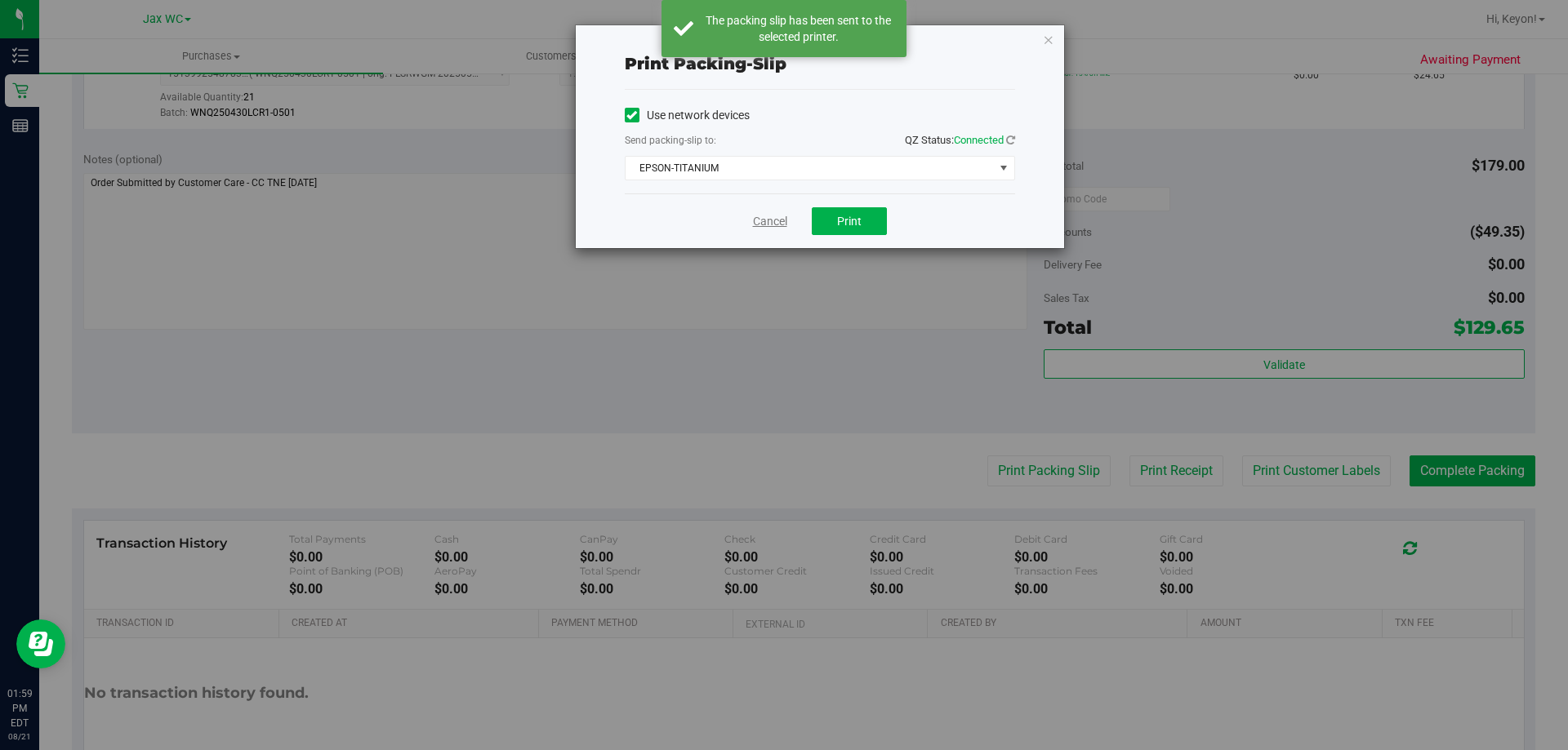
click at [759, 216] on link "Cancel" at bounding box center [770, 222] width 34 height 17
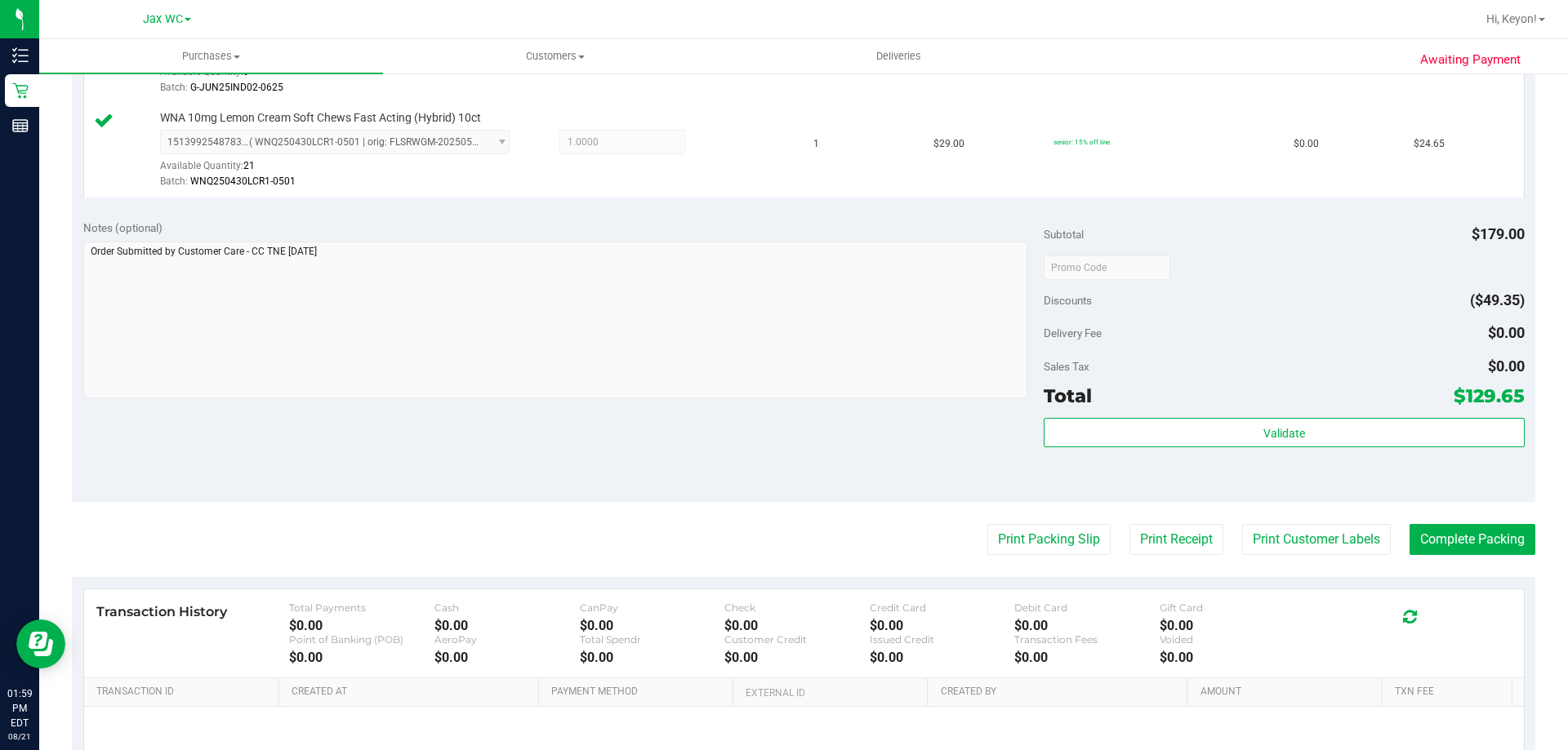
scroll to position [534, 0]
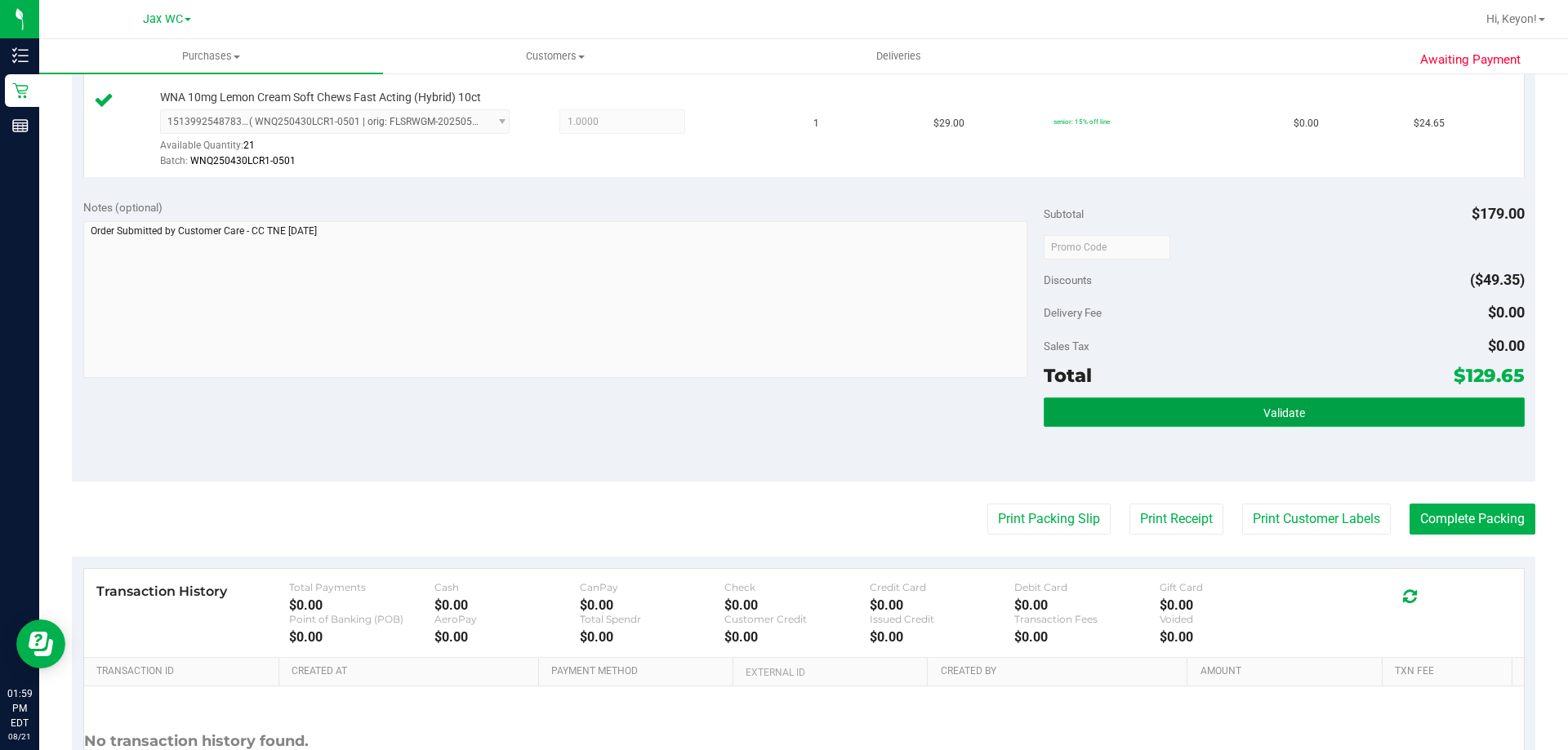
click at [1310, 413] on button "Validate" at bounding box center [1283, 412] width 480 height 29
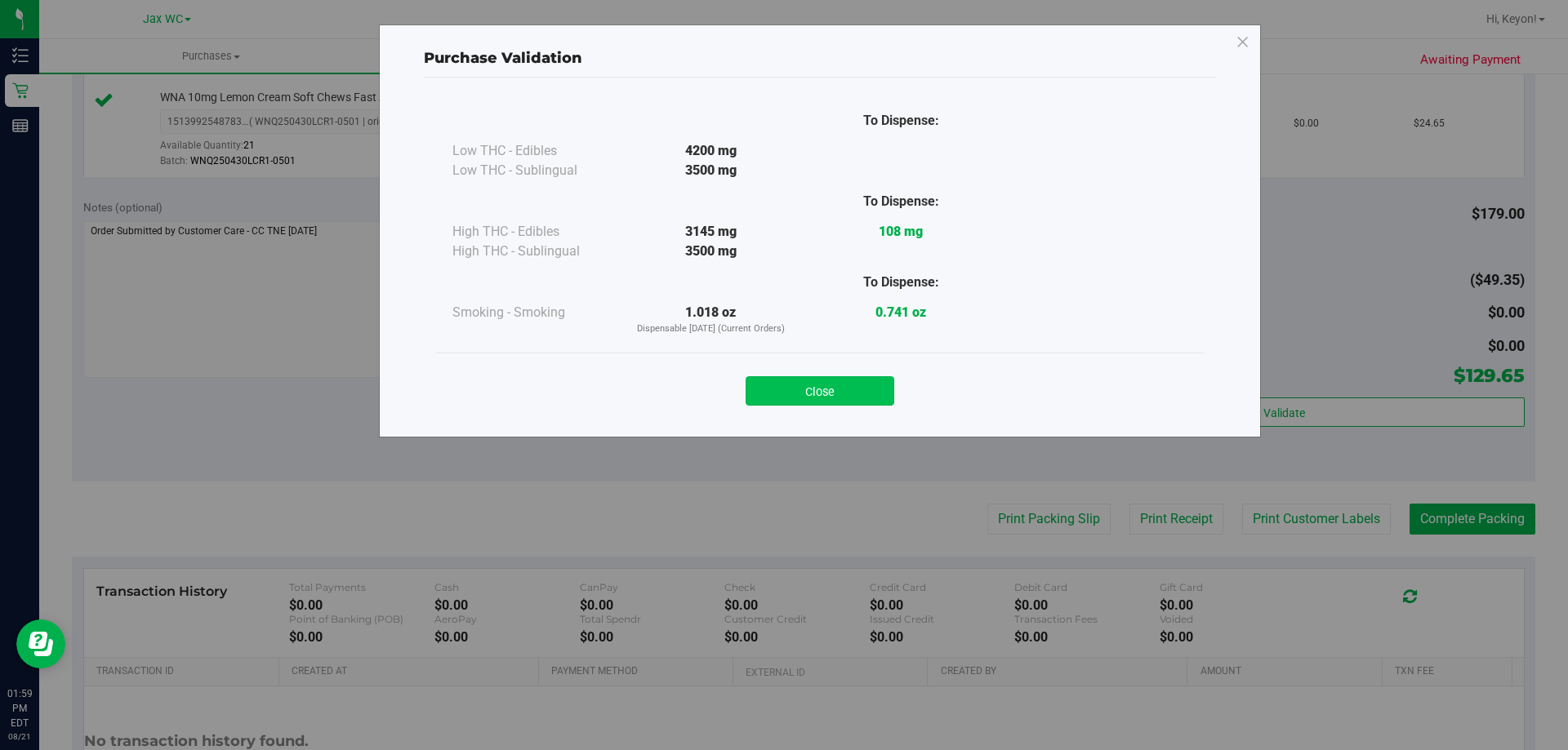
click at [798, 393] on button "Close" at bounding box center [819, 391] width 148 height 29
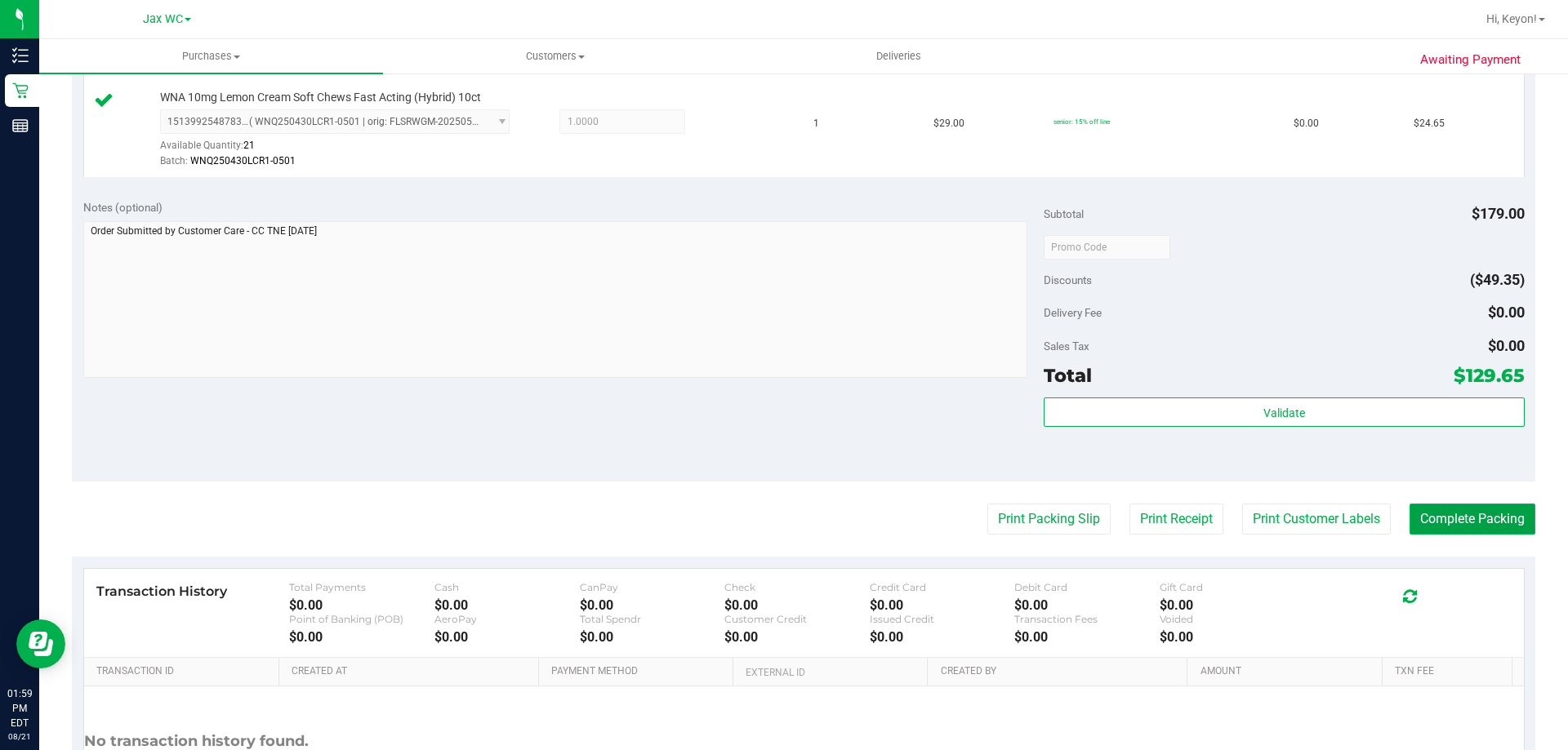
click at [1503, 515] on button "Complete Packing" at bounding box center [1472, 519] width 126 height 31
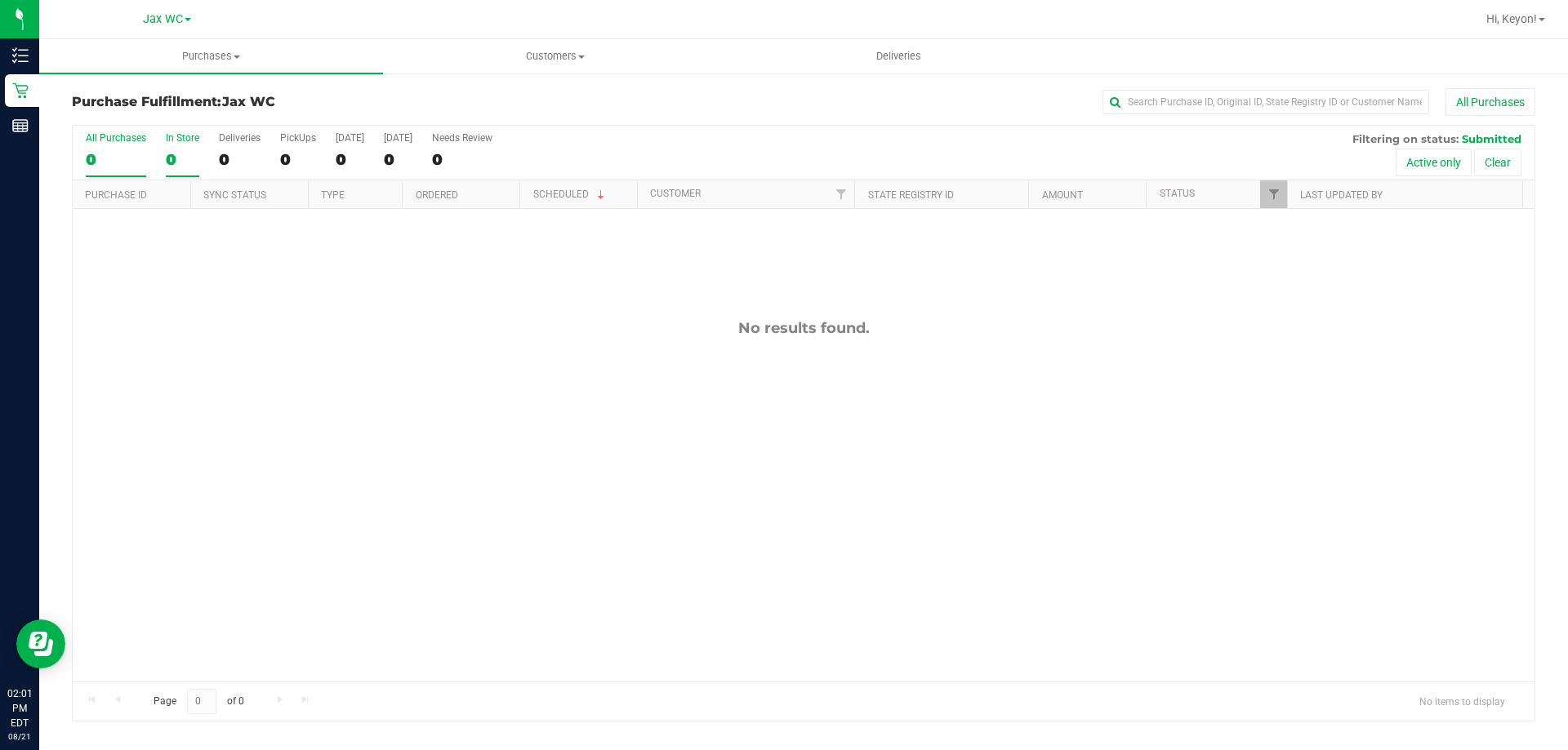
click at [178, 174] on label "In Store 0" at bounding box center [182, 154] width 34 height 45
click at [0, 0] on input "In Store 0" at bounding box center [0, 0] width 0 height 0
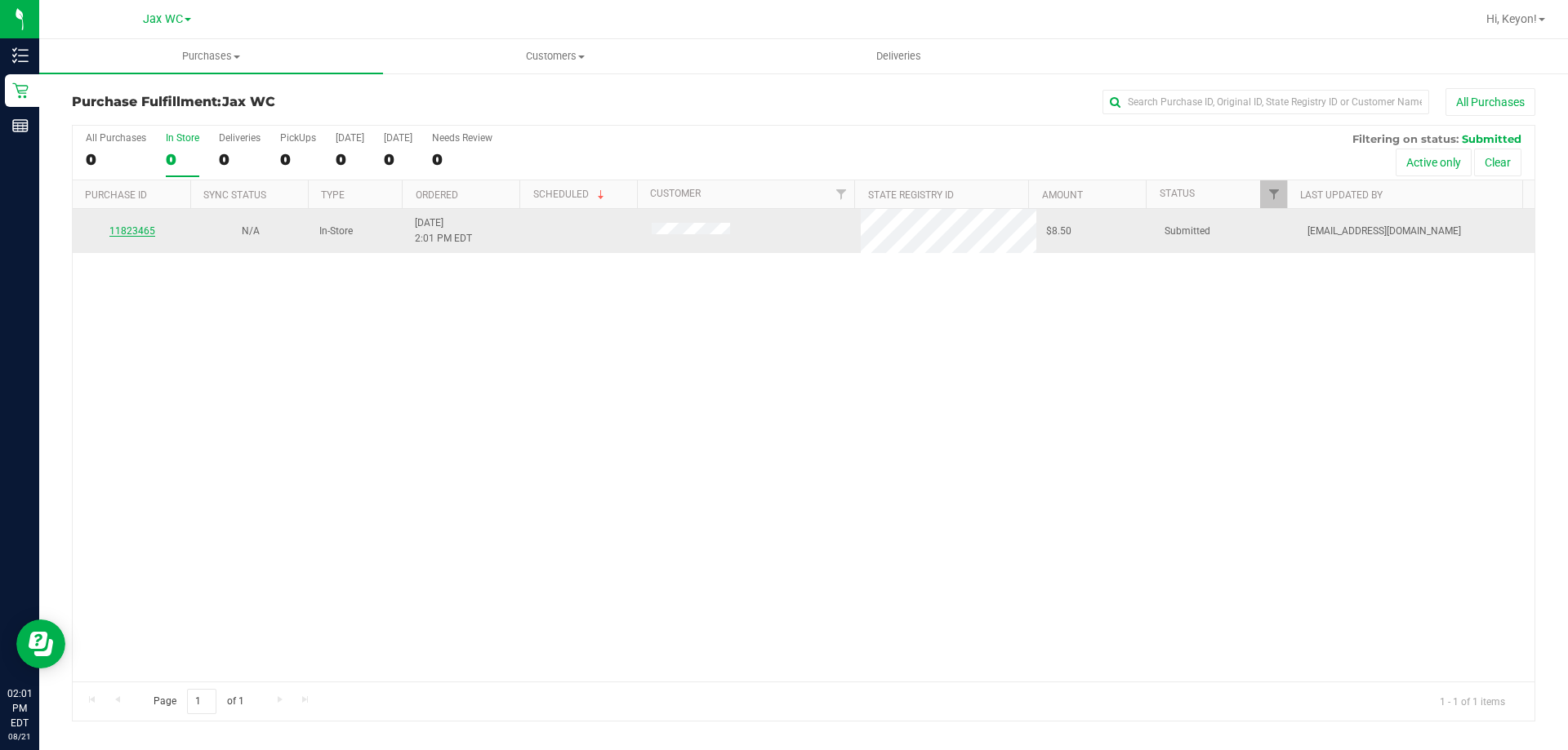
click at [123, 231] on link "11823465" at bounding box center [132, 230] width 46 height 11
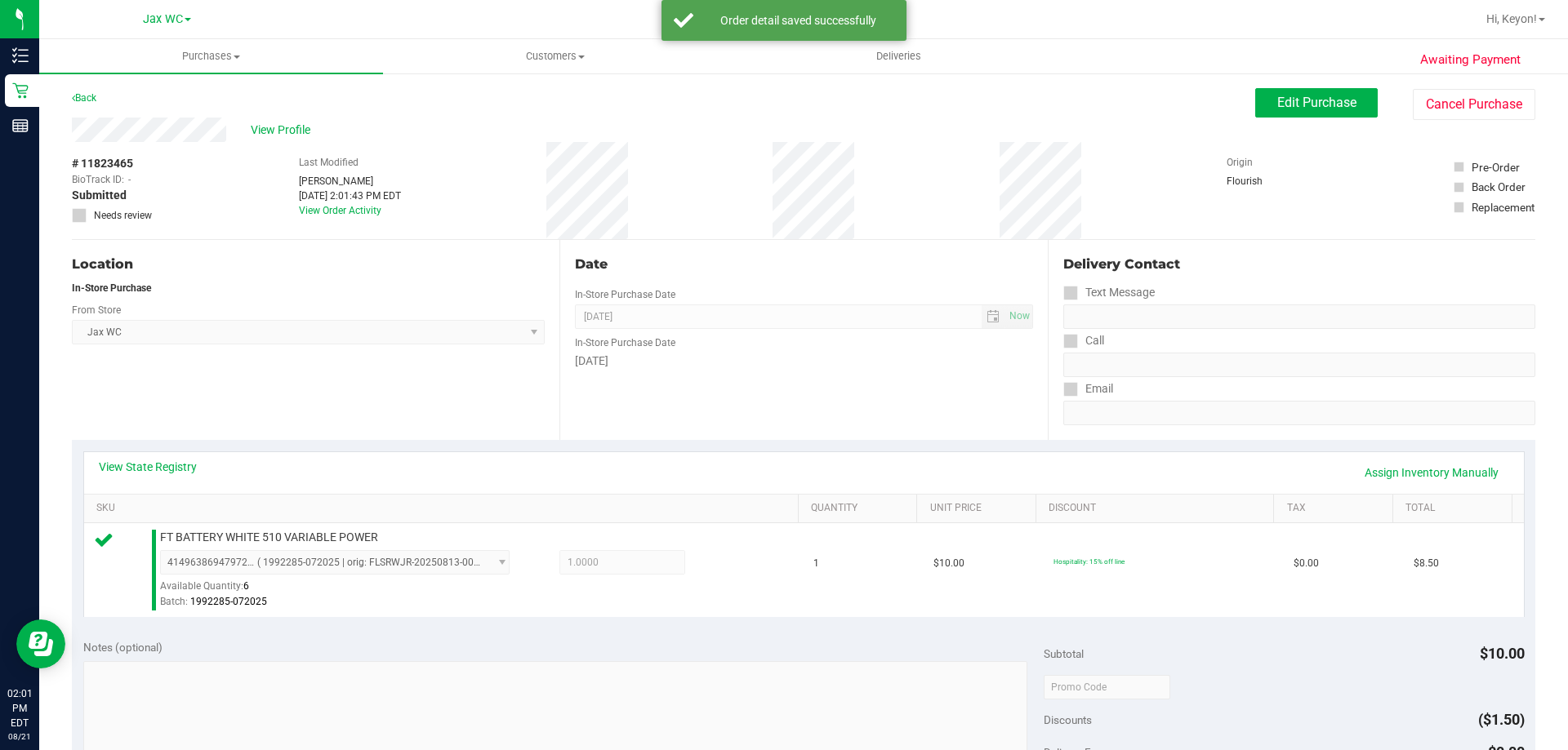
drag, startPoint x: 1567, startPoint y: 238, endPoint x: 1505, endPoint y: 308, distance: 93.5
click at [1559, 290] on div "Purchases Summary of purchases Fulfillment All purchases Customers All customer…" at bounding box center [803, 394] width 1529 height 711
click at [1497, 264] on div "Delivery Contact" at bounding box center [1299, 264] width 472 height 20
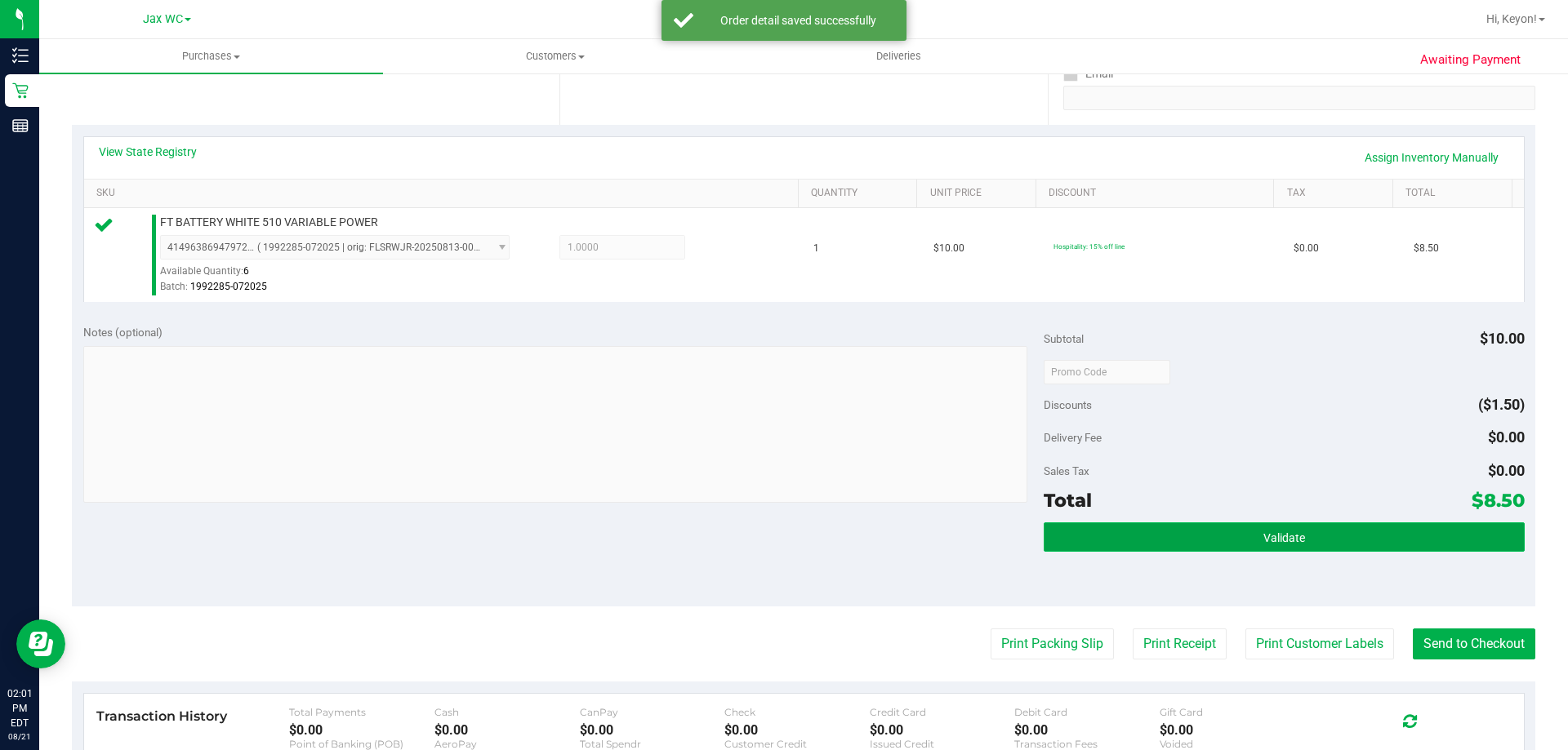
click at [1308, 541] on button "Validate" at bounding box center [1283, 537] width 480 height 29
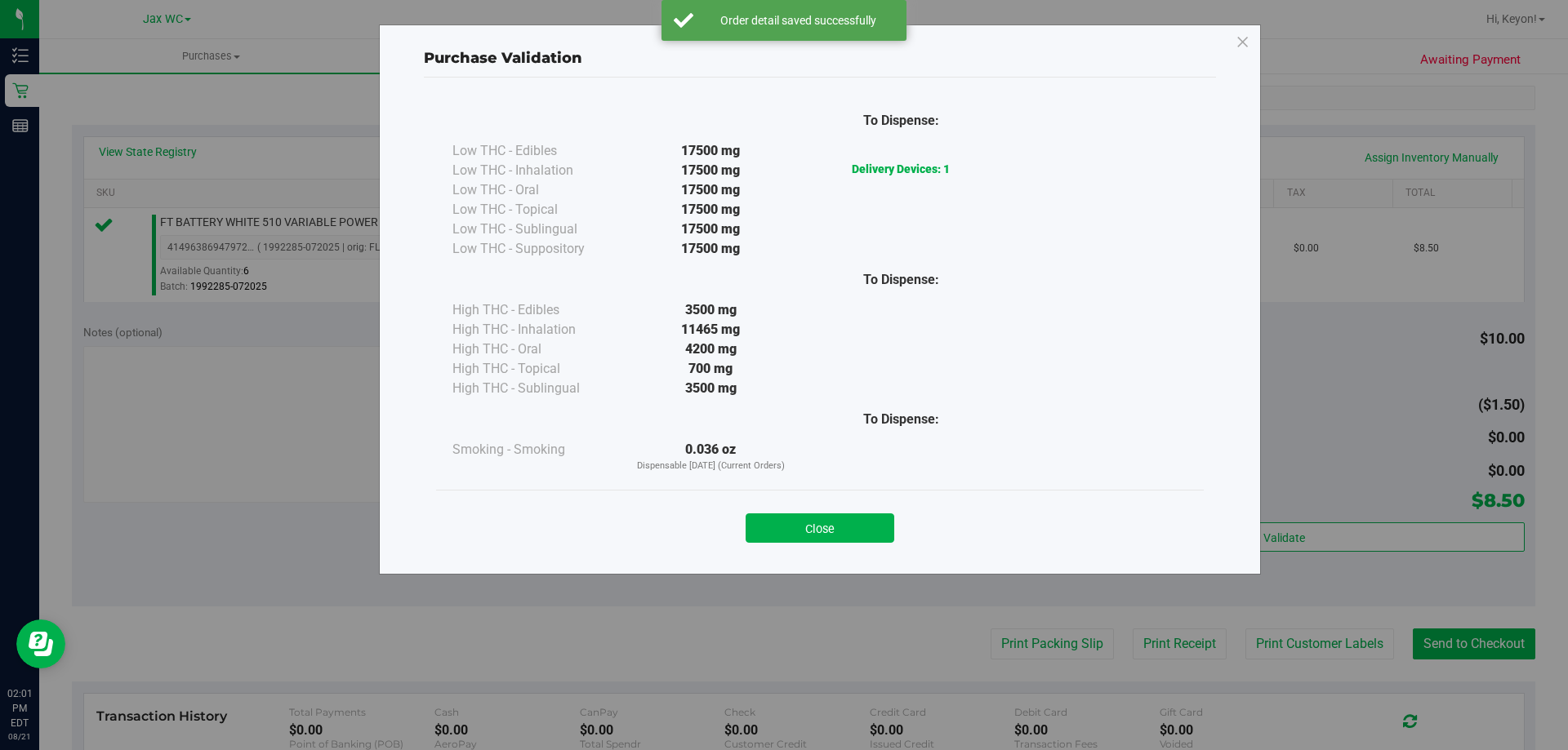
click at [857, 534] on button "Close" at bounding box center [819, 528] width 148 height 29
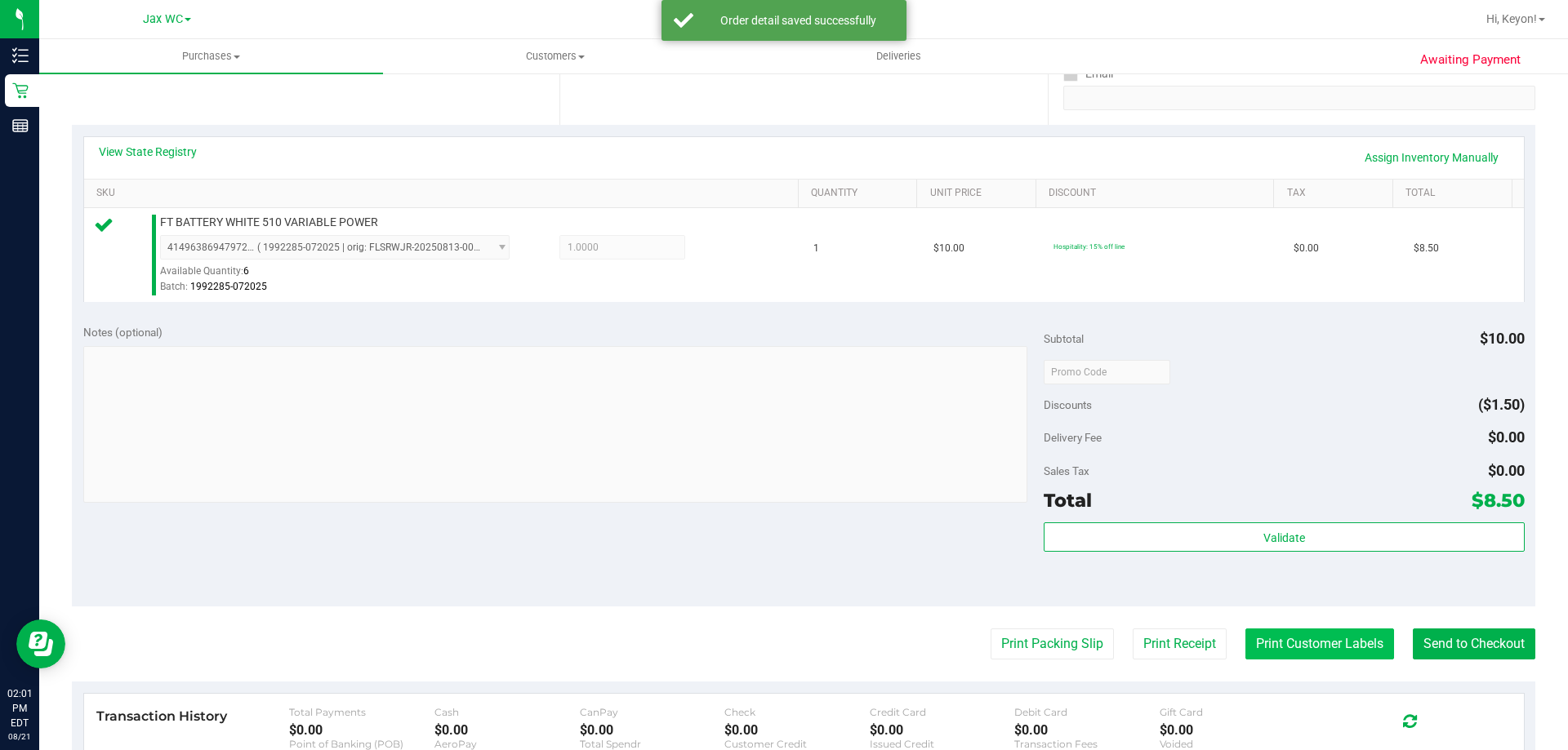
click at [1339, 647] on button "Print Customer Labels" at bounding box center [1320, 644] width 148 height 31
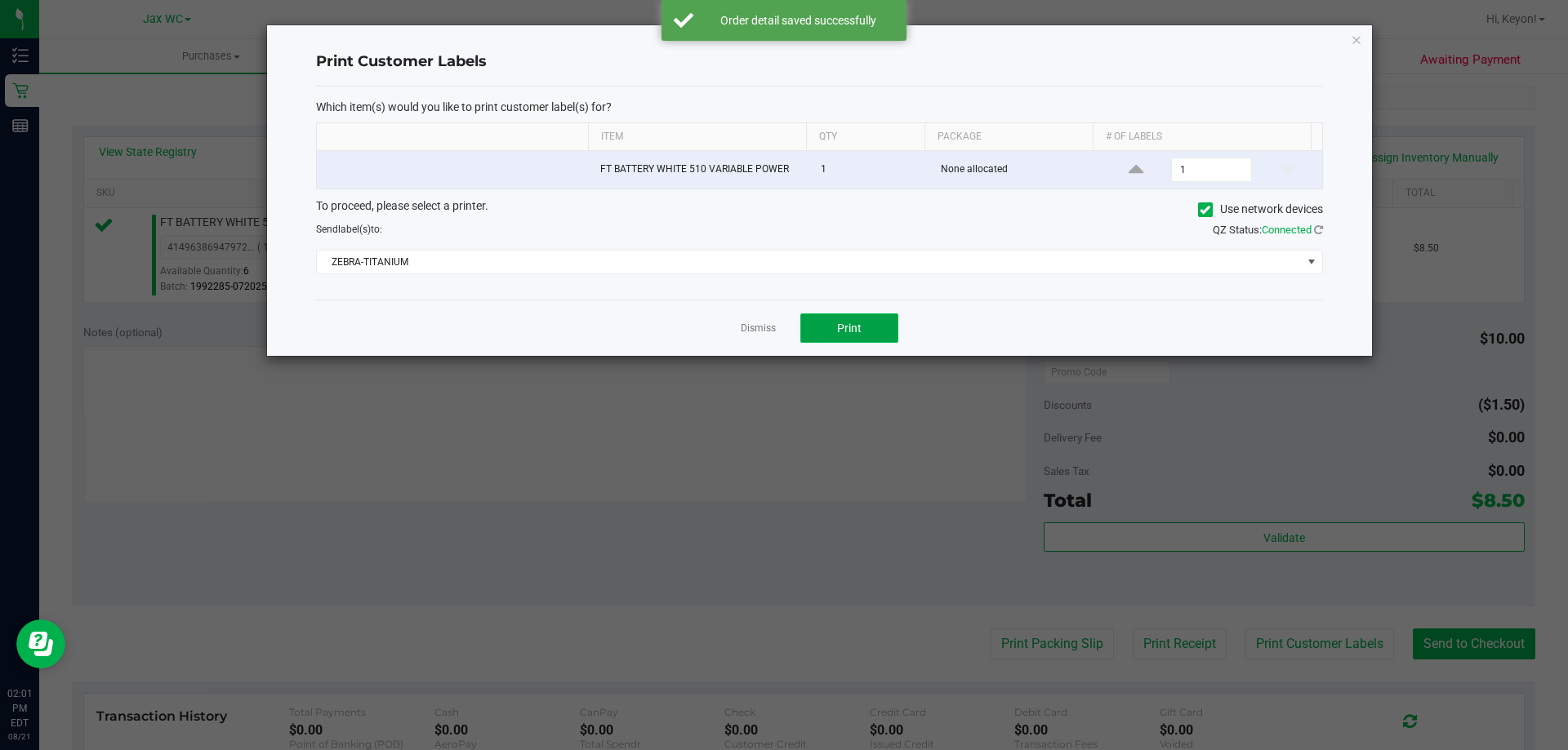
click at [860, 329] on button "Print" at bounding box center [850, 328] width 98 height 29
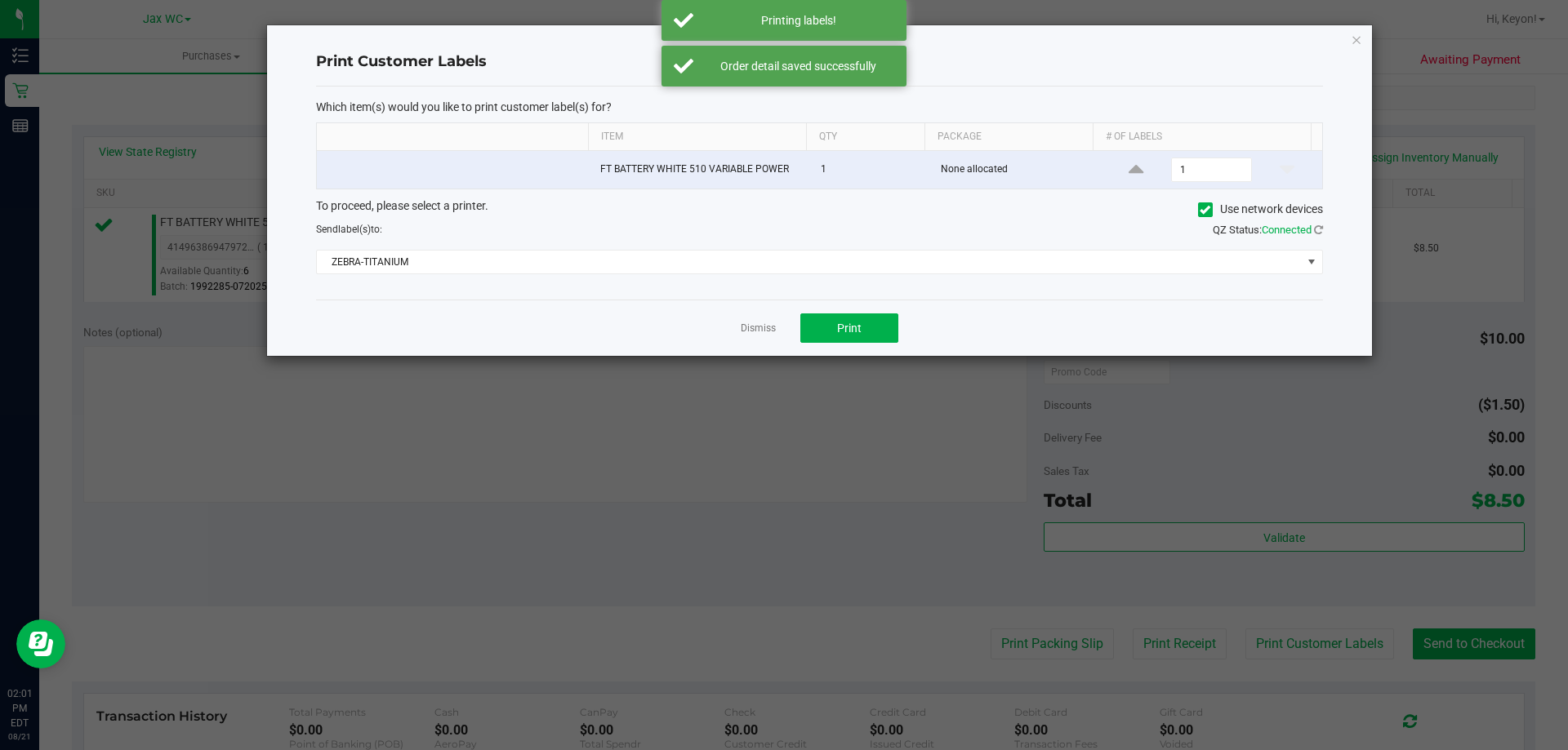
click at [762, 321] on app-cancel-button "Dismiss" at bounding box center [758, 328] width 35 height 17
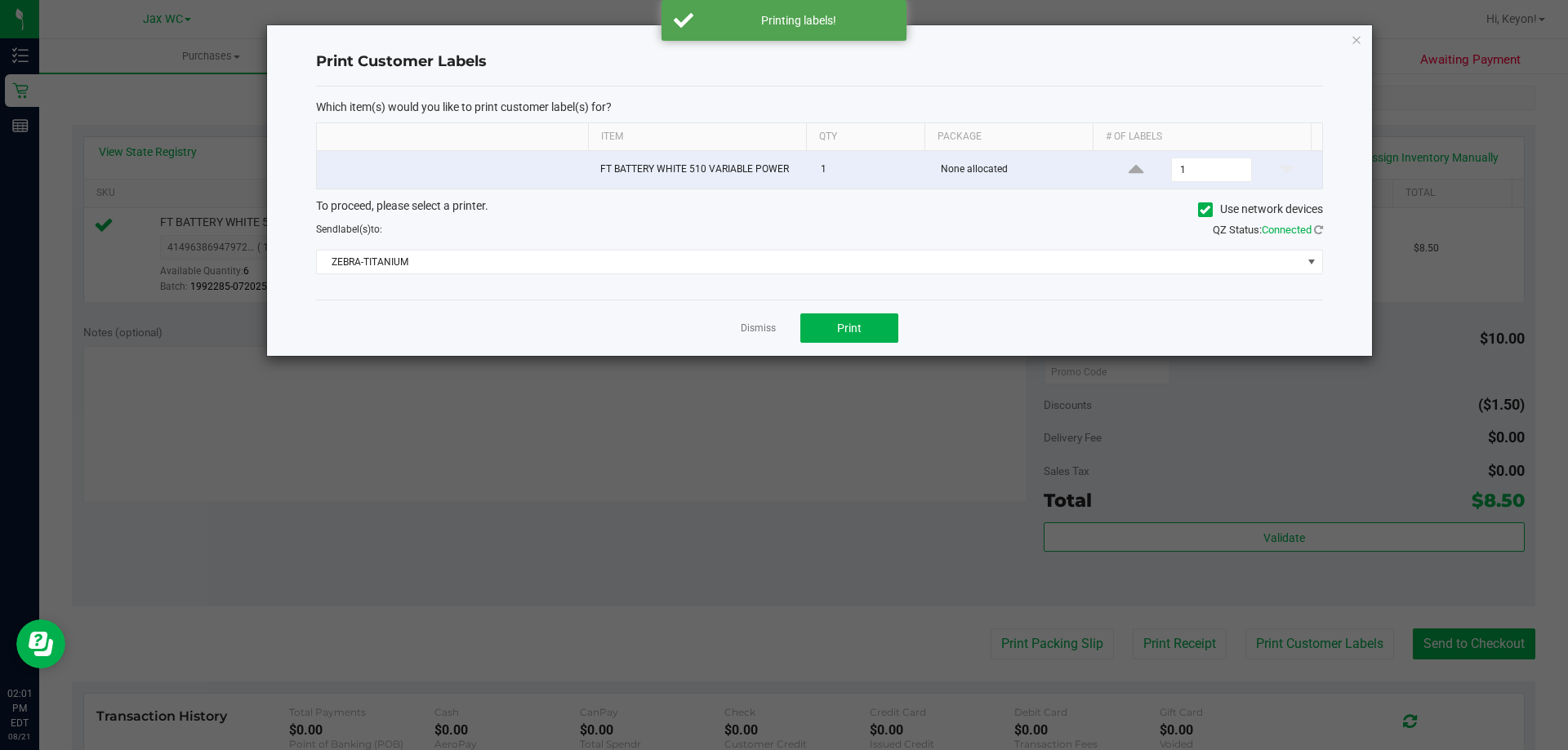
drag, startPoint x: 760, startPoint y: 324, endPoint x: 871, endPoint y: 372, distance: 120.9
click at [762, 327] on link "Dismiss" at bounding box center [758, 328] width 35 height 14
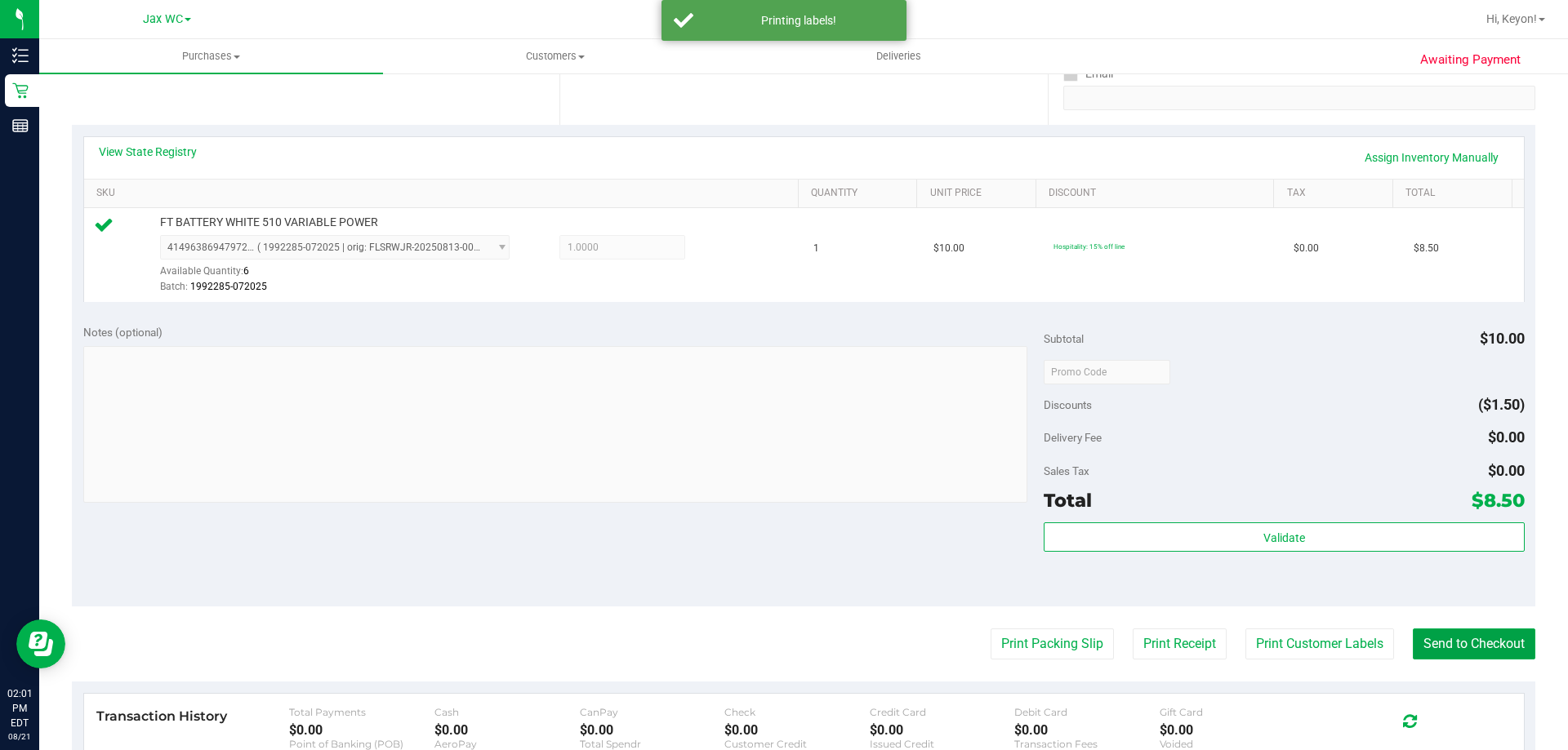
drag, startPoint x: 1450, startPoint y: 646, endPoint x: 1407, endPoint y: 596, distance: 65.9
click at [1450, 642] on button "Send to Checkout" at bounding box center [1474, 644] width 122 height 31
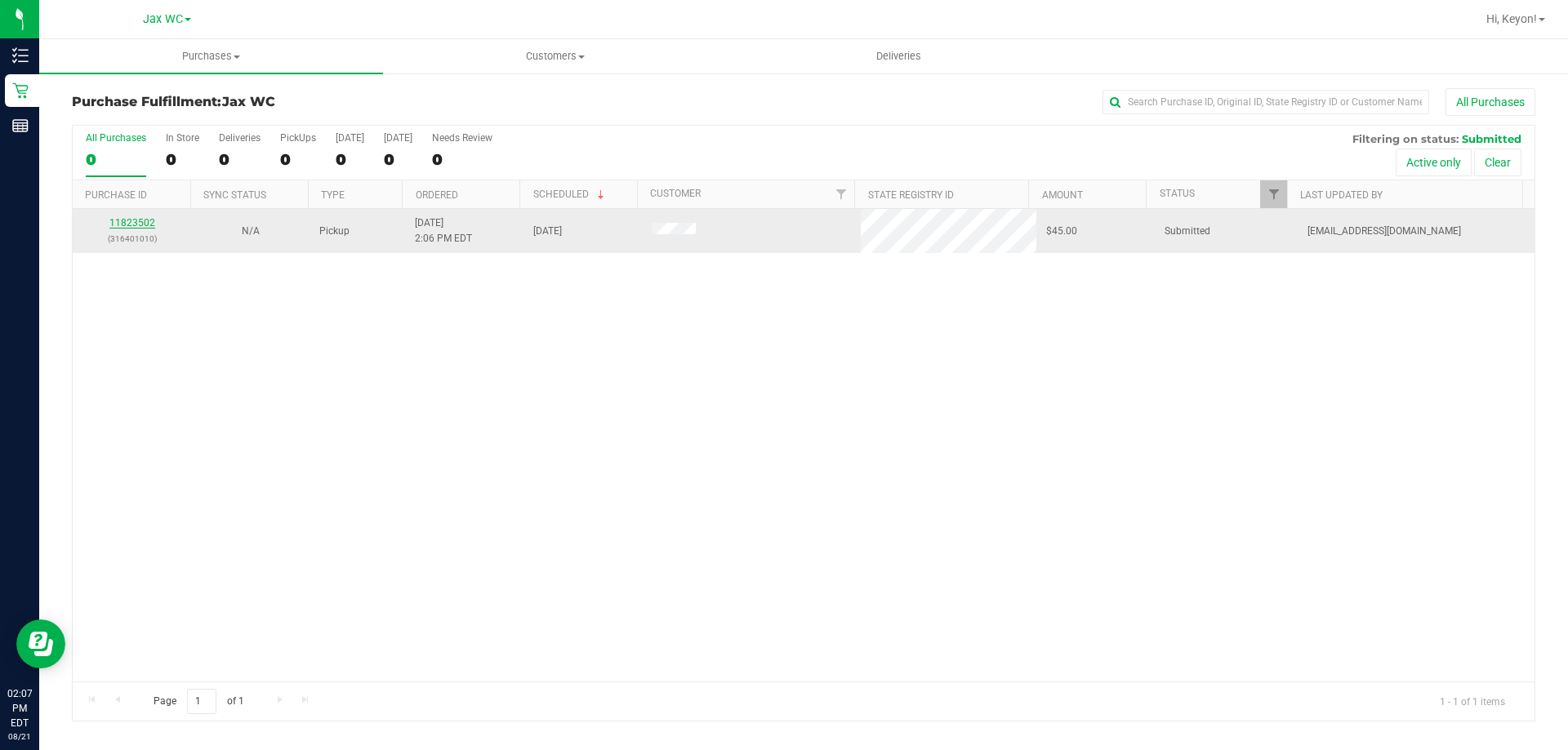
click at [131, 220] on link "11823502" at bounding box center [132, 222] width 46 height 11
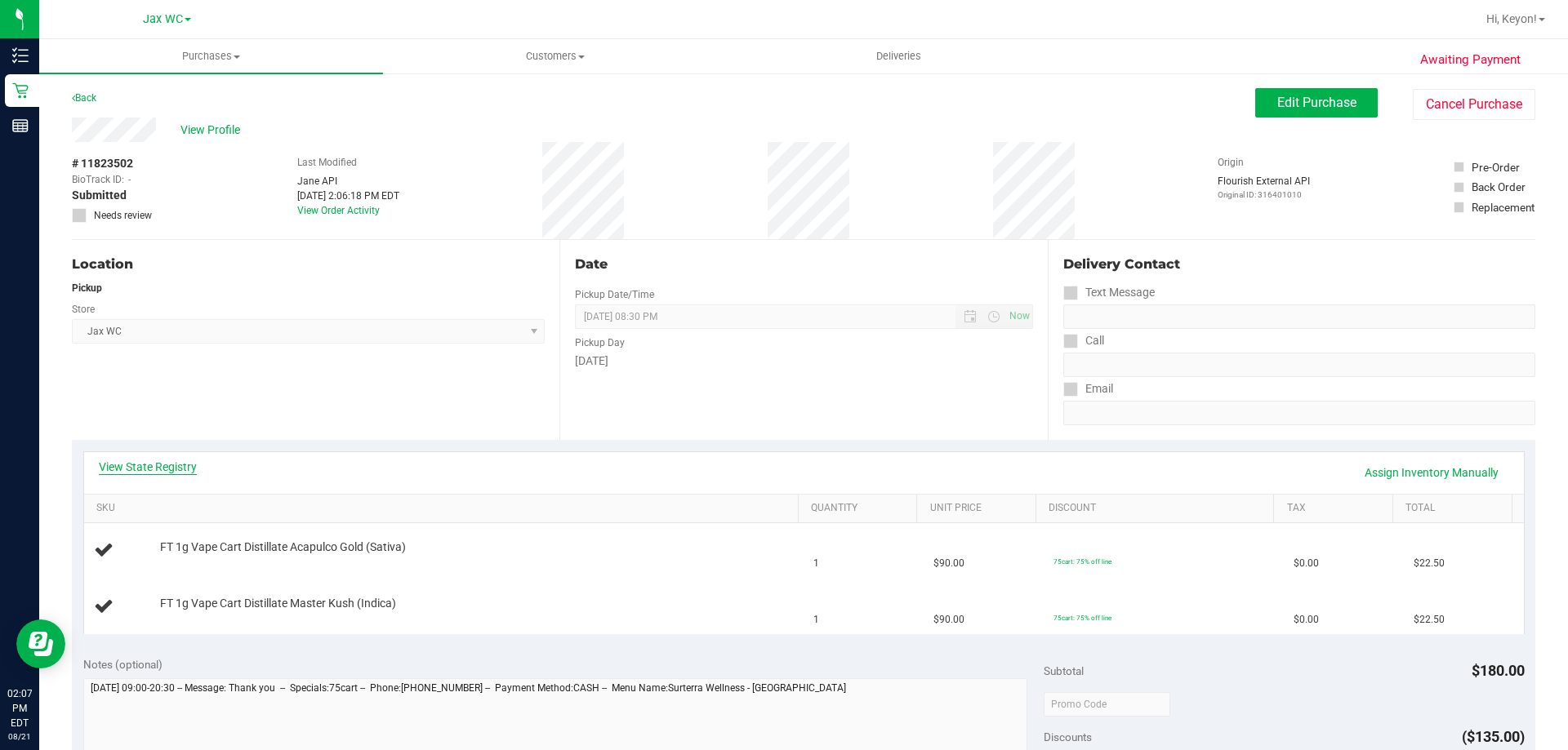
click at [176, 465] on link "View State Registry" at bounding box center [148, 466] width 98 height 16
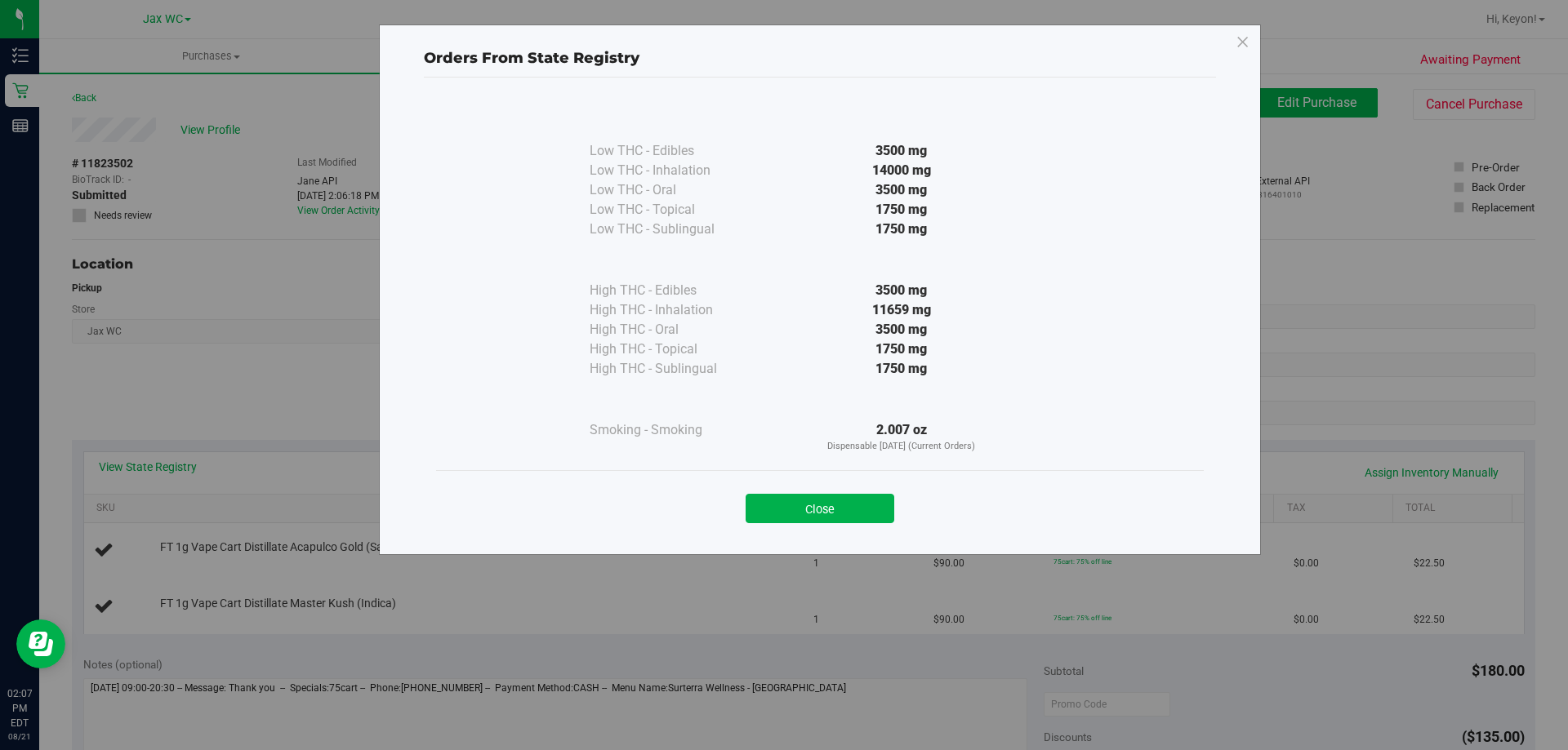
drag, startPoint x: 811, startPoint y: 504, endPoint x: 1567, endPoint y: 369, distance: 768.0
click at [826, 503] on button "Close" at bounding box center [819, 509] width 148 height 29
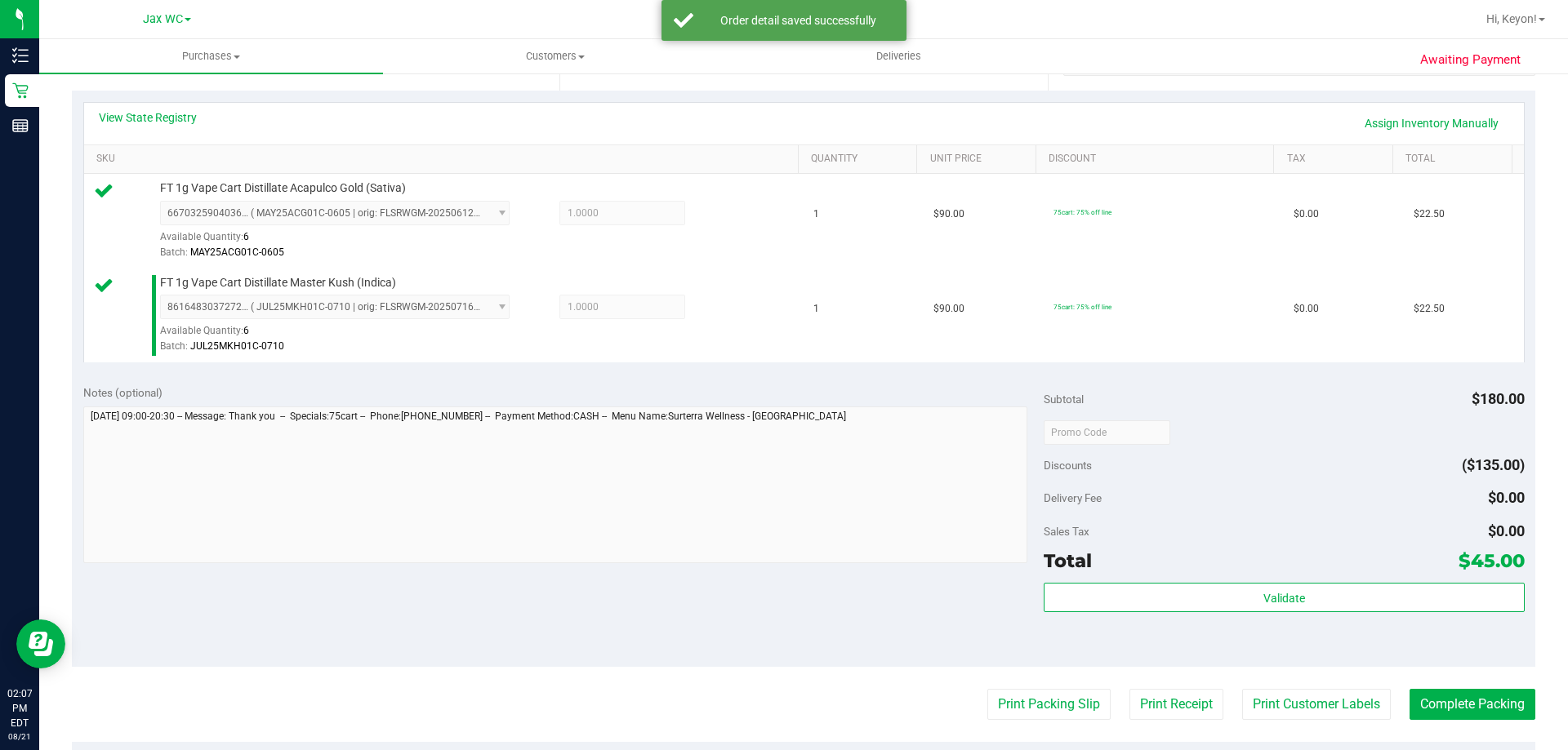
scroll to position [397, 0]
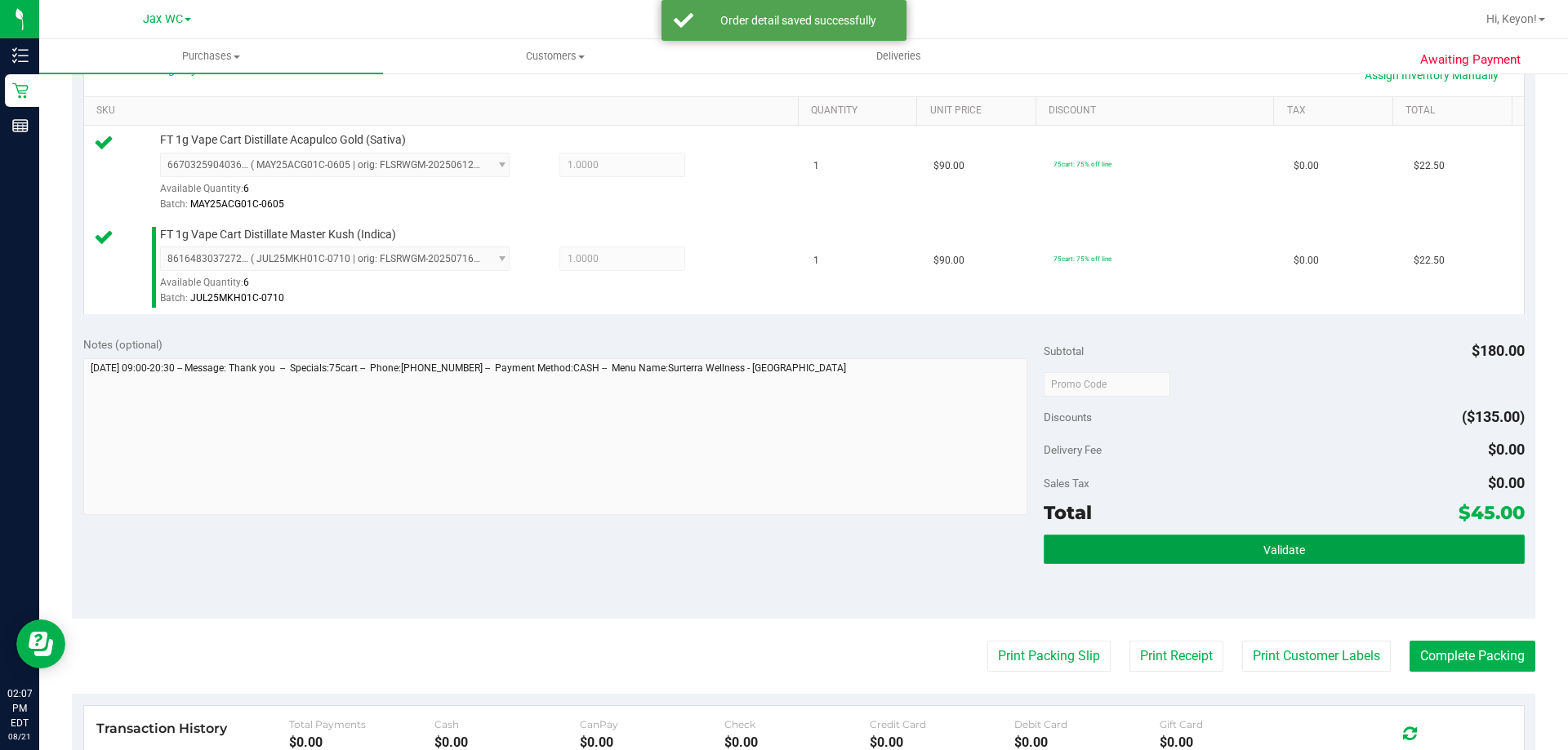
click at [1270, 554] on span "Validate" at bounding box center [1284, 550] width 41 height 13
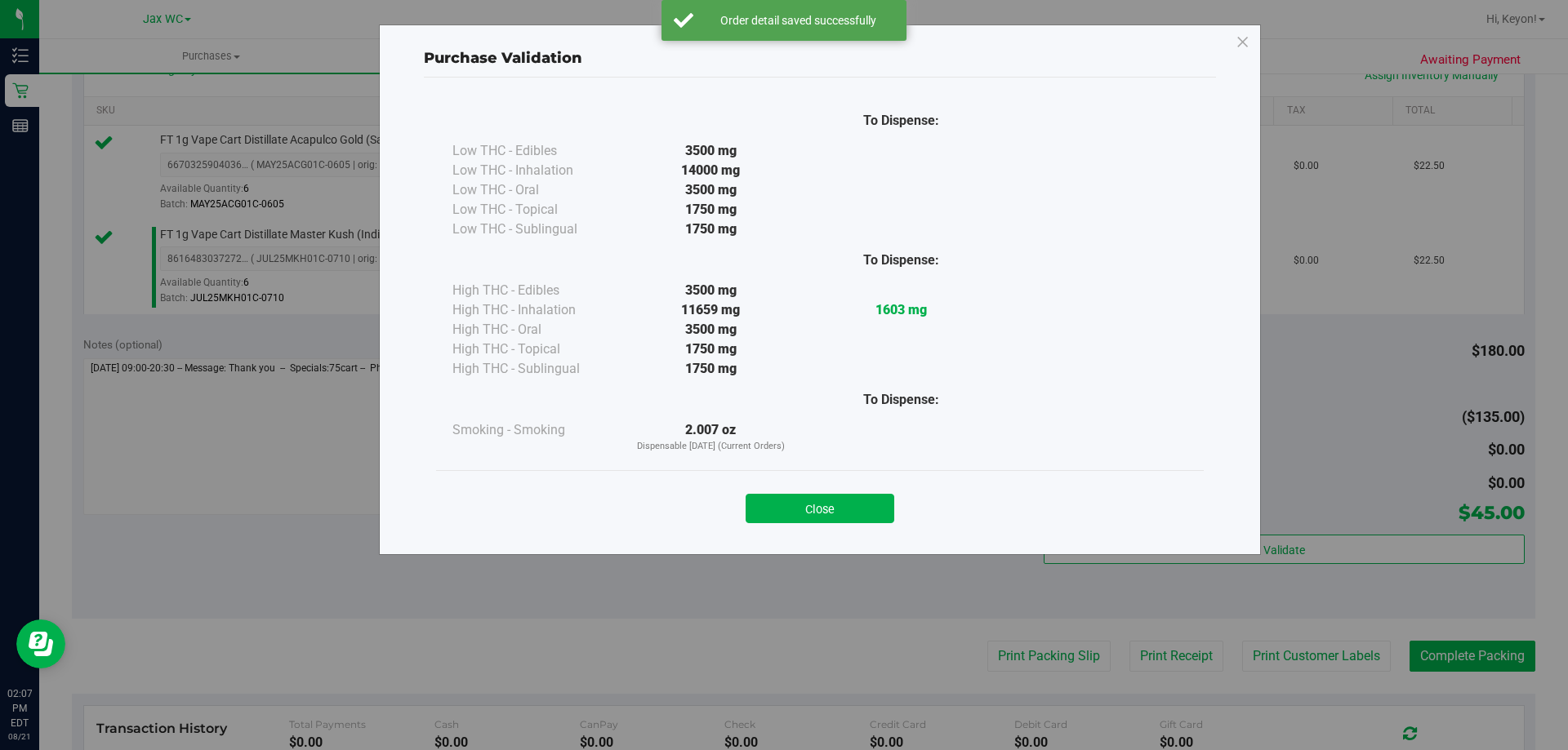
drag, startPoint x: 816, startPoint y: 502, endPoint x: 994, endPoint y: 597, distance: 201.8
click at [816, 503] on button "Close" at bounding box center [819, 509] width 148 height 29
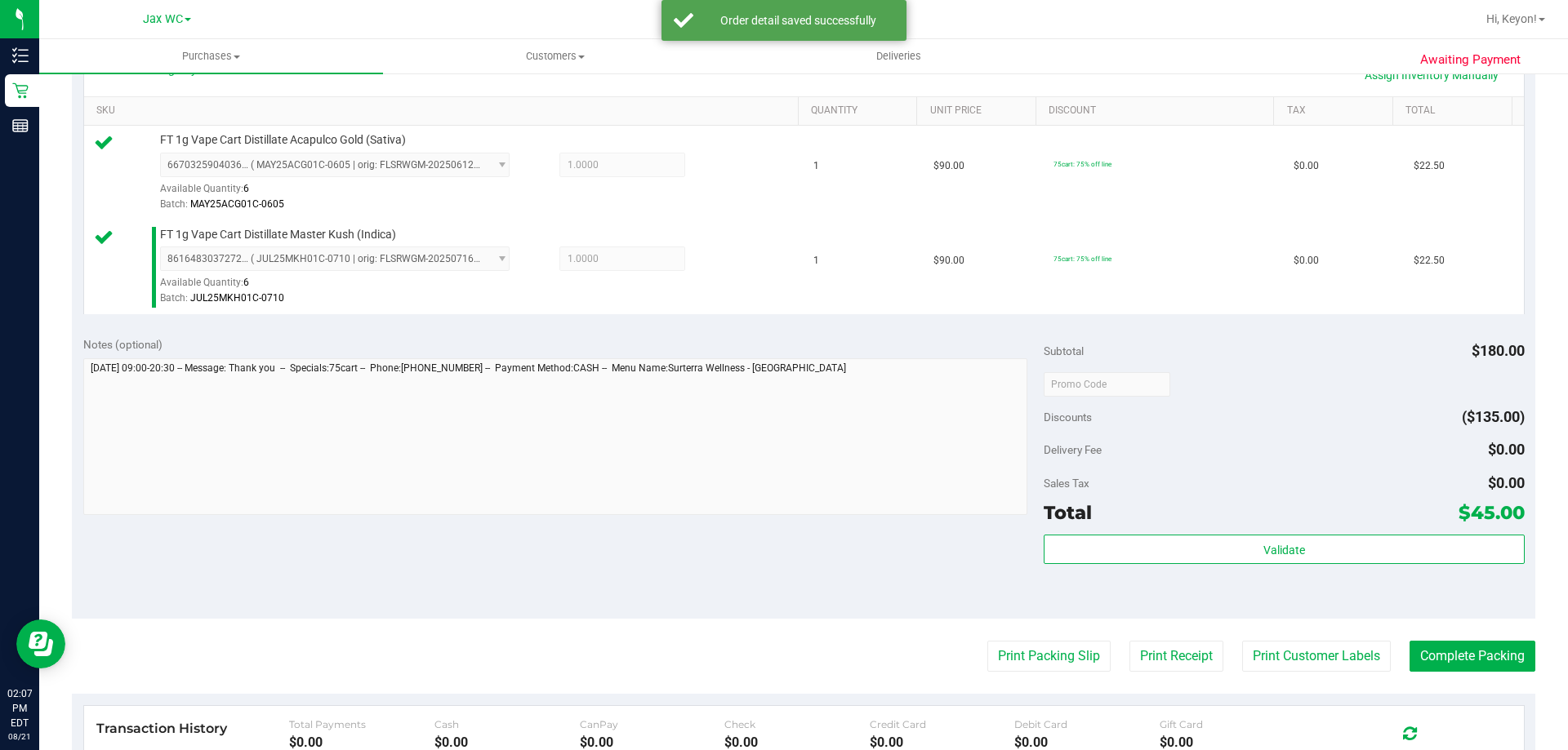
drag, startPoint x: 1019, startPoint y: 679, endPoint x: 979, endPoint y: 546, distance: 138.9
click at [1020, 670] on purchase-details "Back Edit Purchase Cancel Purchase View Profile # 11823502 BioTrack ID: - Submi…" at bounding box center [803, 345] width 1464 height 1309
click at [982, 610] on div "Notes (optional) Subtotal $180.00 Discounts ($135.00) Delivery Fee $0.00 Sales …" at bounding box center [803, 472] width 1464 height 294
click at [976, 597] on div "Notes (optional) Subtotal $180.00 Discounts ($135.00) Delivery Fee $0.00 Sales …" at bounding box center [803, 472] width 1464 height 294
click at [1003, 645] on button "Print Packing Slip" at bounding box center [1049, 656] width 123 height 31
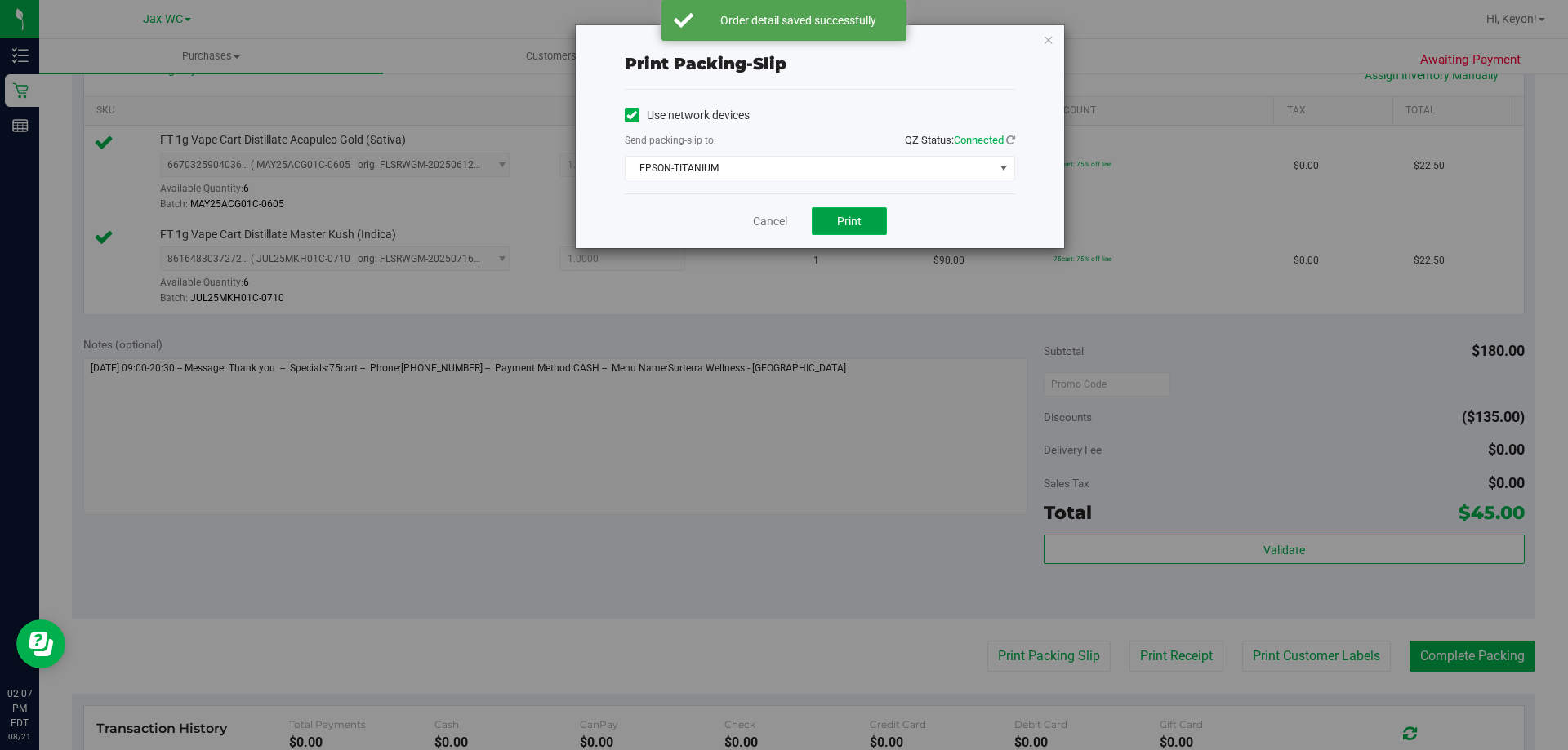
click at [855, 220] on span "Print" at bounding box center [850, 221] width 24 height 13
click at [773, 222] on link "Cancel" at bounding box center [770, 222] width 34 height 17
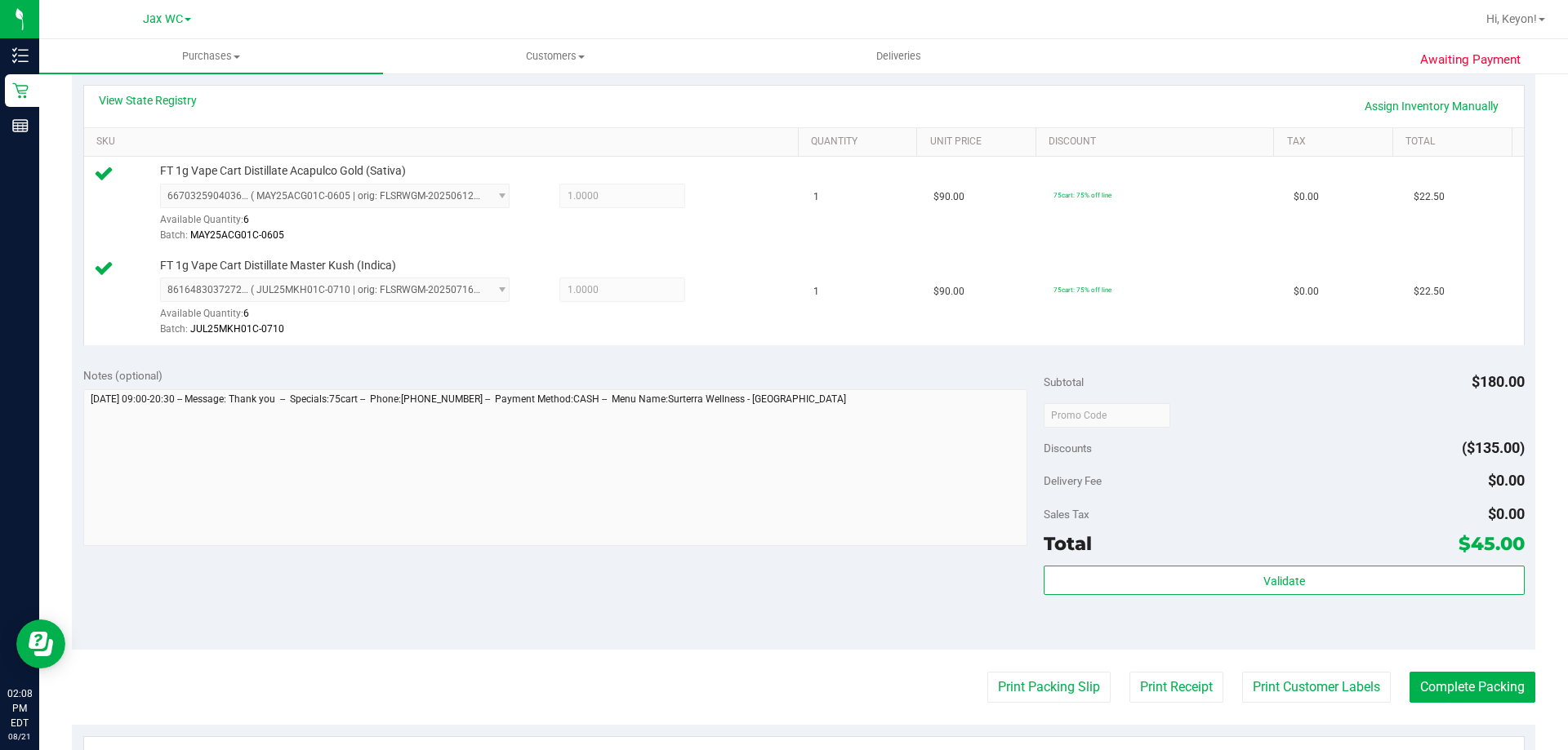
scroll to position [409, 0]
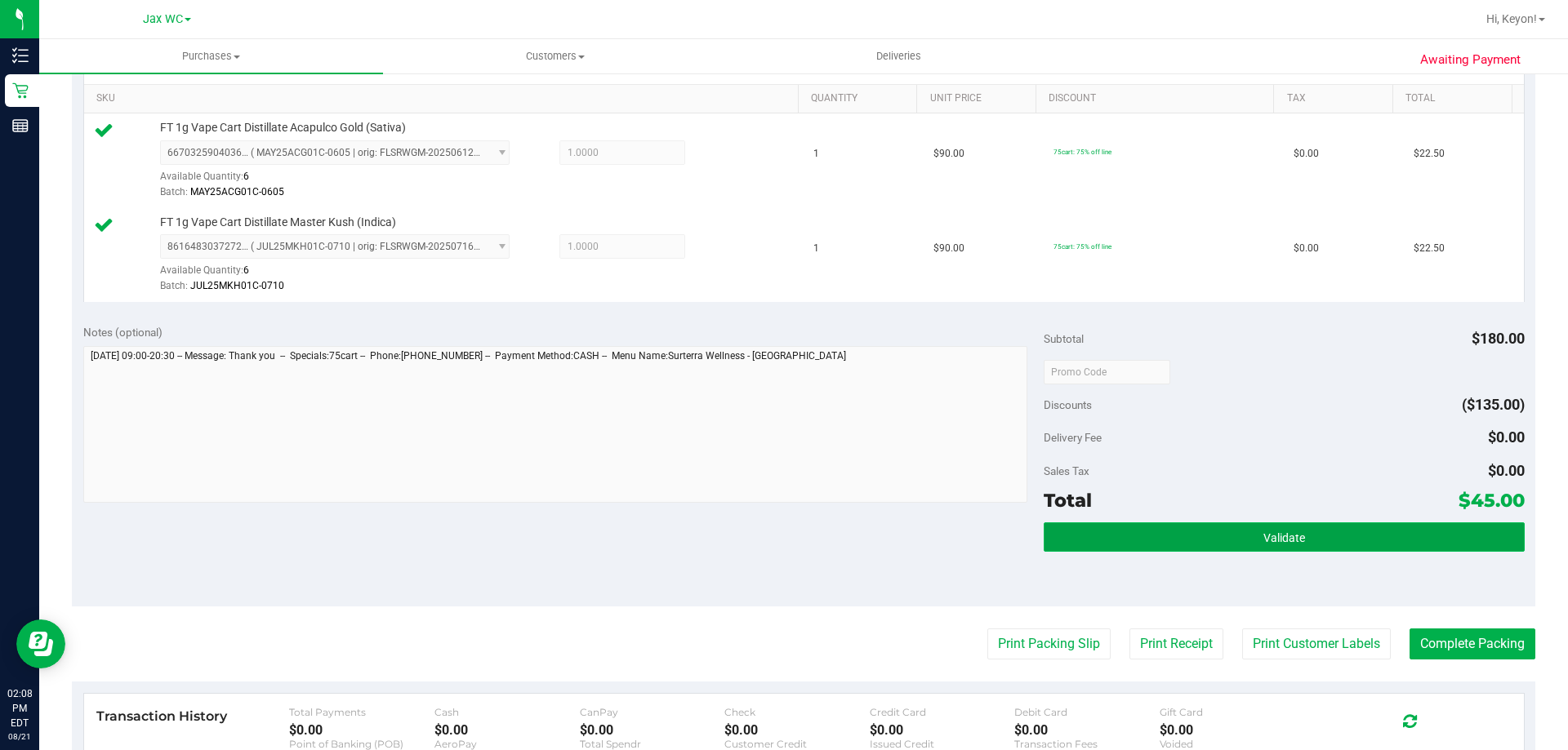
click at [1320, 532] on button "Validate" at bounding box center [1283, 537] width 480 height 29
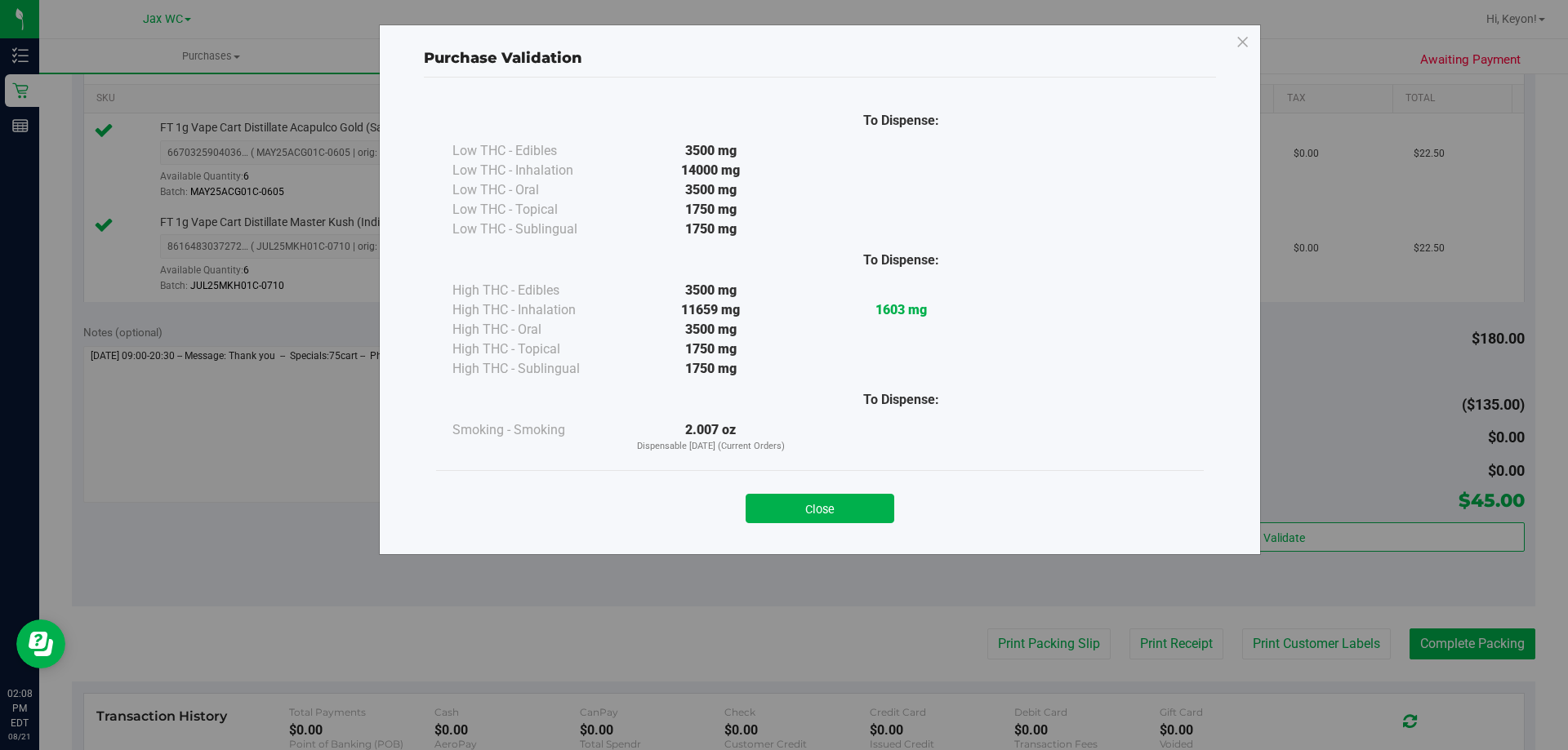
drag, startPoint x: 831, startPoint y: 512, endPoint x: 1326, endPoint y: 511, distance: 495.0
click at [844, 516] on button "Close" at bounding box center [819, 509] width 148 height 29
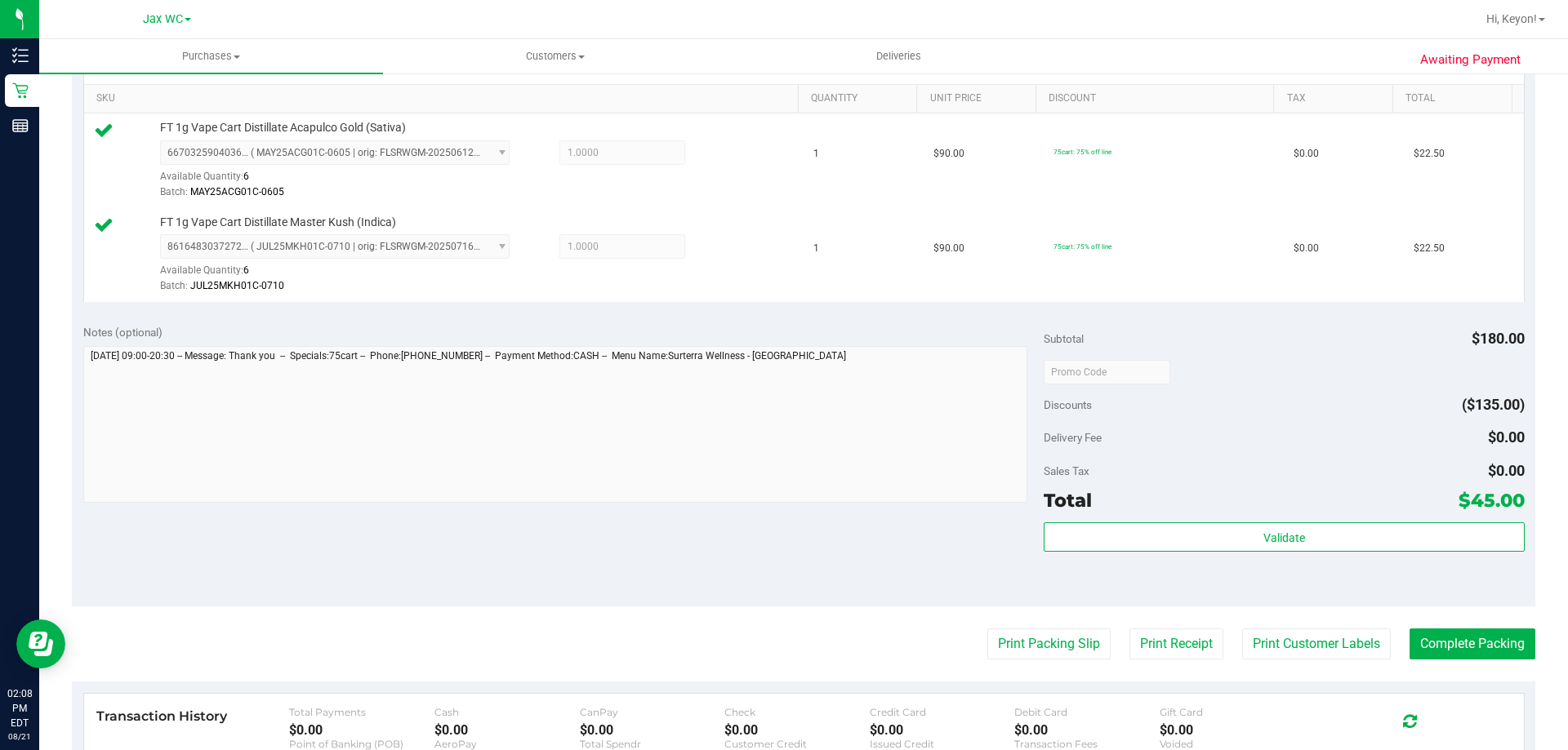
scroll to position [493, 0]
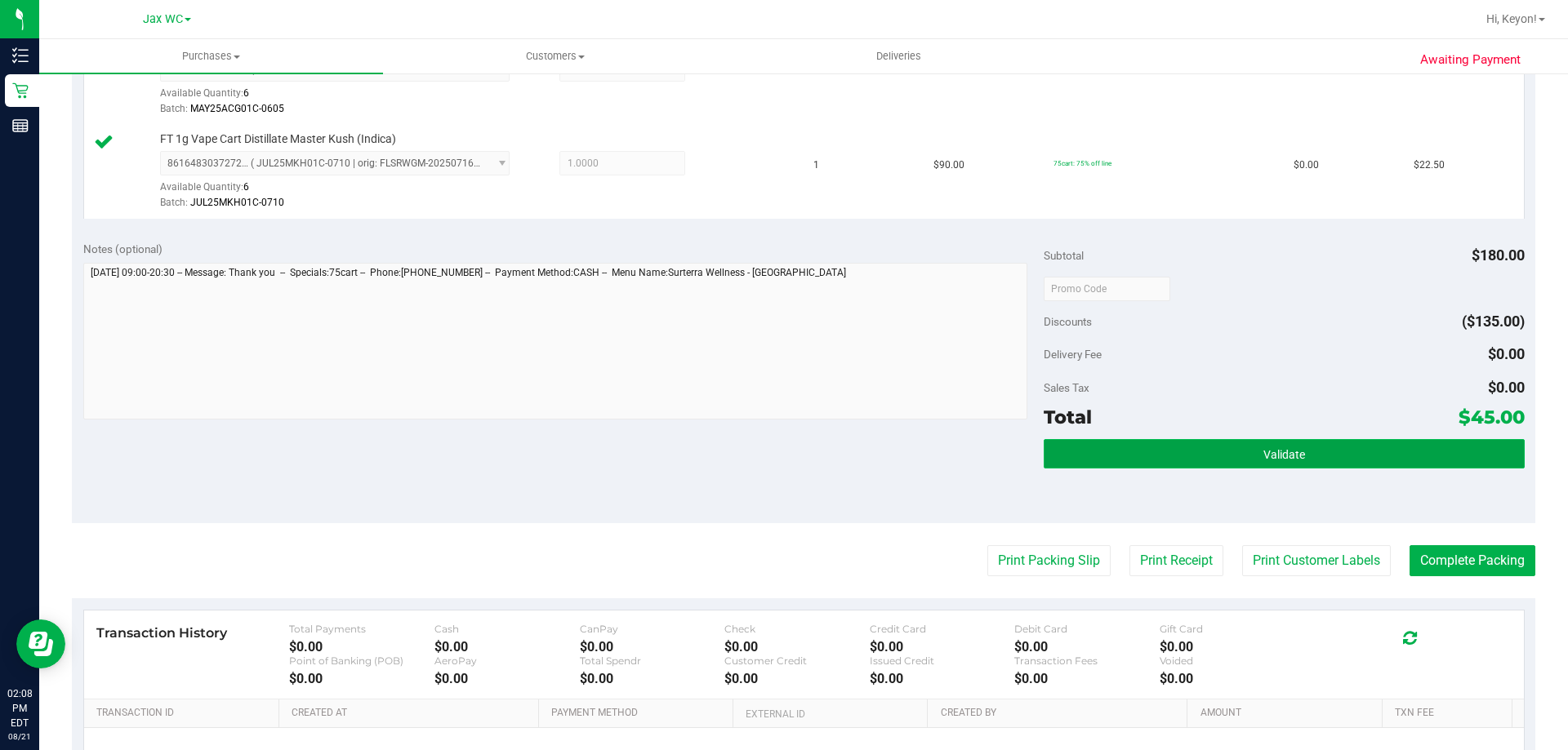
click at [1315, 451] on button "Validate" at bounding box center [1283, 453] width 480 height 29
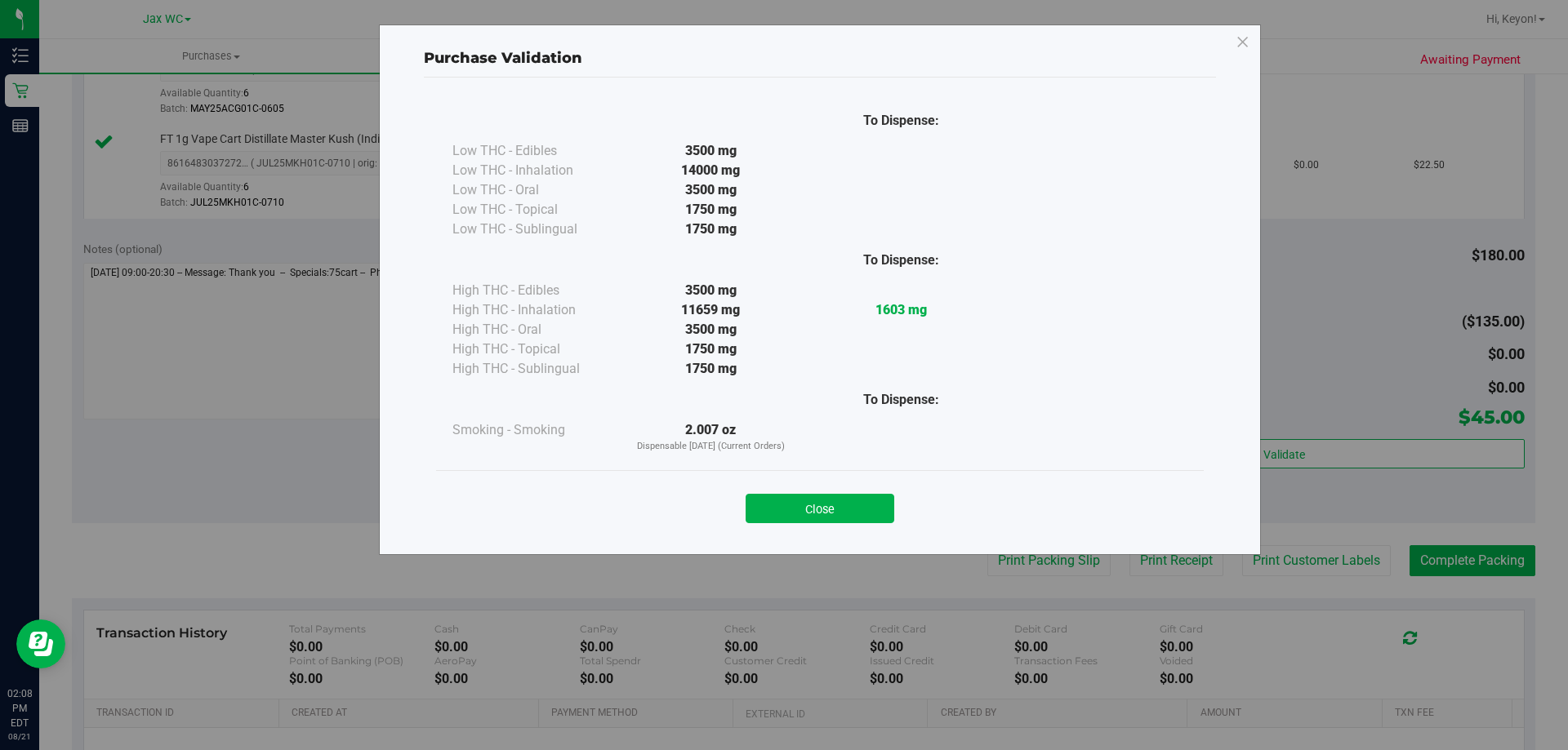
drag, startPoint x: 800, startPoint y: 506, endPoint x: 1554, endPoint y: 499, distance: 754.0
click at [810, 506] on button "Close" at bounding box center [819, 509] width 148 height 29
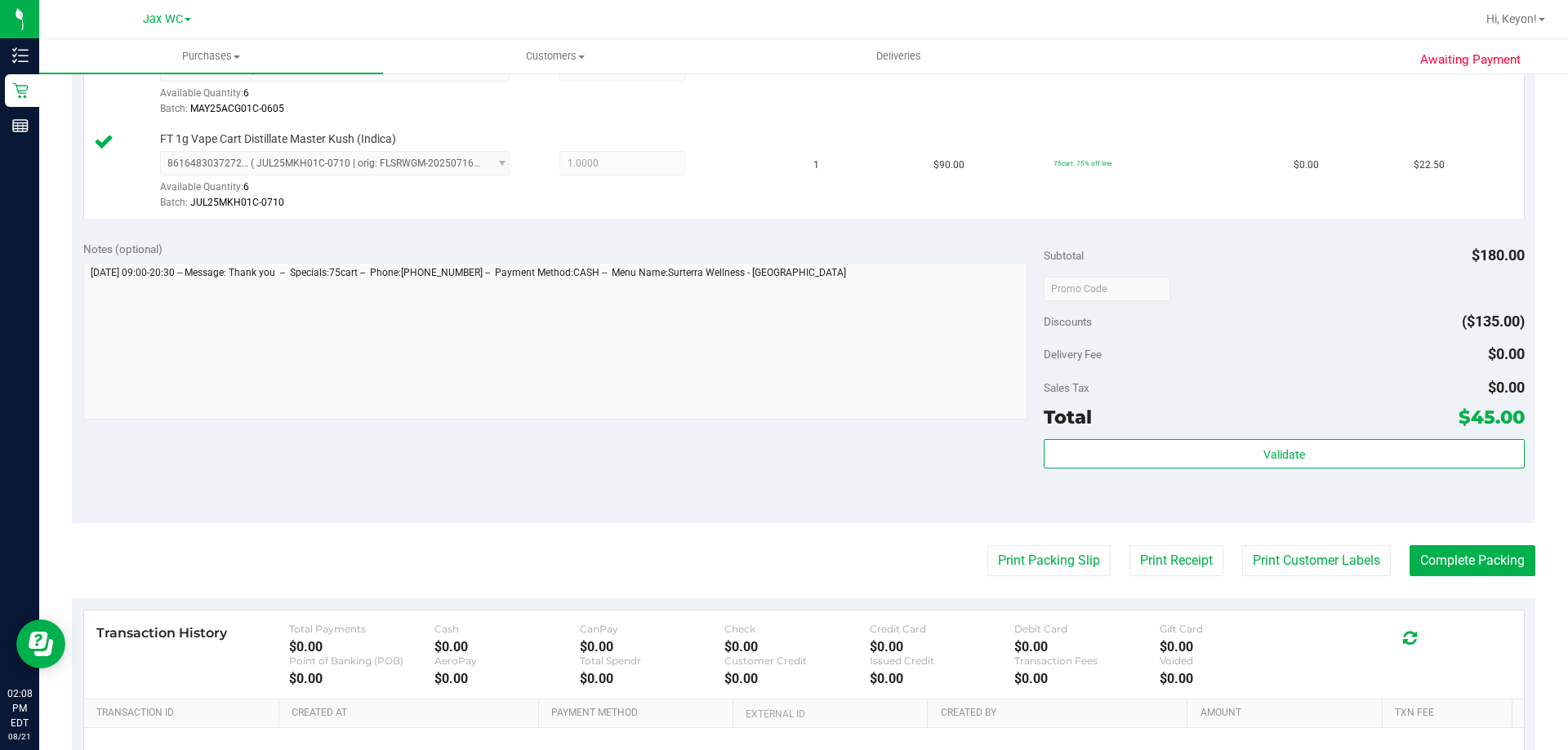
scroll to position [599, 0]
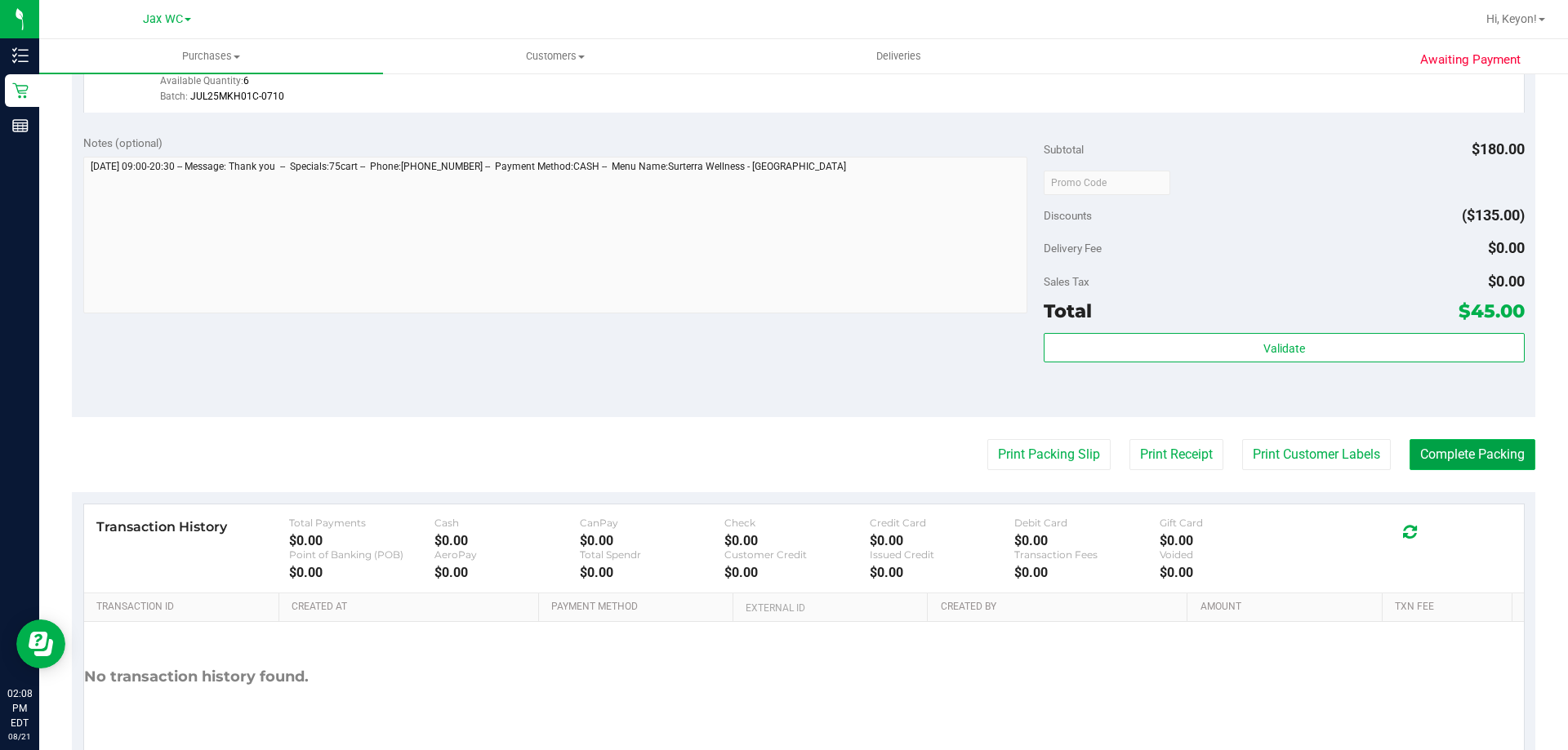
click at [1490, 453] on button "Complete Packing" at bounding box center [1472, 454] width 126 height 31
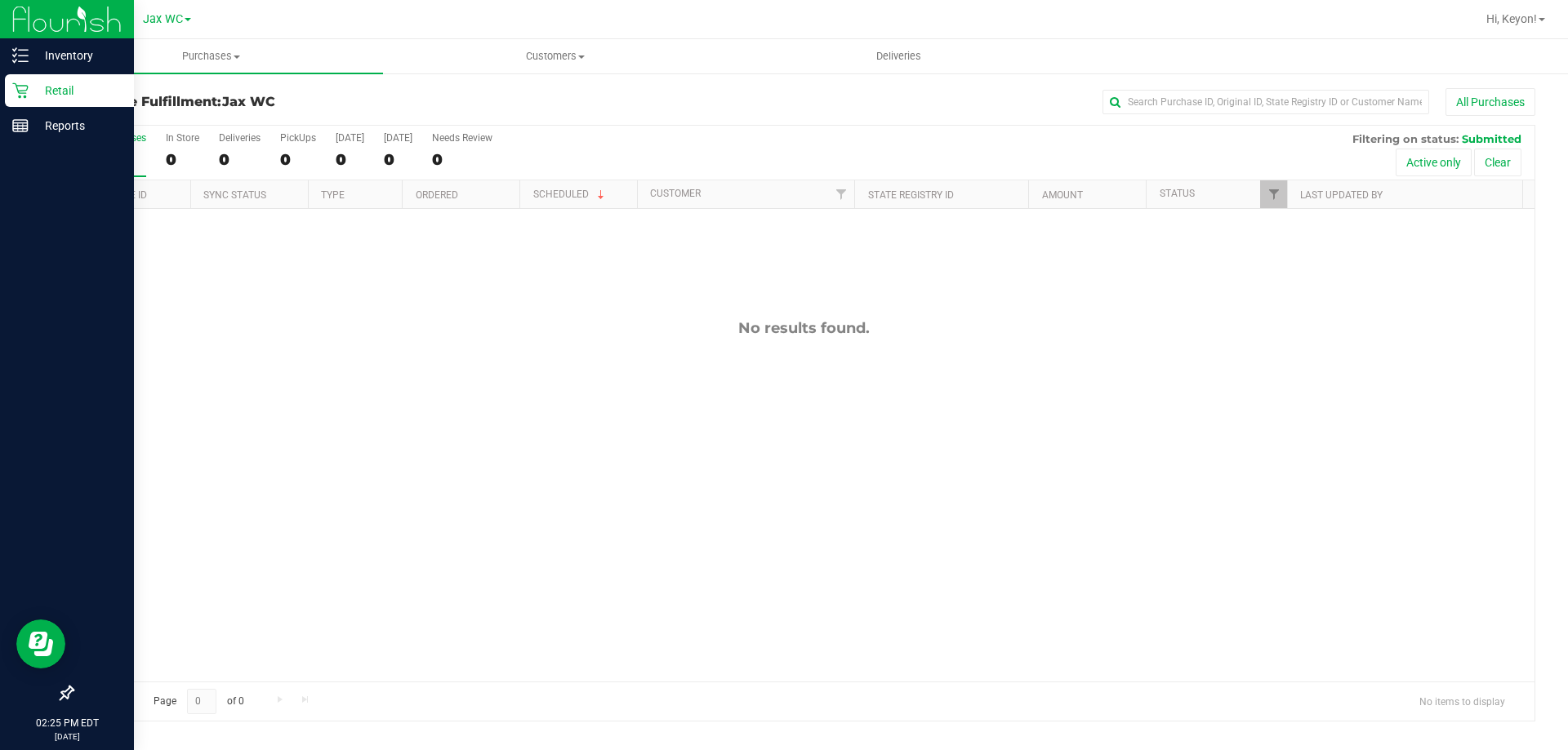
click at [33, 90] on p "Retail" at bounding box center [78, 91] width 98 height 20
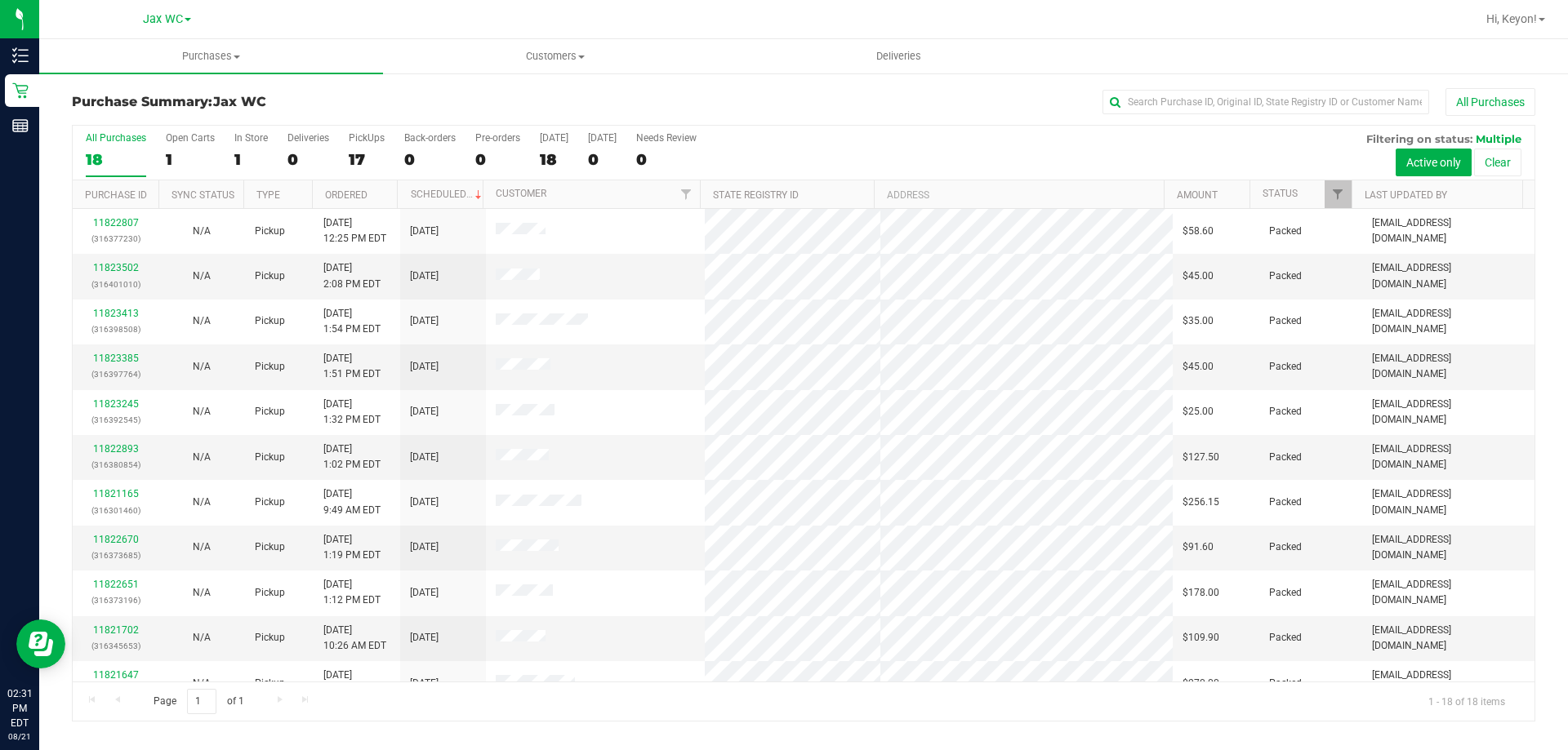
drag, startPoint x: 1535, startPoint y: 272, endPoint x: 1531, endPoint y: 288, distance: 16.5
click at [1531, 288] on div "All Purchases 18 Open Carts 1 In Store 1 Deliveries 0 PickUps 17 Back-orders 0 …" at bounding box center [803, 422] width 1488 height 597
click at [258, 160] on div "1" at bounding box center [251, 159] width 34 height 19
click at [0, 0] on input "In Store 1" at bounding box center [0, 0] width 0 height 0
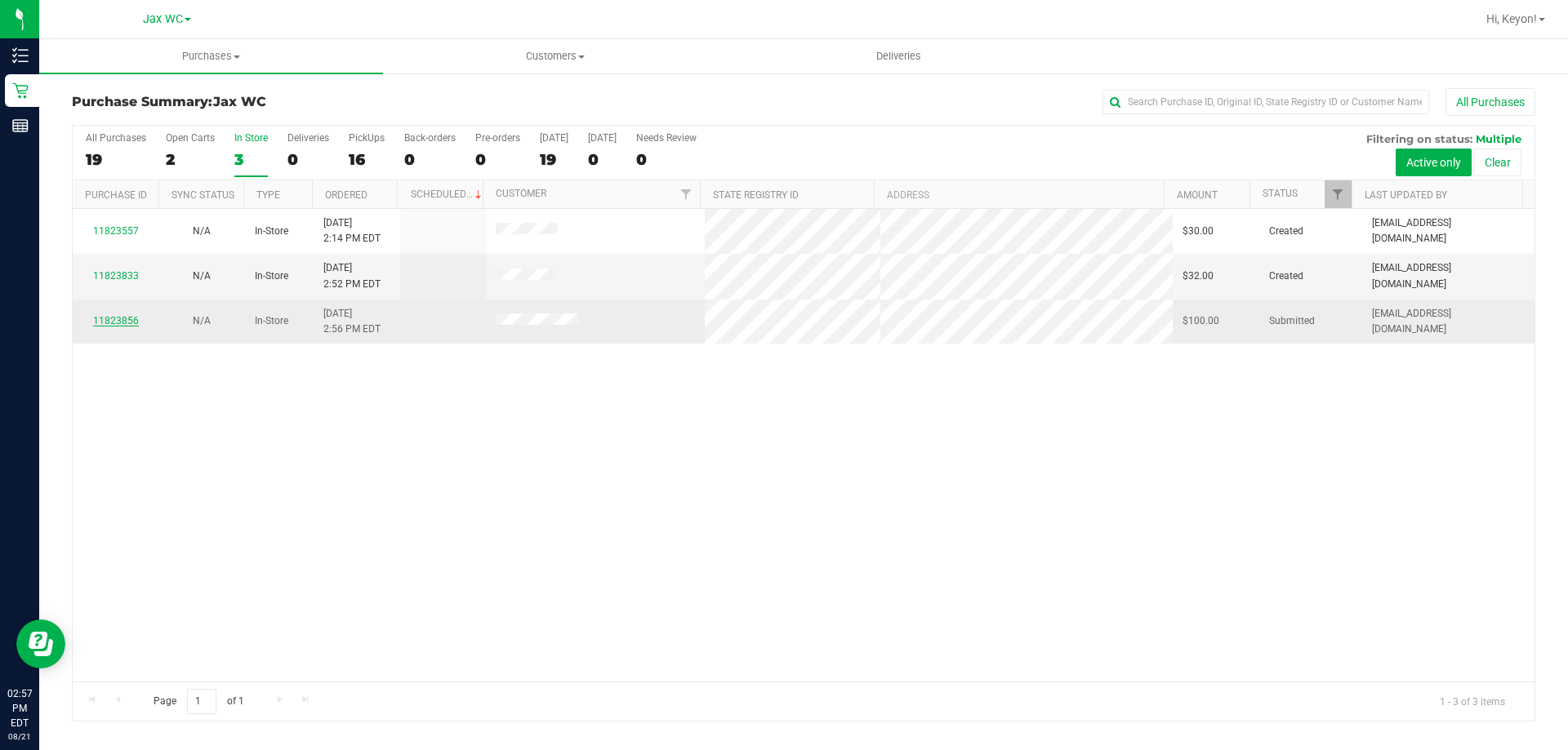
click at [122, 316] on link "11823856" at bounding box center [116, 320] width 46 height 11
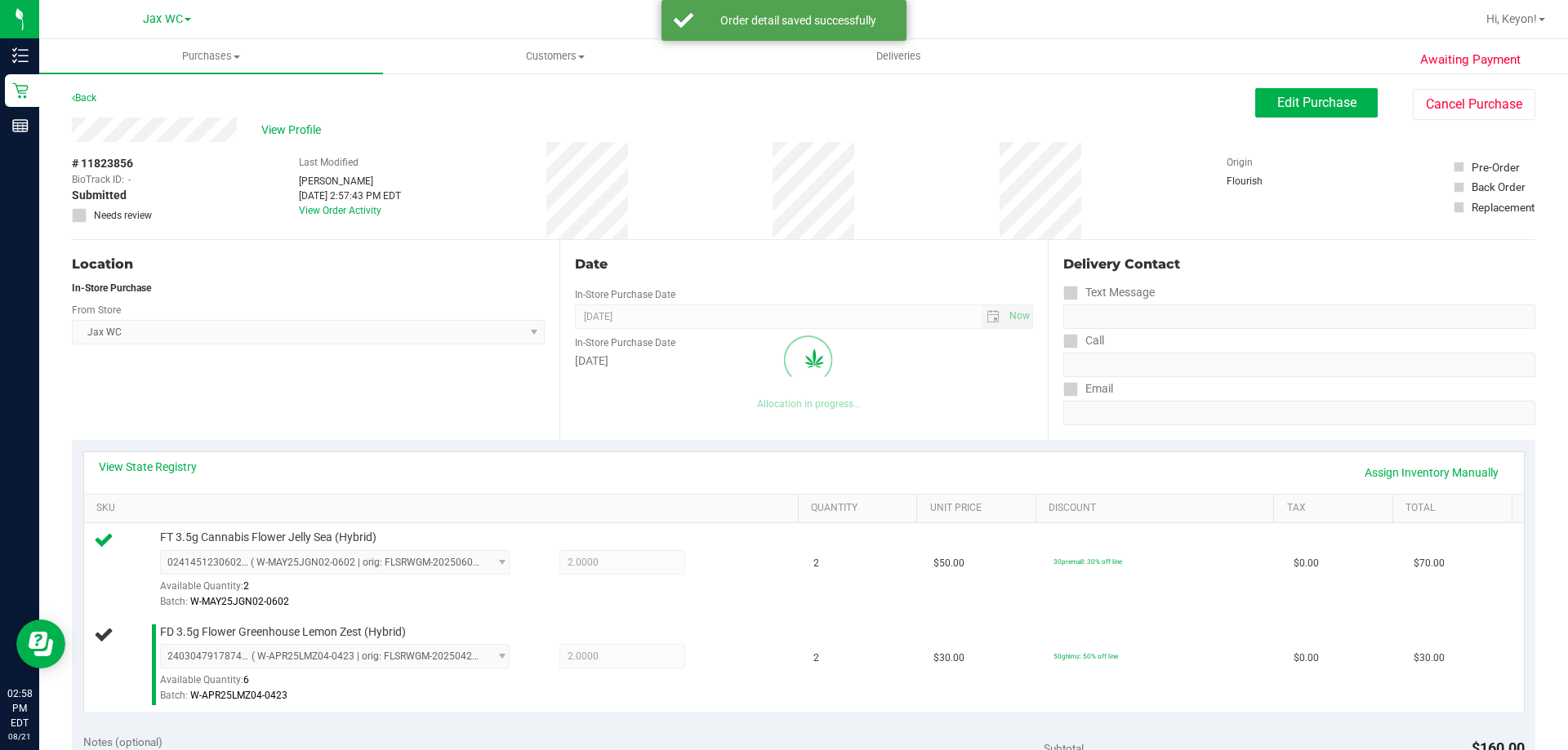
scroll to position [303, 0]
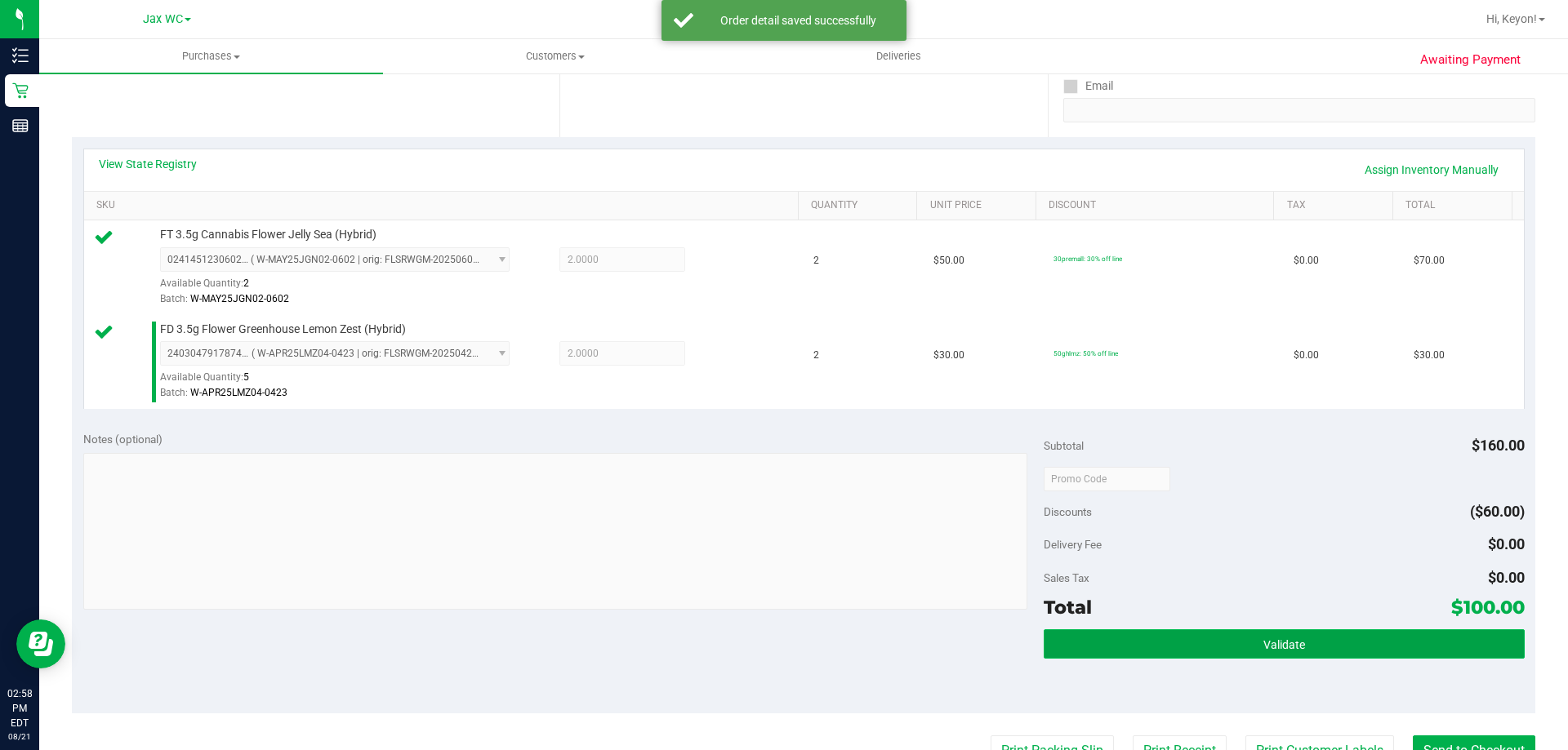
click at [1235, 647] on button "Validate" at bounding box center [1283, 644] width 480 height 29
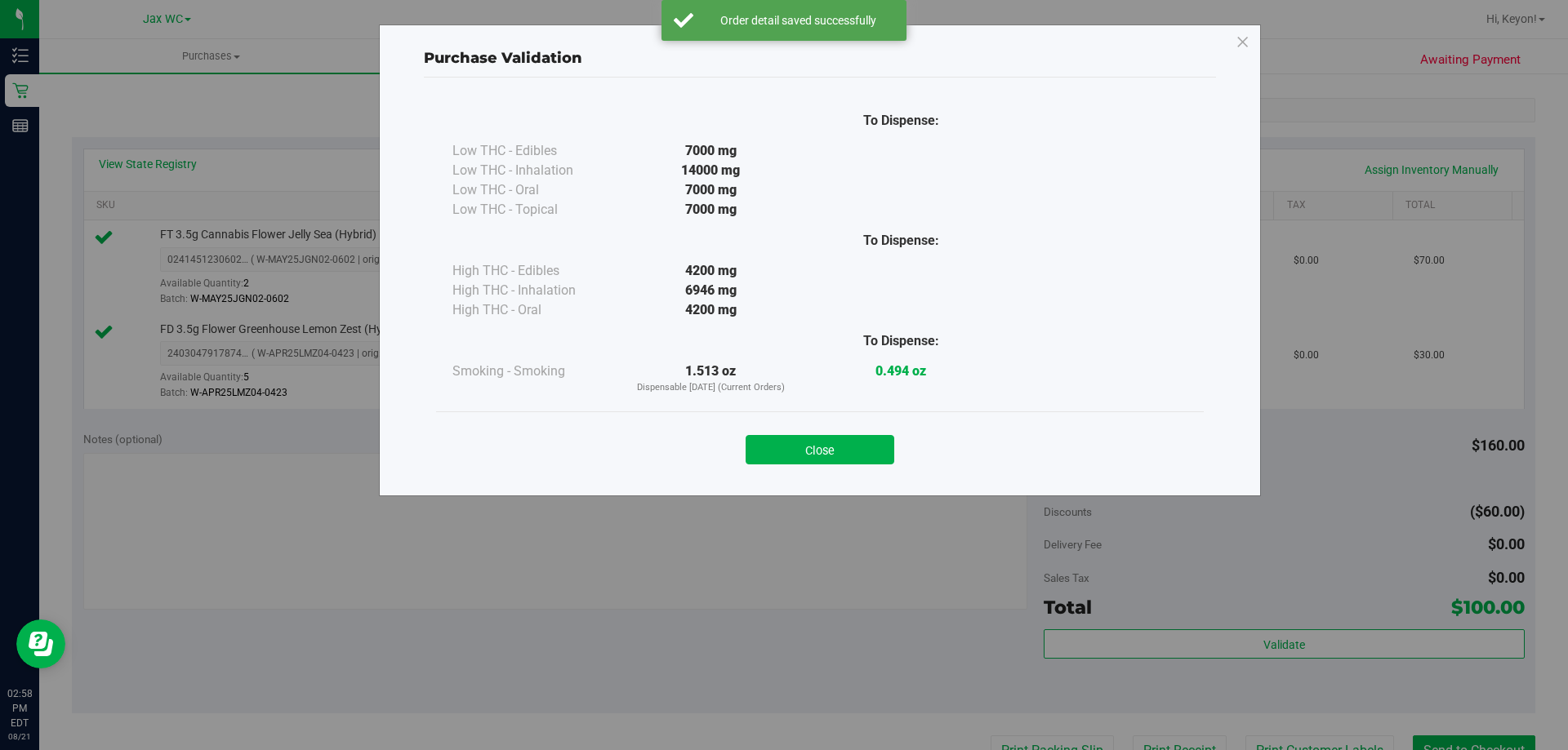
drag, startPoint x: 869, startPoint y: 455, endPoint x: 1017, endPoint y: 509, distance: 157.5
click at [870, 455] on button "Close" at bounding box center [819, 450] width 148 height 29
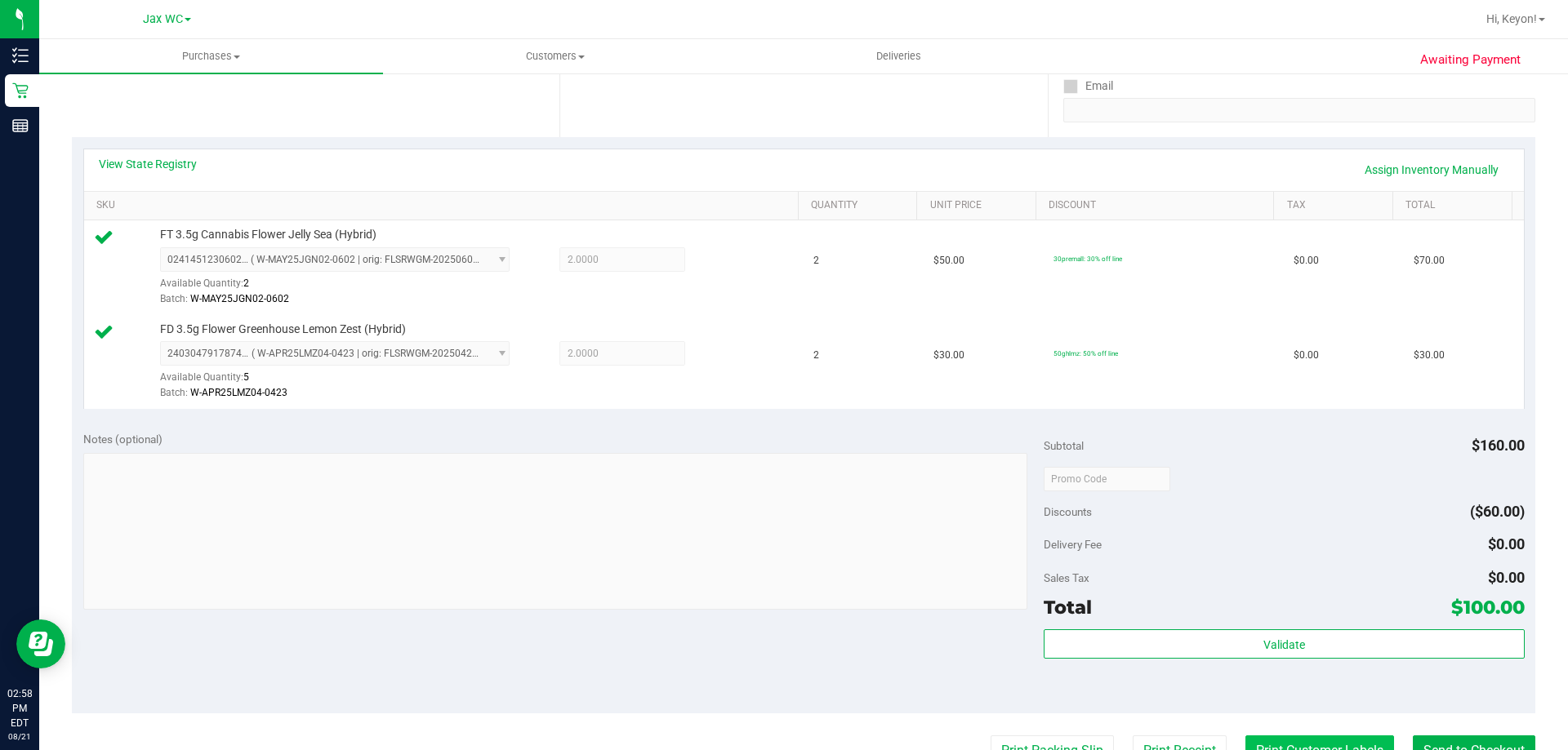
click at [1314, 748] on button "Print Customer Labels" at bounding box center [1320, 751] width 148 height 31
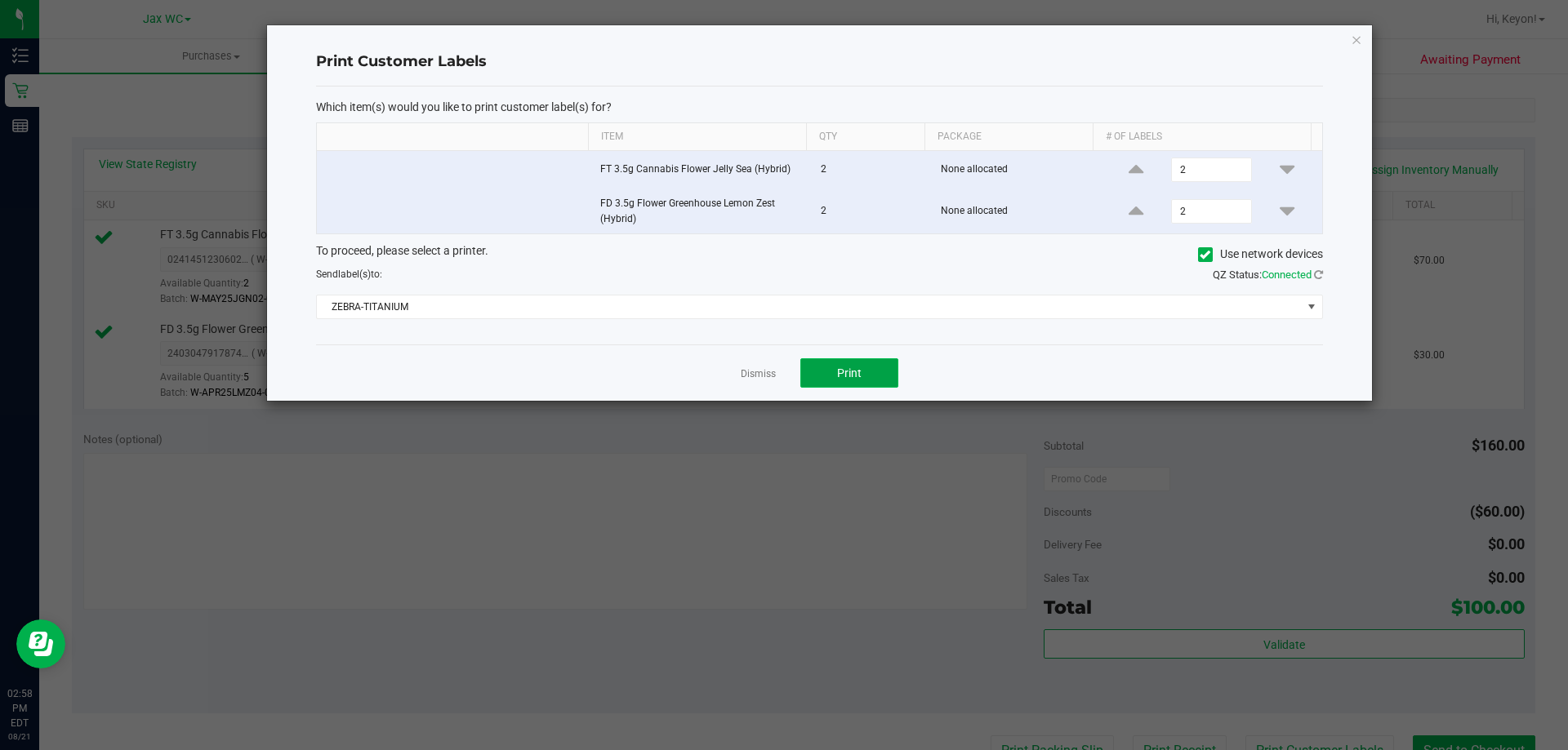
click at [853, 378] on span "Print" at bounding box center [850, 372] width 24 height 13
click at [762, 372] on link "Dismiss" at bounding box center [758, 374] width 35 height 14
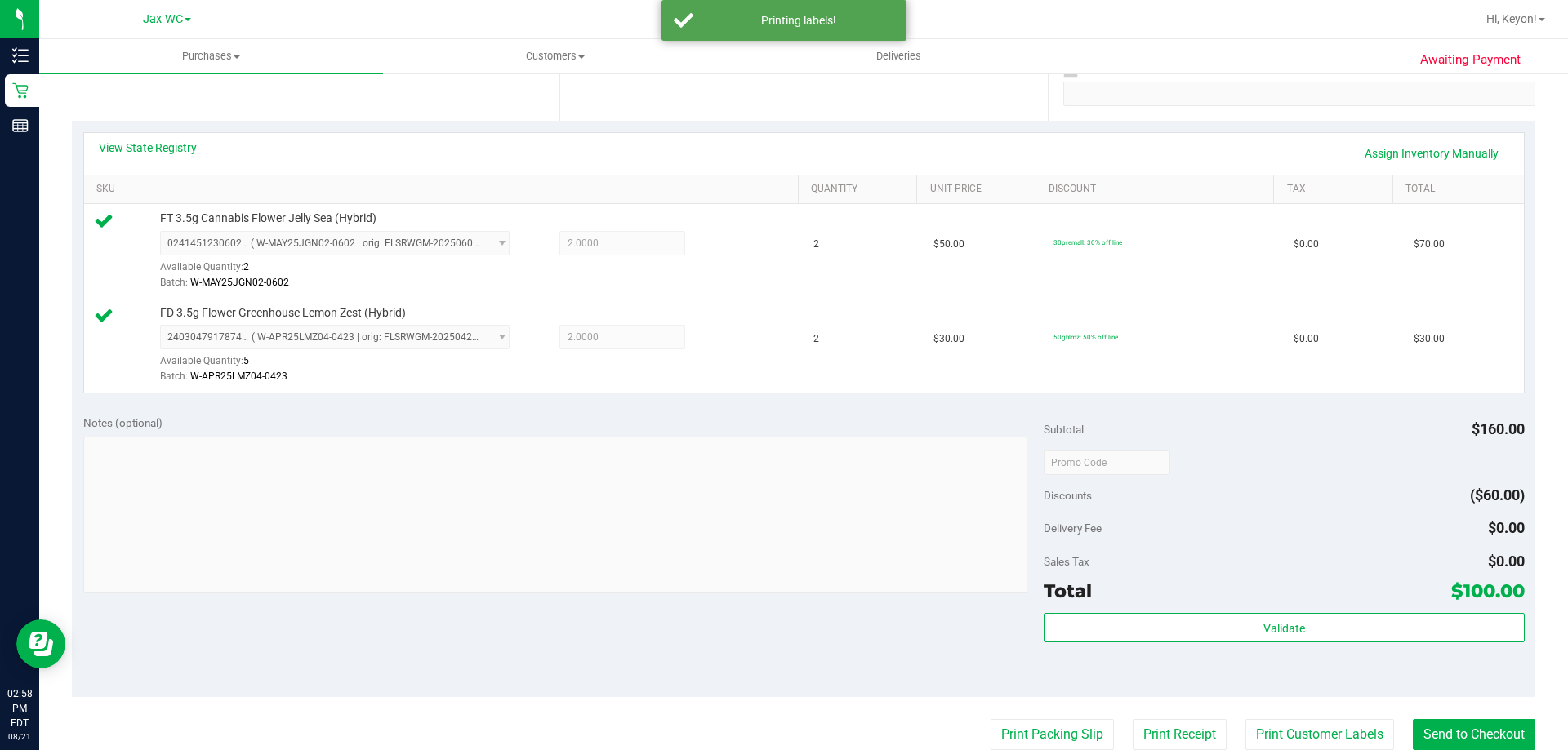
scroll to position [500, 0]
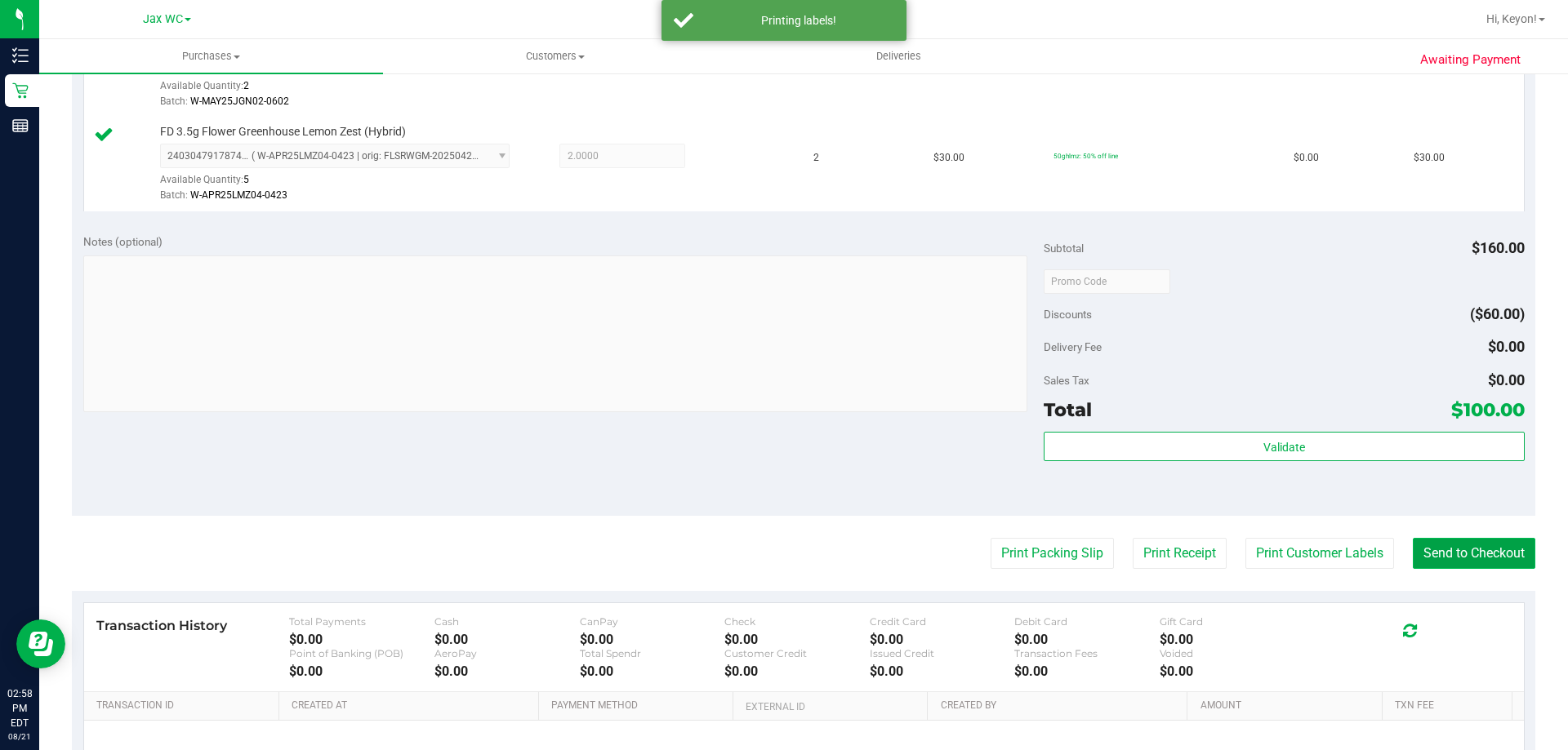
click at [1452, 553] on button "Send to Checkout" at bounding box center [1474, 553] width 122 height 31
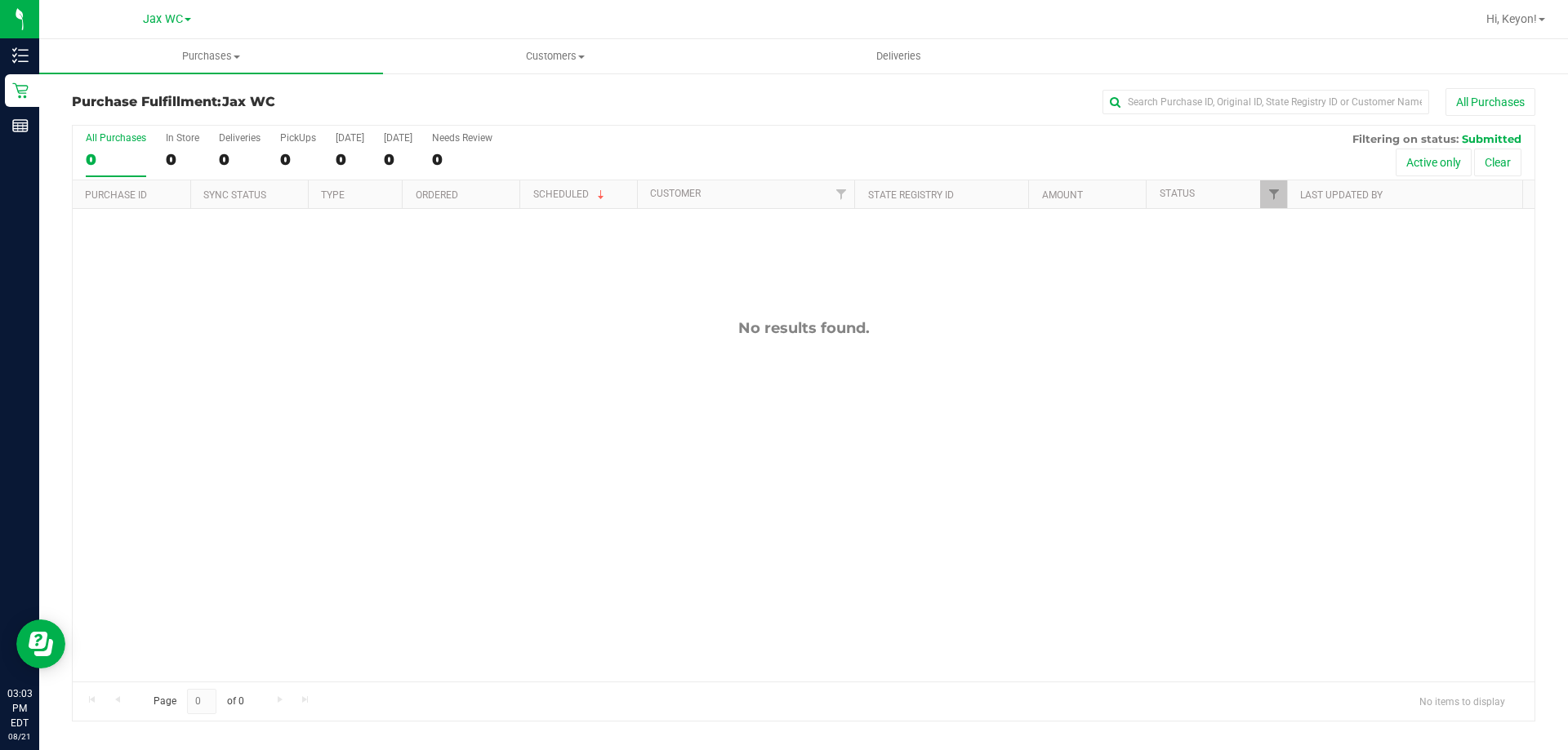
drag, startPoint x: 122, startPoint y: 145, endPoint x: 124, endPoint y: 122, distance: 23.1
click at [122, 143] on label "All Purchases 0" at bounding box center [116, 154] width 60 height 45
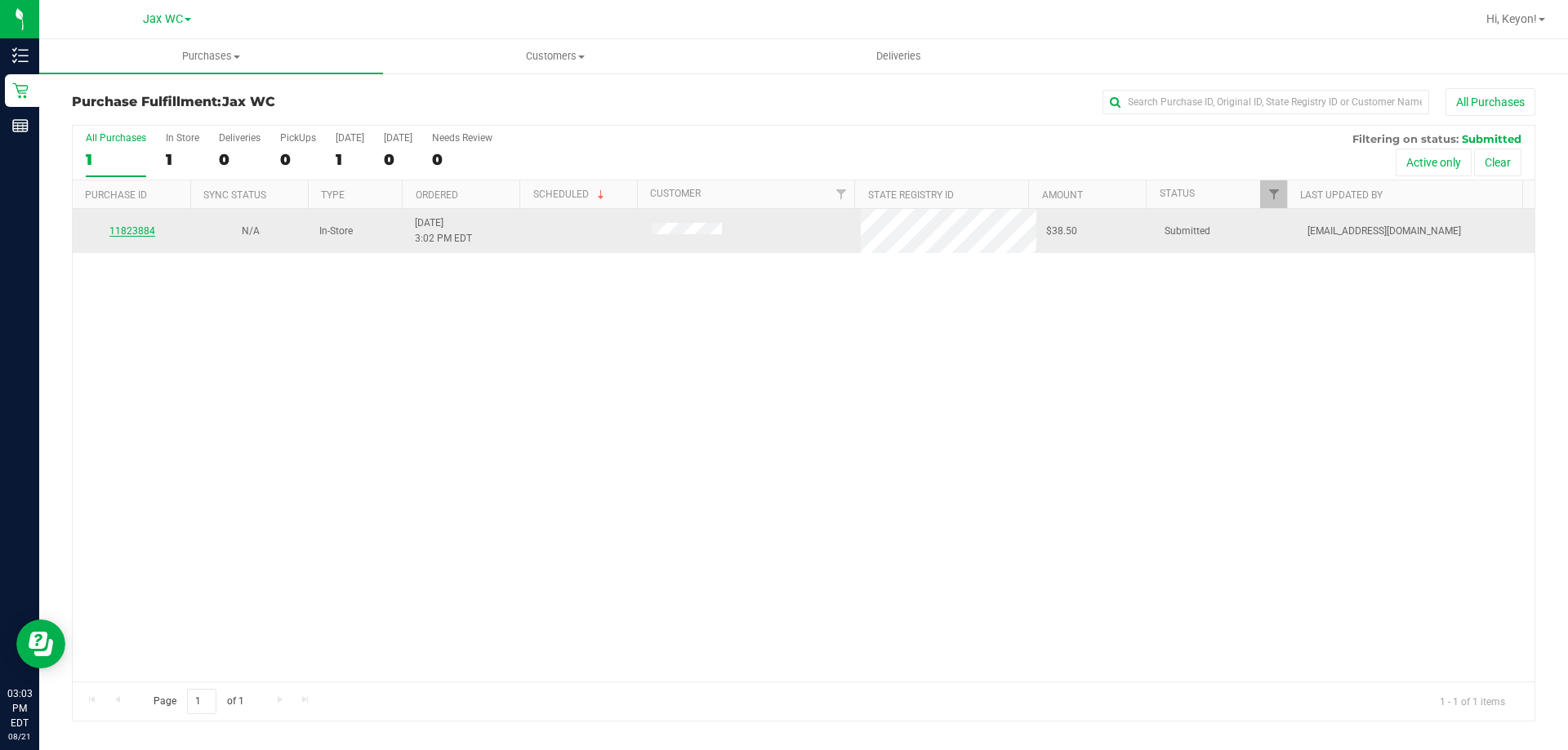
click at [139, 233] on link "11823884" at bounding box center [132, 230] width 46 height 11
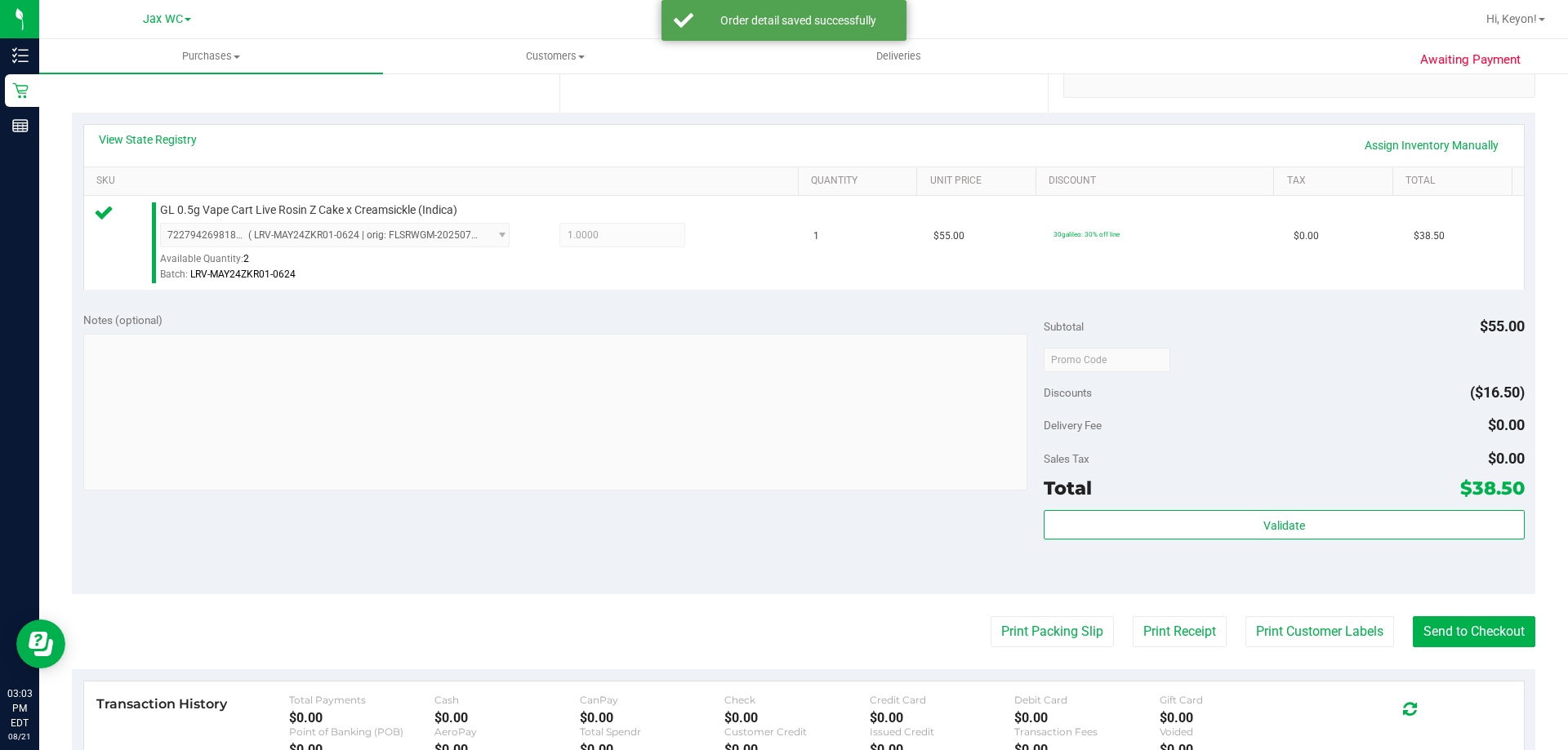
scroll to position [341, 0]
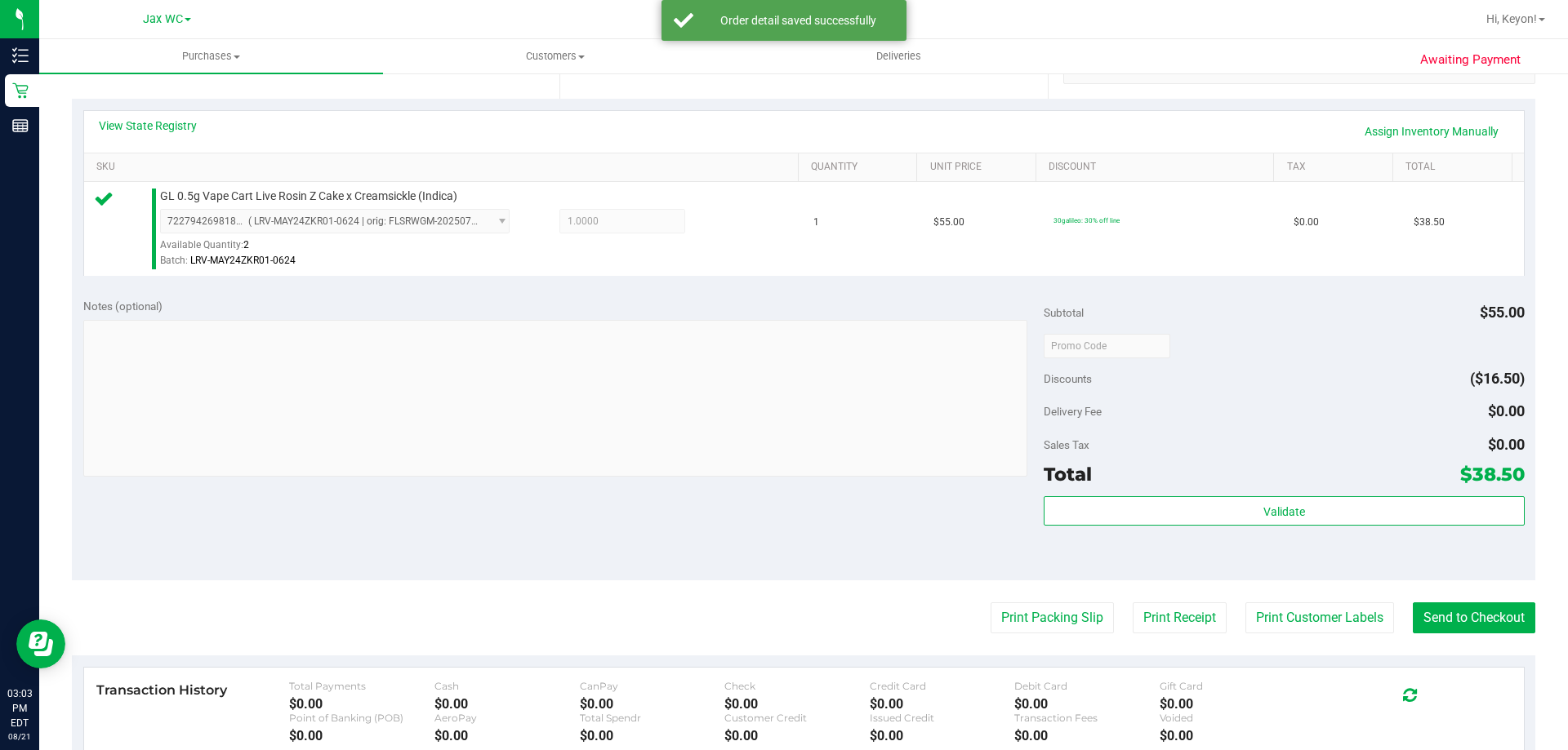
click at [1275, 531] on div "Validate" at bounding box center [1283, 533] width 480 height 73
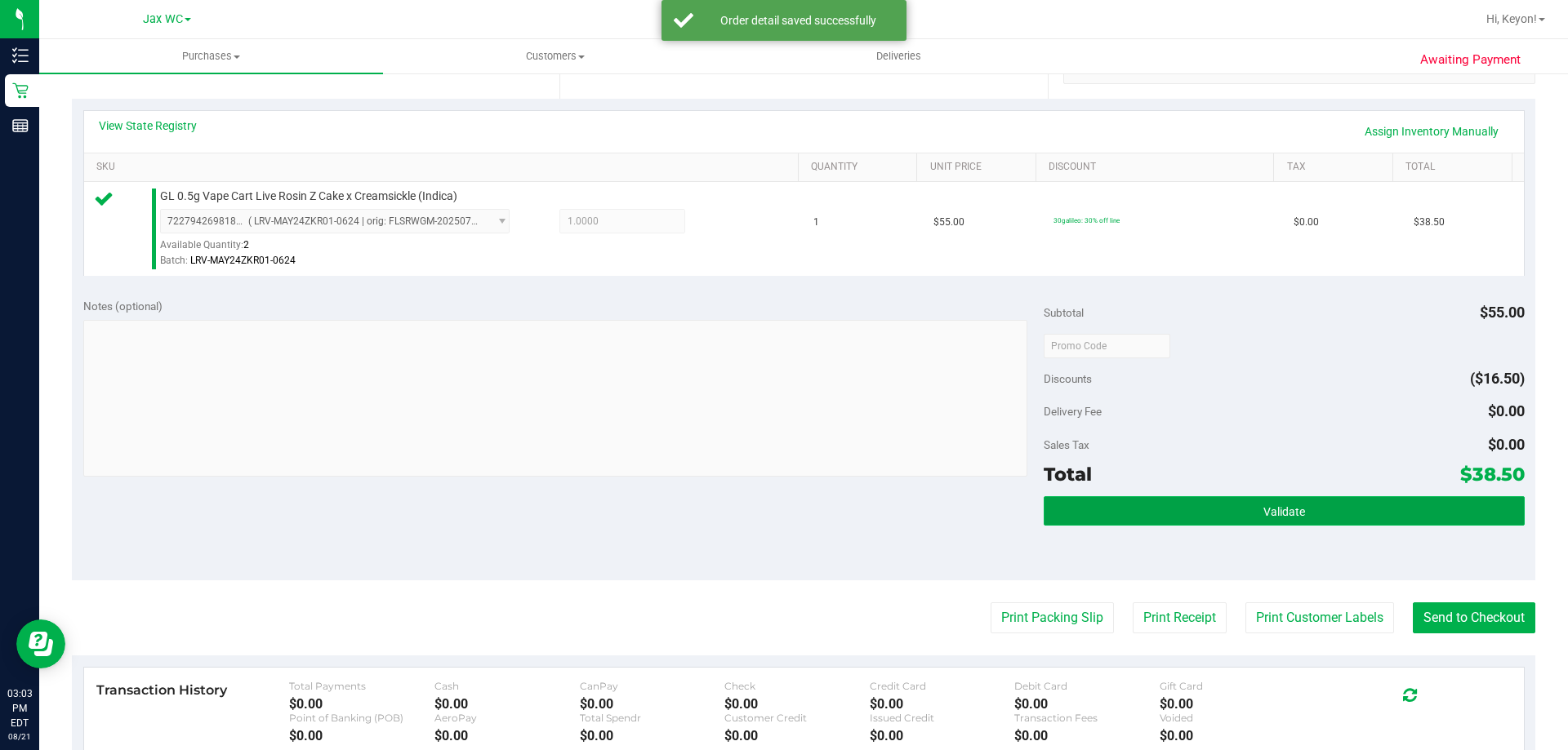
click at [1275, 518] on button "Validate" at bounding box center [1283, 511] width 480 height 29
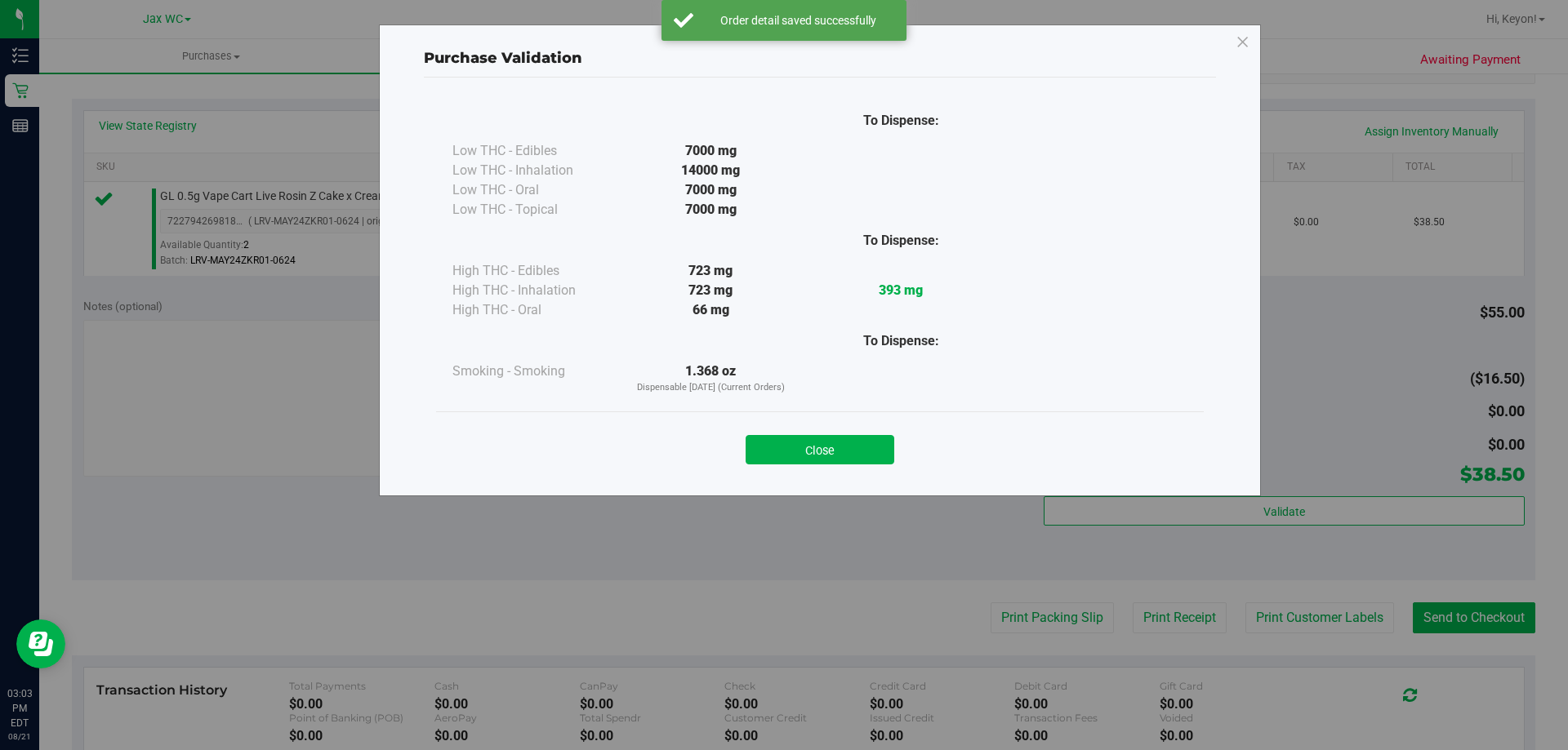
drag, startPoint x: 825, startPoint y: 447, endPoint x: 1290, endPoint y: 550, distance: 476.3
click at [839, 453] on button "Close" at bounding box center [819, 450] width 148 height 29
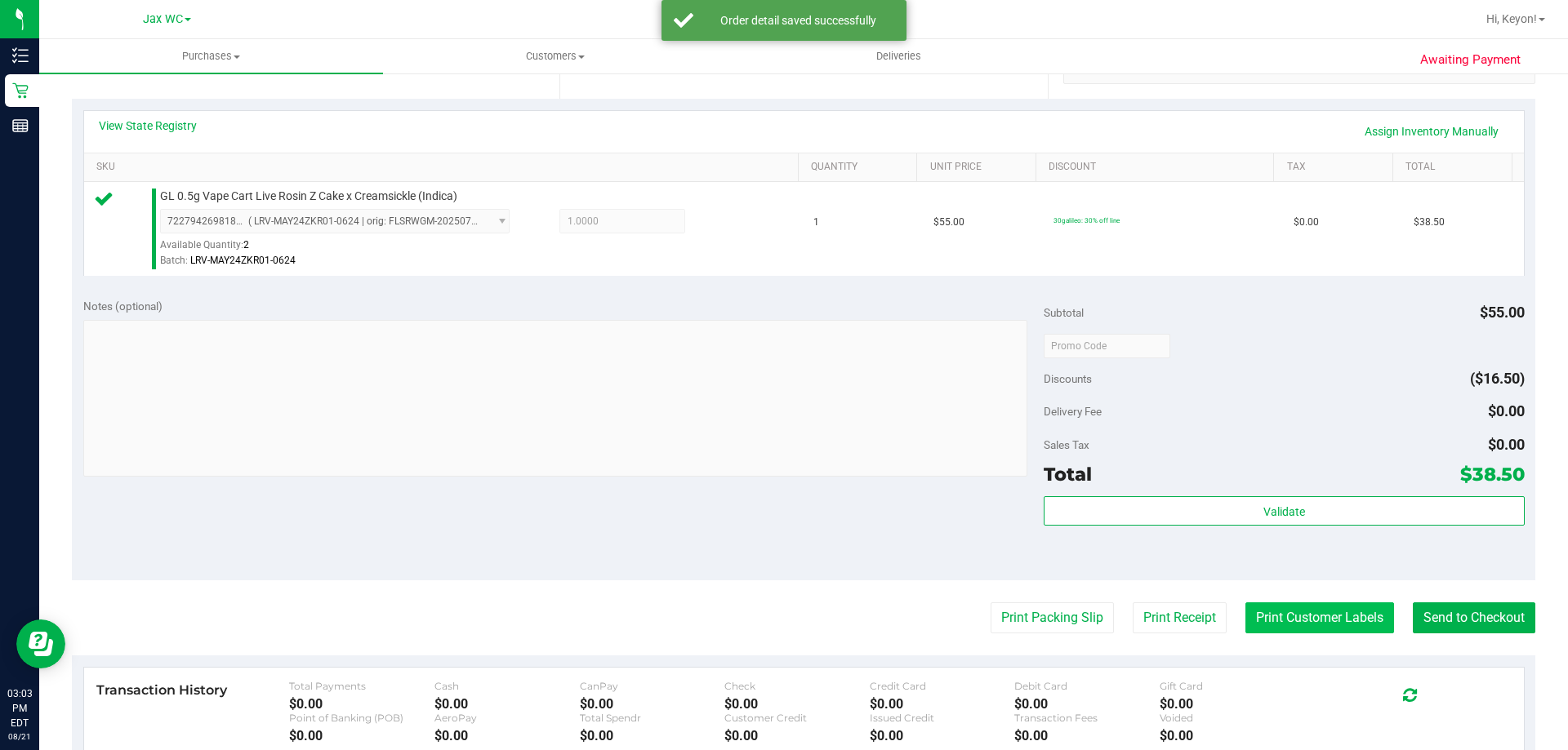
click at [1311, 622] on button "Print Customer Labels" at bounding box center [1320, 618] width 148 height 31
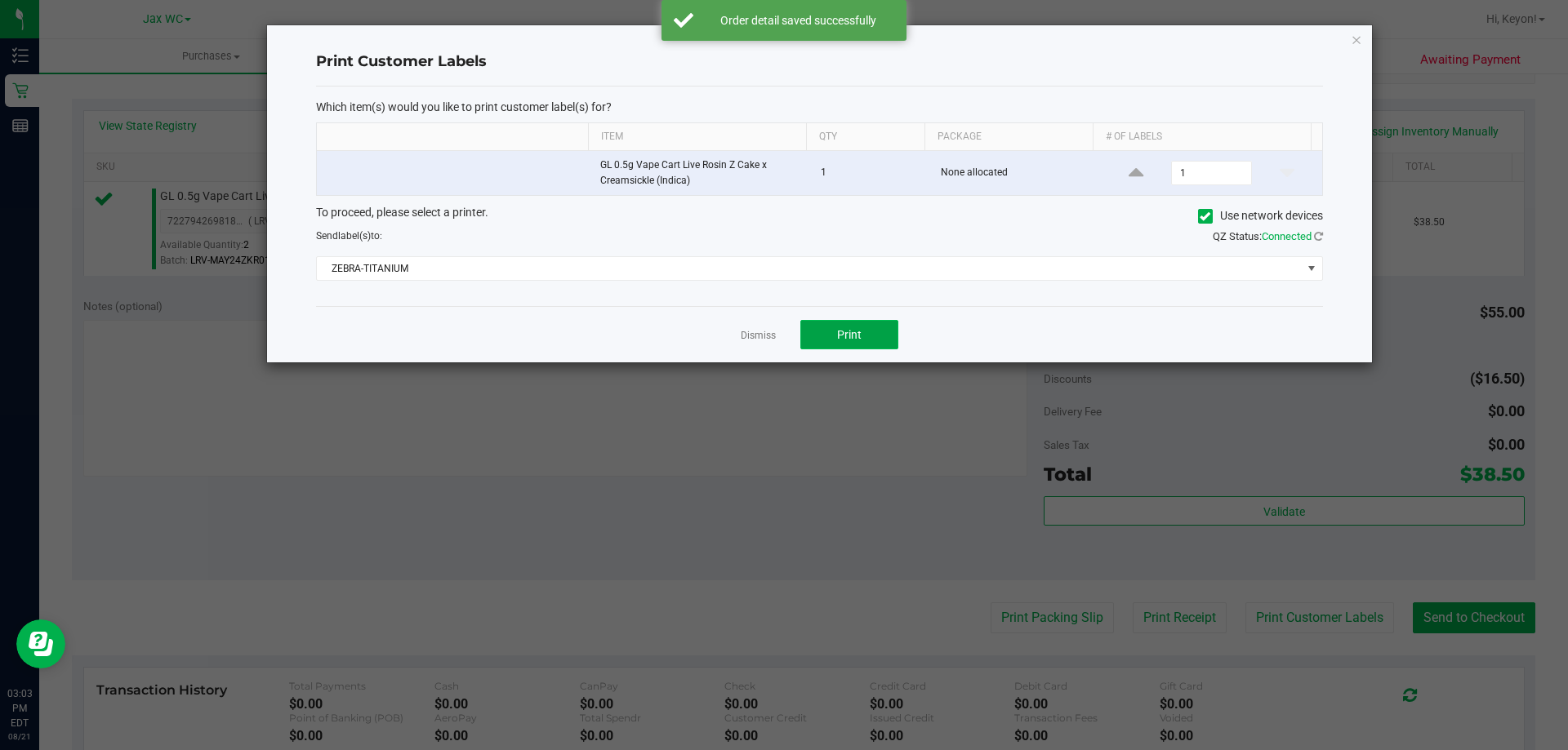
click at [868, 332] on button "Print" at bounding box center [850, 334] width 98 height 29
click at [770, 330] on link "Dismiss" at bounding box center [758, 336] width 35 height 14
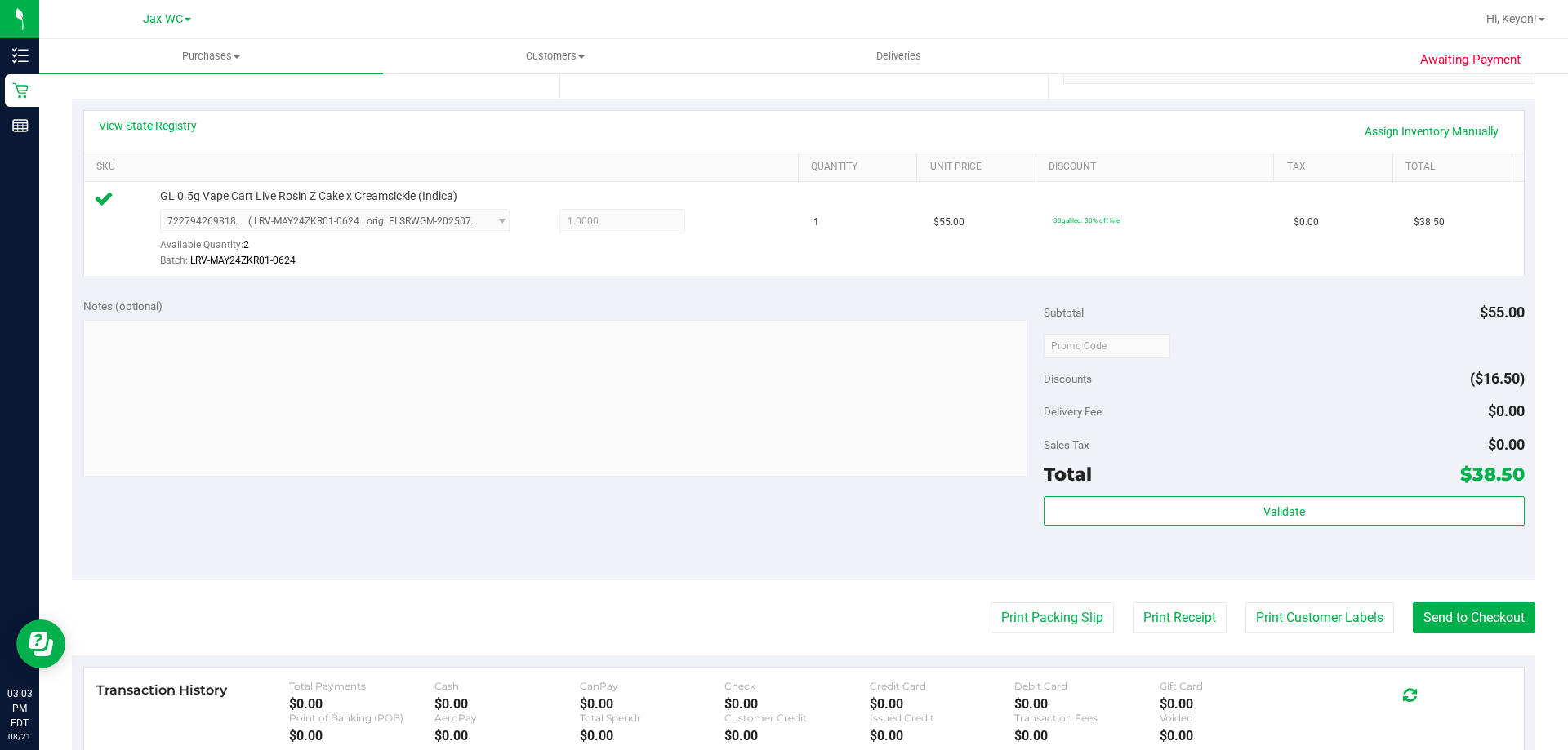
scroll to position [259, 0]
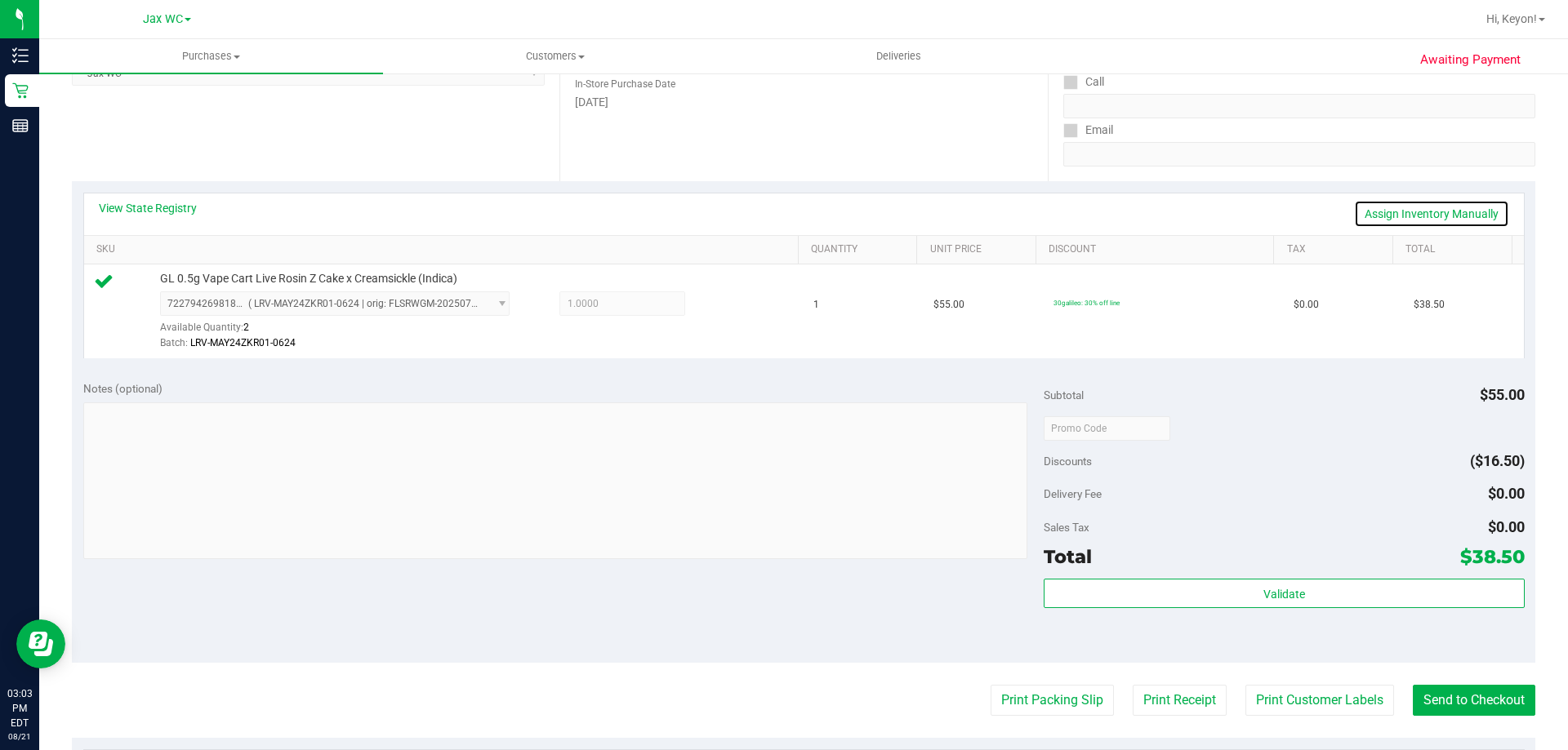
click at [1441, 212] on link "Assign Inventory Manually" at bounding box center [1432, 214] width 155 height 28
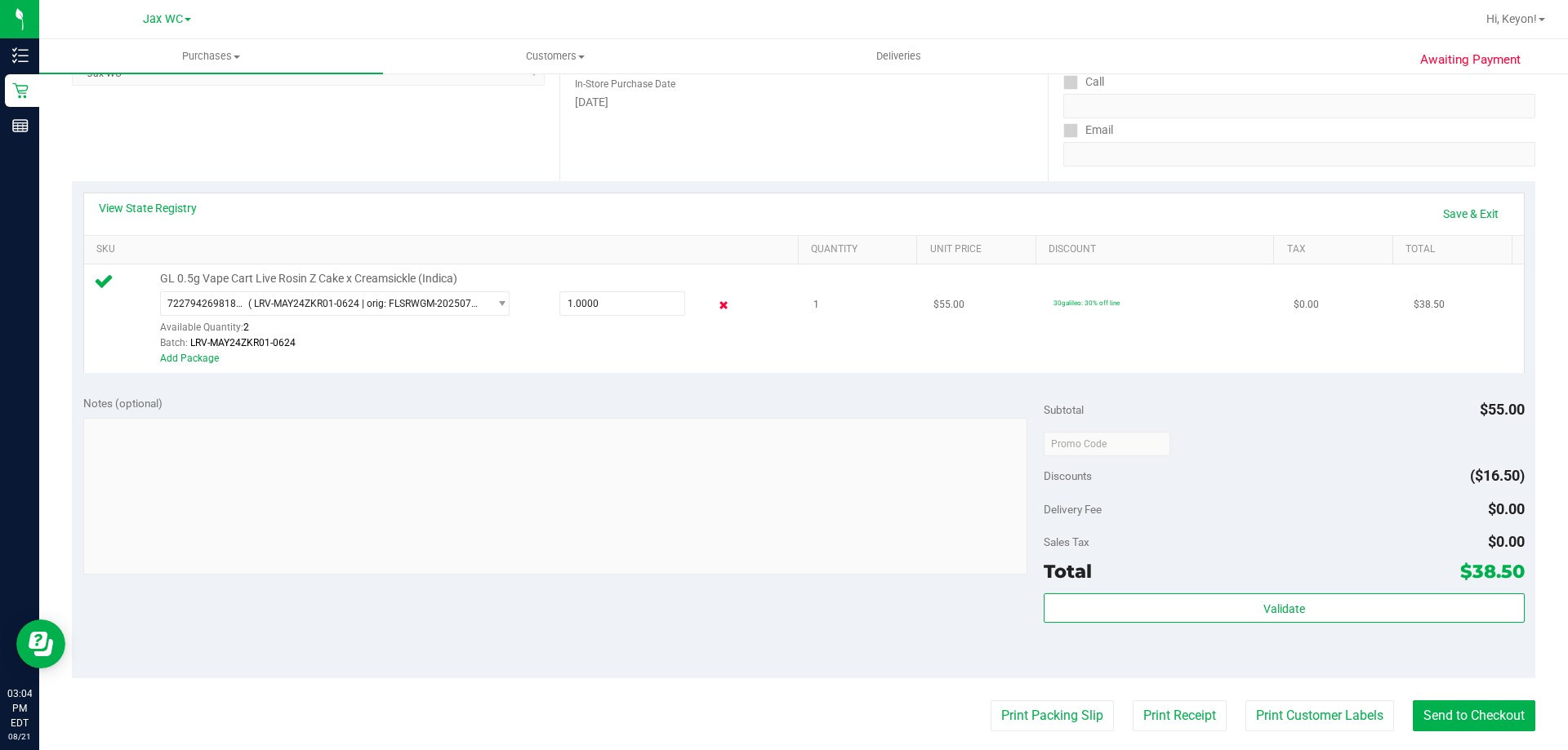
click at [715, 304] on icon at bounding box center [724, 306] width 17 height 19
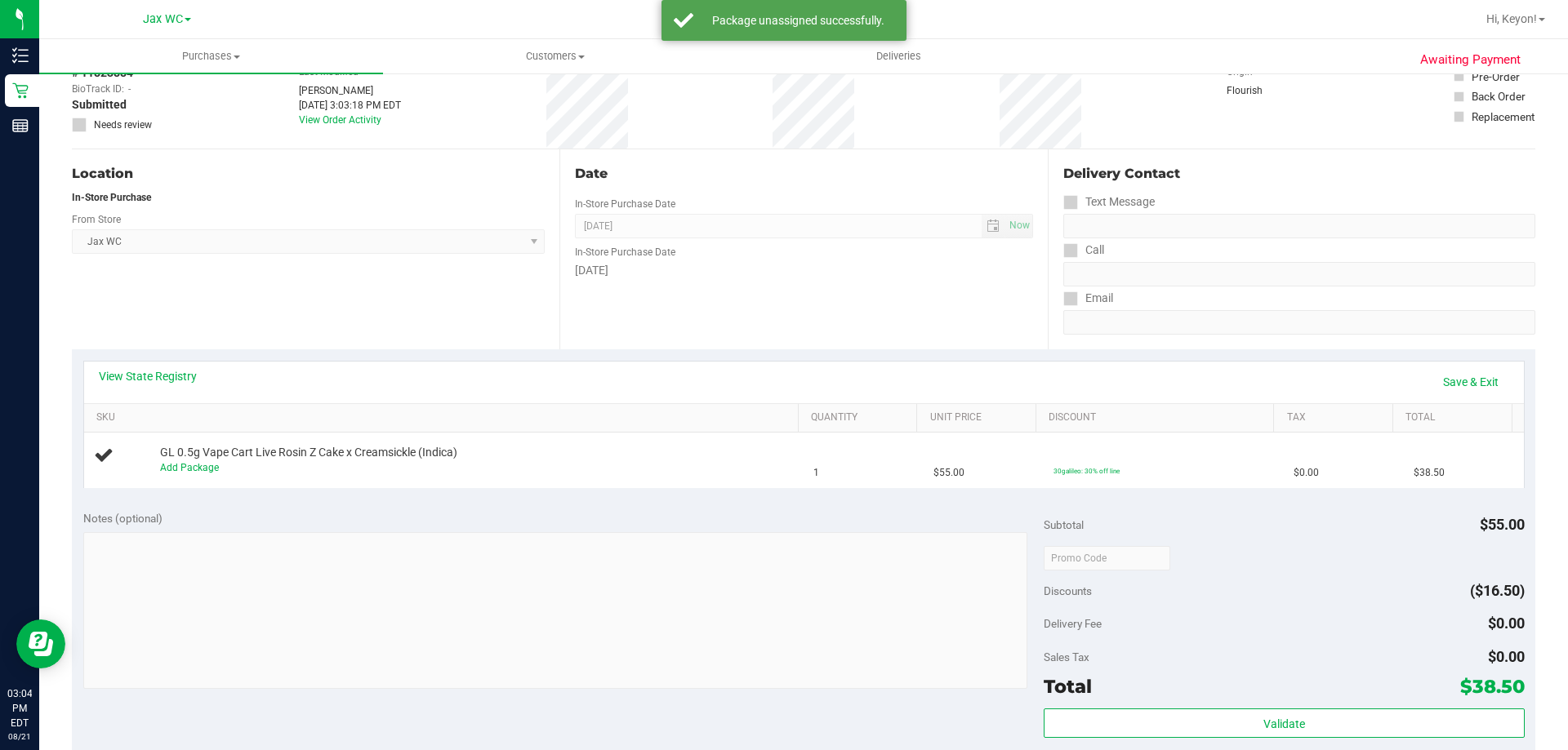
scroll to position [0, 0]
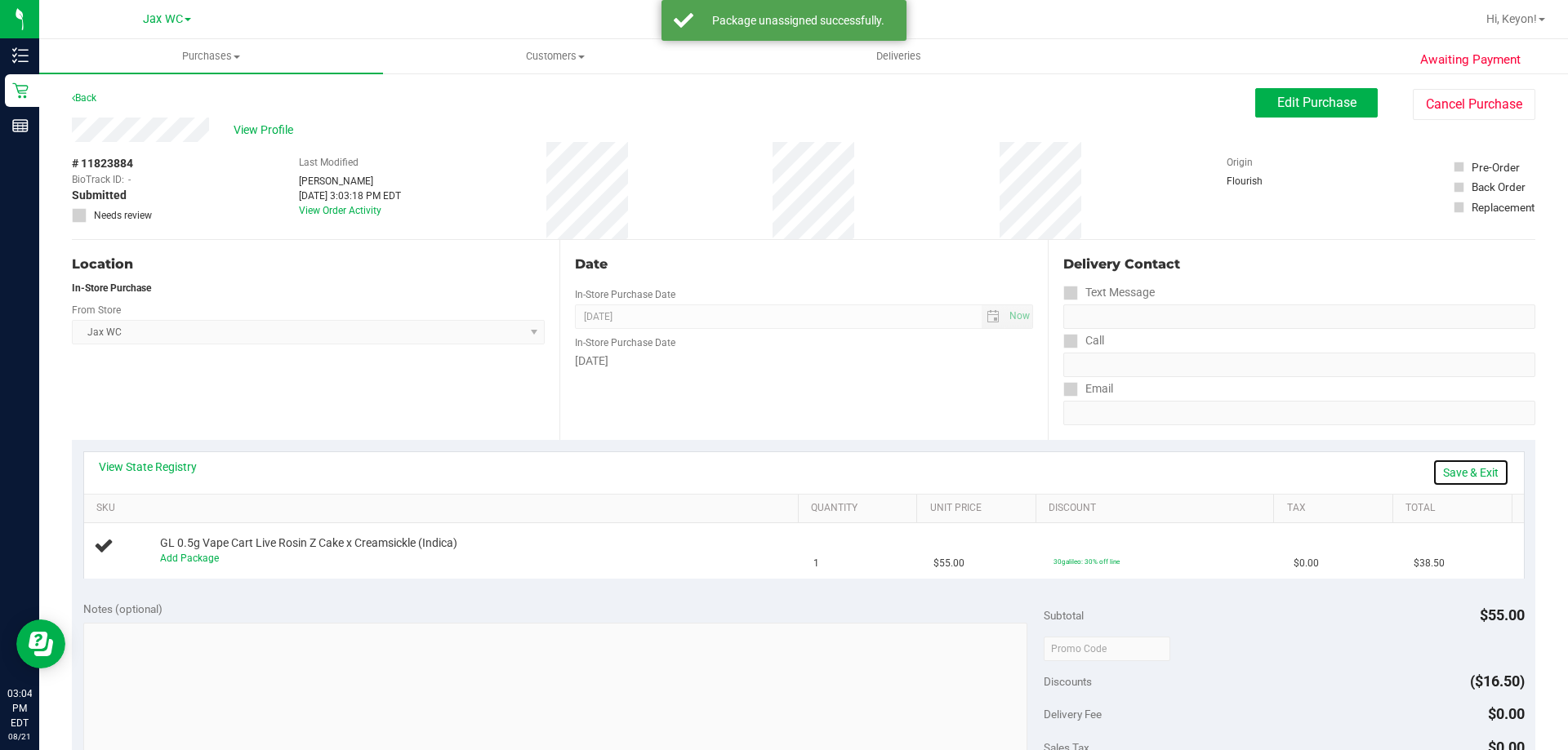
click at [1462, 472] on link "Save & Exit" at bounding box center [1471, 472] width 77 height 28
click at [1281, 107] on span "Edit Purchase" at bounding box center [1317, 103] width 79 height 16
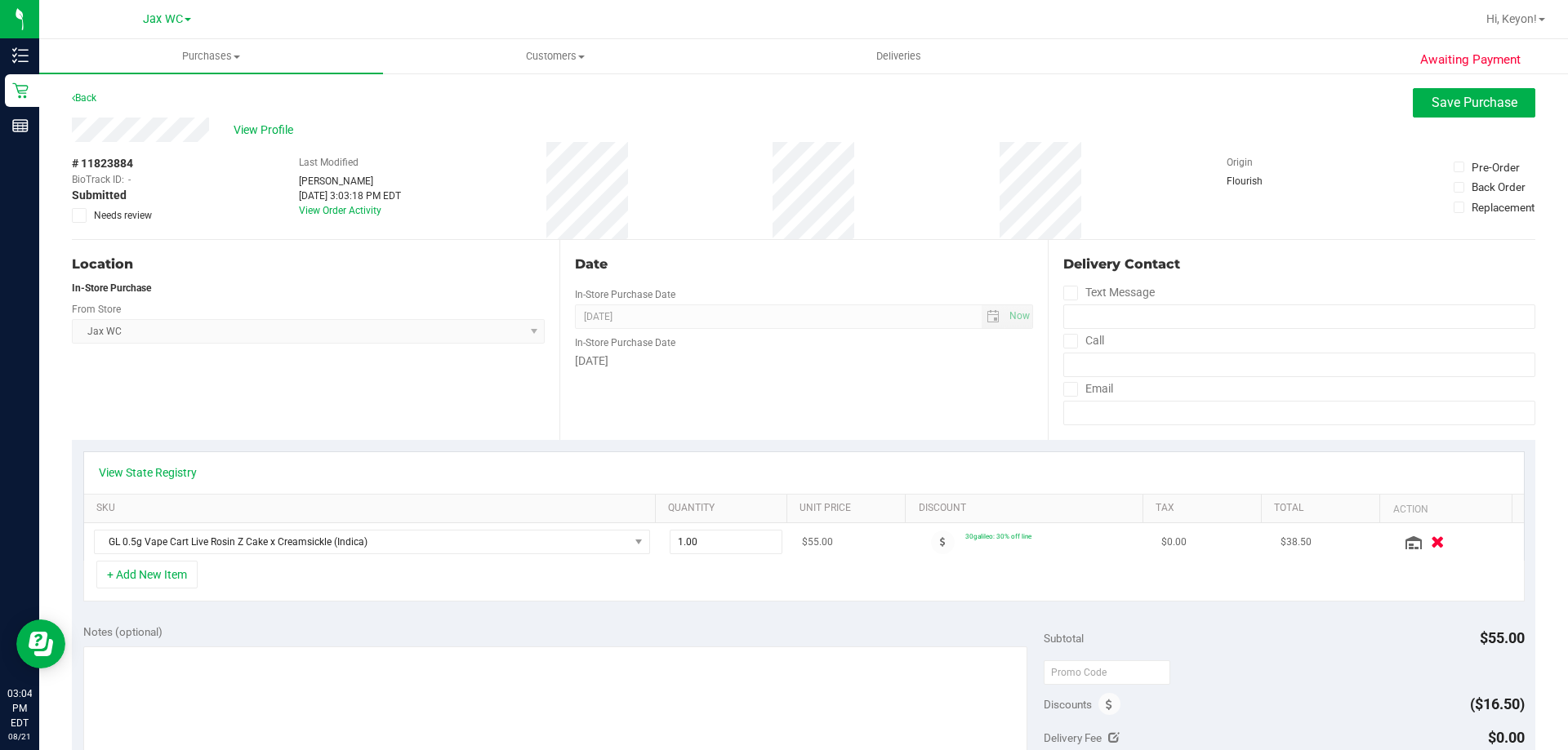
click at [1431, 540] on icon "button" at bounding box center [1438, 542] width 14 height 12
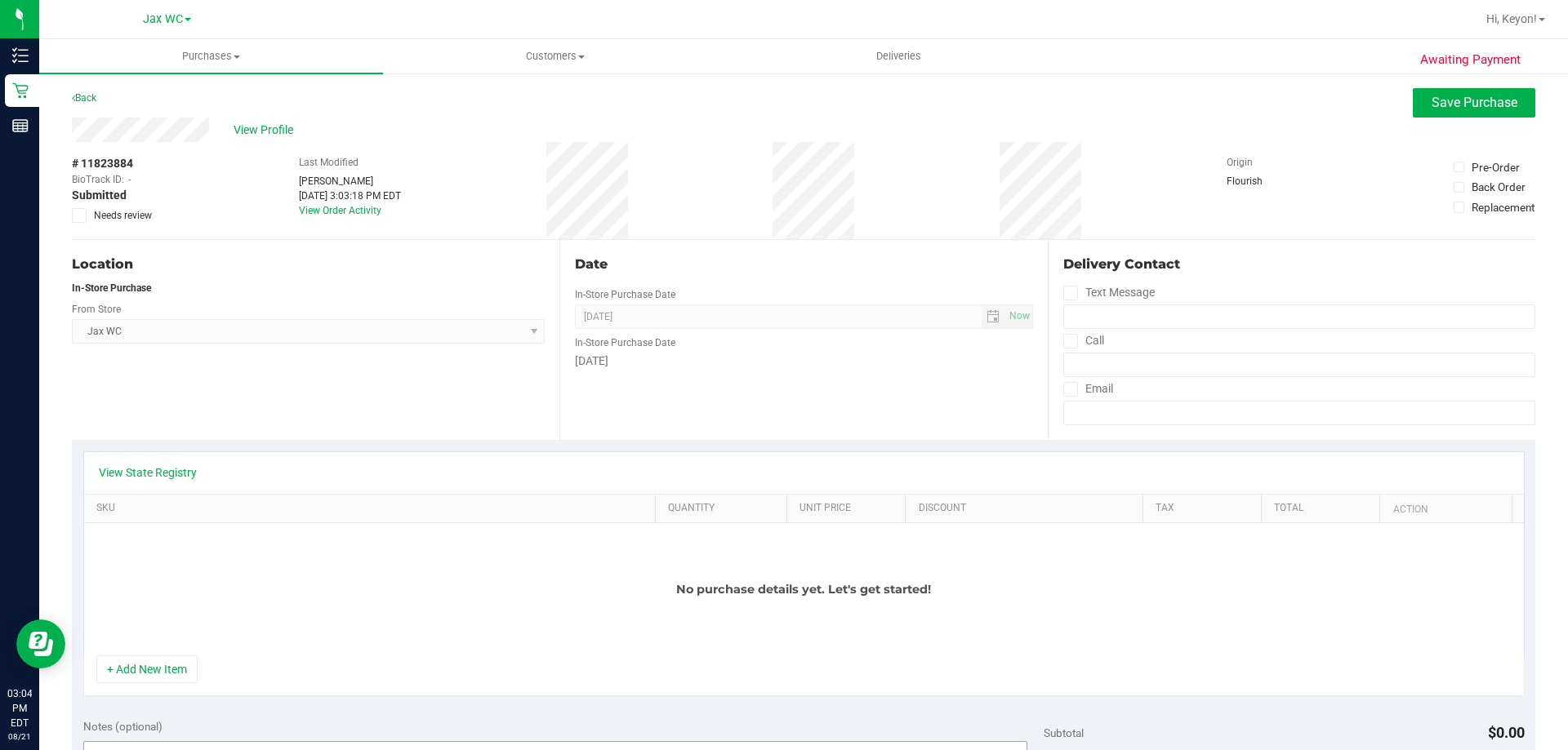
drag, startPoint x: 109, startPoint y: 661, endPoint x: 125, endPoint y: 652, distance: 18.4
click at [116, 661] on button "+ Add New Item" at bounding box center [147, 669] width 101 height 28
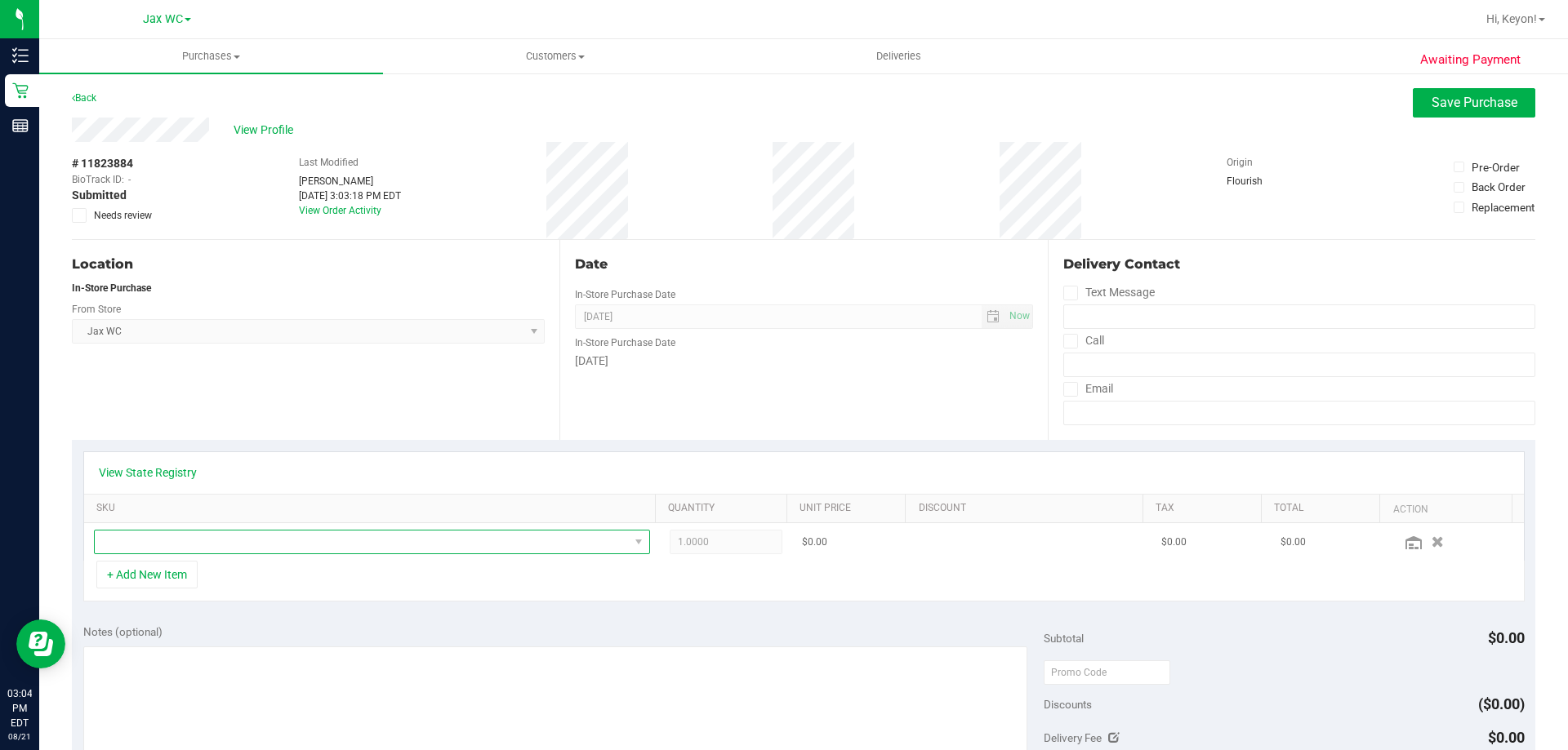
click at [246, 546] on span "NO DATA FOUND" at bounding box center [361, 541] width 534 height 23
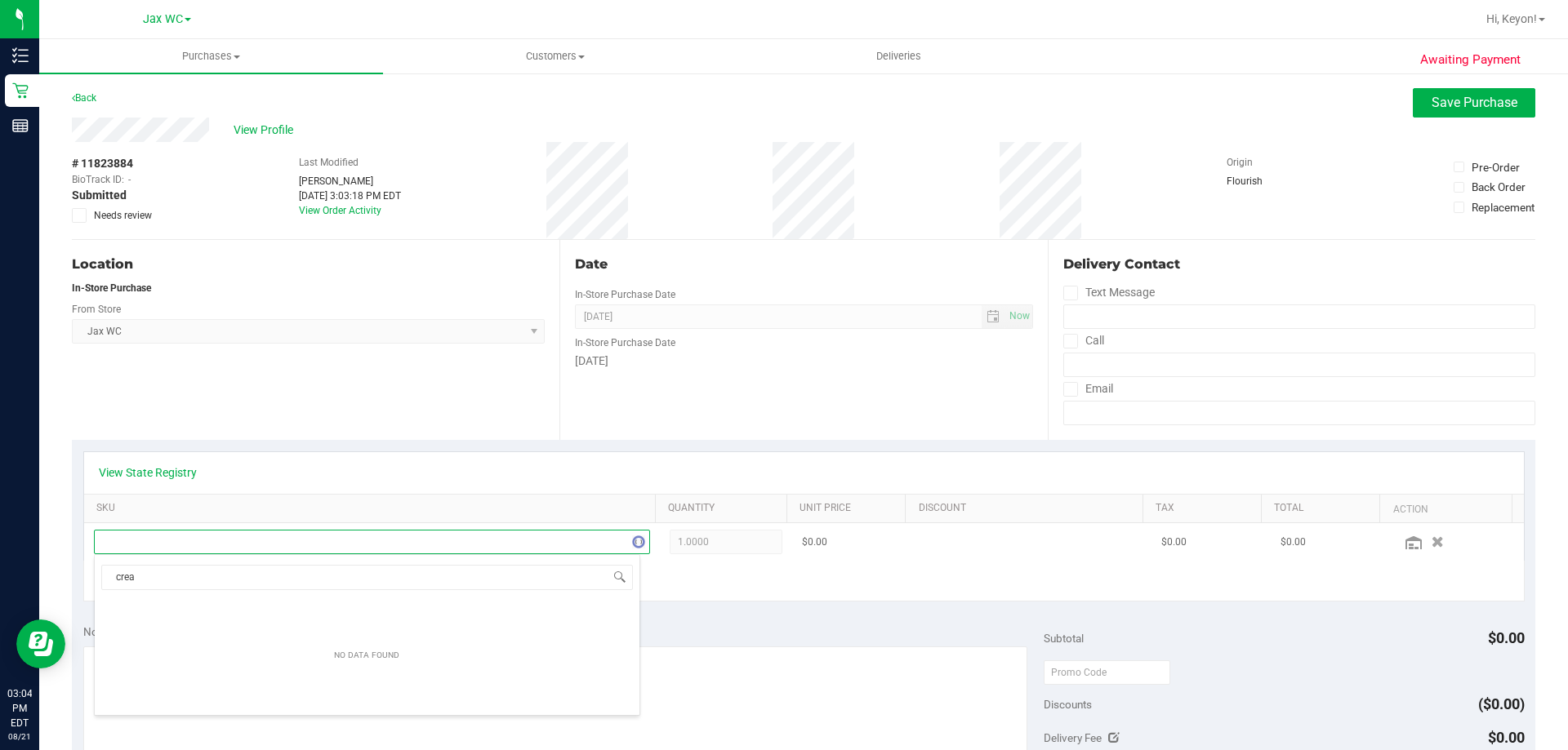
scroll to position [24, 542]
type input "cream"
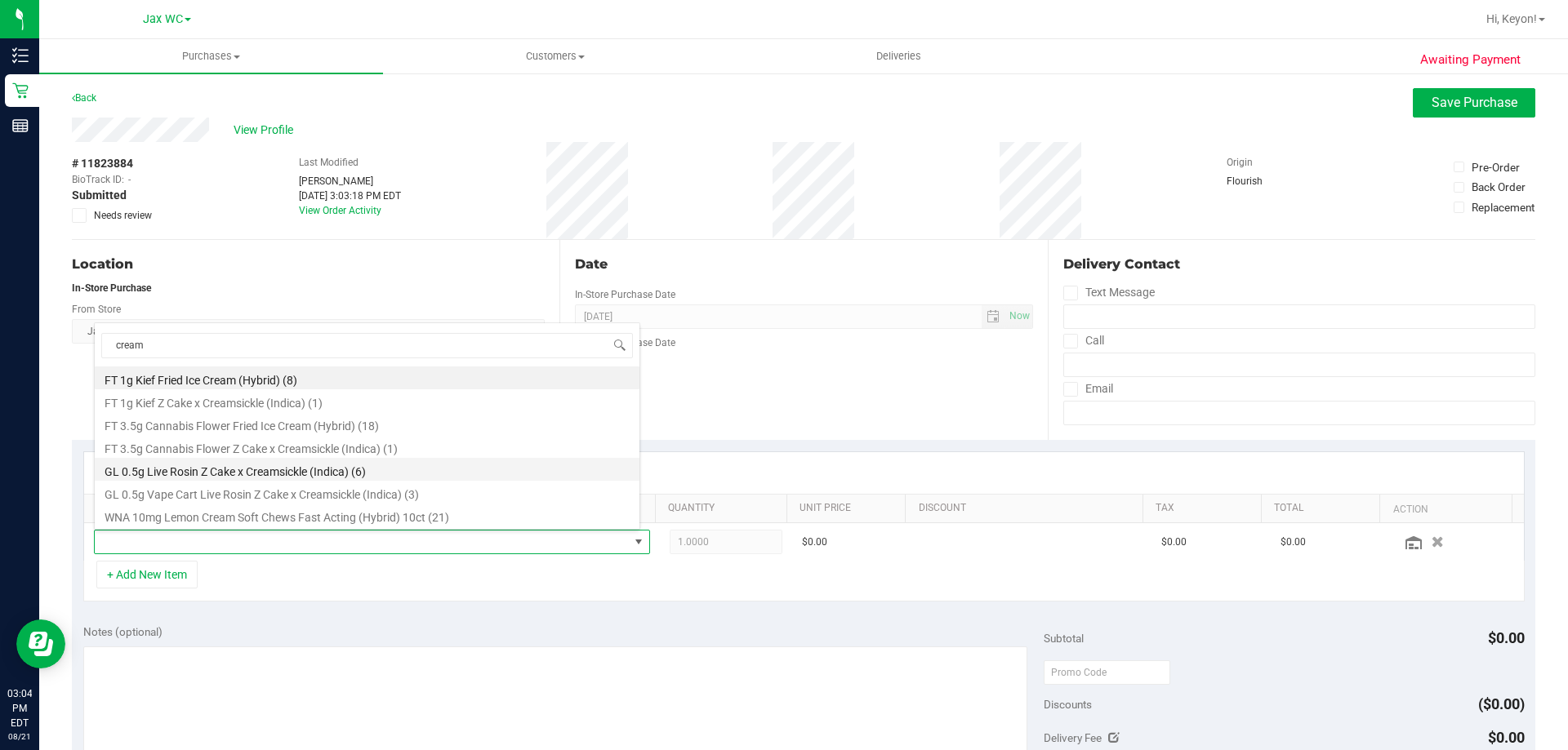
click at [379, 469] on li "GL 0.5g Live Rosin Z Cake x Creamsickle (Indica) (6)" at bounding box center [367, 469] width 545 height 23
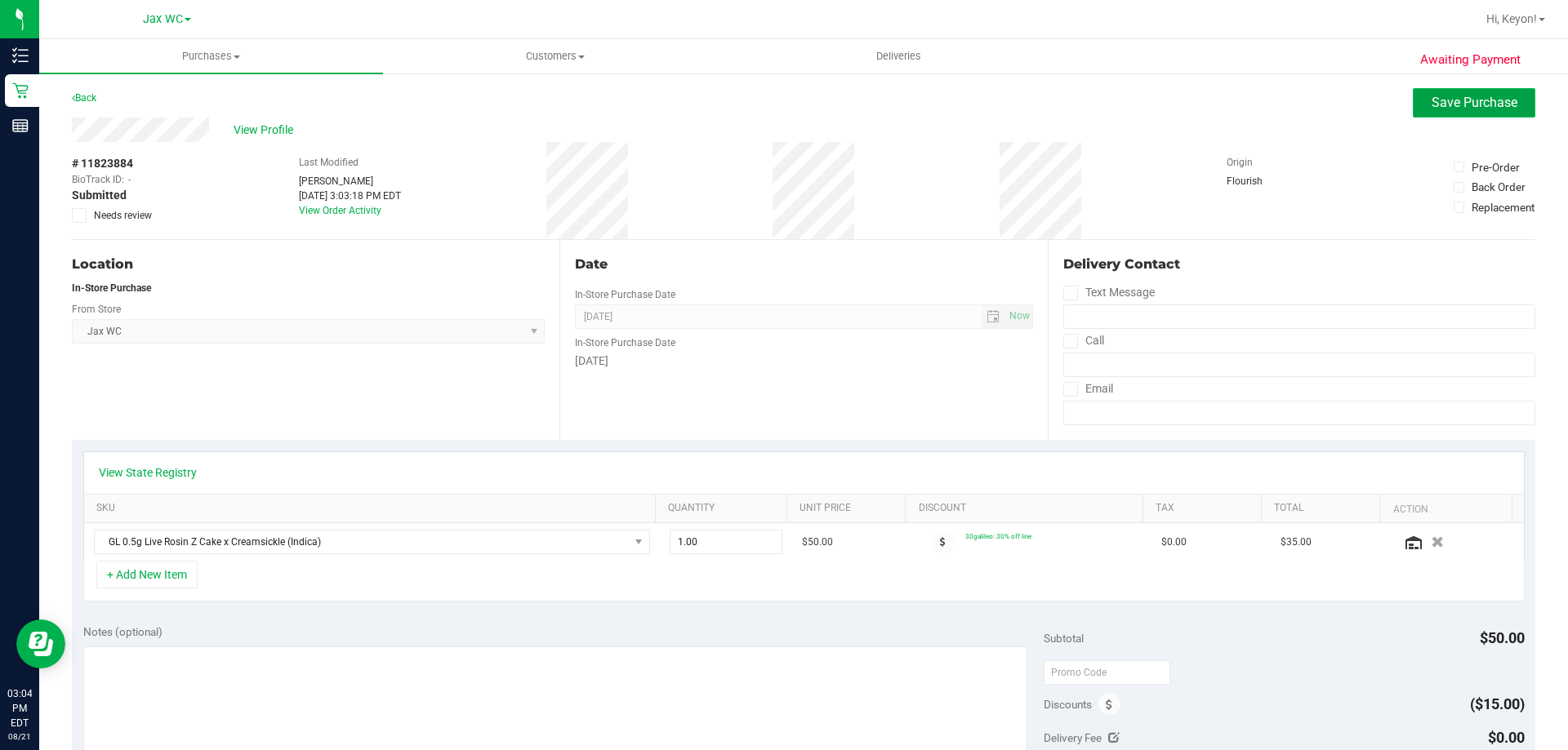
click at [1463, 102] on span "Save Purchase" at bounding box center [1474, 103] width 85 height 16
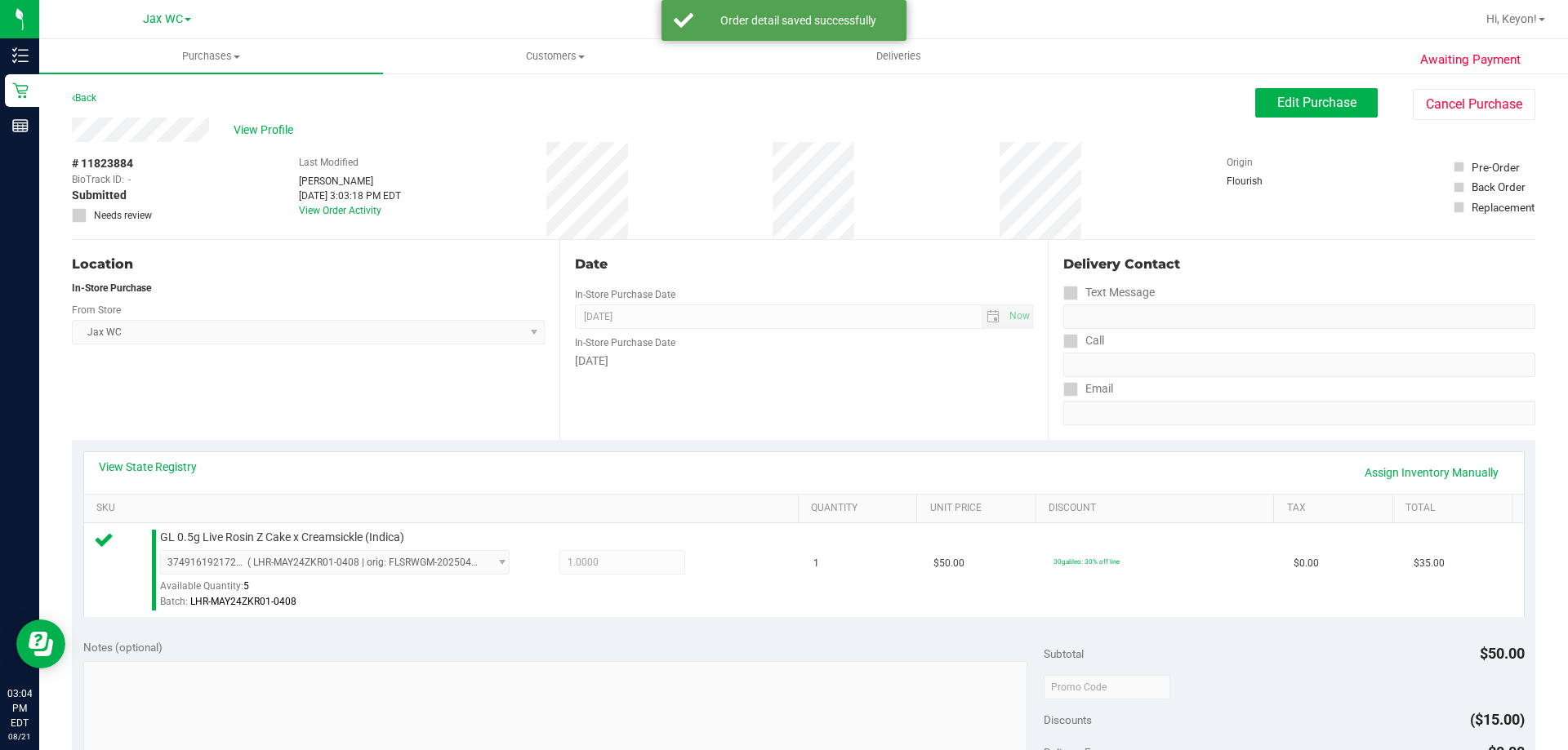
scroll to position [366, 0]
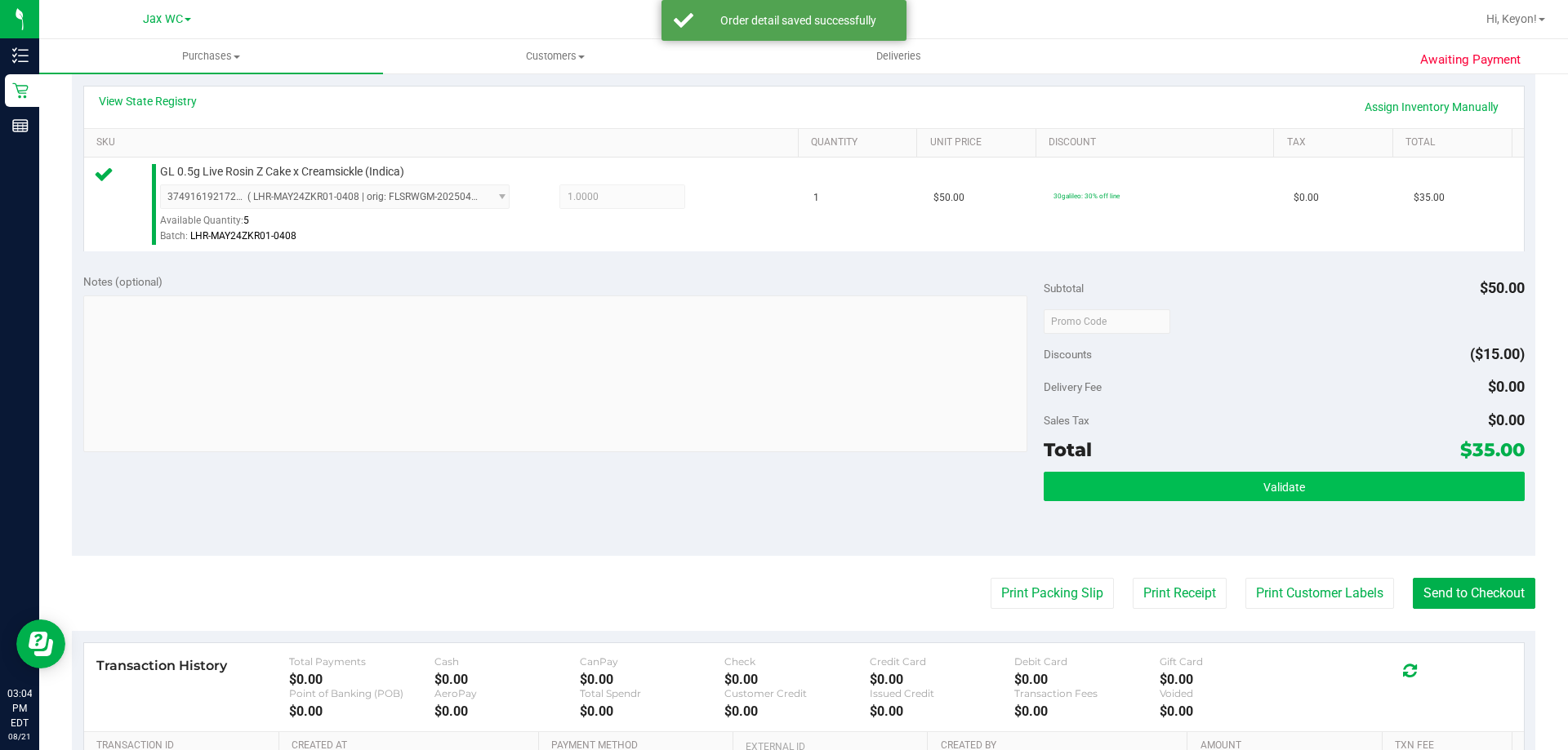
click at [1327, 497] on div "Validate" at bounding box center [1283, 508] width 480 height 73
click at [1321, 491] on button "Validate" at bounding box center [1283, 486] width 480 height 29
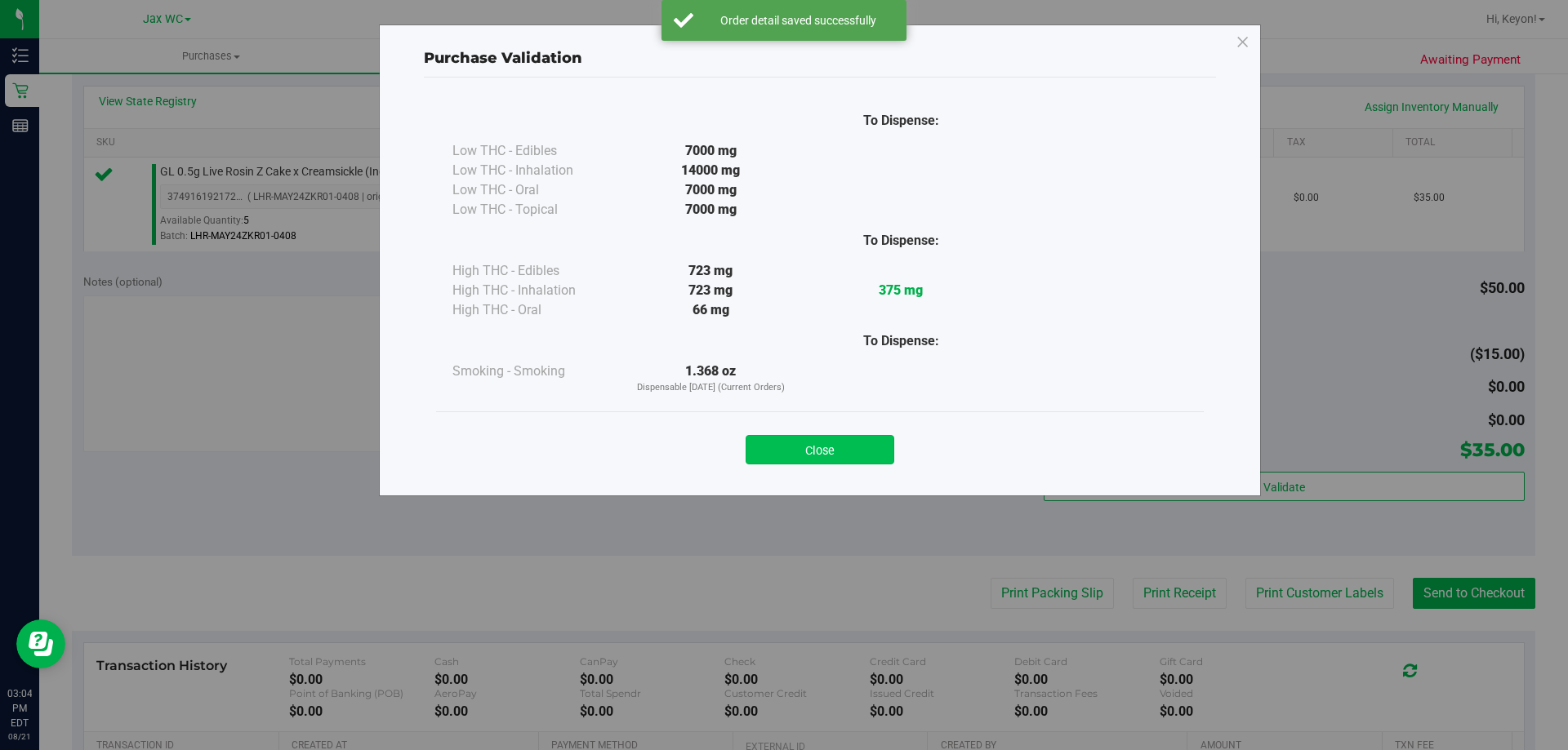
drag, startPoint x: 845, startPoint y: 445, endPoint x: 1232, endPoint y: 546, distance: 400.0
click at [853, 448] on button "Close" at bounding box center [819, 450] width 148 height 29
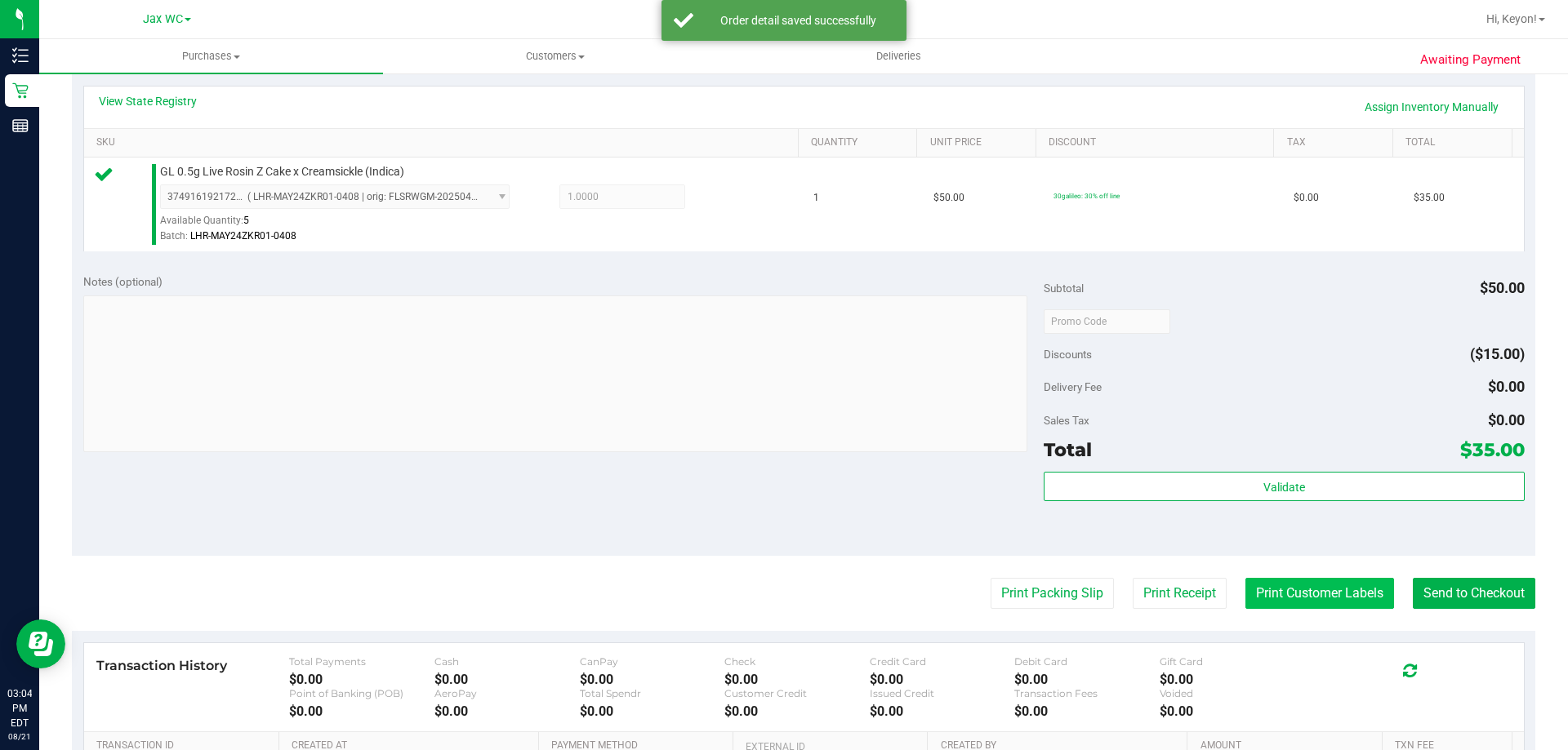
click at [1301, 594] on button "Print Customer Labels" at bounding box center [1320, 593] width 148 height 31
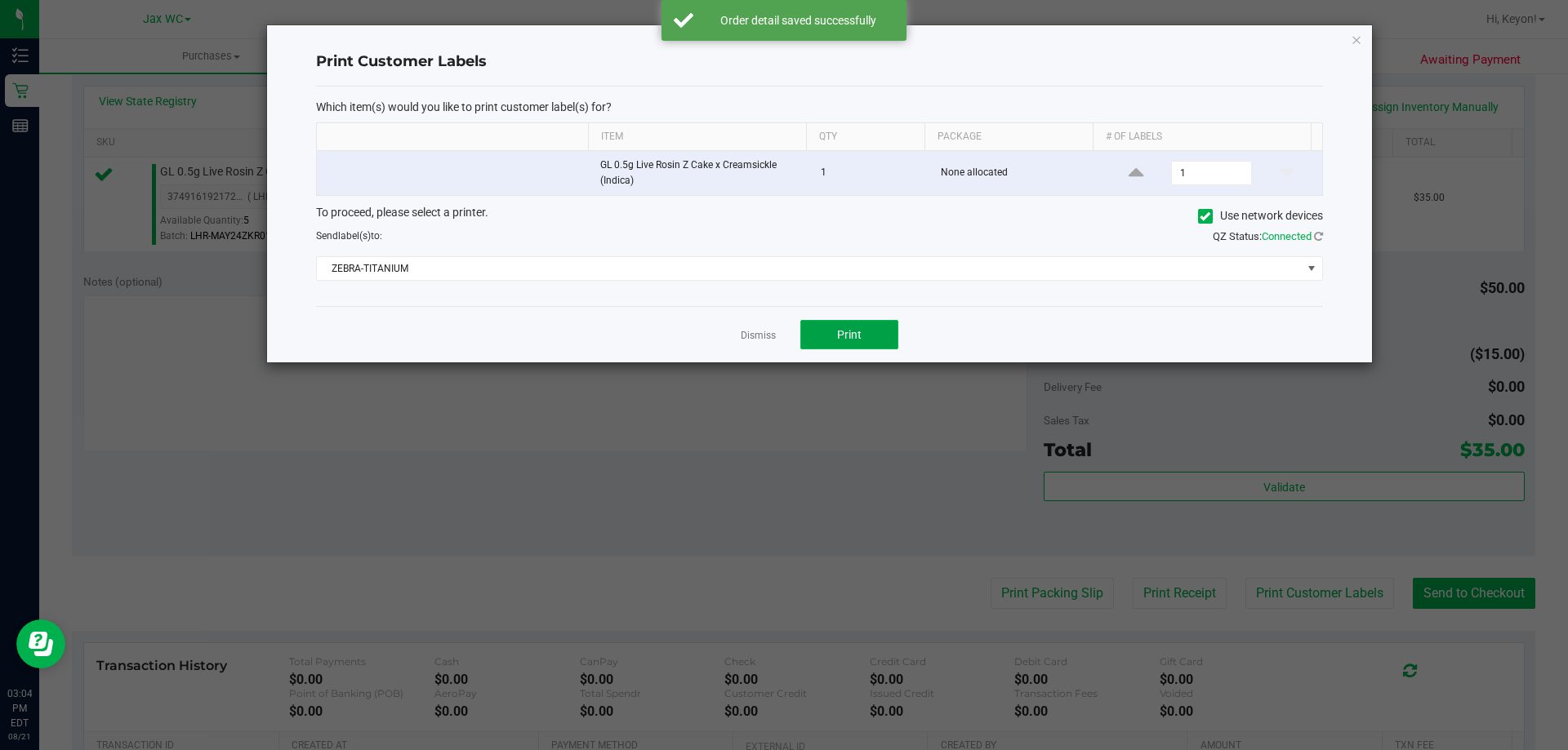
click at [877, 334] on button "Print" at bounding box center [850, 334] width 98 height 29
click at [755, 335] on link "Dismiss" at bounding box center [758, 336] width 35 height 14
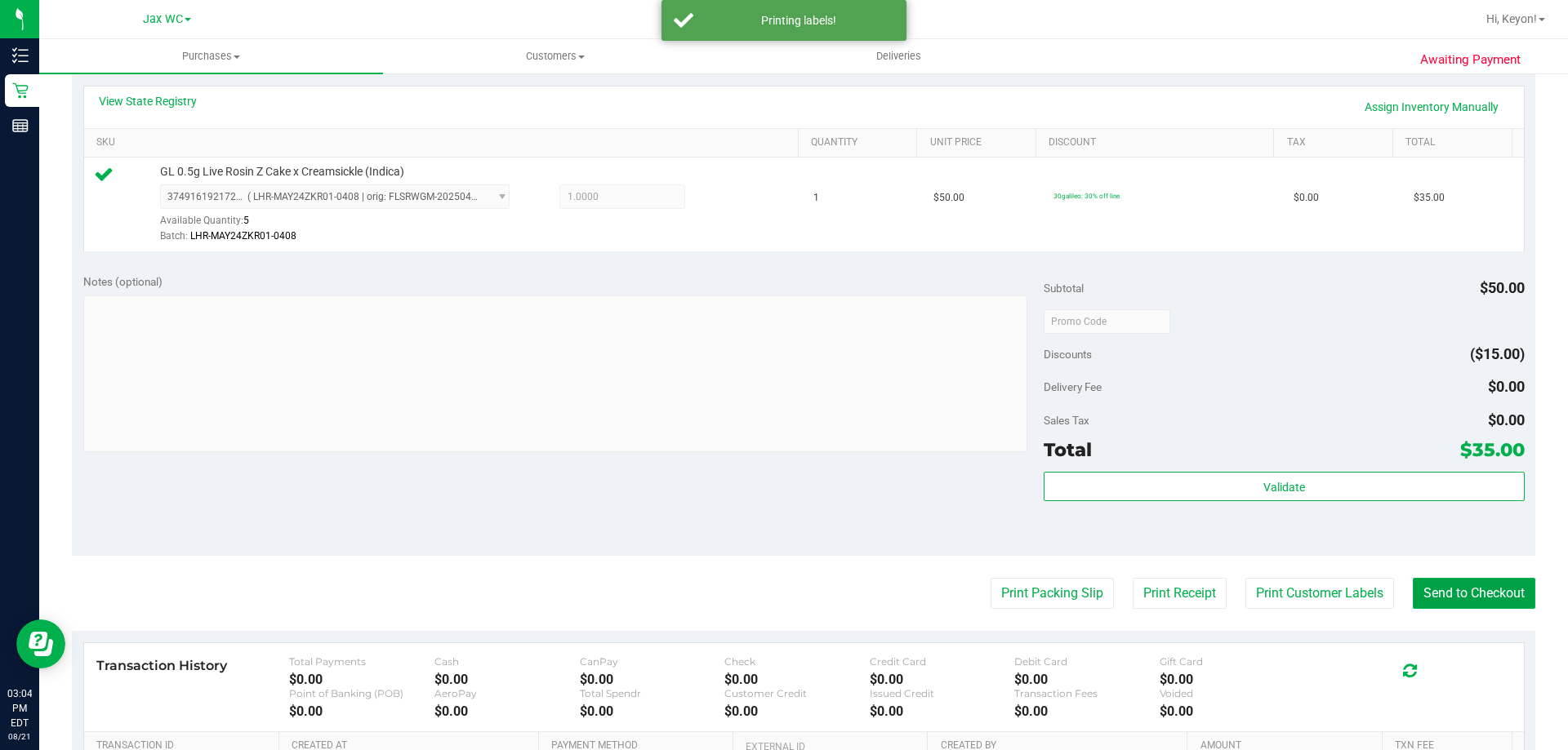
drag, startPoint x: 1454, startPoint y: 590, endPoint x: 1384, endPoint y: 534, distance: 89.6
click at [1455, 591] on button "Send to Checkout" at bounding box center [1474, 593] width 122 height 31
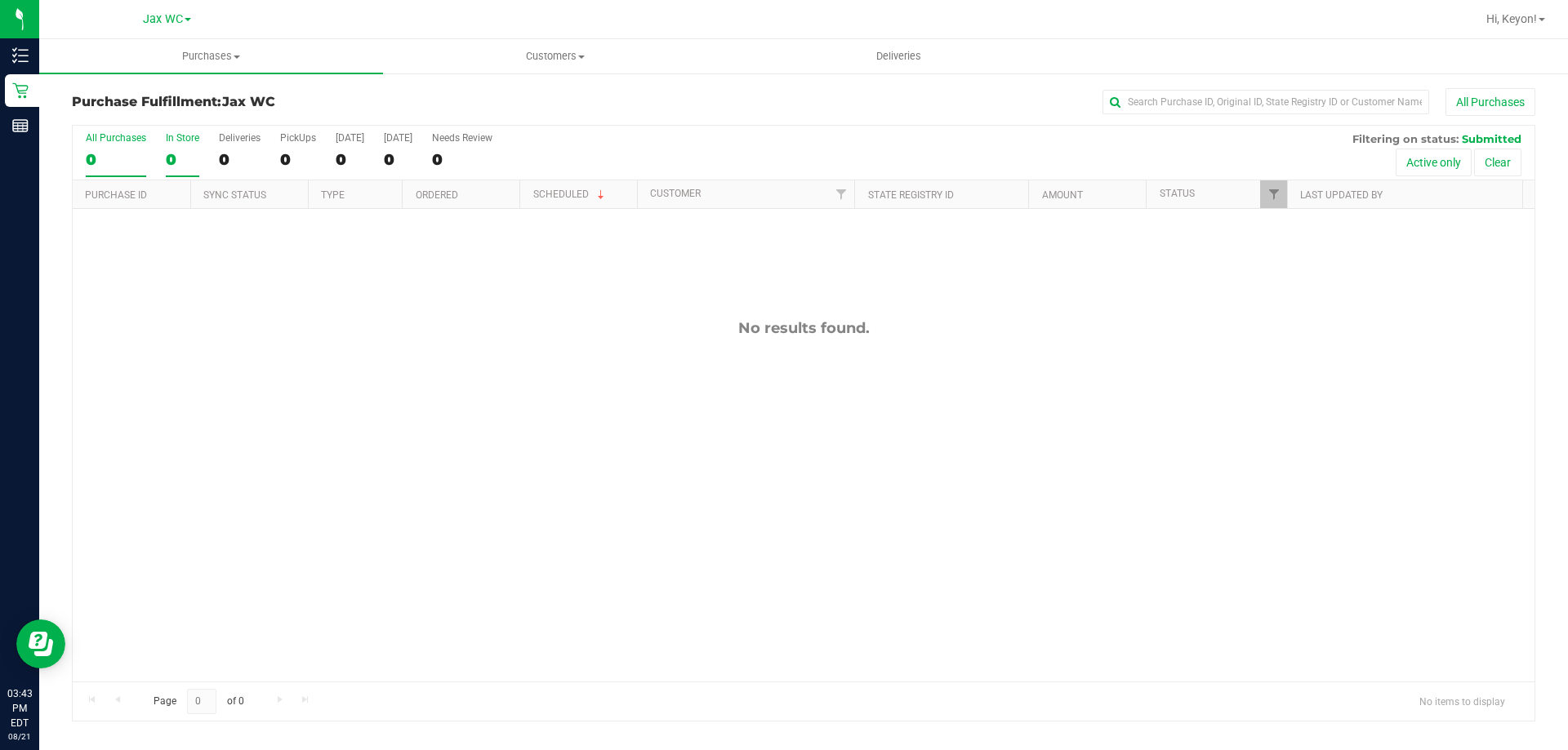
click at [187, 143] on div "In Store" at bounding box center [182, 137] width 34 height 11
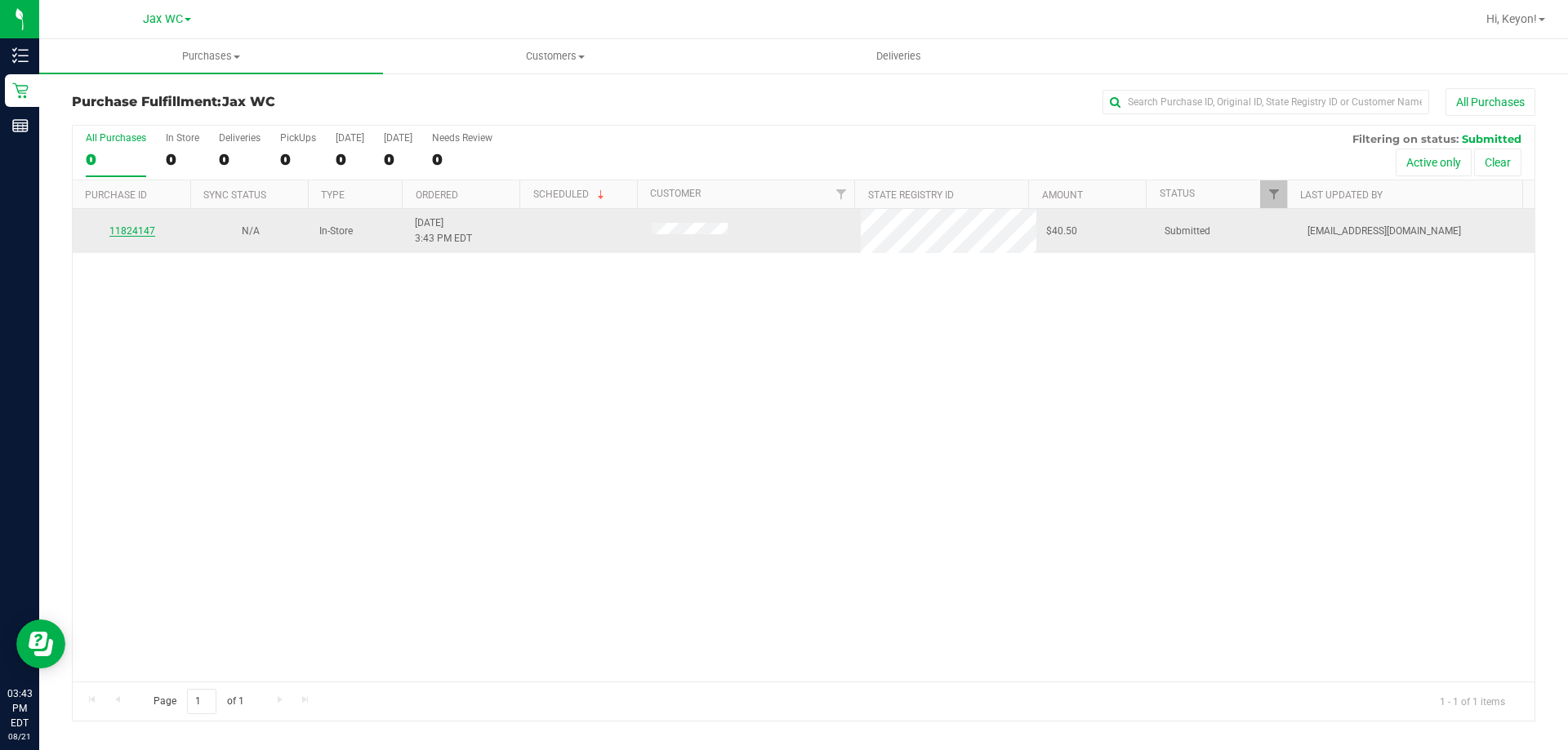
click at [132, 229] on link "11824147" at bounding box center [132, 230] width 46 height 11
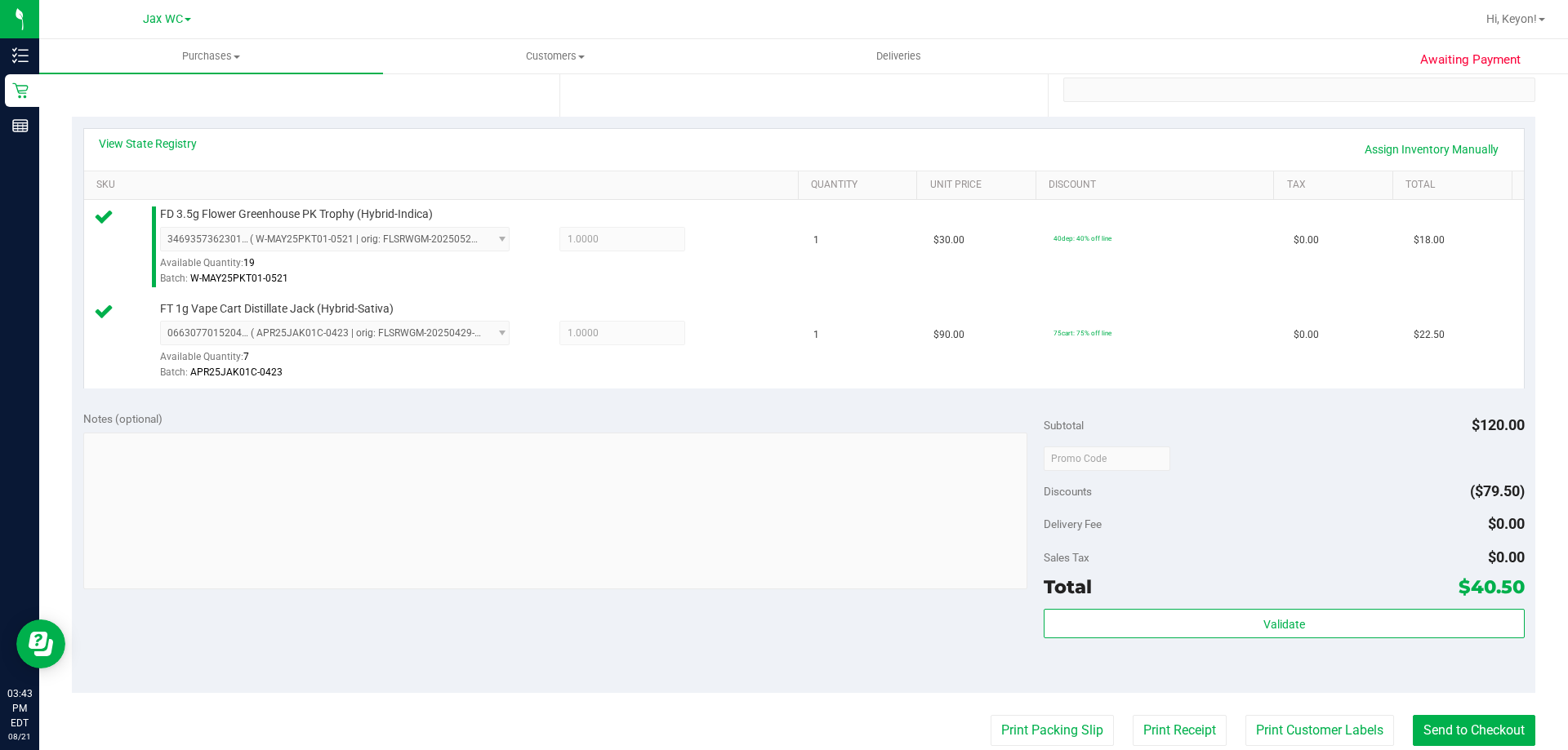
scroll to position [349, 0]
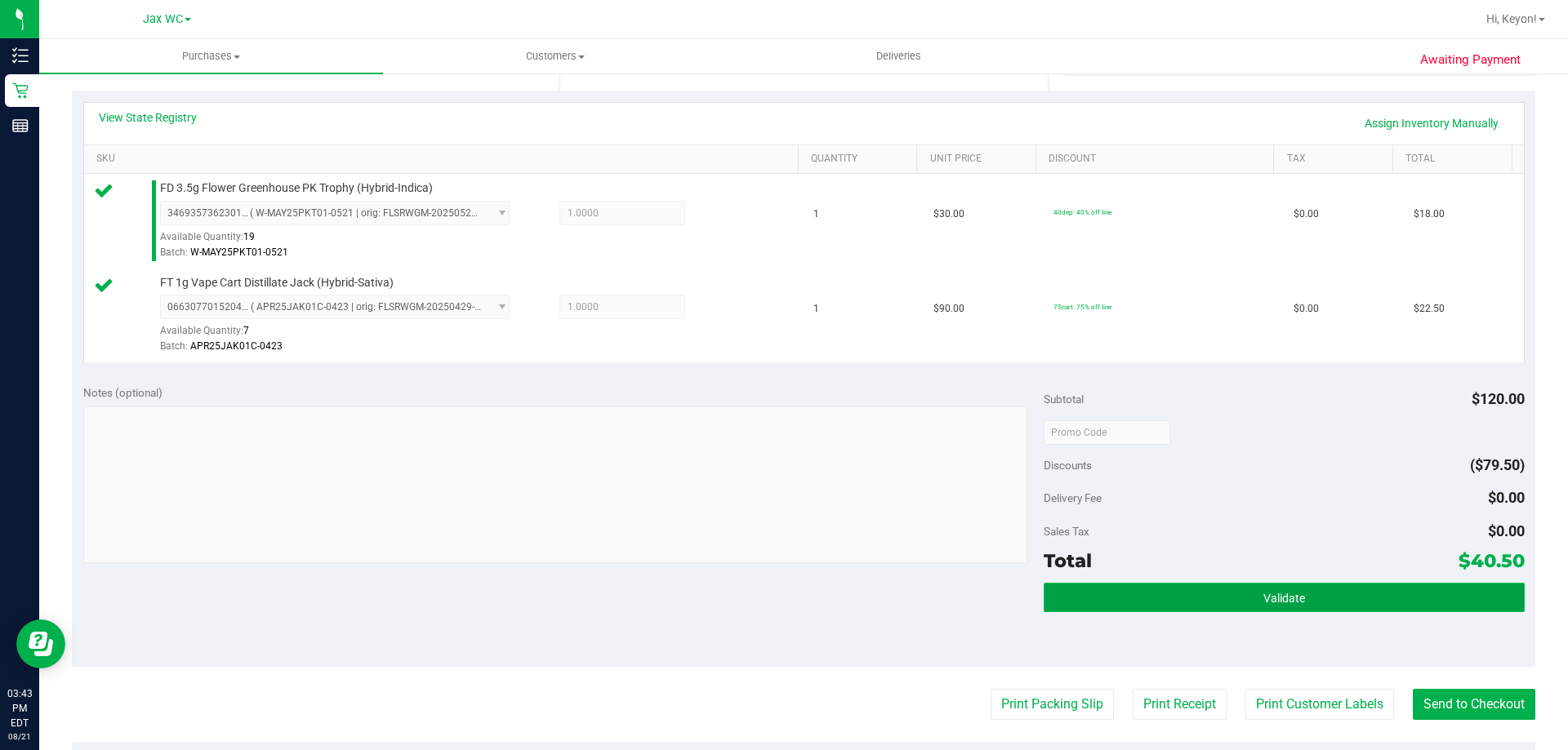
click at [1302, 591] on button "Validate" at bounding box center [1283, 597] width 480 height 29
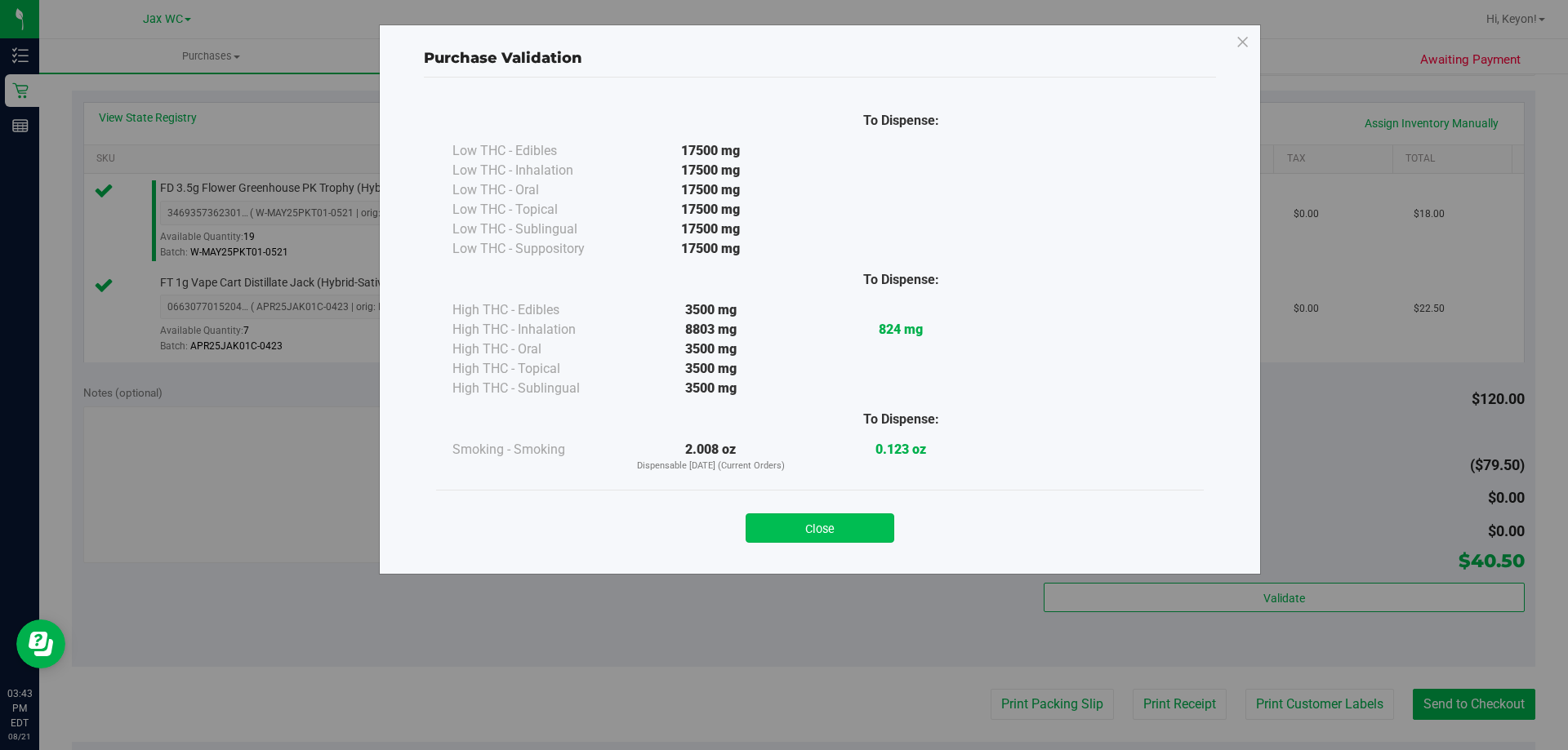
click at [829, 536] on button "Close" at bounding box center [819, 528] width 148 height 29
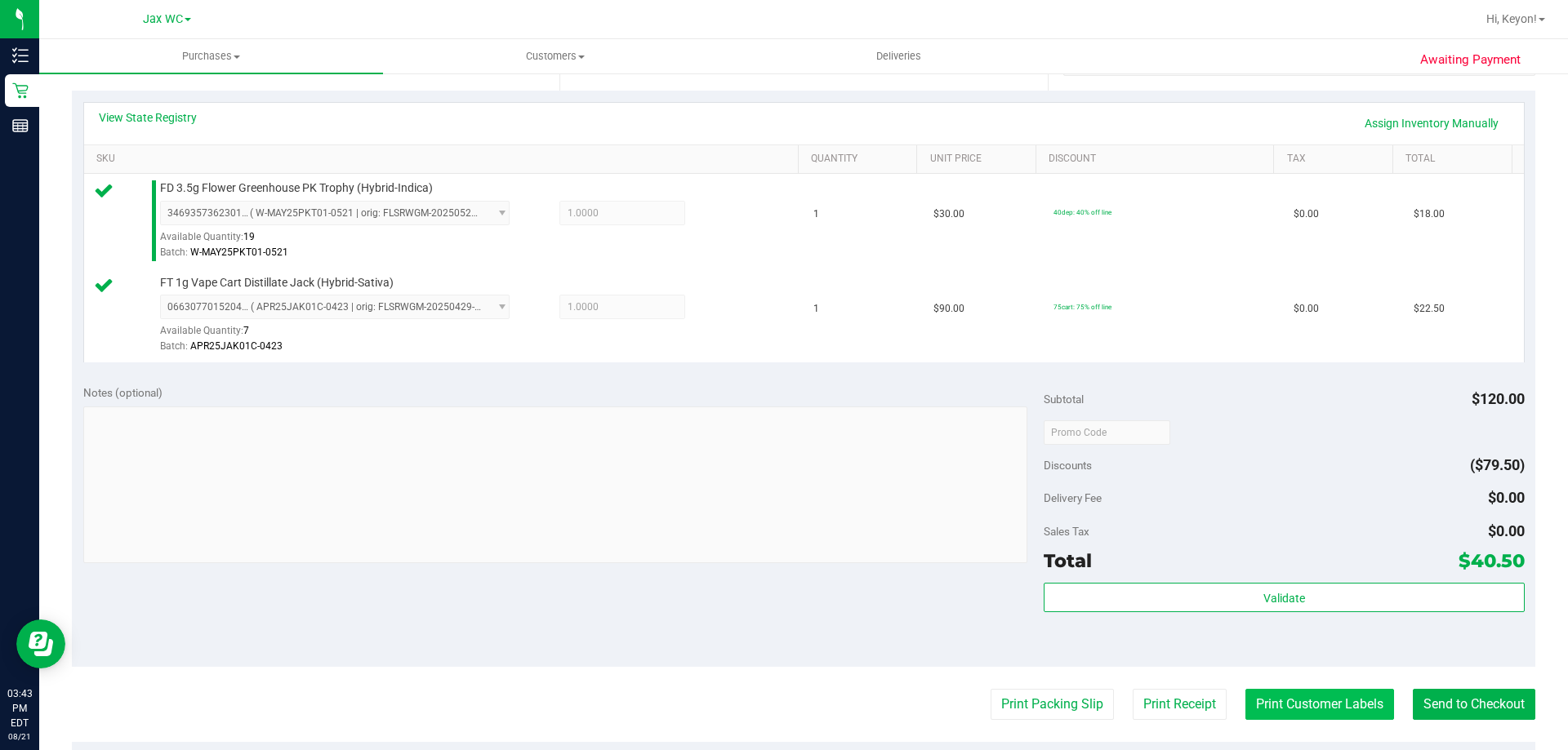
click at [1330, 700] on button "Print Customer Labels" at bounding box center [1320, 704] width 148 height 31
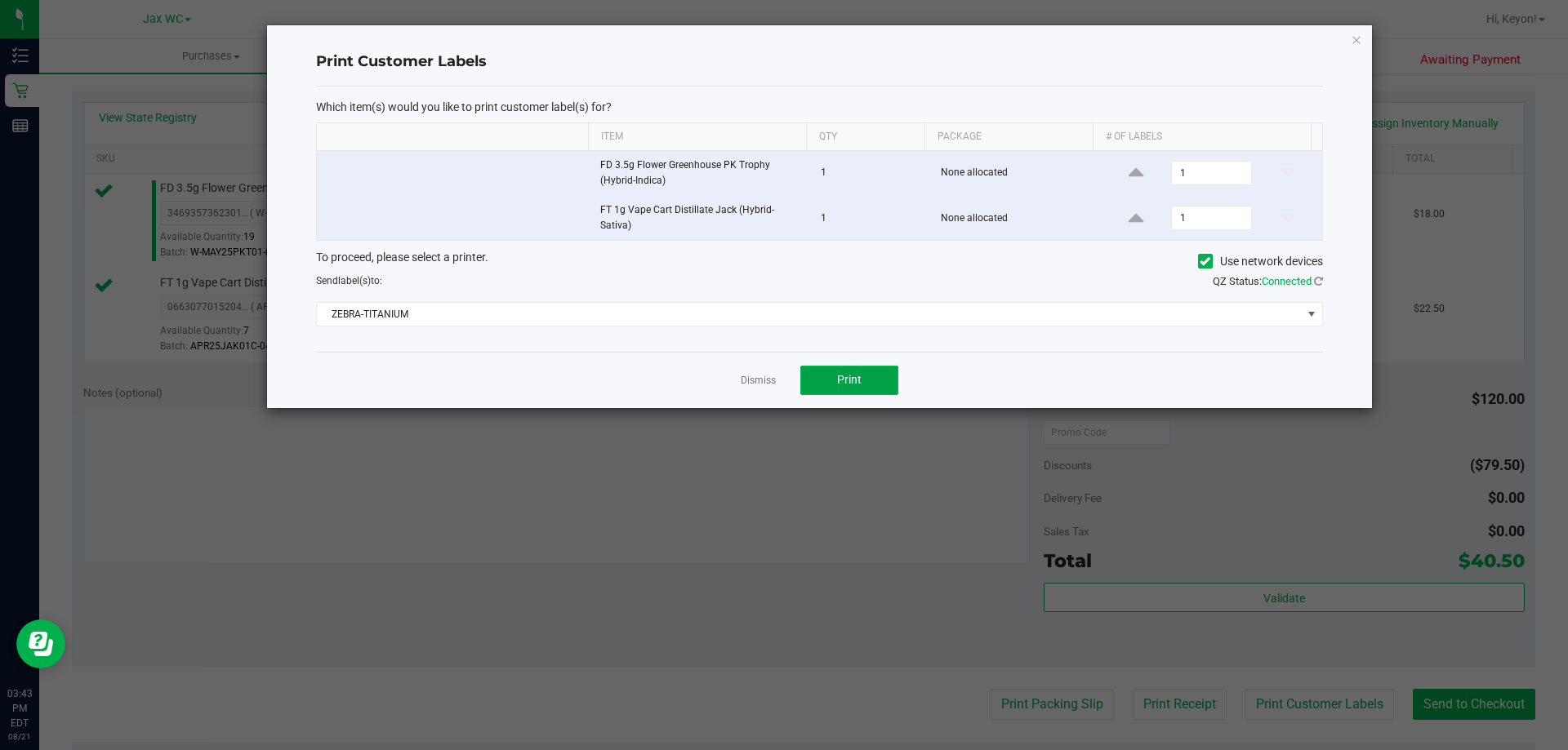
click at [856, 385] on span "Print" at bounding box center [850, 379] width 24 height 13
click at [767, 380] on link "Dismiss" at bounding box center [758, 381] width 35 height 14
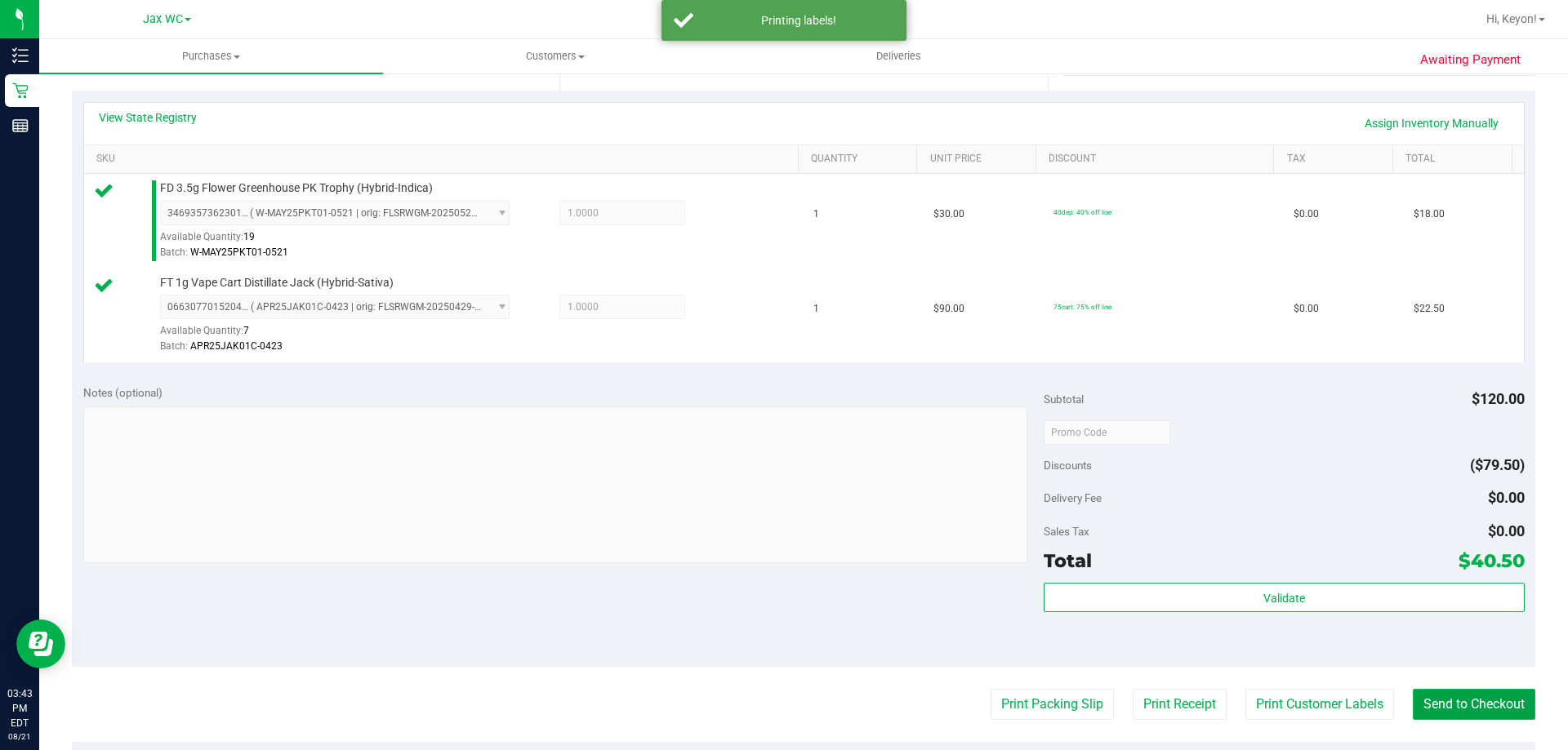
drag, startPoint x: 1484, startPoint y: 710, endPoint x: 1361, endPoint y: 596, distance: 167.7
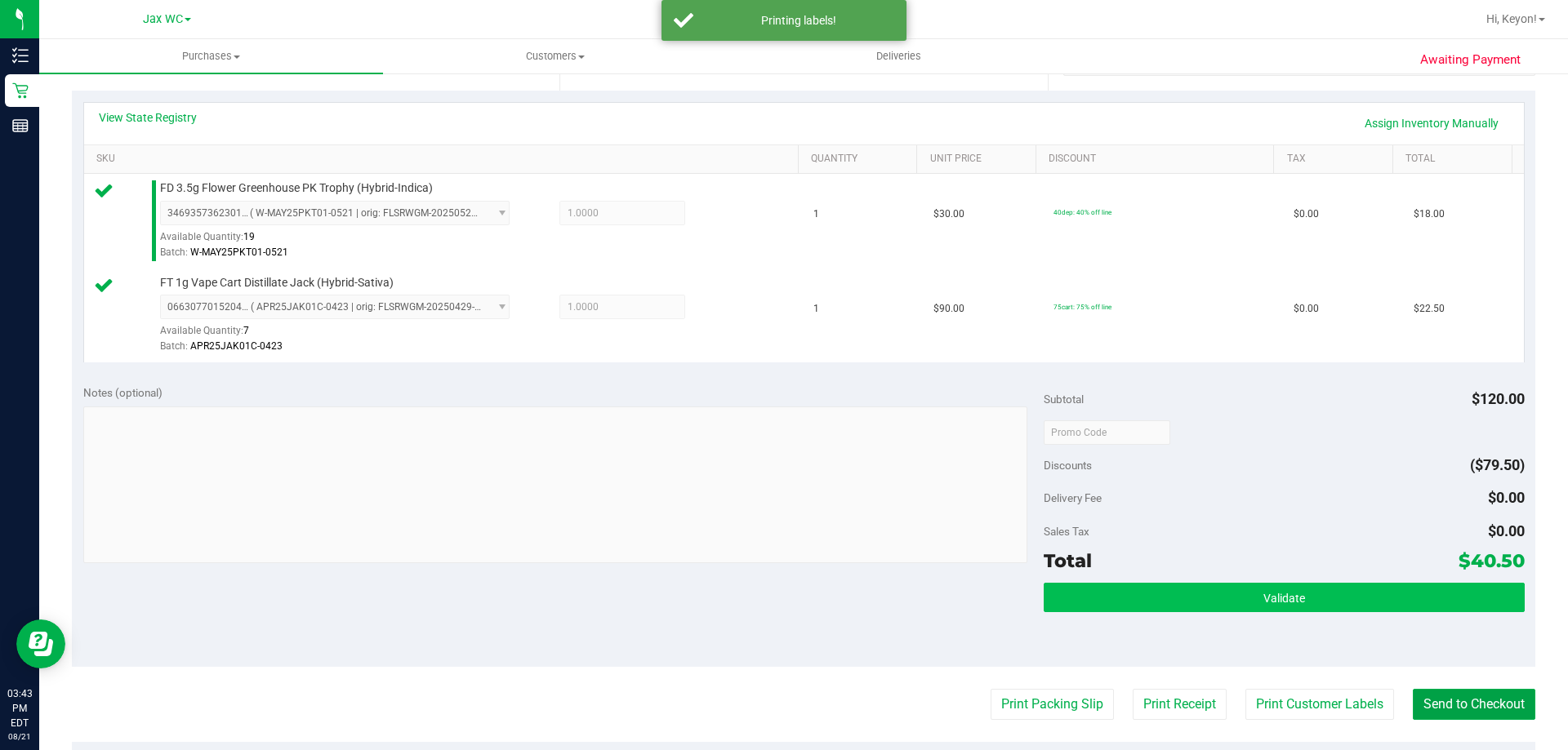
click at [1485, 706] on button "Send to Checkout" at bounding box center [1474, 704] width 122 height 31
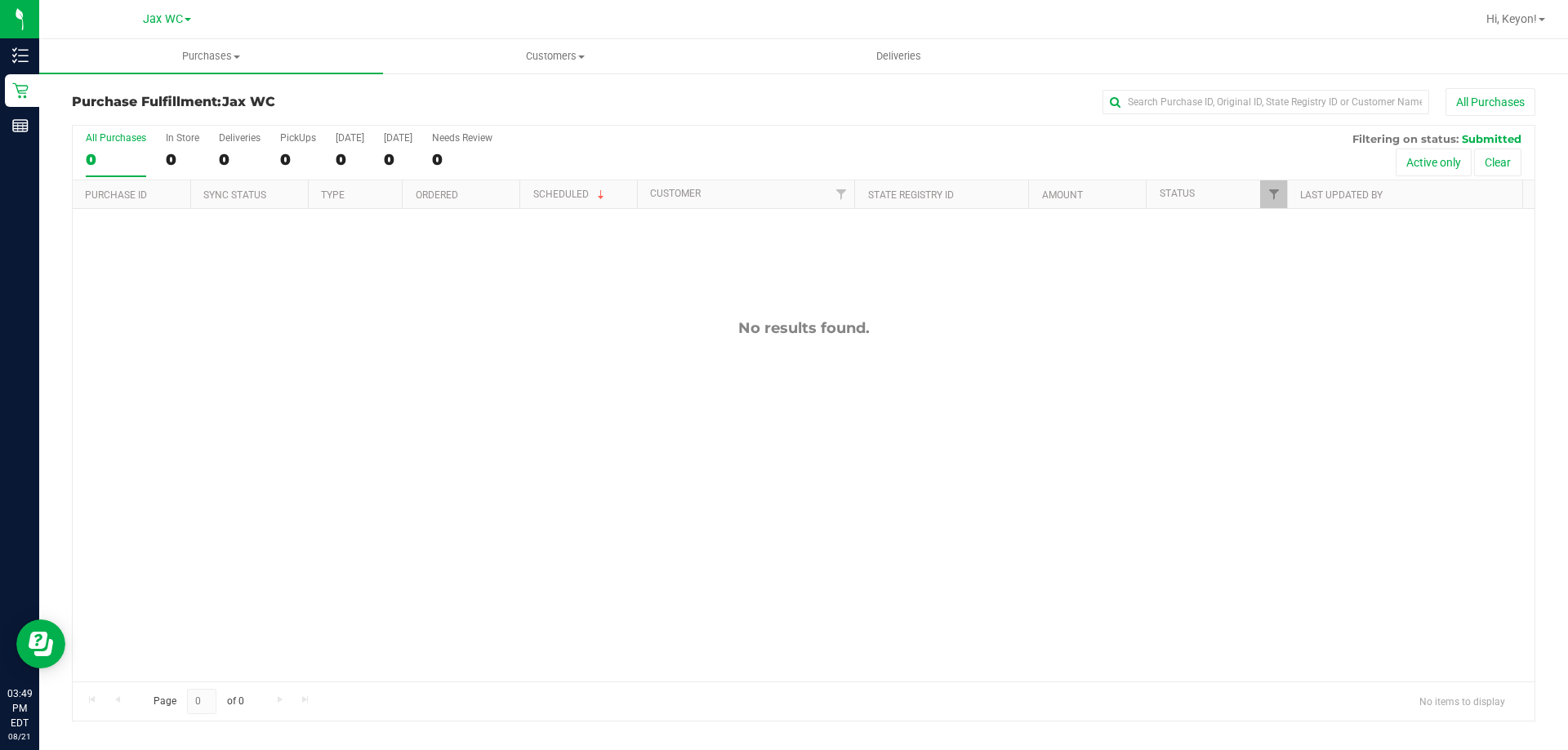
click at [130, 159] on div "0" at bounding box center [116, 159] width 60 height 19
click at [0, 0] on input "All Purchases 0" at bounding box center [0, 0] width 0 height 0
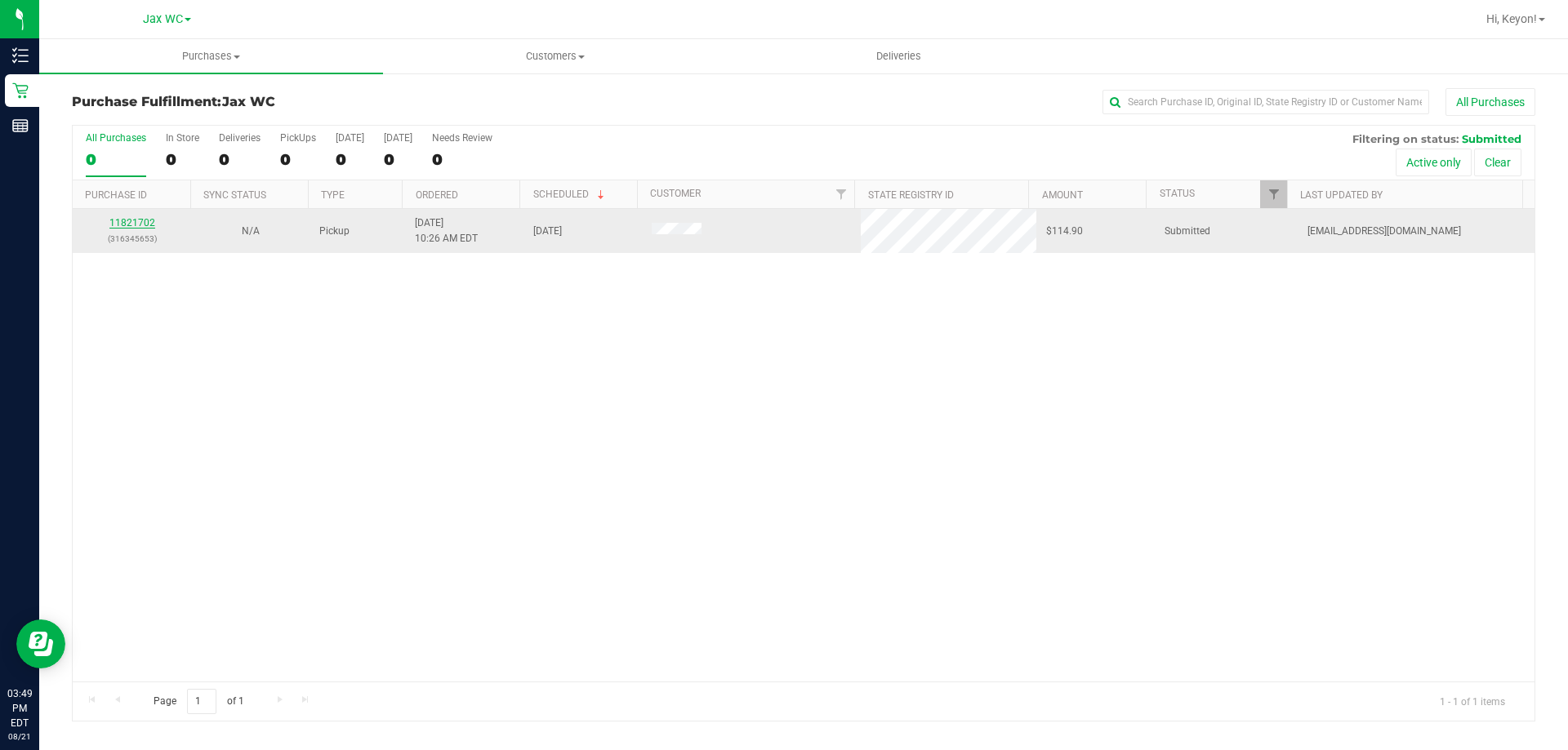
click at [126, 222] on link "11821702" at bounding box center [132, 222] width 46 height 11
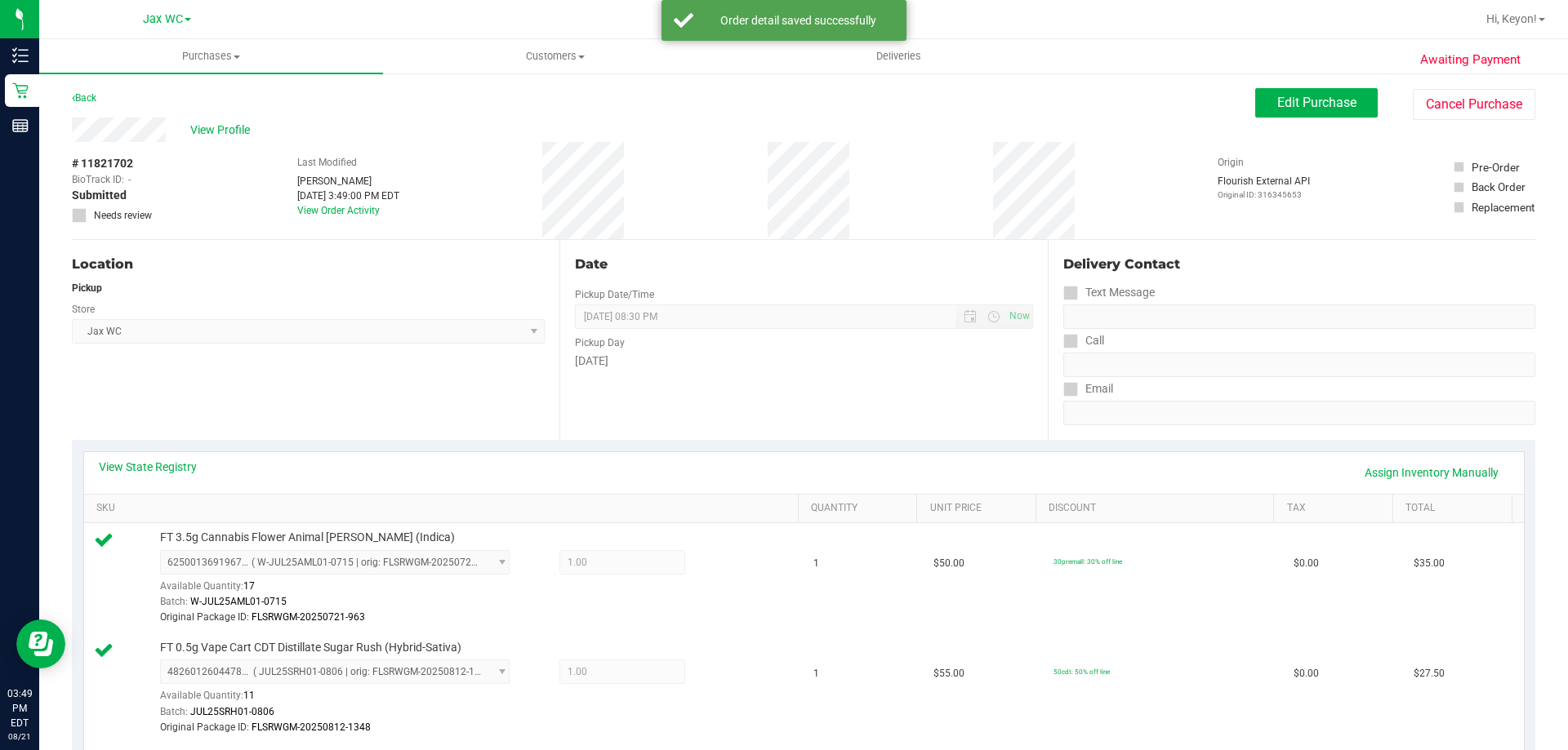
scroll to position [616, 0]
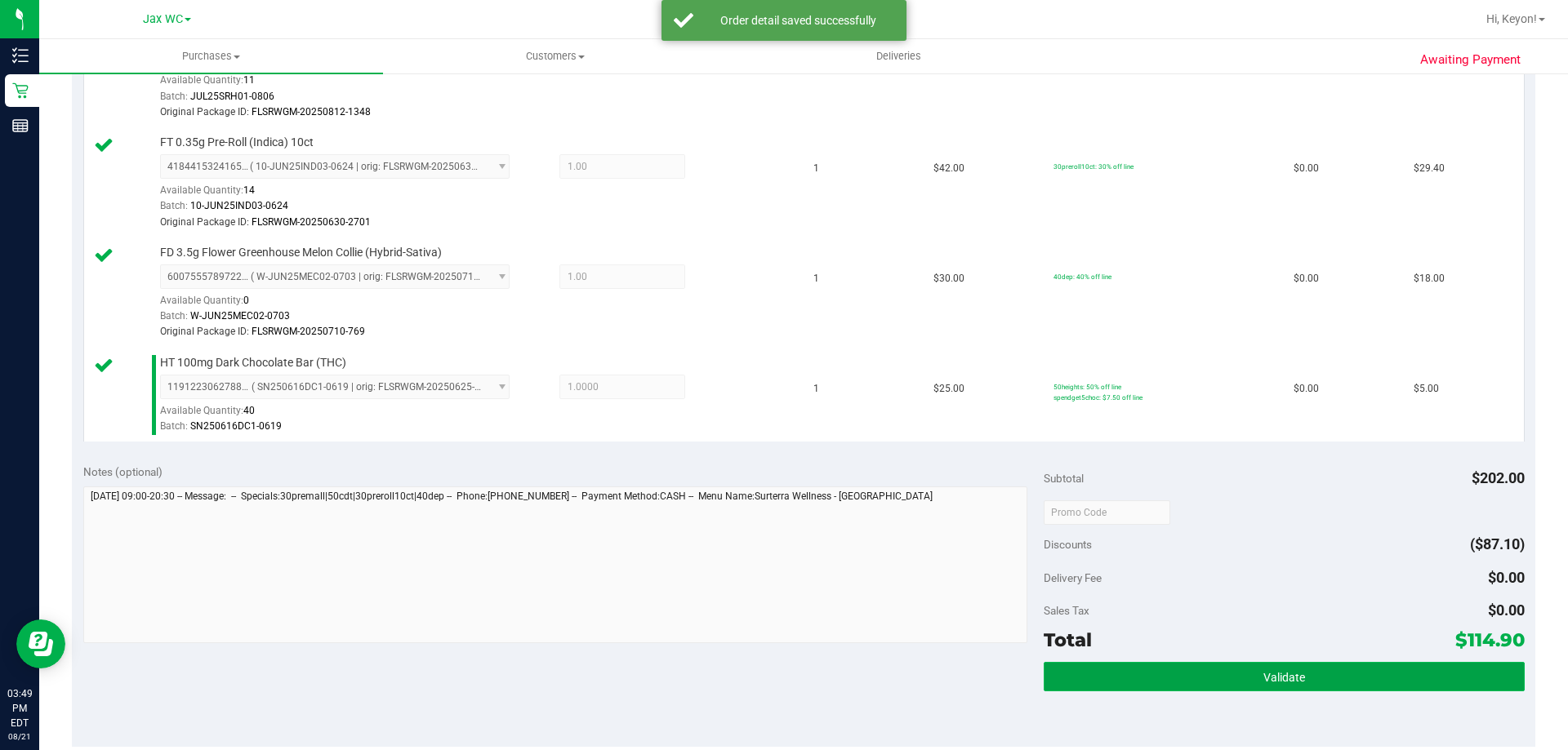
drag, startPoint x: 1199, startPoint y: 681, endPoint x: 1170, endPoint y: 668, distance: 31.8
click at [1201, 682] on button "Validate" at bounding box center [1283, 677] width 480 height 29
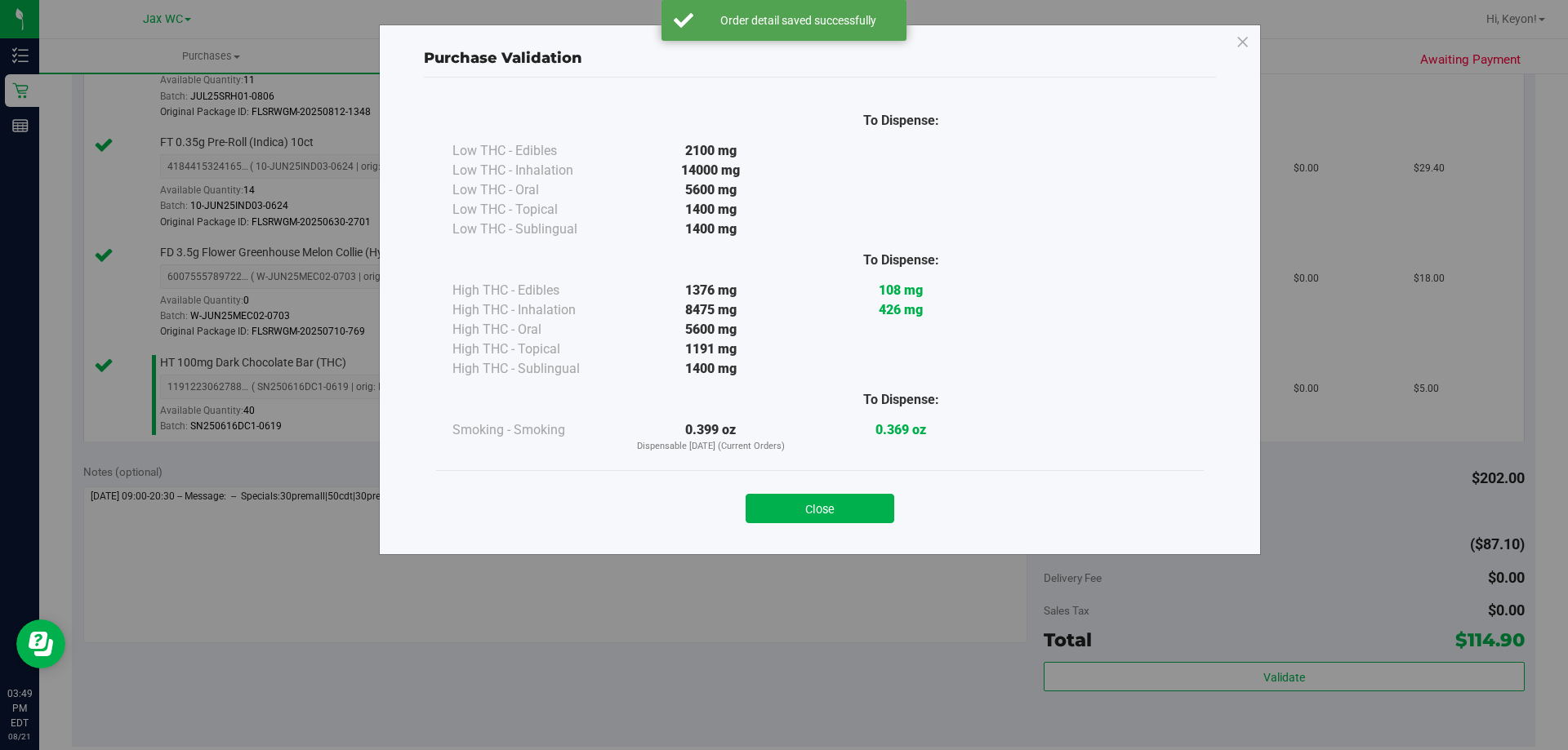
drag, startPoint x: 836, startPoint y: 508, endPoint x: 1567, endPoint y: 458, distance: 732.7
click at [841, 508] on button "Close" at bounding box center [819, 509] width 148 height 29
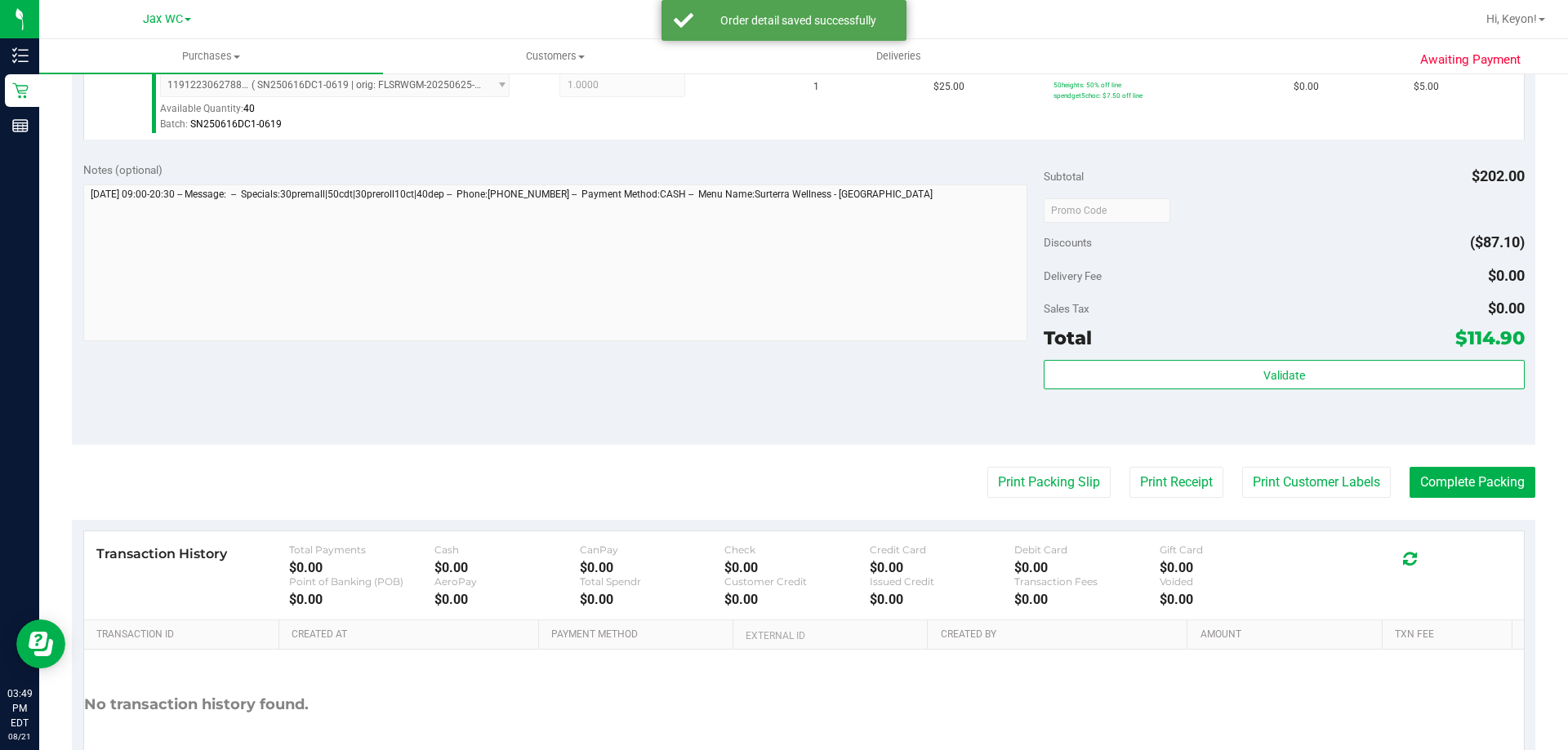
scroll to position [946, 0]
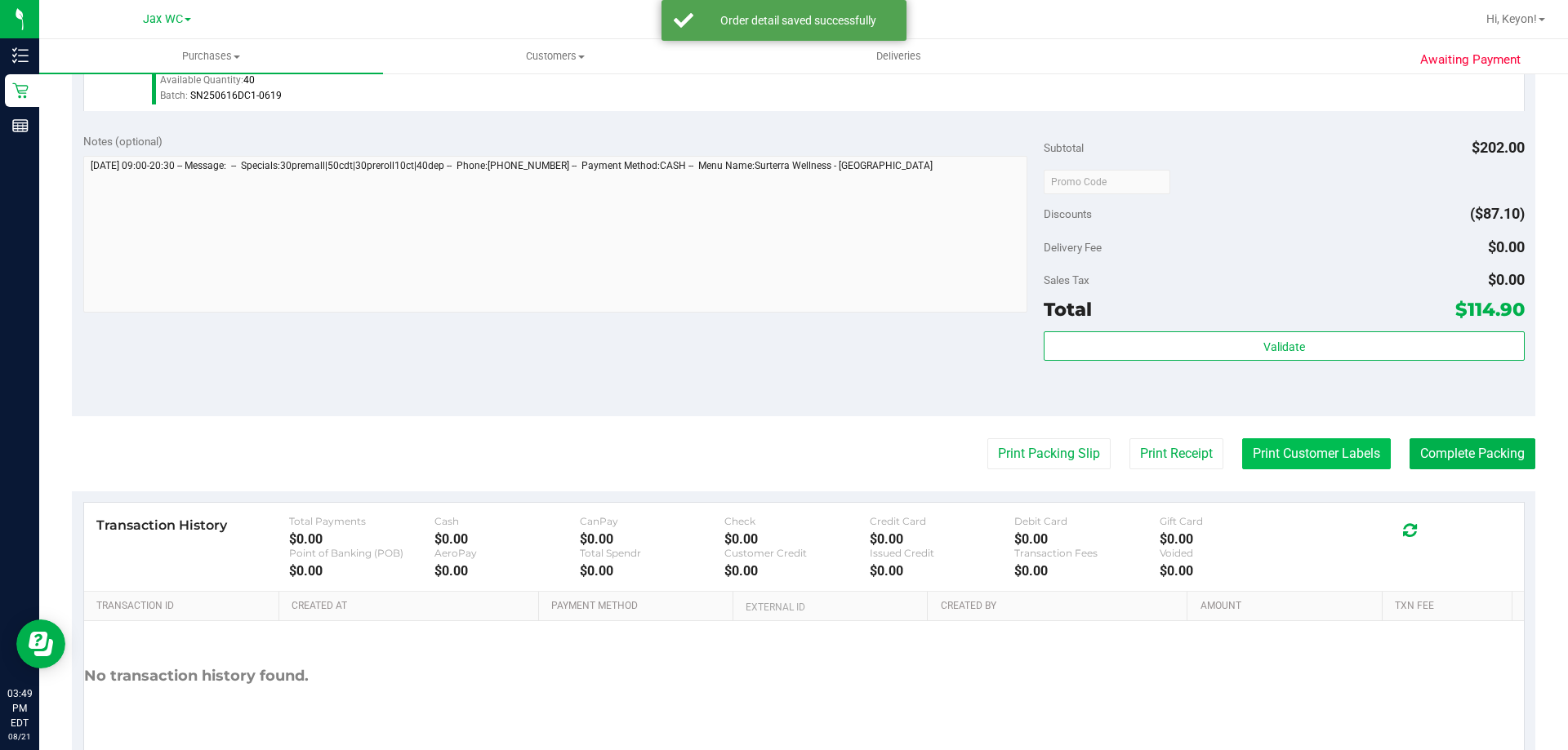
click at [1297, 465] on button "Print Customer Labels" at bounding box center [1316, 453] width 148 height 31
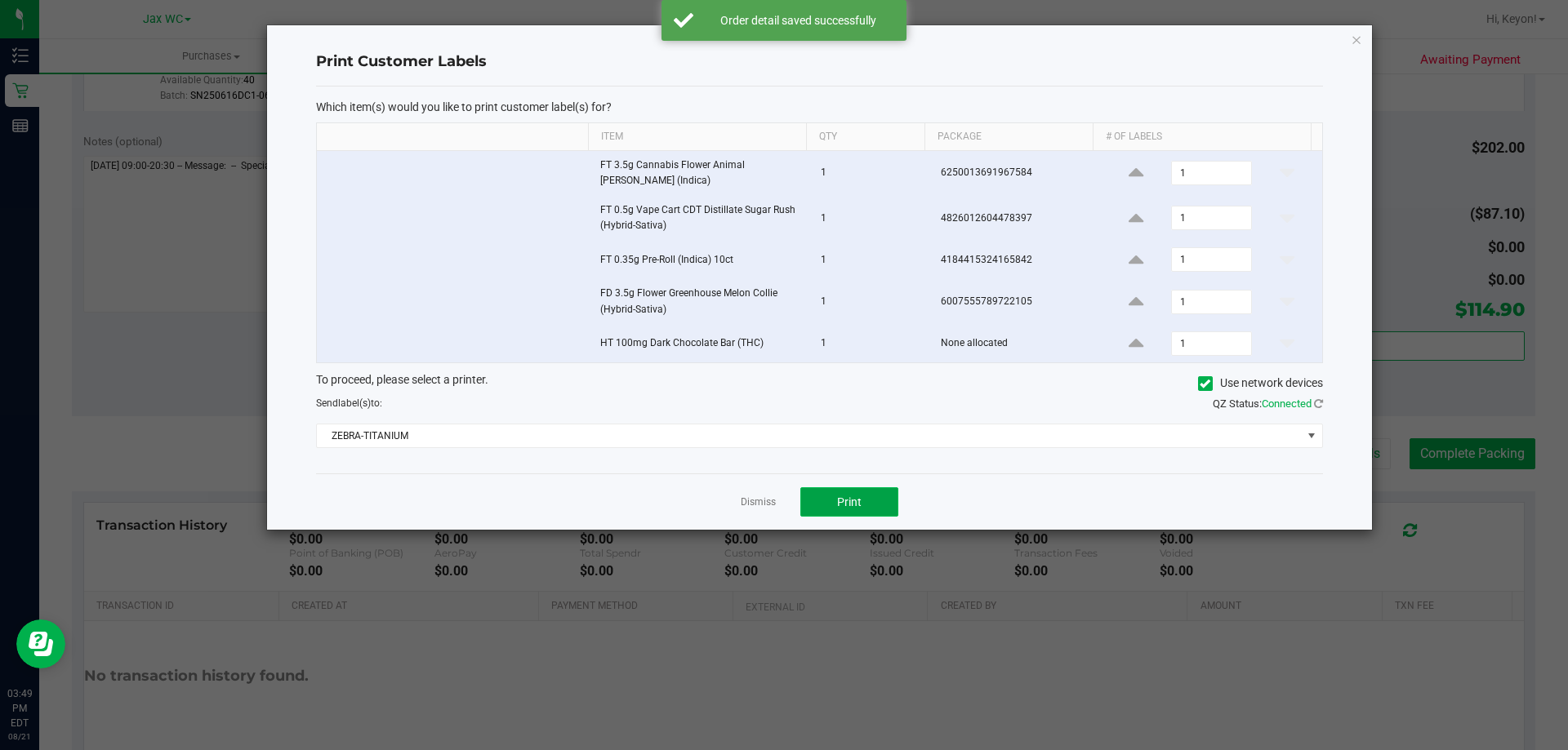
click at [855, 507] on span "Print" at bounding box center [850, 502] width 24 height 13
drag, startPoint x: 747, startPoint y: 502, endPoint x: 1189, endPoint y: 505, distance: 442.0
click at [748, 501] on link "Dismiss" at bounding box center [758, 503] width 35 height 14
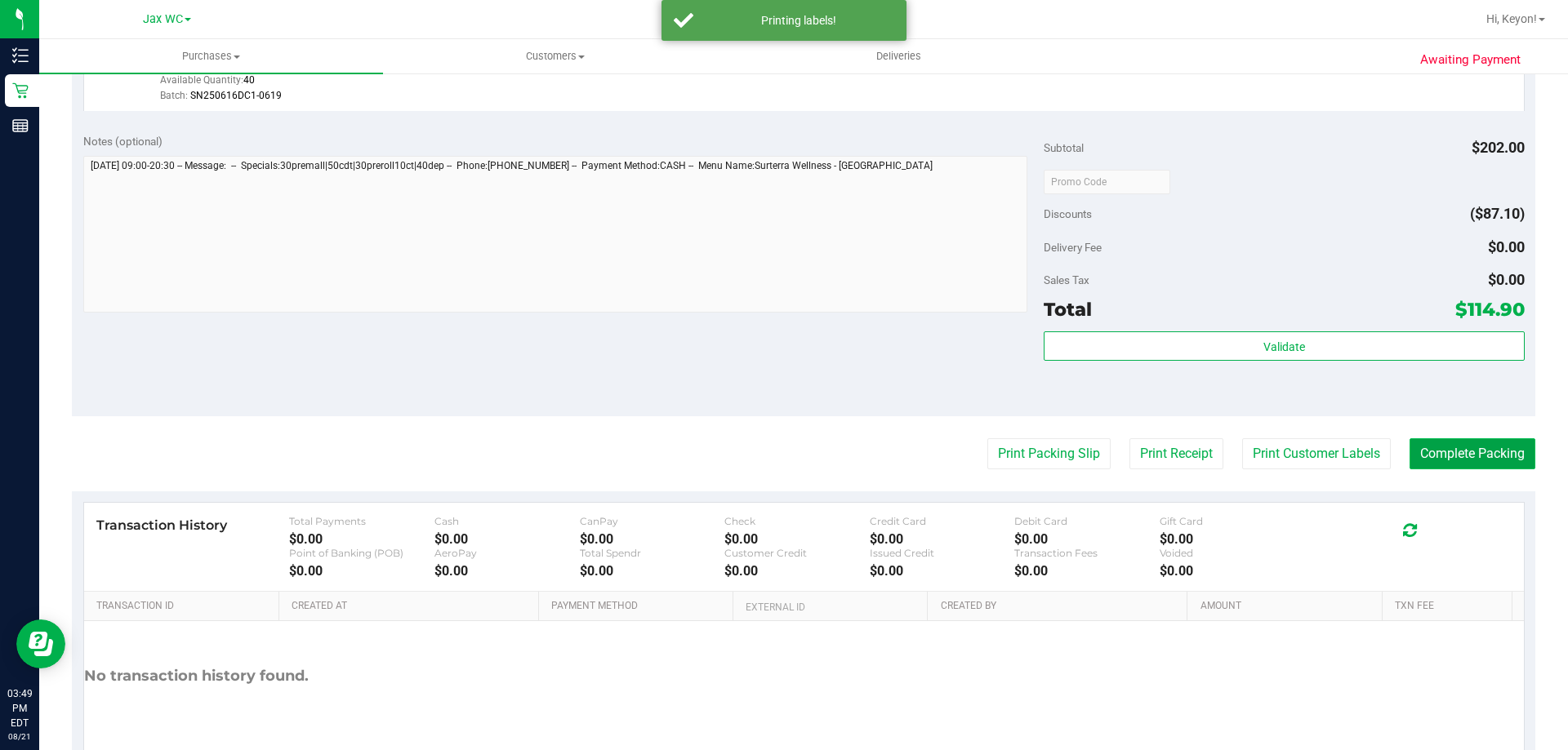
click at [1466, 448] on button "Complete Packing" at bounding box center [1472, 453] width 126 height 31
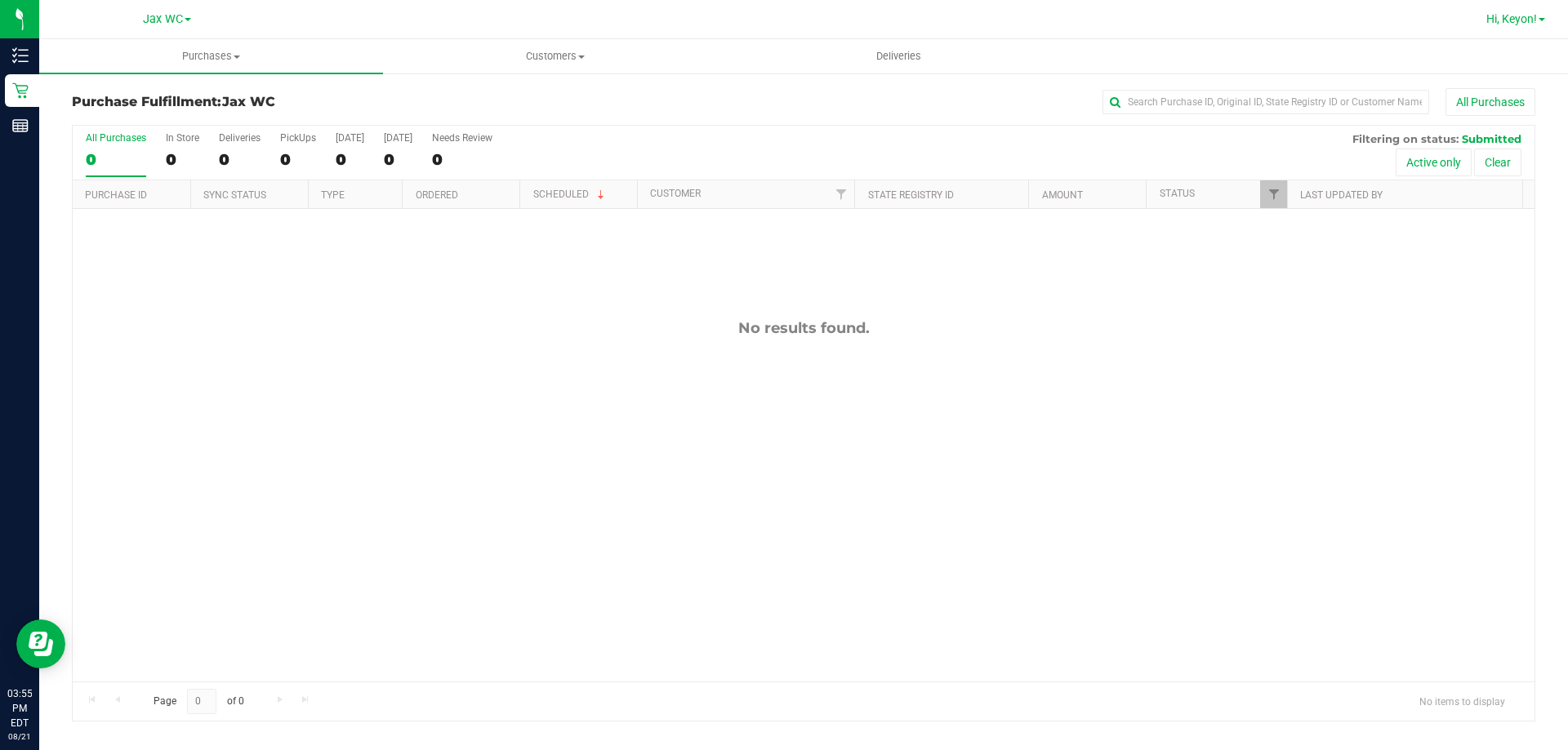
click at [1526, 20] on span "Hi, Keyon!" at bounding box center [1511, 18] width 51 height 13
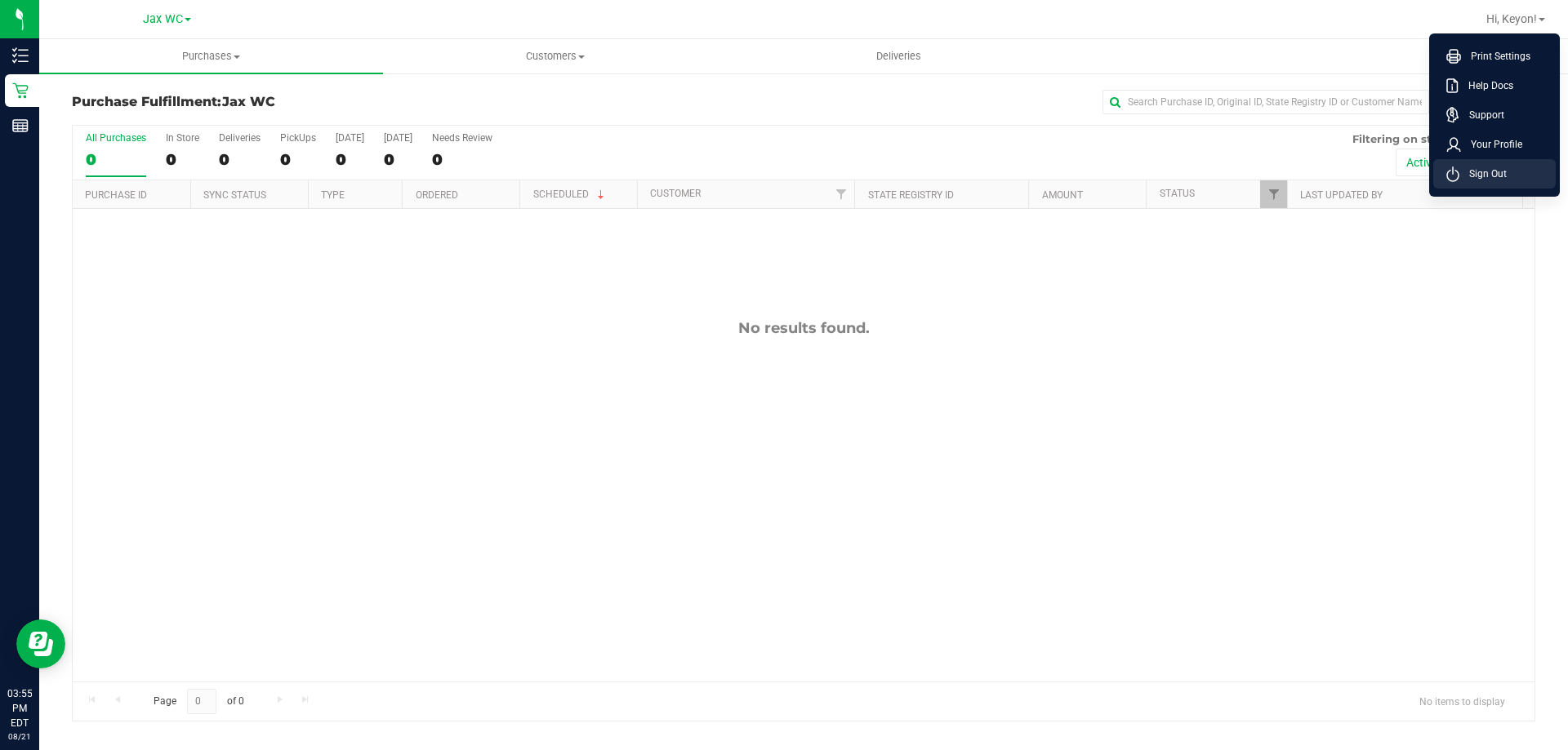
click at [1480, 171] on span "Sign Out" at bounding box center [1483, 173] width 47 height 16
